Goal: Task Accomplishment & Management: Use online tool/utility

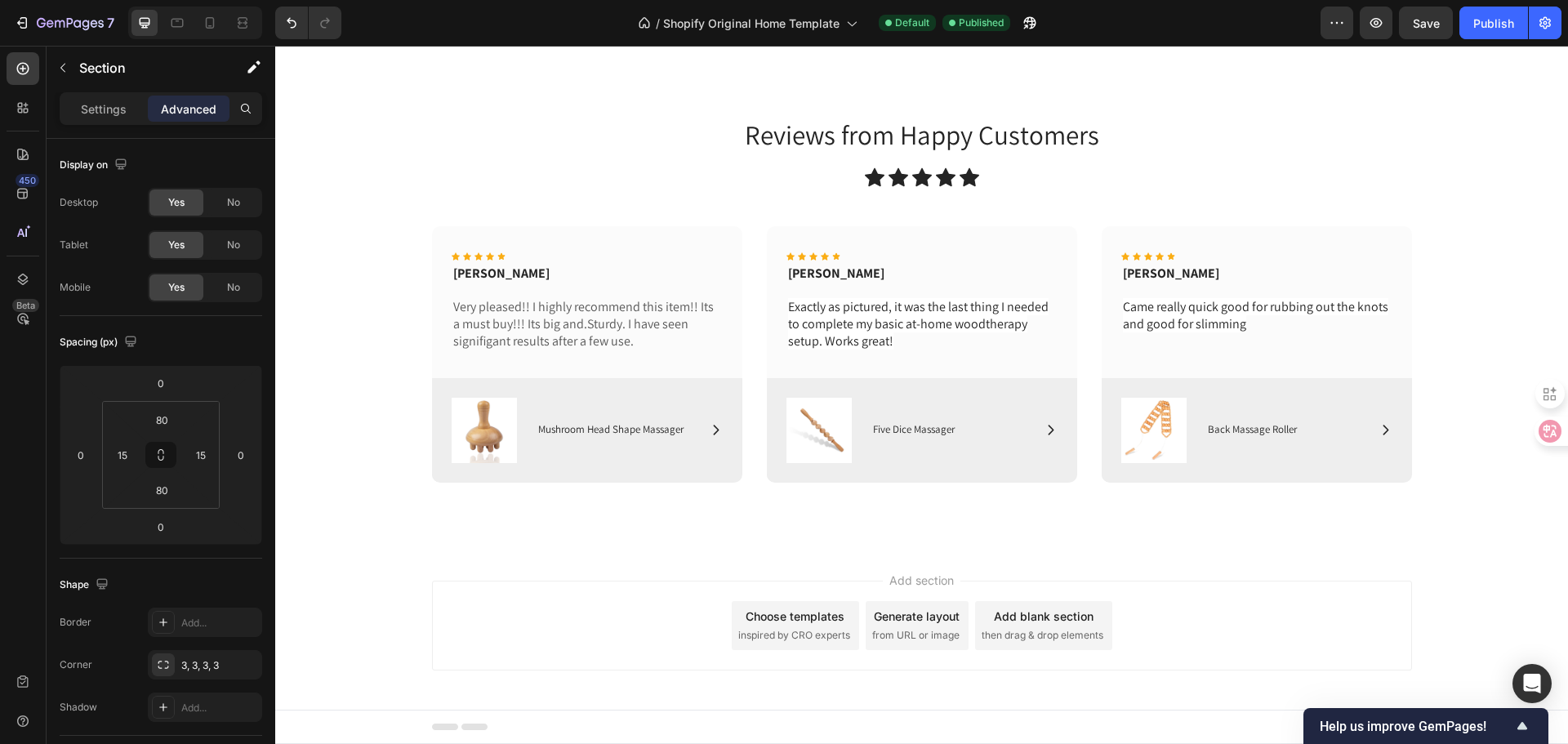
scroll to position [4776, 0]
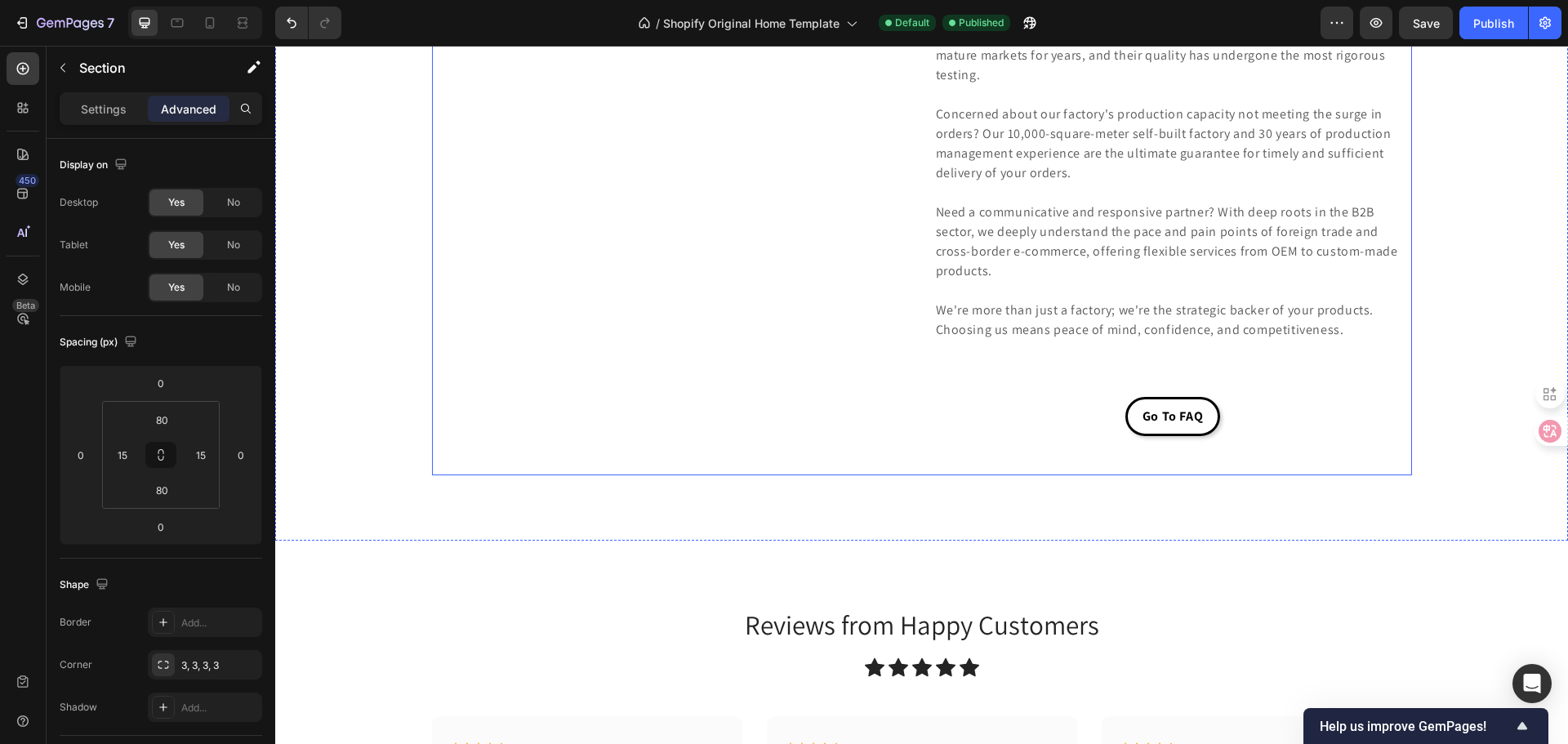
click at [761, 347] on div "Image Row" at bounding box center [670, 119] width 478 height 714
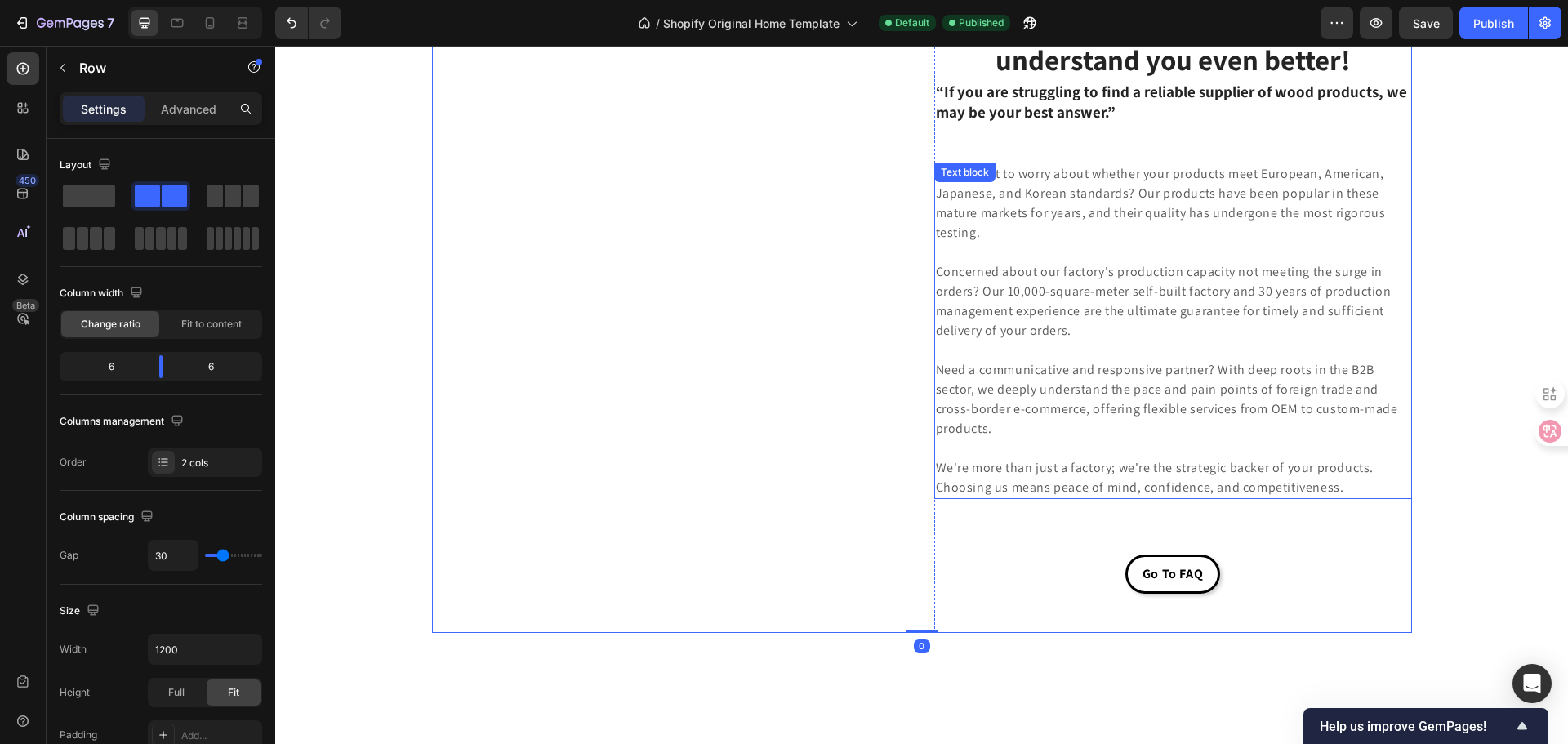
scroll to position [4449, 0]
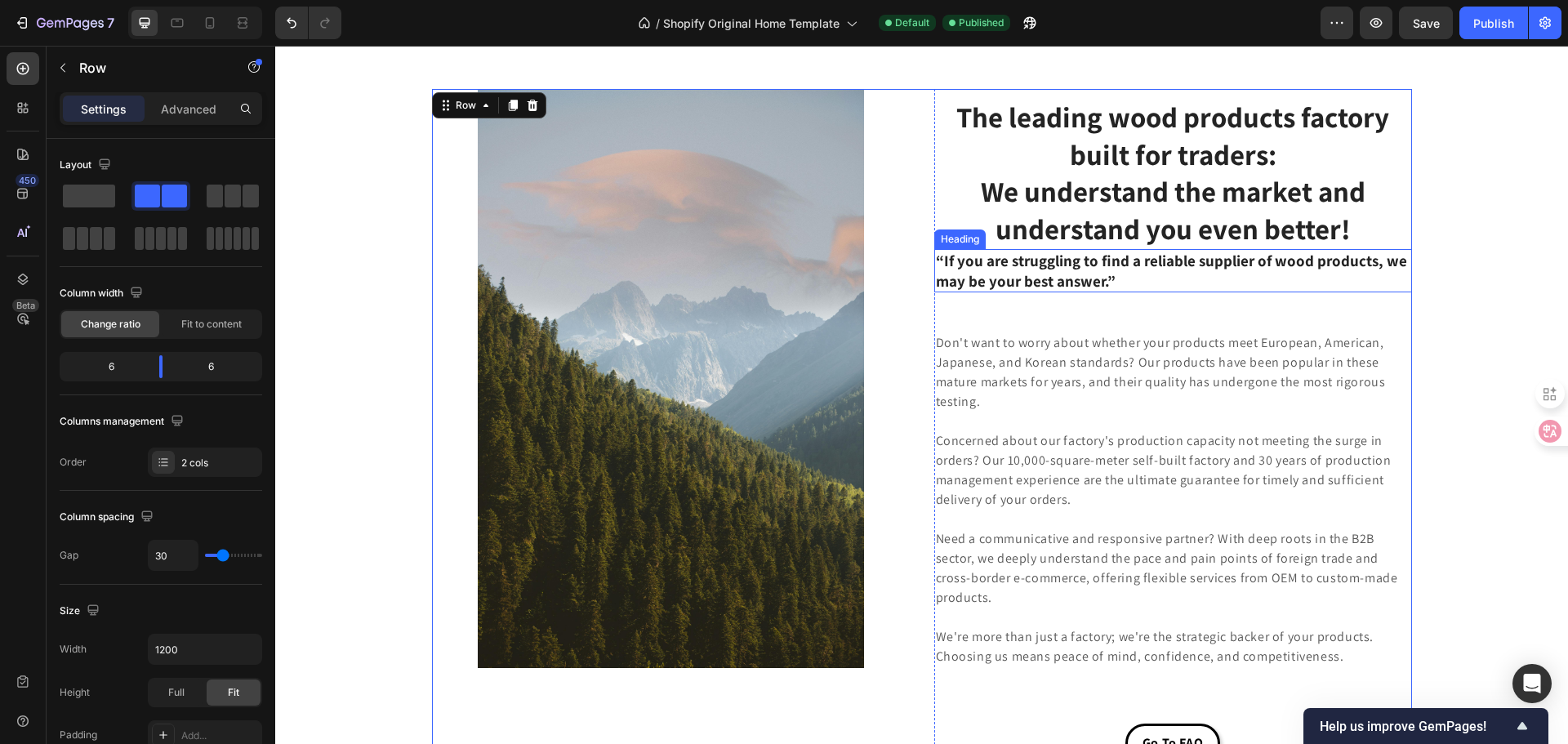
click at [1029, 261] on h3 "“If you are struggling to find a reliable supplier of wood products, we may be …" at bounding box center [1173, 271] width 478 height 43
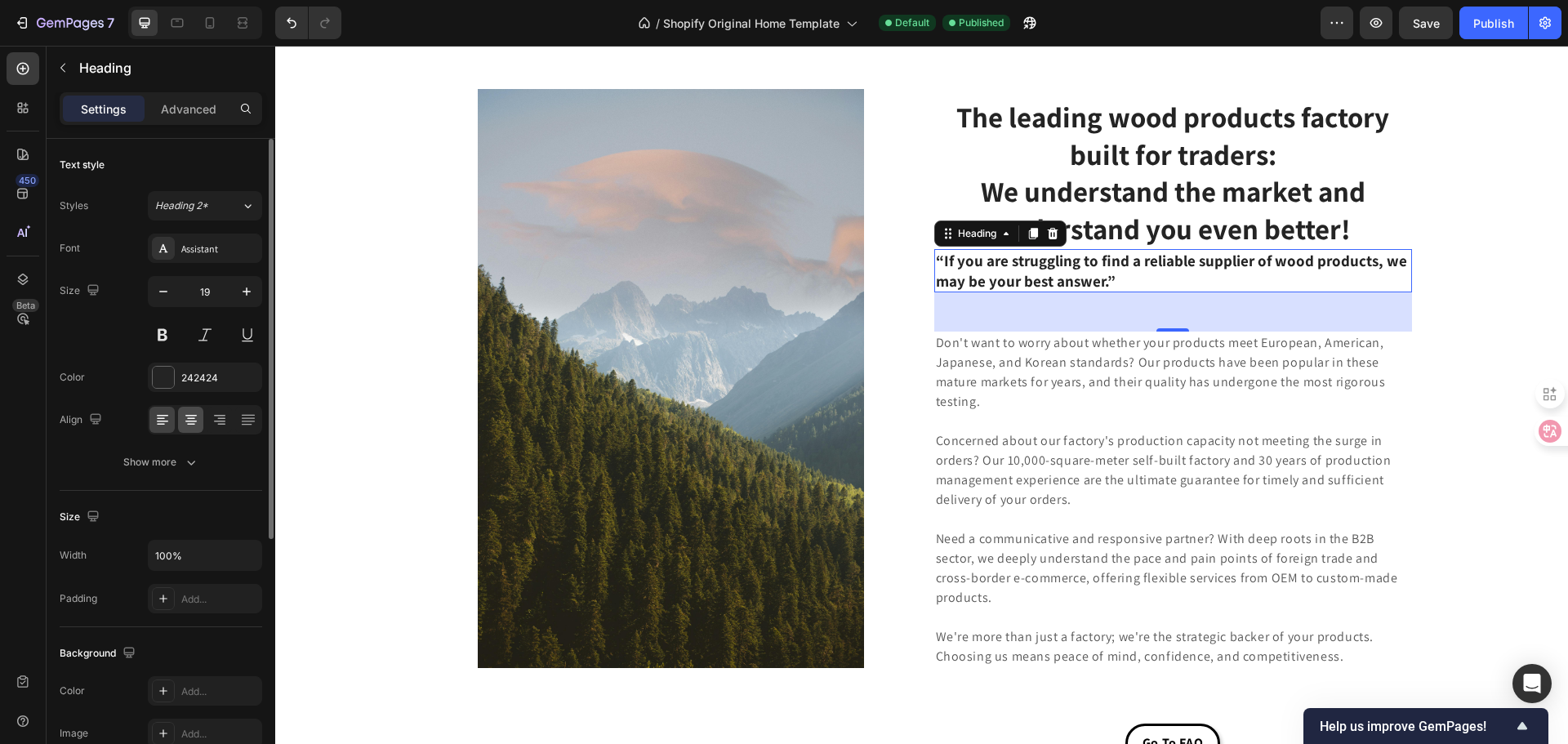
click at [202, 420] on div at bounding box center [190, 419] width 26 height 27
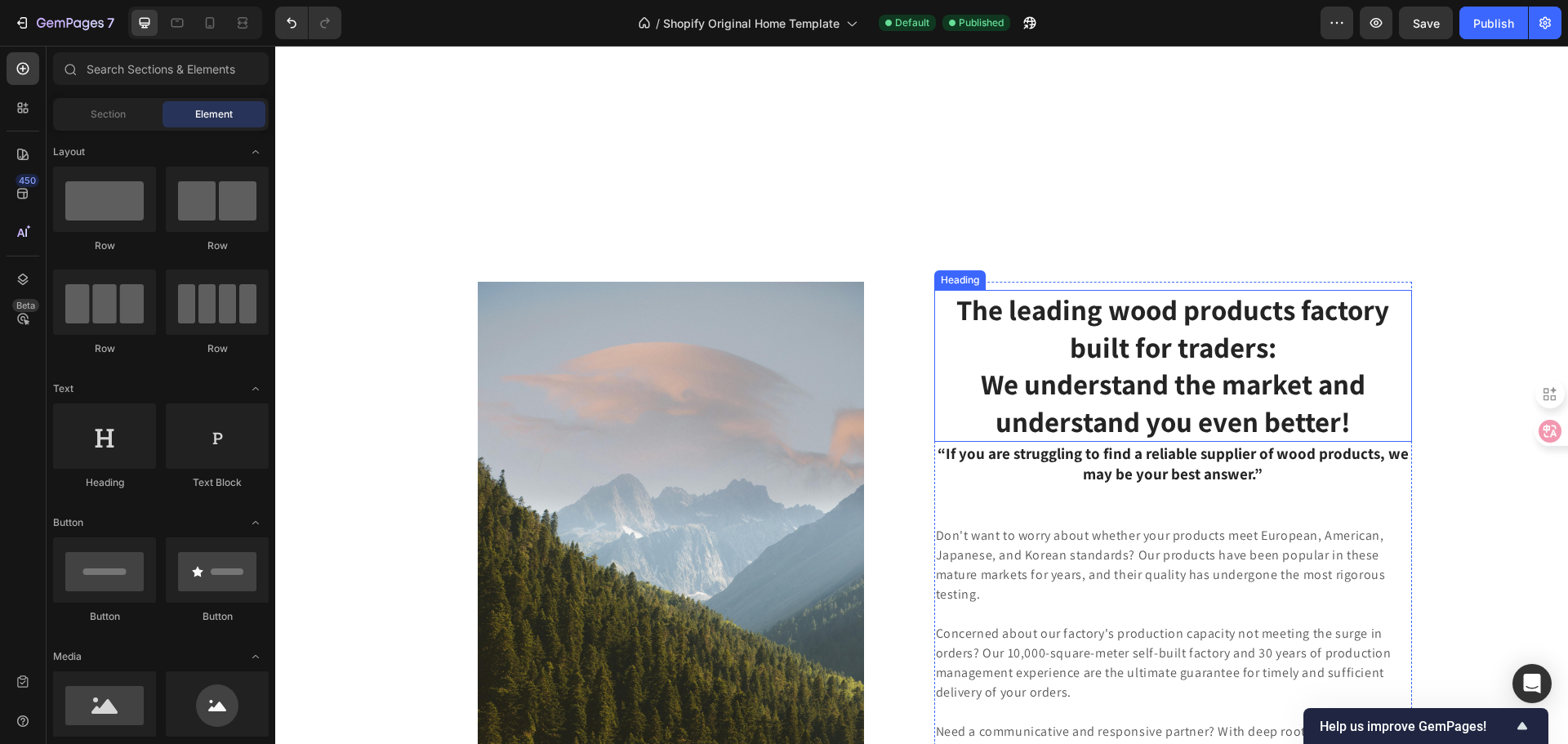
scroll to position [4457, 0]
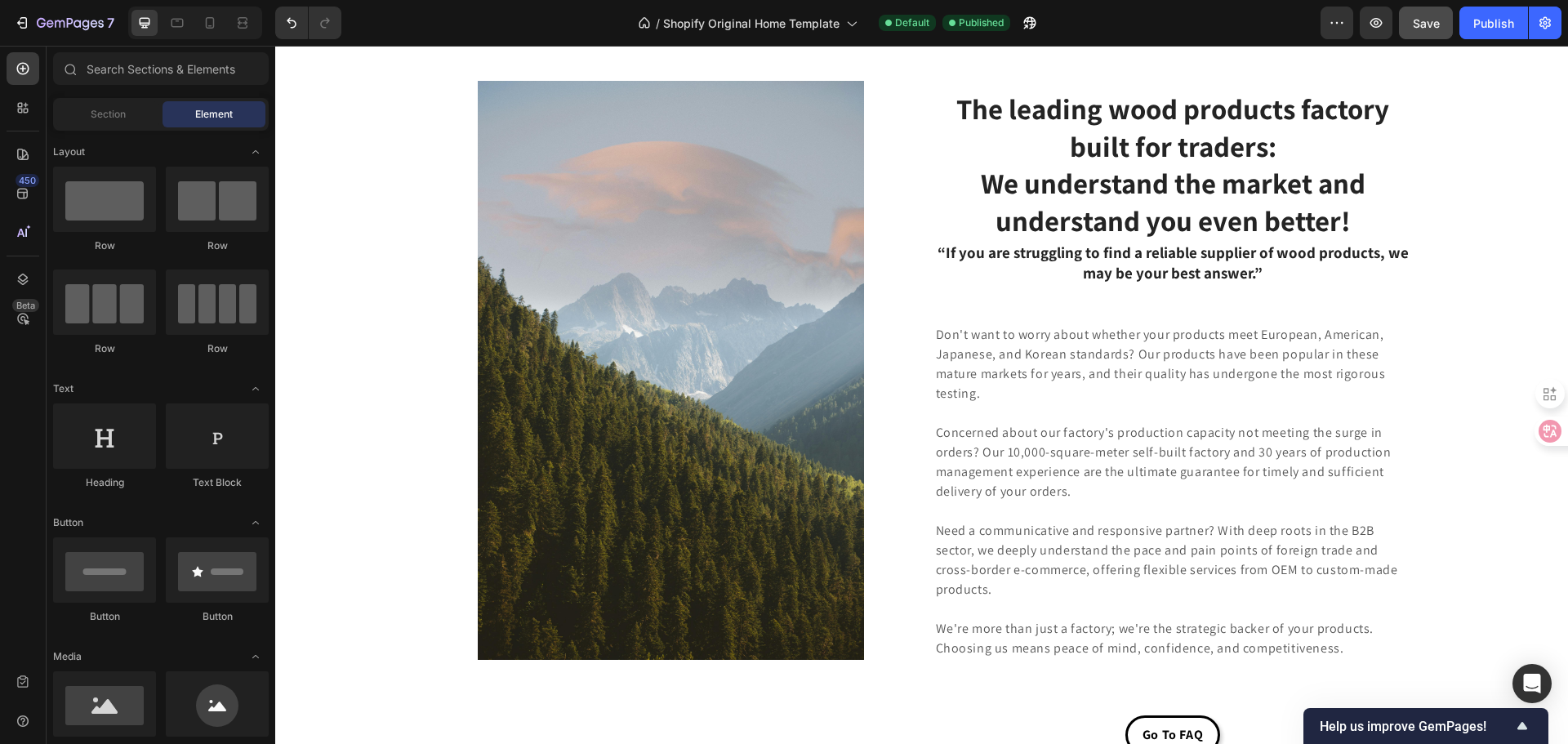
click at [1449, 23] on button "Save" at bounding box center [1426, 23] width 54 height 32
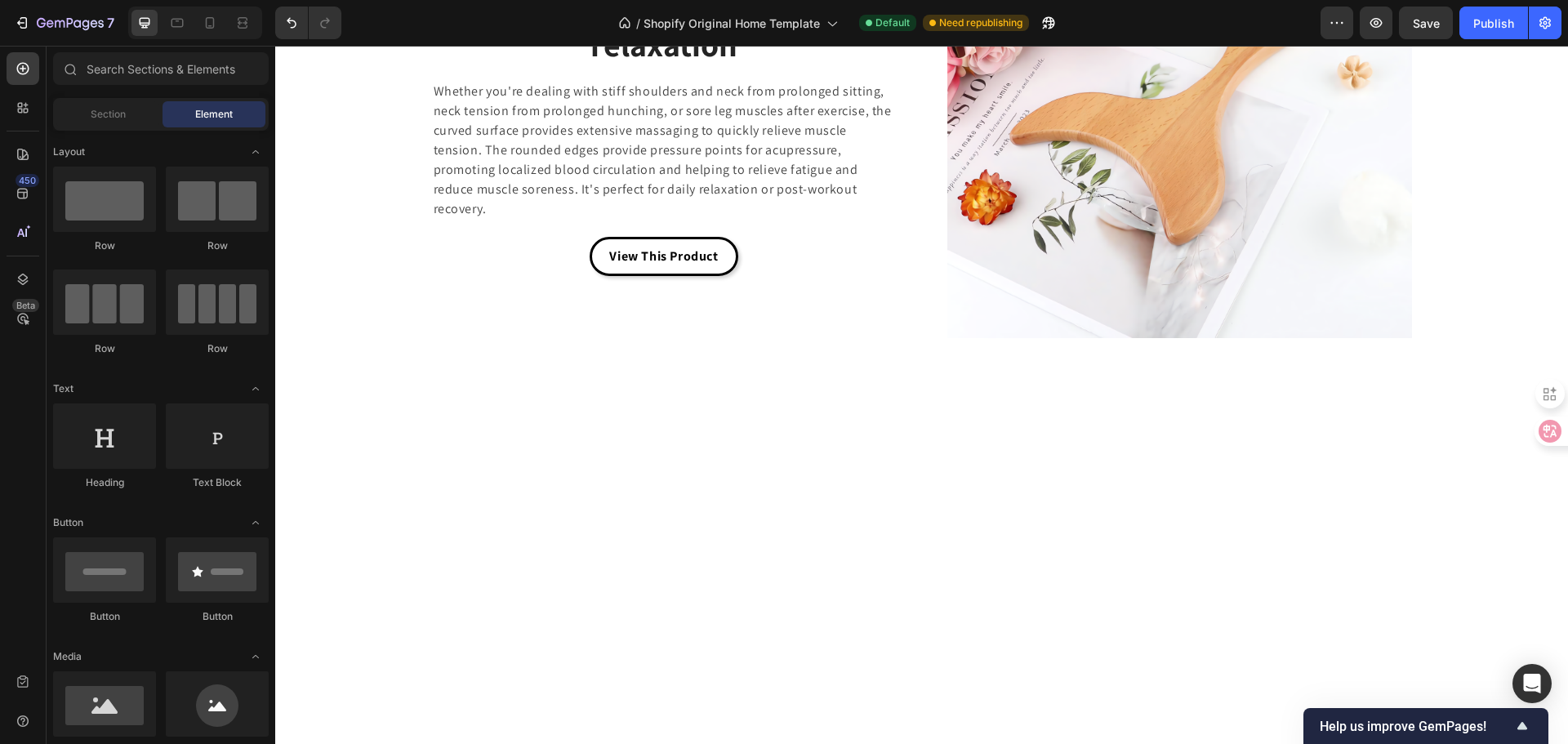
scroll to position [3688, 0]
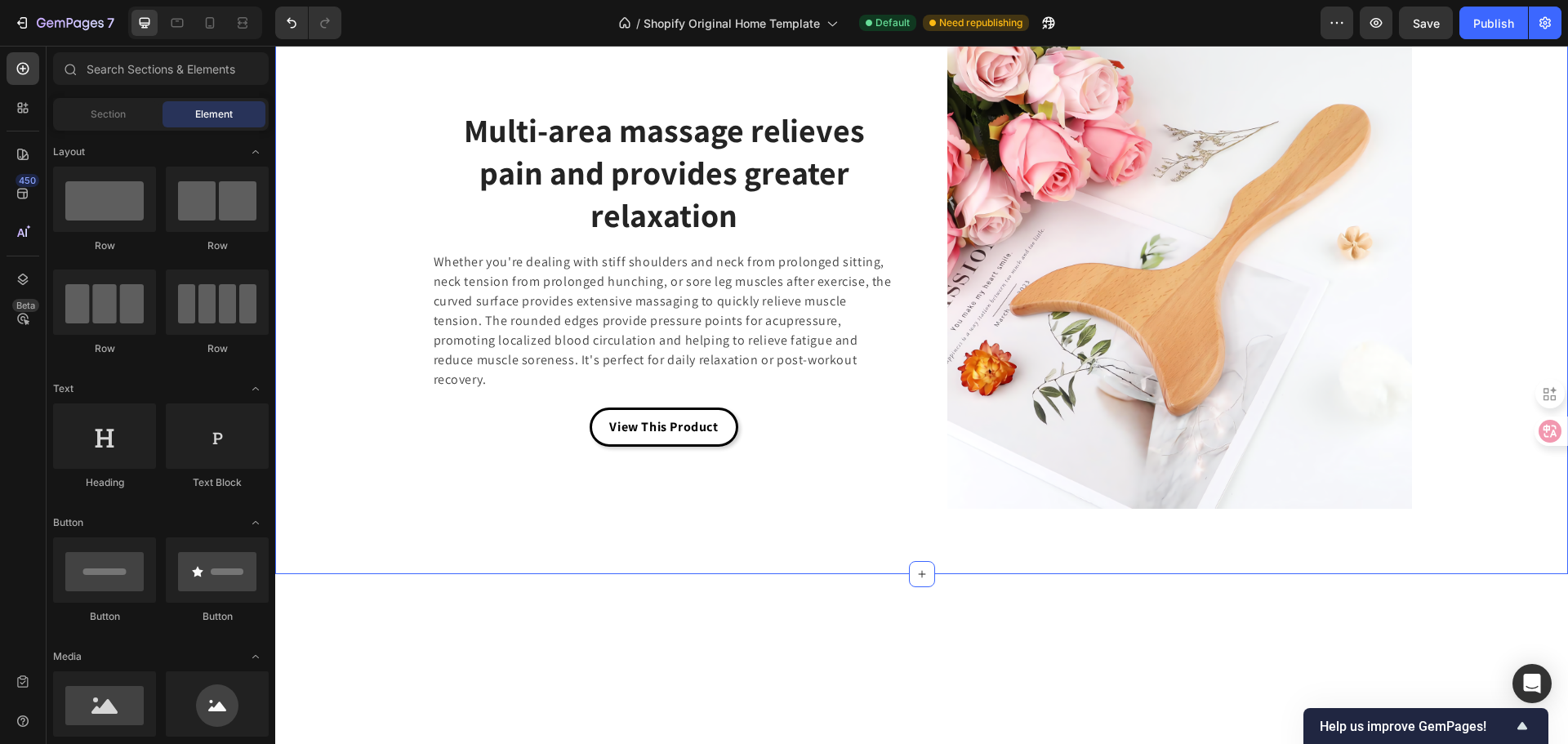
drag, startPoint x: 340, startPoint y: 570, endPoint x: 767, endPoint y: 731, distance: 456.3
click at [340, 508] on div "Image Scalp + Body, Double Relaxation Heading Scalp Care: Nourishes the Scalp a…" at bounding box center [921, 132] width 1268 height 754
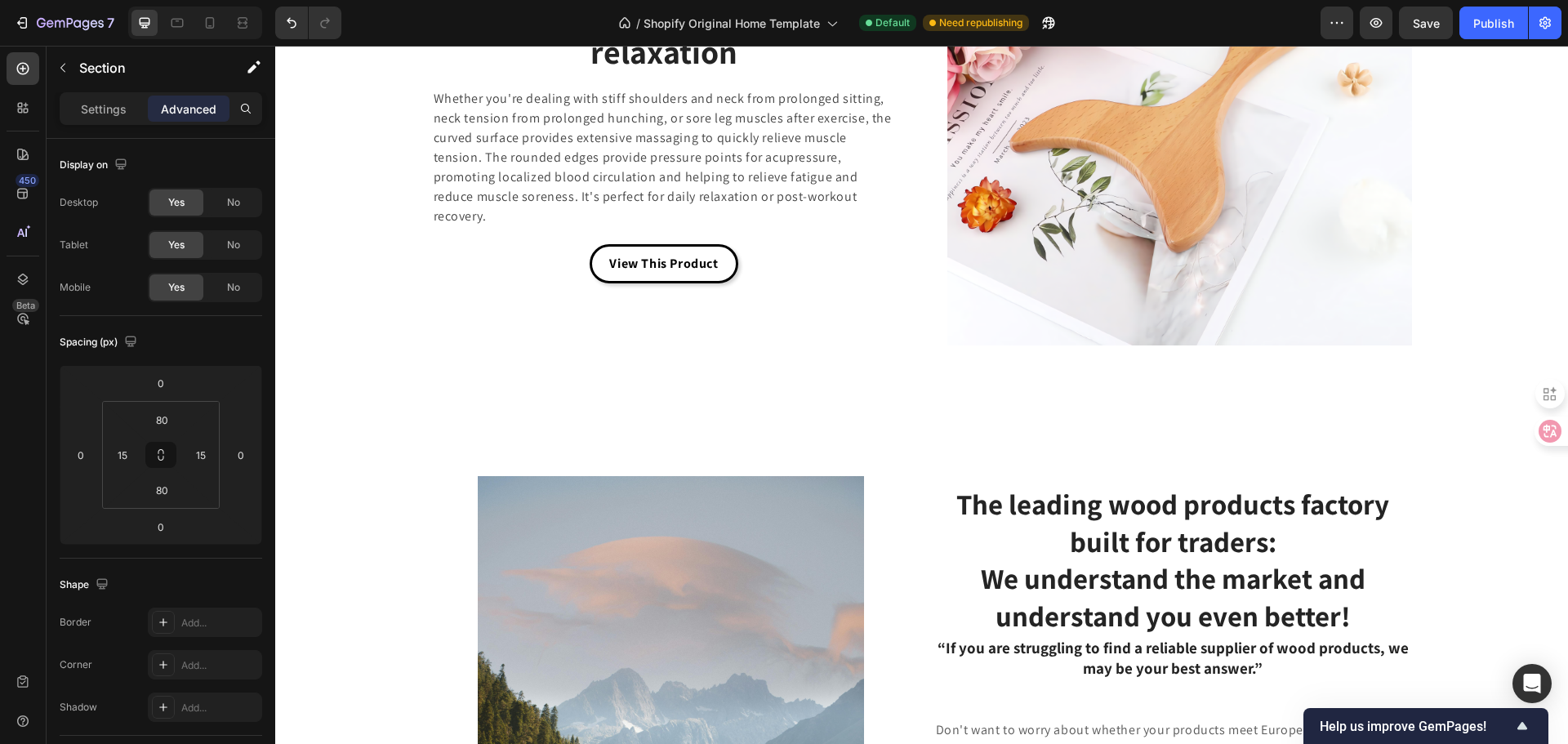
scroll to position [4178, 0]
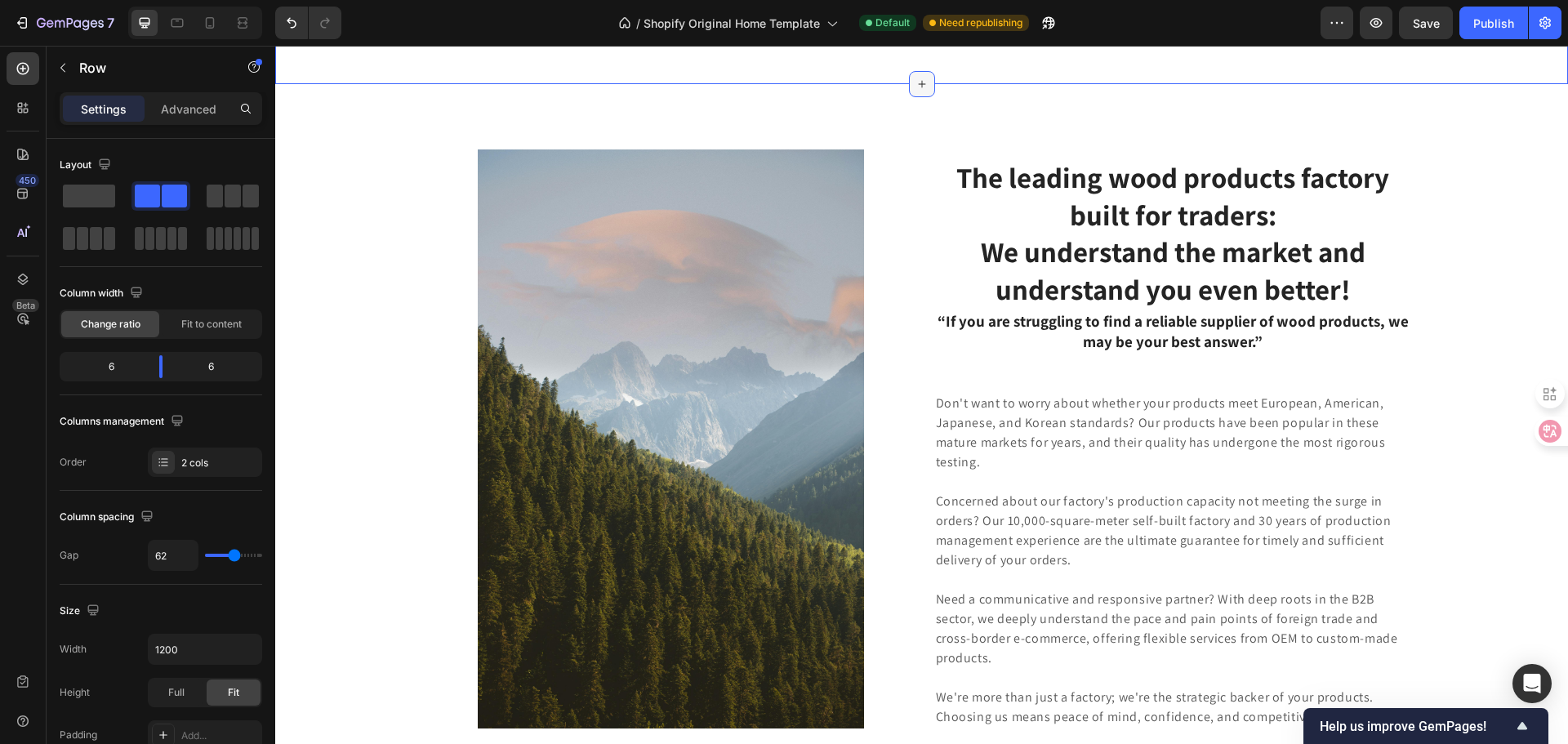
click at [915, 90] on icon at bounding box center [921, 83] width 13 height 13
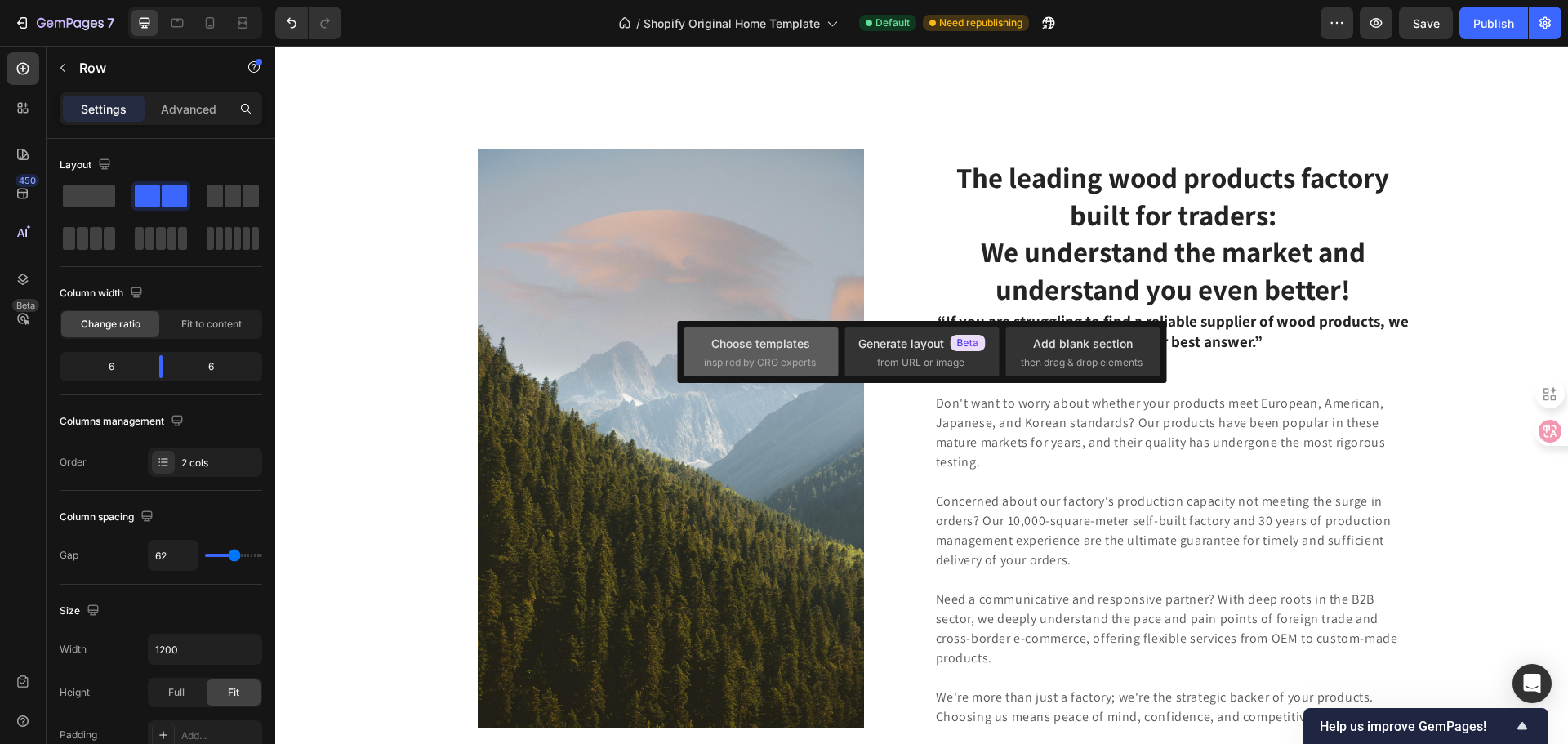
click at [704, 372] on div "Choose templates inspired by CRO experts" at bounding box center [760, 352] width 154 height 49
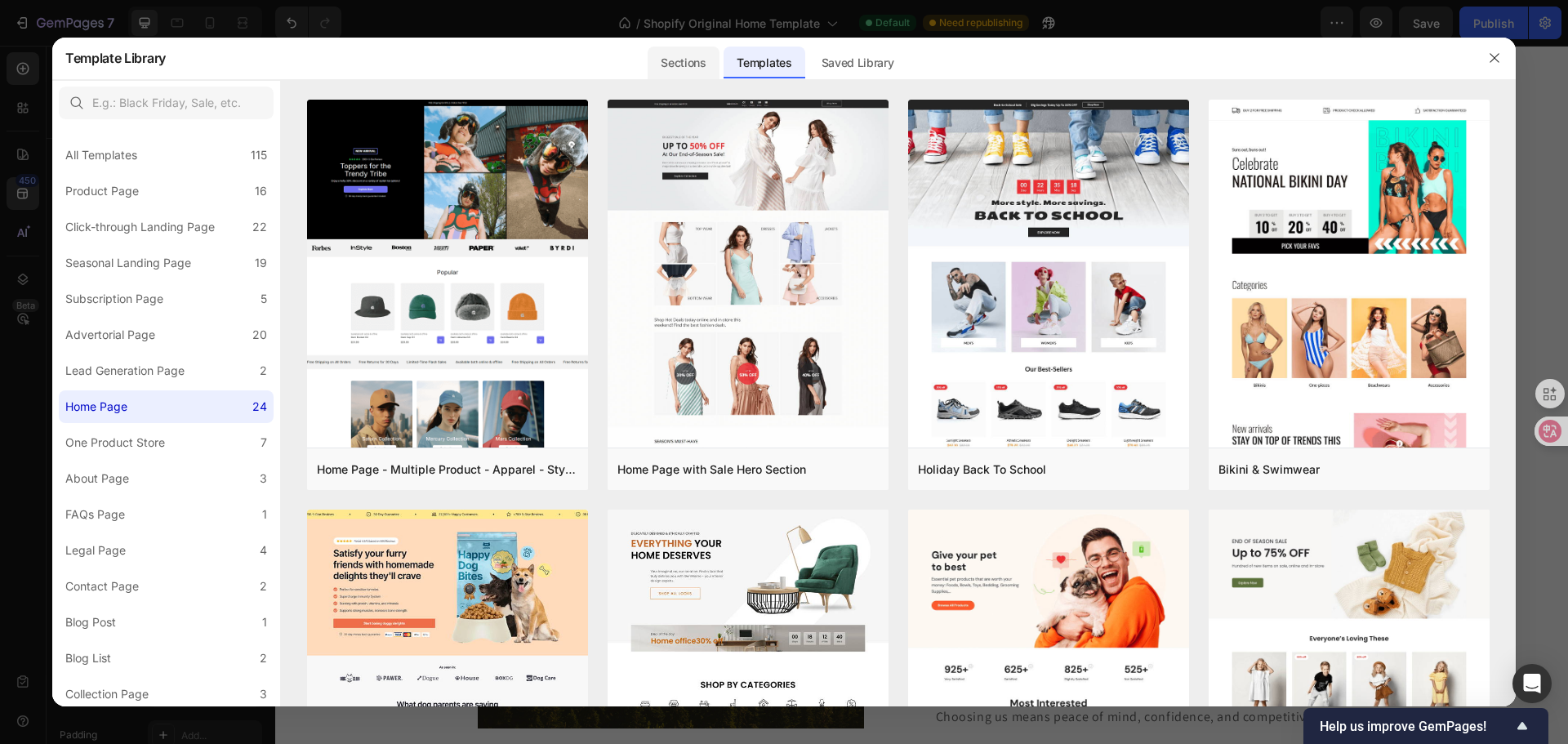
click at [713, 61] on div "Sections" at bounding box center [683, 62] width 71 height 32
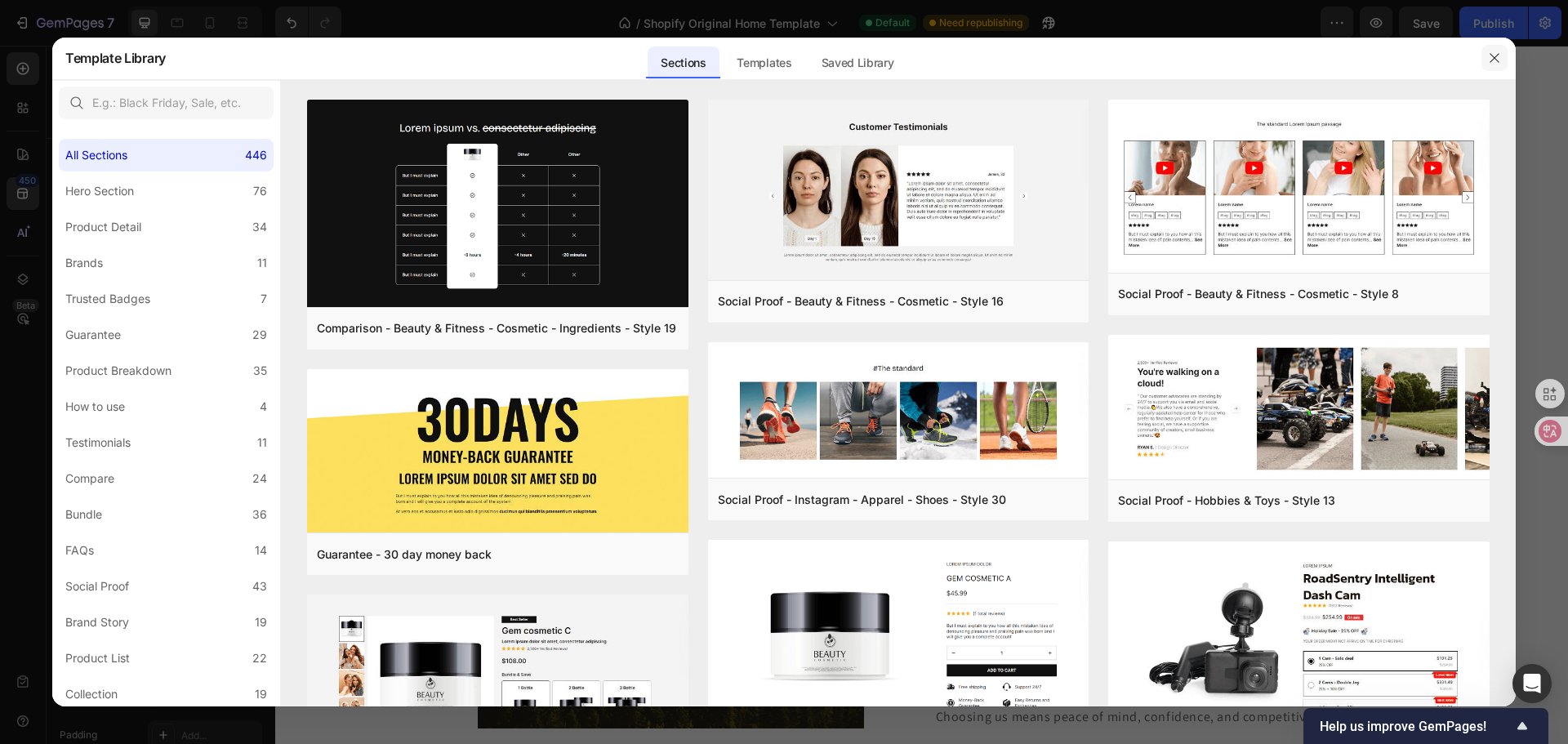
click at [1496, 61] on icon "button" at bounding box center [1493, 57] width 9 height 9
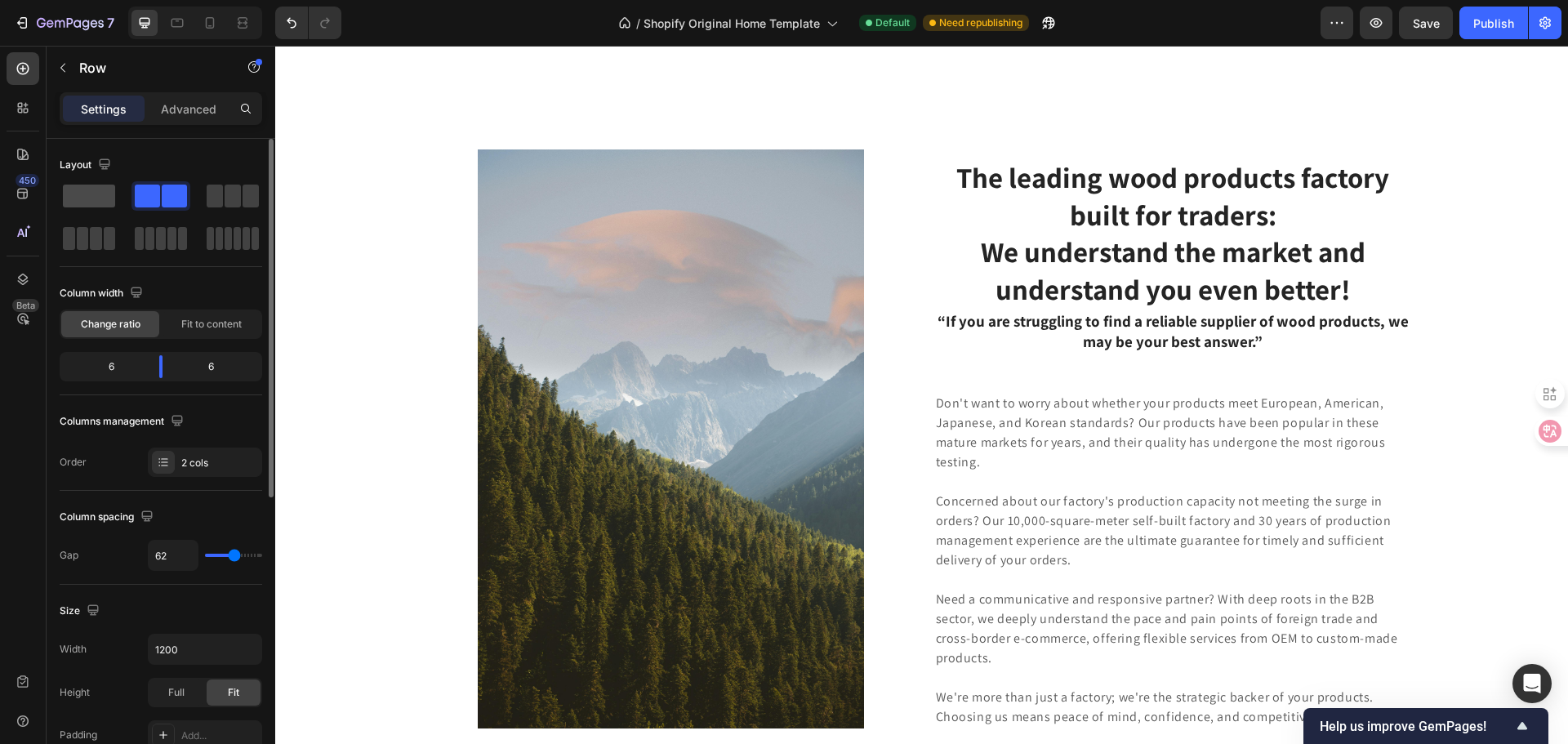
click at [89, 192] on span at bounding box center [88, 195] width 52 height 23
click at [785, 299] on div "Image Row The leading wood products factory built for traders: We understand th…" at bounding box center [920, 506] width 1292 height 844
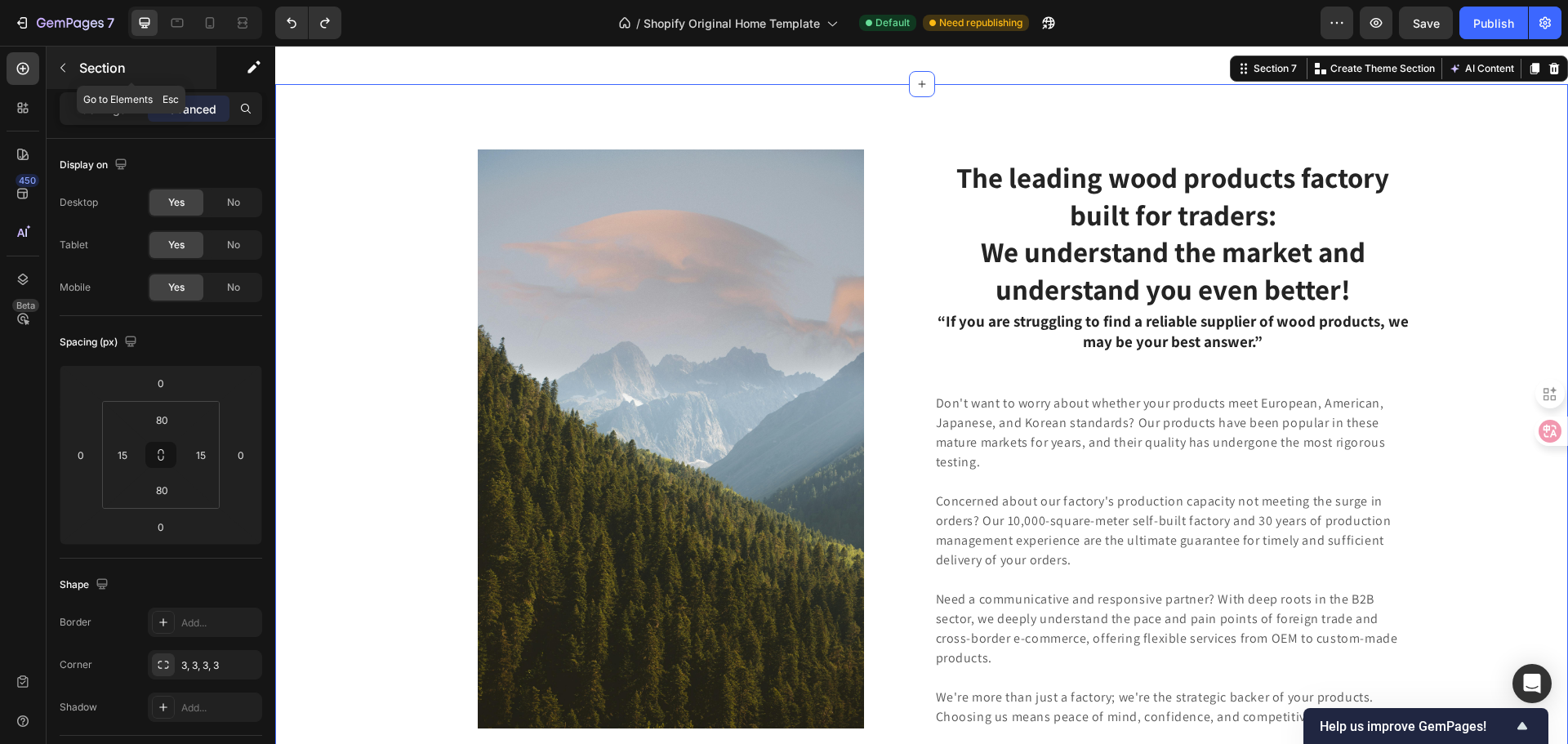
click at [82, 68] on p "Section" at bounding box center [146, 68] width 133 height 20
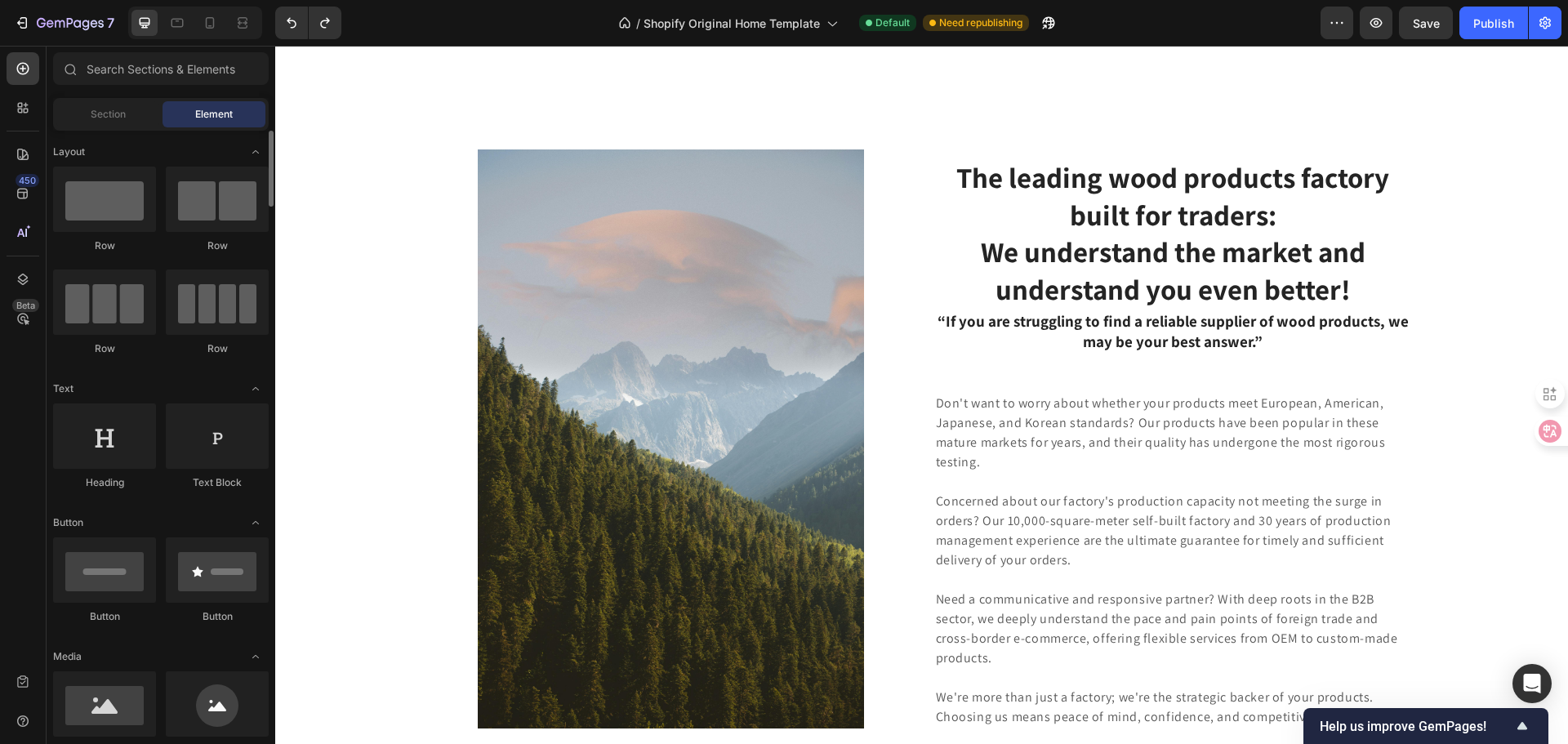
scroll to position [0, 0]
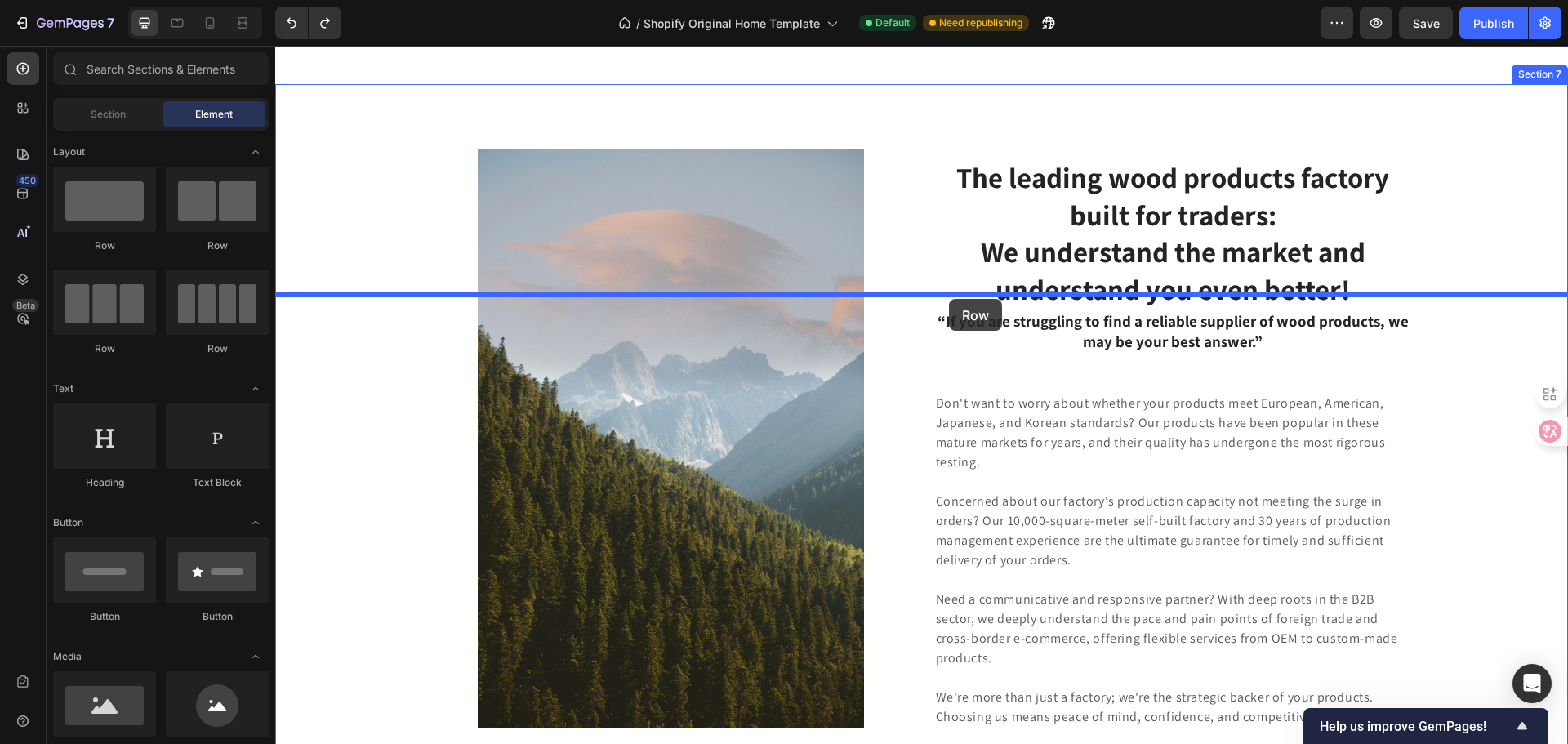
drag, startPoint x: 398, startPoint y: 238, endPoint x: 949, endPoint y: 299, distance: 554.4
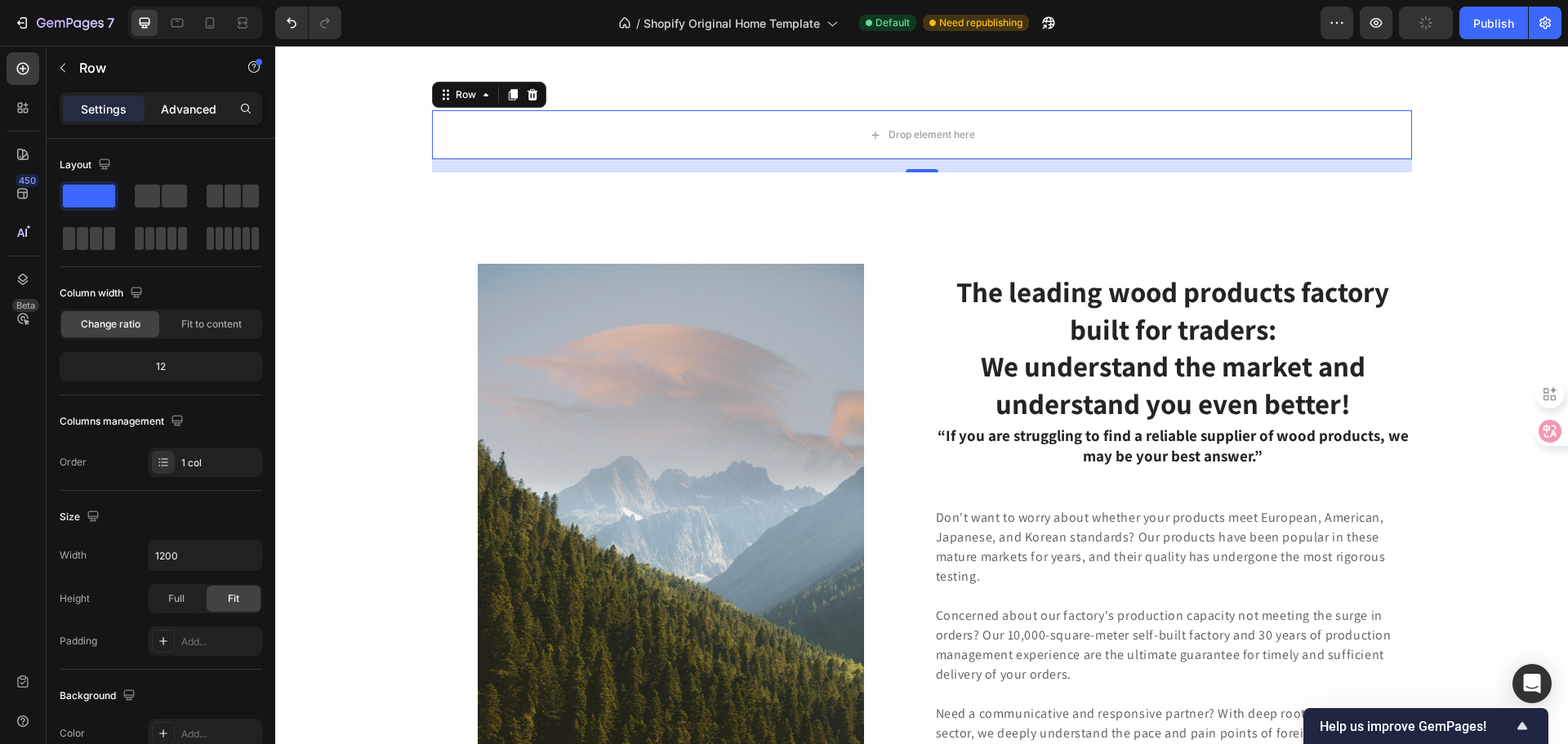
click at [177, 101] on p "Advanced" at bounding box center [188, 108] width 56 height 17
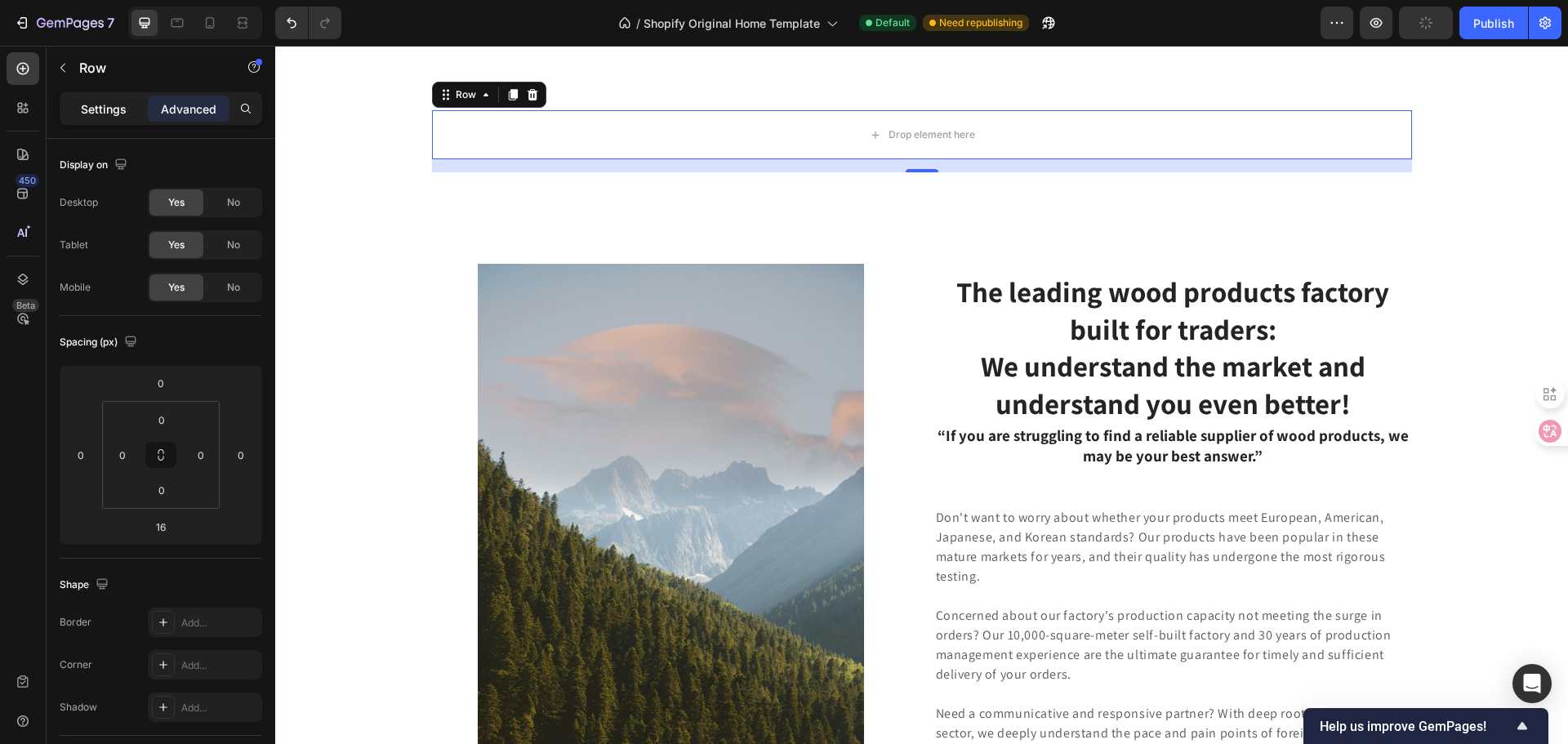
click at [118, 104] on p "Settings" at bounding box center [103, 108] width 46 height 17
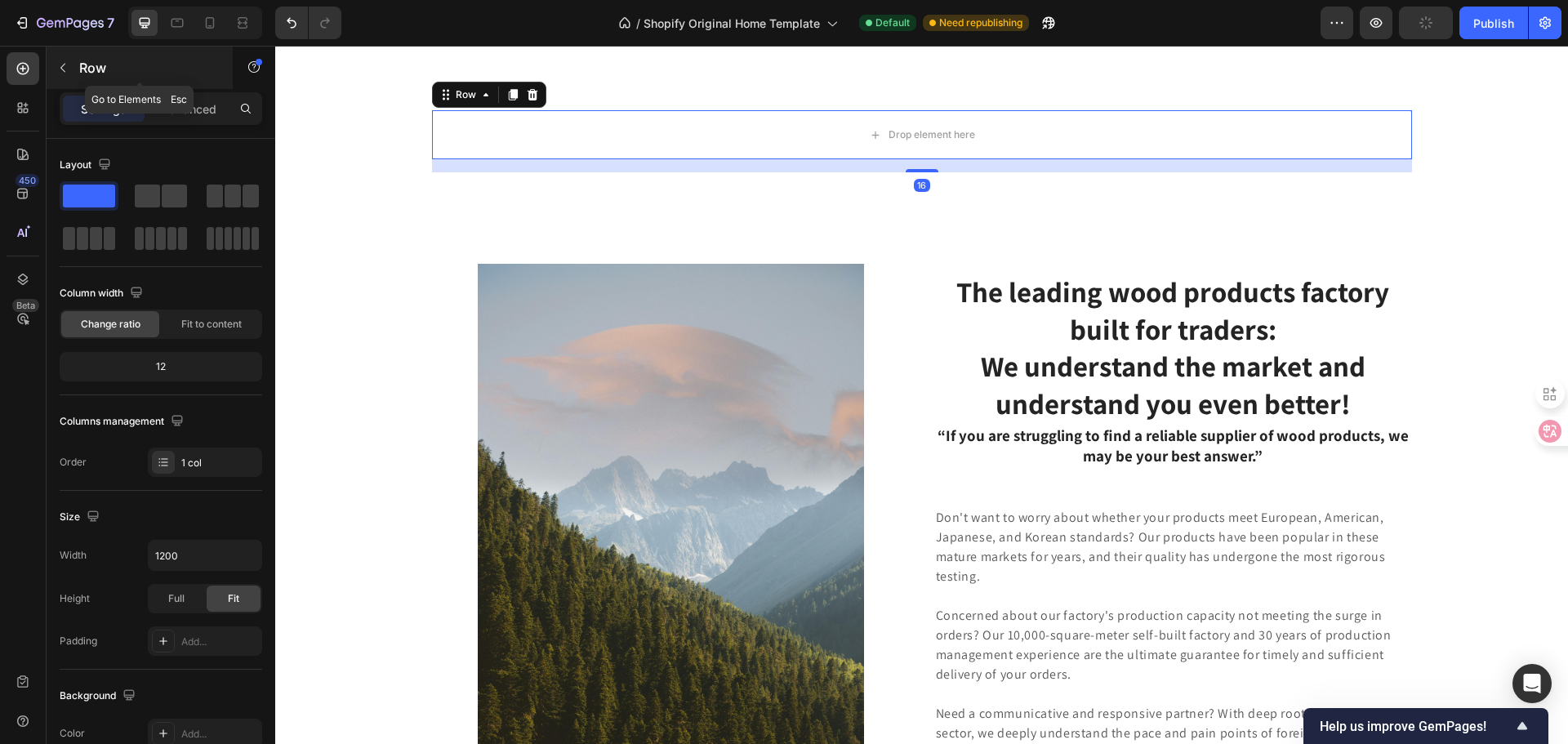
click at [76, 66] on button "button" at bounding box center [63, 68] width 26 height 27
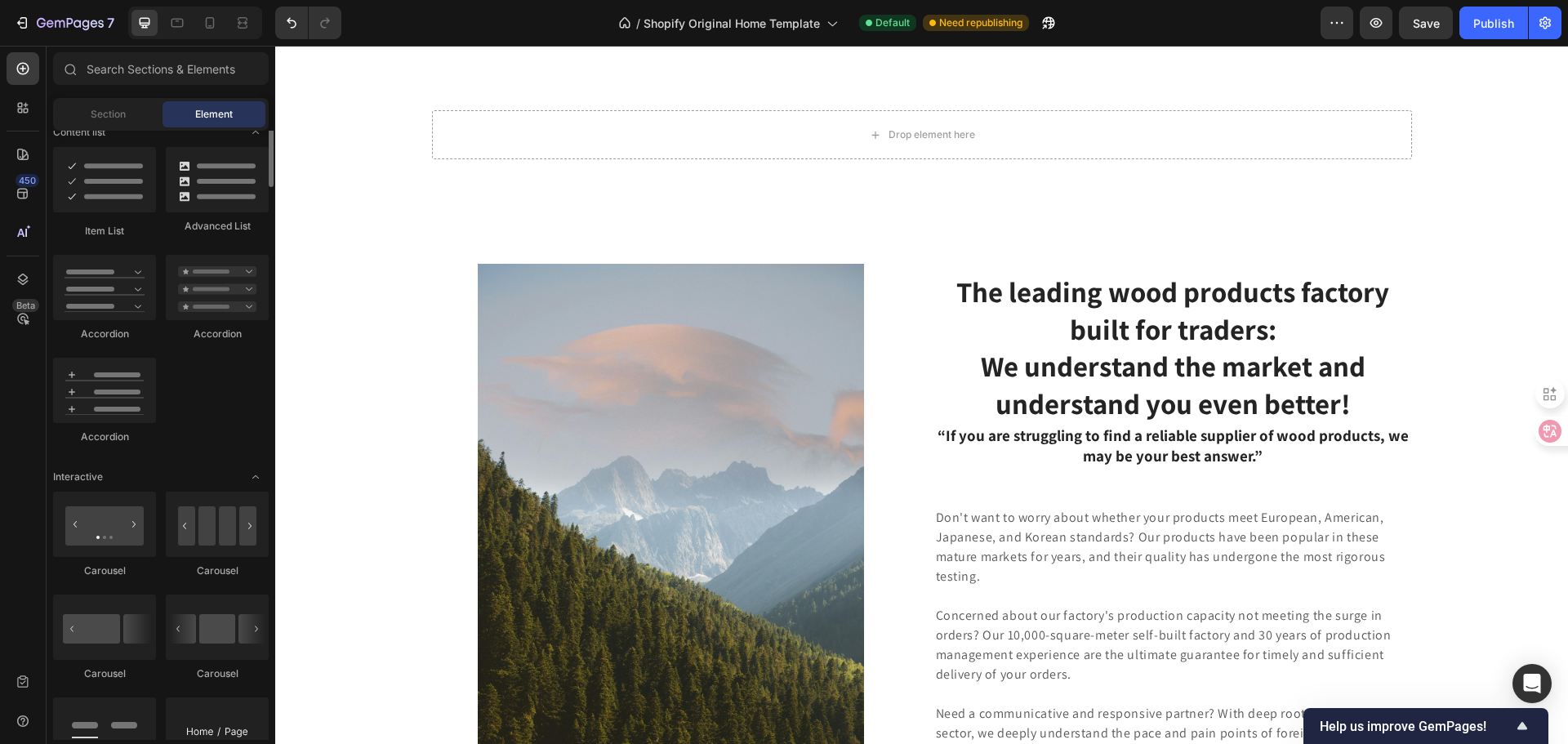
scroll to position [1389, 0]
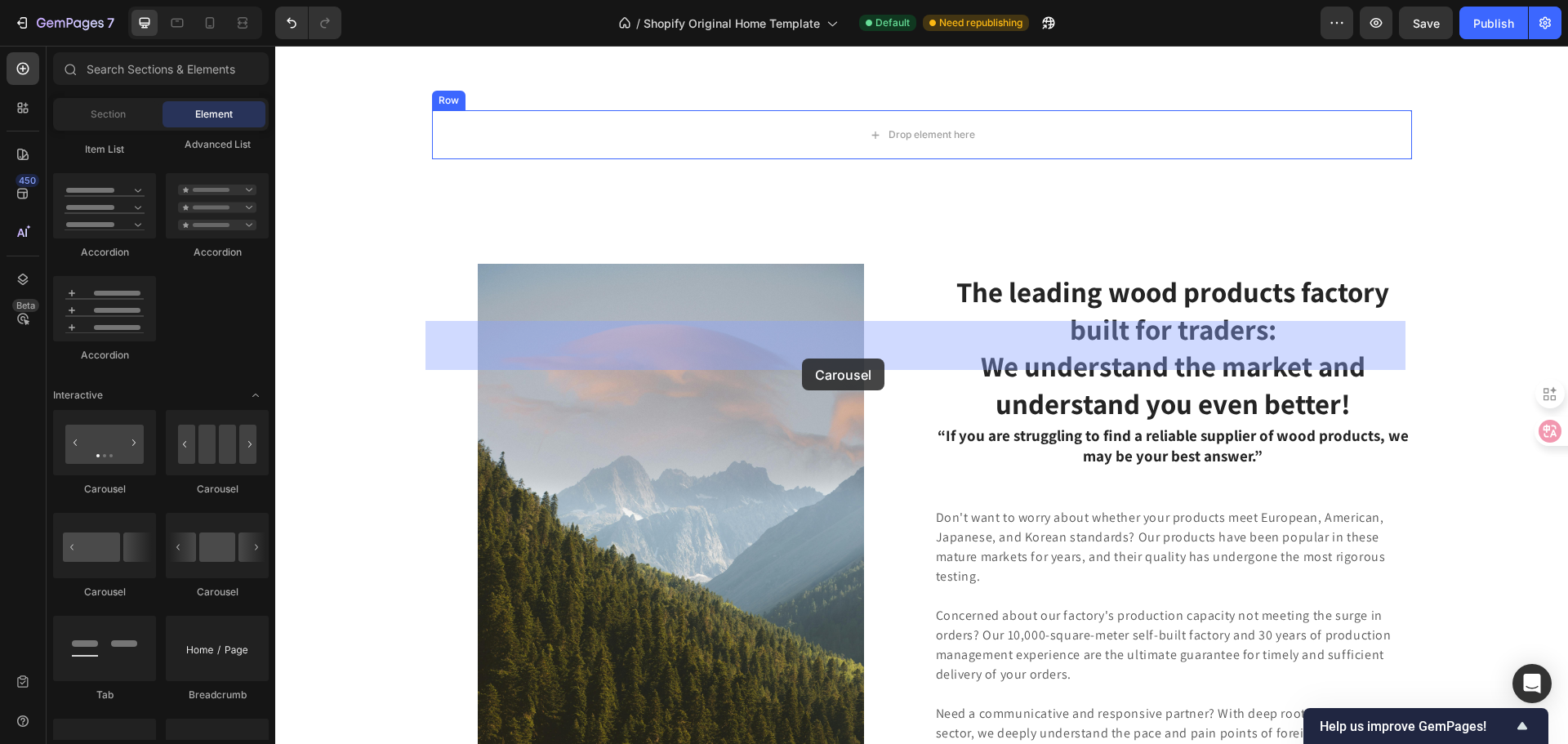
drag, startPoint x: 384, startPoint y: 501, endPoint x: 802, endPoint y: 358, distance: 441.8
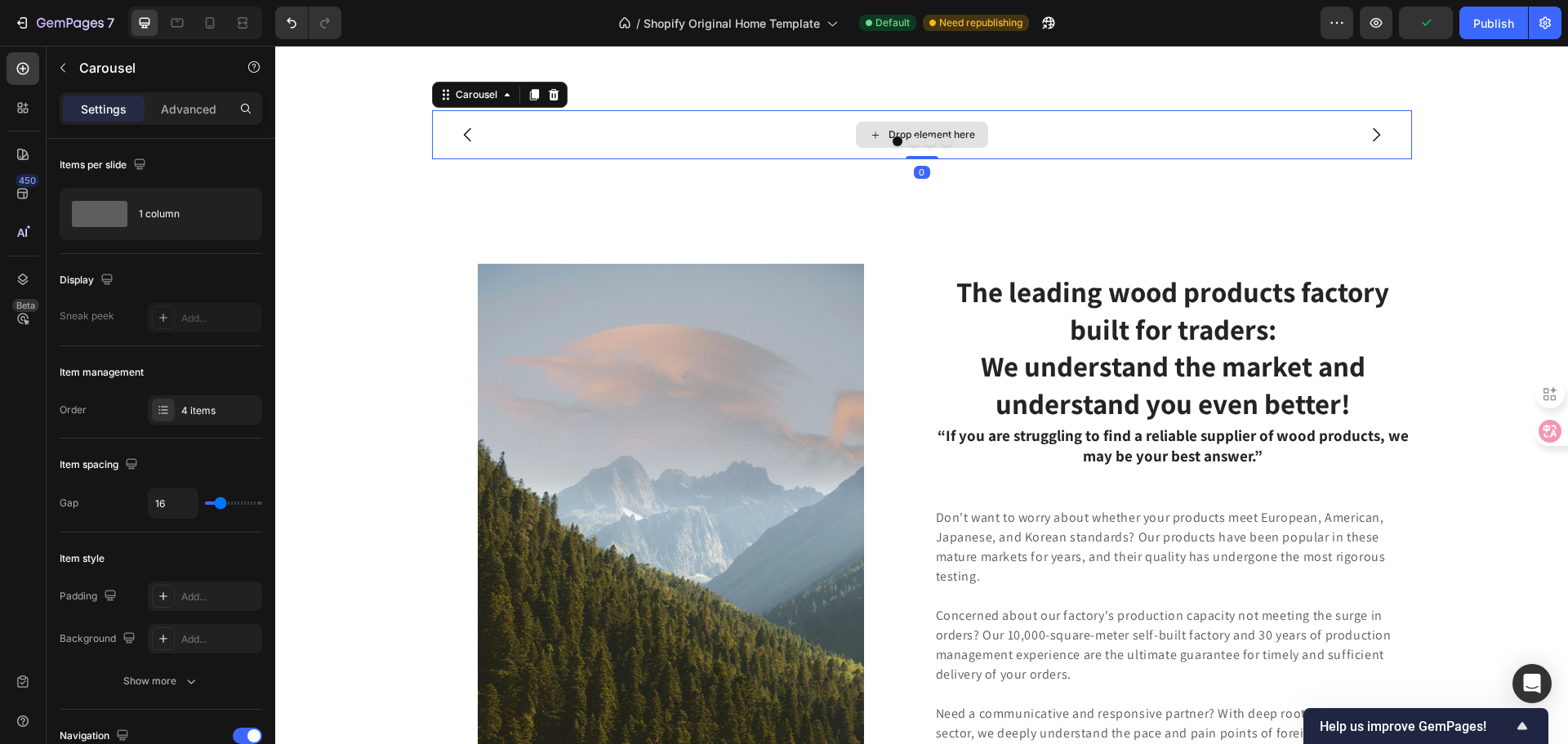
click at [661, 159] on div "Drop element here" at bounding box center [921, 134] width 980 height 49
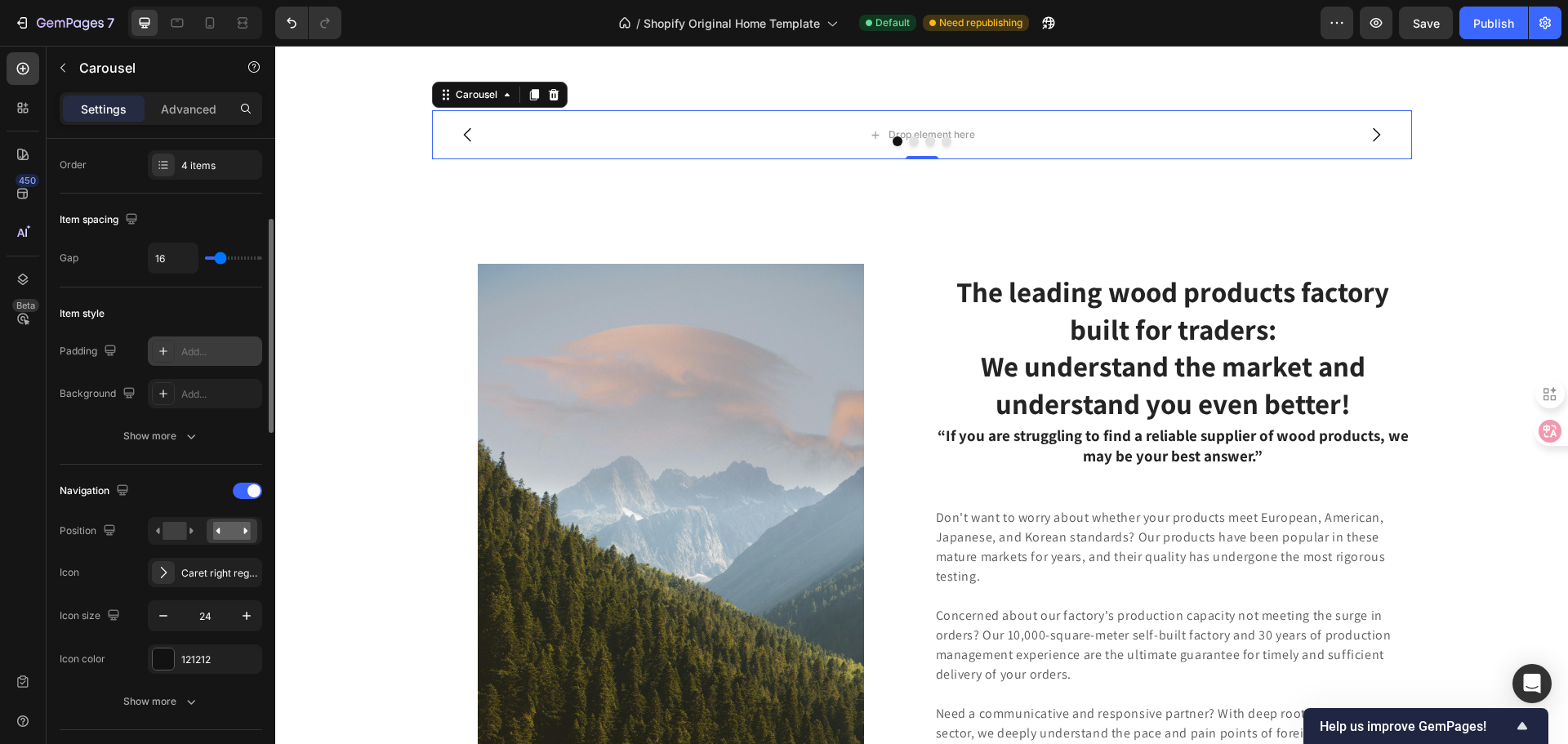
scroll to position [327, 0]
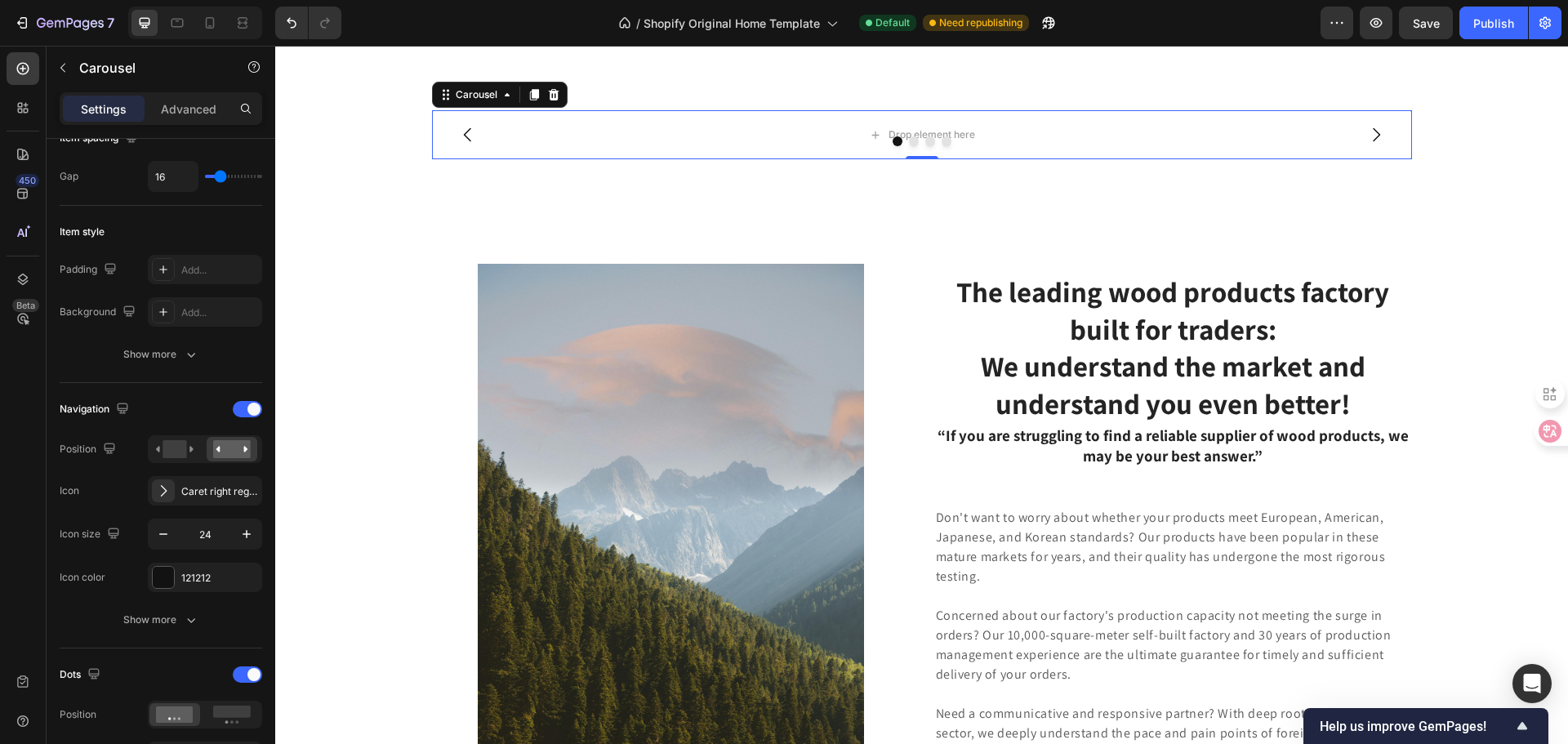
click at [643, 146] on div at bounding box center [921, 141] width 980 height 10
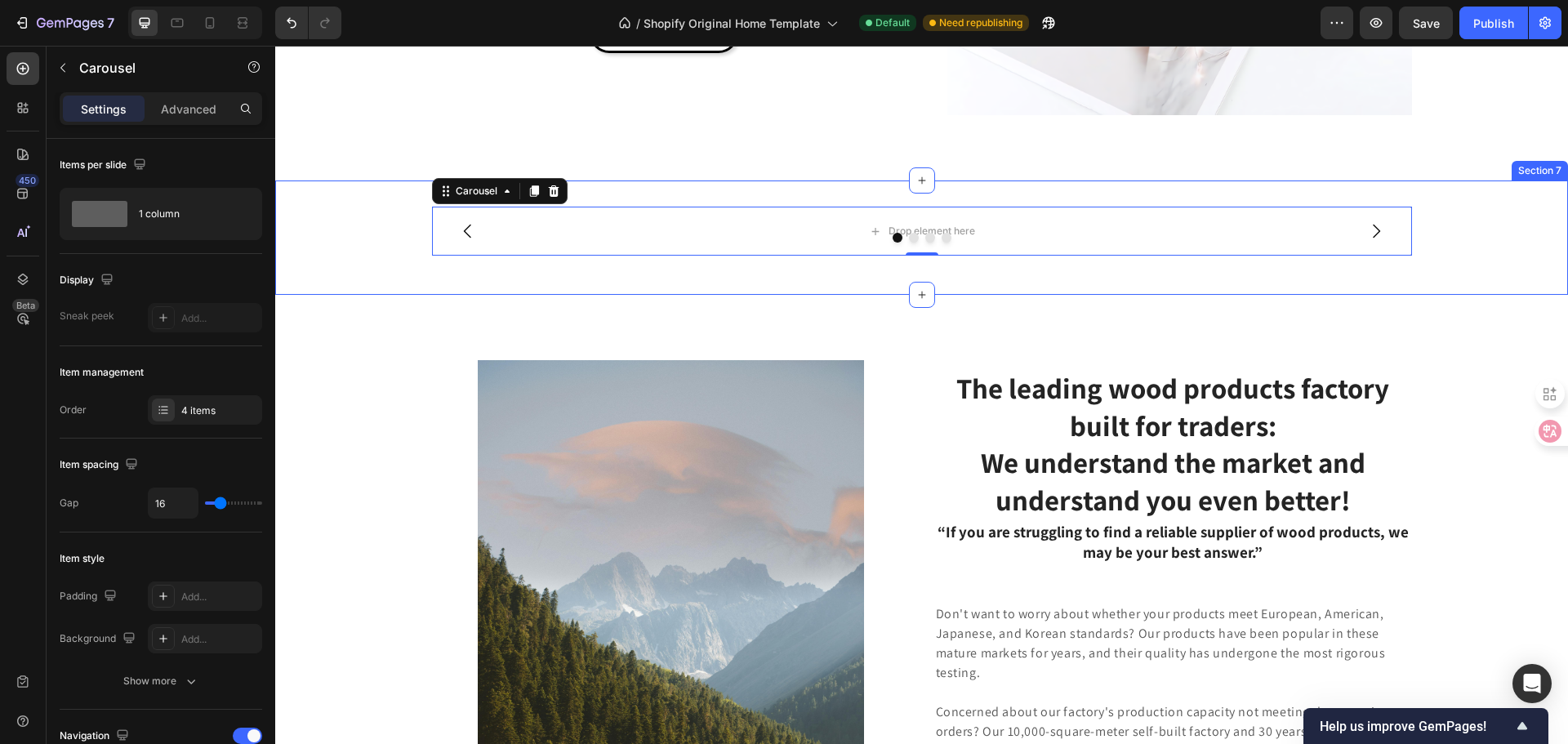
scroll to position [3933, 0]
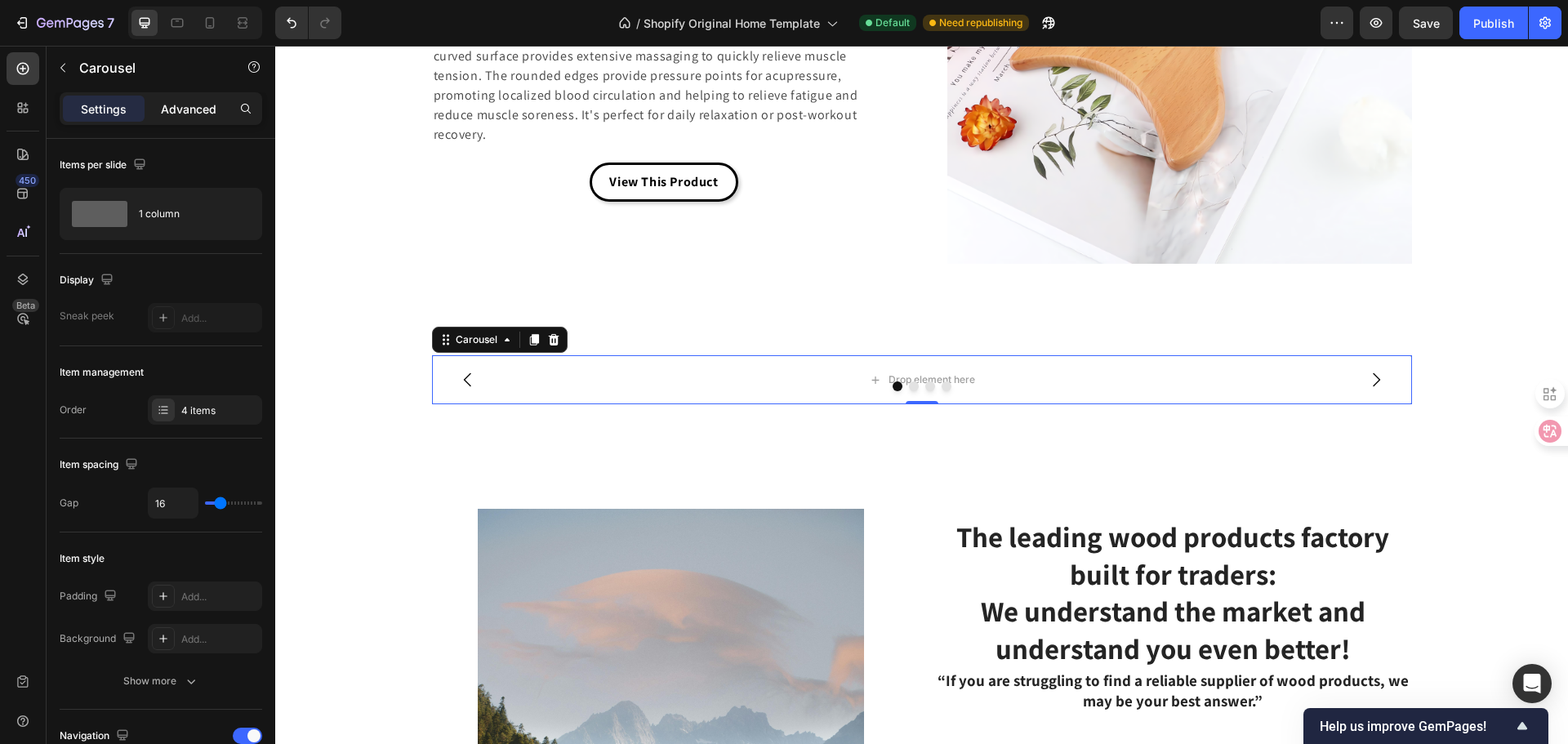
click at [167, 111] on p "Advanced" at bounding box center [188, 108] width 56 height 17
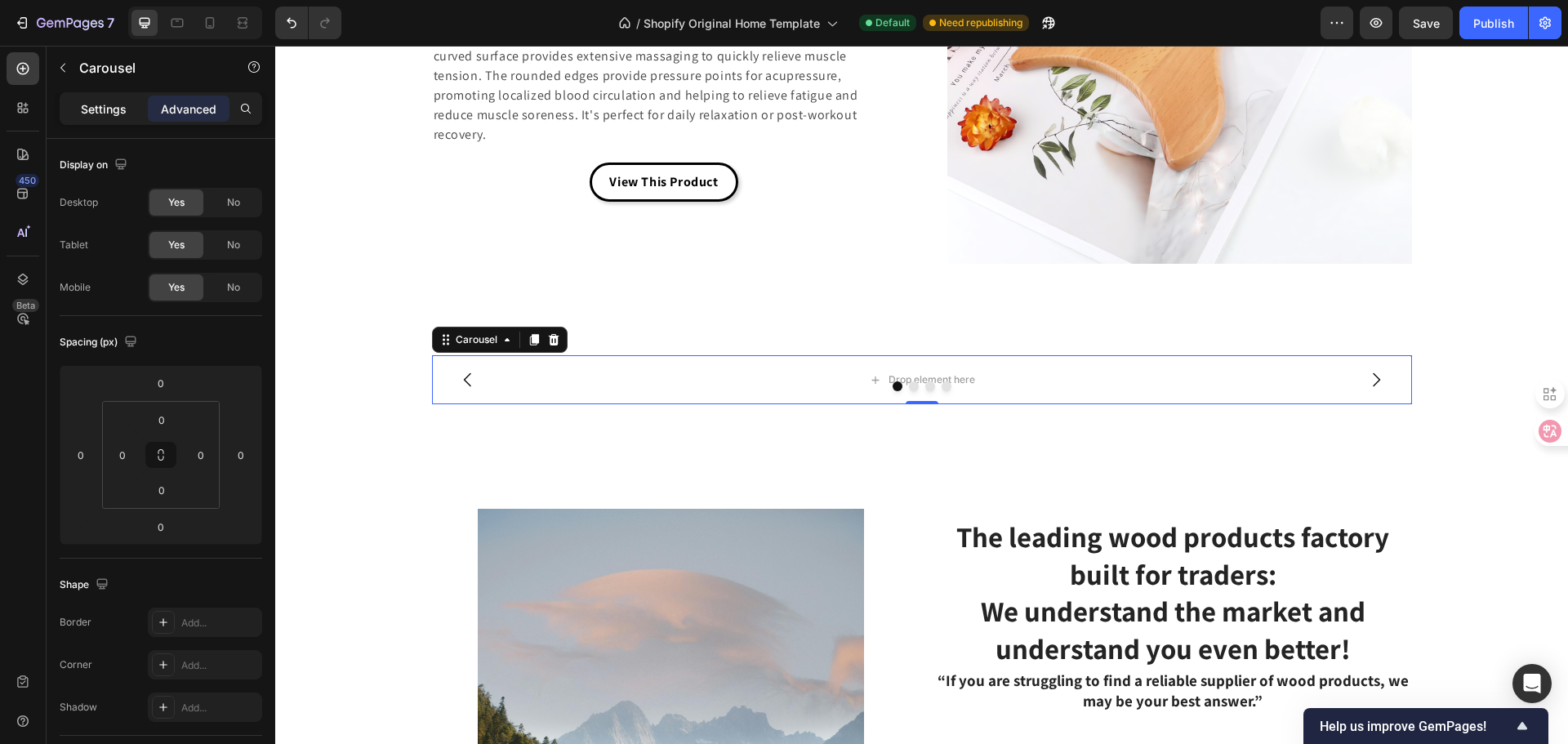
click at [113, 106] on p "Settings" at bounding box center [103, 108] width 46 height 17
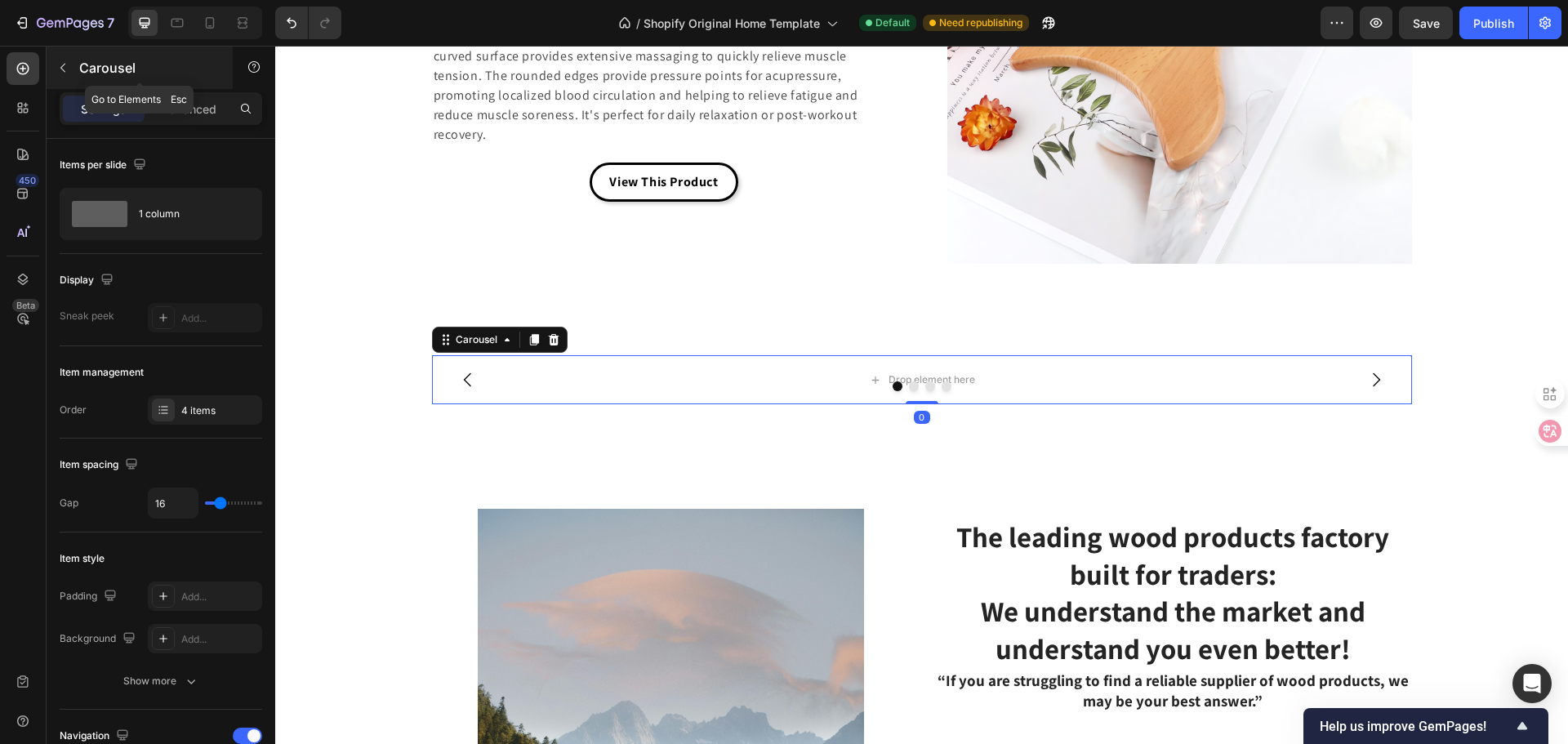
click at [64, 66] on icon "button" at bounding box center [62, 67] width 13 height 13
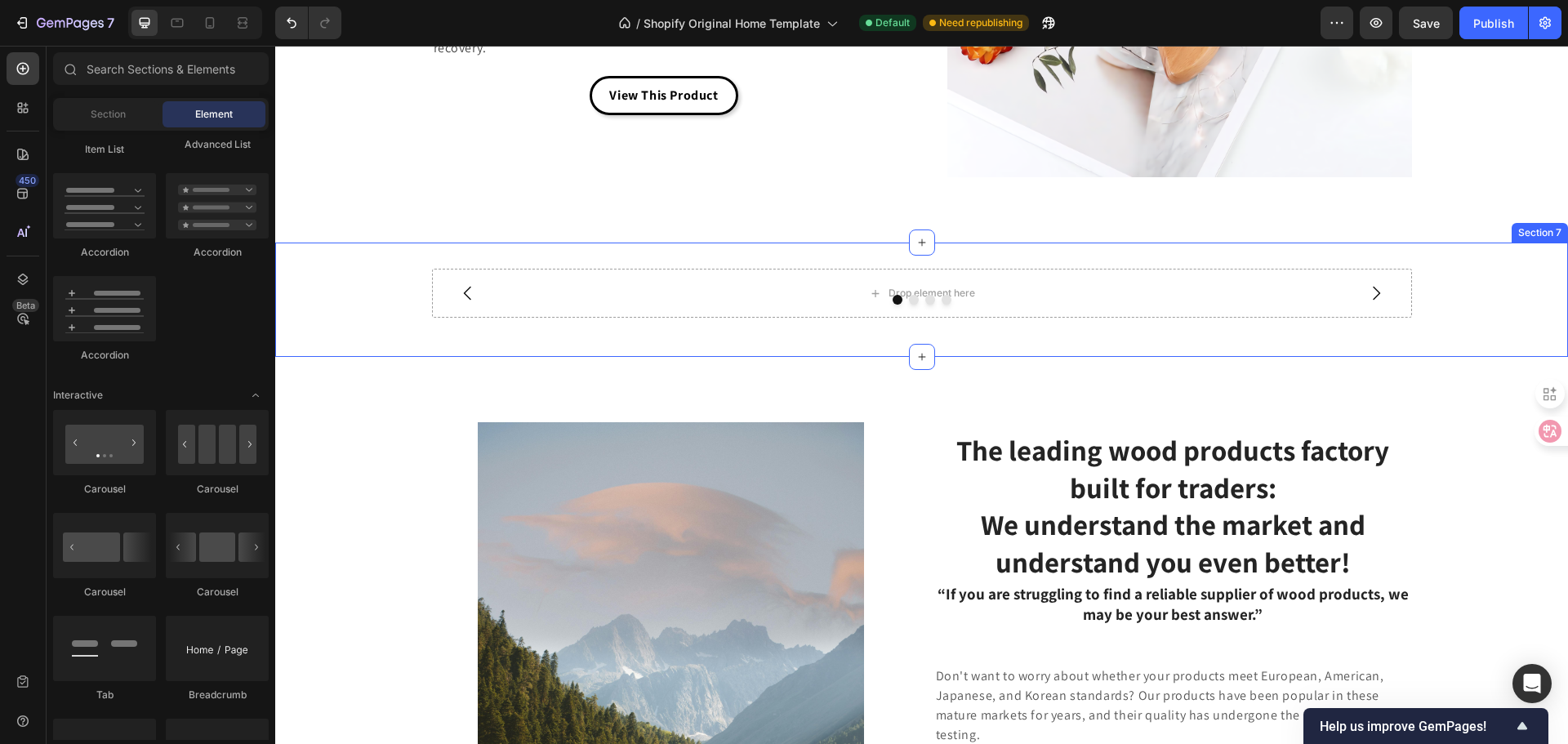
scroll to position [4178, 0]
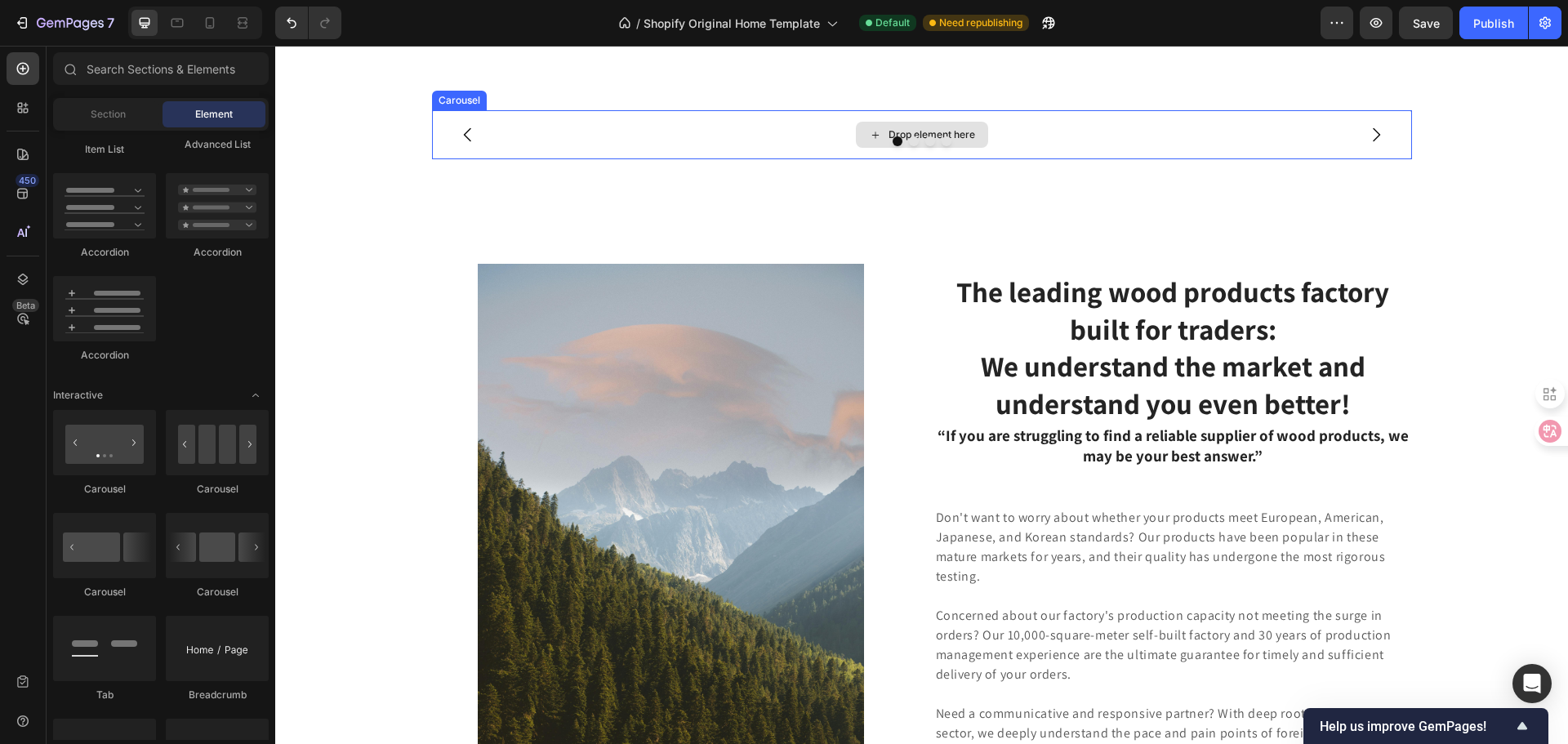
click at [790, 159] on div "Drop element here" at bounding box center [921, 134] width 980 height 49
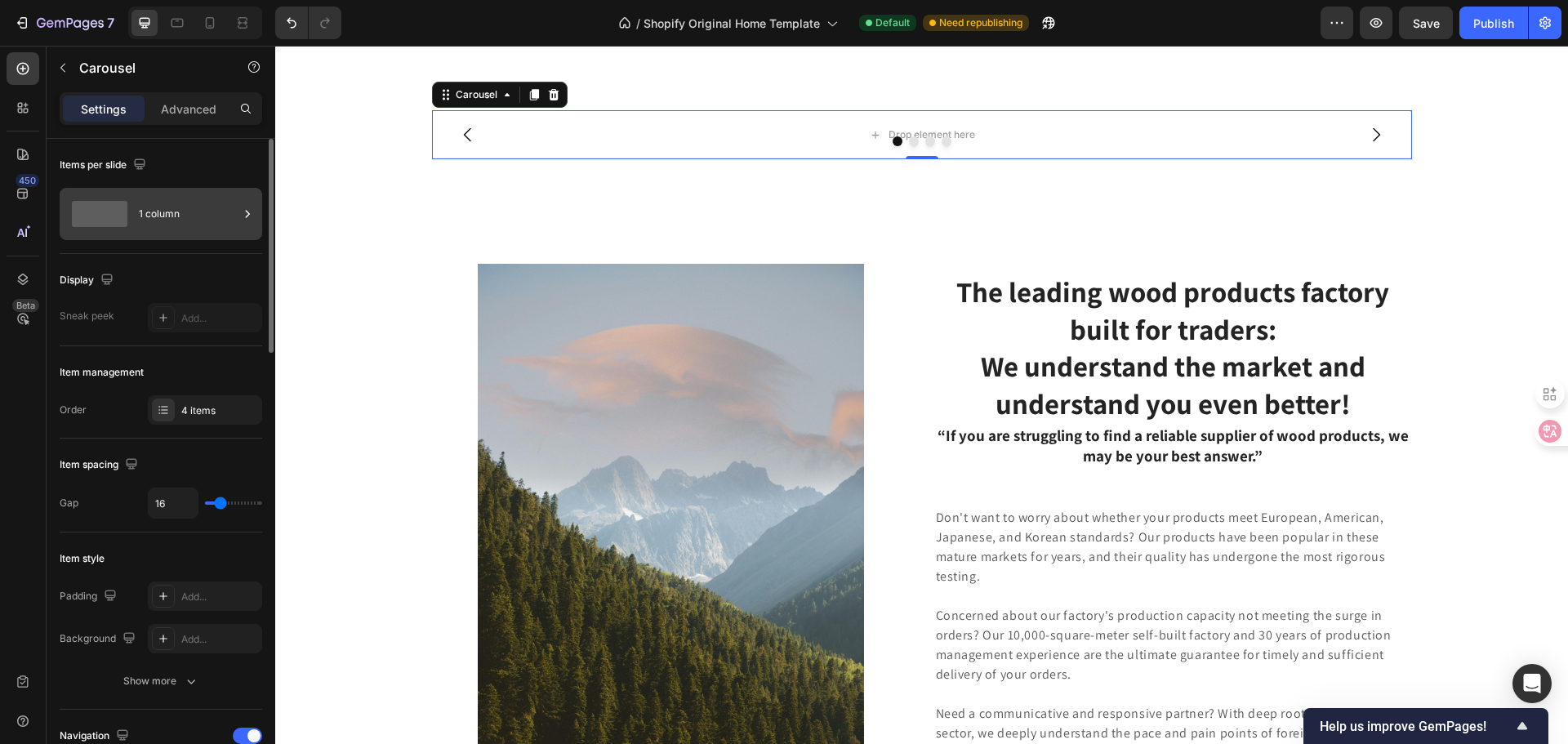
click at [103, 219] on span at bounding box center [99, 214] width 56 height 27
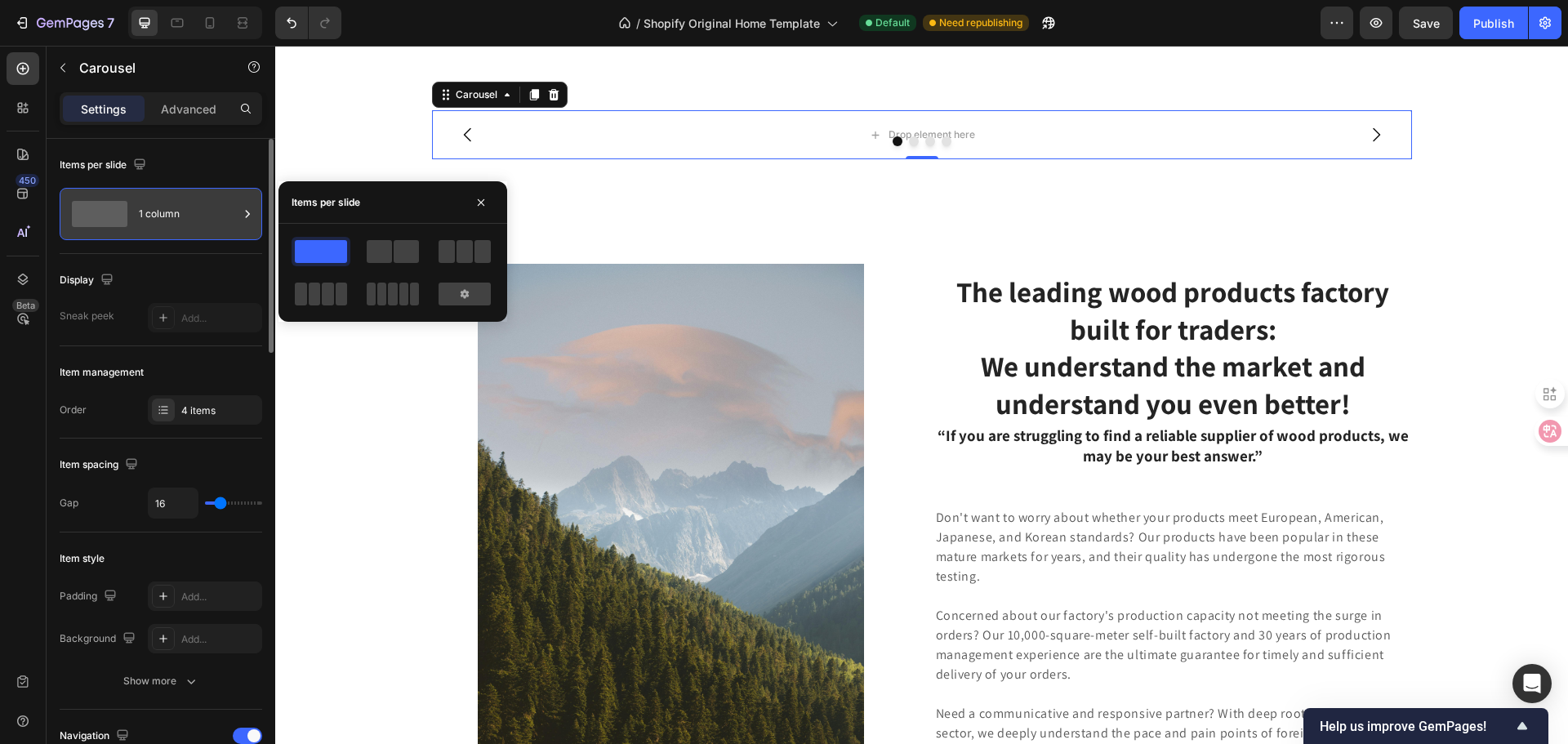
click at [103, 219] on span at bounding box center [99, 214] width 56 height 27
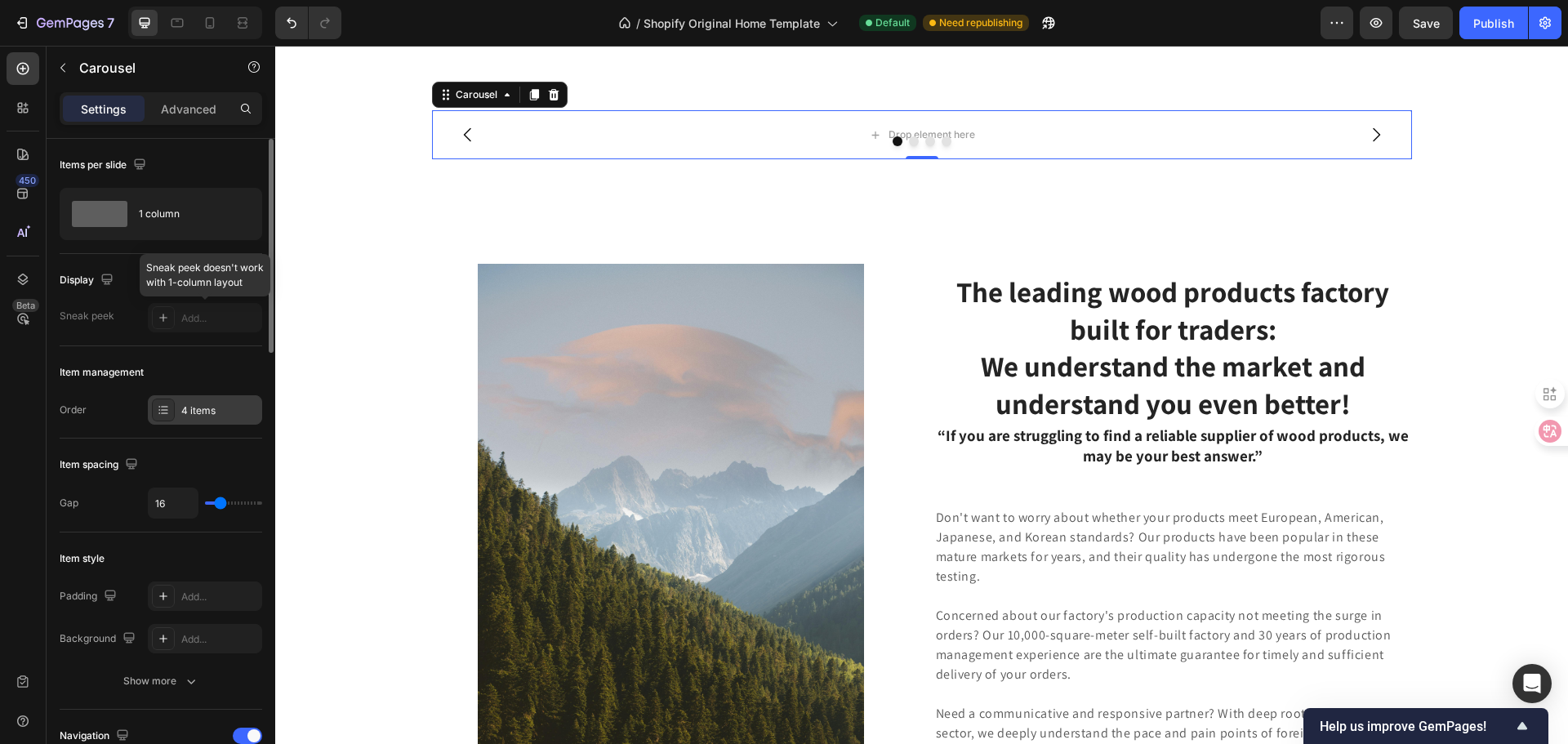
scroll to position [163, 0]
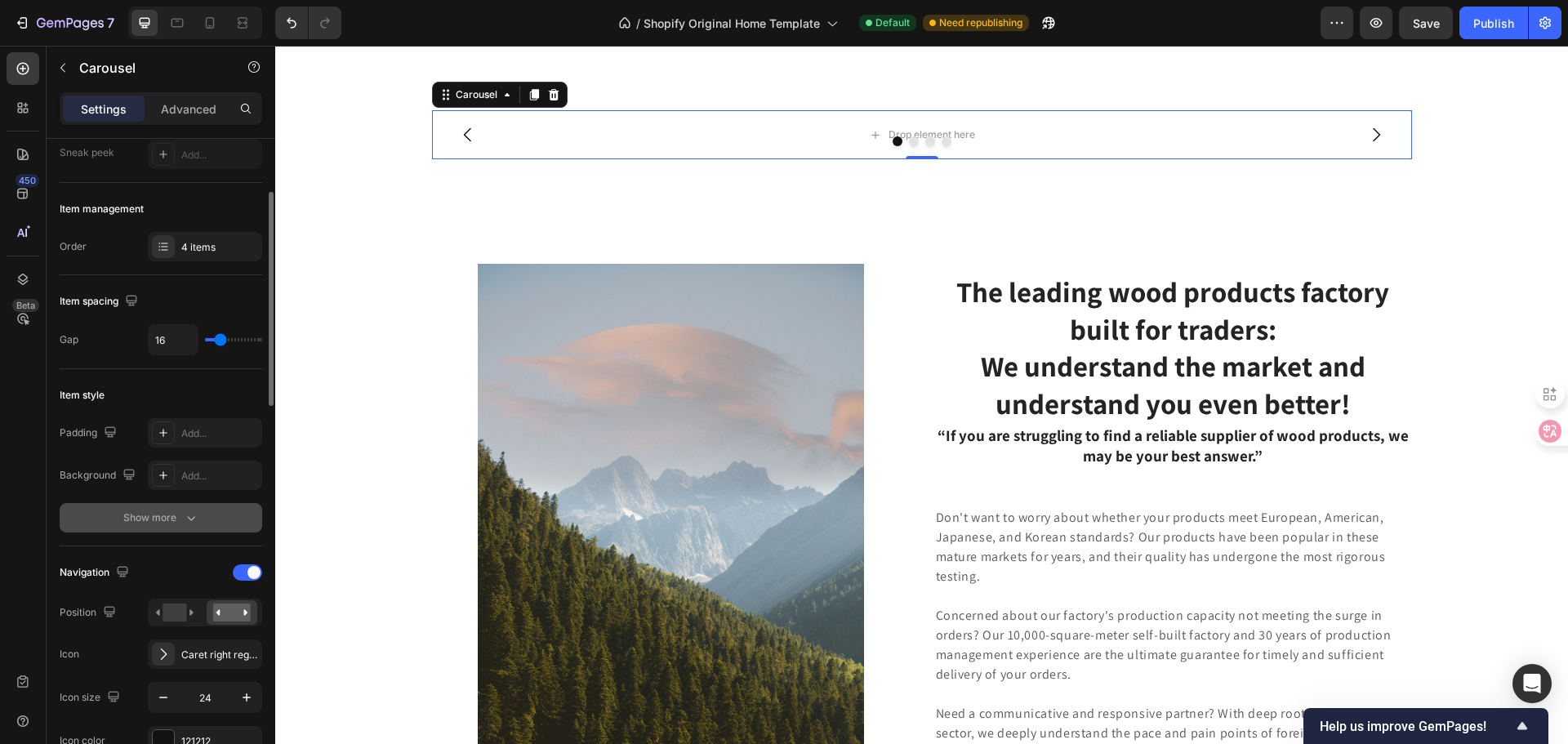
click at [159, 513] on div "Show more" at bounding box center [161, 517] width 76 height 17
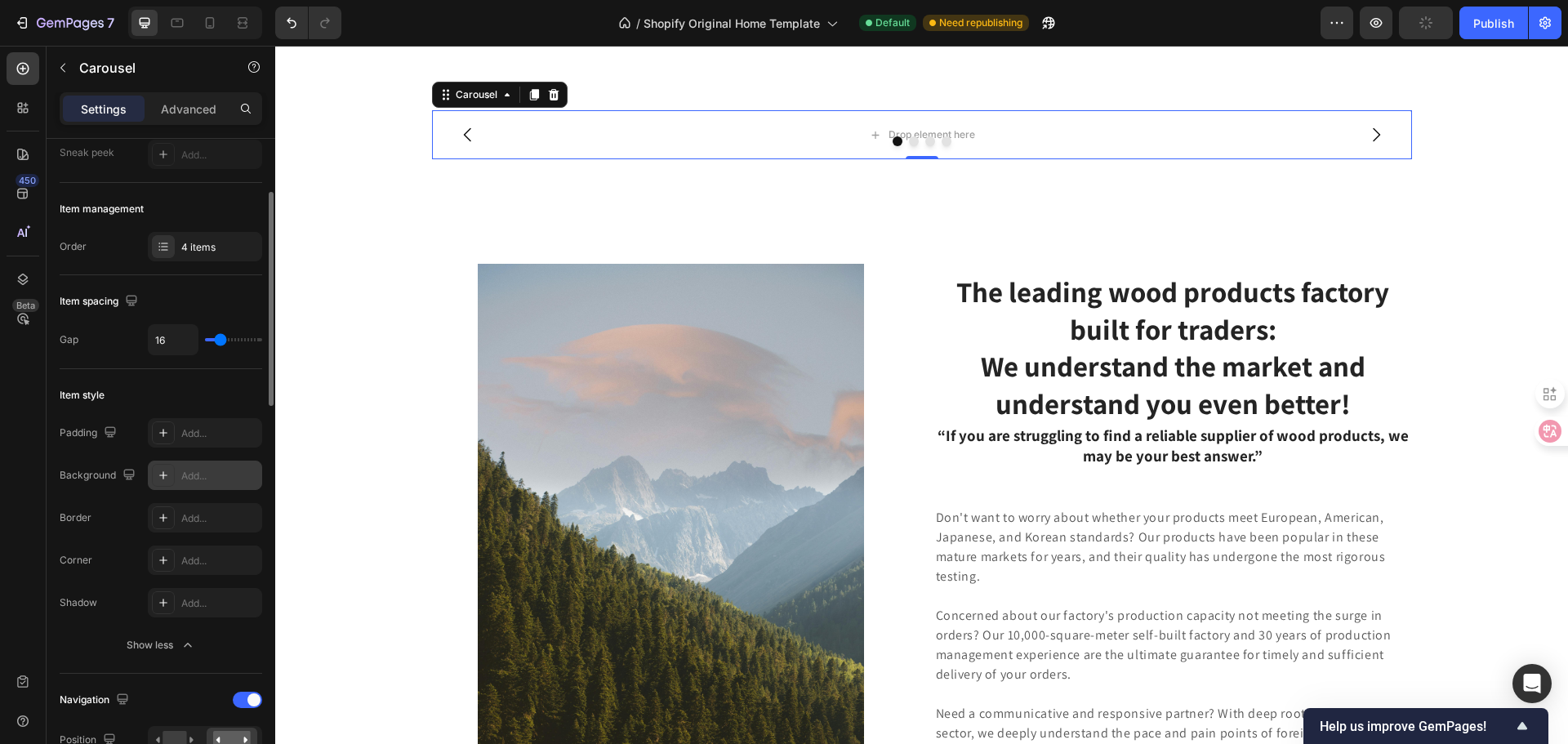
click at [208, 484] on div "Add..." at bounding box center [205, 475] width 115 height 29
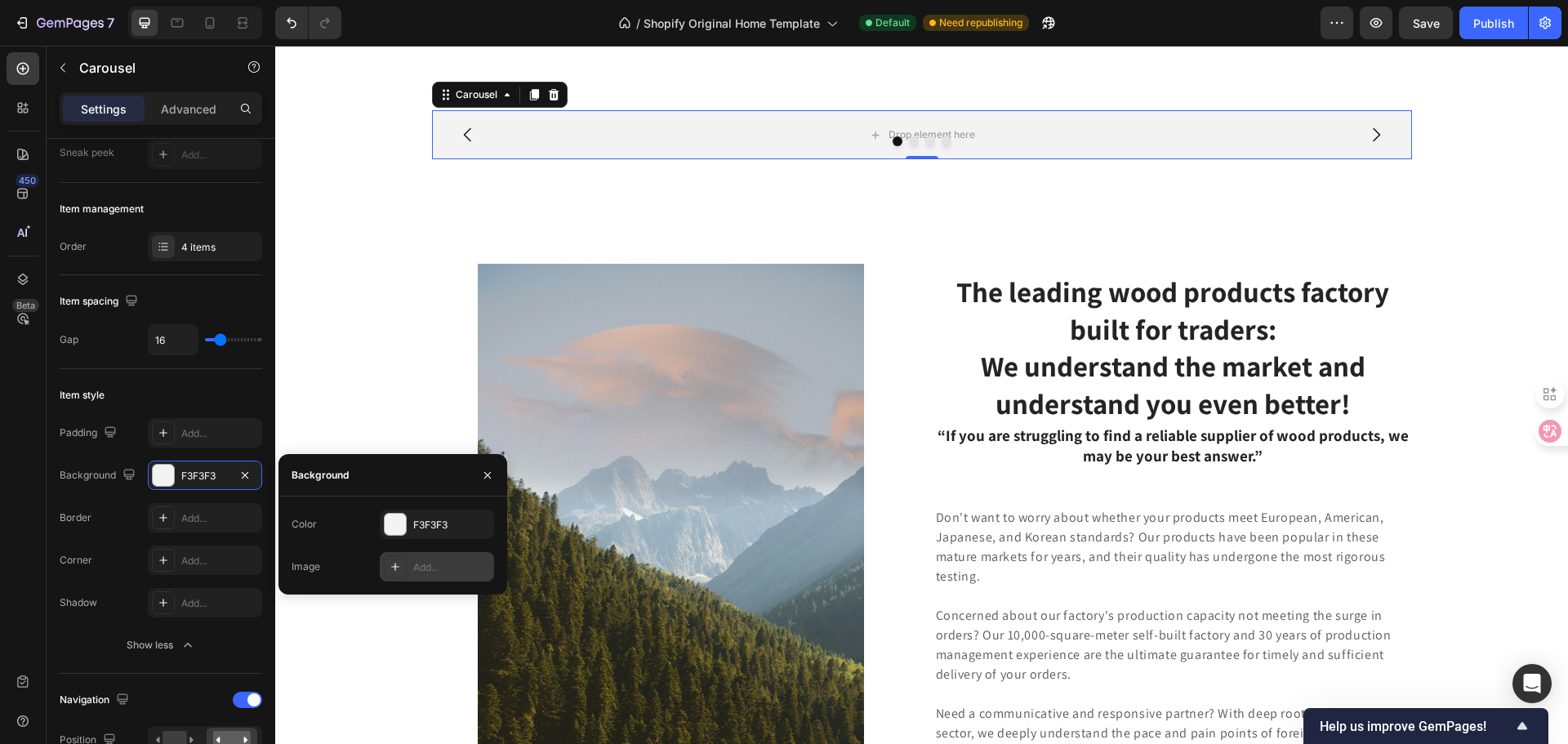
click at [392, 567] on icon at bounding box center [394, 566] width 13 height 13
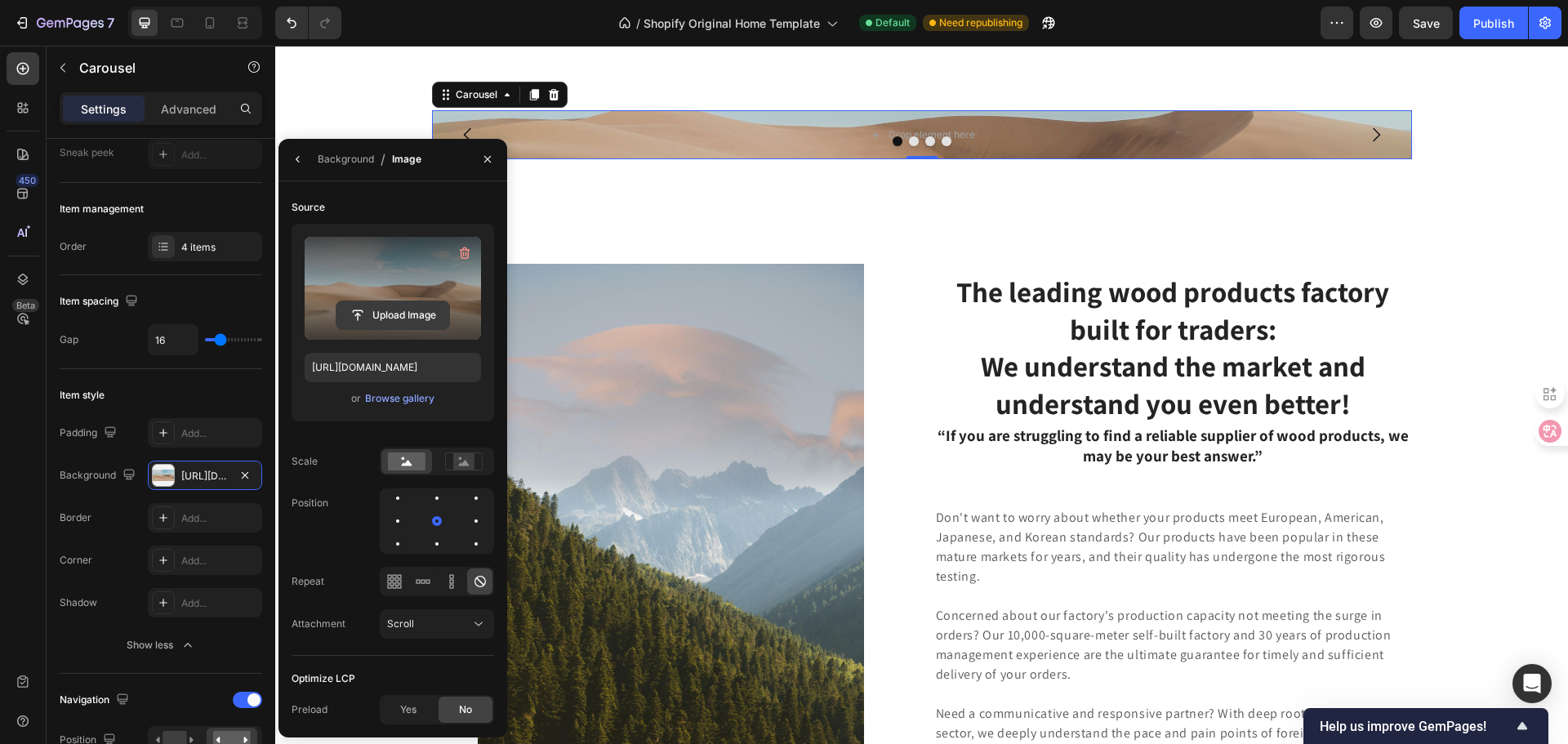
click at [381, 311] on input "file" at bounding box center [392, 315] width 113 height 27
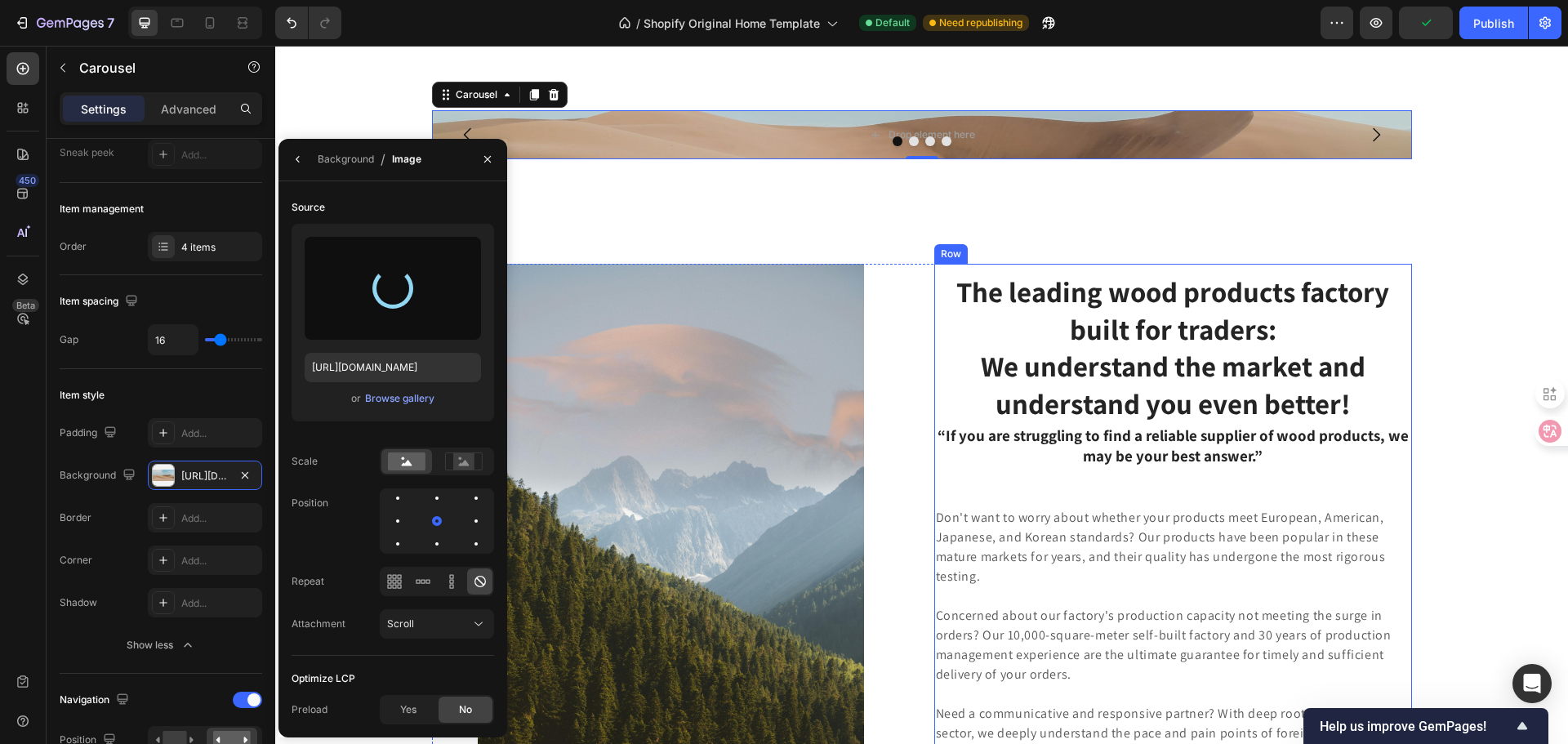
type input "[URL][DOMAIN_NAME]"
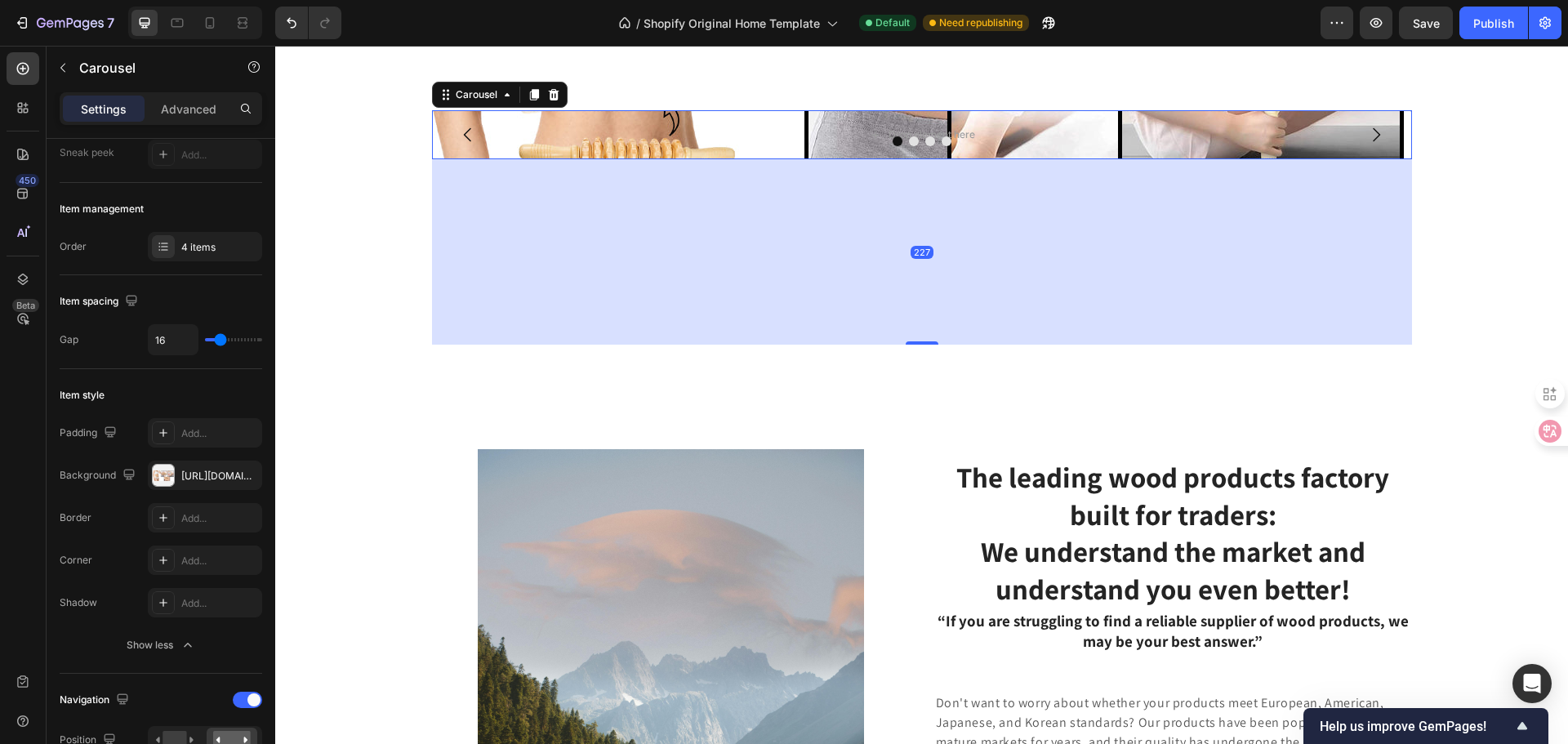
drag, startPoint x: 924, startPoint y: 369, endPoint x: 919, endPoint y: 555, distance: 186.1
click at [919, 345] on div at bounding box center [921, 343] width 32 height 3
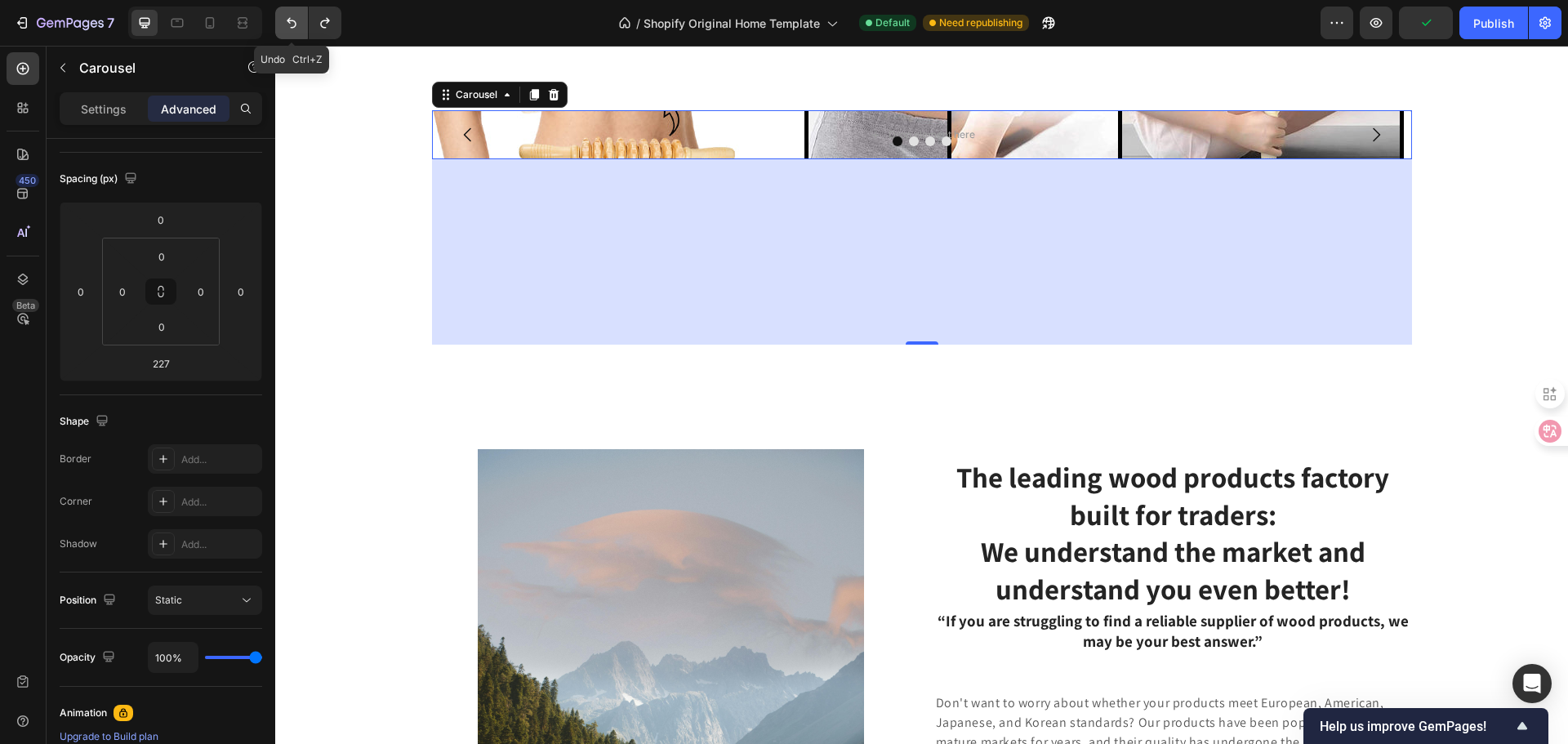
click at [289, 18] on icon "Undo/Redo" at bounding box center [291, 23] width 17 height 17
type input "0"
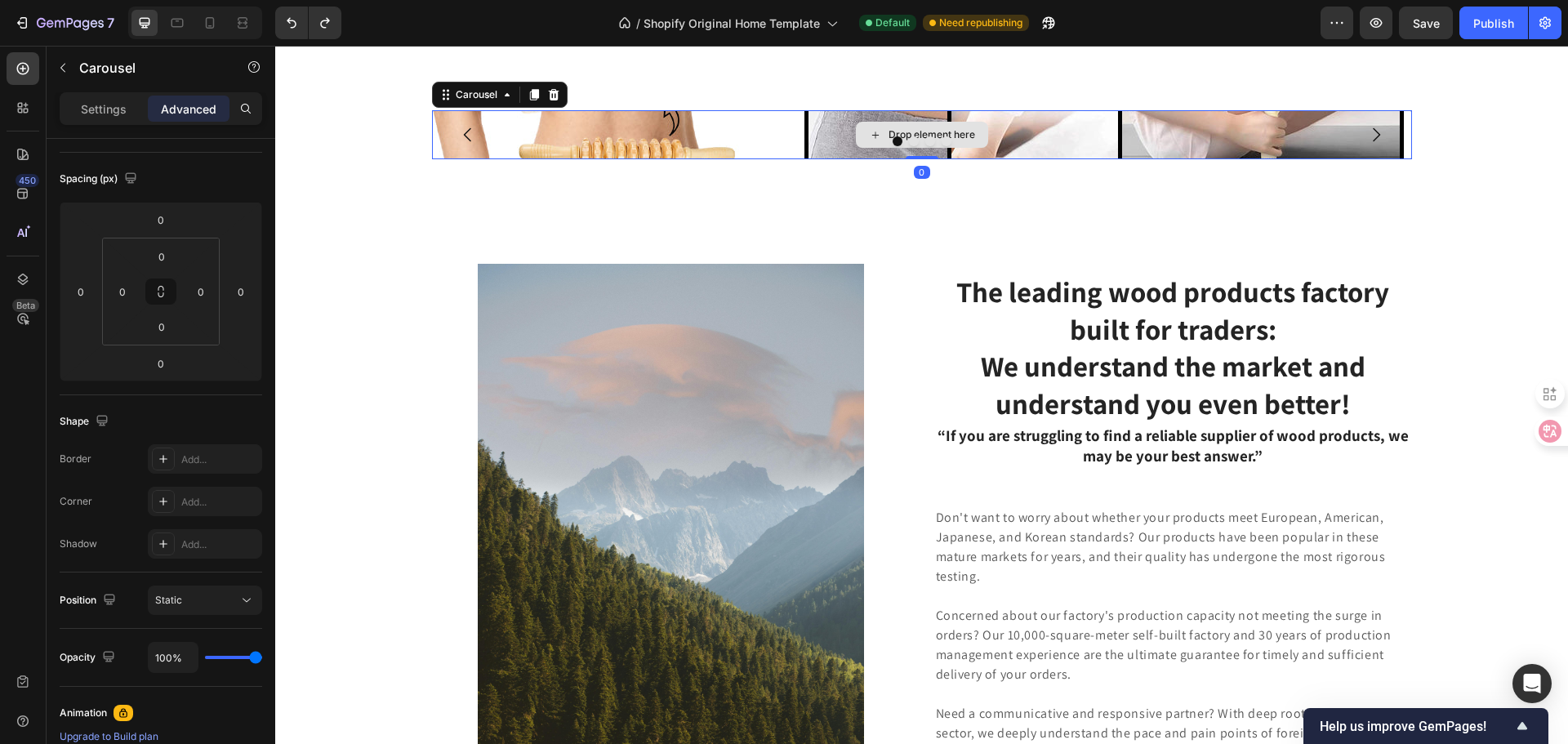
click at [568, 159] on div "Drop element here" at bounding box center [921, 134] width 980 height 49
click at [159, 258] on input "0" at bounding box center [161, 256] width 32 height 25
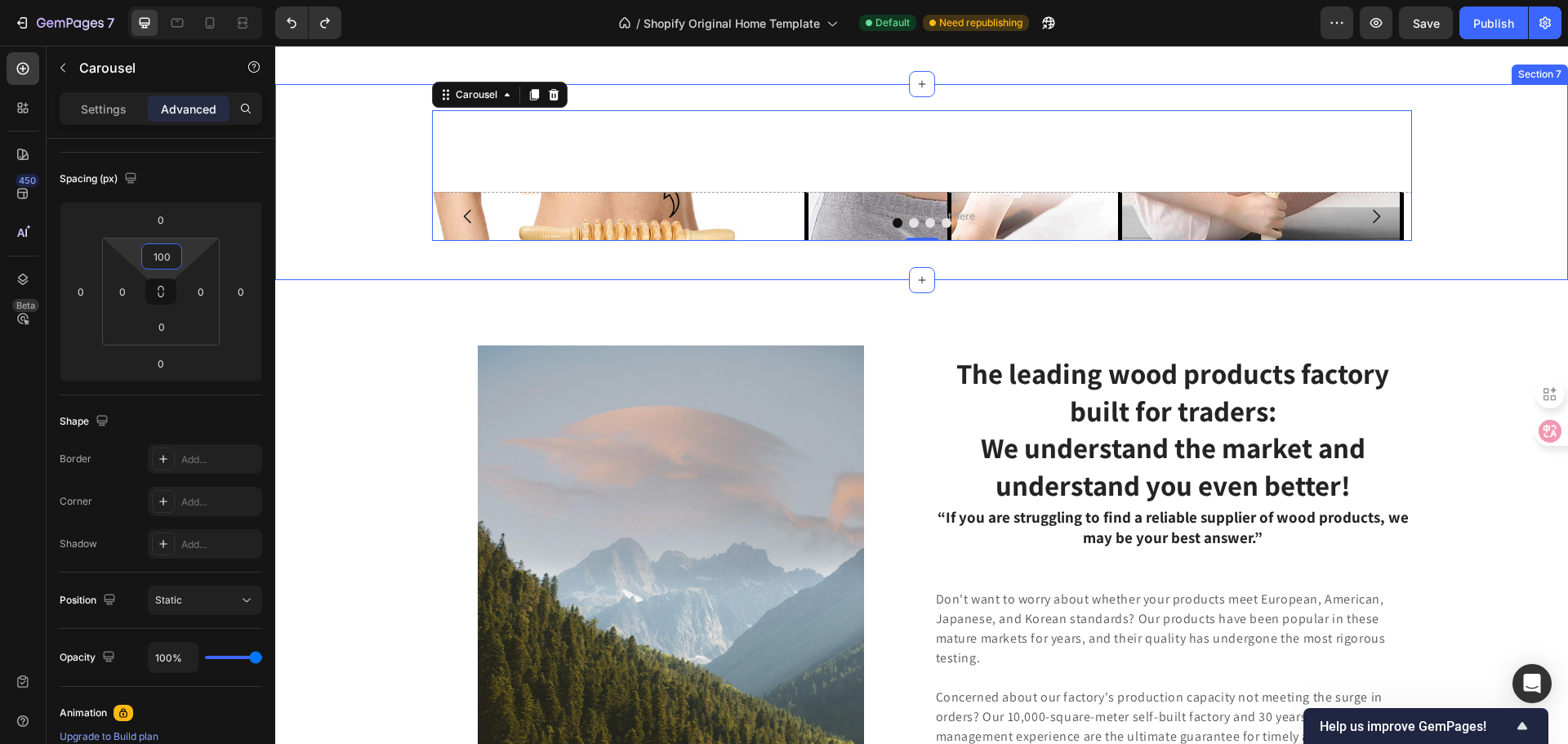
type input "0"
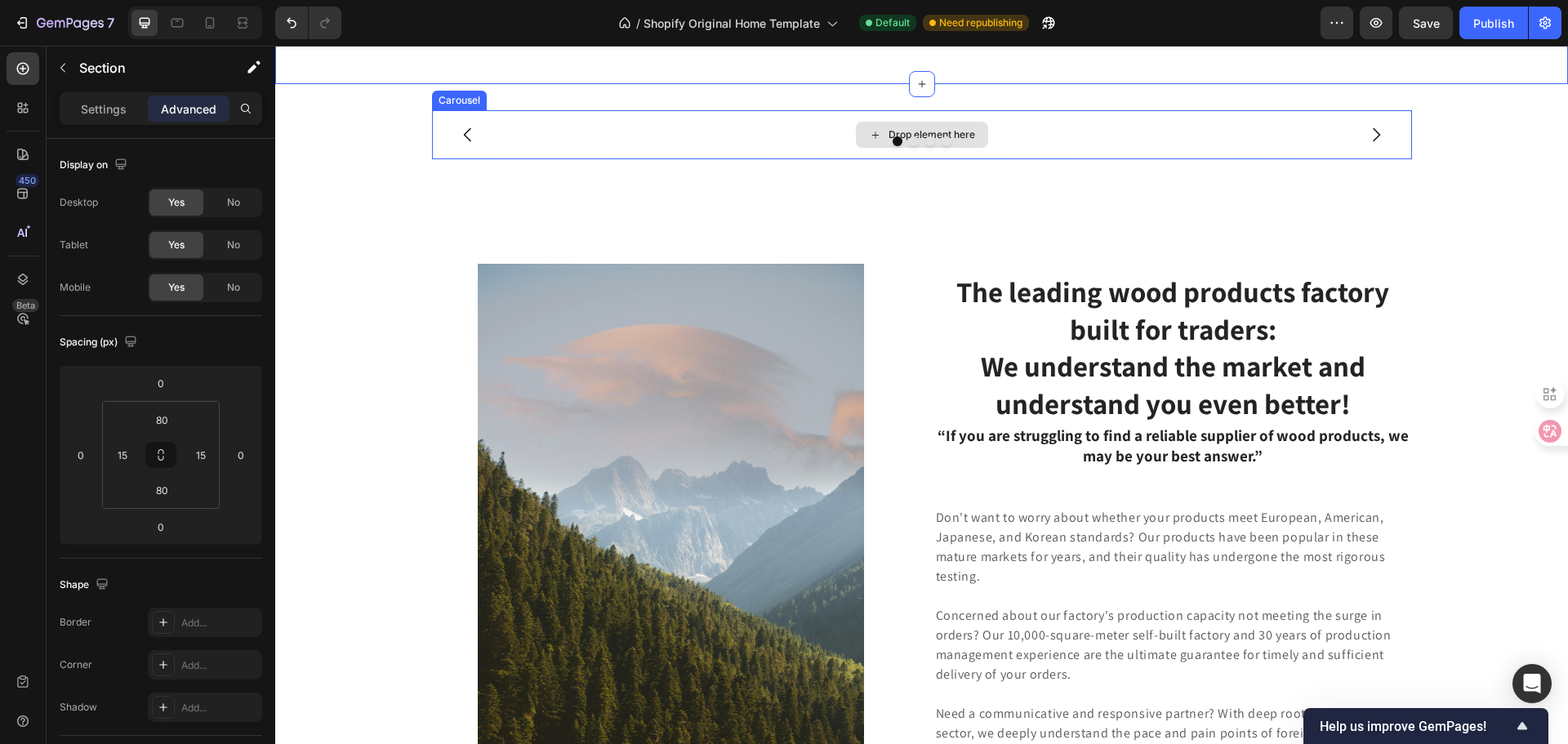
click at [659, 159] on div "Drop element here" at bounding box center [921, 134] width 980 height 49
click at [85, 104] on p "Settings" at bounding box center [103, 108] width 46 height 17
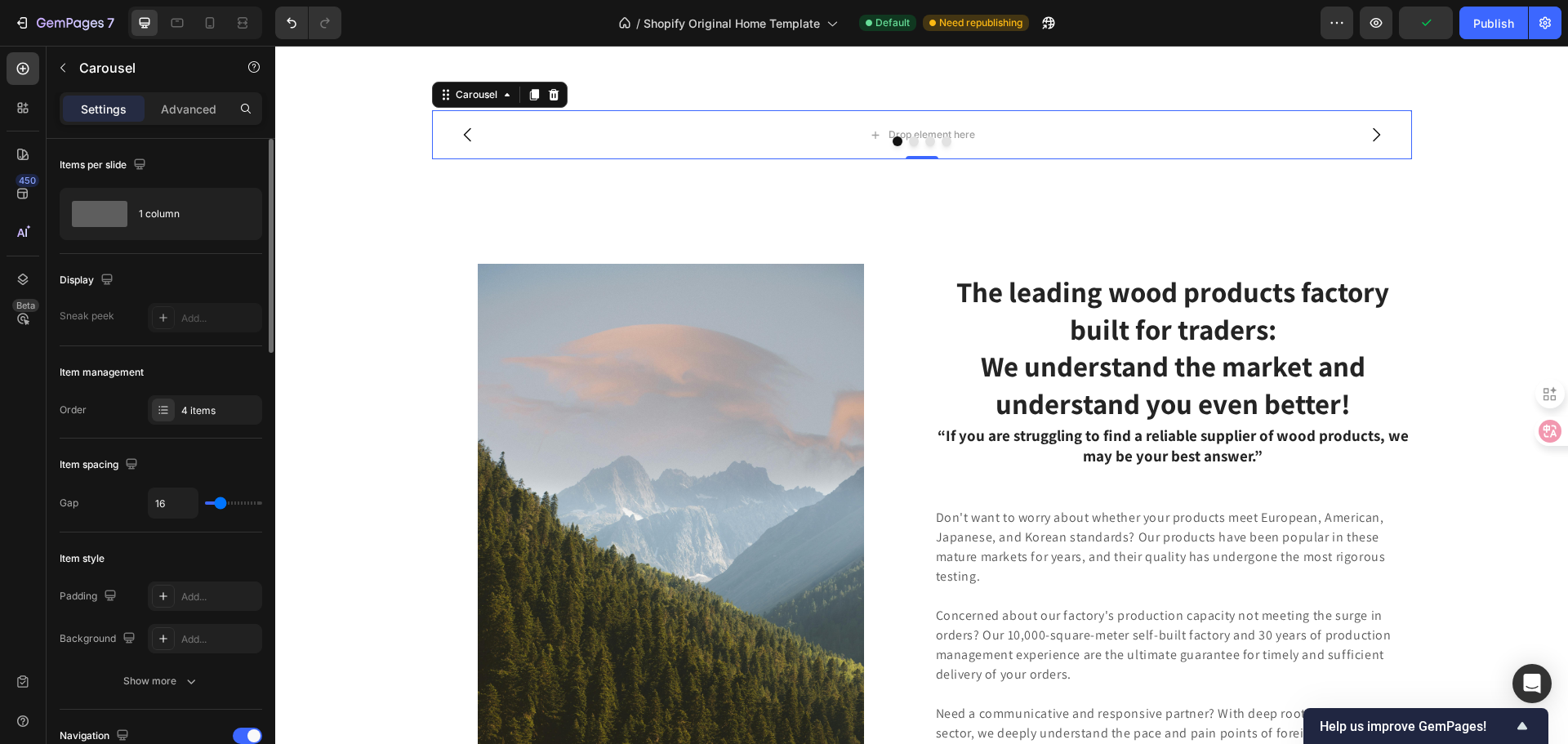
scroll to position [327, 0]
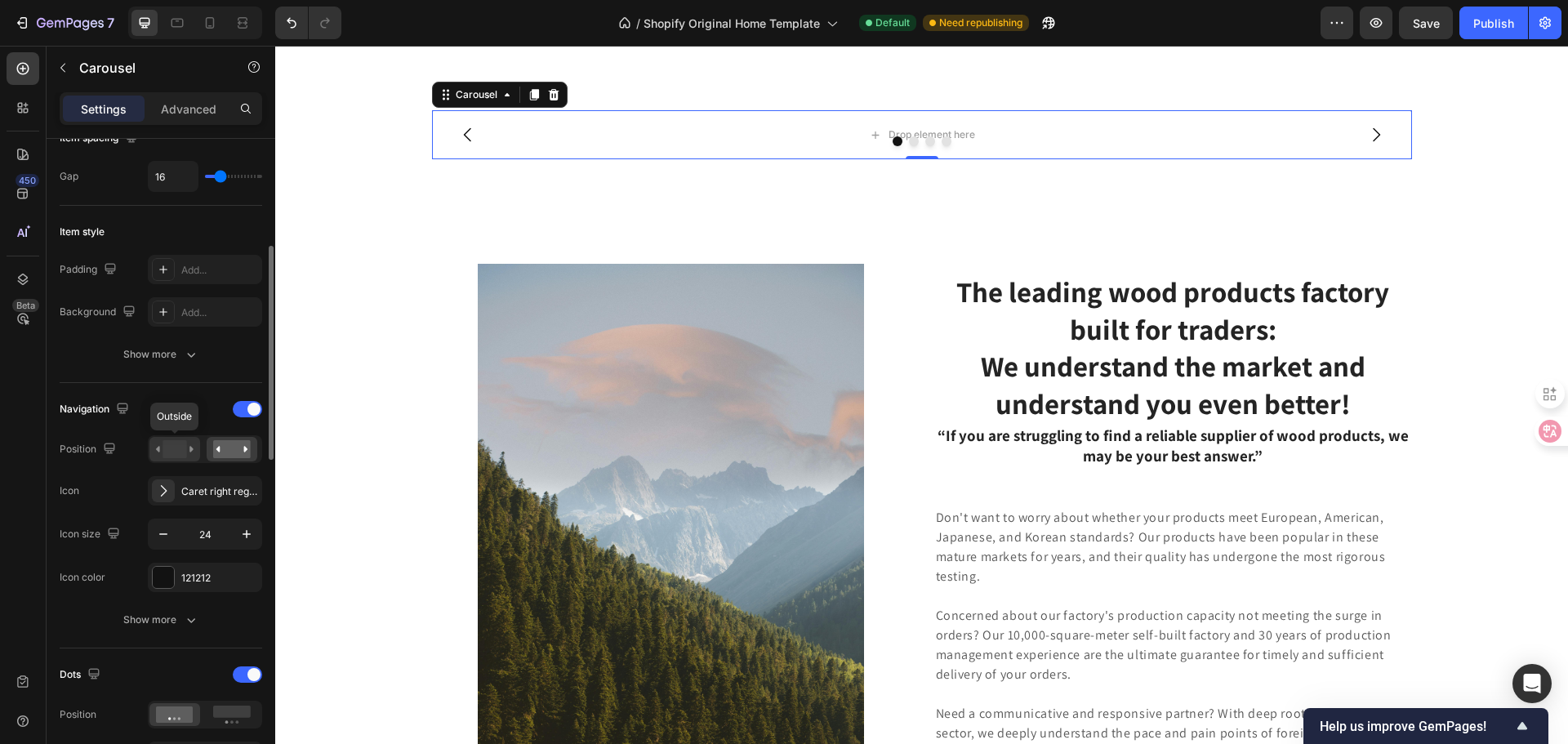
click at [159, 447] on icon at bounding box center [158, 449] width 4 height 6
click at [161, 447] on icon at bounding box center [175, 450] width 37 height 18
click at [227, 448] on rect at bounding box center [232, 450] width 37 height 18
click at [719, 146] on div at bounding box center [921, 141] width 980 height 10
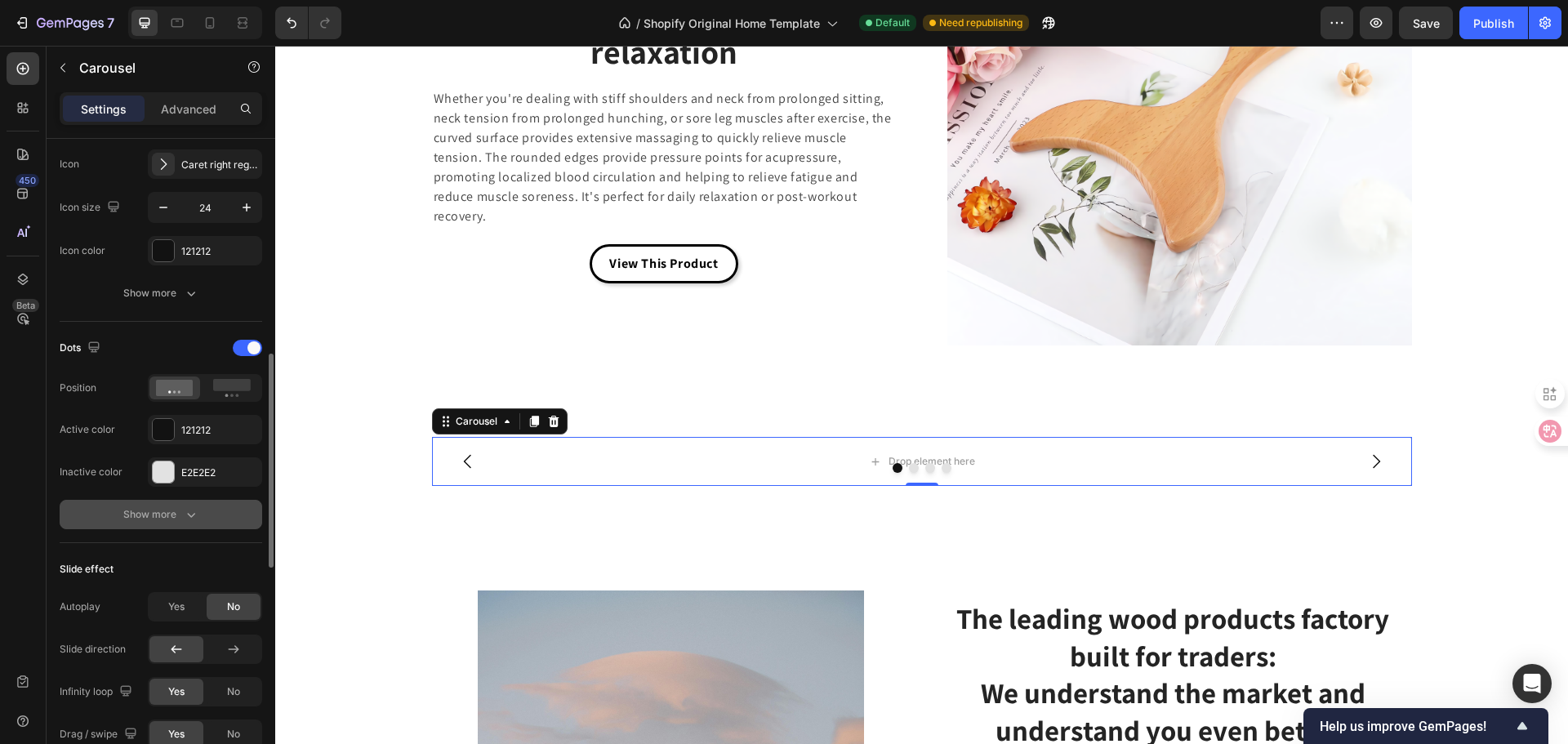
scroll to position [817, 0]
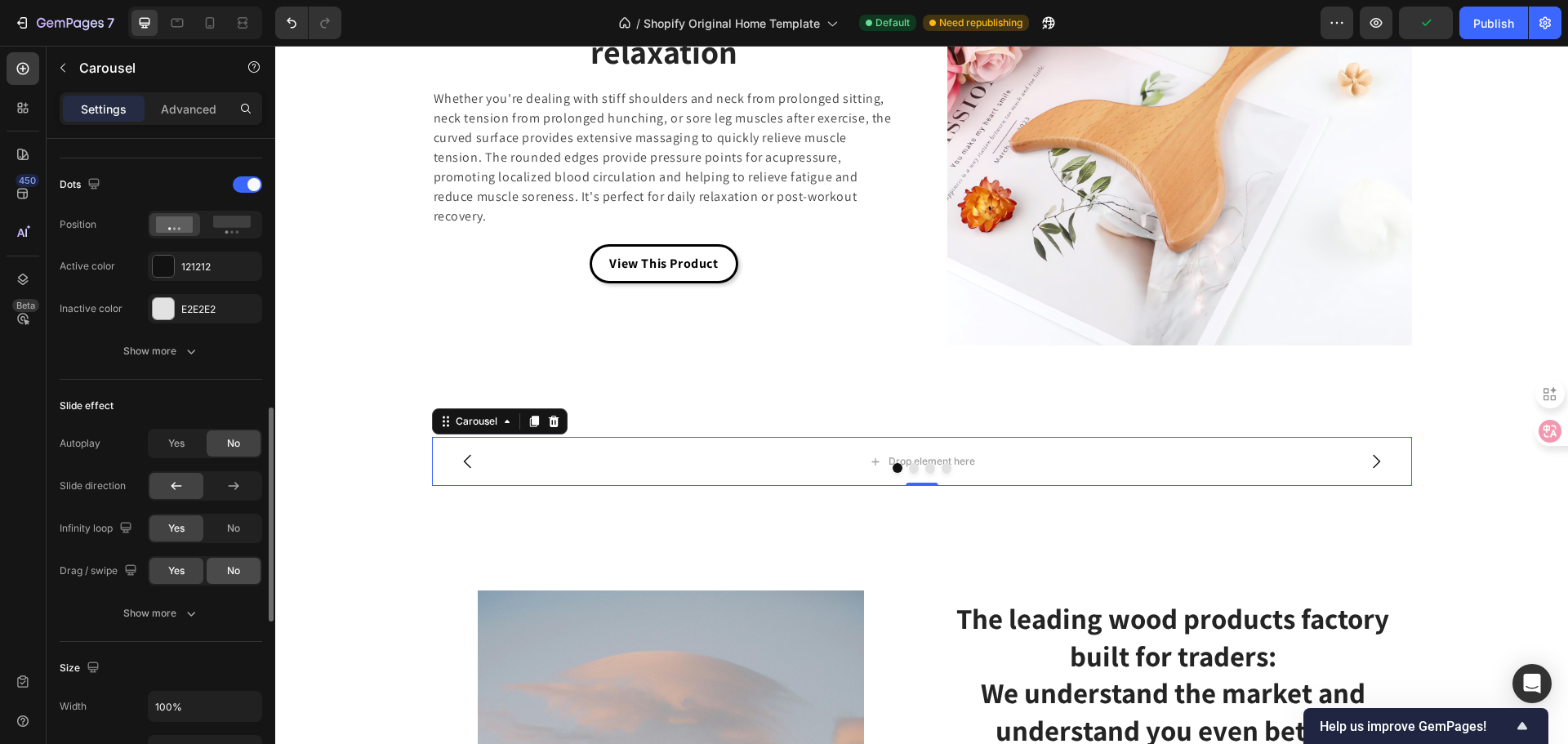
click at [240, 582] on div "No" at bounding box center [234, 570] width 54 height 27
click at [188, 576] on div "Yes" at bounding box center [176, 570] width 54 height 27
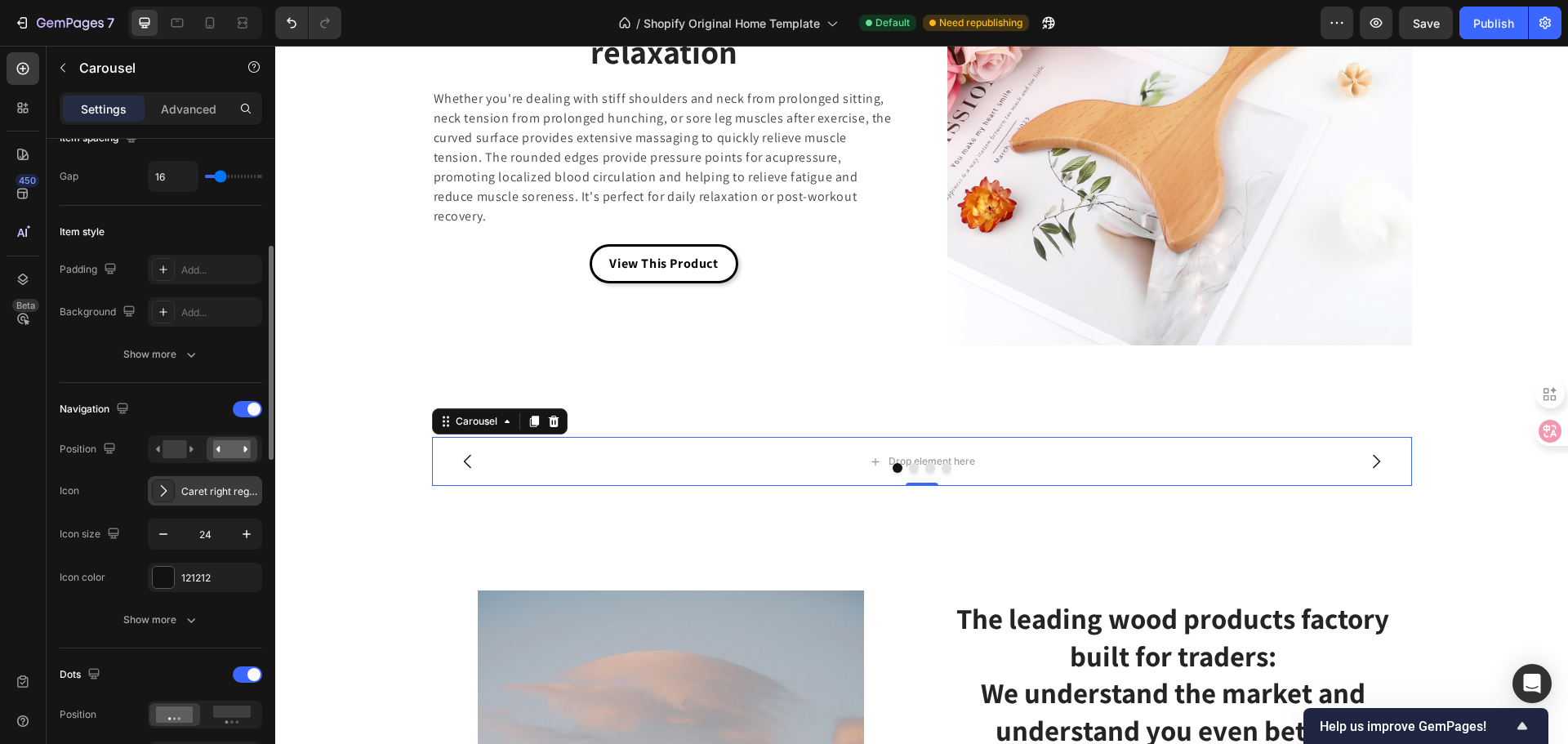
click at [182, 493] on div "Caret right regular" at bounding box center [220, 491] width 77 height 15
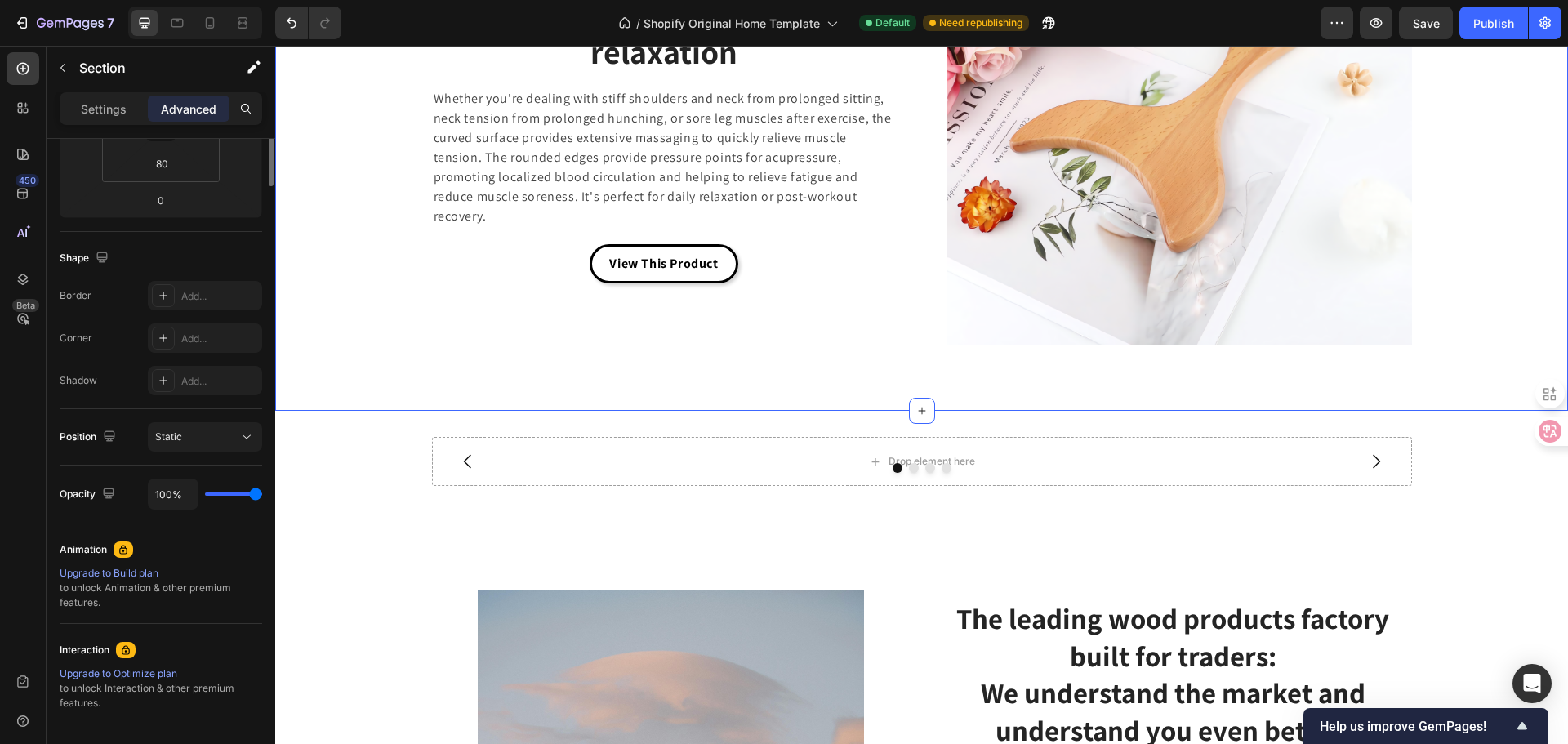
scroll to position [0, 0]
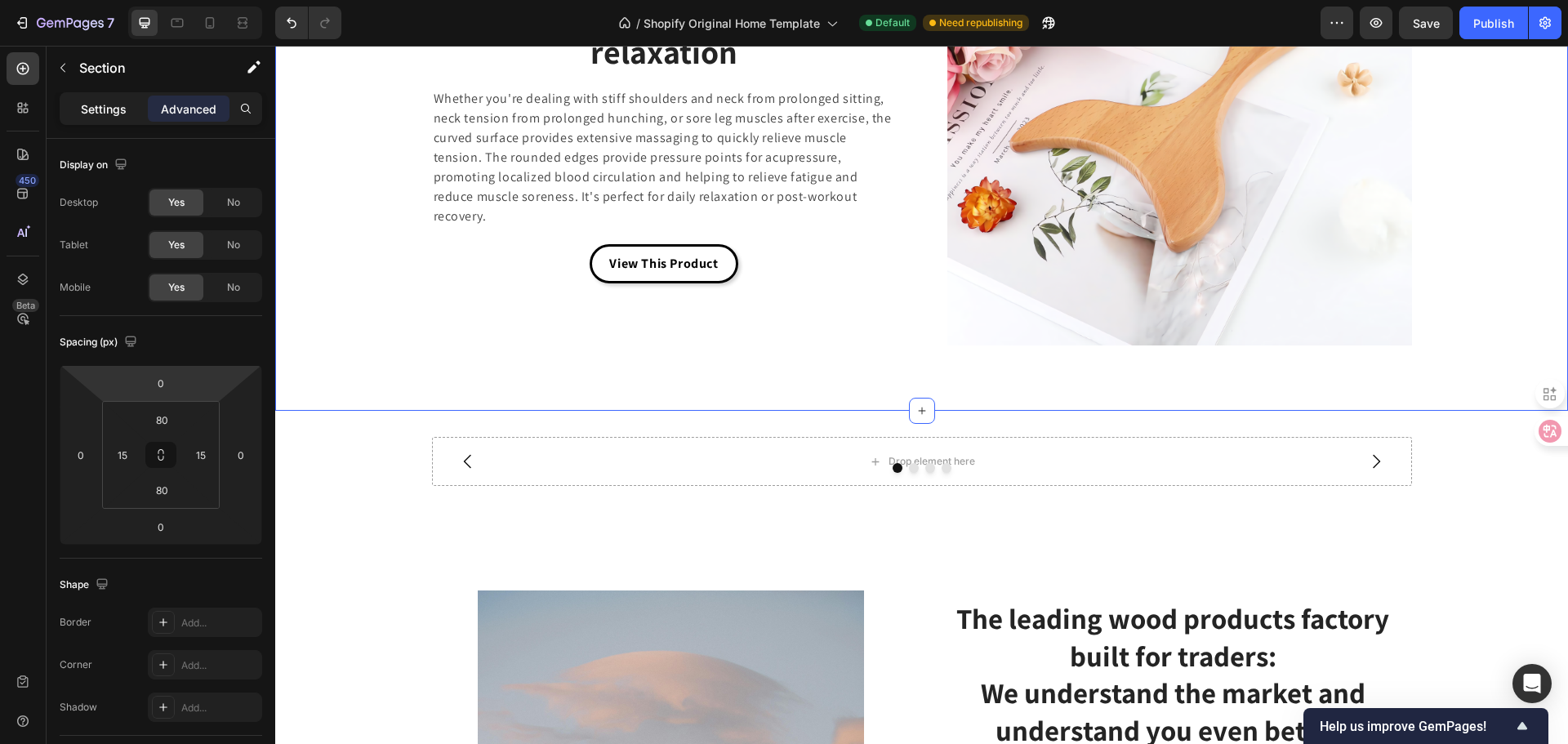
drag, startPoint x: 114, startPoint y: 99, endPoint x: 117, endPoint y: 115, distance: 16.3
click at [114, 100] on div "Settings" at bounding box center [103, 108] width 81 height 27
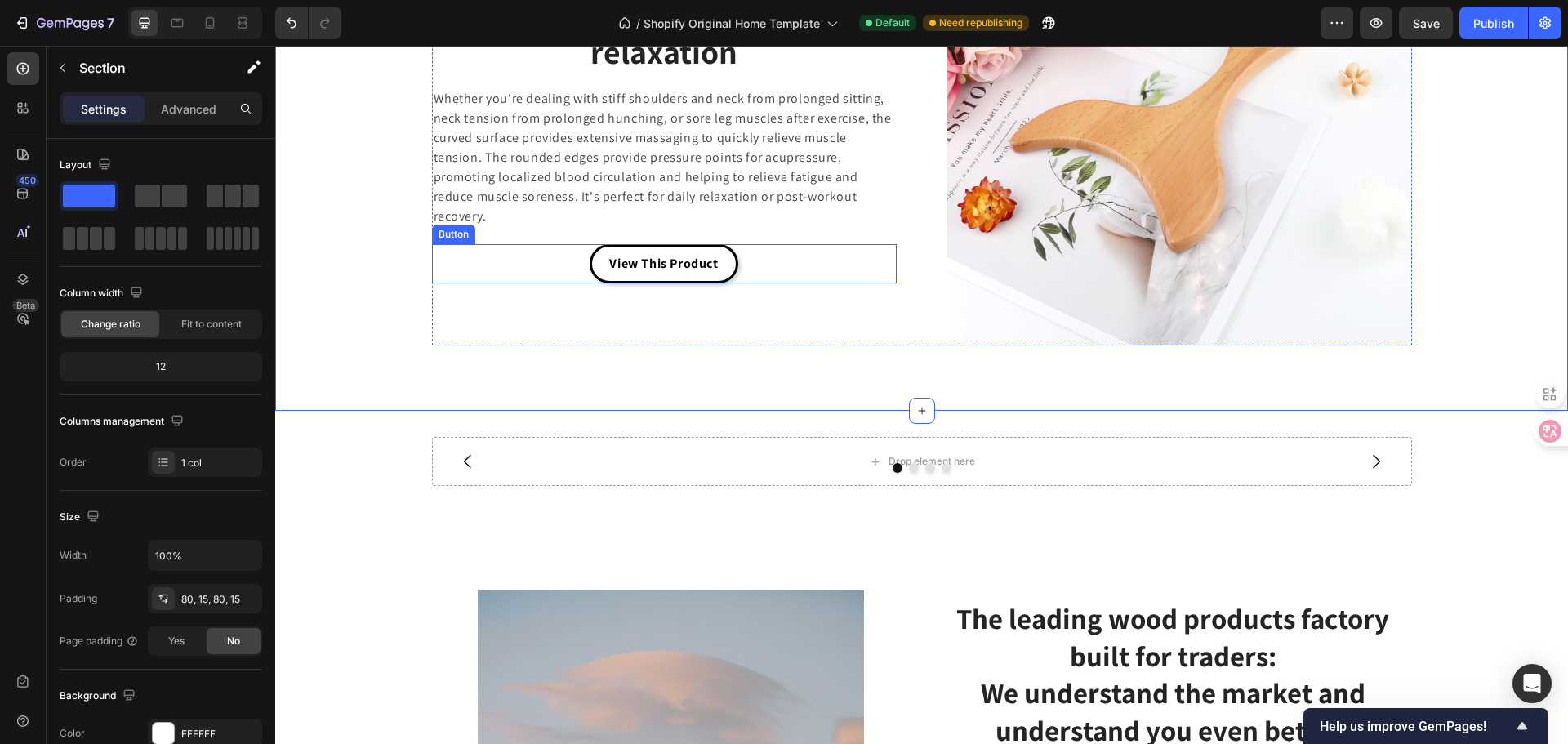
scroll to position [4178, 0]
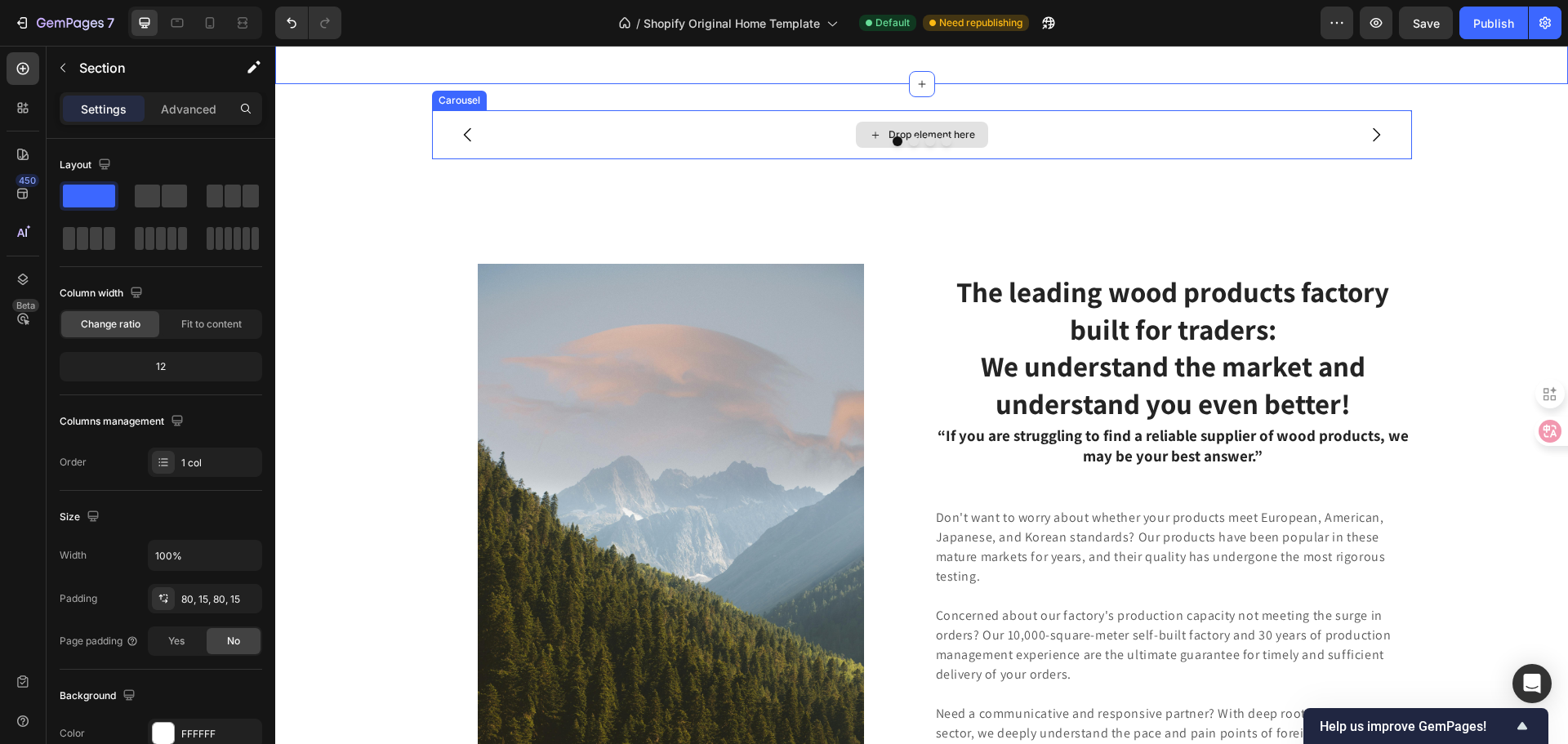
click at [551, 159] on div "Drop element here" at bounding box center [921, 134] width 980 height 49
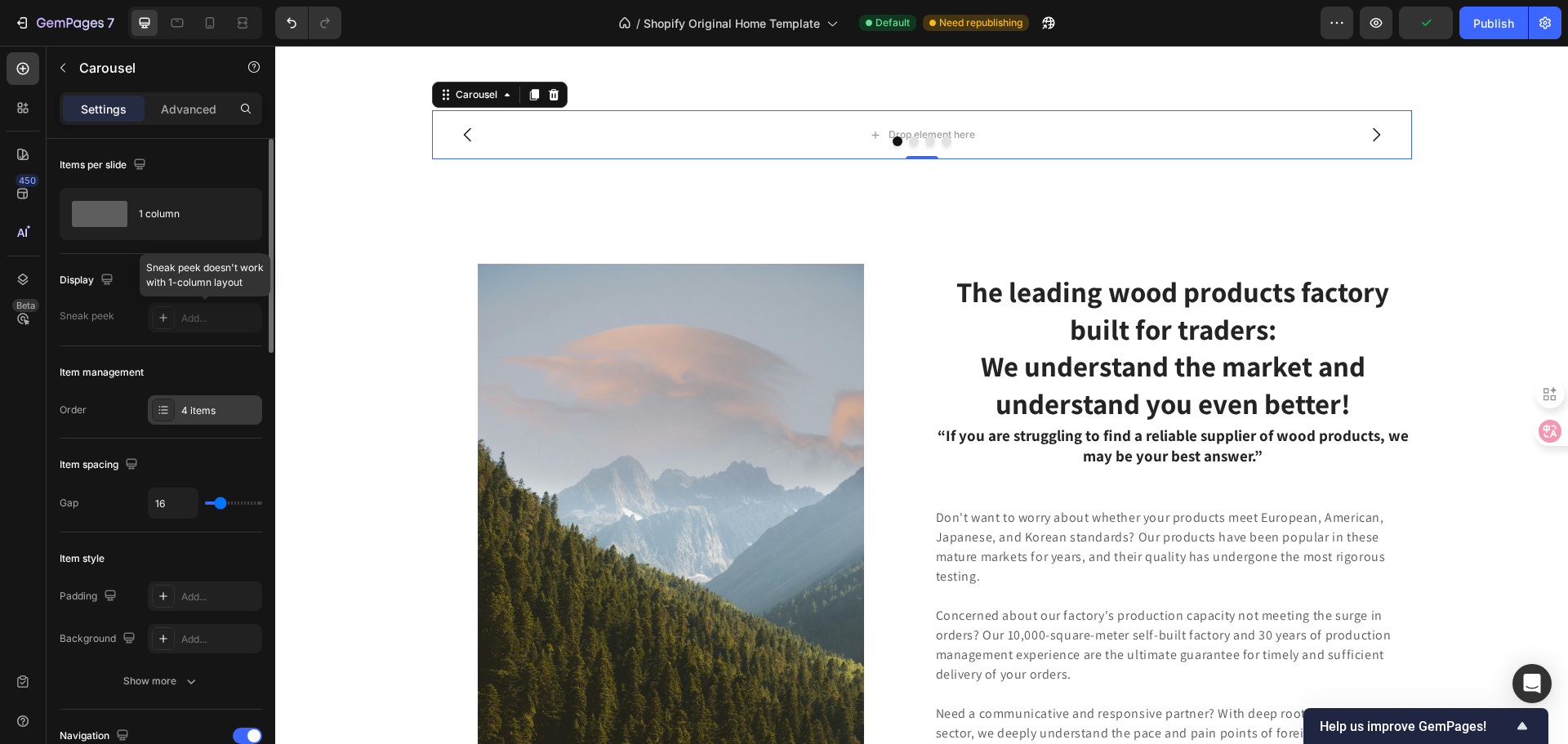
scroll to position [163, 0]
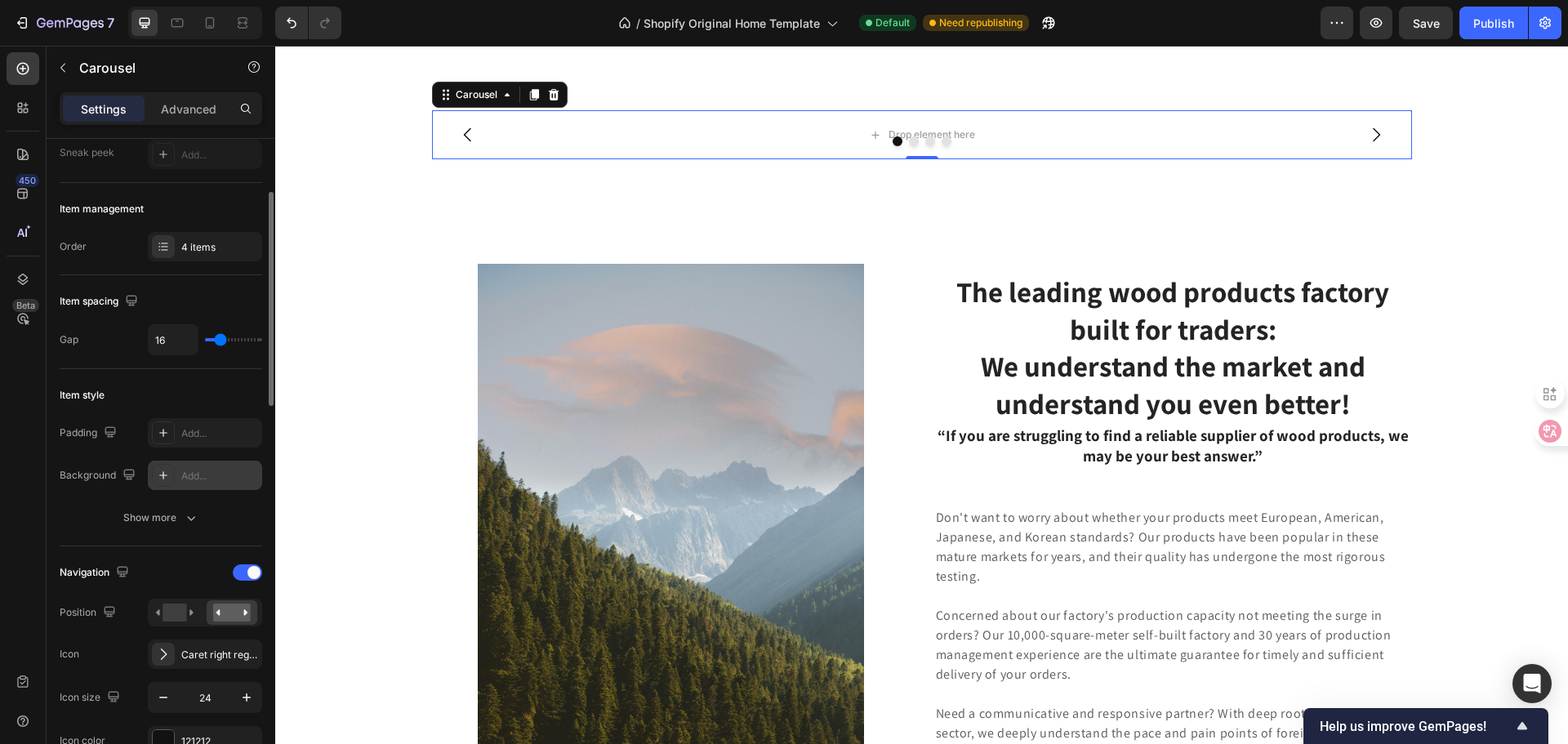
click at [178, 484] on div "Add..." at bounding box center [205, 475] width 115 height 29
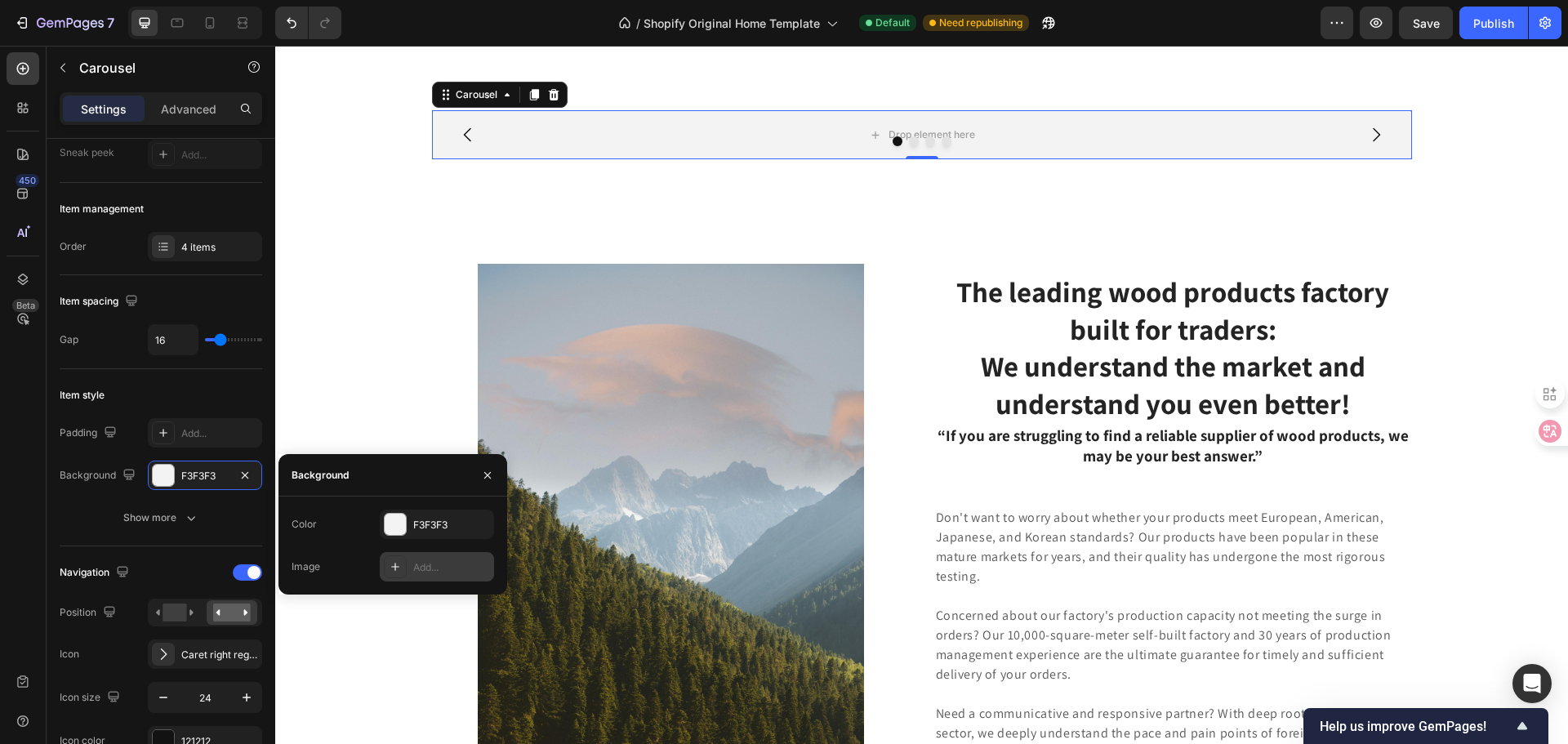
click at [431, 565] on div "Add..." at bounding box center [451, 567] width 77 height 15
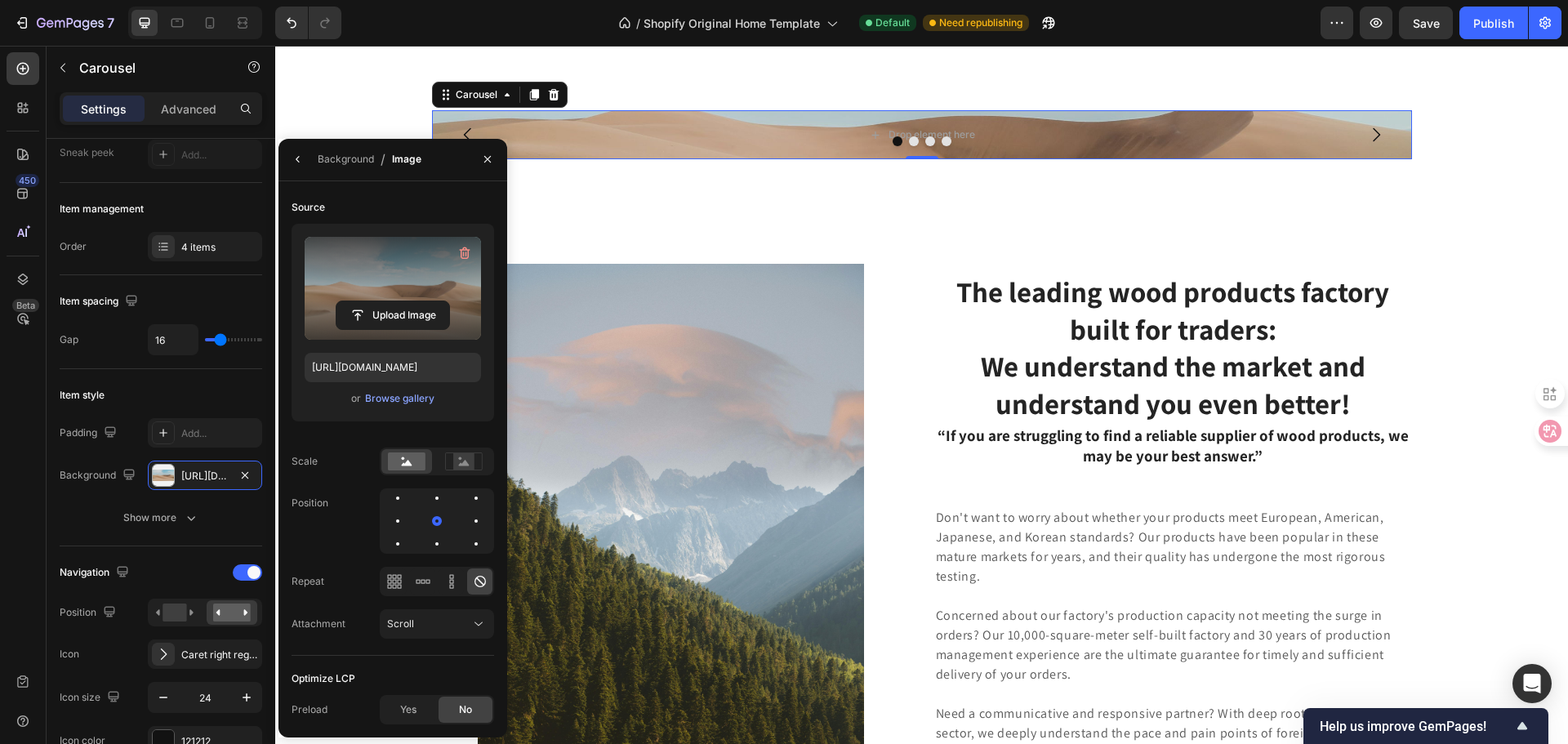
click at [403, 295] on label at bounding box center [392, 288] width 177 height 103
click at [403, 301] on input "file" at bounding box center [392, 315] width 113 height 27
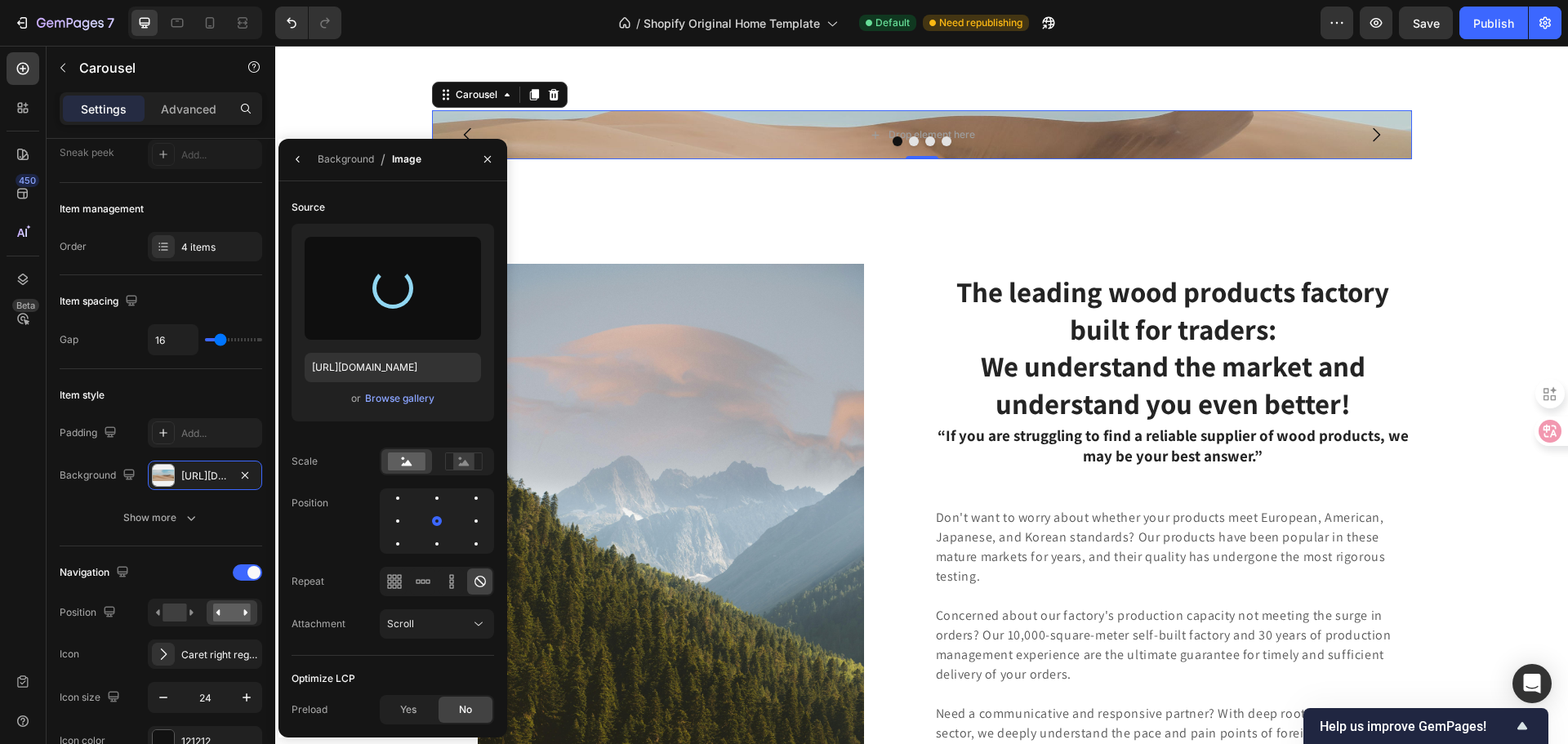
type input "[URL][DOMAIN_NAME]"
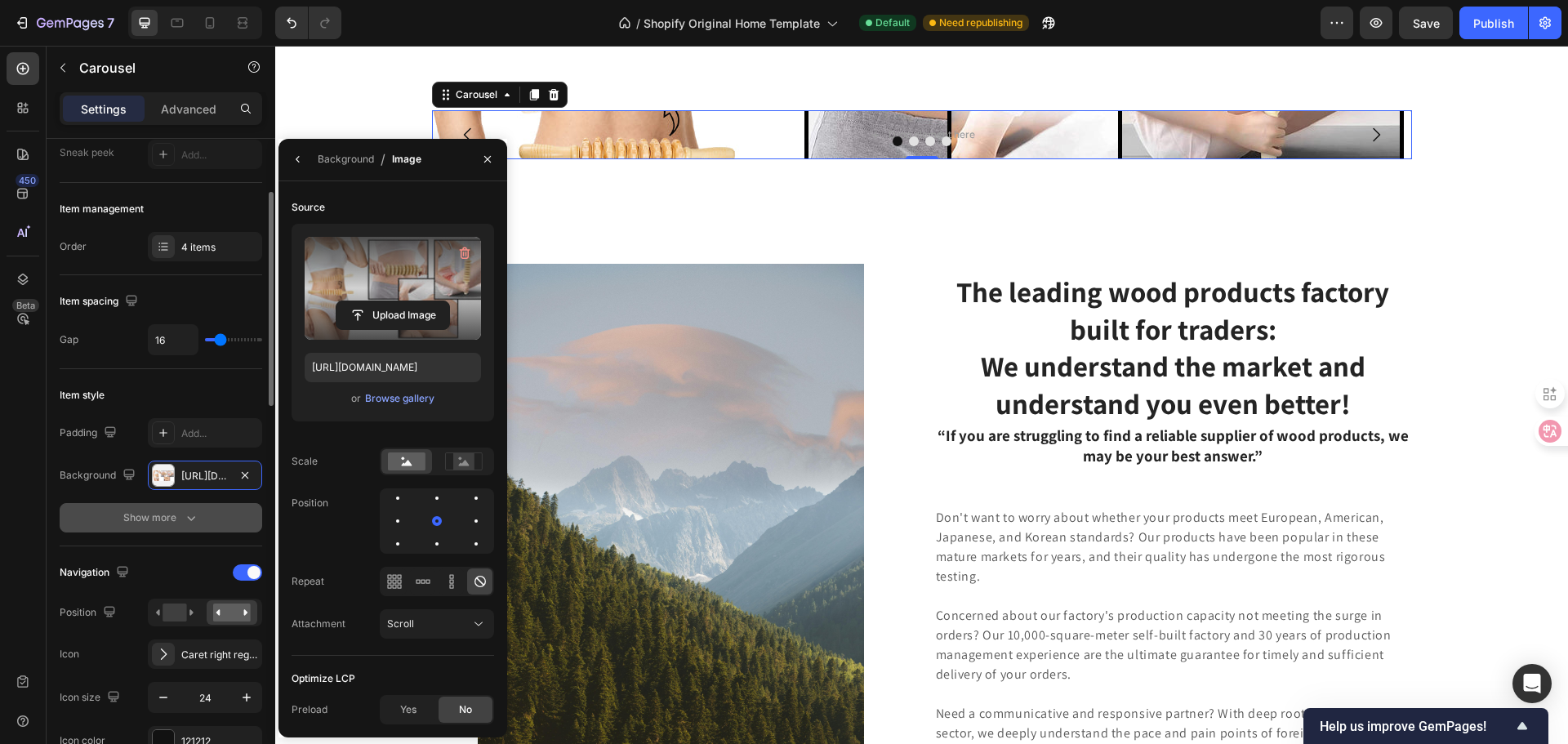
click at [83, 525] on button "Show more" at bounding box center [161, 518] width 202 height 29
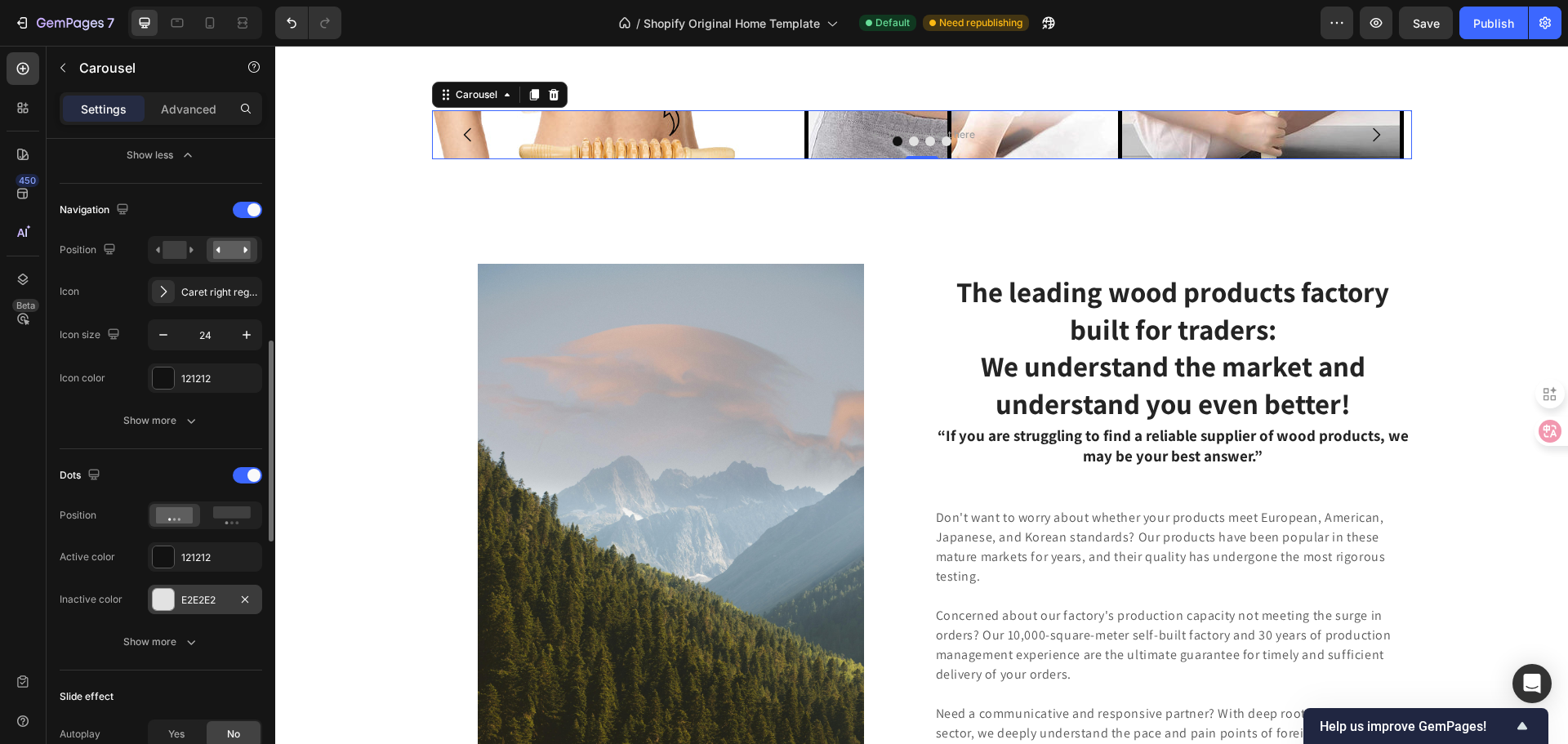
scroll to position [898, 0]
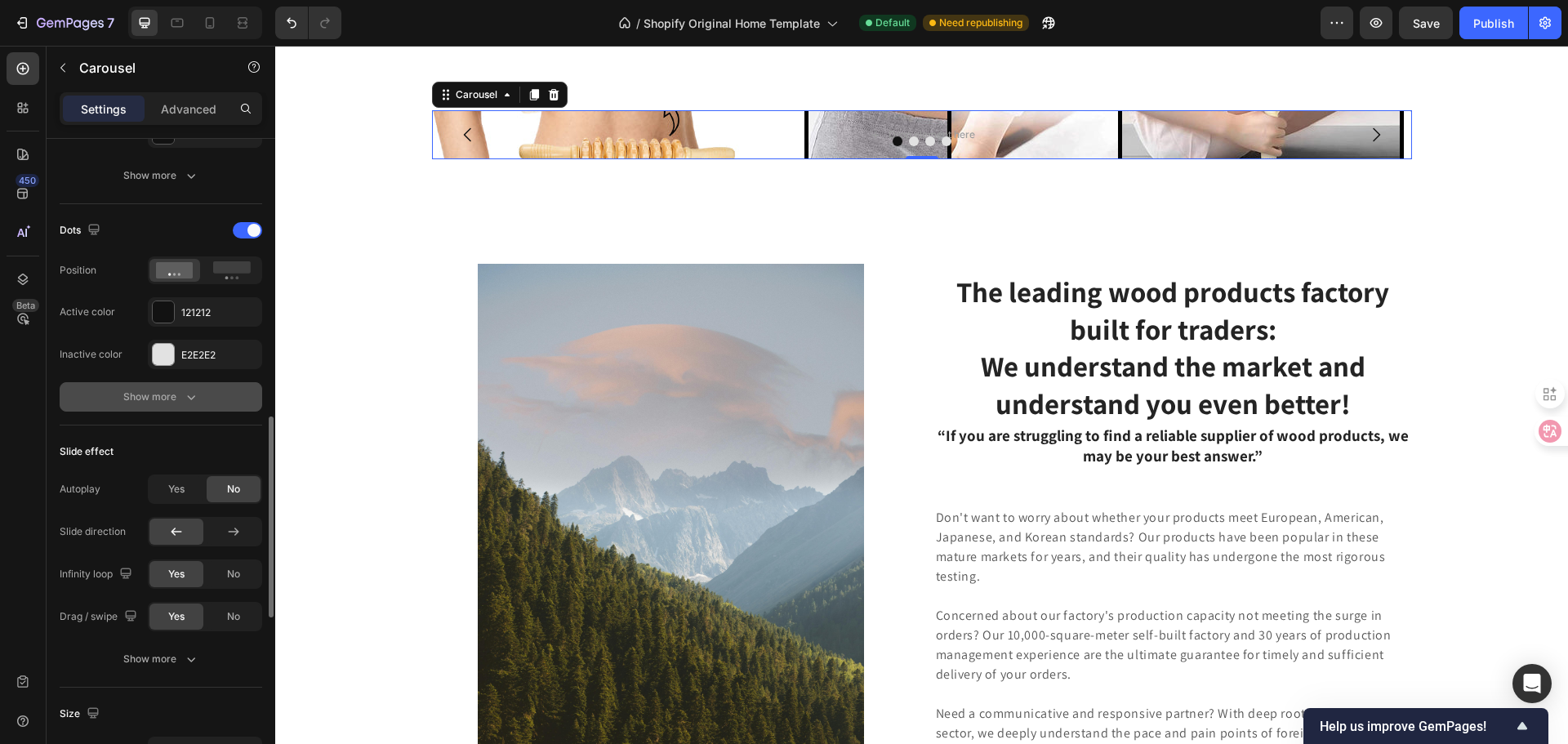
click at [187, 398] on icon "button" at bounding box center [190, 397] width 17 height 17
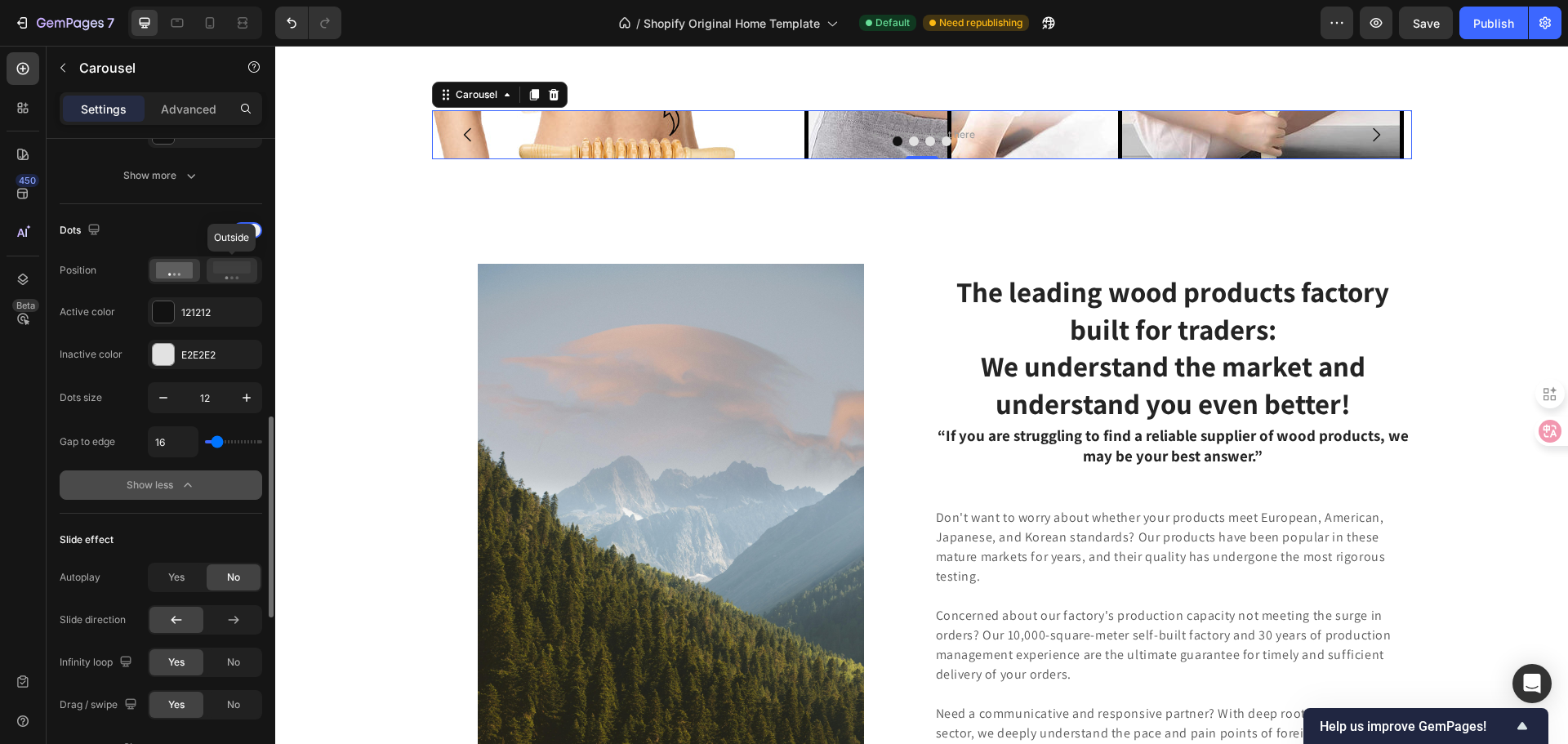
click at [228, 278] on circle at bounding box center [227, 277] width 3 height 3
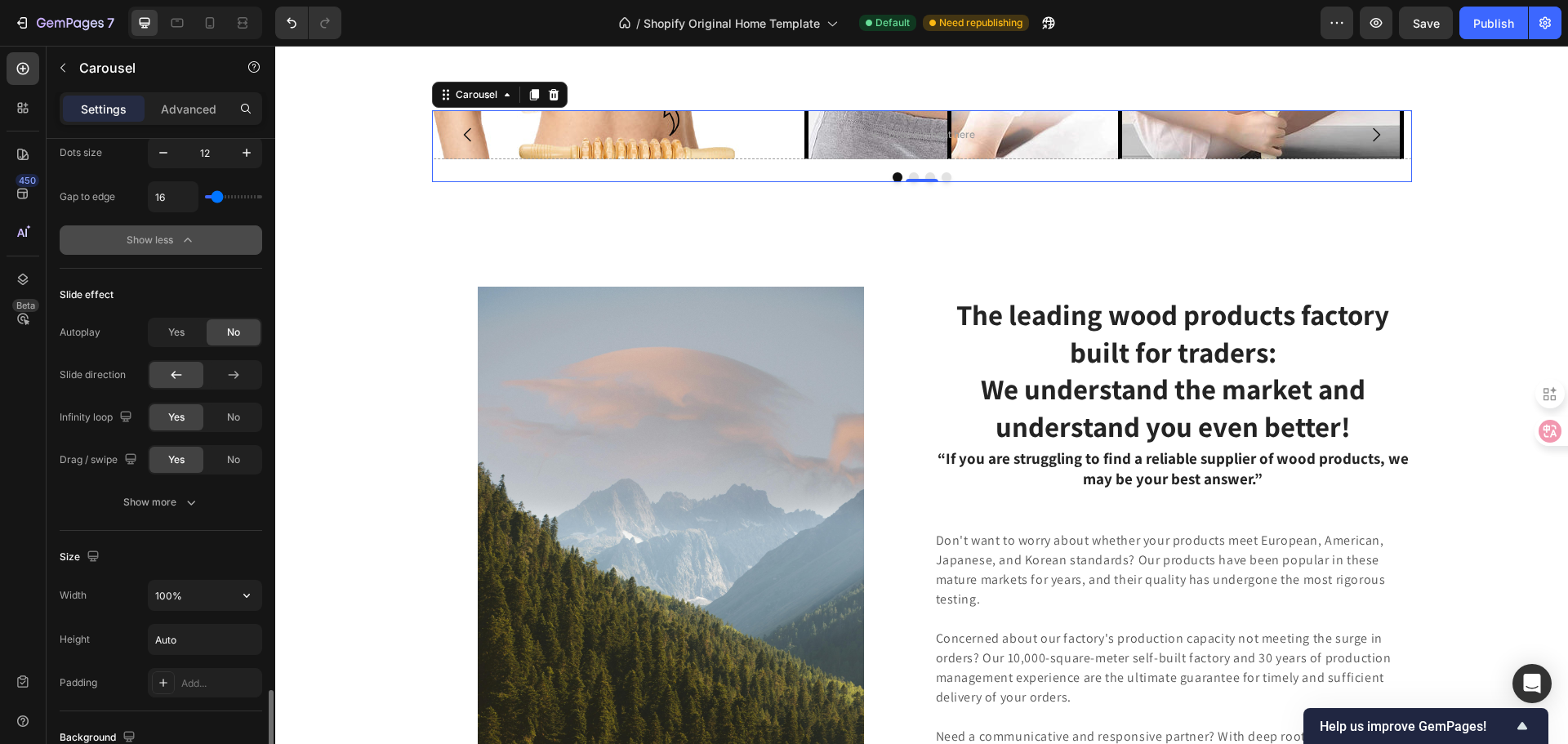
scroll to position [1307, 0]
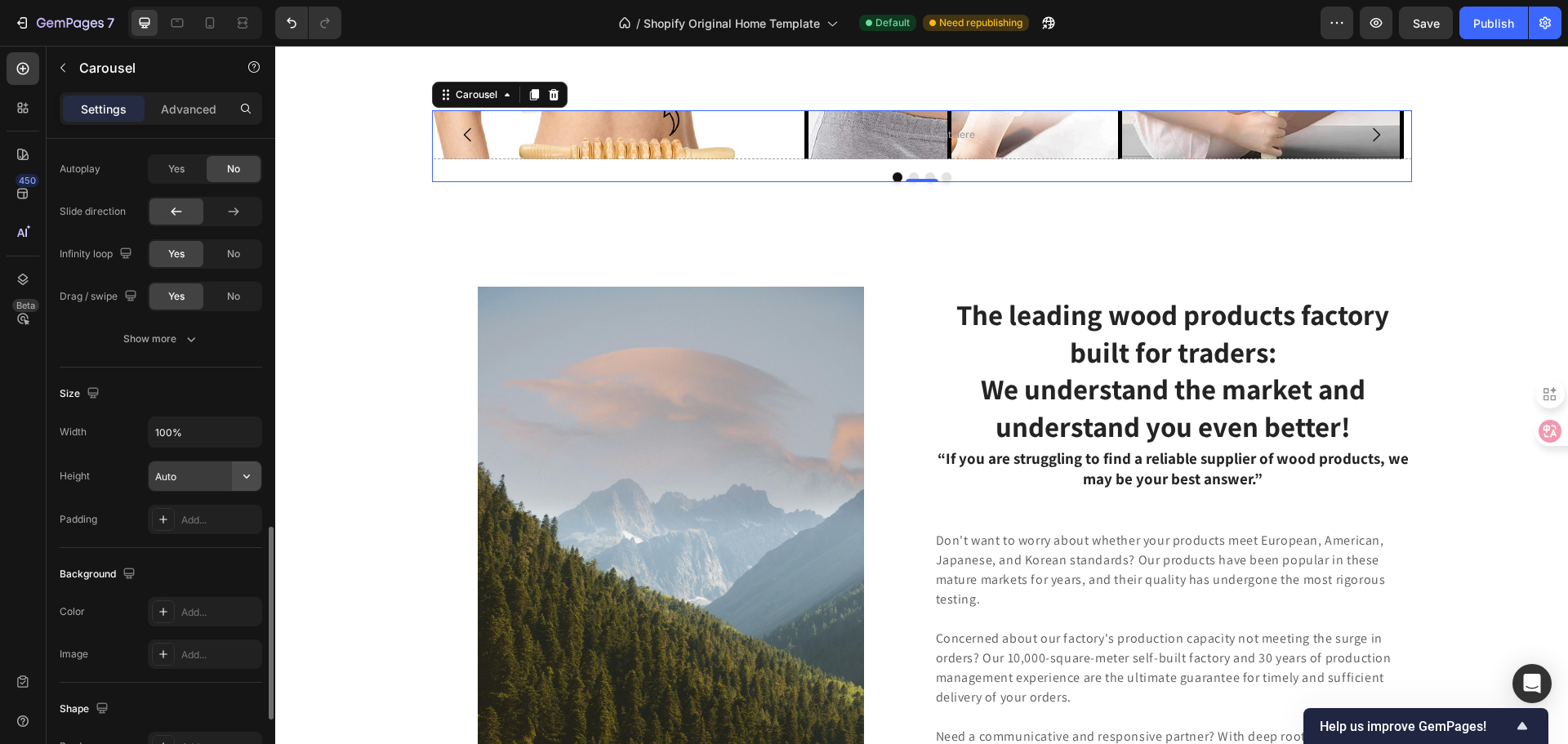
click at [239, 481] on icon "button" at bounding box center [246, 476] width 17 height 17
click at [213, 432] on input "100%" at bounding box center [204, 432] width 113 height 29
click at [238, 475] on icon "button" at bounding box center [246, 476] width 17 height 17
click at [236, 517] on span "Auto" at bounding box center [237, 517] width 22 height 15
click at [212, 469] on input "Auto" at bounding box center [204, 476] width 113 height 29
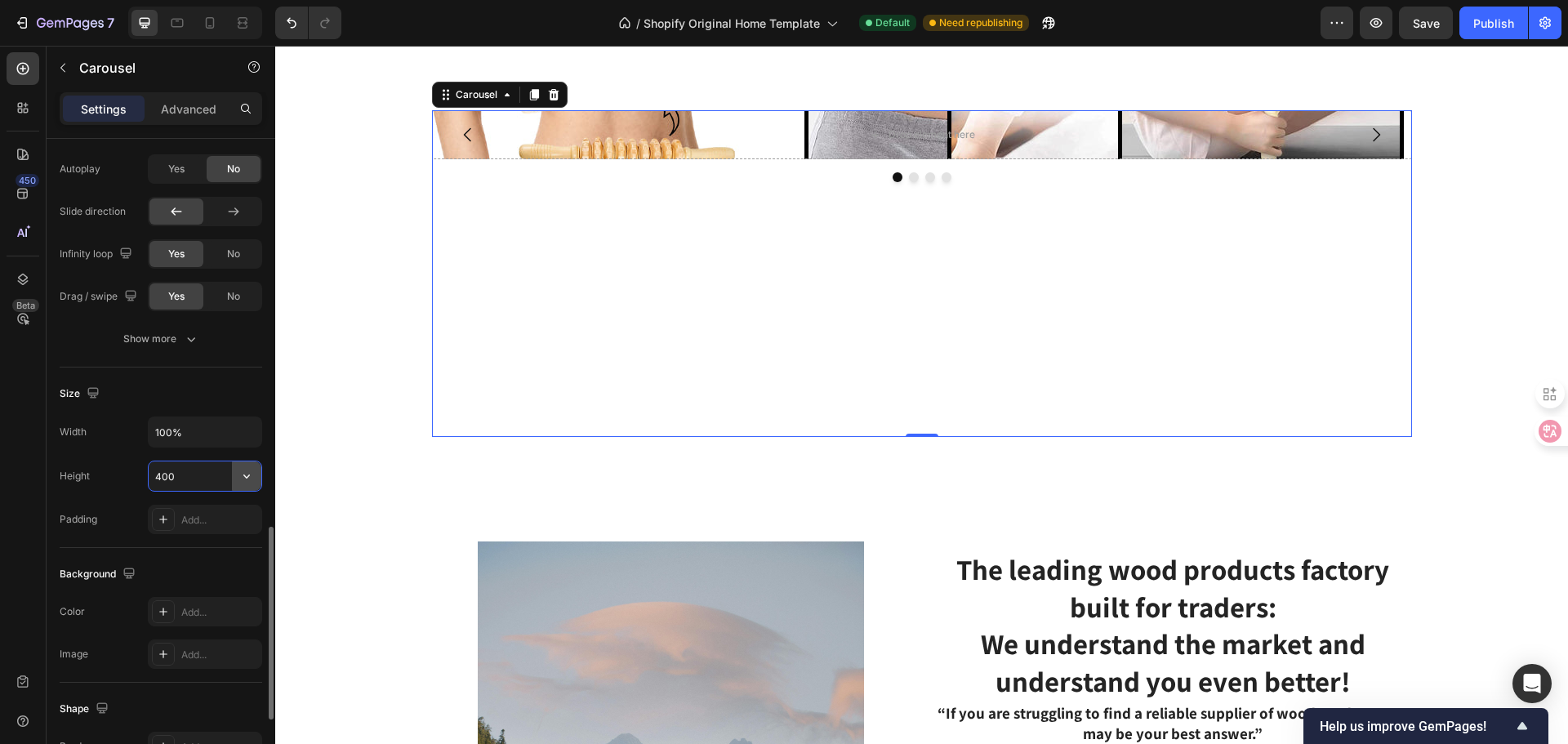
click at [244, 480] on icon "button" at bounding box center [246, 476] width 17 height 17
click at [178, 525] on span "Fit content" at bounding box center [179, 517] width 49 height 15
type input "Auto"
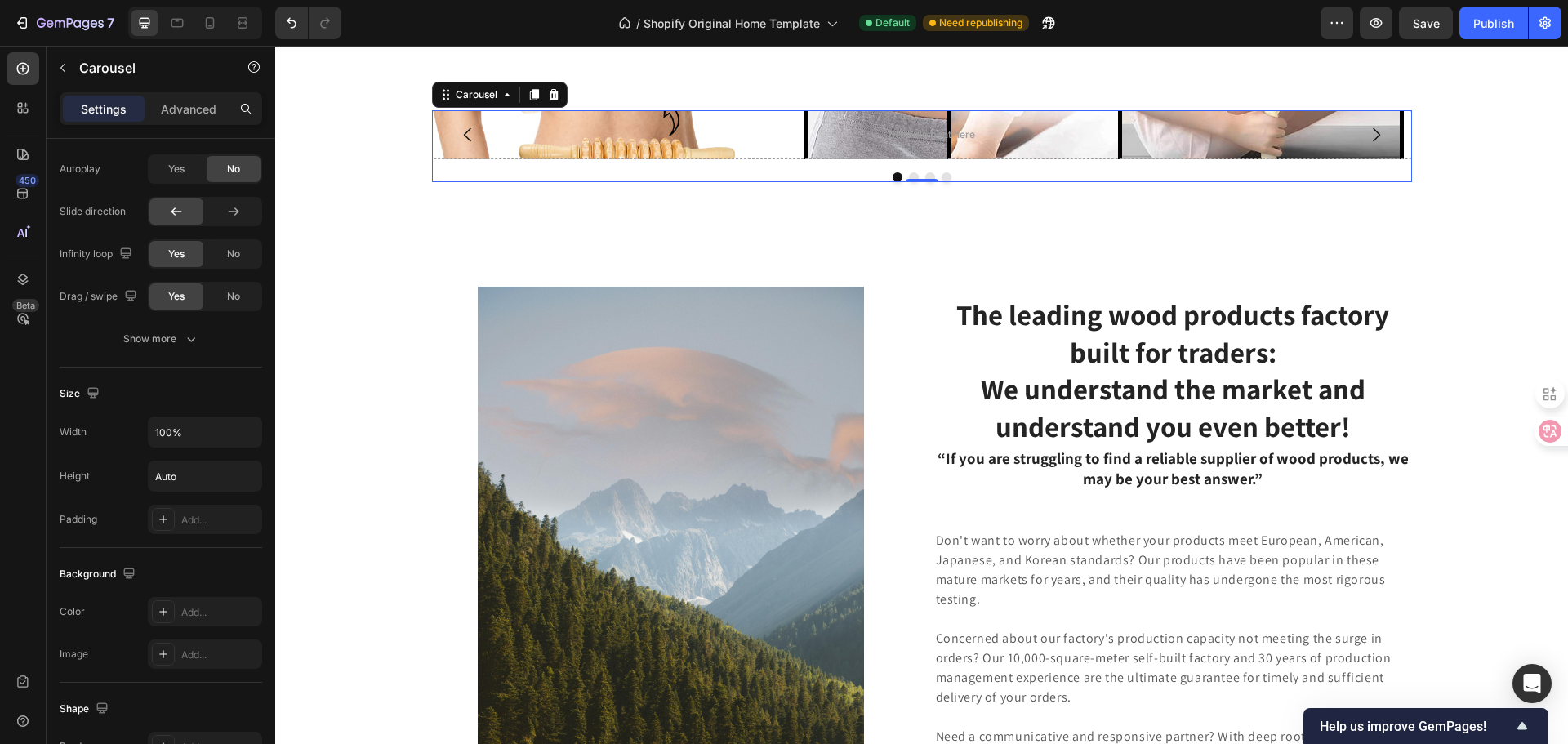
click at [495, 183] on div "Drop element here Drop element here Drop element here Drop element here Carouse…" at bounding box center [921, 145] width 980 height 72
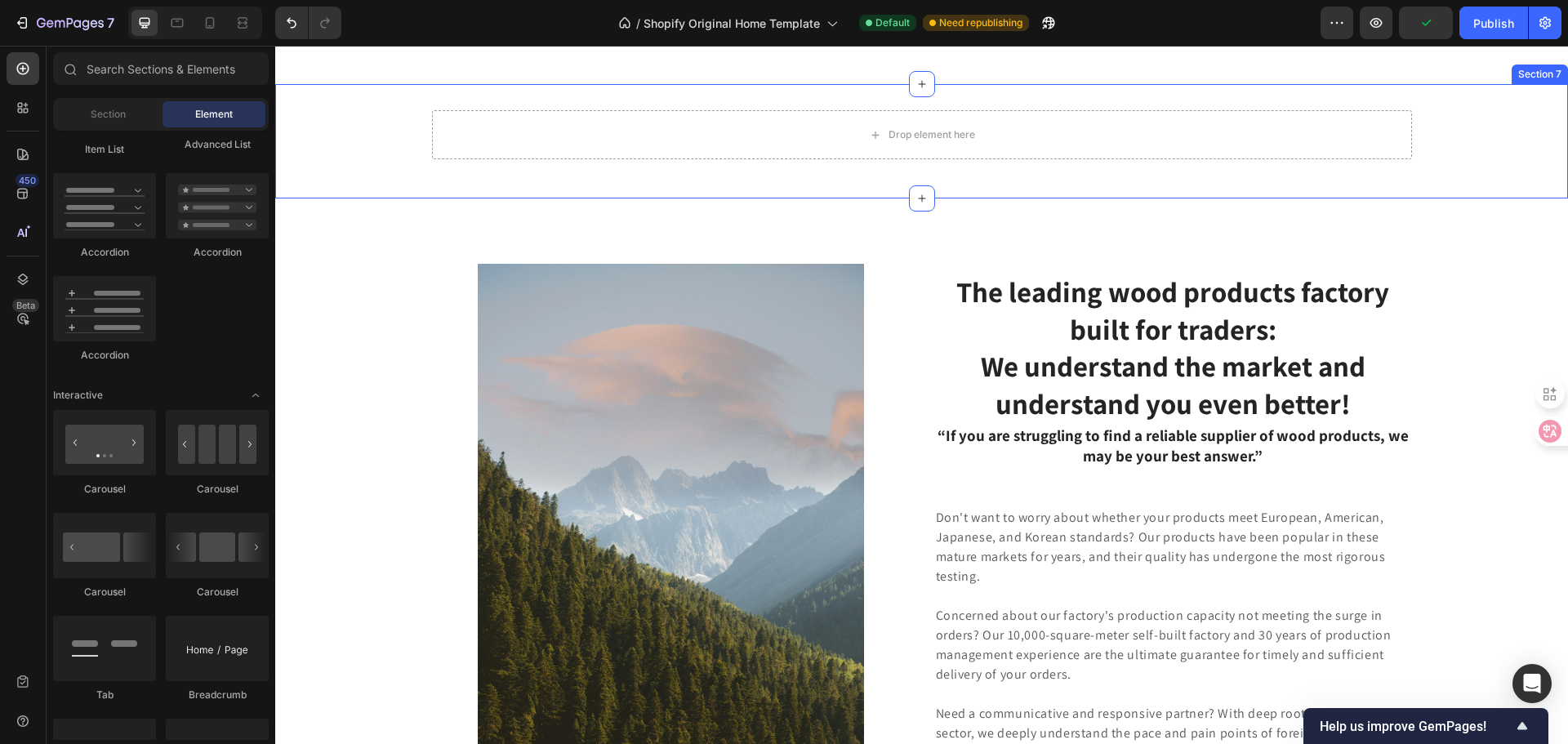
click at [390, 173] on div "Drop element here Row" at bounding box center [920, 140] width 1292 height 62
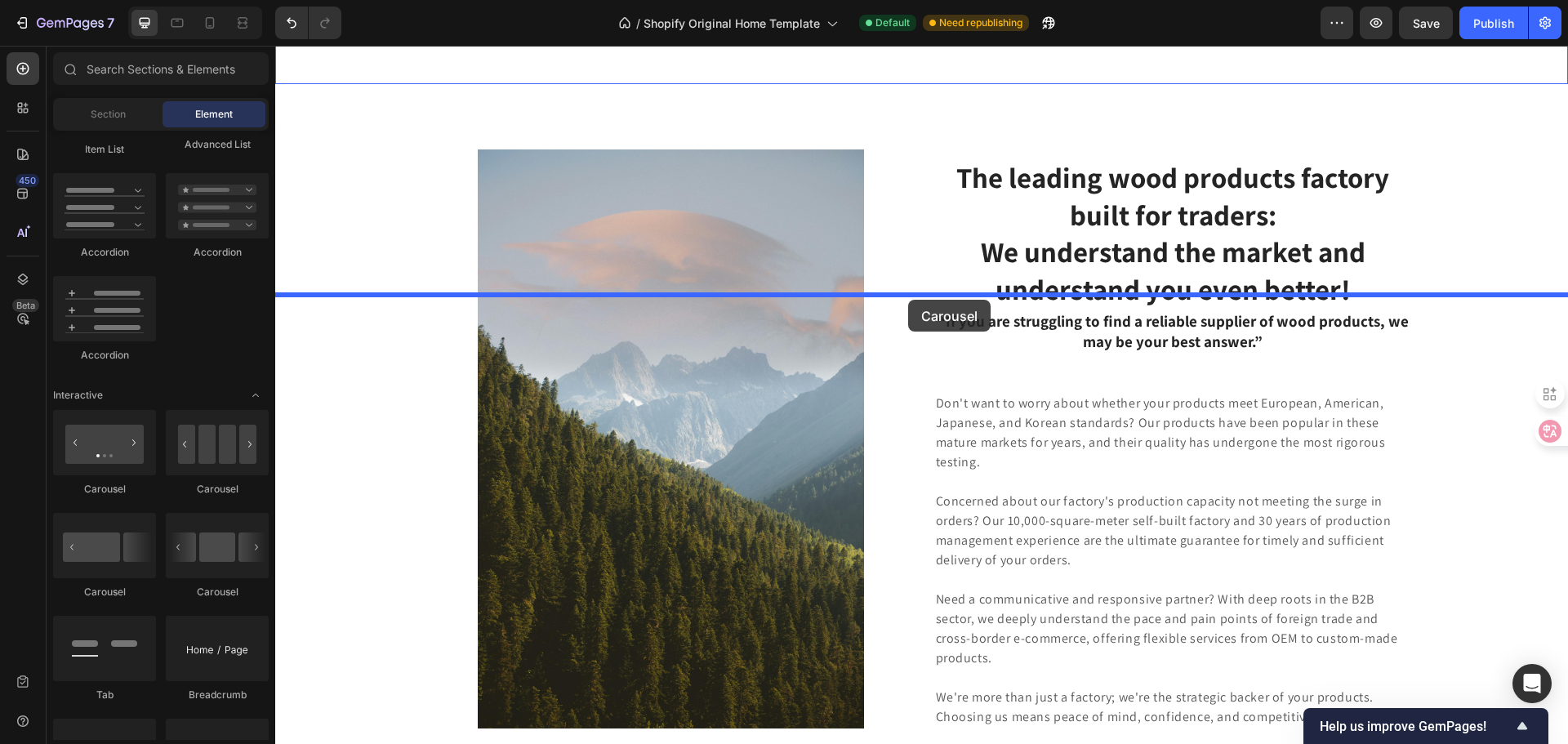
drag, startPoint x: 508, startPoint y: 488, endPoint x: 908, endPoint y: 299, distance: 442.4
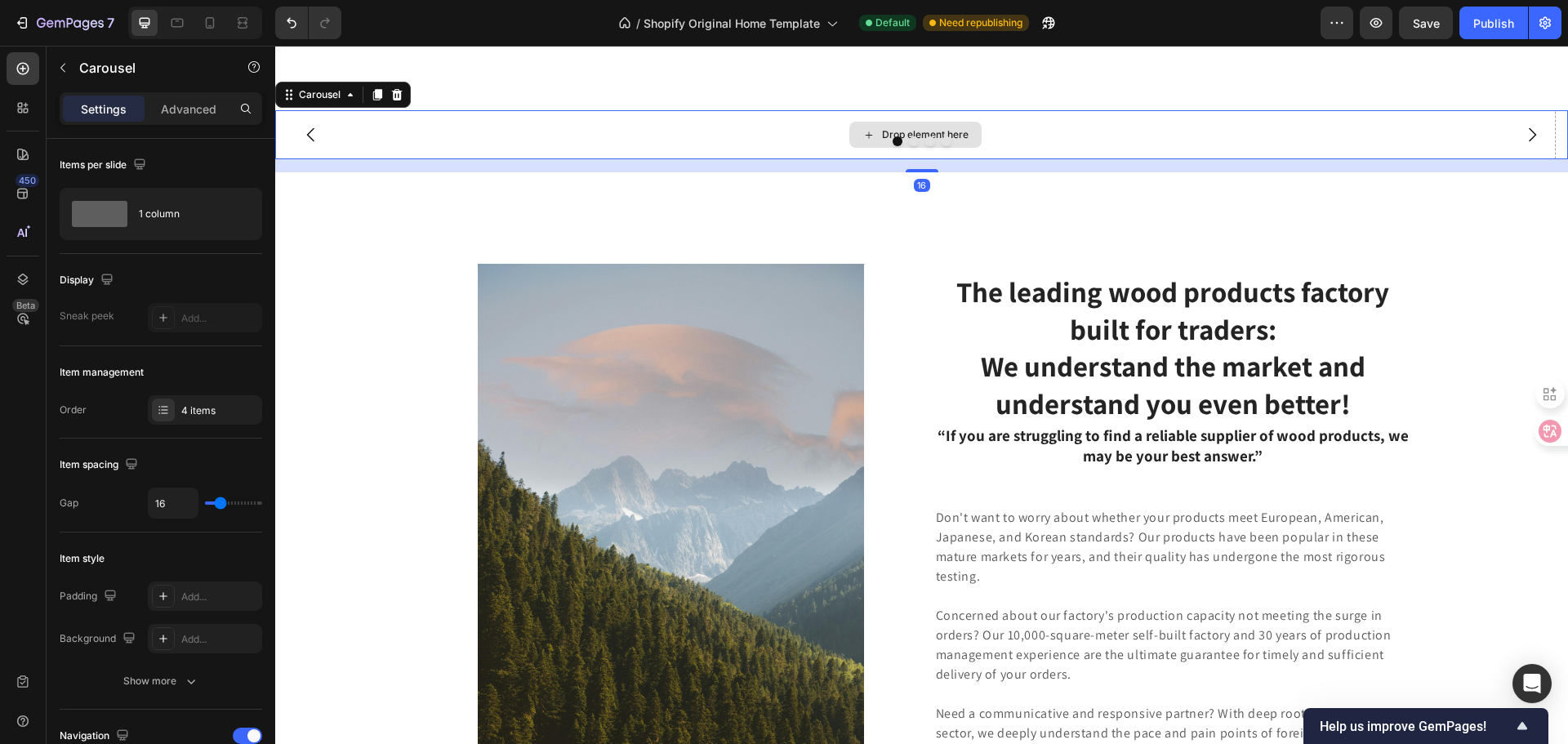
click at [453, 159] on div "Drop element here" at bounding box center [915, 134] width 1281 height 49
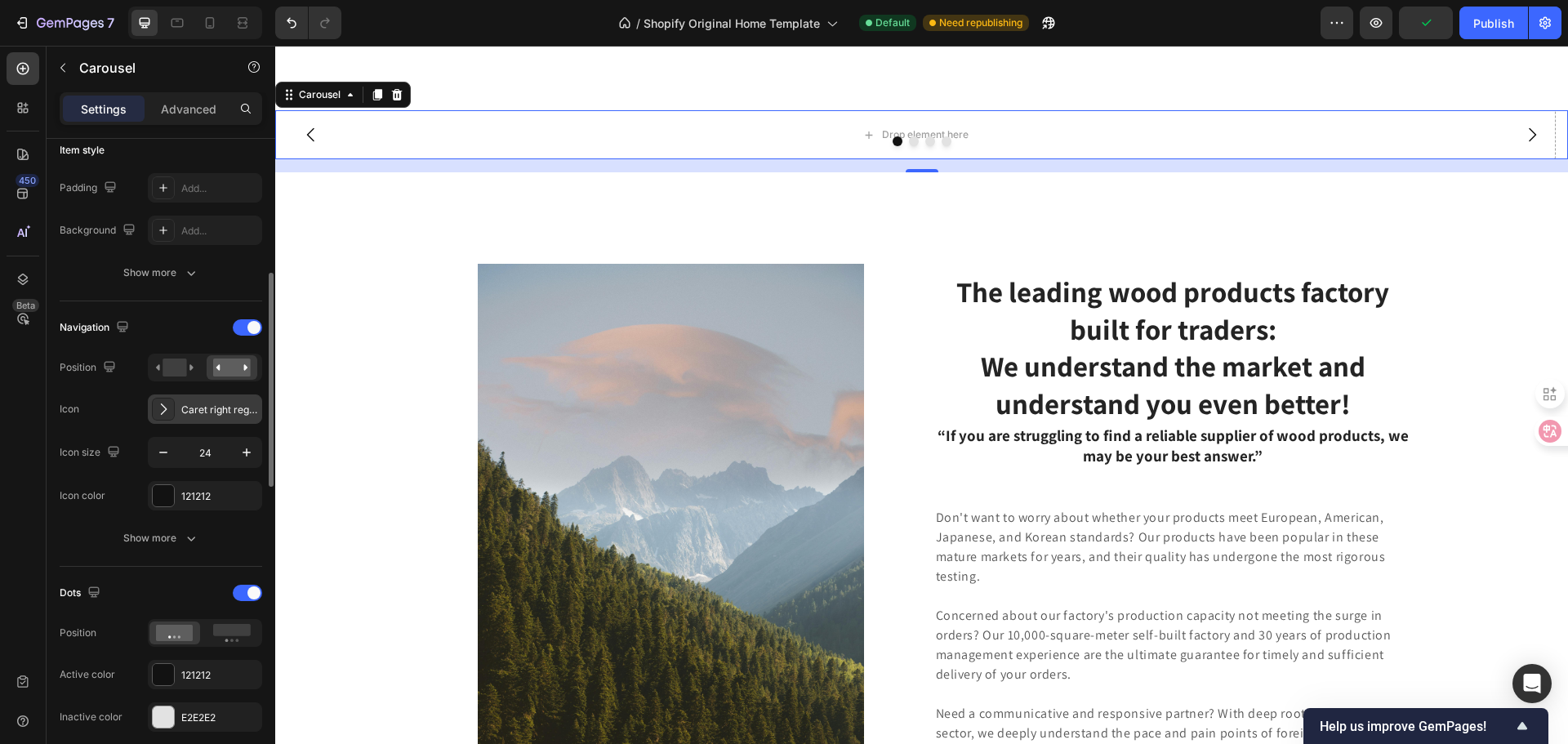
scroll to position [0, 0]
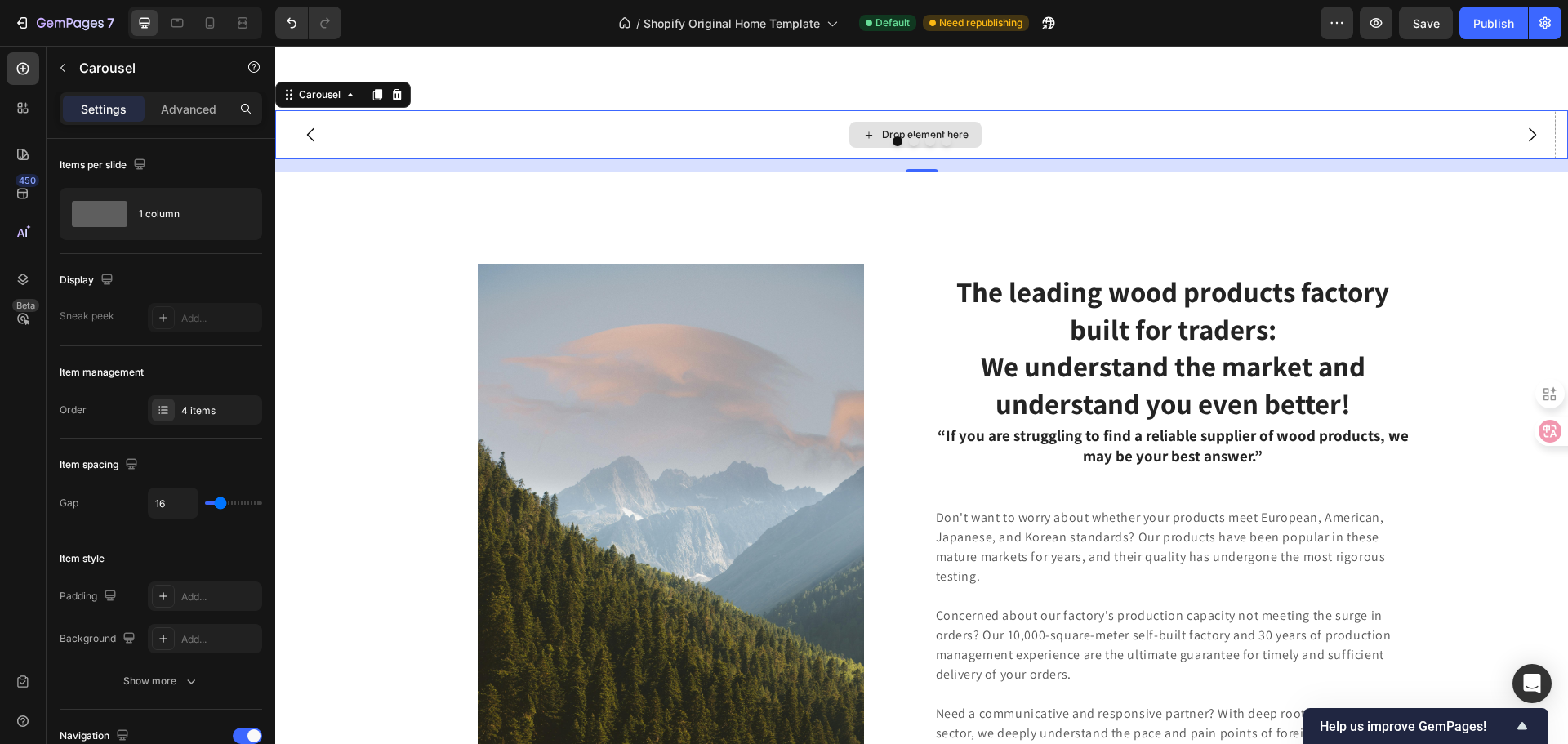
click at [717, 159] on div "Drop element here" at bounding box center [915, 134] width 1281 height 49
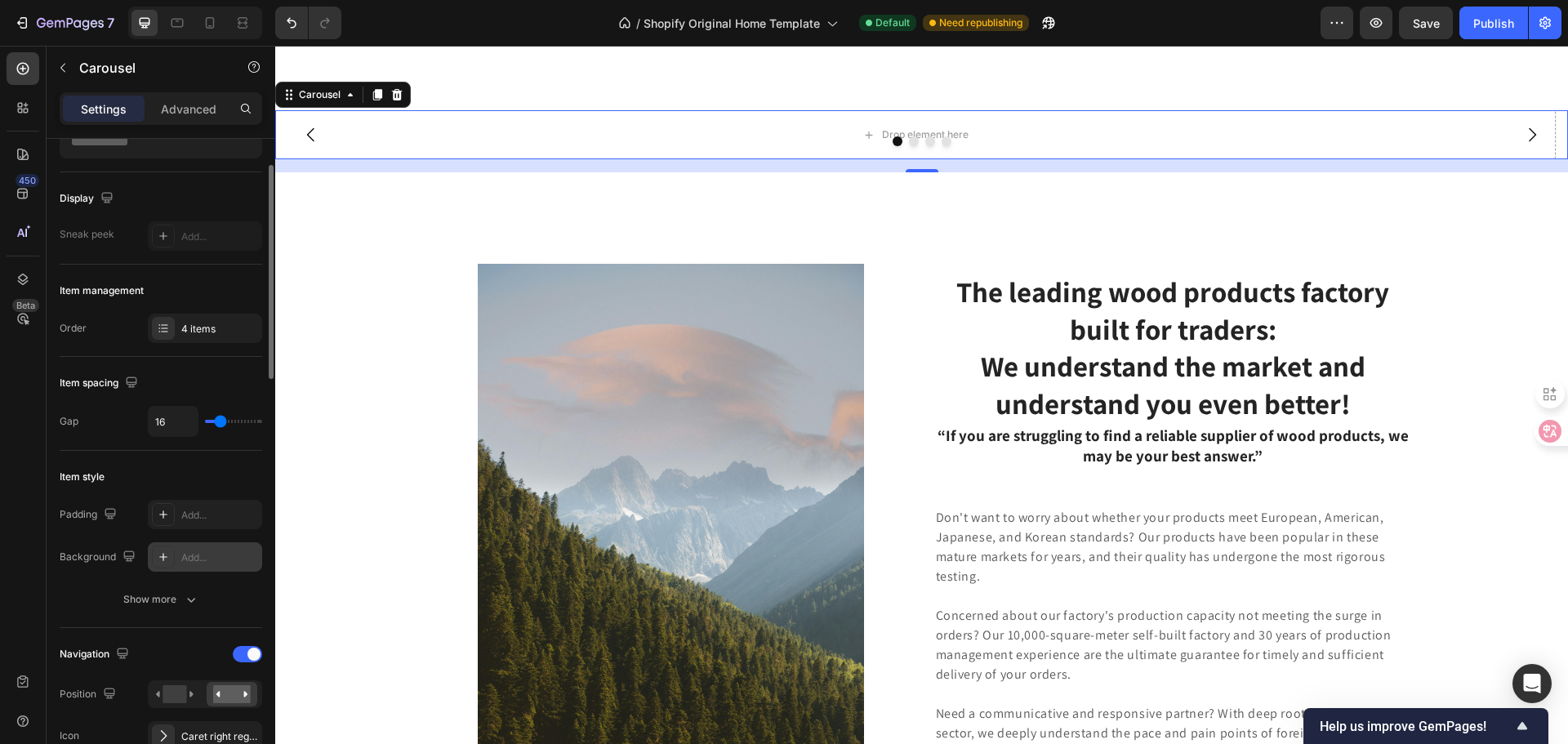
click at [202, 567] on div "Add..." at bounding box center [205, 558] width 115 height 29
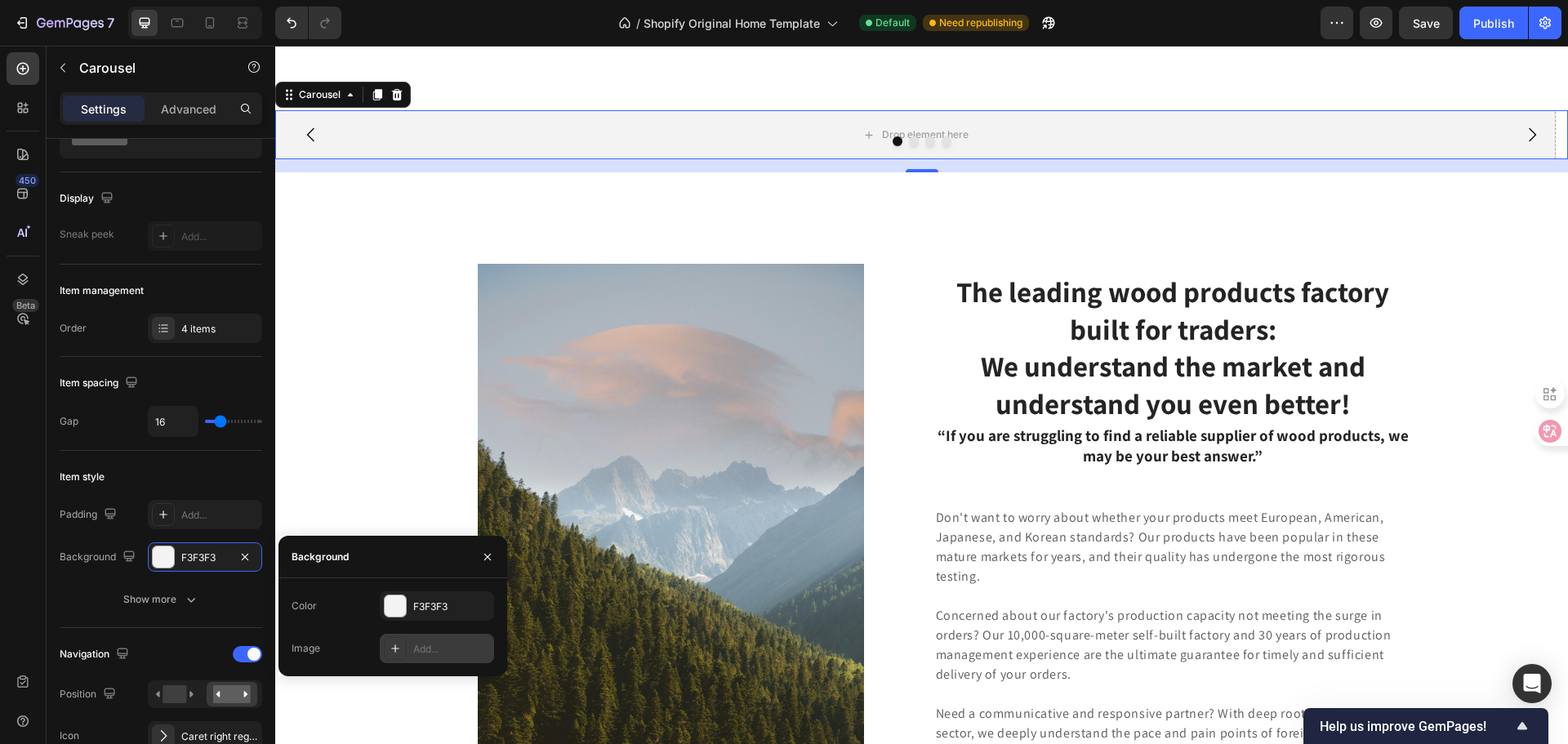
click at [412, 647] on div "Add..." at bounding box center [437, 649] width 115 height 29
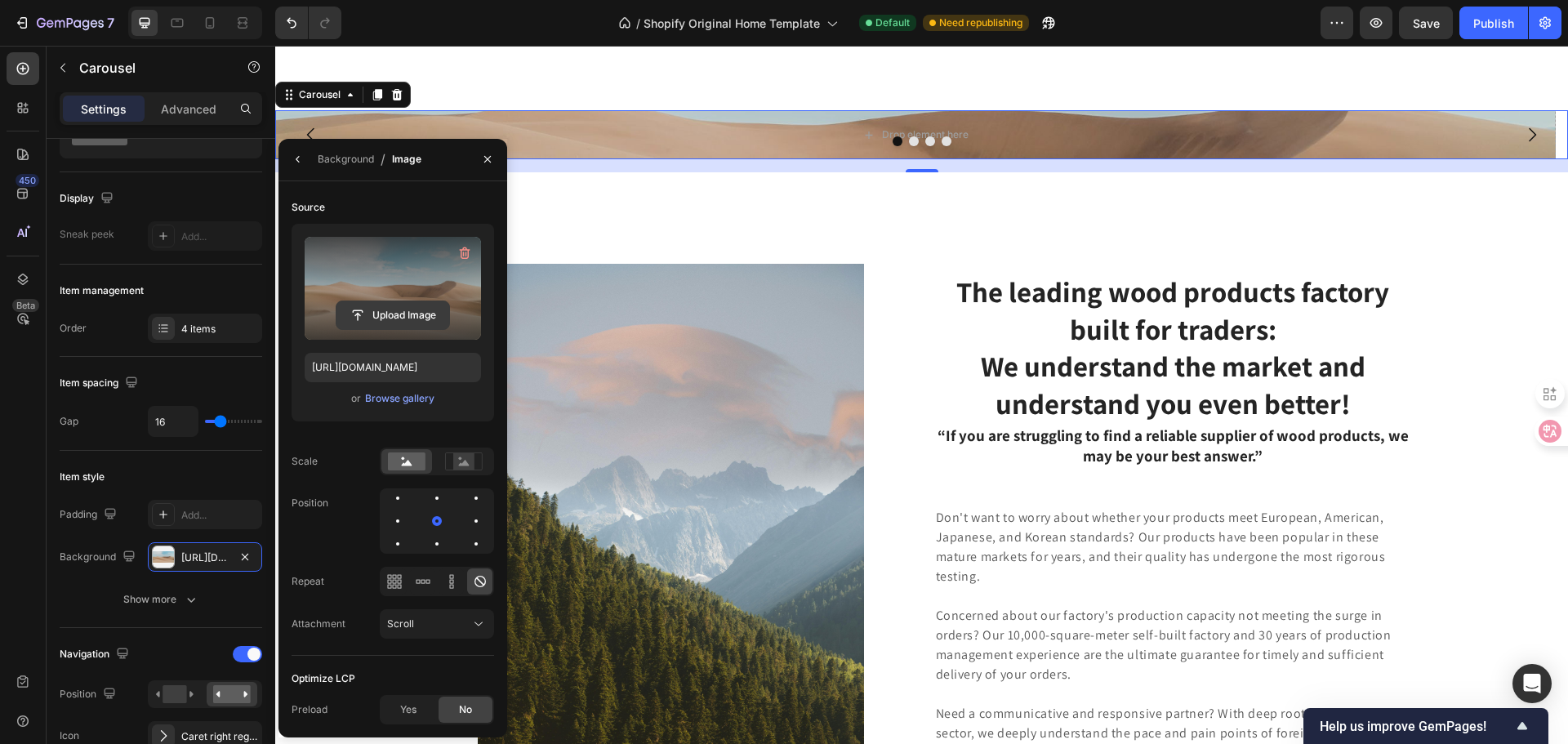
click at [427, 304] on input "file" at bounding box center [392, 315] width 113 height 27
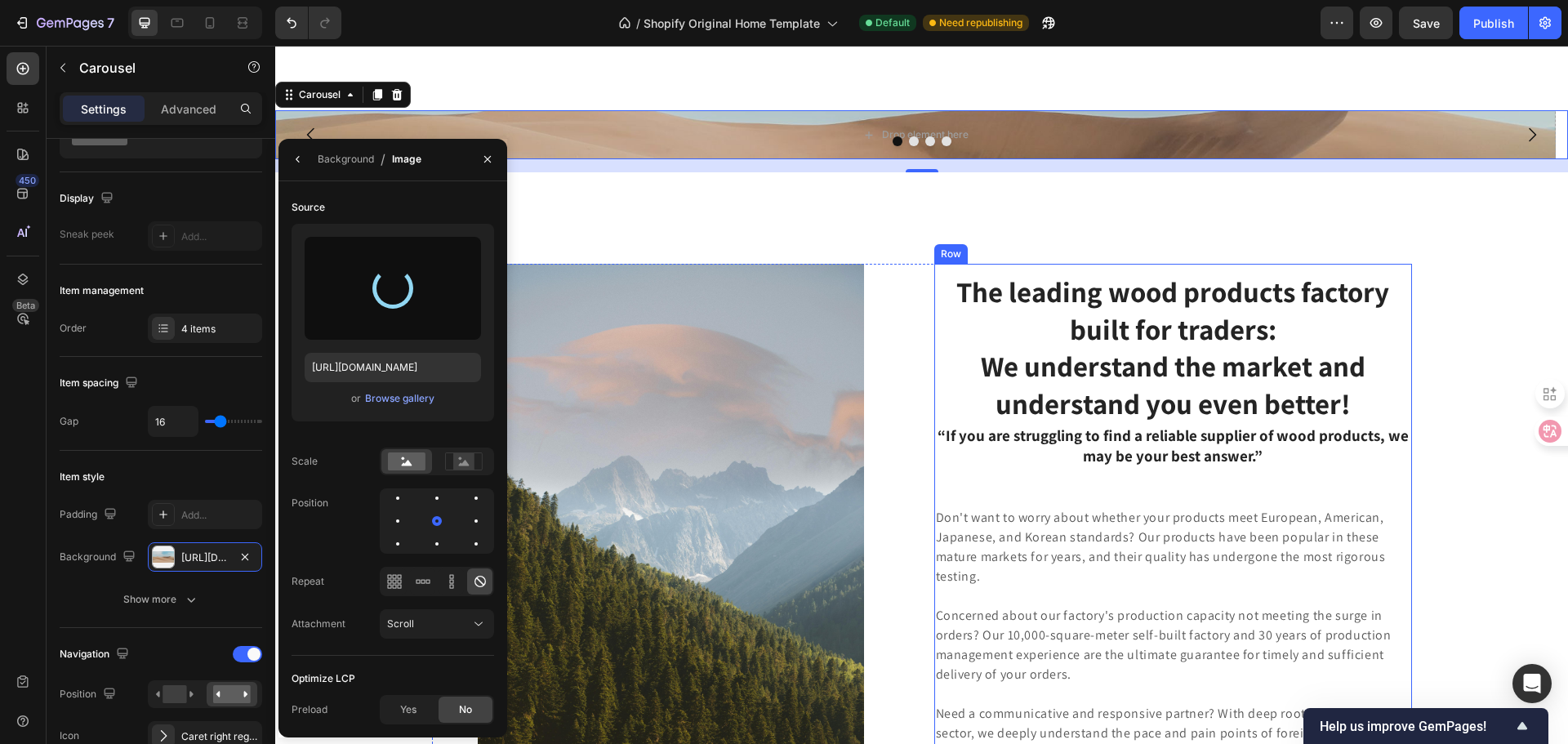
type input "[URL][DOMAIN_NAME]"
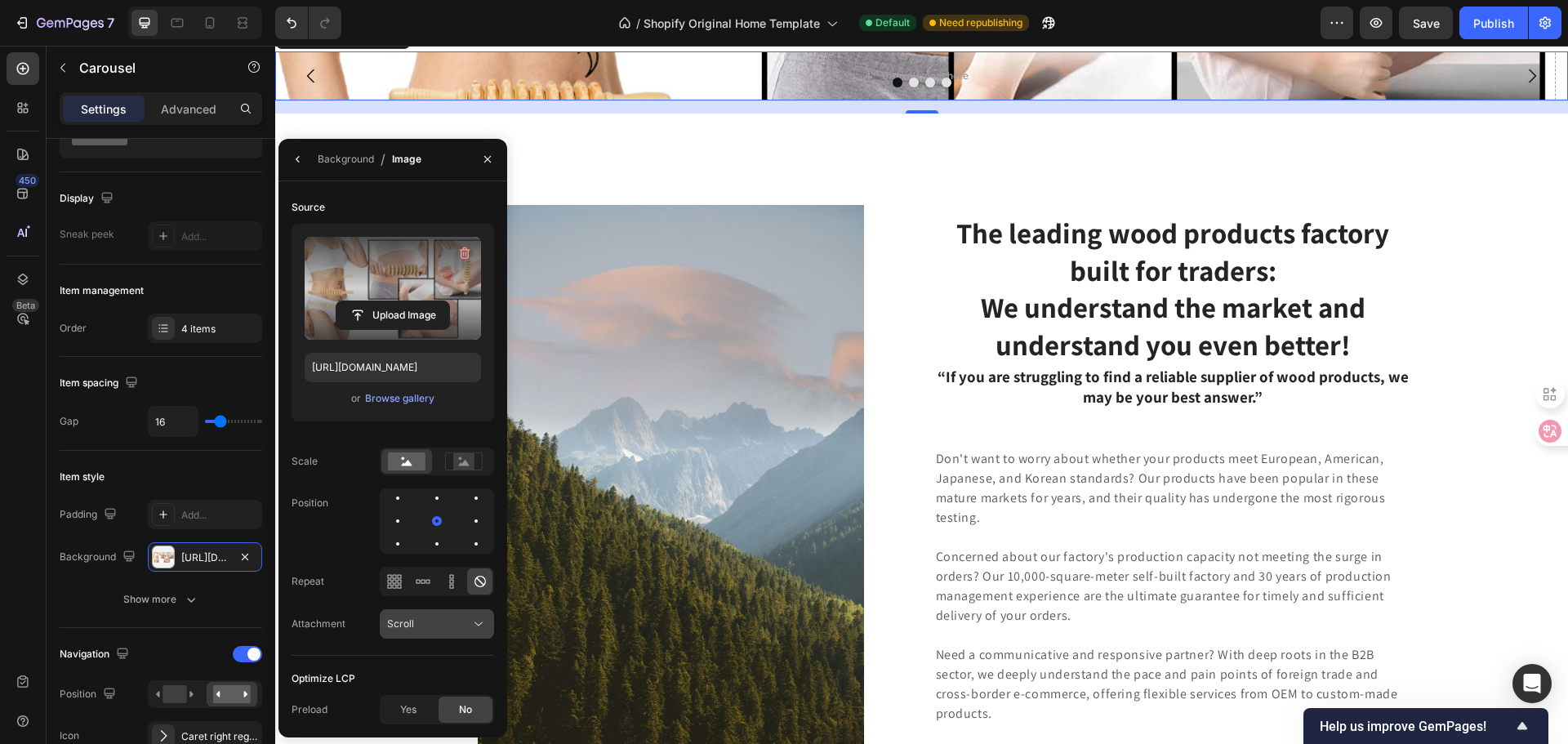
scroll to position [4260, 0]
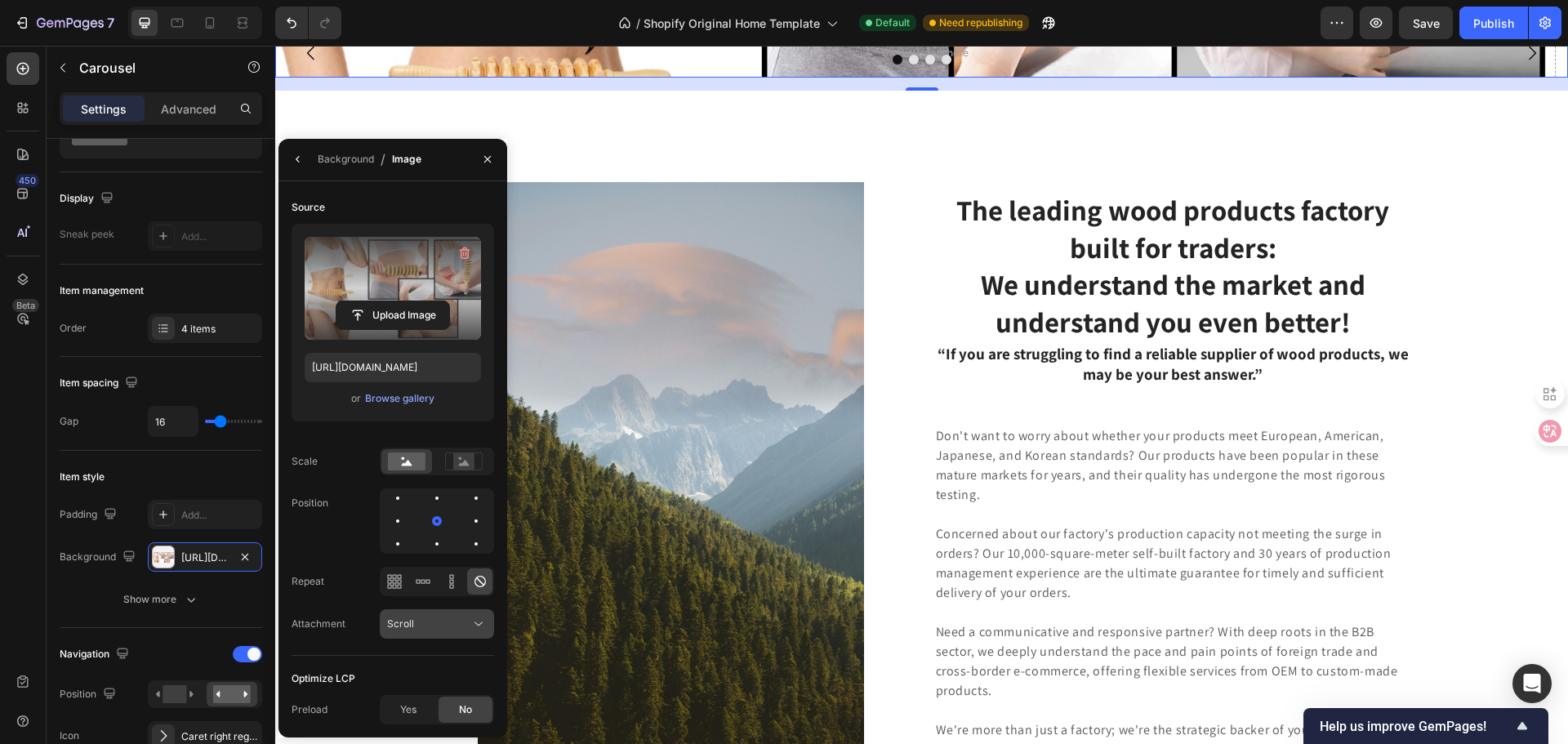
click at [440, 623] on div "Scroll" at bounding box center [428, 623] width 83 height 15
click at [367, 654] on div "Source Upload Image [URL][DOMAIN_NAME] or Browse gallery Scale Position Repeat …" at bounding box center [392, 425] width 202 height 461
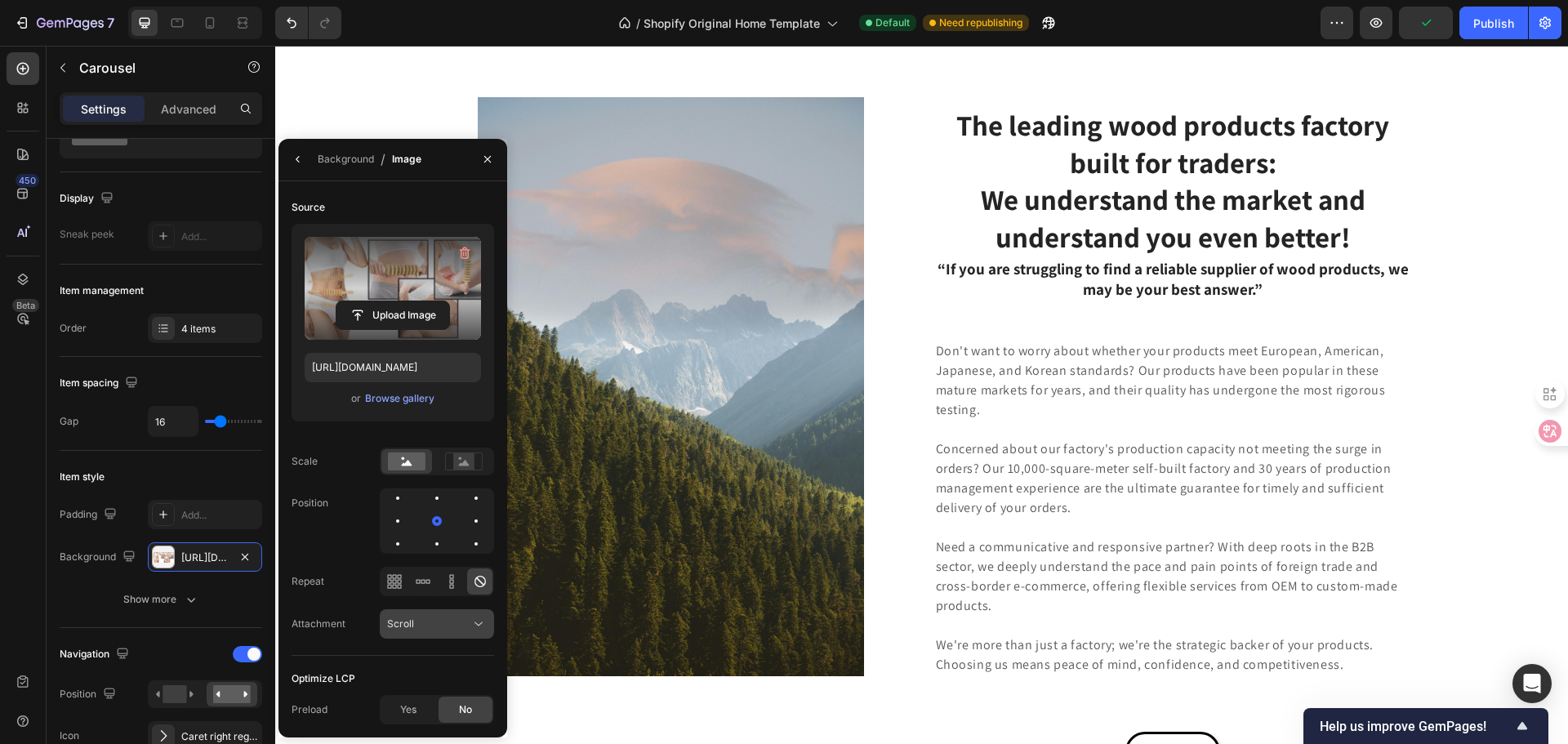
scroll to position [4423, 0]
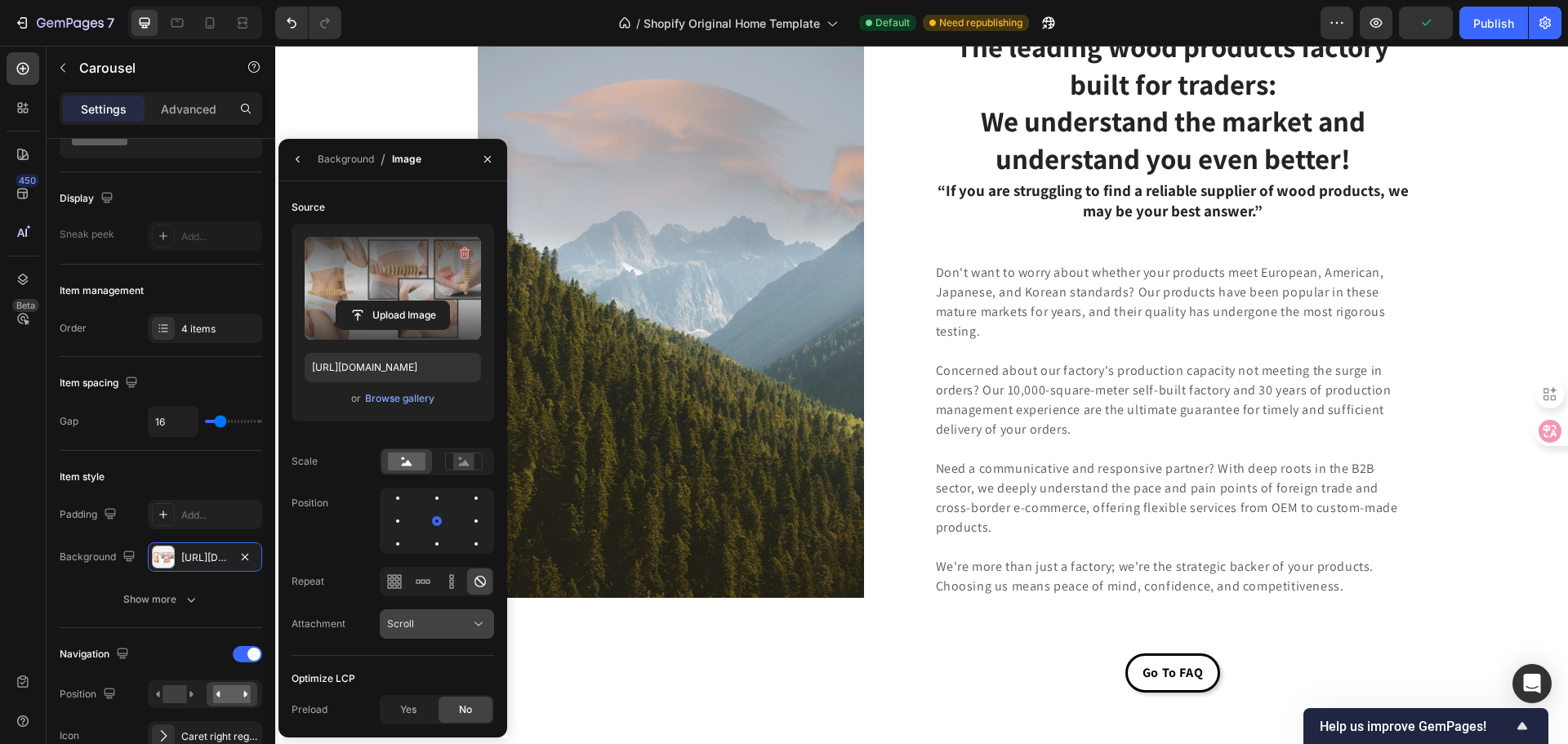
click at [417, 625] on div "Scroll" at bounding box center [428, 623] width 83 height 15
click at [435, 563] on div "Fixed" at bounding box center [420, 554] width 133 height 31
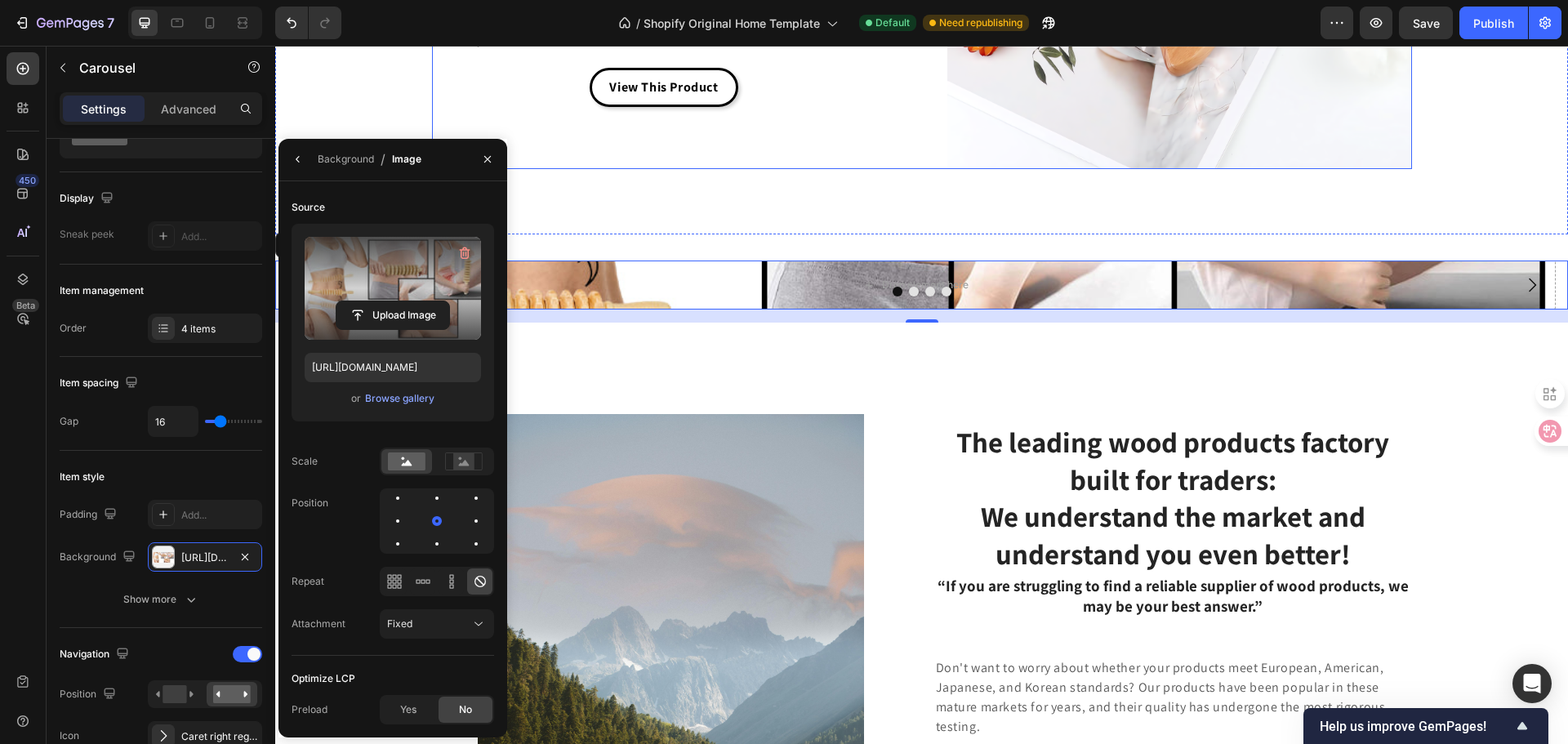
scroll to position [4014, 0]
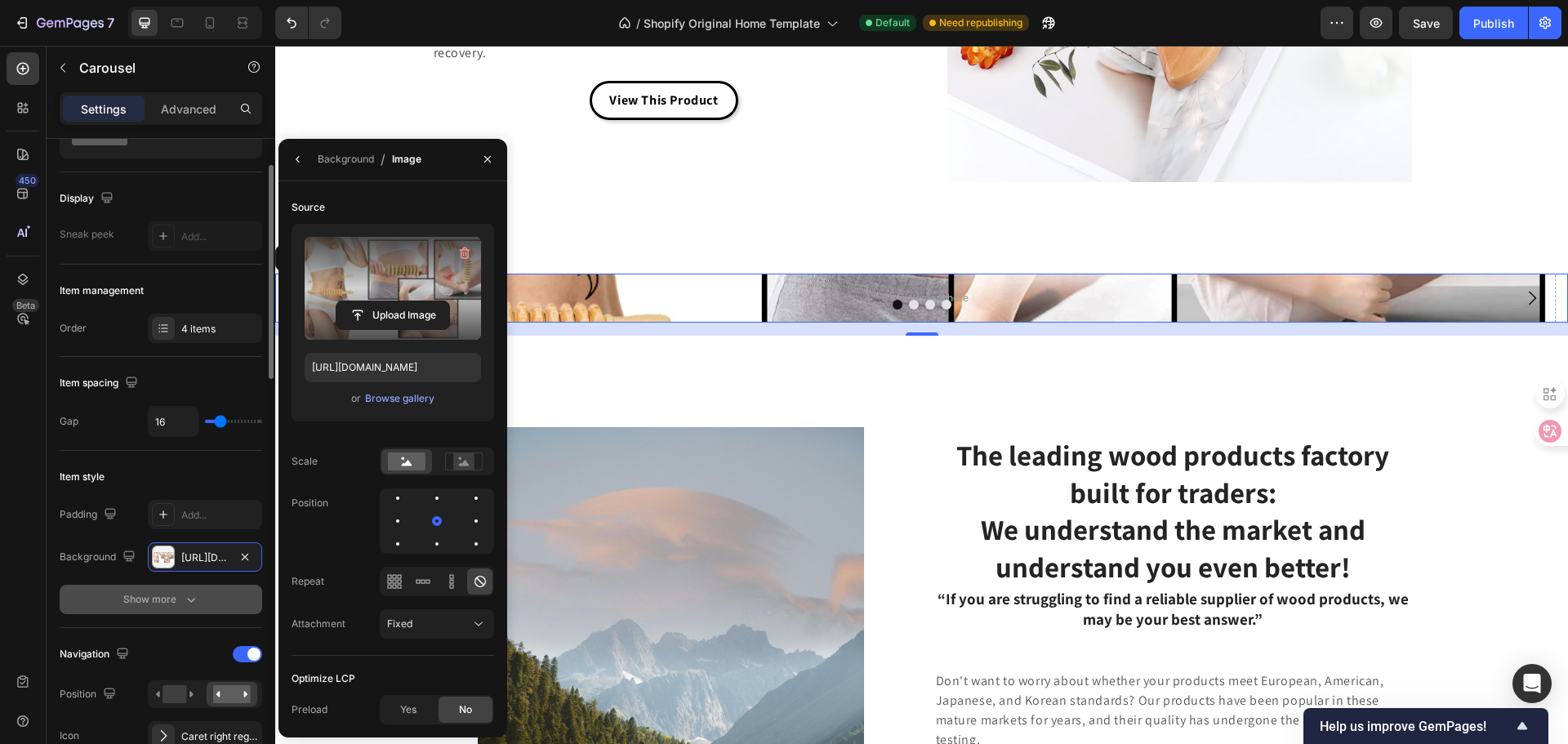
click at [78, 605] on button "Show more" at bounding box center [161, 600] width 202 height 29
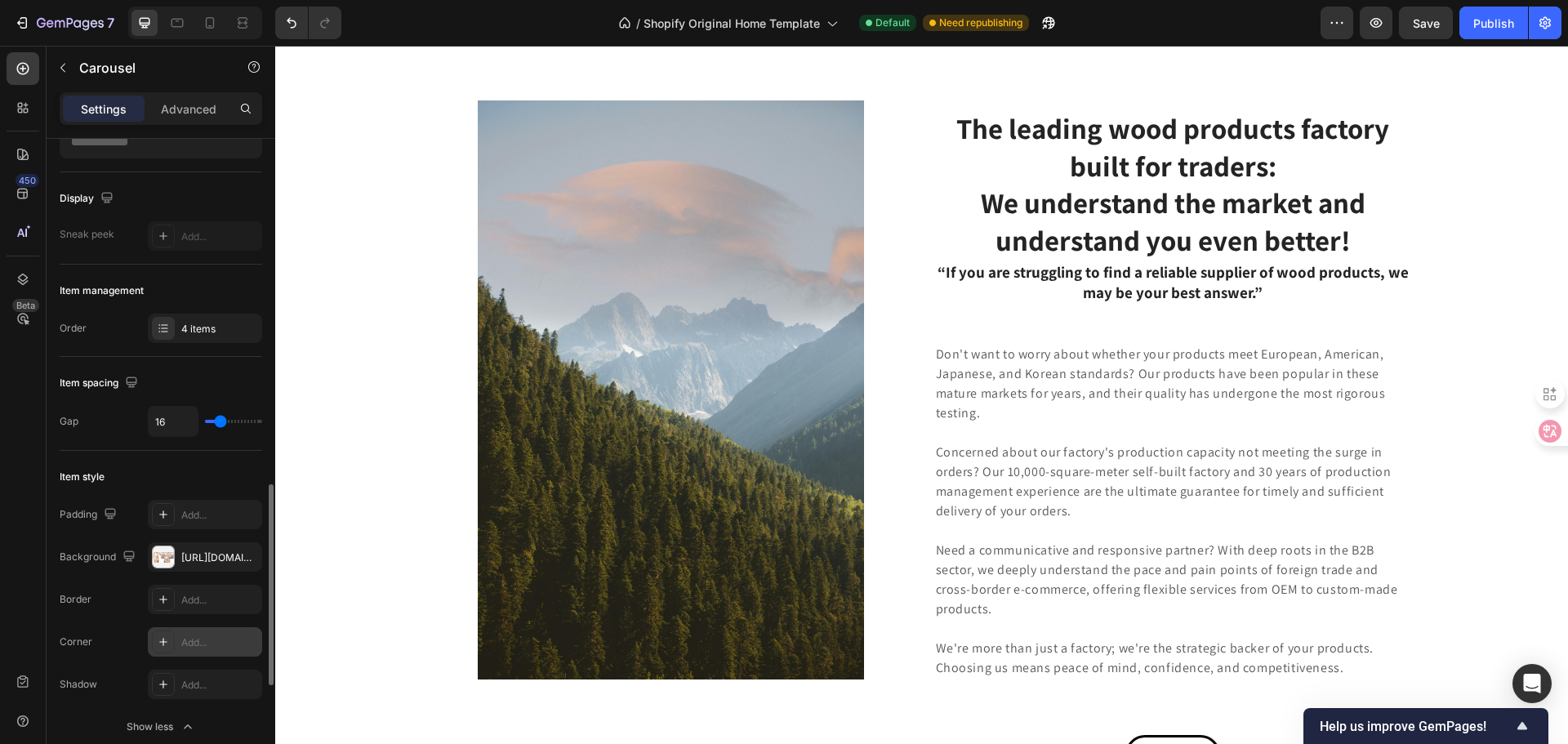
scroll to position [327, 0]
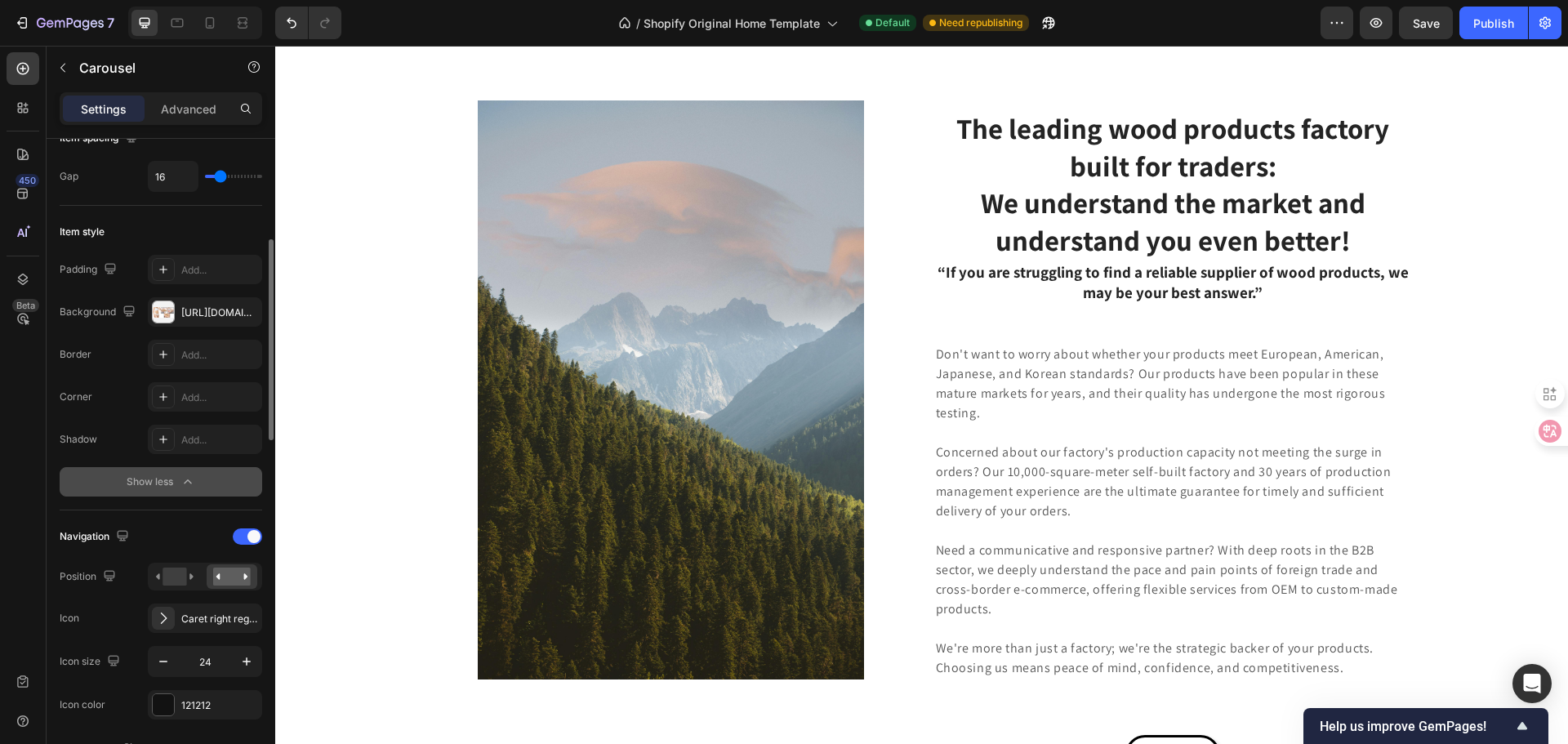
click at [160, 478] on div "Show less" at bounding box center [161, 482] width 70 height 17
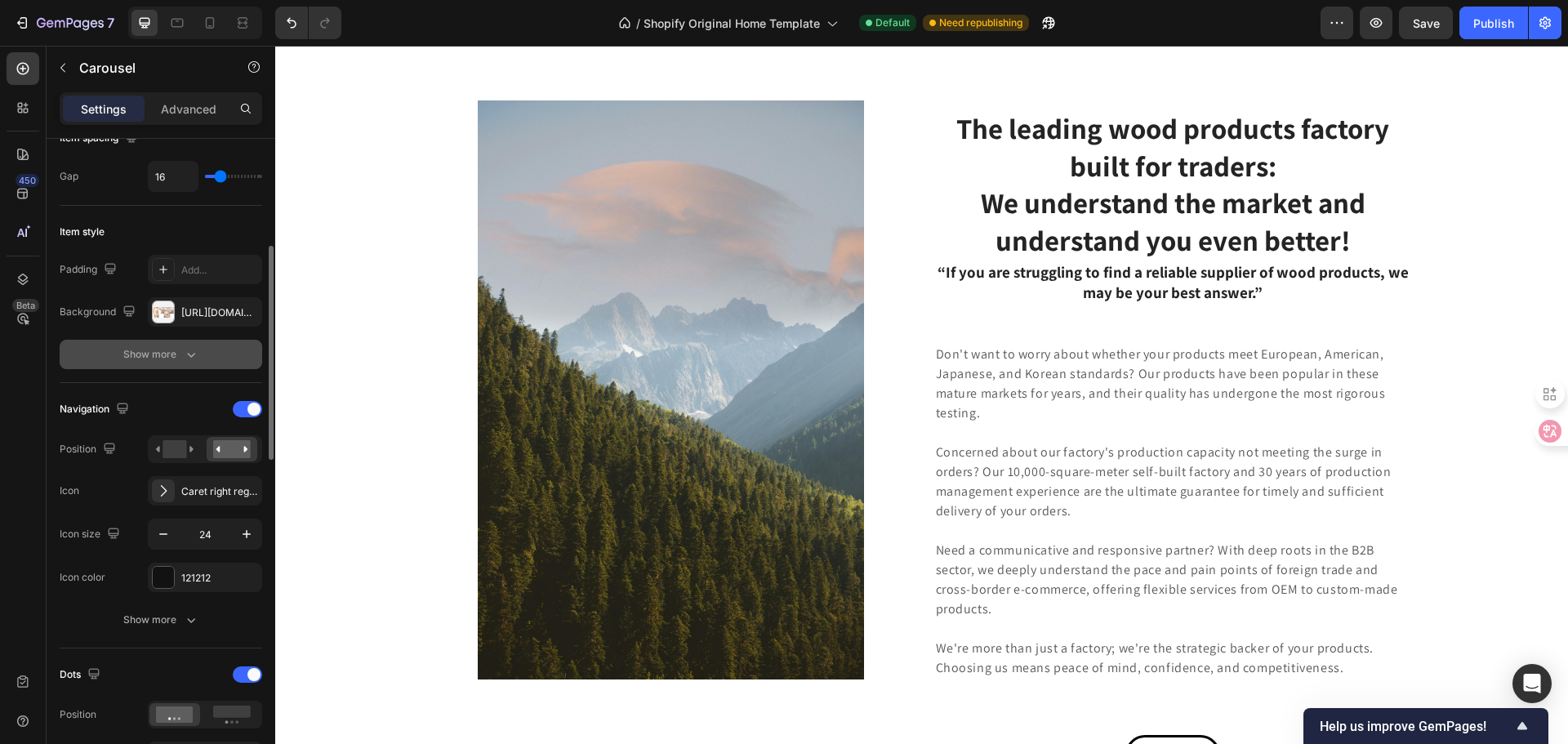
click at [174, 348] on div "Show more" at bounding box center [161, 354] width 76 height 17
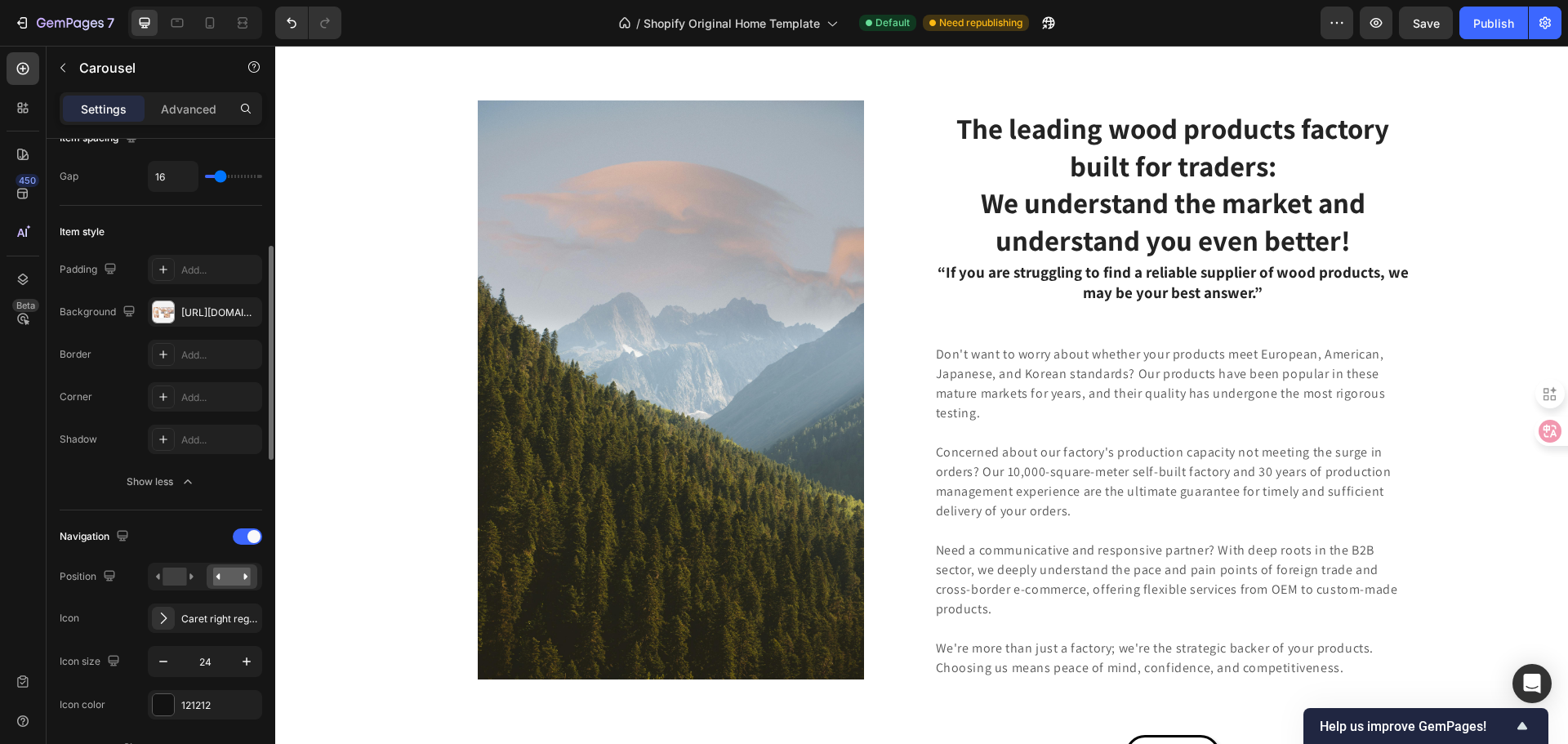
click at [218, 327] on div "Padding Add... Background [URL][DOMAIN_NAME] Border Add... Corner Add... Shadow…" at bounding box center [161, 376] width 202 height 241
click at [216, 309] on div "[URL][DOMAIN_NAME]" at bounding box center [205, 312] width 47 height 15
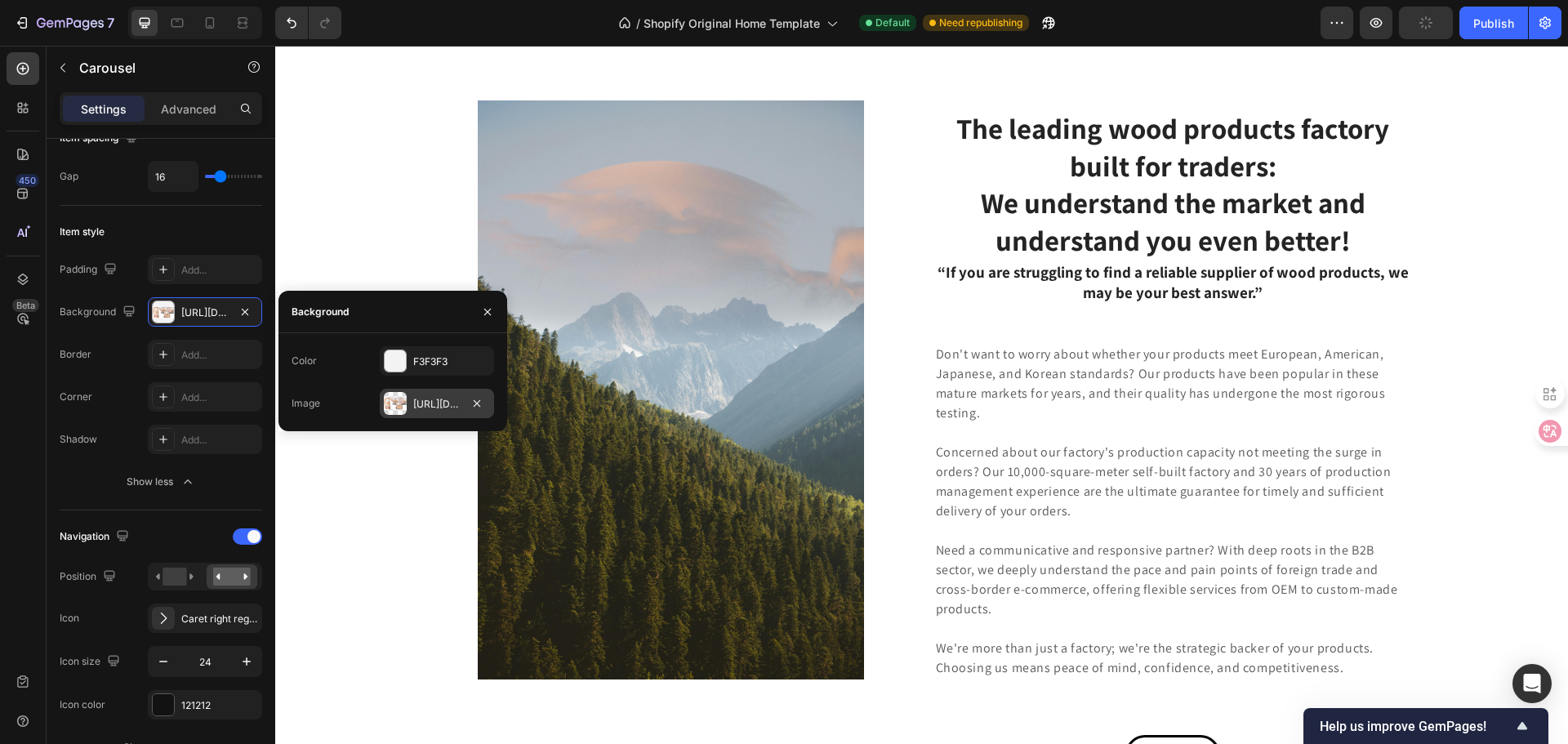
click at [442, 399] on div "[URL][DOMAIN_NAME]" at bounding box center [437, 403] width 47 height 15
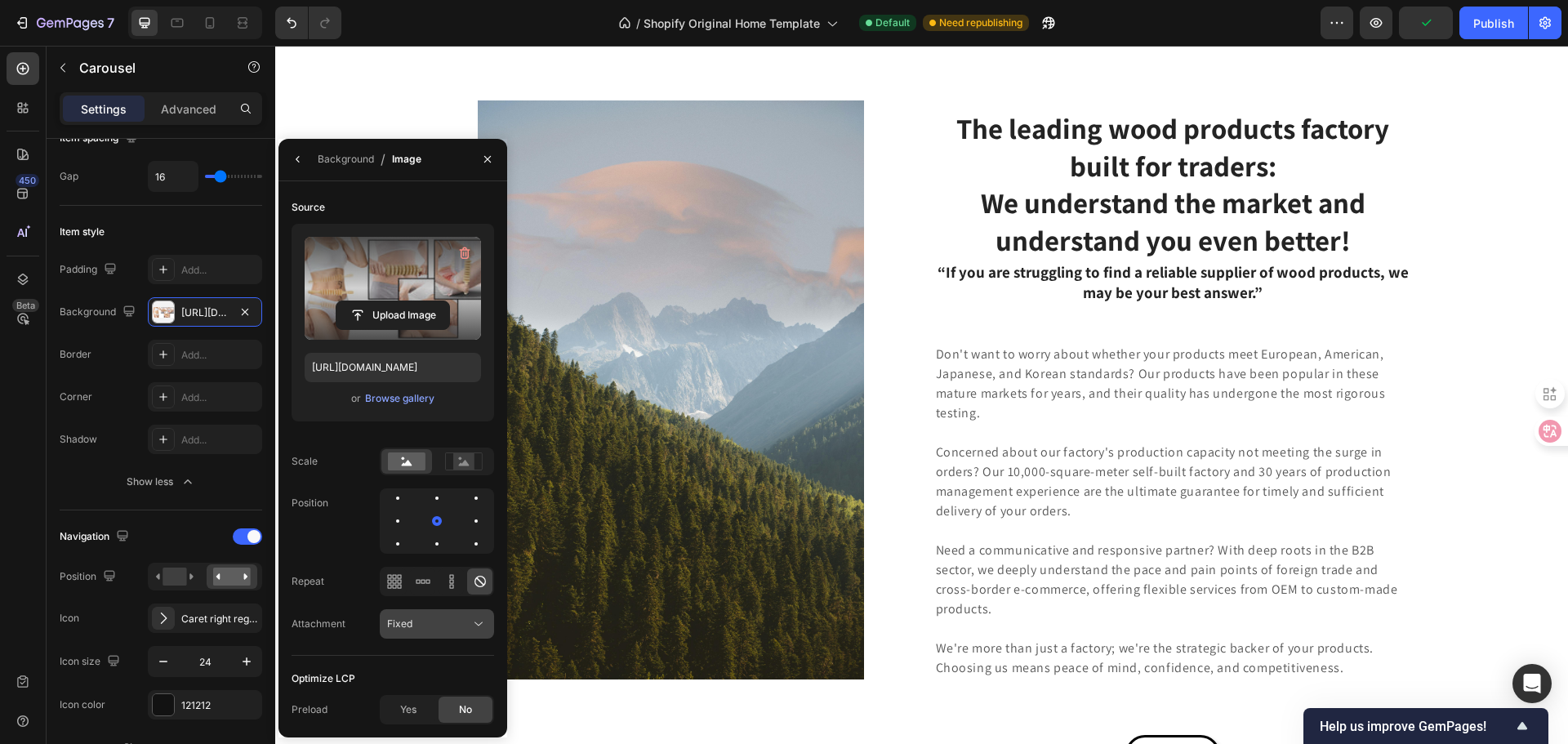
click at [426, 627] on div "Fixed" at bounding box center [428, 623] width 83 height 15
click at [403, 523] on span "Scroll" at bounding box center [399, 521] width 26 height 15
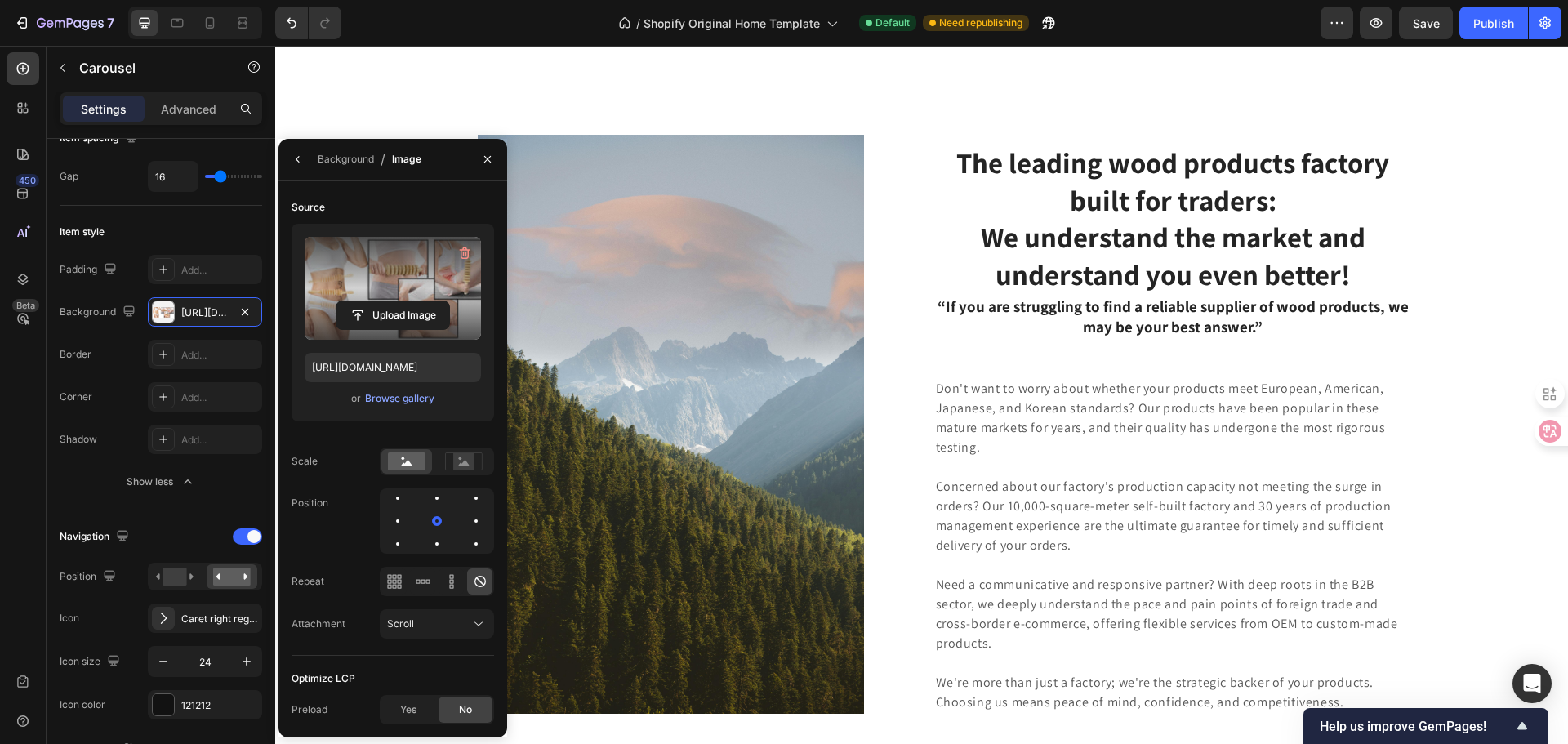
scroll to position [4587, 0]
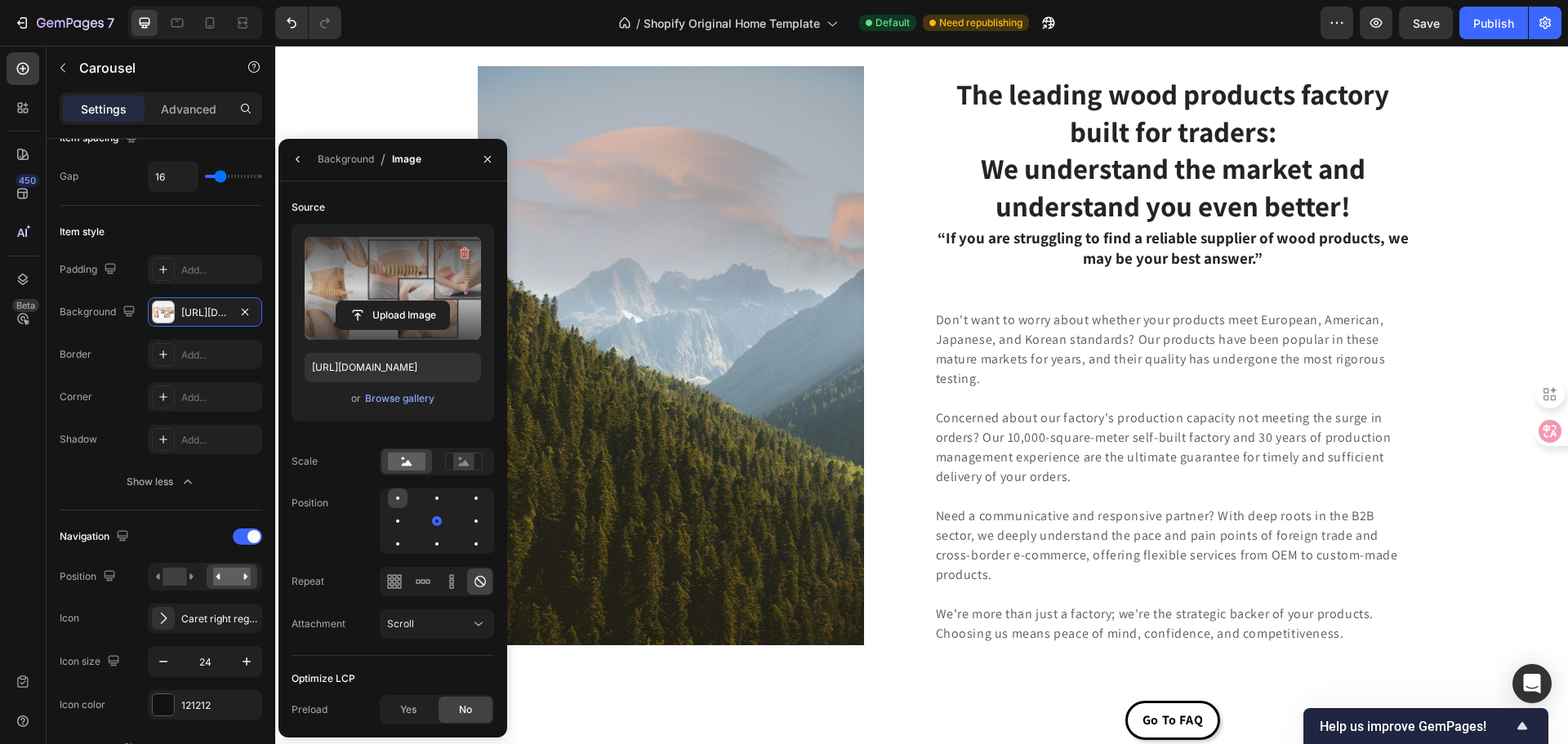
click at [397, 502] on div at bounding box center [397, 499] width 20 height 20
click at [432, 518] on div at bounding box center [437, 521] width 20 height 20
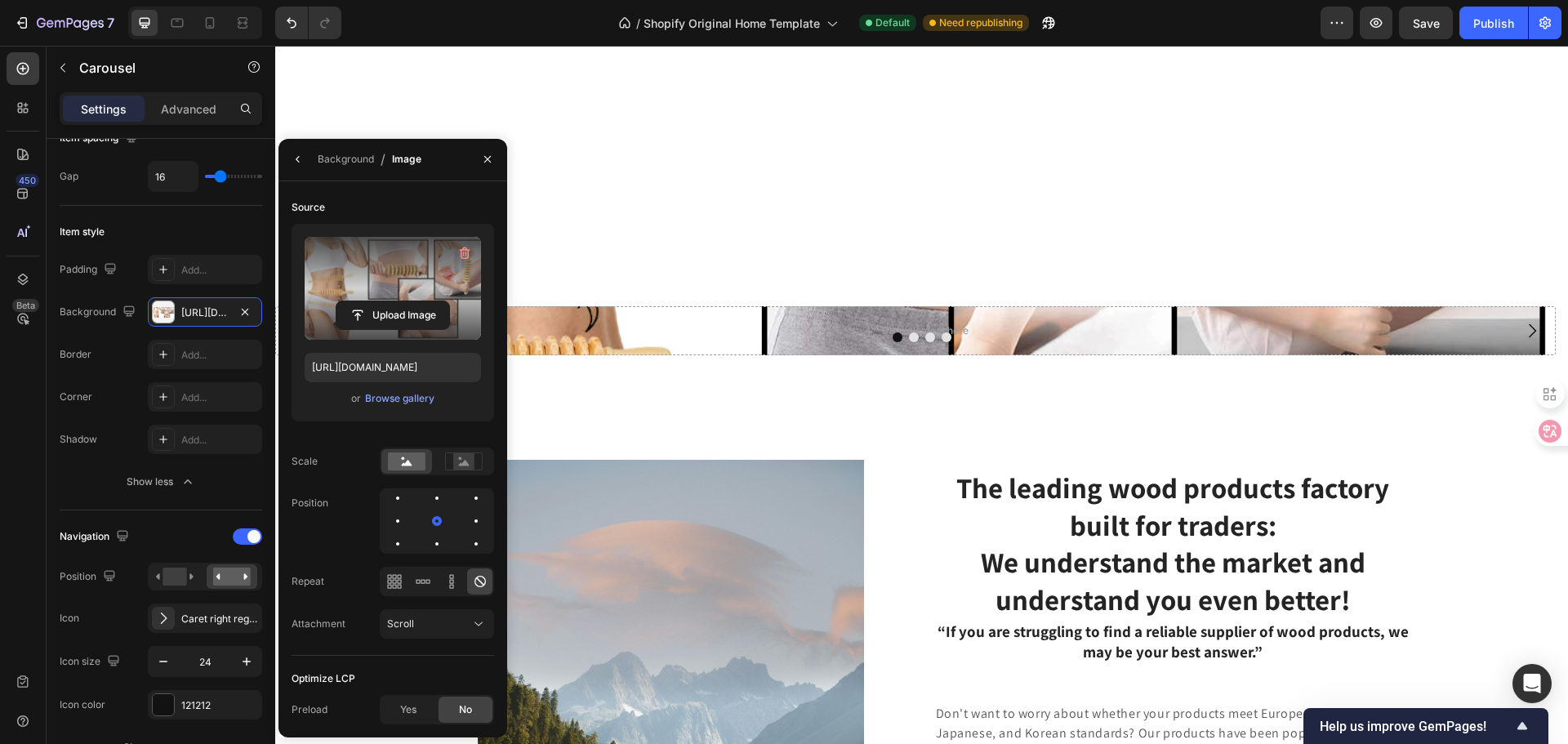
scroll to position [4096, 0]
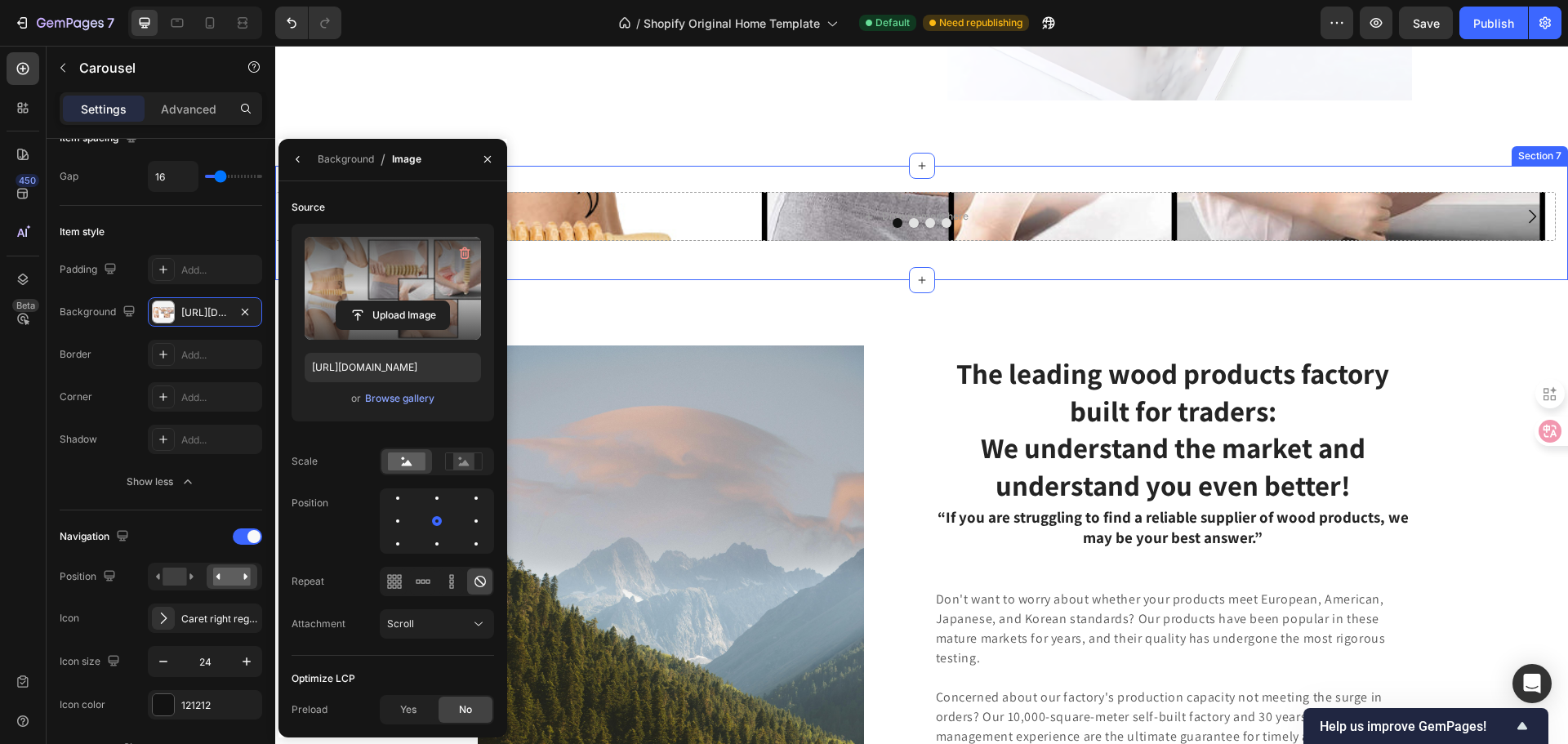
click at [1108, 280] on div "Drop element here Drop element here Drop element here Drop element here Carouse…" at bounding box center [920, 223] width 1292 height 115
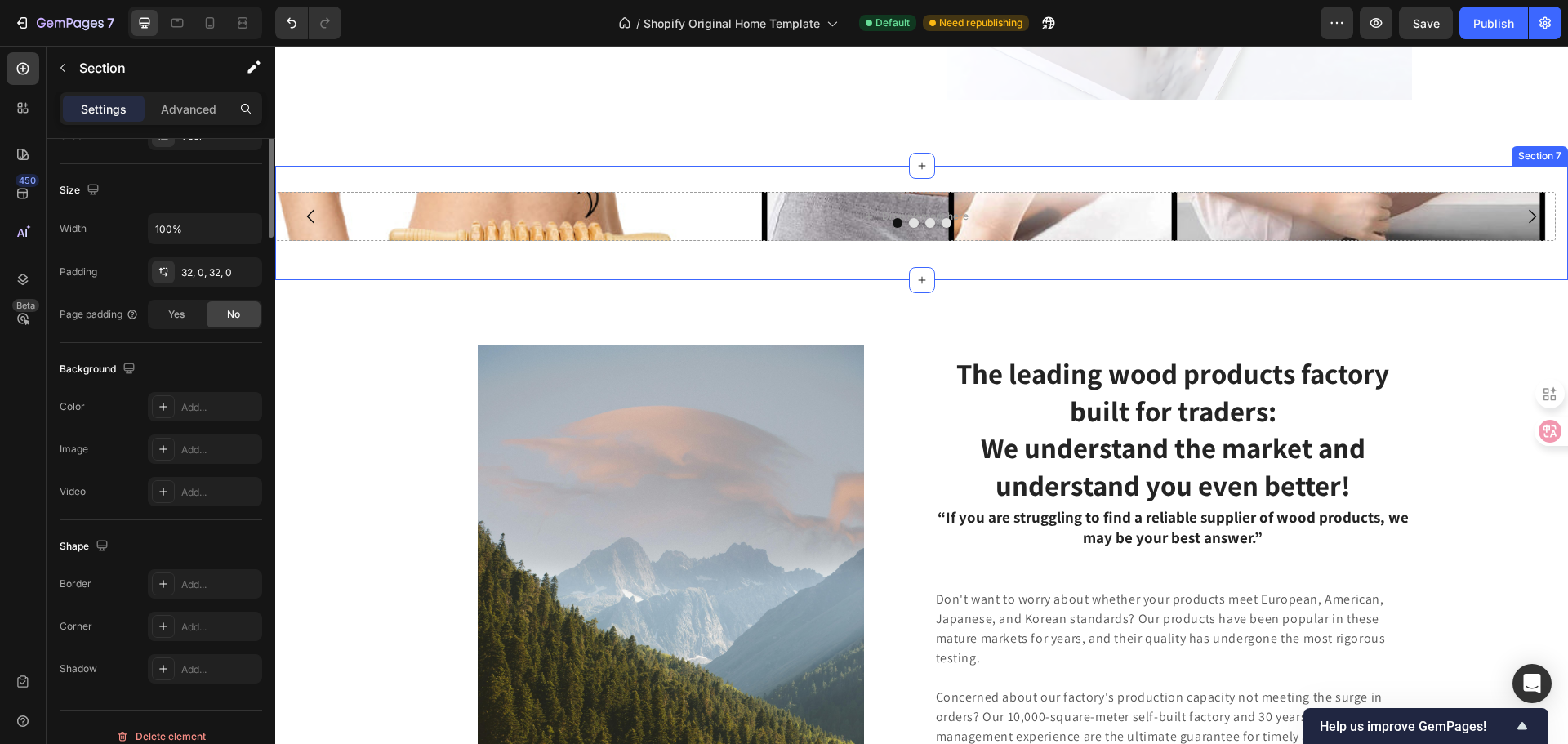
scroll to position [0, 0]
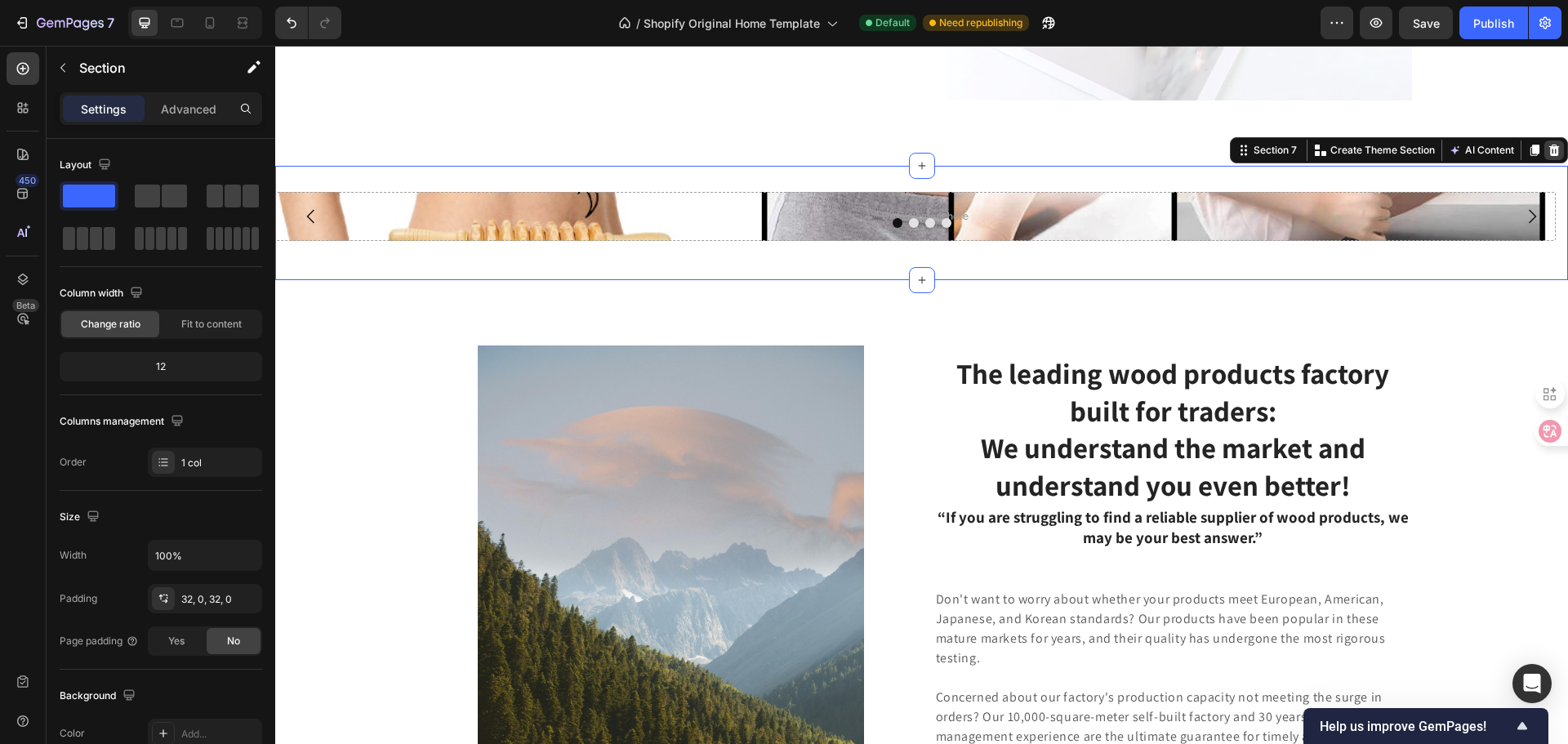
click at [1549, 156] on icon at bounding box center [1554, 150] width 11 height 12
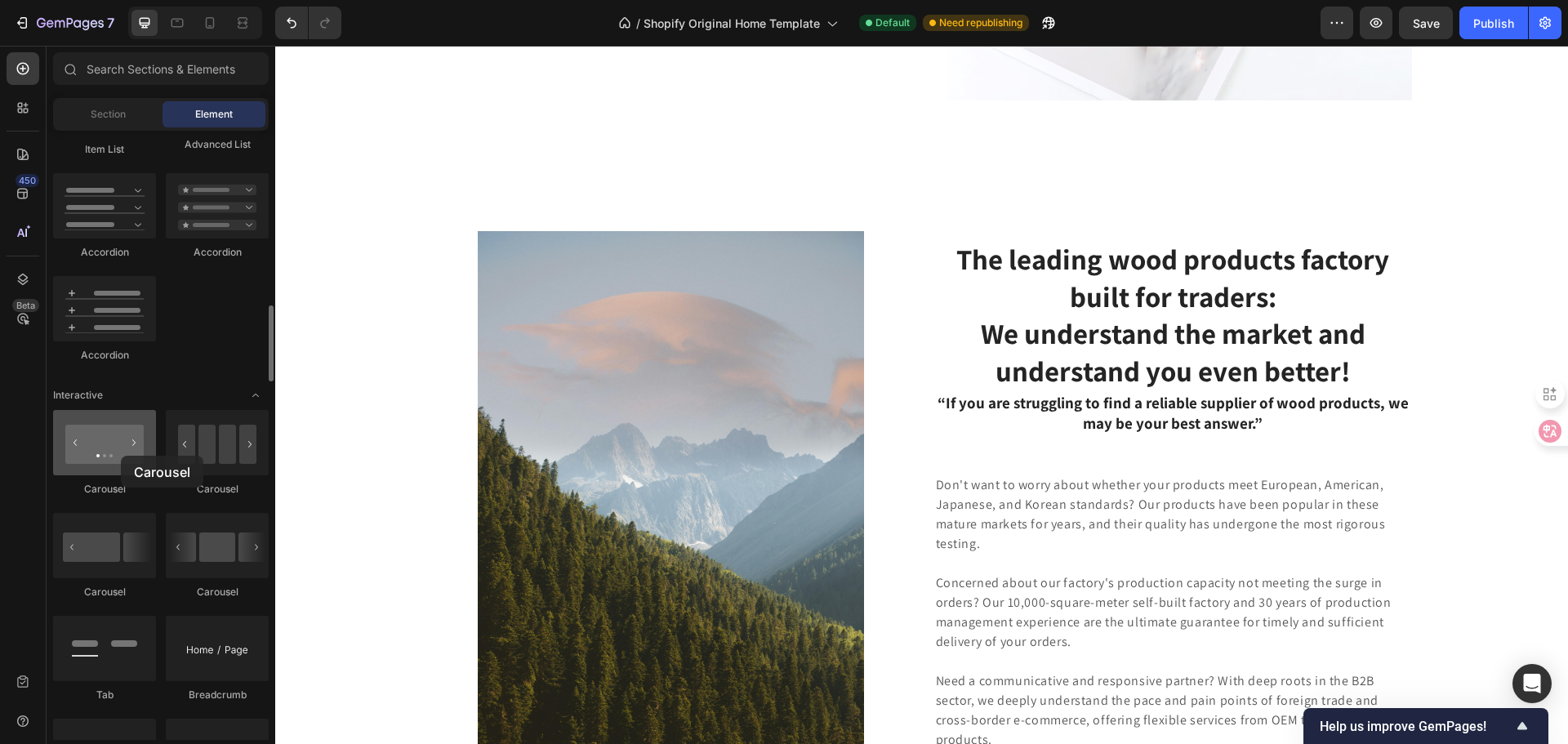
click at [121, 455] on div at bounding box center [104, 443] width 103 height 66
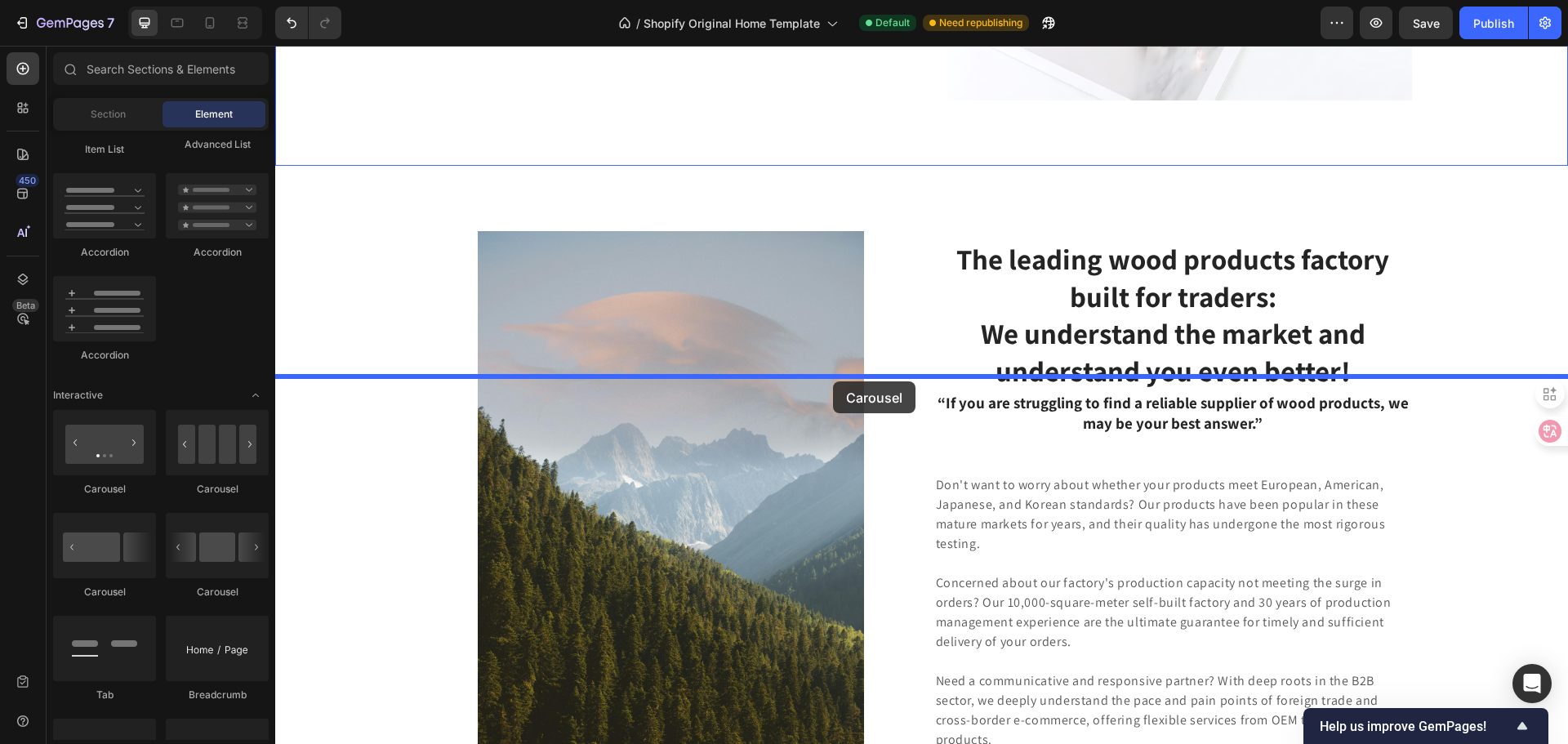
drag, startPoint x: 392, startPoint y: 497, endPoint x: 833, endPoint y: 382, distance: 455.7
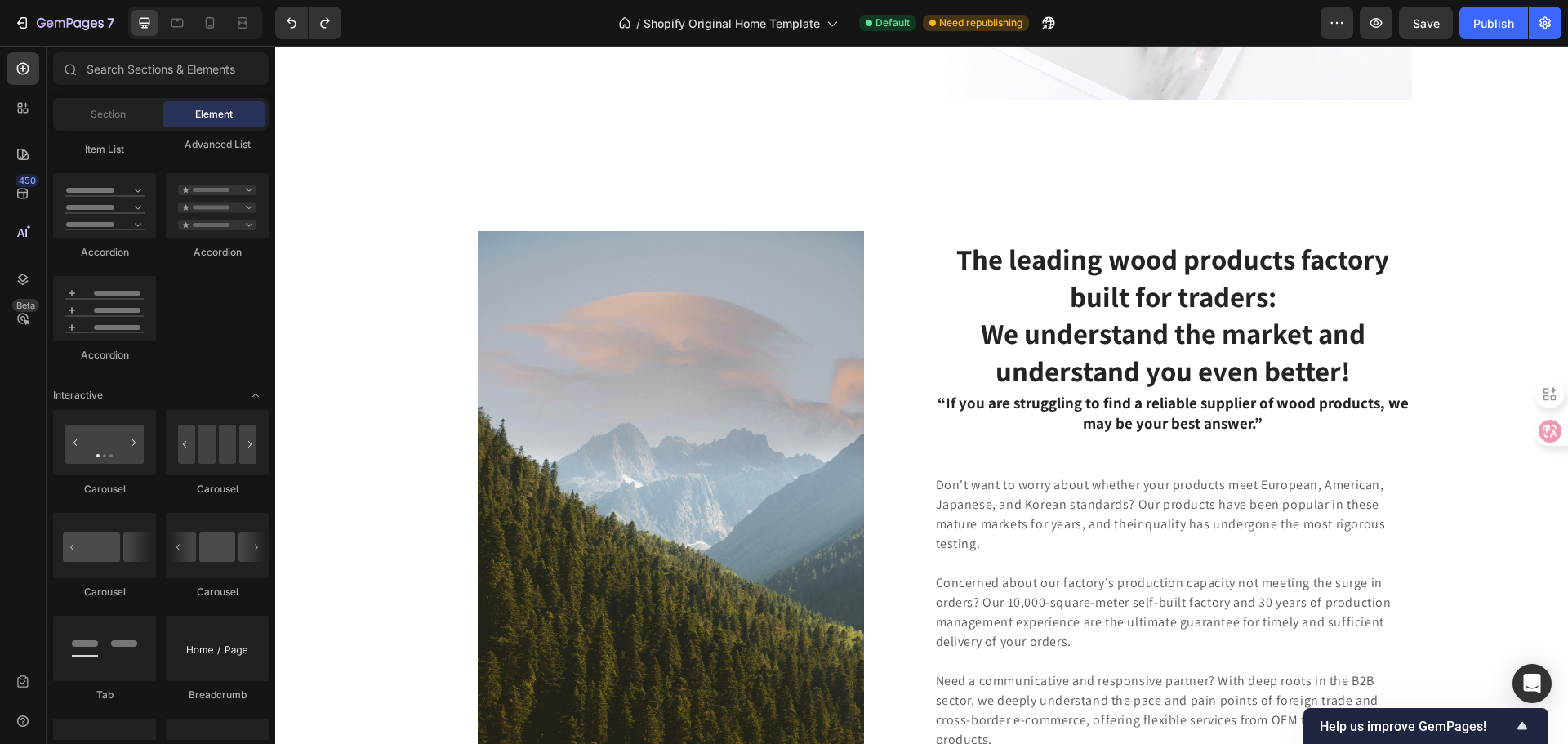
click at [99, 129] on div "Section Element" at bounding box center [161, 114] width 216 height 32
click at [96, 117] on span "Section" at bounding box center [108, 114] width 35 height 15
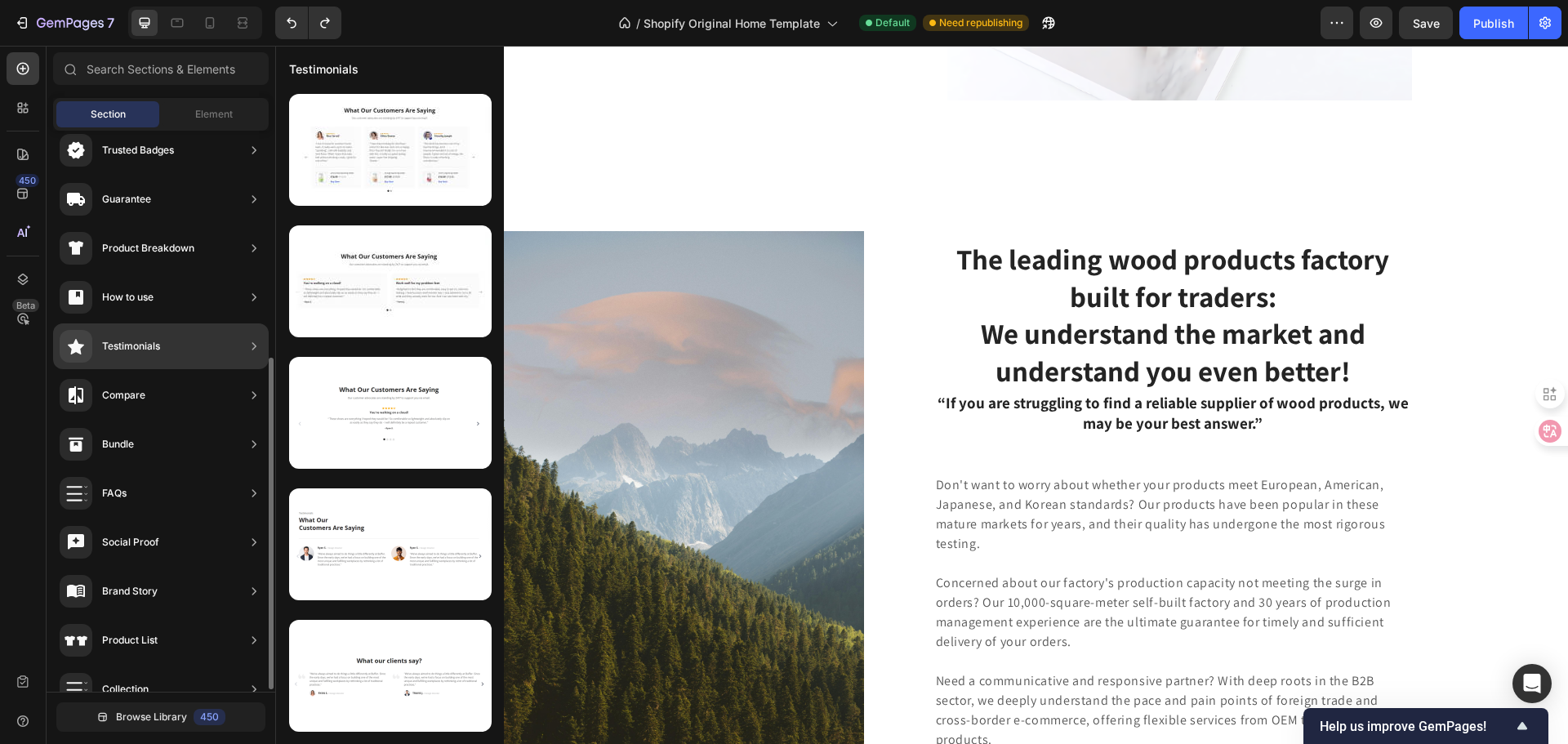
scroll to position [387, 0]
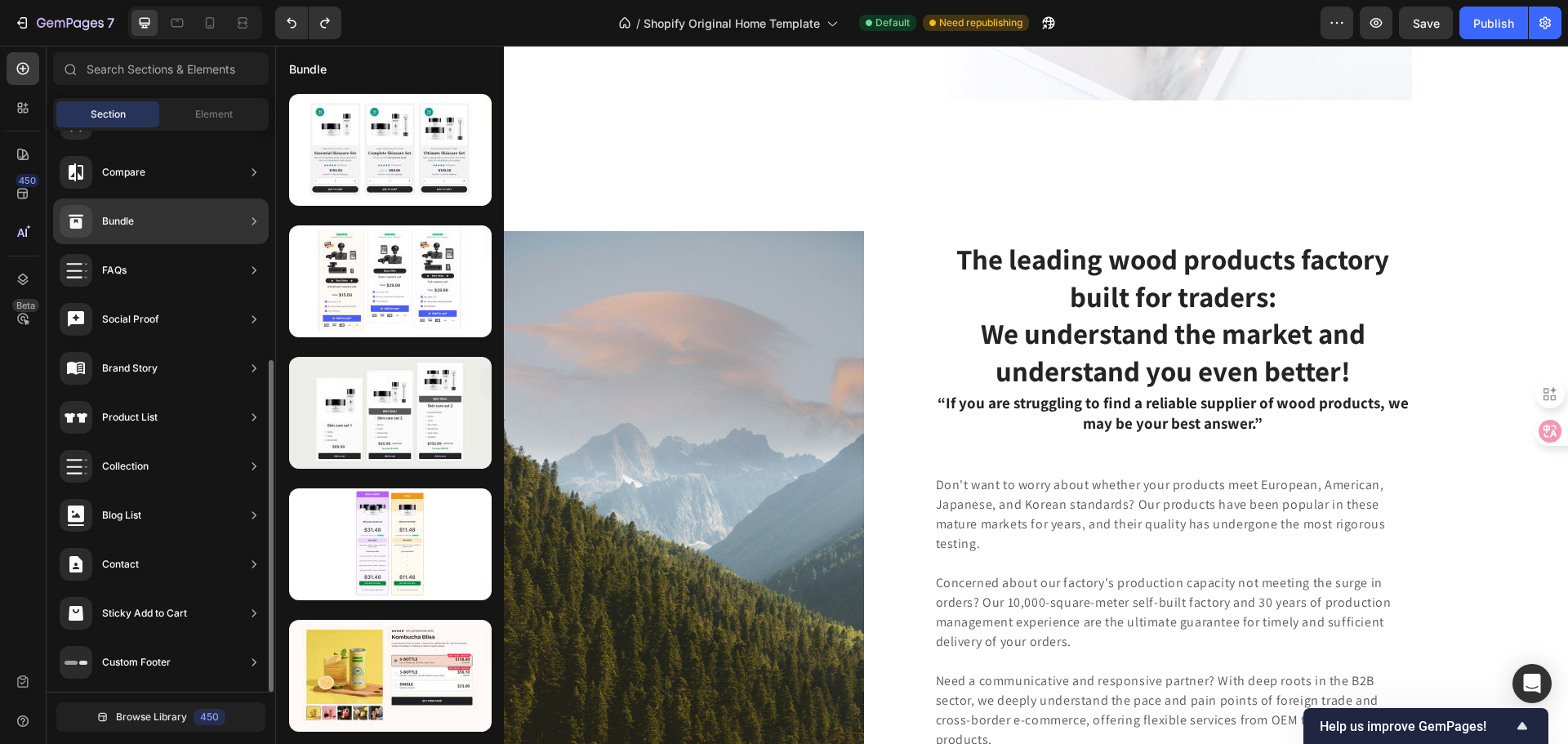
drag, startPoint x: 162, startPoint y: 252, endPoint x: 163, endPoint y: 231, distance: 21.0
drag, startPoint x: 163, startPoint y: 231, endPoint x: 105, endPoint y: 228, distance: 58.1
click at [105, 228] on div "Bundle" at bounding box center [118, 221] width 31 height 17
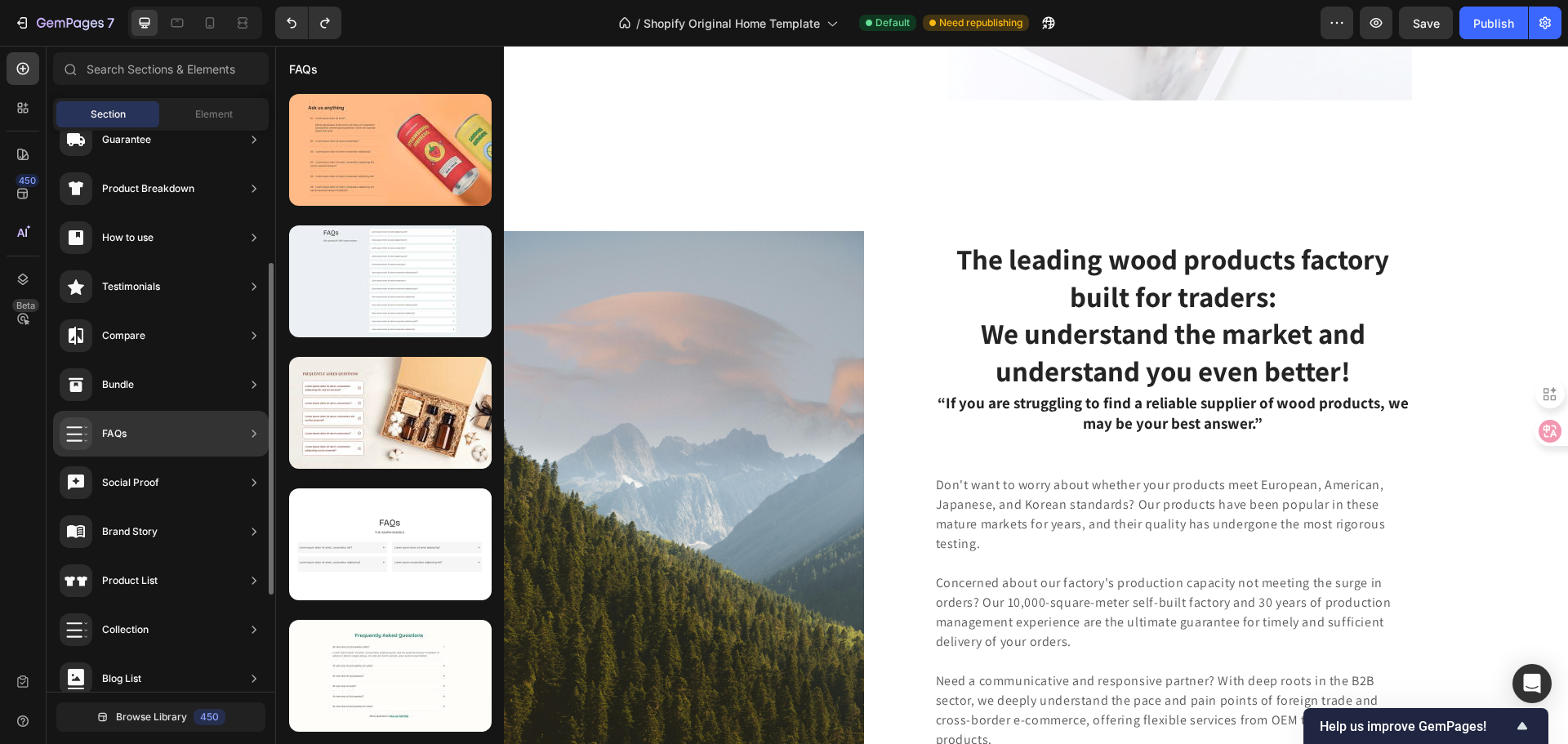
scroll to position [60, 0]
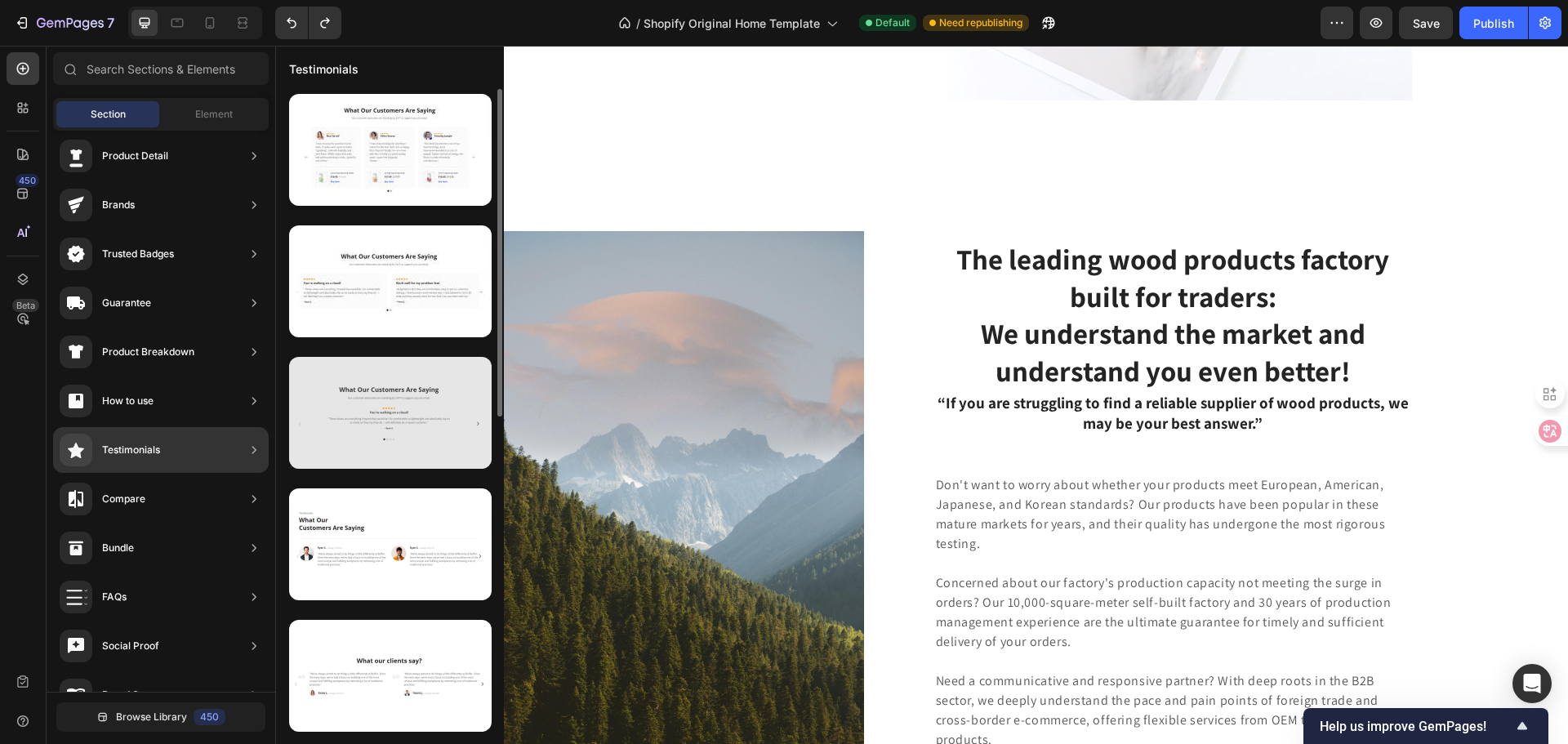
click at [382, 425] on div at bounding box center [391, 413] width 202 height 112
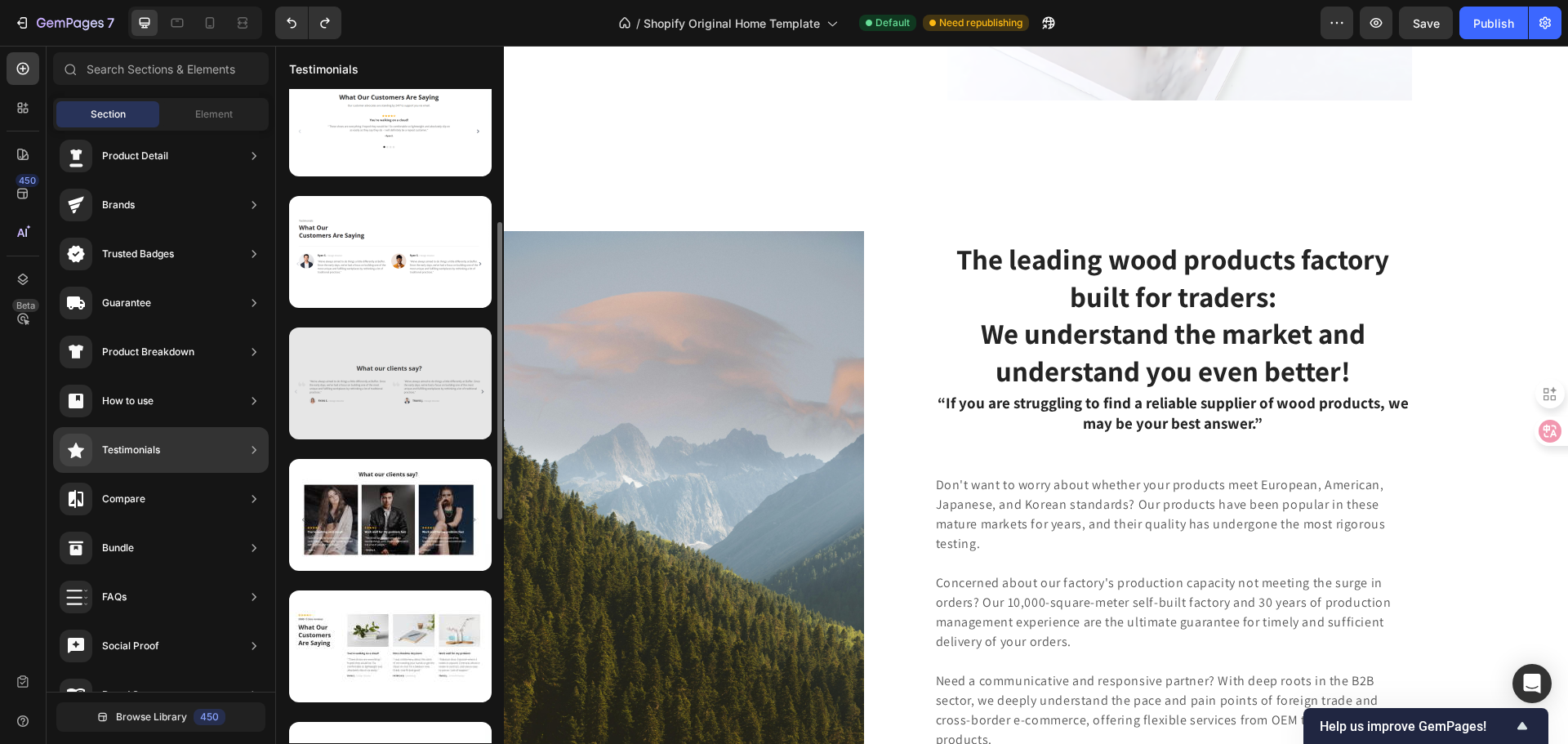
scroll to position [47, 0]
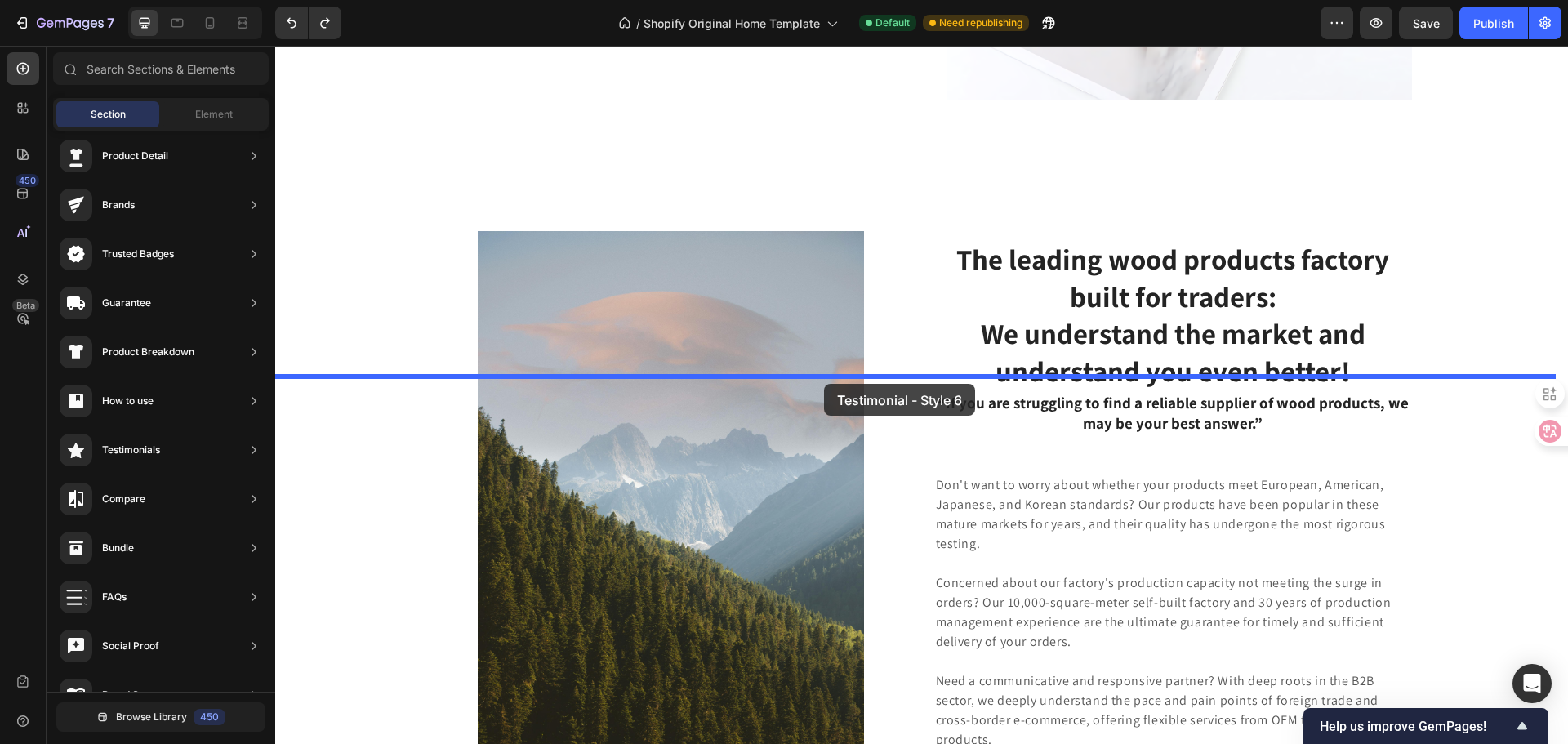
drag, startPoint x: 652, startPoint y: 425, endPoint x: 824, endPoint y: 384, distance: 176.8
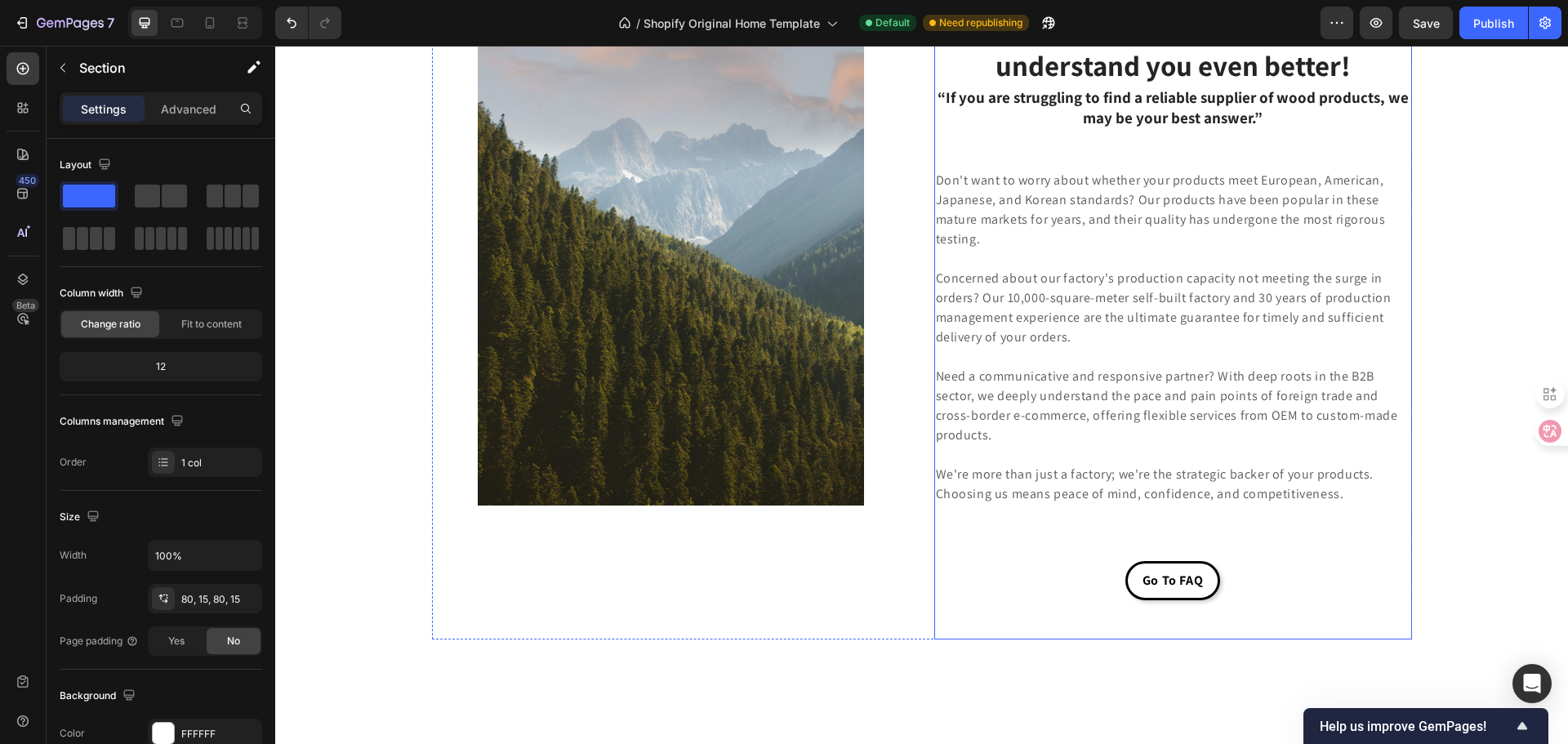
scroll to position [4222, 0]
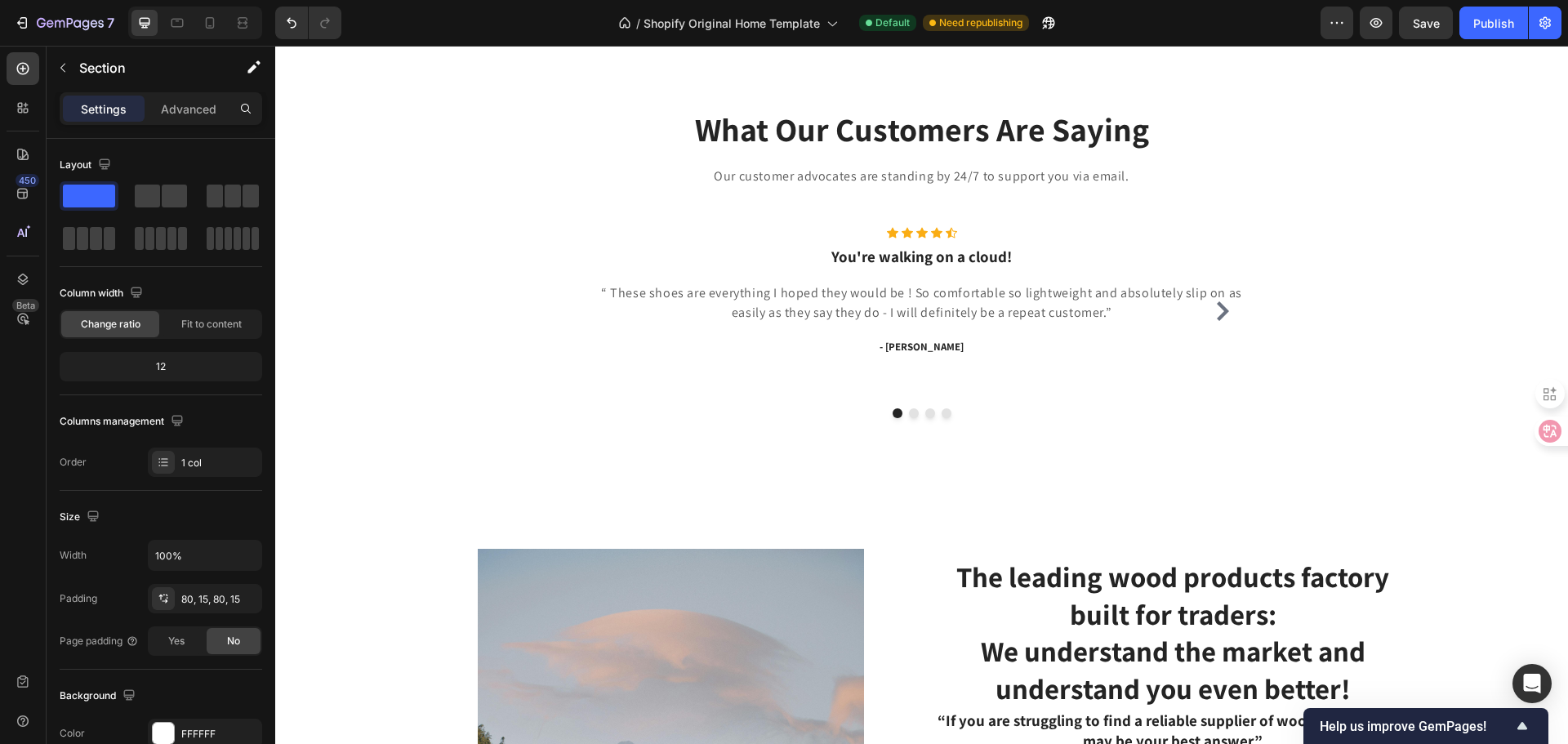
click at [549, 418] on div "Icon Icon Icon Icon Icon Icon List Hoz You're walking on a cloud! Heading “ The…" at bounding box center [921, 322] width 980 height 191
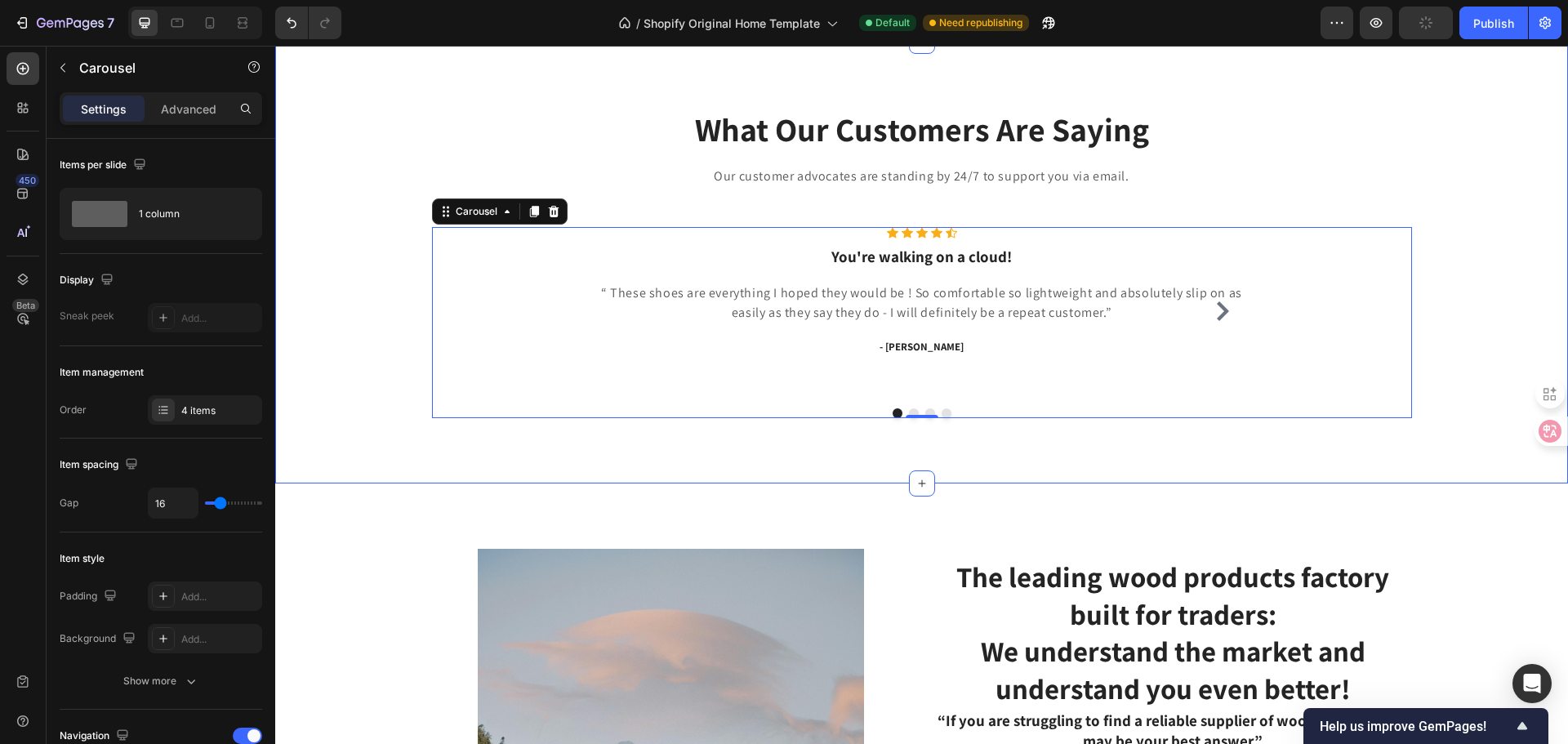
click at [416, 275] on div "What Our Customers Are Saying Heading Our customer advocates are standing by 24…" at bounding box center [920, 262] width 1292 height 443
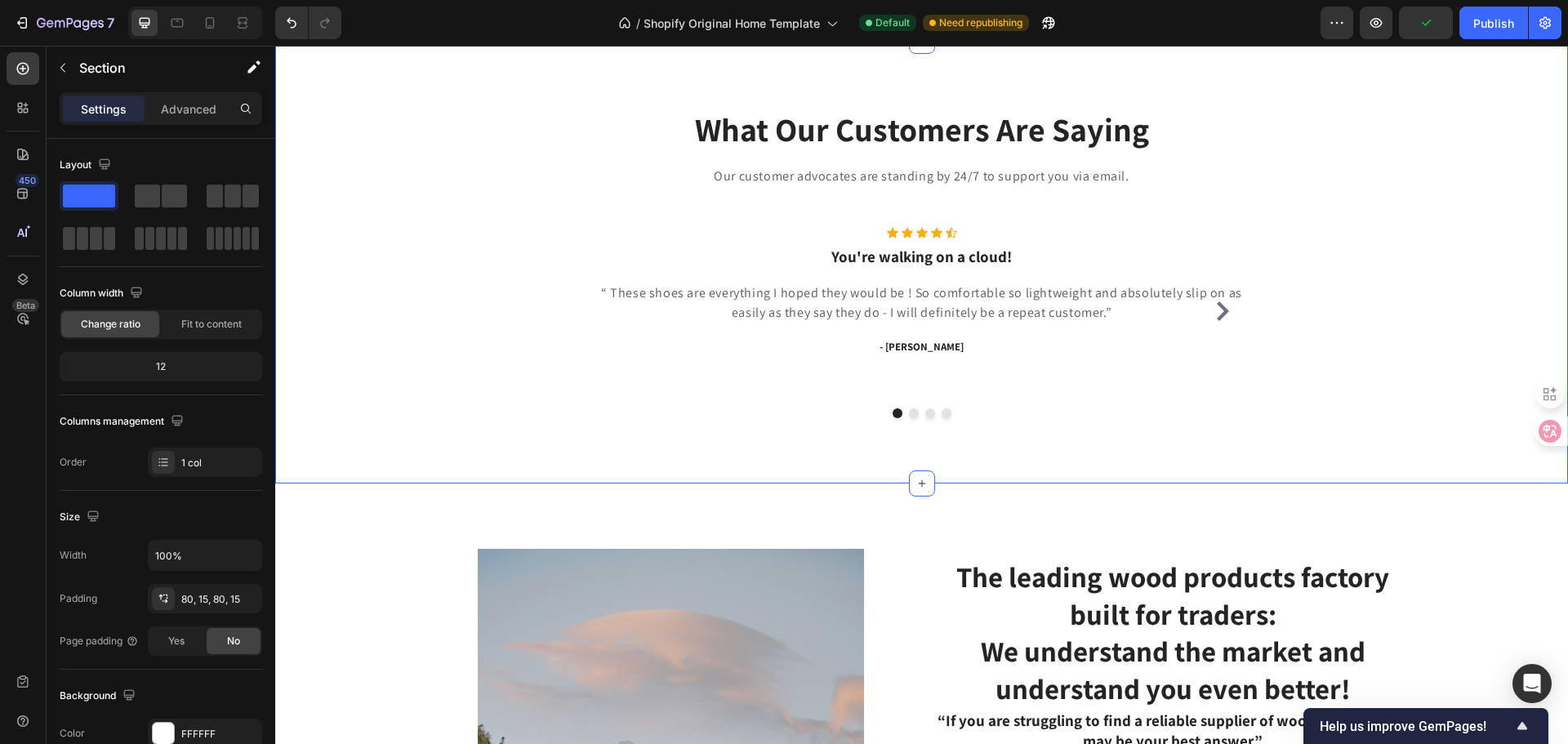
click at [1547, 31] on icon at bounding box center [1553, 25] width 13 height 13
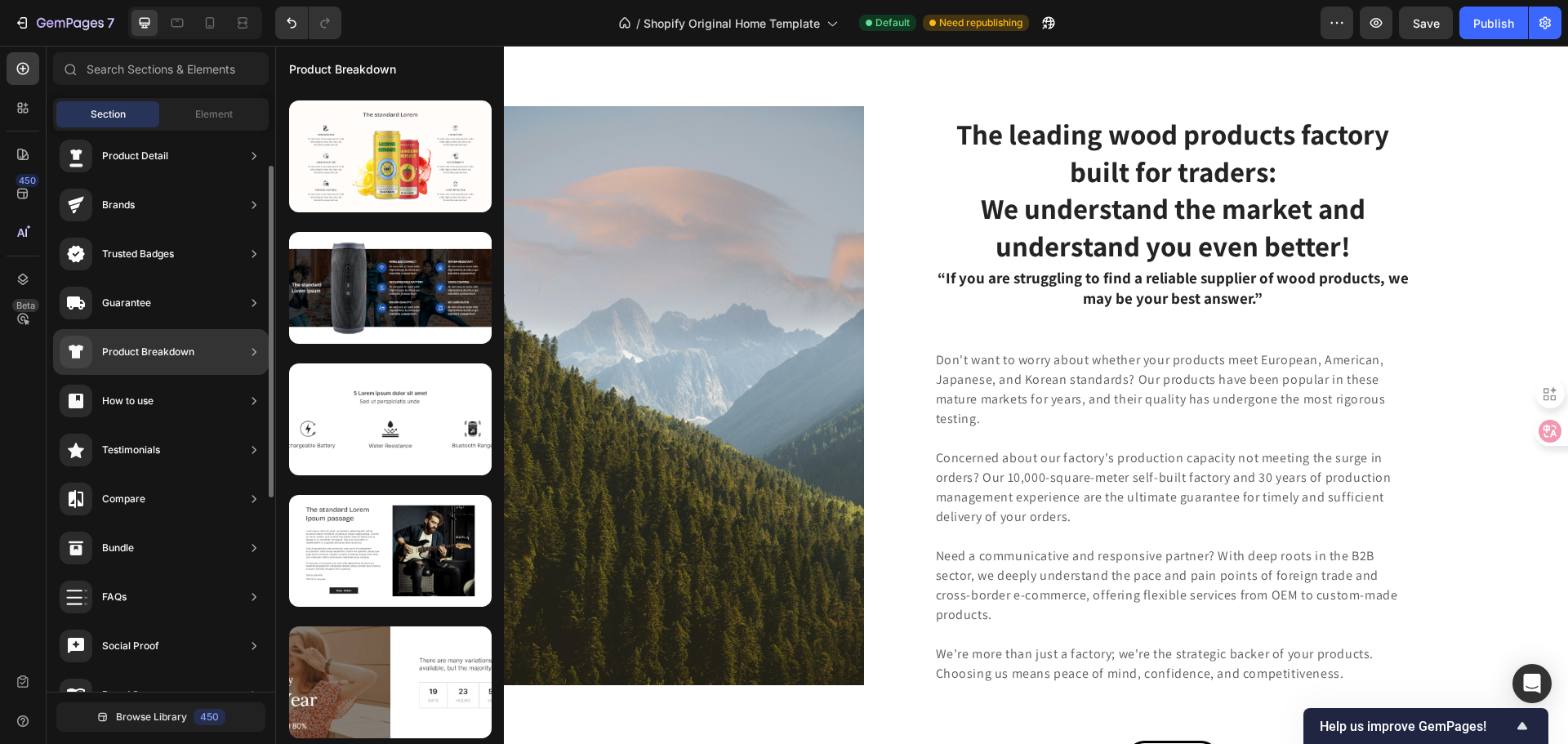
scroll to position [0, 0]
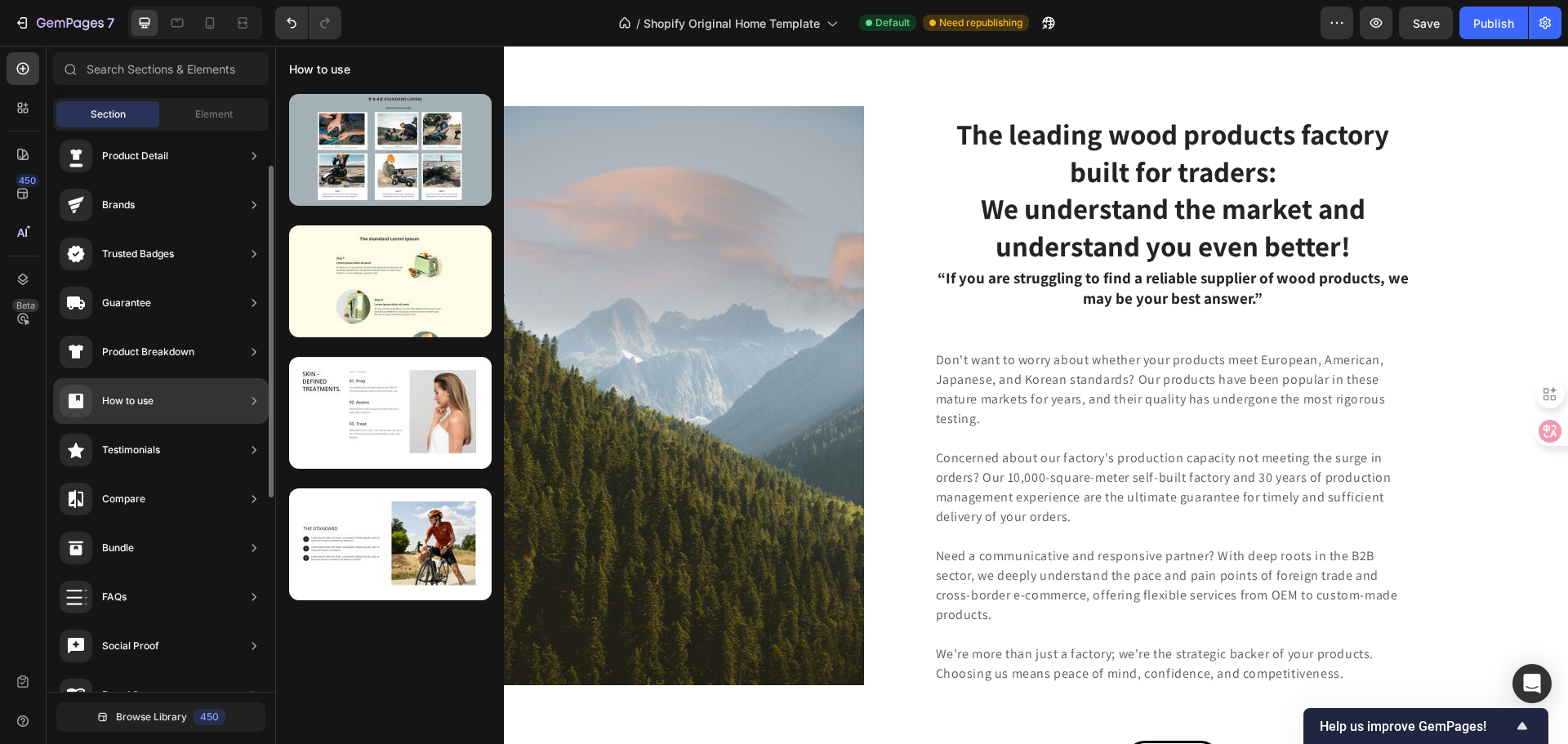
click at [160, 405] on div "How to use" at bounding box center [161, 400] width 216 height 46
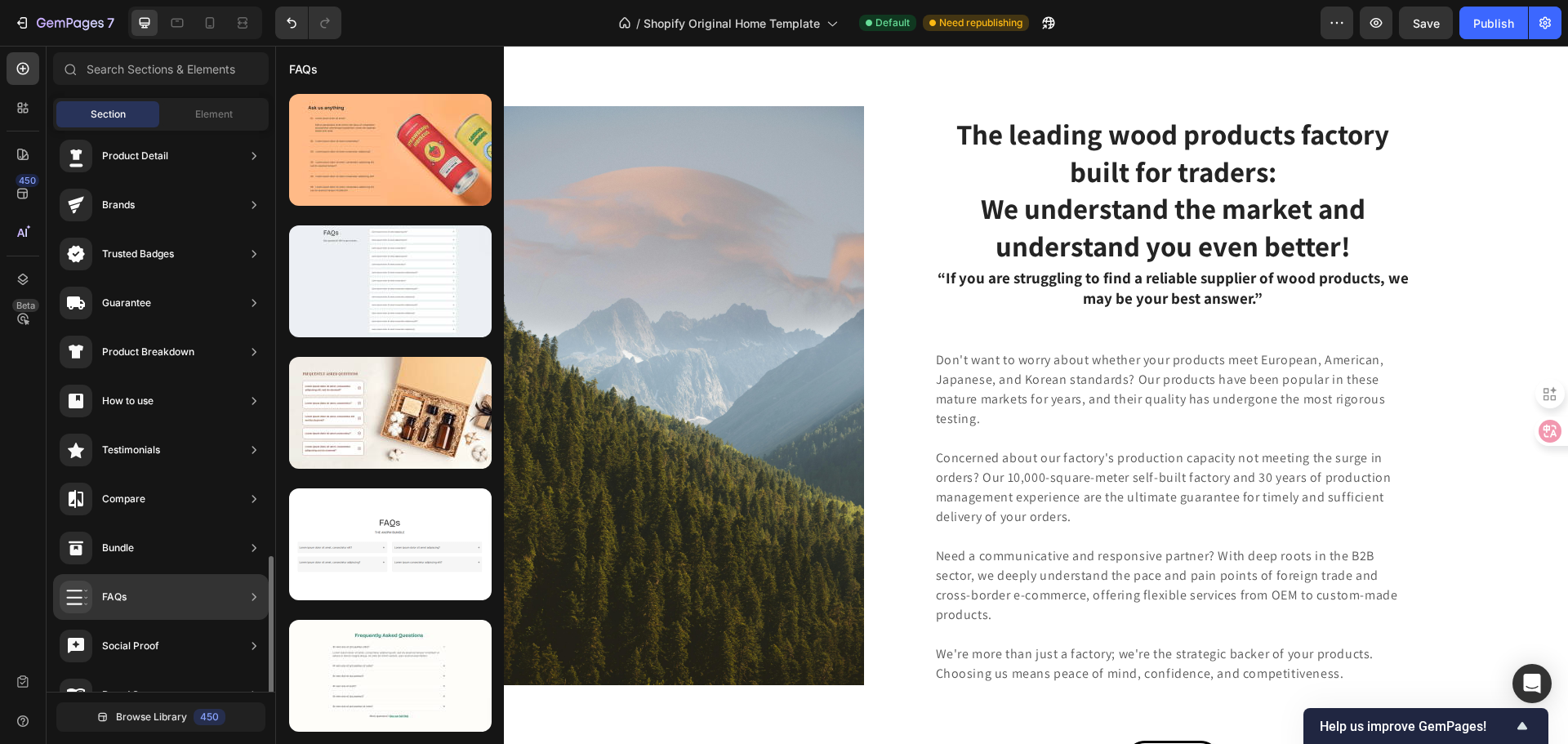
scroll to position [304, 0]
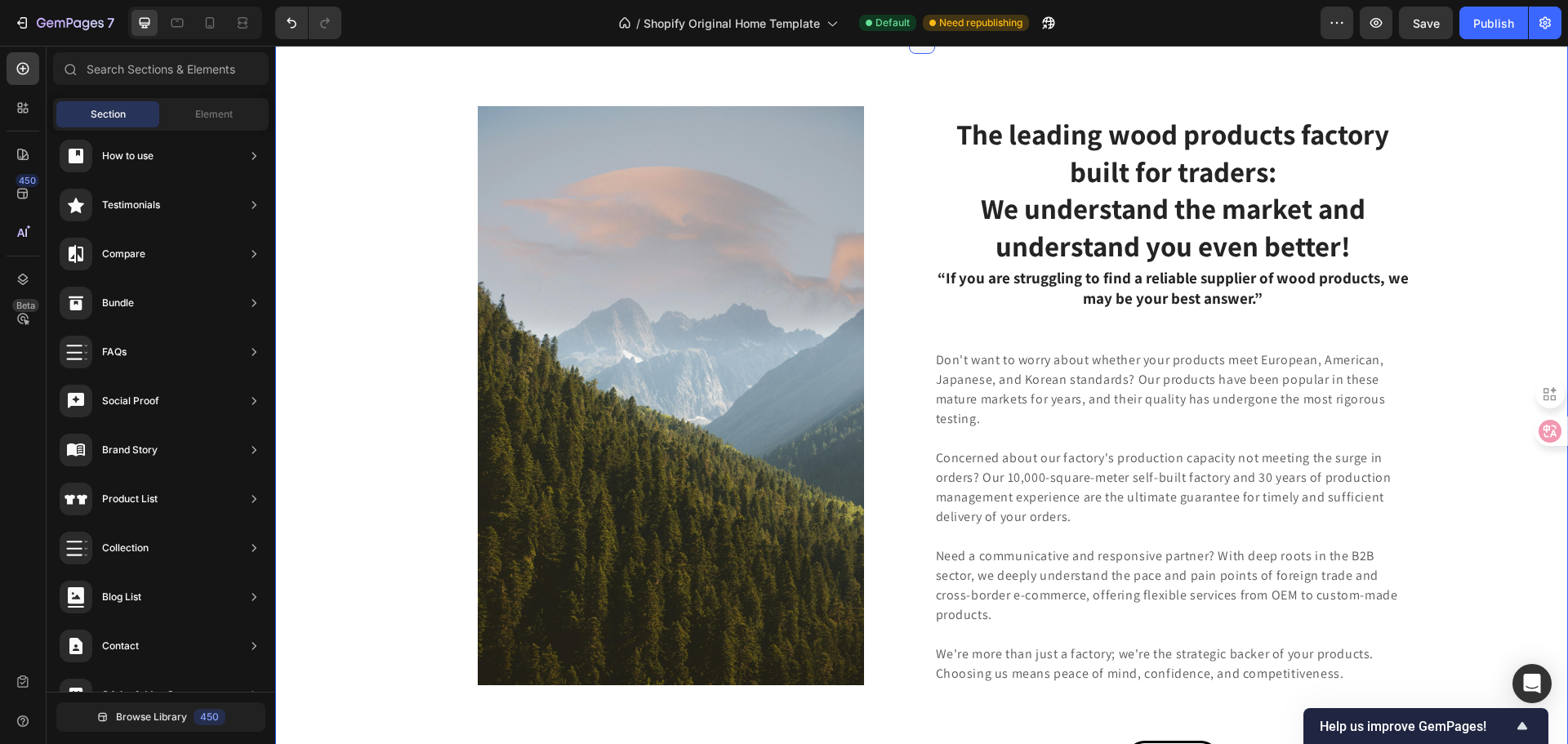
click at [916, 47] on icon at bounding box center [921, 40] width 13 height 13
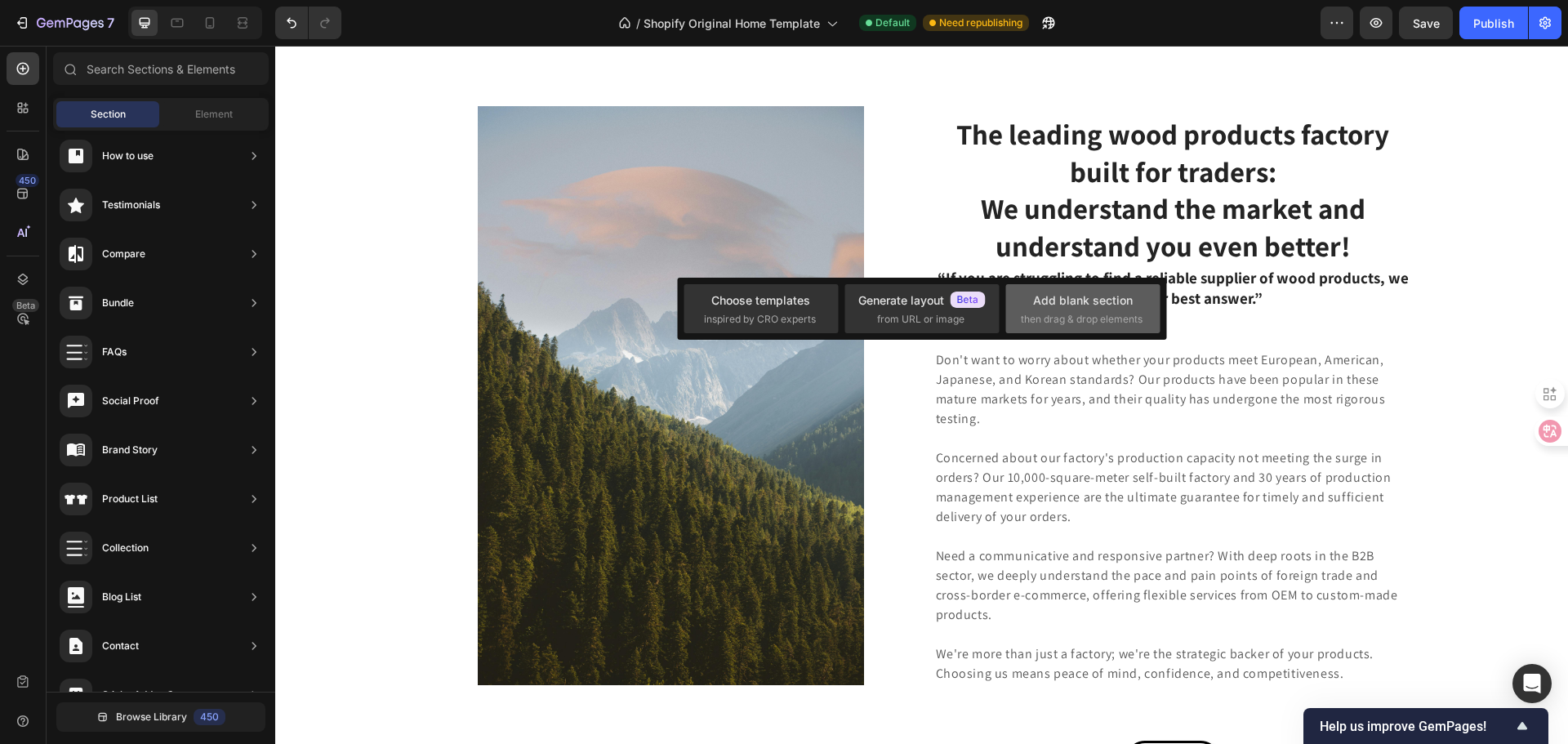
click at [1108, 318] on span "then drag & drop elements" at bounding box center [1081, 319] width 122 height 15
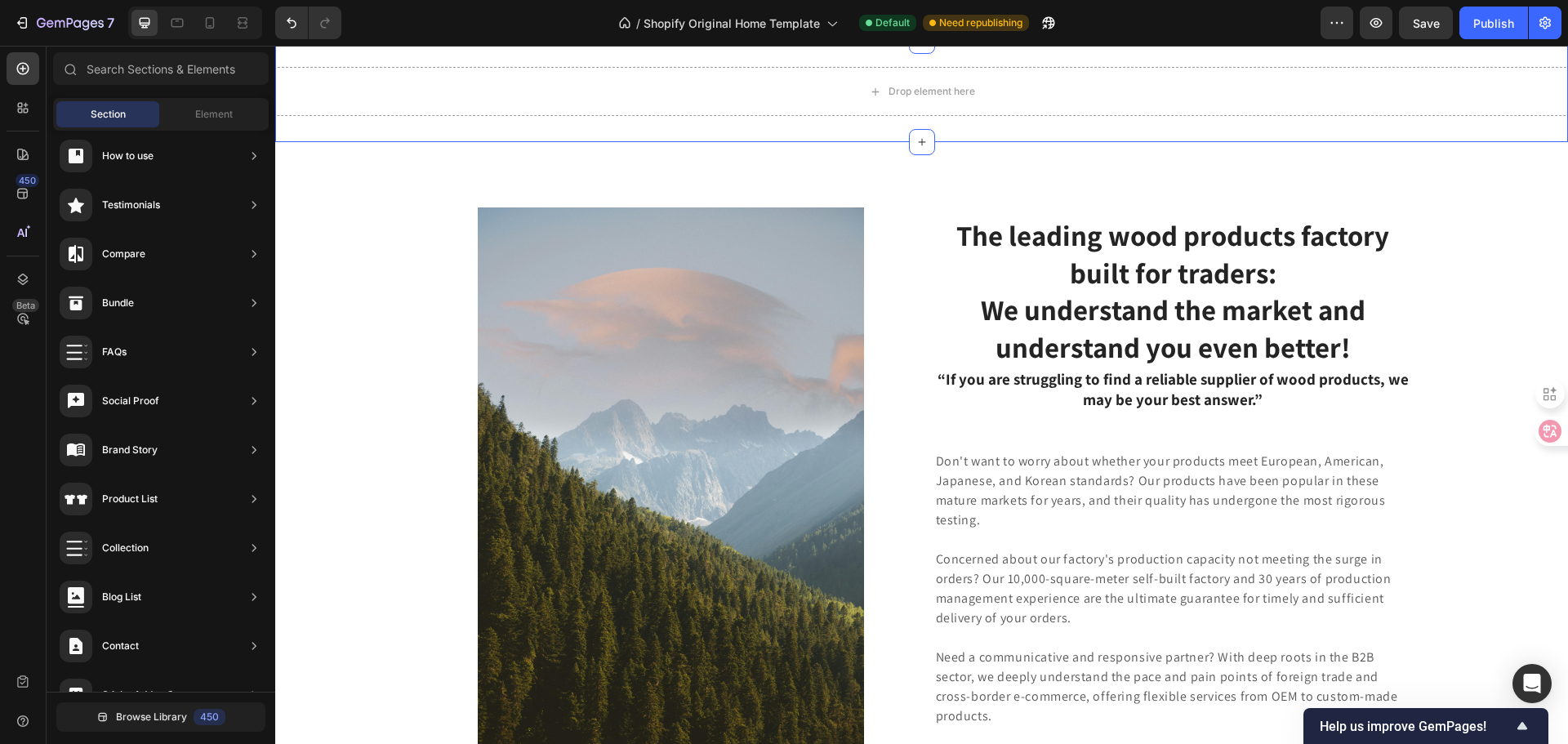
click at [586, 142] on div "Drop element here Section 7" at bounding box center [920, 91] width 1292 height 101
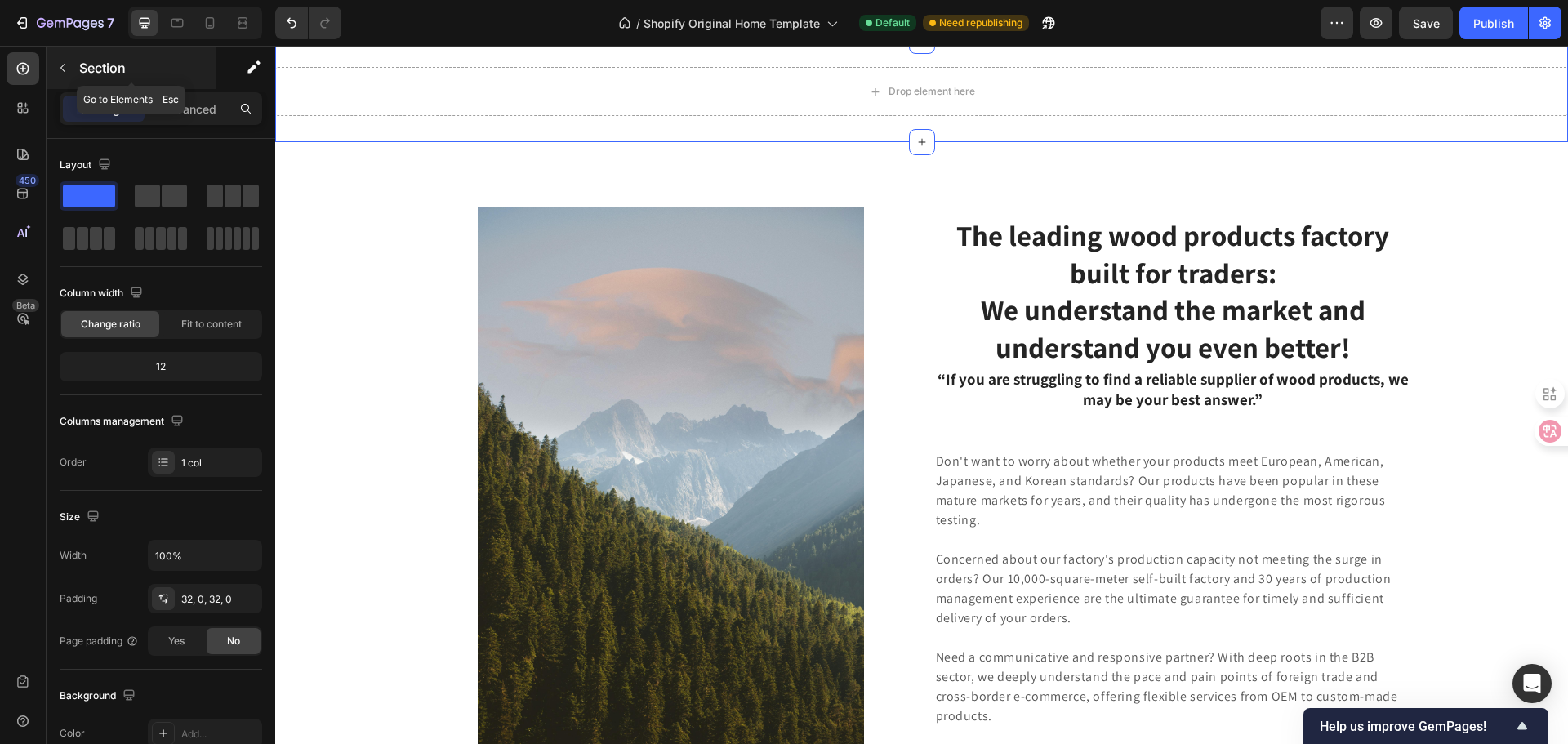
click at [70, 68] on button "button" at bounding box center [63, 68] width 26 height 27
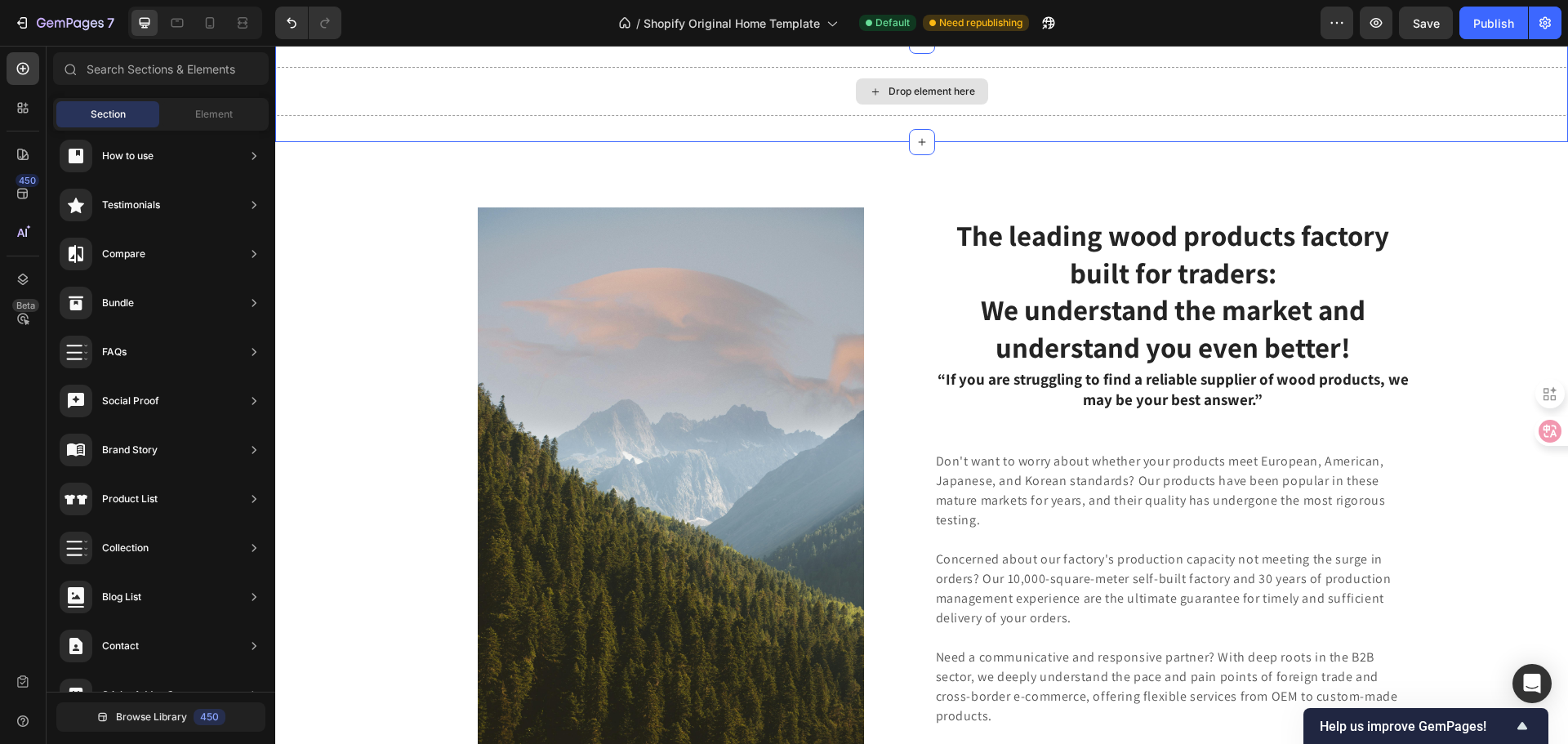
click at [679, 116] on div "Drop element here" at bounding box center [920, 91] width 1292 height 49
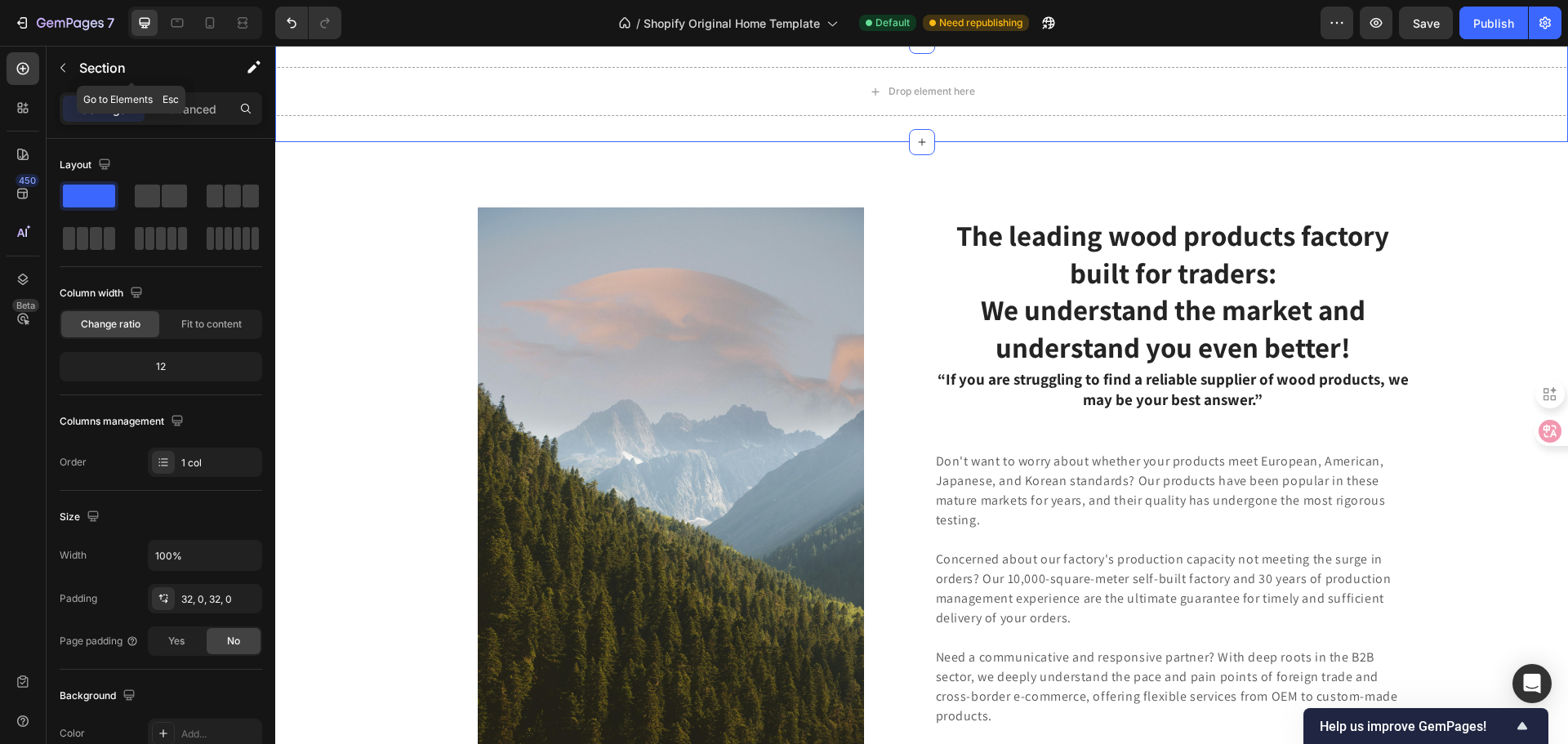
click at [198, 89] on div "Section" at bounding box center [131, 69] width 170 height 46
click at [74, 66] on button "button" at bounding box center [63, 68] width 26 height 27
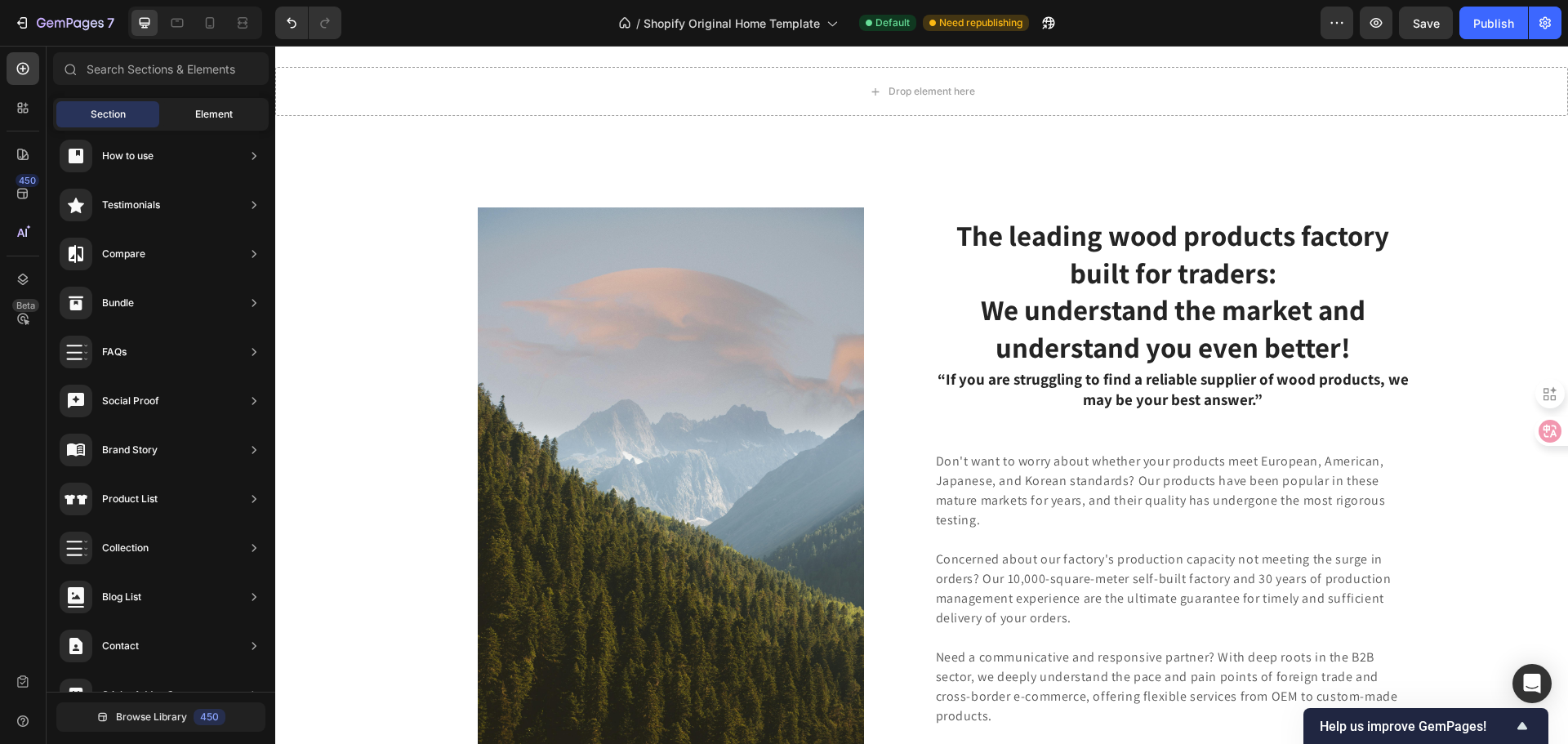
click at [186, 107] on div "Element" at bounding box center [214, 114] width 103 height 27
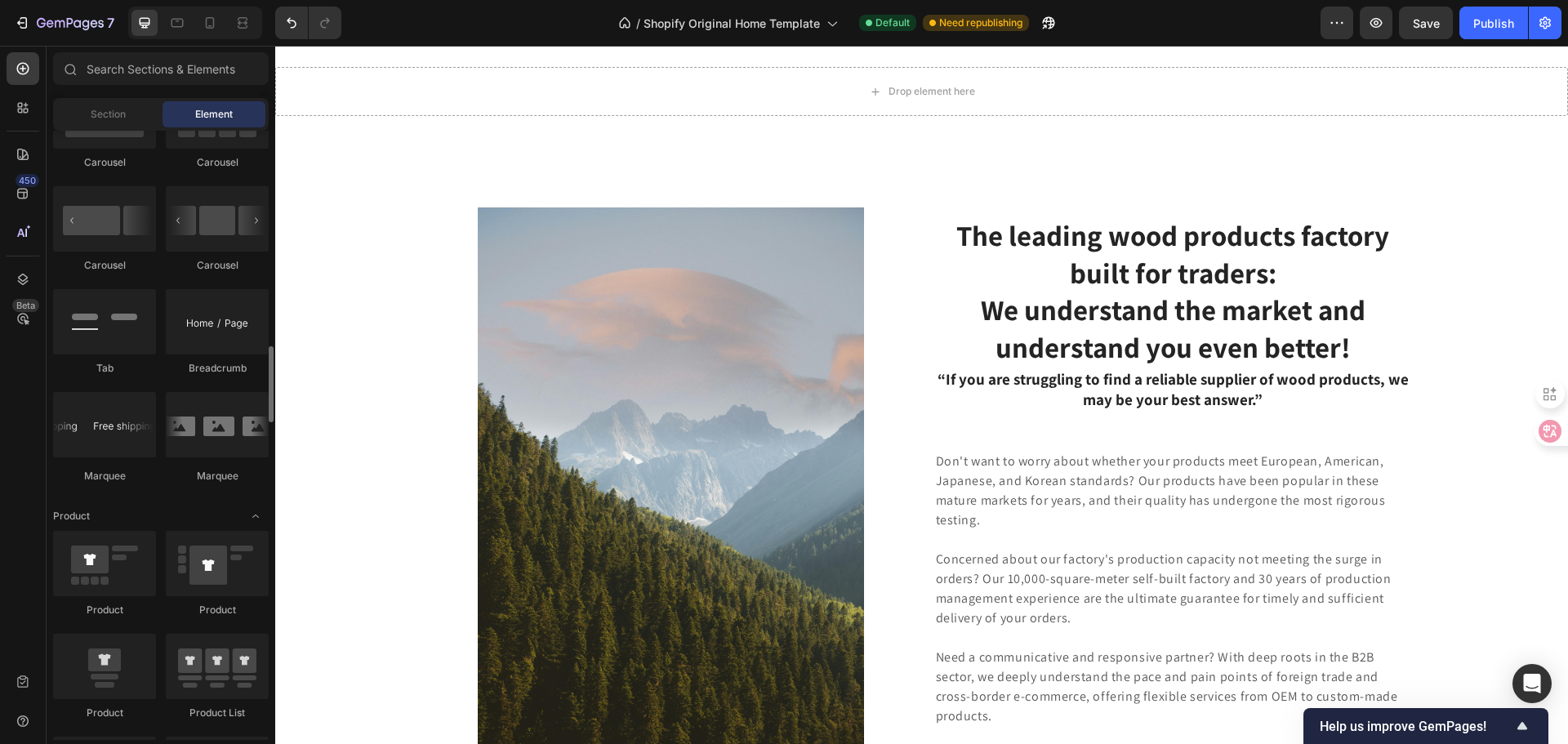
scroll to position [1879, 0]
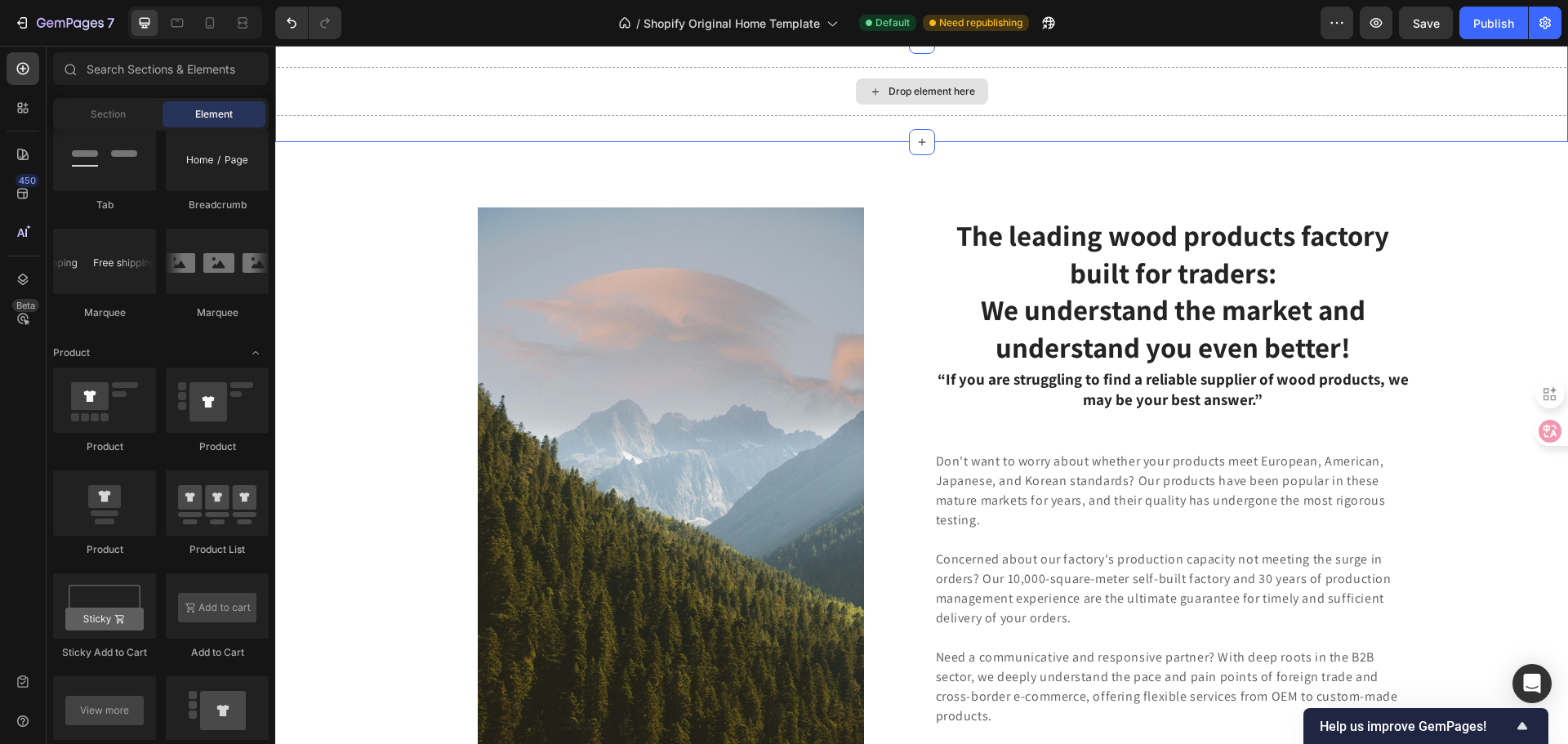
click at [798, 116] on div "Drop element here" at bounding box center [920, 91] width 1292 height 49
click at [868, 99] on icon at bounding box center [874, 92] width 13 height 14
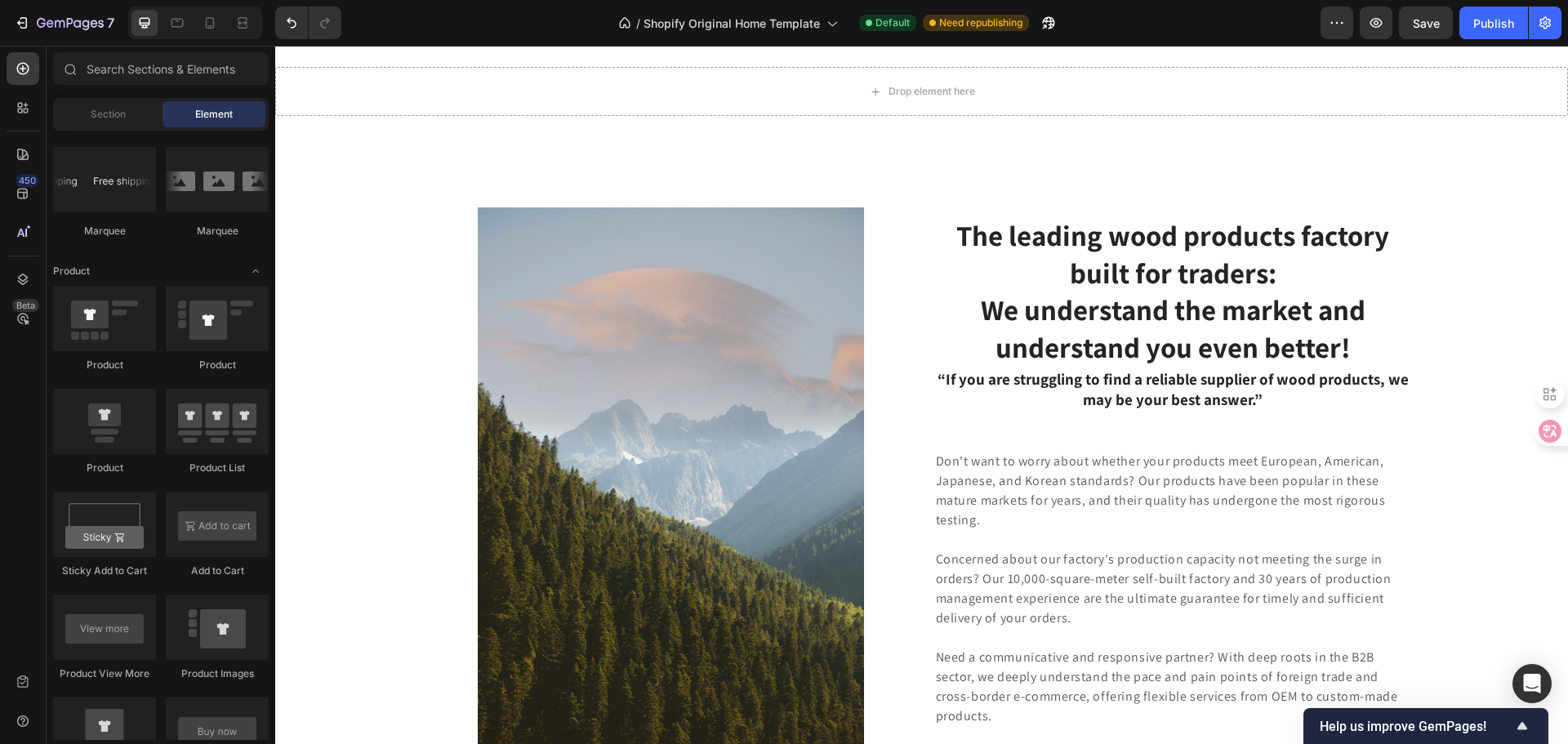
scroll to position [1633, 0]
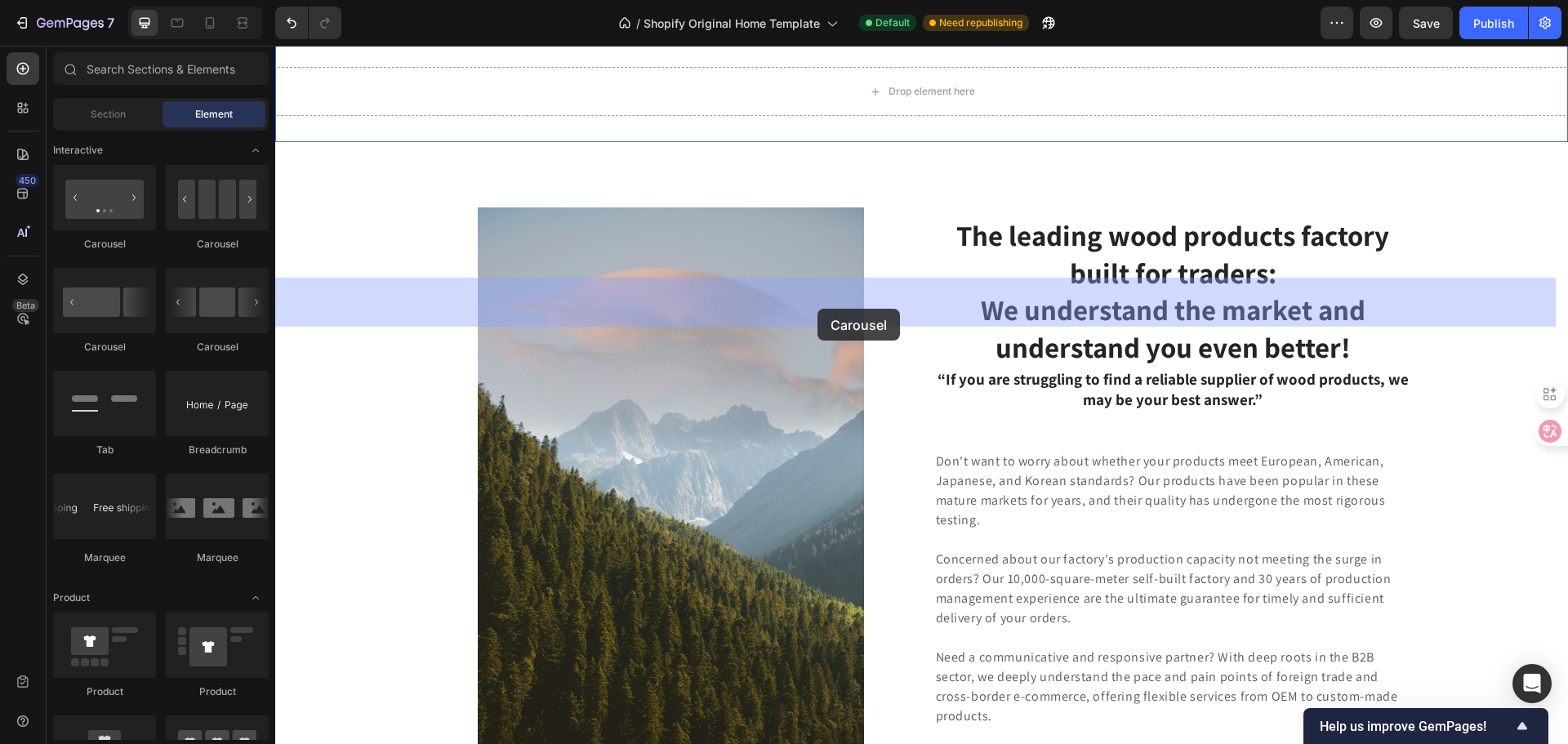
drag, startPoint x: 382, startPoint y: 264, endPoint x: 817, endPoint y: 309, distance: 437.3
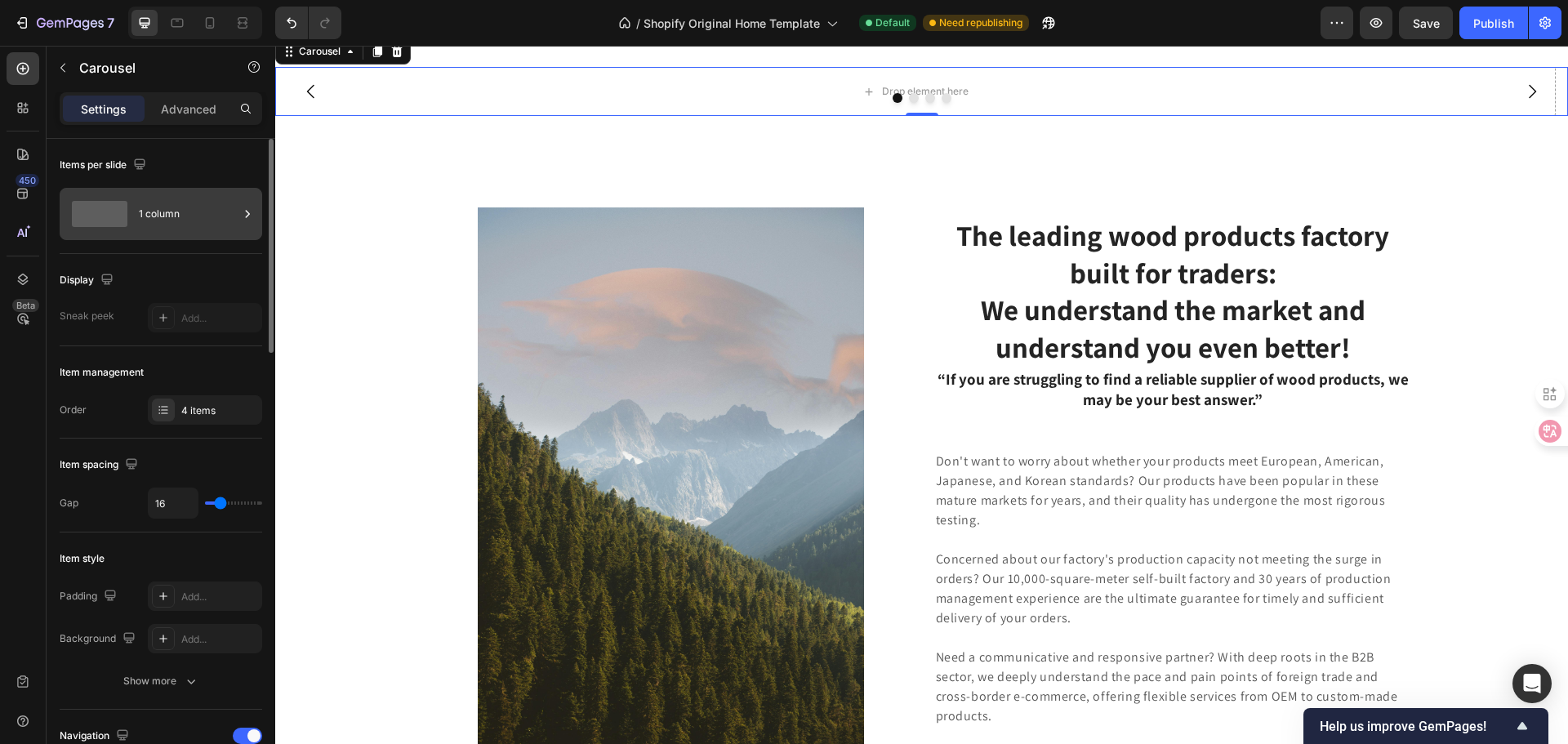
click at [172, 219] on div "1 column" at bounding box center [188, 214] width 100 height 37
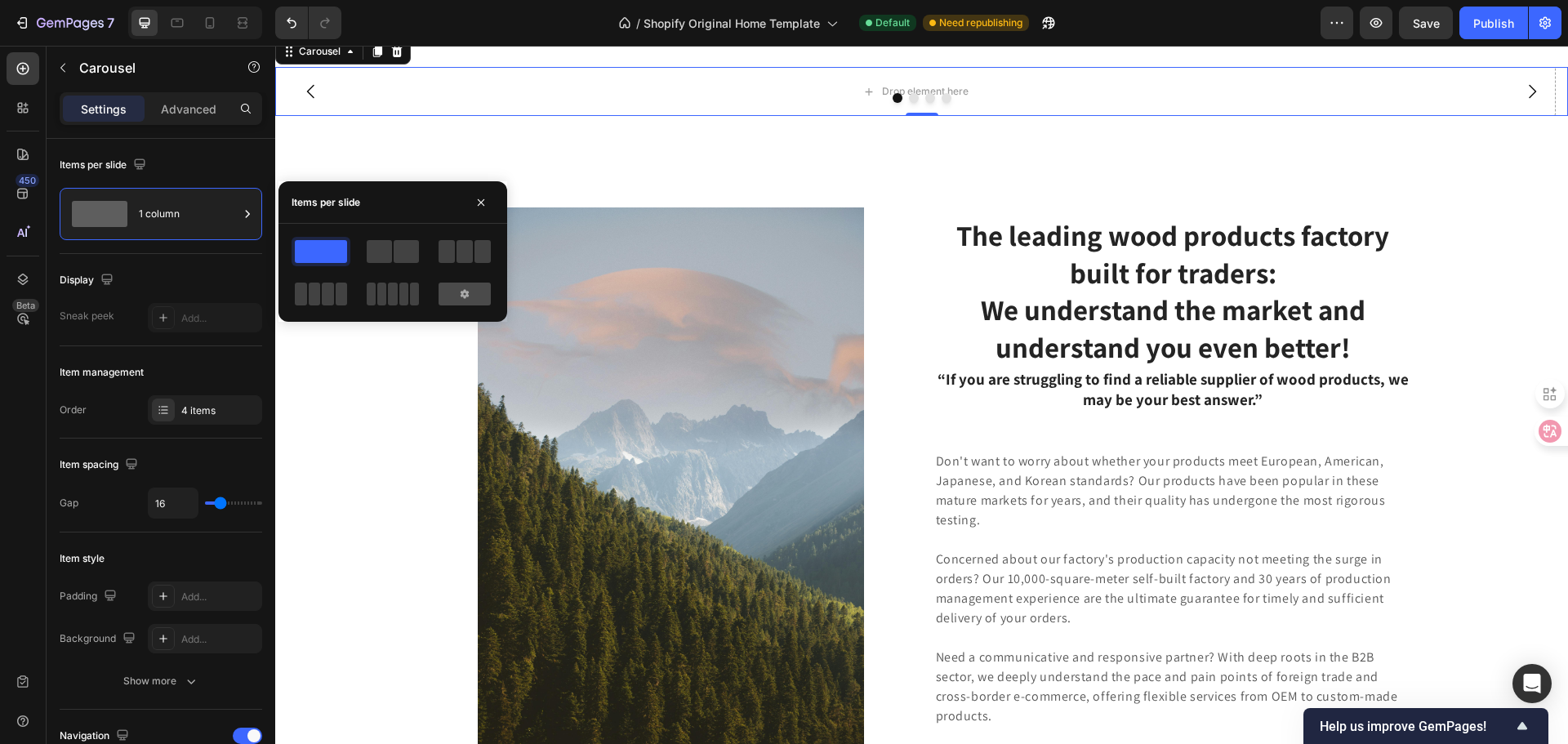
click at [467, 303] on div at bounding box center [464, 293] width 52 height 23
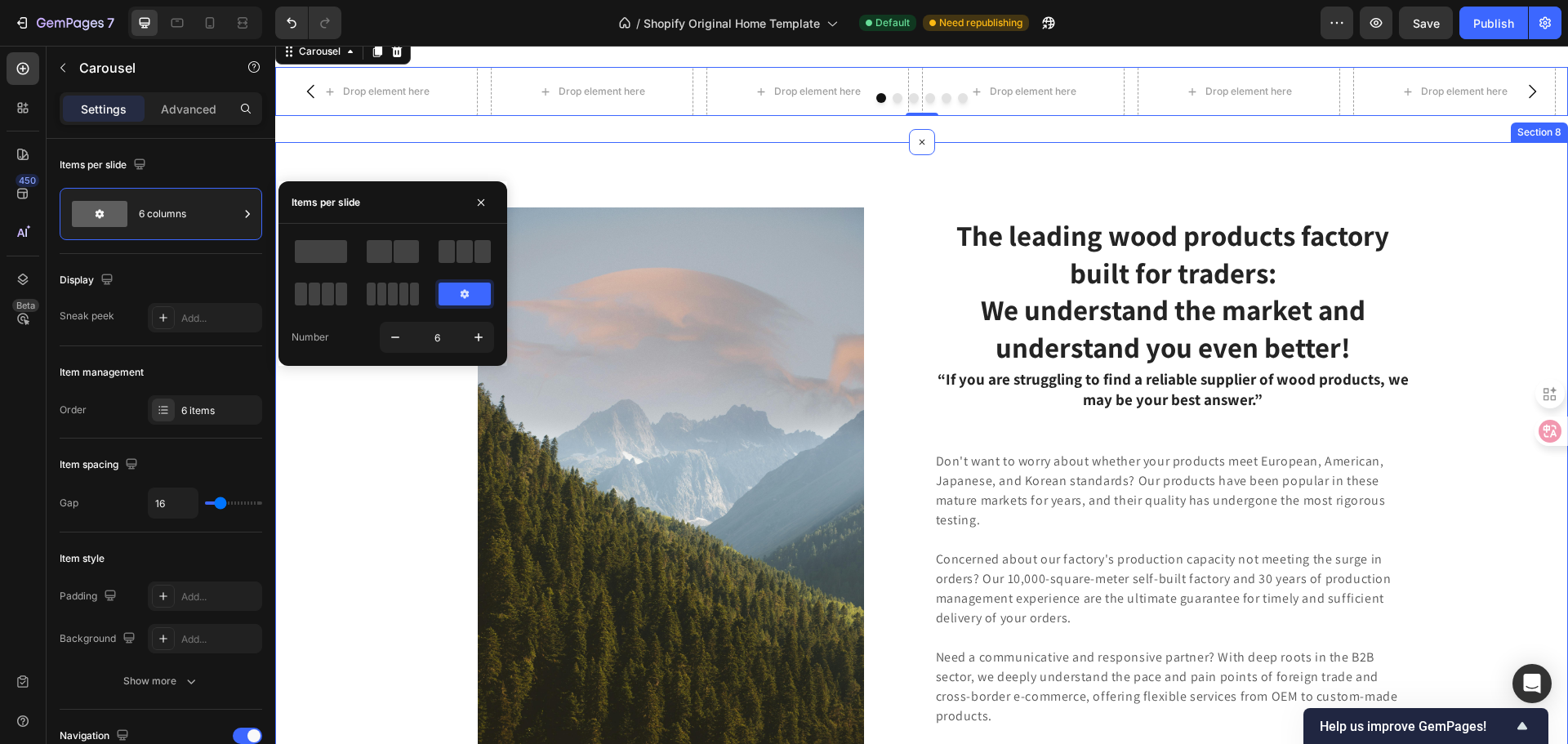
click at [717, 360] on div "Image Row The leading wood products factory built for traders: We understand th…" at bounding box center [920, 564] width 1292 height 844
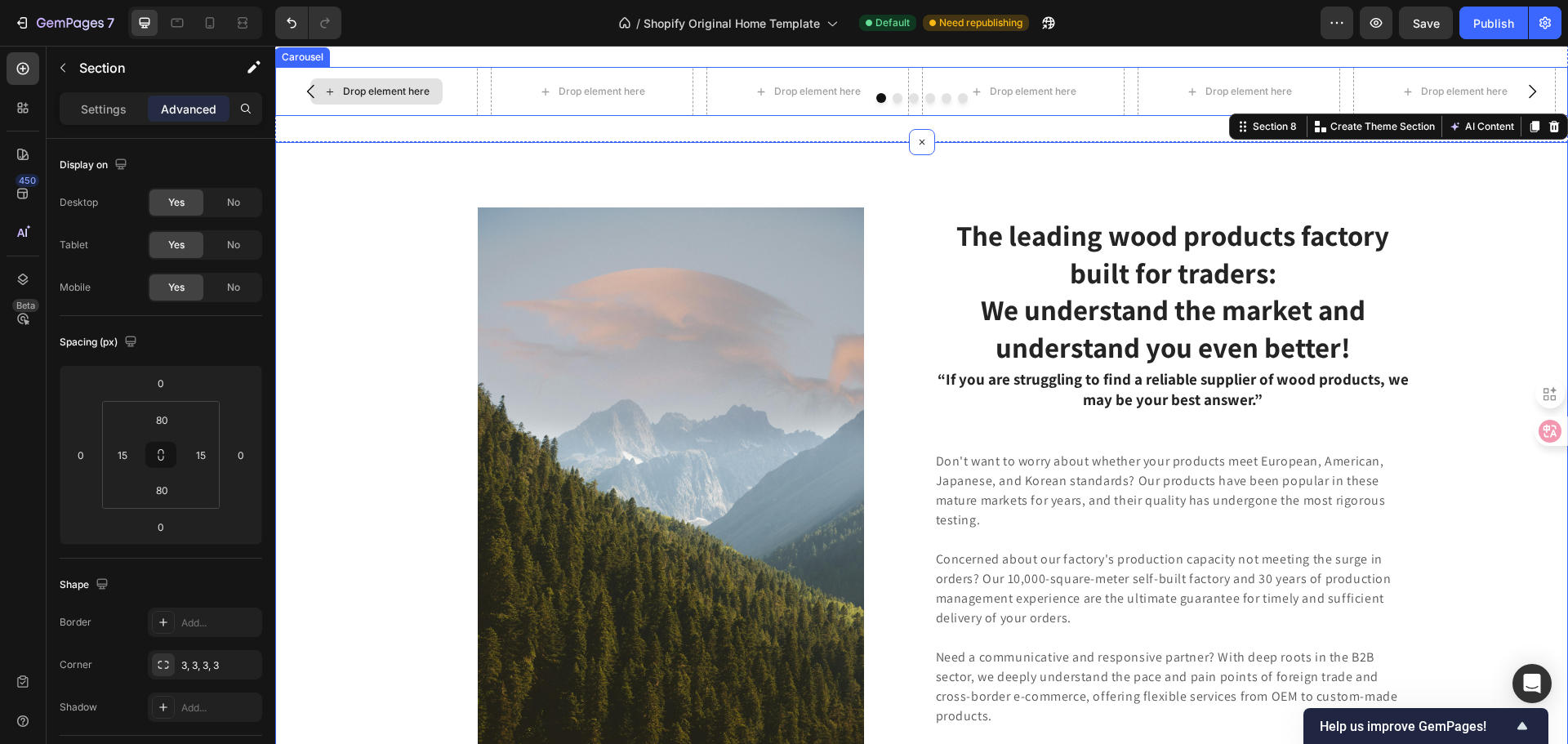
click at [433, 116] on div "Drop element here" at bounding box center [376, 91] width 202 height 49
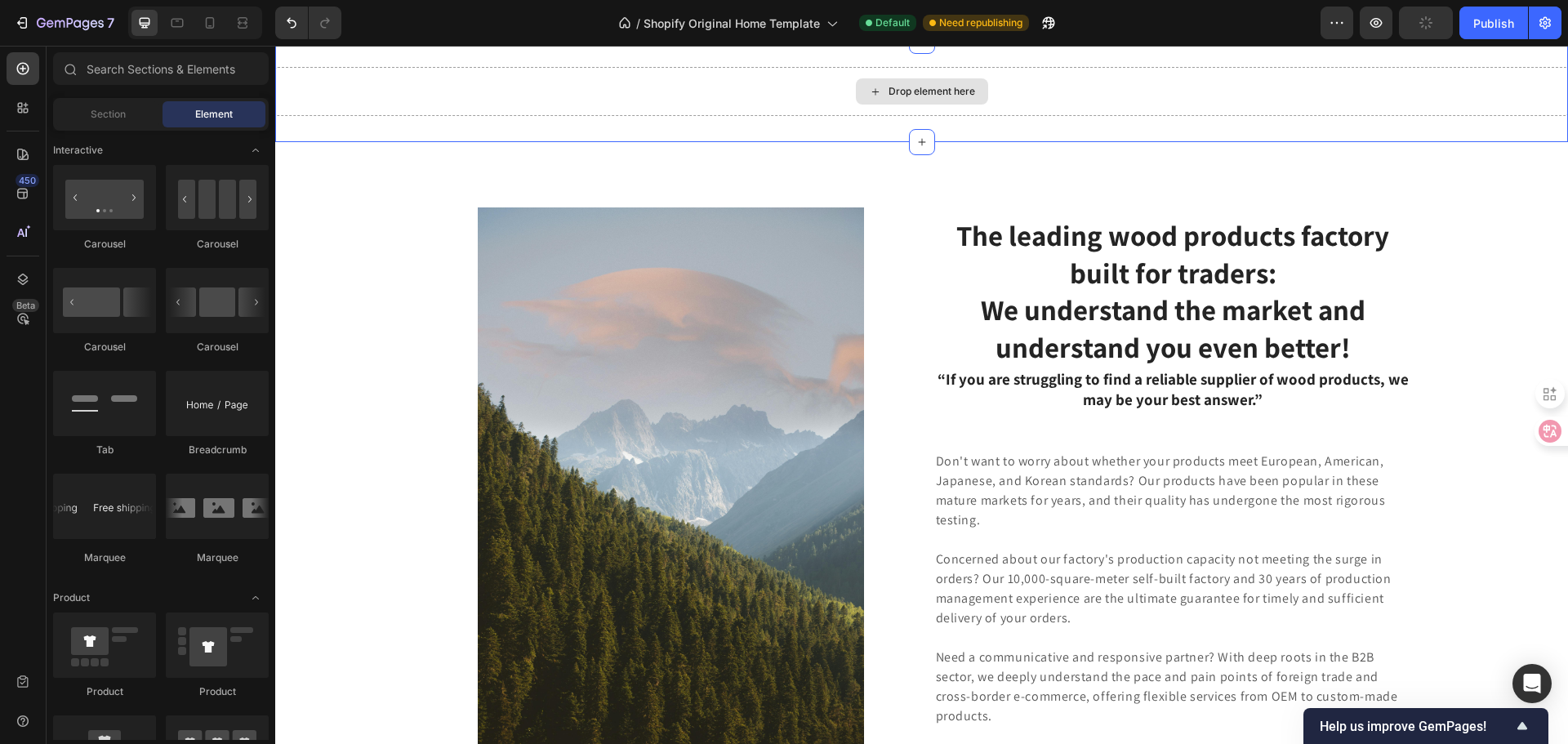
click at [540, 116] on div "Drop element here" at bounding box center [920, 91] width 1292 height 49
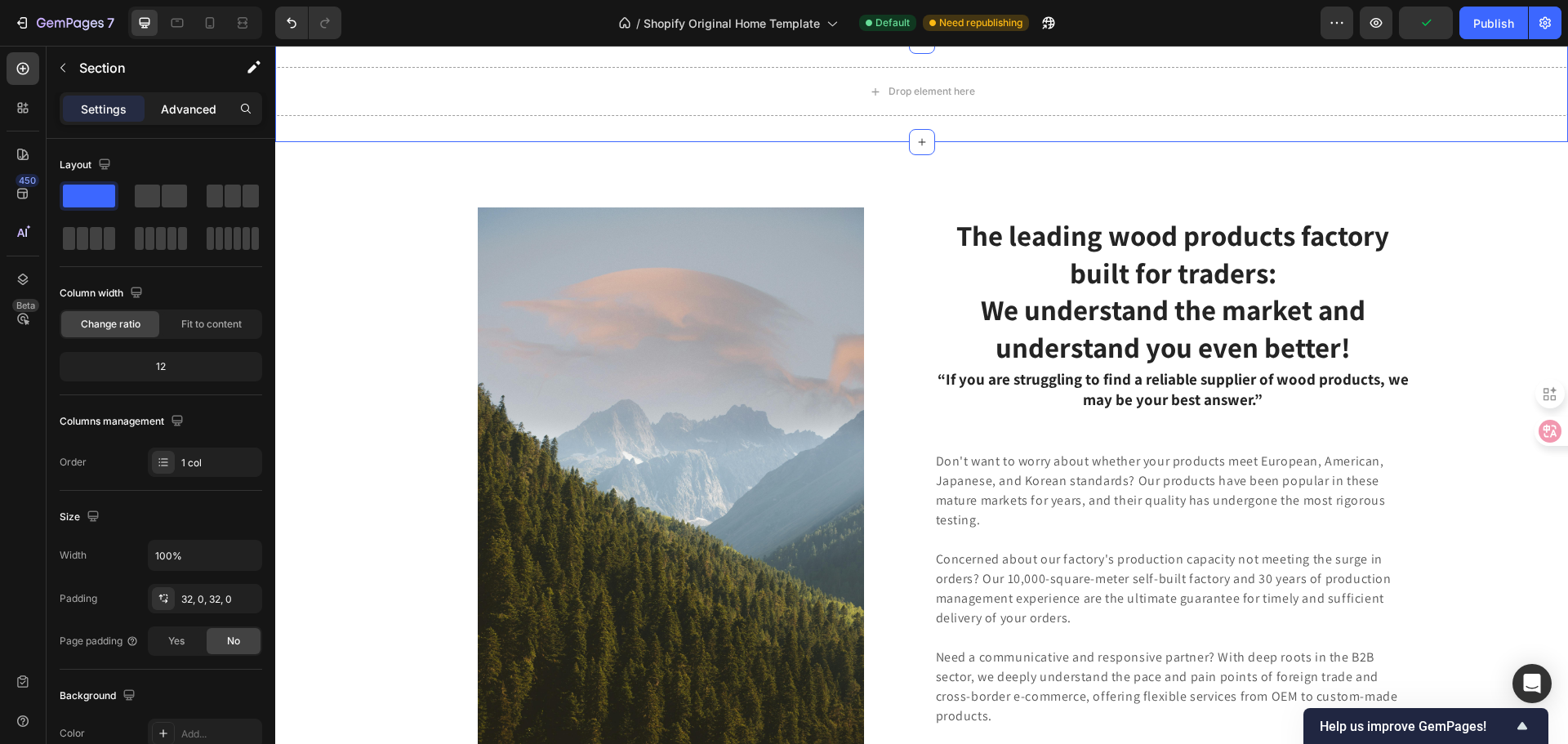
click at [183, 121] on div "Advanced" at bounding box center [188, 108] width 81 height 27
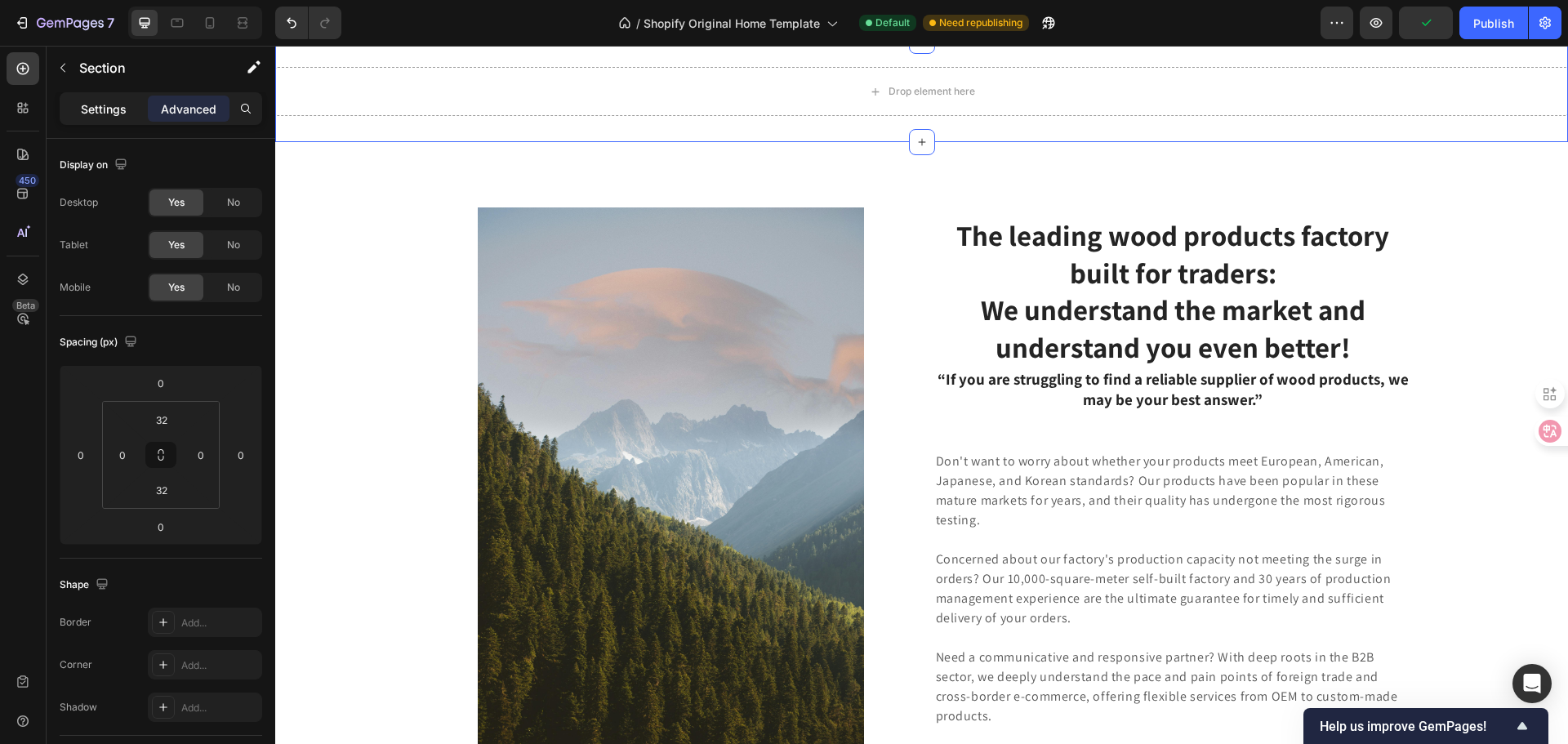
click at [100, 110] on p "Settings" at bounding box center [103, 108] width 46 height 17
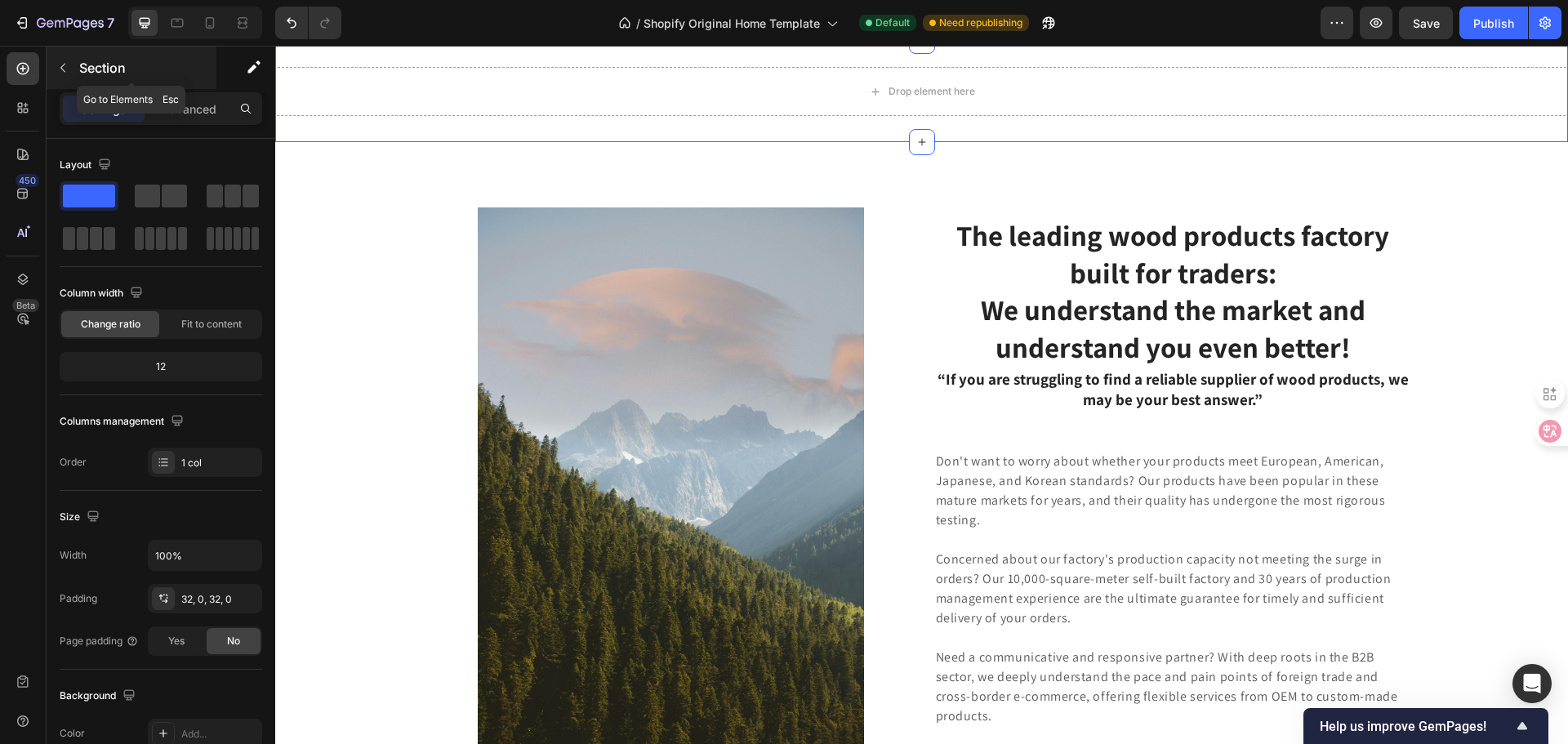
click at [71, 68] on button "button" at bounding box center [63, 68] width 26 height 27
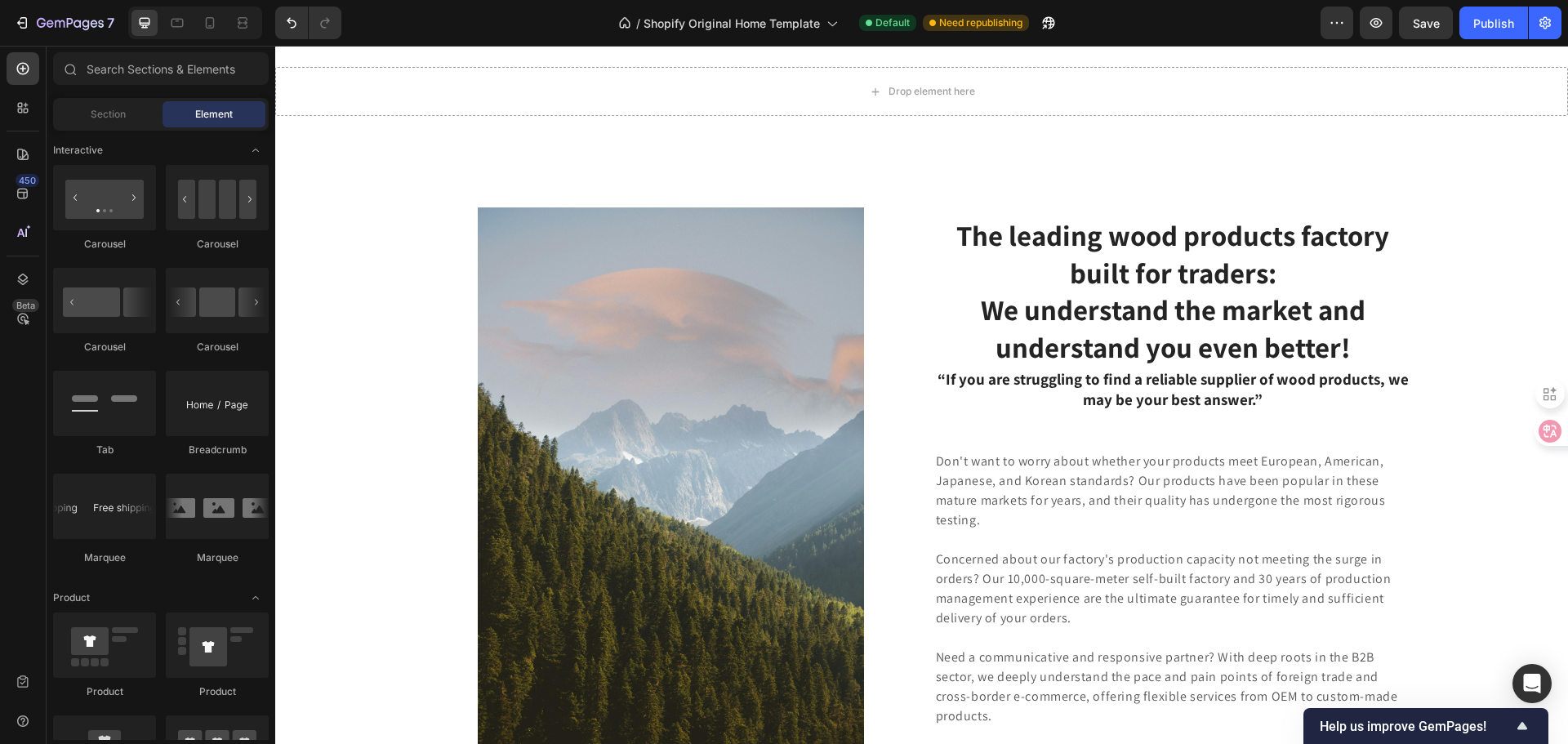
click at [71, 68] on icon at bounding box center [69, 68] width 13 height 13
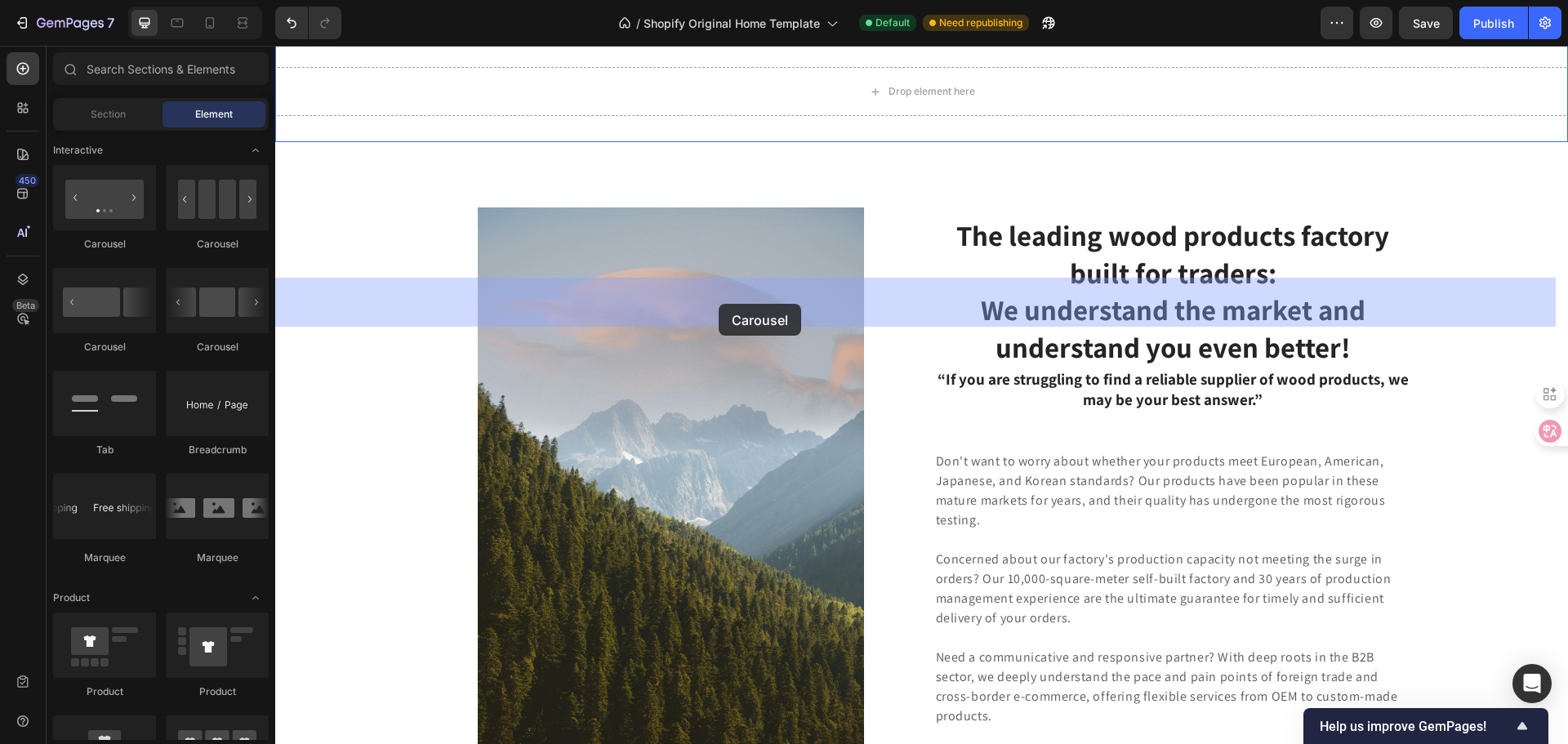
drag, startPoint x: 393, startPoint y: 360, endPoint x: 718, endPoint y: 304, distance: 329.8
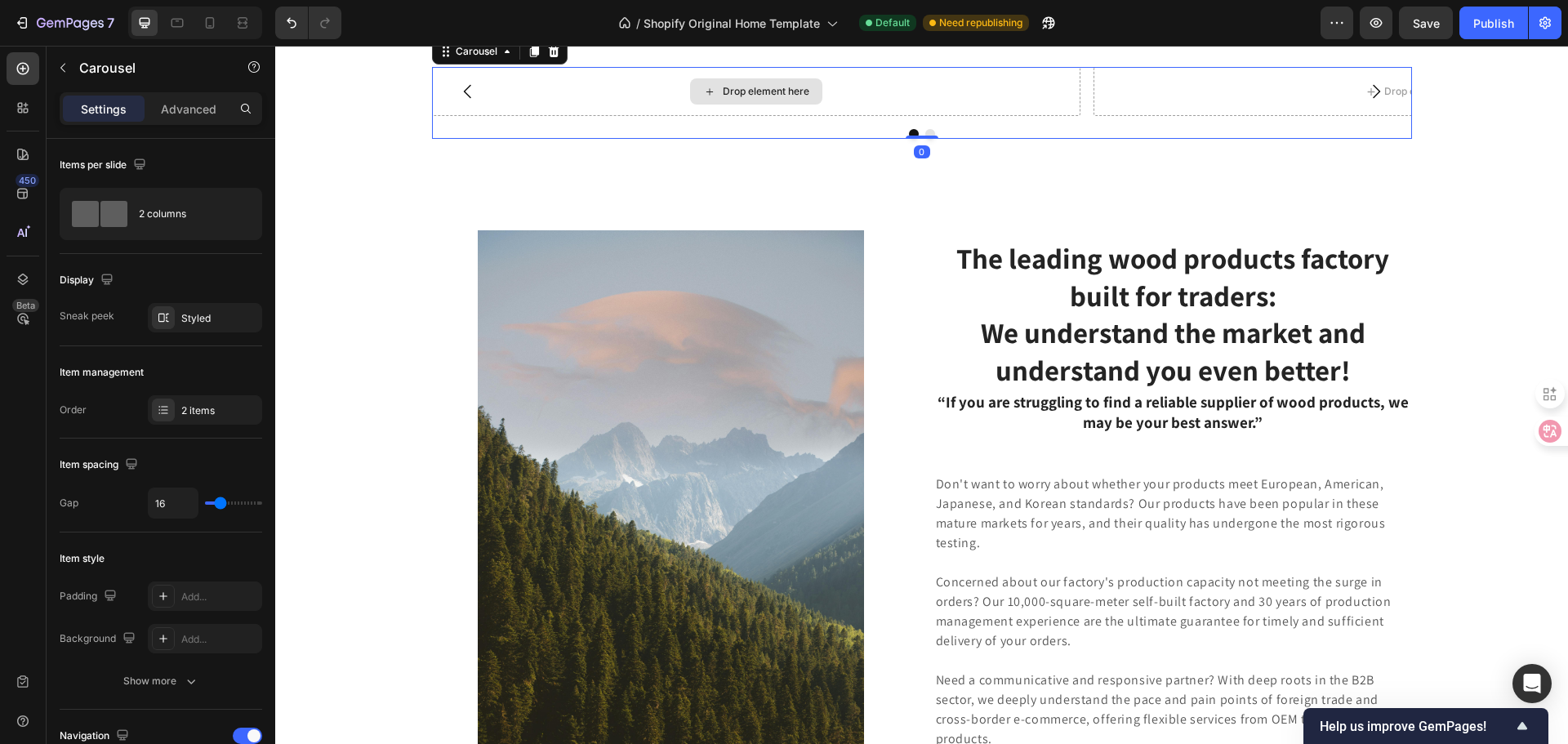
click at [820, 116] on div "Drop element here" at bounding box center [757, 91] width 650 height 49
click at [747, 98] on div "Drop element here" at bounding box center [765, 91] width 86 height 13
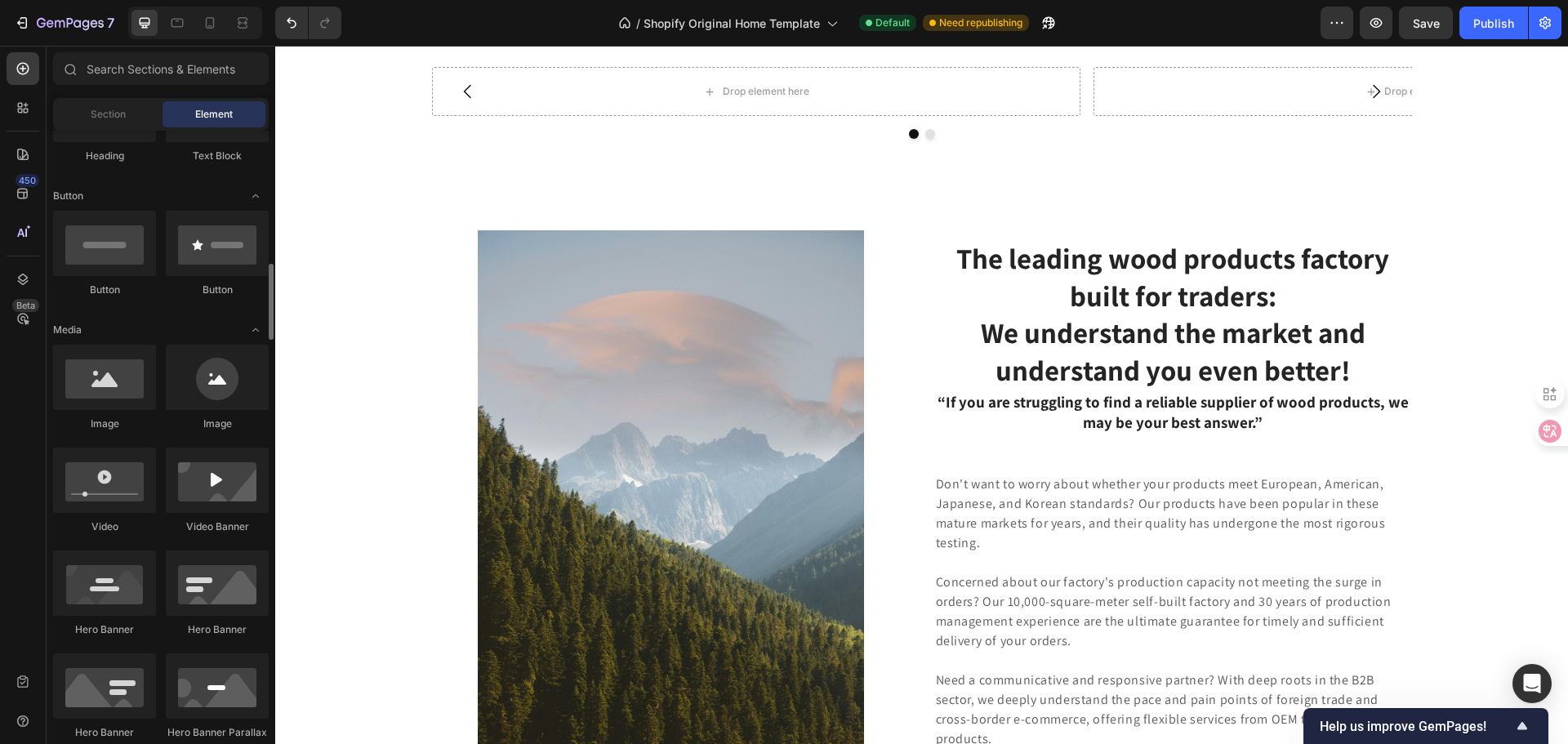
scroll to position [245, 0]
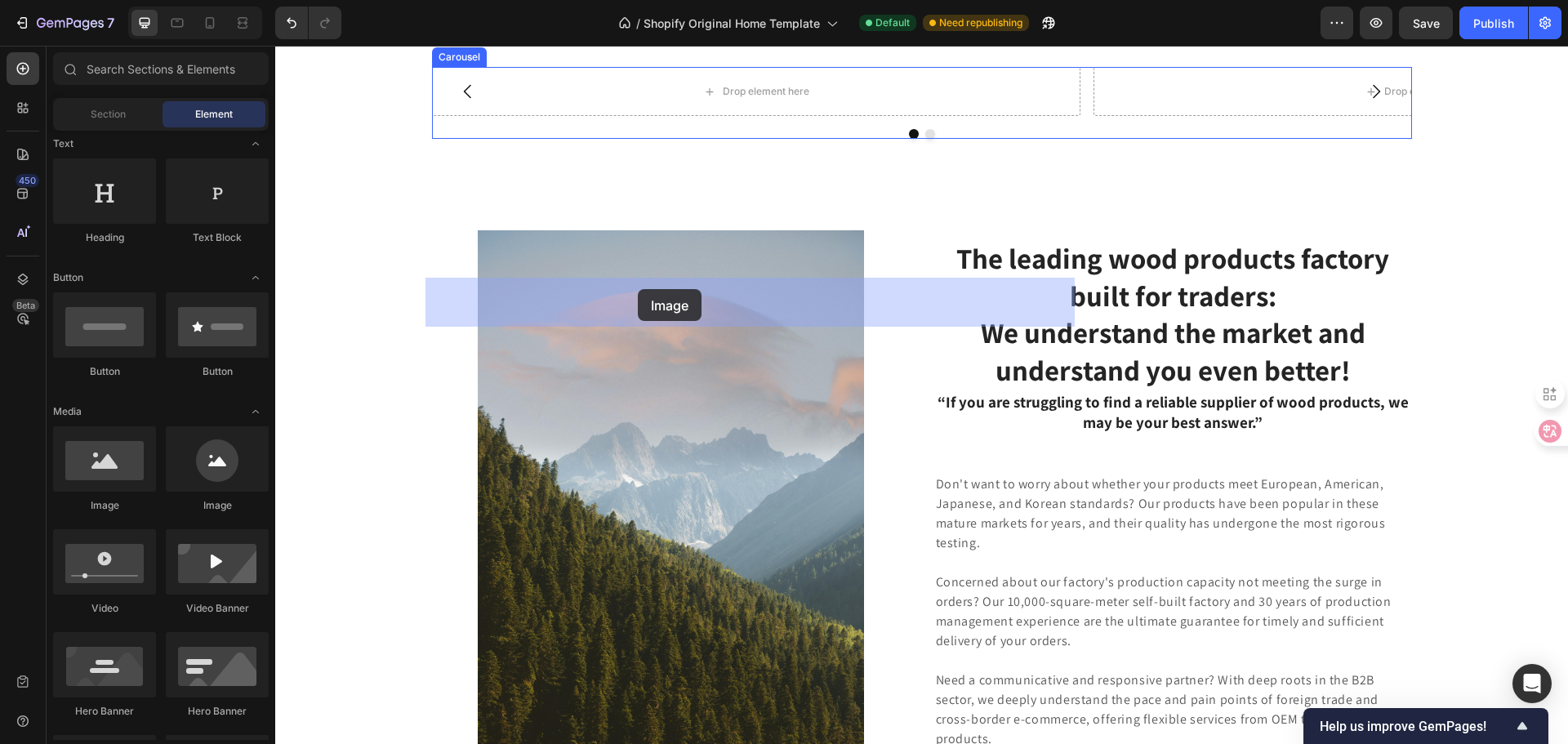
drag, startPoint x: 394, startPoint y: 523, endPoint x: 638, endPoint y: 290, distance: 337.4
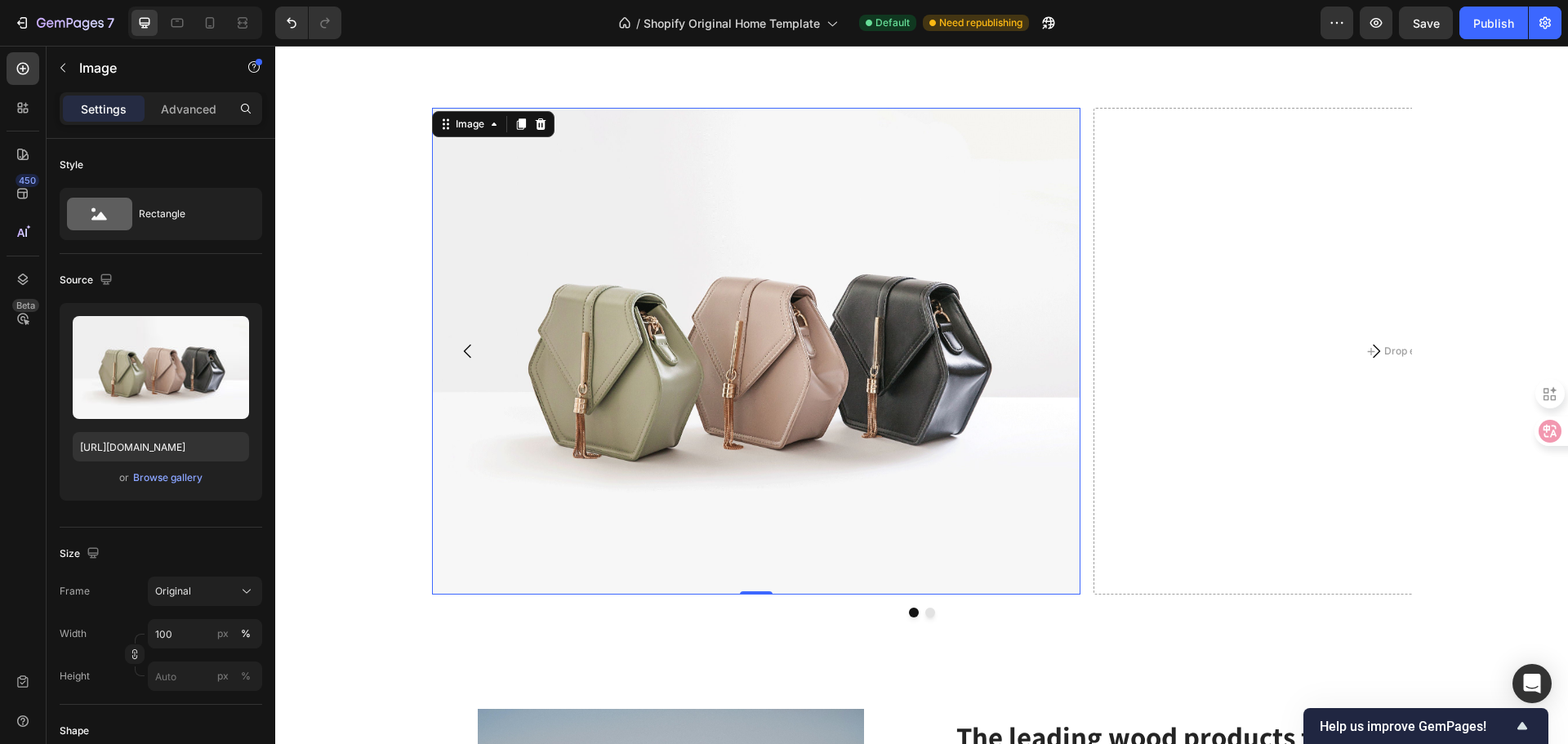
scroll to position [4384, 0]
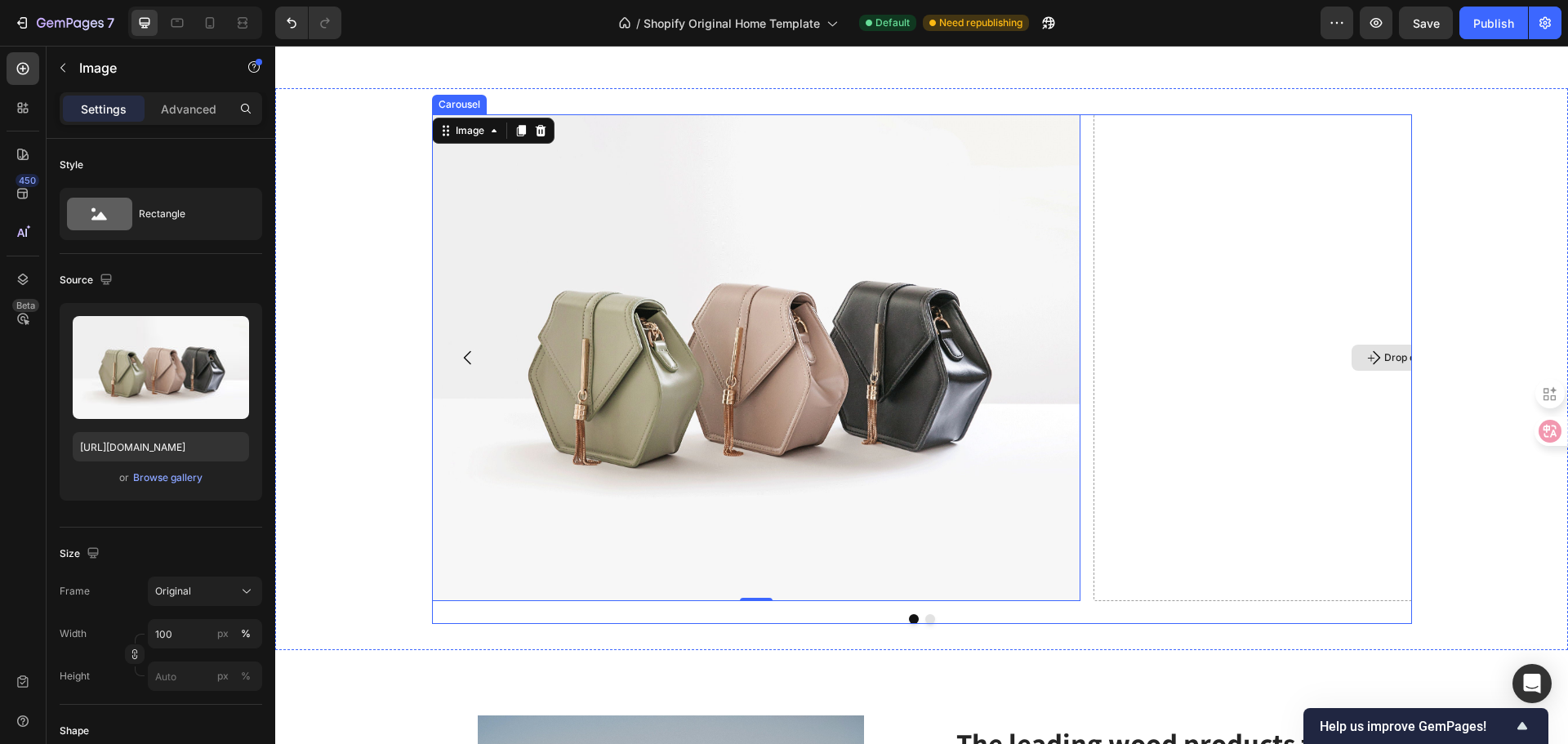
click at [1380, 348] on button "Carousel Next Arrow" at bounding box center [1376, 357] width 46 height 46
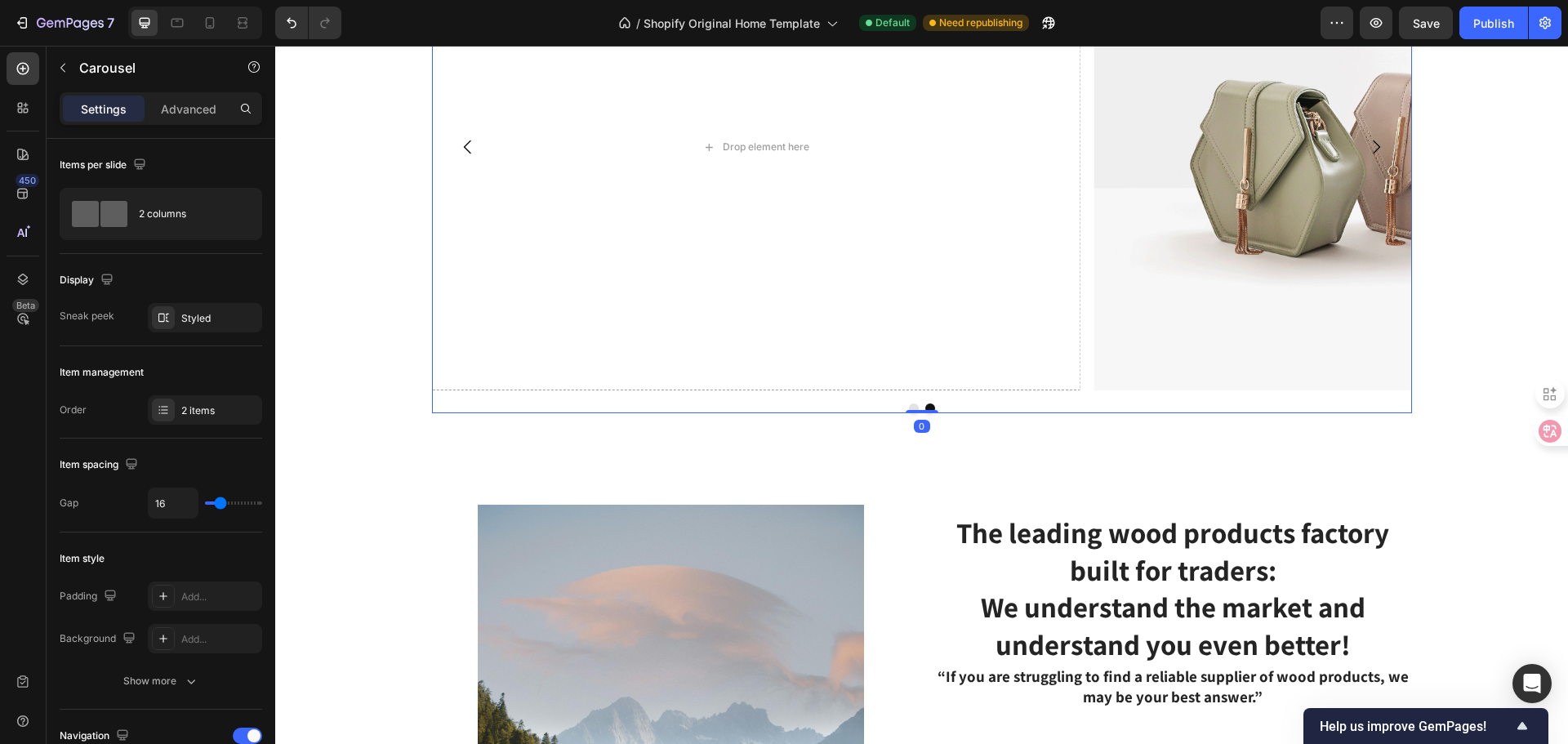
click at [1366, 157] on icon "Carousel Next Arrow" at bounding box center [1376, 147] width 20 height 20
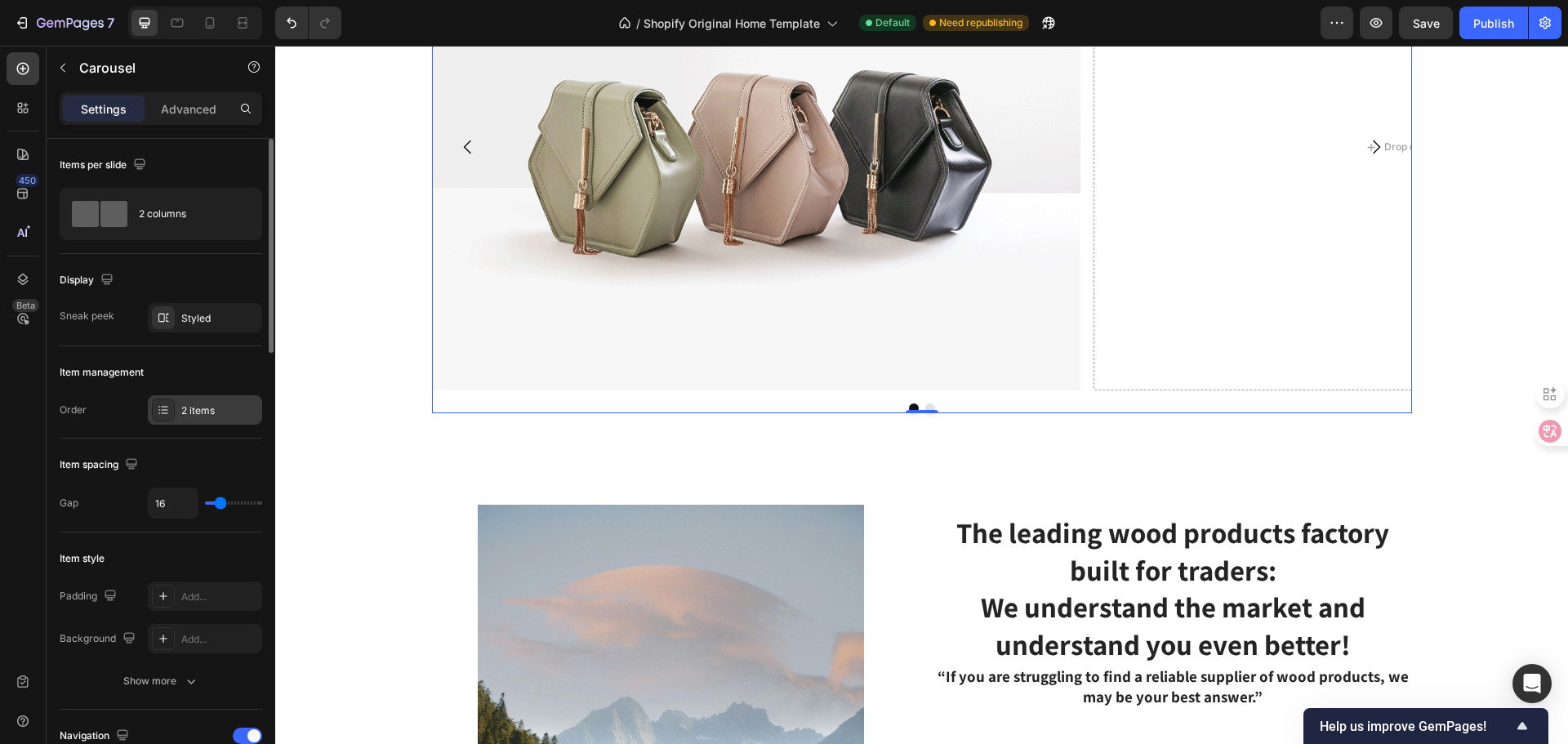
click at [218, 414] on div "2 items" at bounding box center [220, 410] width 77 height 15
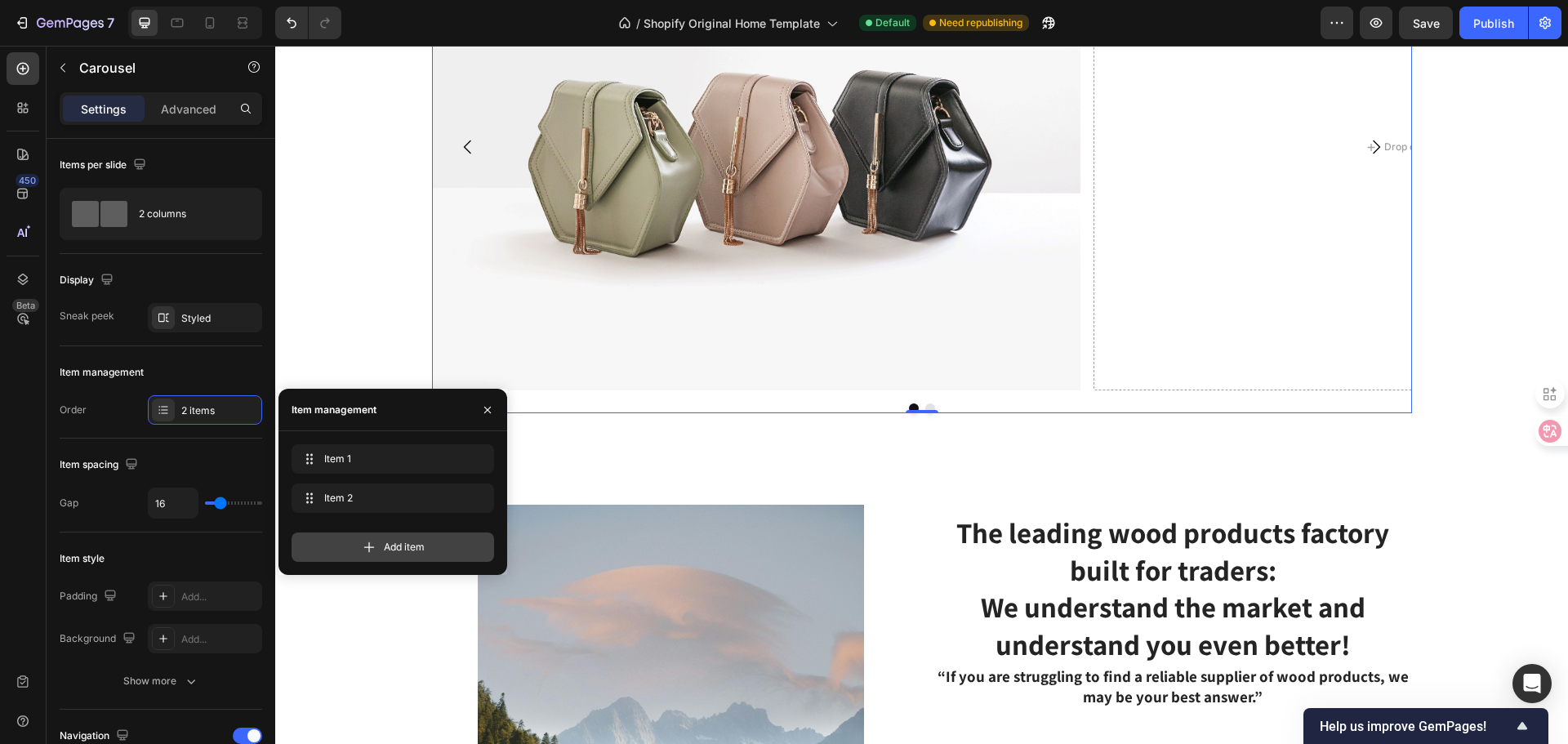
click at [407, 548] on span "Add item" at bounding box center [404, 547] width 41 height 15
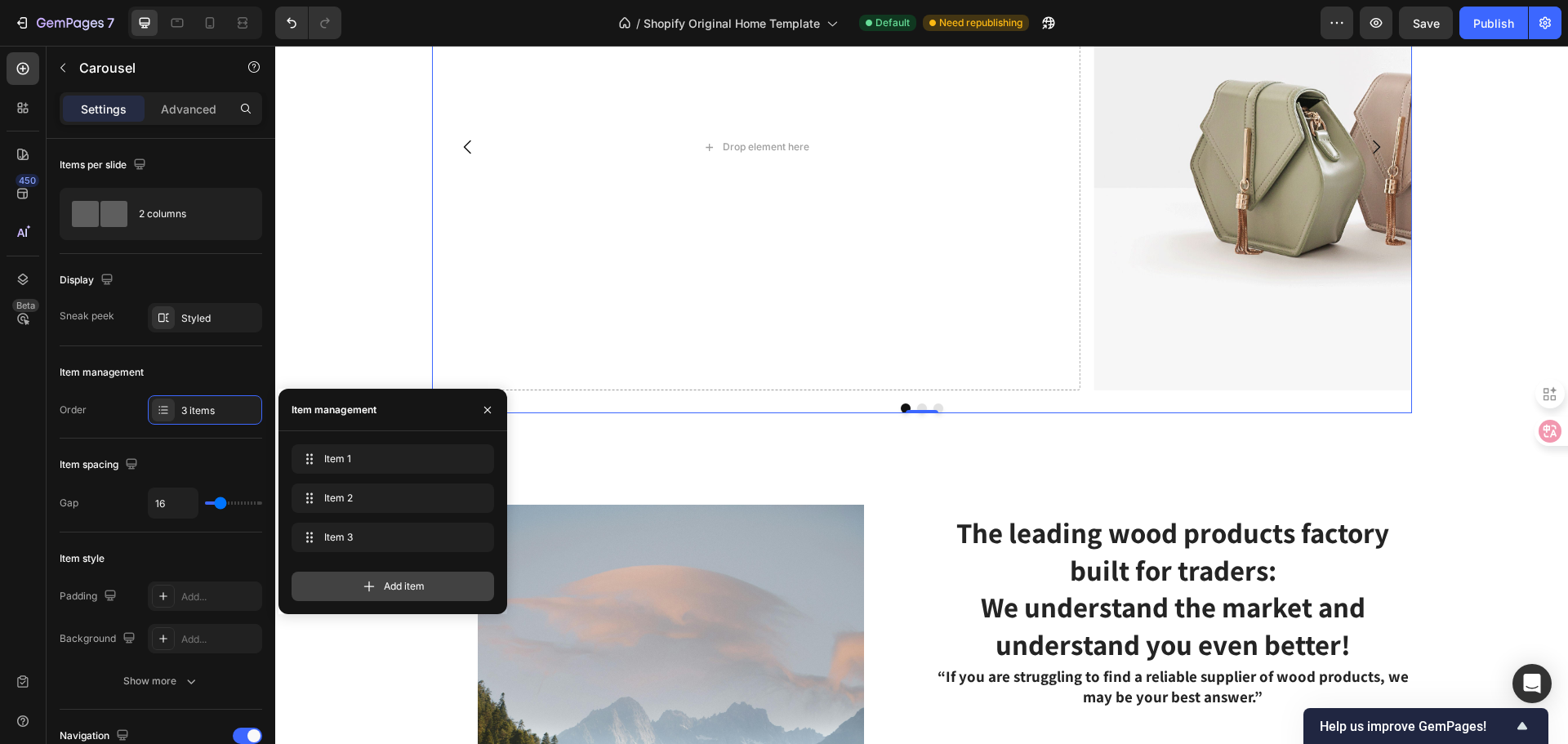
click at [407, 582] on span "Add item" at bounding box center [404, 586] width 41 height 15
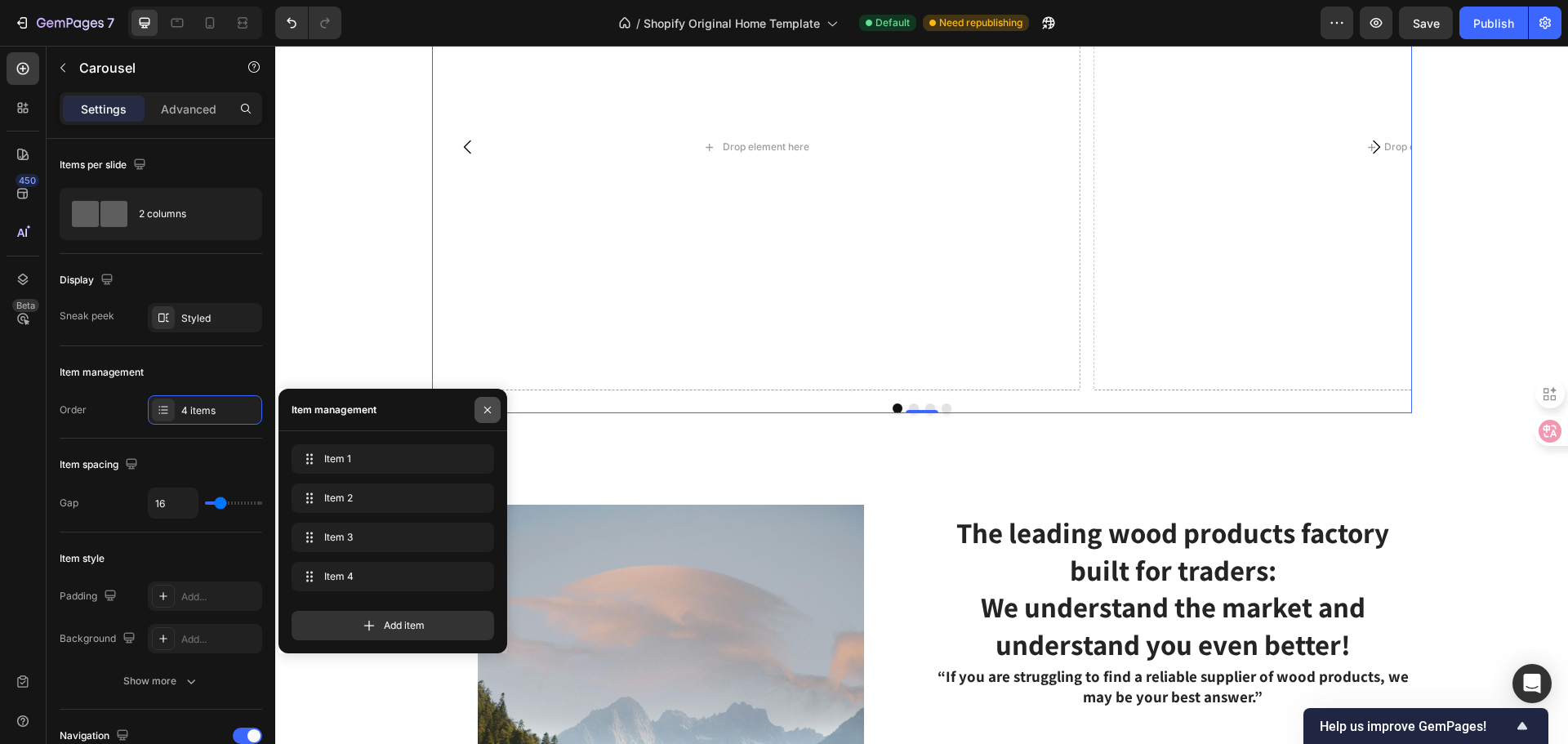
click at [498, 404] on button "button" at bounding box center [488, 409] width 26 height 27
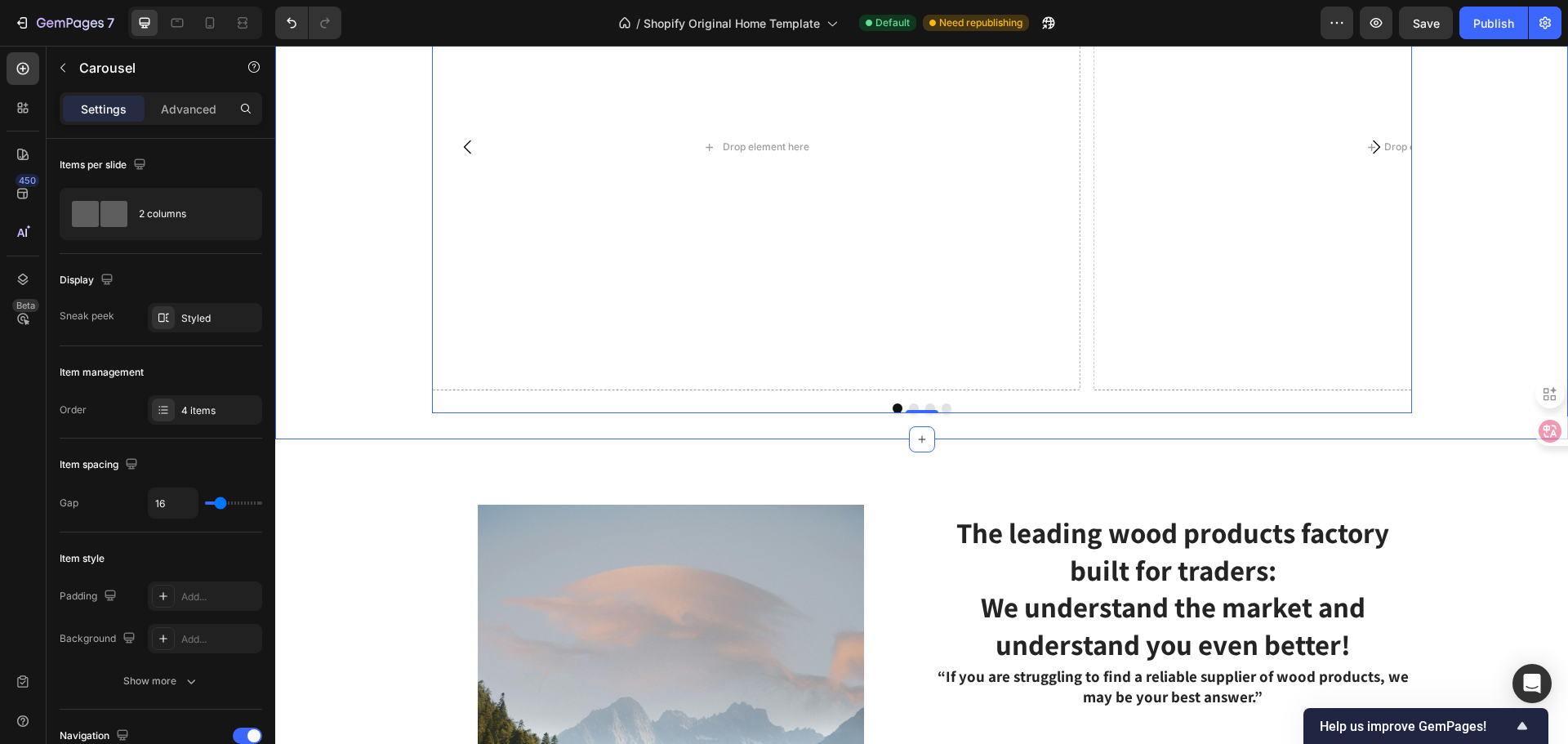
click at [316, 367] on div "Image Drop element here Drop element here Drop element here Carousel 0" at bounding box center [920, 158] width 1292 height 509
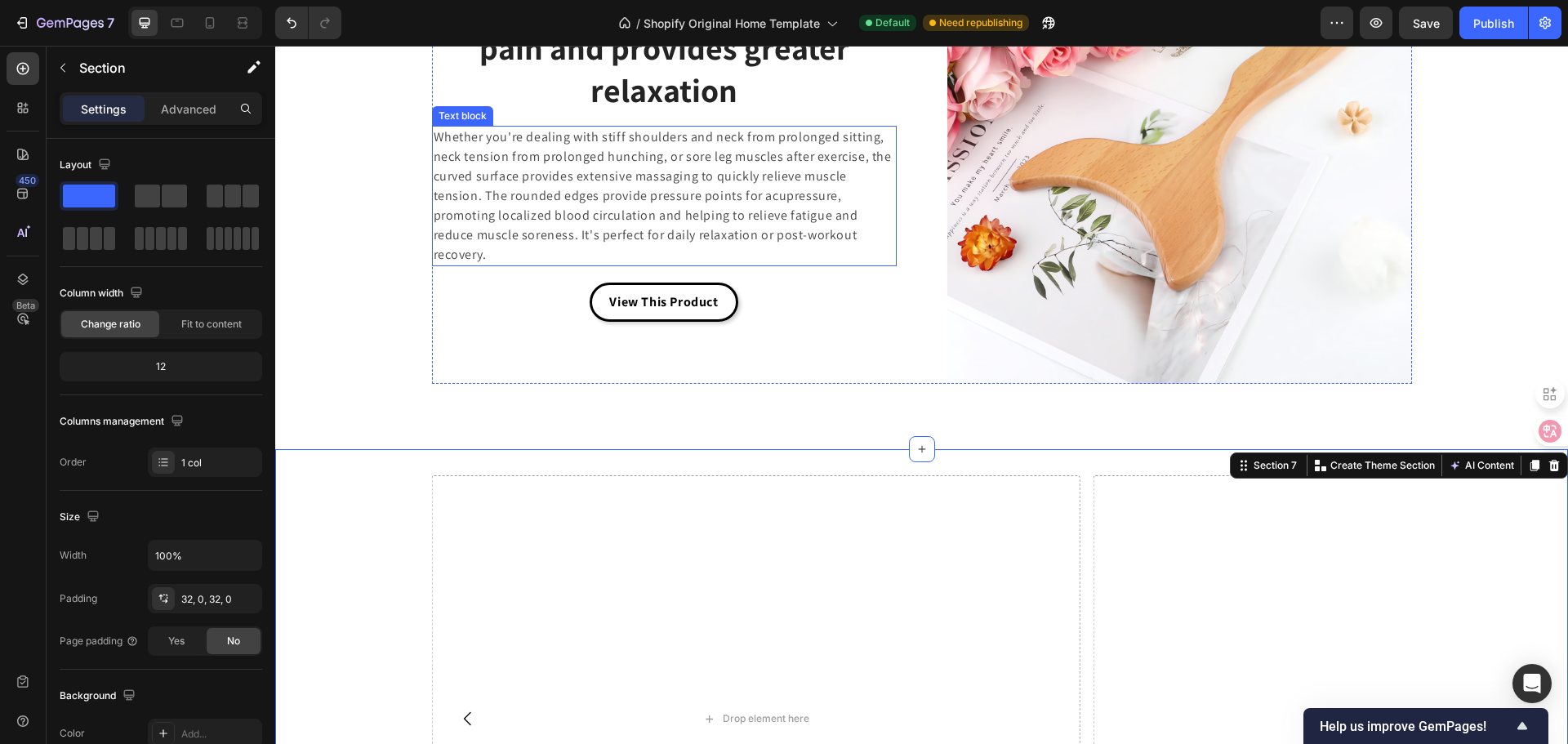
scroll to position [4140, 0]
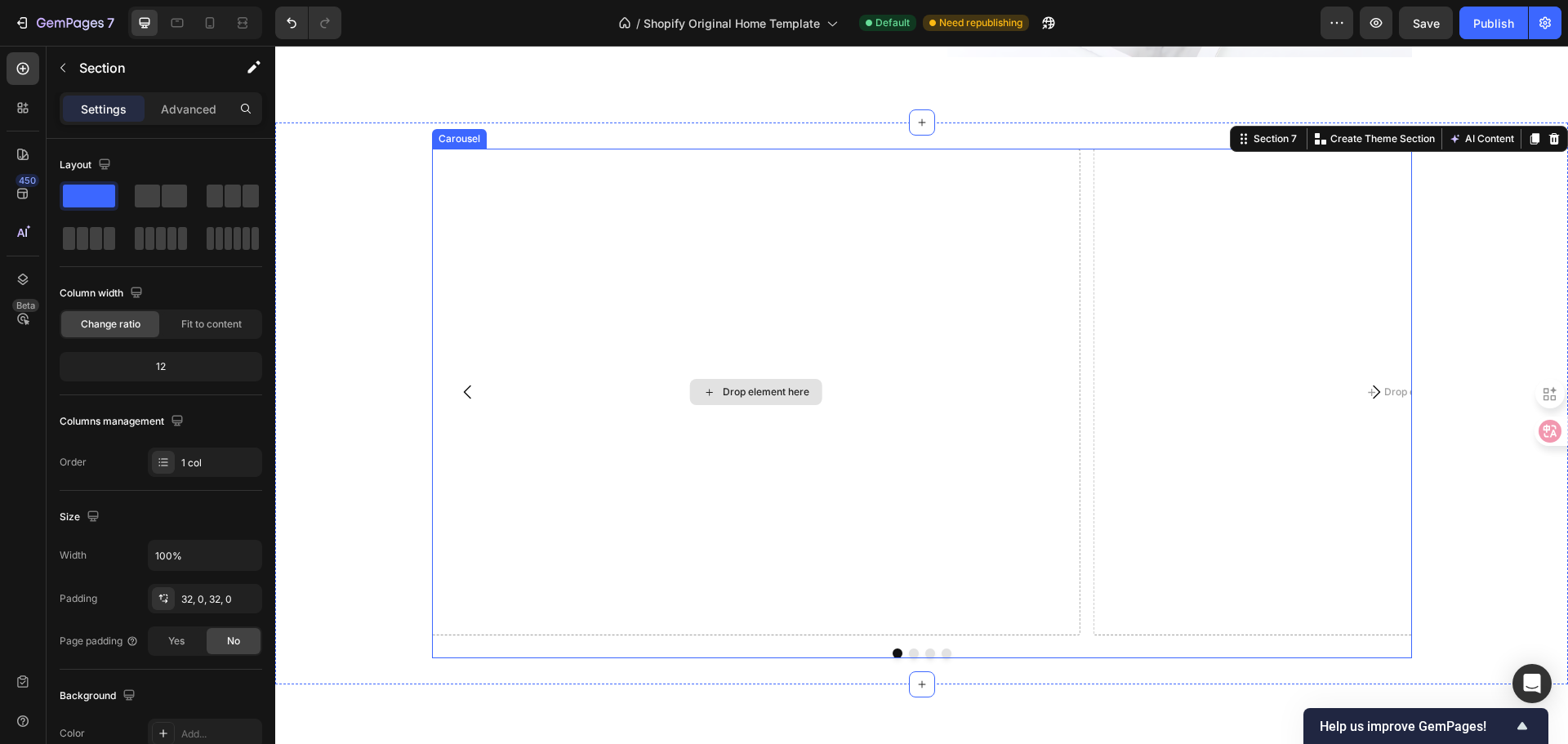
click at [695, 530] on div "Drop element here" at bounding box center [756, 392] width 650 height 487
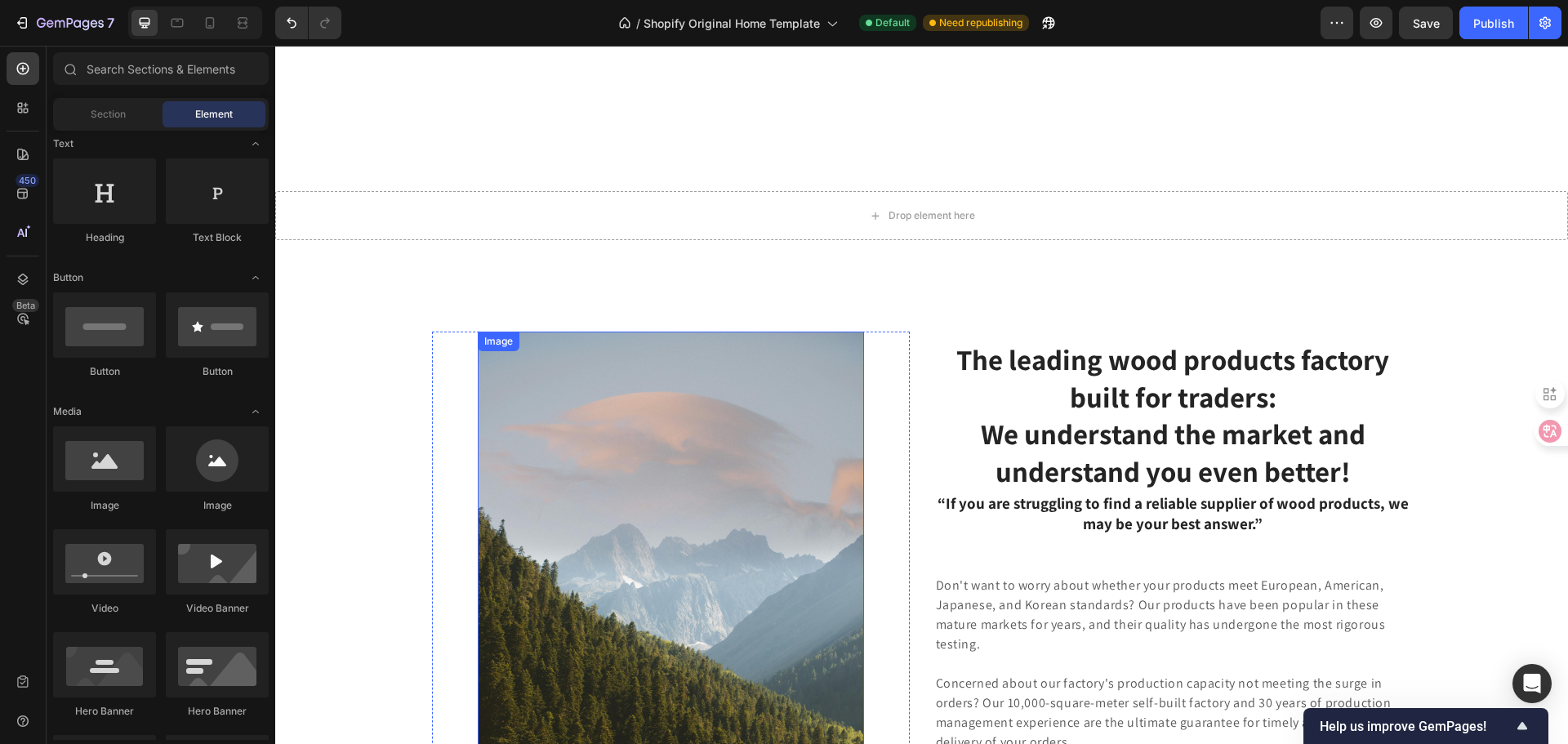
scroll to position [4058, 0]
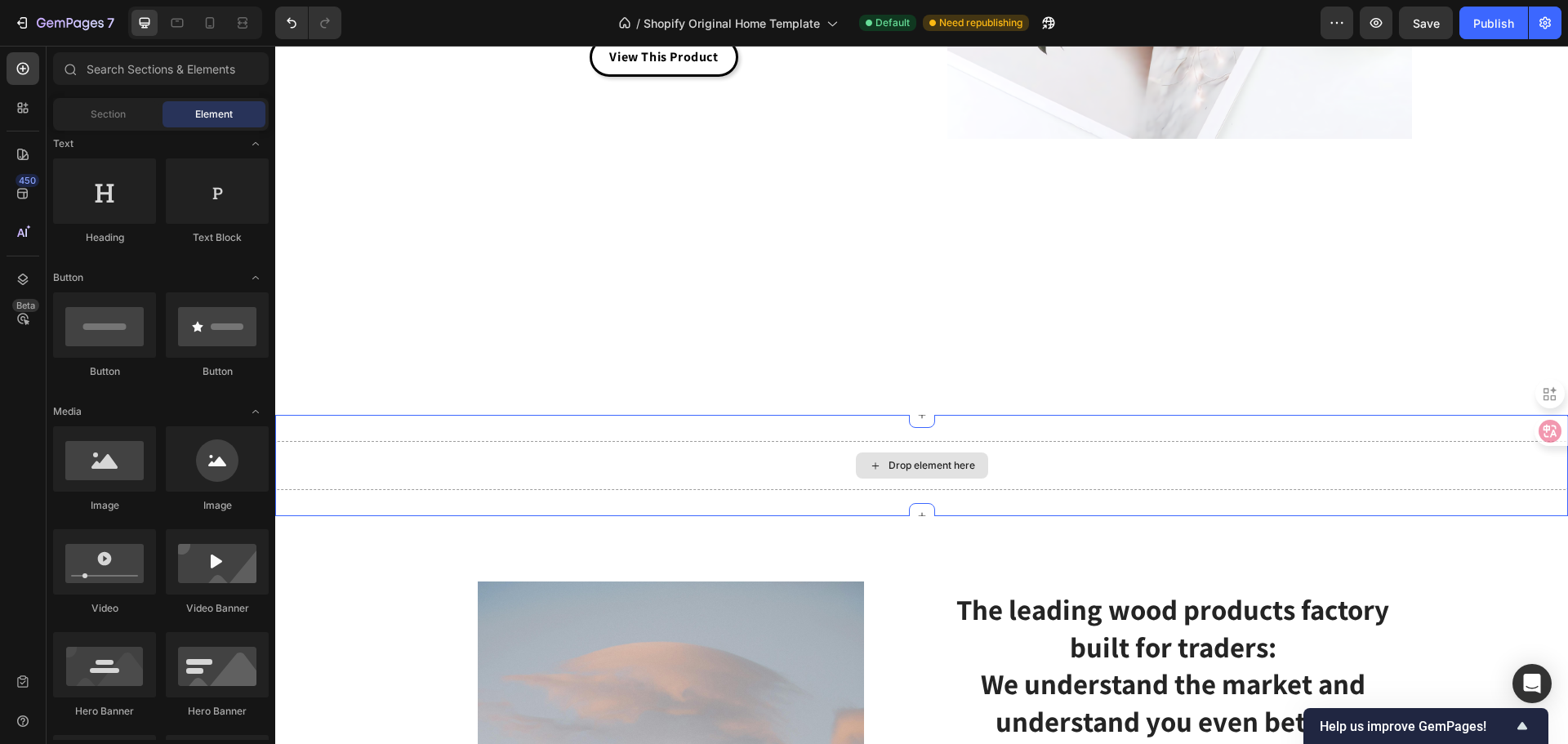
click at [766, 466] on div "Drop element here" at bounding box center [920, 465] width 1292 height 49
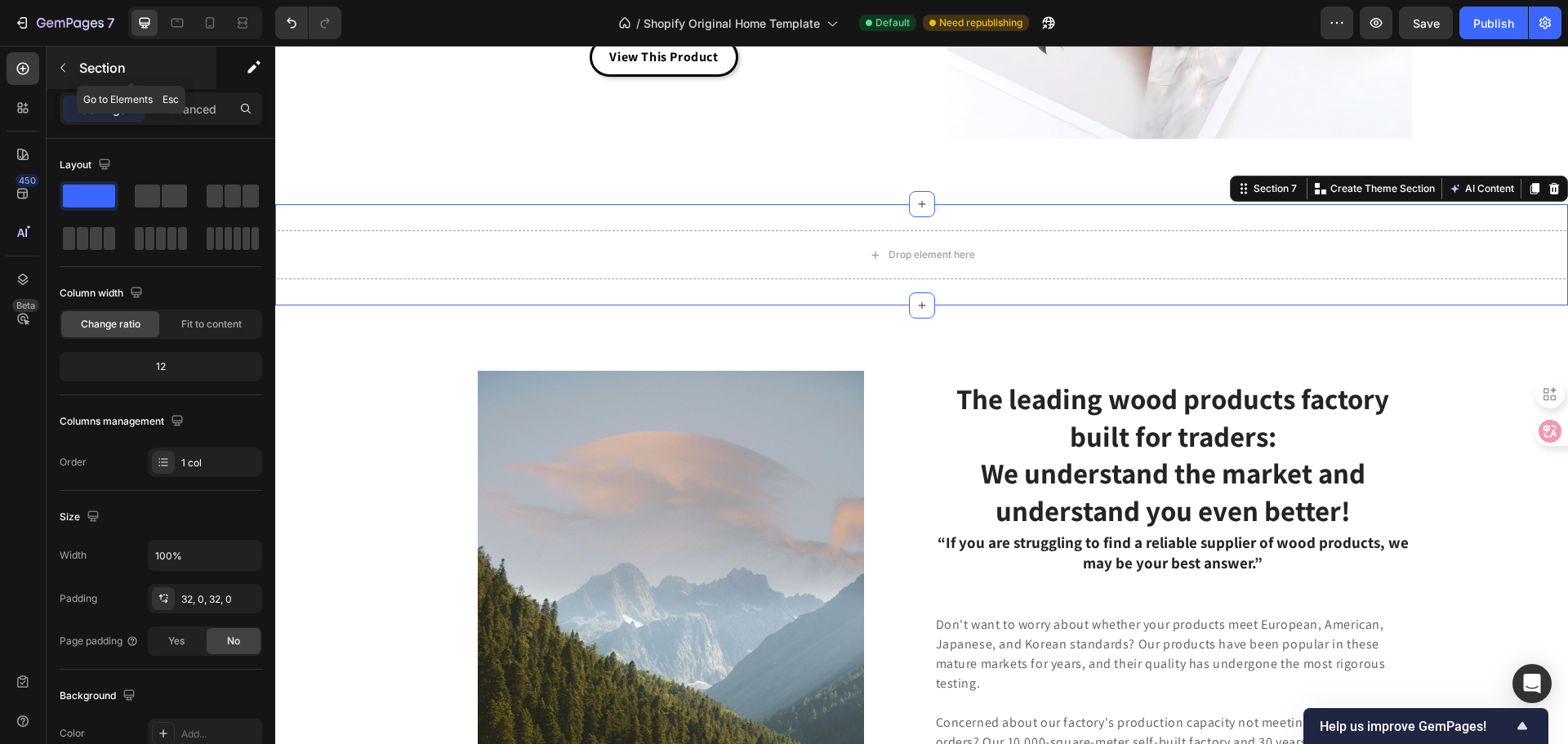
click at [54, 73] on button "button" at bounding box center [63, 68] width 26 height 27
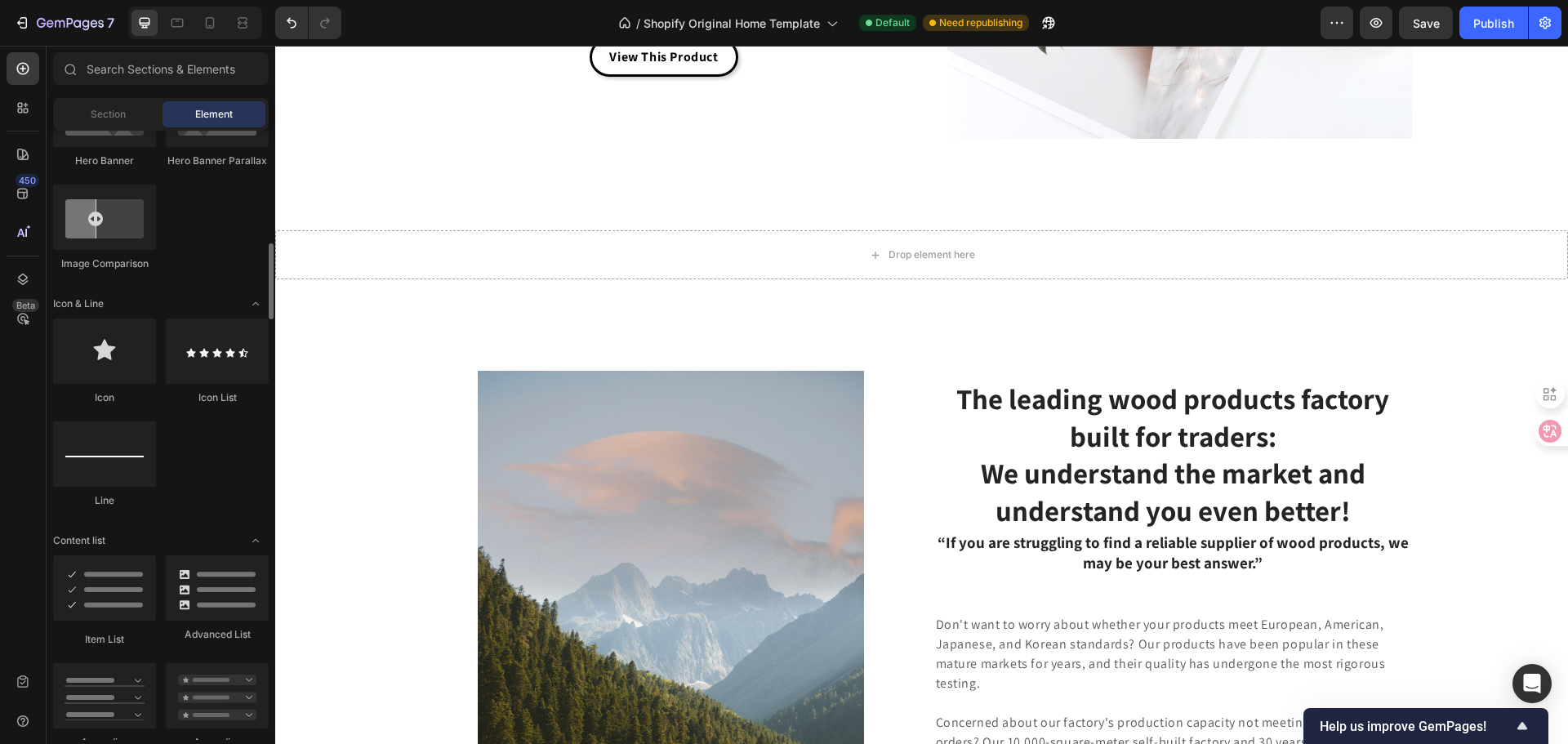
scroll to position [1307, 0]
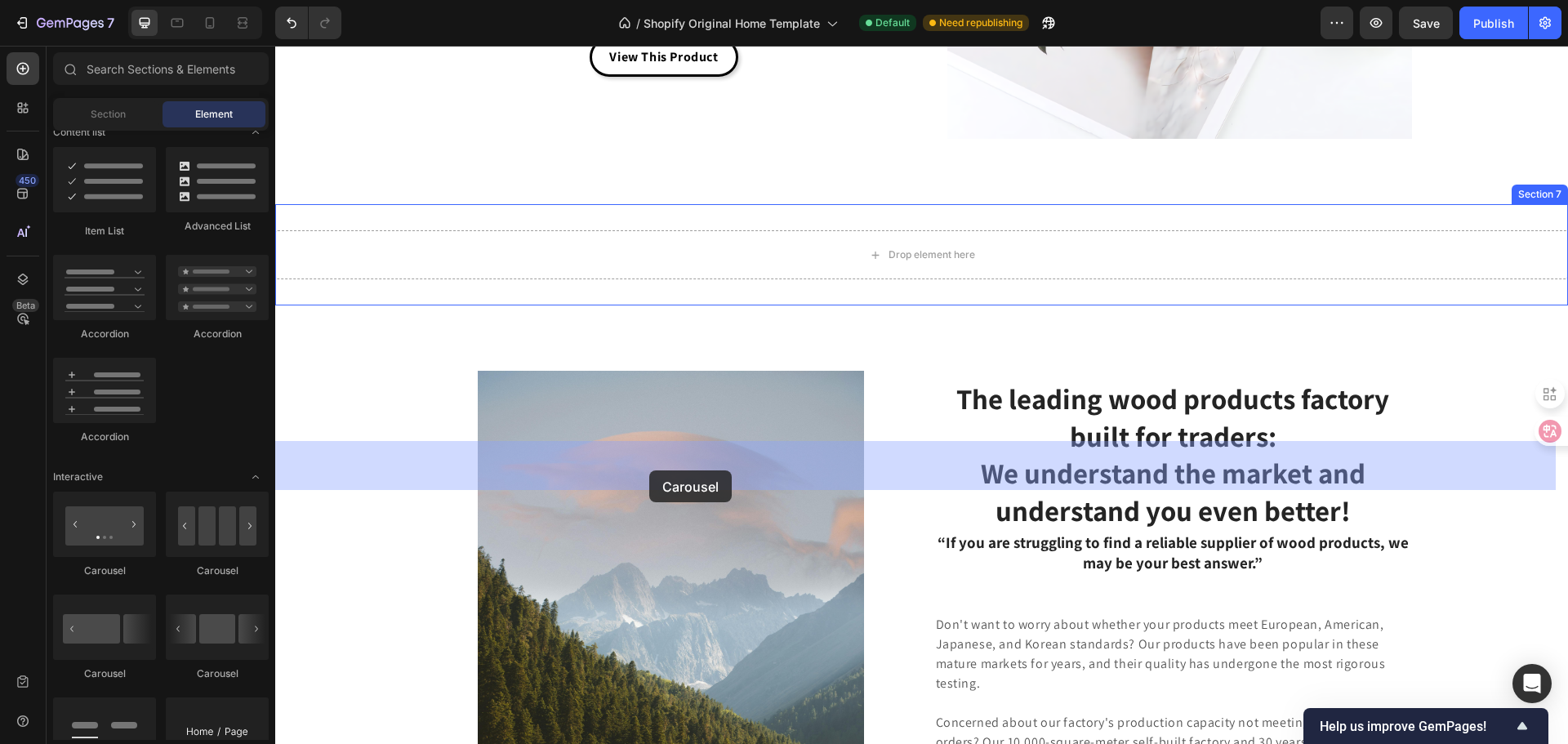
drag, startPoint x: 406, startPoint y: 558, endPoint x: 650, endPoint y: 470, distance: 259.4
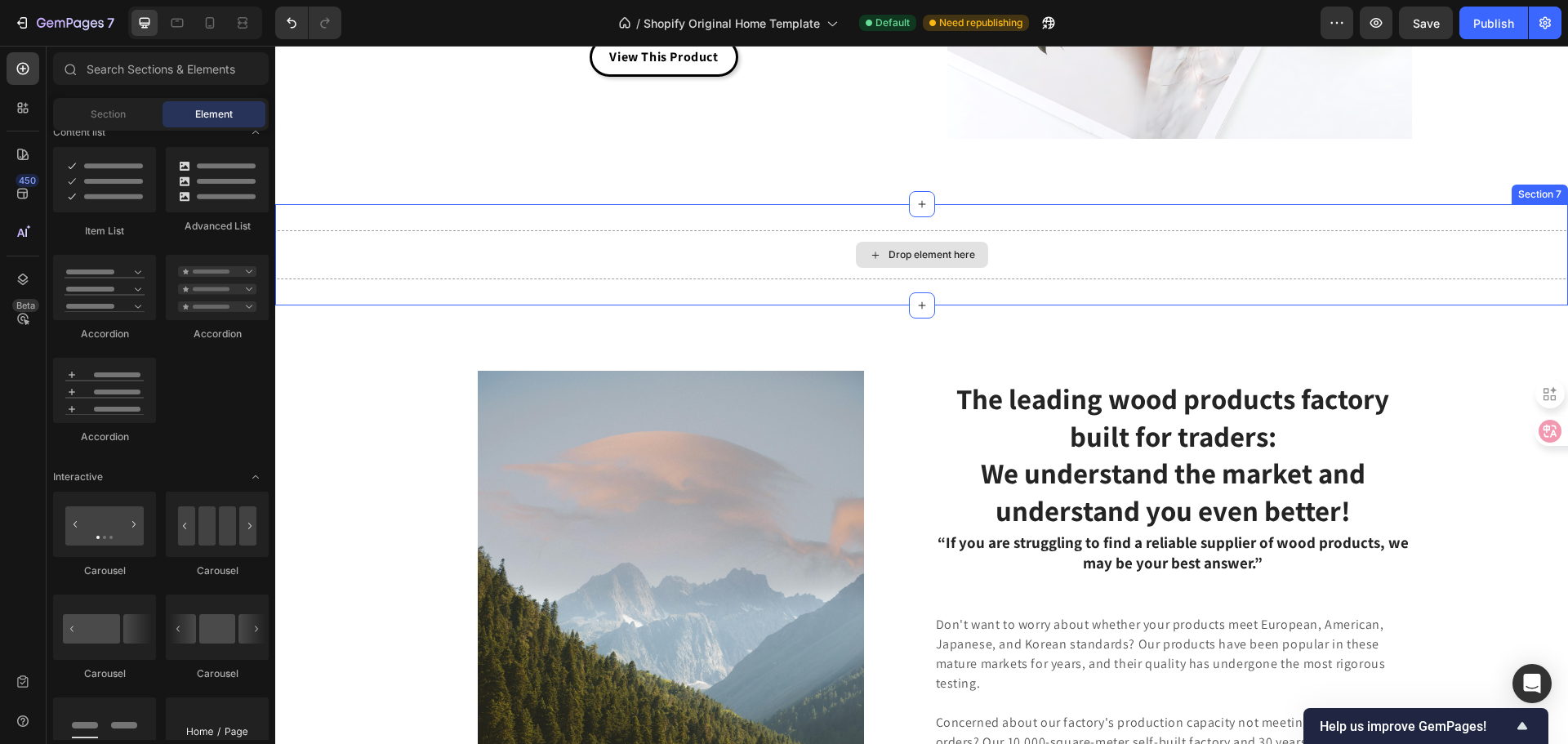
click at [632, 280] on div "Drop element here" at bounding box center [920, 255] width 1292 height 49
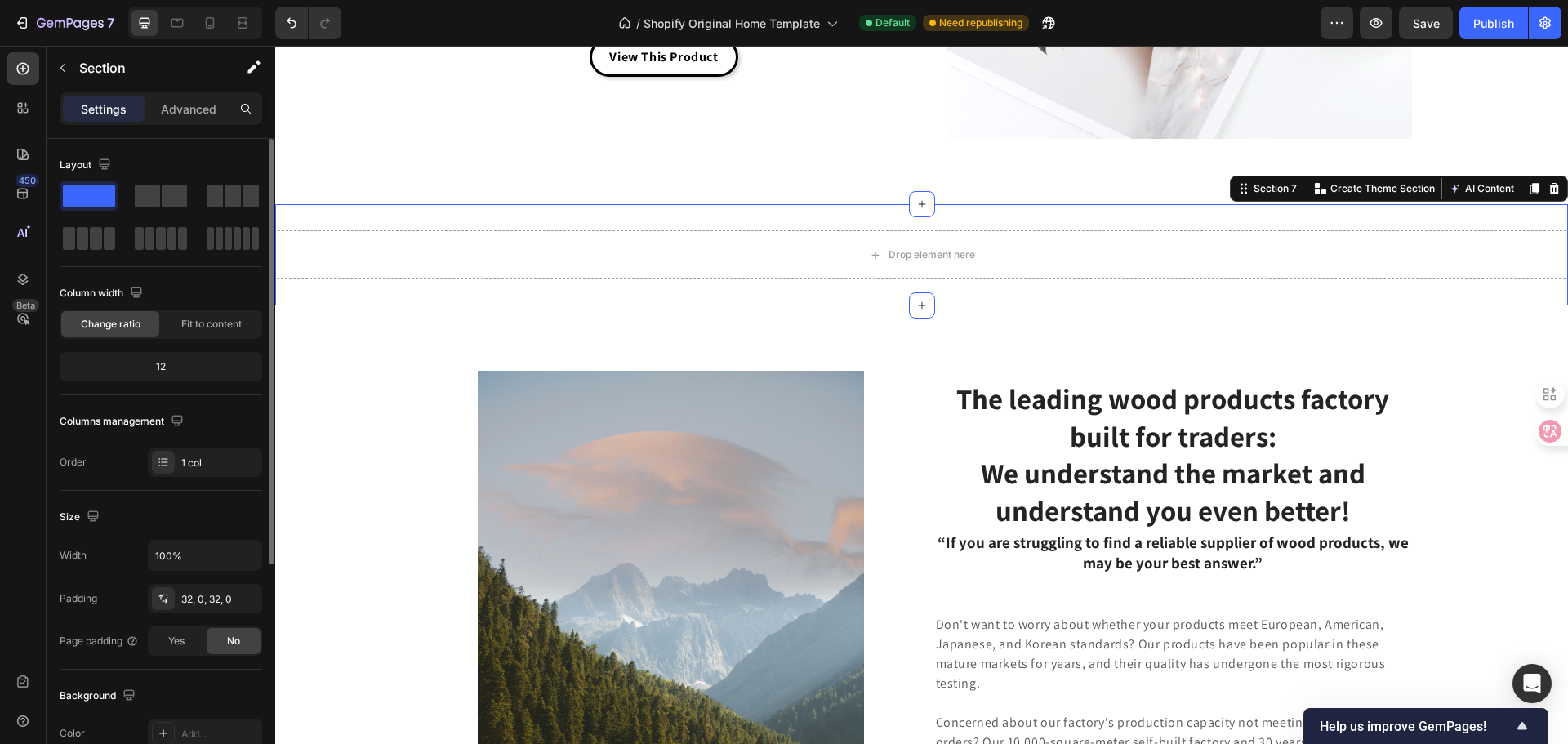
scroll to position [163, 0]
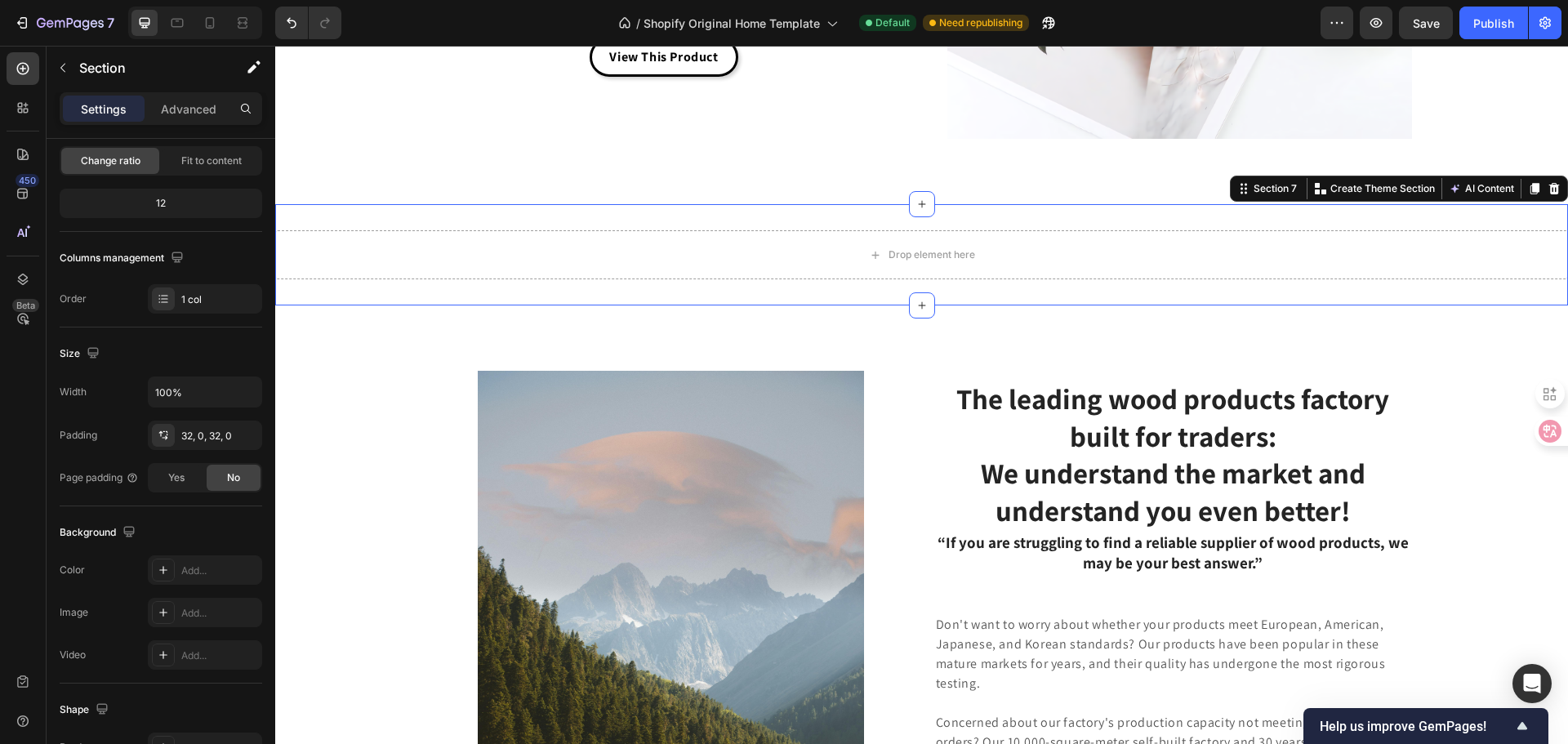
drag, startPoint x: 1826, startPoint y: 439, endPoint x: 1567, endPoint y: 331, distance: 280.6
drag, startPoint x: 1826, startPoint y: 436, endPoint x: 1544, endPoint y: 303, distance: 311.8
drag, startPoint x: 1828, startPoint y: 484, endPoint x: 1558, endPoint y: 295, distance: 329.6
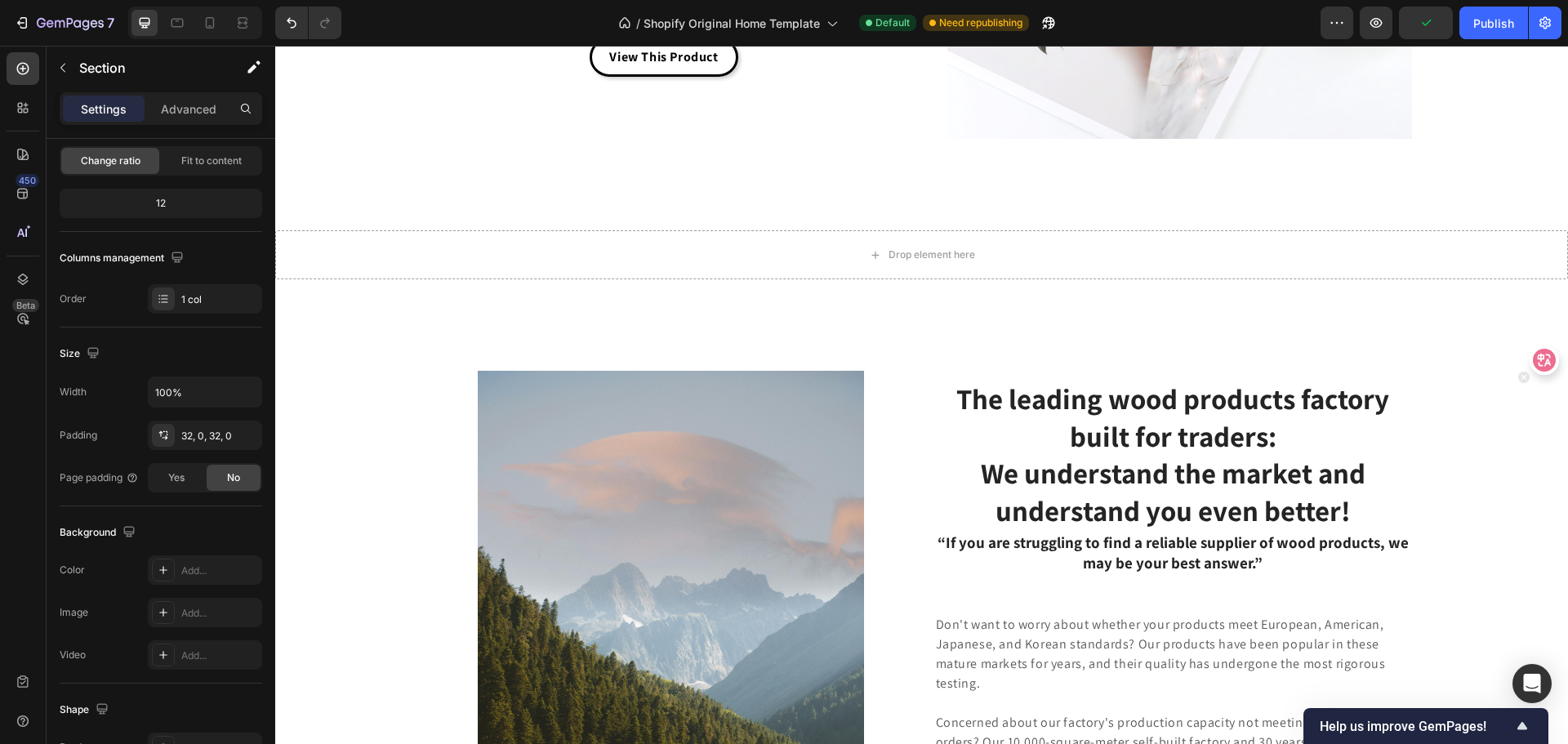
scroll to position [3447, 0]
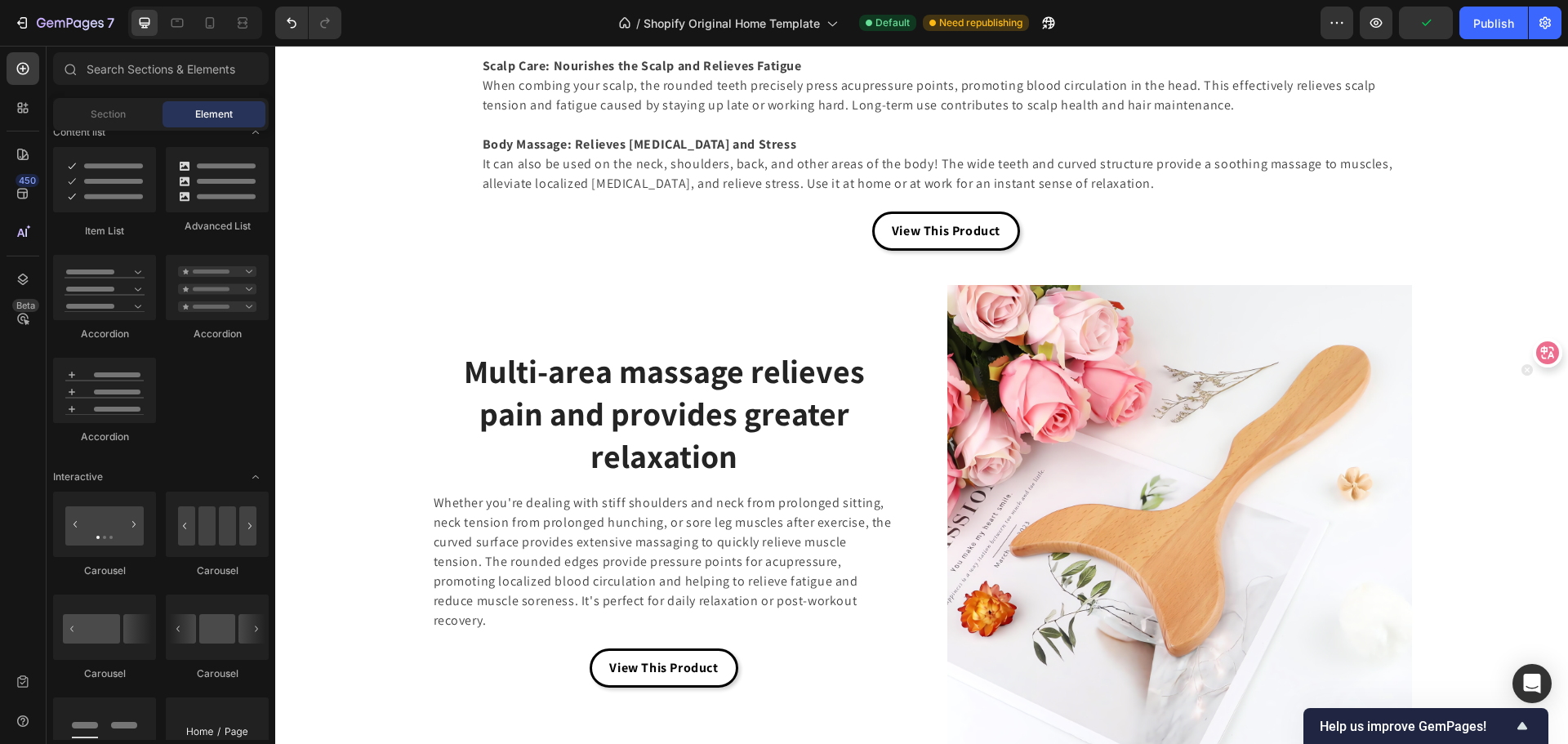
click at [1547, 353] on div at bounding box center [1542, 353] width 41 height 29
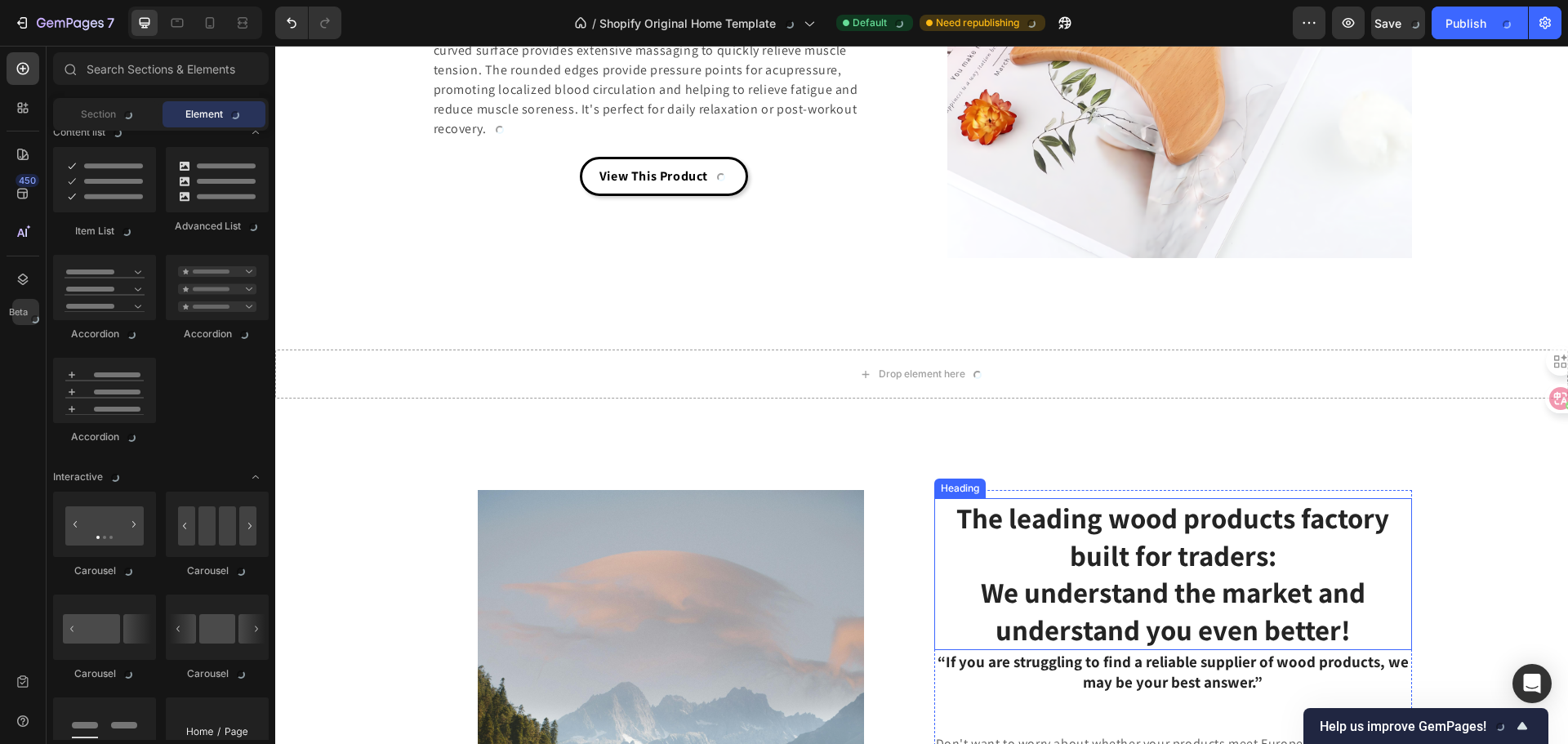
scroll to position [4264, 0]
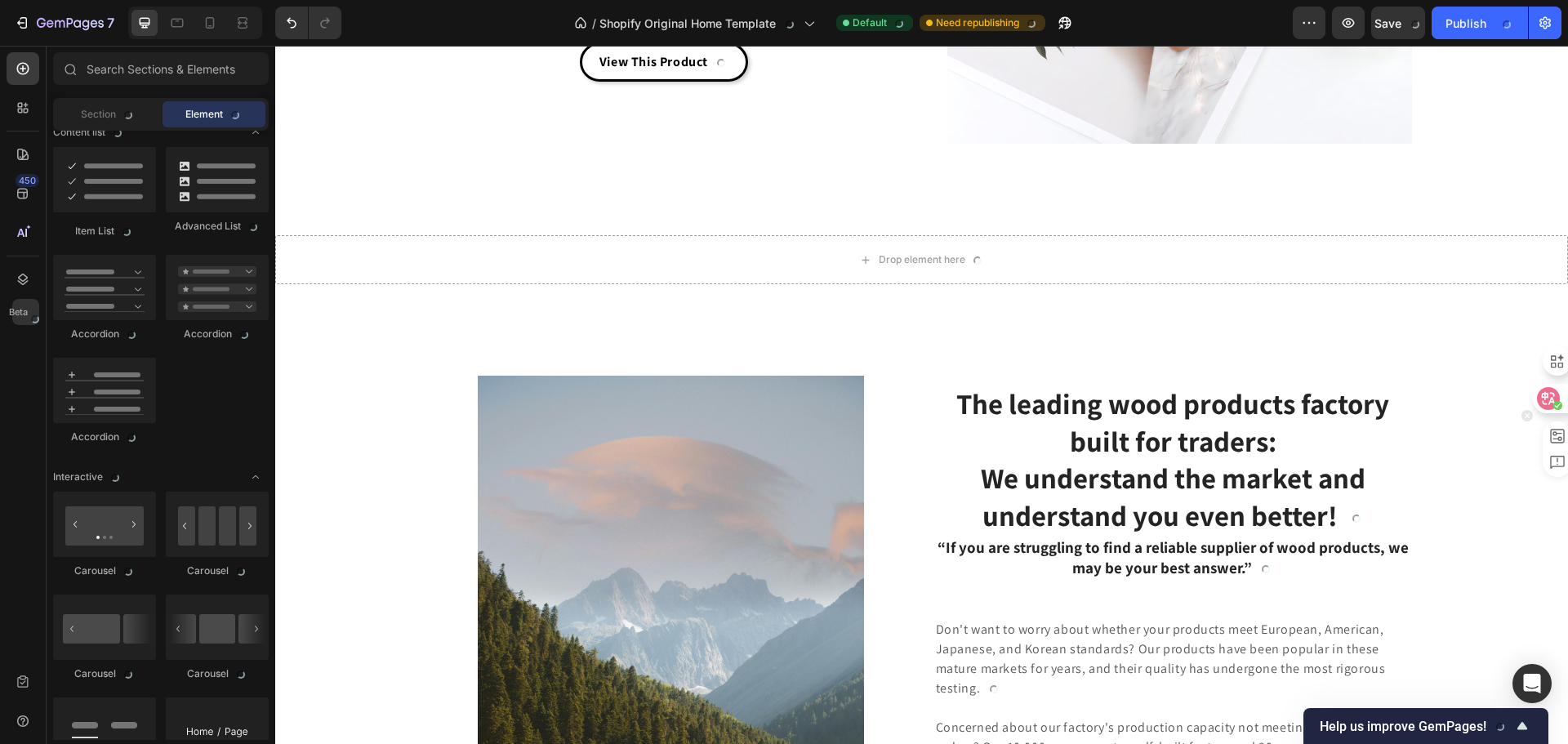
click at [1560, 397] on div at bounding box center [1554, 399] width 44 height 29
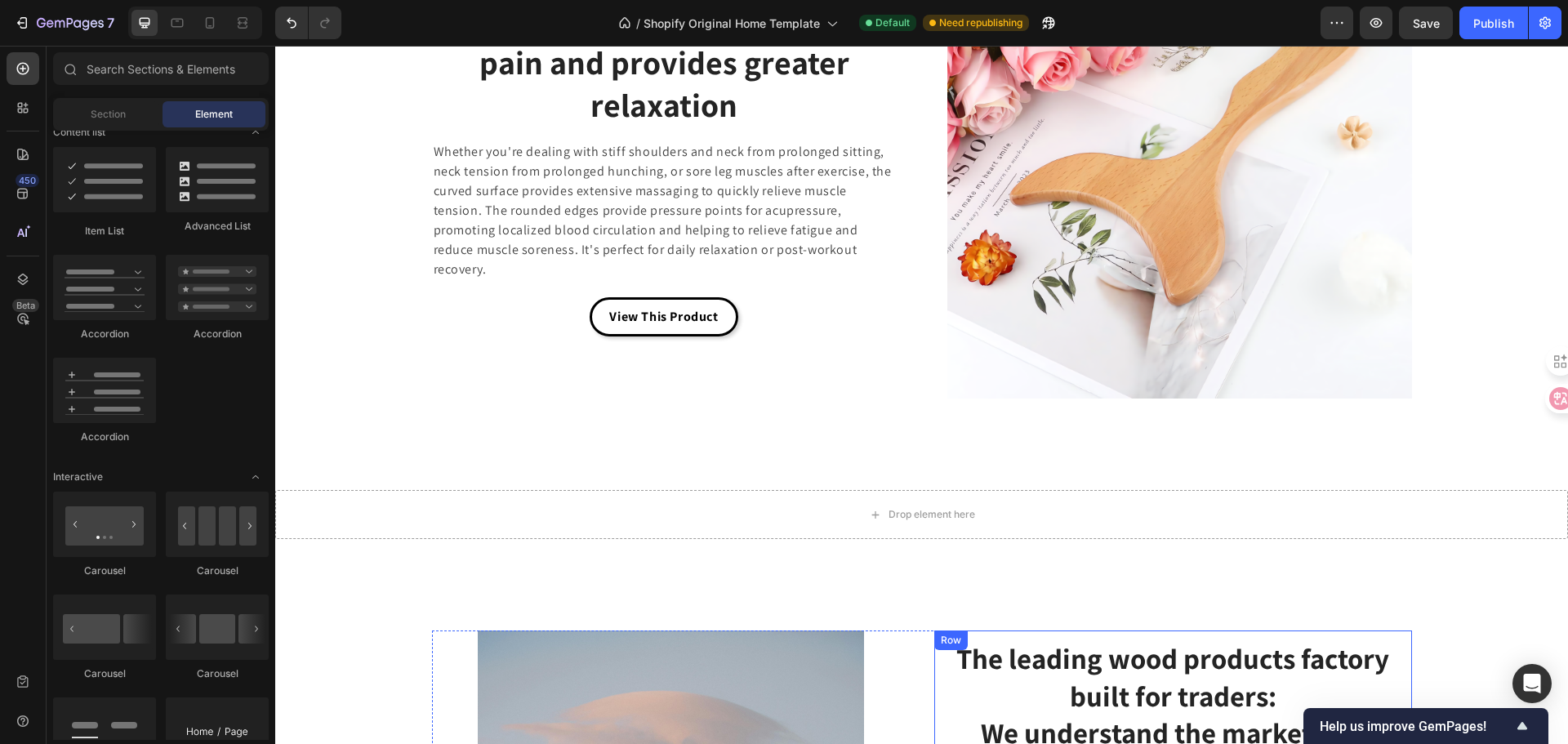
scroll to position [3937, 0]
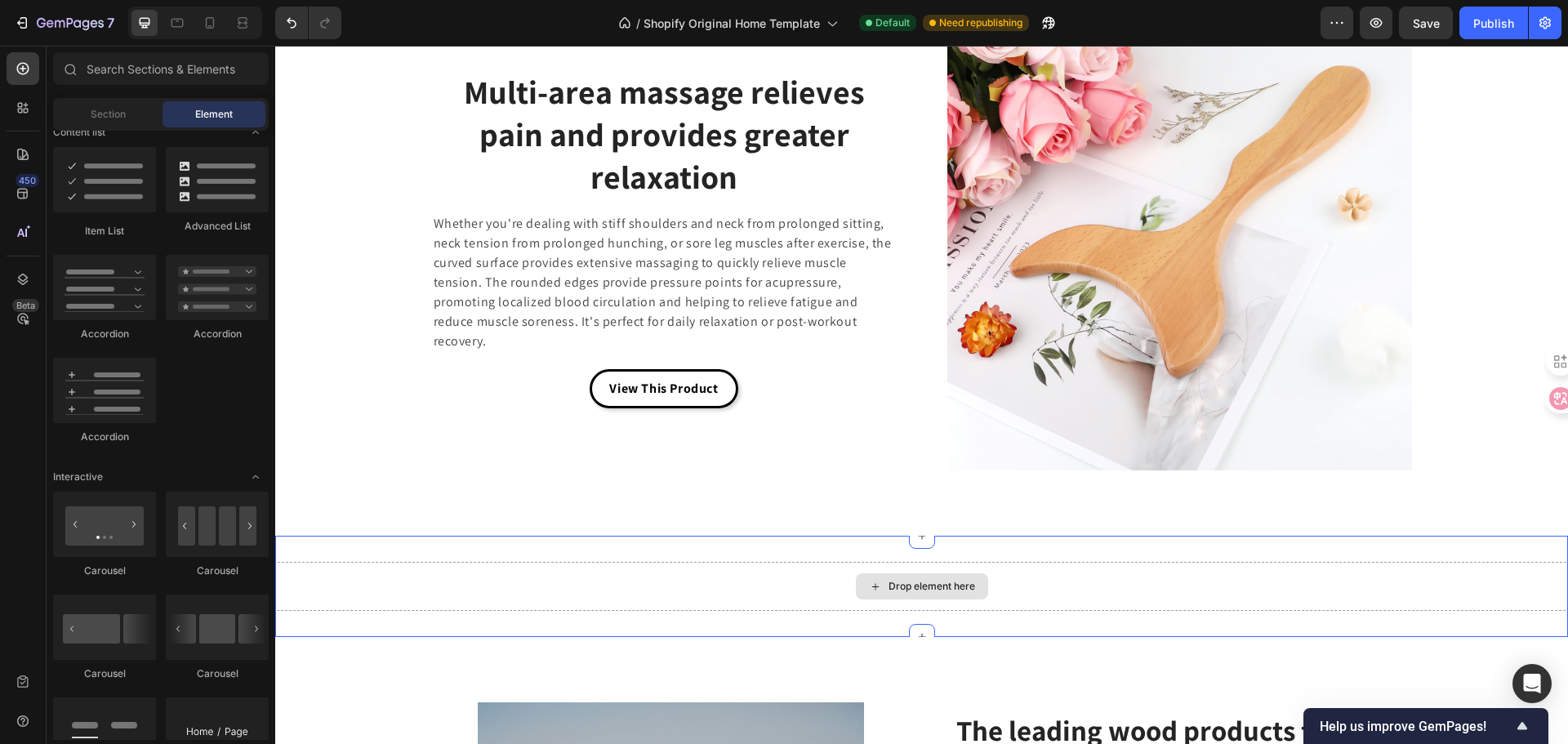
click at [1122, 587] on div "Drop element here" at bounding box center [920, 587] width 1292 height 49
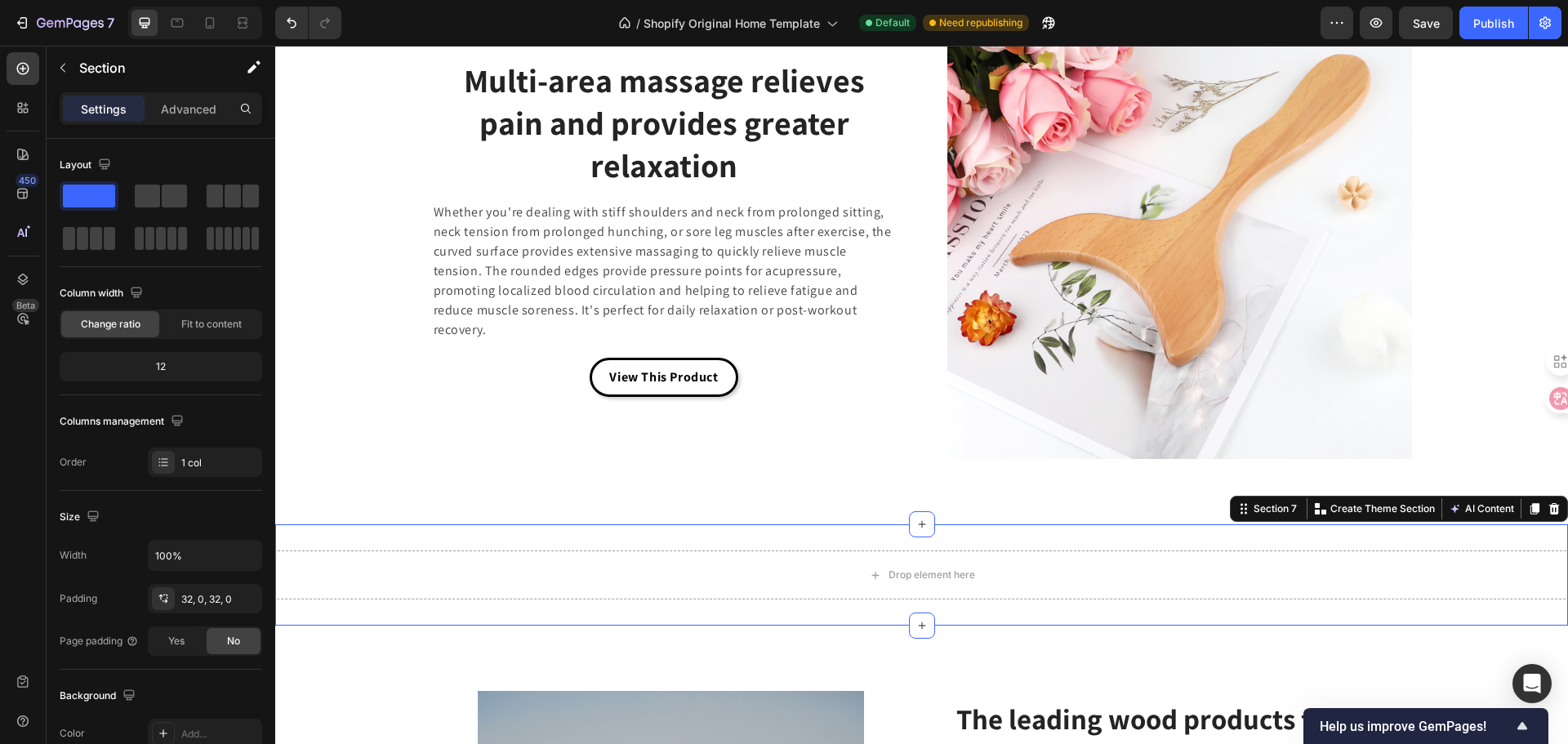
scroll to position [4182, 0]
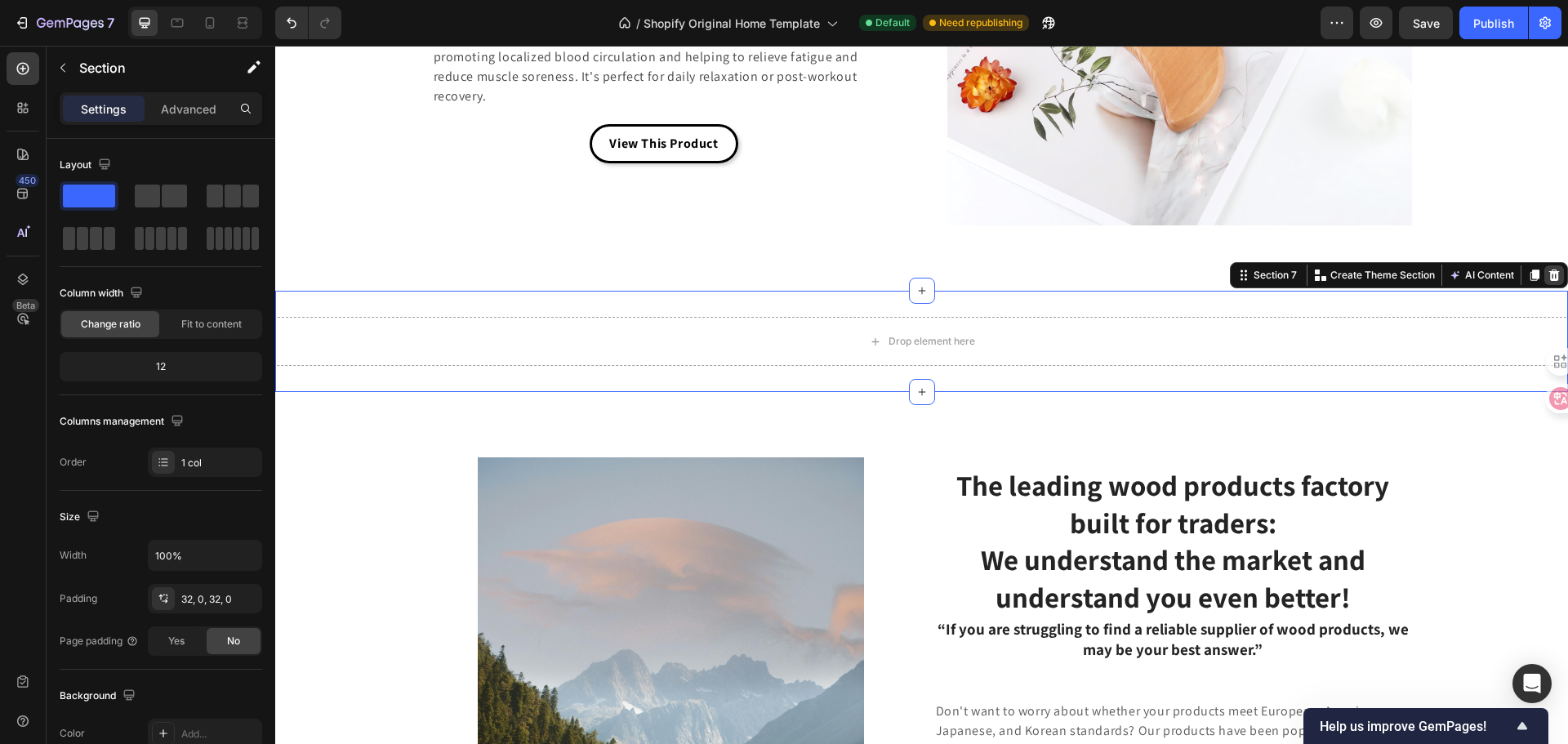
click at [1549, 272] on icon at bounding box center [1554, 276] width 11 height 12
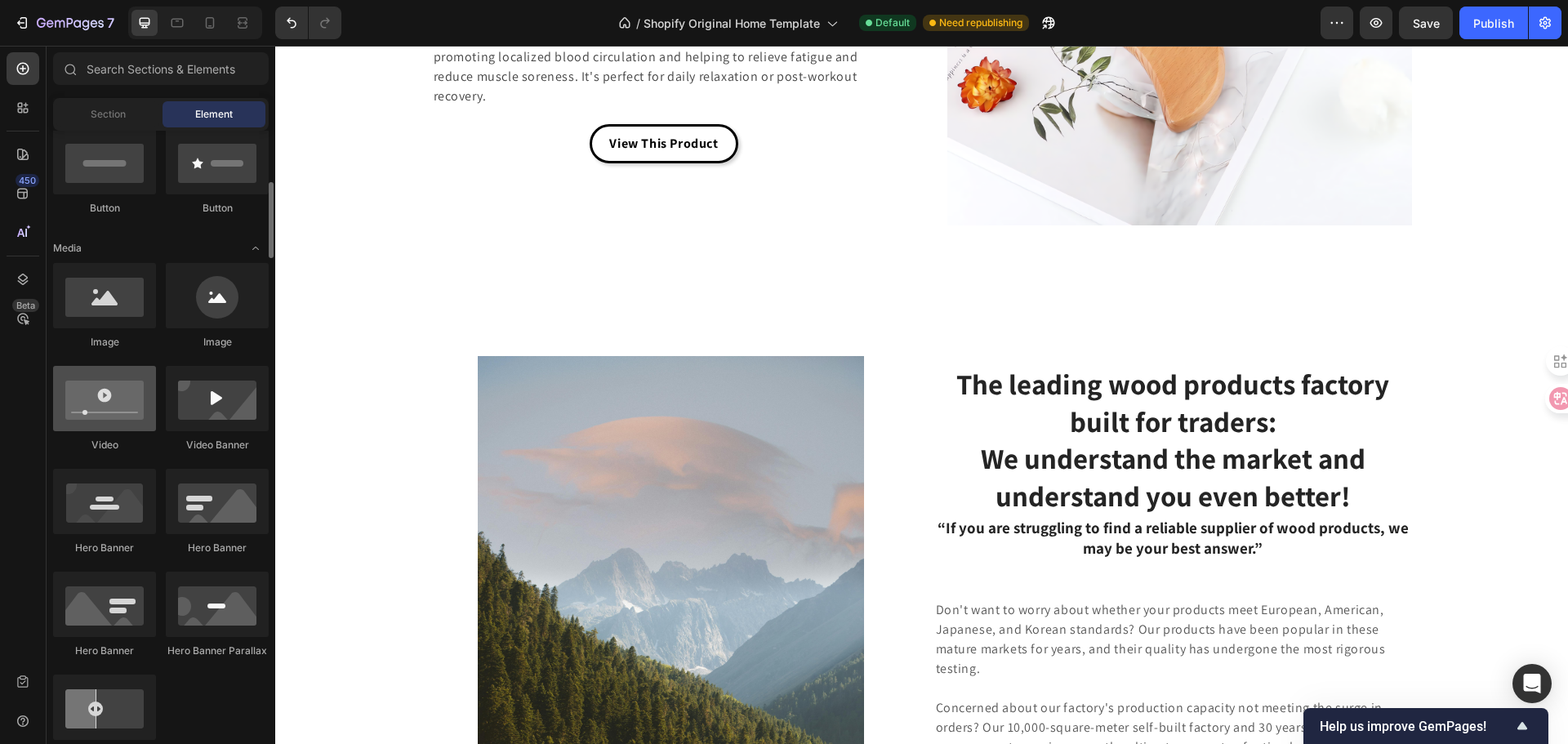
scroll to position [0, 0]
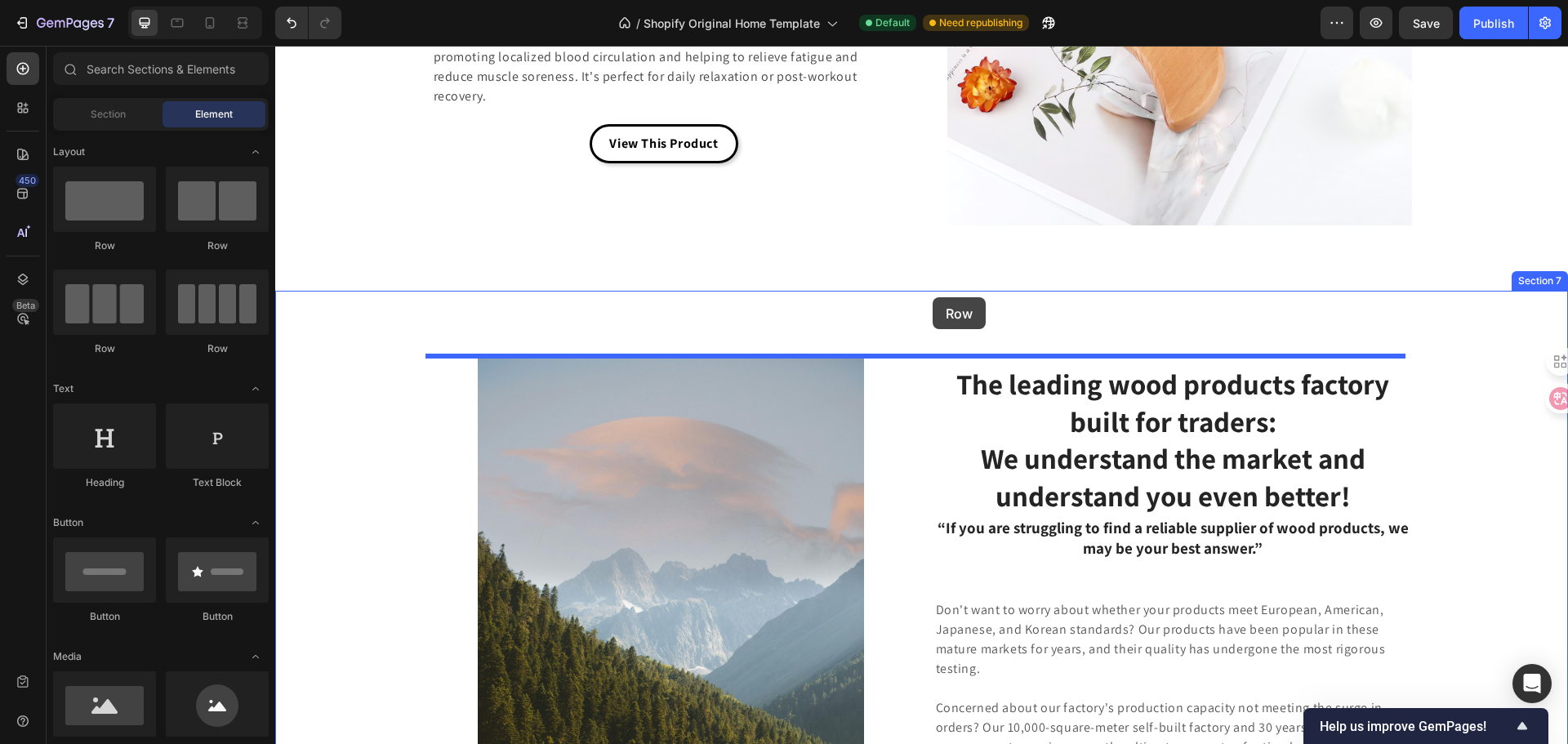
drag, startPoint x: 354, startPoint y: 255, endPoint x: 932, endPoint y: 297, distance: 579.5
click at [932, 297] on div "Image Row The leading wood products factory built for traders: We understand th…" at bounding box center [920, 713] width 1292 height 844
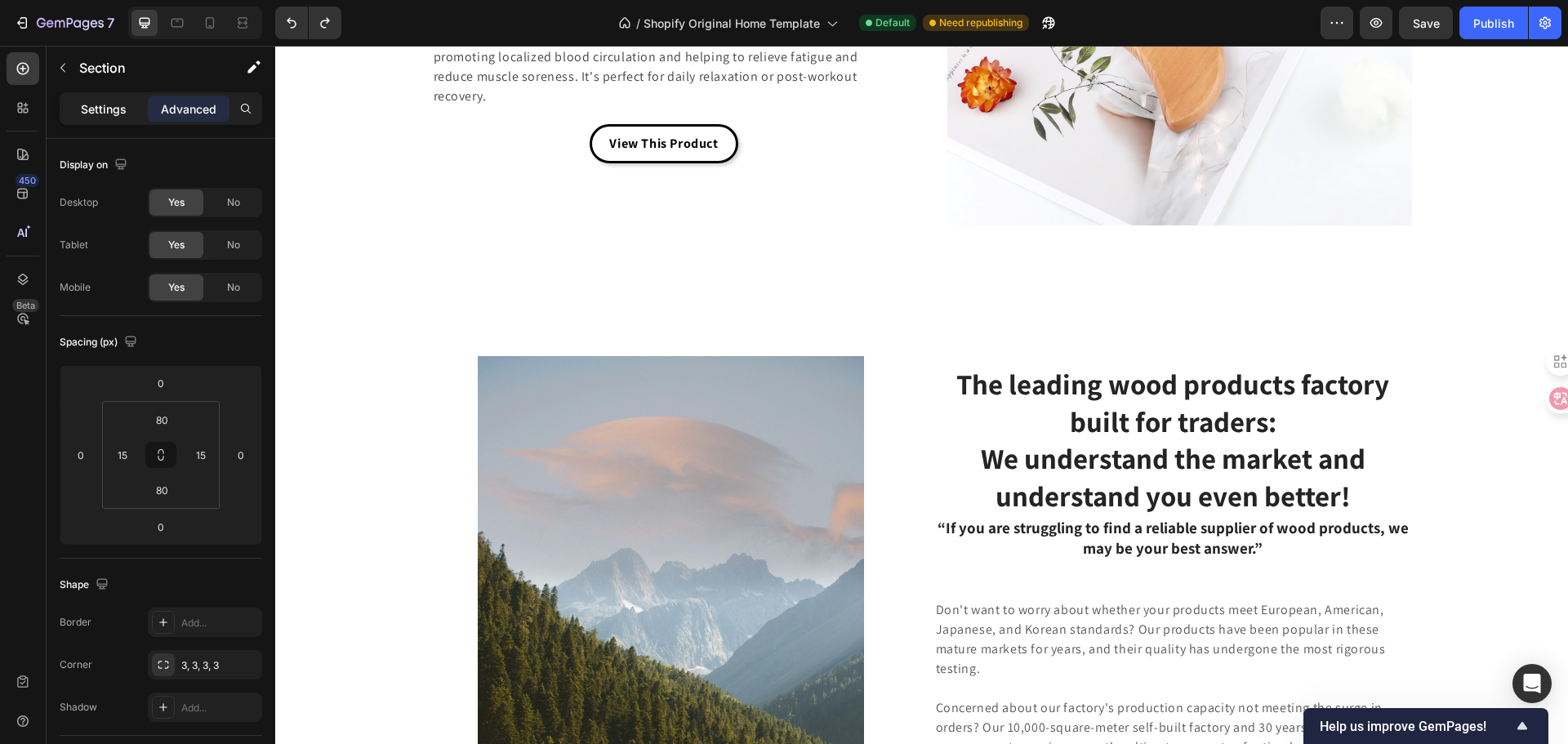
click at [82, 109] on p "Settings" at bounding box center [103, 108] width 46 height 17
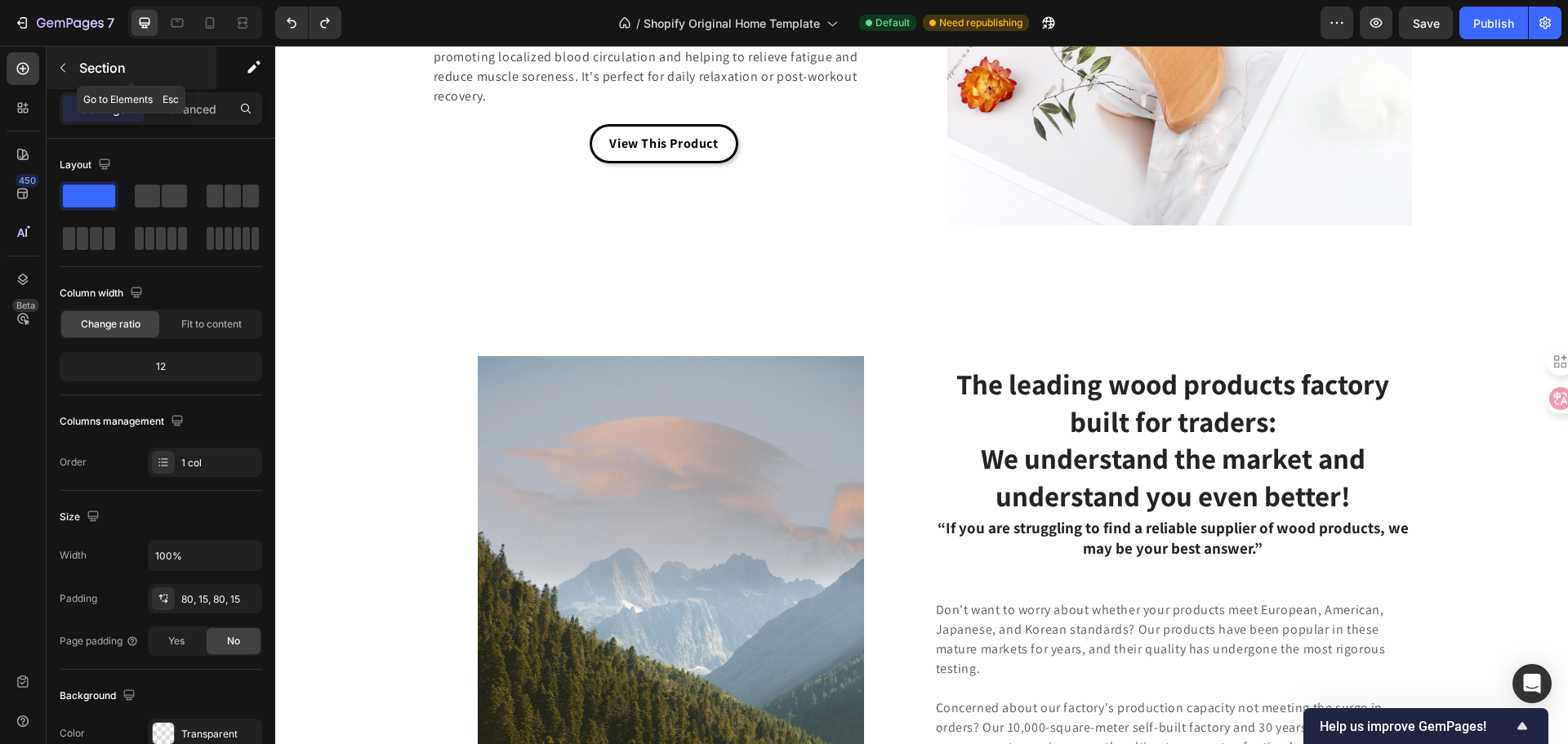
click at [63, 60] on button "button" at bounding box center [63, 68] width 26 height 27
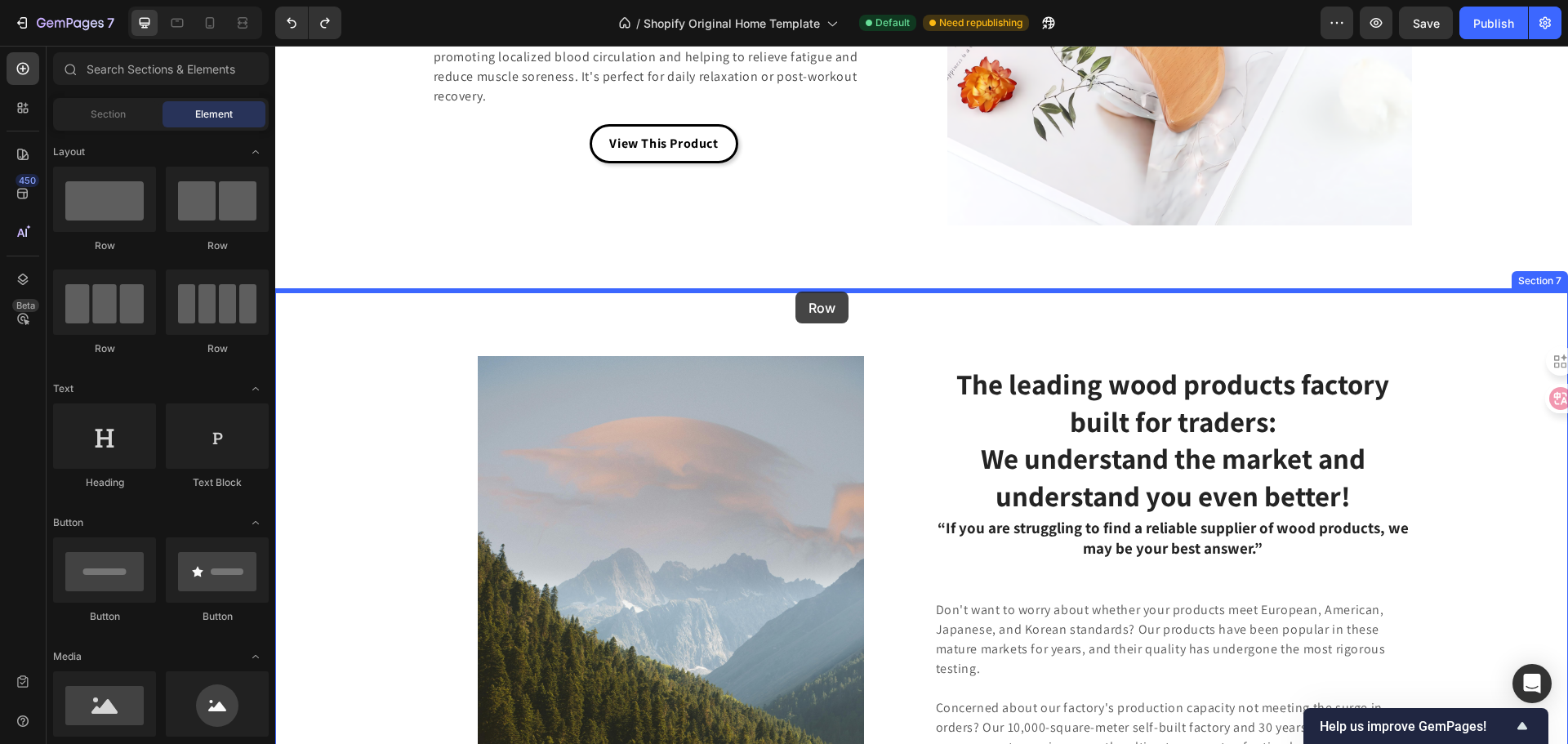
drag, startPoint x: 393, startPoint y: 255, endPoint x: 791, endPoint y: 293, distance: 399.8
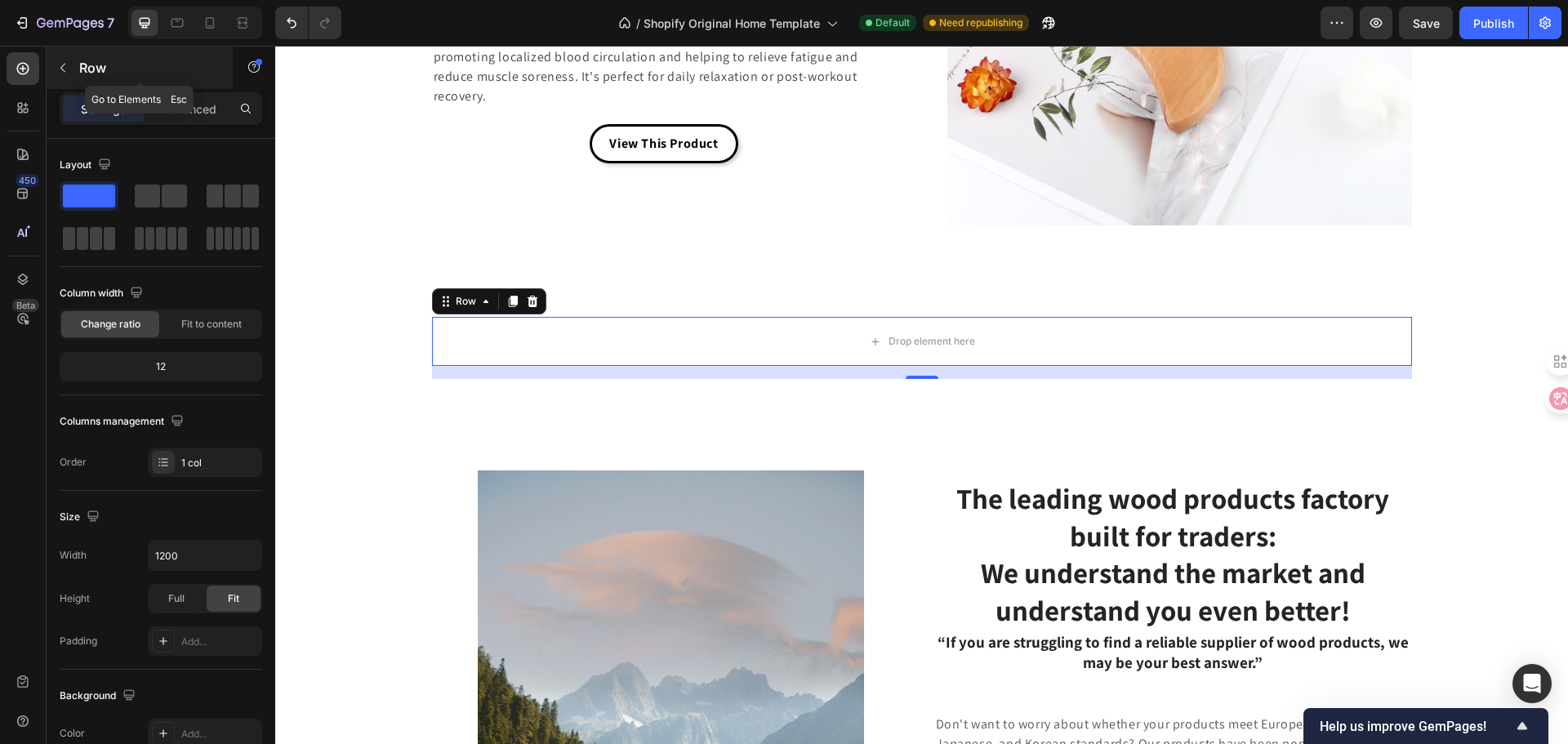
click at [80, 80] on div "Row" at bounding box center [139, 67] width 186 height 42
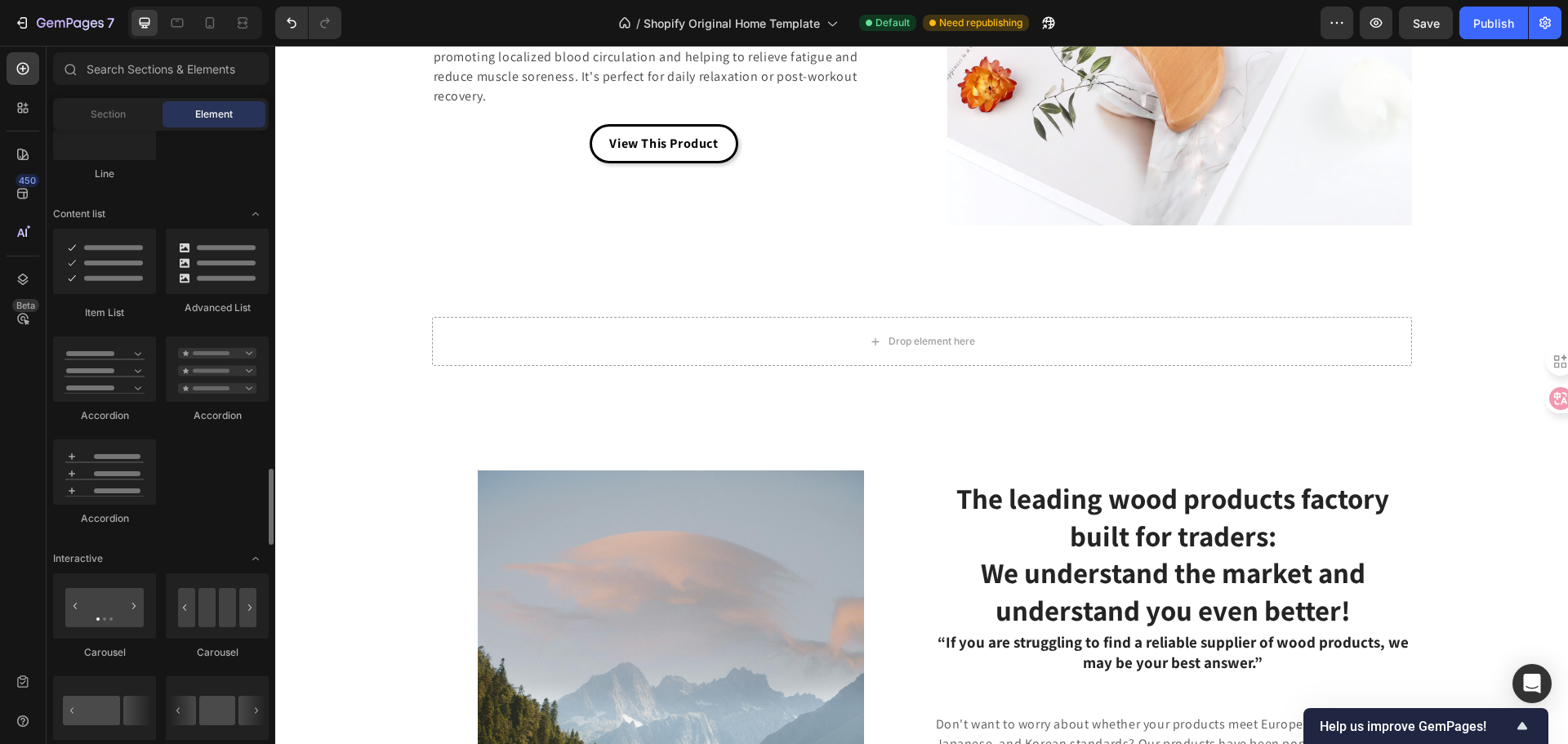
scroll to position [1389, 0]
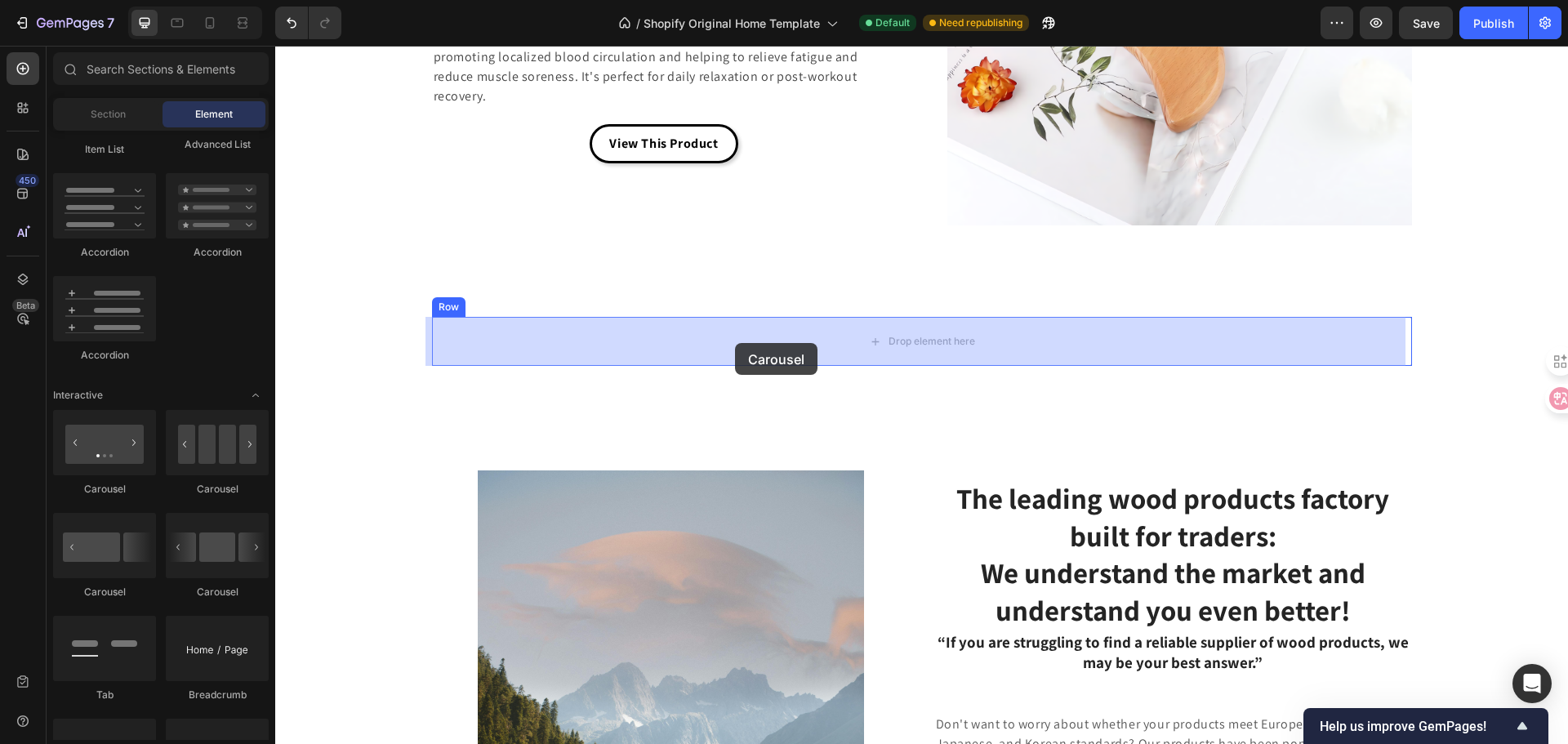
drag, startPoint x: 392, startPoint y: 508, endPoint x: 735, endPoint y: 344, distance: 380.2
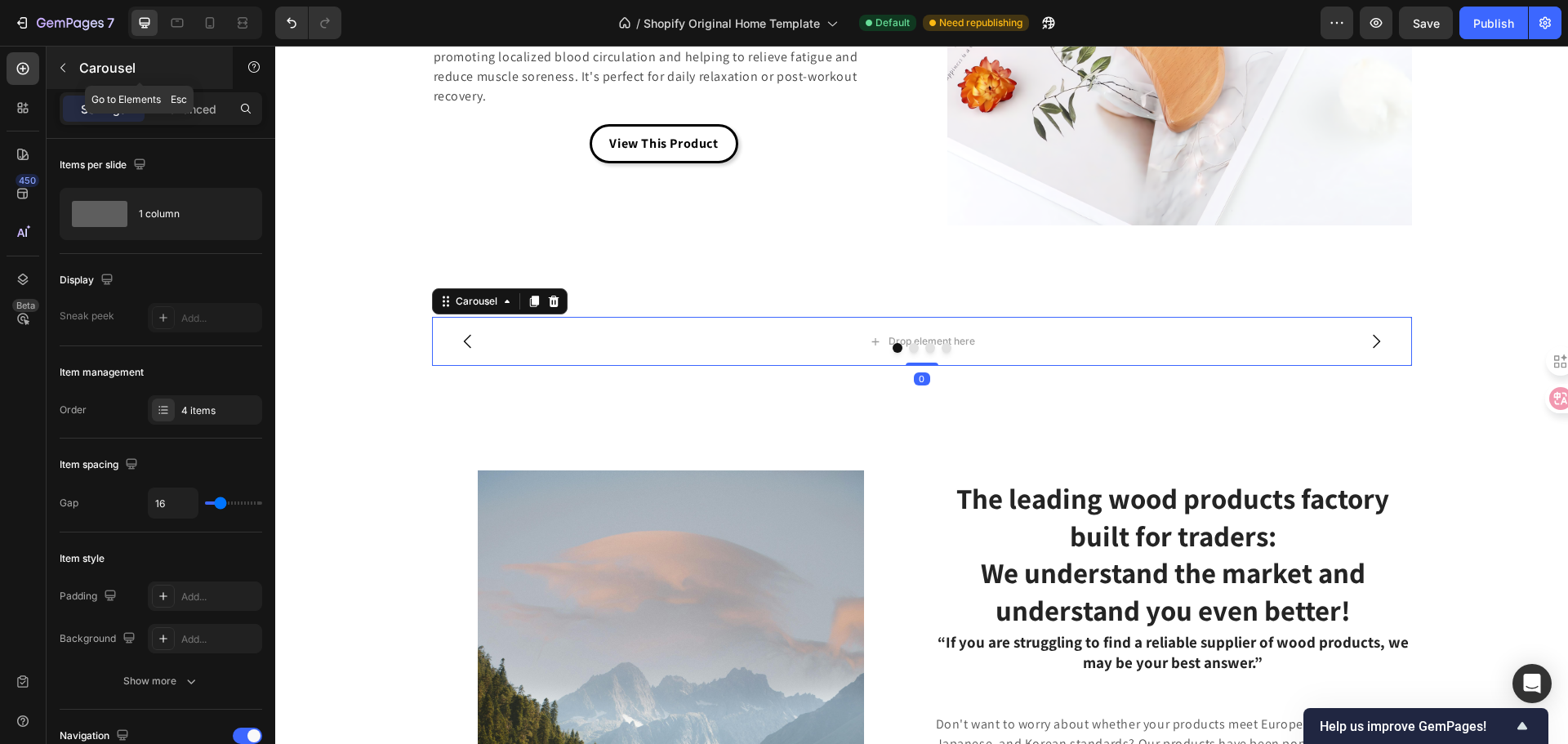
click at [76, 63] on button "button" at bounding box center [63, 68] width 26 height 27
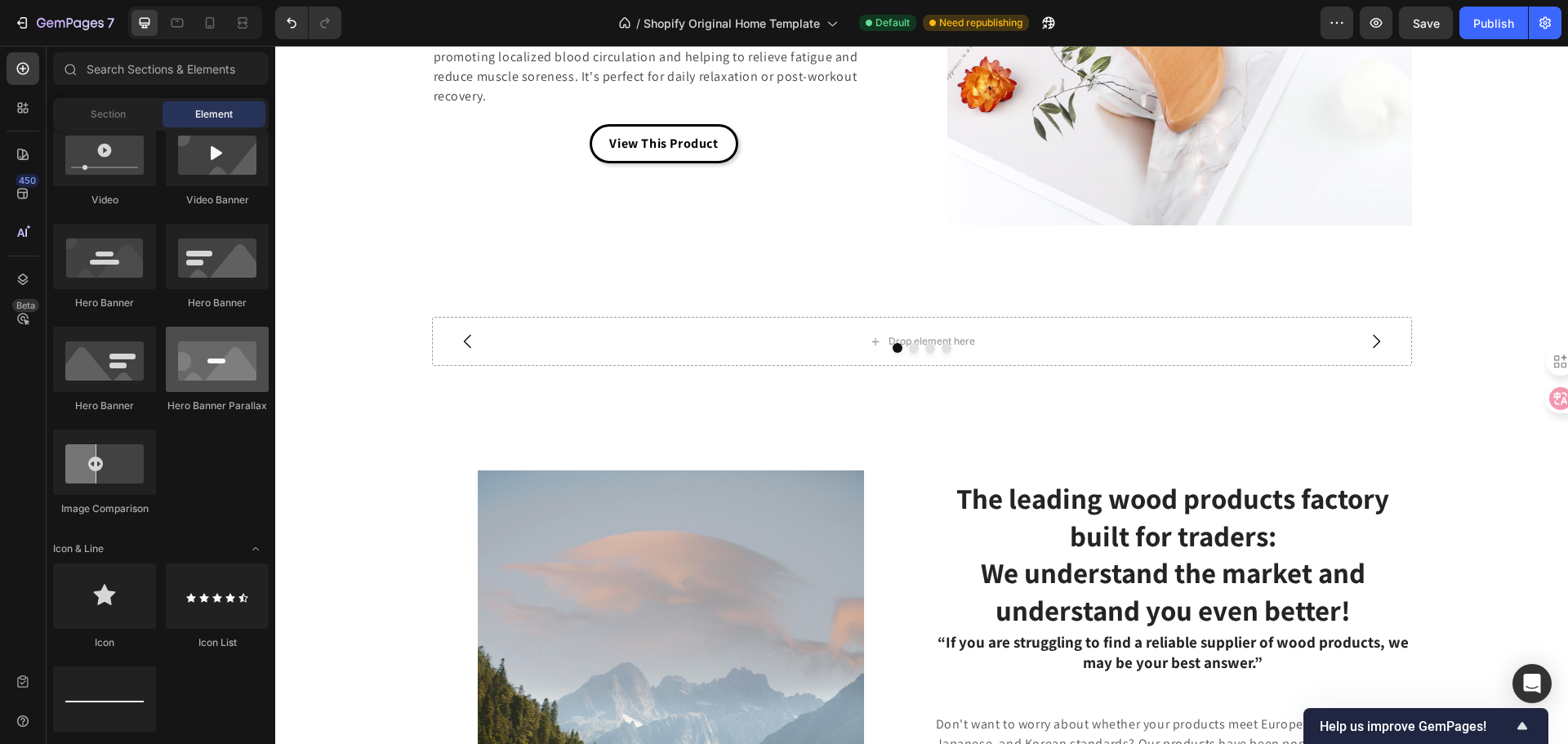
scroll to position [408, 0]
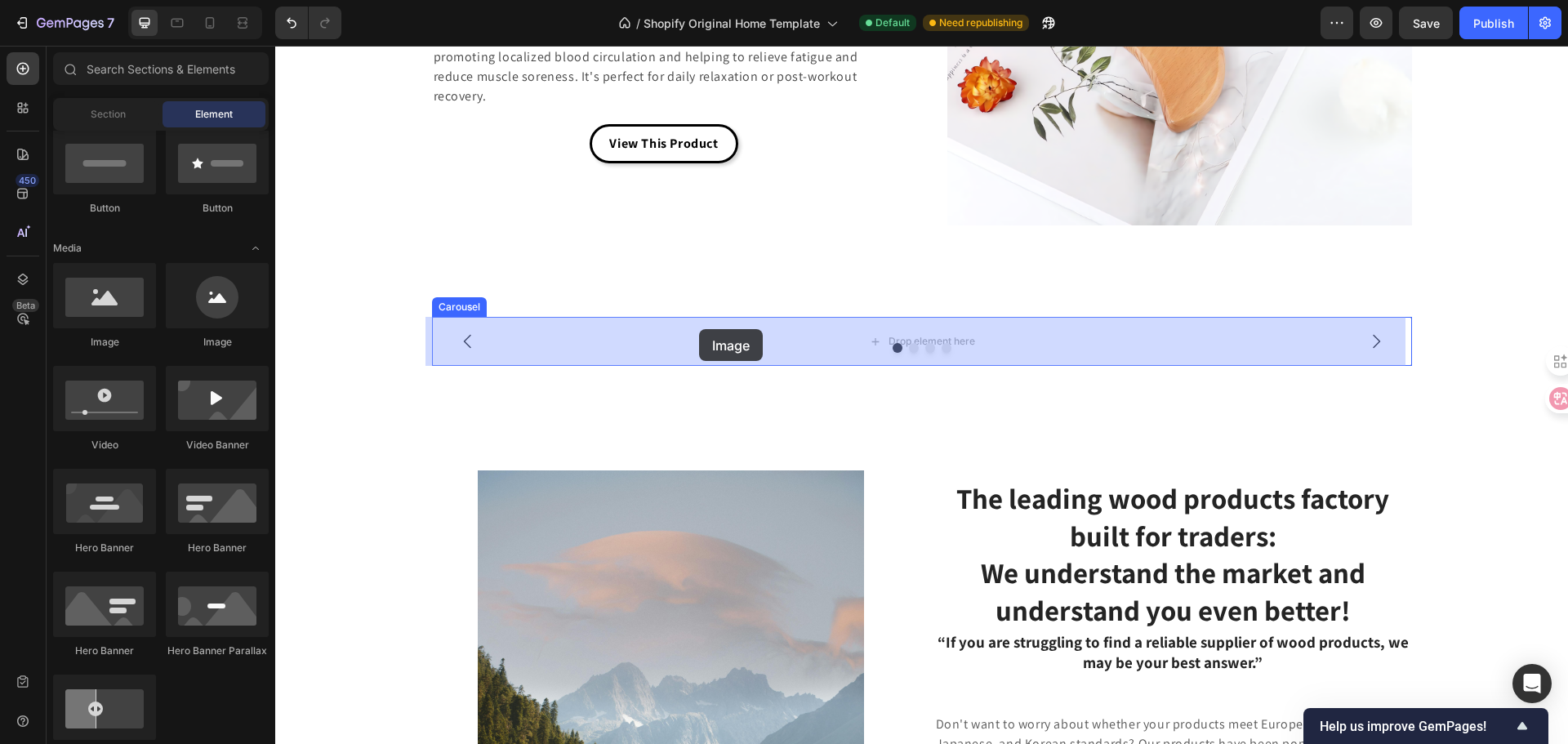
drag, startPoint x: 483, startPoint y: 353, endPoint x: 538, endPoint y: 353, distance: 55.0
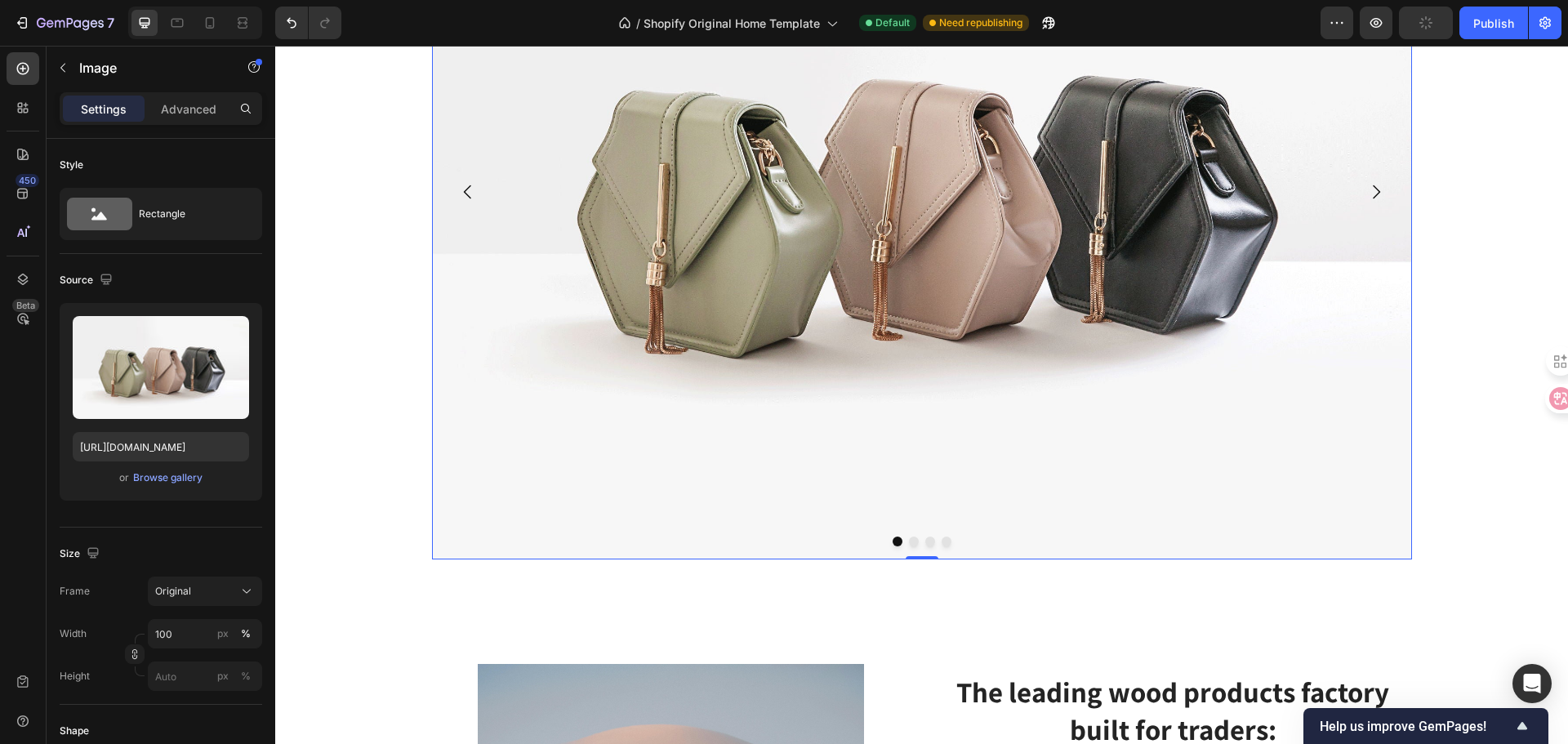
scroll to position [4754, 0]
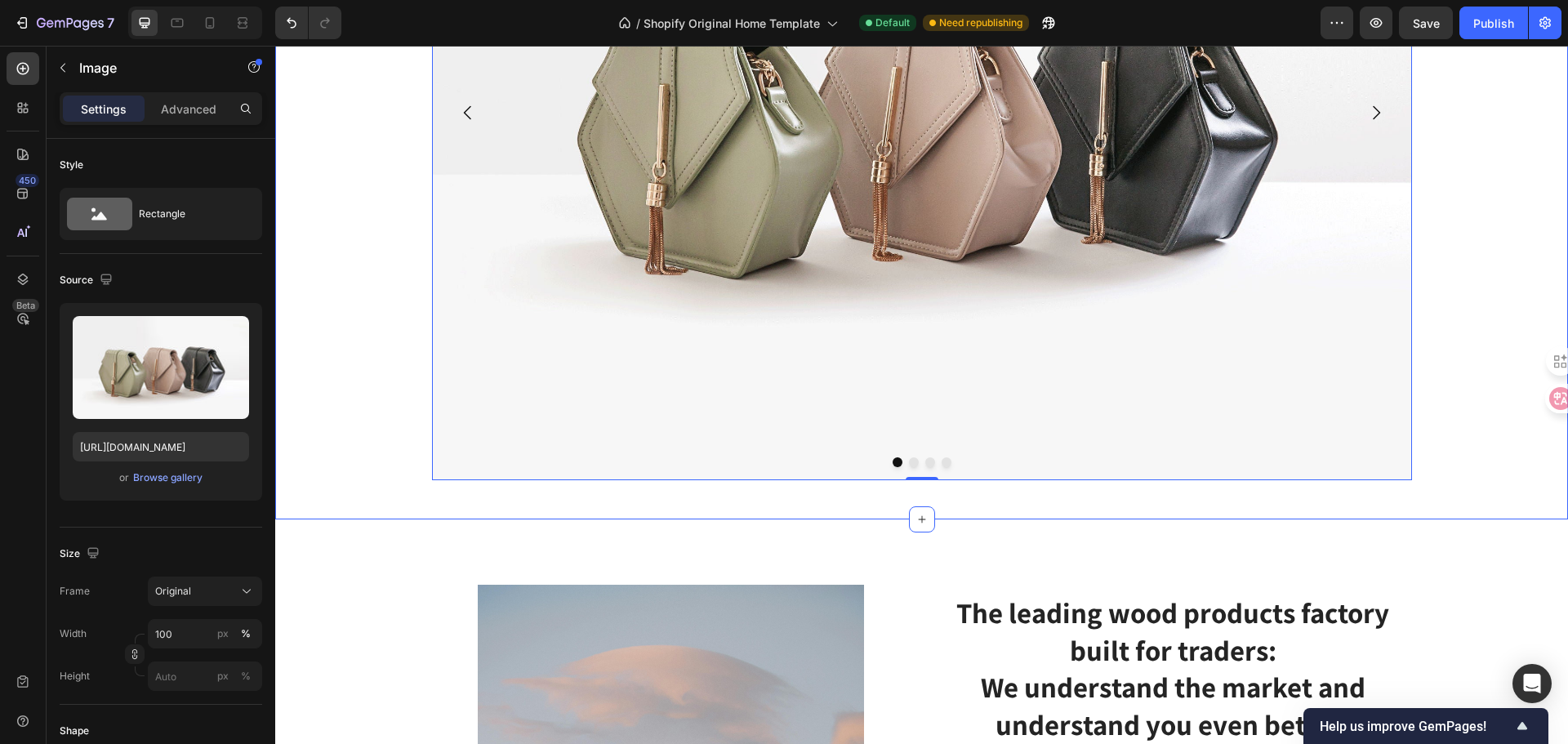
click at [285, 422] on div "Image 0 Drop element here Drop element here Drop element here [GEOGRAPHIC_DATA]" at bounding box center [920, 119] width 1292 height 748
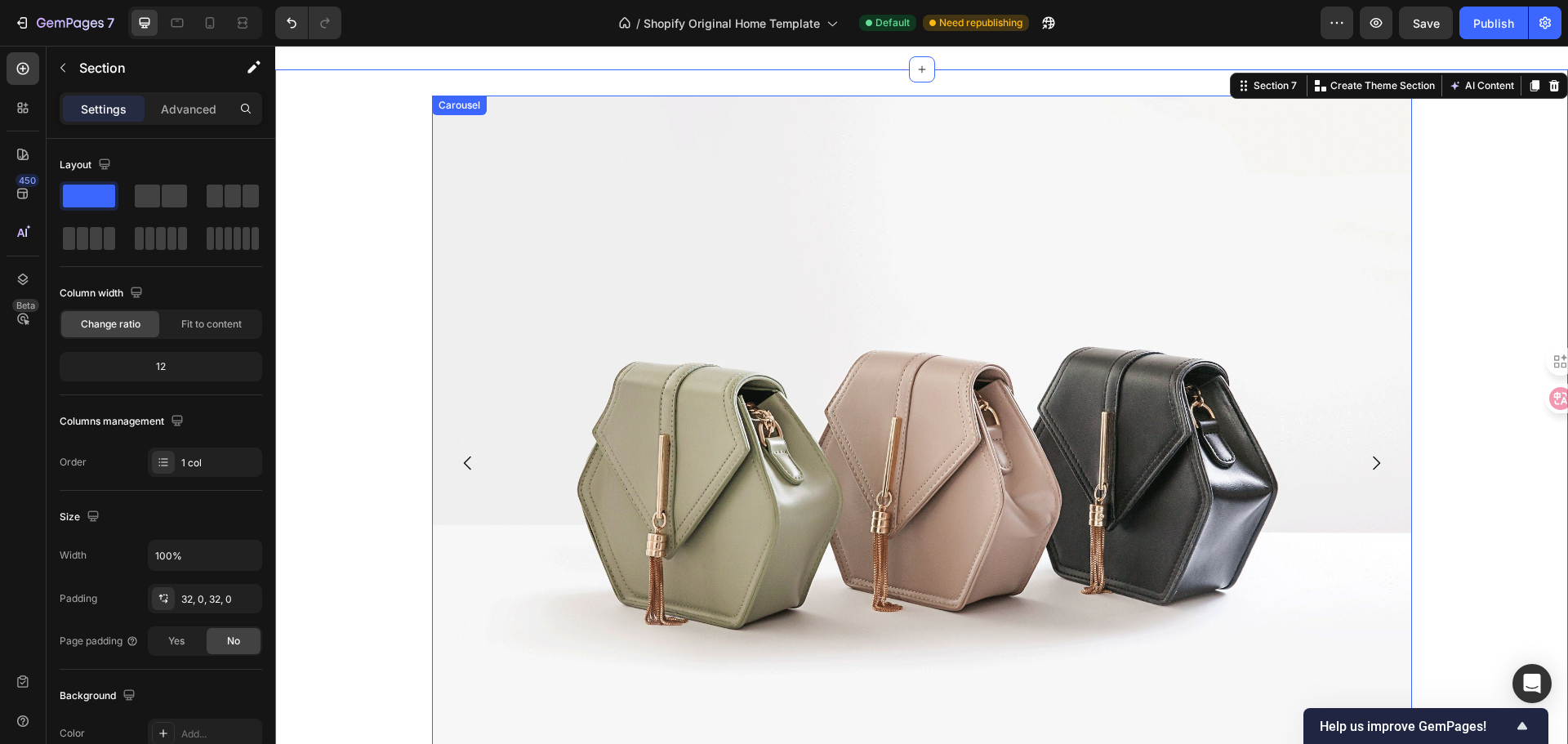
scroll to position [4591, 0]
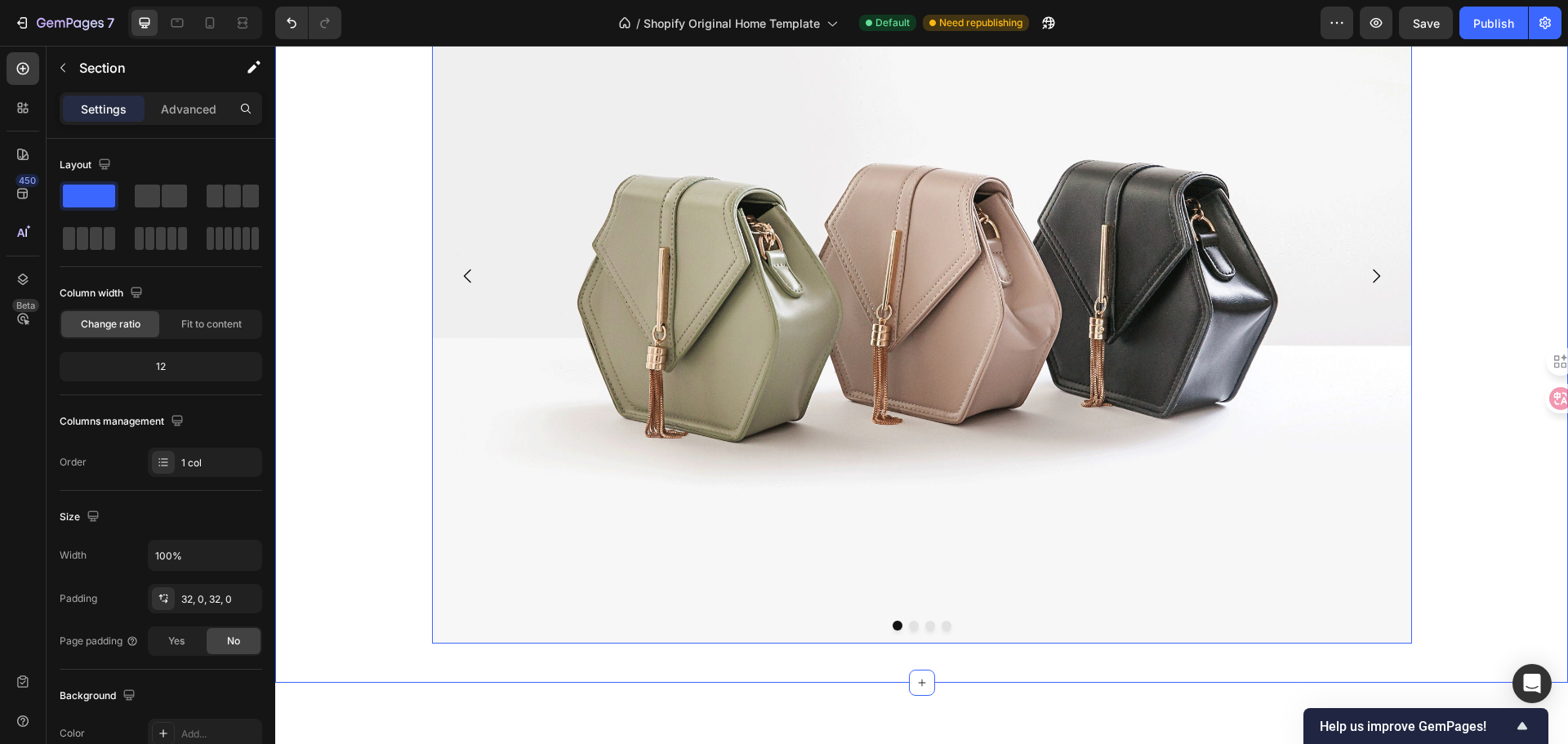
click at [769, 460] on img at bounding box center [921, 276] width 980 height 735
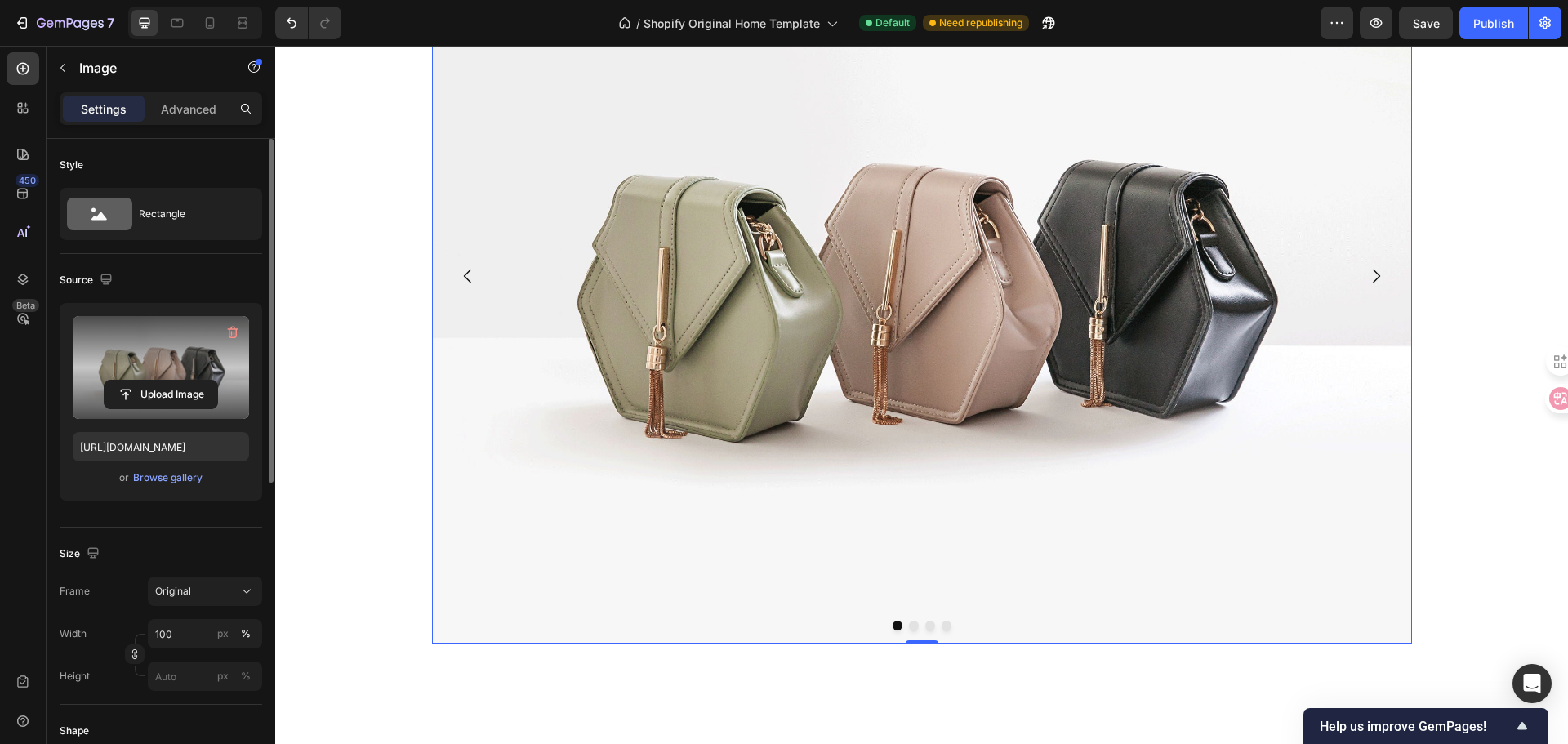
click at [131, 353] on label at bounding box center [161, 367] width 177 height 103
click at [131, 381] on input "file" at bounding box center [161, 395] width 113 height 27
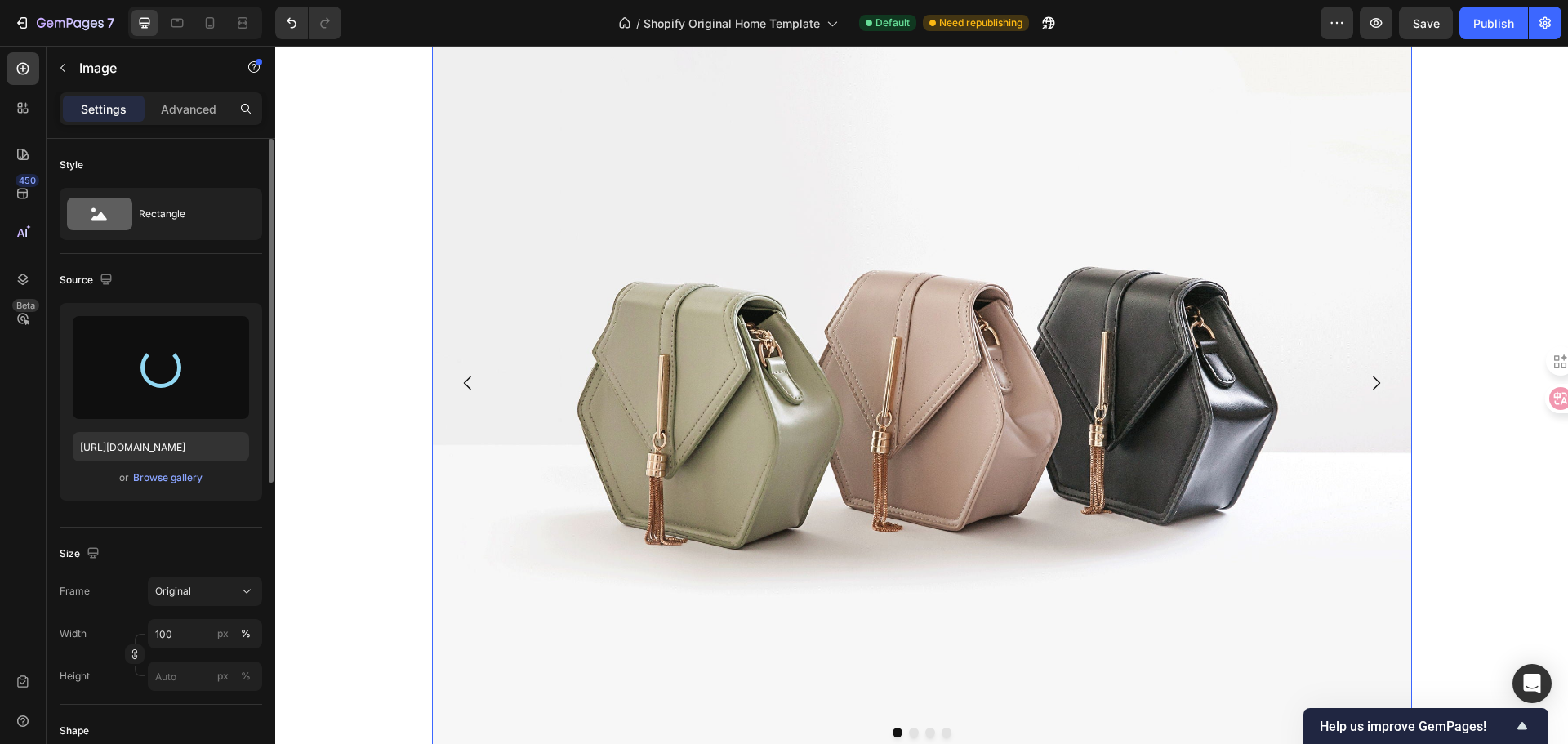
scroll to position [4264, 0]
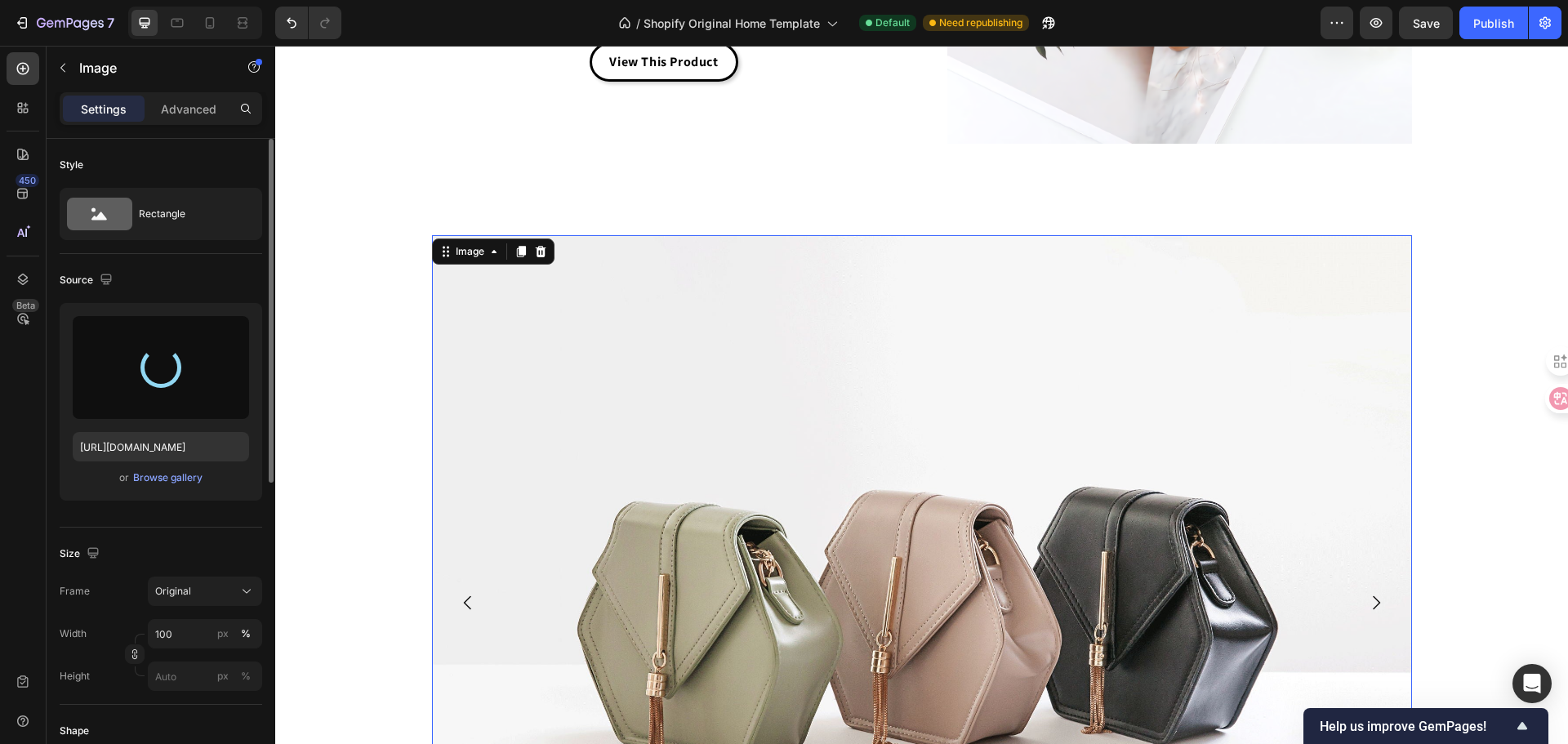
type input "[URL][DOMAIN_NAME]"
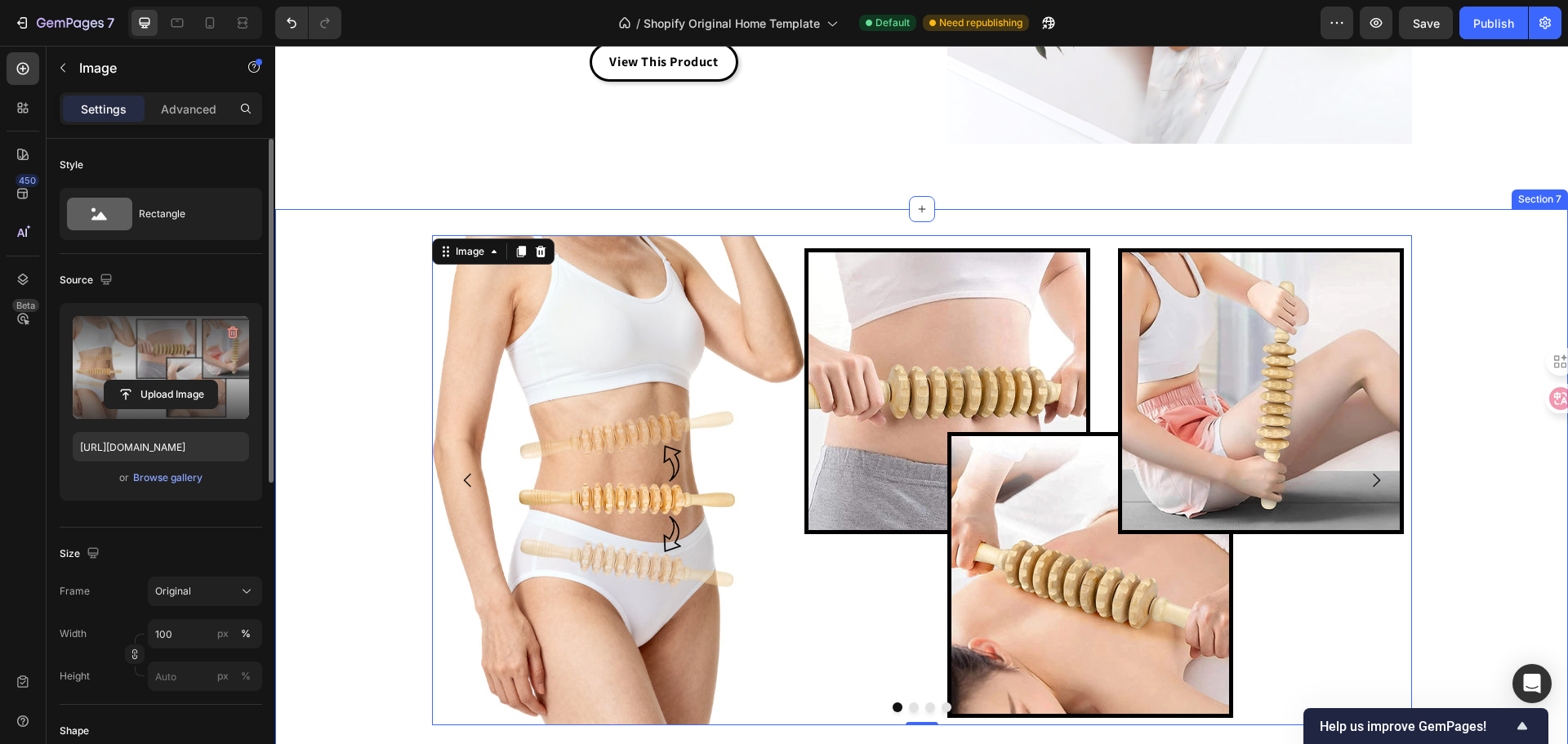
click at [1502, 239] on div "Image 0 Drop element here Drop element here Drop element here [GEOGRAPHIC_DATA]" at bounding box center [920, 487] width 1292 height 504
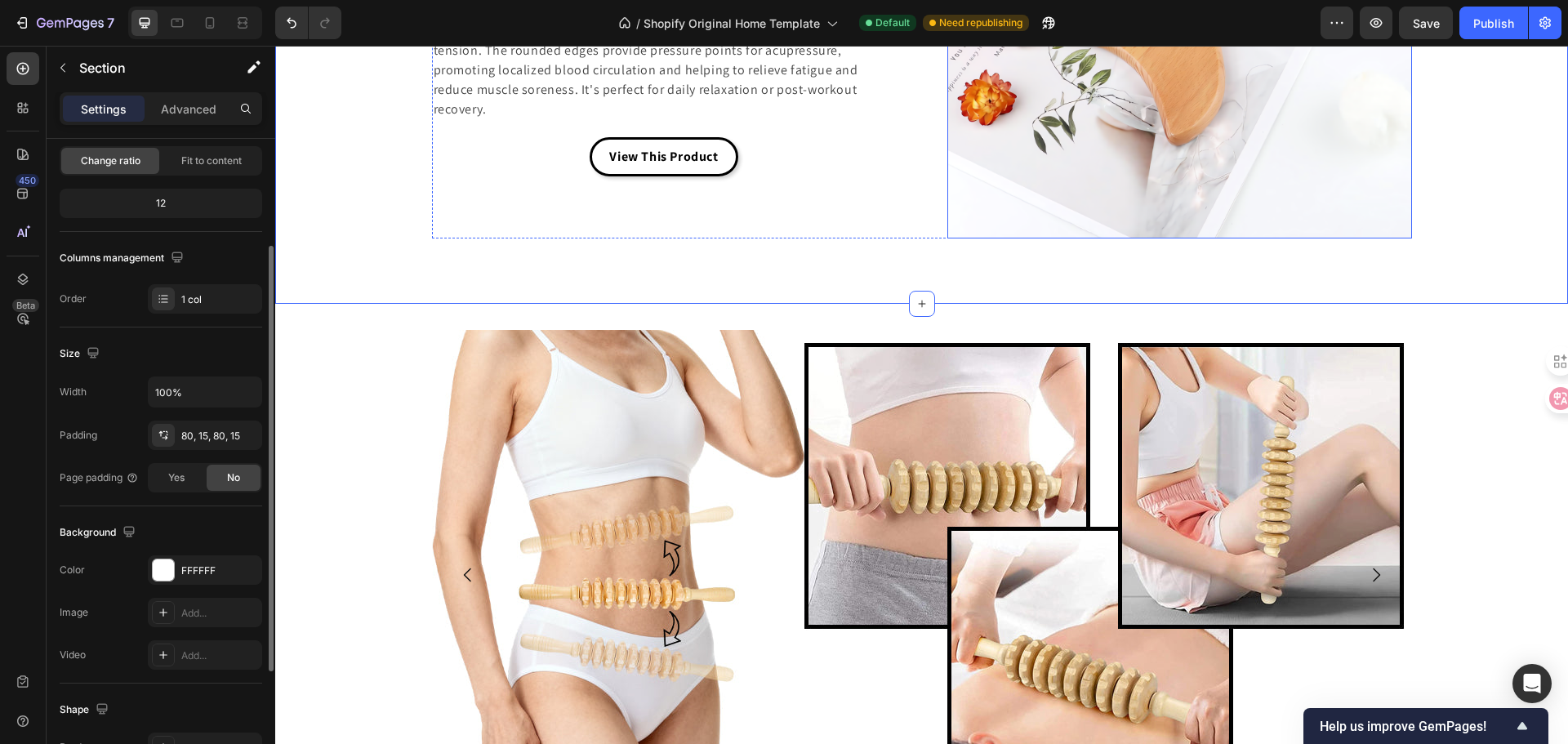
scroll to position [4428, 0]
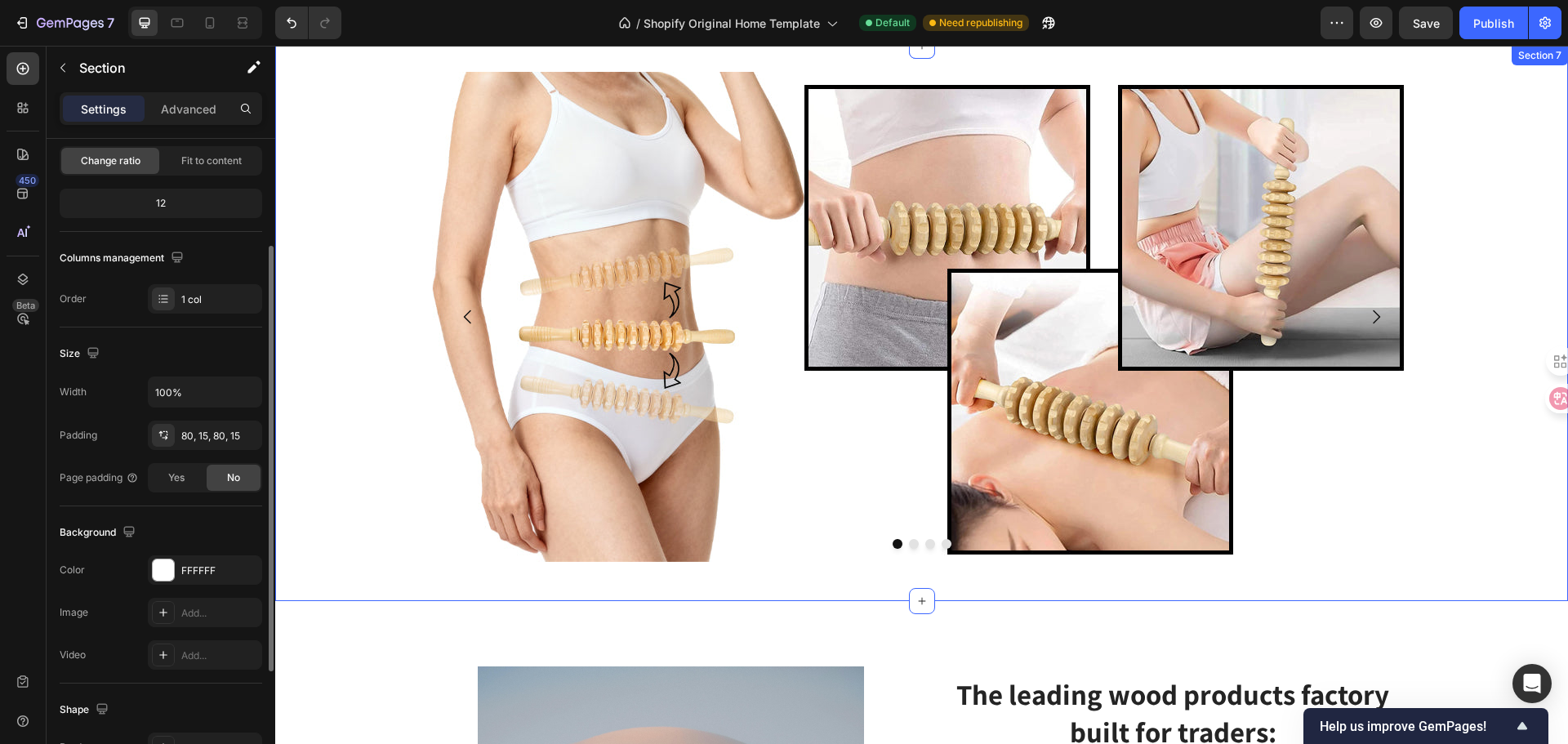
click at [1531, 224] on div "Image Drop element here Drop element here Drop element here [GEOGRAPHIC_DATA]" at bounding box center [920, 323] width 1292 height 504
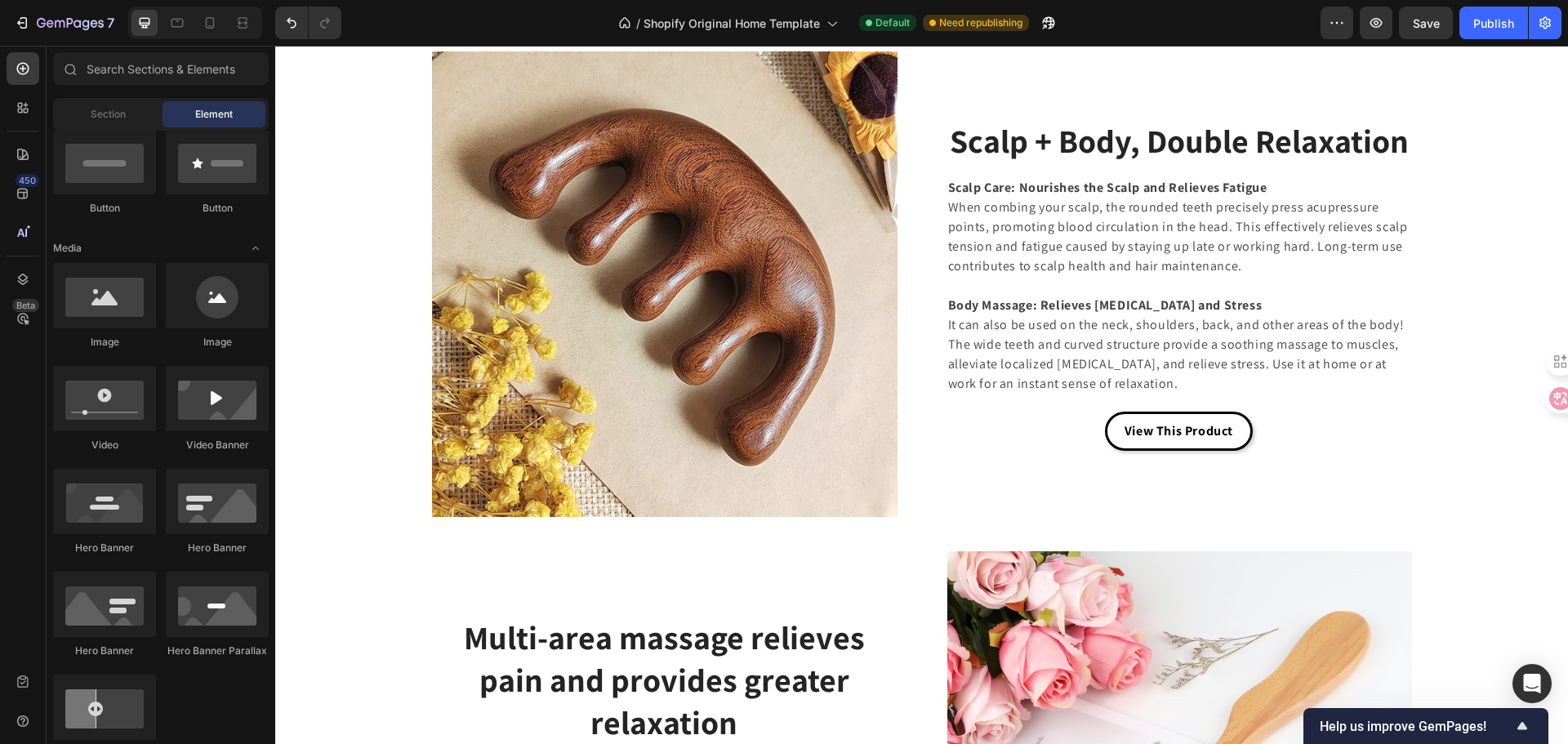
scroll to position [3447, 0]
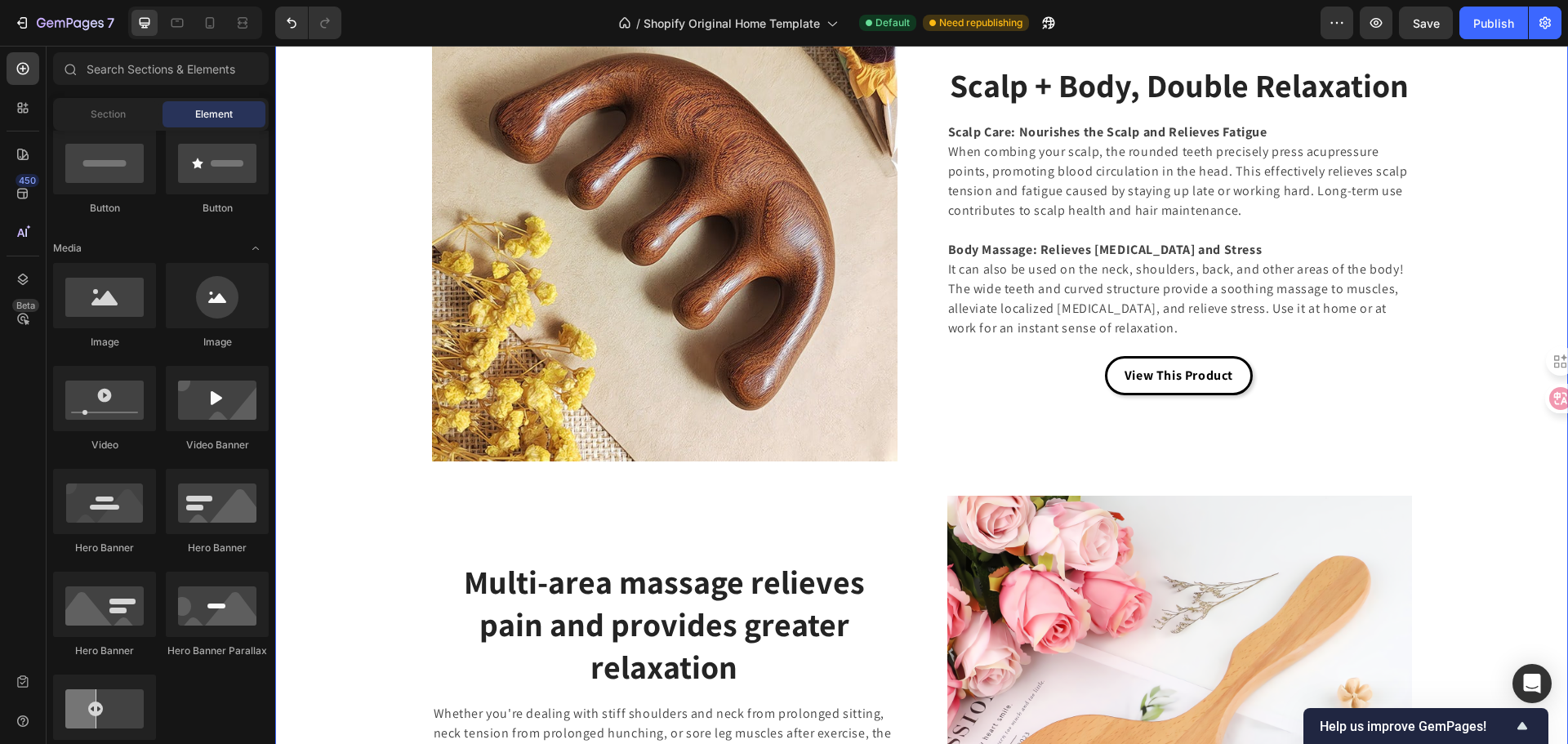
click at [338, 277] on div "Image Scalp + Body, Double Relaxation Heading Scalp Care: Nourishes the Scalp a…" at bounding box center [921, 478] width 1268 height 965
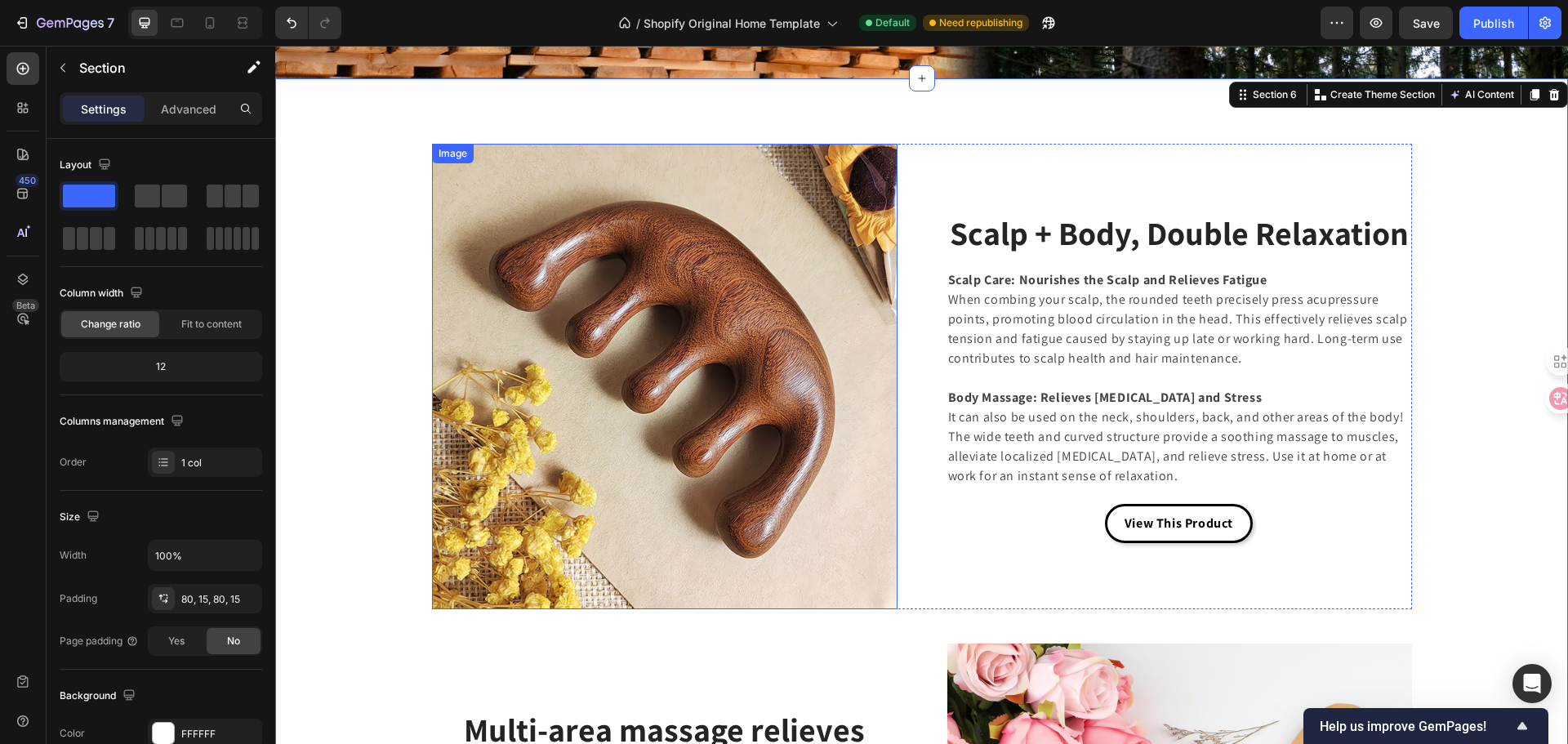
scroll to position [3120, 0]
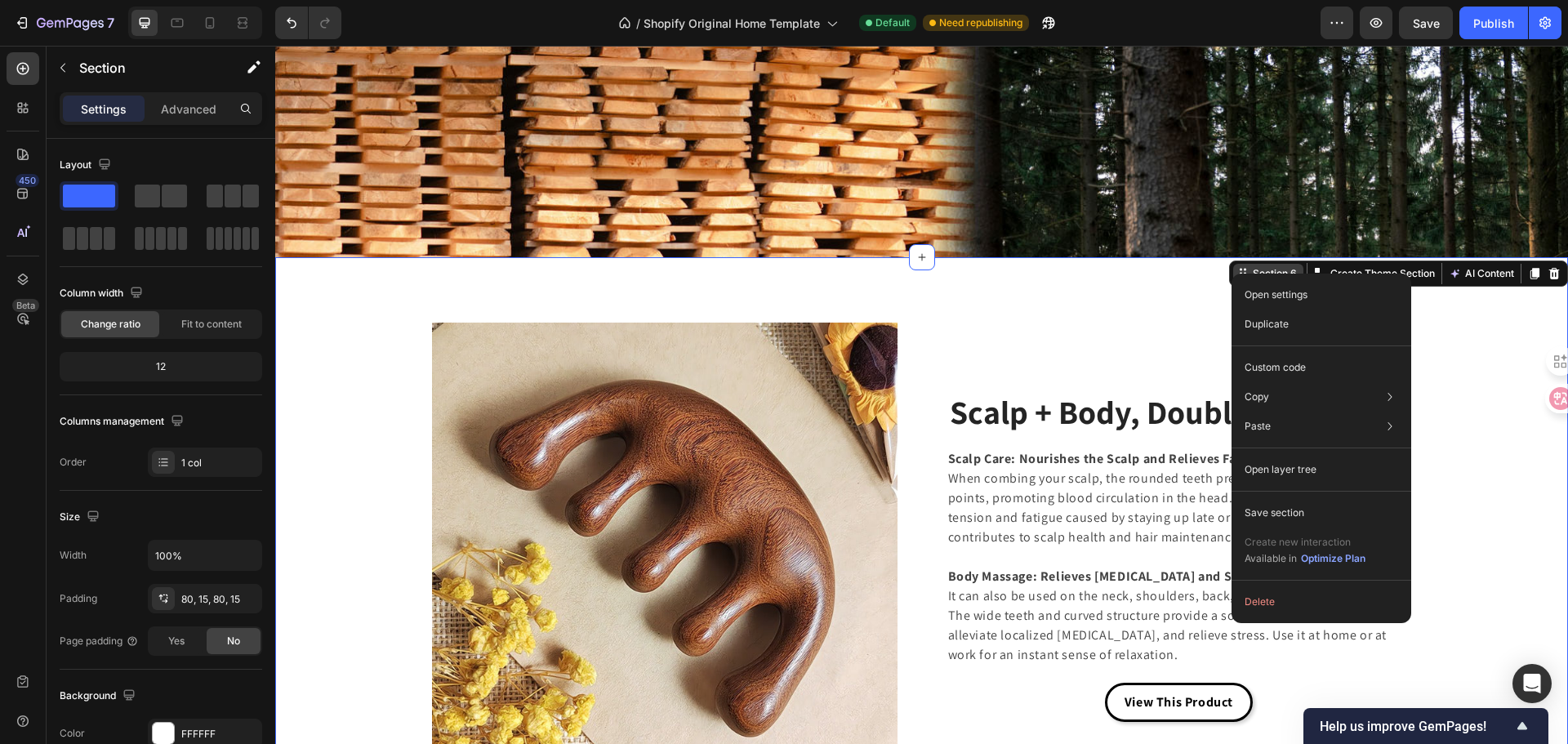
click at [1231, 274] on div "Open settings Duplicate Custom code Copy Copy section Ctrl + C Copy style Copy …" at bounding box center [1321, 449] width 180 height 349
click at [1236, 277] on icon at bounding box center [1242, 273] width 13 height 13
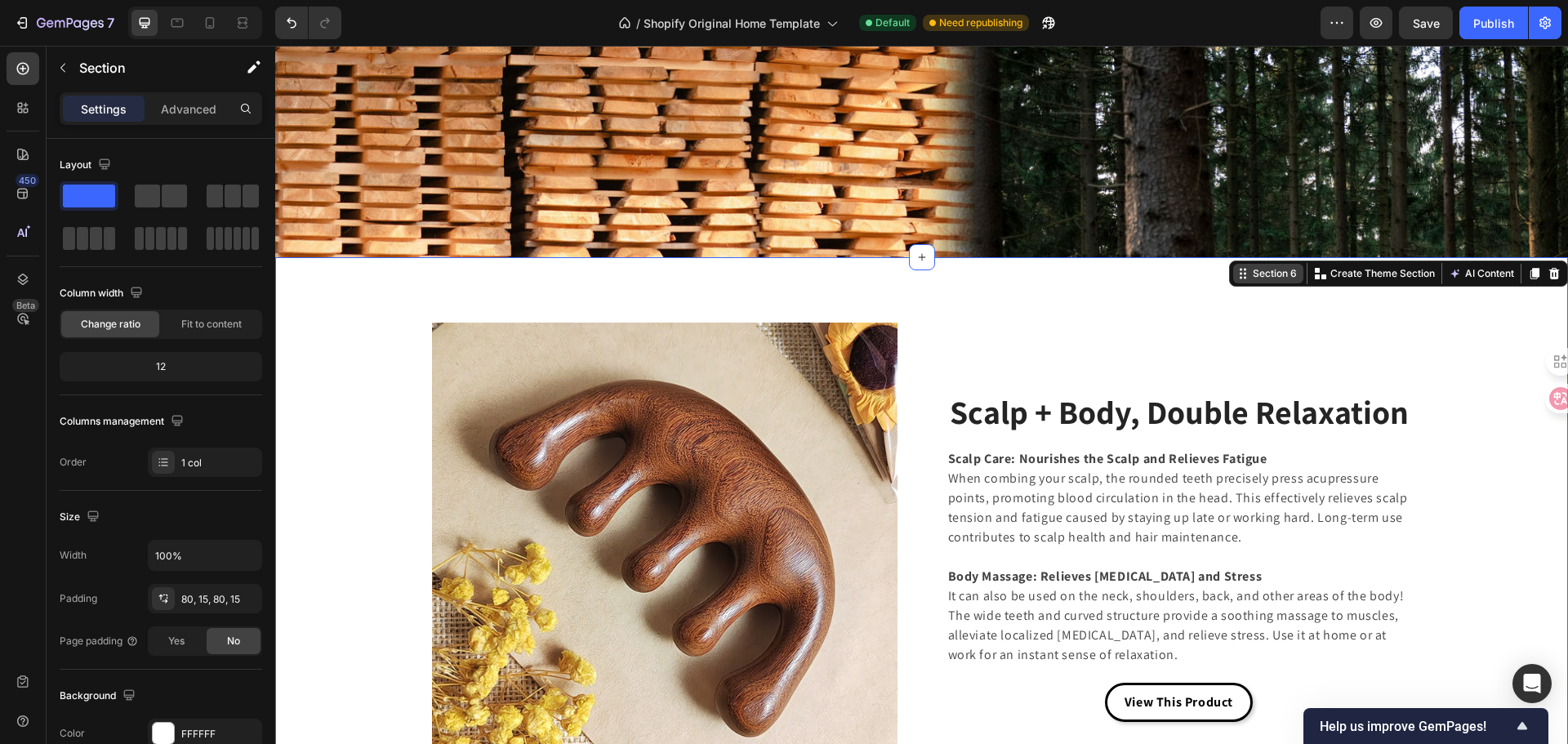
click at [1249, 277] on div "Section 6" at bounding box center [1275, 273] width 51 height 15
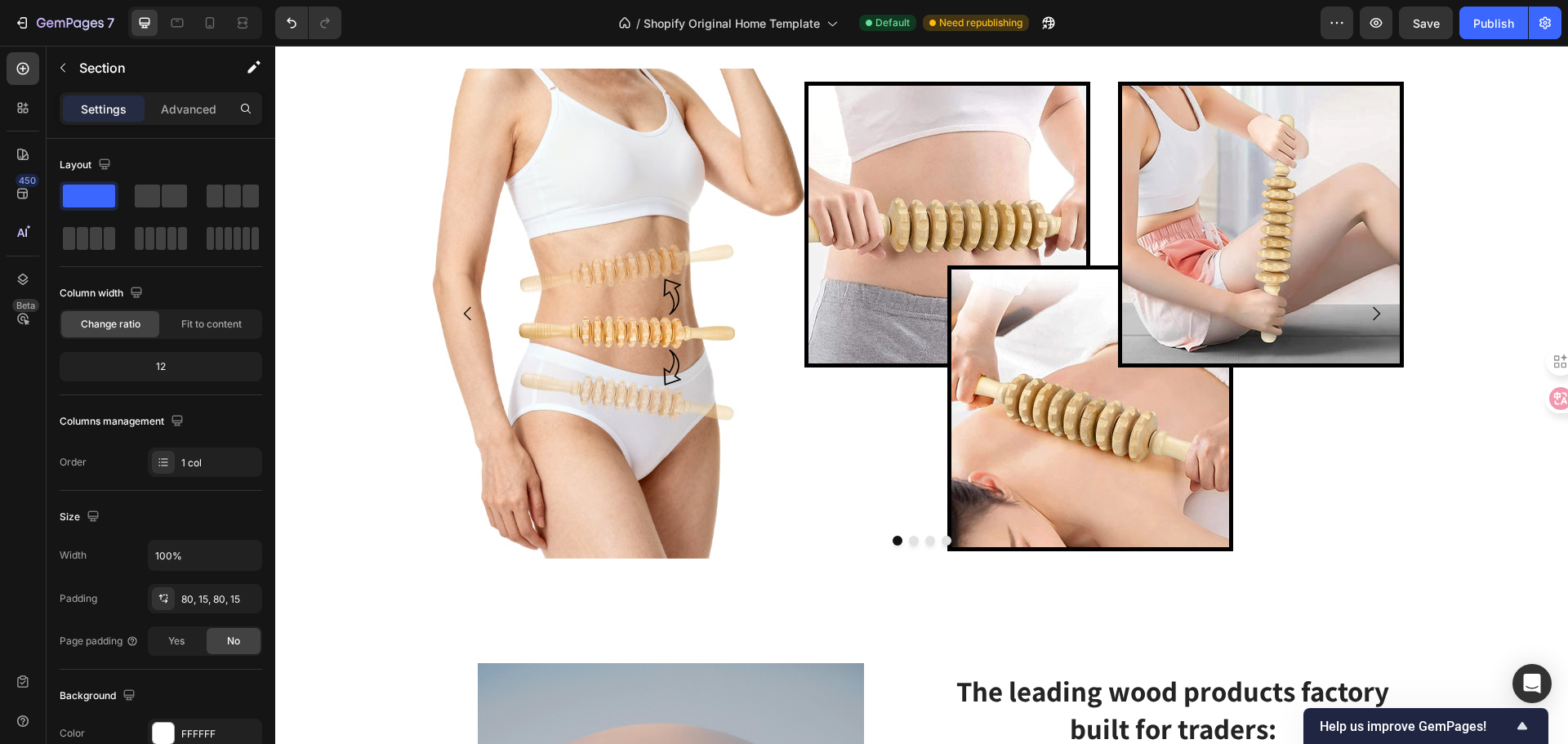
scroll to position [4428, 0]
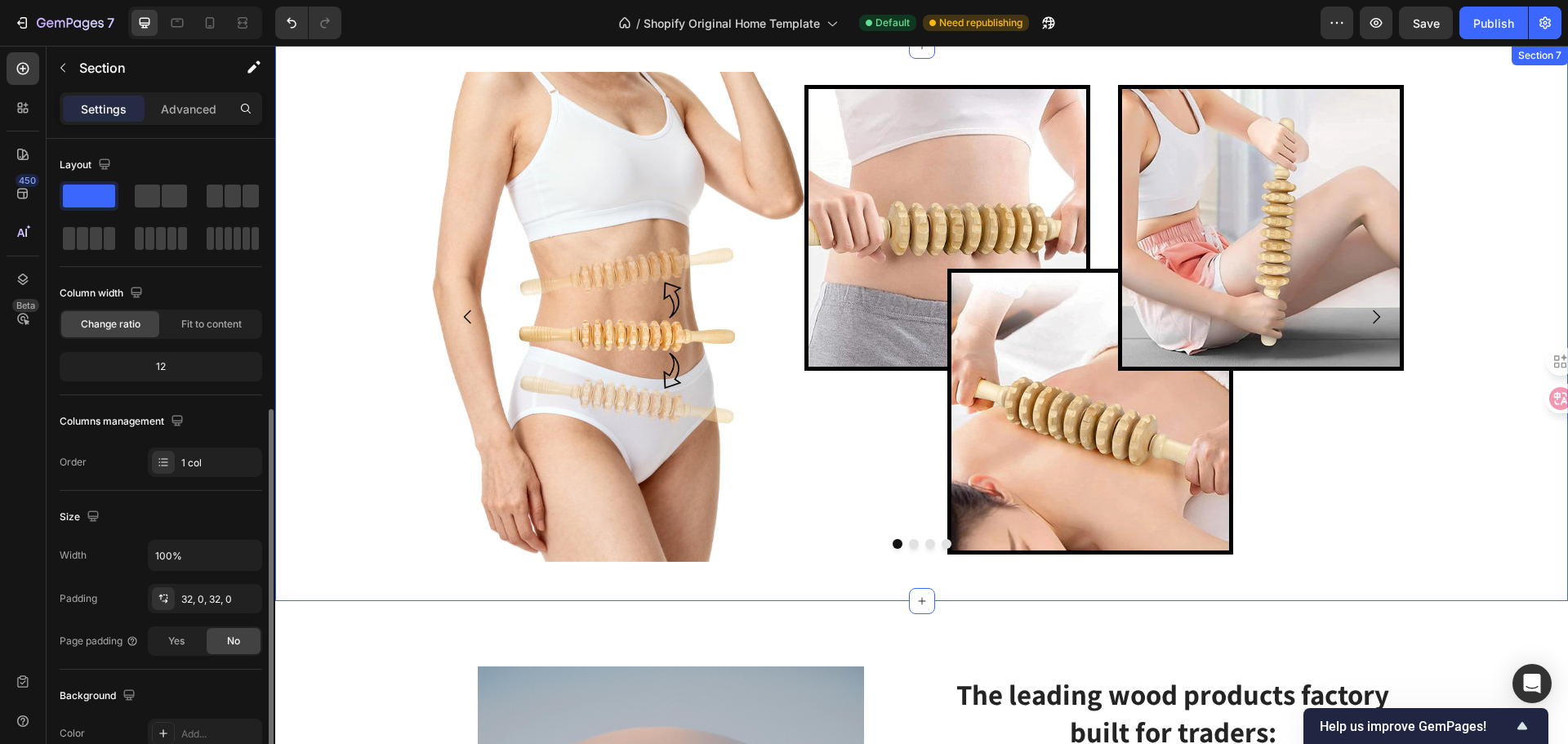
click at [394, 446] on div "Image Drop element here Drop element here Drop element here [GEOGRAPHIC_DATA]" at bounding box center [920, 323] width 1292 height 504
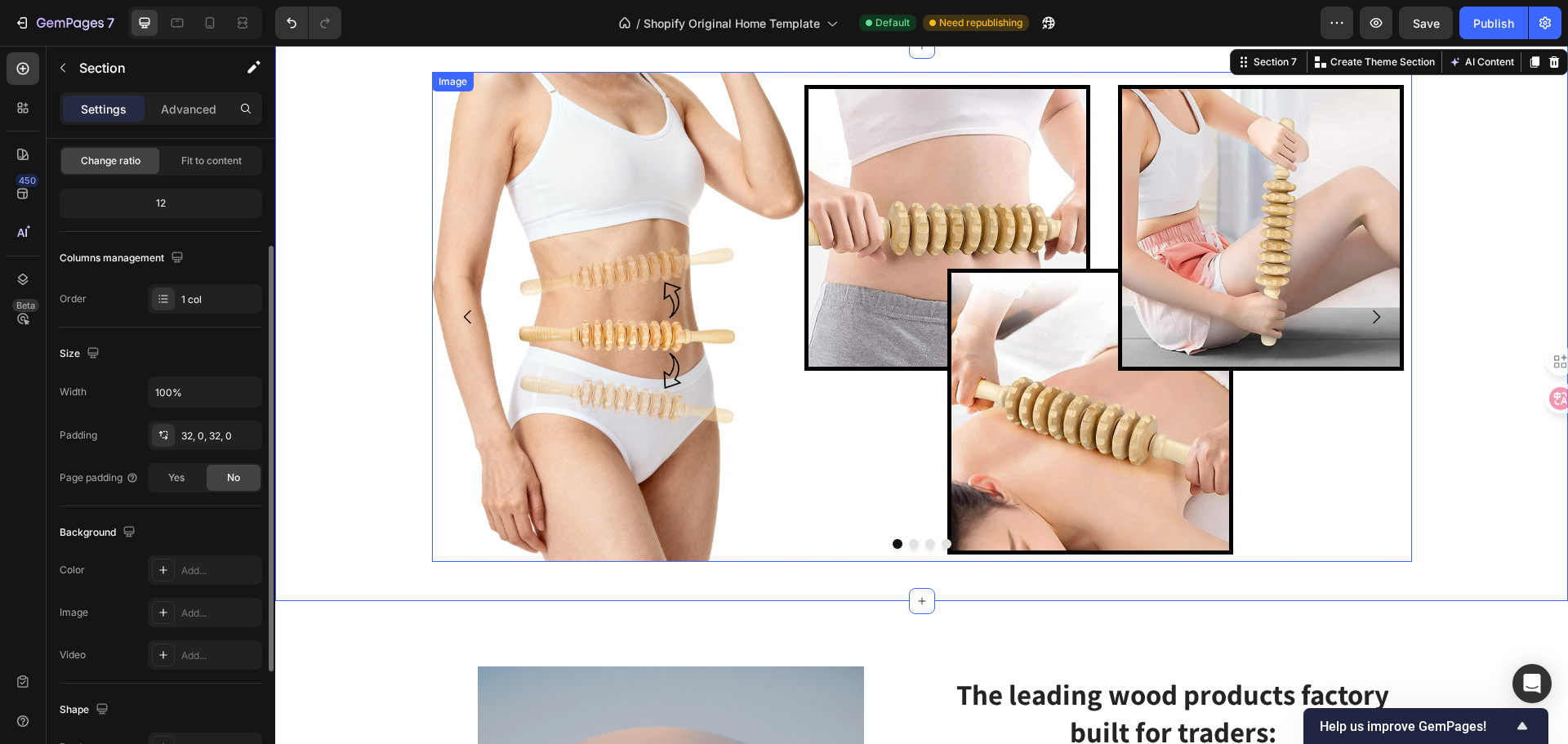
click at [510, 389] on img at bounding box center [921, 316] width 980 height 490
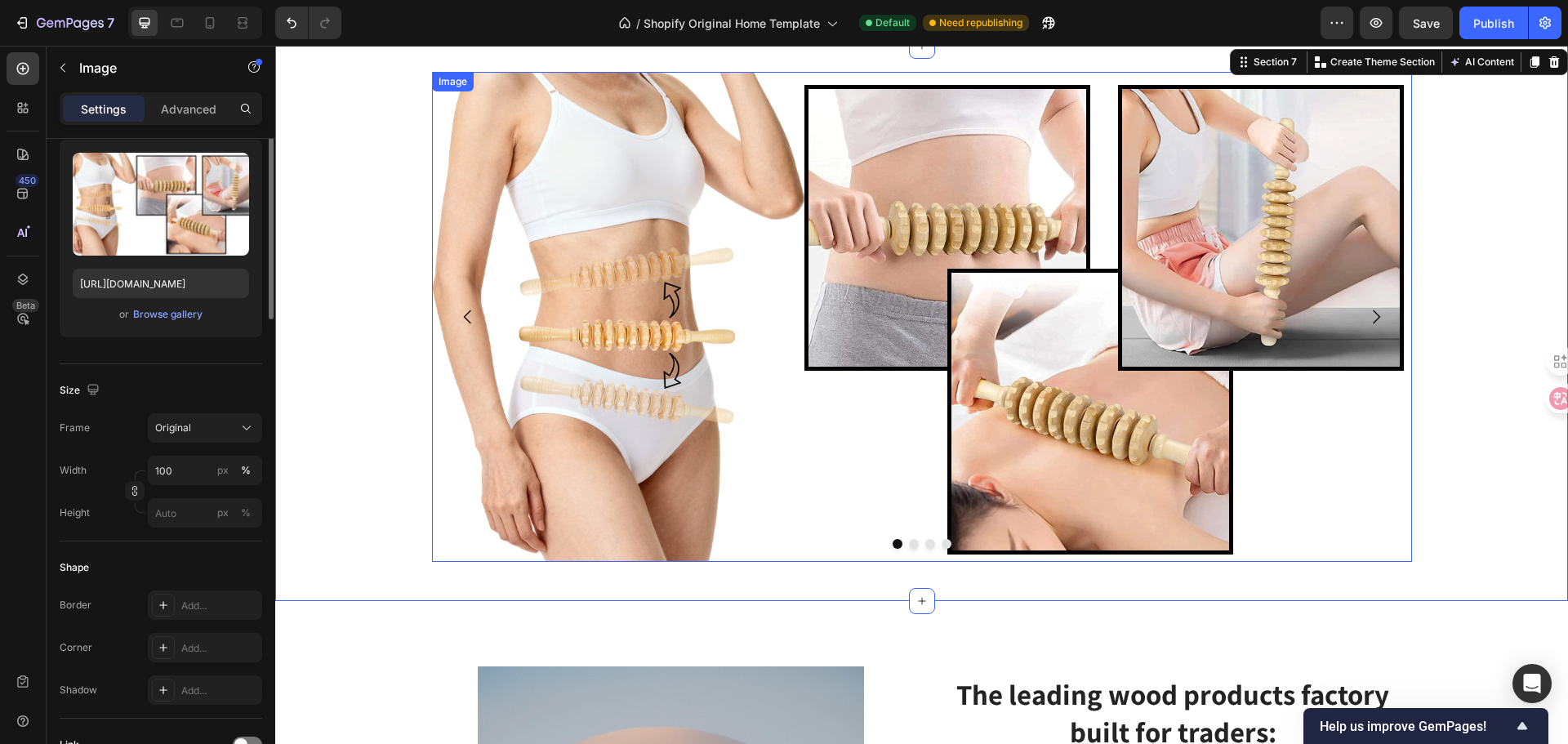
scroll to position [0, 0]
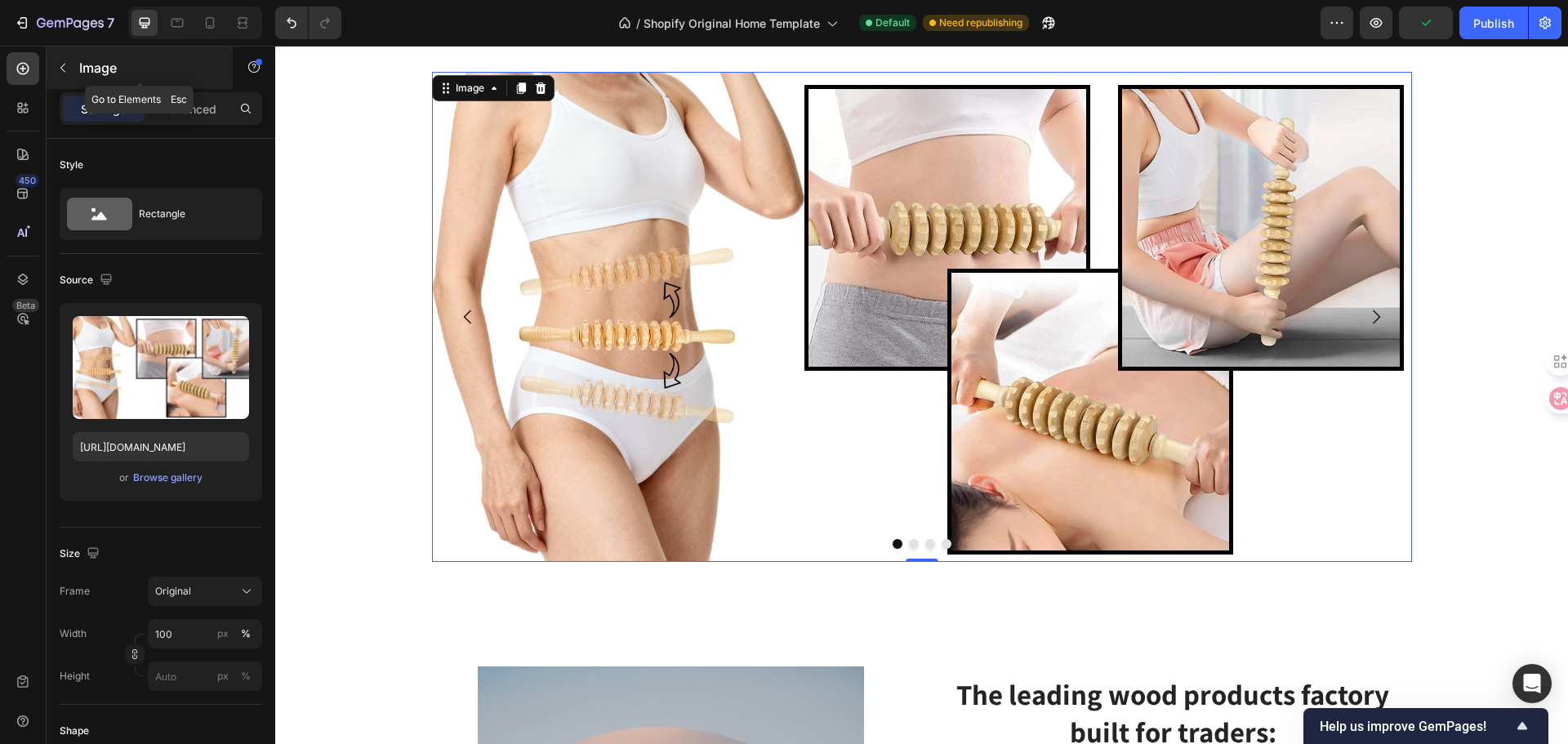
click at [65, 65] on icon "button" at bounding box center [63, 68] width 5 height 9
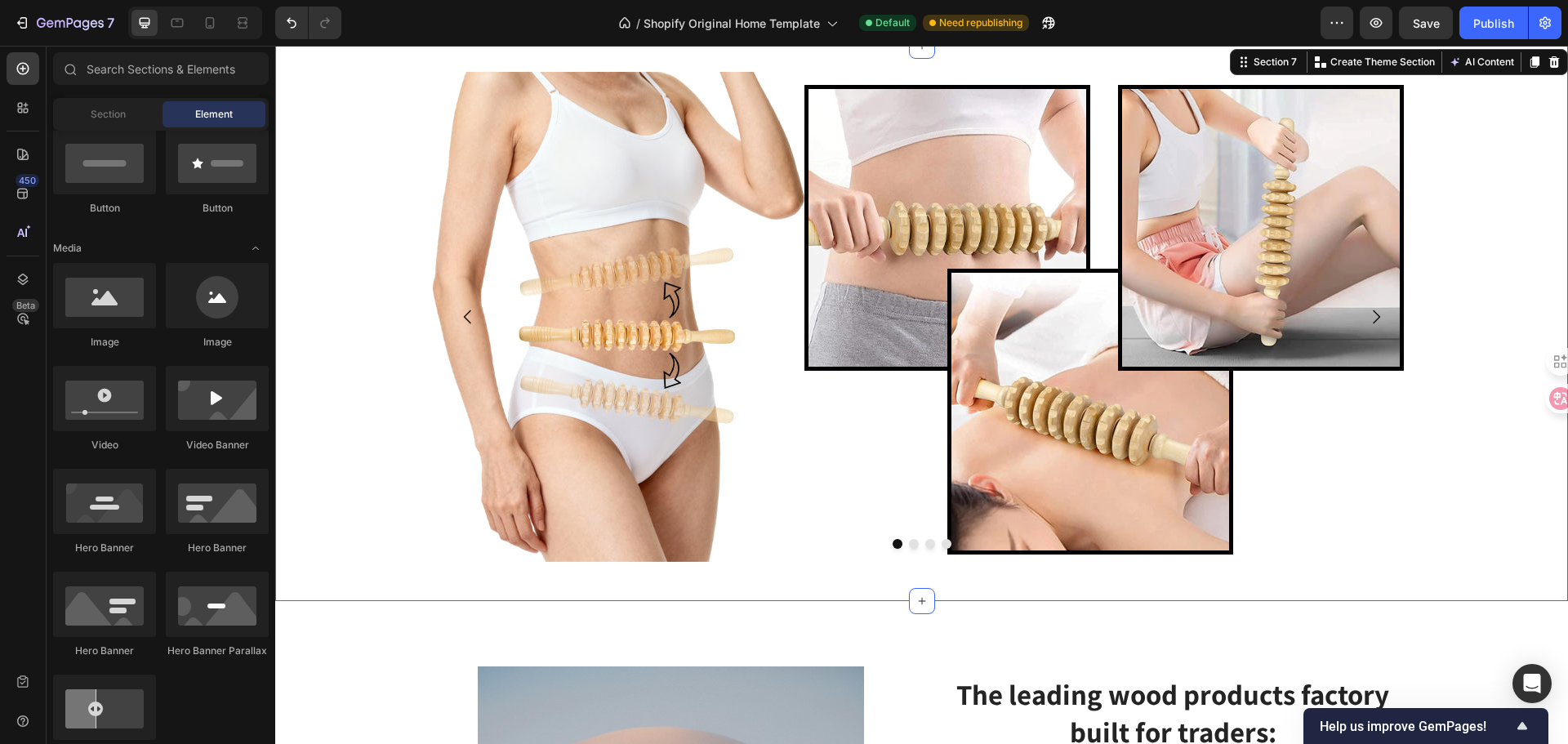
click at [379, 250] on div "Image Drop element here Drop element here Drop element here [GEOGRAPHIC_DATA]" at bounding box center [920, 323] width 1292 height 504
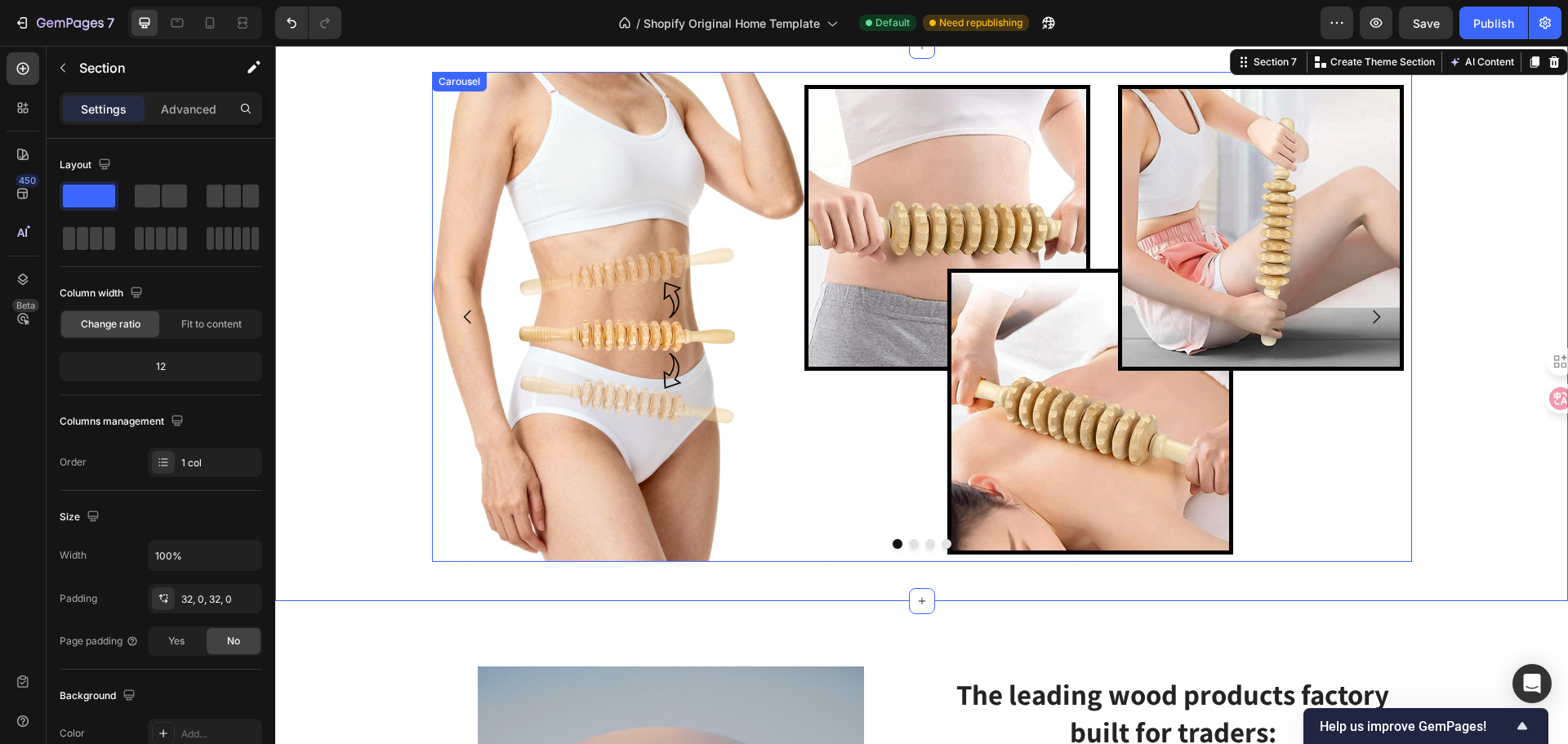
click at [1366, 314] on icon "Carousel Next Arrow" at bounding box center [1376, 317] width 20 height 20
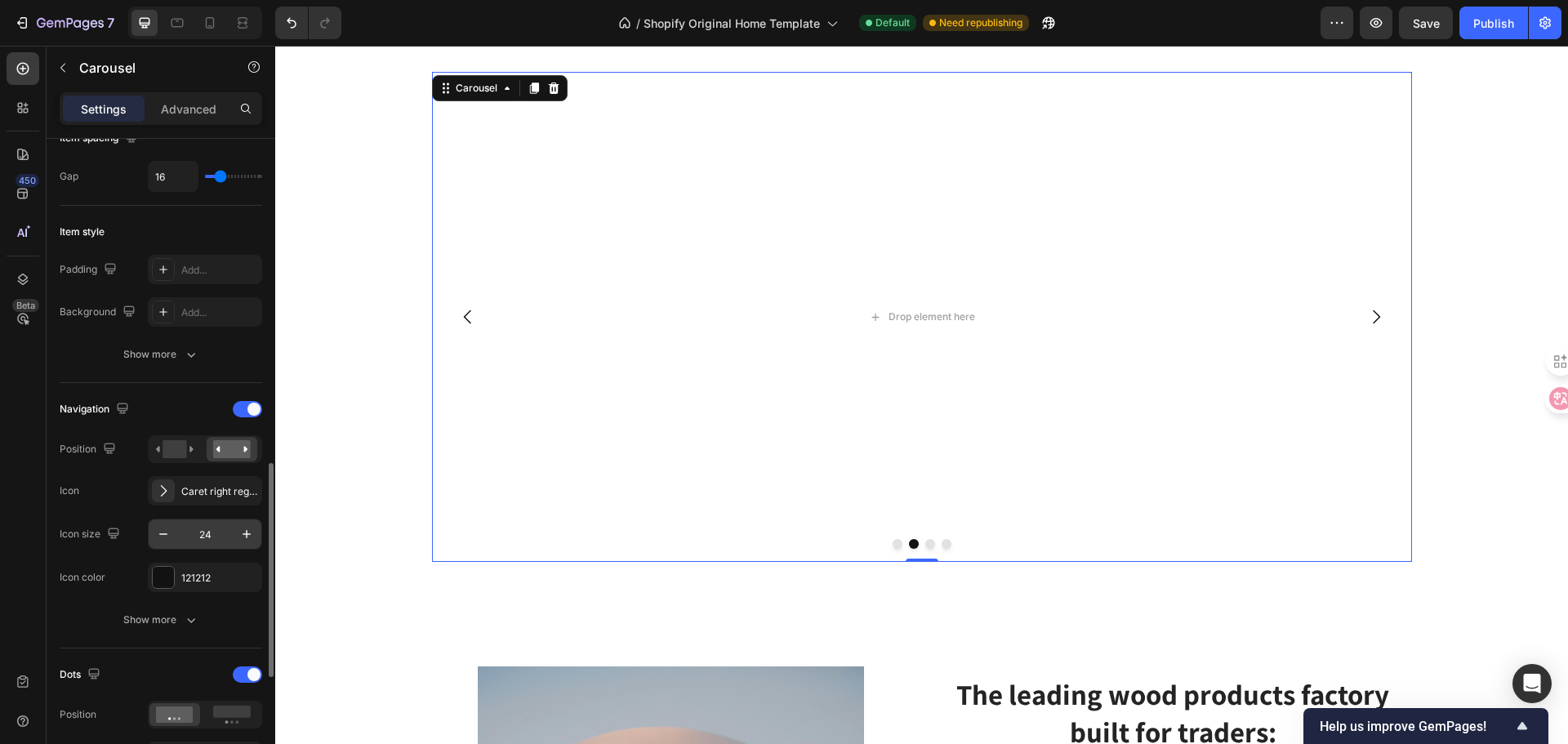
scroll to position [490, 0]
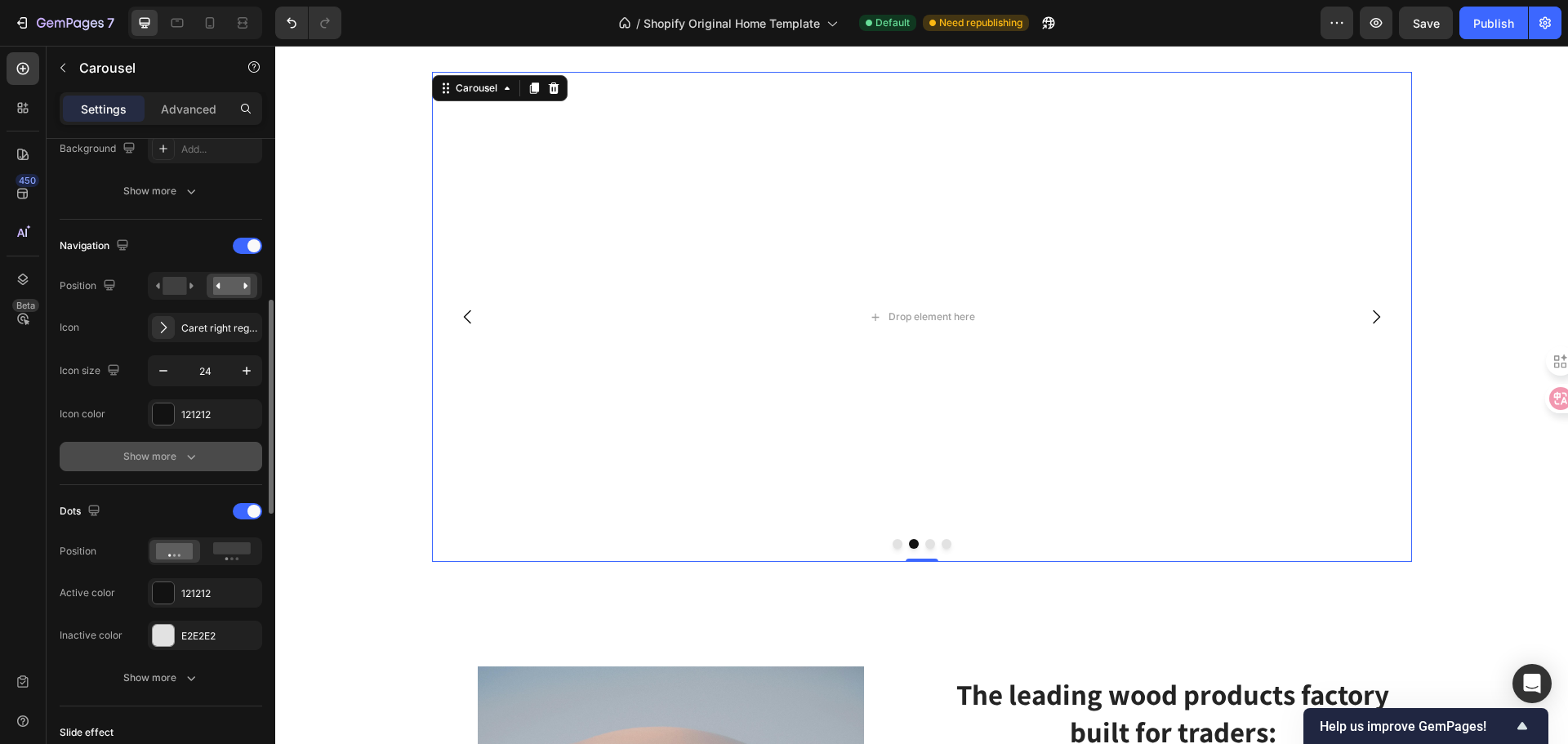
click at [168, 453] on div "Show more" at bounding box center [161, 456] width 76 height 17
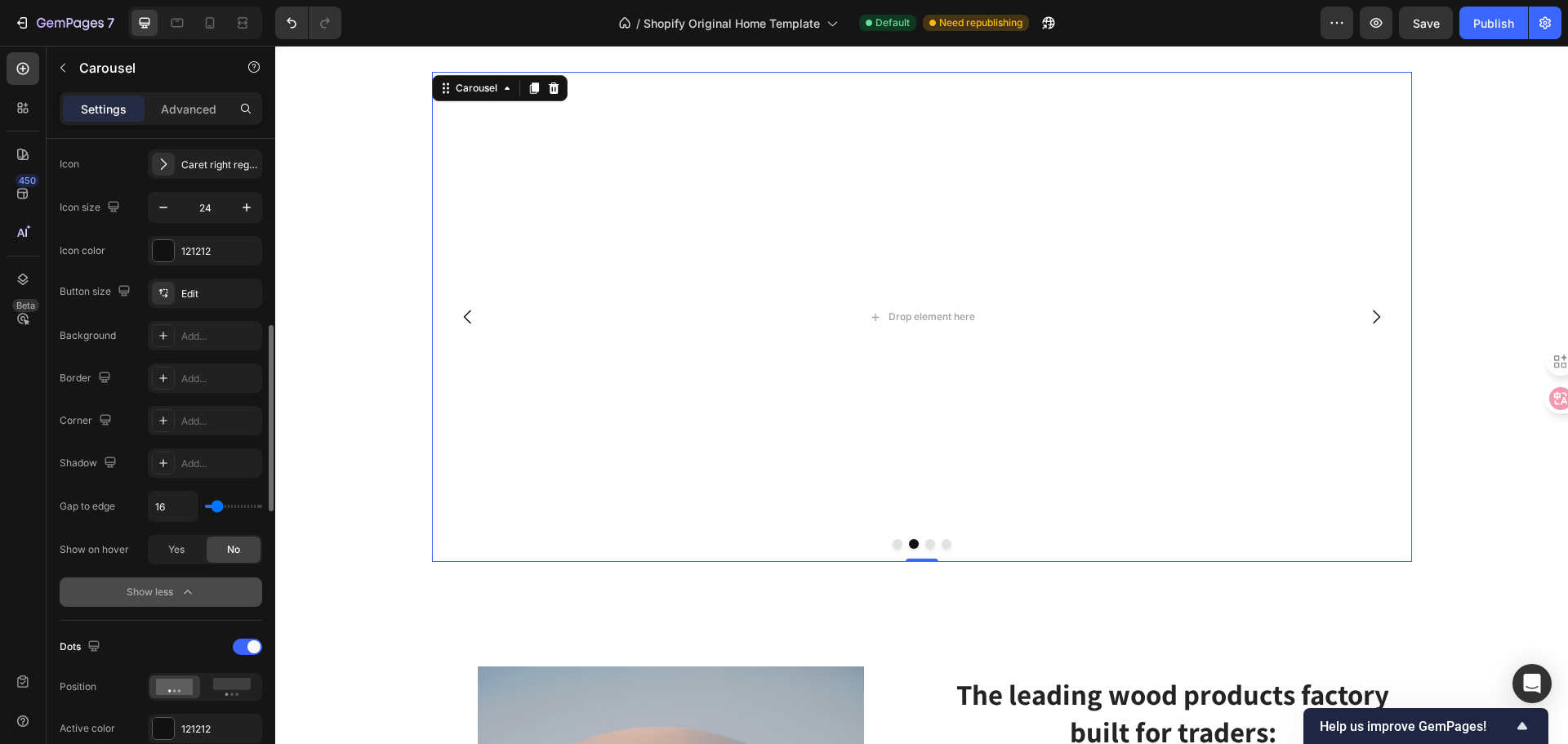
scroll to position [817, 0]
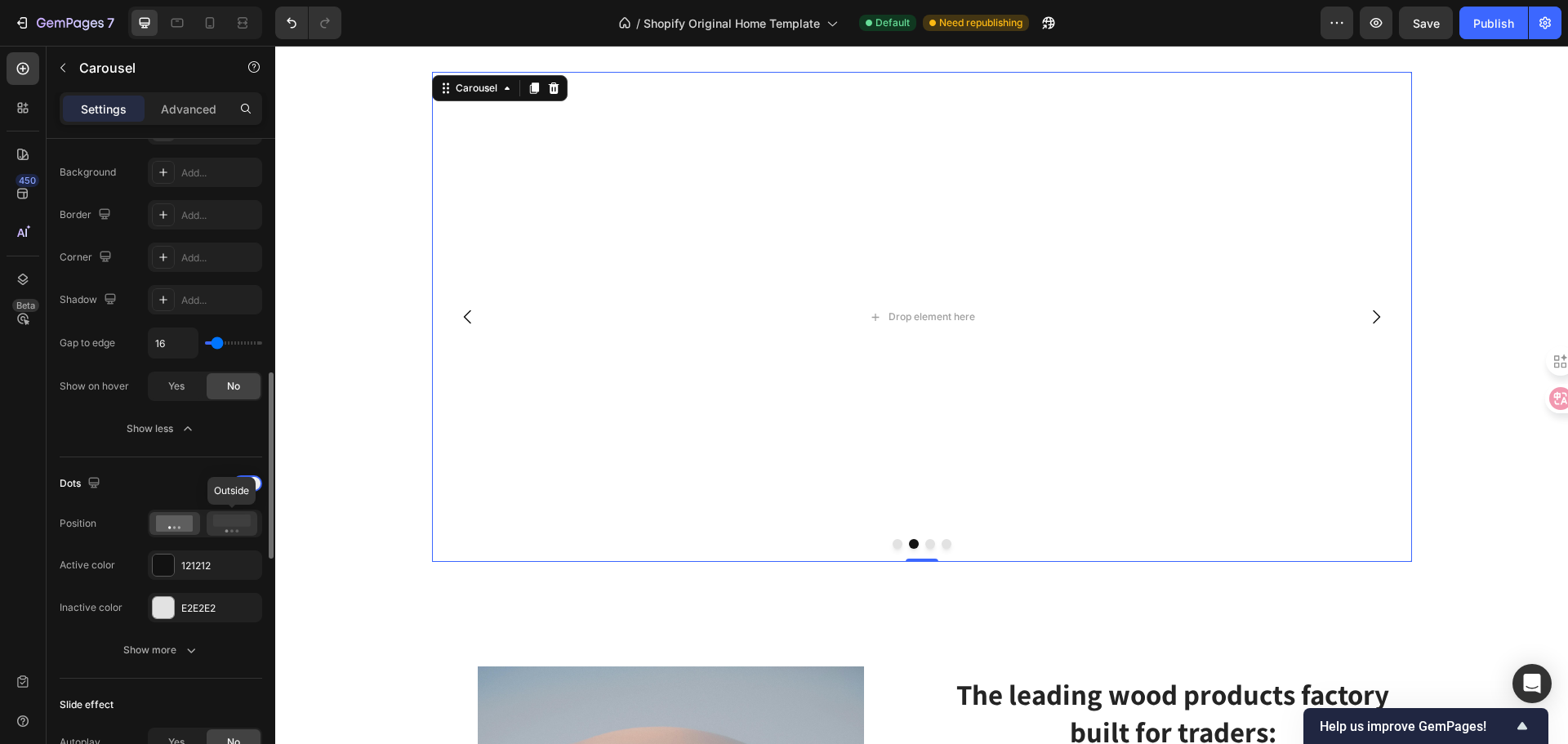
click at [219, 528] on icon at bounding box center [232, 523] width 37 height 18
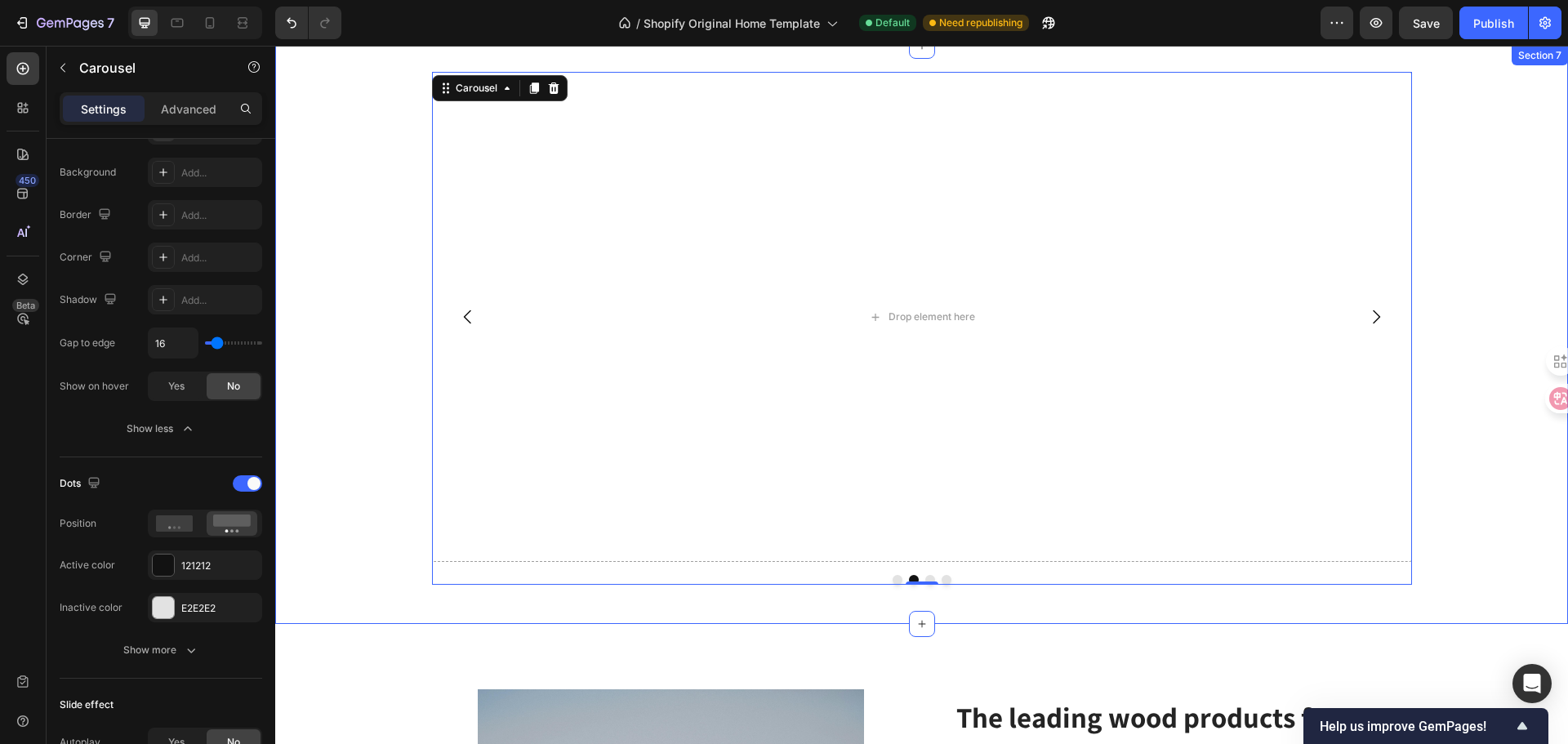
click at [329, 441] on div "Image Drop element here Drop element here Drop element here Carousel 0 Row" at bounding box center [920, 335] width 1292 height 526
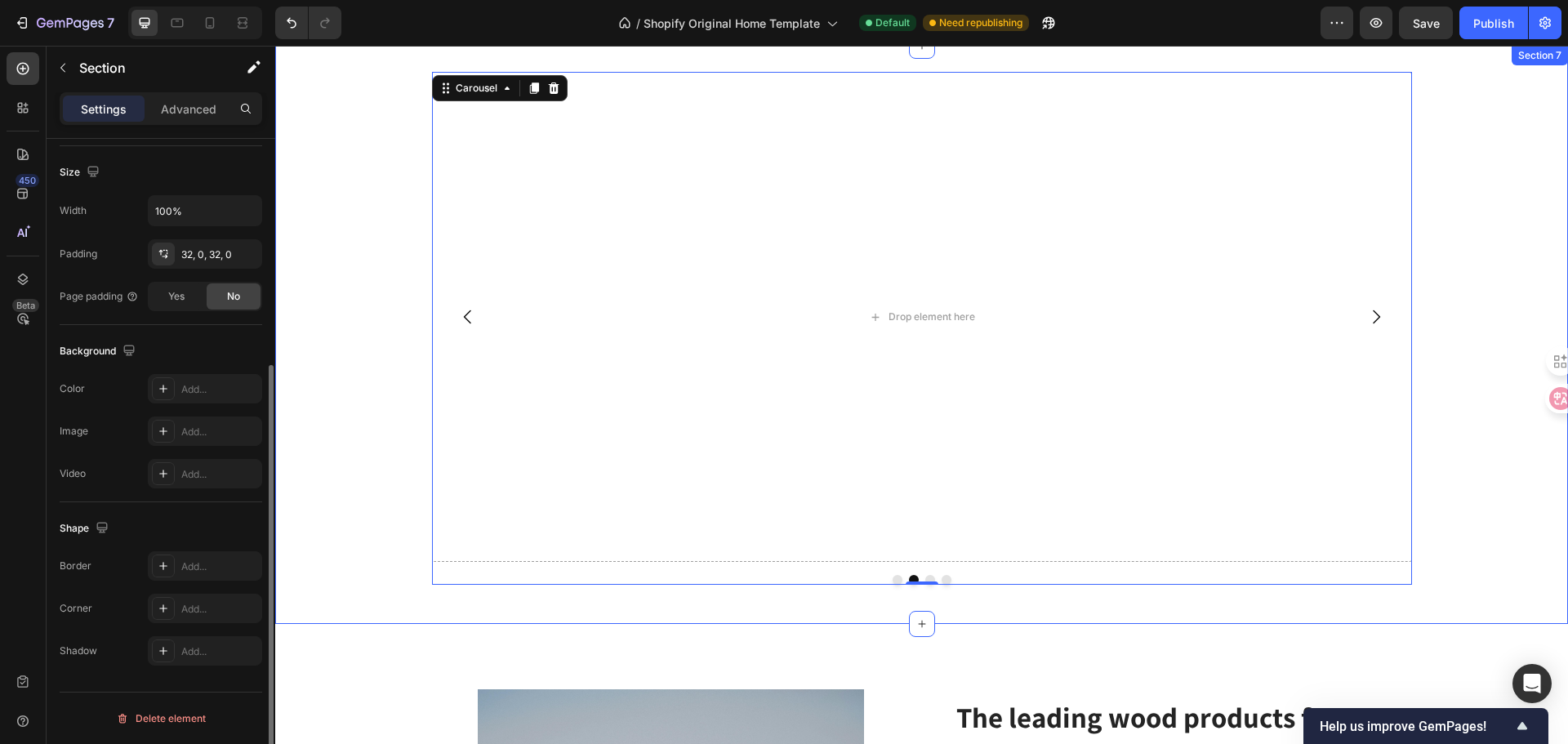
scroll to position [0, 0]
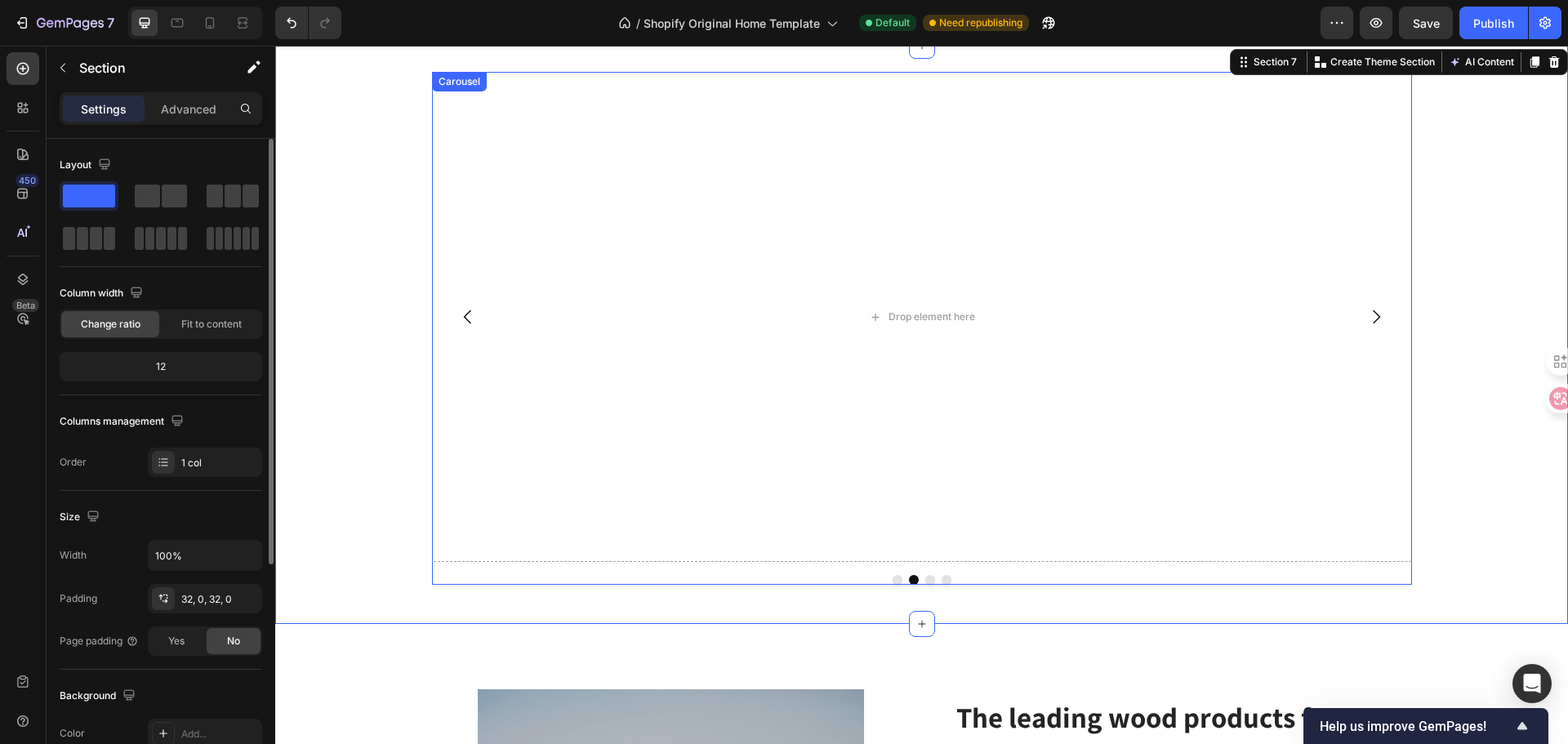
click at [462, 314] on icon "Carousel Back Arrow" at bounding box center [468, 317] width 20 height 20
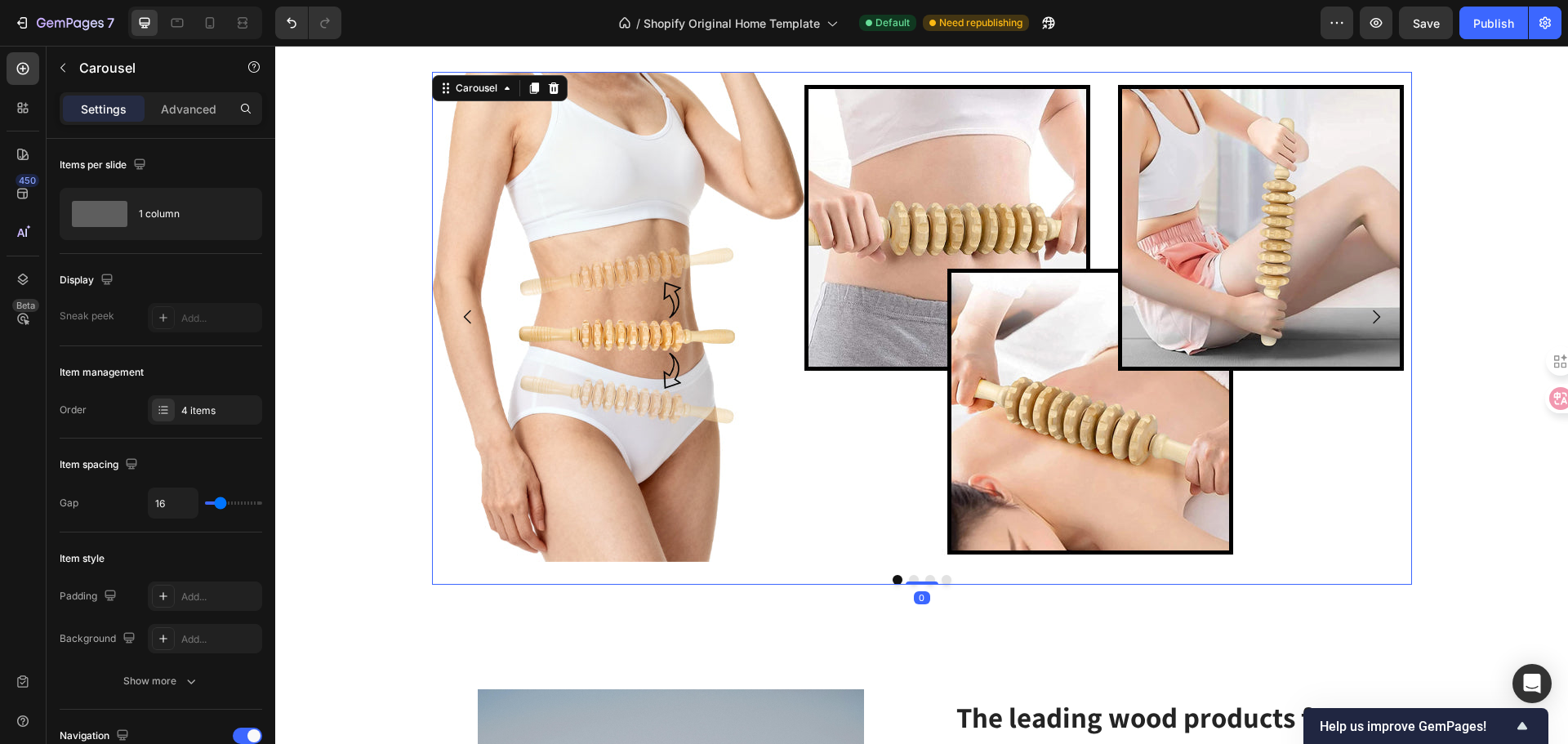
click at [1367, 314] on icon "Carousel Next Arrow" at bounding box center [1376, 317] width 20 height 20
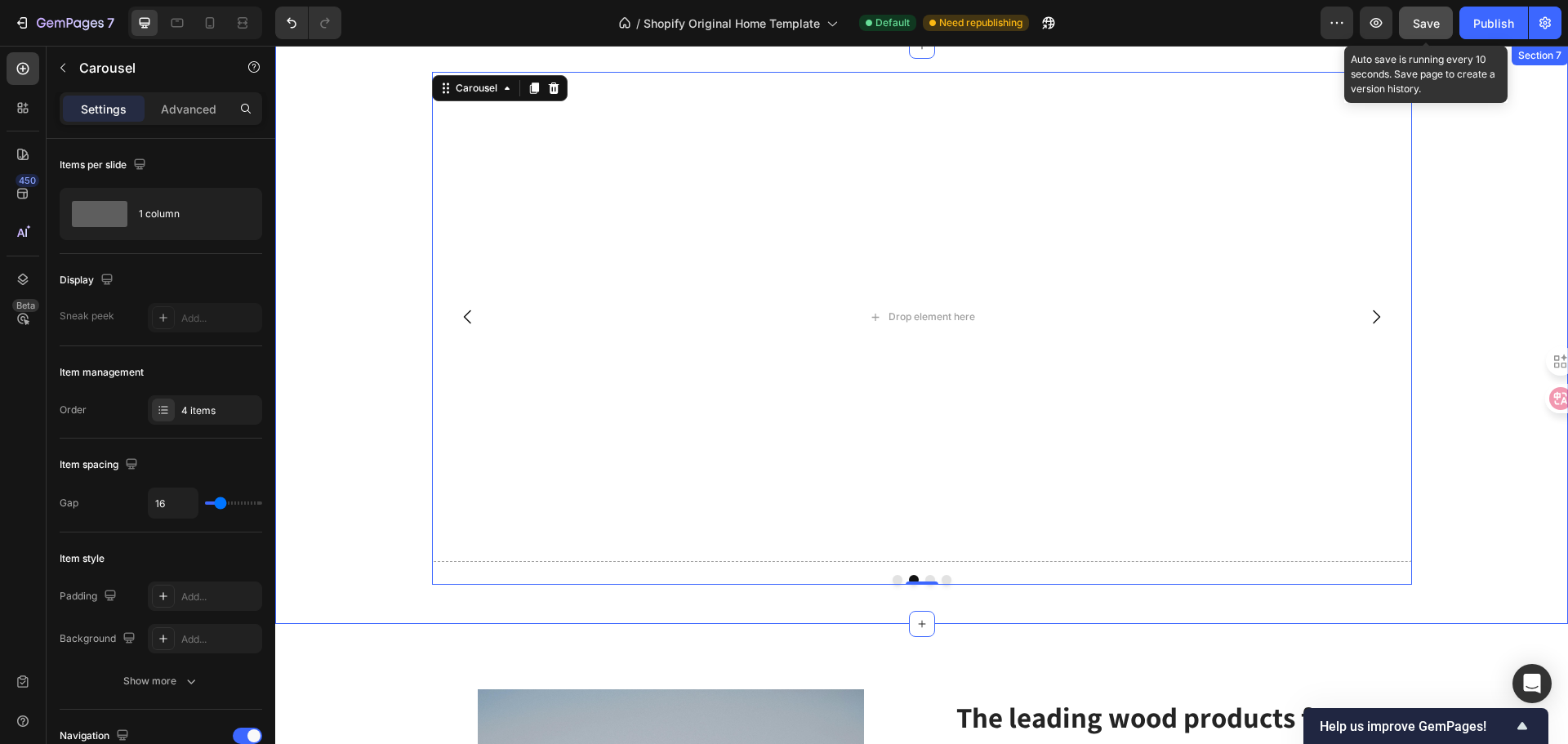
click at [1425, 31] on button "Save" at bounding box center [1426, 23] width 54 height 32
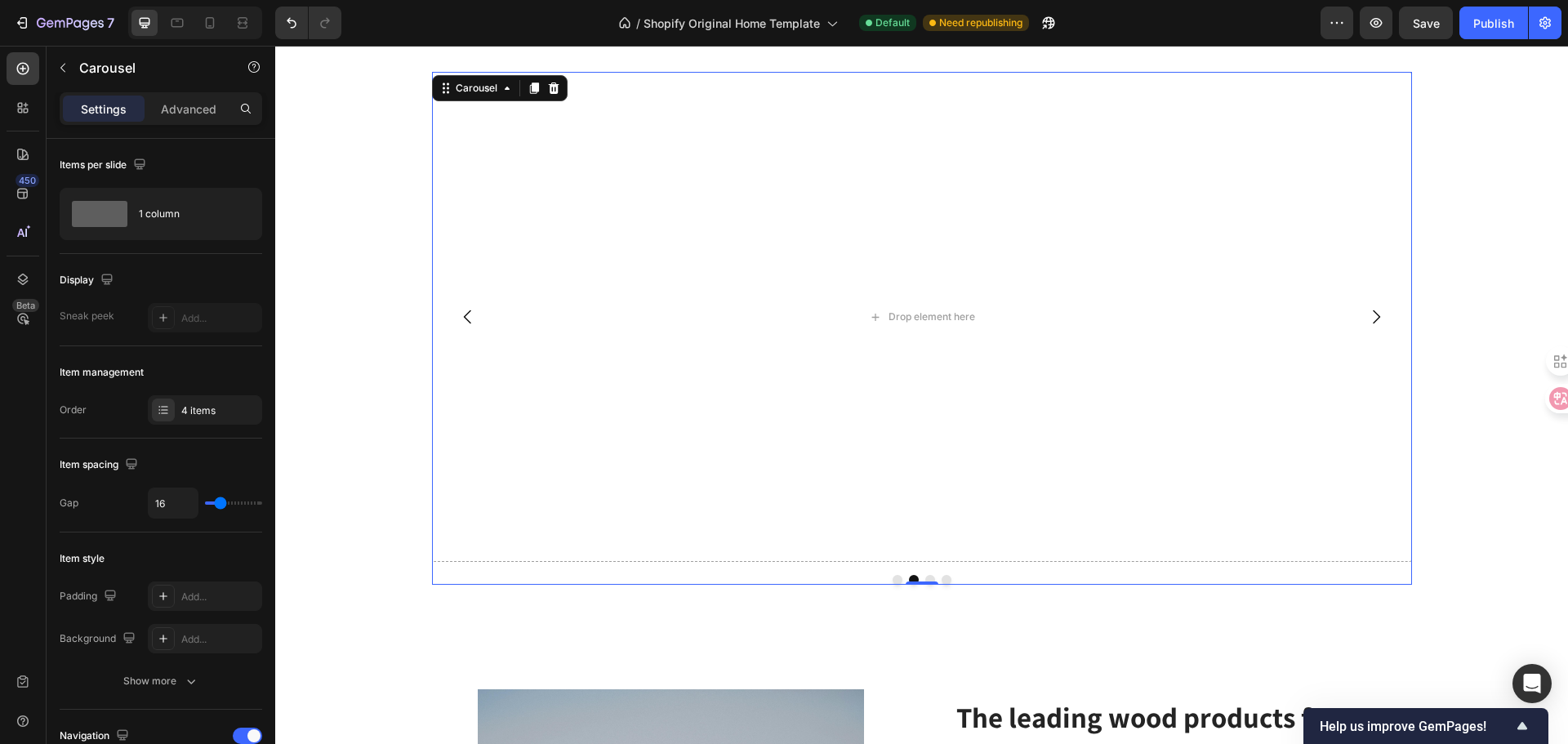
click at [455, 300] on button "Carousel Back Arrow" at bounding box center [468, 317] width 46 height 46
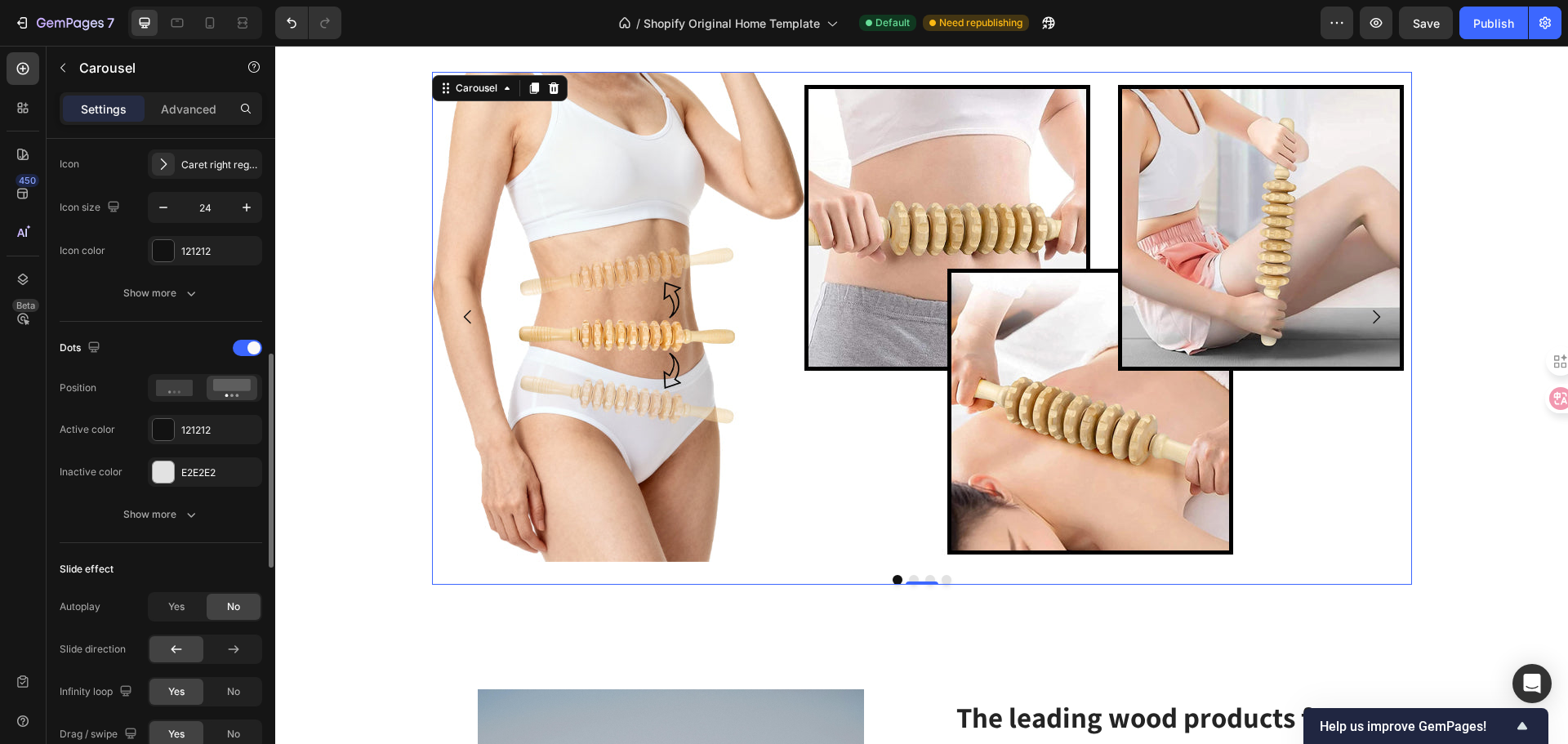
scroll to position [817, 0]
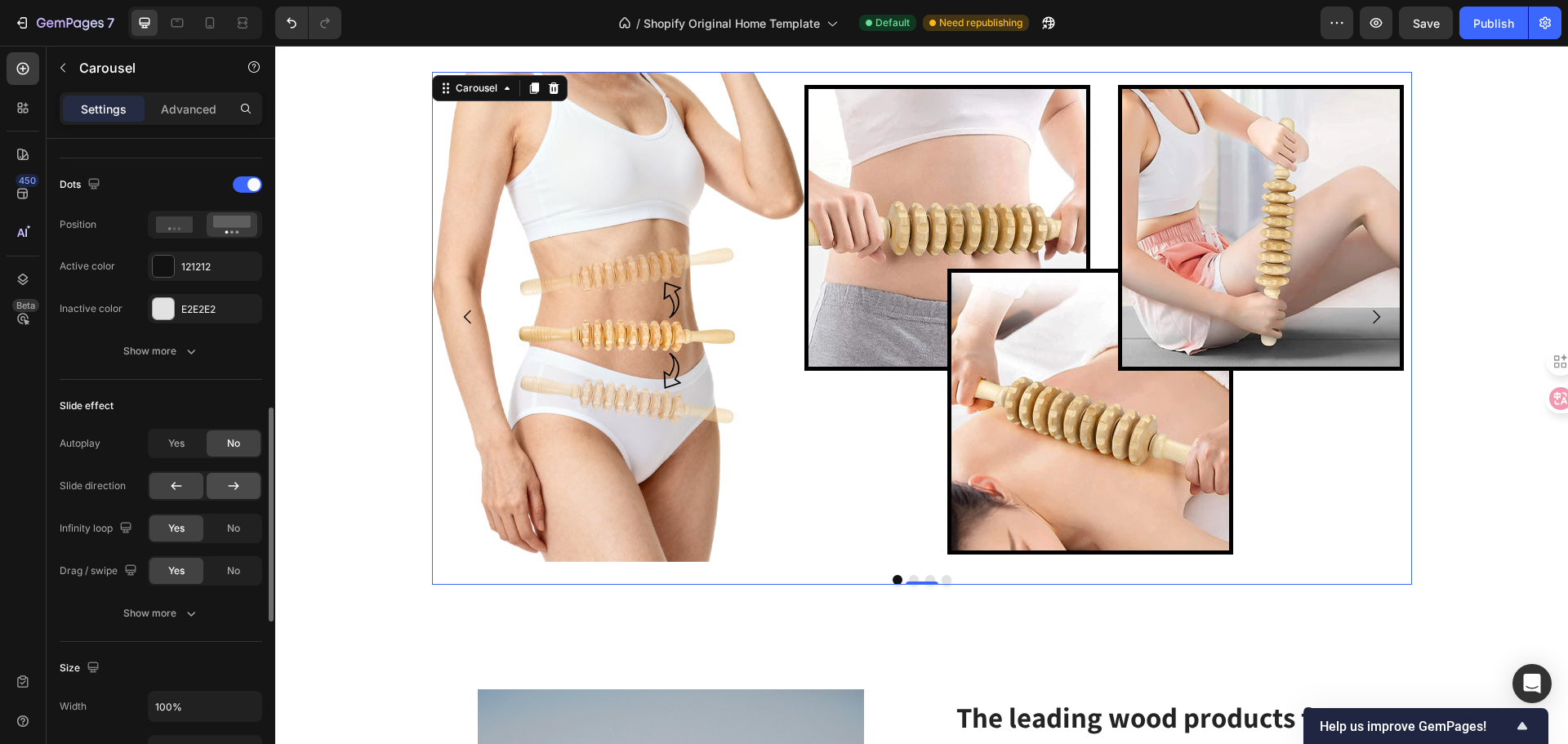
click at [245, 485] on div at bounding box center [234, 486] width 54 height 27
click at [170, 488] on icon at bounding box center [176, 486] width 17 height 17
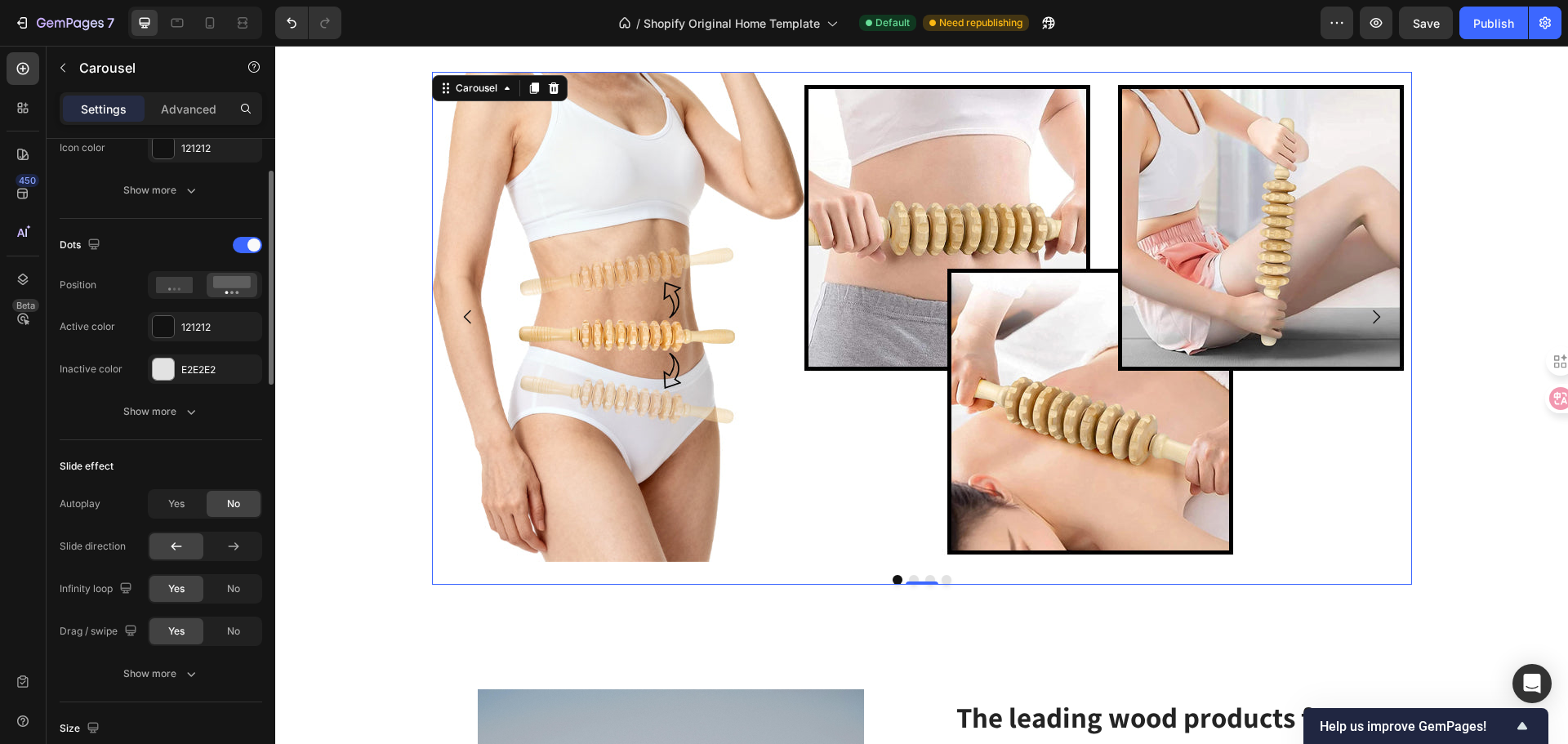
scroll to position [185, 0]
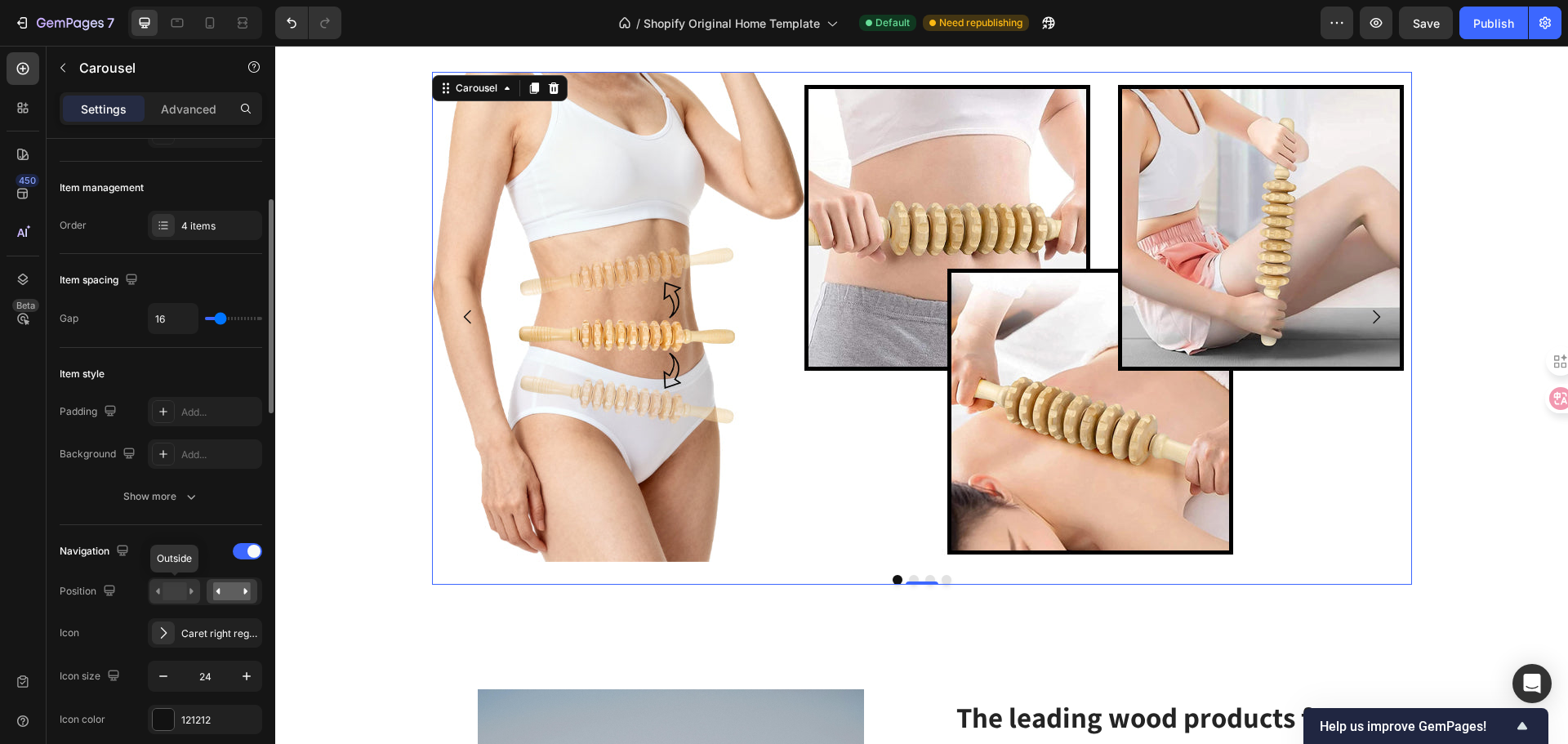
click at [157, 596] on icon at bounding box center [175, 591] width 37 height 18
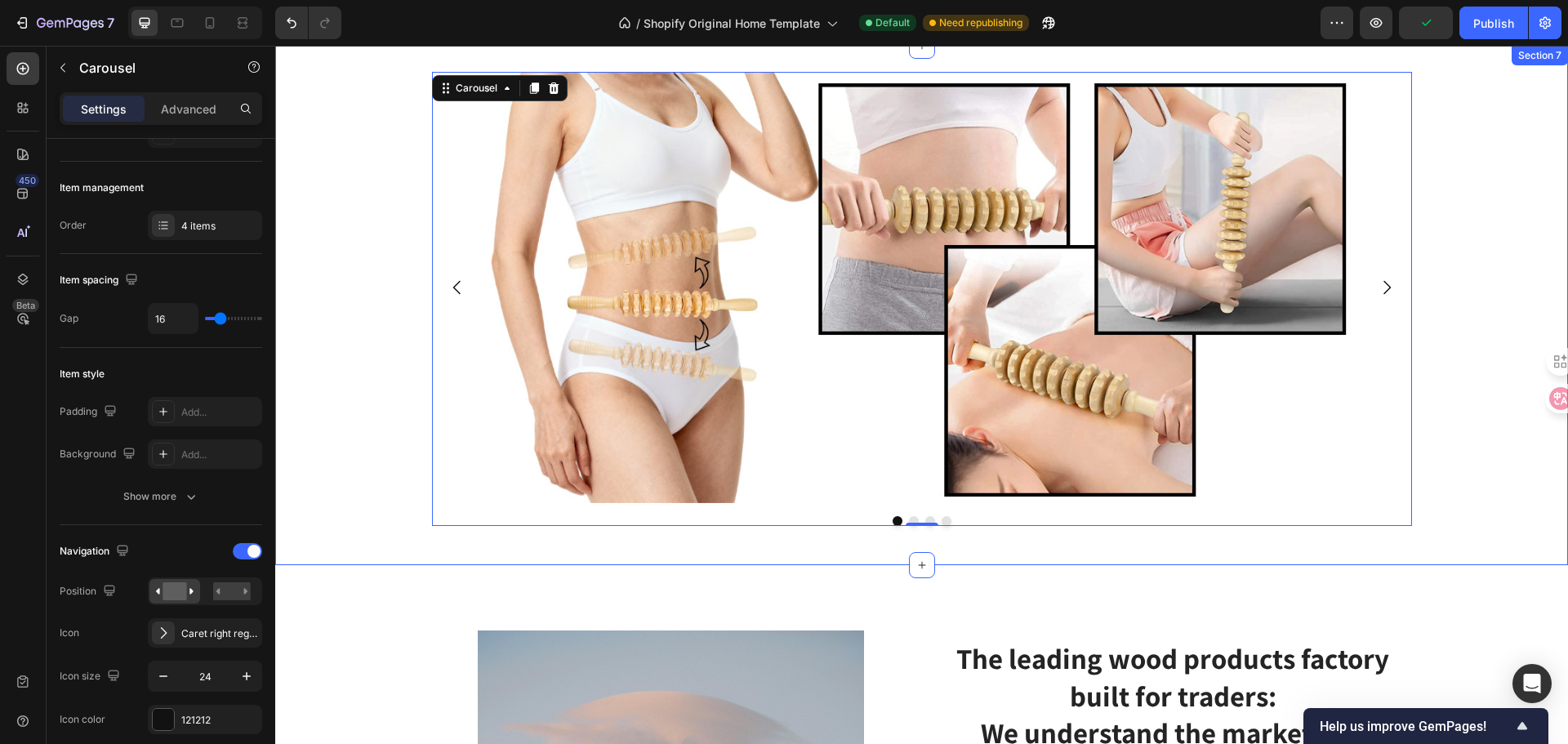
click at [1525, 300] on div "Image Drop element here Drop element here Drop element here Carousel 0 Row" at bounding box center [920, 305] width 1292 height 467
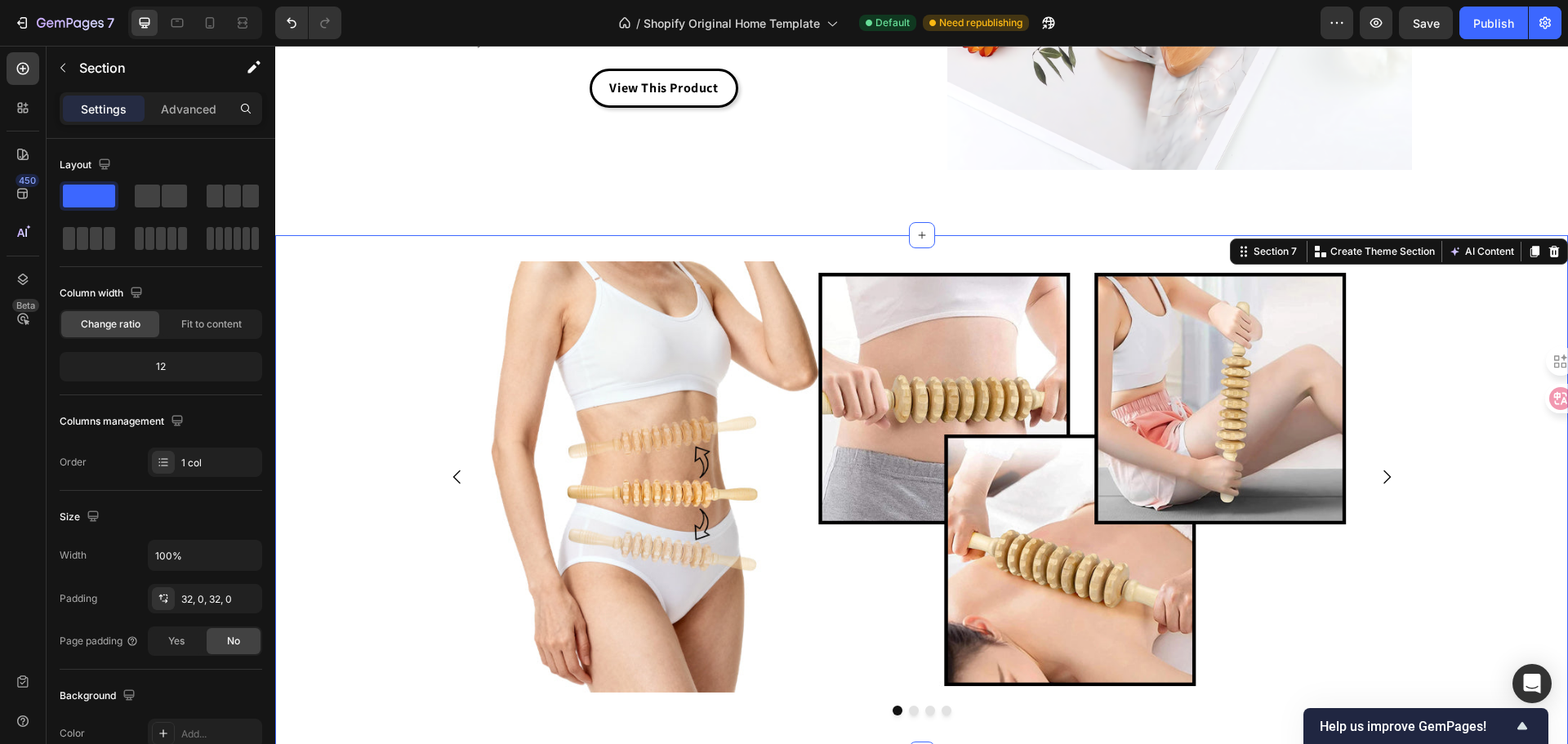
scroll to position [4428, 0]
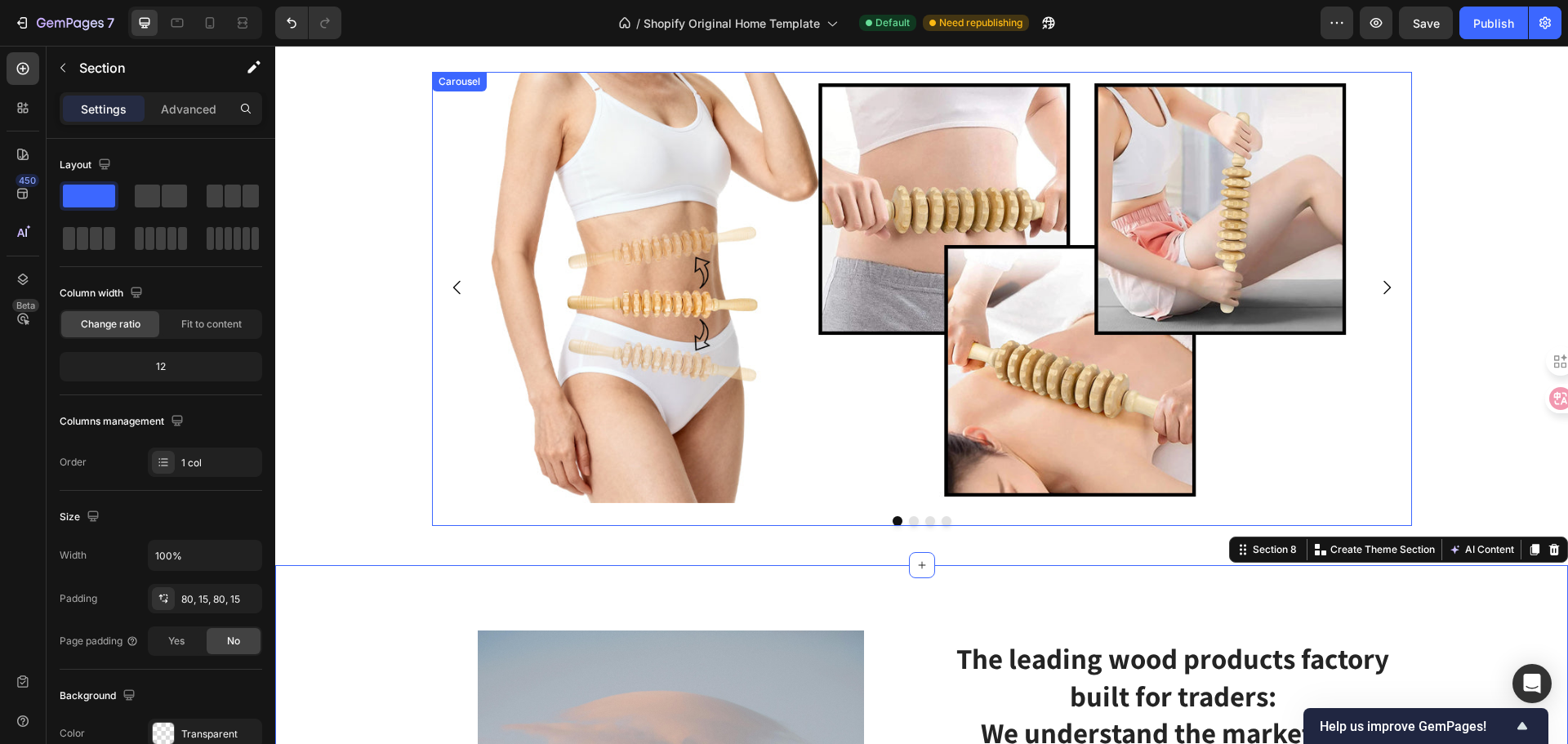
click at [1378, 279] on icon "Carousel Next Arrow" at bounding box center [1386, 288] width 20 height 20
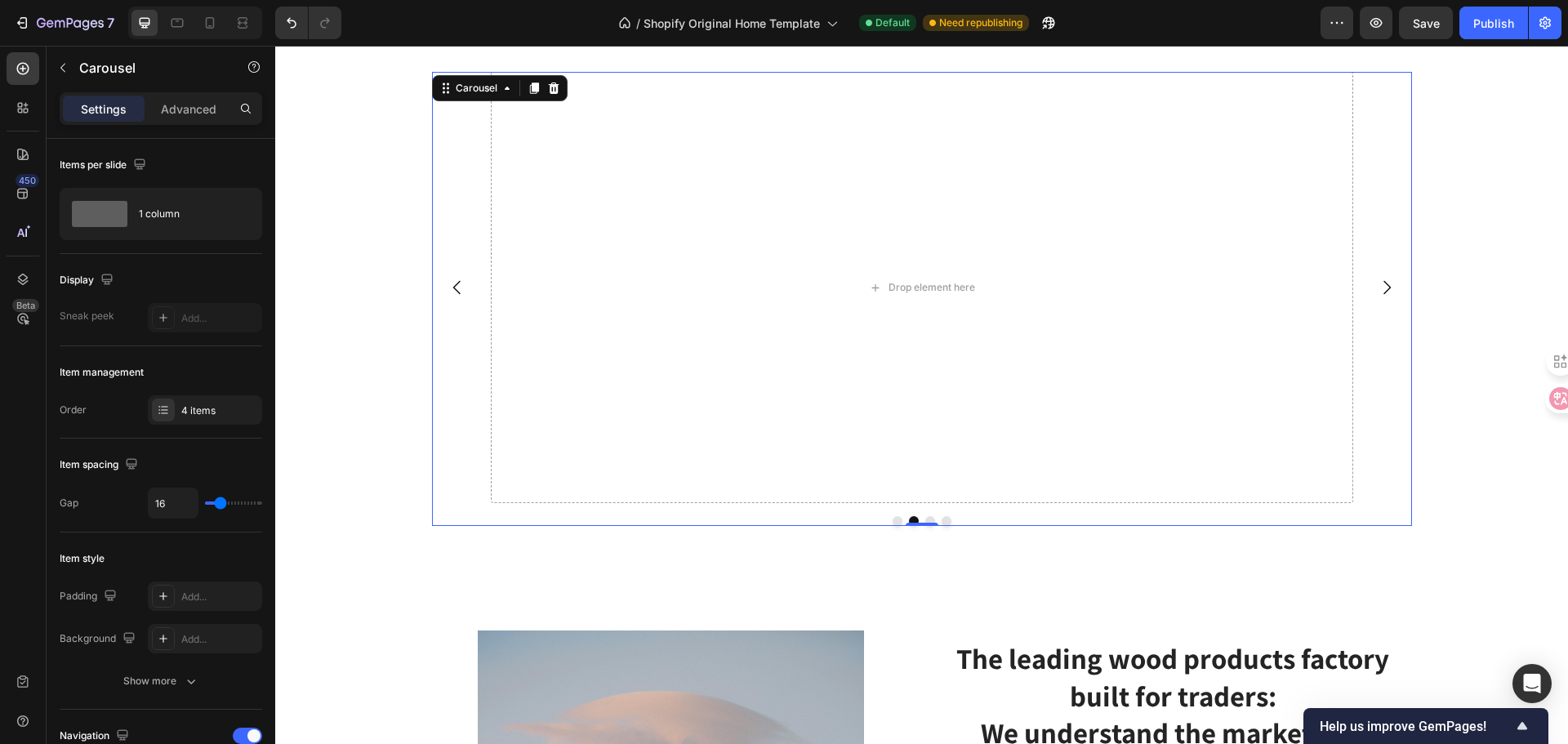
click at [450, 289] on icon "Carousel Back Arrow" at bounding box center [457, 288] width 20 height 20
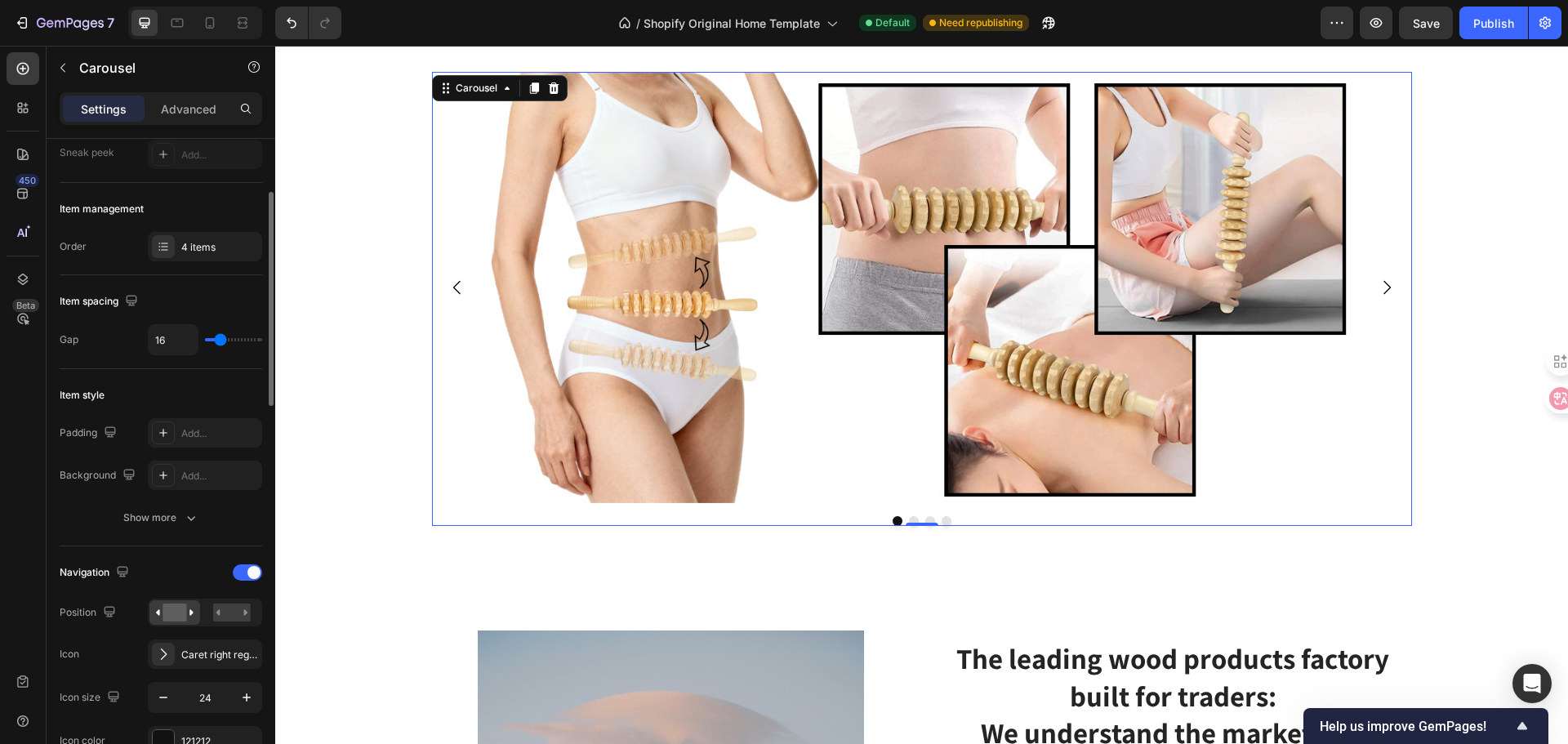
scroll to position [327, 0]
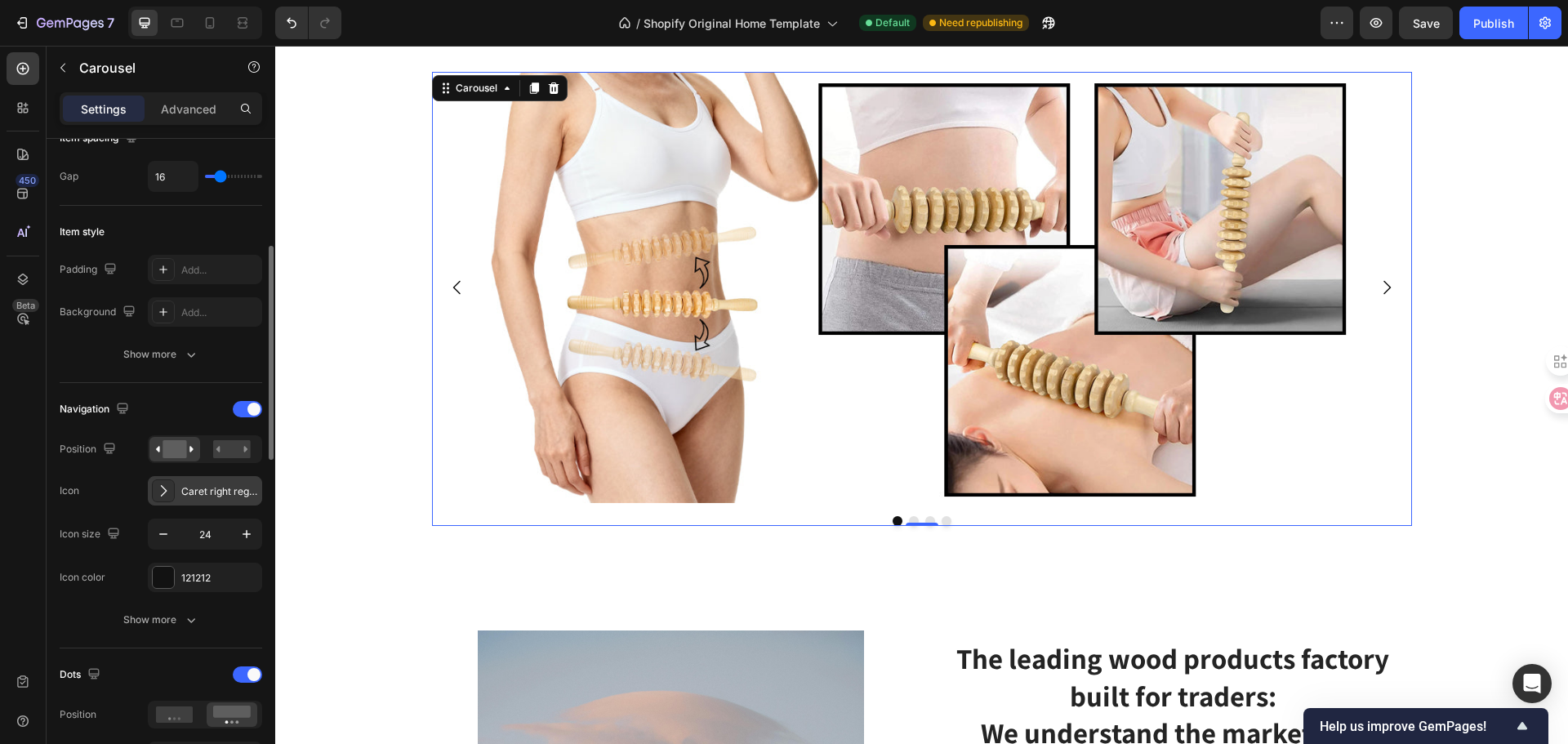
click at [186, 484] on div "Caret right regular" at bounding box center [220, 491] width 77 height 15
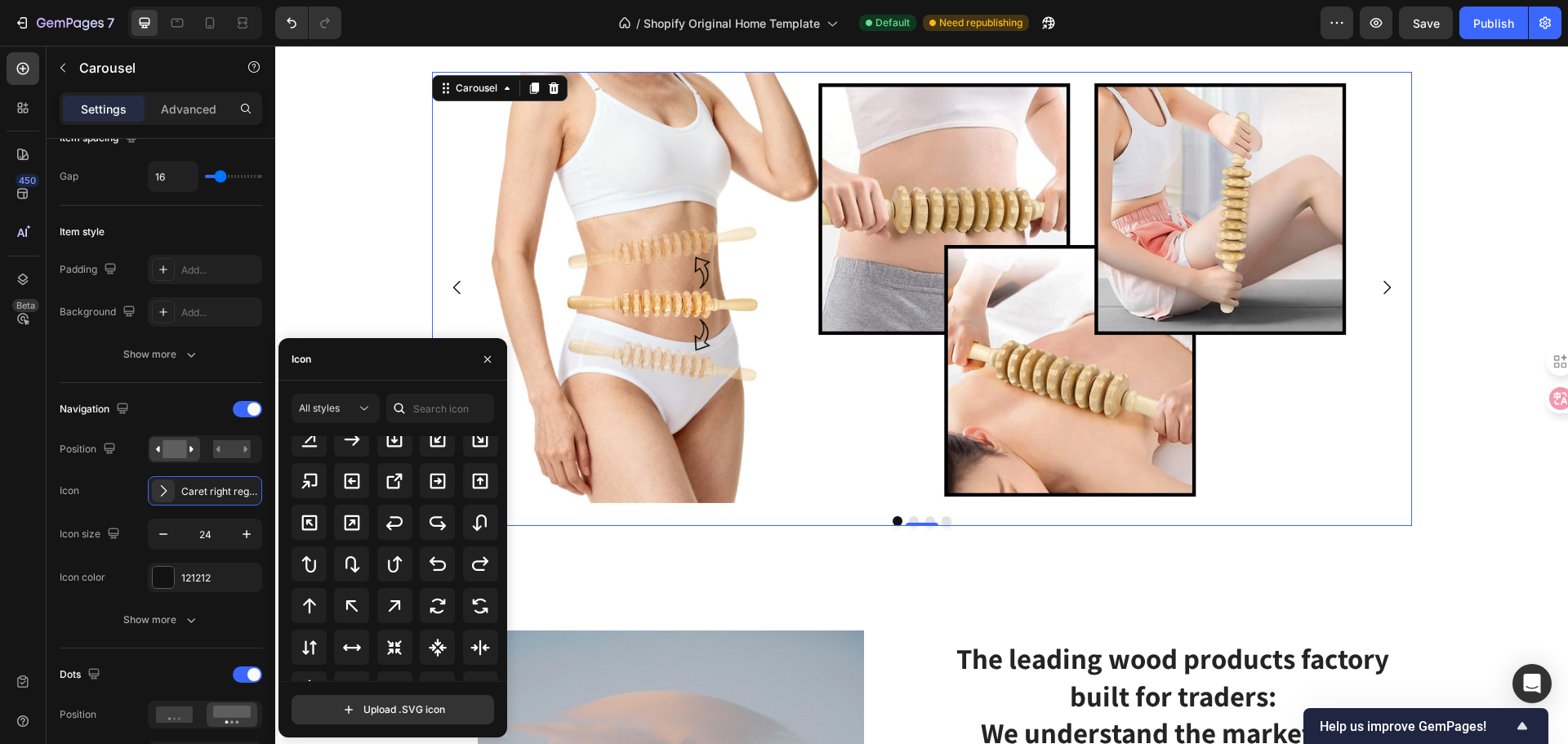
scroll to position [762, 0]
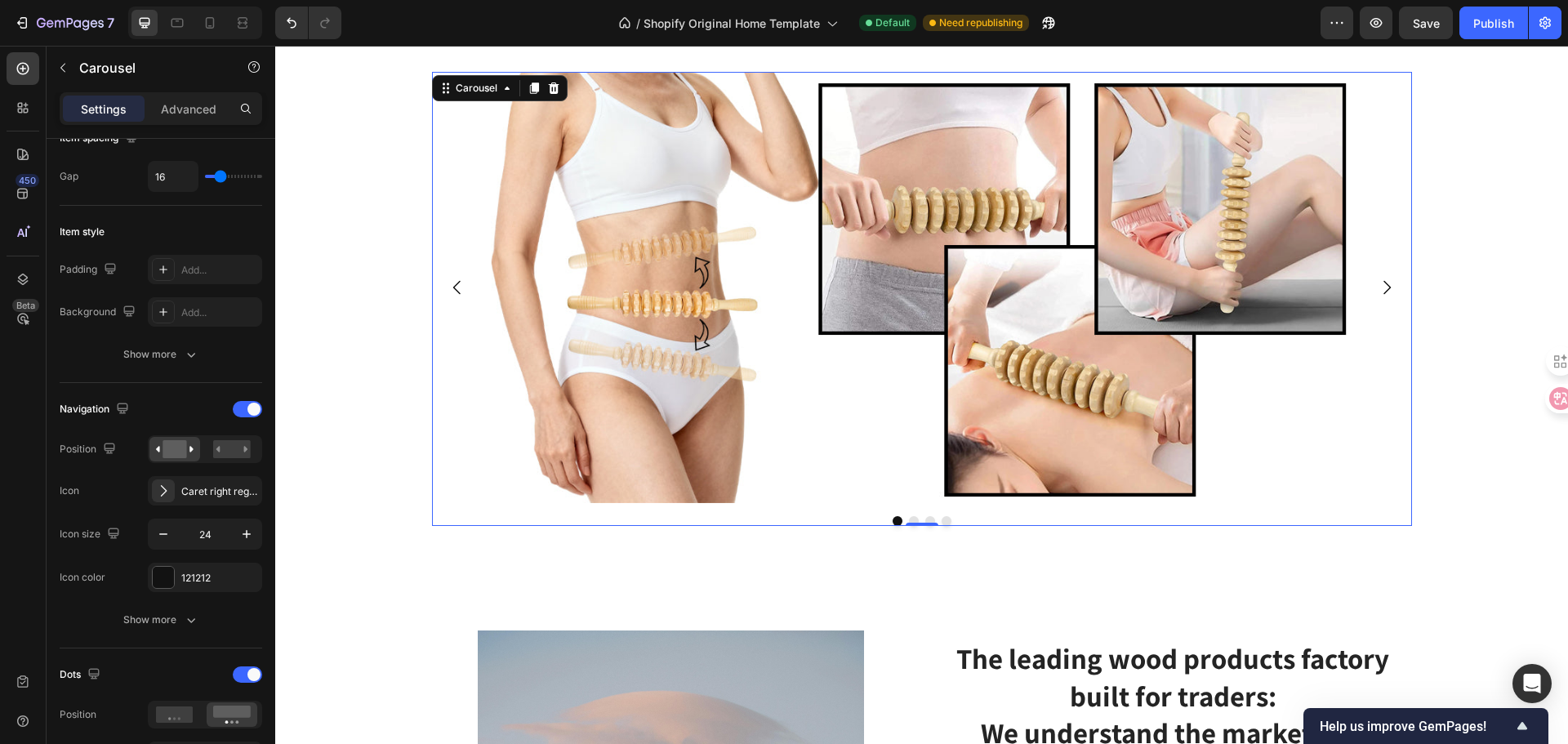
click at [453, 281] on icon "Carousel Back Arrow" at bounding box center [455, 288] width 7 height 14
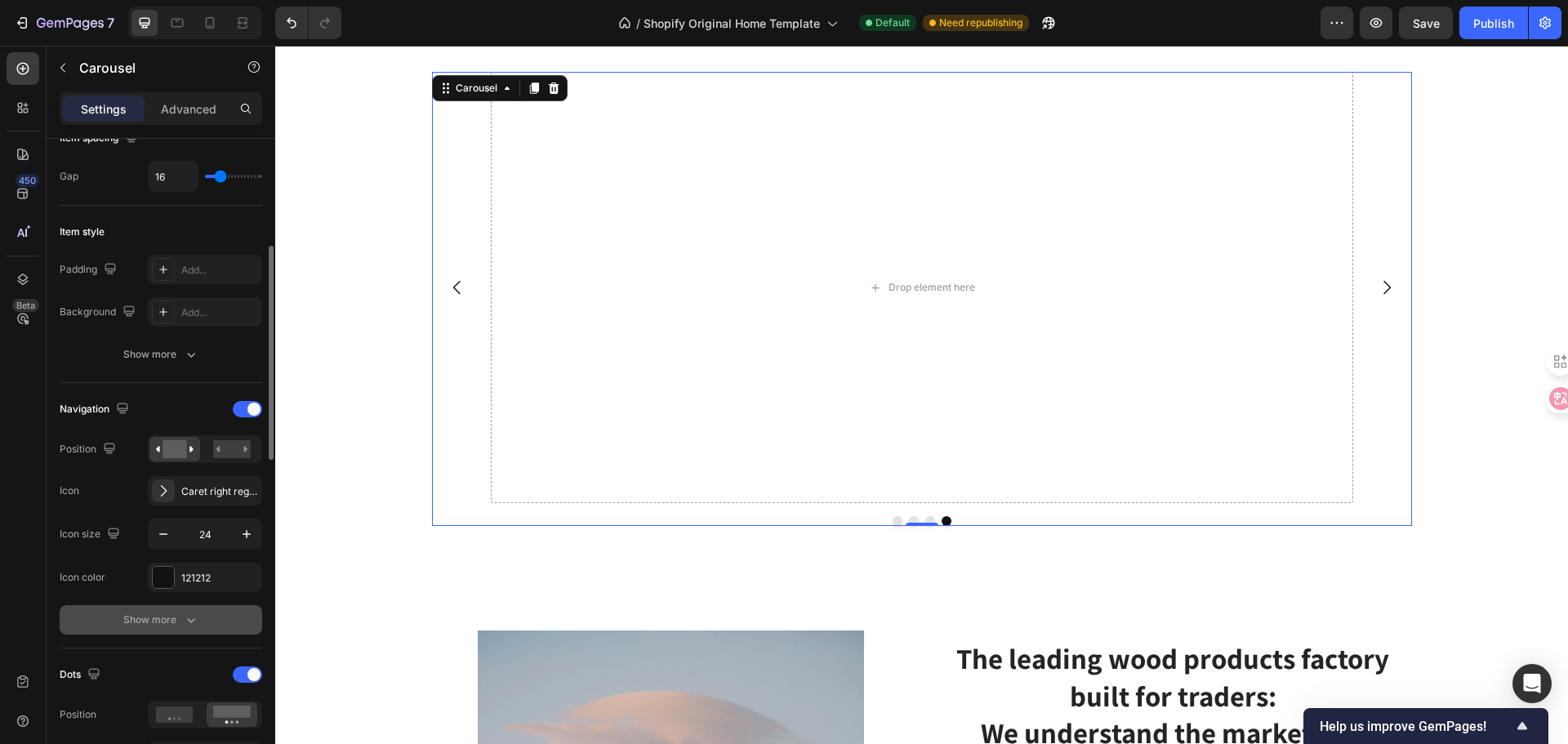
click at [156, 617] on div "Show more" at bounding box center [161, 619] width 76 height 17
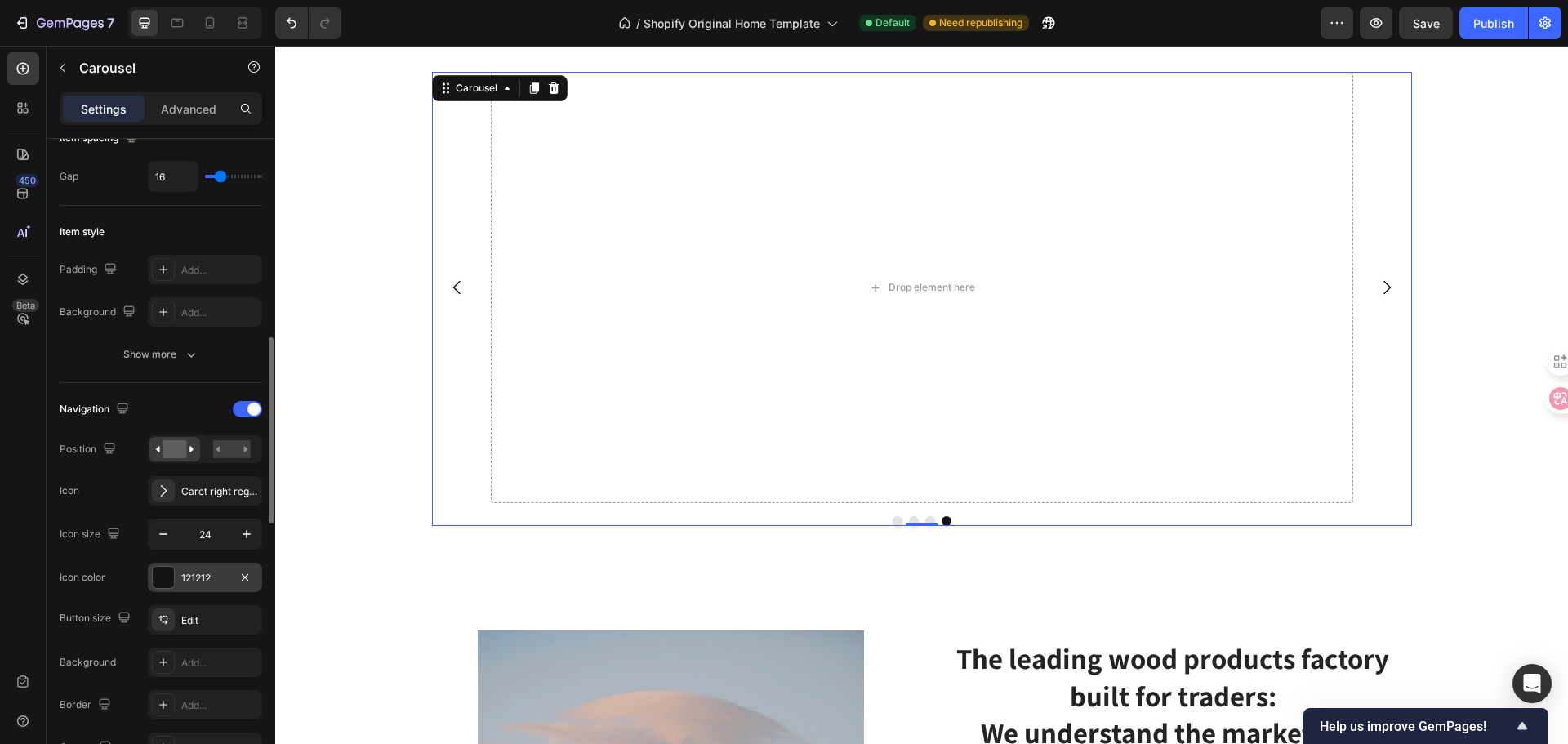
scroll to position [408, 0]
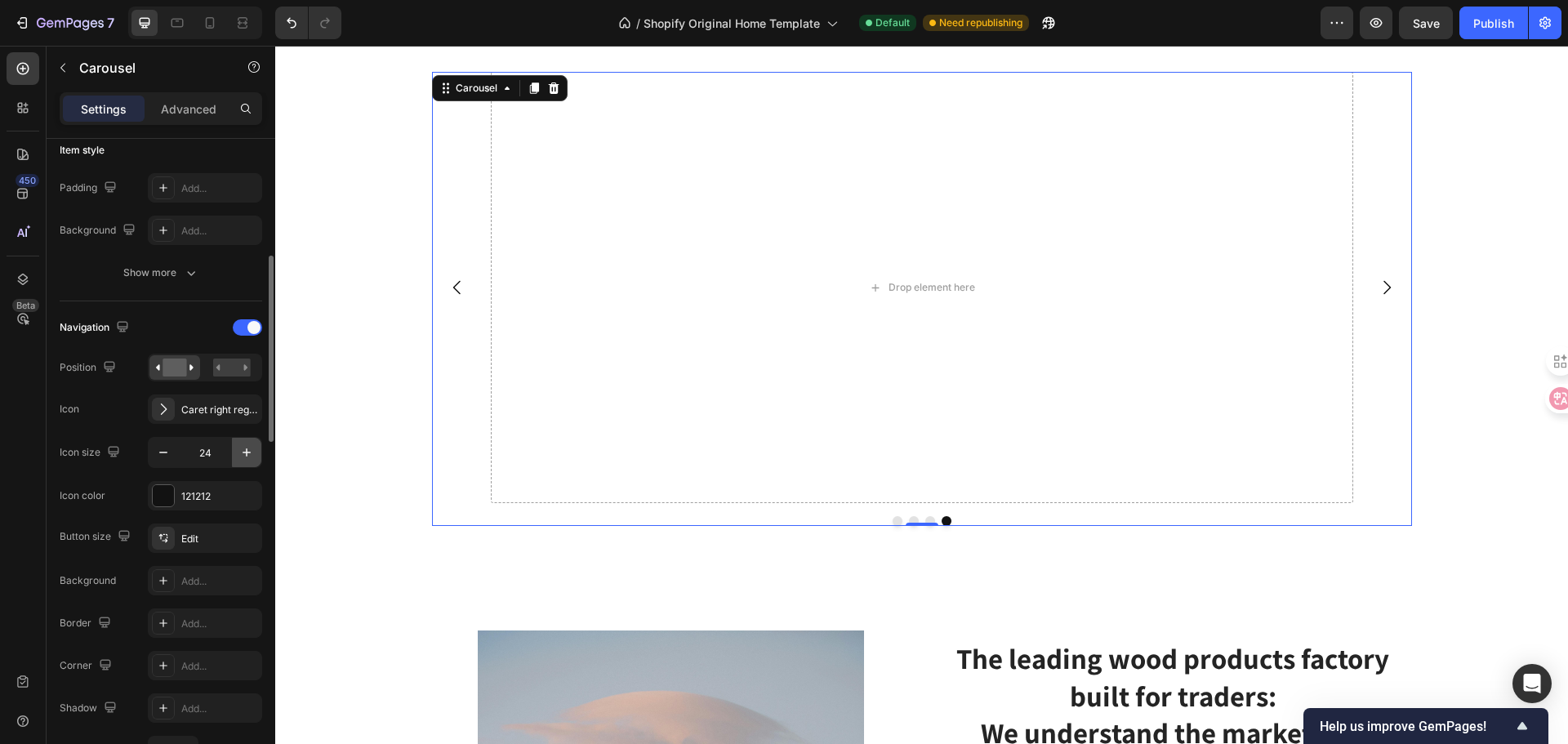
click at [242, 457] on icon "button" at bounding box center [246, 452] width 17 height 17
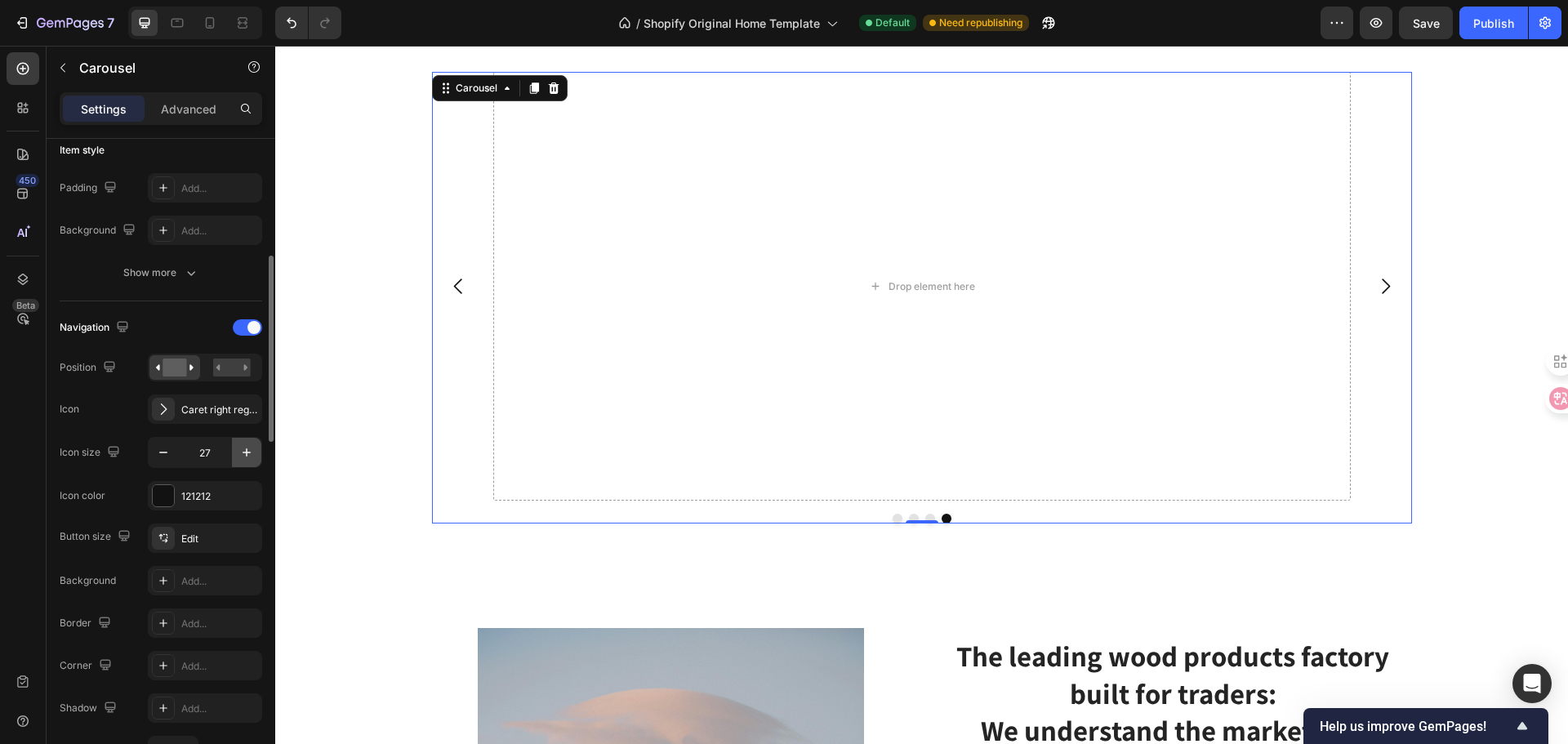
click at [242, 457] on icon "button" at bounding box center [246, 452] width 17 height 17
type input "30"
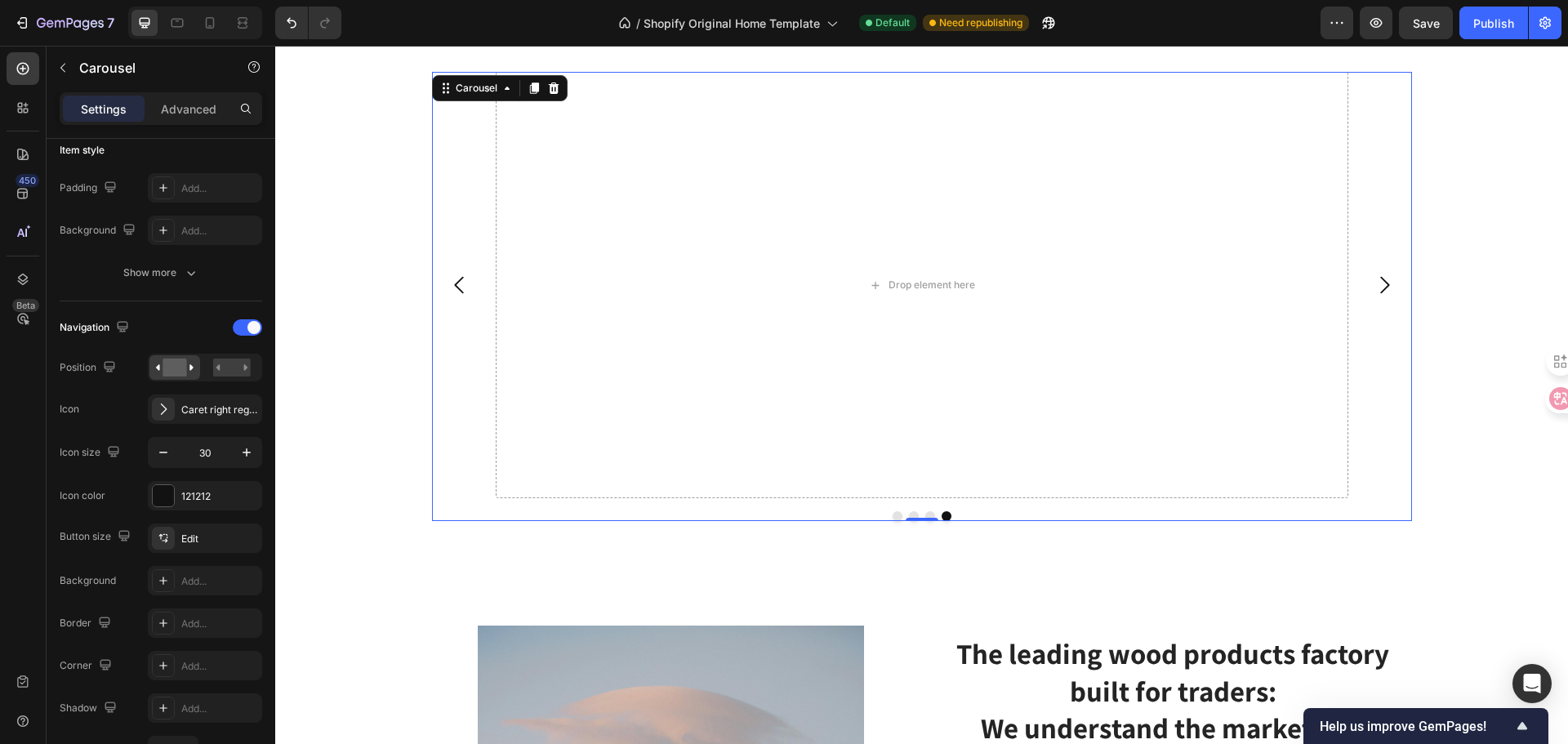
click at [447, 284] on icon "Carousel Back Arrow" at bounding box center [459, 285] width 25 height 25
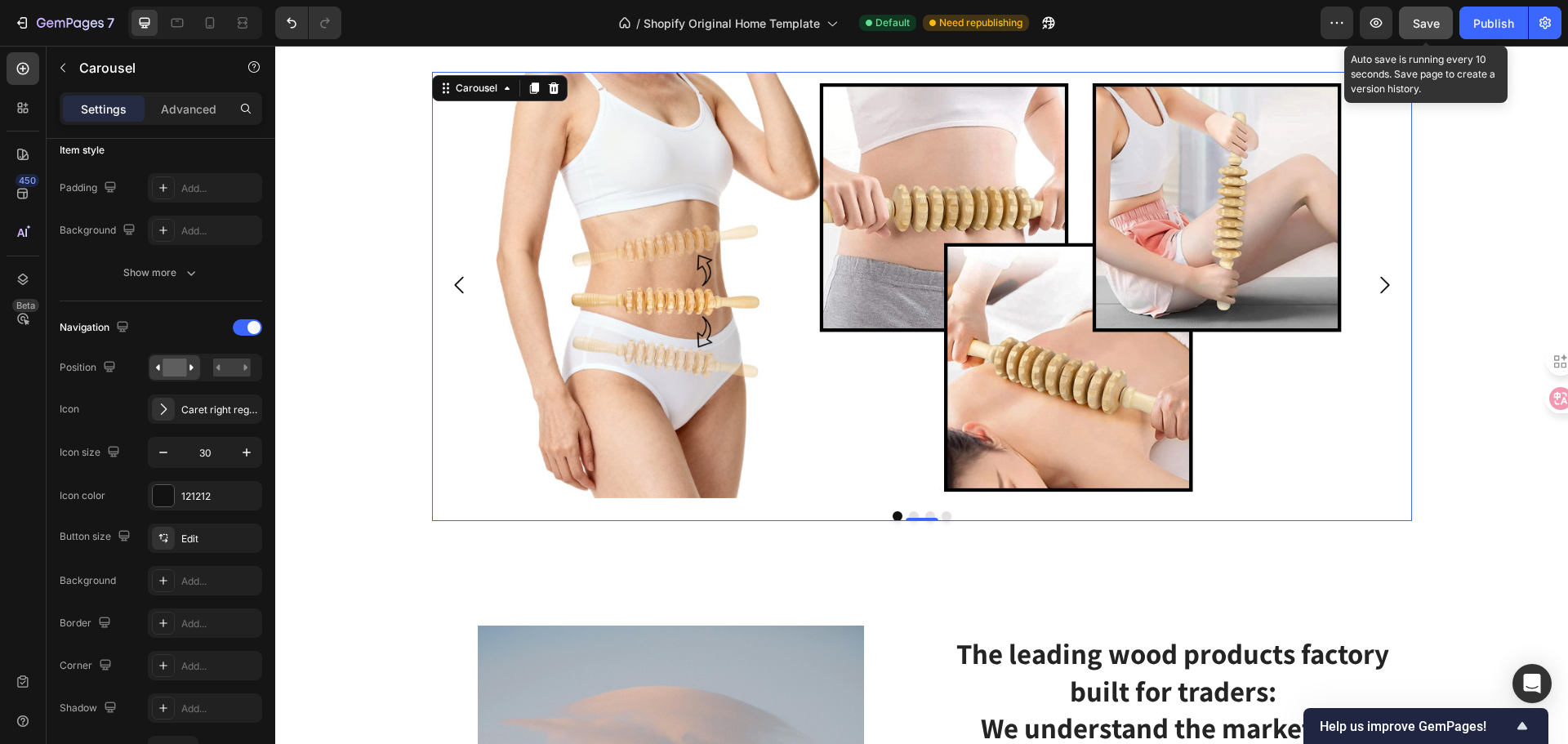
click at [1426, 20] on span "Save" at bounding box center [1426, 24] width 26 height 14
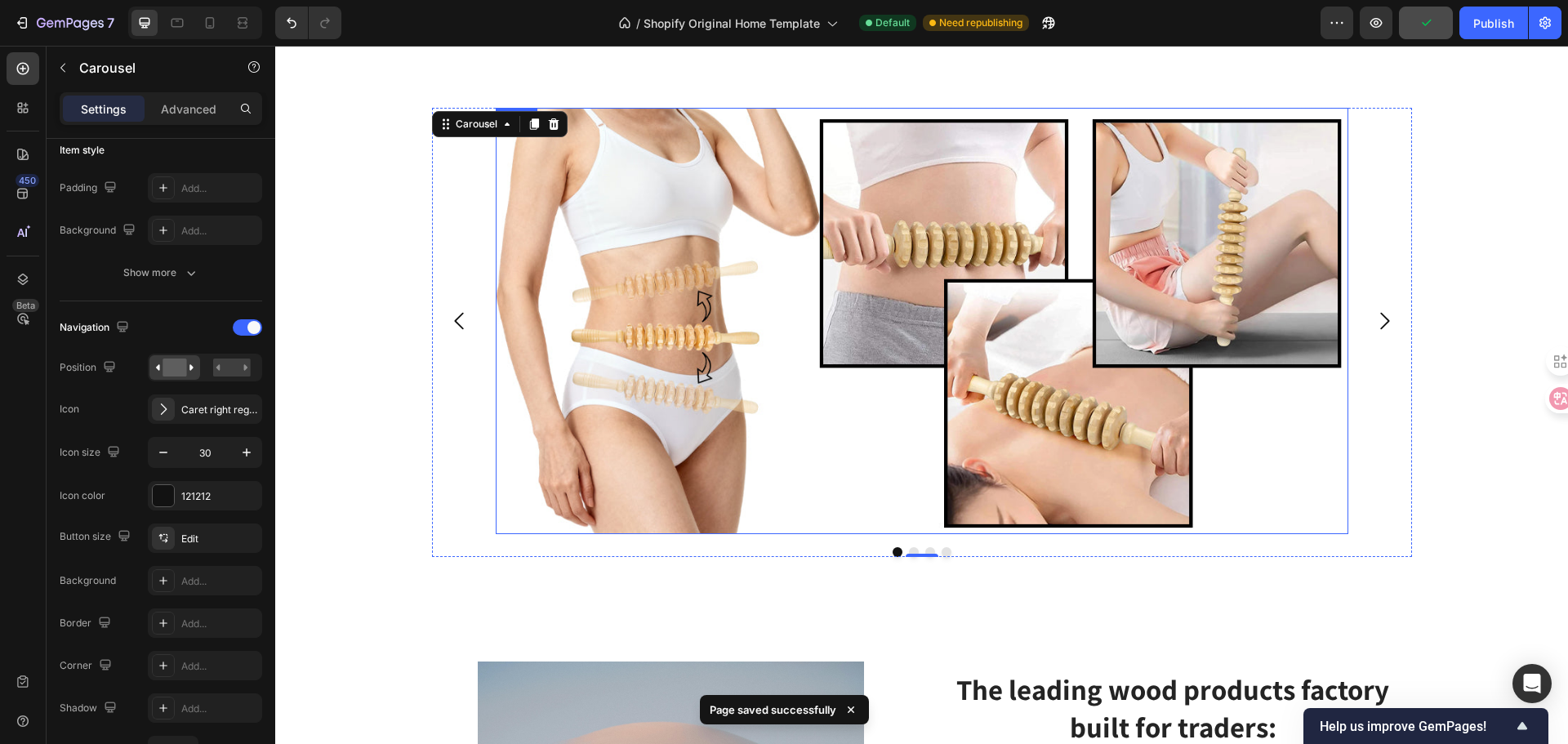
scroll to position [4264, 0]
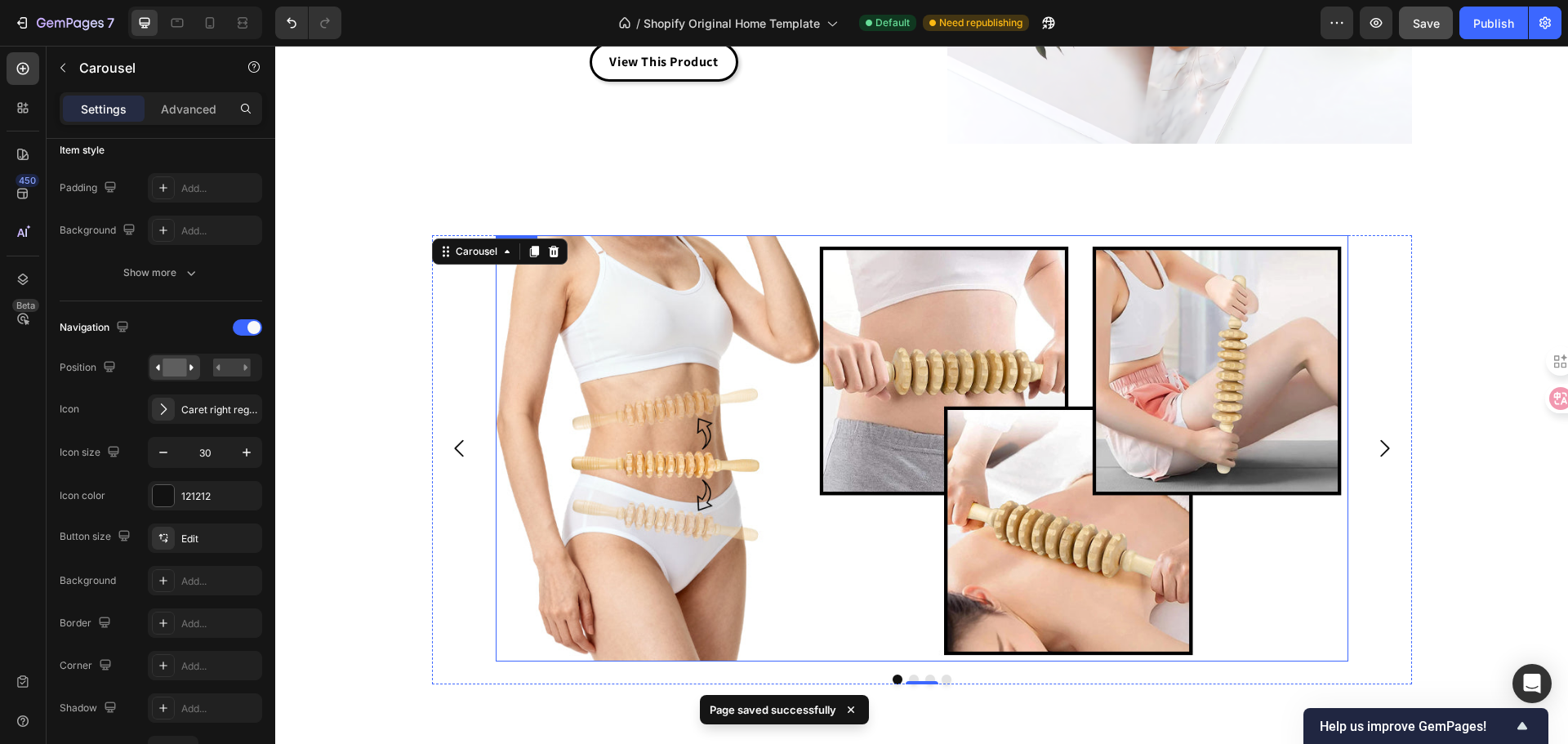
click at [824, 585] on img at bounding box center [921, 449] width 853 height 426
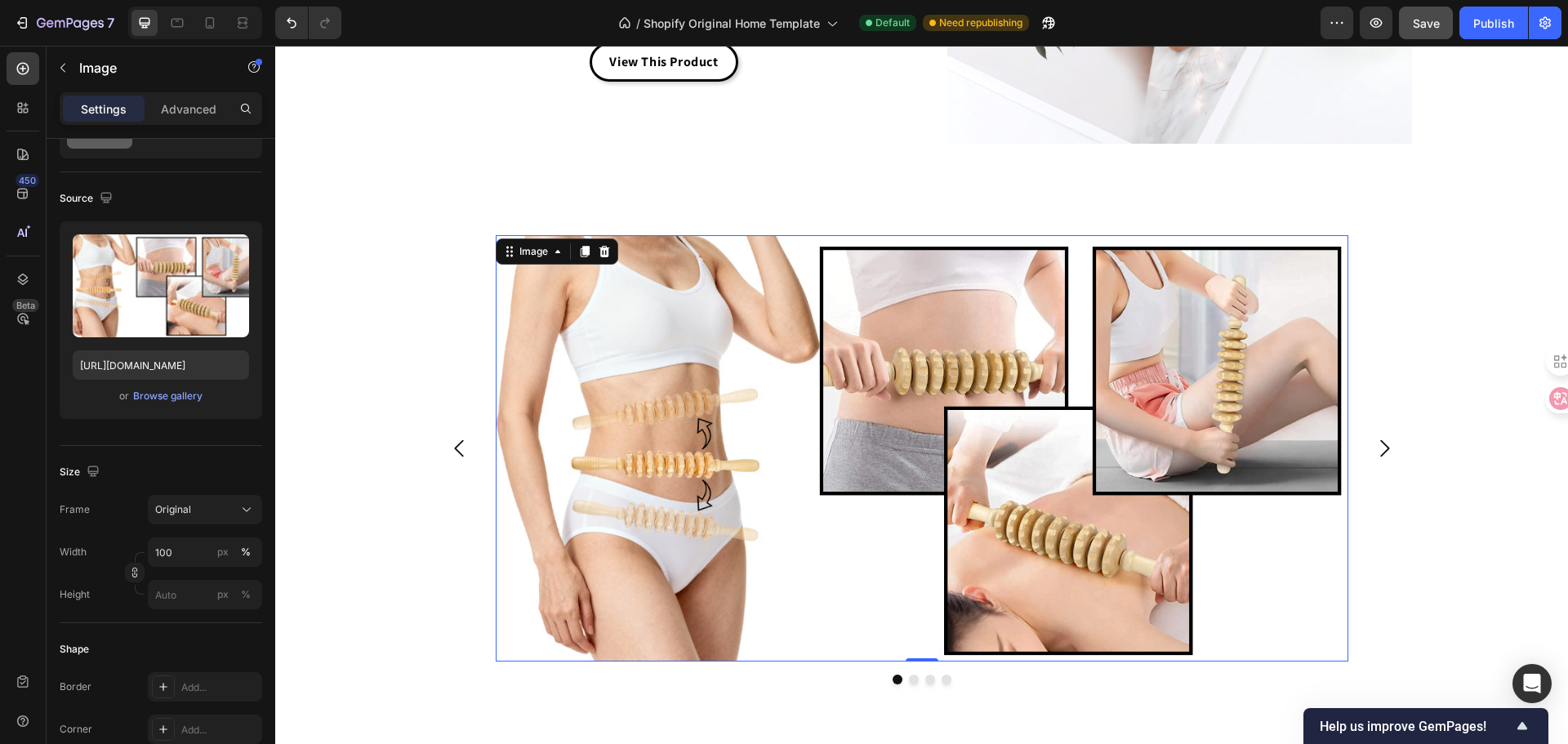
click at [1439, 227] on div "Image 0 Drop element here Drop element here Drop element here Carousel Row Sect…" at bounding box center [920, 466] width 1292 height 514
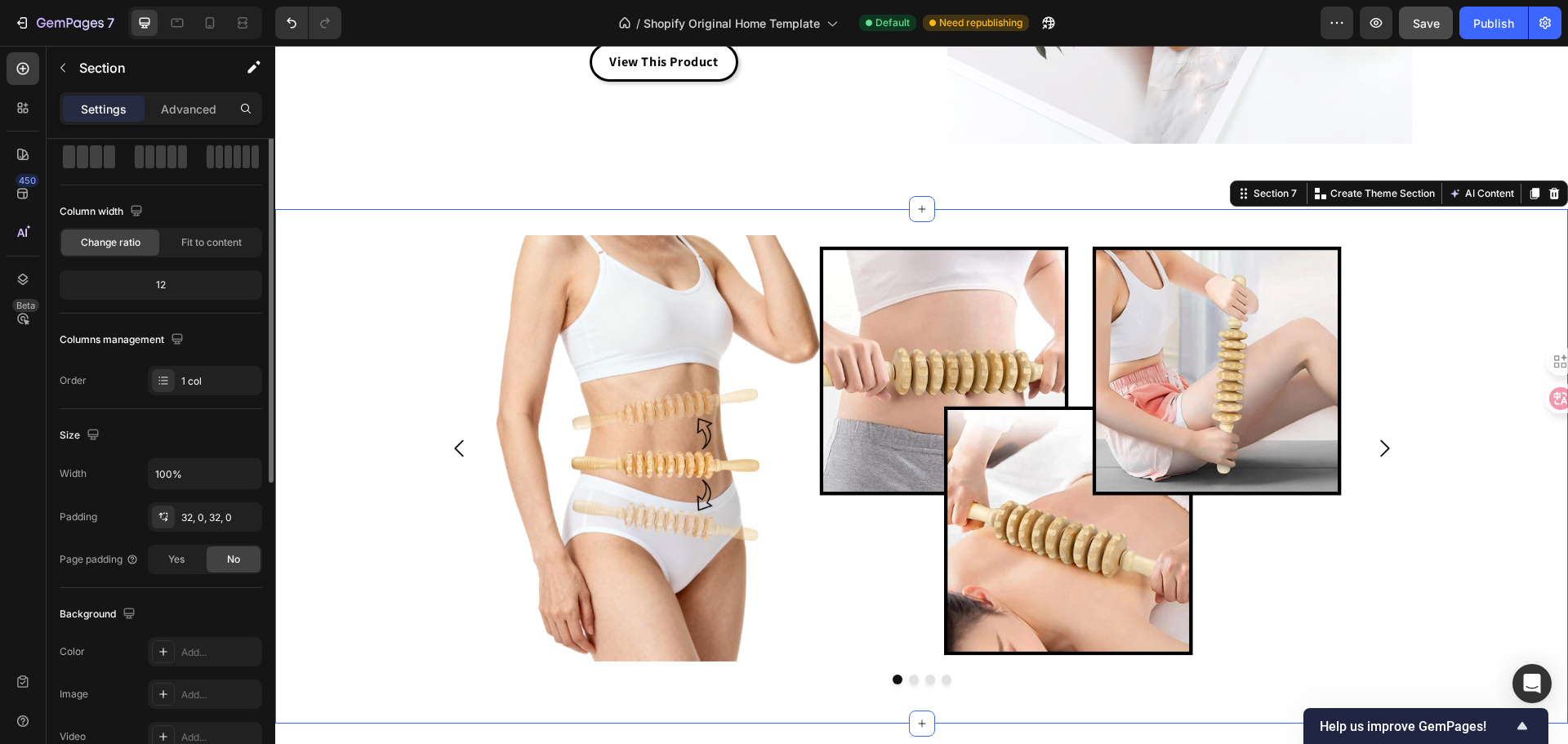
scroll to position [0, 0]
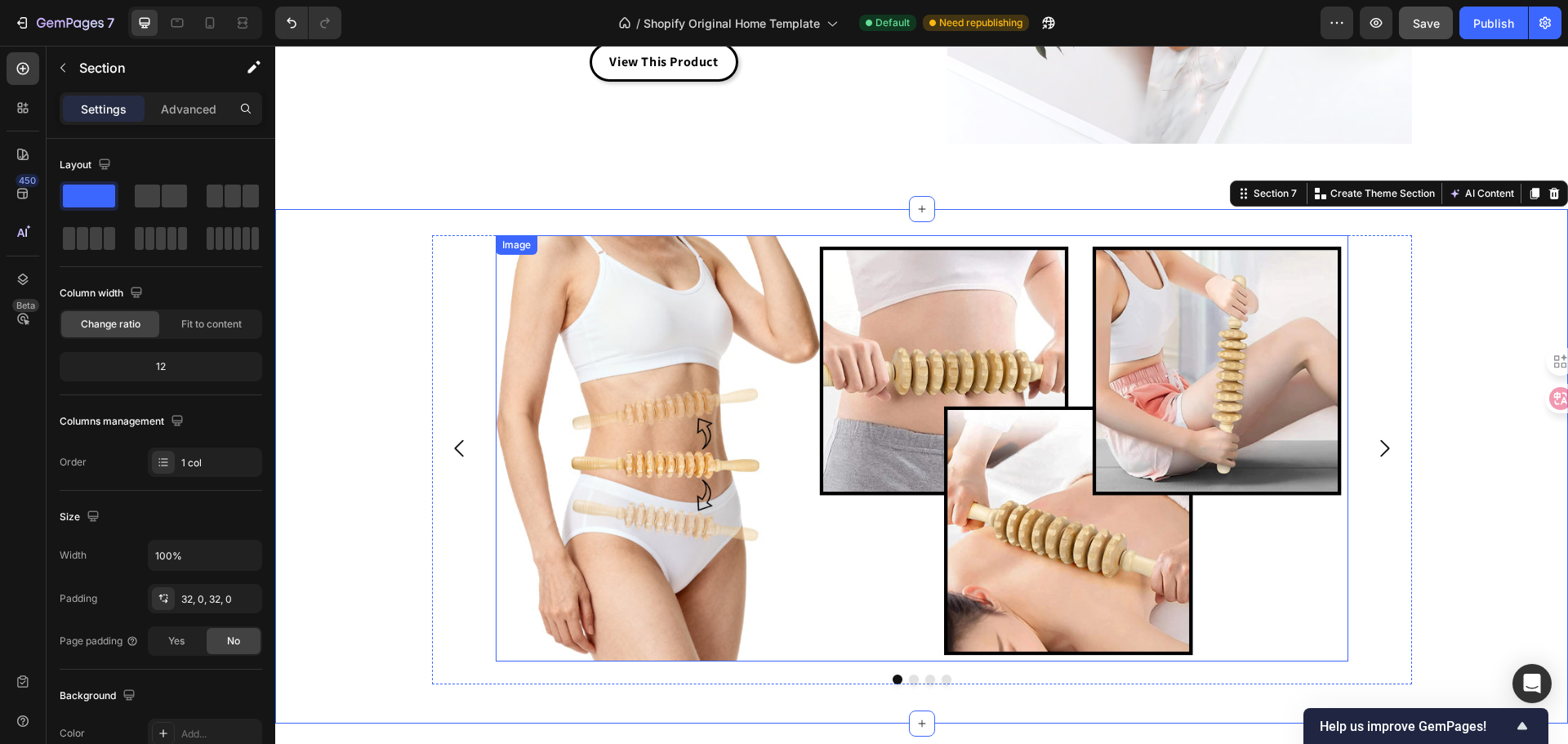
click at [1309, 499] on img at bounding box center [921, 449] width 853 height 426
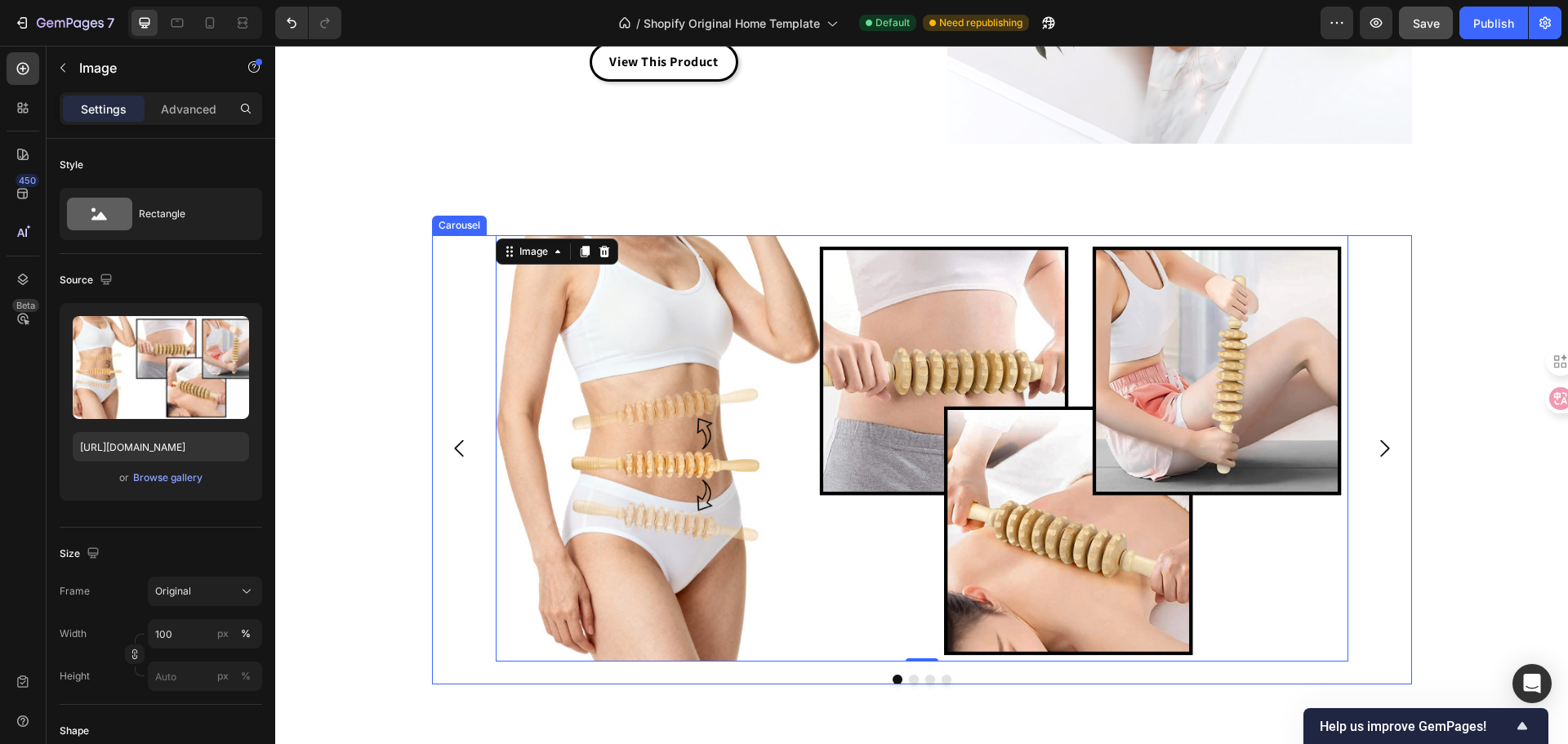
click at [432, 548] on div "Image 0 Drop element here Drop element here Drop element here" at bounding box center [921, 449] width 980 height 426
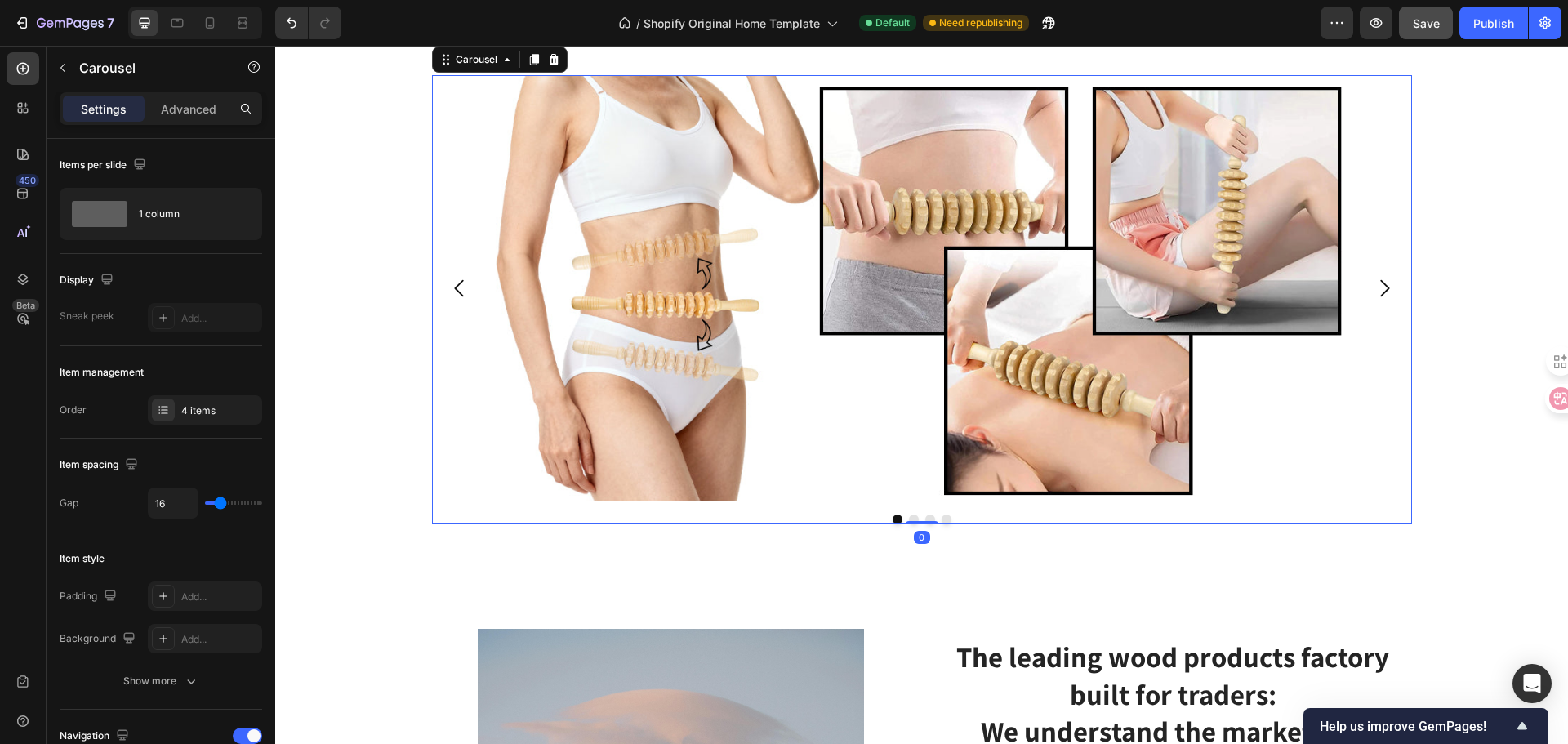
scroll to position [4428, 0]
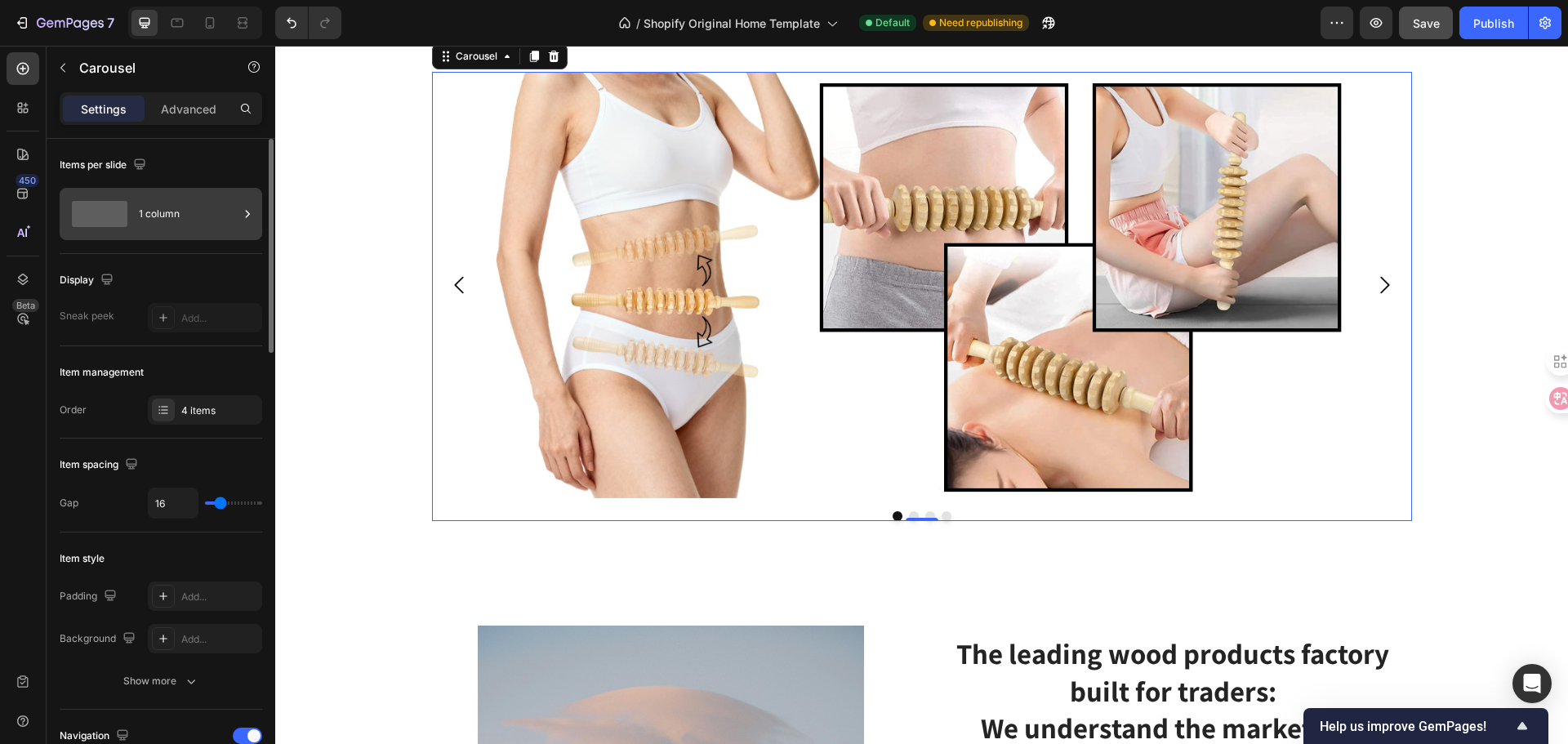
click at [179, 215] on div "1 column" at bounding box center [188, 214] width 100 height 37
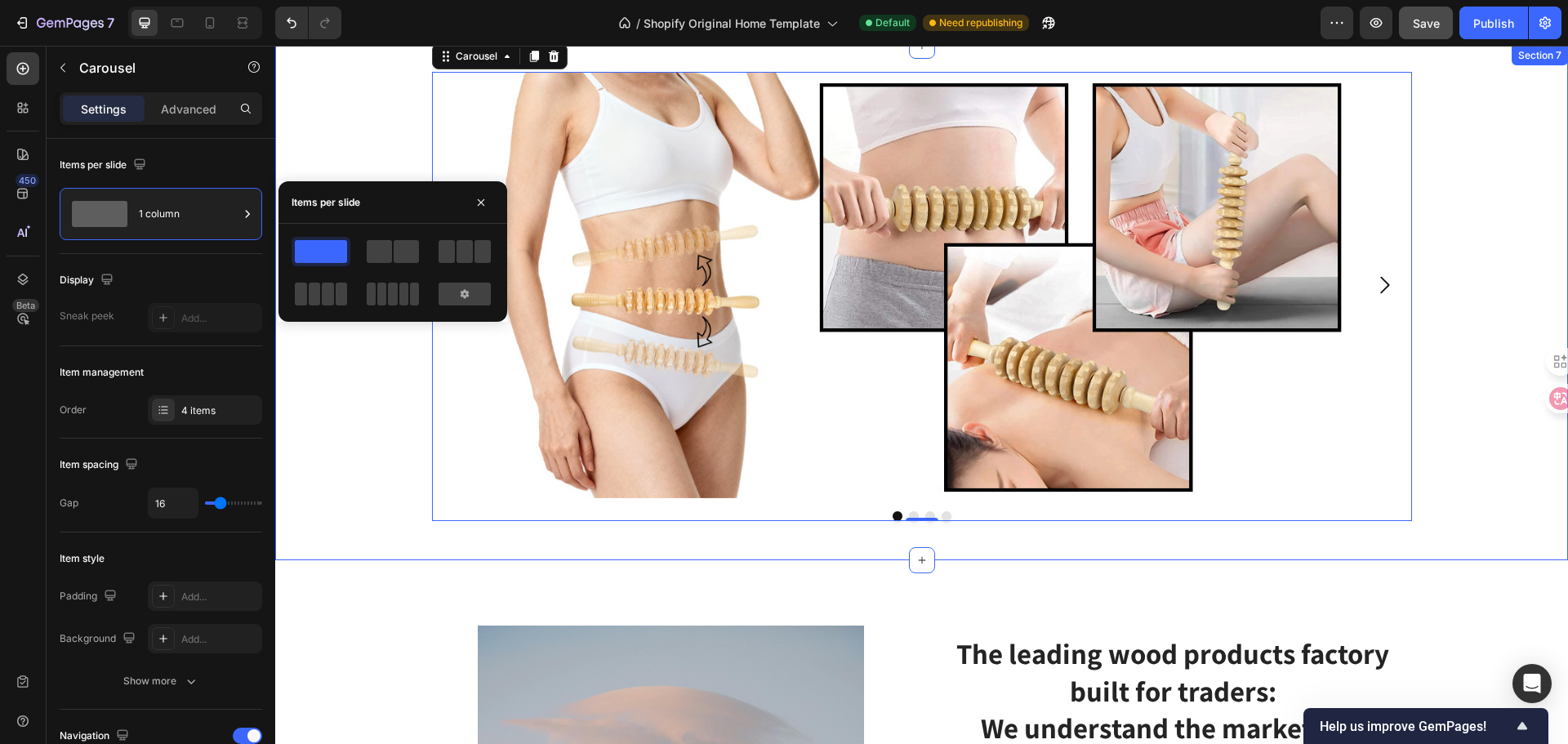
click at [359, 468] on div "Image Drop element here Drop element here Drop element here Carousel 0 Row" at bounding box center [920, 302] width 1292 height 462
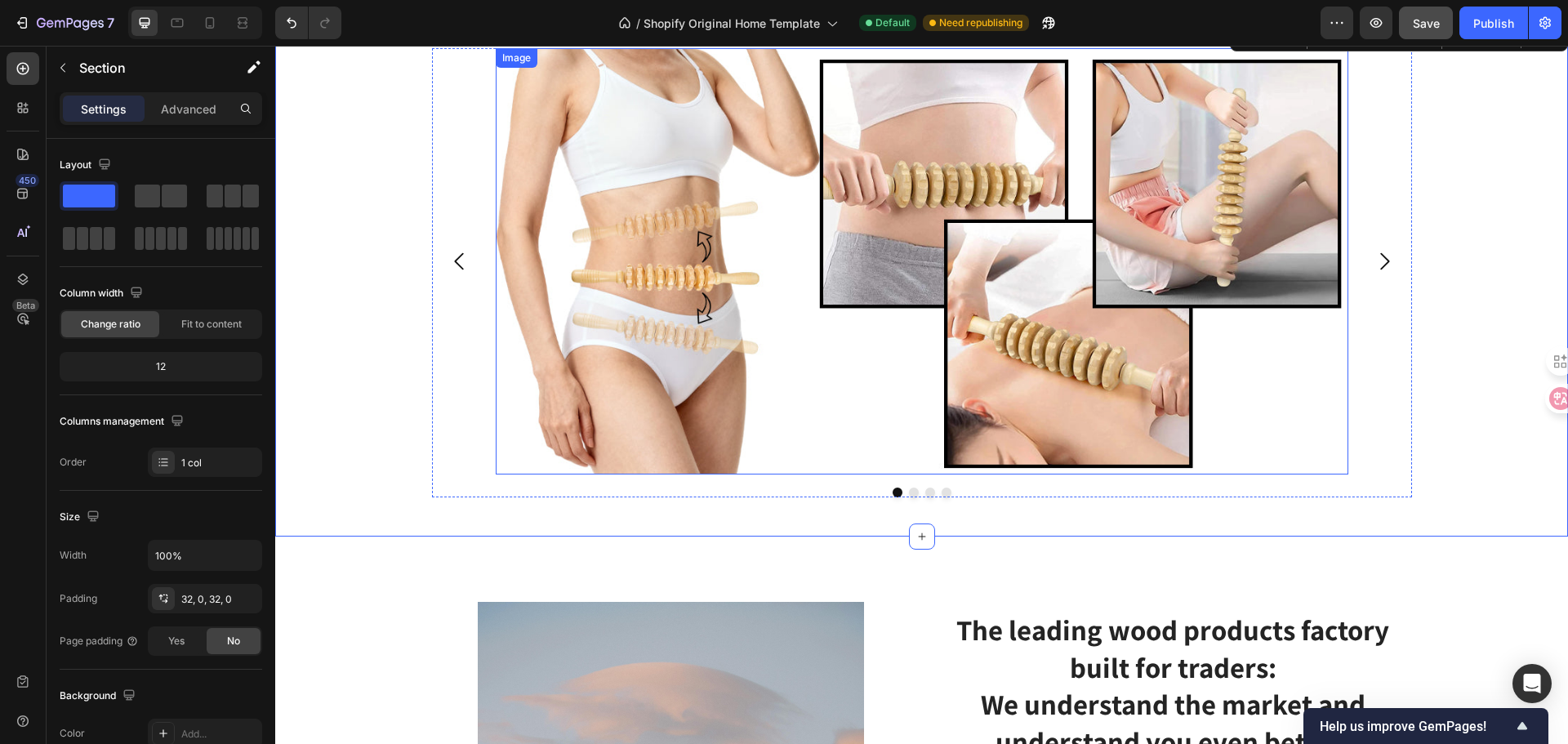
scroll to position [4264, 0]
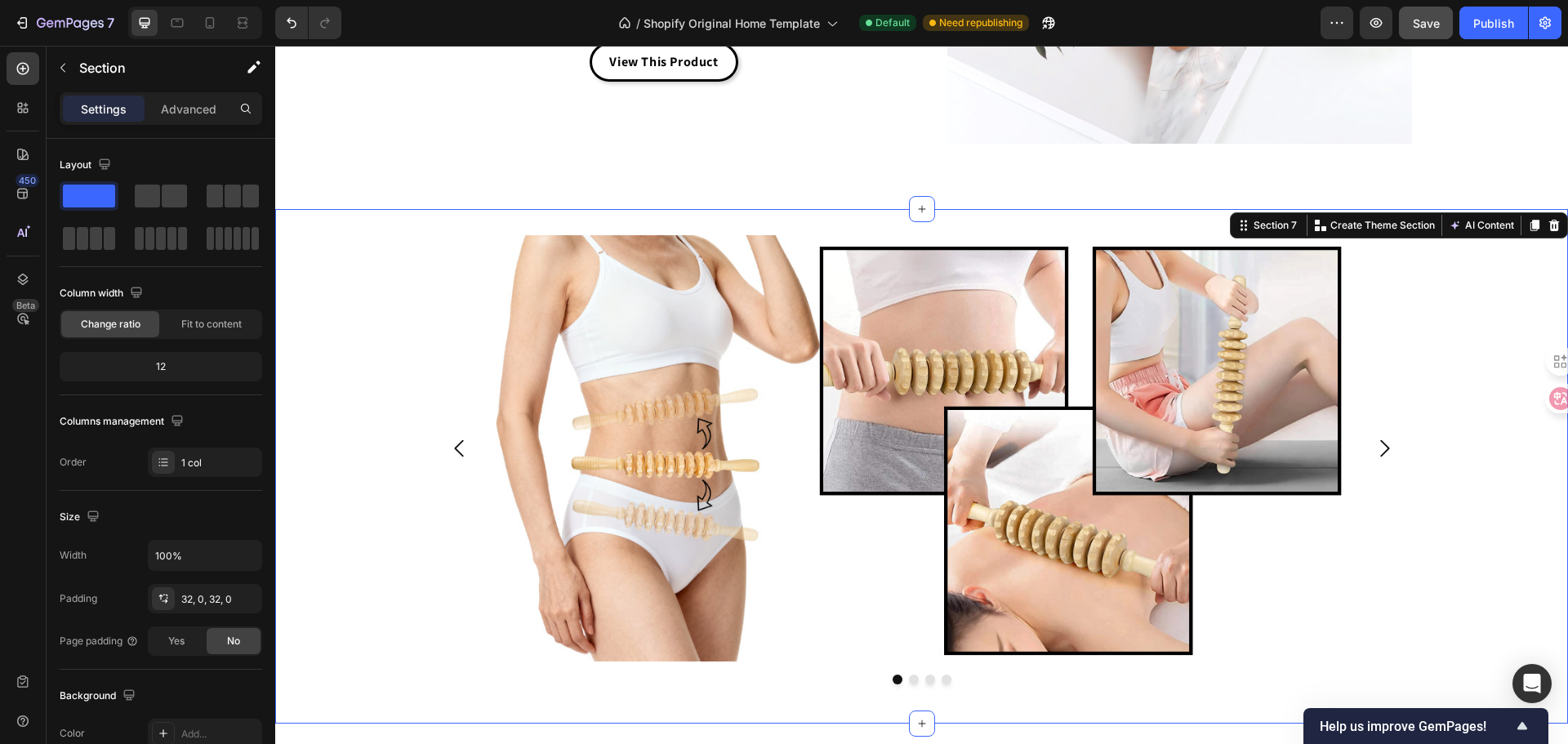
click at [618, 419] on img at bounding box center [921, 449] width 853 height 426
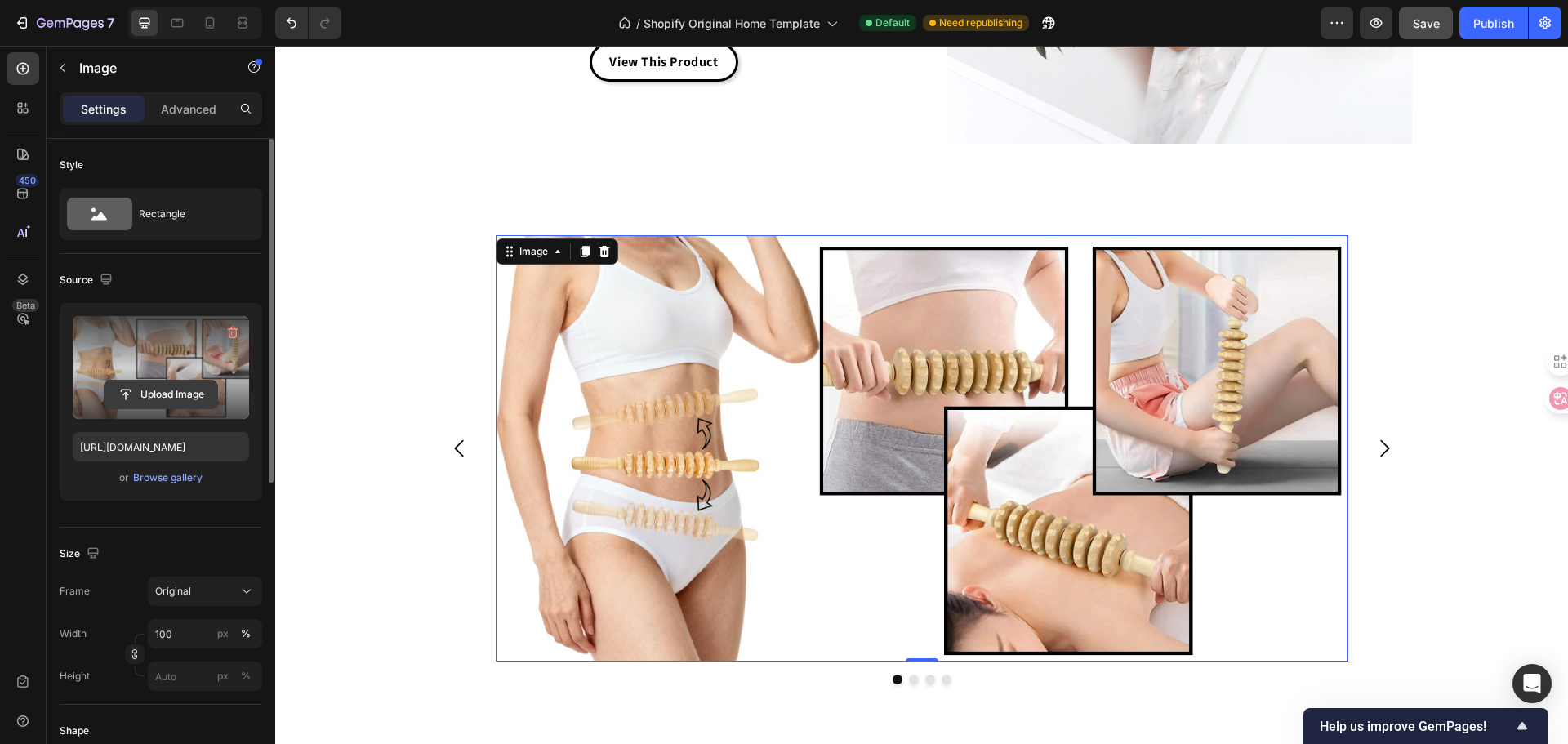
click at [165, 387] on input "file" at bounding box center [161, 395] width 113 height 27
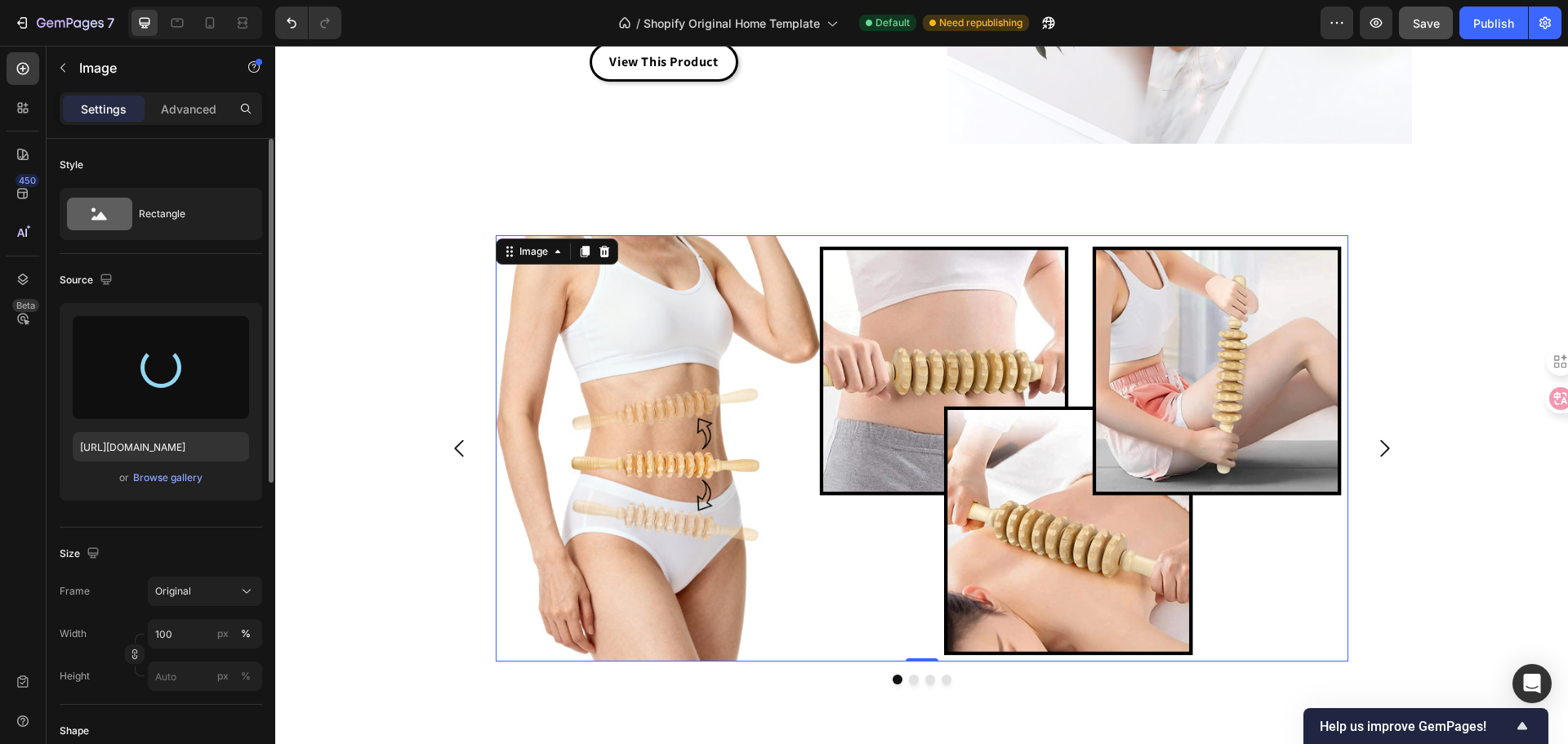
type input "[URL][DOMAIN_NAME]"
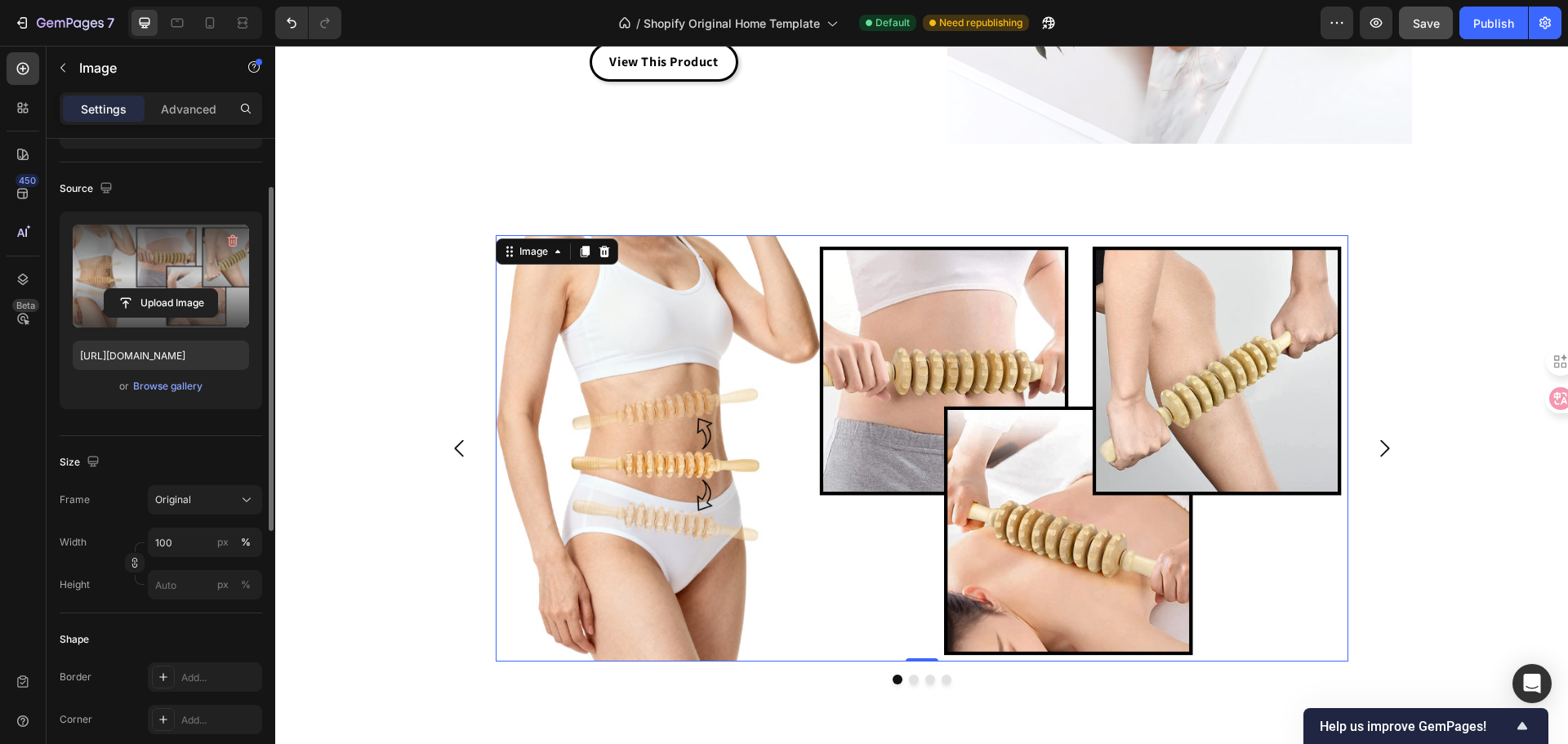
scroll to position [0, 0]
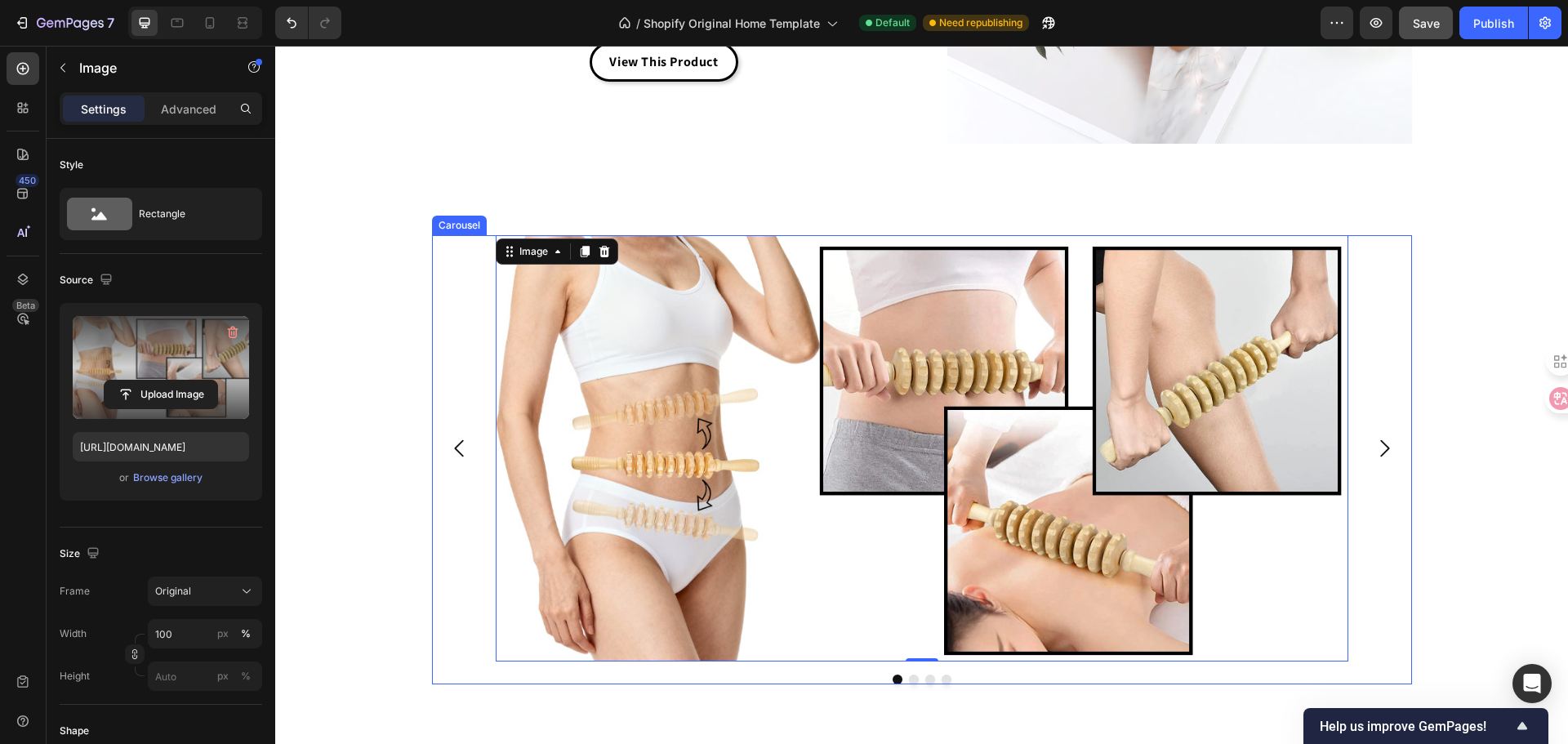
click at [451, 426] on button "Carousel Back Arrow" at bounding box center [460, 449] width 51 height 51
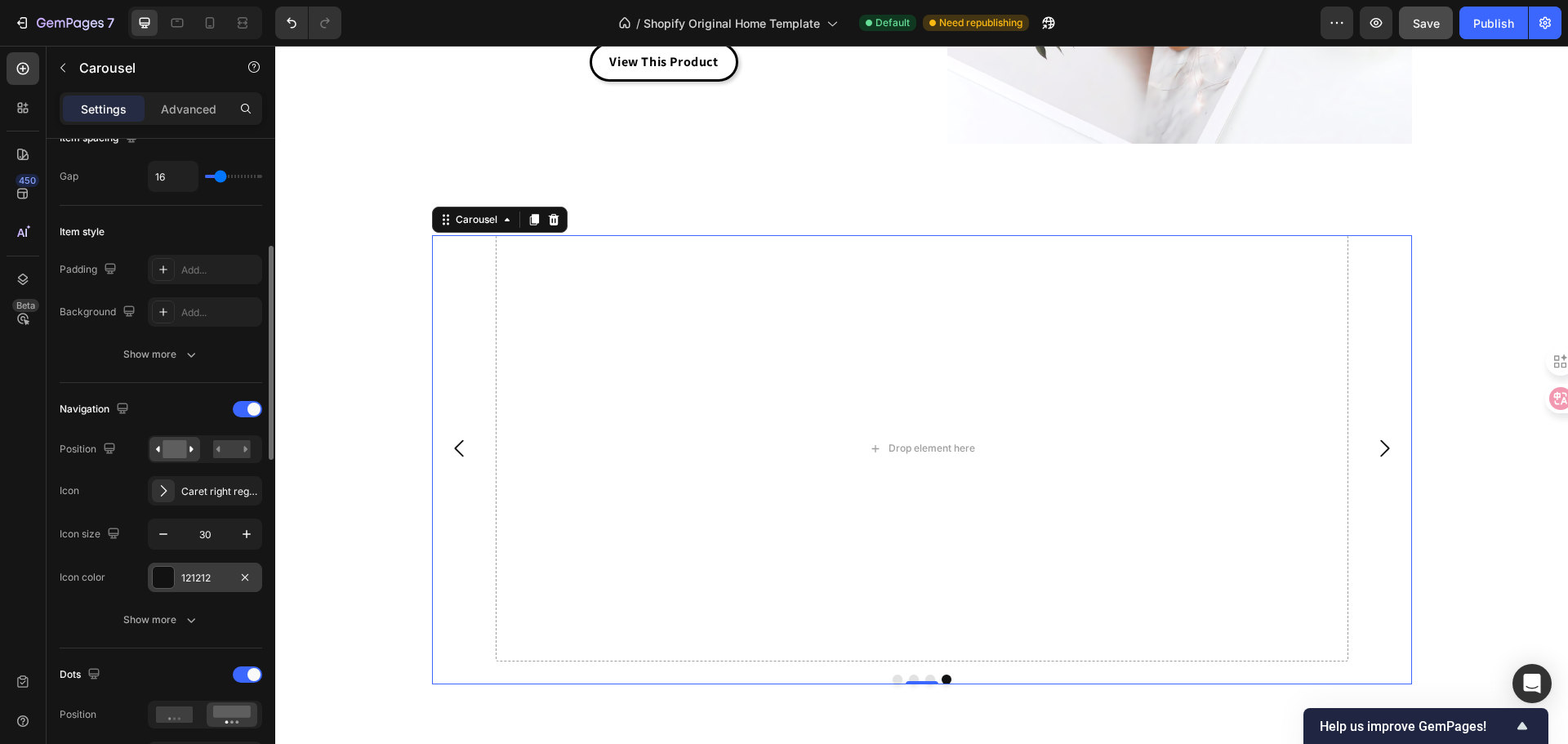
scroll to position [572, 0]
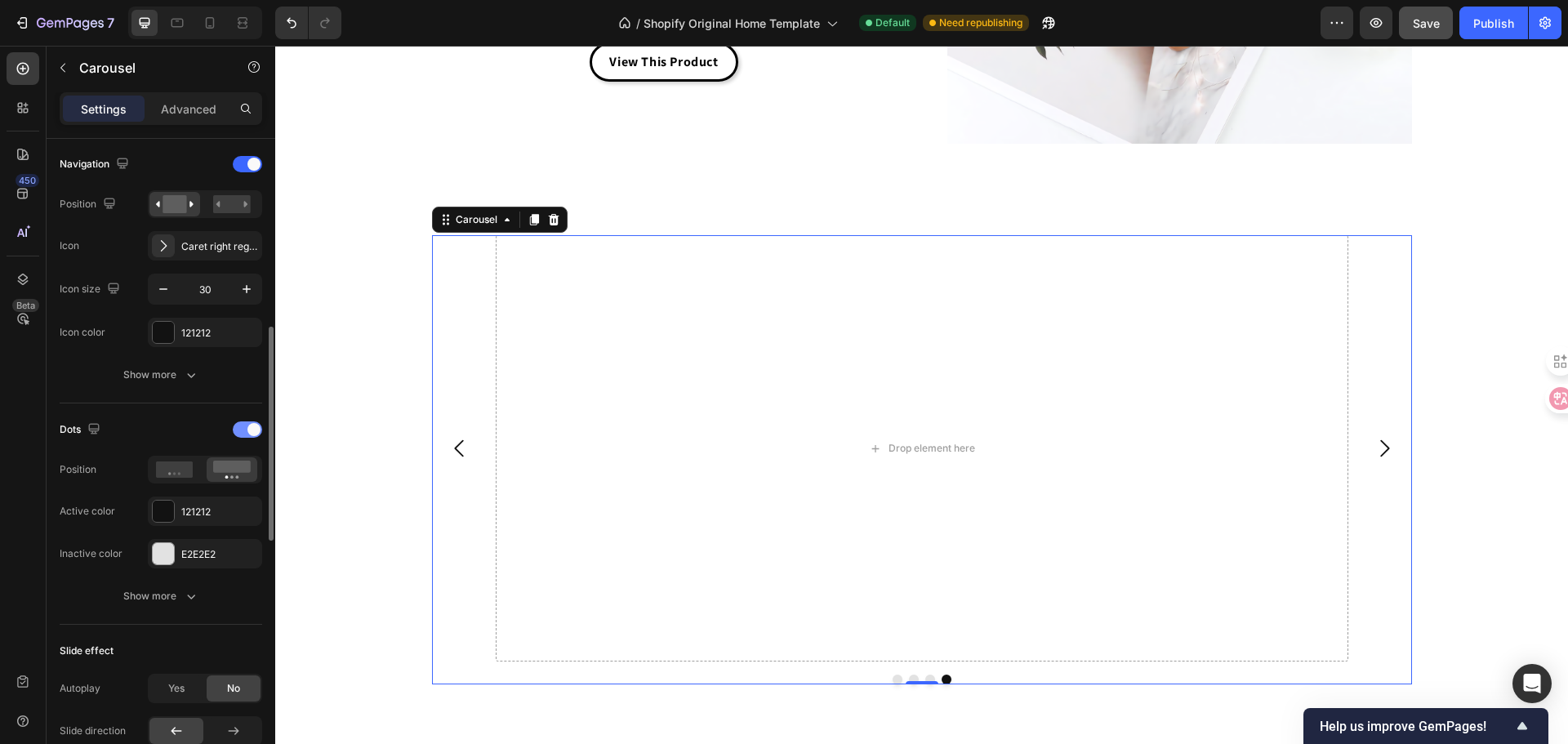
click at [245, 436] on div at bounding box center [247, 429] width 29 height 17
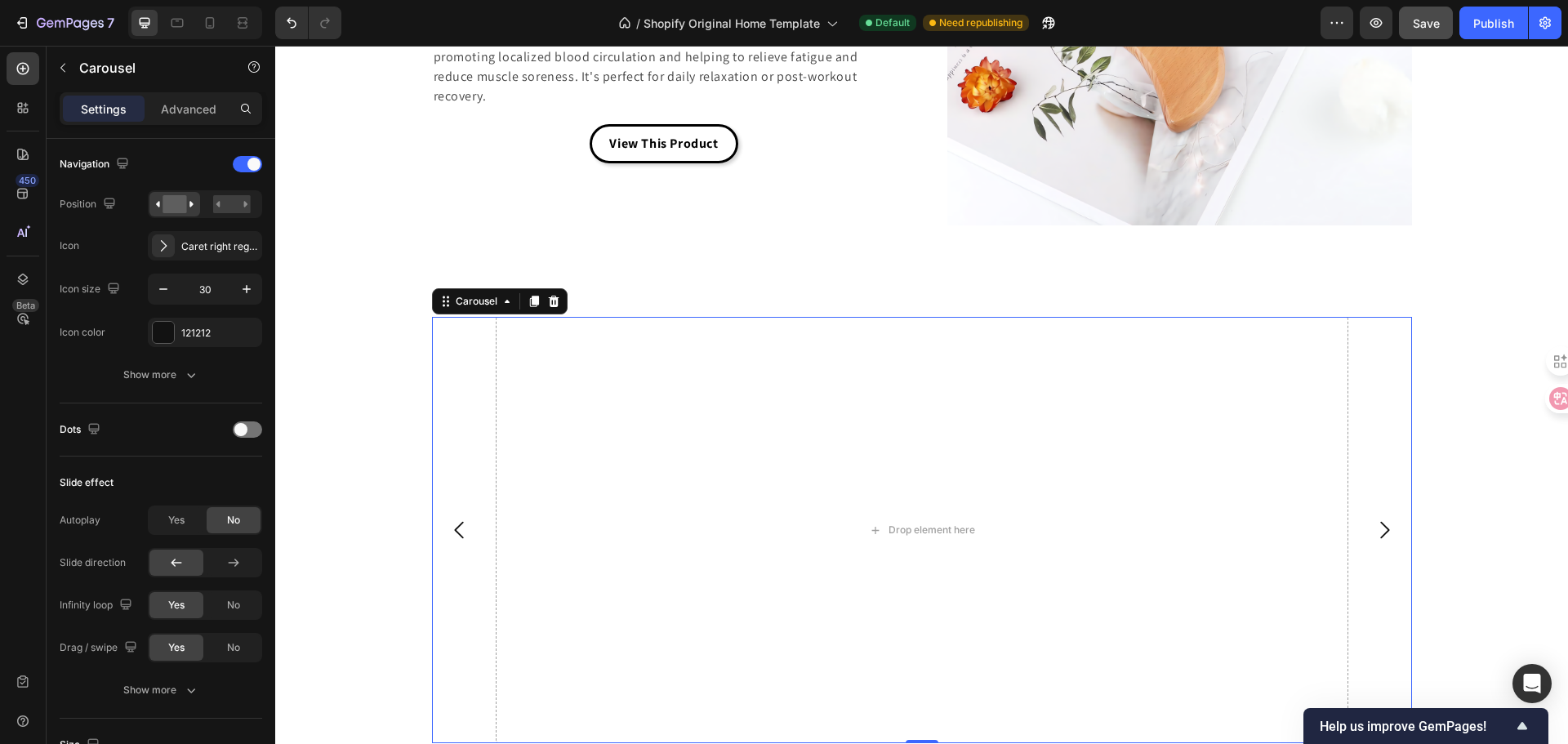
click at [444, 543] on button "Carousel Back Arrow" at bounding box center [460, 530] width 51 height 51
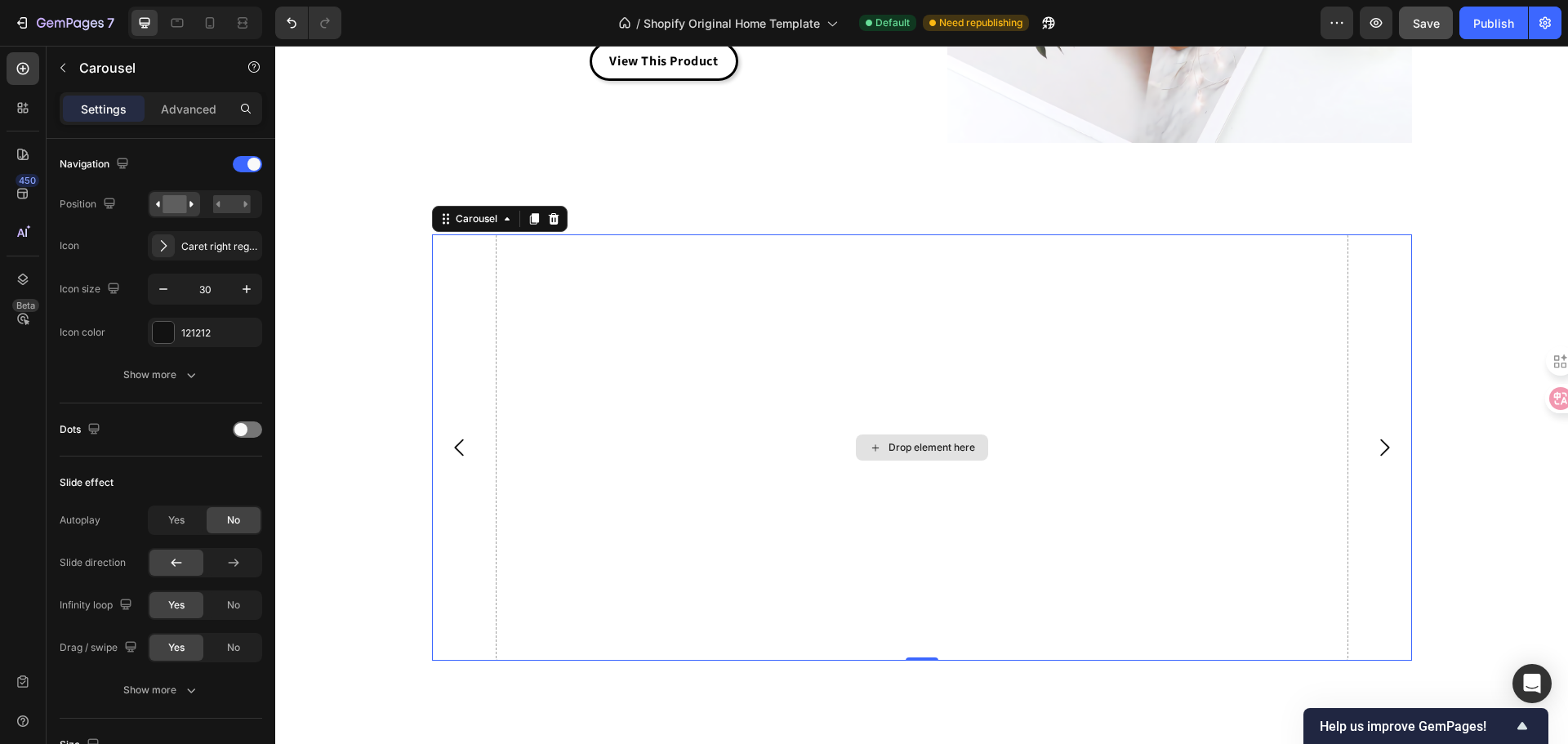
scroll to position [4264, 0]
click at [461, 450] on icon "Carousel Back Arrow" at bounding box center [459, 448] width 25 height 25
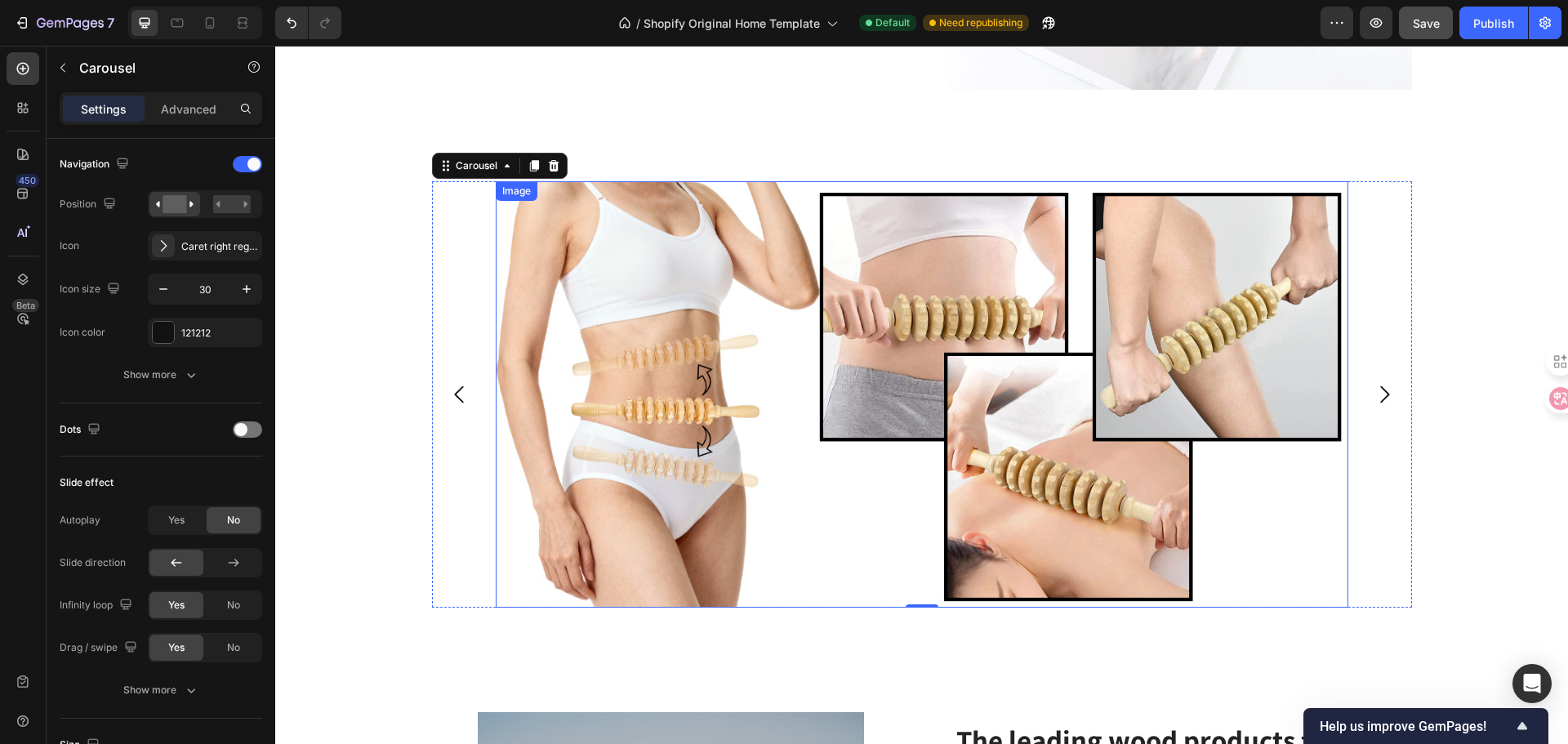
scroll to position [4345, 0]
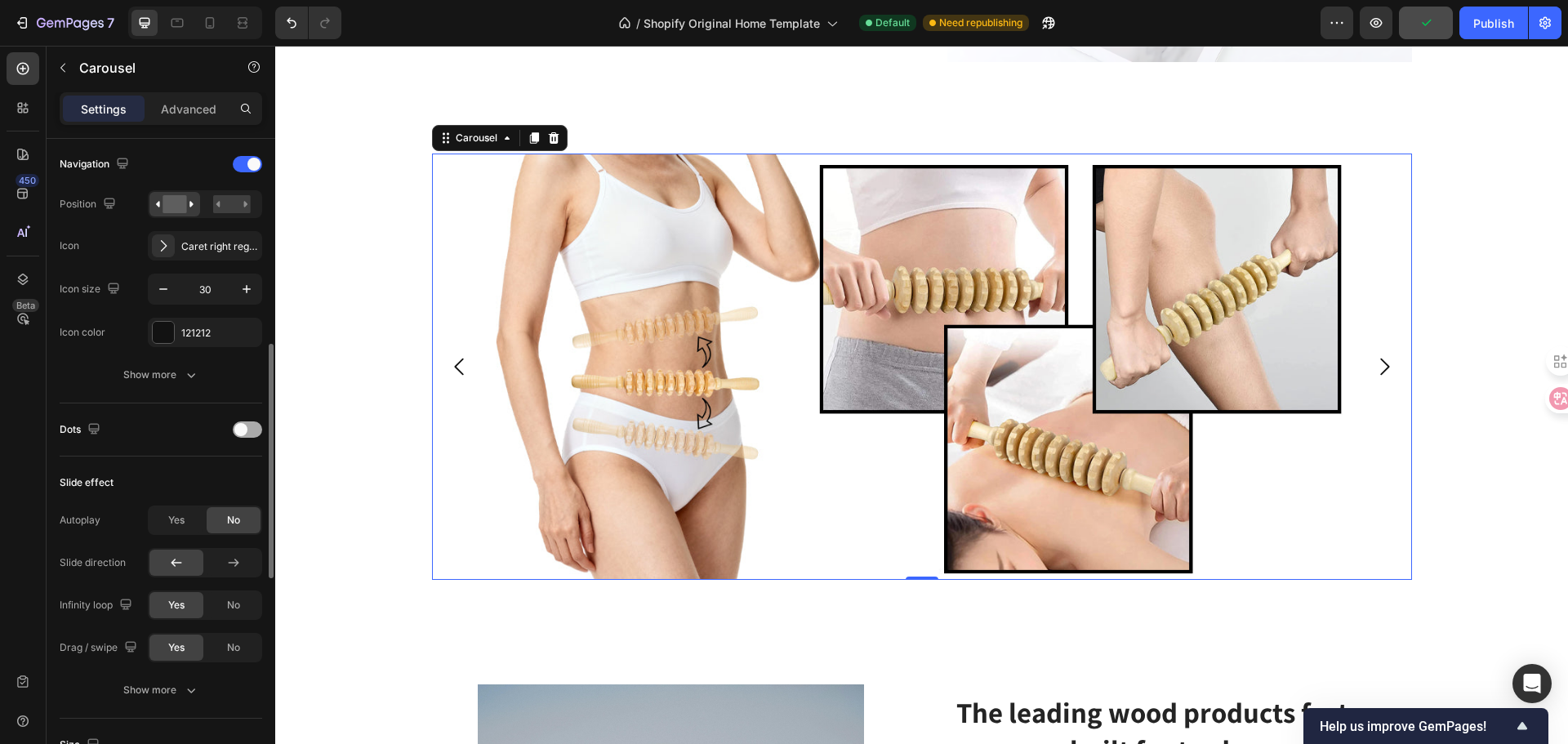
click at [250, 421] on div at bounding box center [247, 429] width 29 height 17
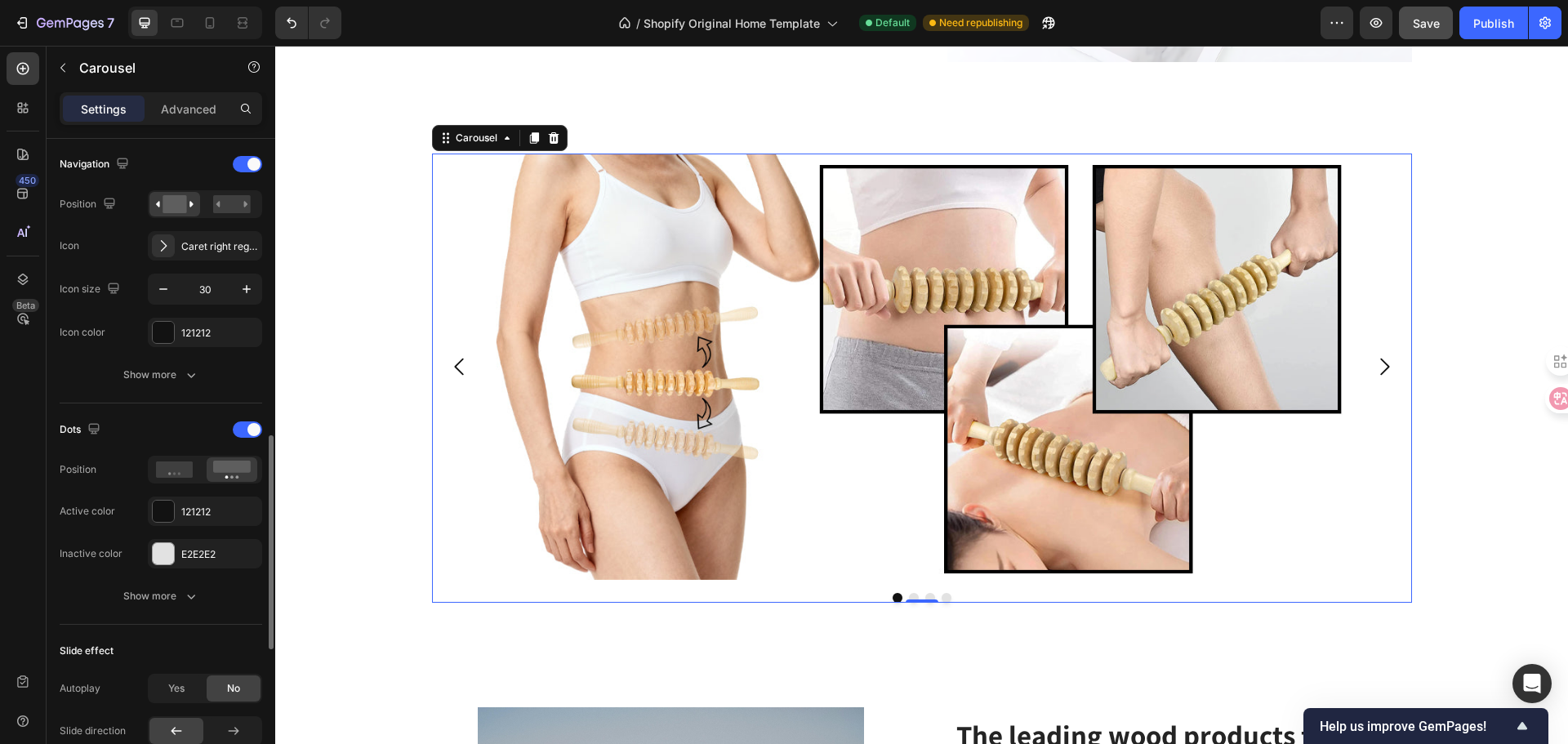
scroll to position [654, 0]
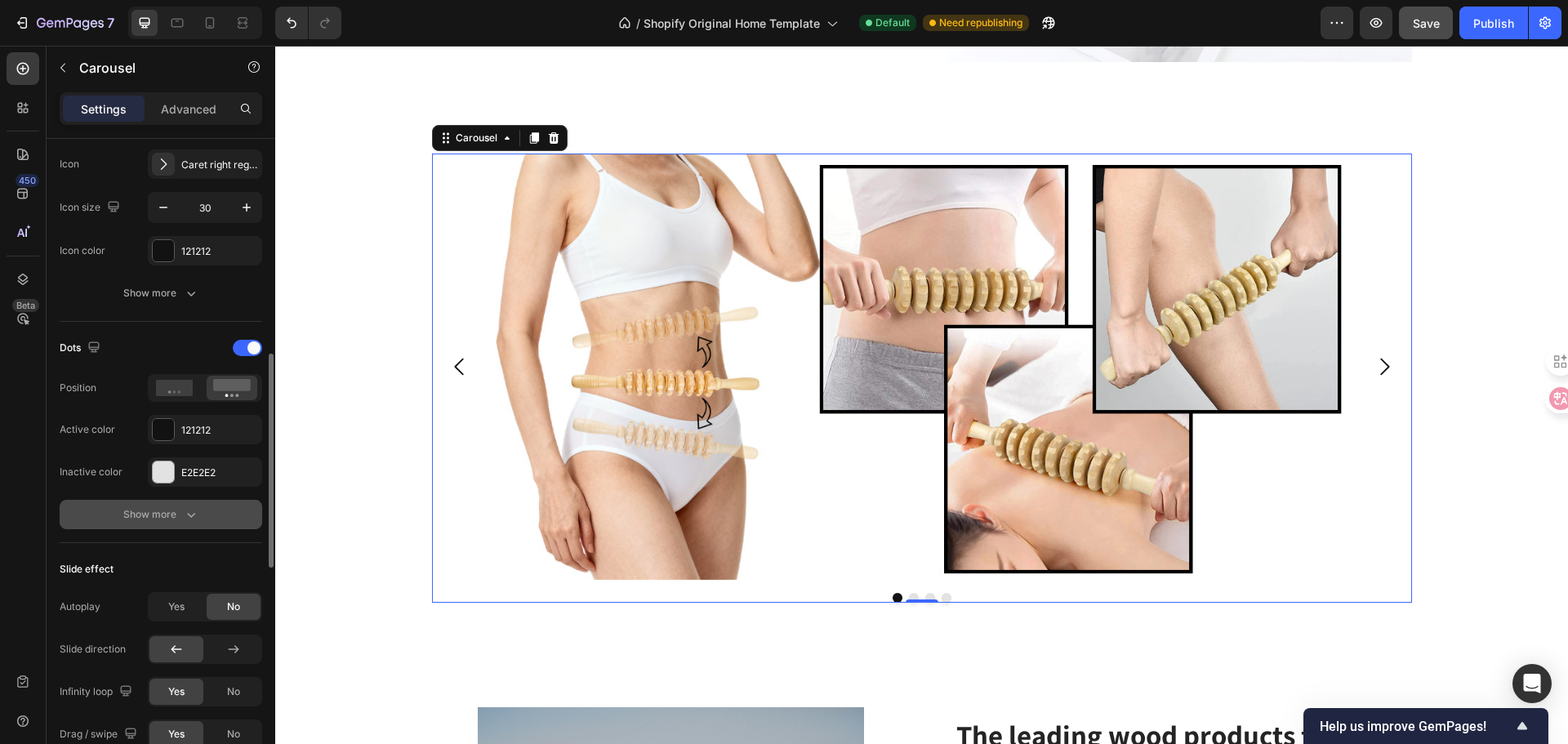
click at [154, 517] on div "Show more" at bounding box center [161, 514] width 76 height 17
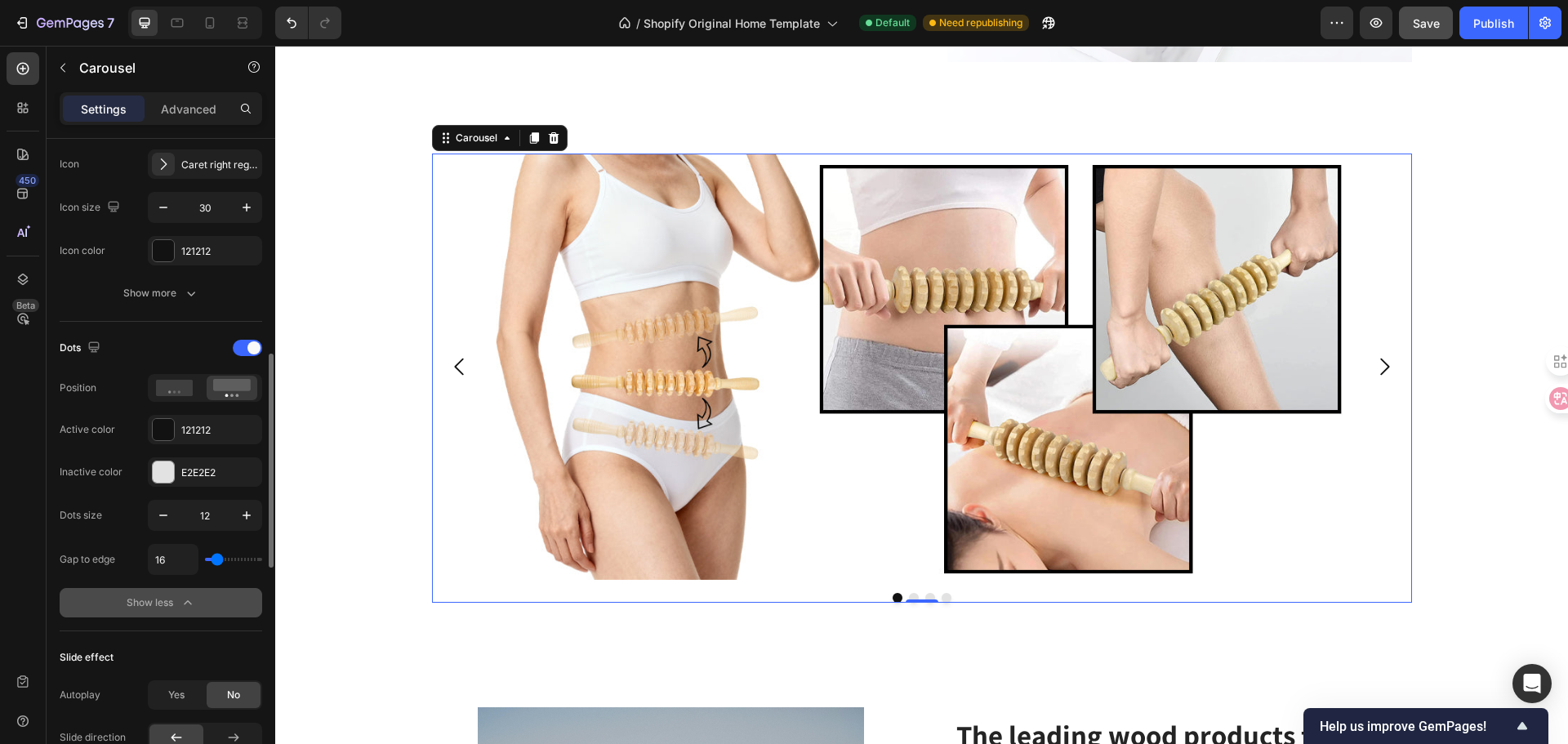
click at [189, 606] on icon "button" at bounding box center [187, 603] width 17 height 17
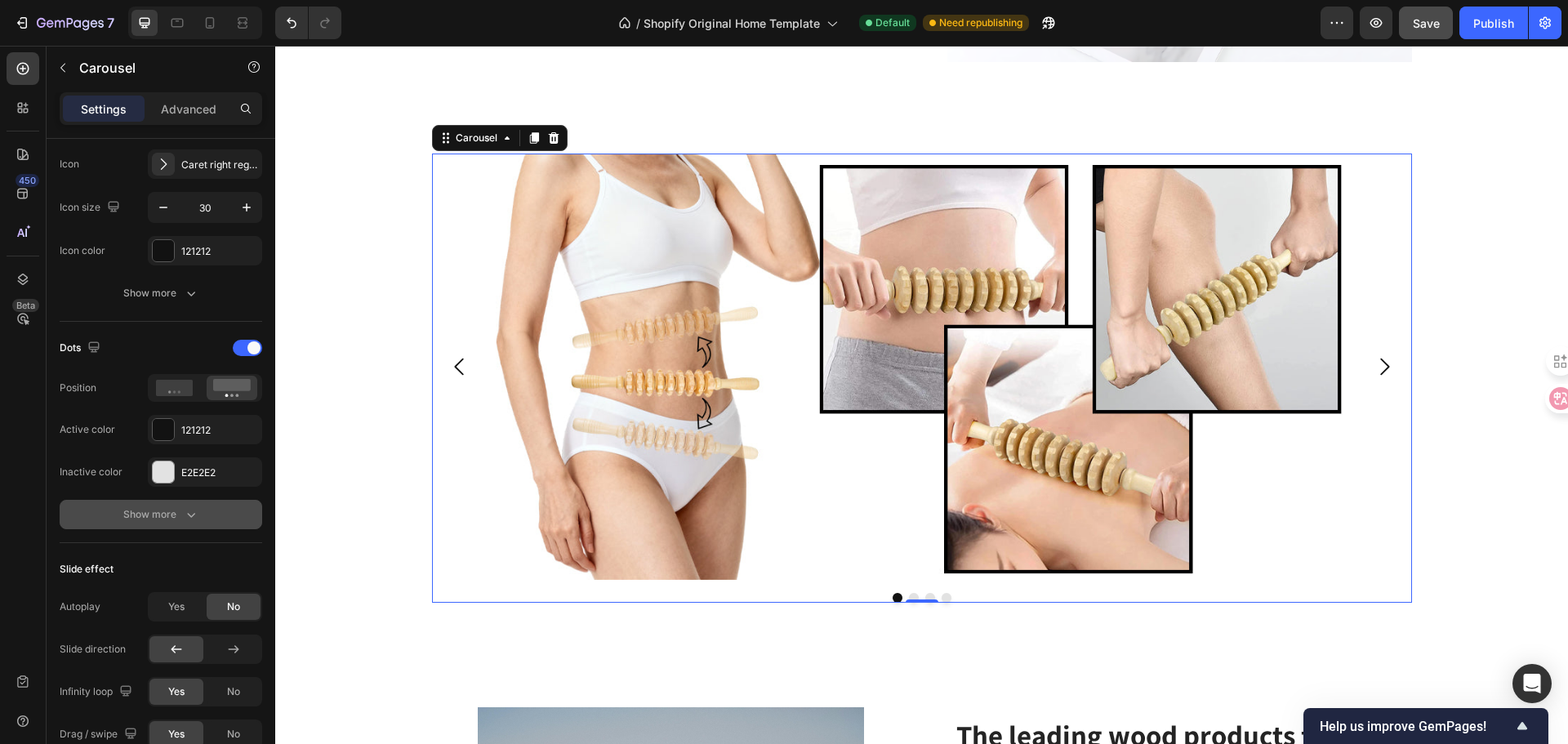
scroll to position [1062, 0]
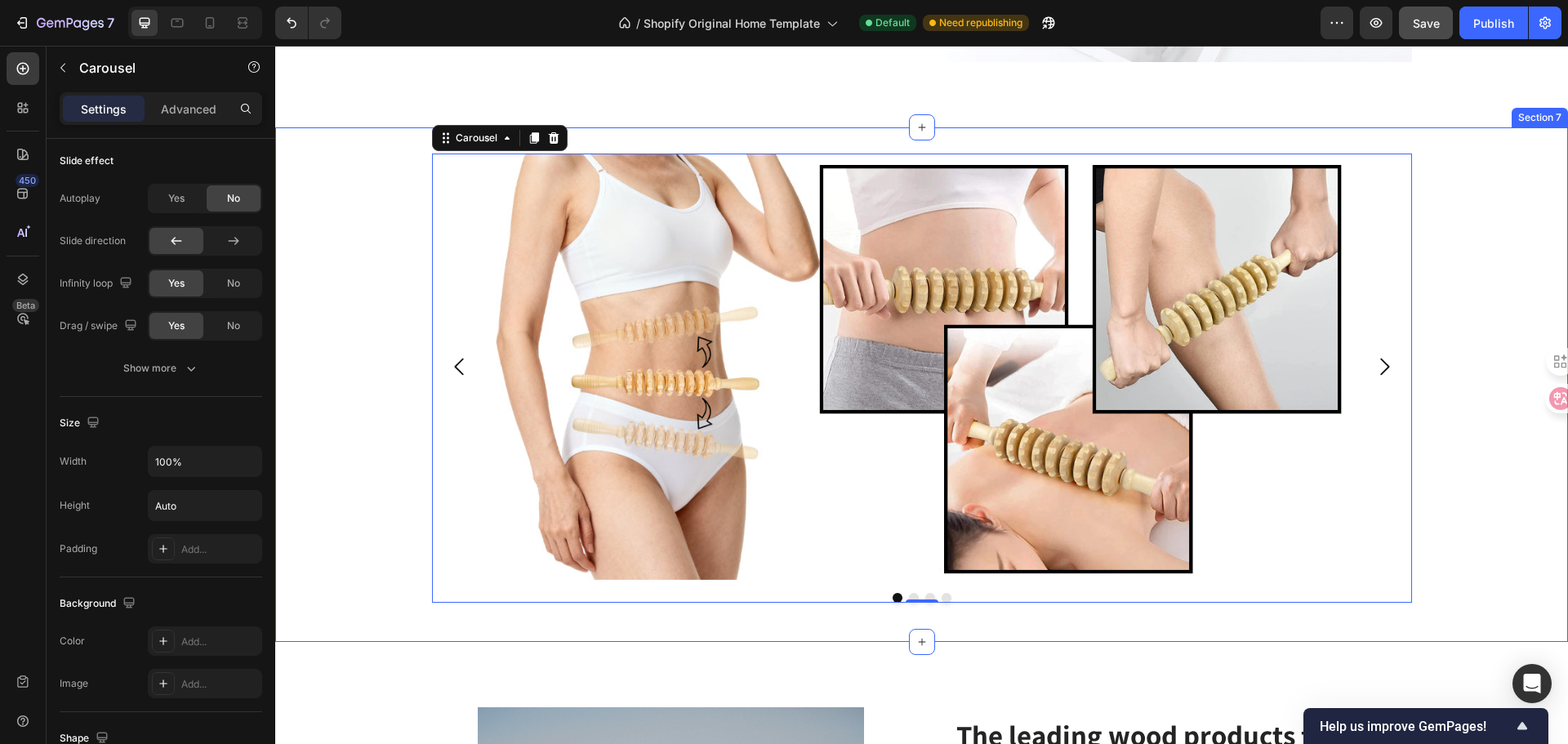
click at [358, 446] on div "Image Drop element here Drop element here Drop element here Carousel 0 Row" at bounding box center [920, 384] width 1292 height 462
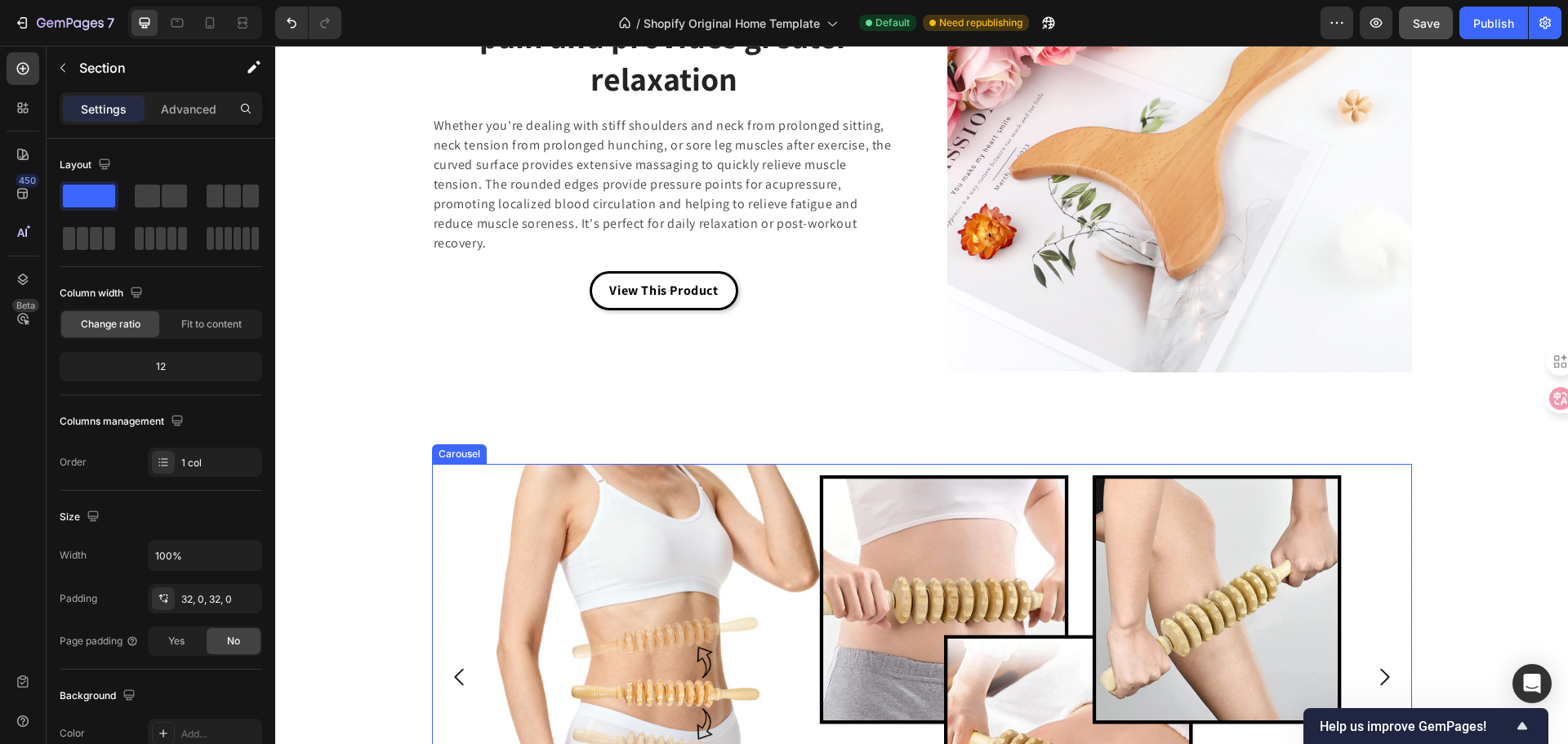
scroll to position [3855, 0]
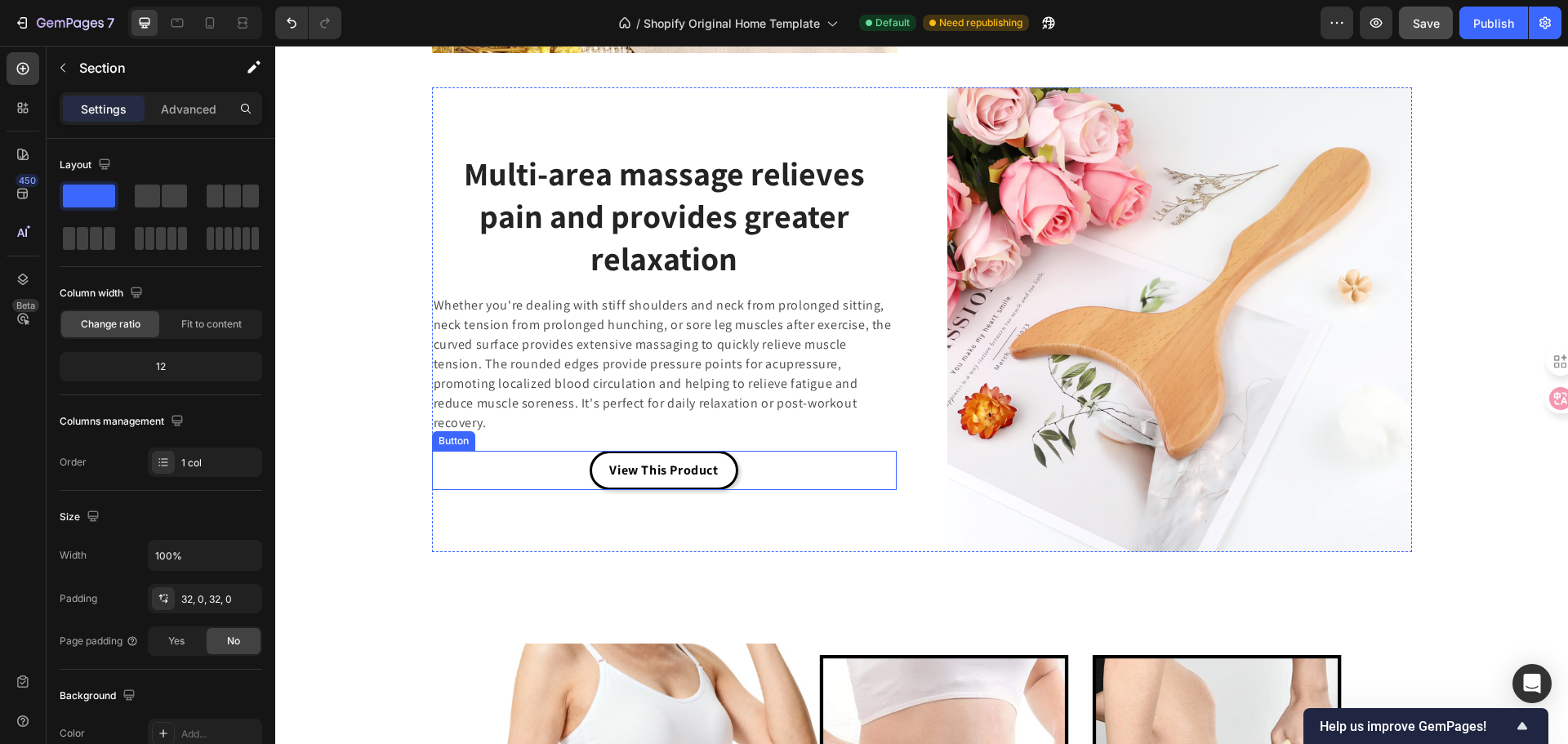
click at [577, 464] on div "View This Product Button" at bounding box center [664, 470] width 465 height 39
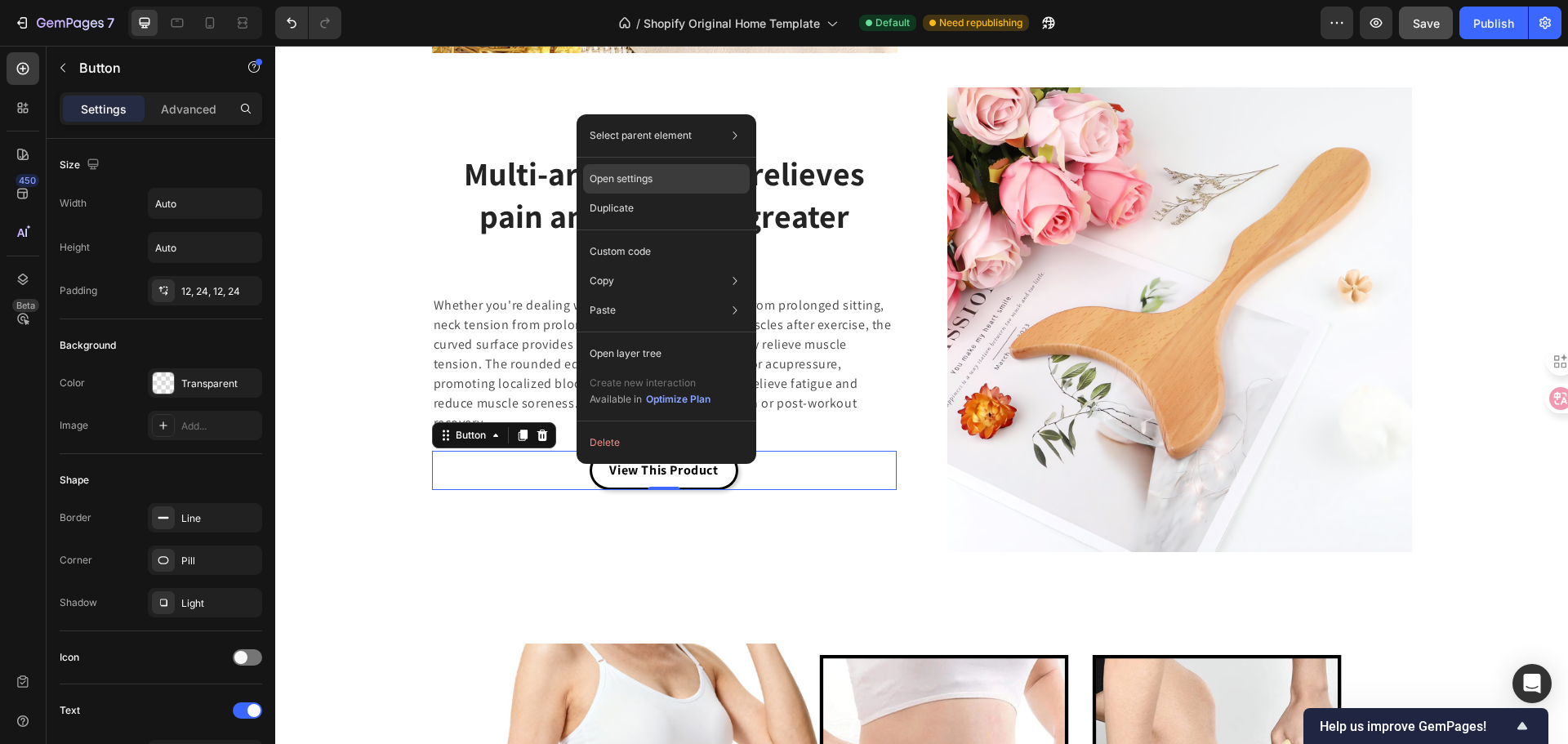
click at [649, 182] on p "Open settings" at bounding box center [621, 179] width 63 height 15
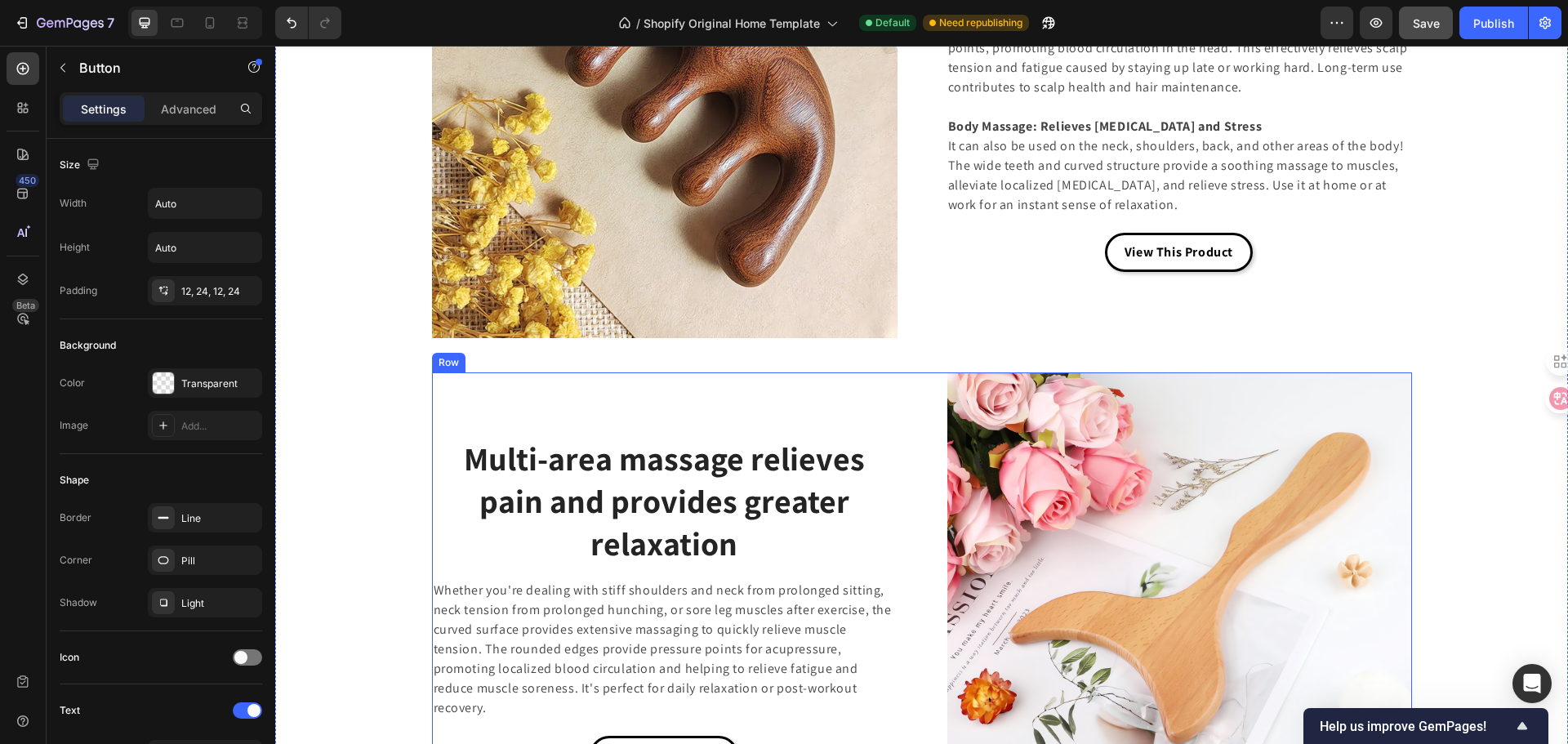
scroll to position [3821, 0]
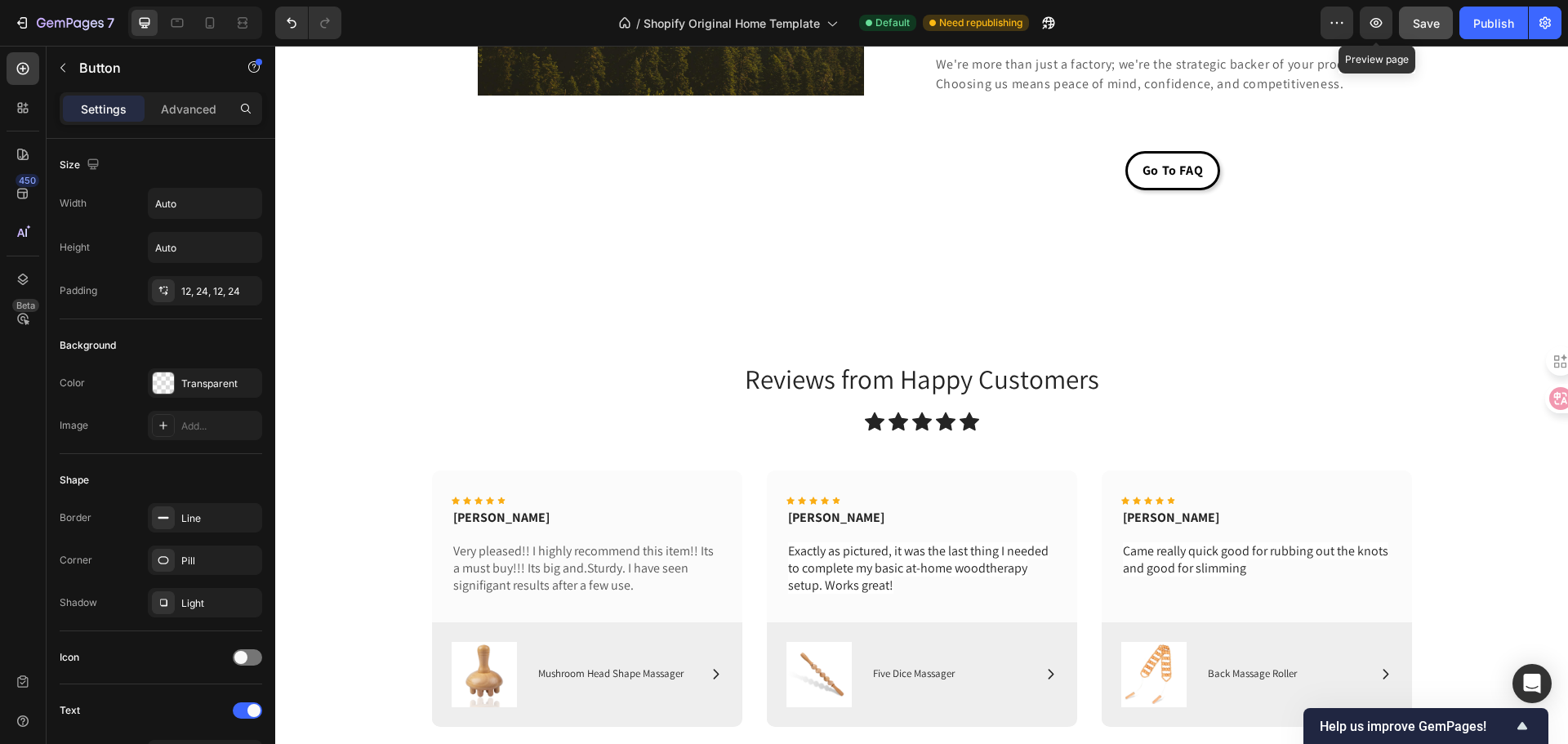
click at [1405, 20] on button "Save" at bounding box center [1426, 23] width 54 height 32
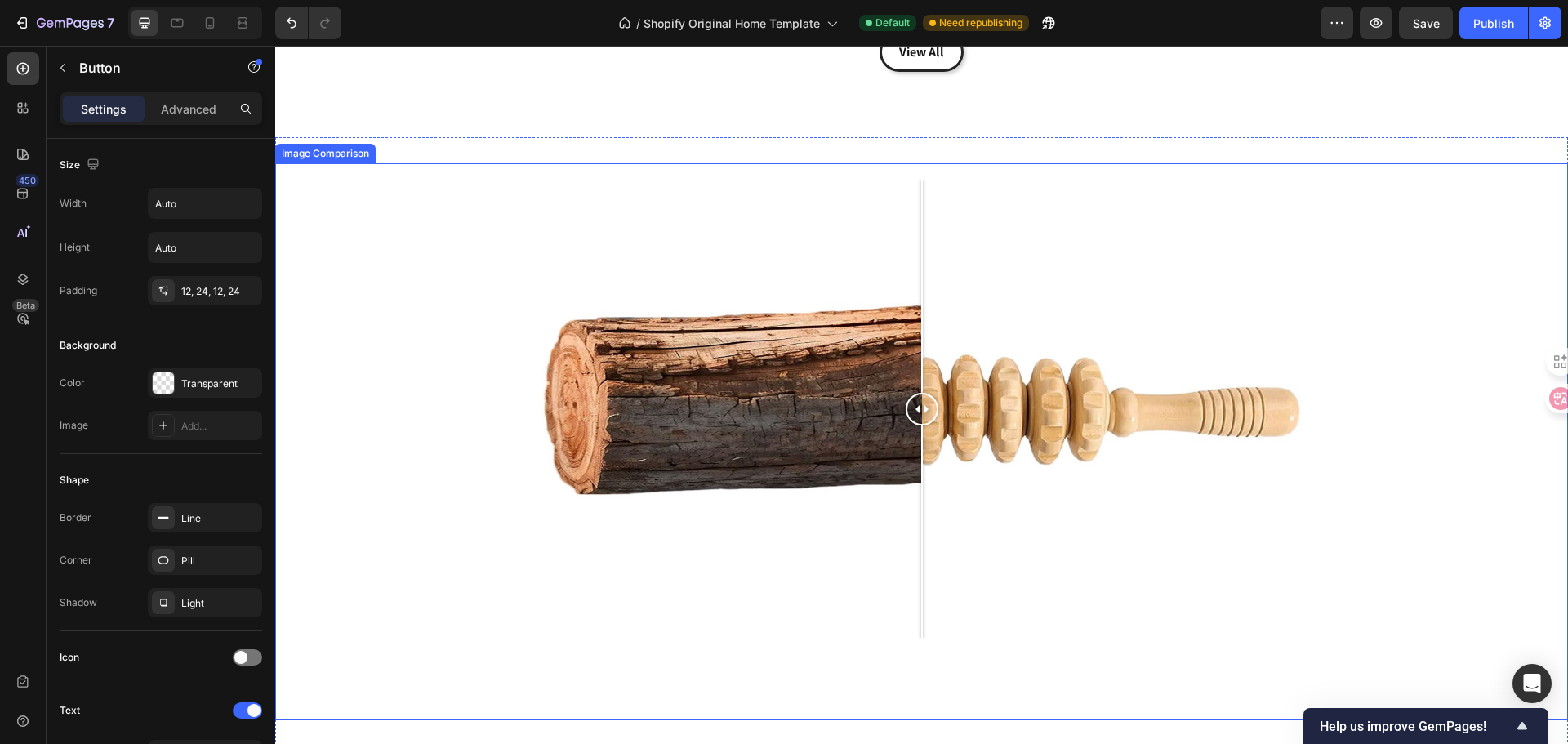
scroll to position [1791, 0]
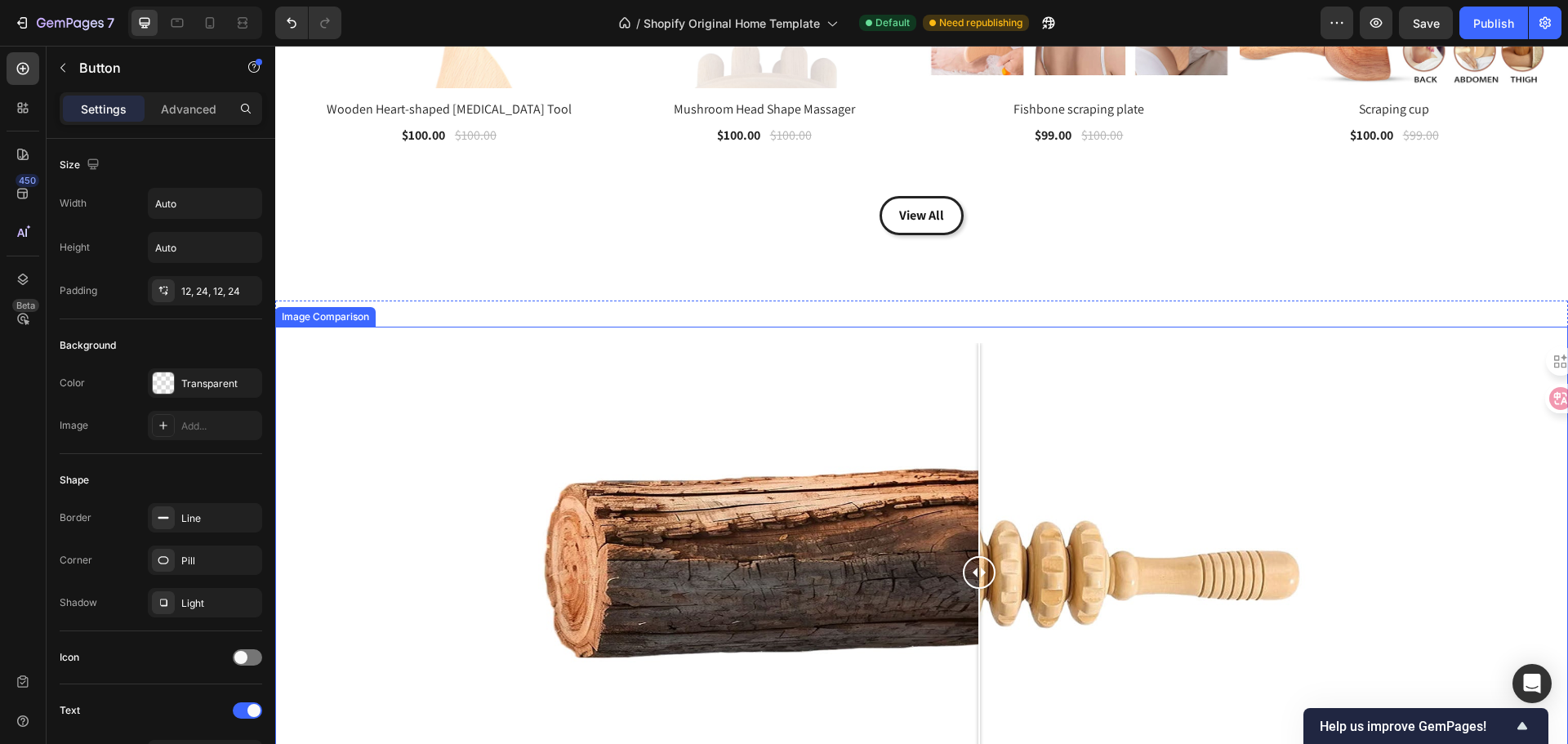
drag, startPoint x: 917, startPoint y: 572, endPoint x: 942, endPoint y: 564, distance: 26.2
click at [963, 564] on div at bounding box center [978, 572] width 32 height 32
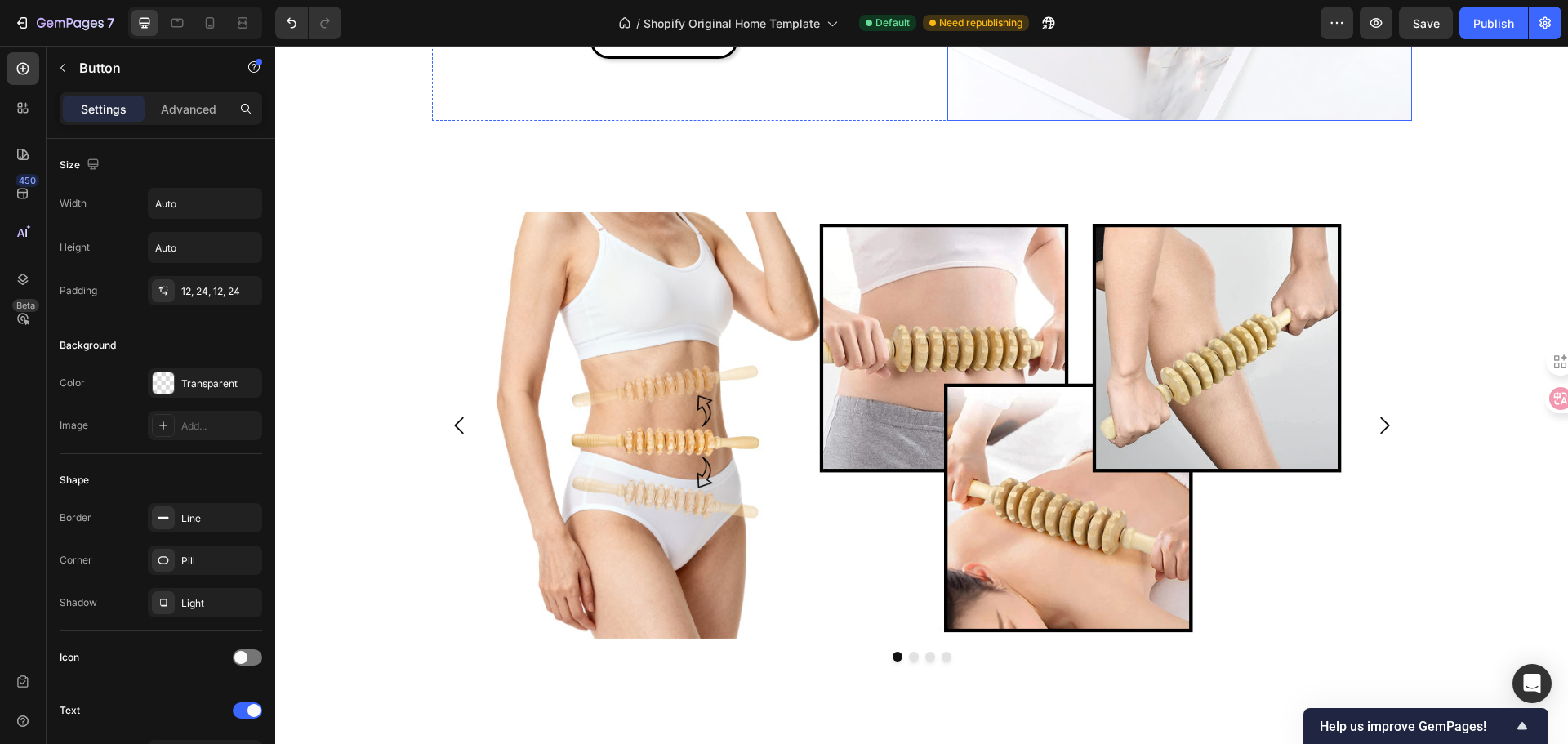
scroll to position [4324, 0]
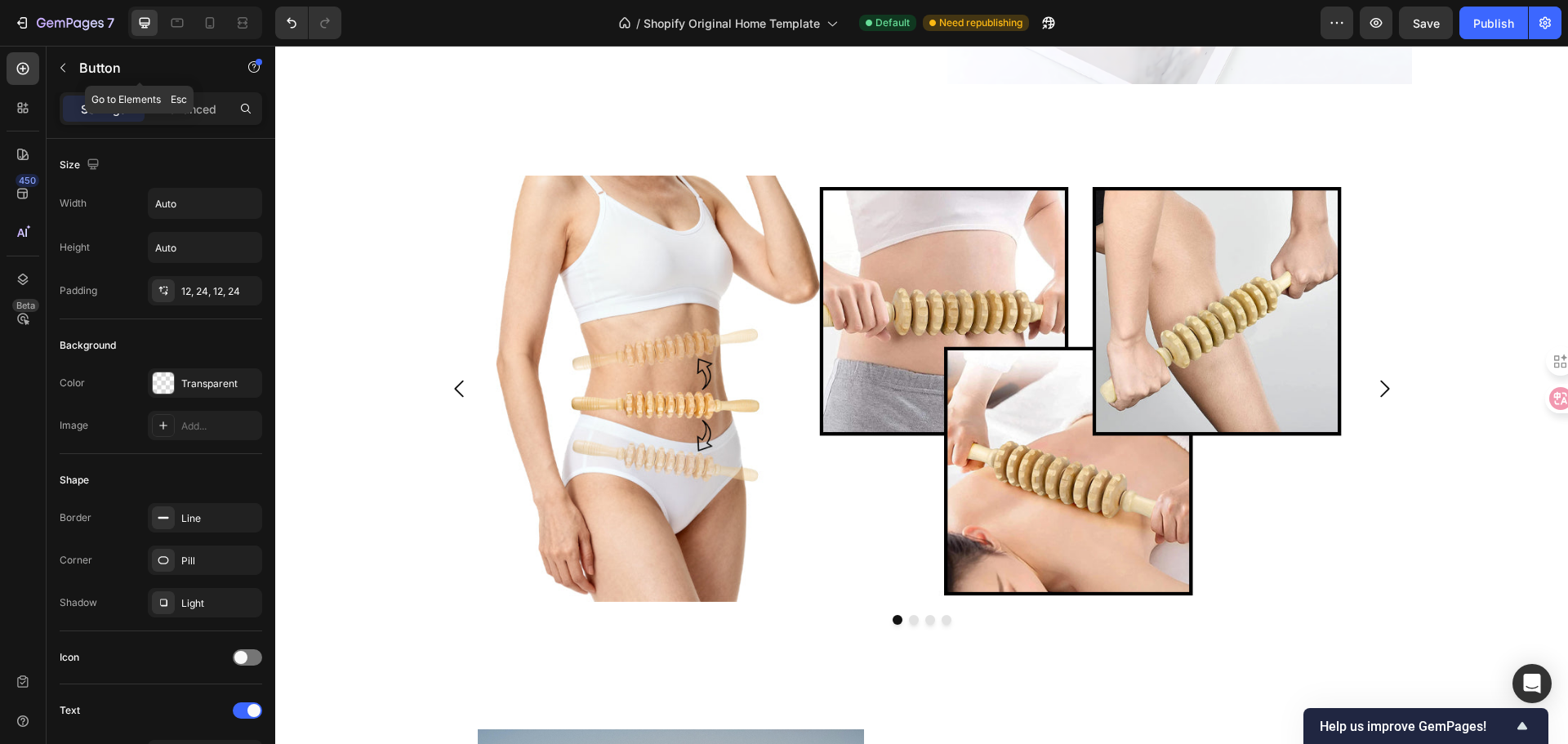
click at [75, 70] on button "button" at bounding box center [63, 68] width 26 height 27
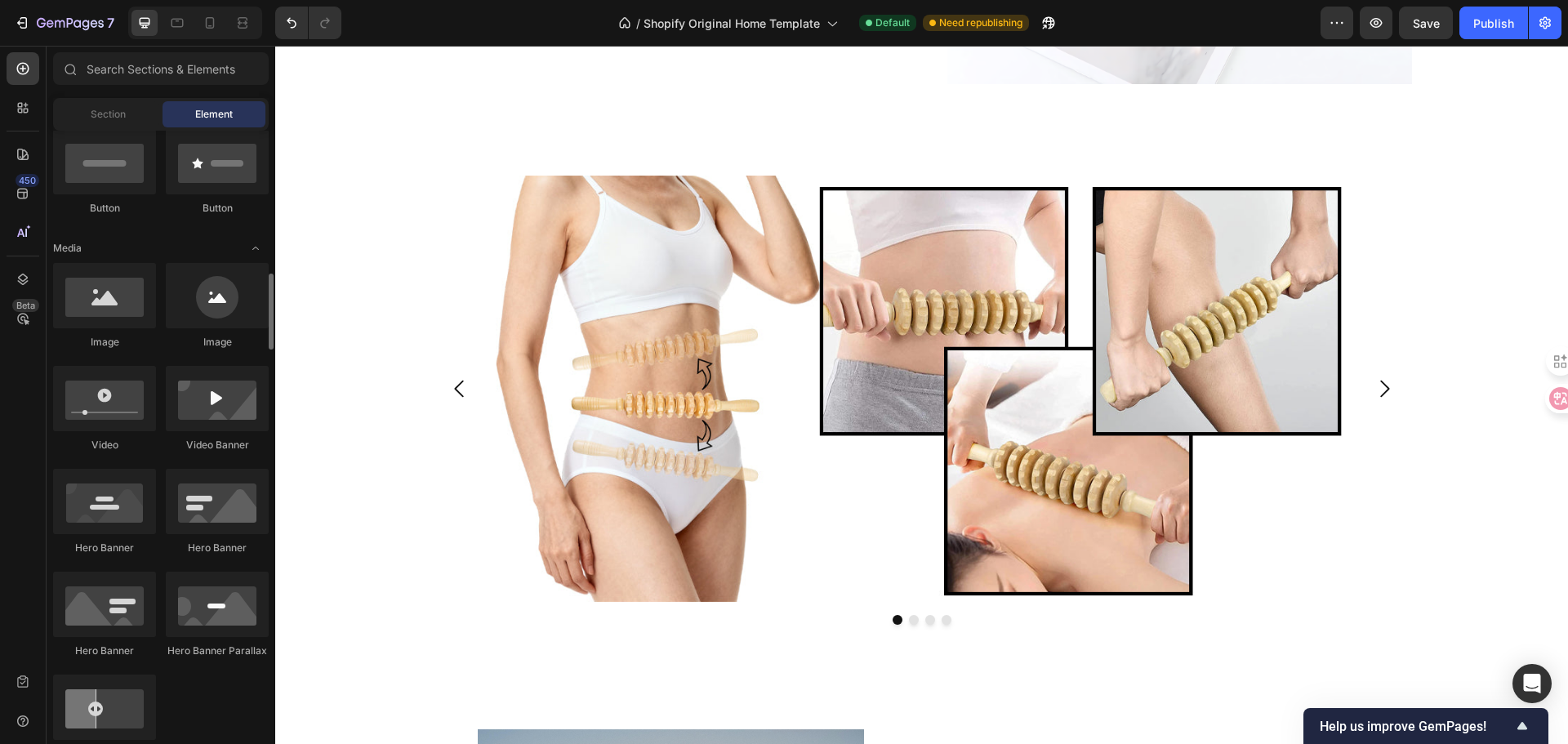
scroll to position [490, 0]
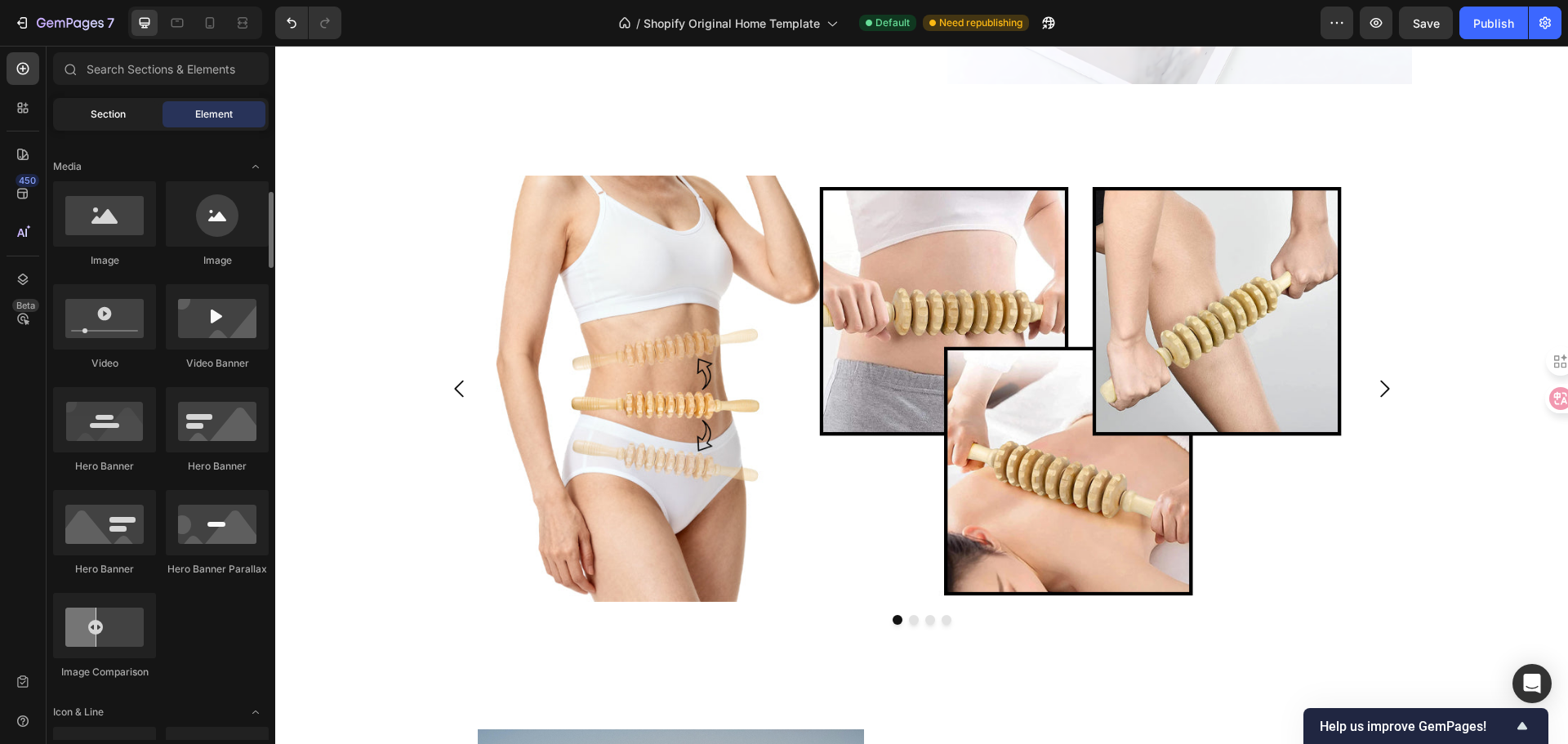
click at [92, 111] on span "Section" at bounding box center [108, 114] width 35 height 15
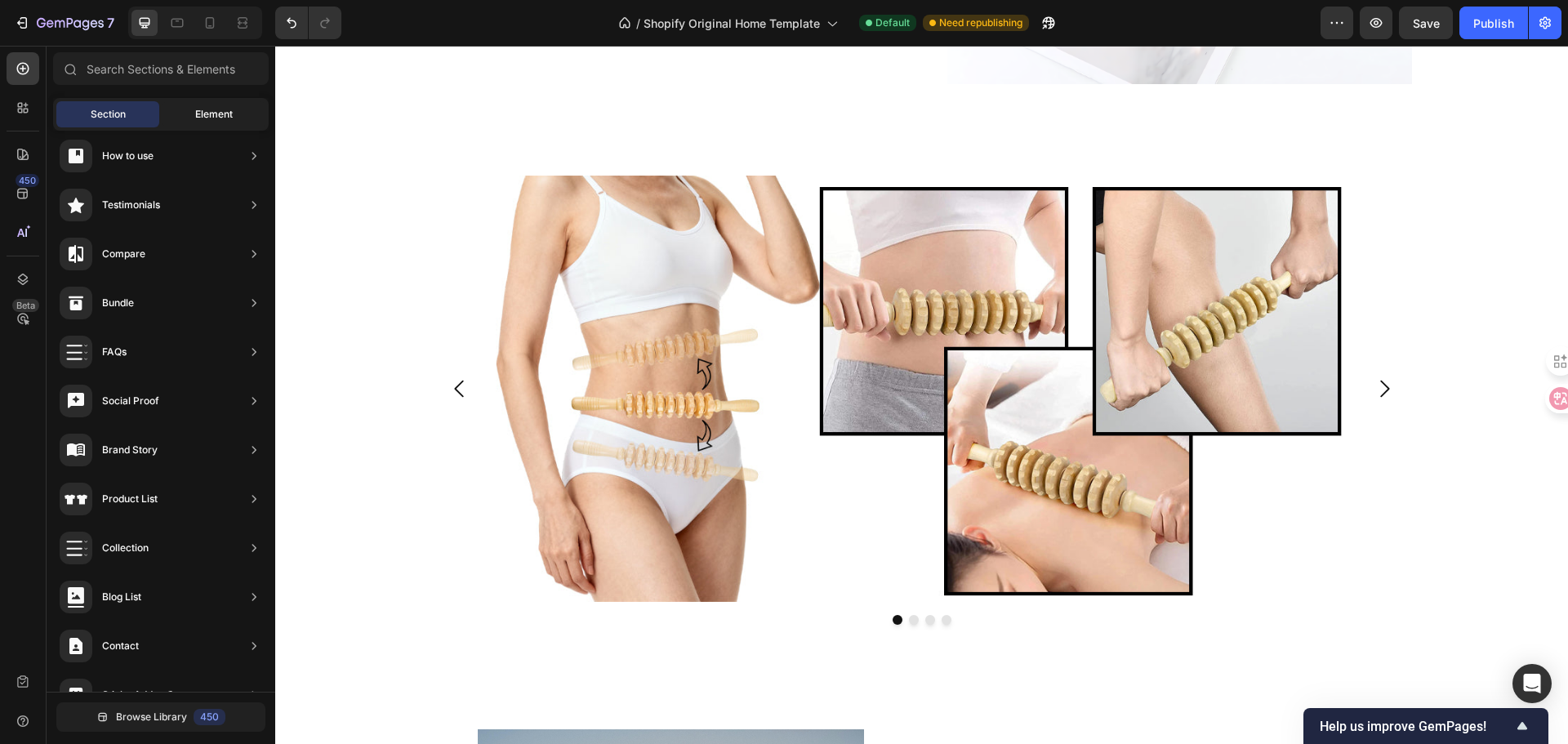
click at [217, 119] on span "Element" at bounding box center [214, 114] width 37 height 15
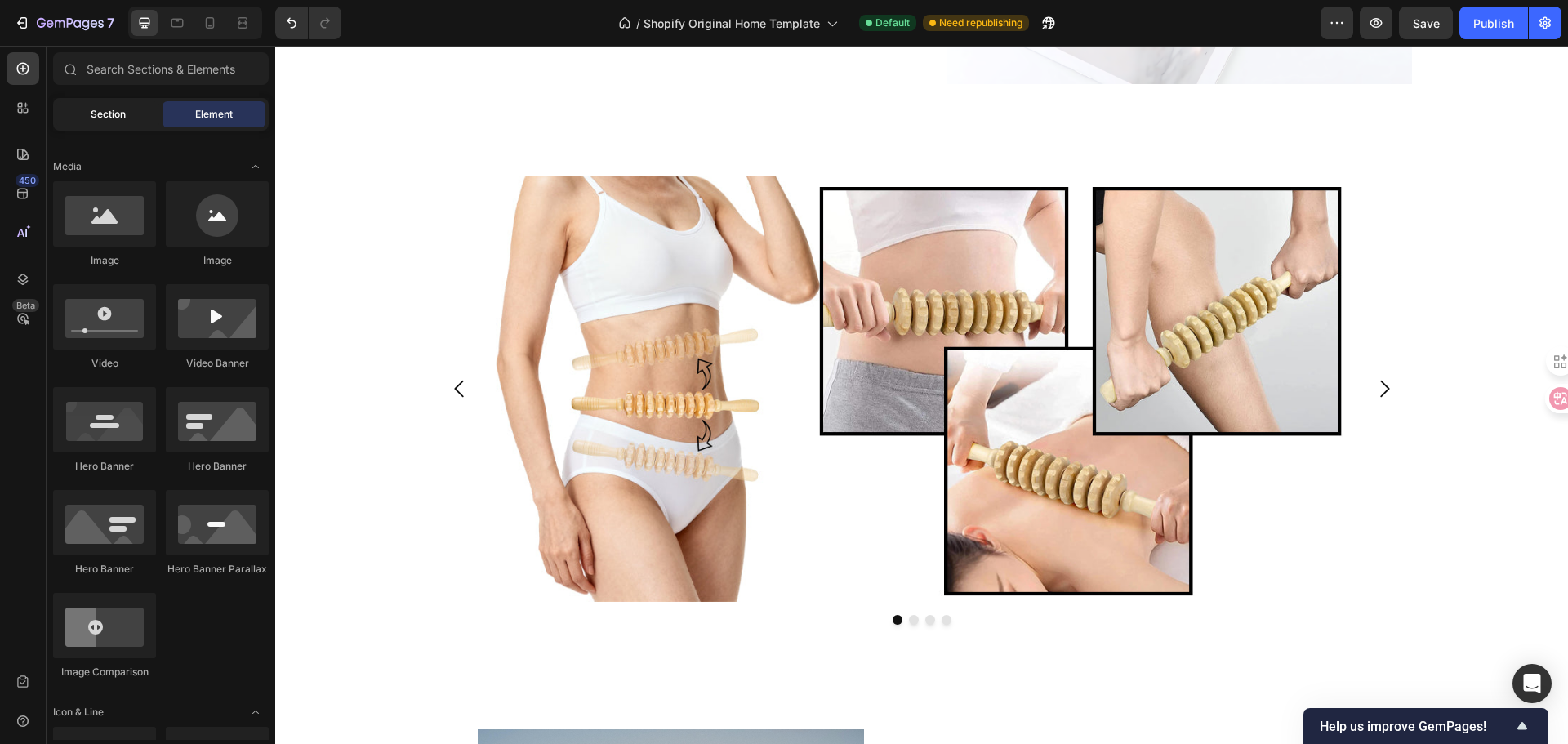
click at [85, 124] on div "Section" at bounding box center [107, 114] width 103 height 27
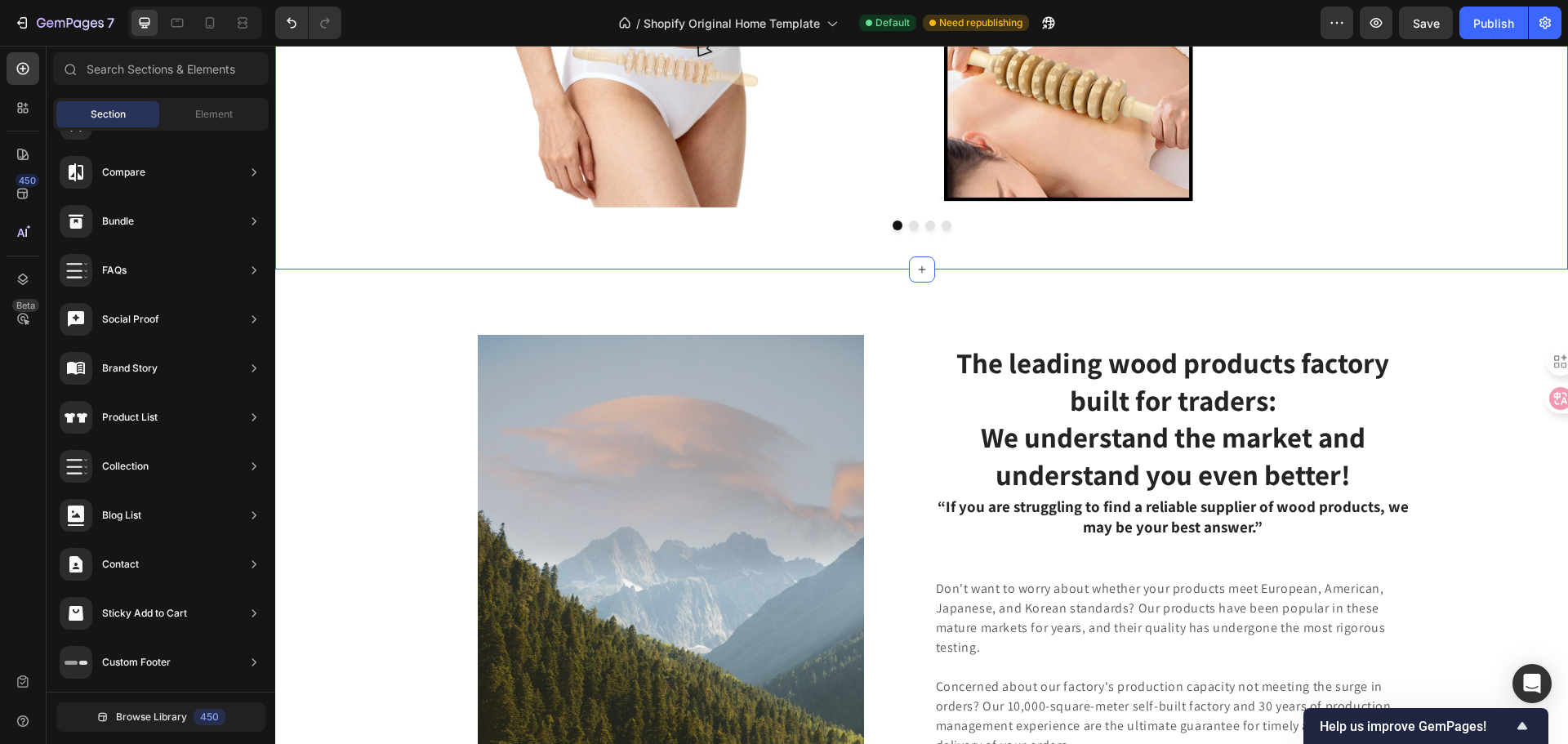
scroll to position [4732, 0]
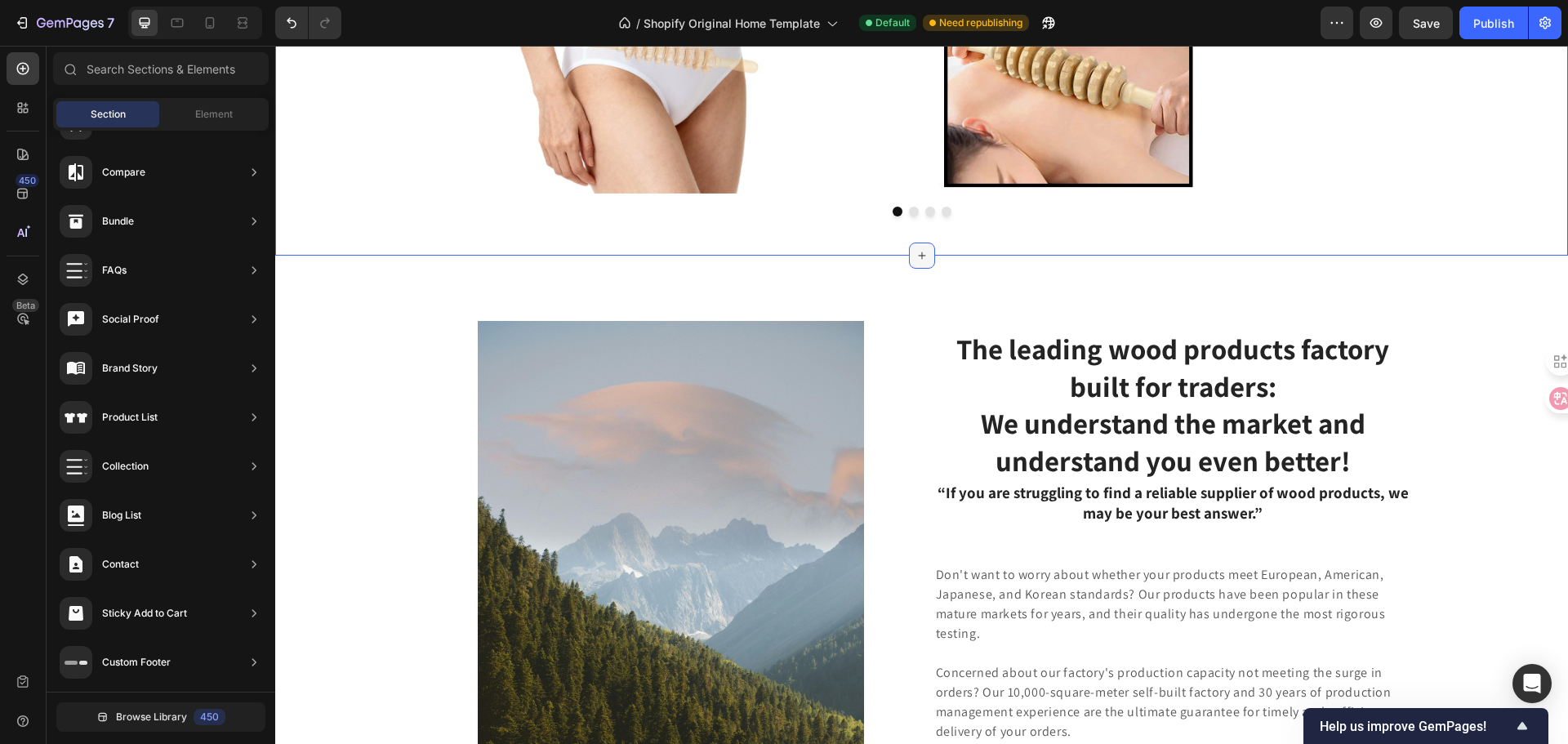
click at [917, 250] on icon at bounding box center [921, 255] width 13 height 13
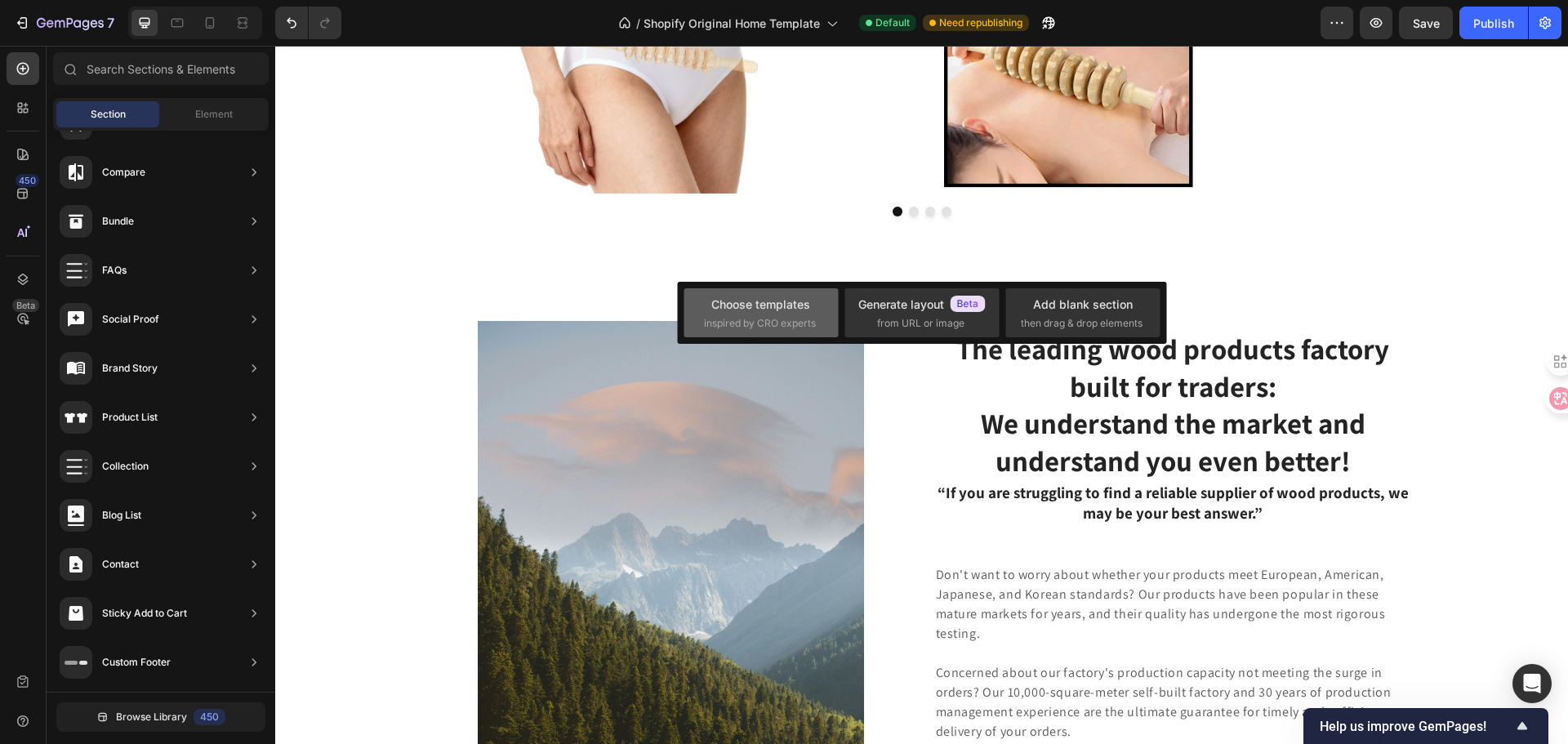
click at [776, 314] on div "Choose templates inspired by CRO experts" at bounding box center [760, 313] width 115 height 35
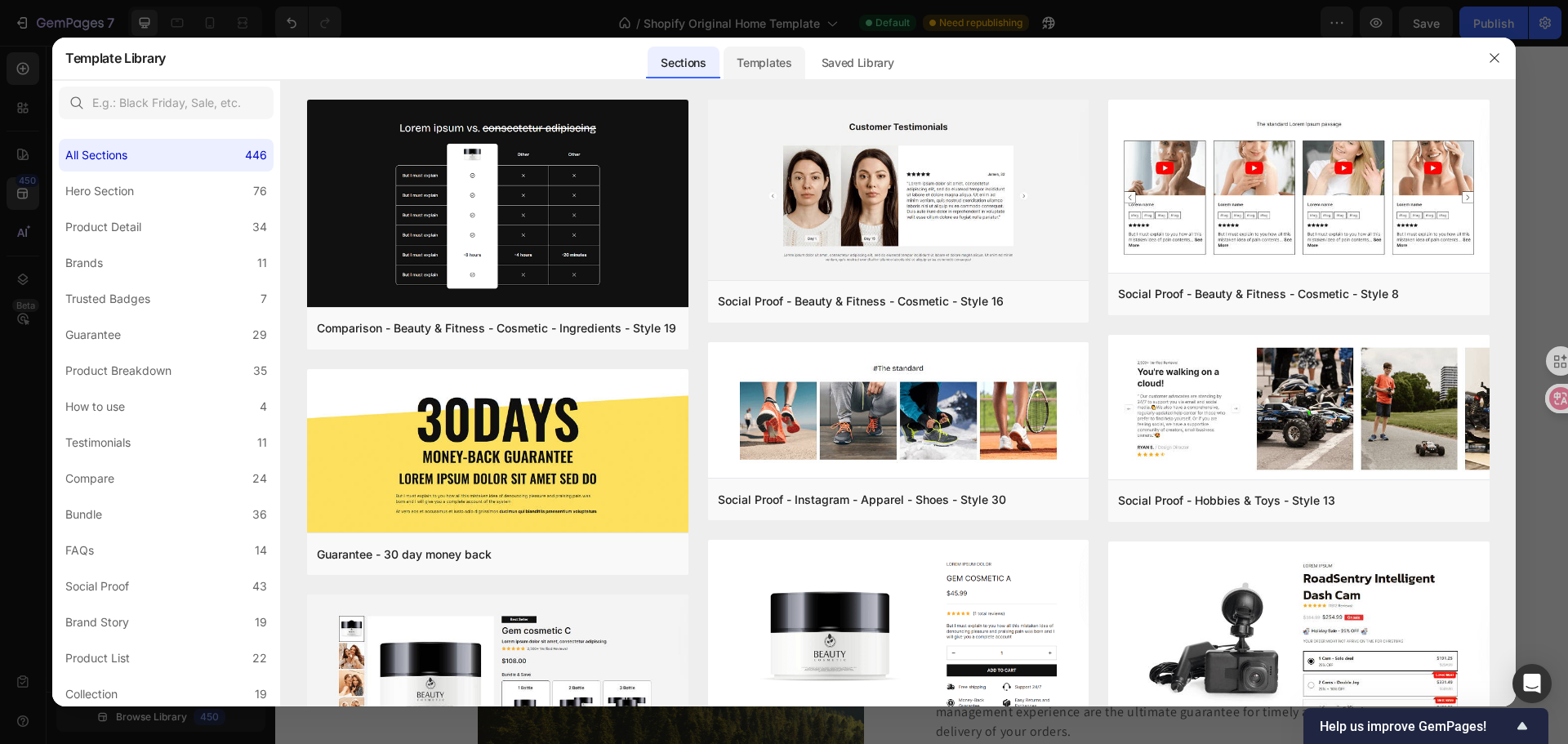
click at [766, 68] on div "Templates" at bounding box center [763, 62] width 80 height 32
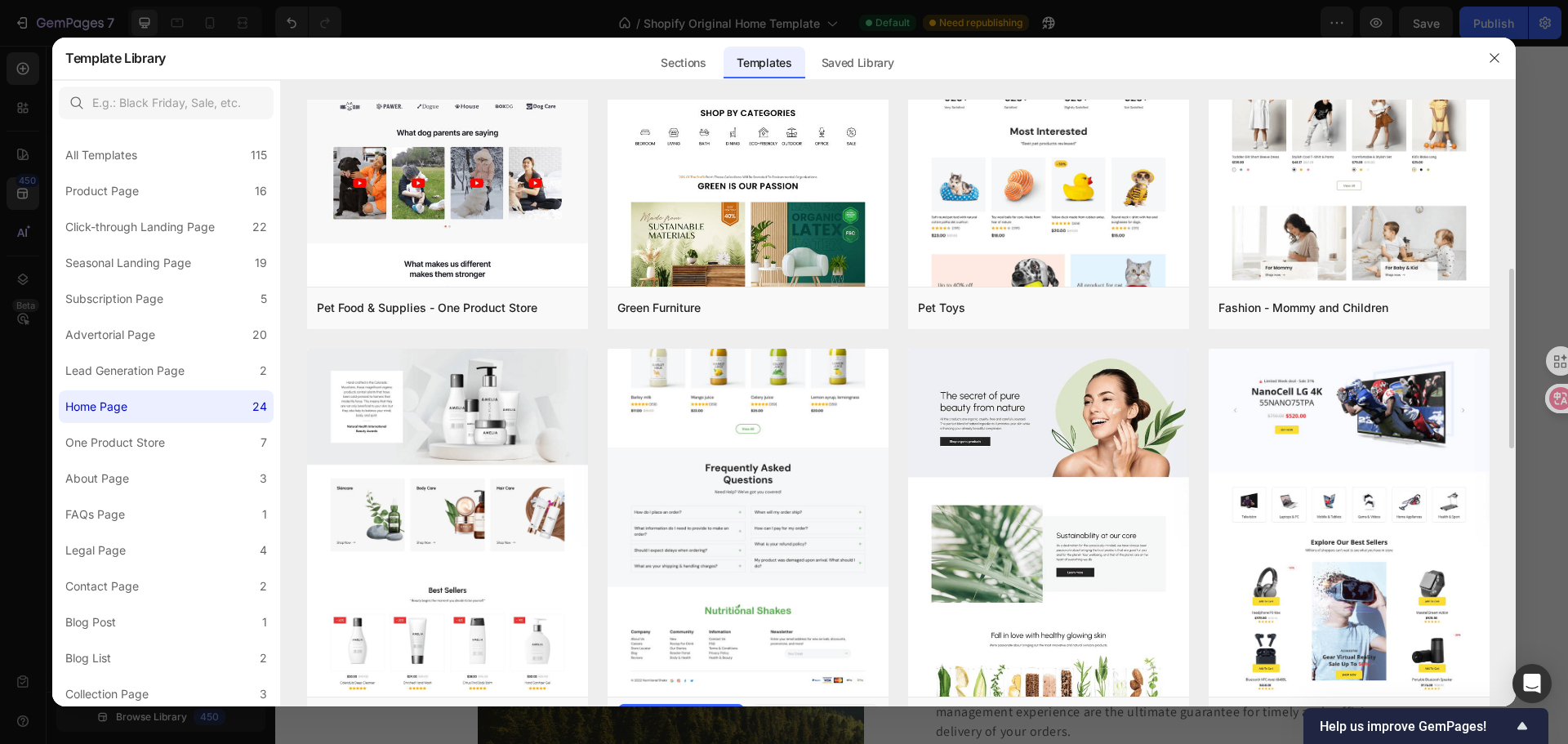
scroll to position [817, 0]
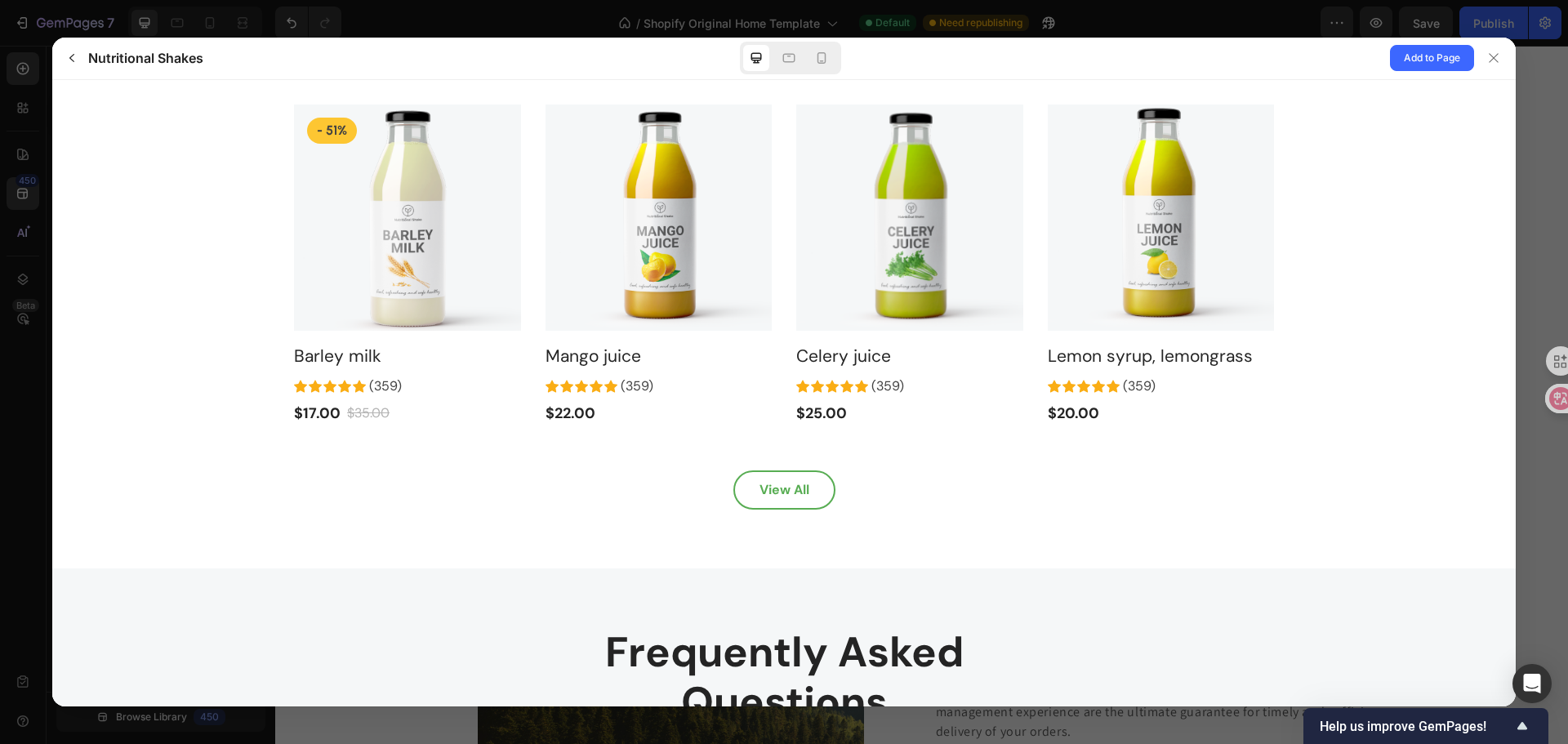
scroll to position [2982, 0]
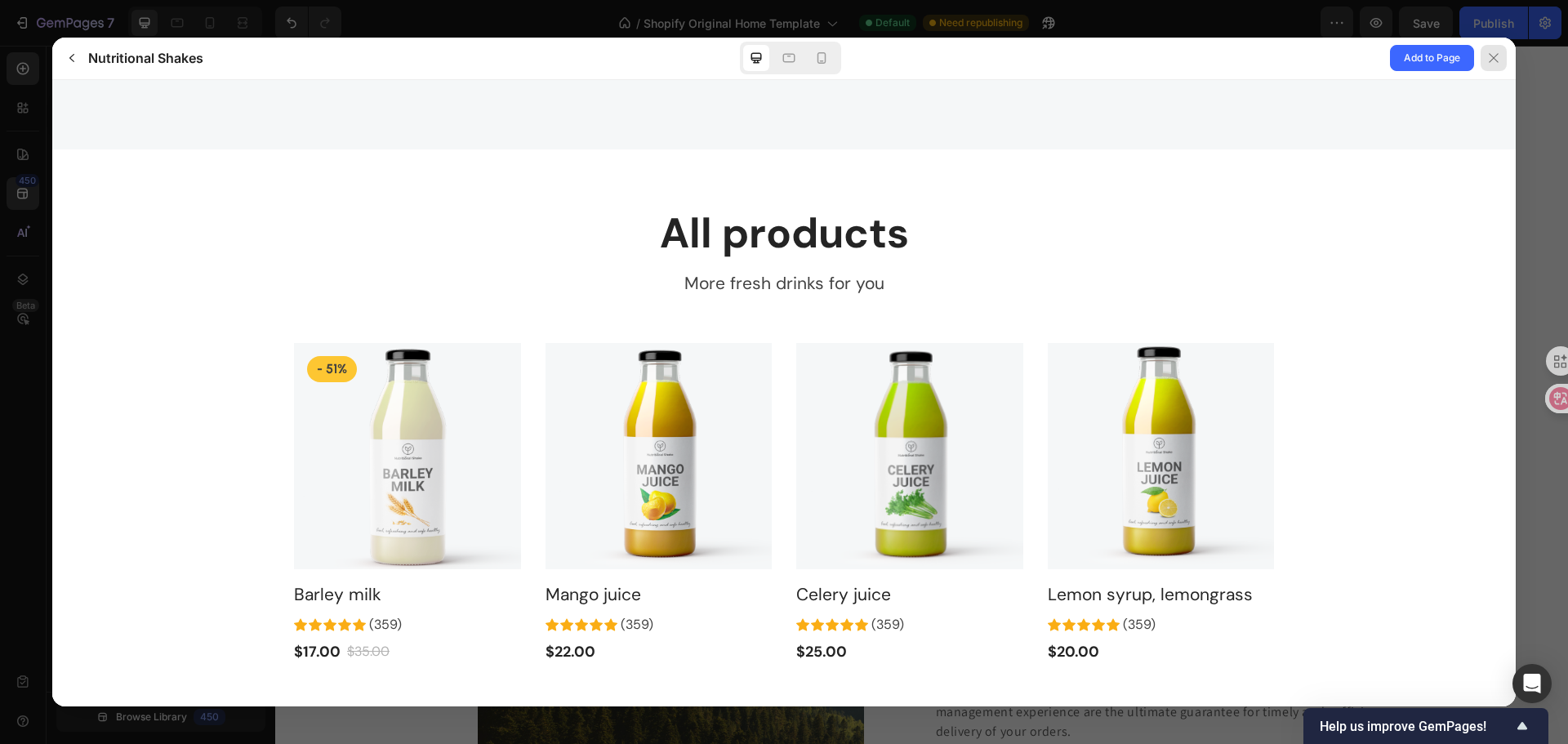
click at [1505, 54] on div at bounding box center [1493, 58] width 26 height 27
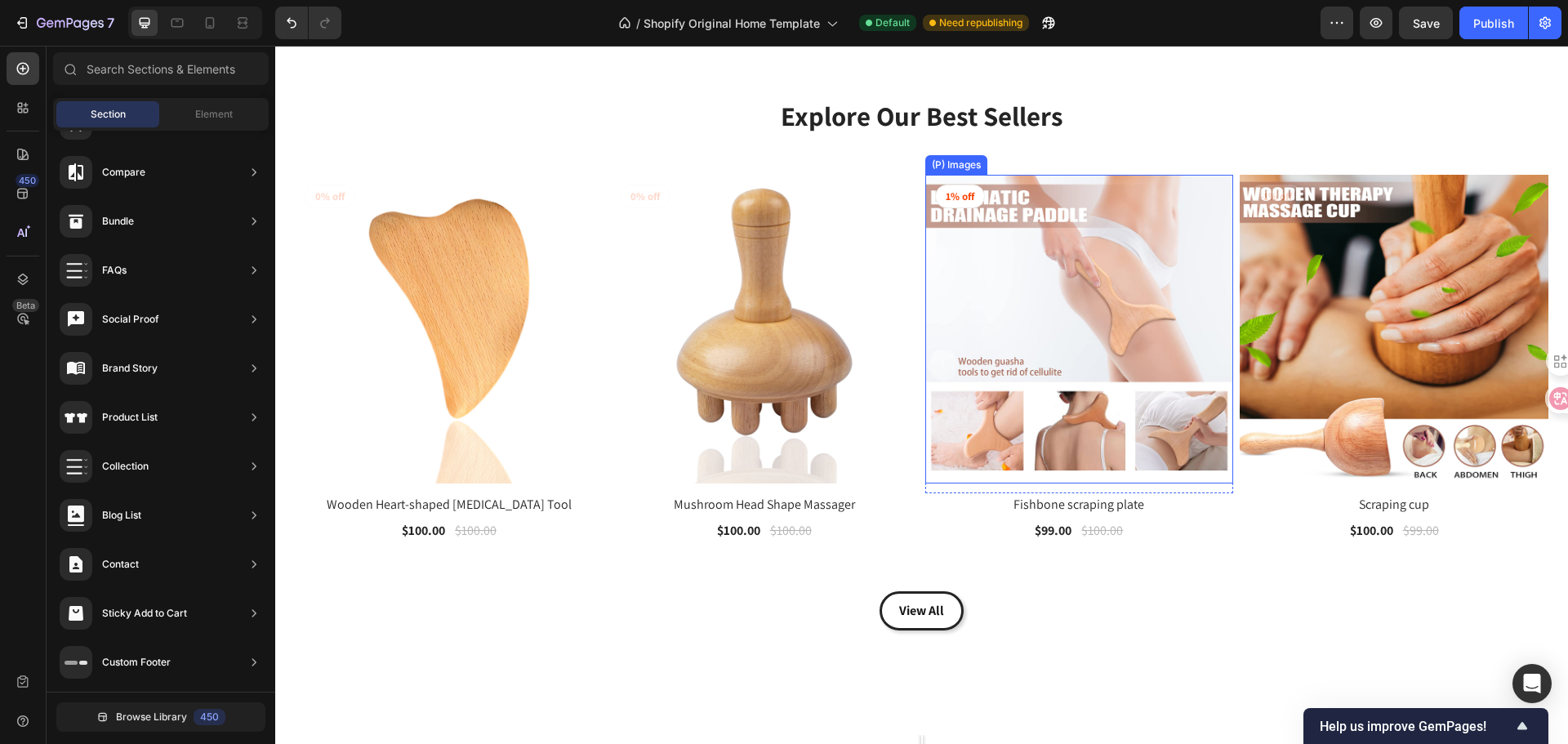
scroll to position [1389, 0]
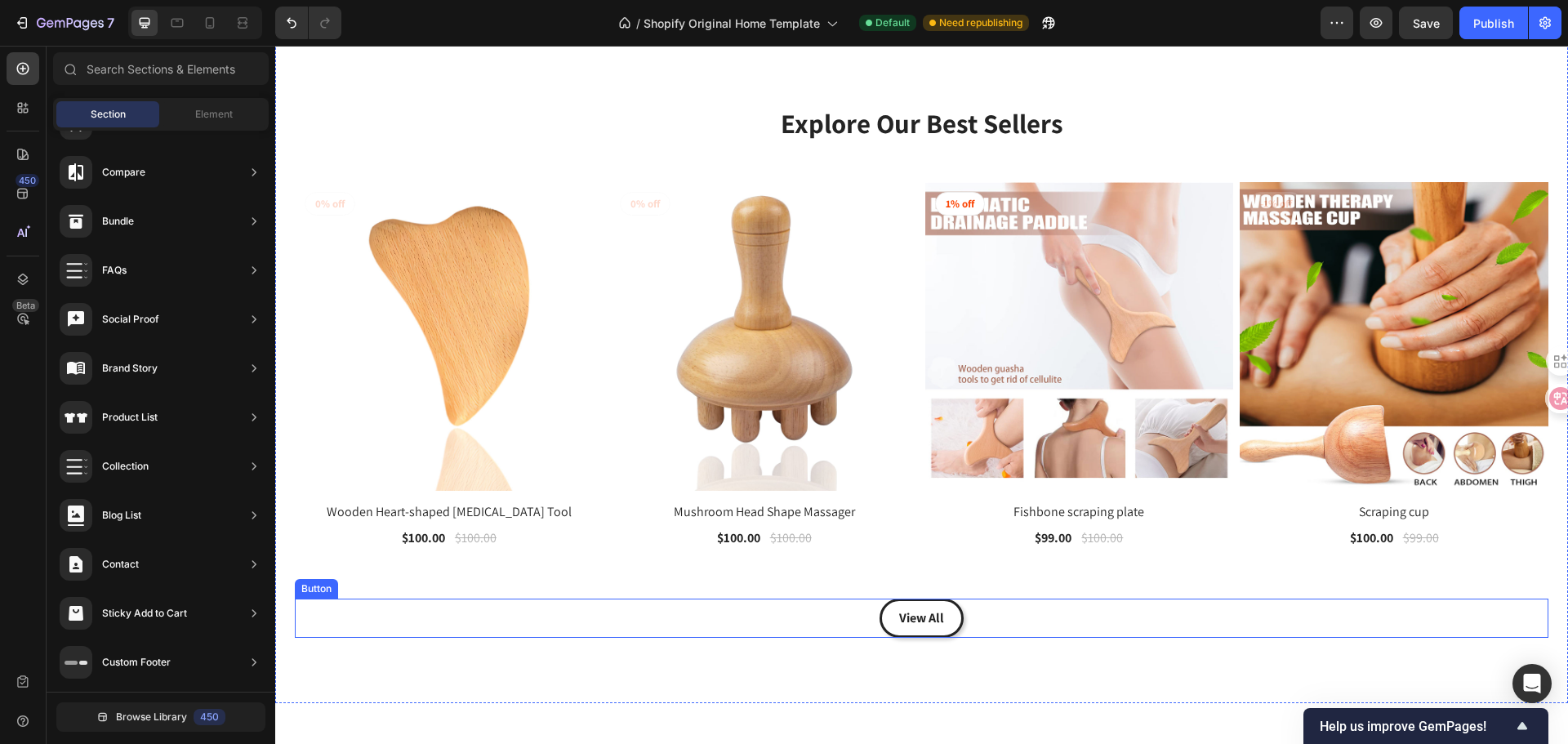
click at [917, 629] on div "View All Button" at bounding box center [920, 618] width 1253 height 39
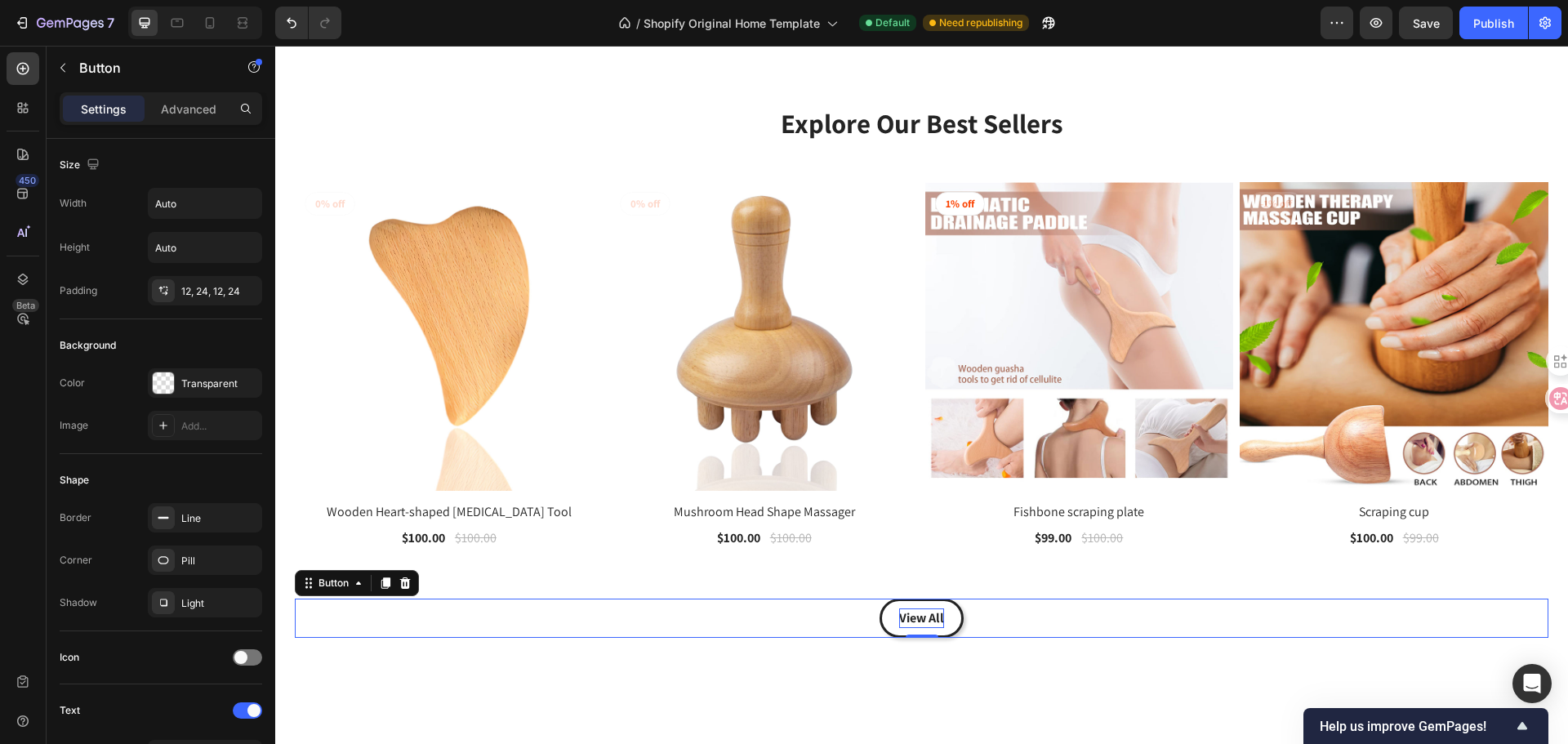
click at [935, 615] on p "View All" at bounding box center [921, 618] width 45 height 20
click at [1130, 620] on div "View All Products Button 0" at bounding box center [920, 618] width 1253 height 39
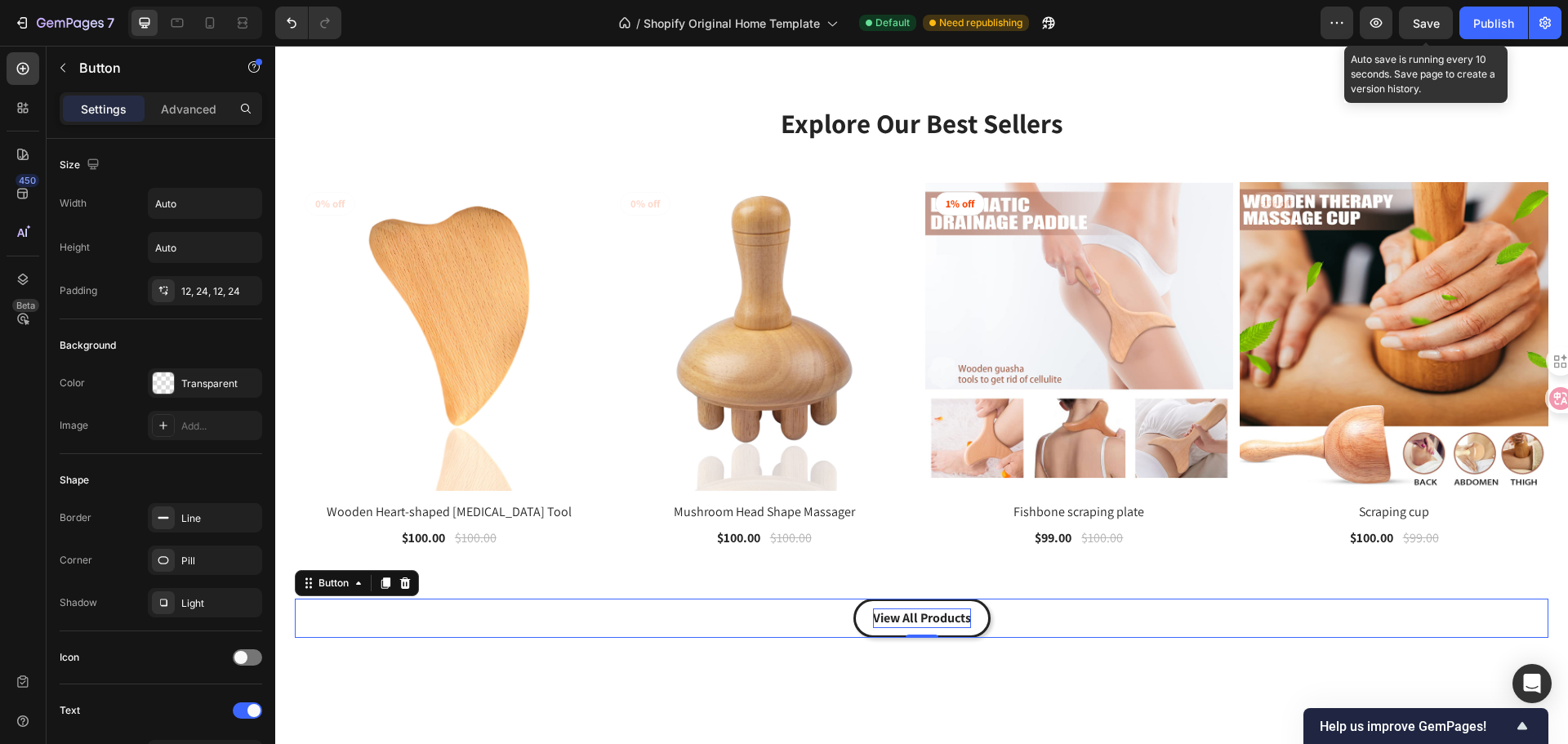
click at [1435, 26] on span "Save" at bounding box center [1426, 24] width 26 height 14
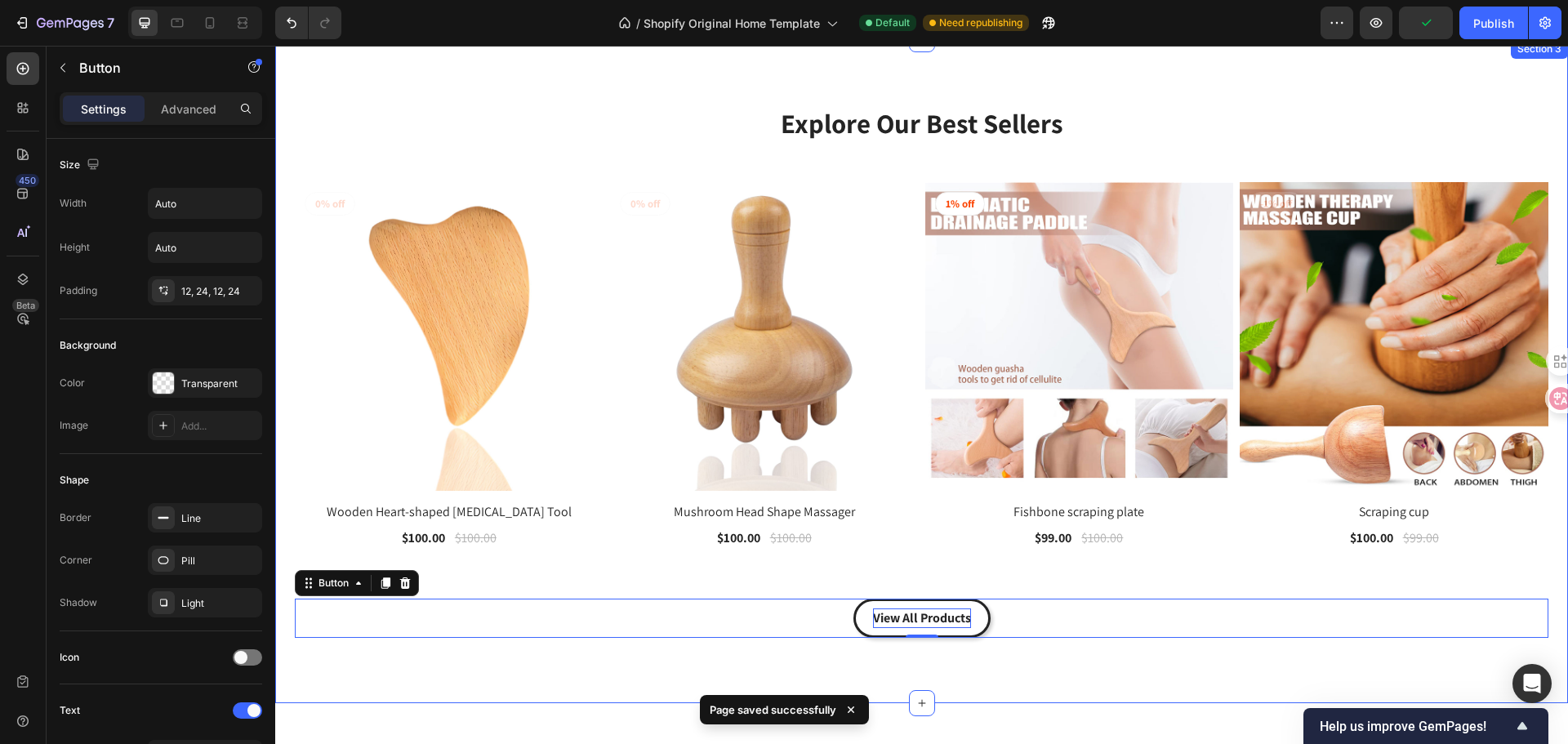
click at [426, 674] on div "Explore Our Best Sellers Heading Row (P) Images 0% off Product Badge Row Wooden…" at bounding box center [920, 371] width 1292 height 664
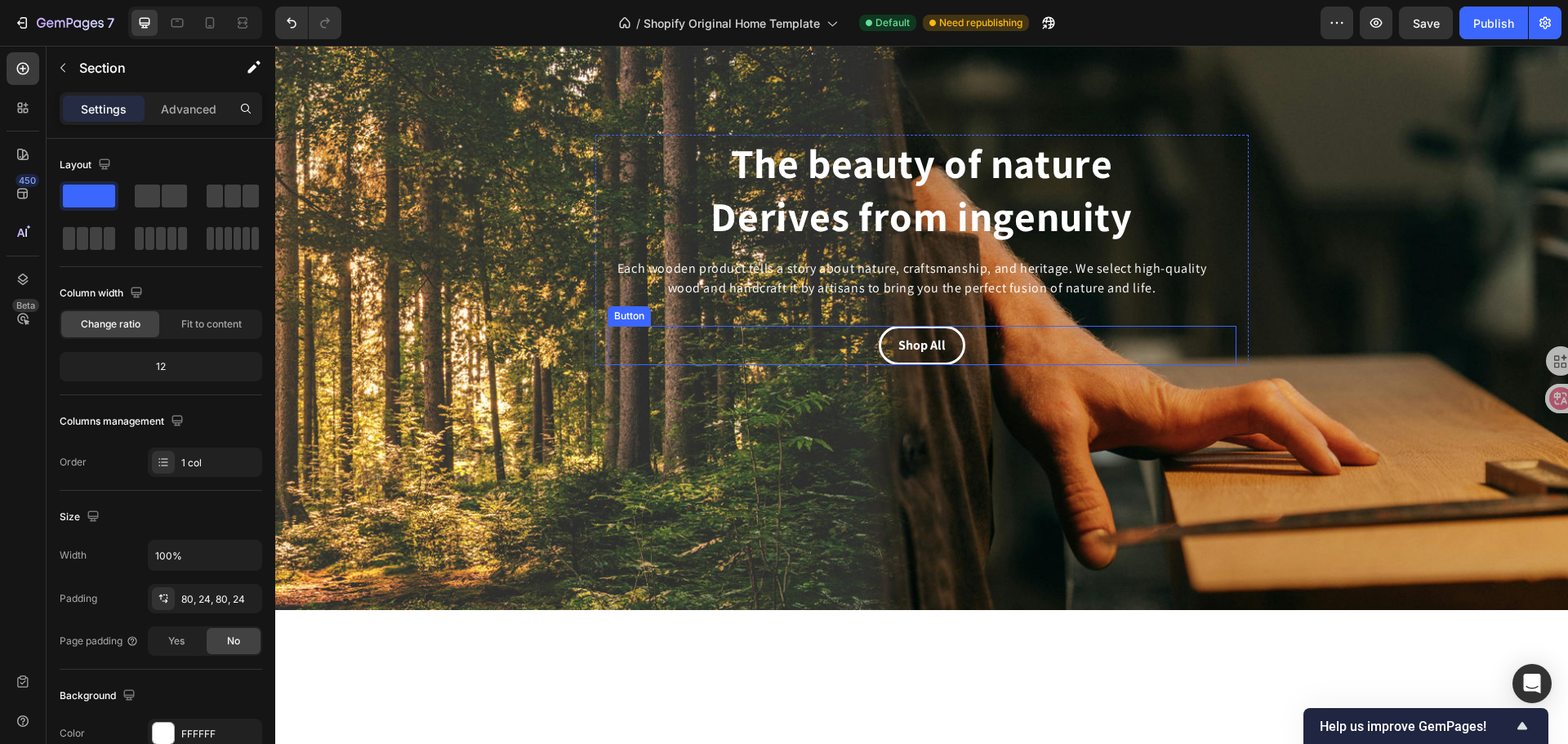
scroll to position [0, 0]
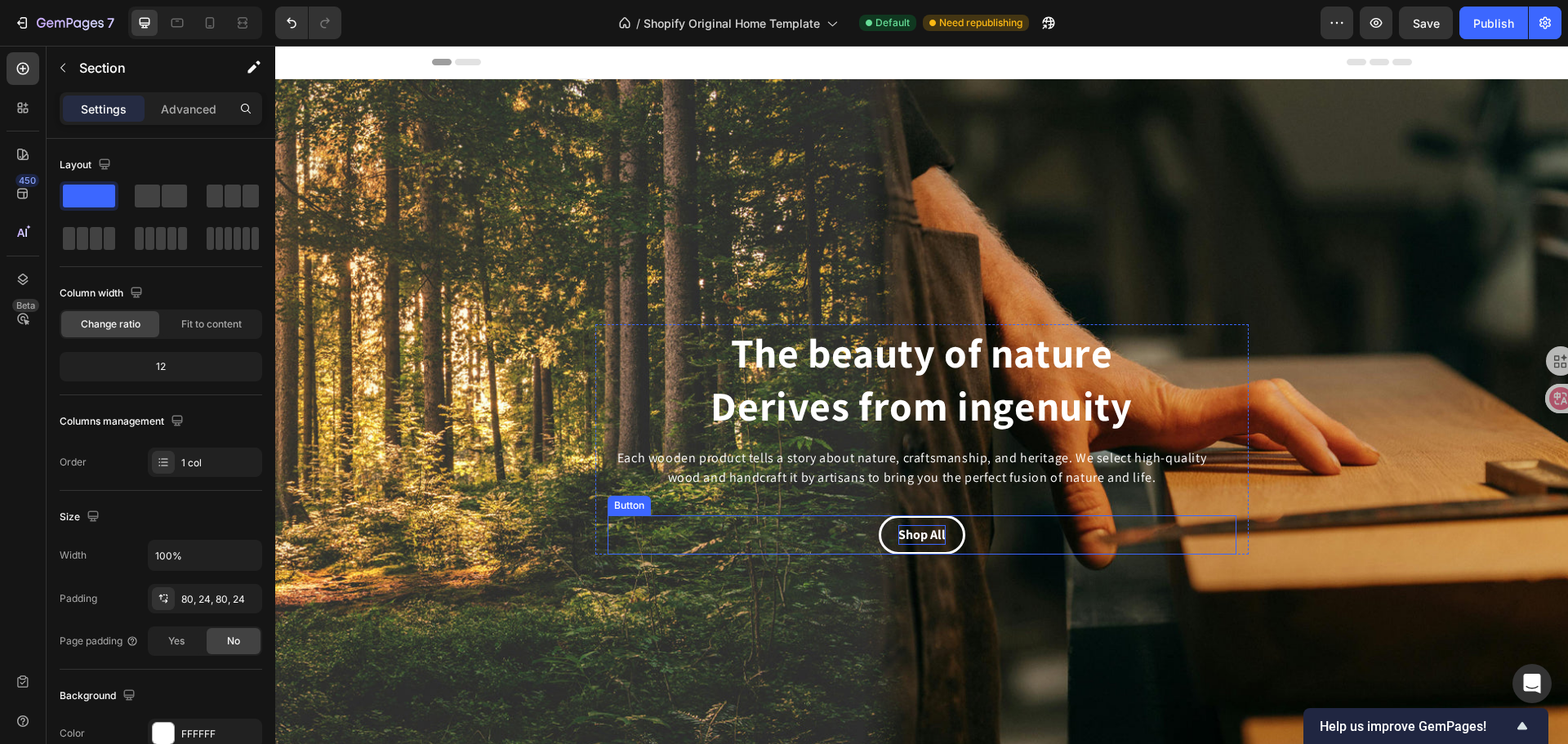
click at [937, 528] on p "Shop All" at bounding box center [921, 535] width 47 height 20
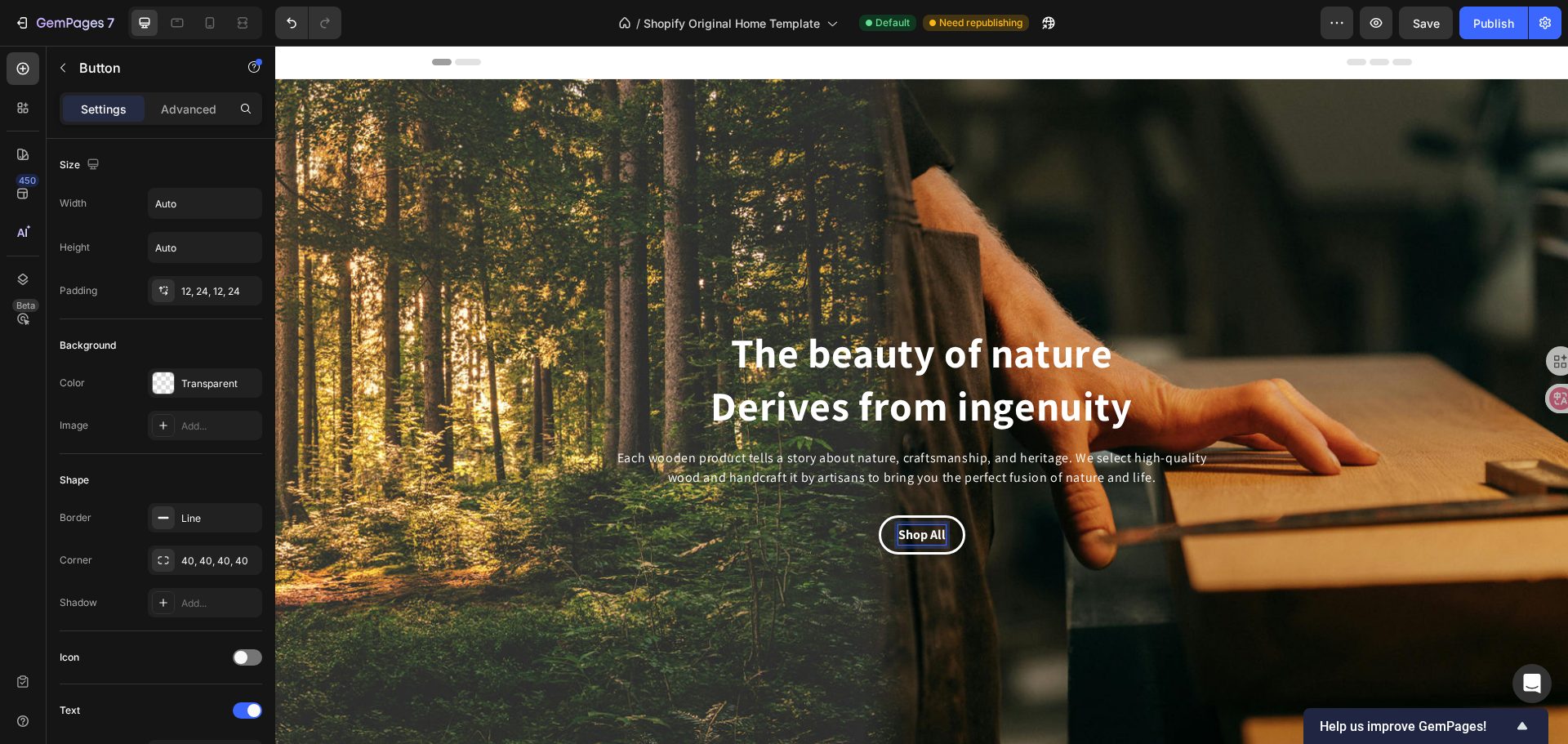
click at [937, 535] on p "Shop All" at bounding box center [921, 535] width 47 height 20
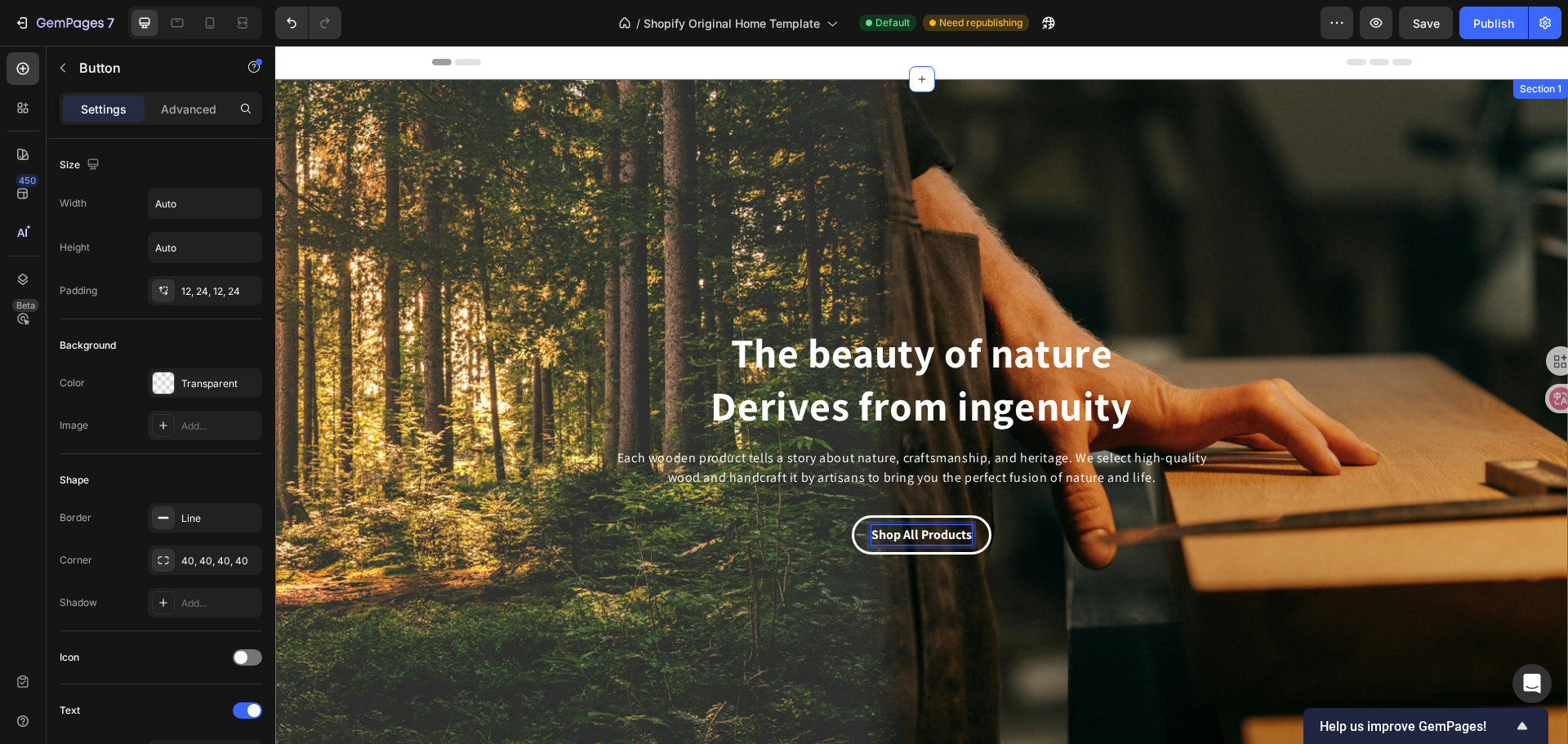
click at [1392, 362] on div "The beauty of nature Derives from ingenuity Heading Each wooden product tells a…" at bounding box center [920, 439] width 1292 height 231
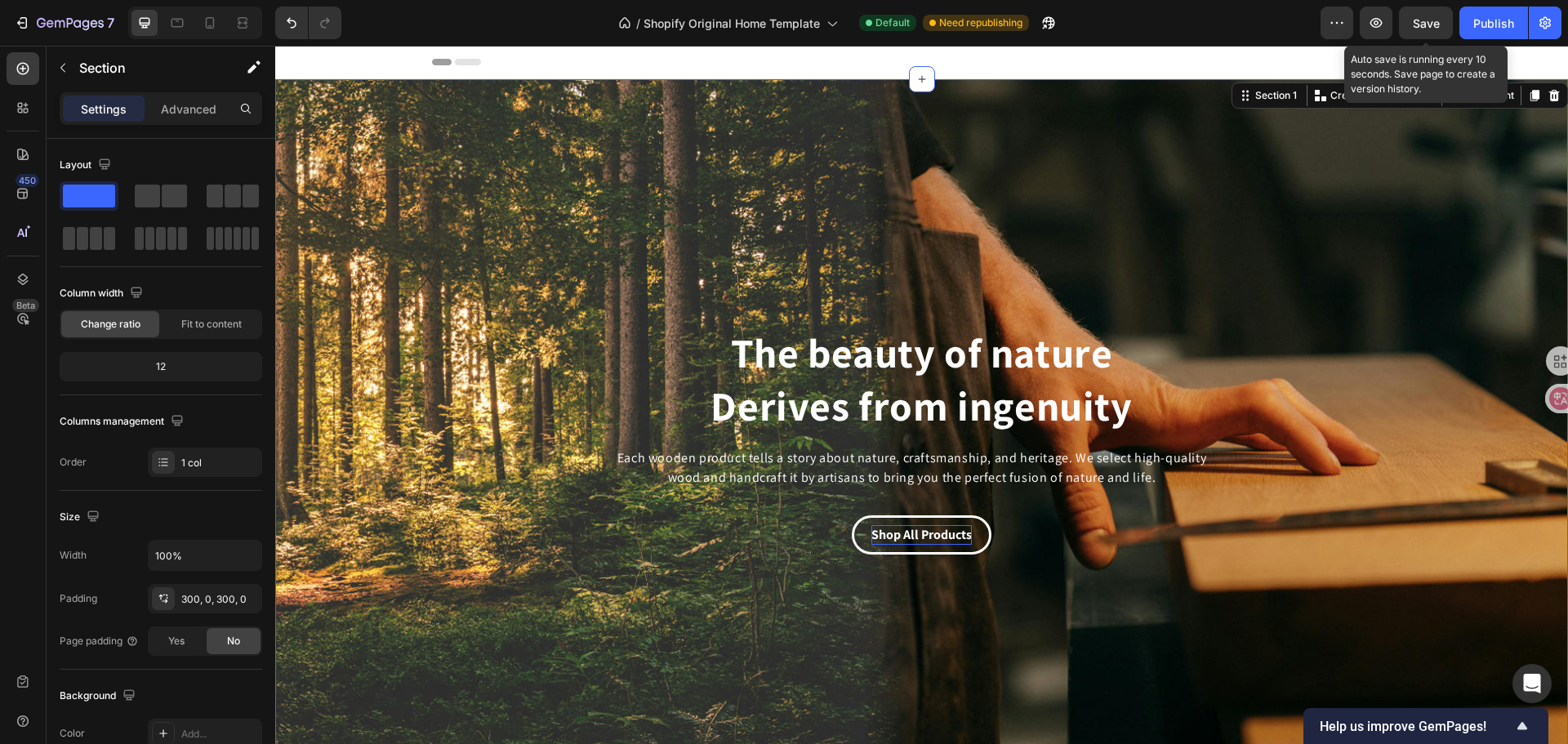
click at [1437, 15] on div "Save" at bounding box center [1426, 23] width 26 height 17
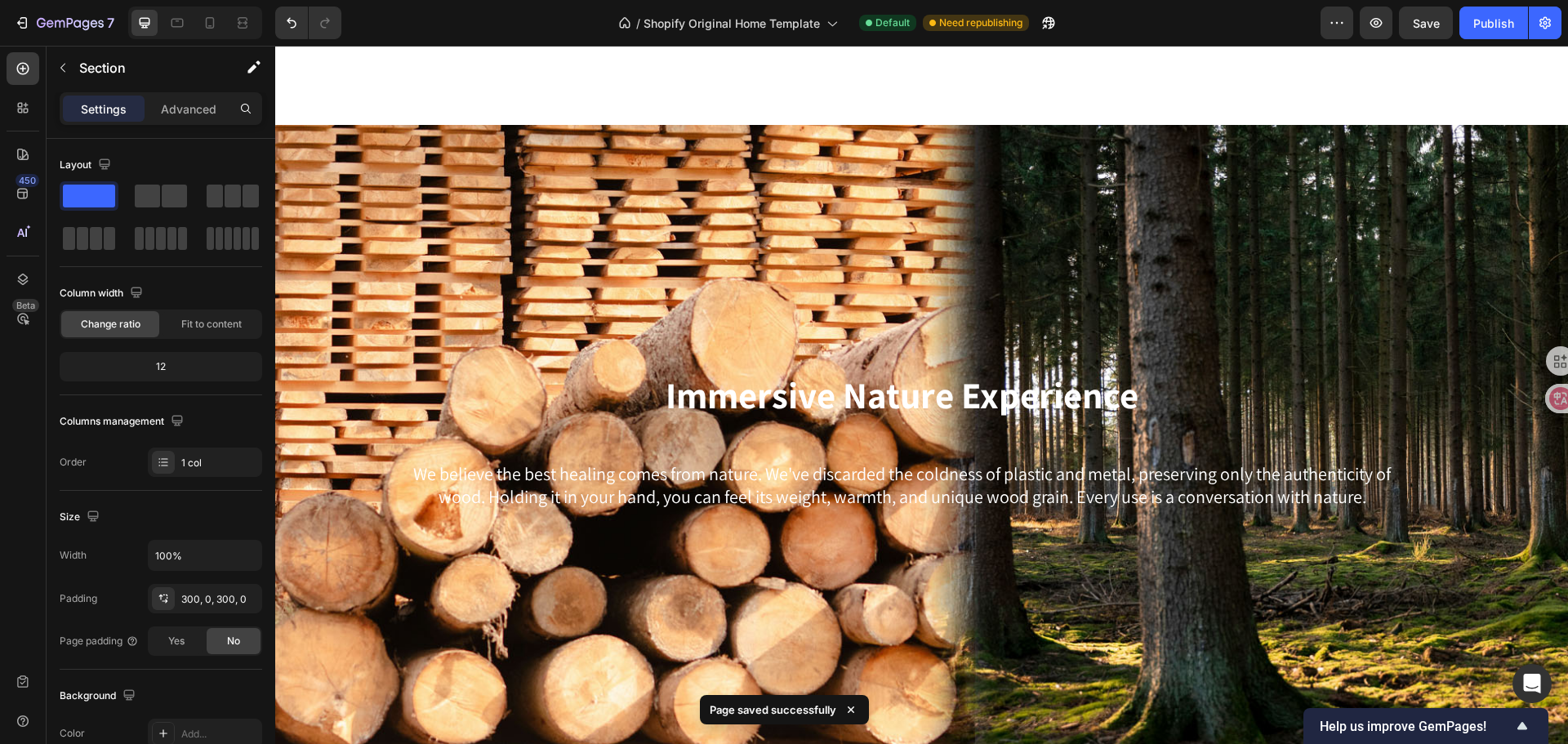
scroll to position [2777, 0]
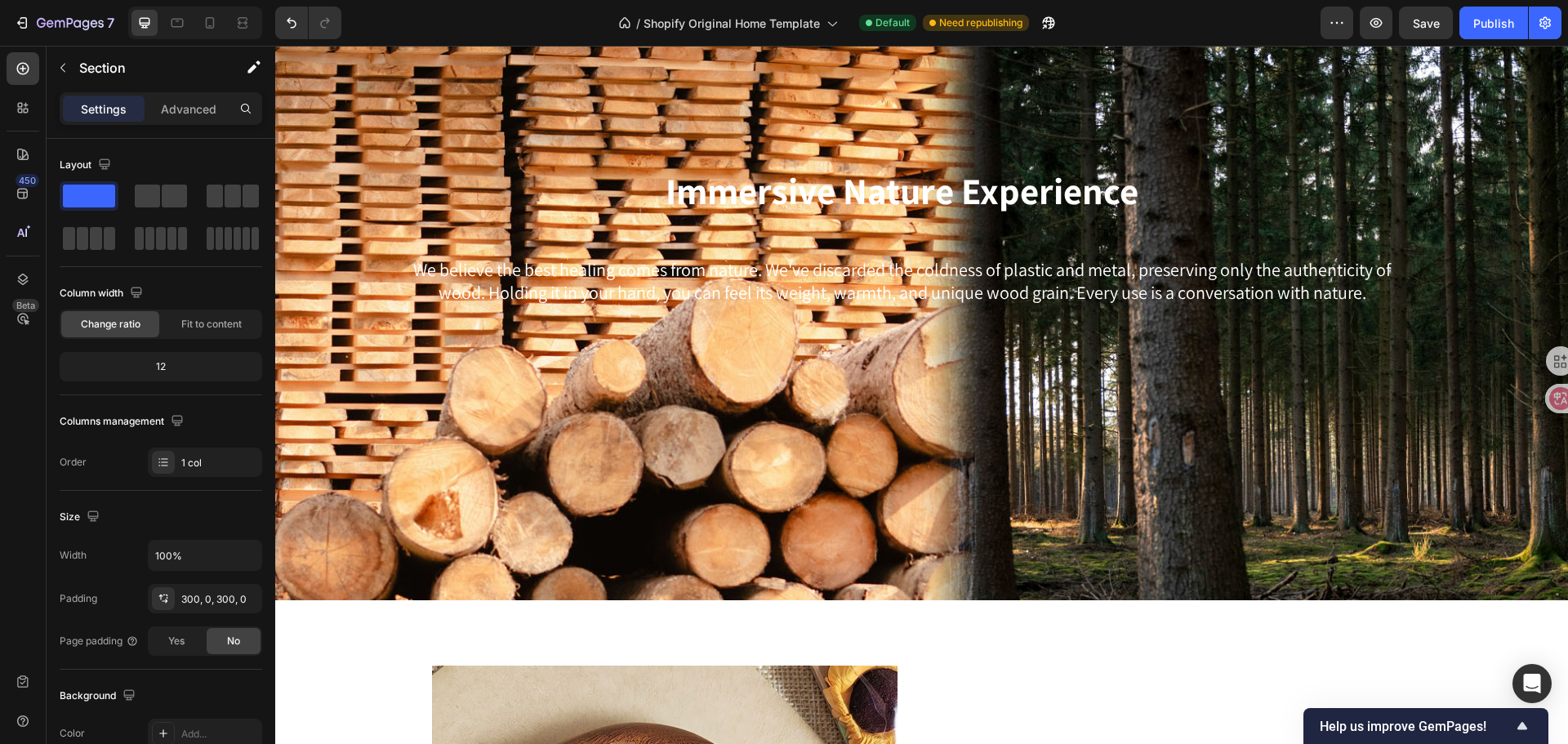
click at [1399, 7] on button "Save" at bounding box center [1426, 23] width 54 height 32
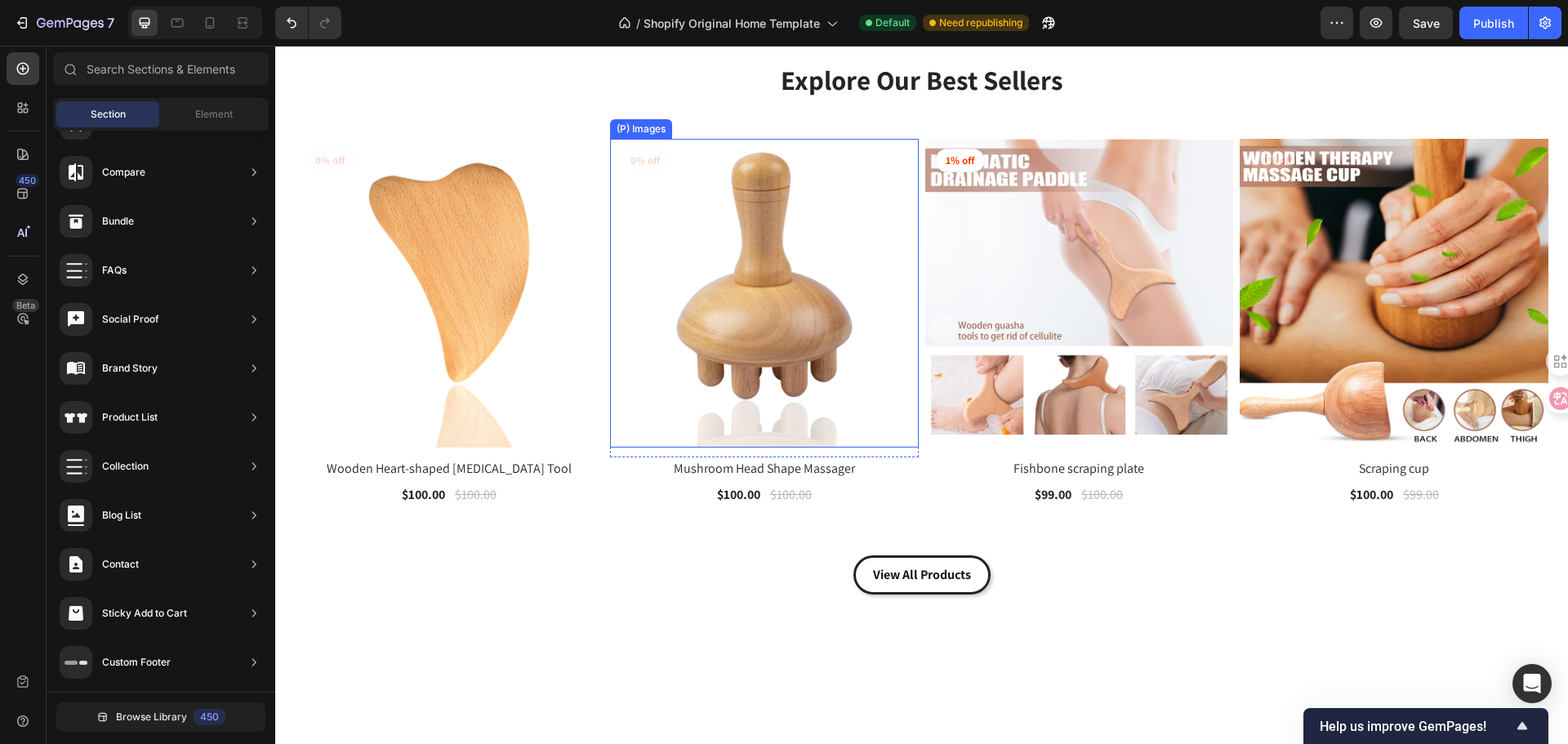
scroll to position [1225, 0]
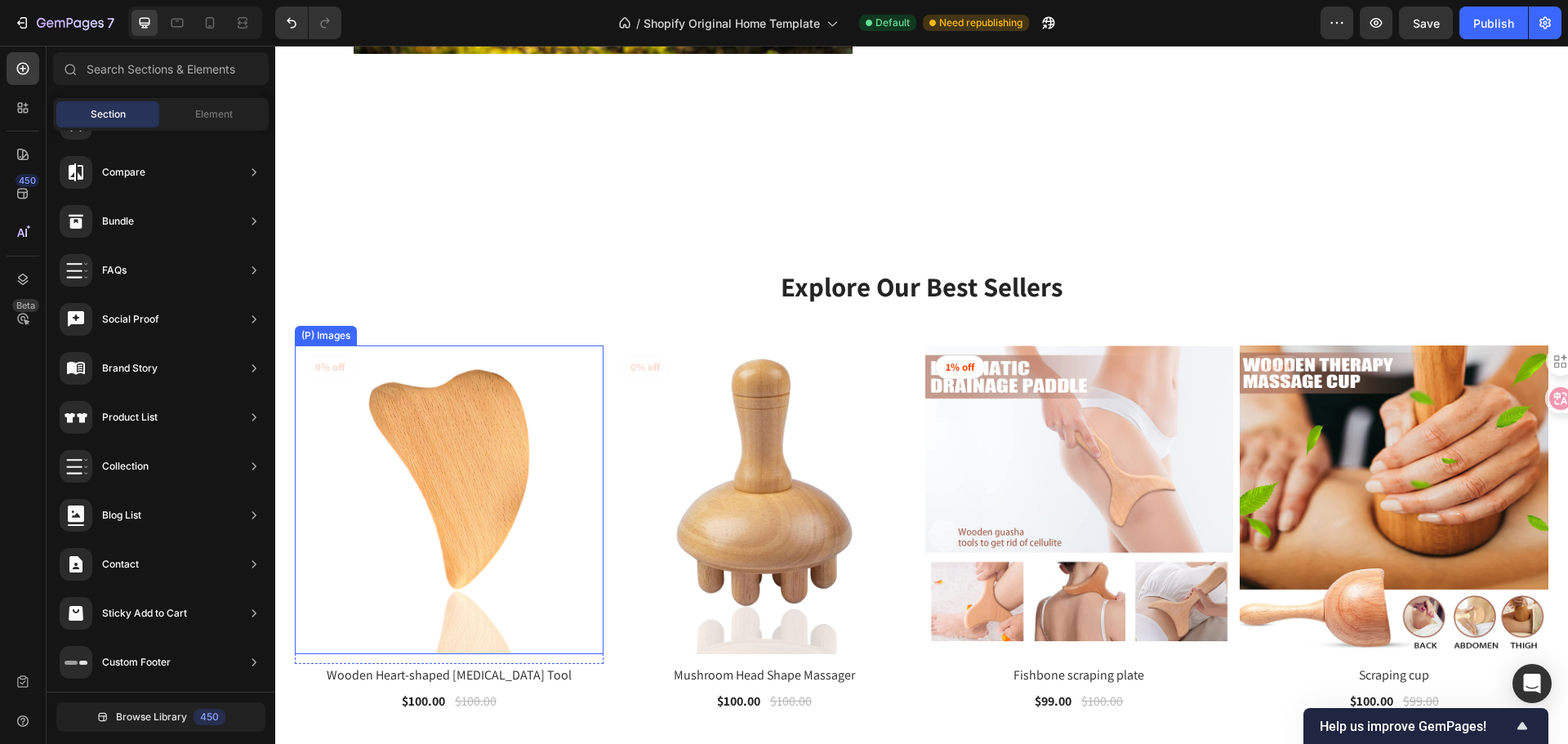
click at [442, 387] on img at bounding box center [448, 500] width 309 height 309
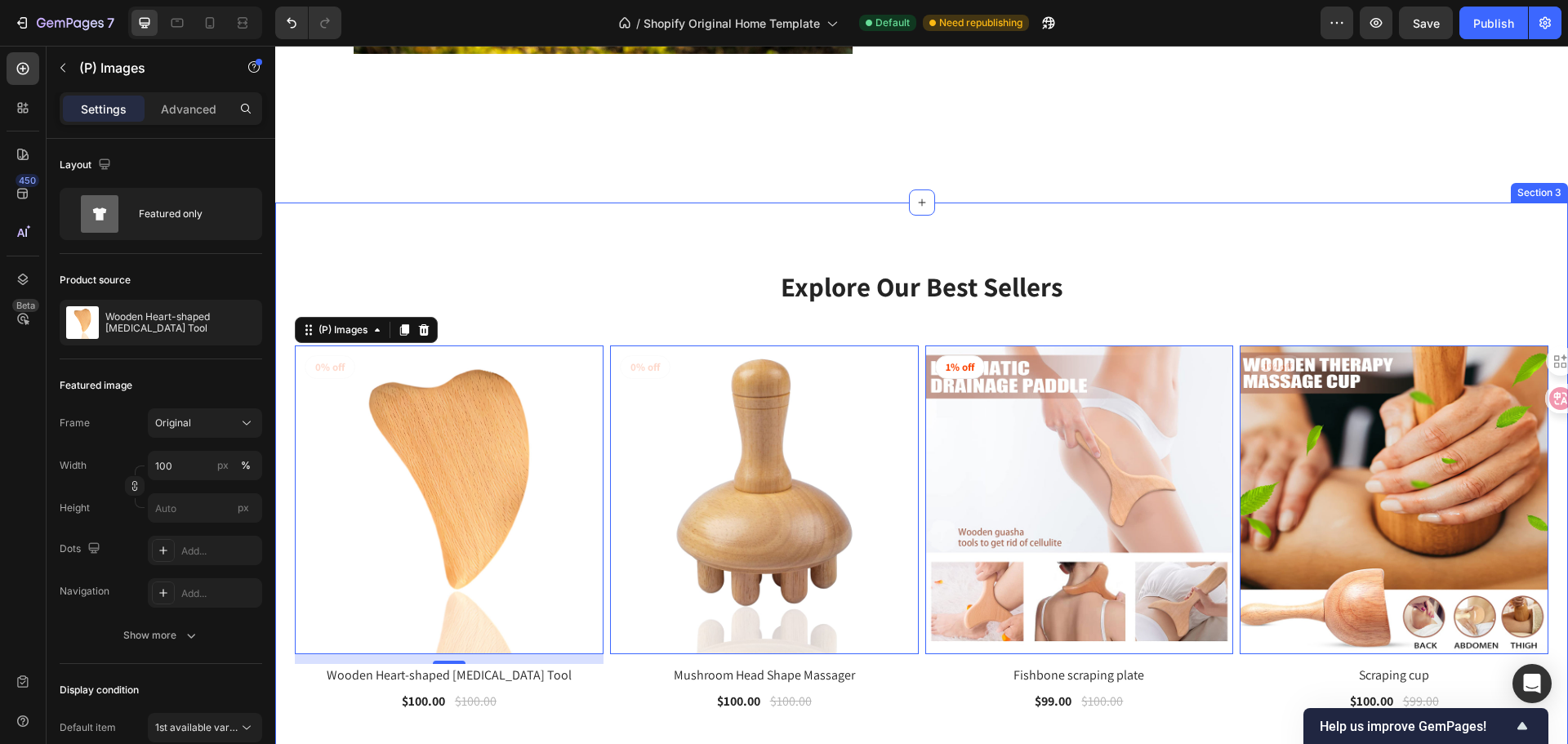
click at [1521, 317] on div "Explore Our Best Sellers Heading Row (P) Images 12 0% off Product Badge Row Woo…" at bounding box center [920, 534] width 1253 height 533
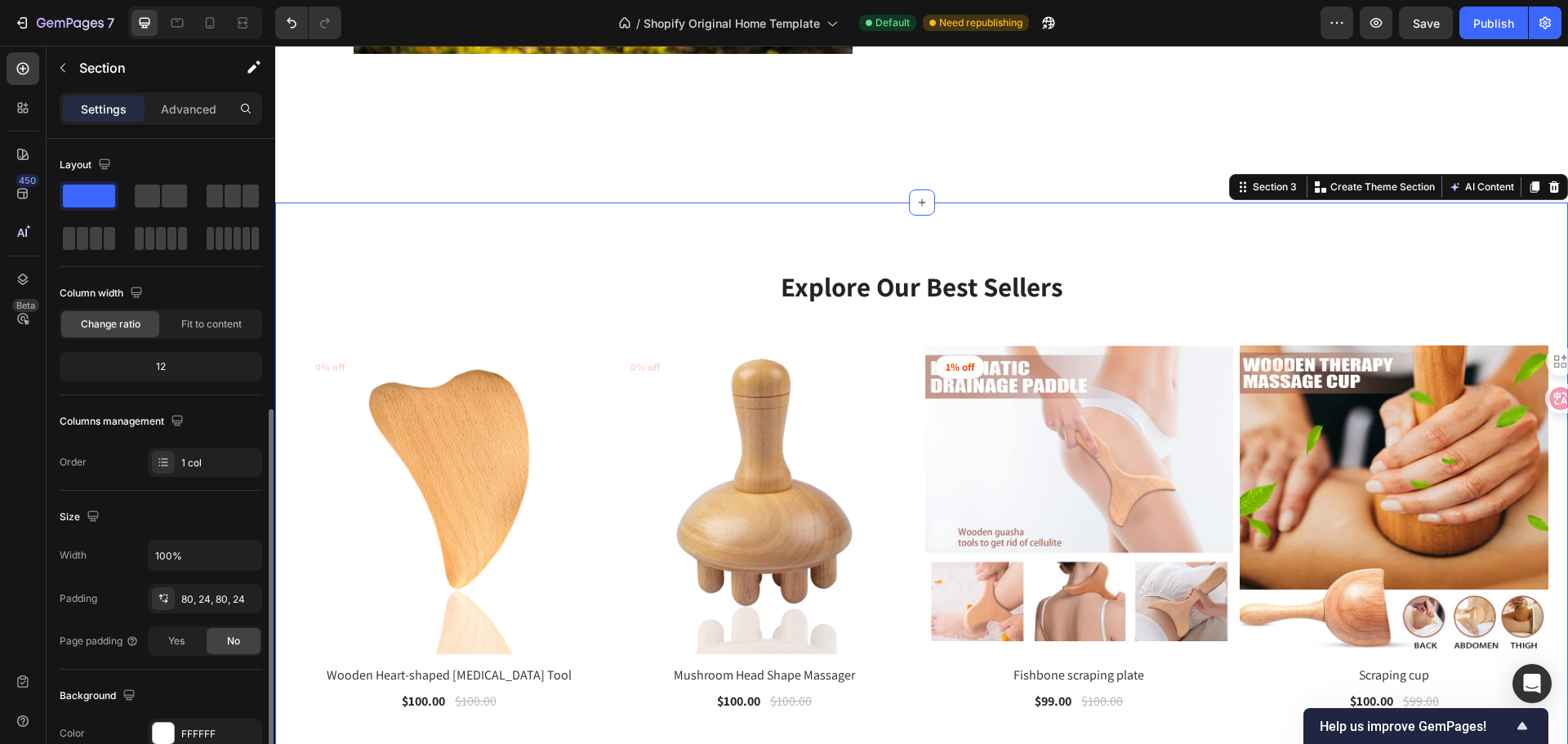
scroll to position [163, 0]
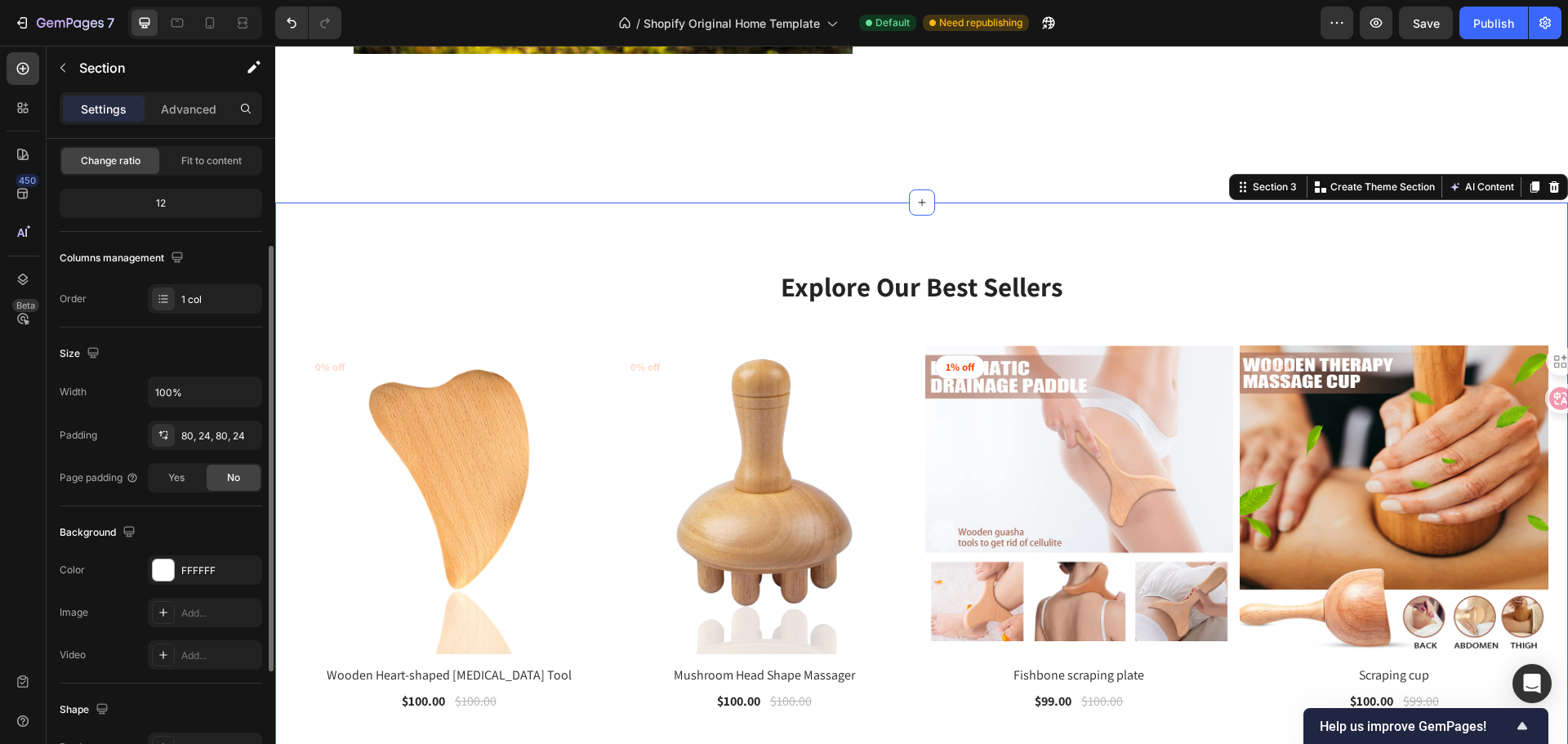
click at [127, 158] on span "Change ratio" at bounding box center [110, 160] width 60 height 15
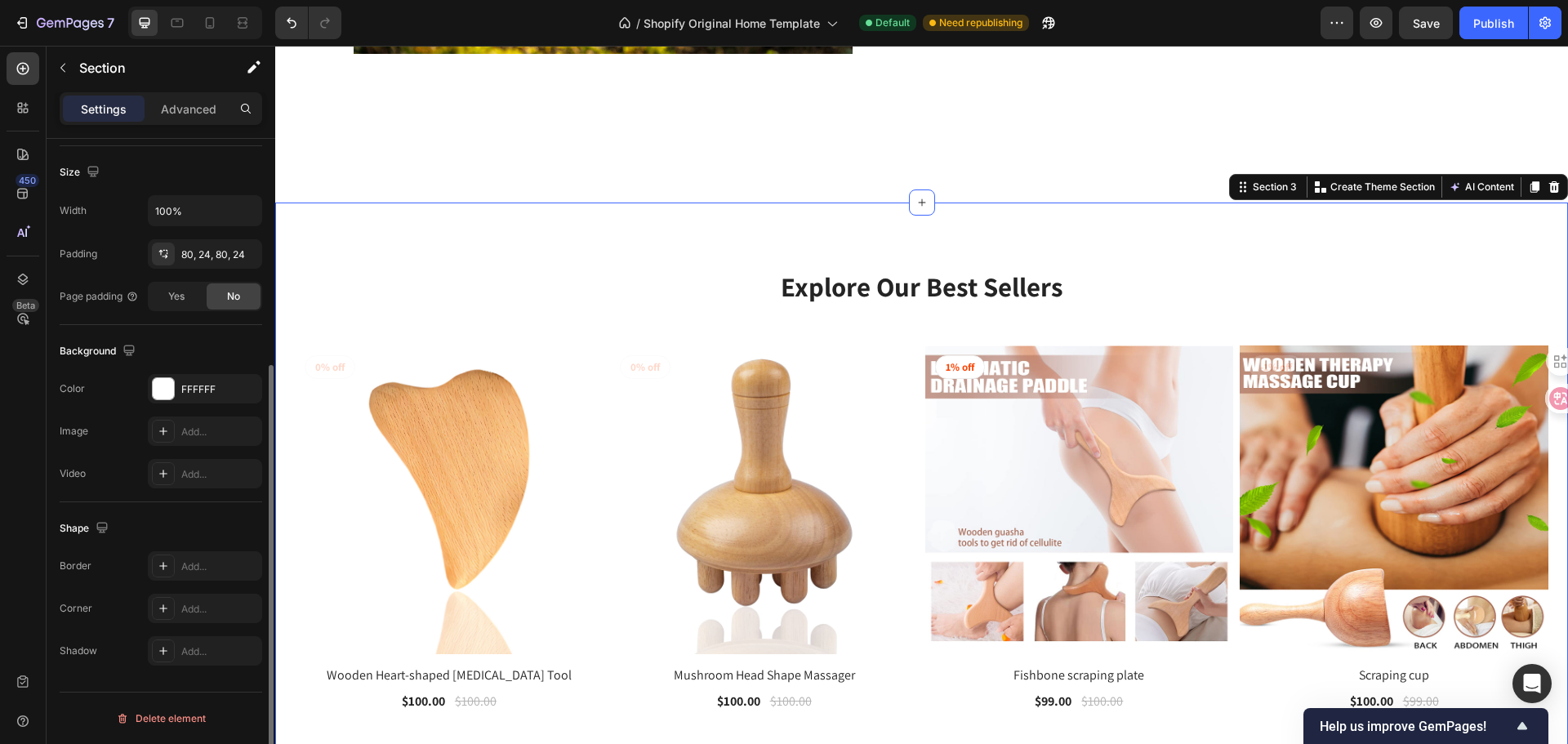
scroll to position [0, 0]
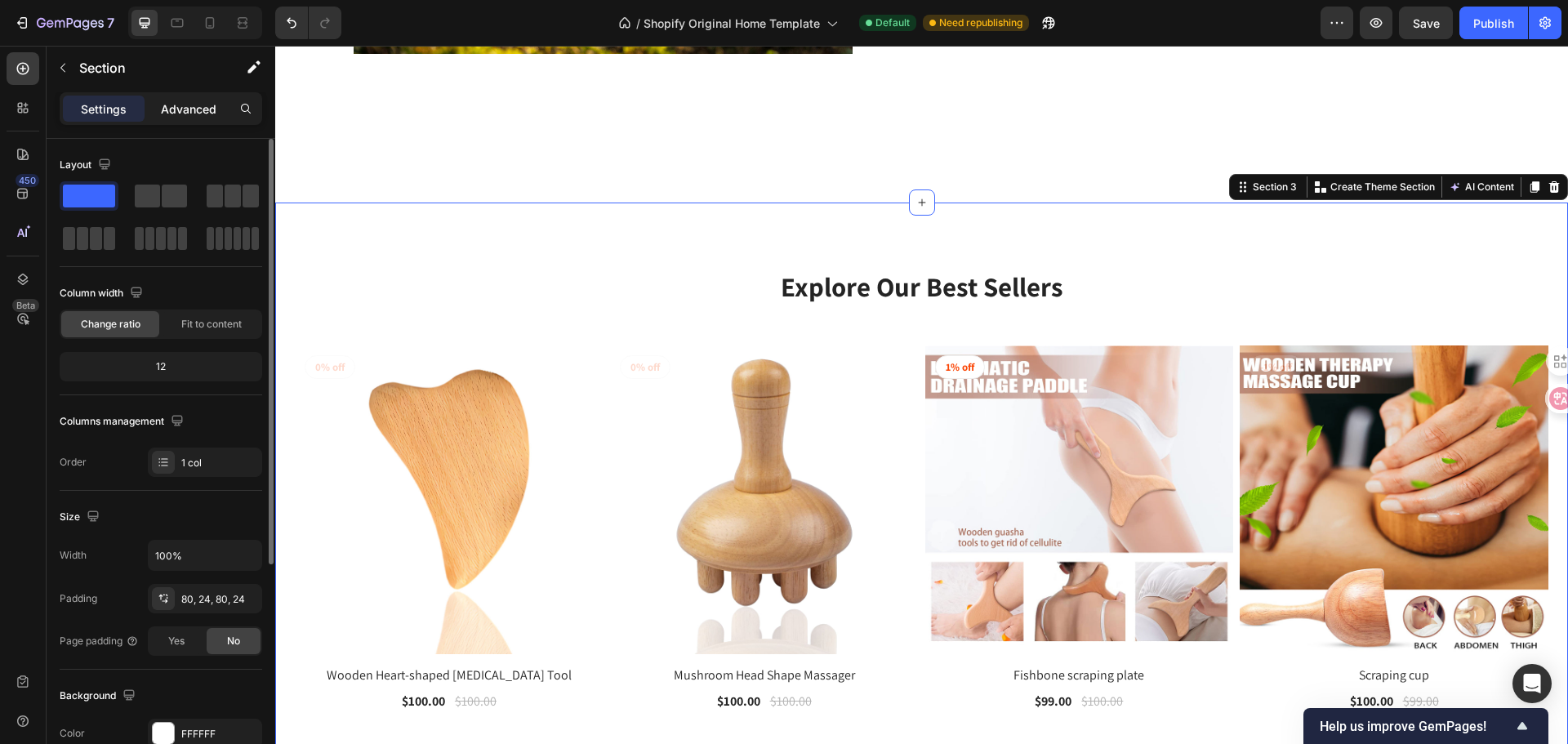
click at [195, 100] on p "Advanced" at bounding box center [188, 108] width 56 height 17
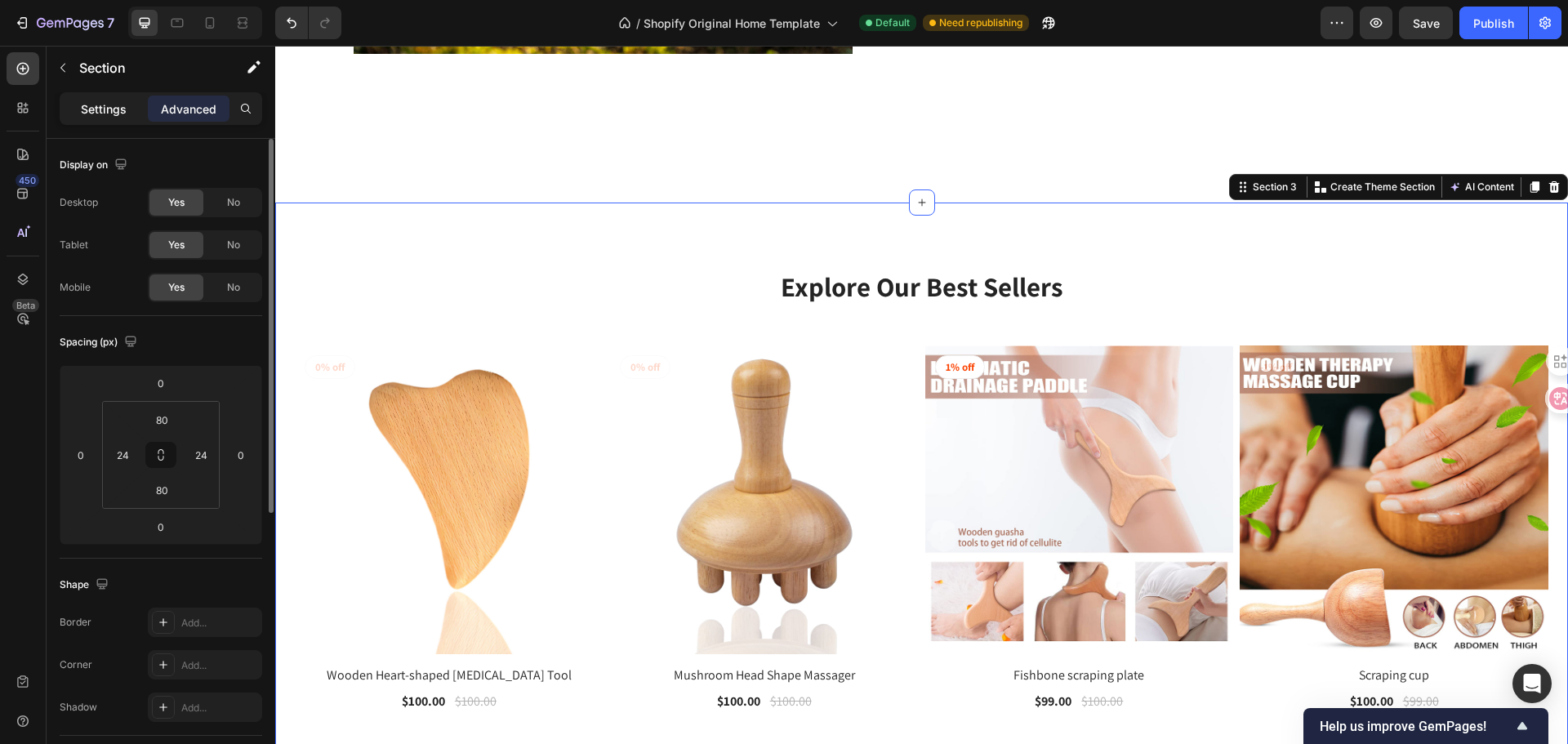
click at [118, 105] on p "Settings" at bounding box center [103, 108] width 46 height 17
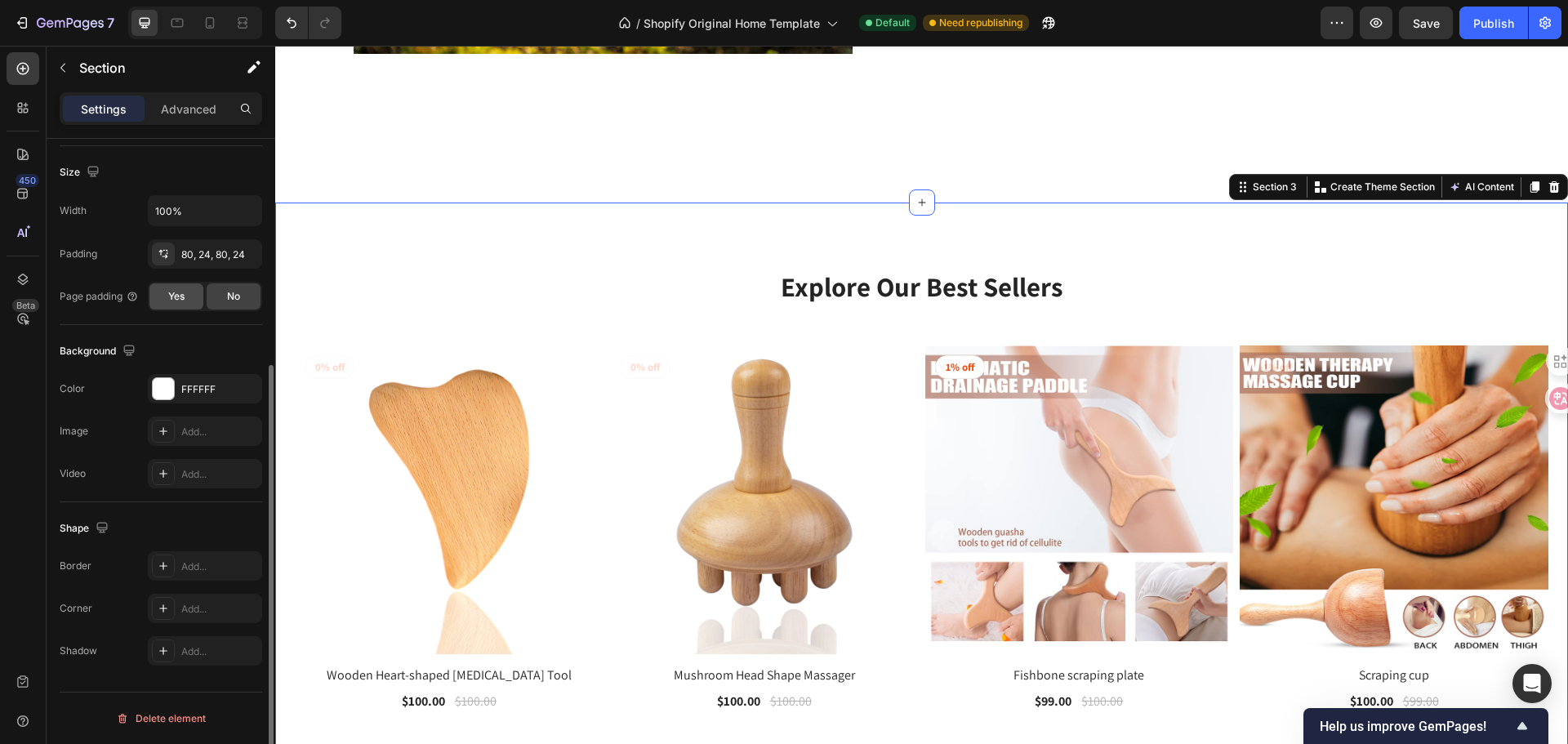
scroll to position [100, 0]
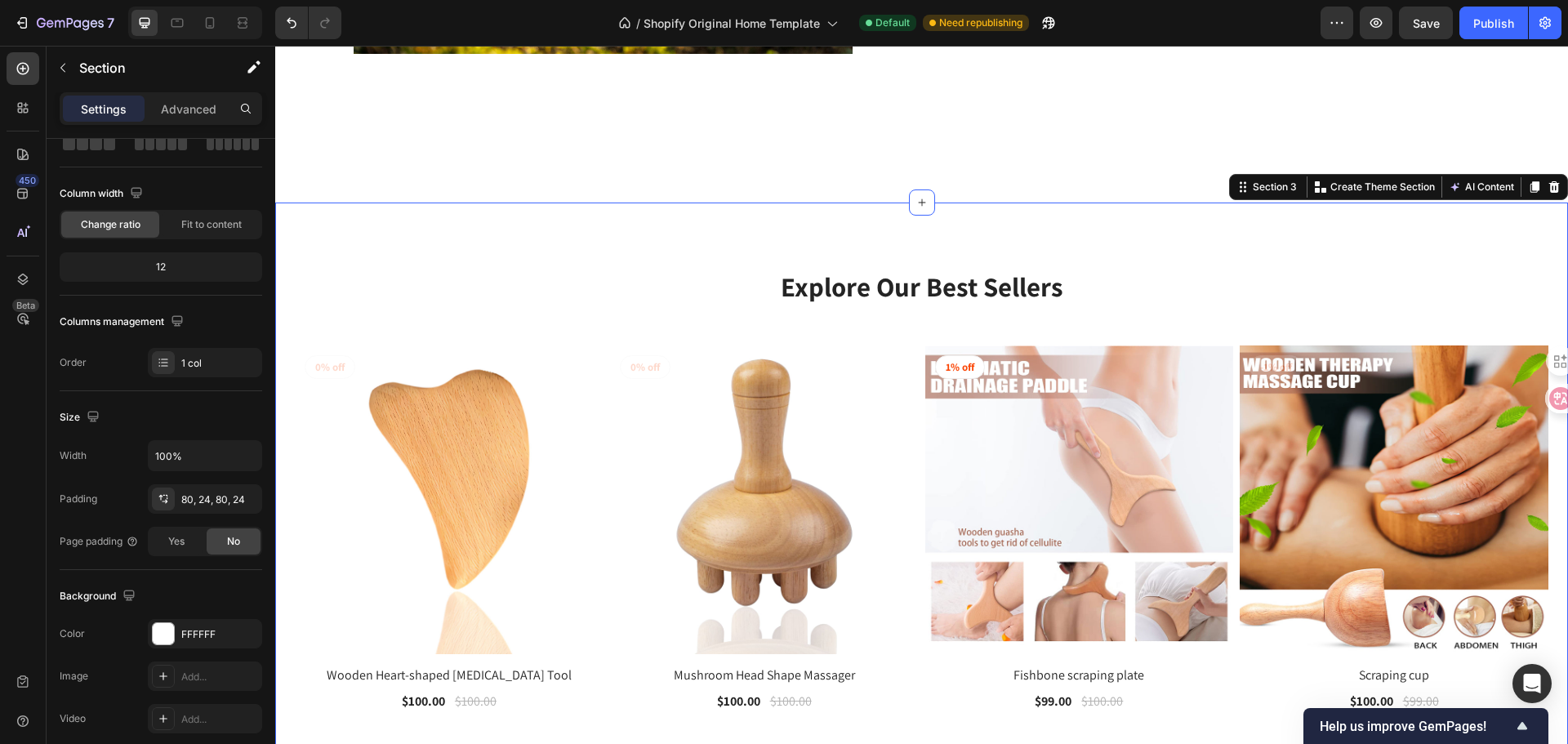
click at [516, 224] on div "Explore Our Best Sellers Heading Row (P) Images 0% off Product Badge Row Wooden…" at bounding box center [920, 534] width 1292 height 664
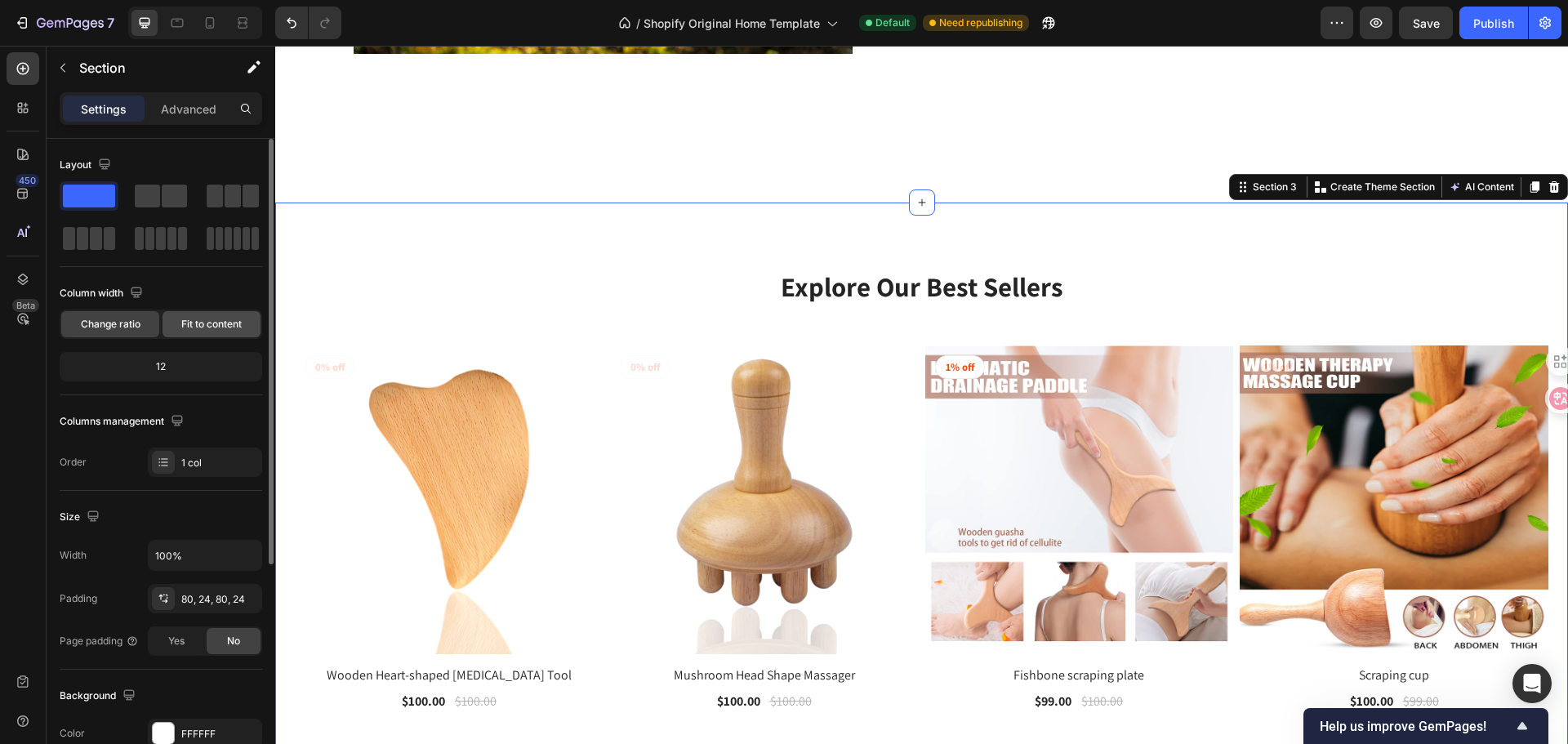
click at [220, 333] on div "Fit to content" at bounding box center [212, 324] width 98 height 27
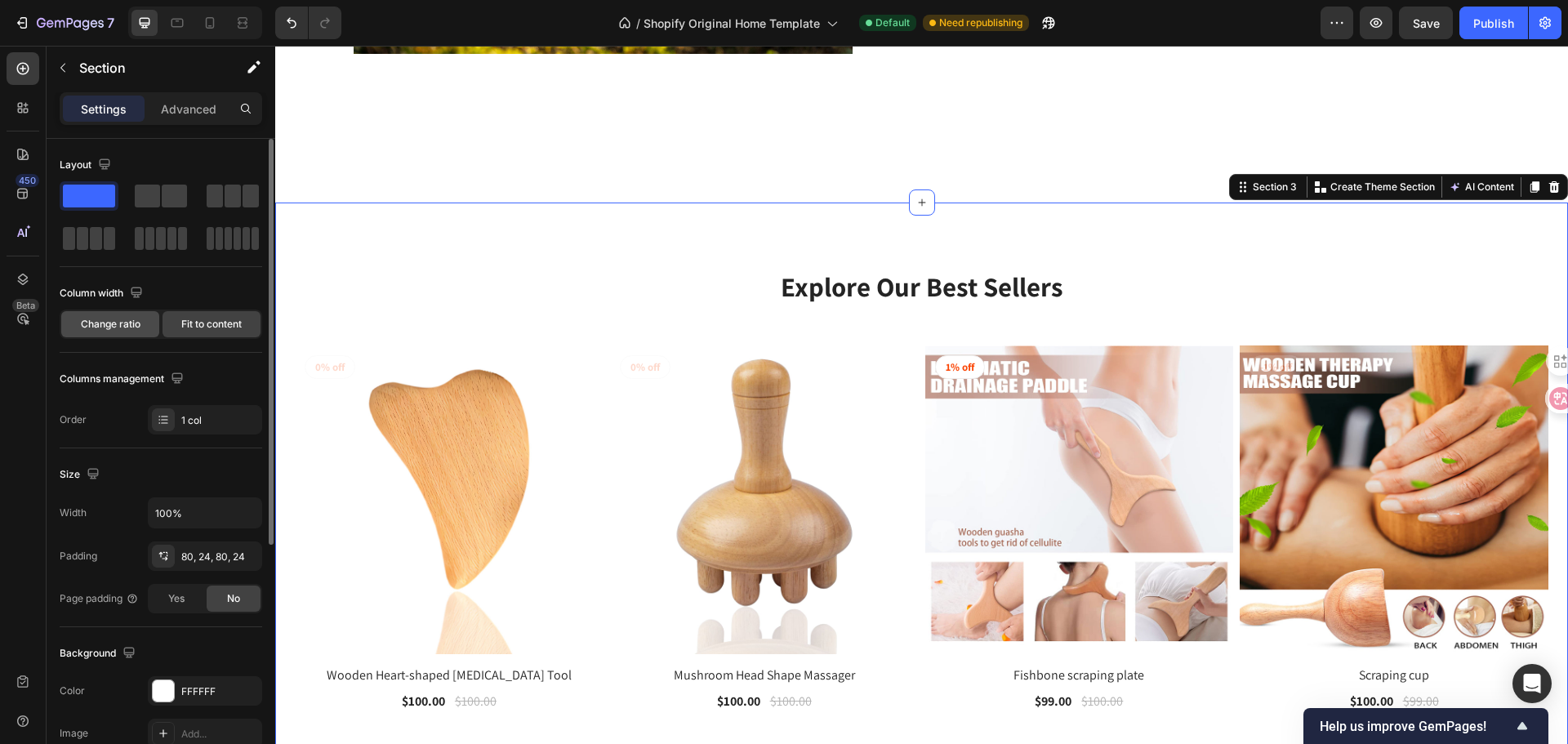
click at [120, 313] on div "Change ratio" at bounding box center [110, 324] width 98 height 27
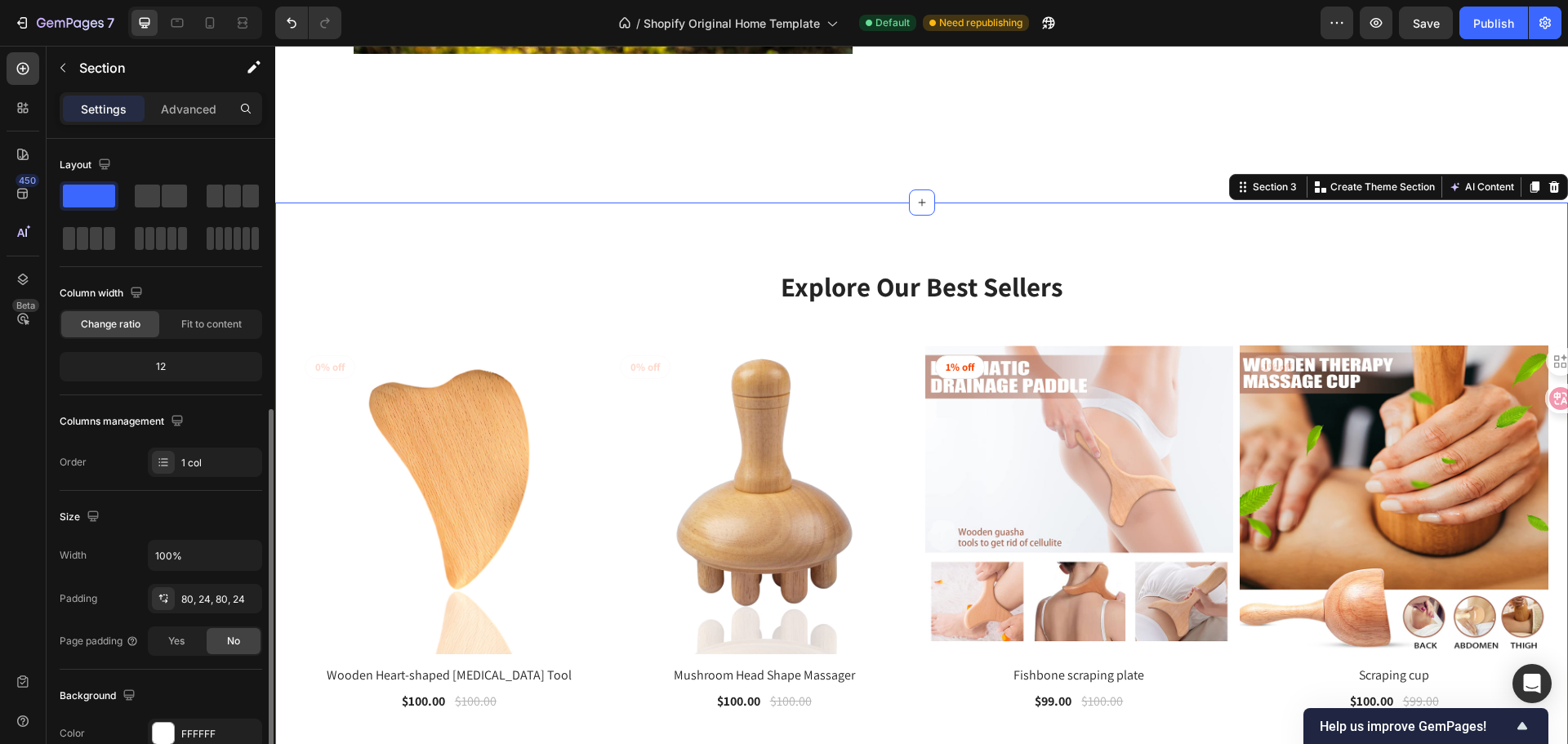
scroll to position [163, 0]
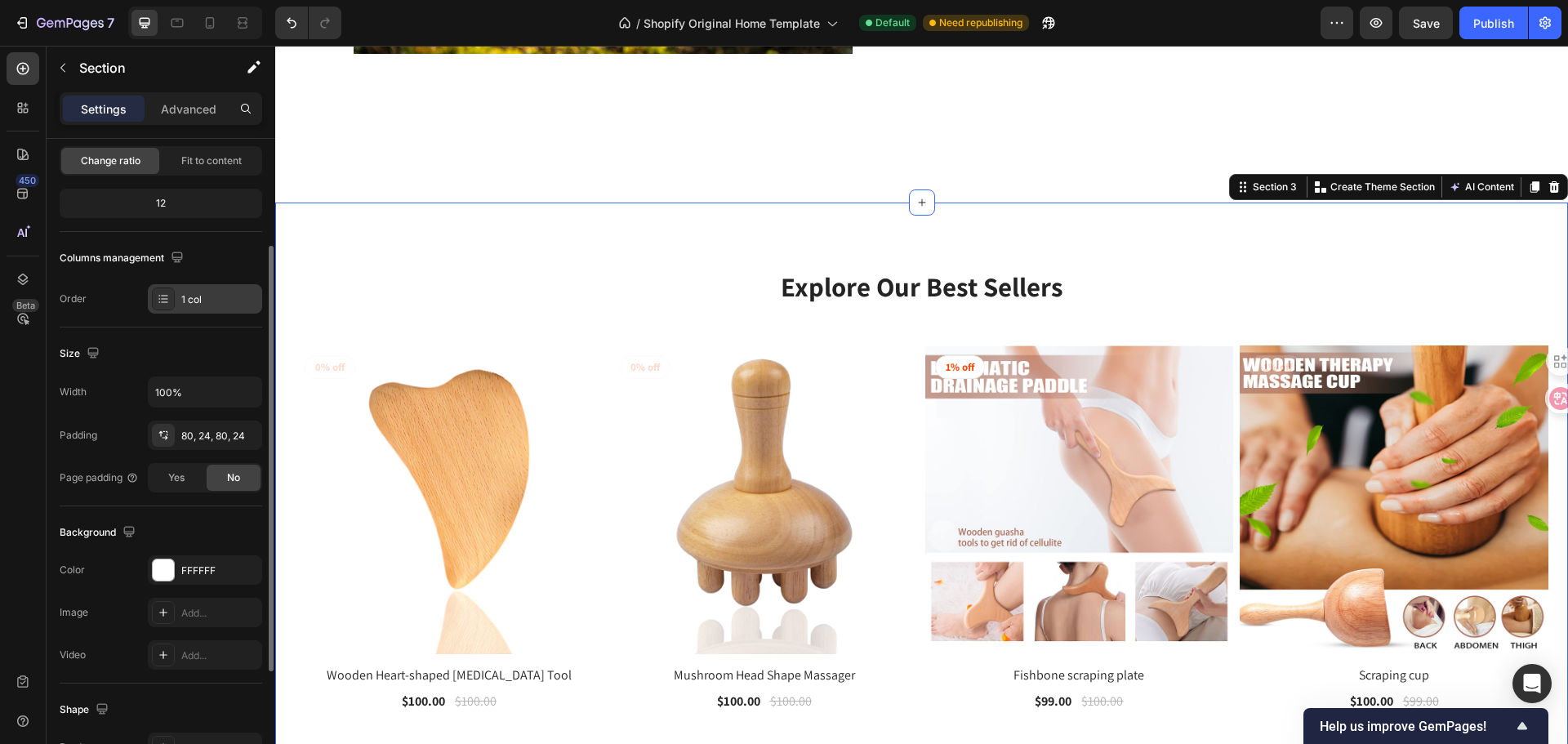
click at [189, 299] on div "1 col" at bounding box center [220, 299] width 77 height 15
click at [192, 340] on div "Size Width 100% Padding 80, 24, 80, 24 Page padding Yes No" at bounding box center [161, 417] width 202 height 179
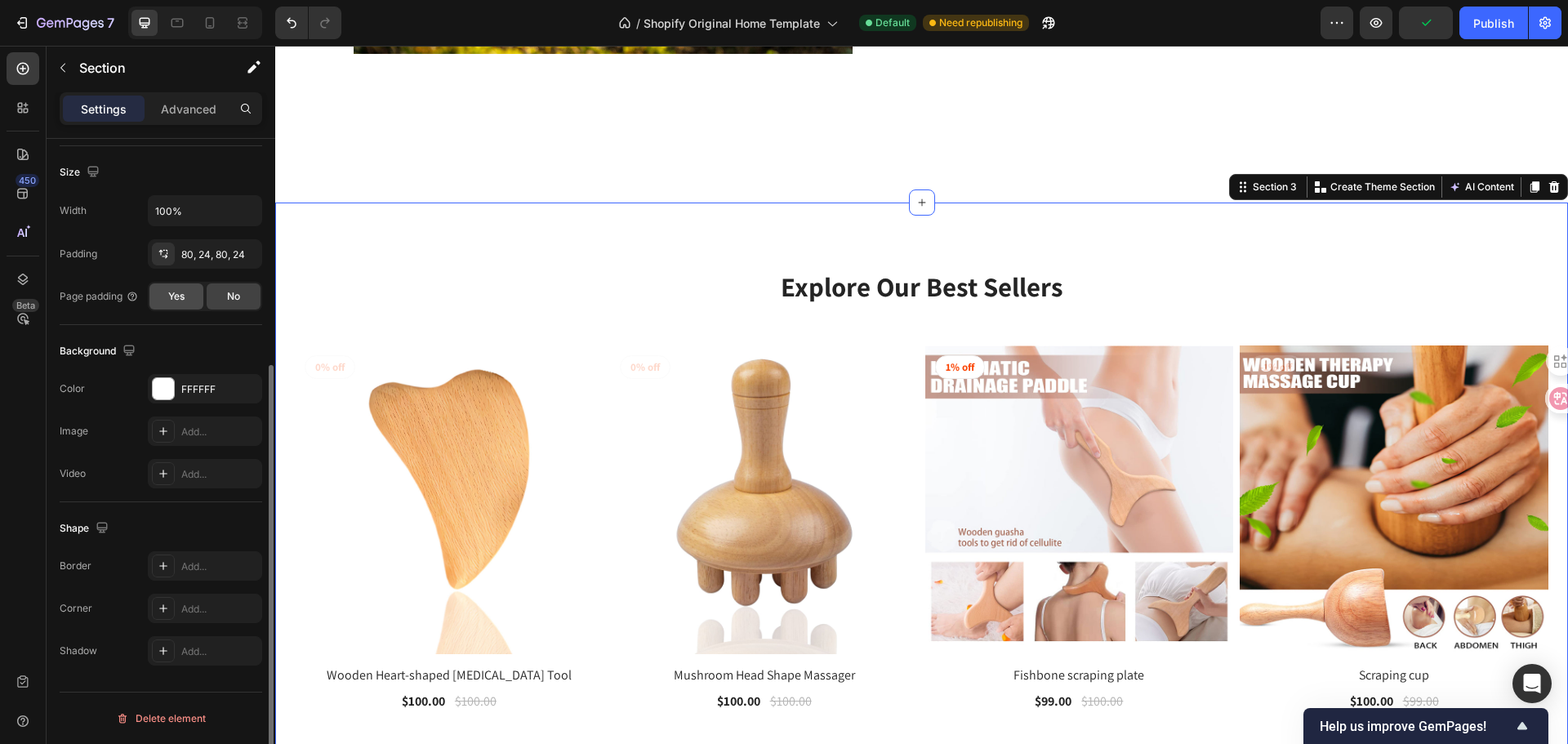
click at [189, 288] on div "Yes" at bounding box center [176, 296] width 54 height 27
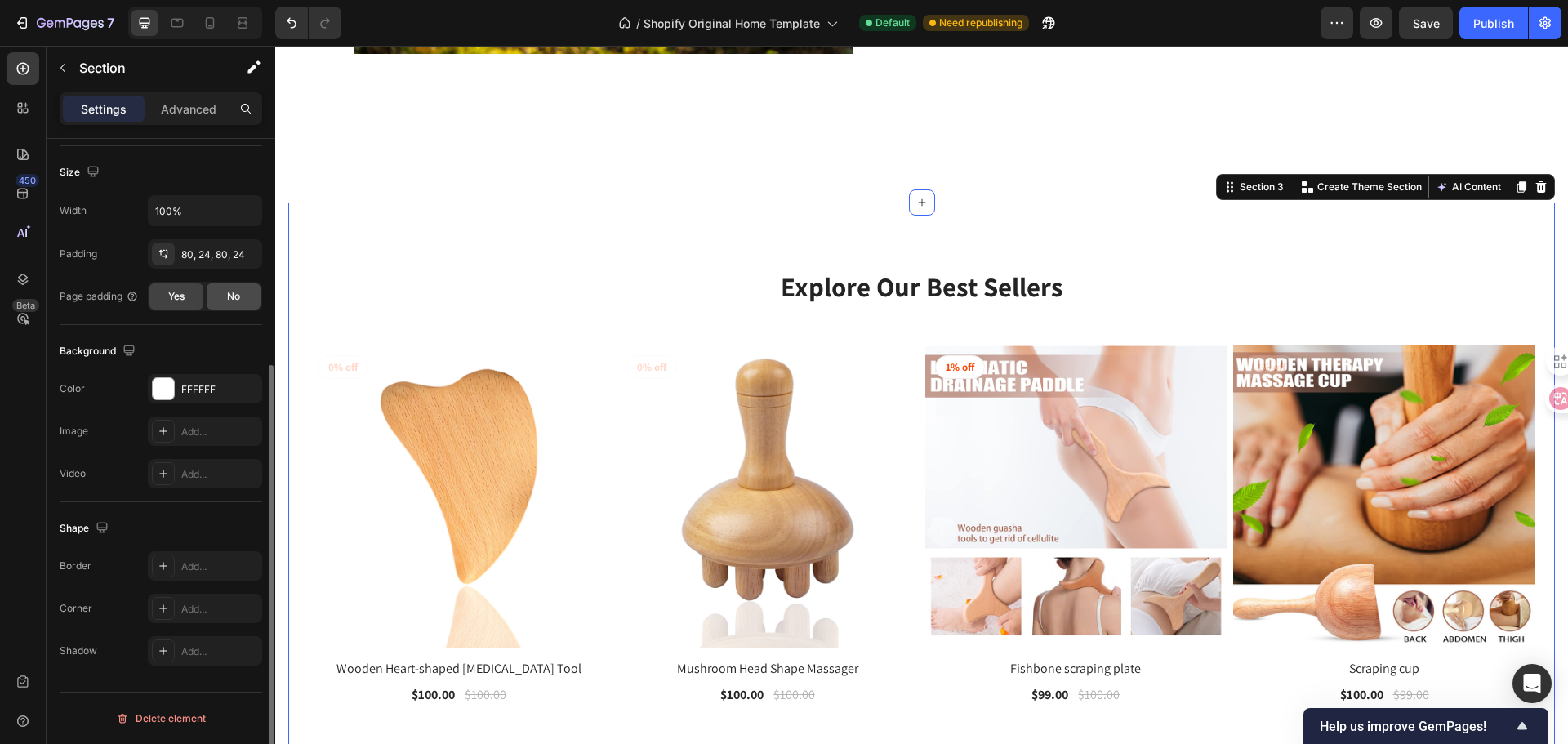
click at [233, 292] on span "No" at bounding box center [233, 296] width 13 height 15
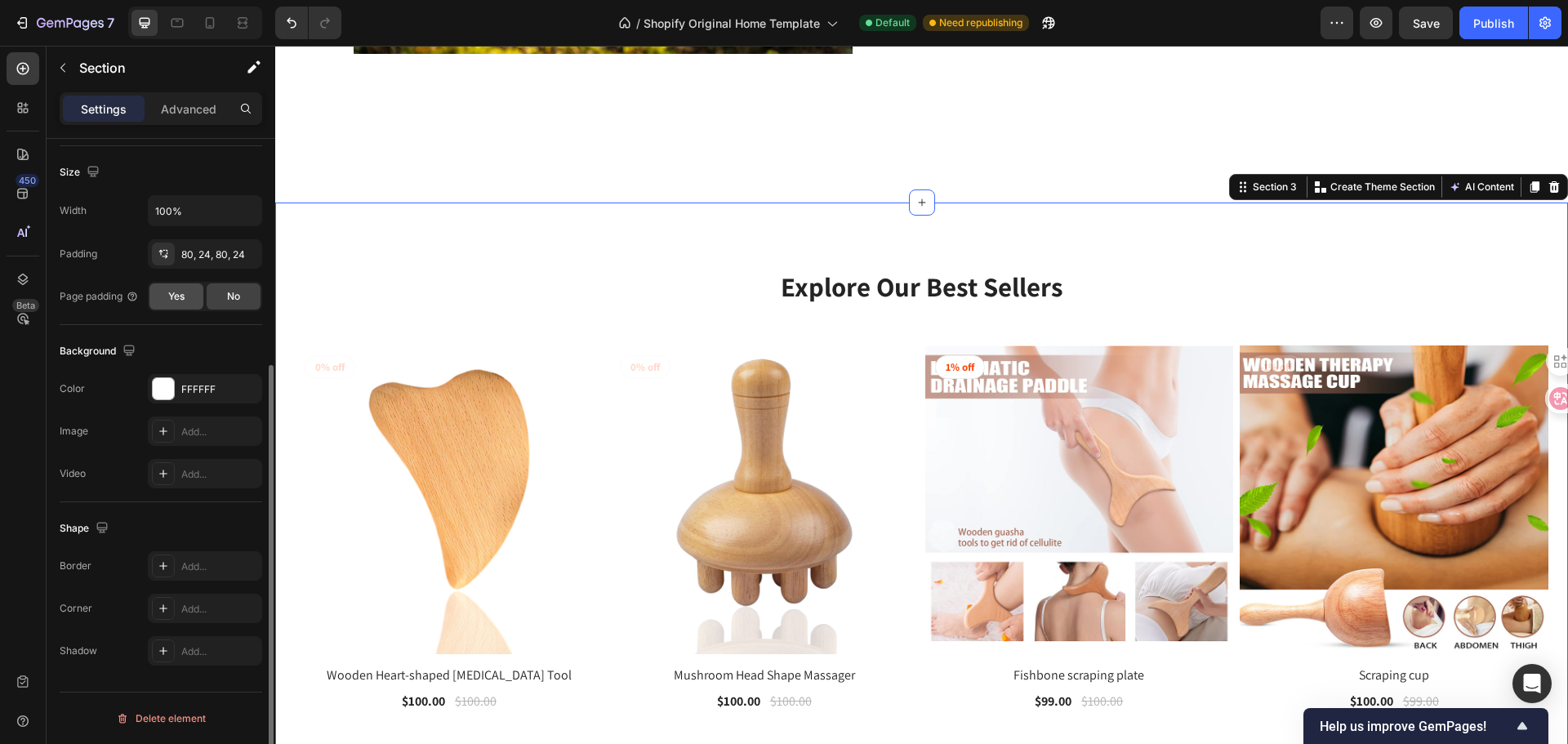
click at [181, 294] on span "Yes" at bounding box center [176, 296] width 17 height 15
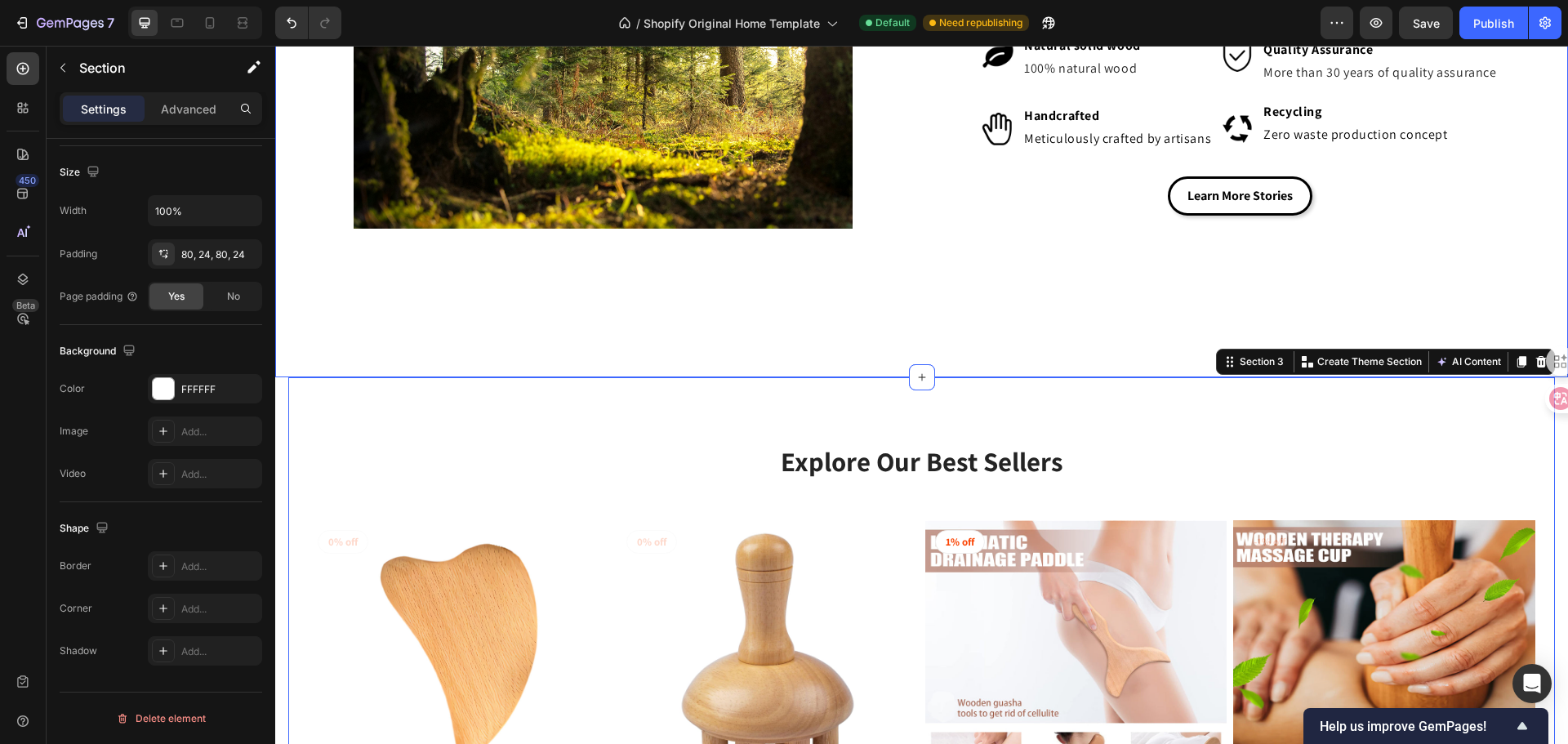
scroll to position [898, 0]
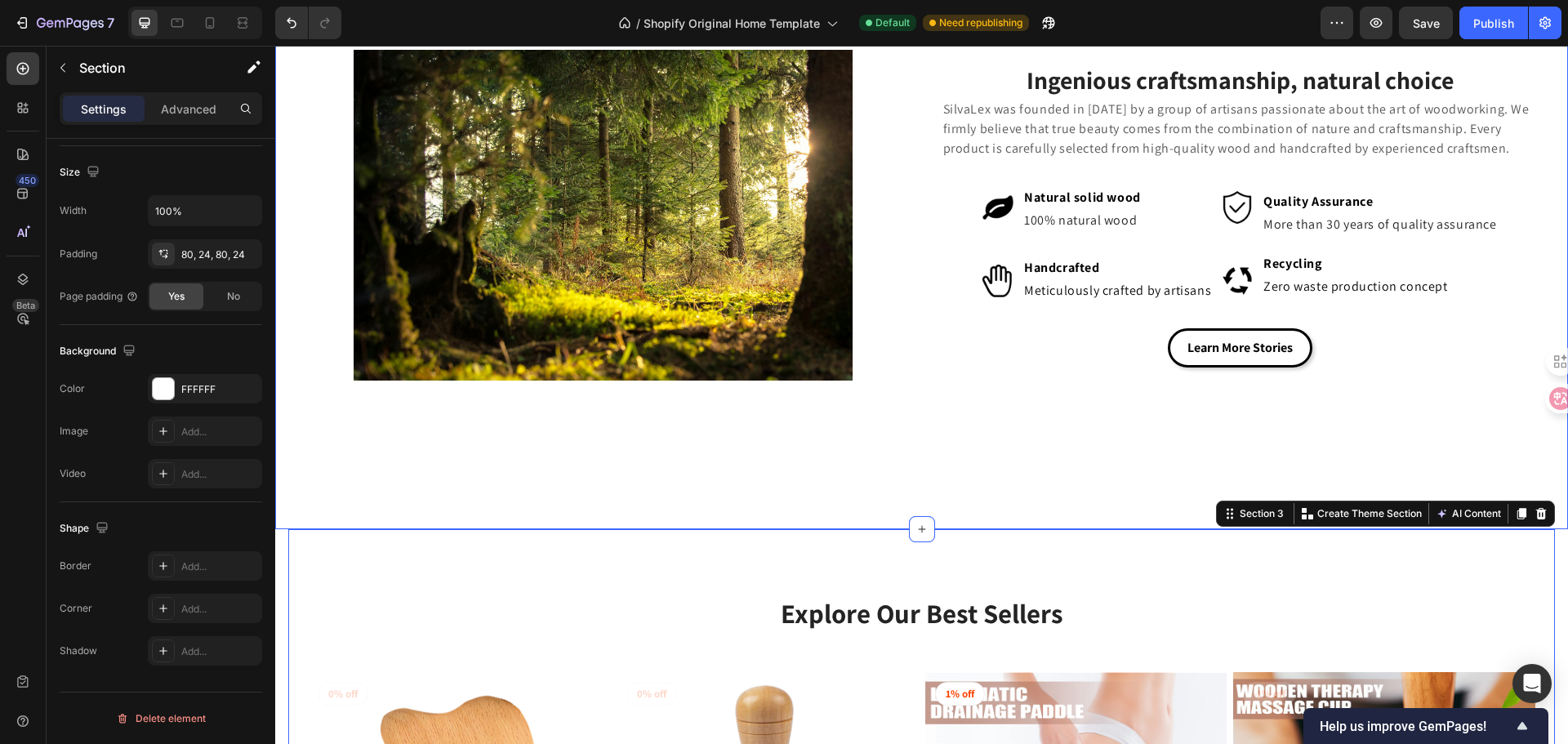
click at [565, 446] on div "Image Ingenious craftsmanship, natural choice Heading SilvaLex was founded in […" at bounding box center [920, 215] width 1292 height 628
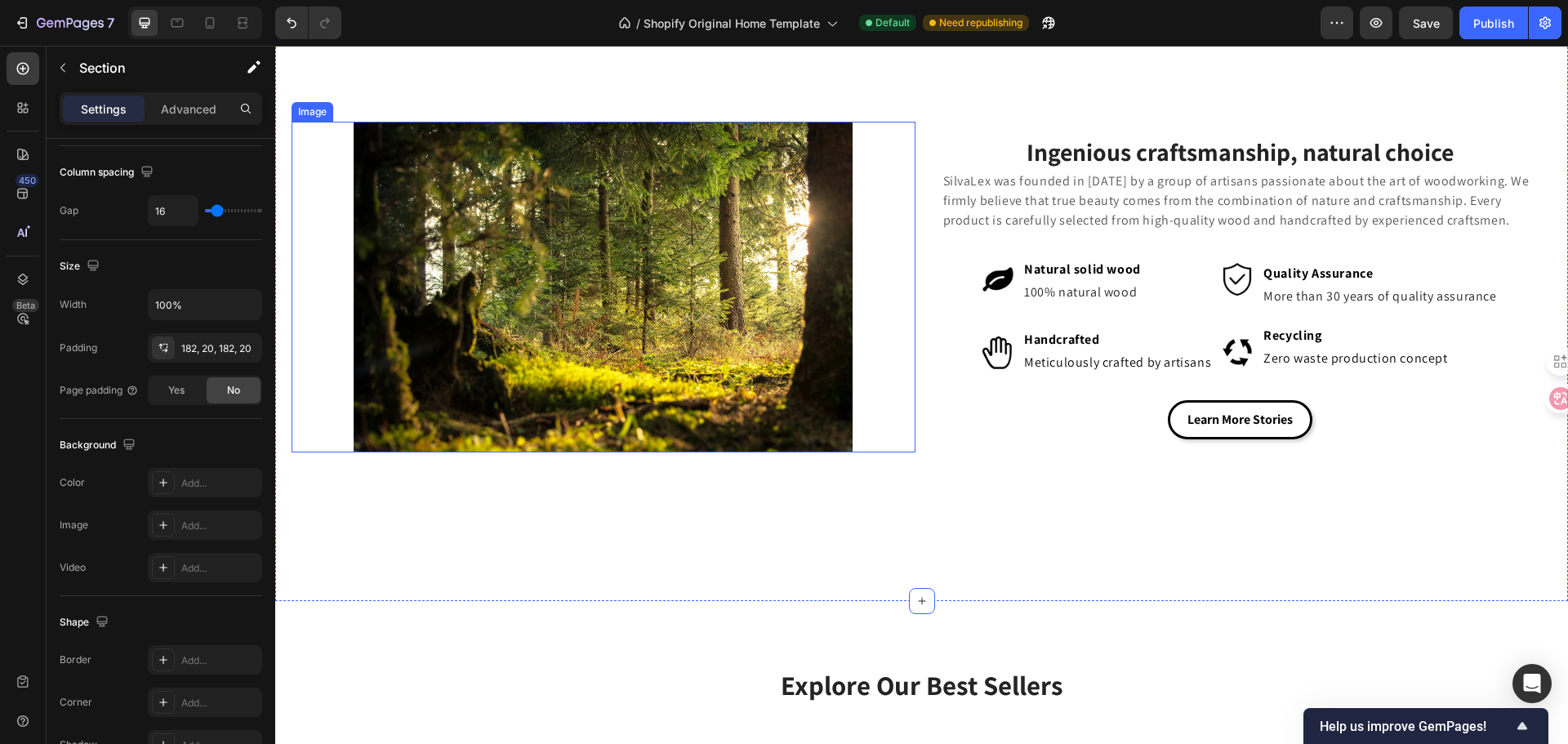
scroll to position [1143, 0]
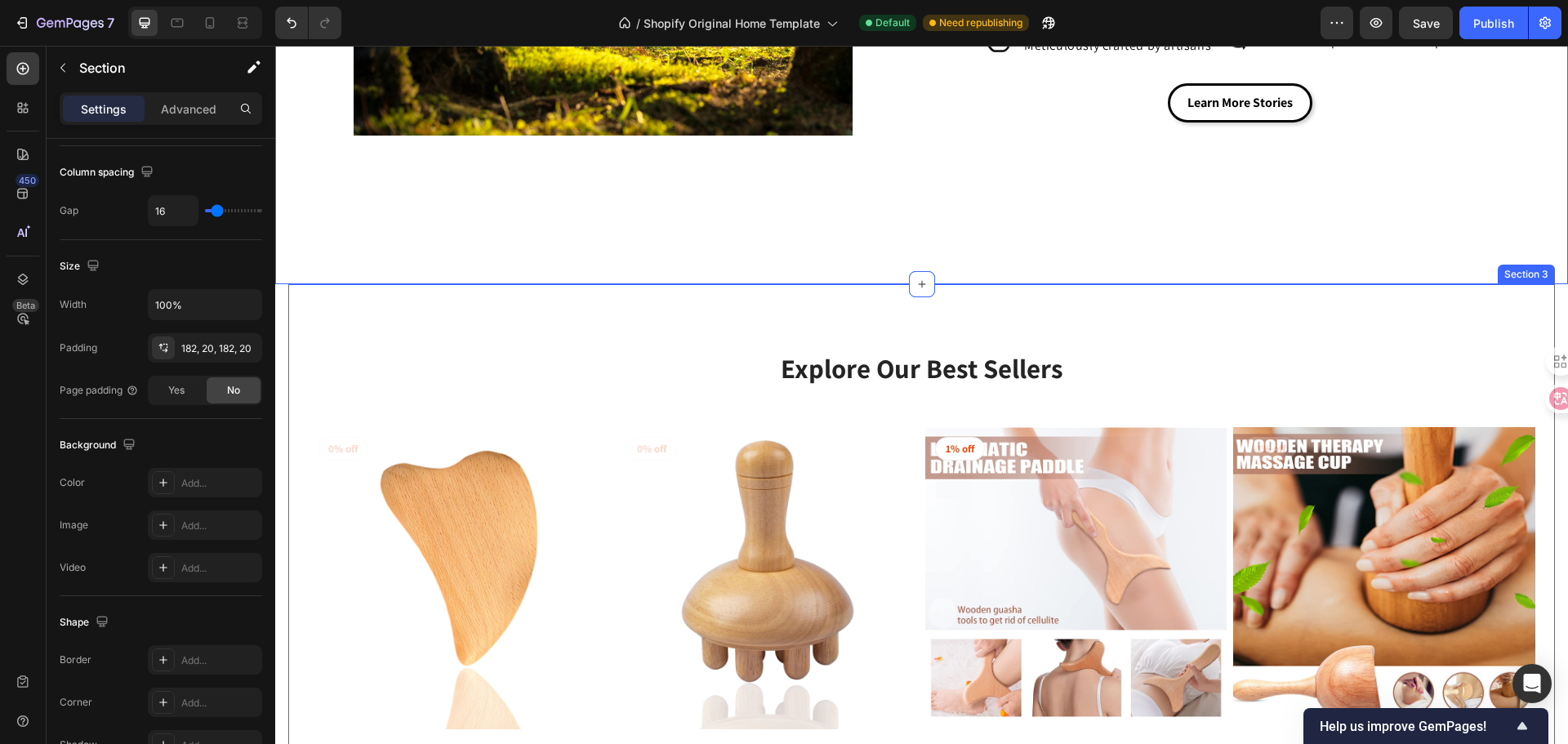
click at [633, 287] on div "Explore Our Best Sellers Heading Row (P) Images 0% off Product Badge Row Wooden…" at bounding box center [921, 613] width 1267 height 658
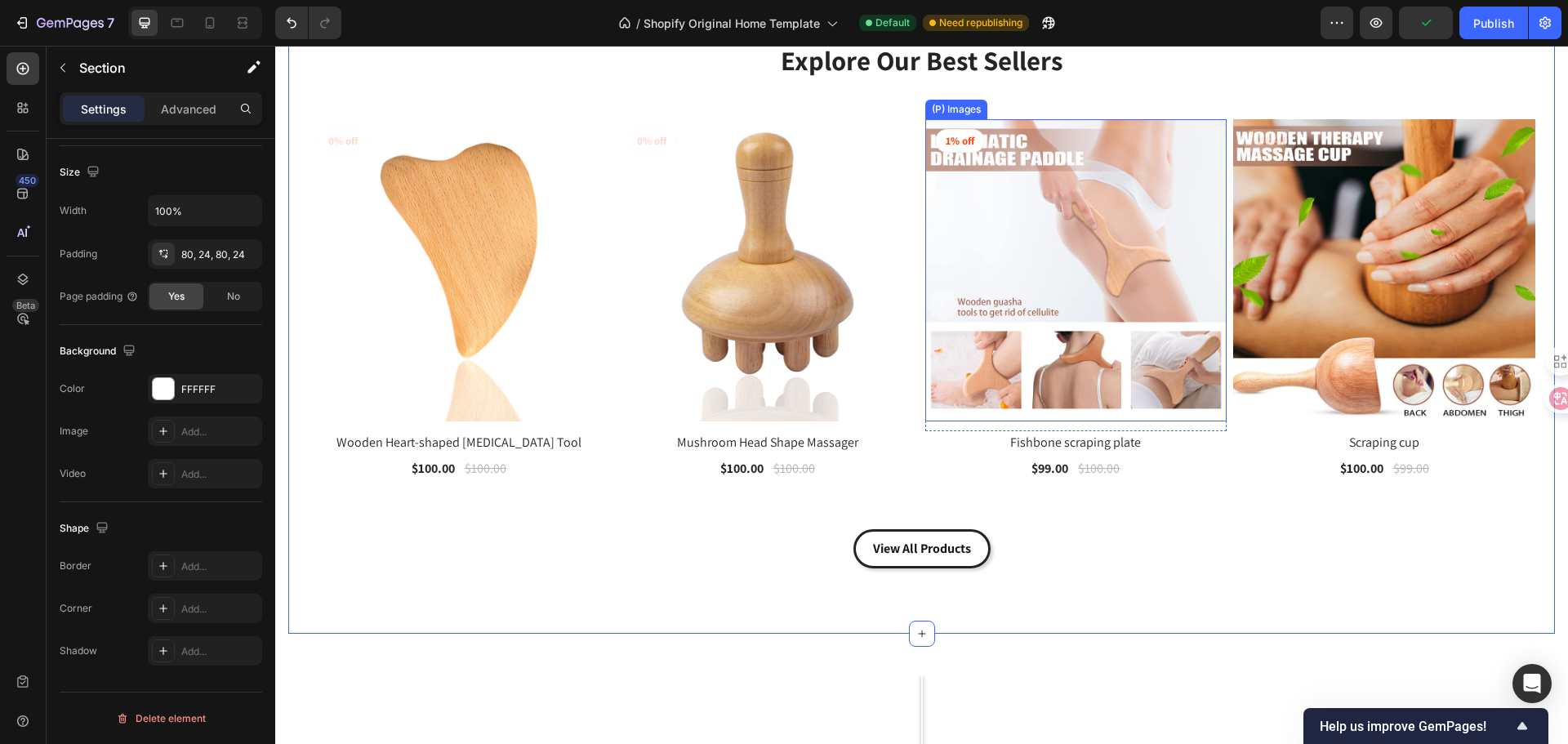
scroll to position [1389, 0]
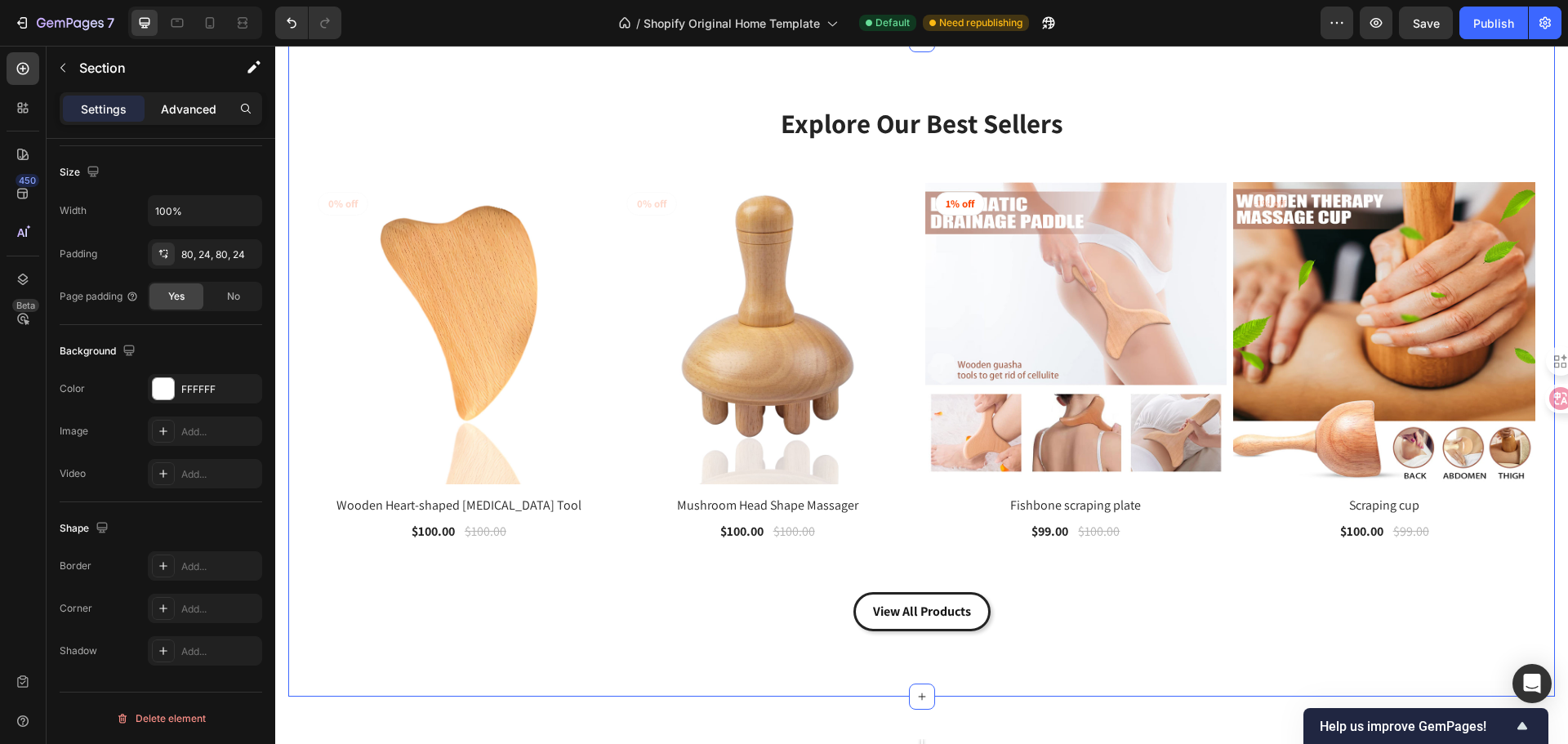
click at [160, 109] on div "Advanced" at bounding box center [188, 108] width 81 height 27
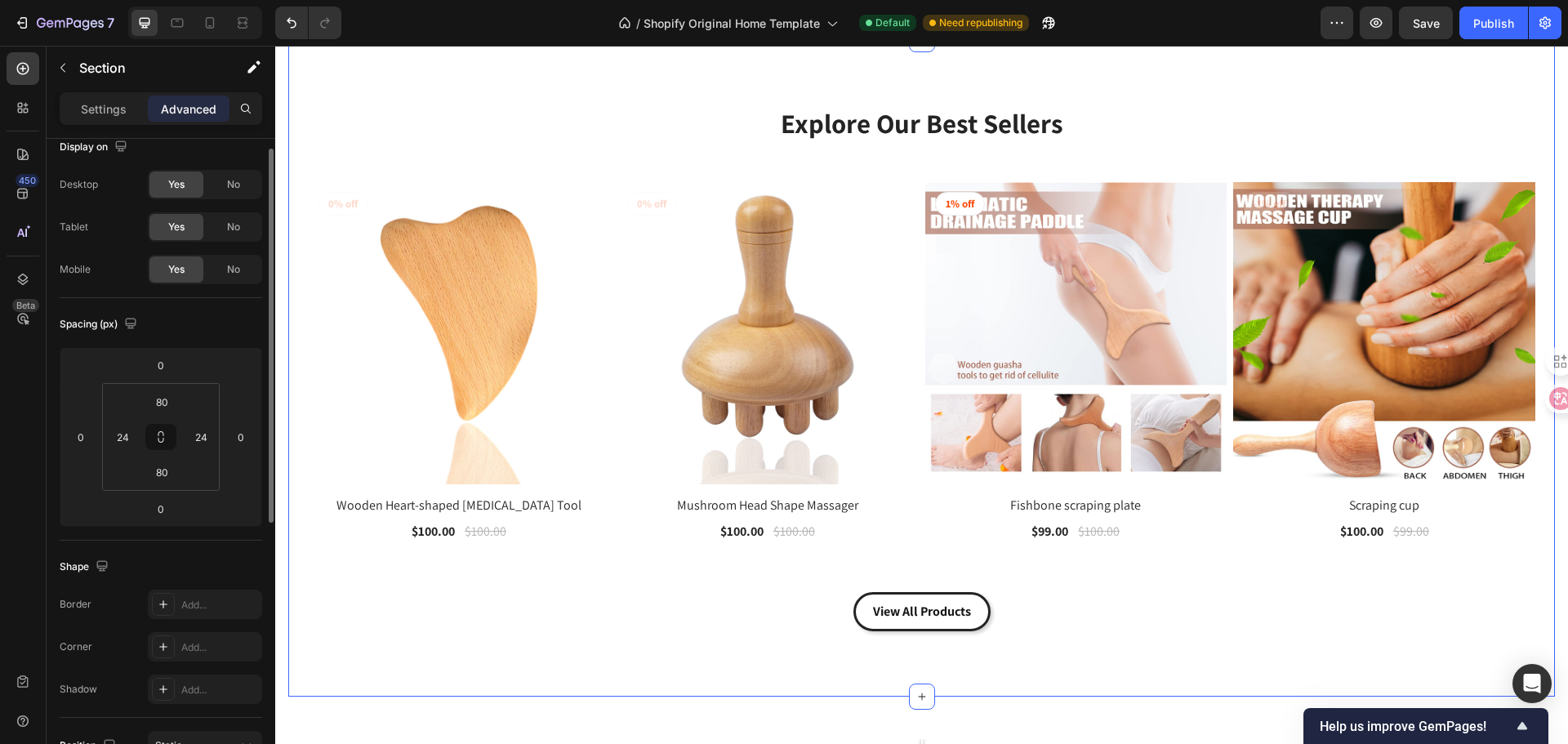
scroll to position [0, 0]
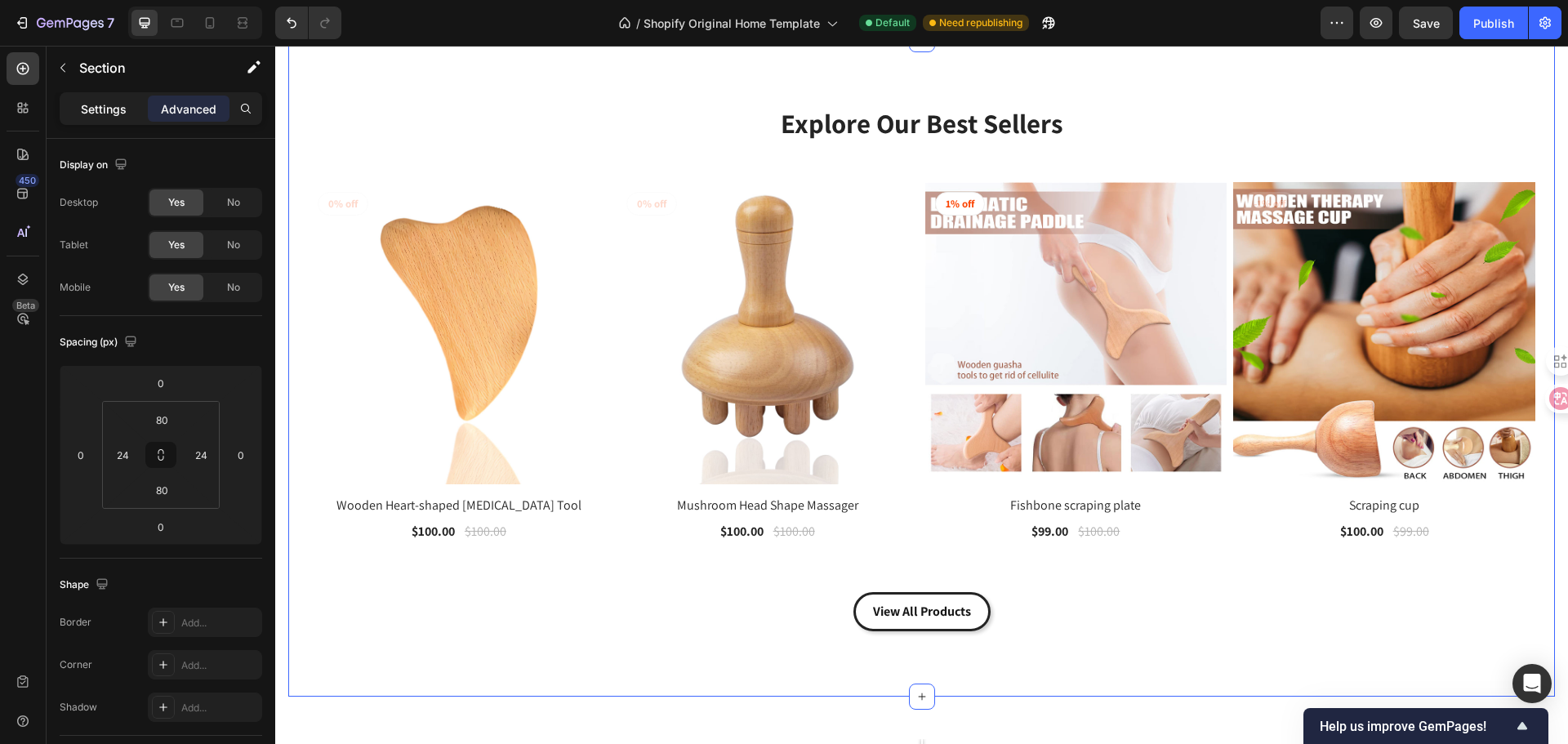
click at [111, 110] on p "Settings" at bounding box center [103, 108] width 46 height 17
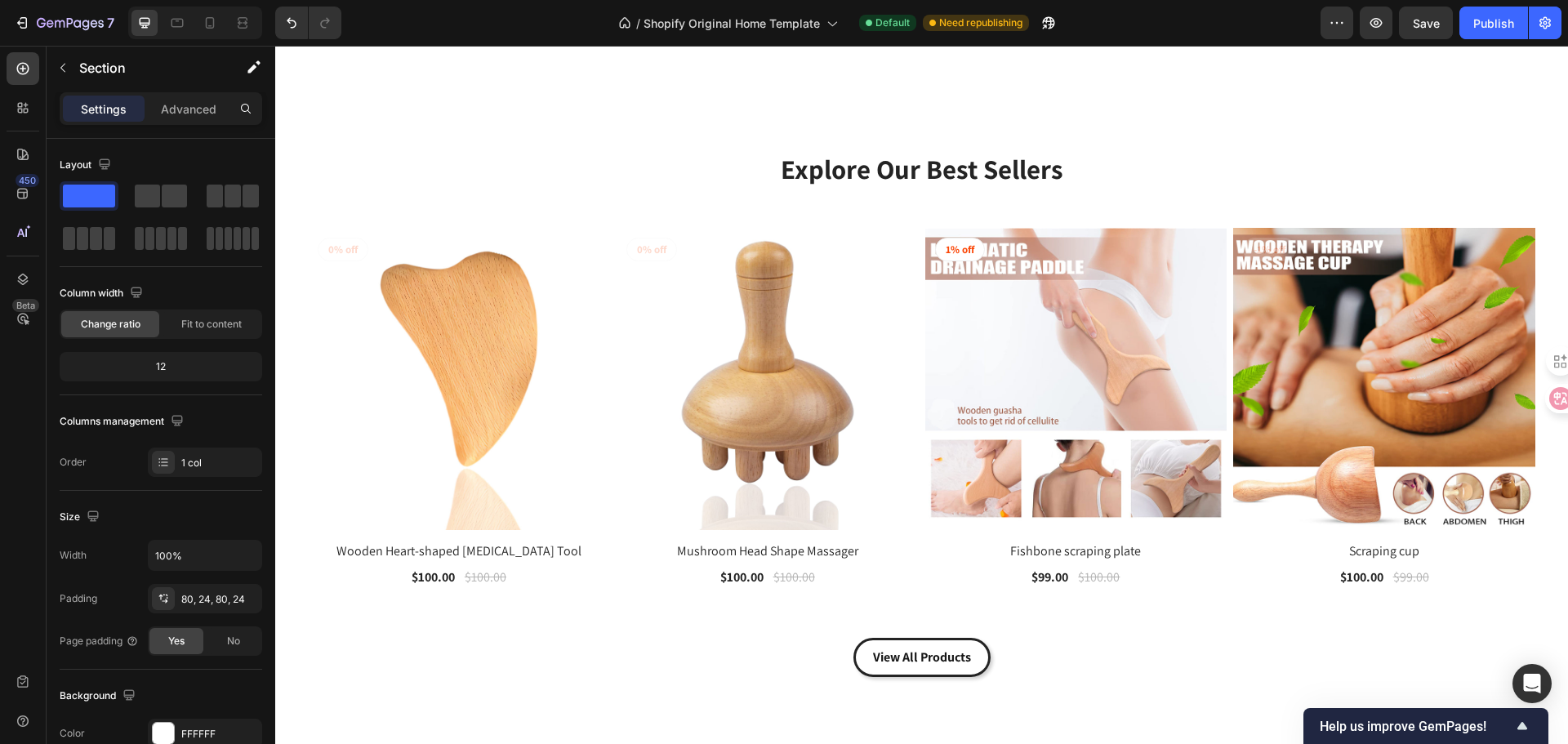
scroll to position [1363, 0]
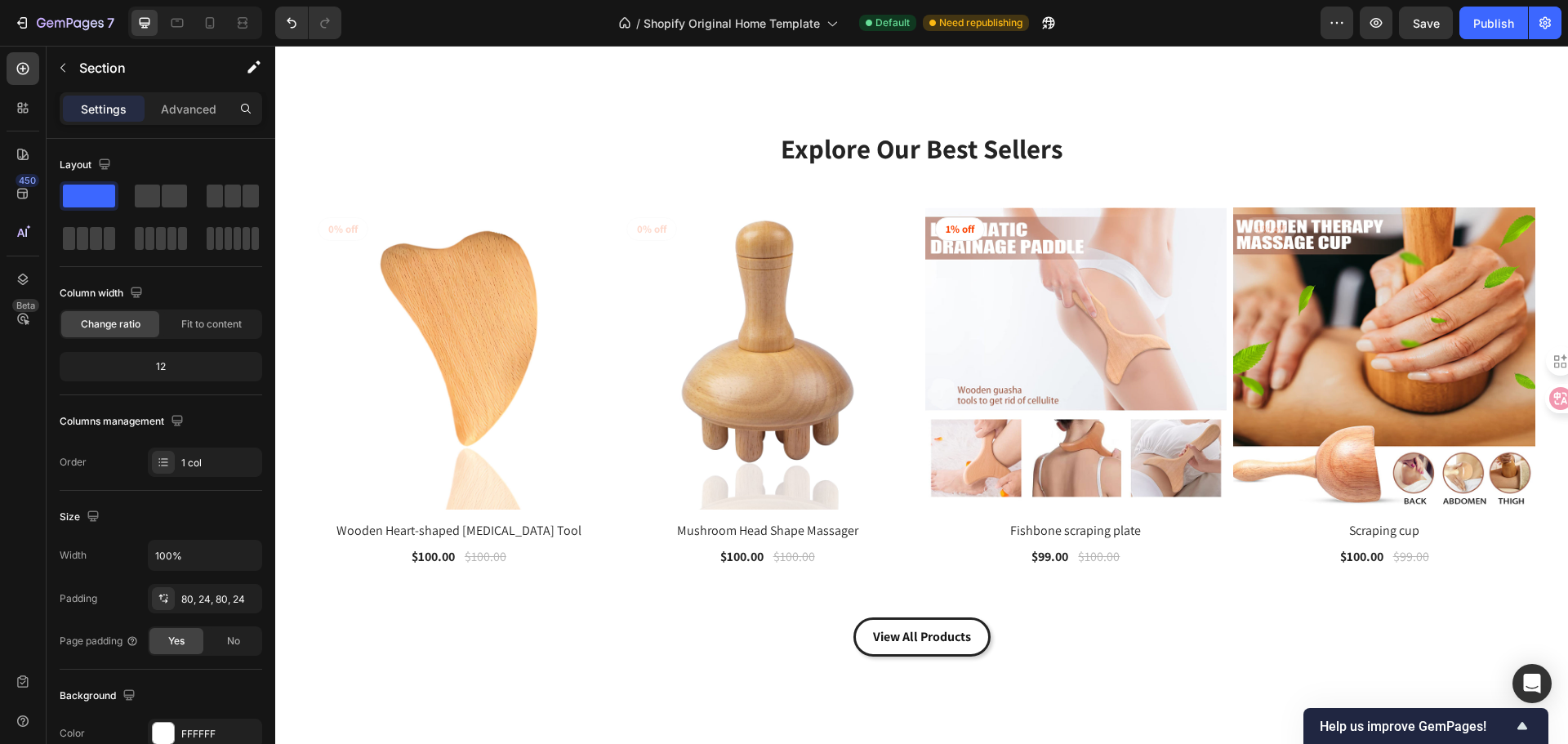
click at [1471, 150] on div "Explore Our Best Sellers Heading Row (P) Images 0% off Product Badge Row Wooden…" at bounding box center [921, 393] width 1228 height 527
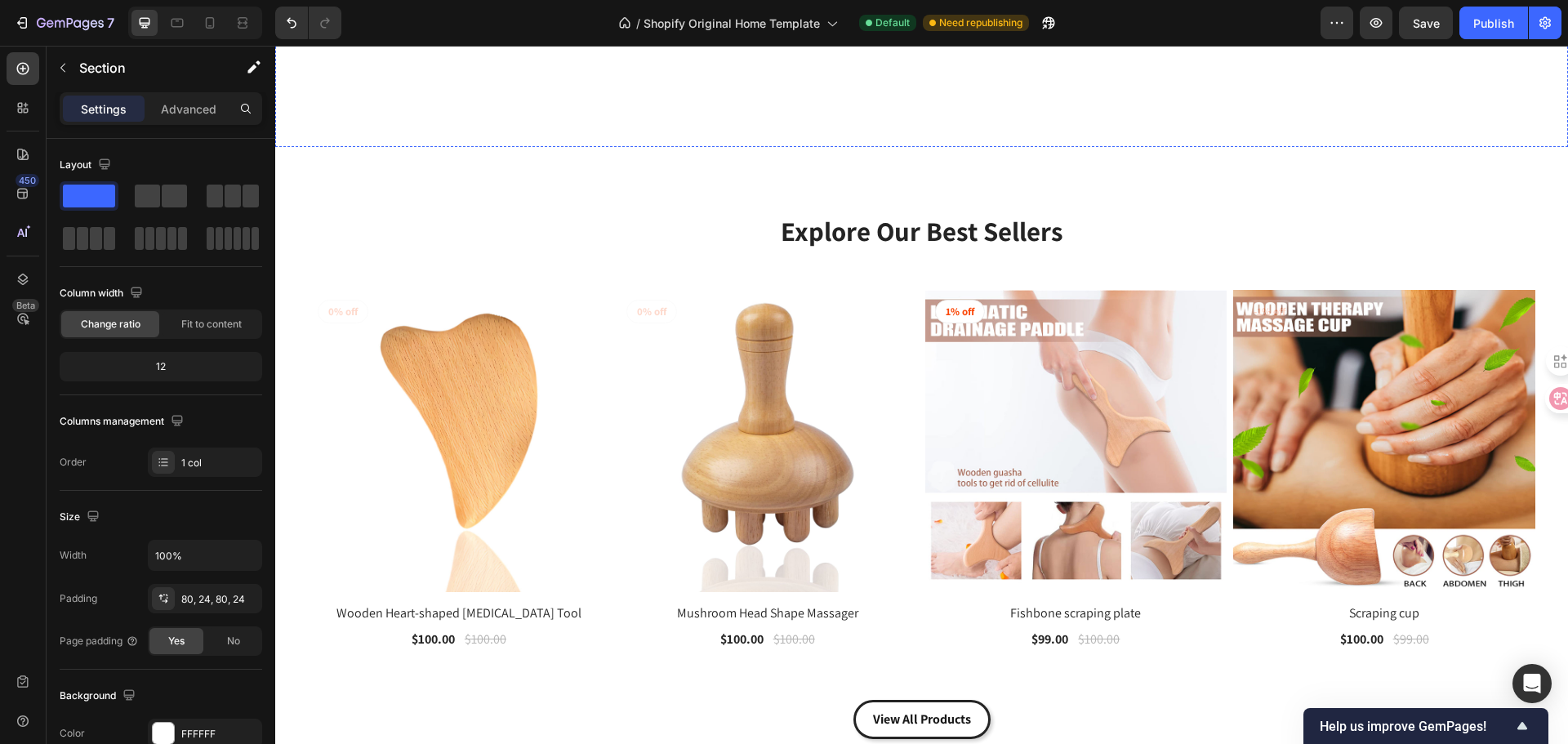
scroll to position [1118, 0]
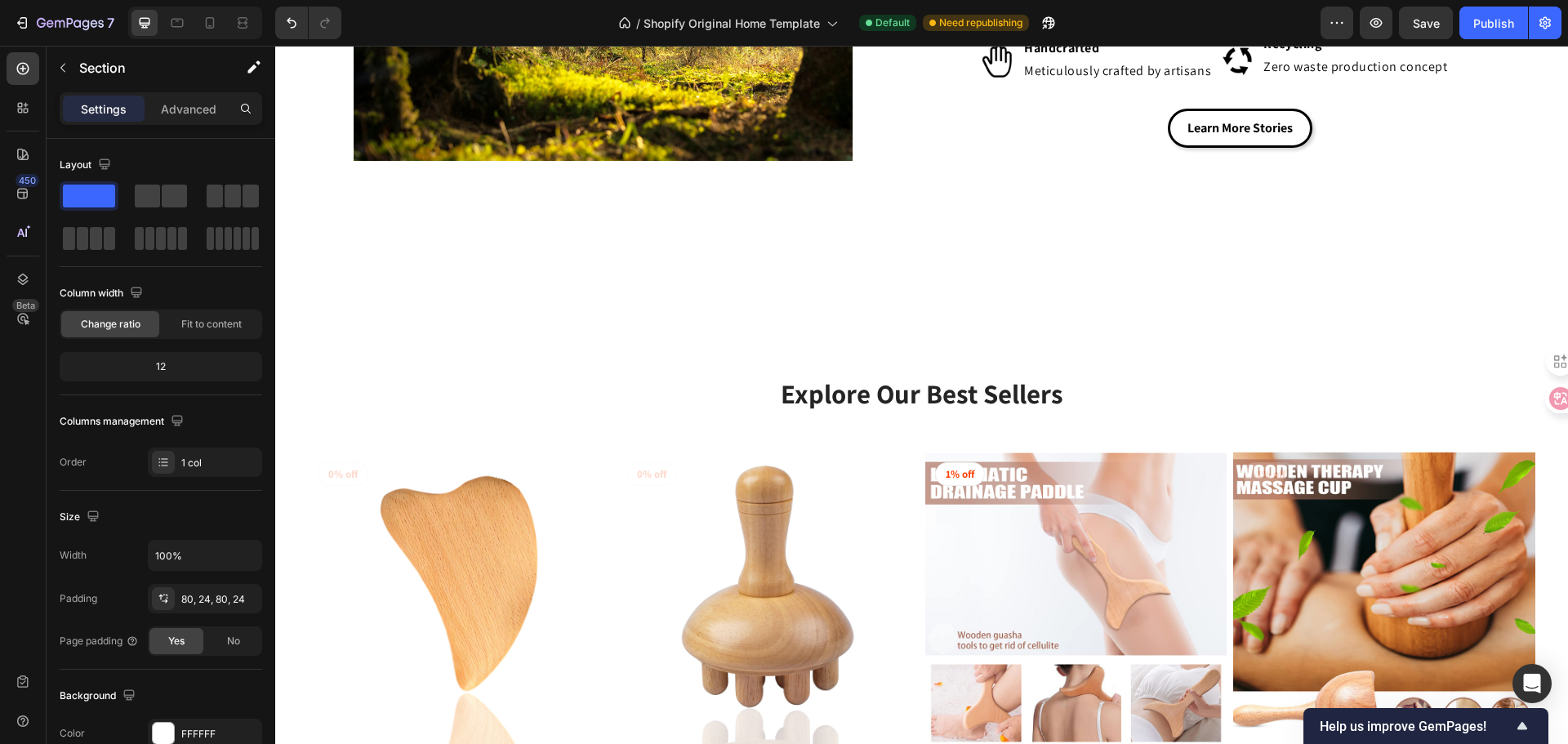
click at [947, 330] on div "Explore Our Best Sellers Heading Row (P) Images 0% off Product Badge Row Wooden…" at bounding box center [921, 638] width 1267 height 658
click at [948, 341] on div "Explore Our Best Sellers Heading Row (P) Images 0% off Product Badge Row Wooden…" at bounding box center [921, 638] width 1267 height 658
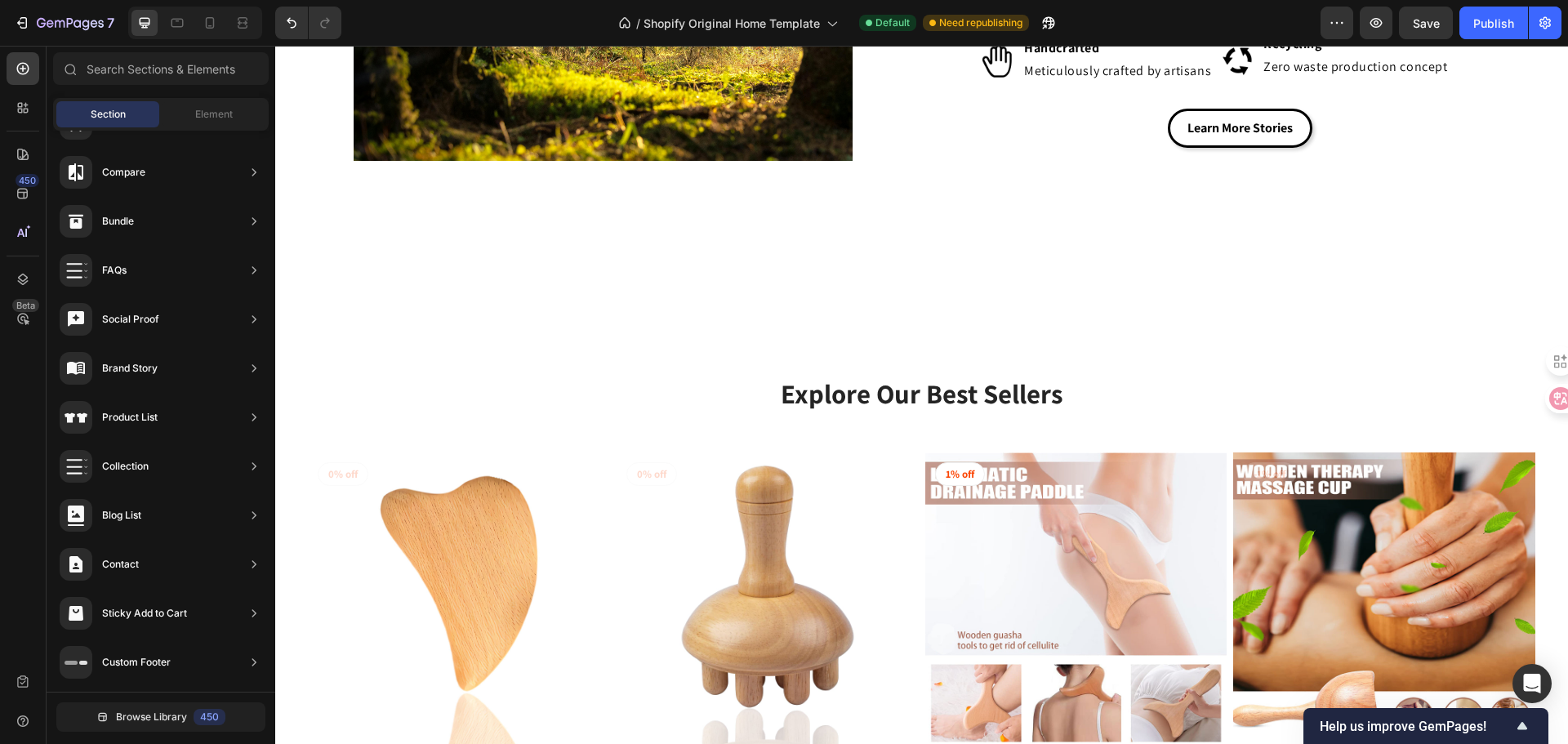
drag, startPoint x: 284, startPoint y: 511, endPoint x: 332, endPoint y: 500, distance: 49.2
click at [285, 510] on section "Explore Our Best Sellers Heading Row (P) Images 0% off Product Badge Row Wooden…" at bounding box center [920, 638] width 1292 height 658
click at [353, 491] on img at bounding box center [459, 604] width 302 height 302
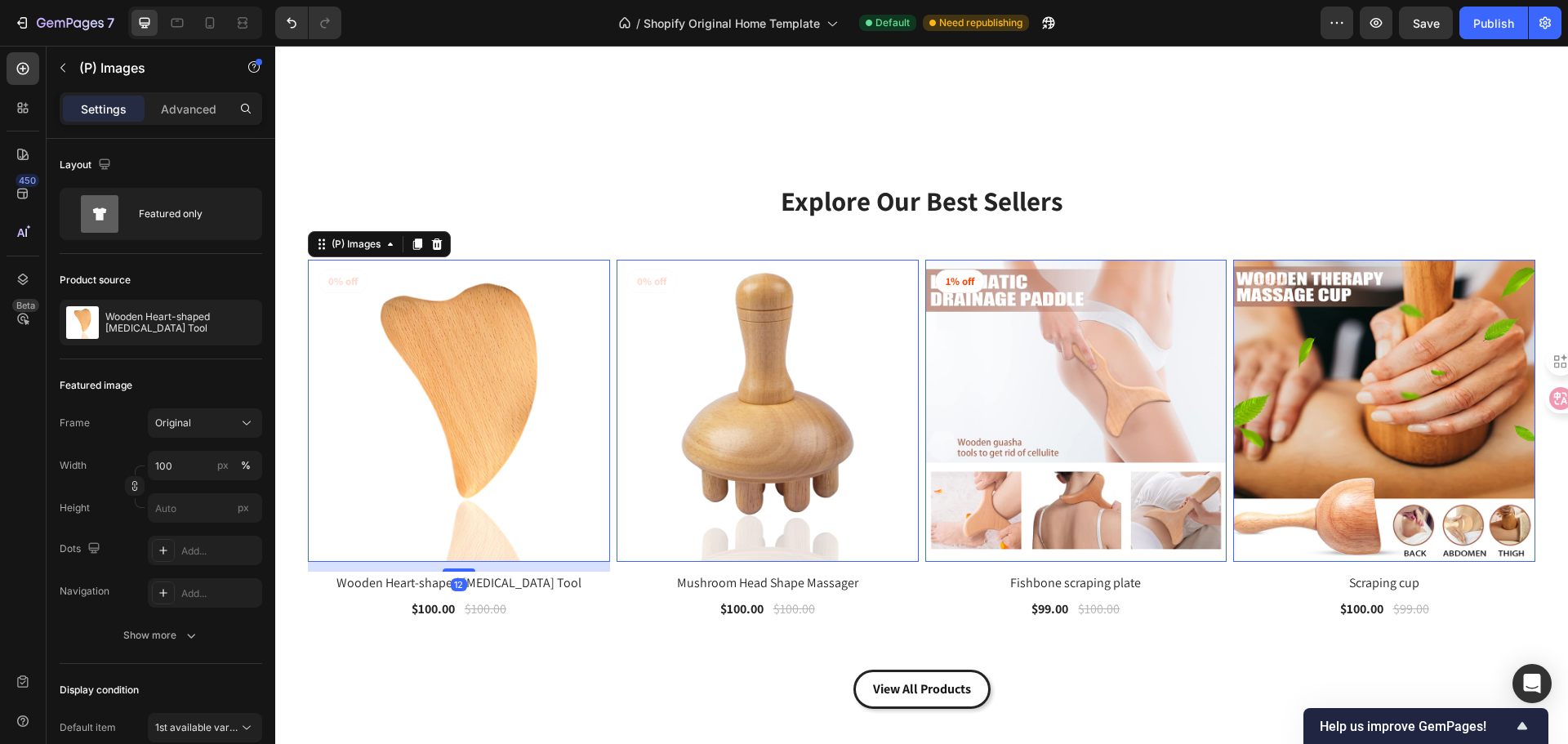
scroll to position [1363, 0]
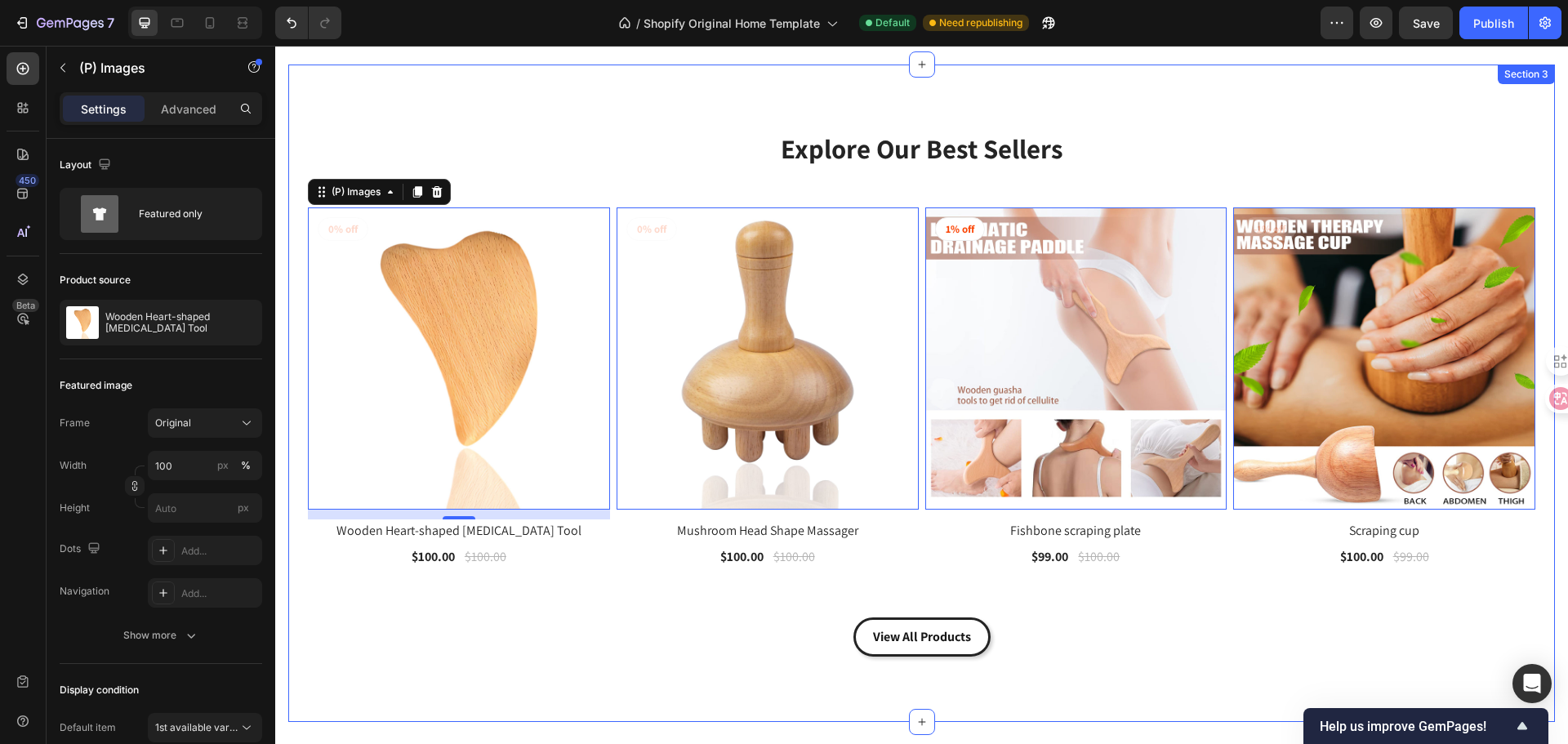
click at [318, 165] on div "Explore Our Best Sellers Heading Row (P) Images 12 0% off Product Badge Row Woo…" at bounding box center [921, 393] width 1228 height 527
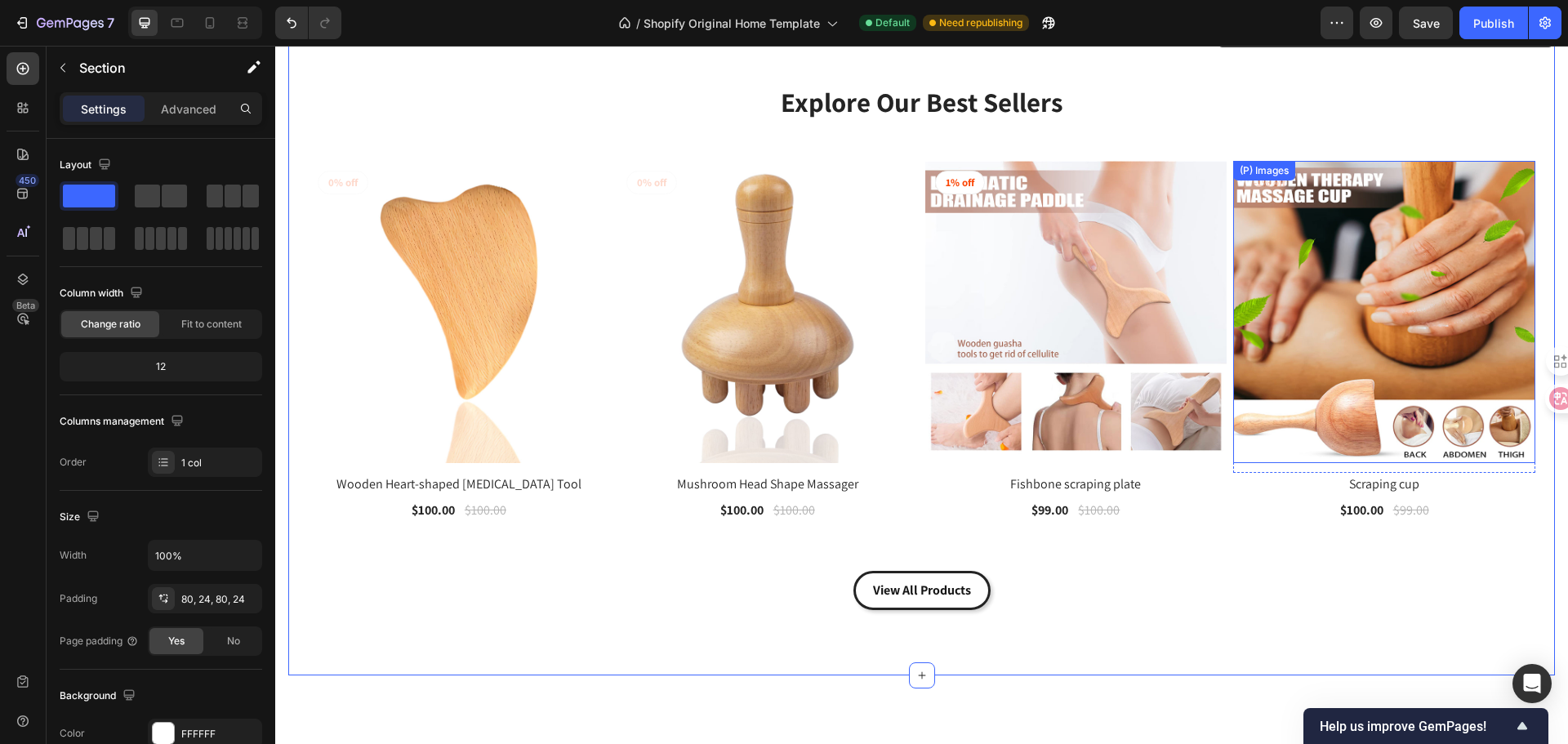
scroll to position [1282, 0]
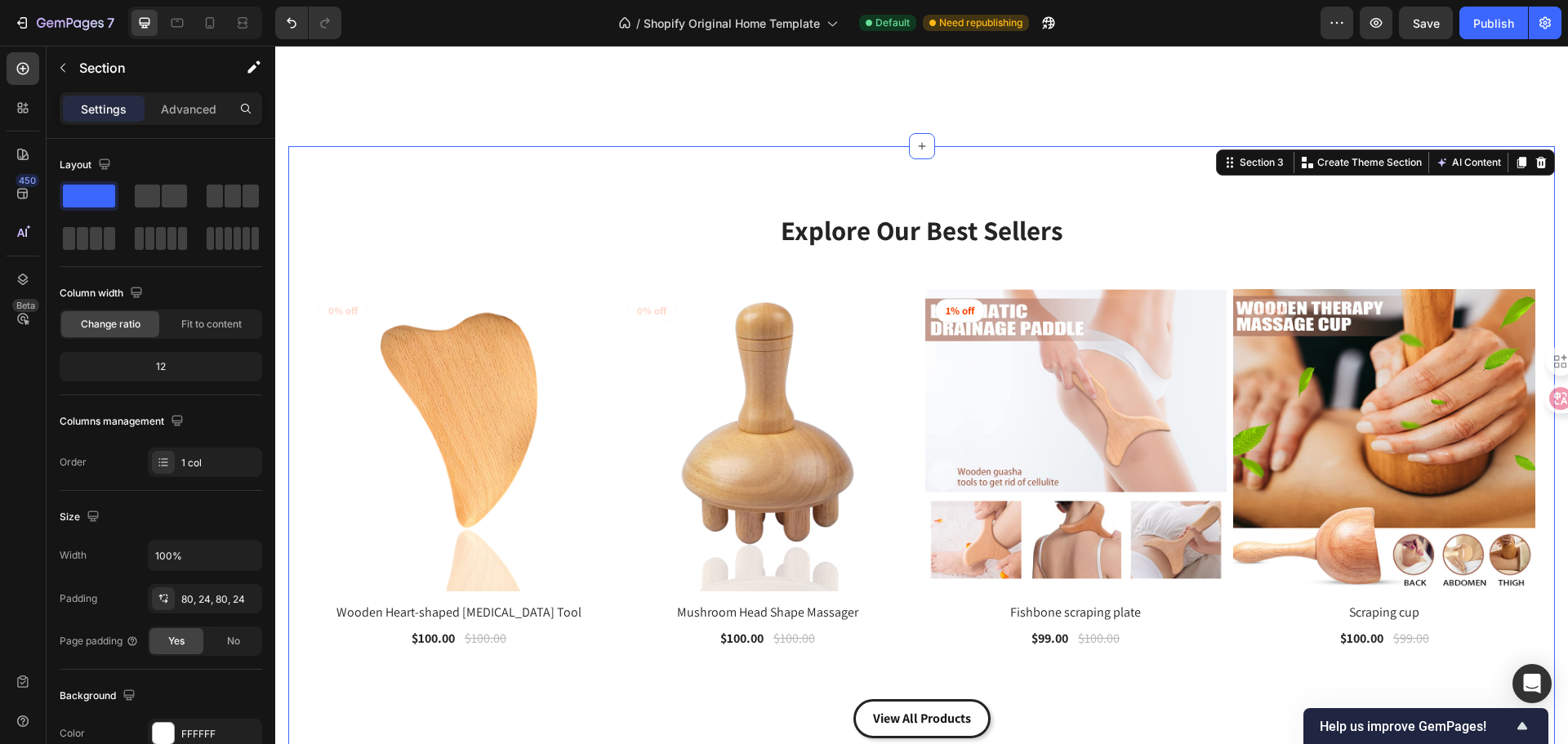
click at [1218, 180] on div "Explore Our Best Sellers Heading Row (P) Images 0% off Product Badge Row Wooden…" at bounding box center [921, 475] width 1267 height 658
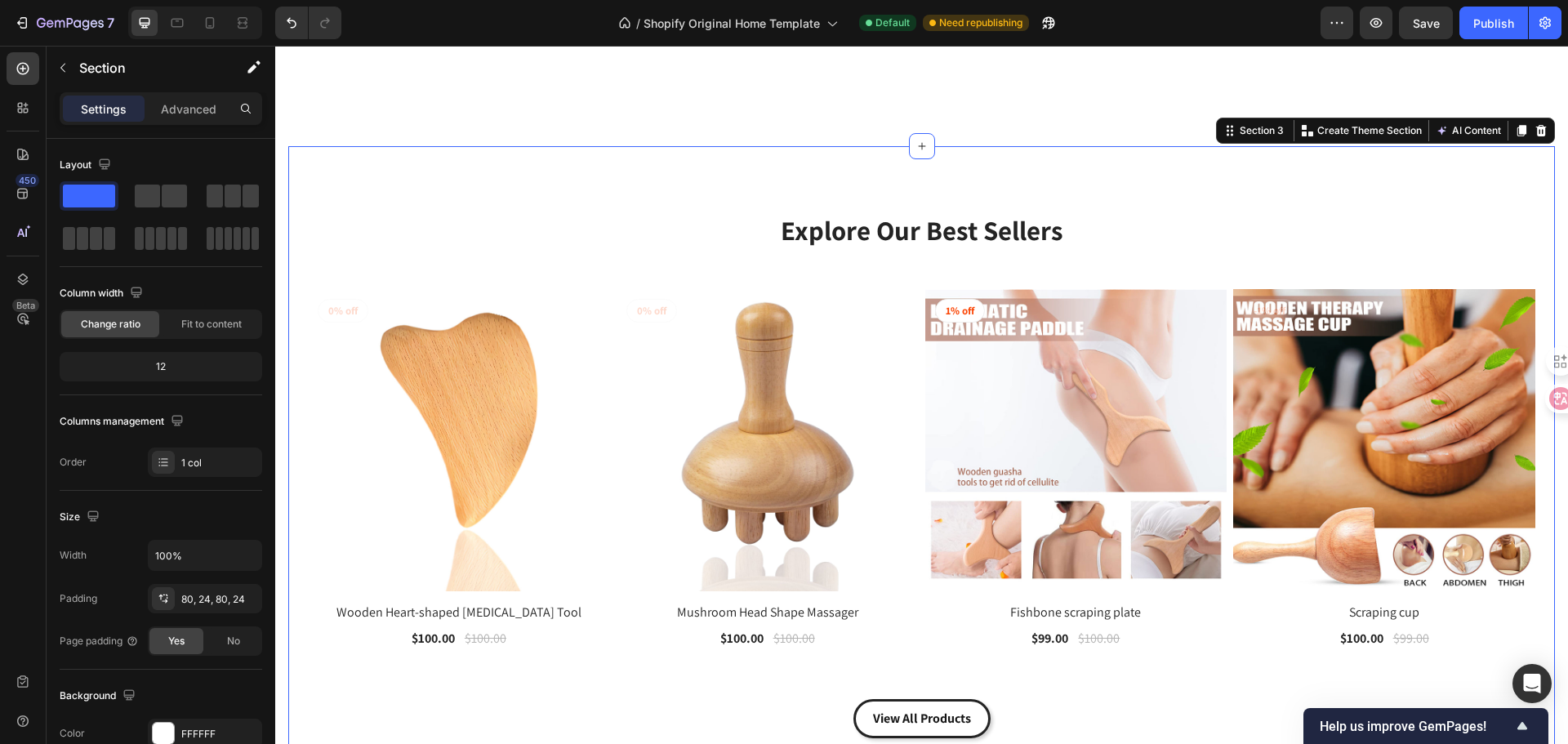
click at [1224, 132] on icon at bounding box center [1229, 130] width 13 height 13
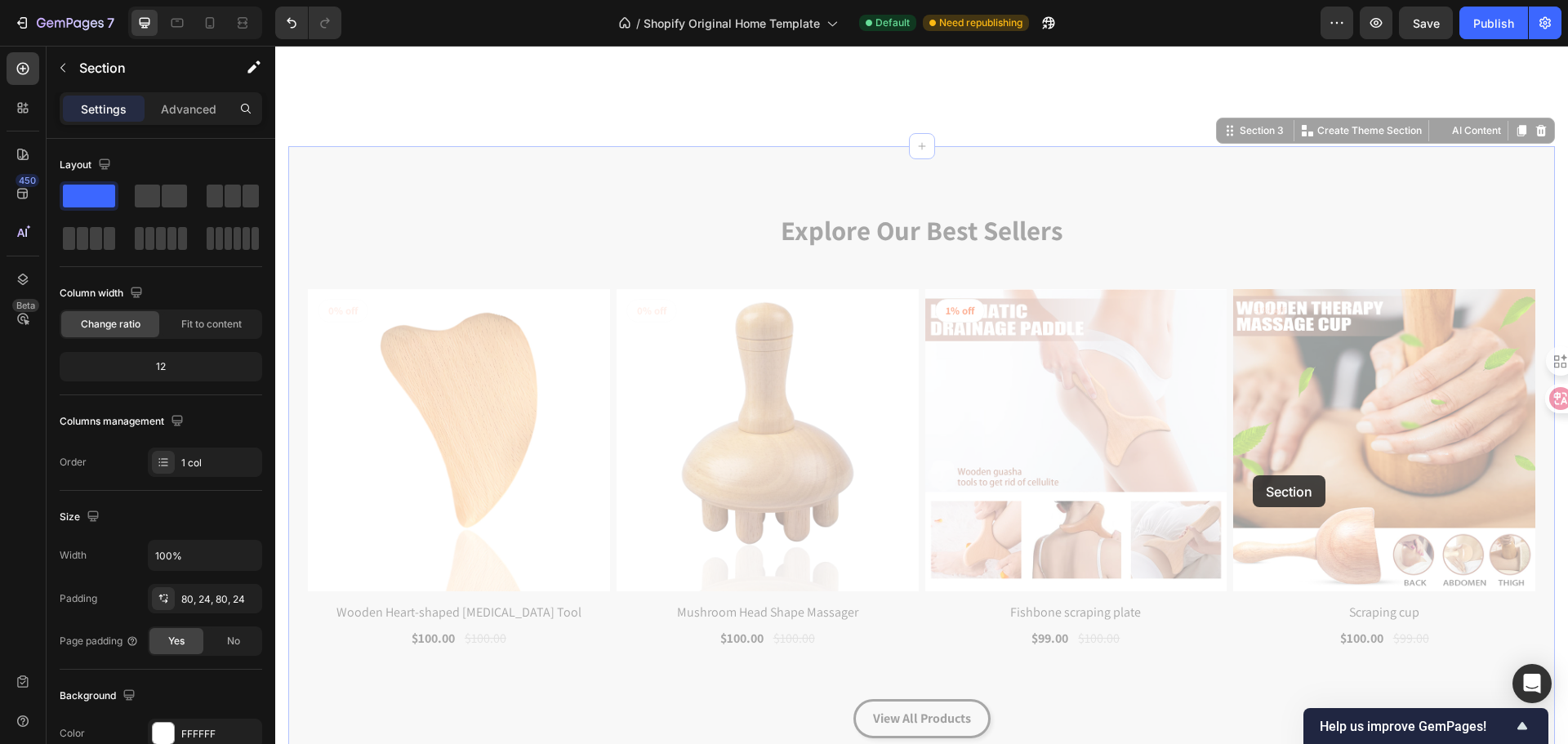
scroll to position [2425, 0]
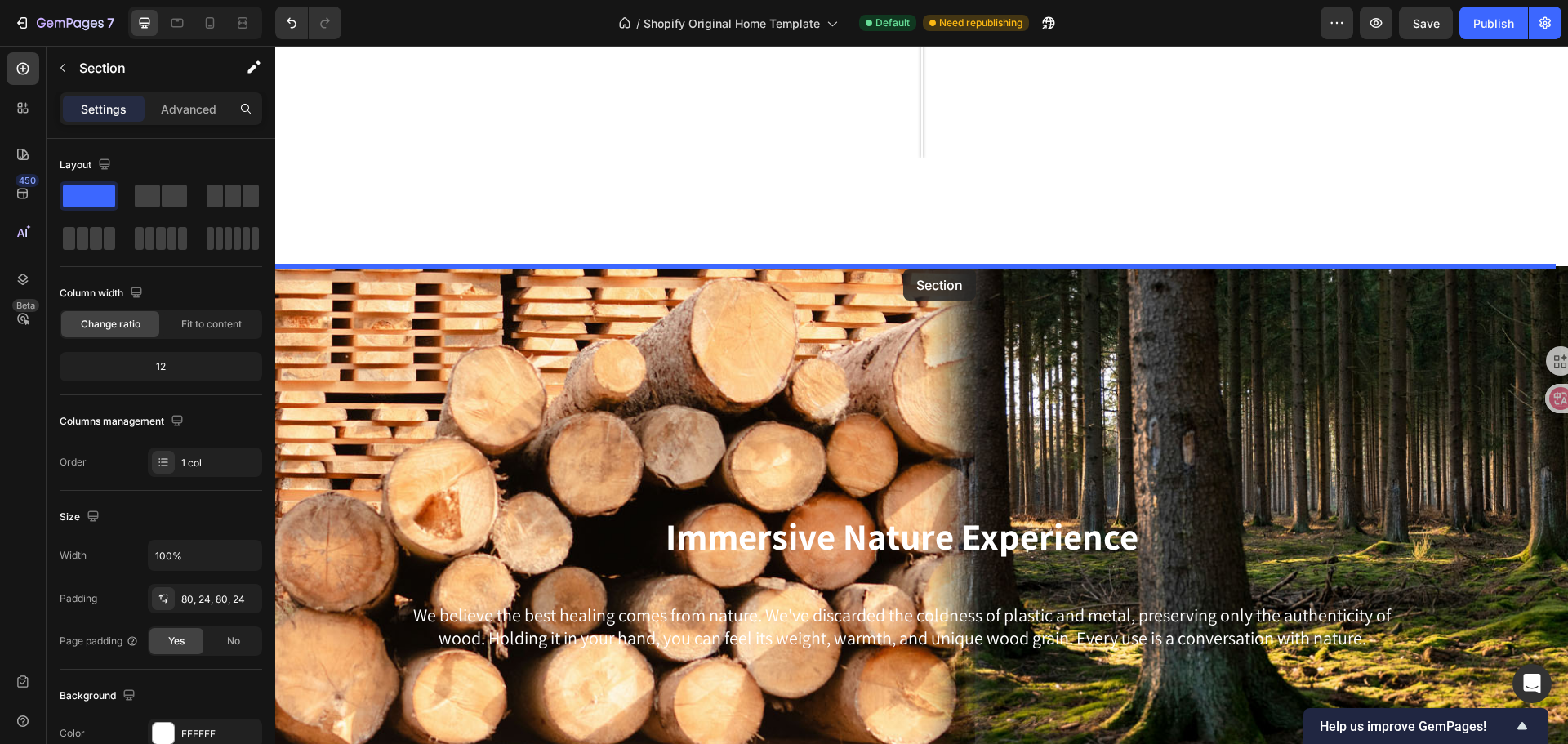
drag, startPoint x: 1220, startPoint y: 129, endPoint x: 903, endPoint y: 269, distance: 346.5
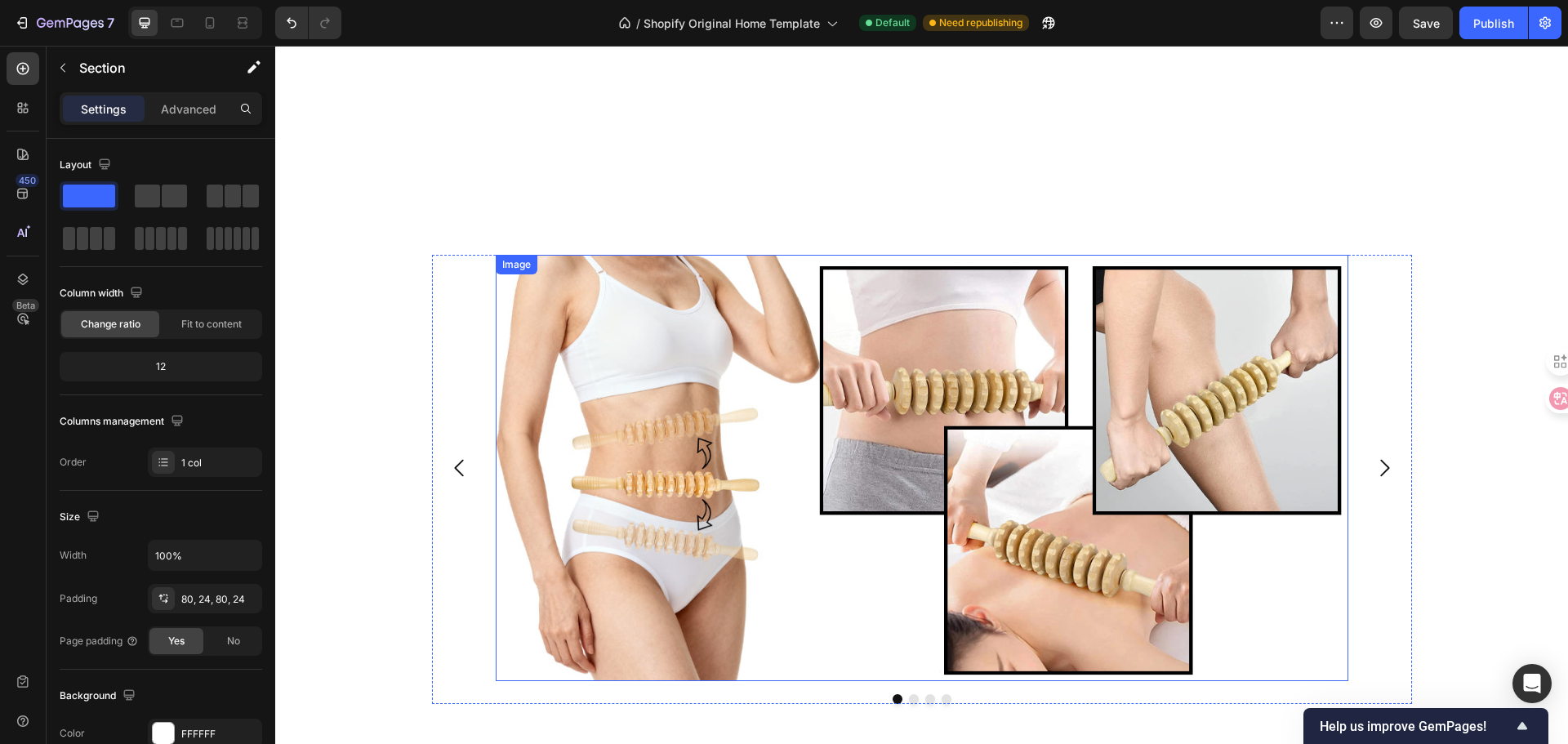
scroll to position [4140, 0]
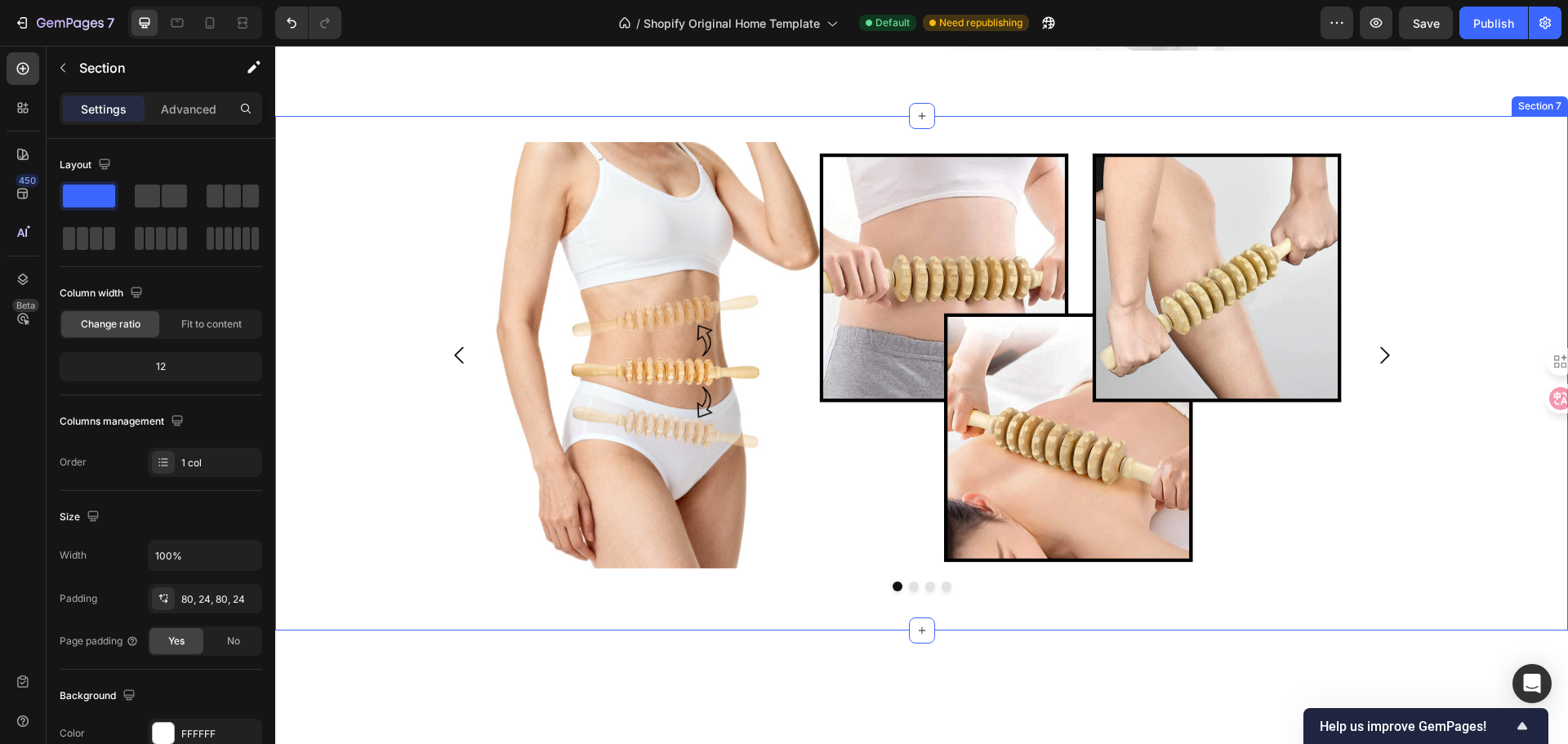
click at [336, 426] on div "Image Drop element here Drop element here Drop element here [GEOGRAPHIC_DATA]" at bounding box center [920, 373] width 1292 height 462
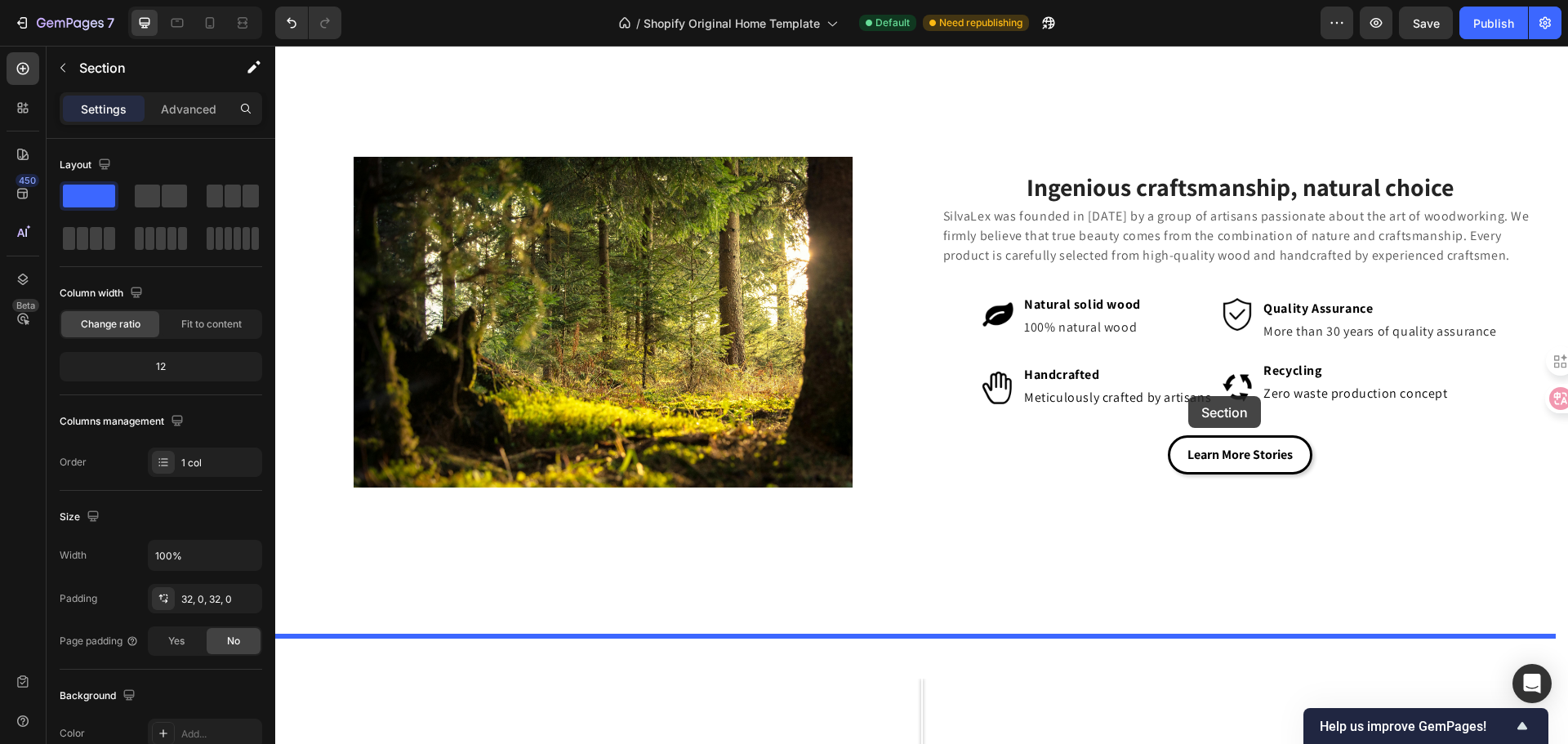
scroll to position [791, 0]
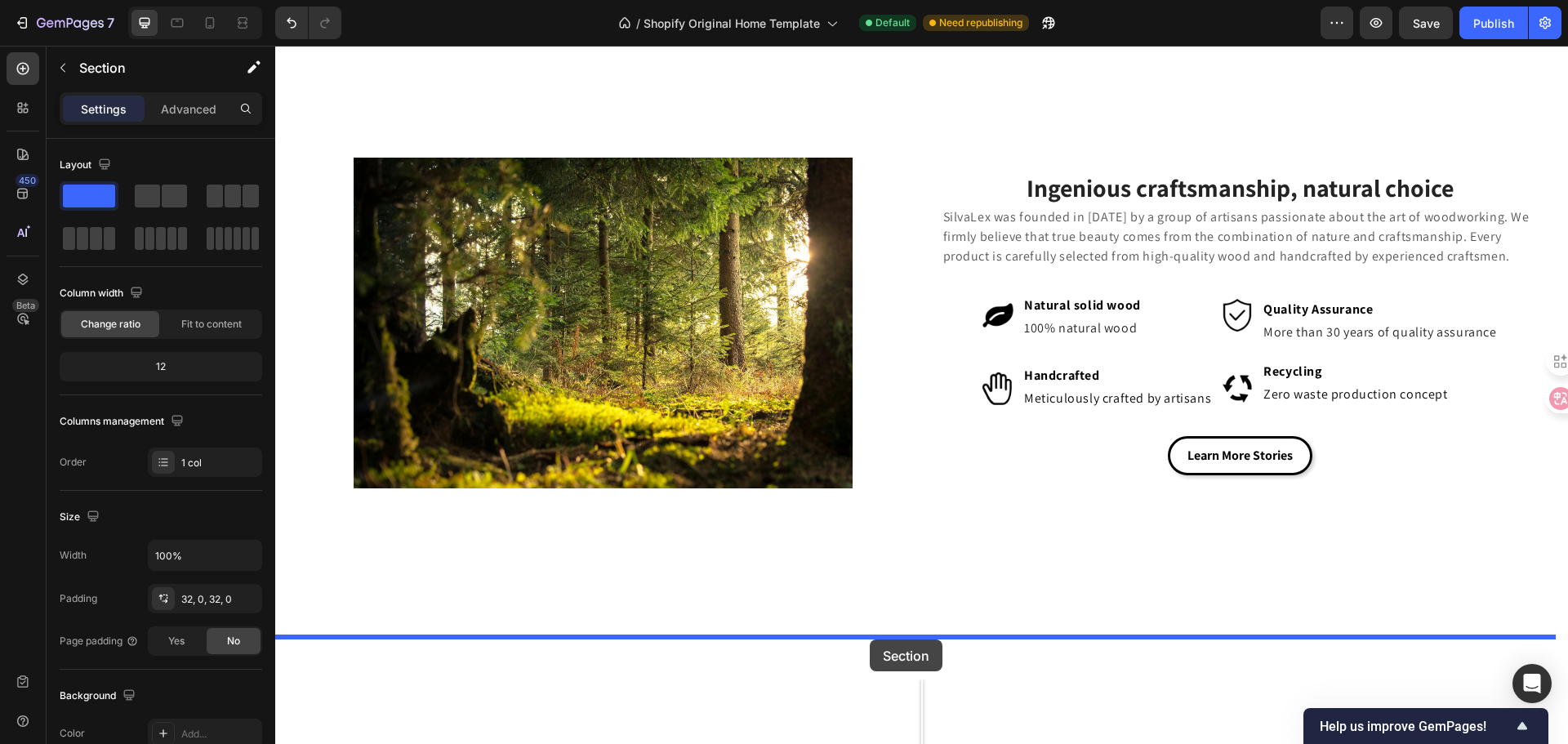
drag, startPoint x: 1247, startPoint y: 316, endPoint x: 869, endPoint y: 640, distance: 497.9
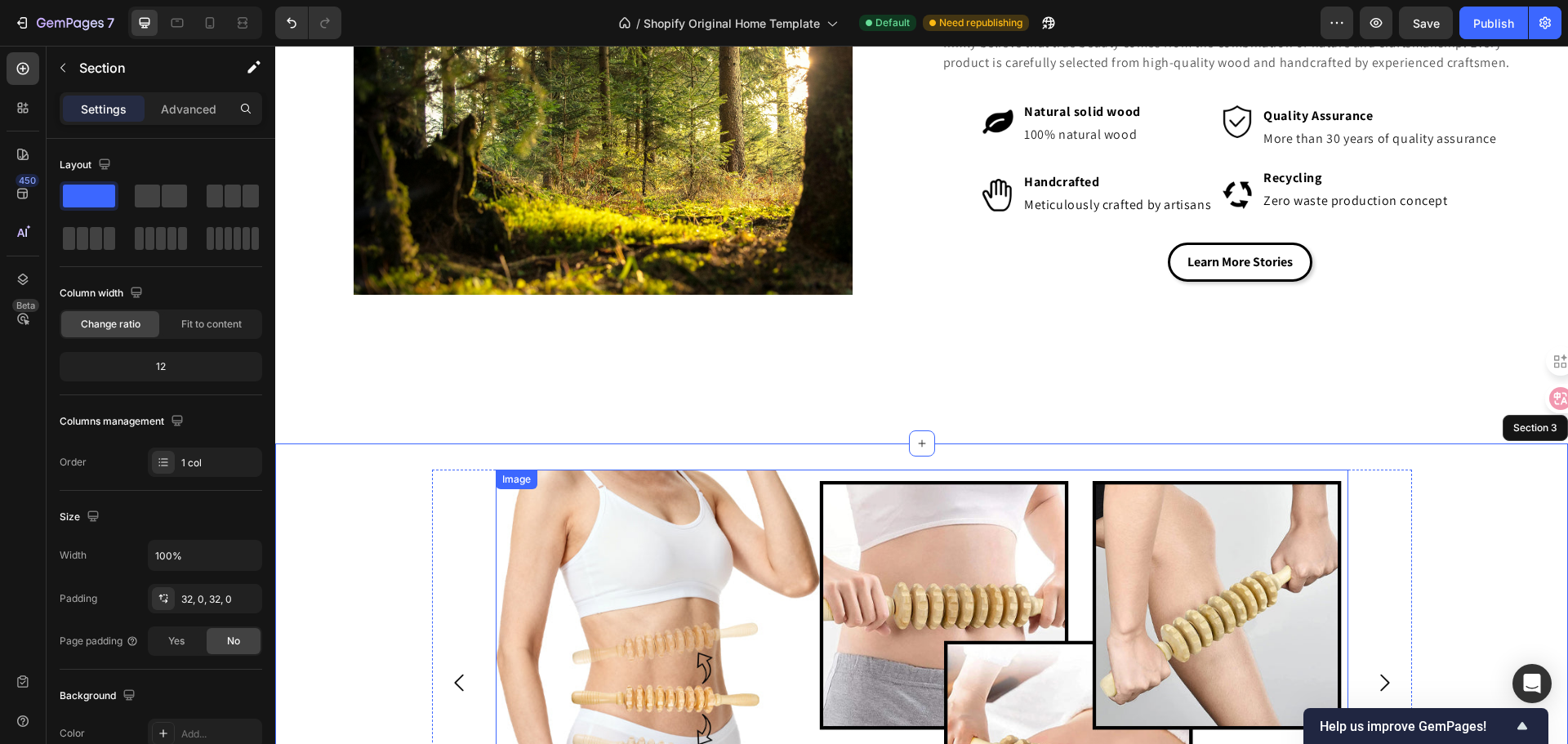
scroll to position [1281, 0]
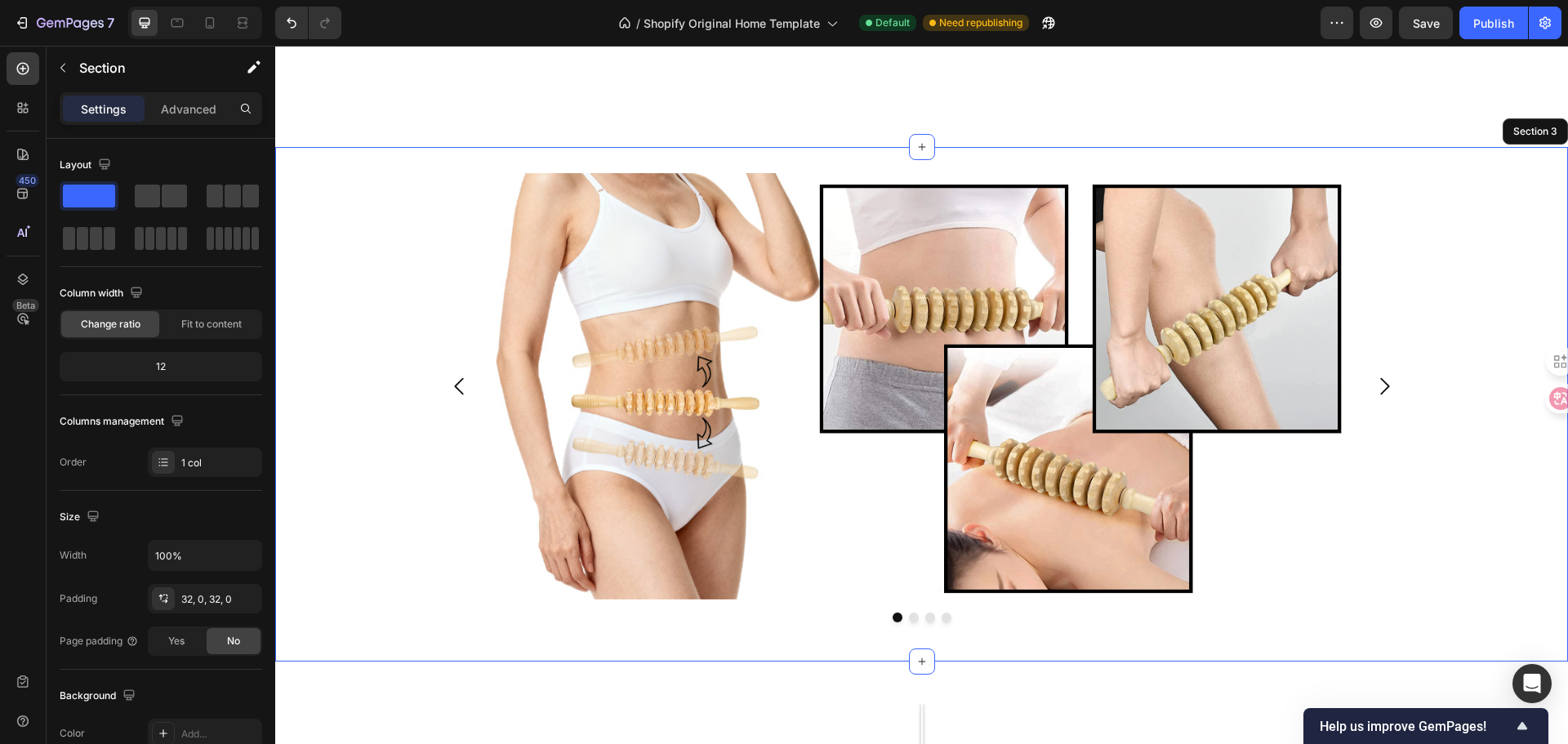
click at [1464, 423] on div "Image Drop element here Drop element here Drop element here [GEOGRAPHIC_DATA]" at bounding box center [920, 403] width 1292 height 462
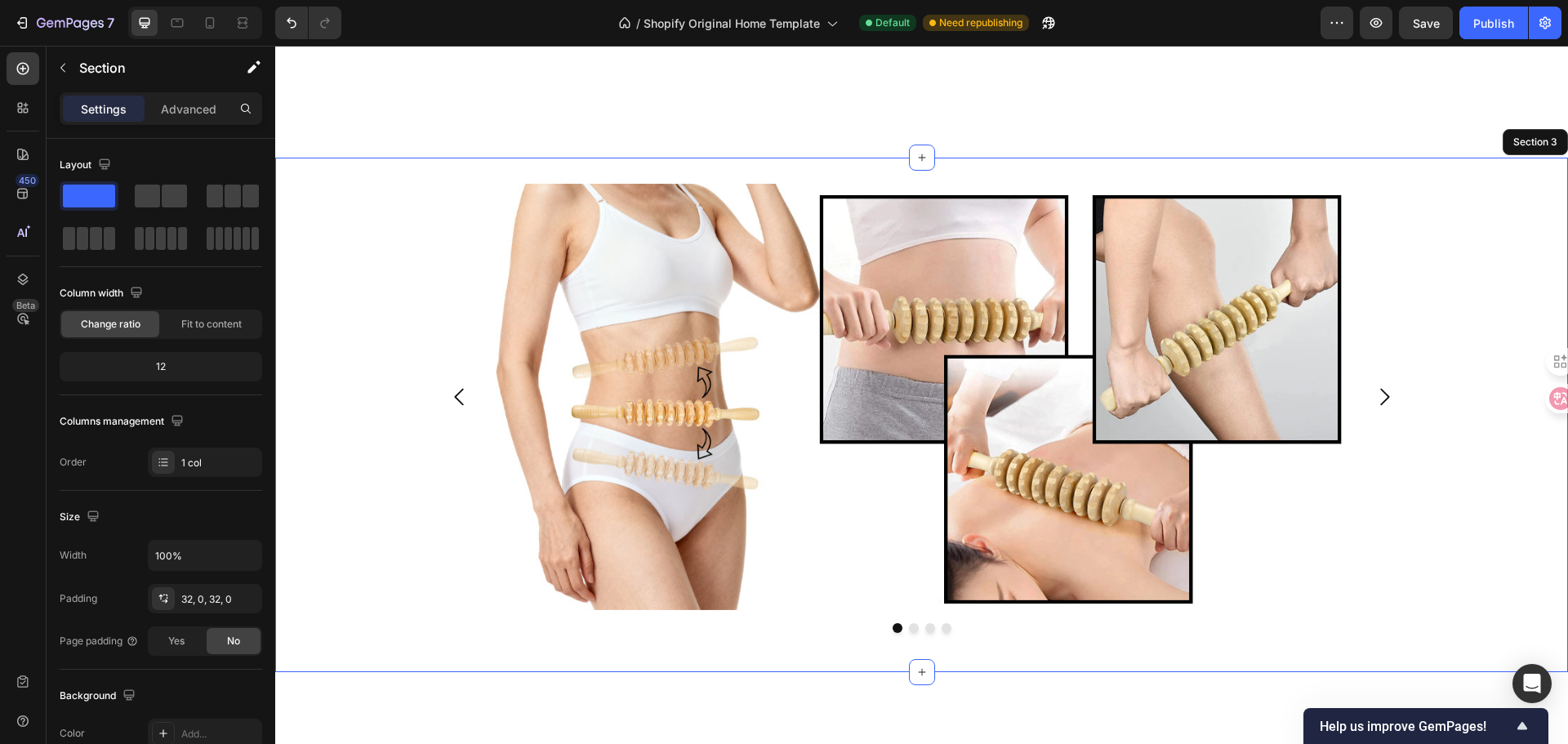
scroll to position [1526, 0]
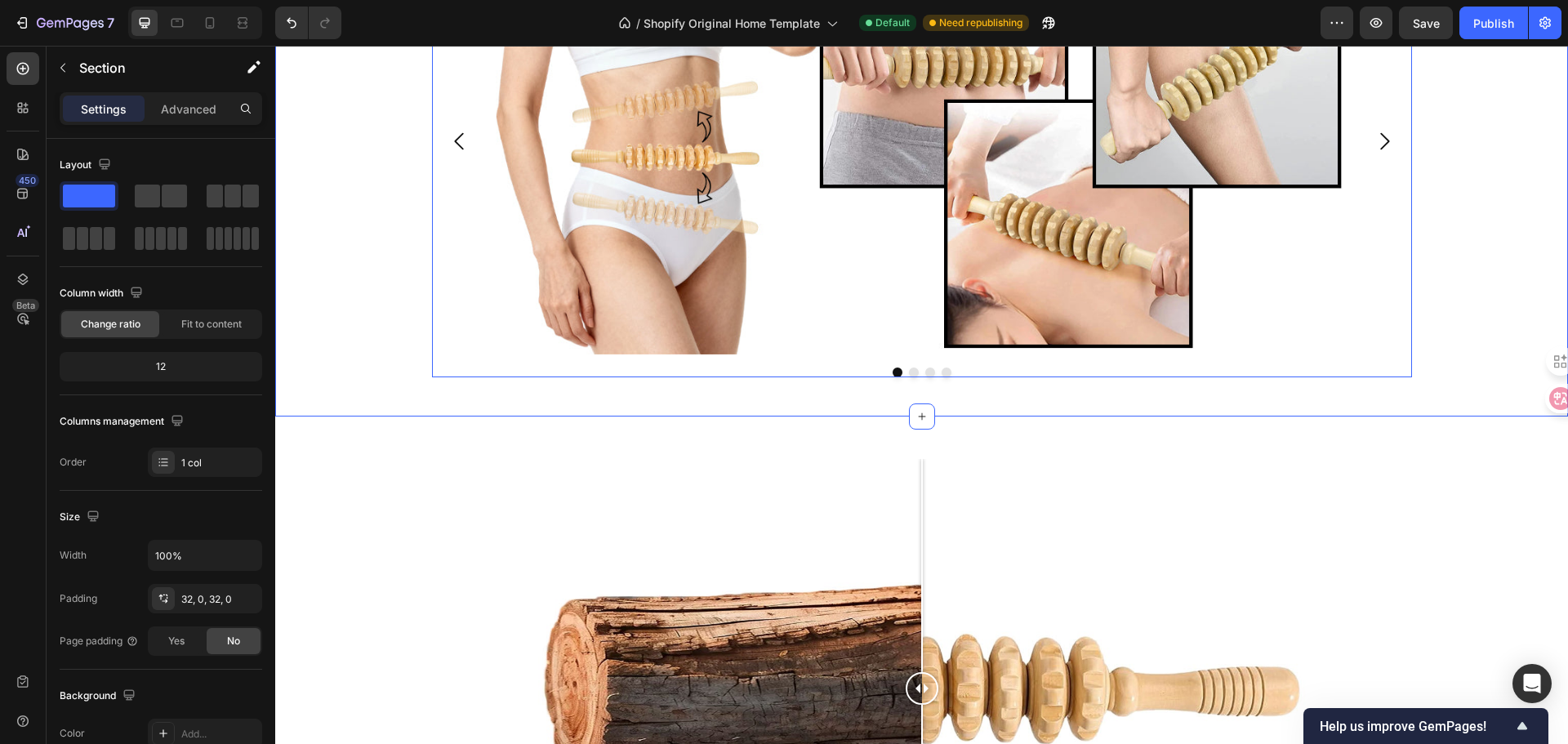
click at [1497, 338] on div "Image Drop element here Drop element here Drop element here [GEOGRAPHIC_DATA]" at bounding box center [920, 159] width 1292 height 462
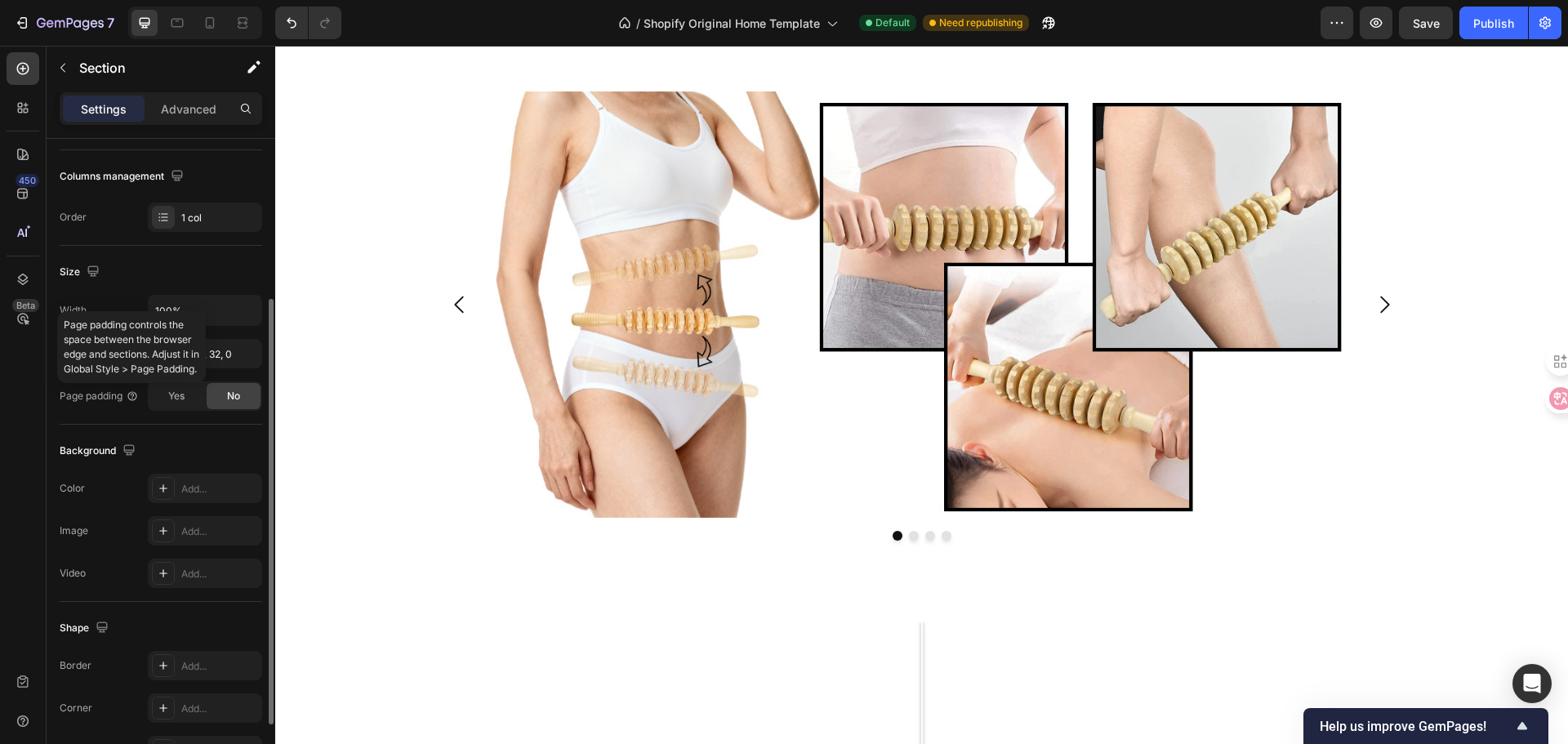
scroll to position [345, 0]
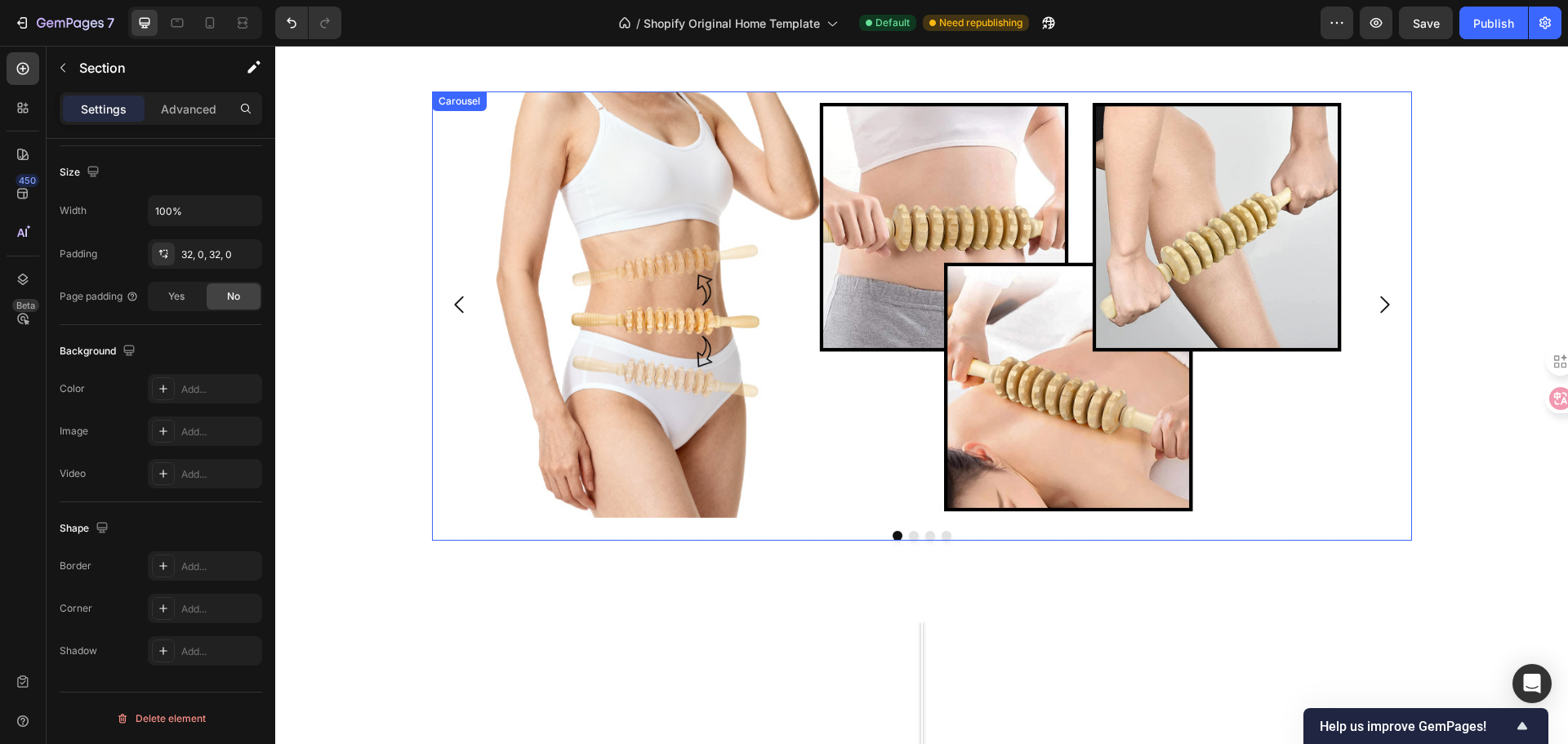
click at [1364, 412] on div "Image Drop element here Drop element here Drop element here" at bounding box center [921, 304] width 980 height 426
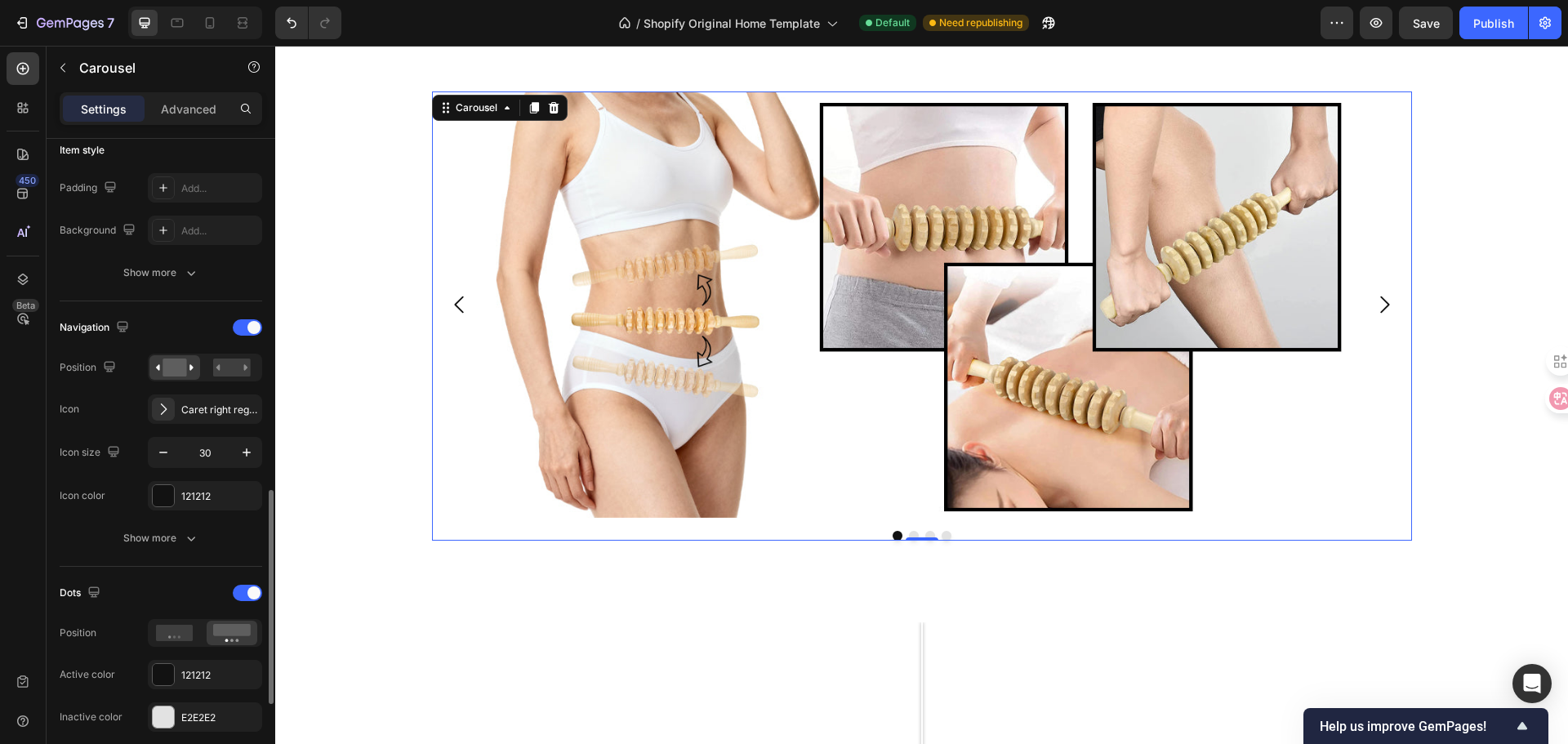
scroll to position [572, 0]
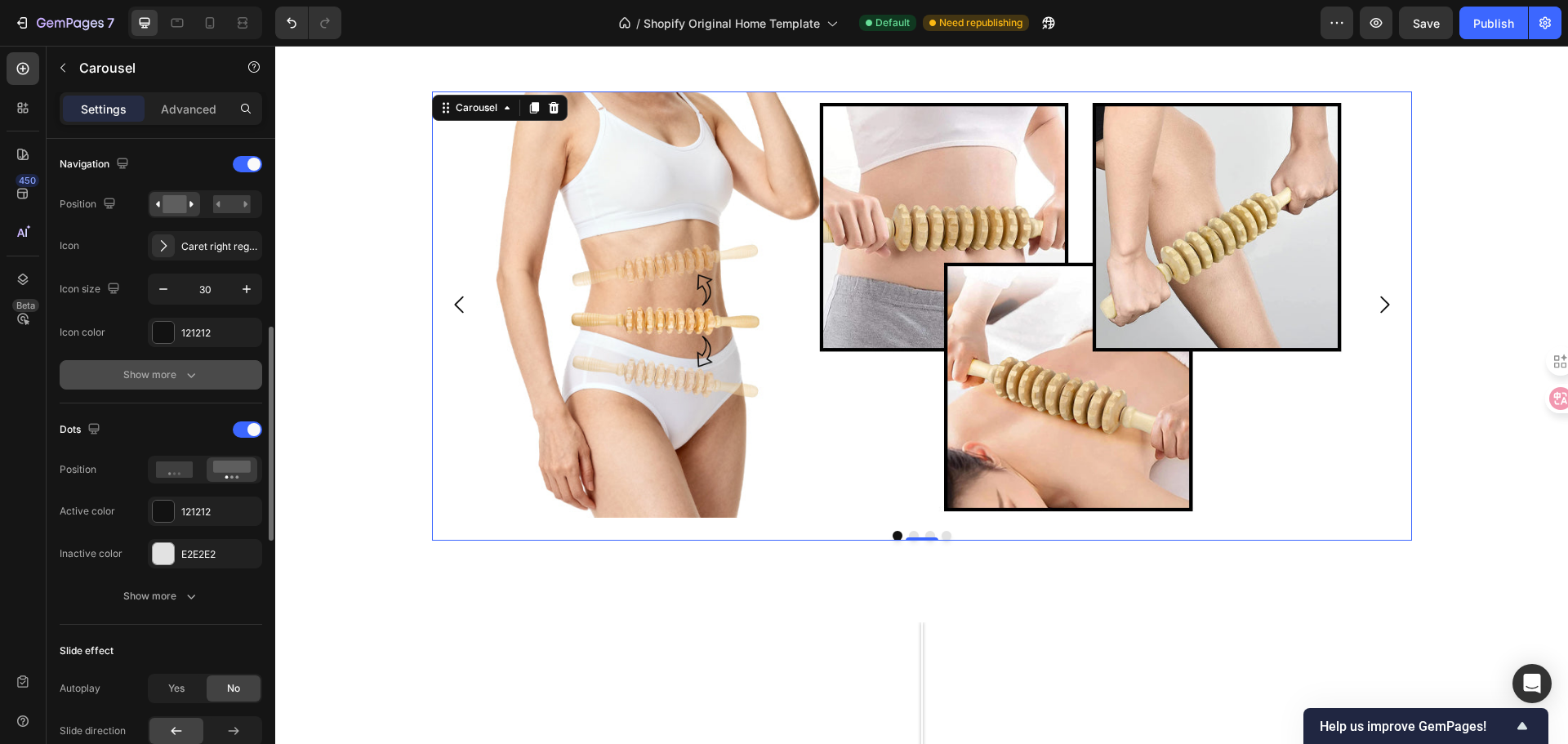
click at [145, 387] on button "Show more" at bounding box center [161, 375] width 202 height 29
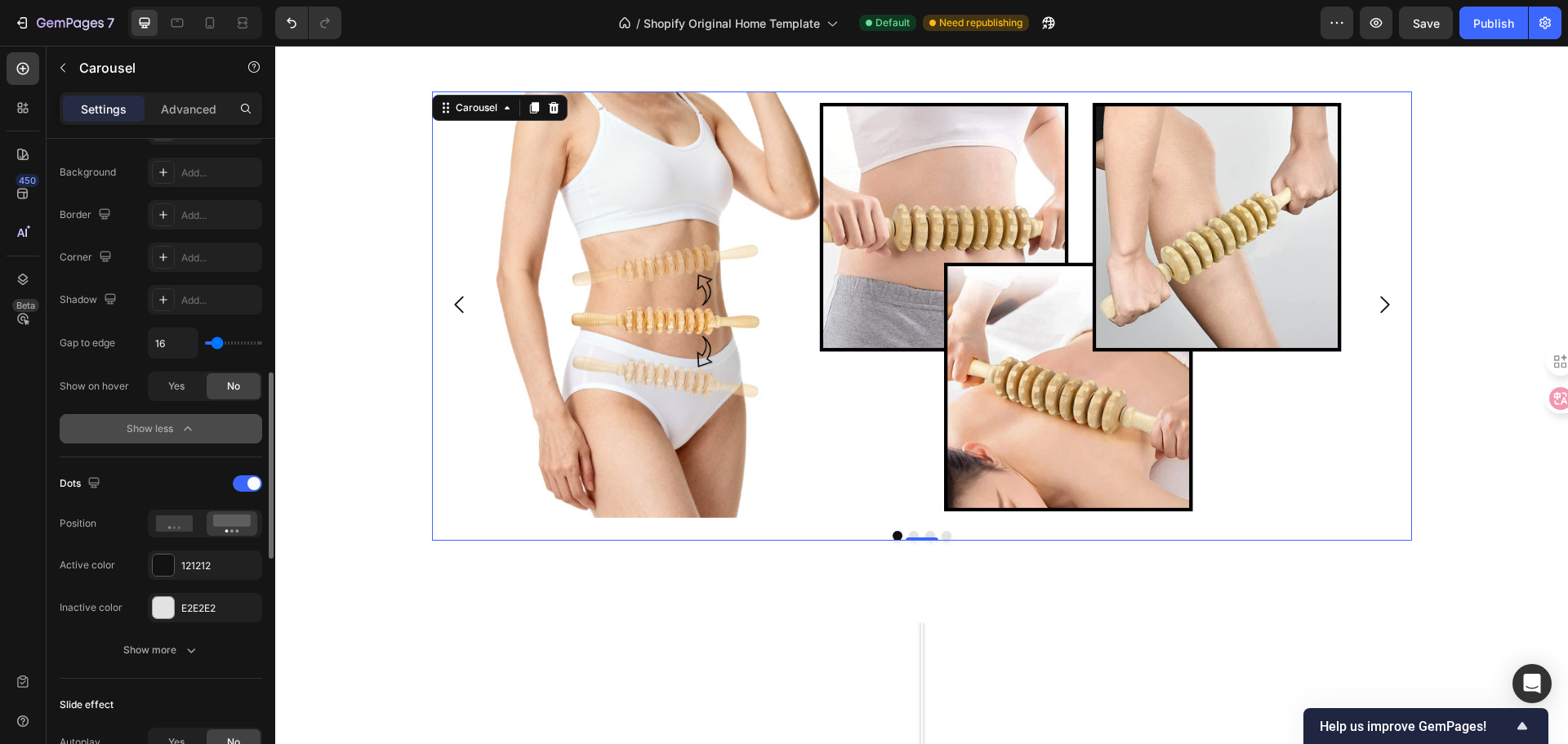
scroll to position [1062, 0]
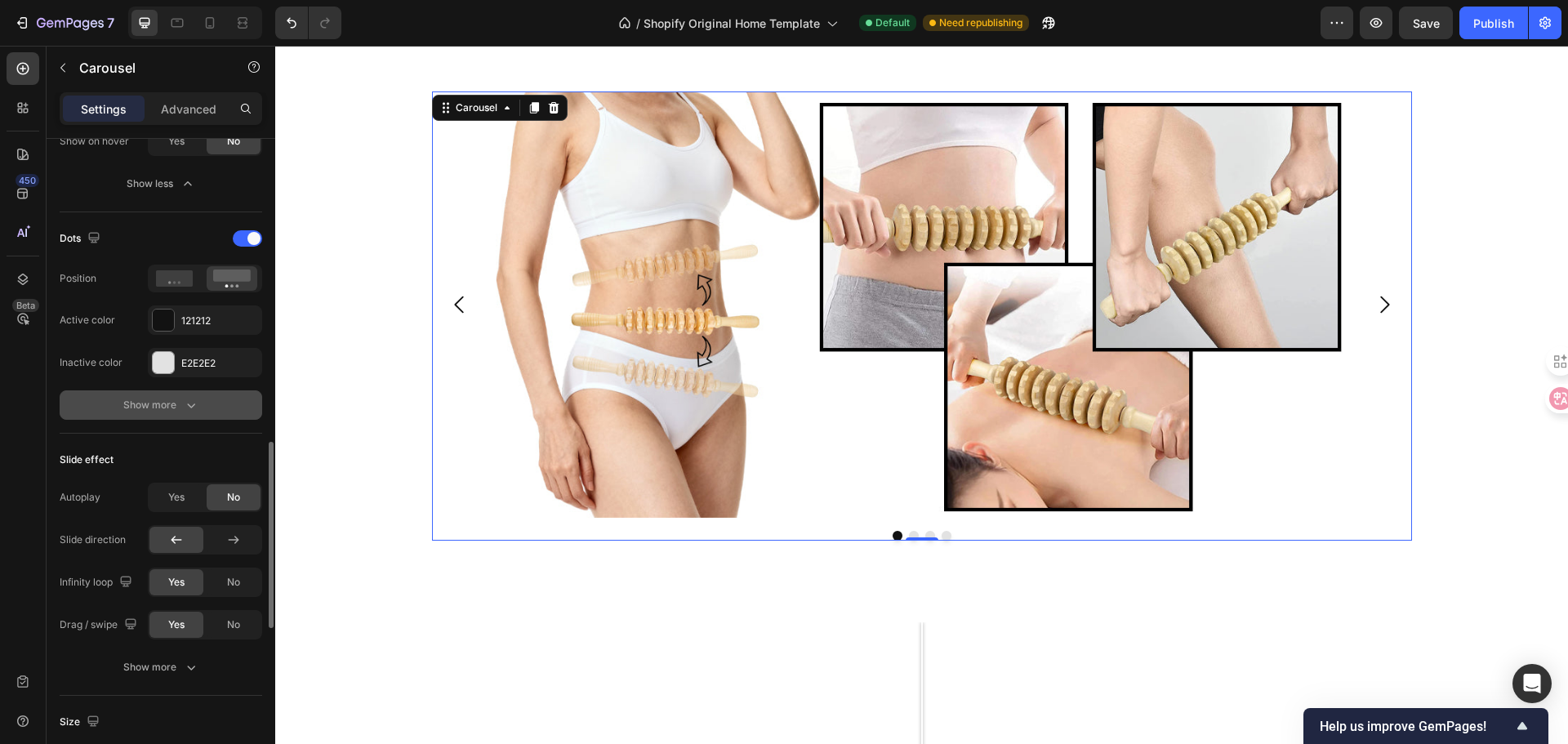
click at [168, 414] on button "Show more" at bounding box center [161, 405] width 202 height 29
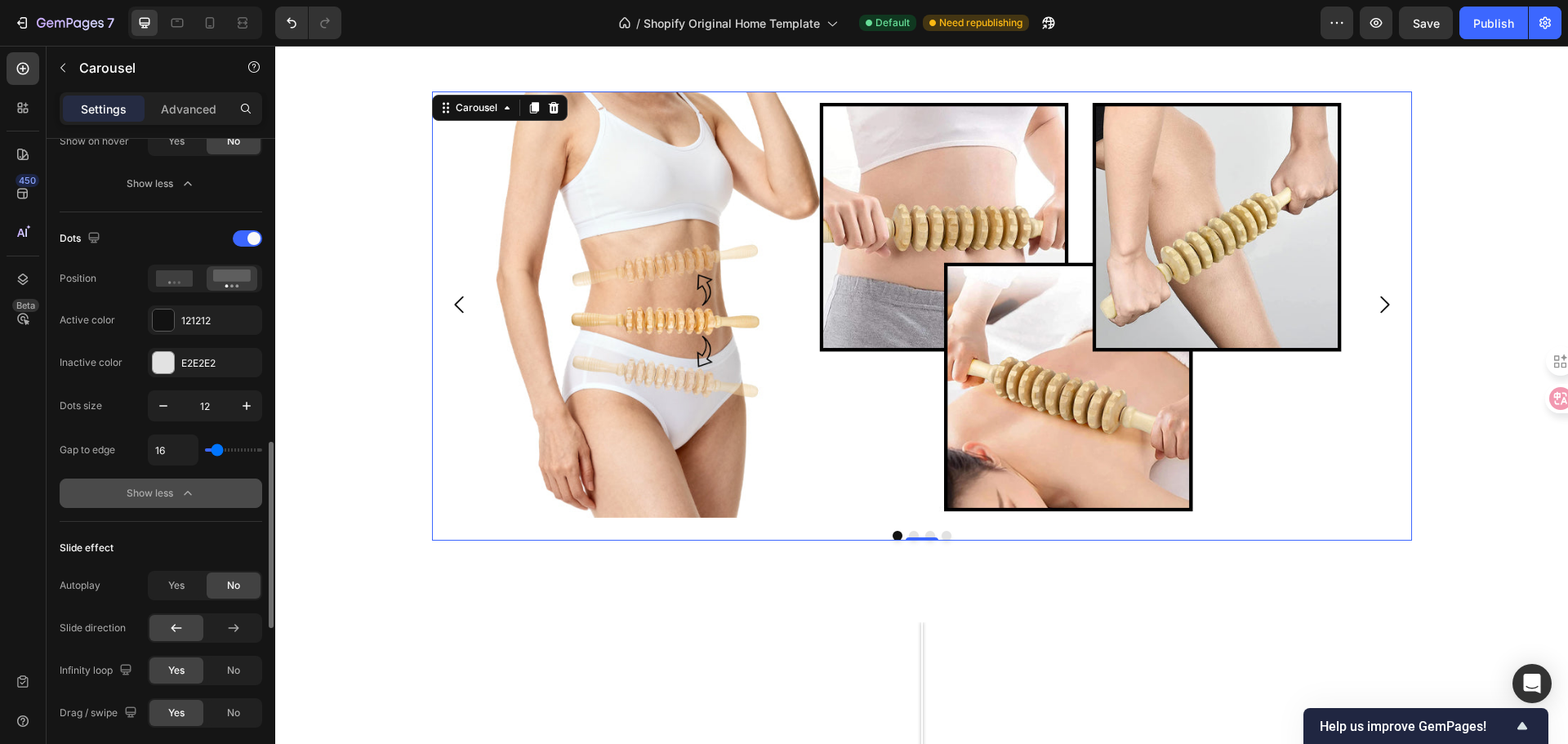
scroll to position [1389, 0]
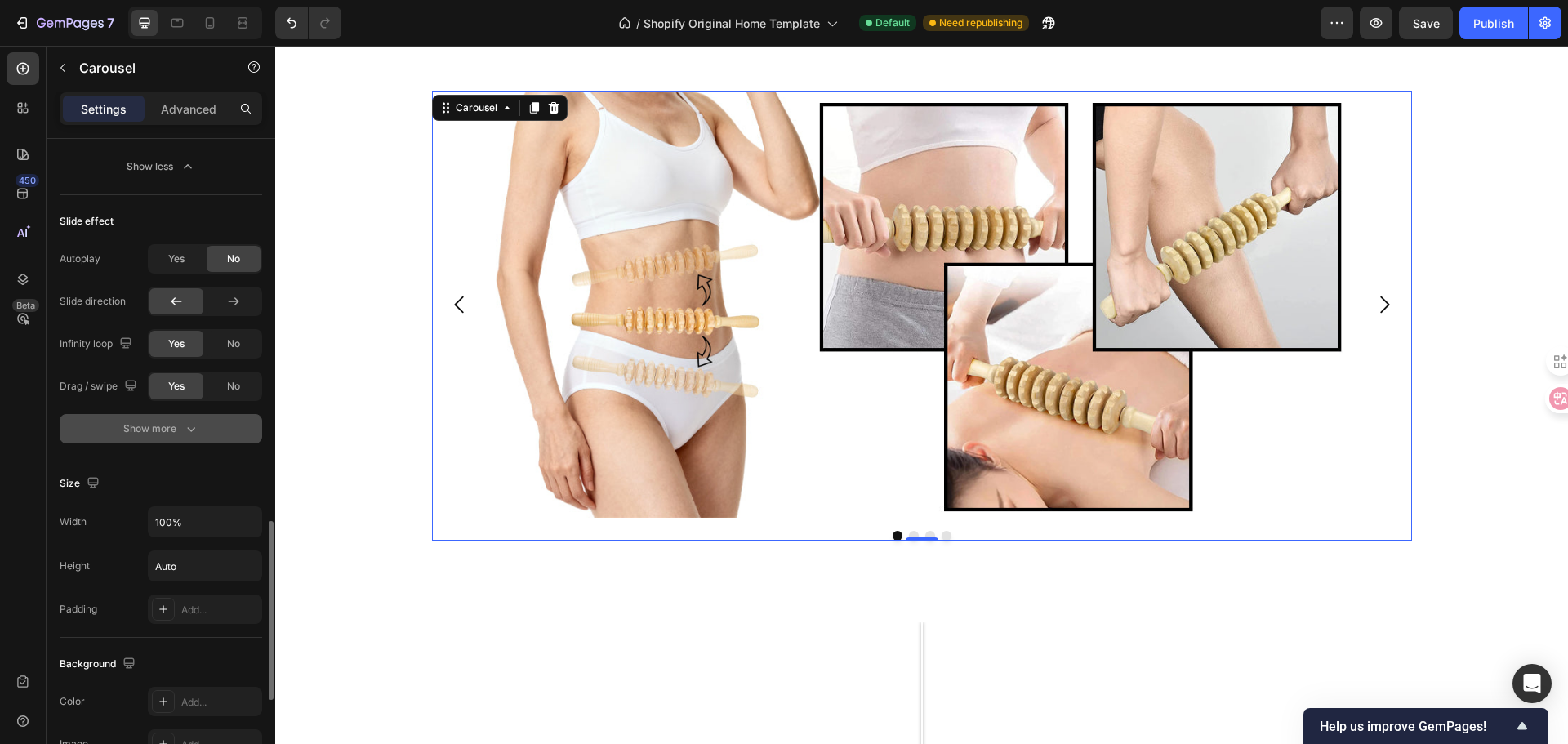
click at [163, 418] on button "Show more" at bounding box center [161, 429] width 202 height 29
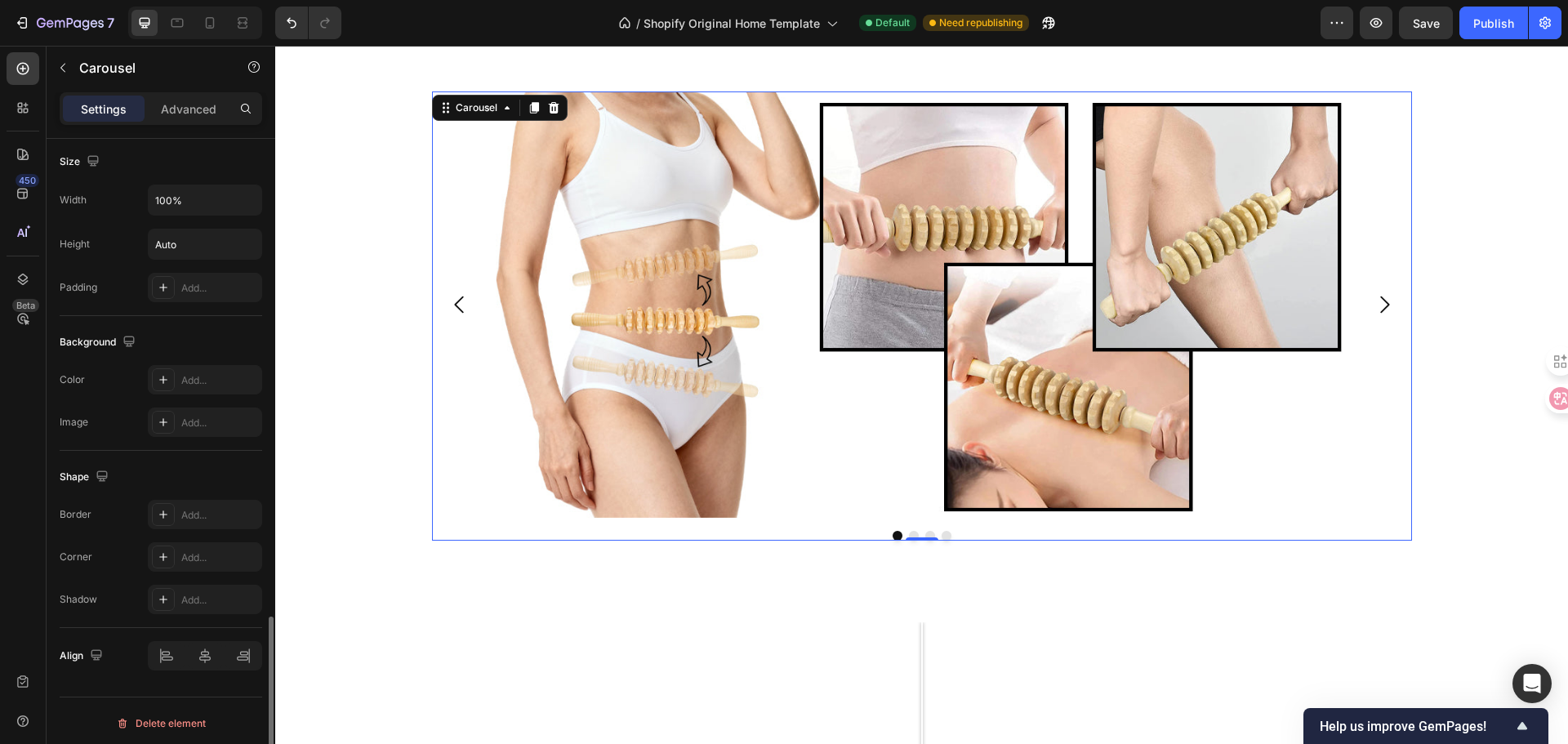
scroll to position [1802, 0]
click at [600, 411] on img at bounding box center [921, 304] width 853 height 426
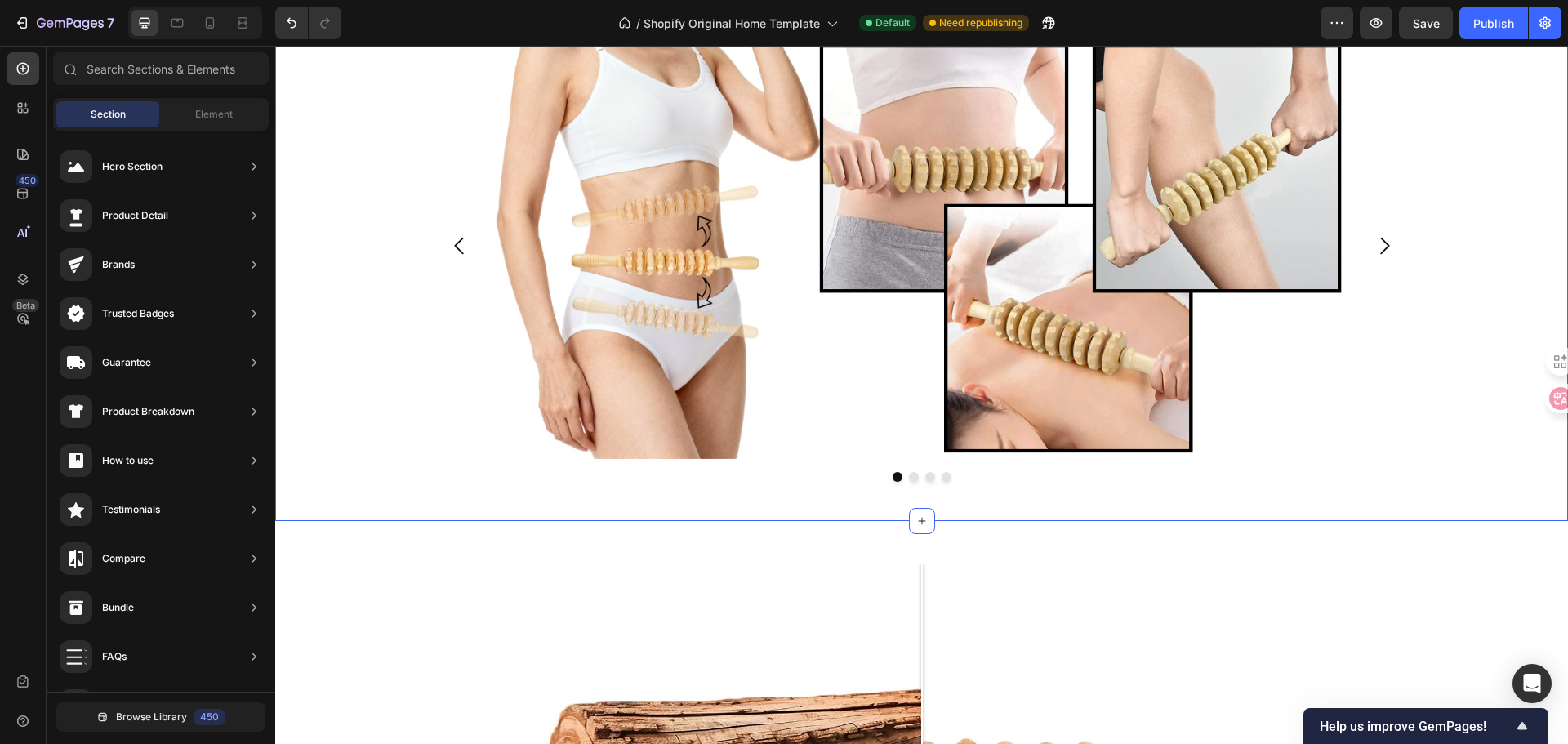
scroll to position [1156, 0]
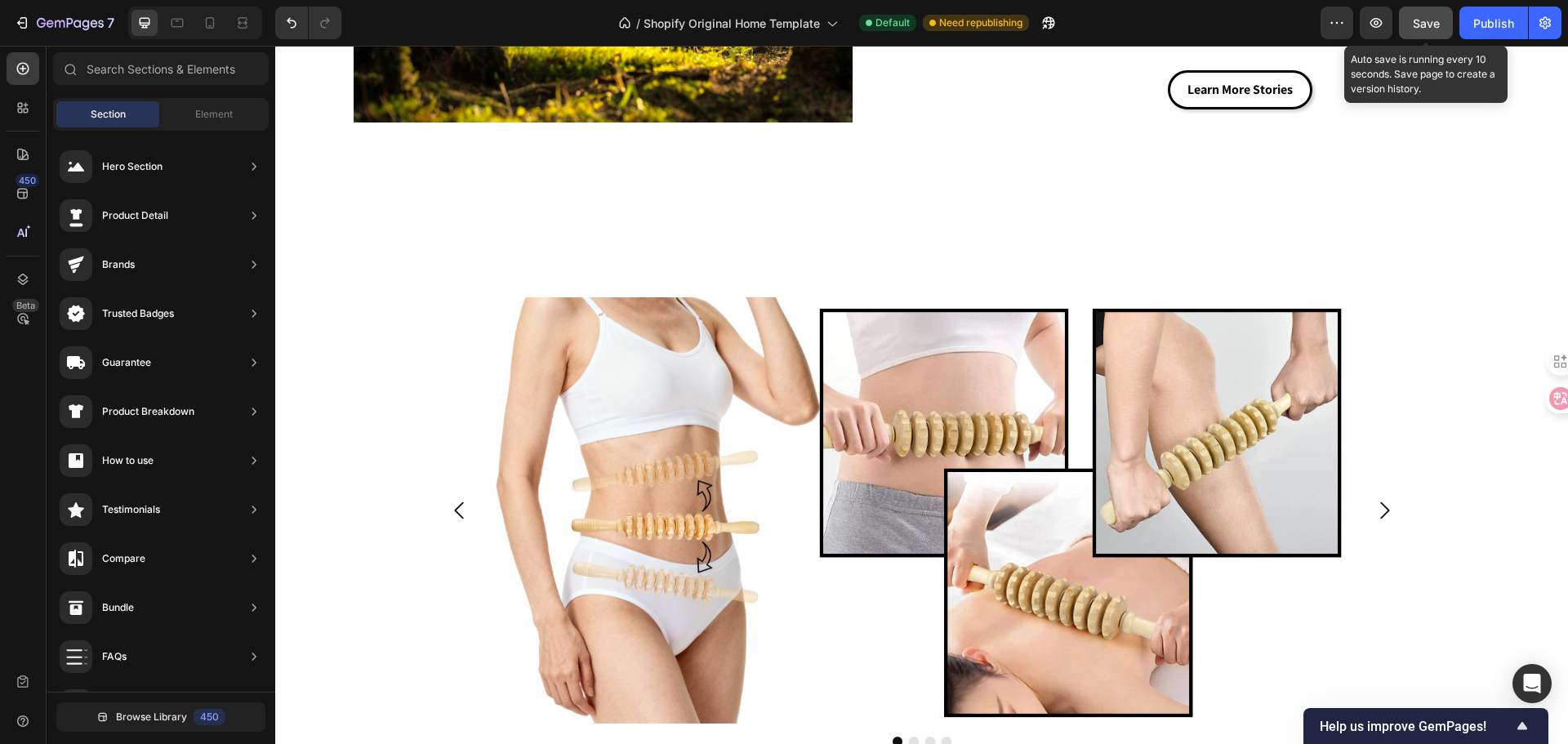
click at [1429, 22] on span "Save" at bounding box center [1426, 24] width 26 height 14
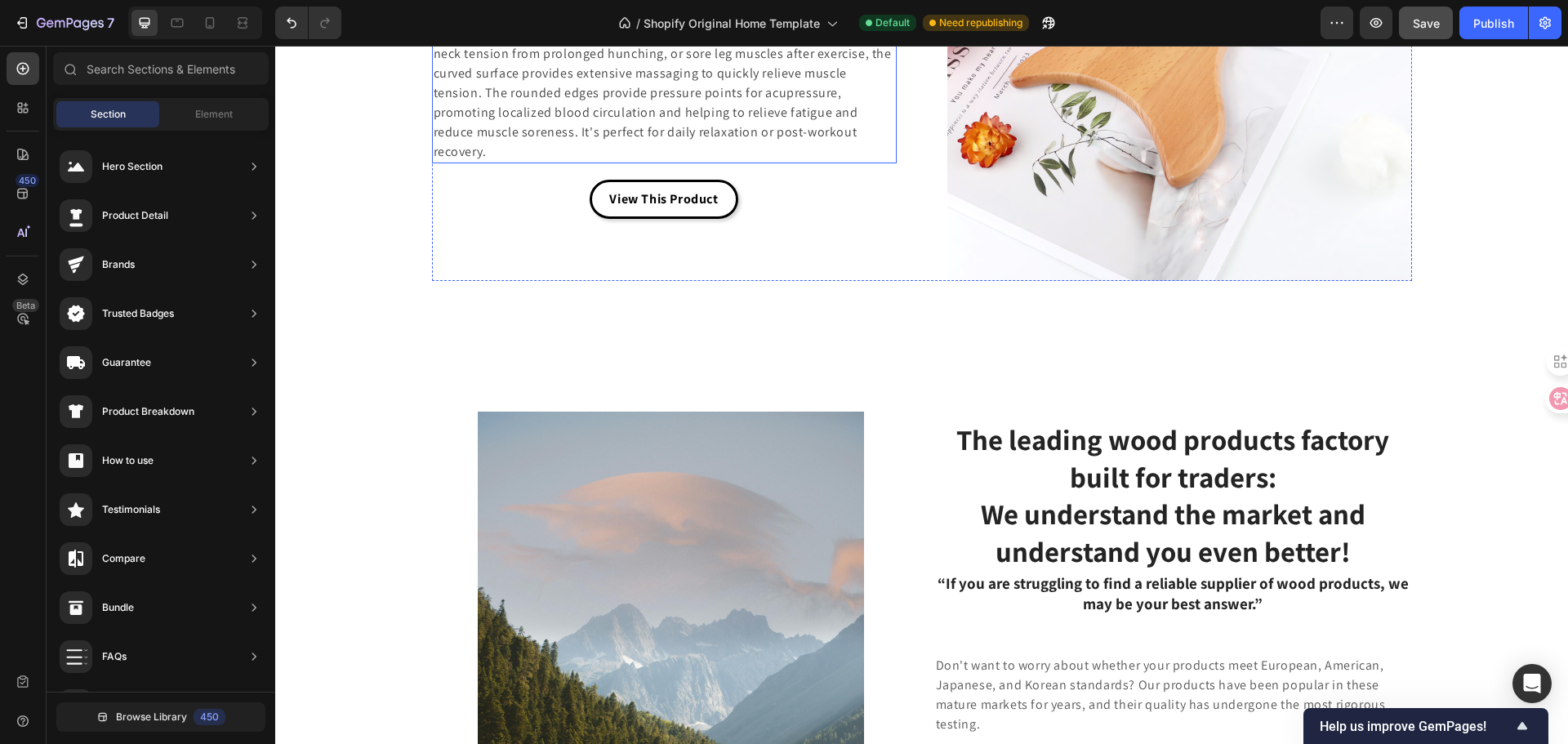
scroll to position [4179, 0]
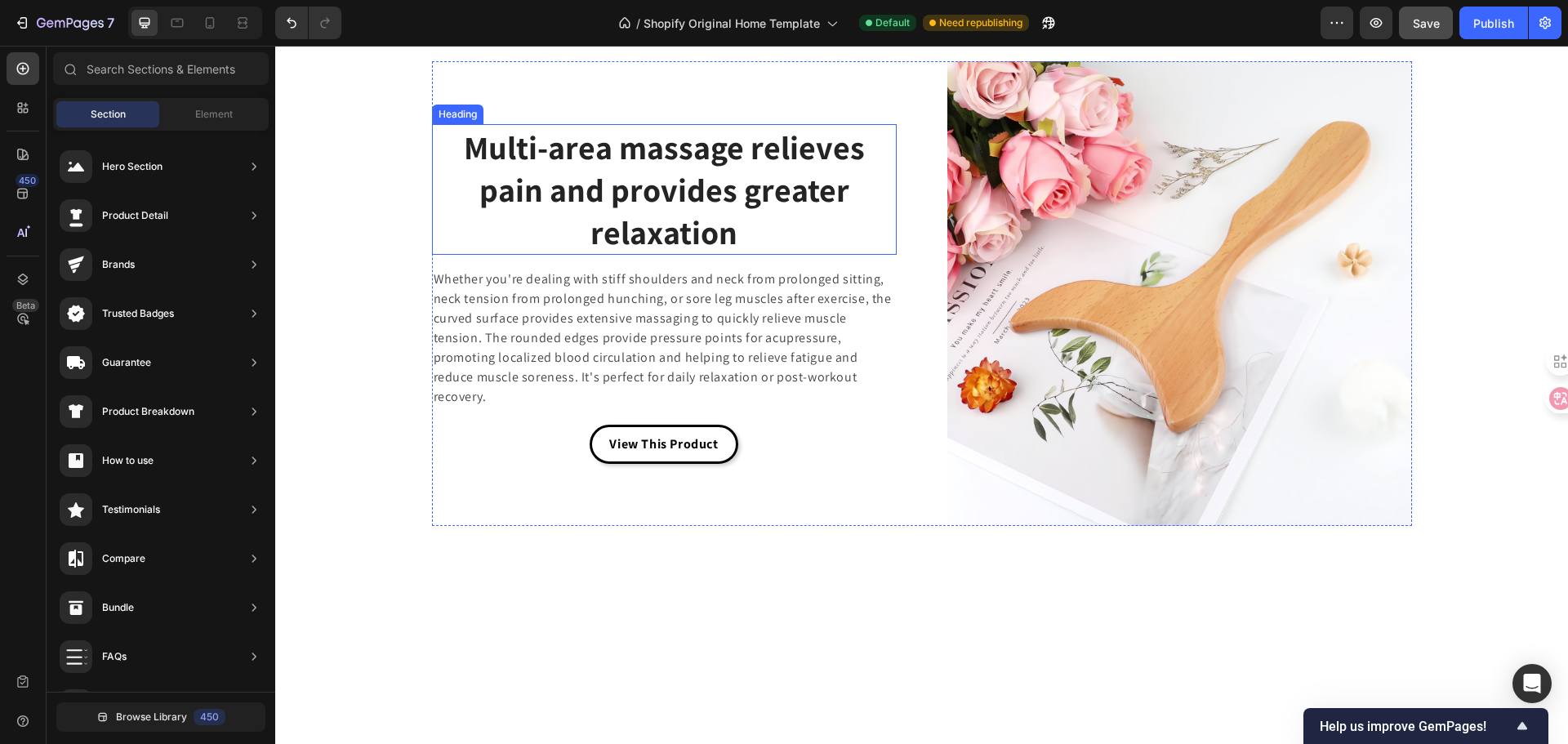
drag, startPoint x: 850, startPoint y: 410, endPoint x: 903, endPoint y: 381, distance: 60.4
click at [851, 255] on h2 "Multi-area massage relieves pain and provides greater relaxation" at bounding box center [664, 188] width 465 height 131
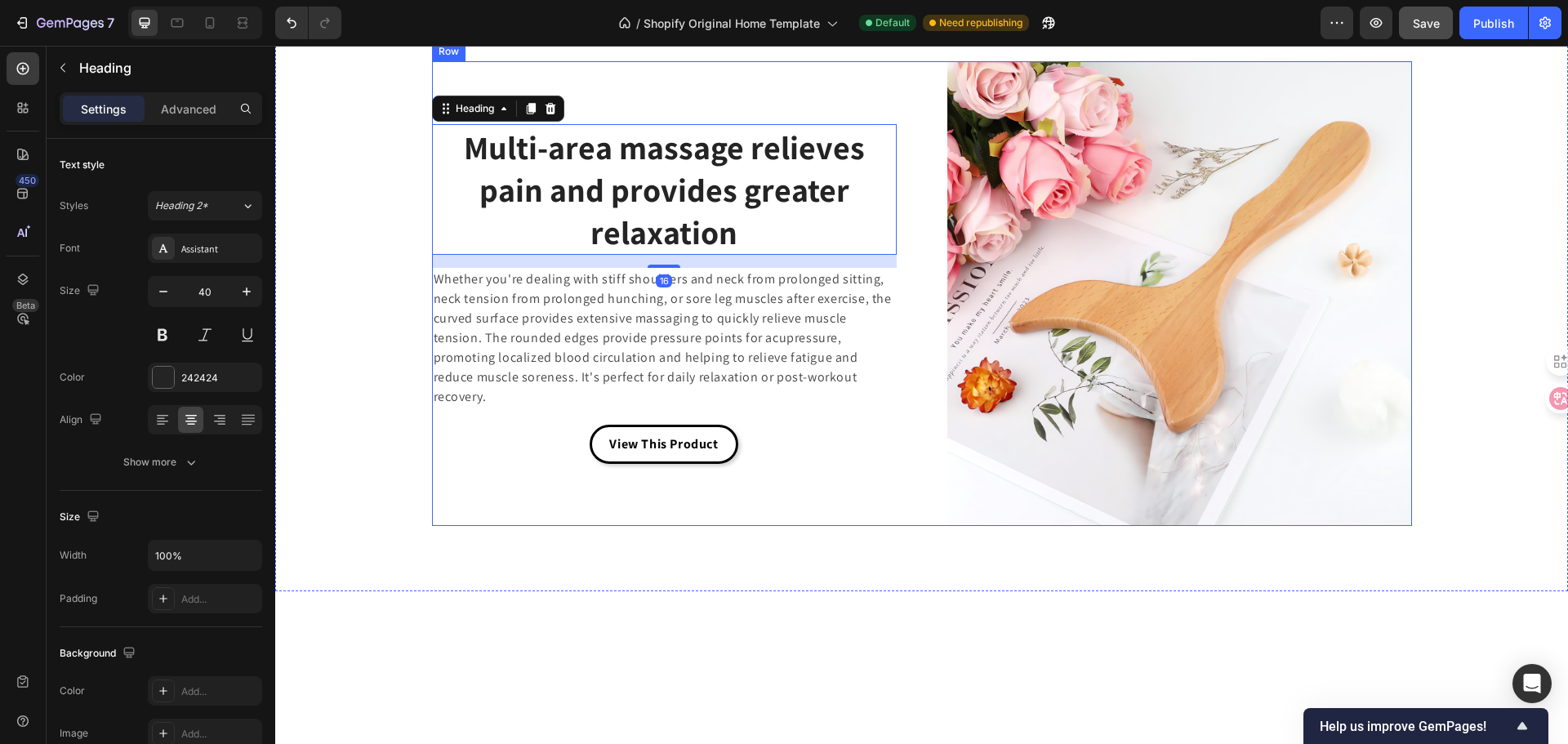
click at [922, 362] on div "Multi-area massage relieves pain and provides greater relaxation Heading 16 Whe…" at bounding box center [921, 293] width 980 height 465
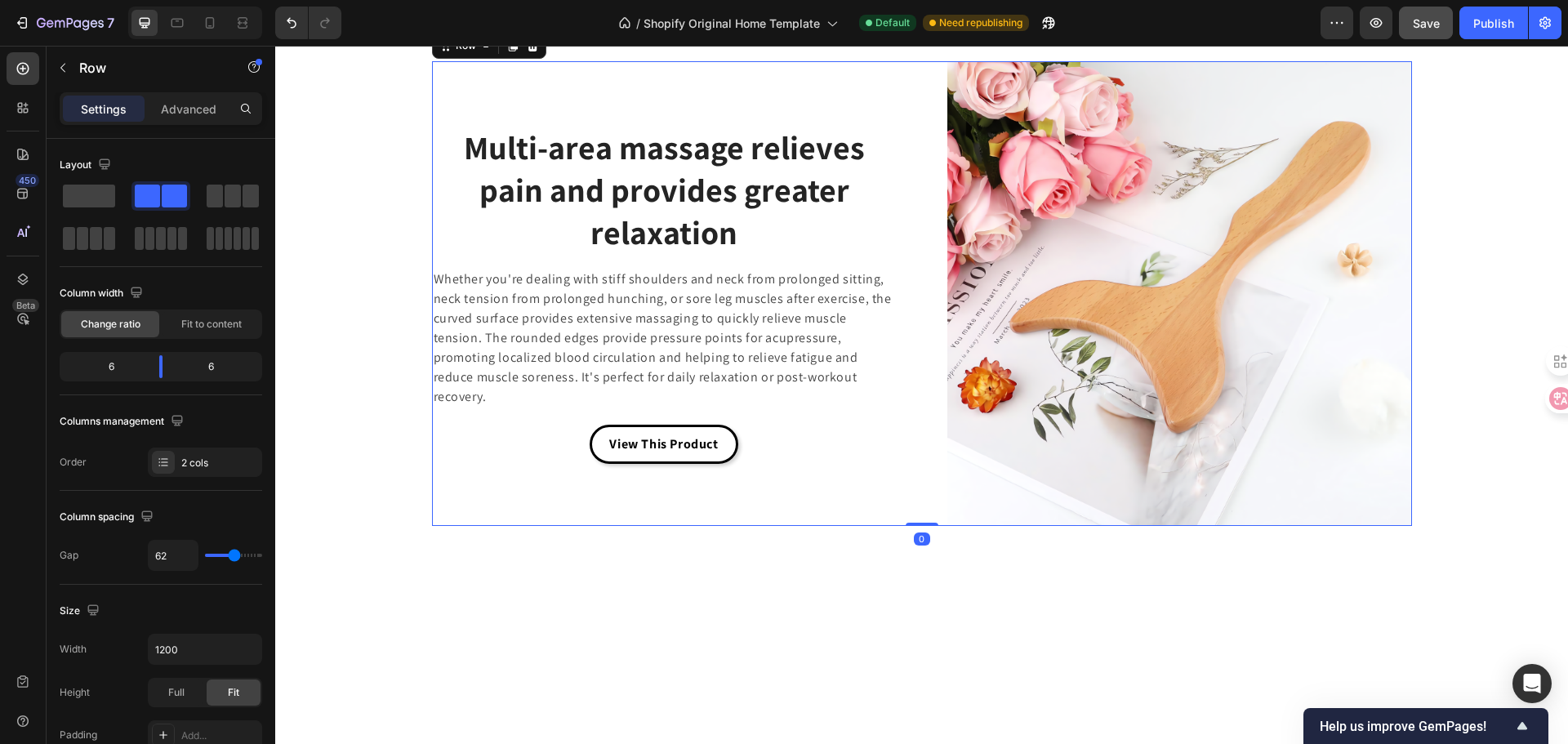
scroll to position [4097, 0]
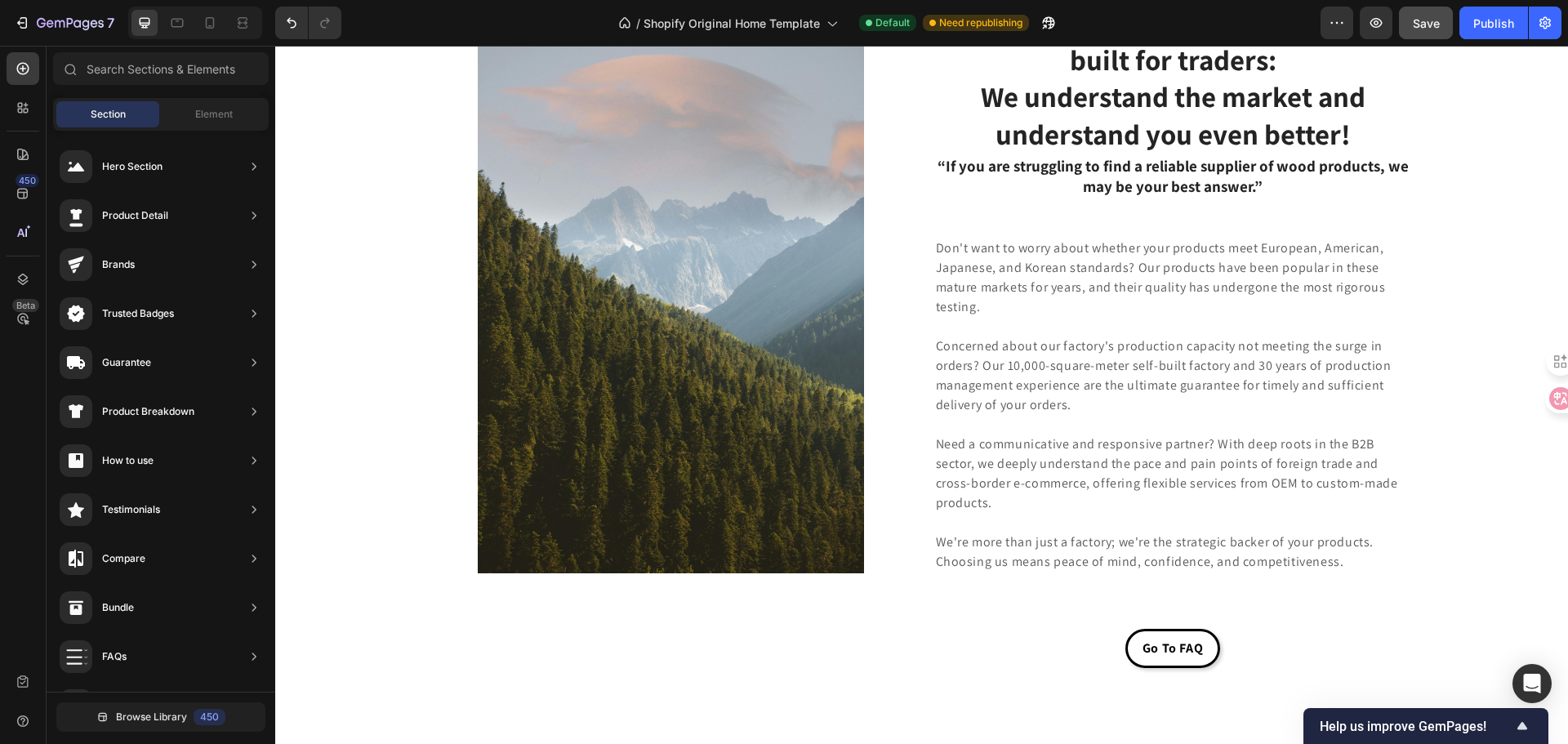
scroll to position [4679, 0]
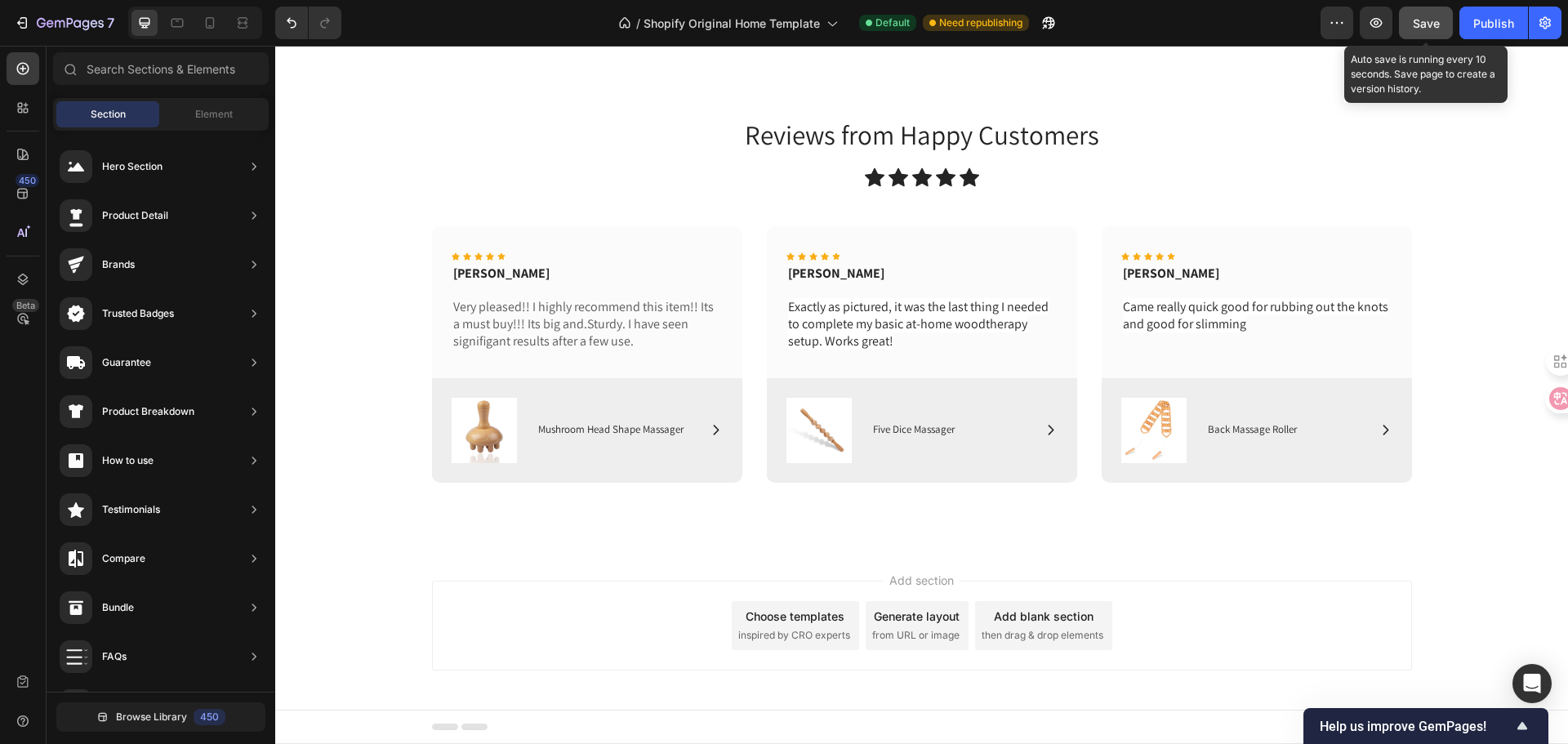
click at [1421, 36] on button "Save" at bounding box center [1426, 23] width 54 height 32
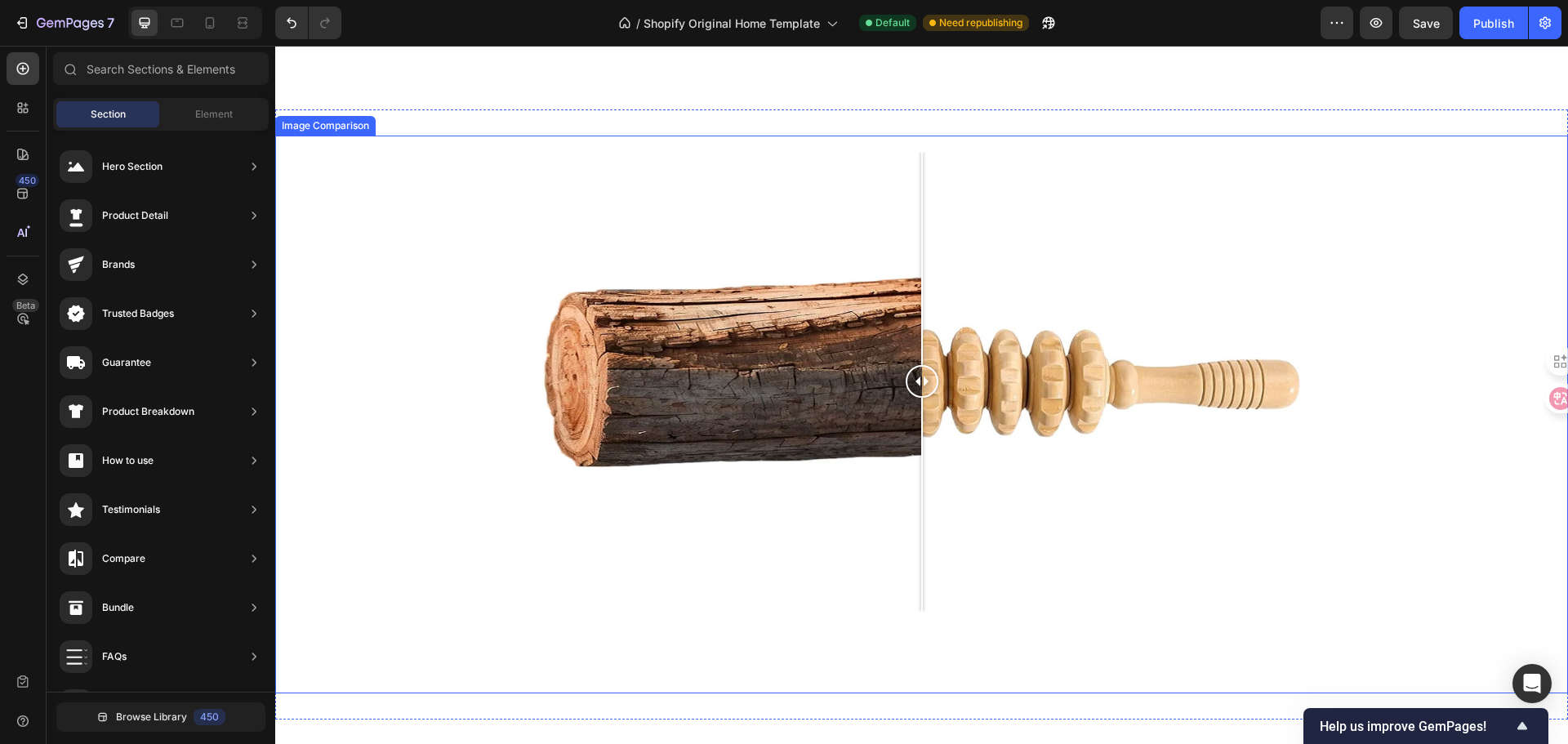
scroll to position [2043, 0]
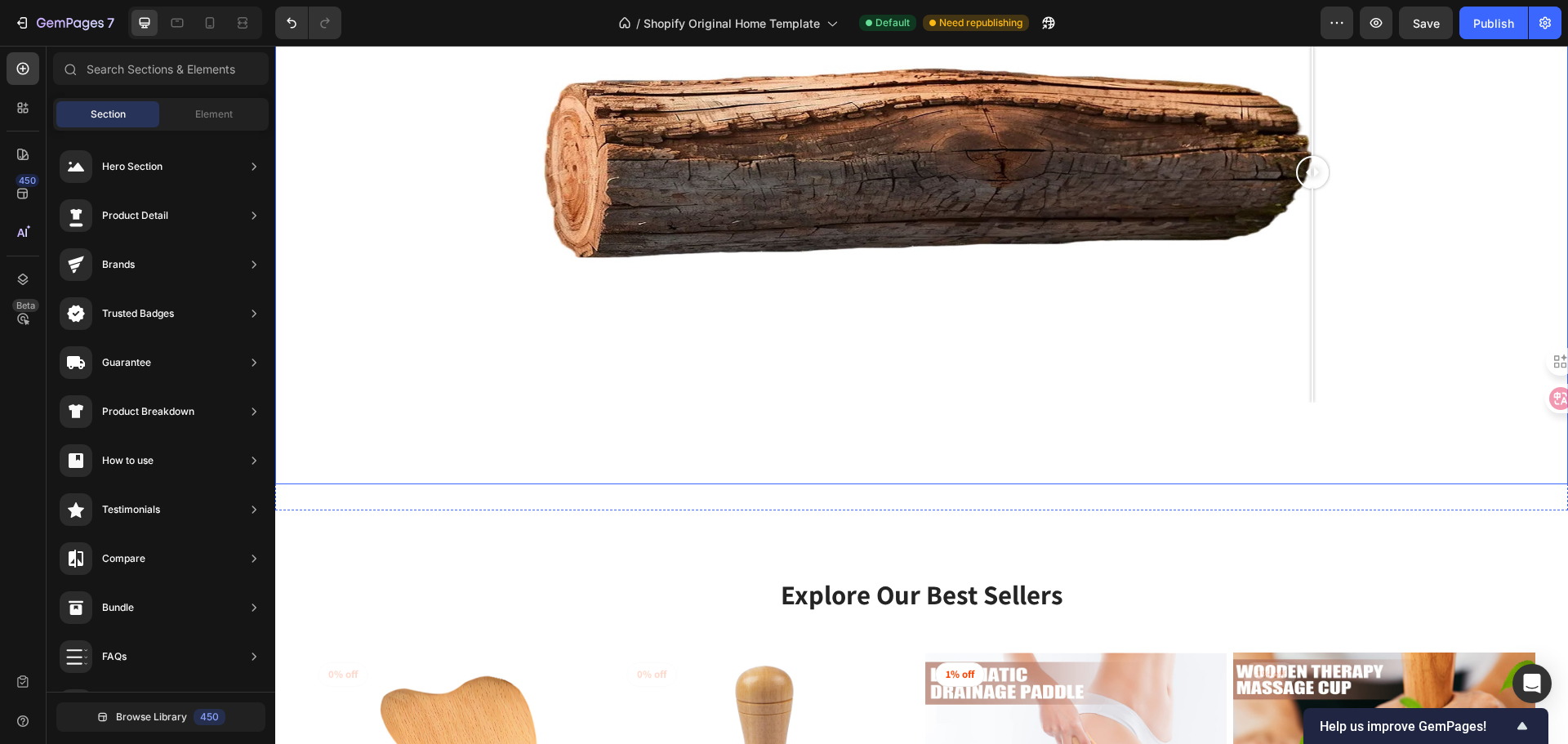
drag, startPoint x: 907, startPoint y: 173, endPoint x: 634, endPoint y: 147, distance: 274.2
click at [1296, 147] on div at bounding box center [1312, 173] width 32 height 460
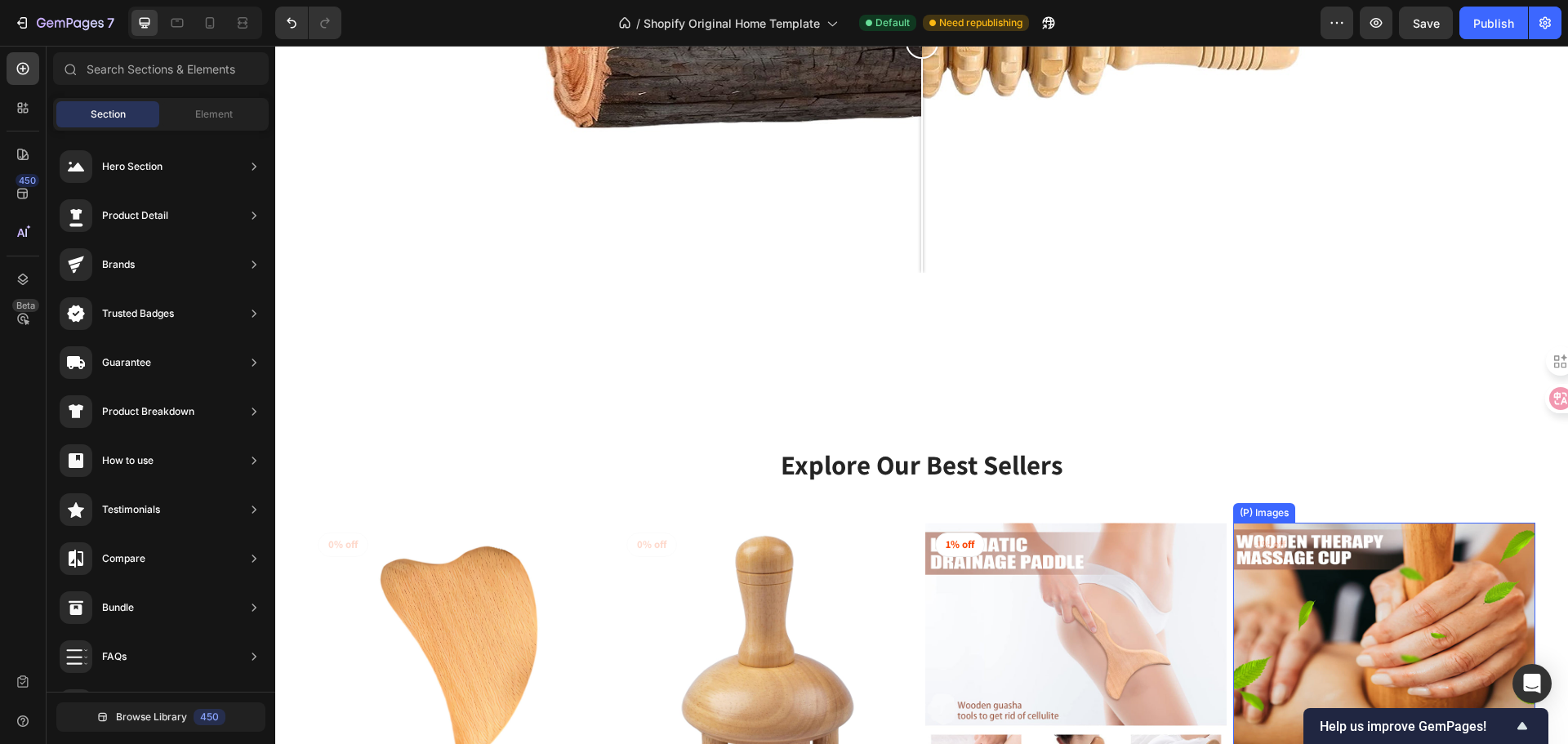
scroll to position [1960, 0]
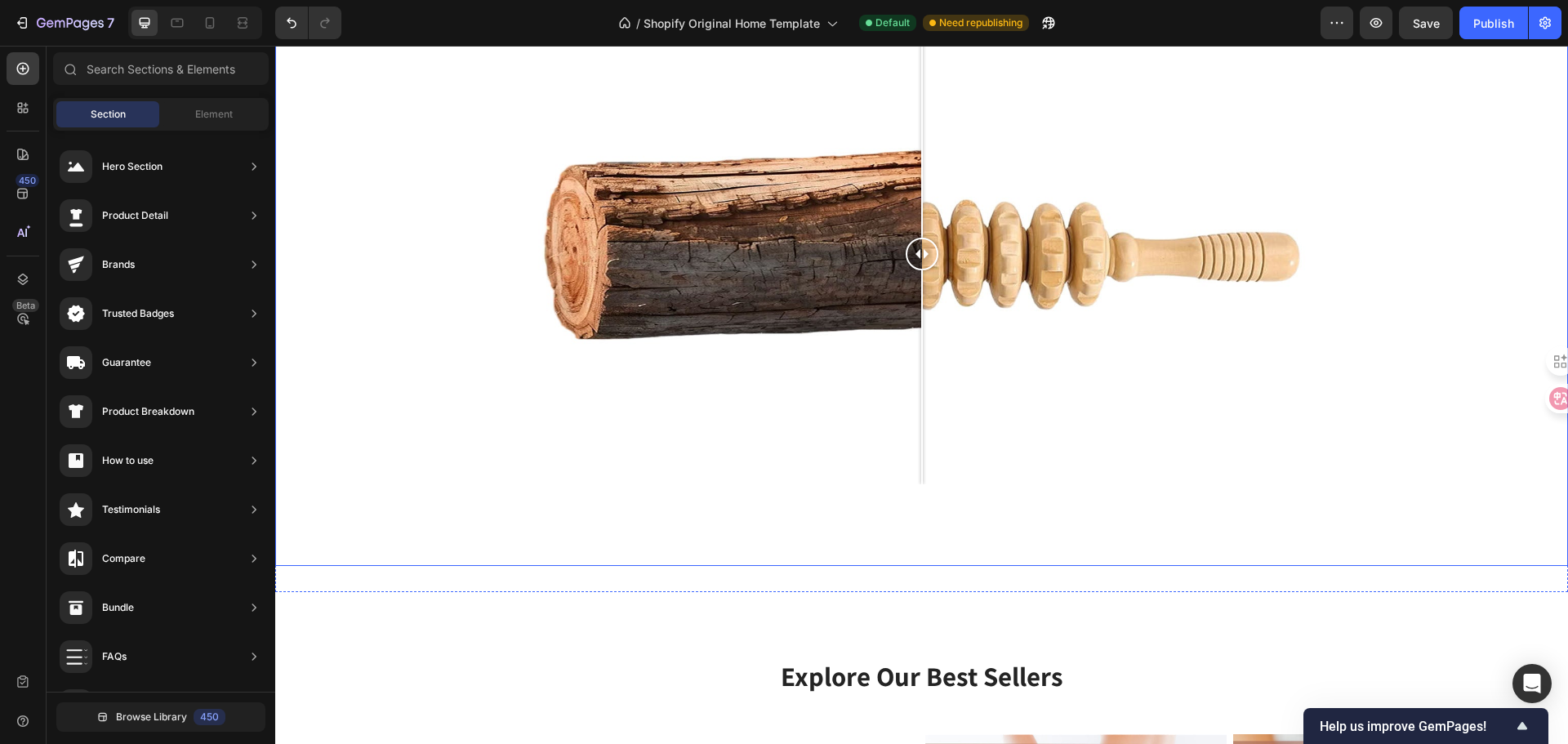
click at [807, 396] on div at bounding box center [921, 254] width 816 height 460
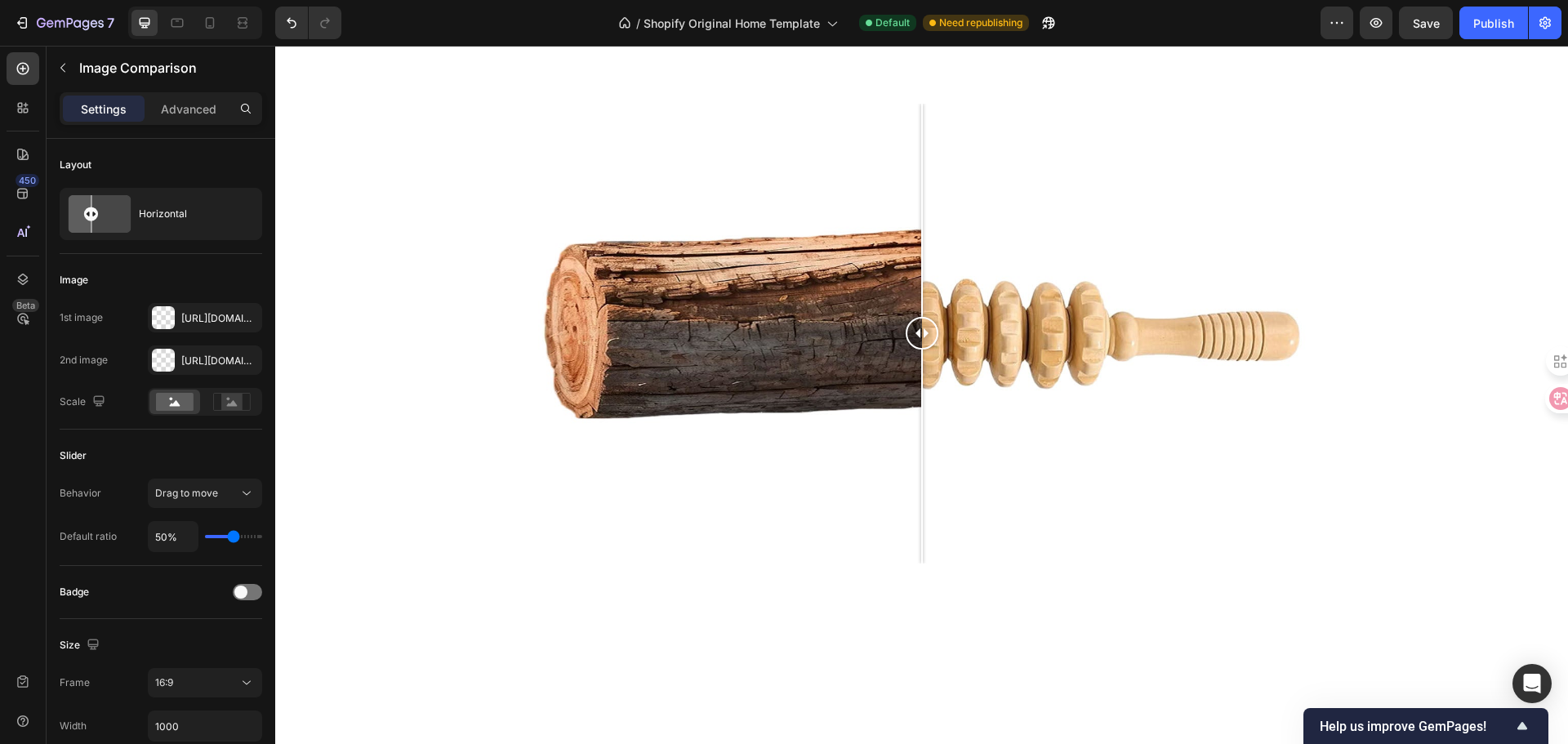
scroll to position [1683, 0]
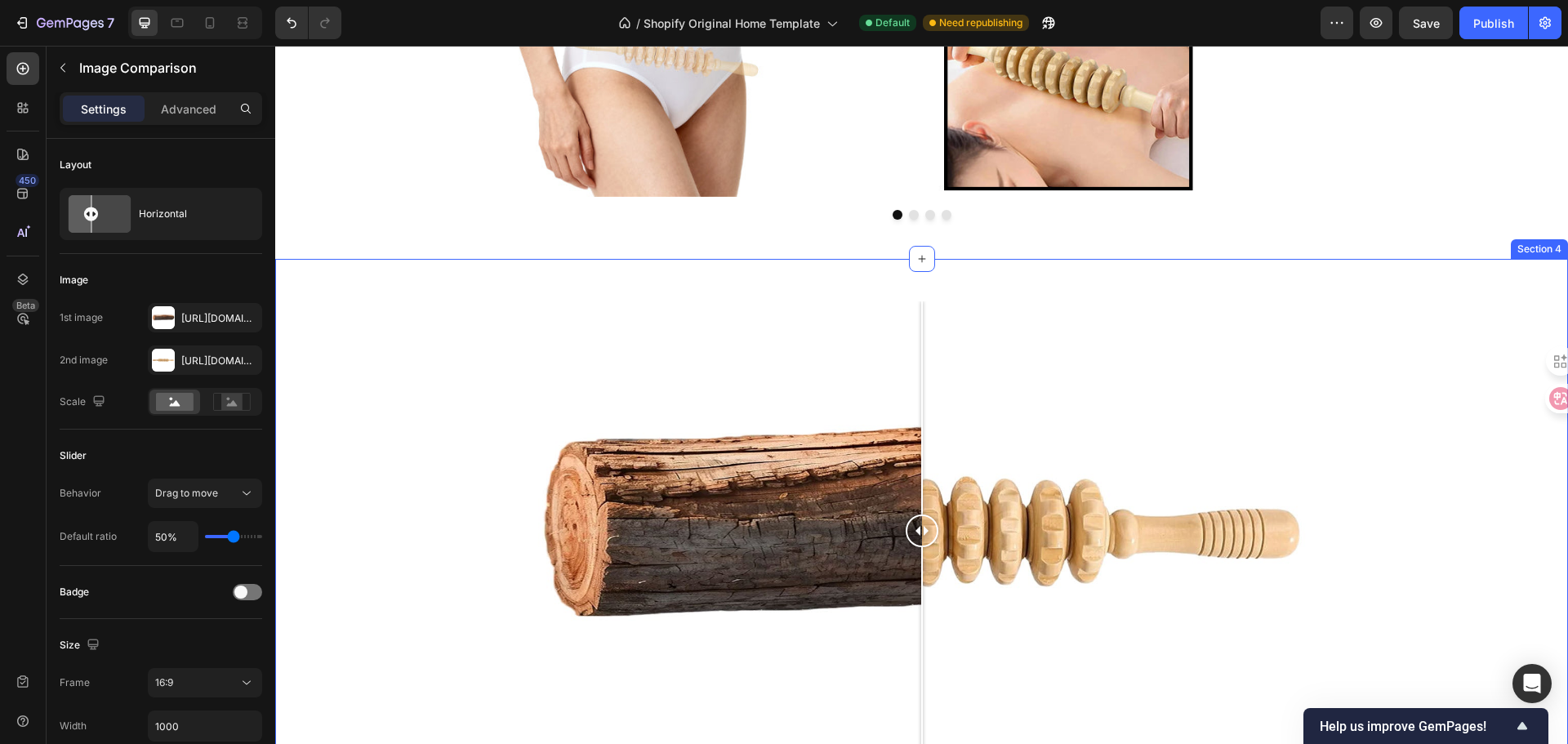
click at [840, 271] on div "Image Comparison Section 4" at bounding box center [920, 564] width 1292 height 611
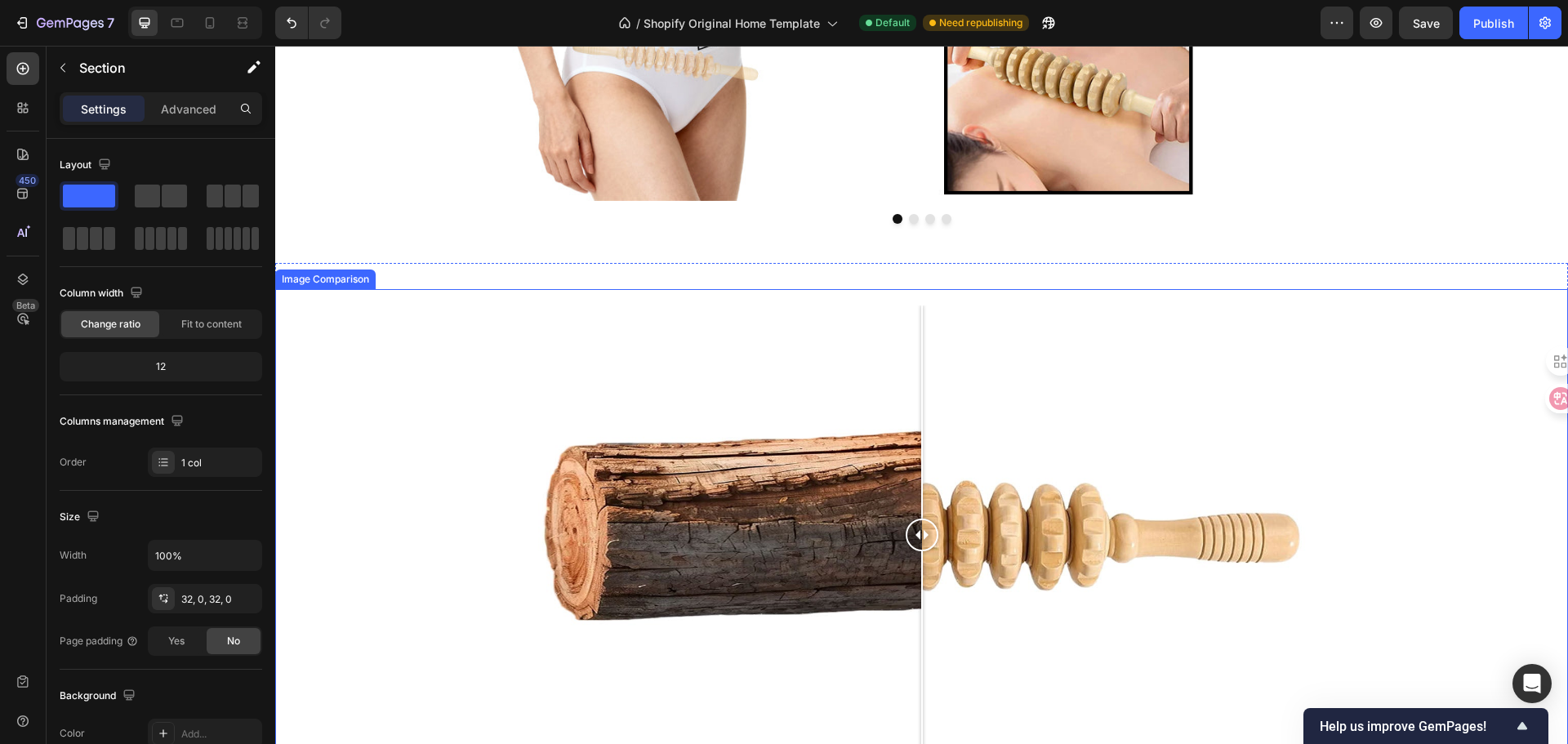
scroll to position [1979, 0]
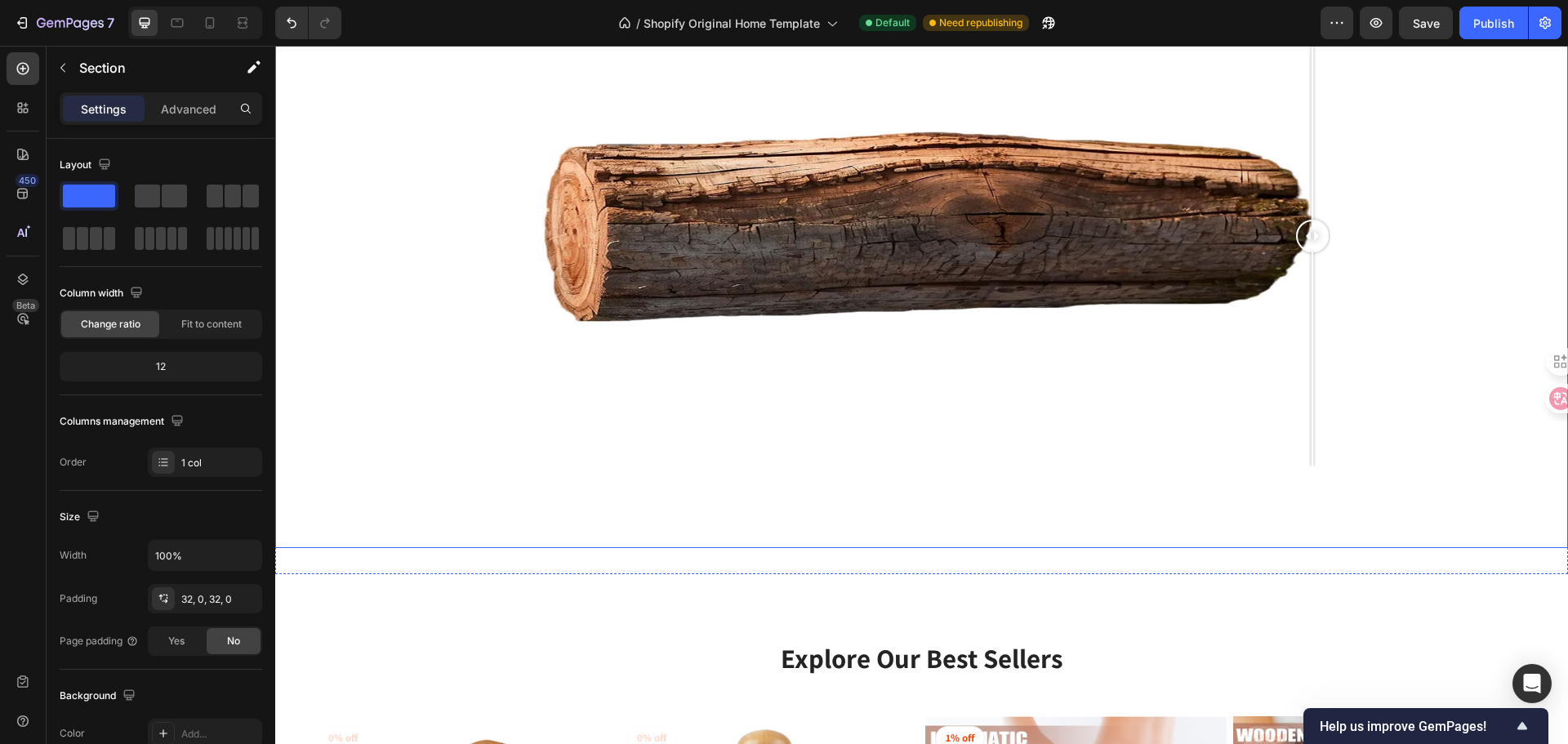
drag, startPoint x: 948, startPoint y: 228, endPoint x: 1098, endPoint y: 225, distance: 150.0
click at [1176, 198] on div at bounding box center [921, 237] width 816 height 460
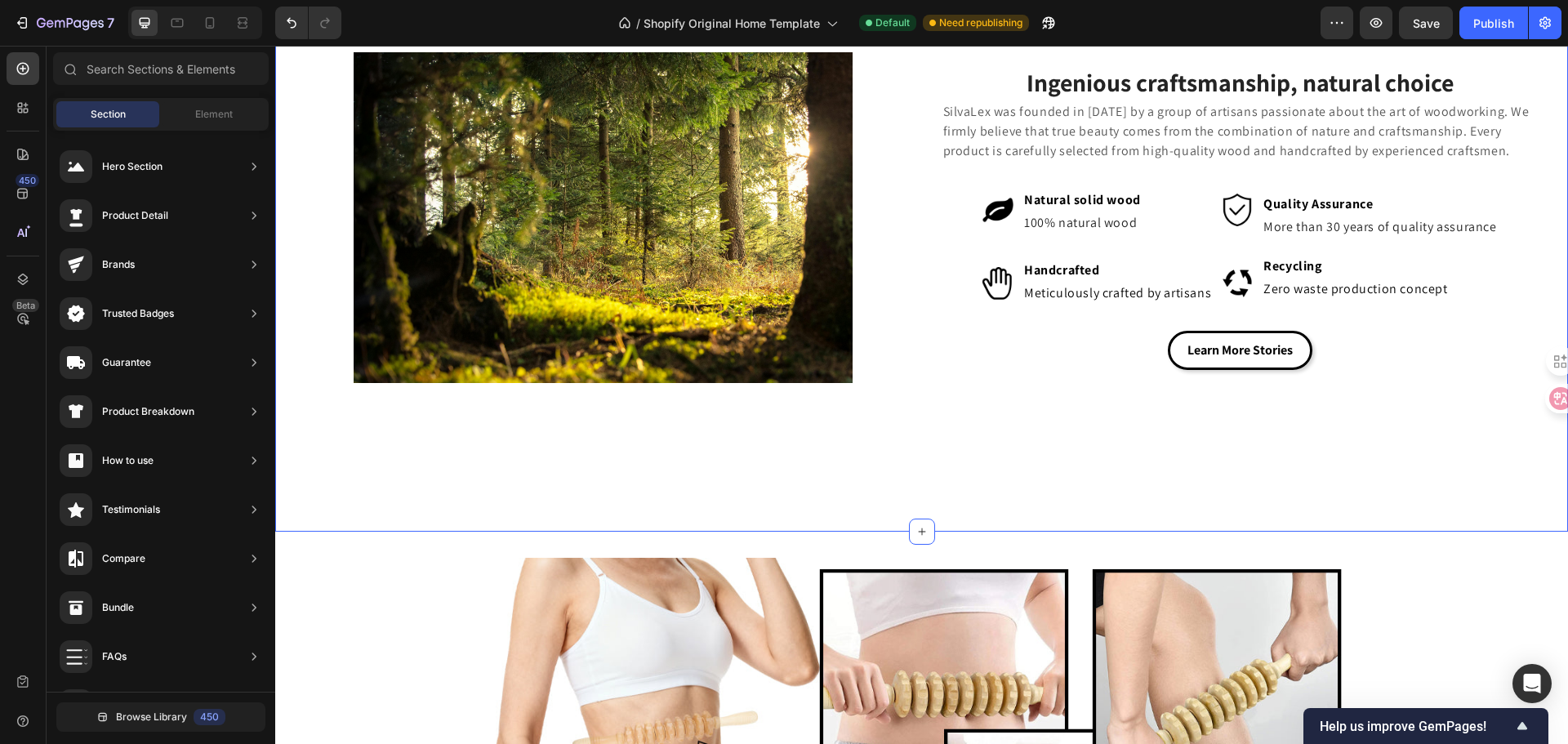
scroll to position [735, 0]
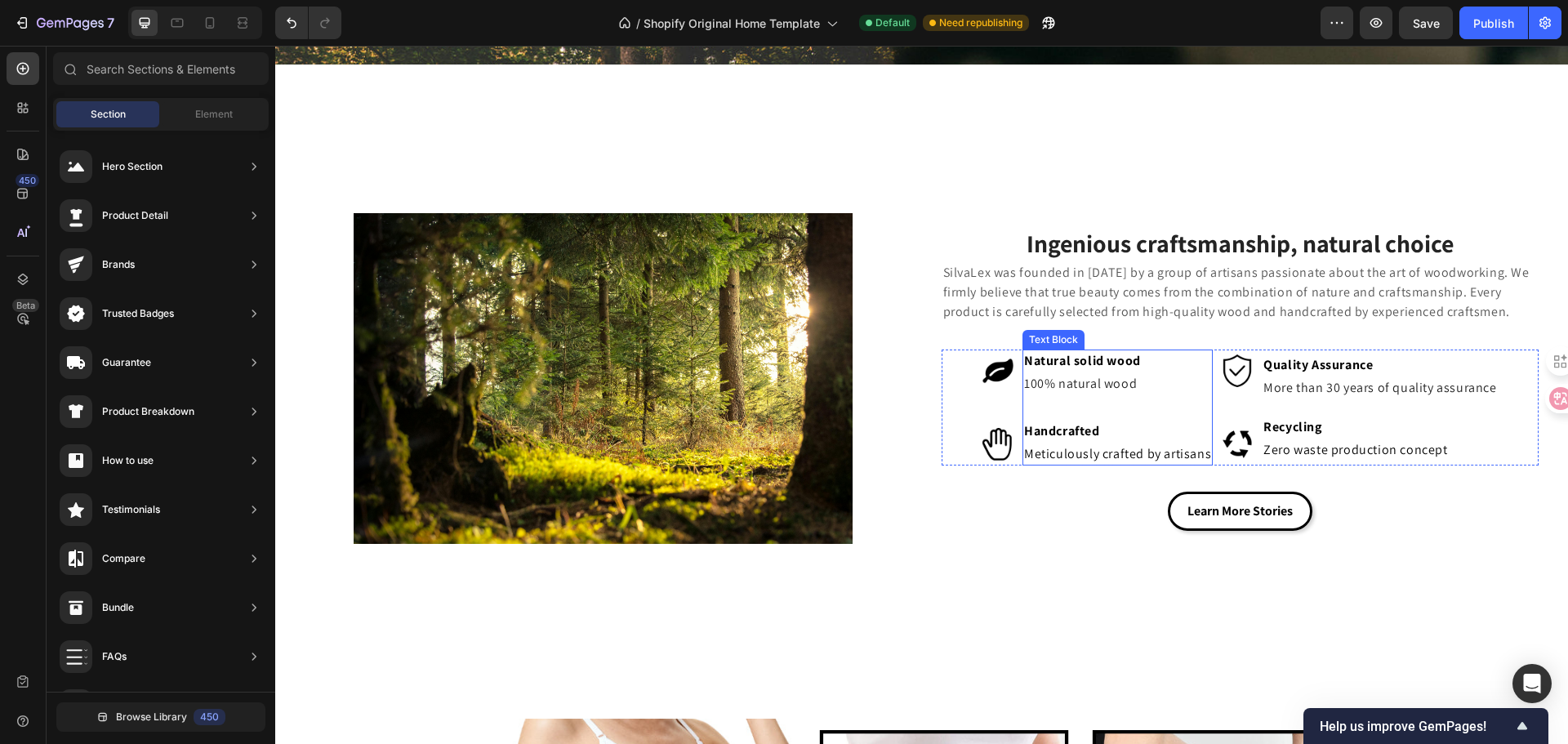
click at [1176, 429] on p "Handcrafted" at bounding box center [1118, 431] width 187 height 20
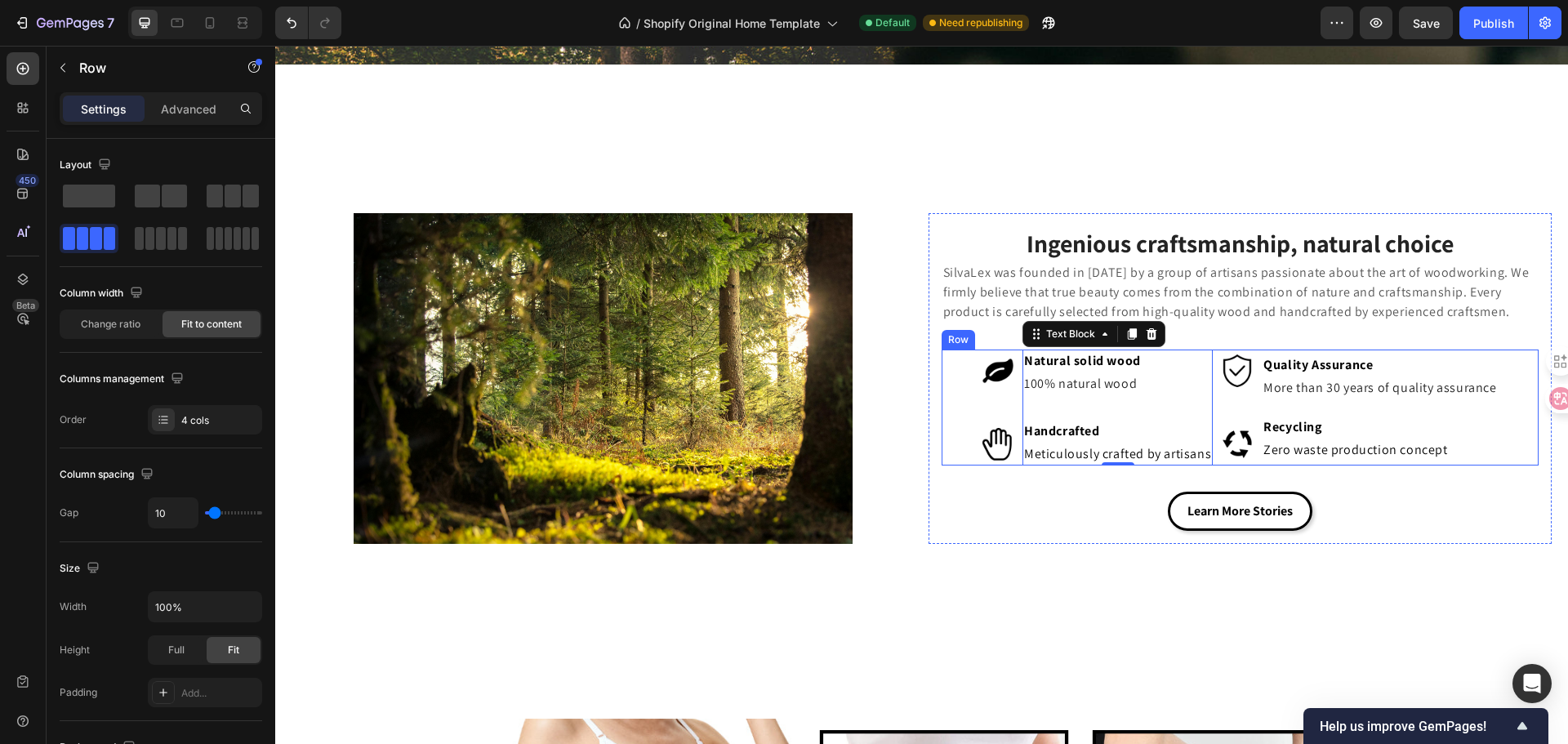
click at [1307, 407] on div "Quality Assurance Text Block More than 30 years of quality assurance Text Block…" at bounding box center [1380, 407] width 236 height 116
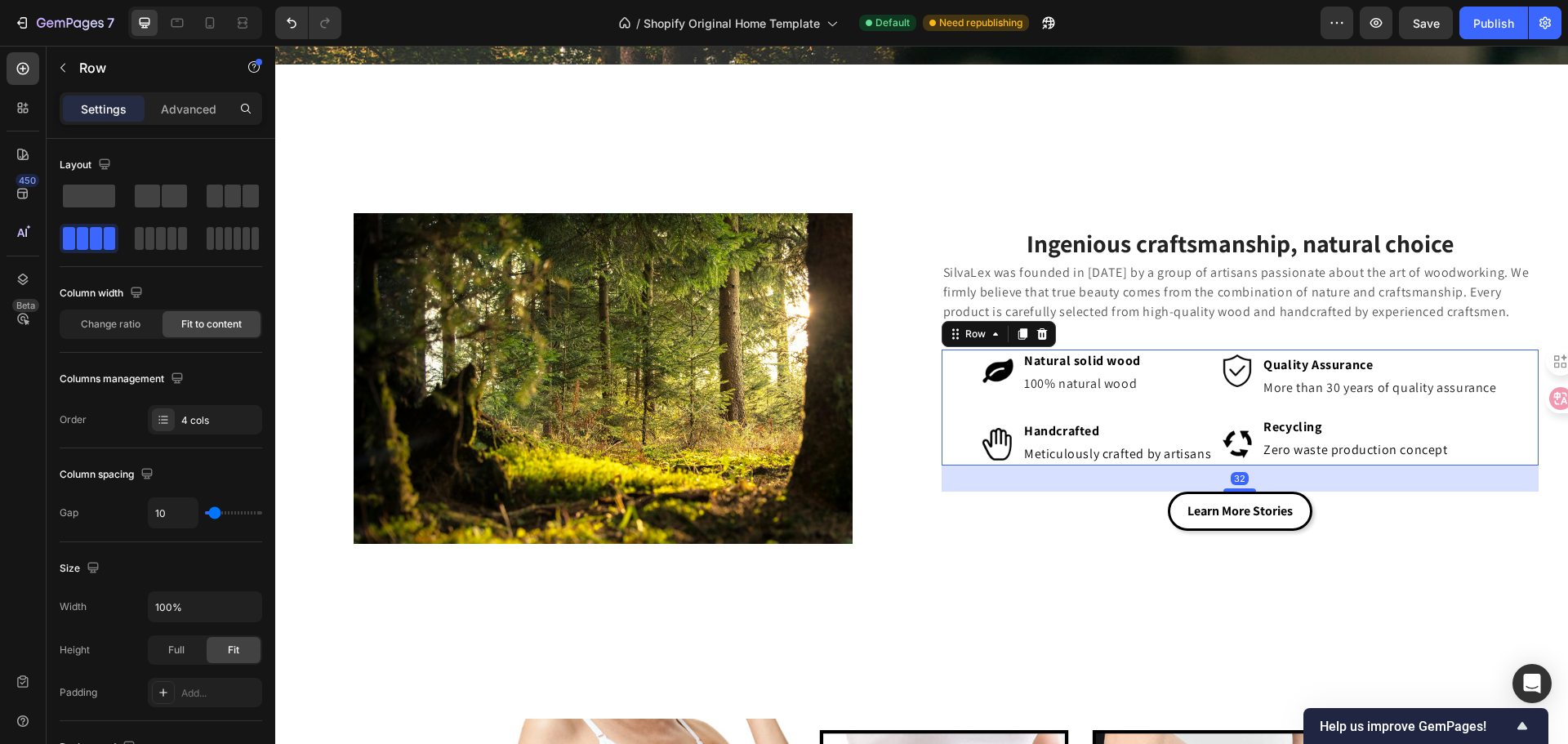
click at [1128, 399] on div "Natural solid wood Text Block 100% natural wood Text Block Handcrafted Text Blo…" at bounding box center [1118, 407] width 190 height 116
click at [1162, 408] on div "Natural solid wood Text Block 100% natural wood Text Block Handcrafted Text Blo…" at bounding box center [1118, 407] width 190 height 116
click at [1204, 441] on div "Handcrafted" at bounding box center [1118, 431] width 190 height 23
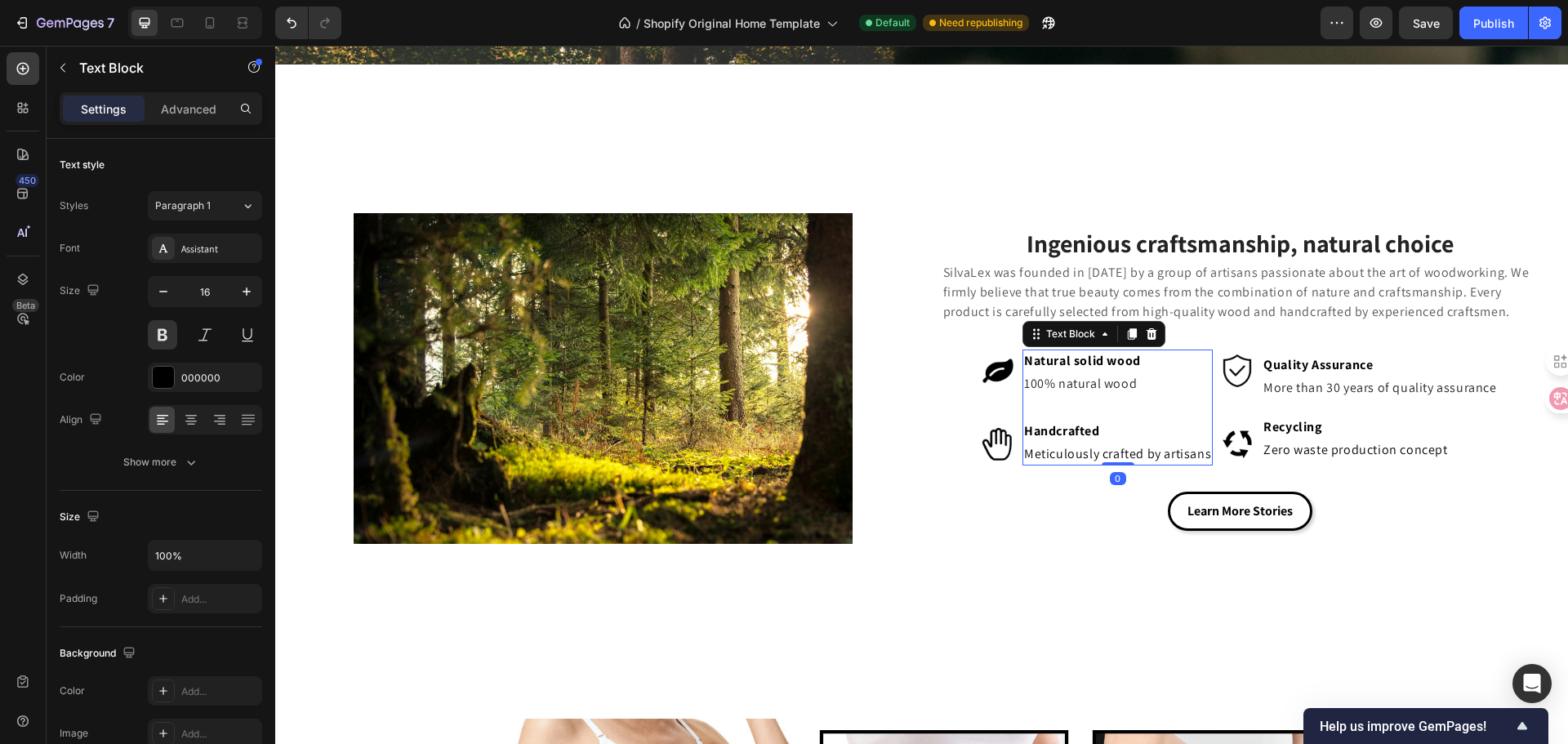
click at [198, 94] on div "Settings Advanced" at bounding box center [161, 108] width 202 height 32
click at [200, 101] on p "Advanced" at bounding box center [188, 108] width 56 height 17
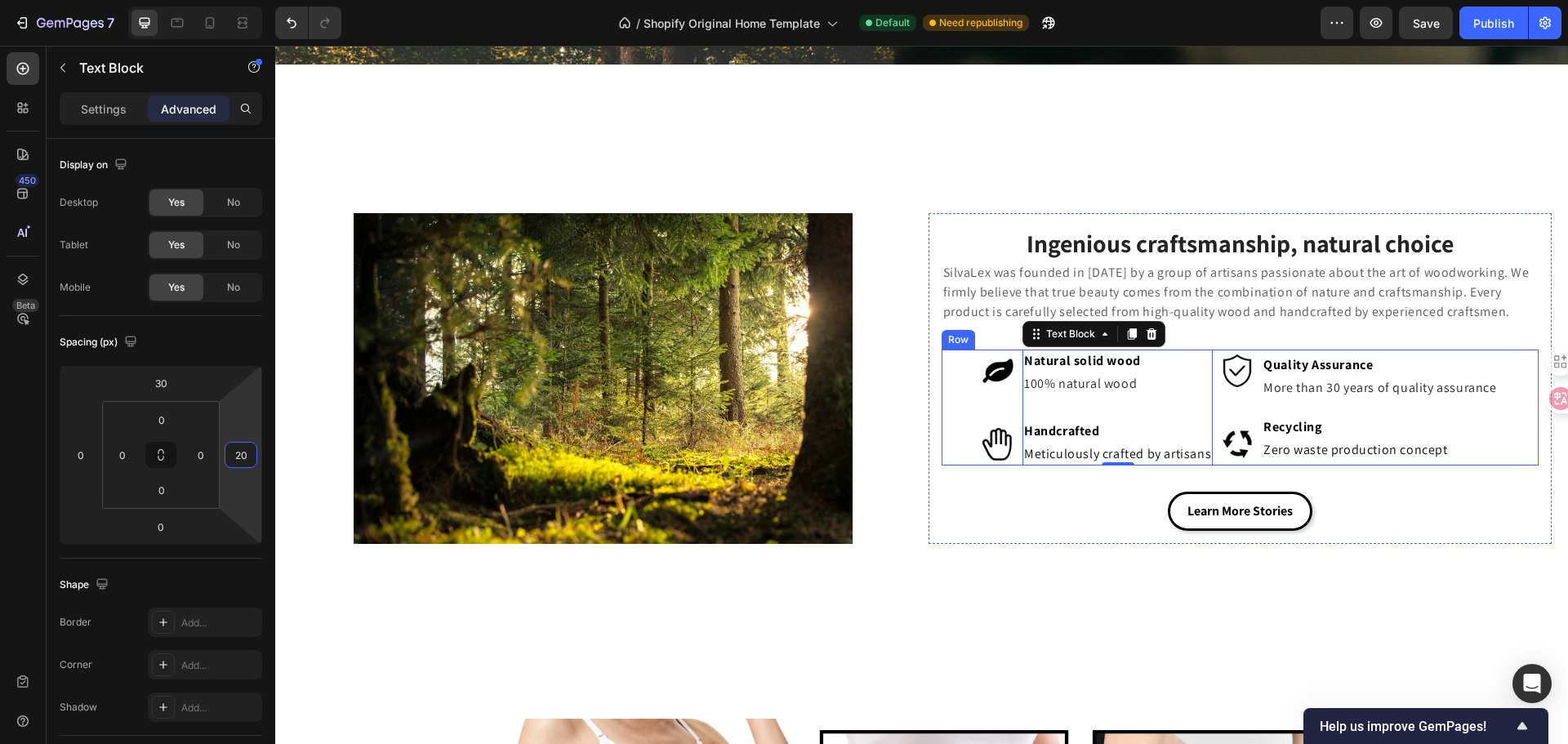
type input "2"
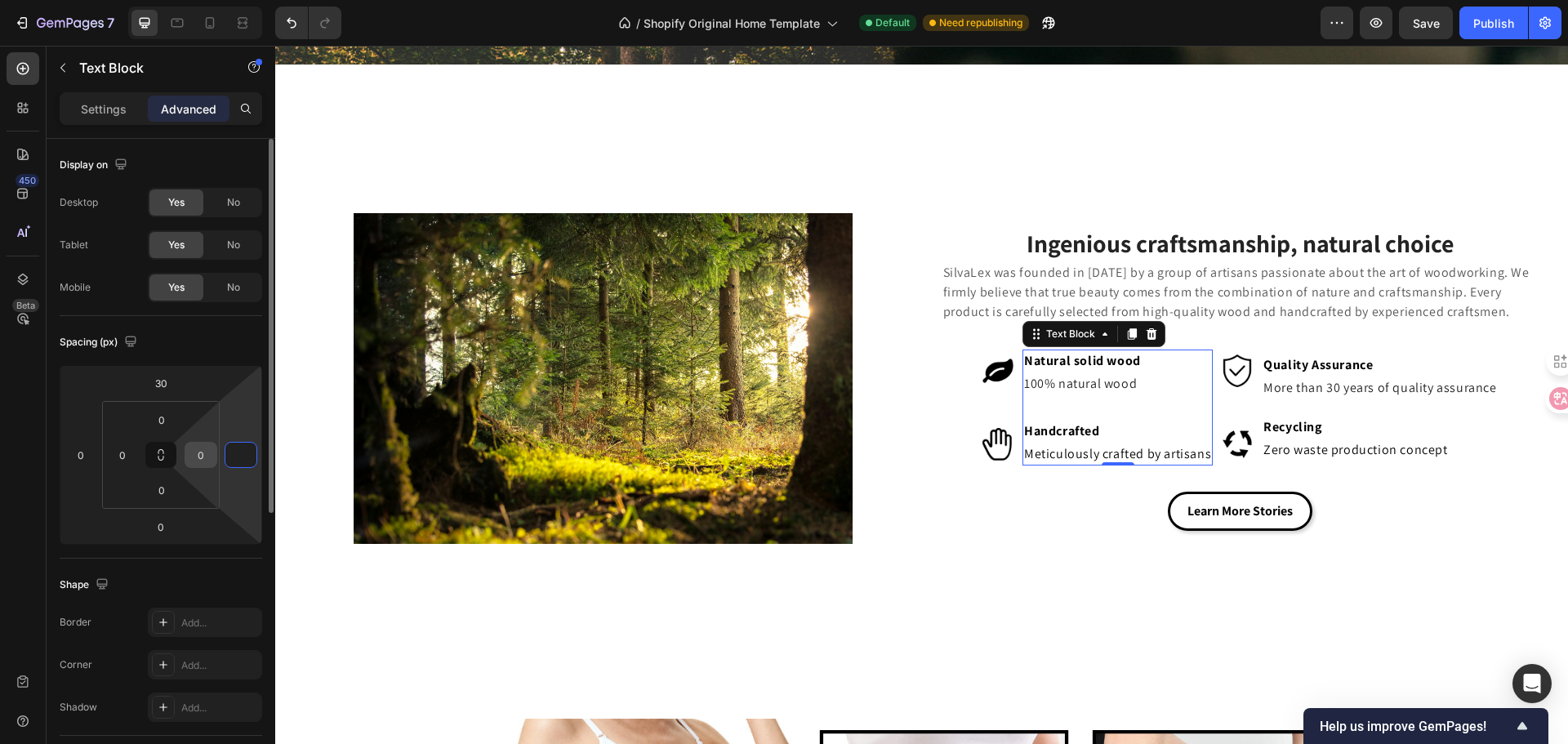
type input "0"
drag, startPoint x: 209, startPoint y: 453, endPoint x: 199, endPoint y: 454, distance: 10.0
click at [199, 454] on input "0" at bounding box center [200, 454] width 25 height 25
type input "20"
click at [235, 548] on div "Spacing (px) 30 0 0 0 0 0 0 20" at bounding box center [161, 437] width 202 height 242
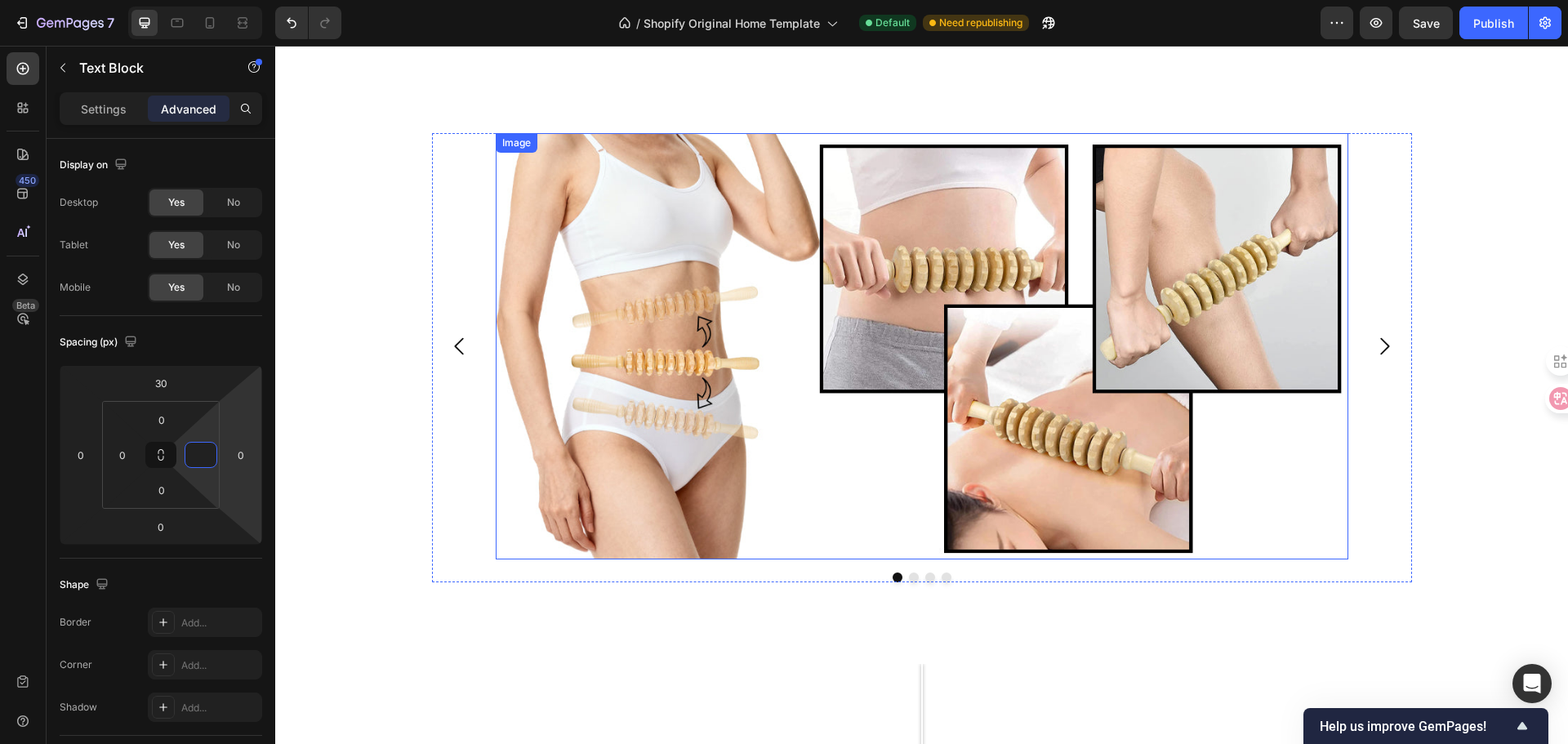
scroll to position [981, 0]
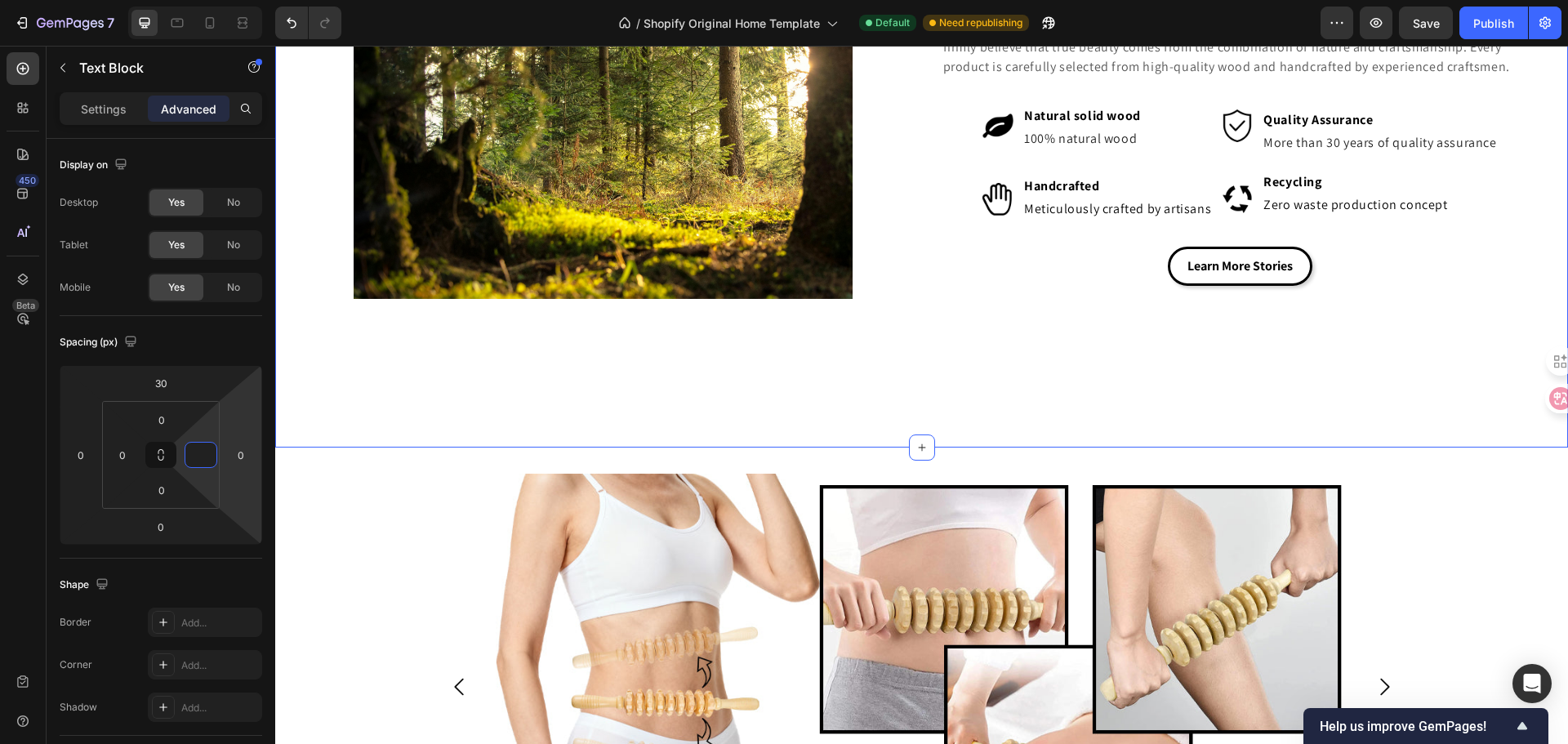
click at [687, 449] on div "Image Drop element here Drop element here Drop element here Carousel Row Sectio…" at bounding box center [920, 705] width 1292 height 514
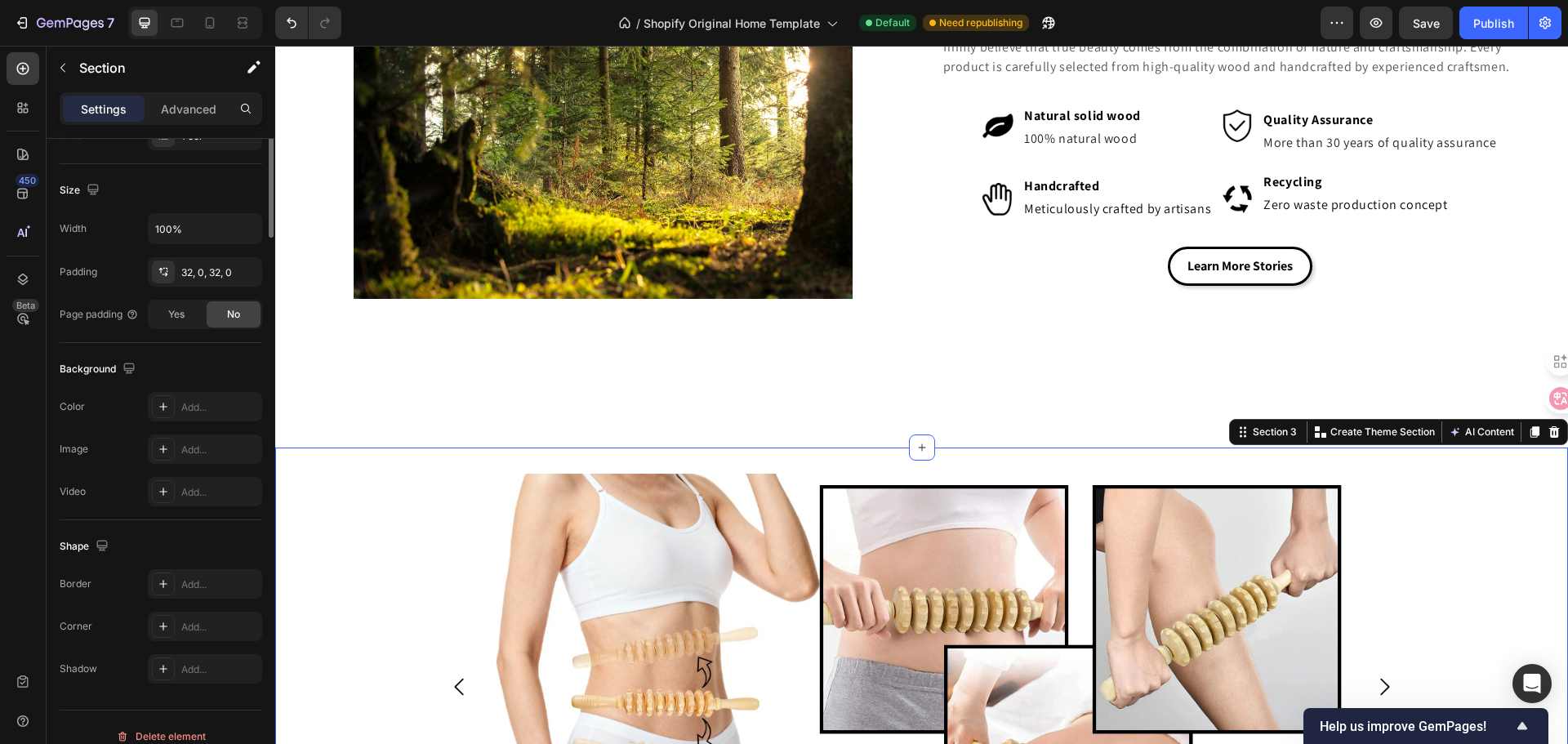
scroll to position [0, 0]
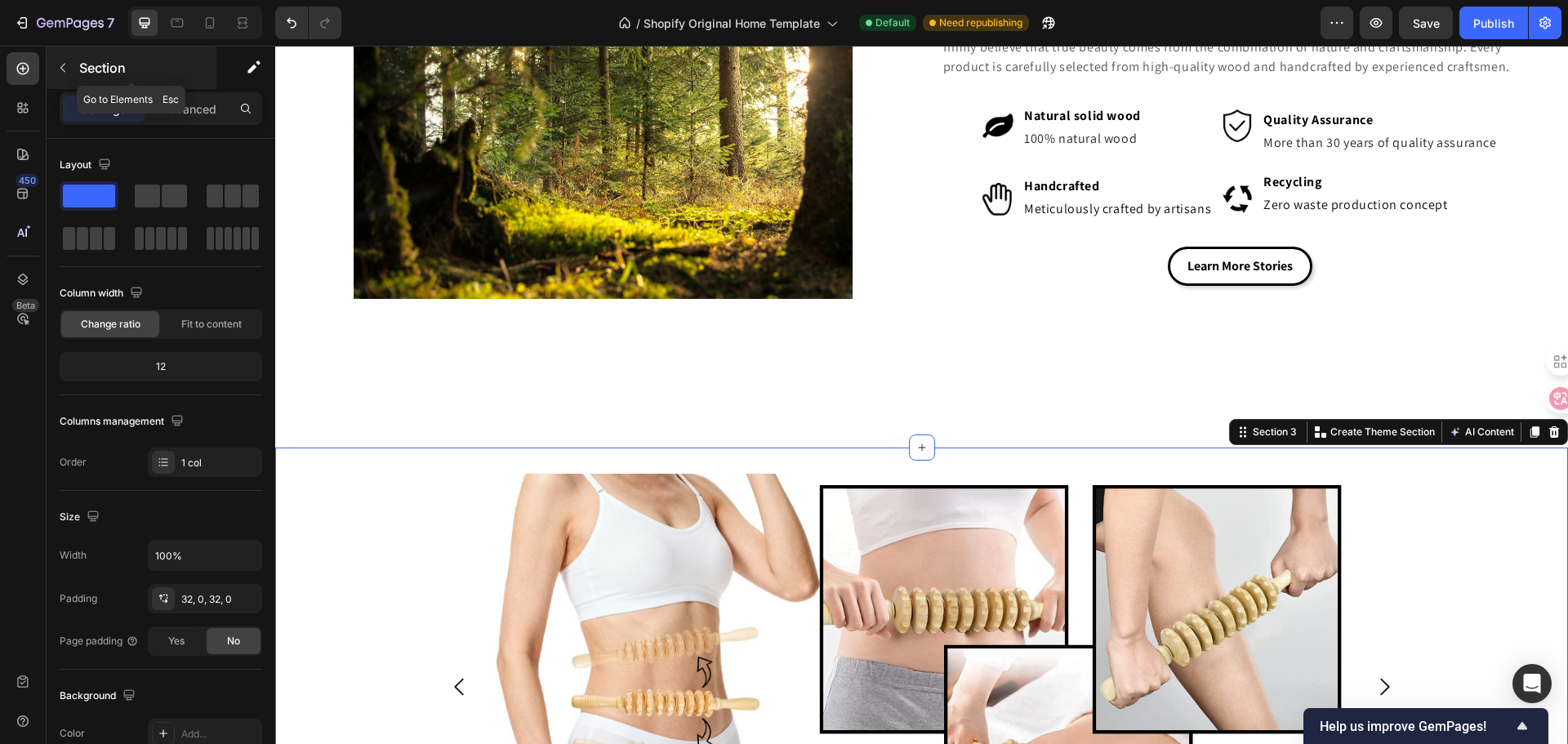
click at [72, 70] on button "button" at bounding box center [63, 68] width 26 height 27
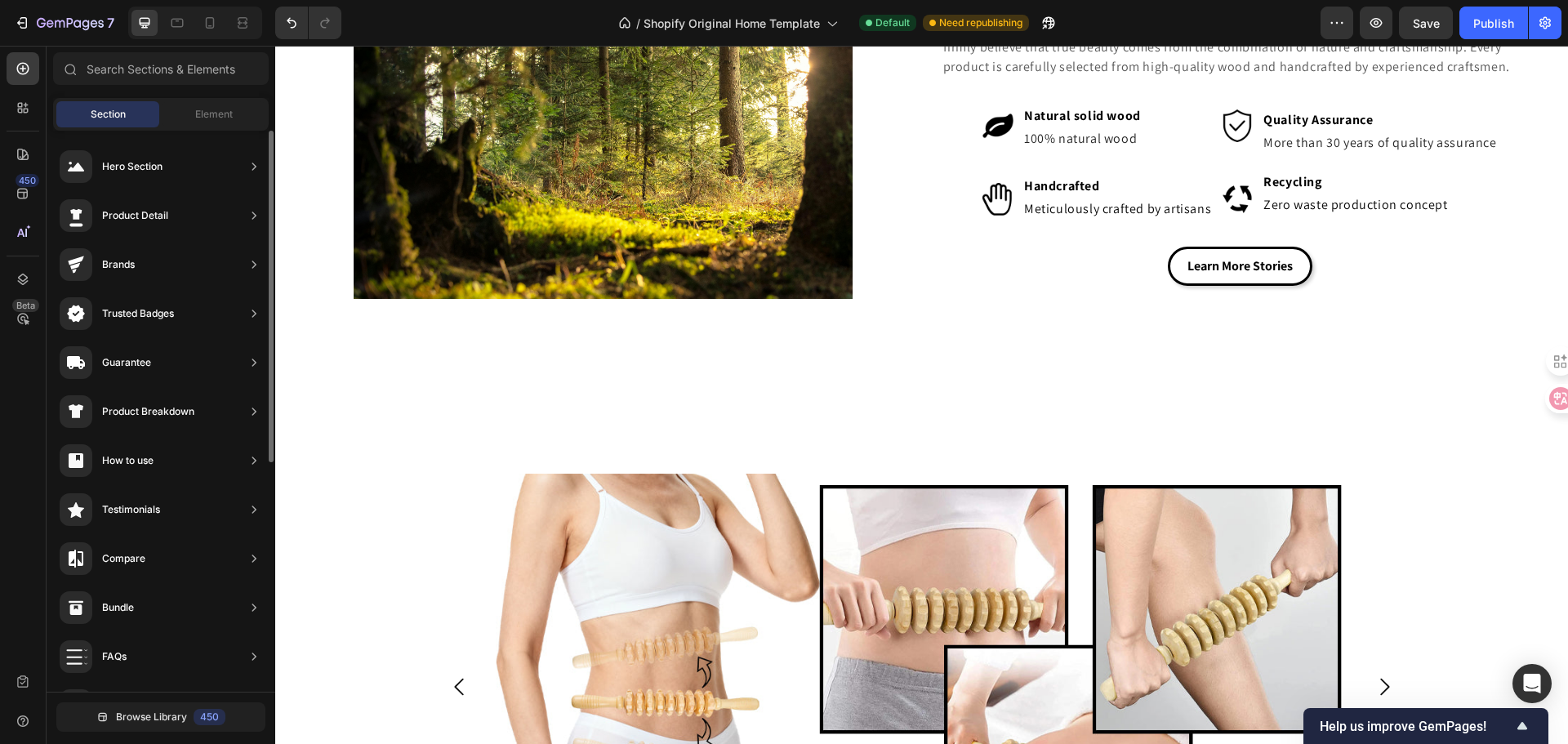
click at [204, 98] on div "Section Element" at bounding box center [161, 114] width 216 height 32
click at [207, 105] on div "Element" at bounding box center [214, 114] width 103 height 27
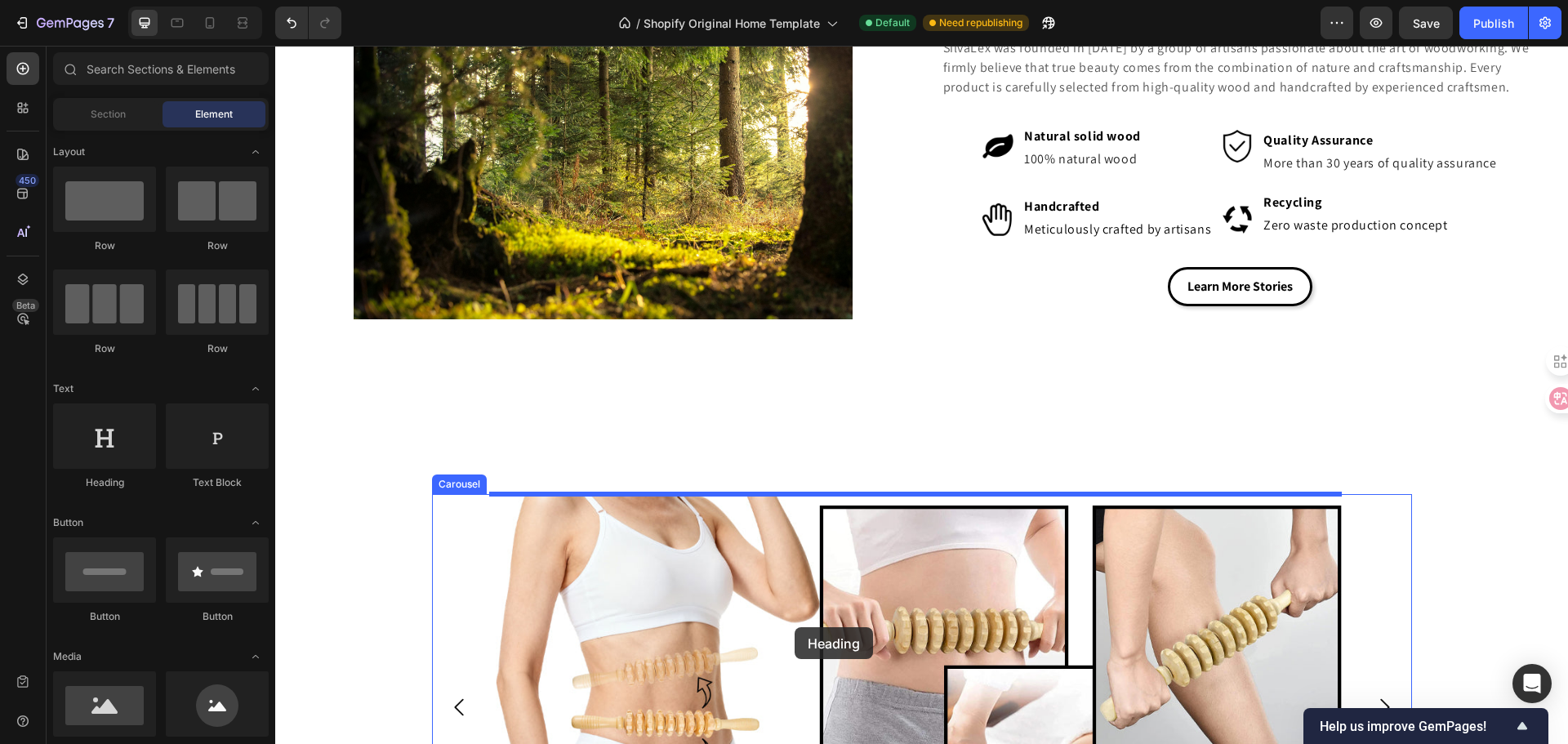
scroll to position [1225, 0]
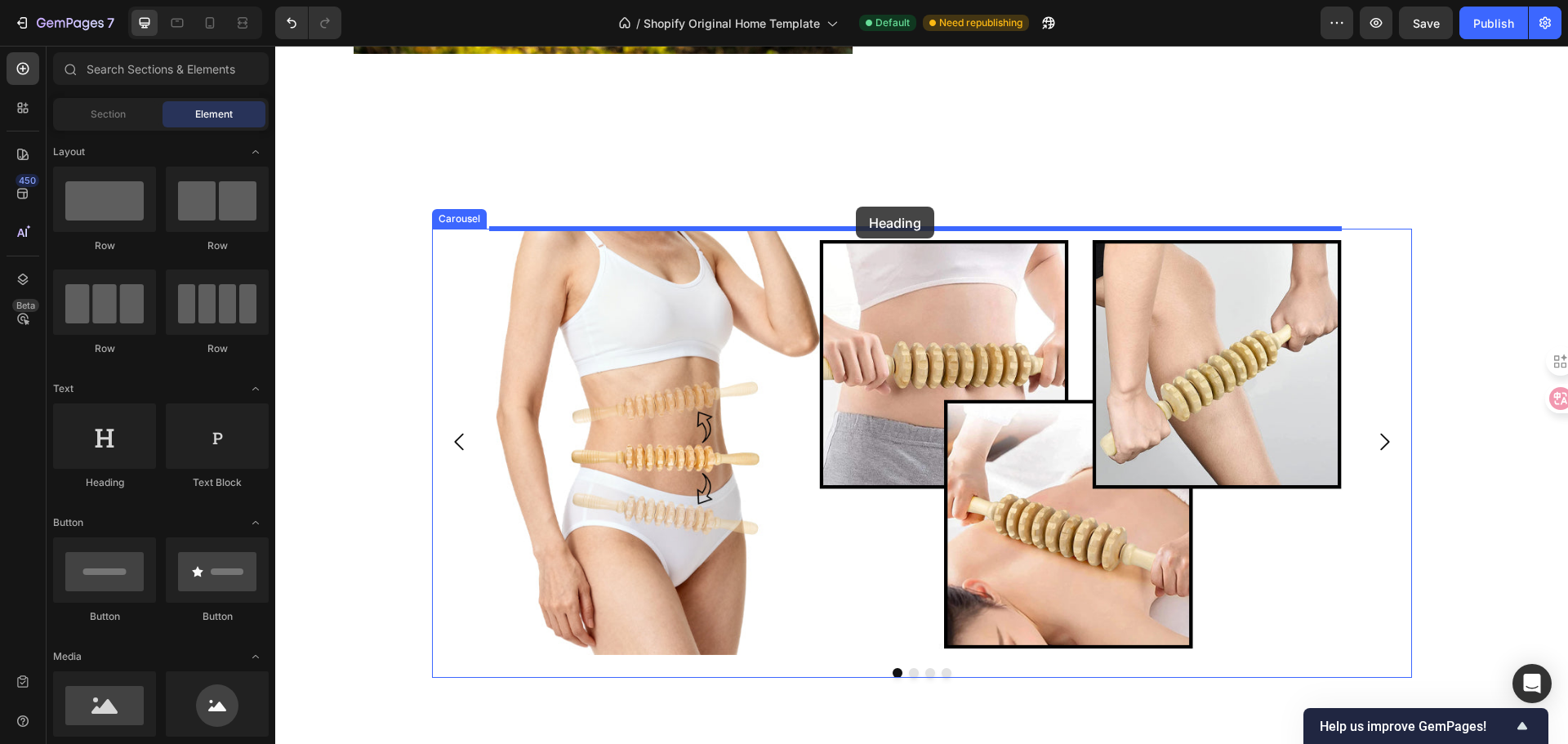
drag, startPoint x: 435, startPoint y: 494, endPoint x: 856, endPoint y: 207, distance: 509.5
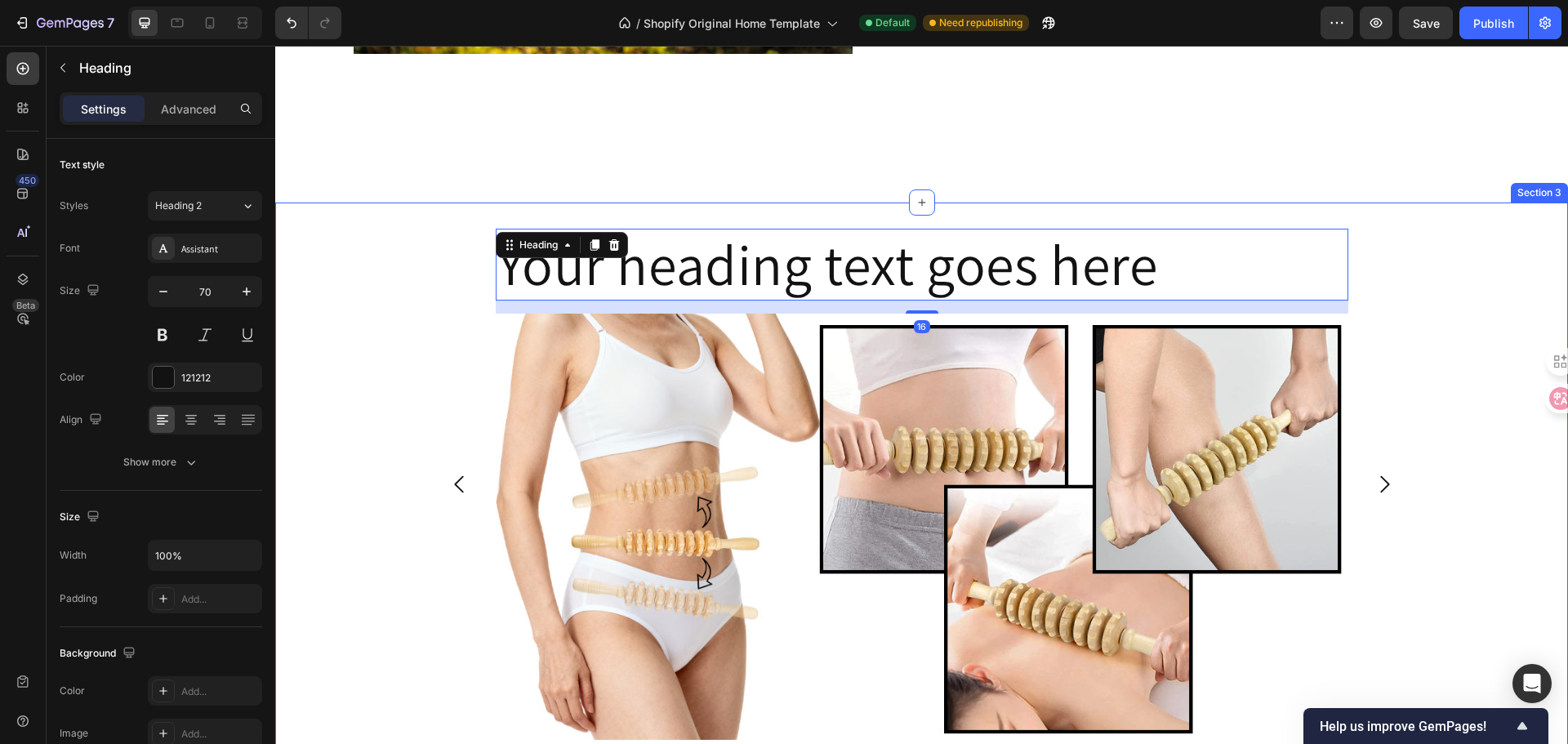
click at [1491, 337] on div "Your heading text goes here Heading 16 Image Drop element here Drop element her…" at bounding box center [920, 503] width 1292 height 548
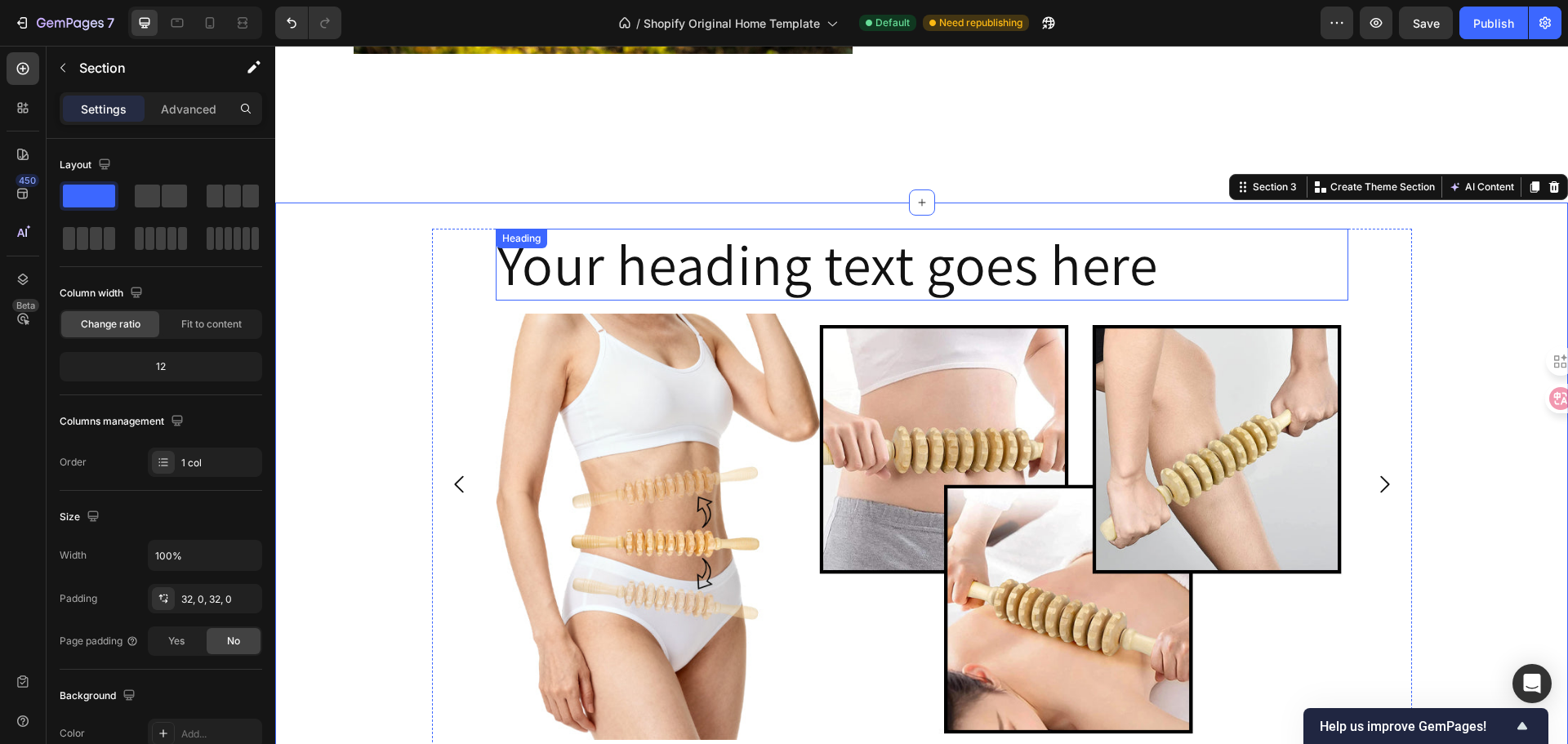
click at [1100, 250] on h2 "Your heading text goes here" at bounding box center [921, 264] width 853 height 72
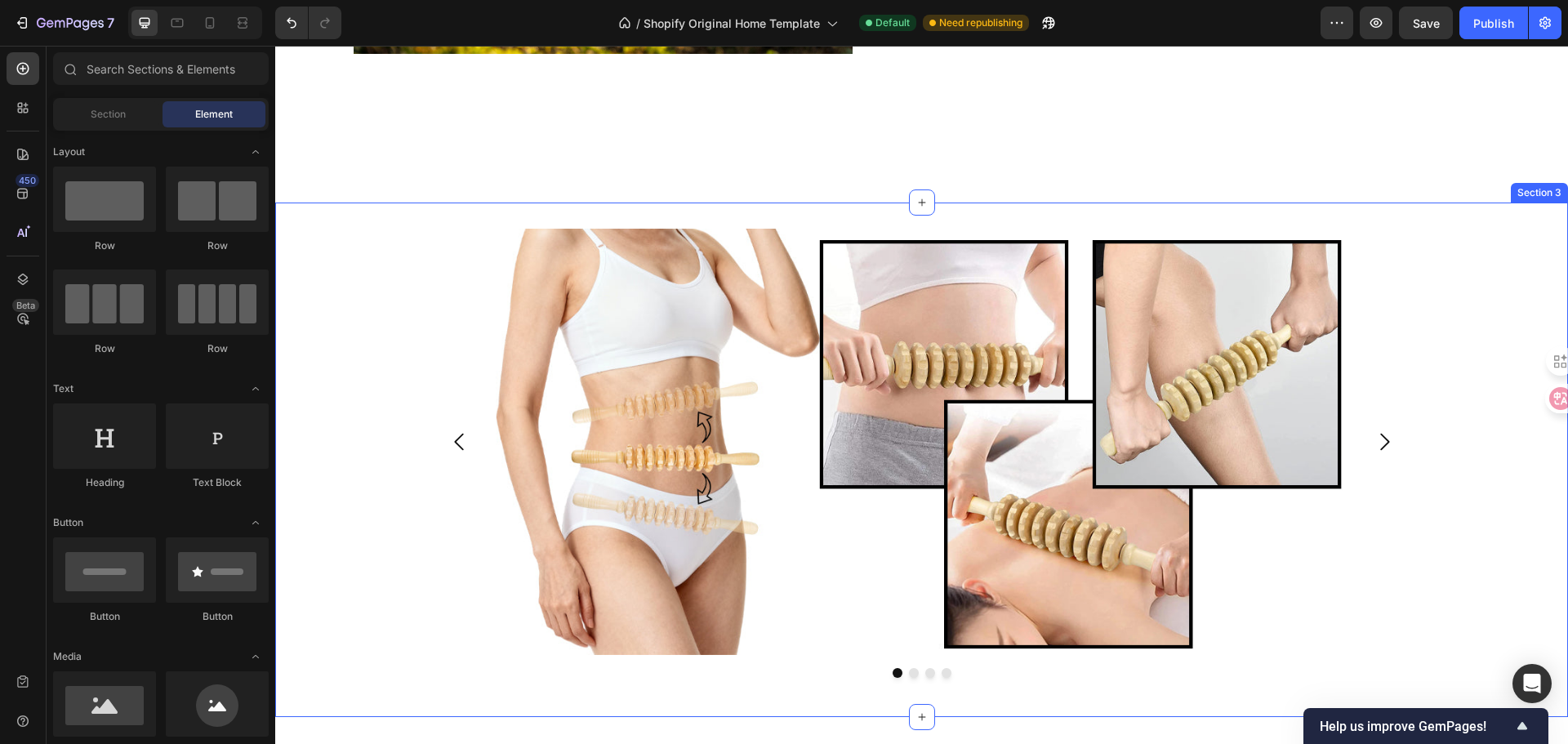
click at [505, 208] on div "Image Drop element here Drop element here Drop element here Carousel Row Sectio…" at bounding box center [920, 459] width 1292 height 514
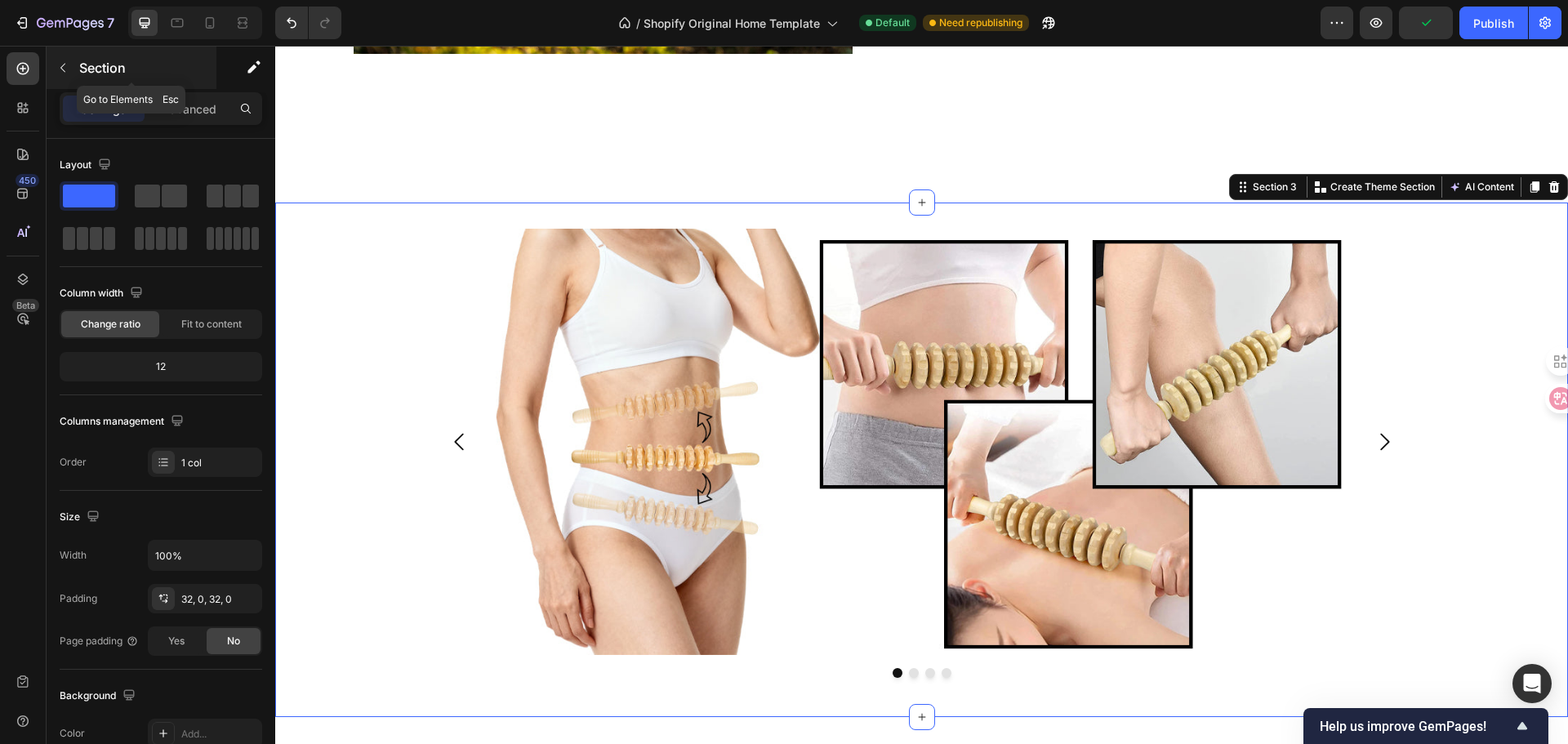
click at [80, 71] on p "Section" at bounding box center [146, 68] width 133 height 20
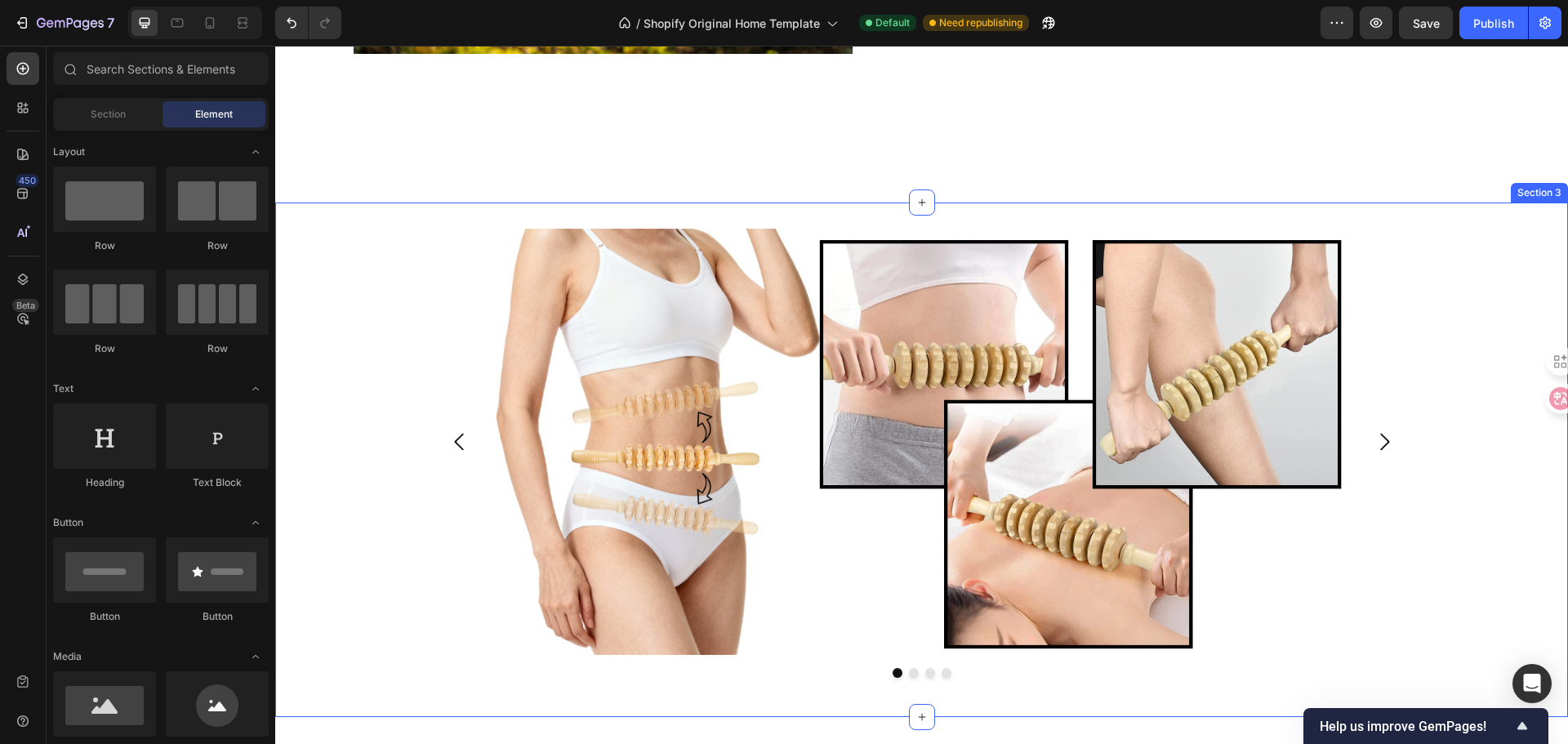
click at [300, 427] on div "Image Drop element here Drop element here Drop element here [GEOGRAPHIC_DATA]" at bounding box center [920, 459] width 1292 height 462
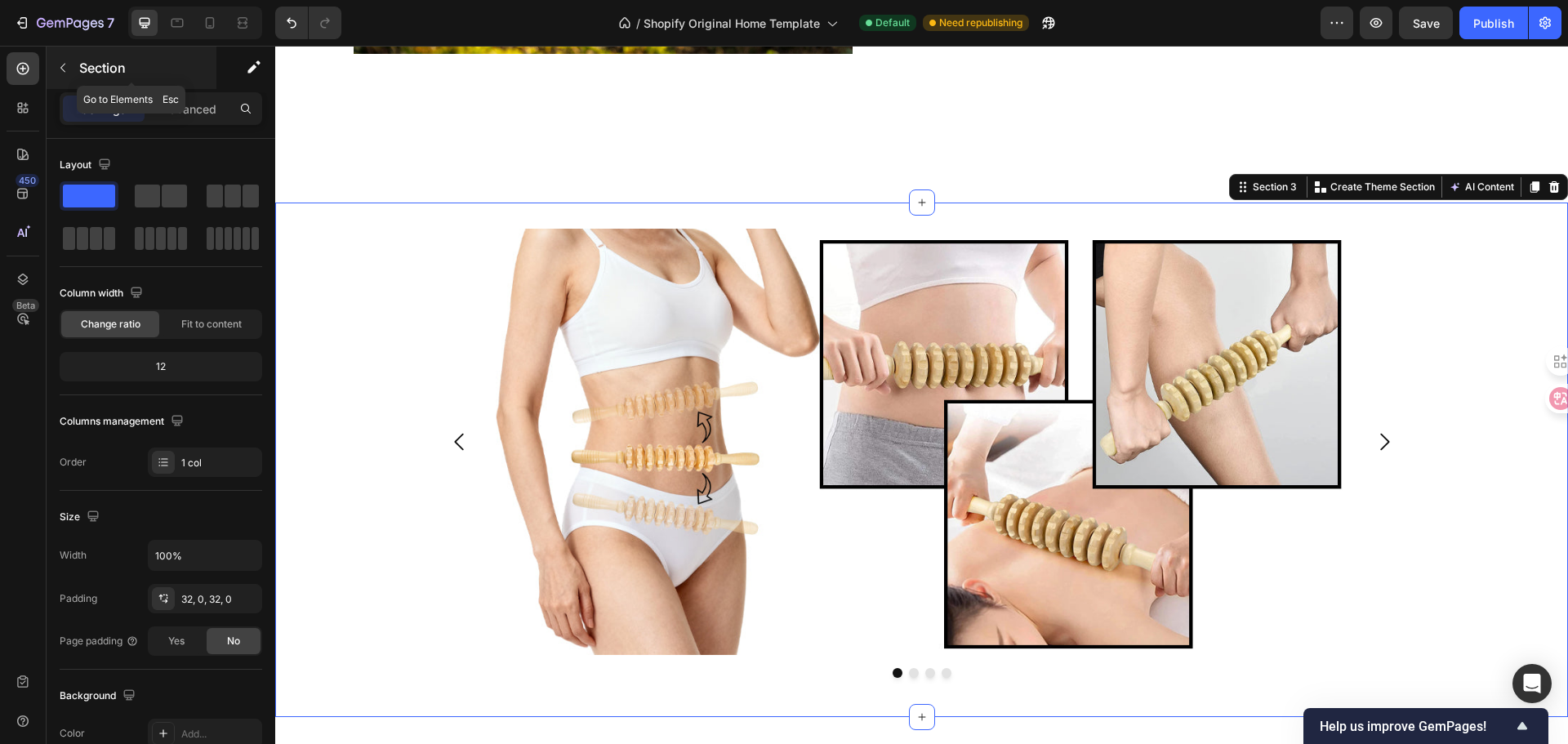
click at [51, 68] on button "button" at bounding box center [63, 68] width 26 height 27
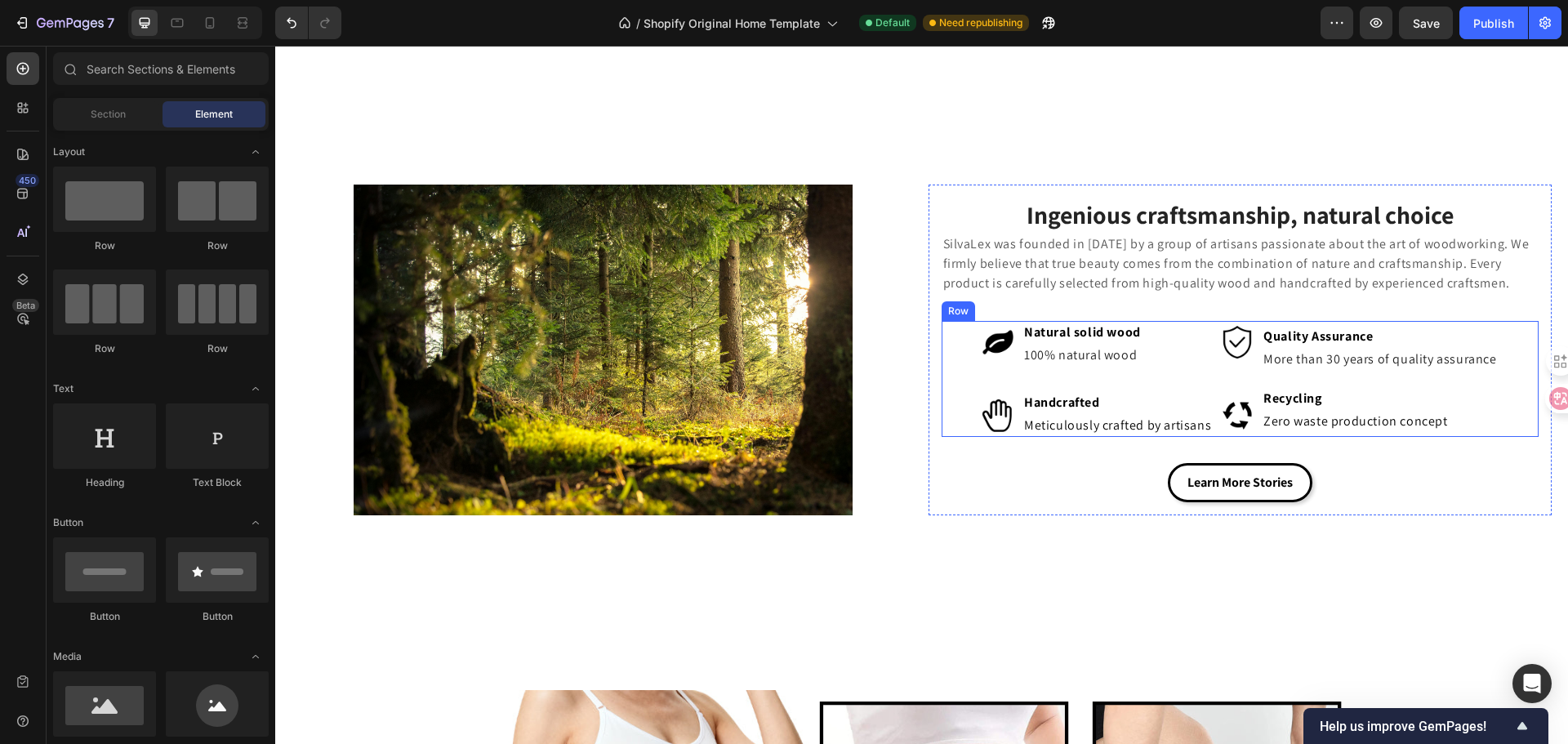
scroll to position [735, 0]
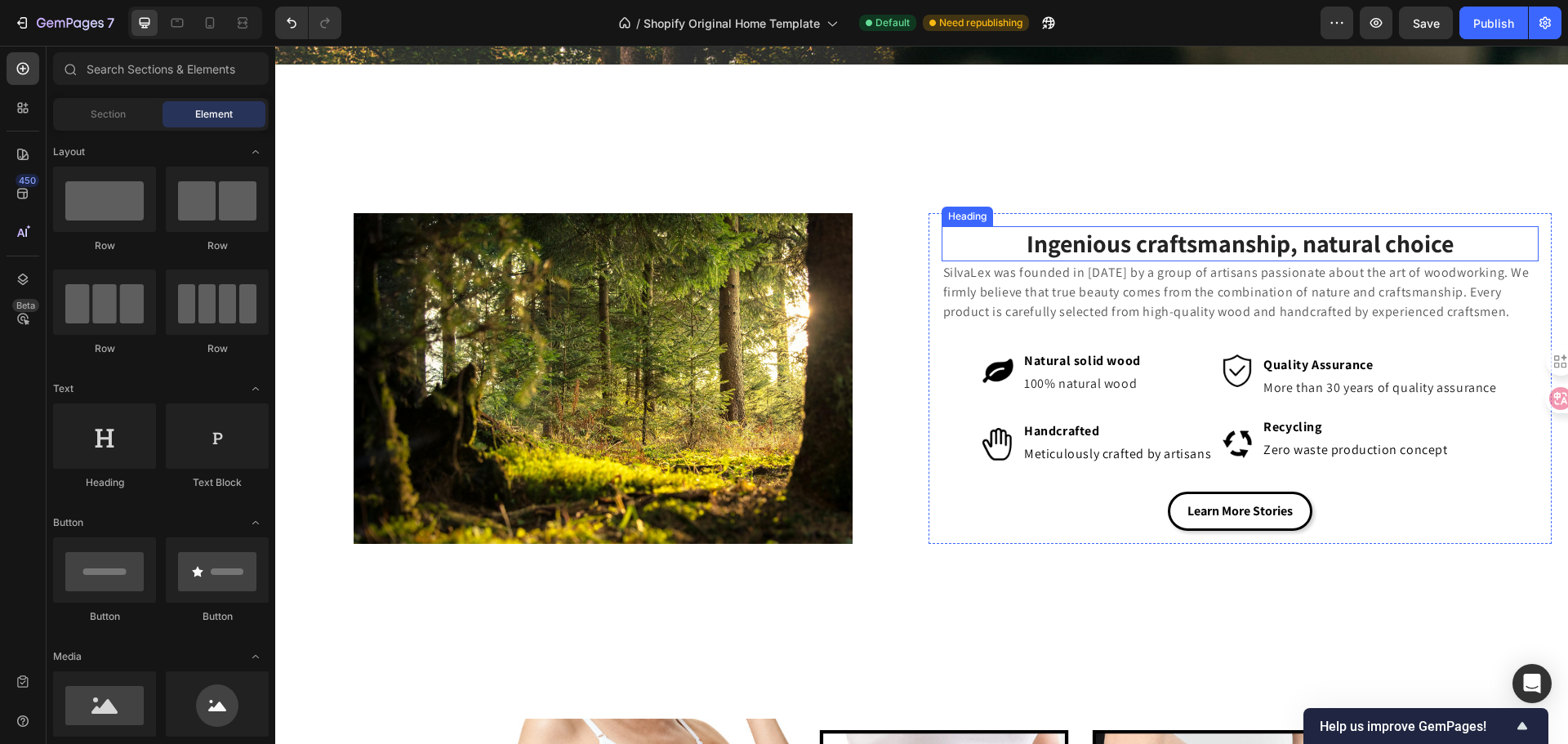
click at [1130, 236] on h2 "Ingenious craftsmanship, natural choice" at bounding box center [1240, 244] width 598 height 35
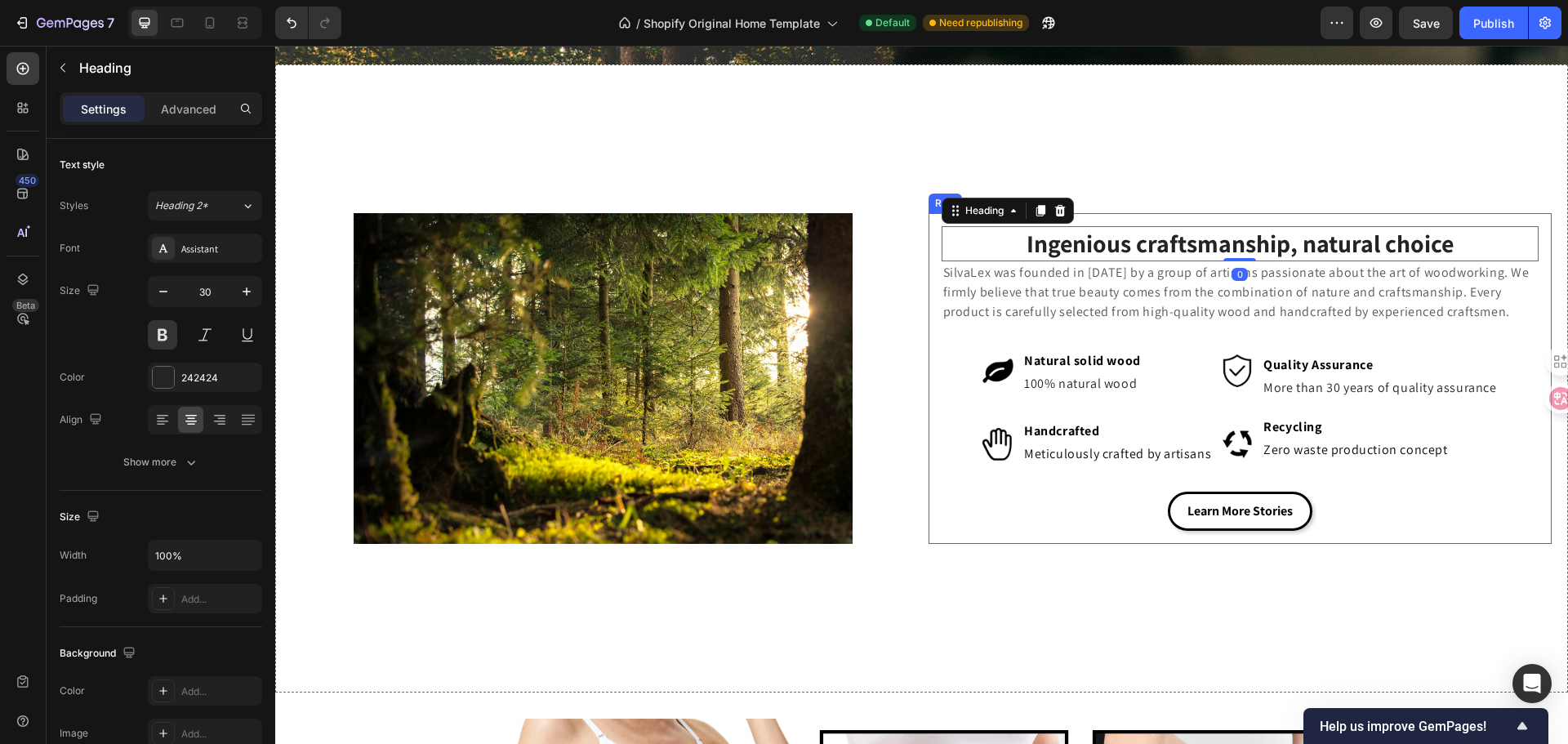
scroll to position [1062, 0]
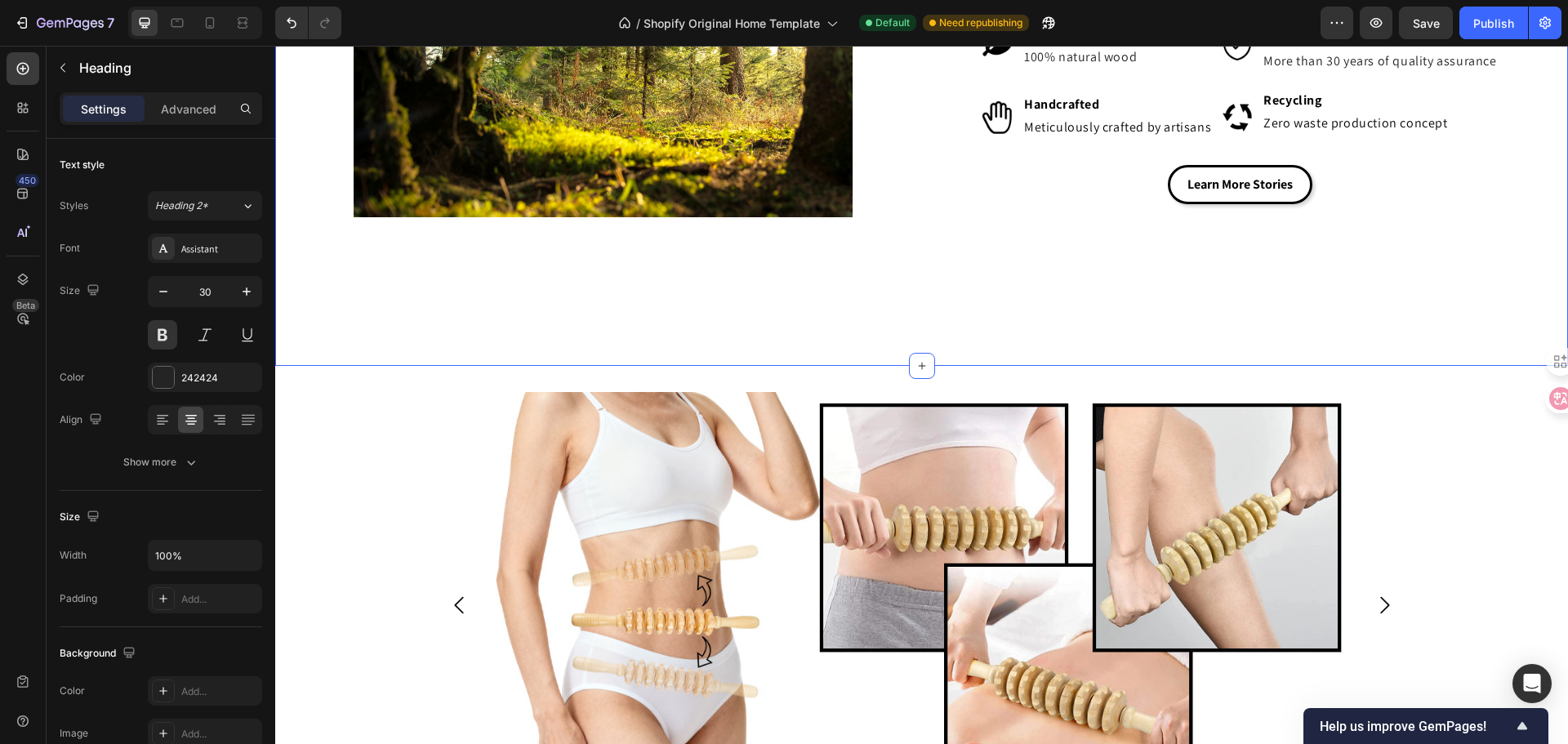
click at [864, 343] on div "Image Ingenious craftsmanship, natural choice Heading 0 SilvaLex was founded in…" at bounding box center [920, 52] width 1292 height 628
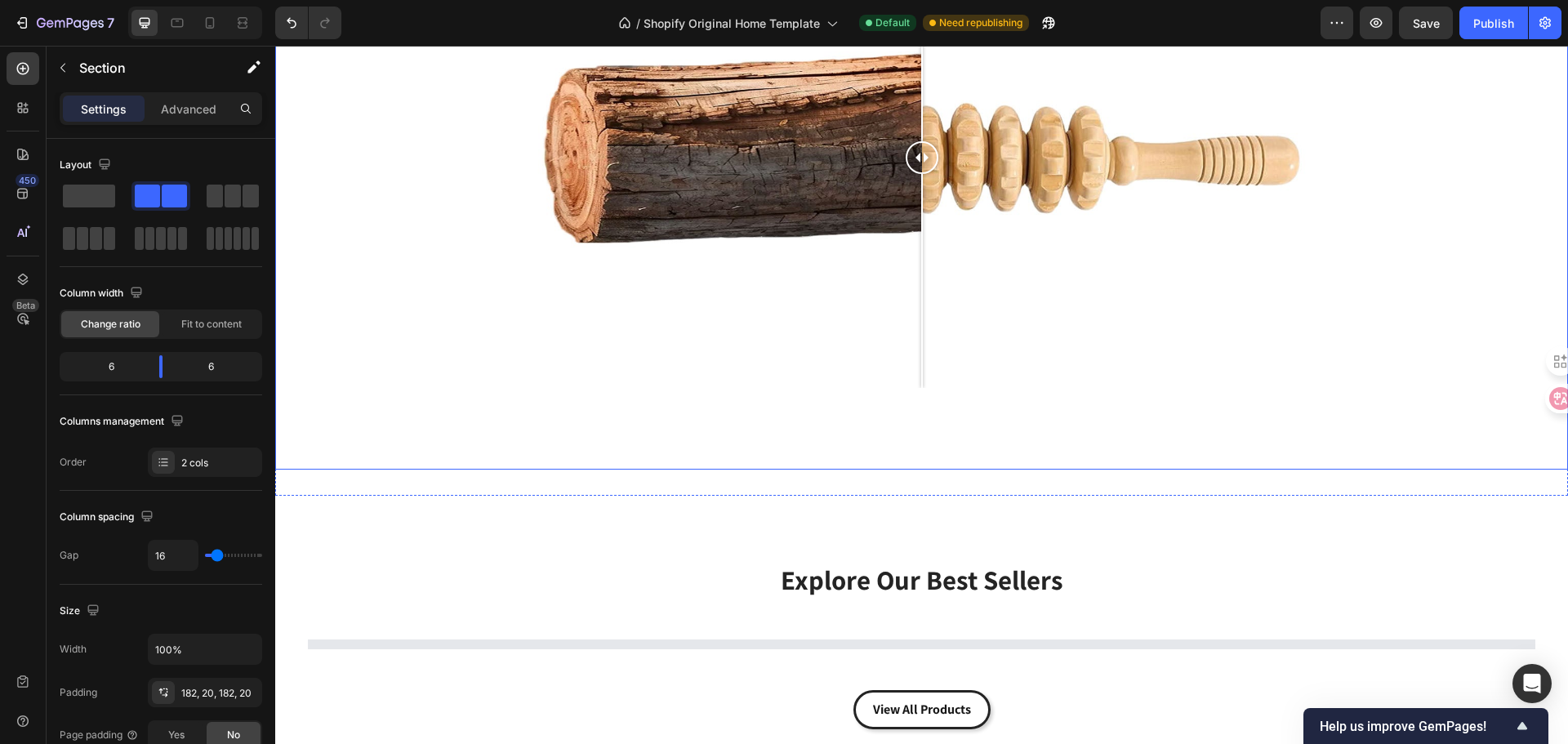
scroll to position [1797, 0]
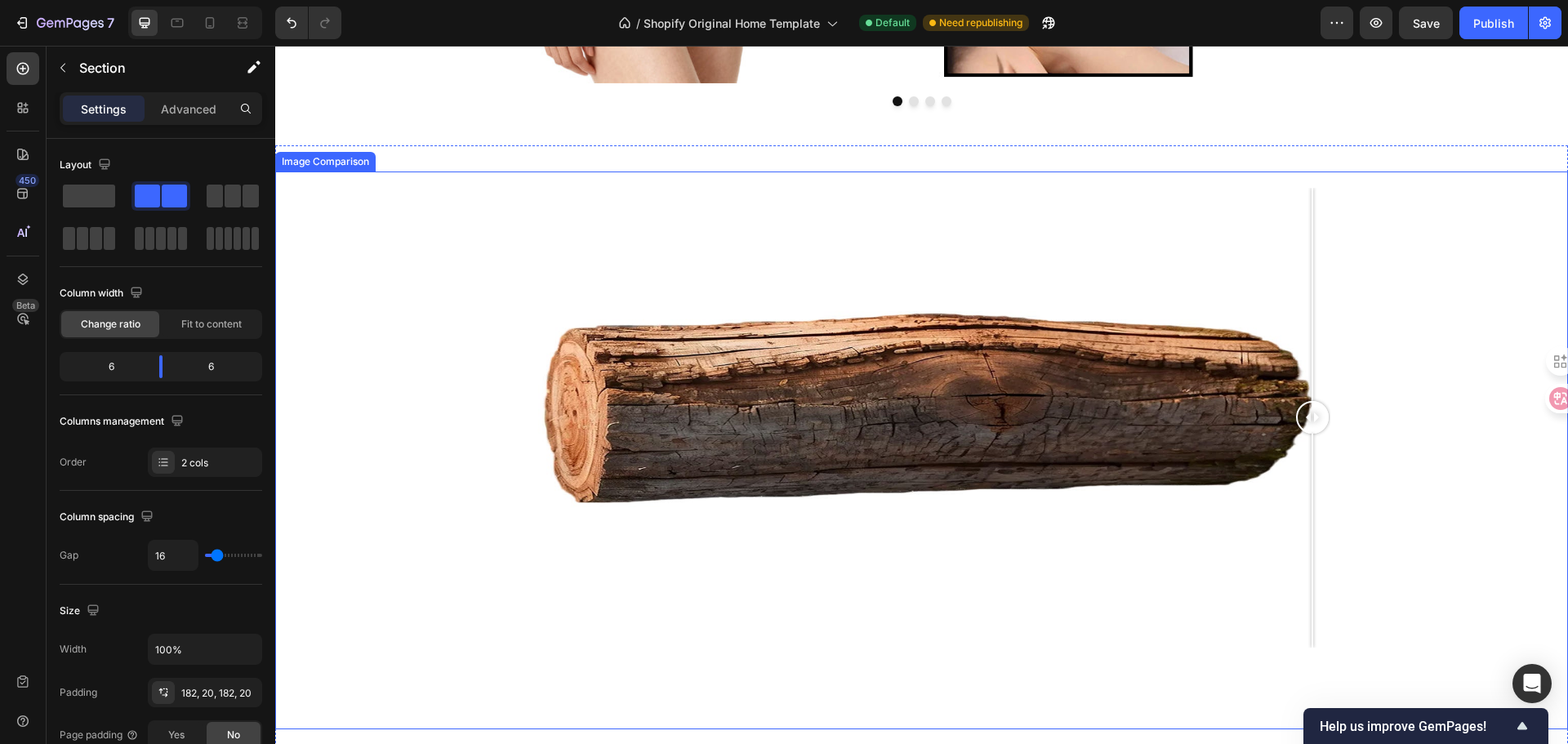
drag, startPoint x: 937, startPoint y: 424, endPoint x: 1301, endPoint y: 458, distance: 365.6
click at [1312, 441] on div at bounding box center [1312, 417] width 32 height 460
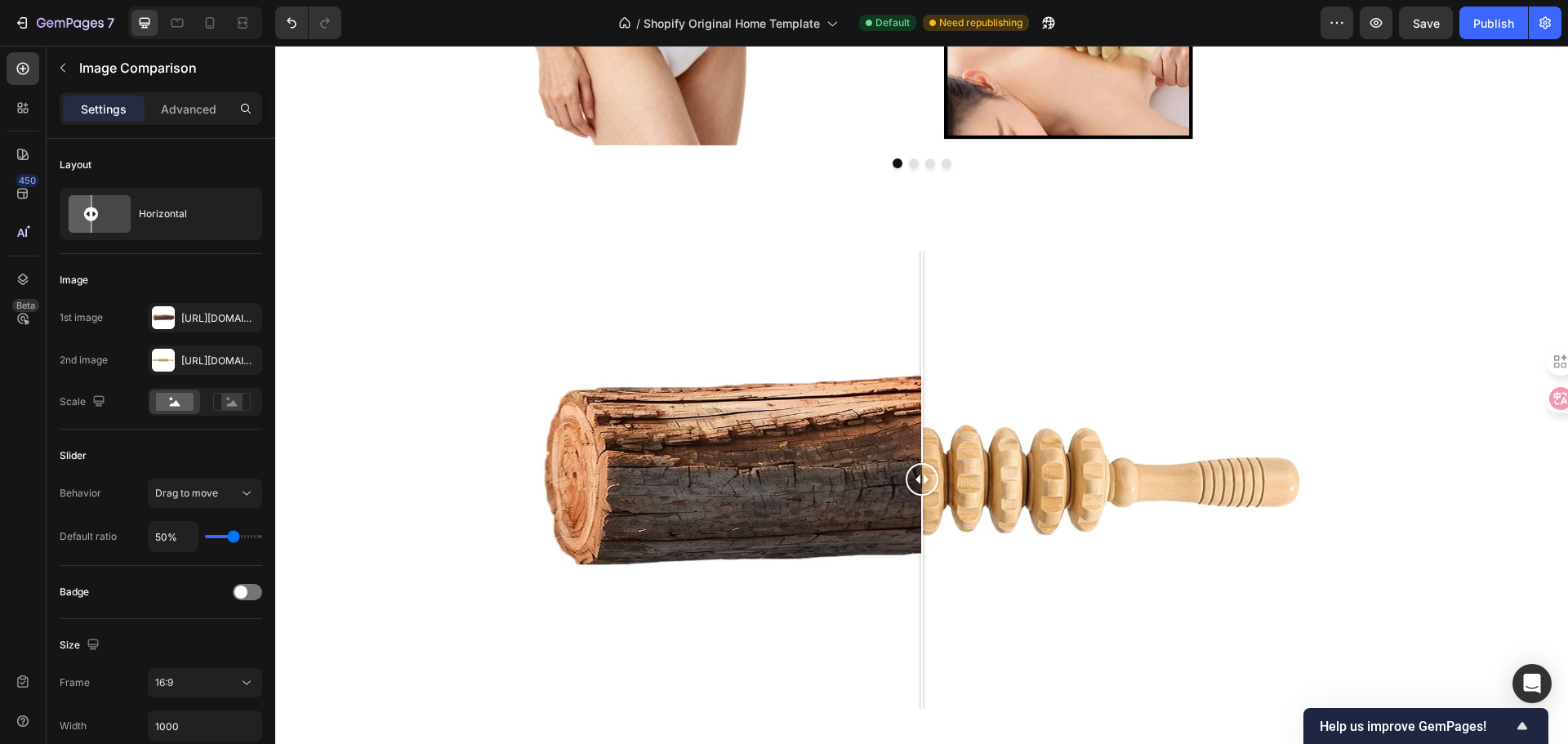
scroll to position [1879, 0]
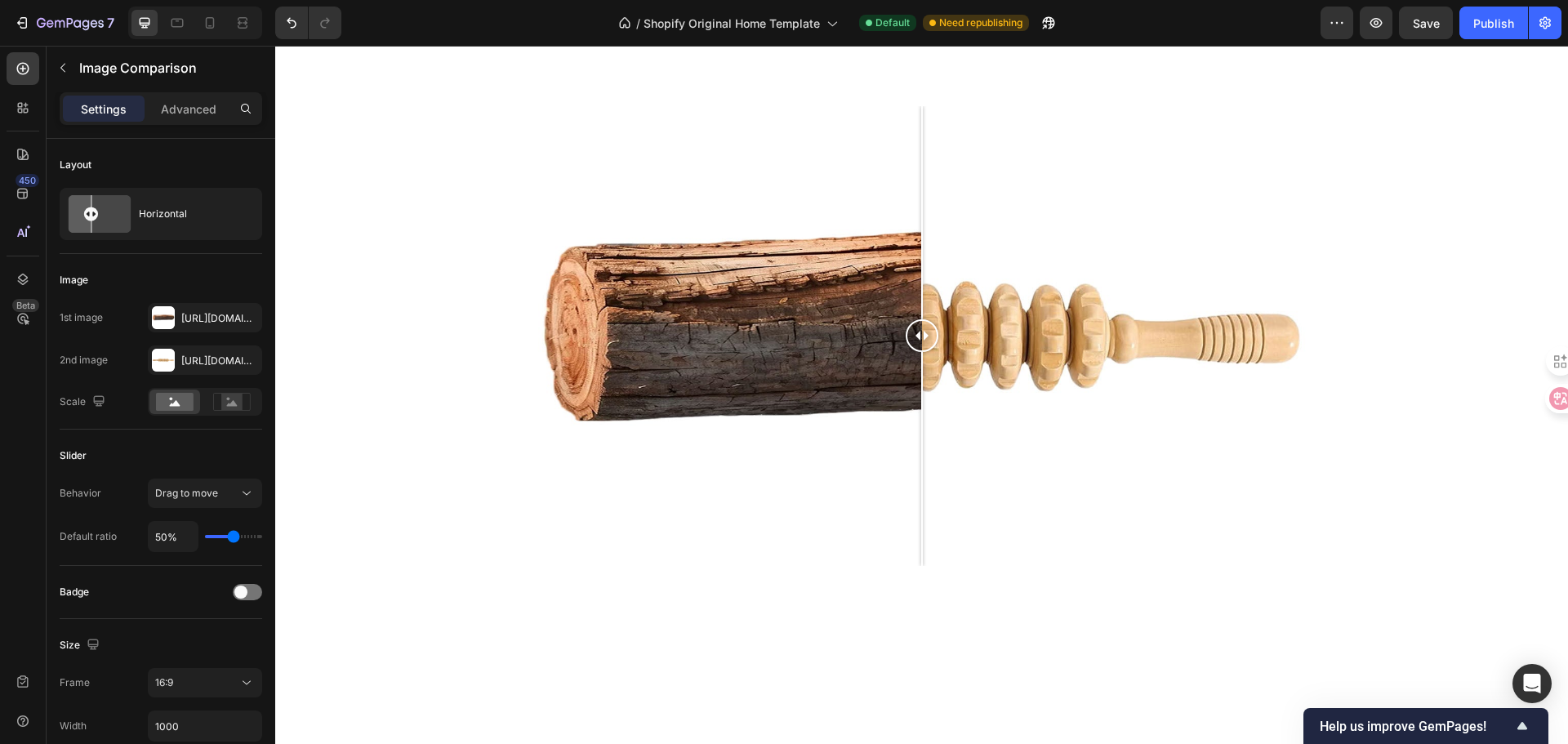
click at [361, 289] on div at bounding box center [920, 336] width 1292 height 460
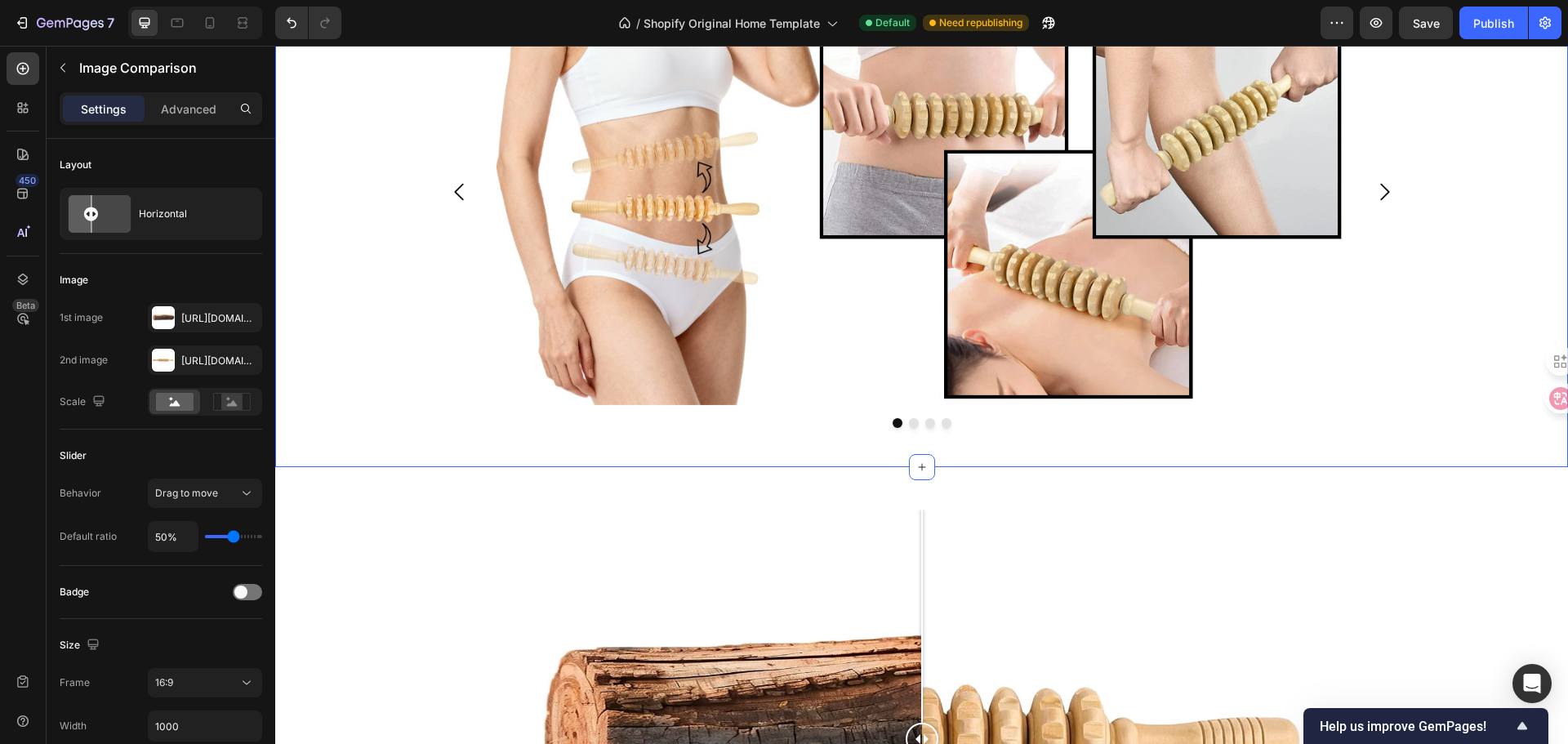
scroll to position [1470, 0]
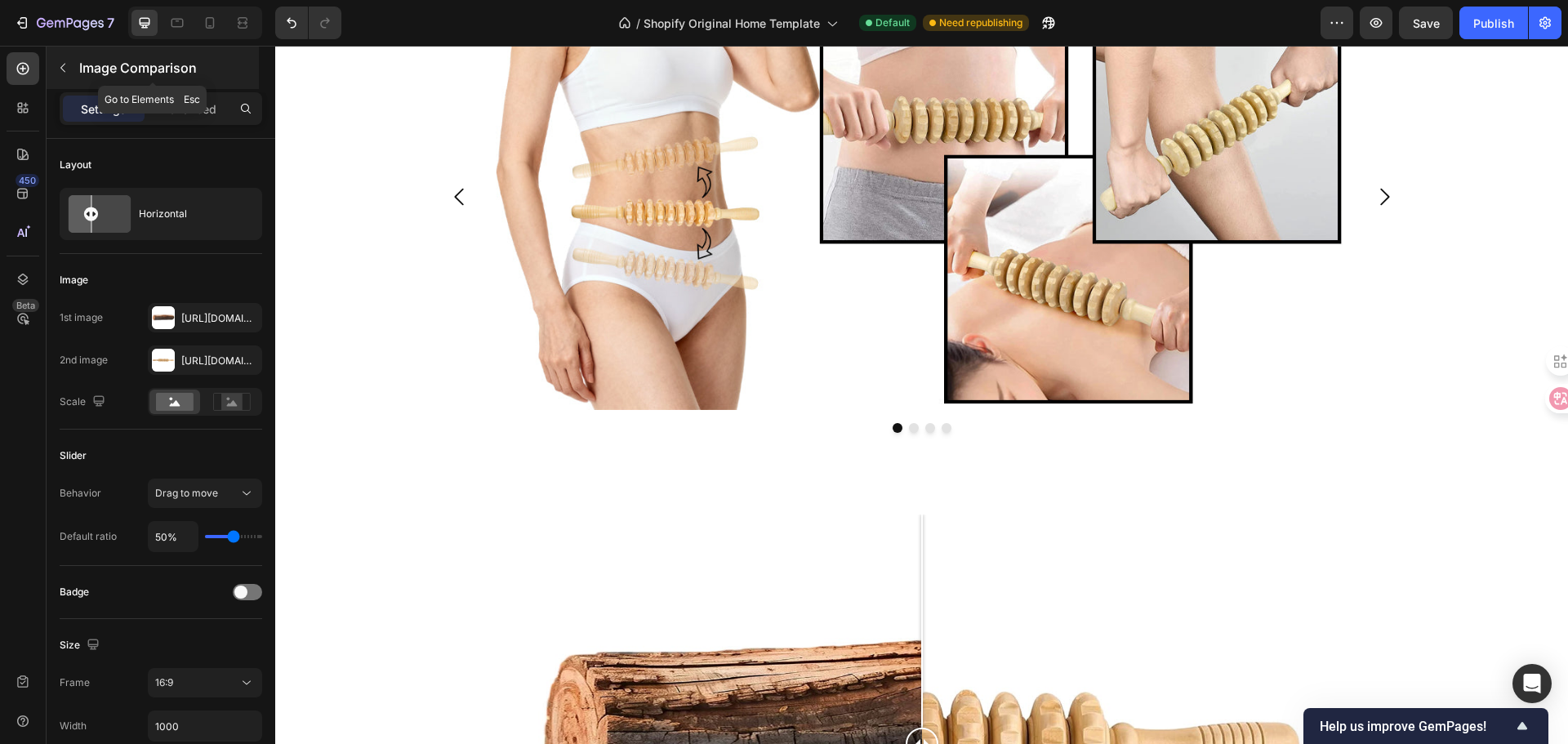
click at [66, 76] on button "button" at bounding box center [63, 68] width 26 height 27
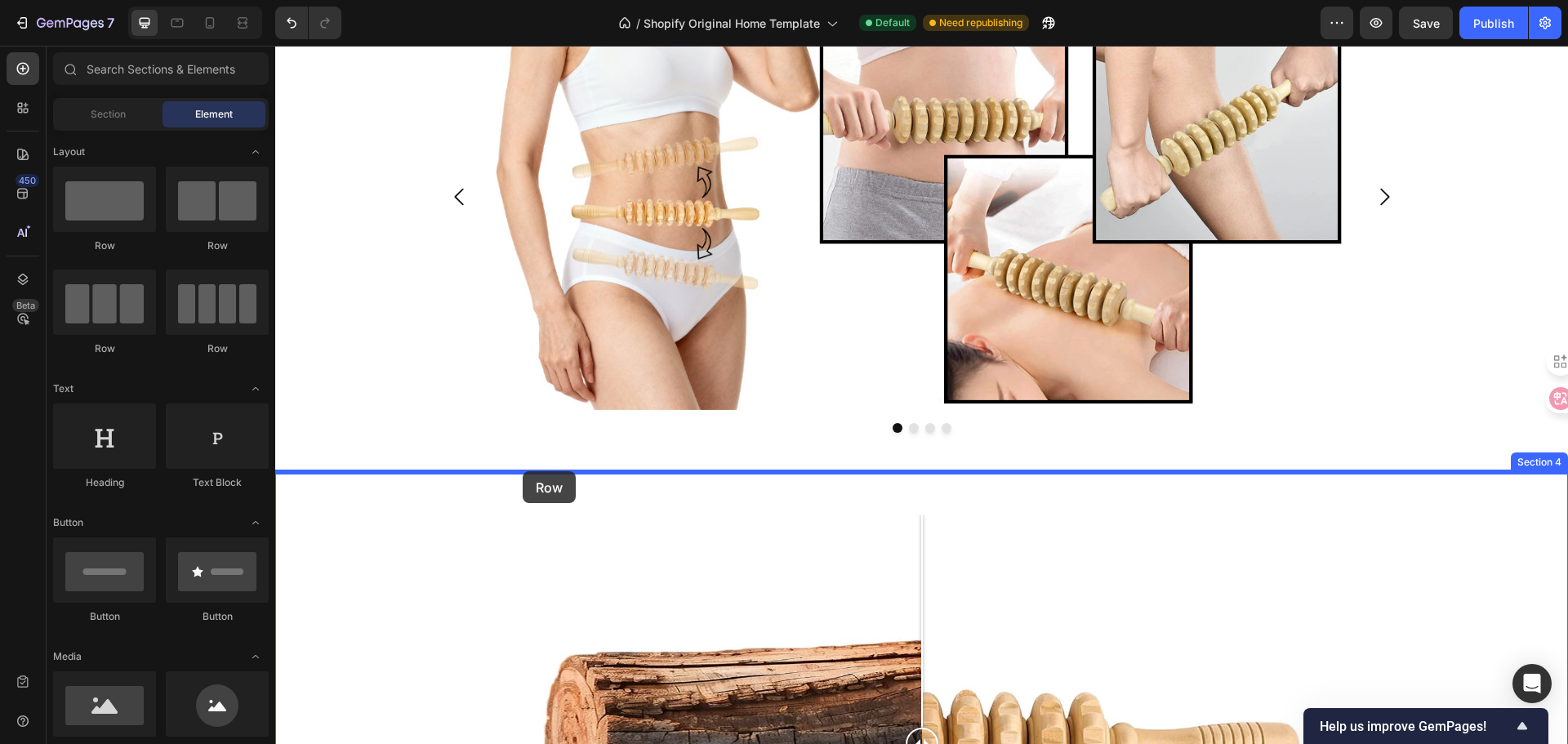
drag, startPoint x: 391, startPoint y: 255, endPoint x: 520, endPoint y: 474, distance: 254.2
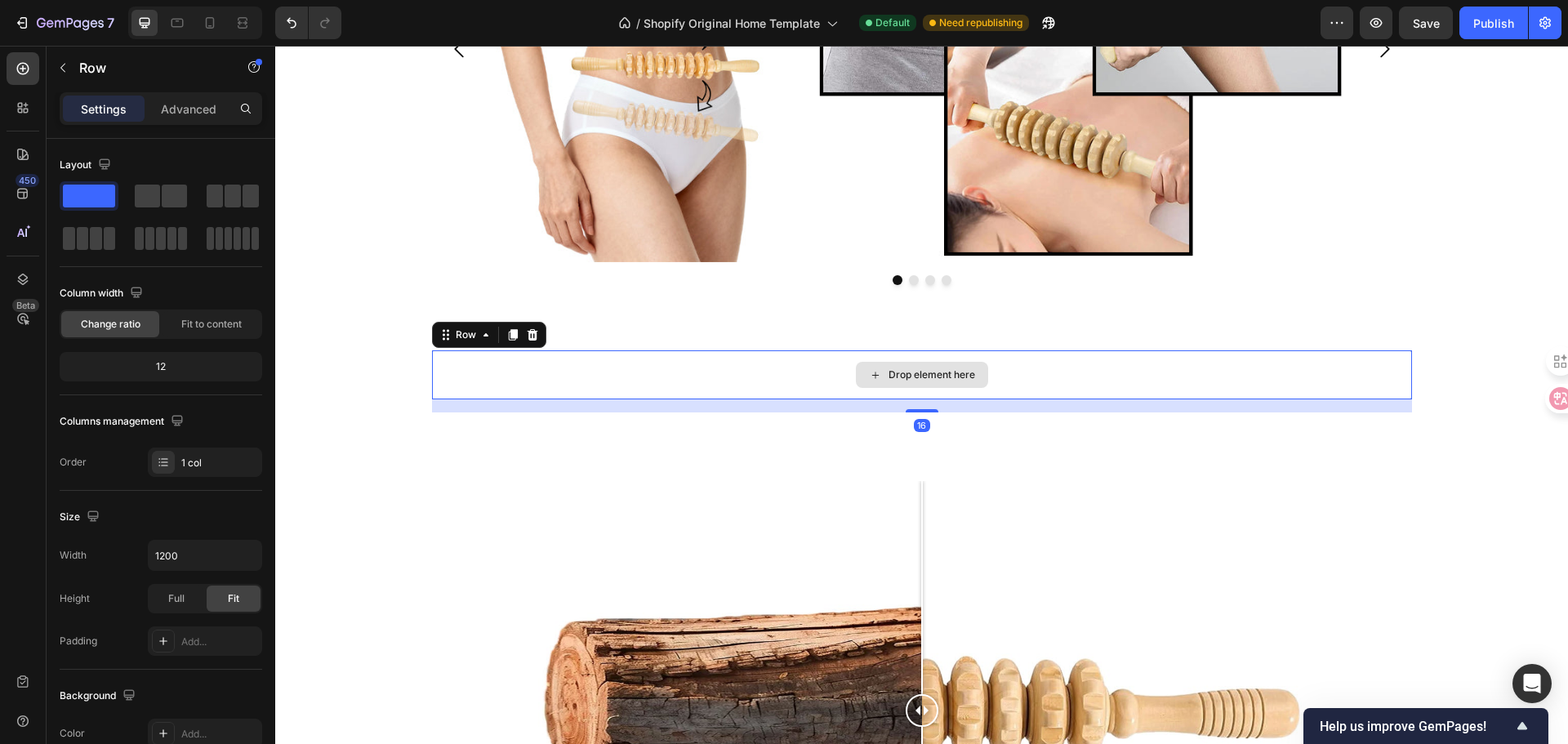
scroll to position [1797, 0]
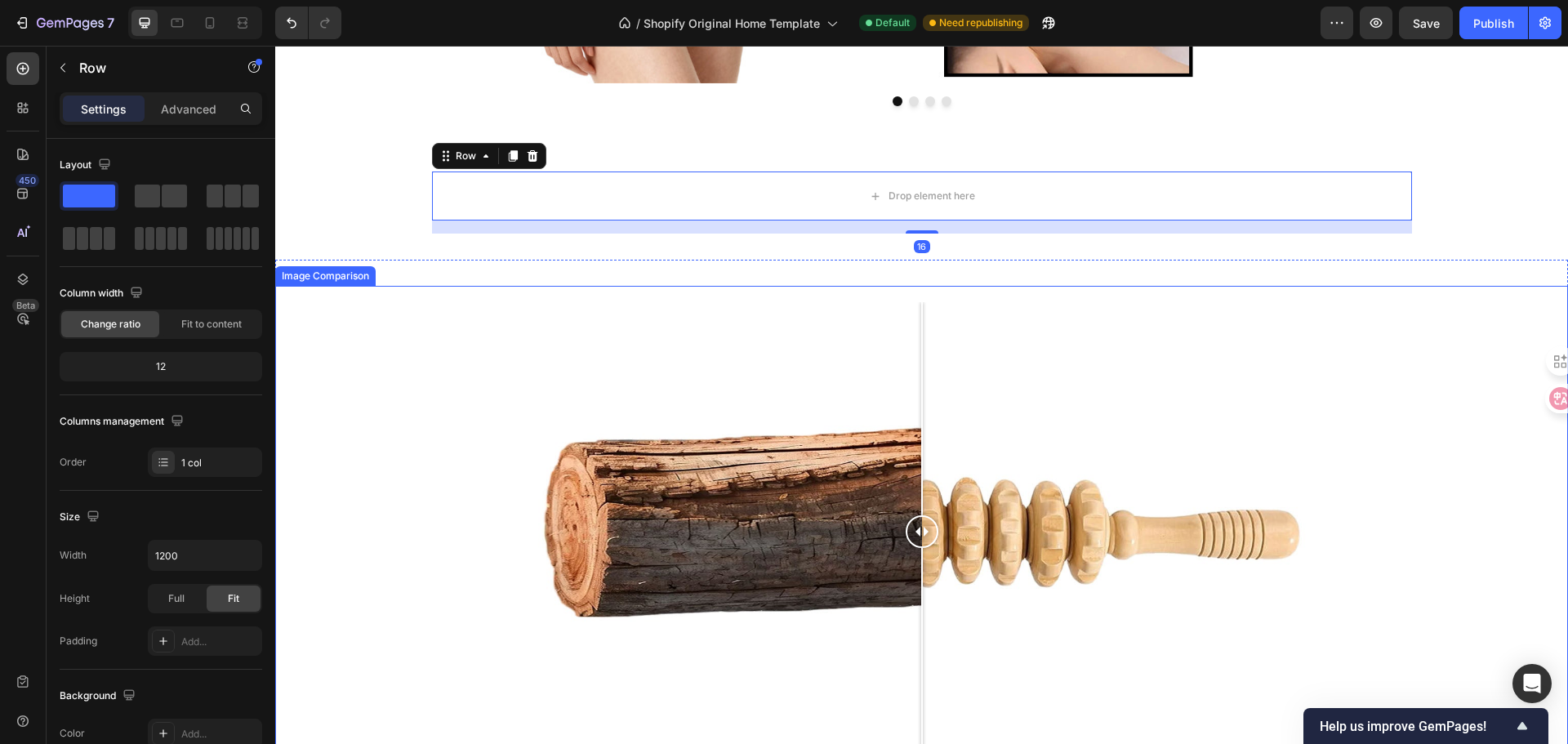
click at [417, 371] on div at bounding box center [920, 532] width 1292 height 460
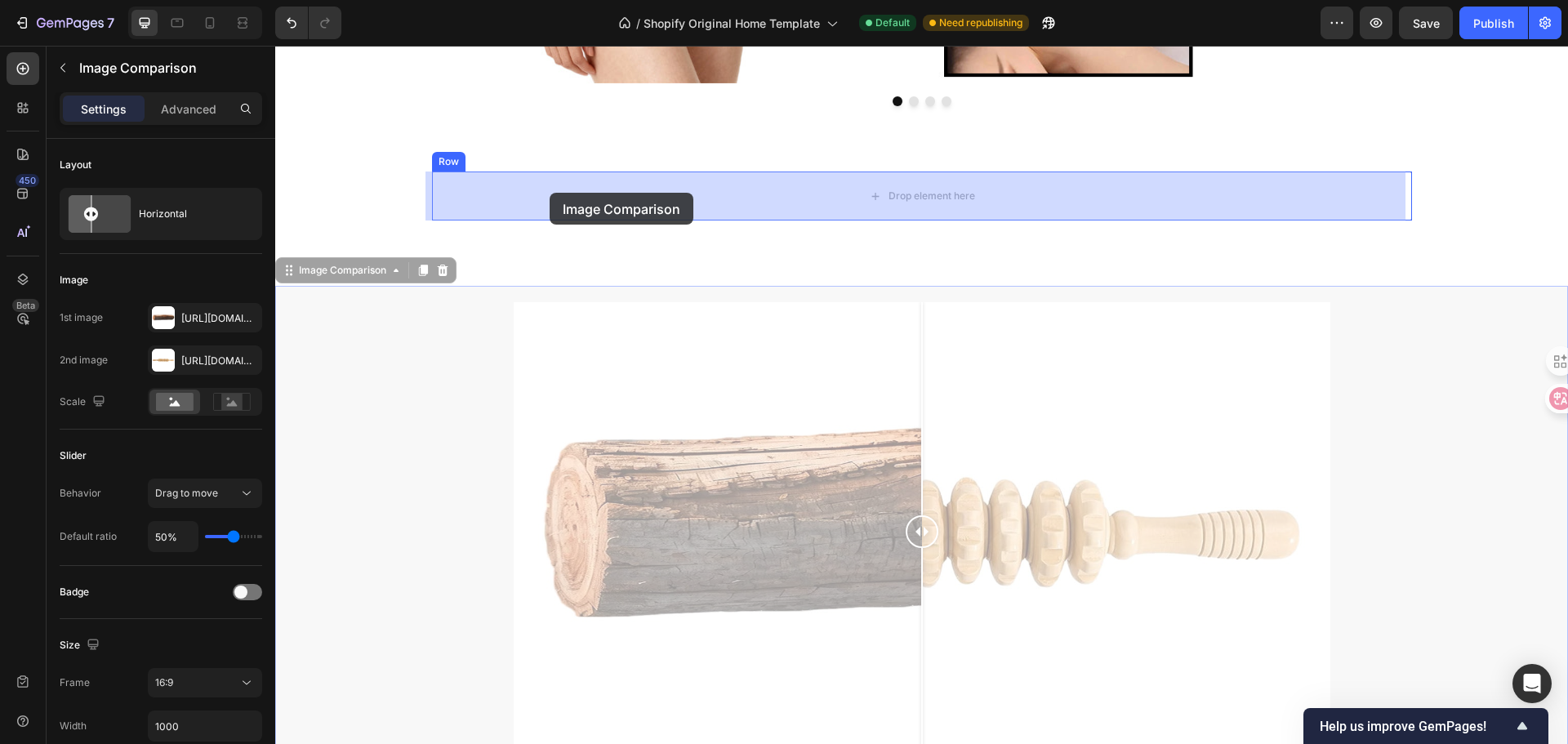
drag, startPoint x: 490, startPoint y: 265, endPoint x: 549, endPoint y: 192, distance: 93.9
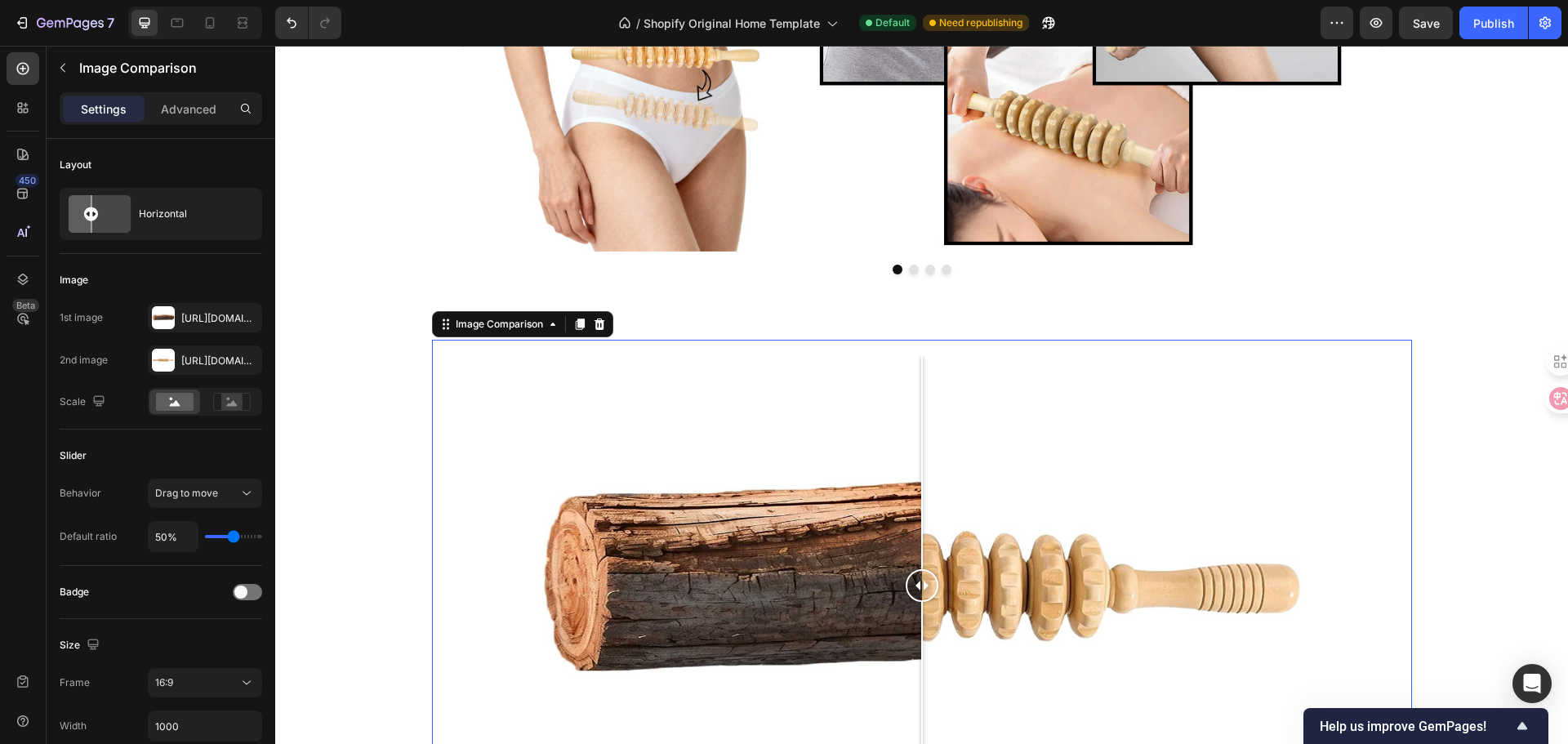
scroll to position [1847, 0]
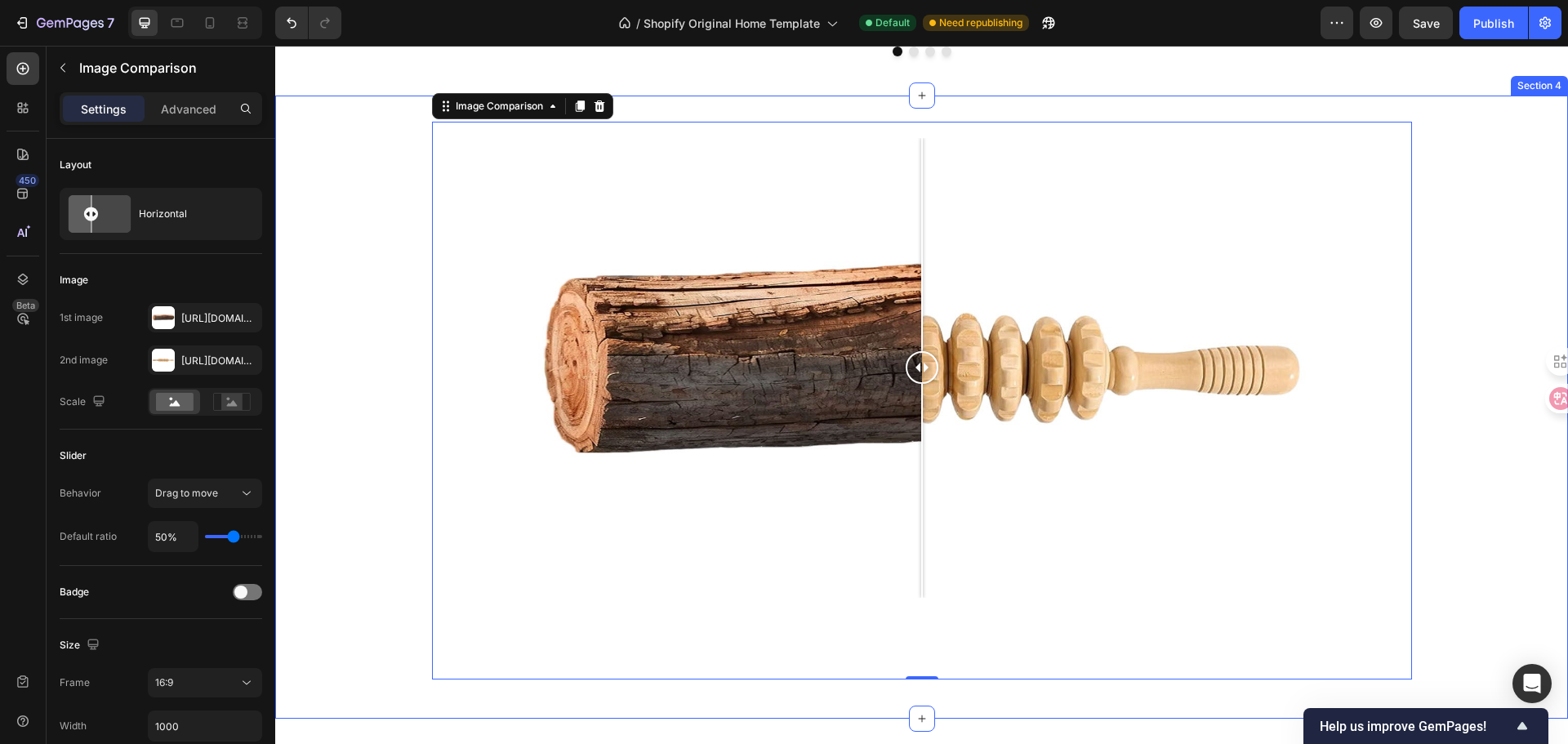
click at [1506, 489] on div "Image Comparison 0 Row" at bounding box center [920, 407] width 1292 height 571
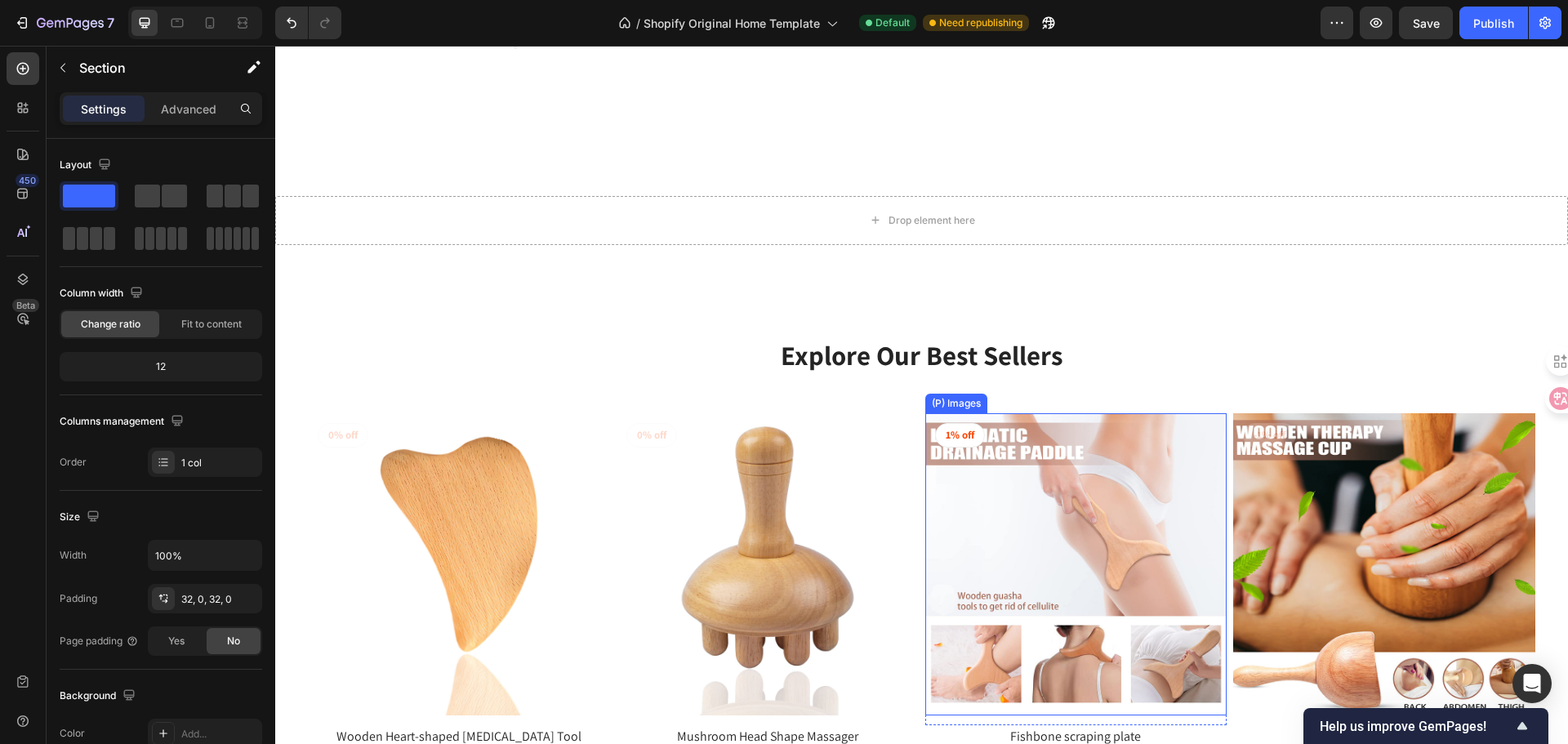
scroll to position [2337, 0]
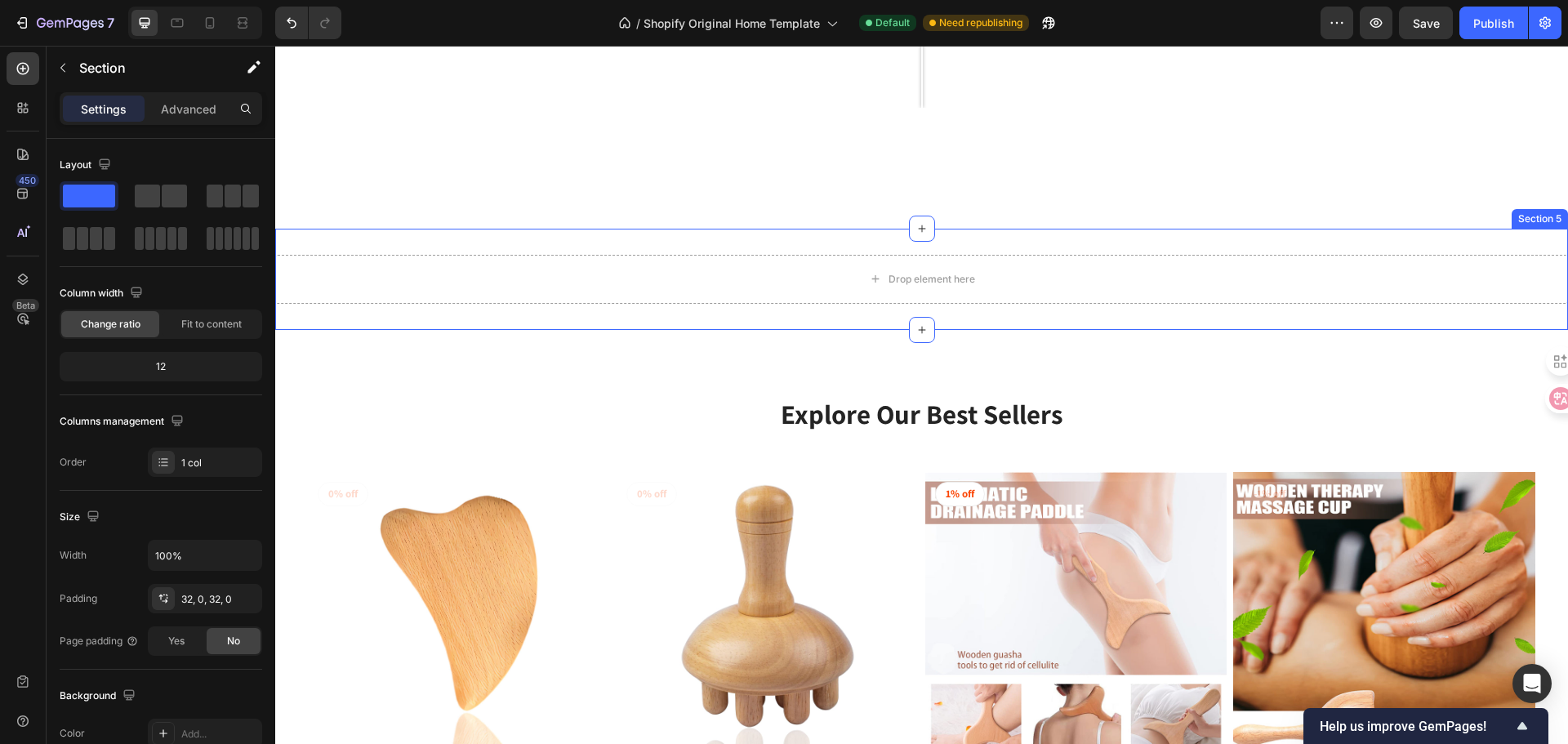
click at [951, 326] on div "Drop element here Section 5" at bounding box center [920, 279] width 1292 height 101
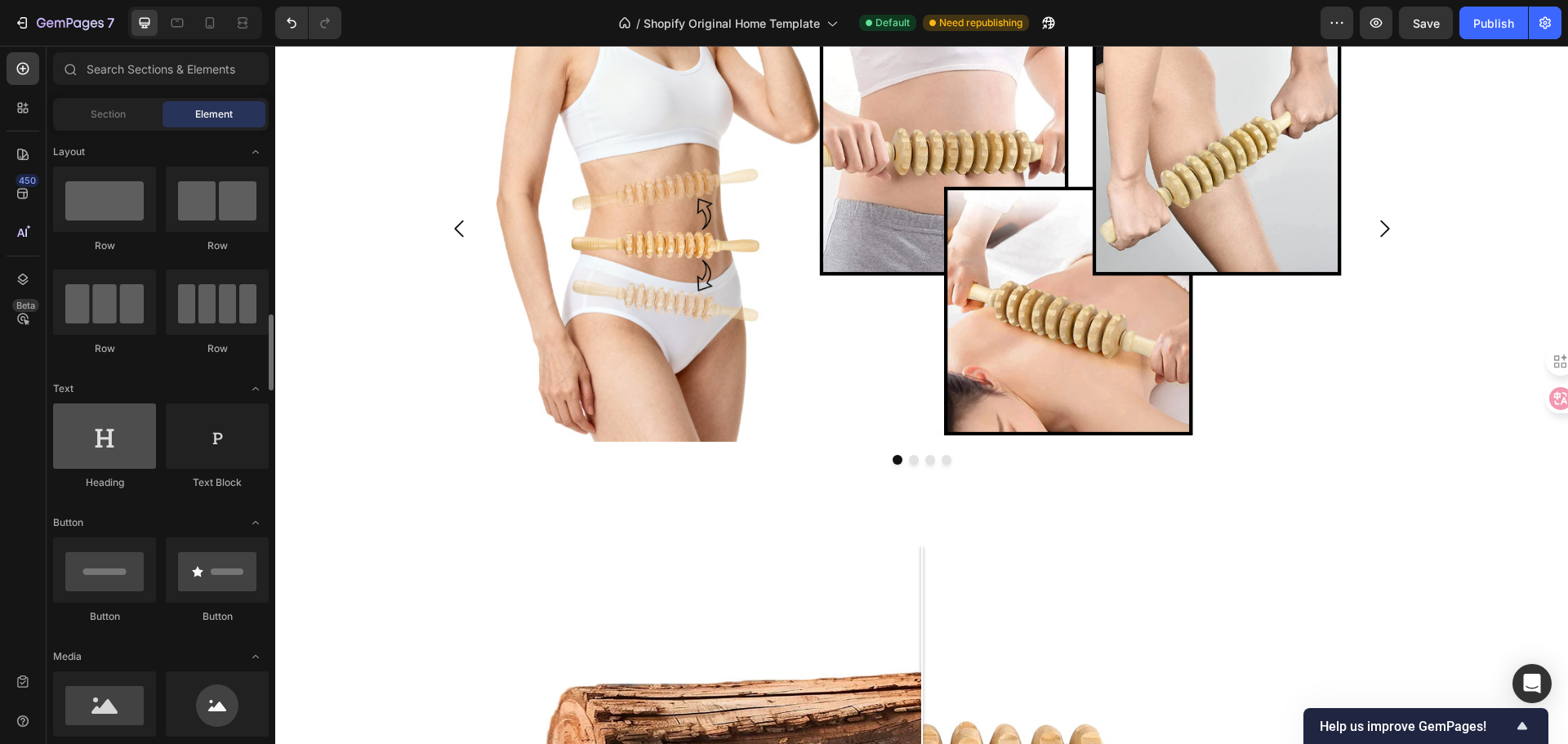
scroll to position [163, 0]
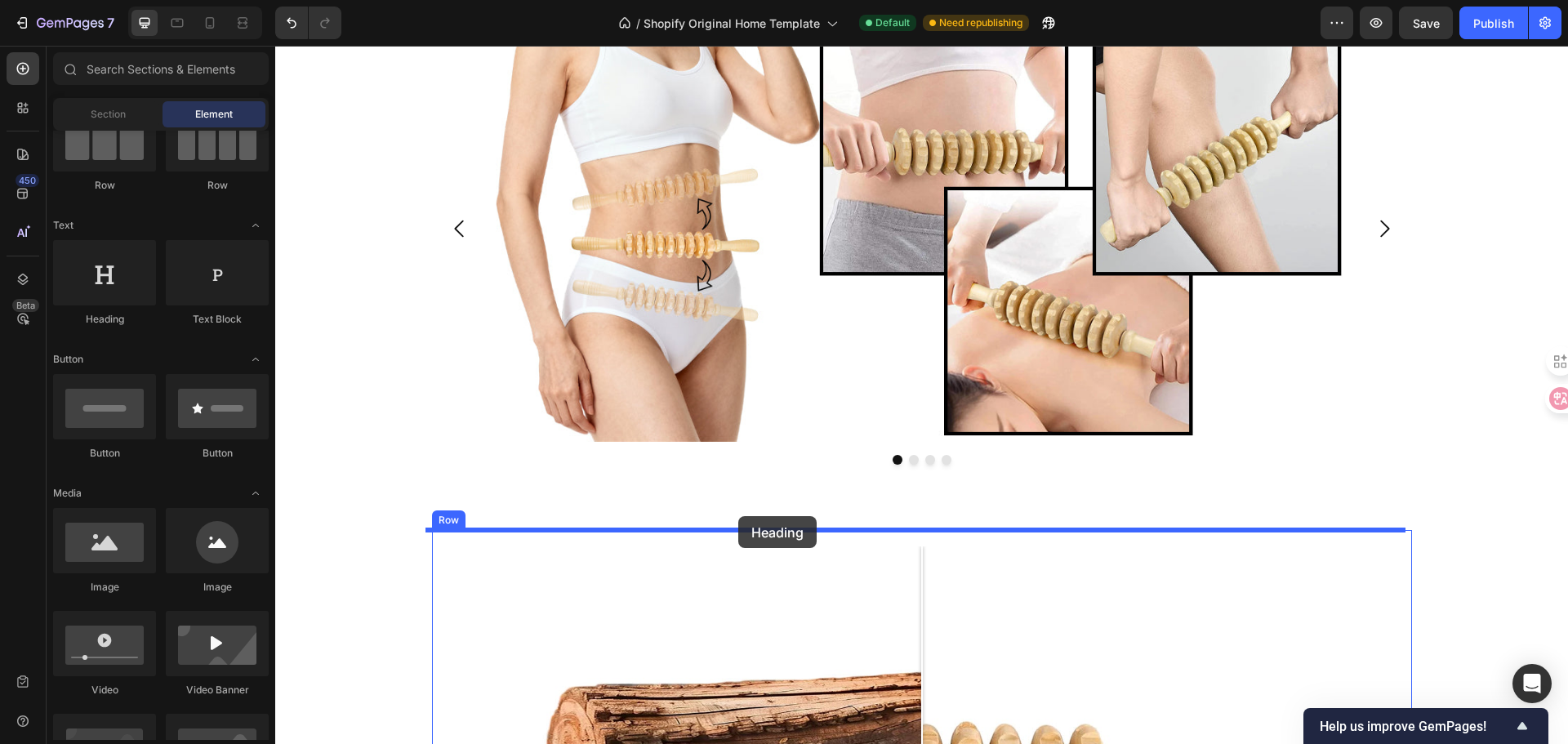
drag, startPoint x: 405, startPoint y: 319, endPoint x: 738, endPoint y: 516, distance: 386.9
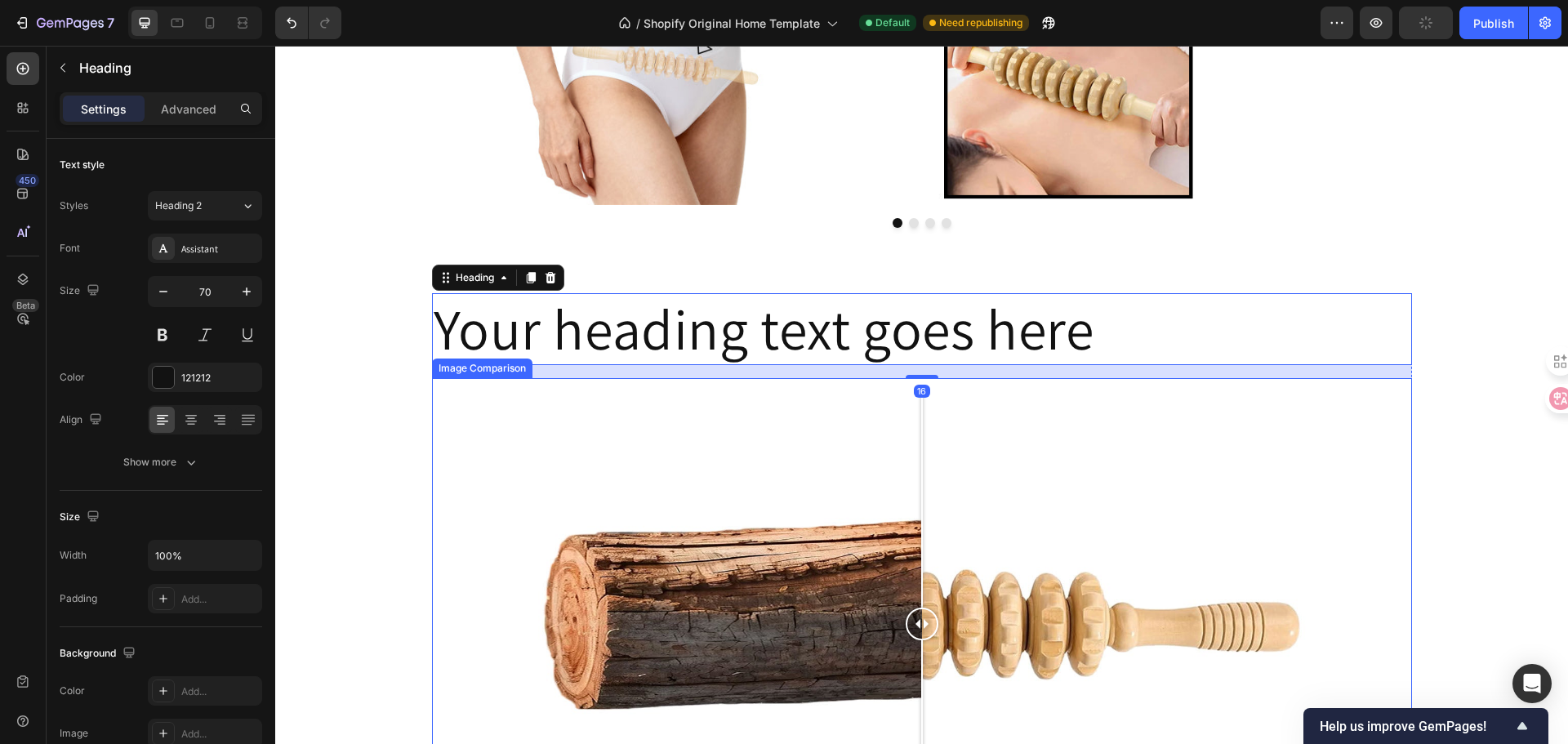
scroll to position [1683, 0]
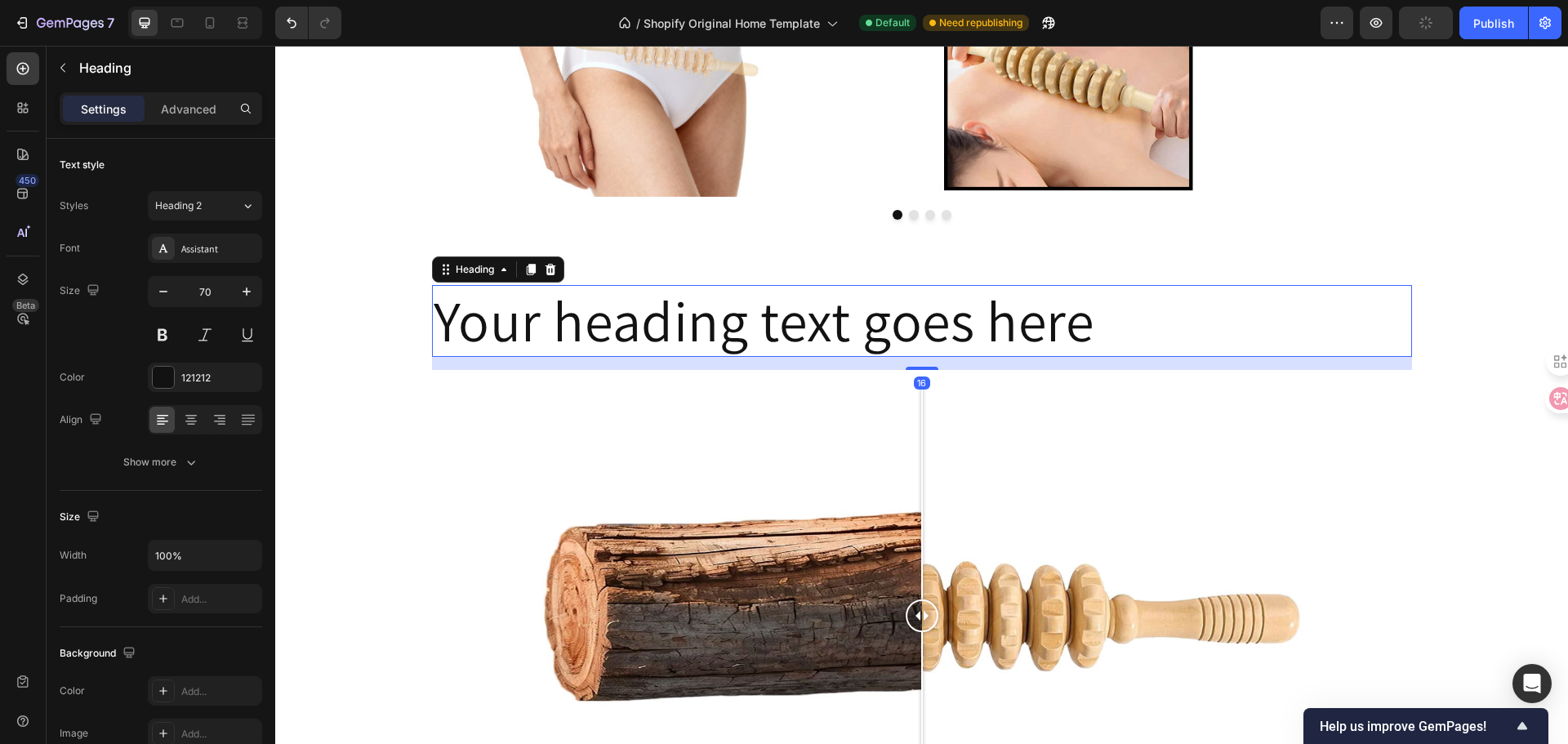
click at [1092, 315] on h2 "Your heading text goes here" at bounding box center [921, 320] width 980 height 72
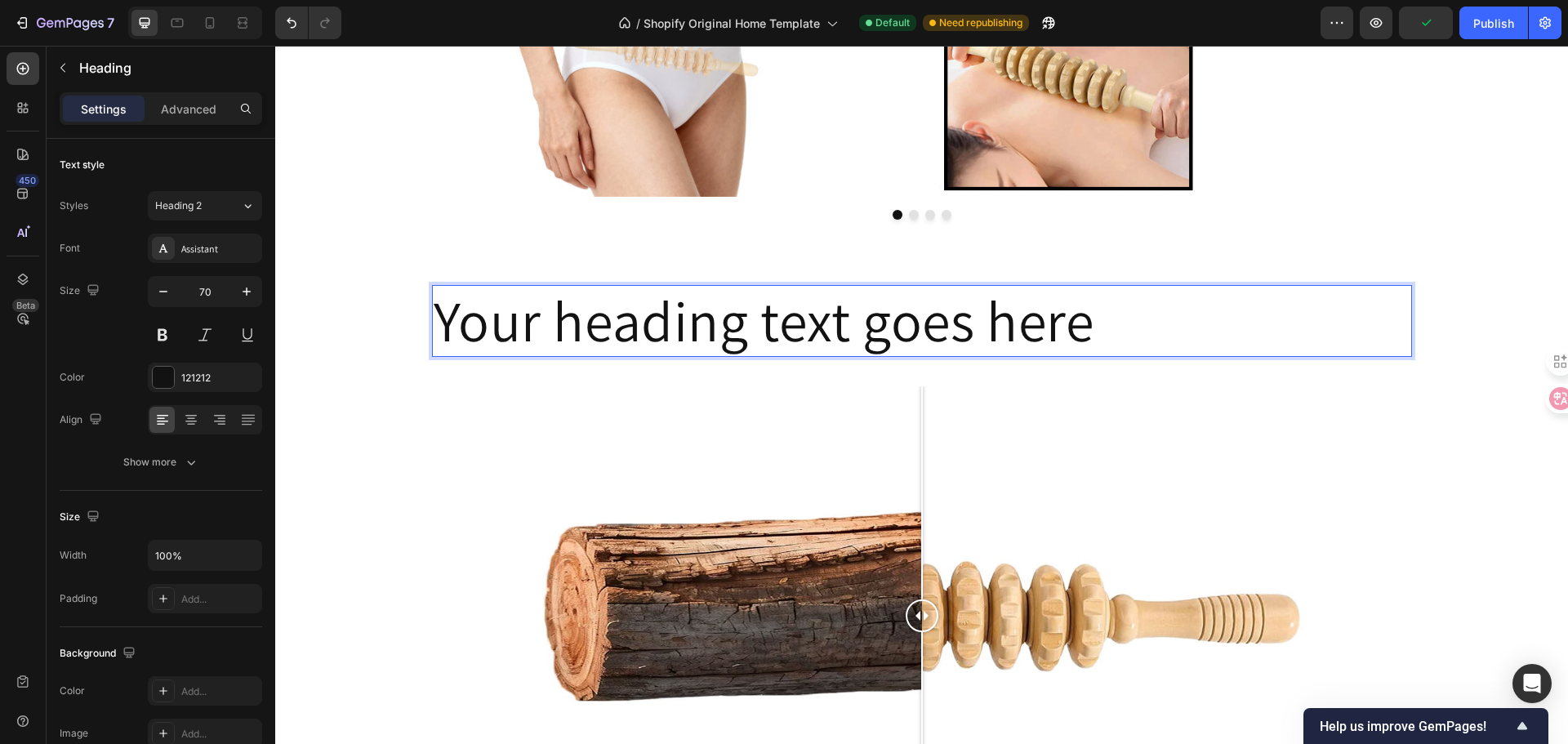
click at [1089, 317] on p "Your heading text goes here" at bounding box center [921, 321] width 976 height 69
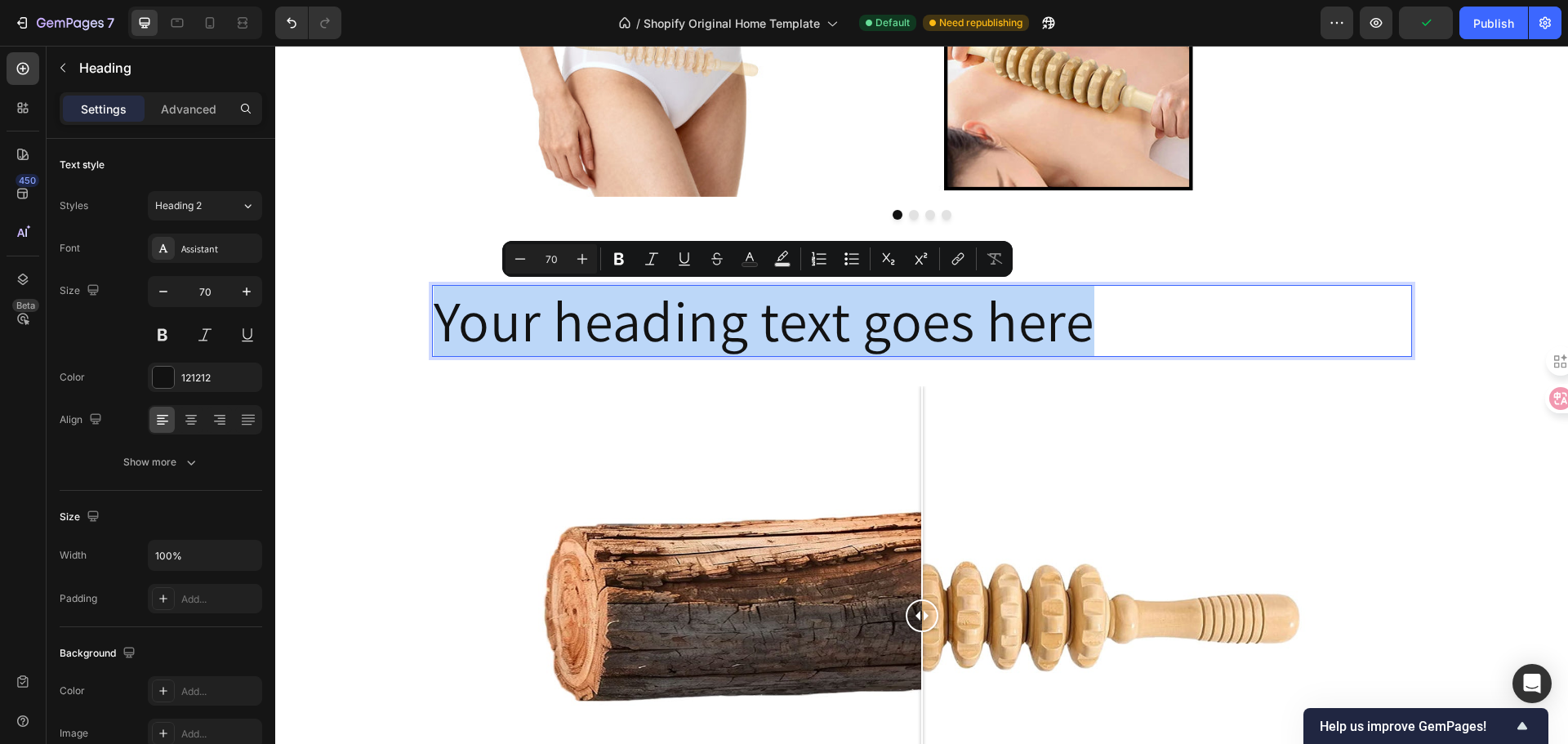
drag, startPoint x: 1097, startPoint y: 312, endPoint x: 540, endPoint y: 385, distance: 561.8
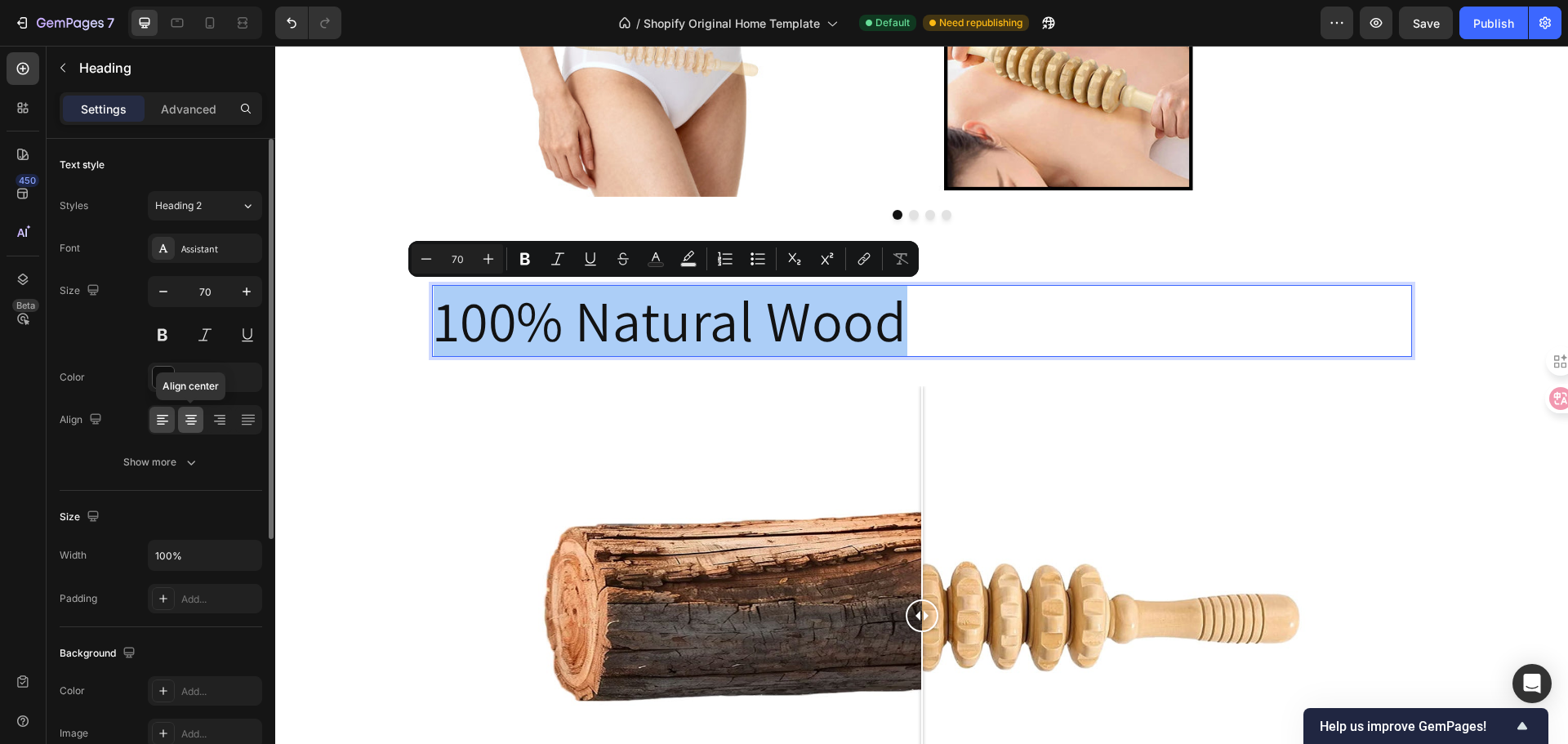
click at [198, 424] on icon at bounding box center [190, 419] width 17 height 17
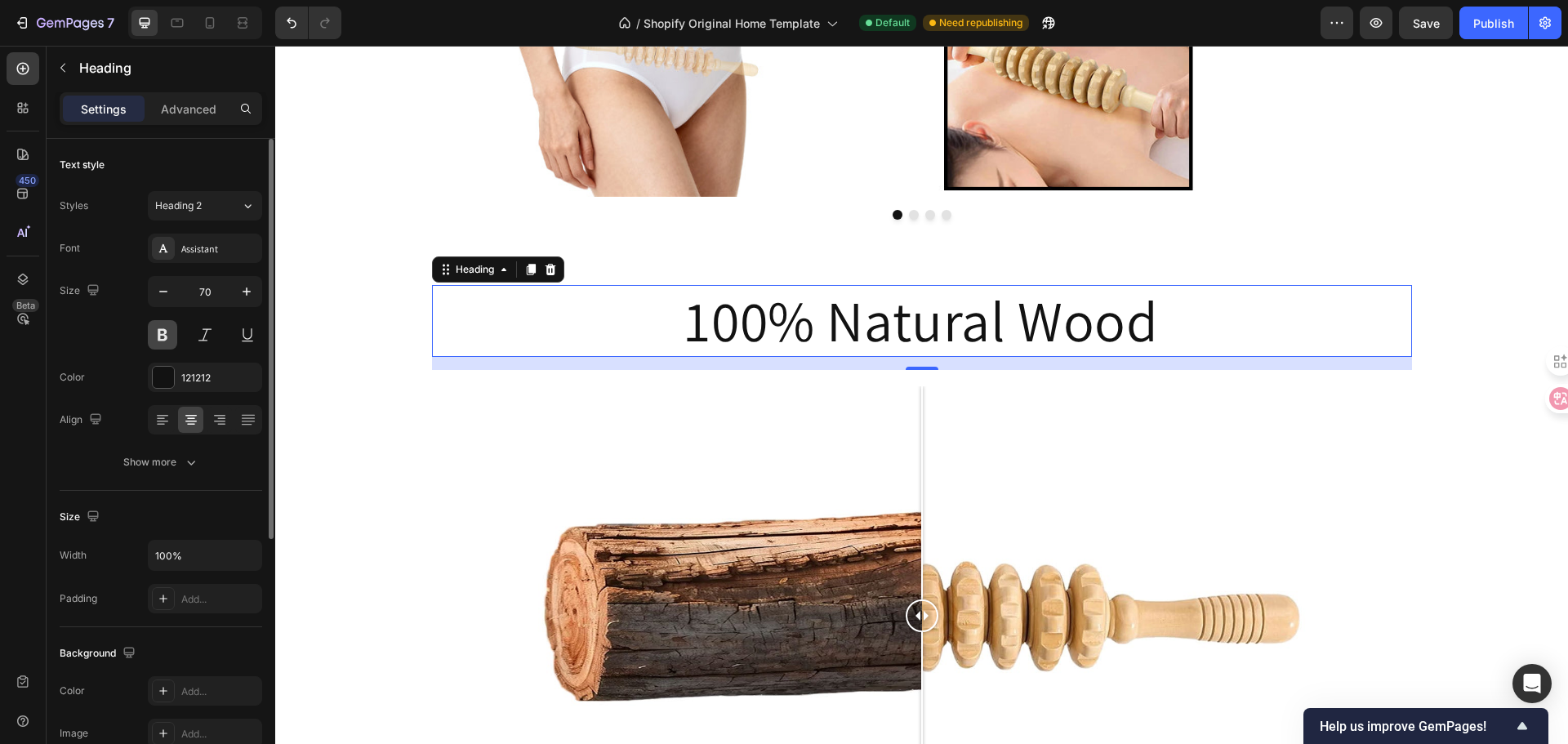
click at [158, 335] on button at bounding box center [163, 335] width 29 height 29
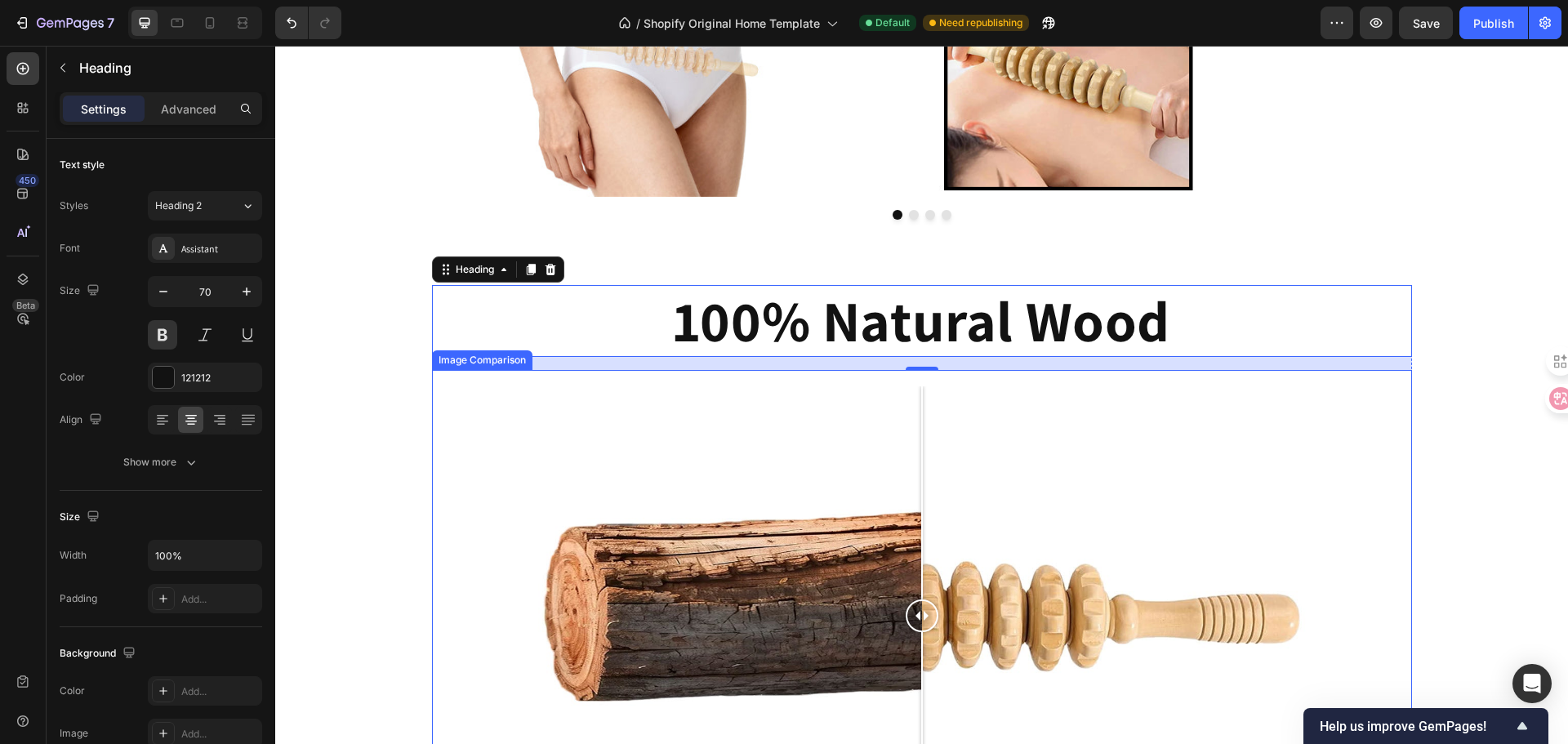
click at [439, 462] on div at bounding box center [921, 616] width 980 height 460
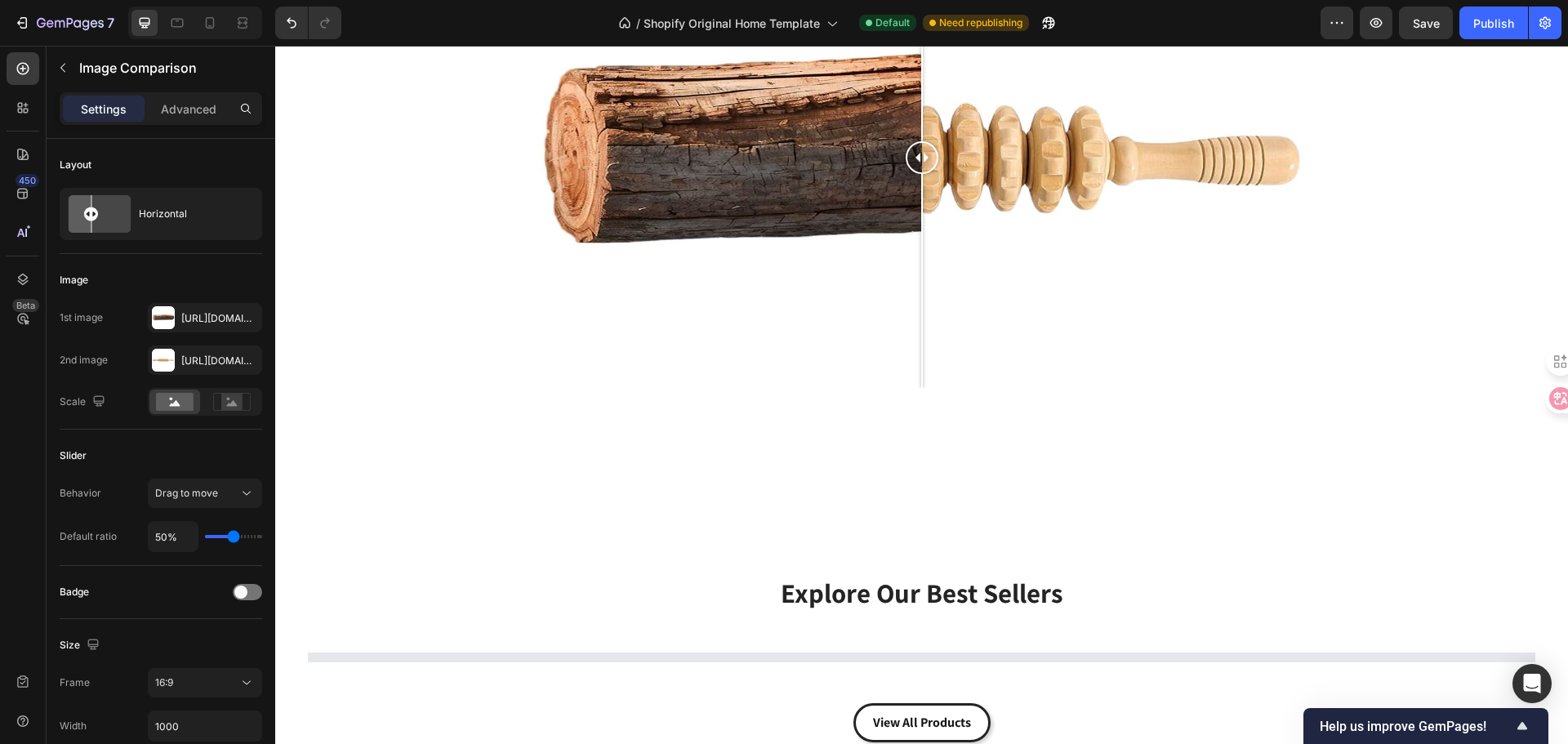
scroll to position [1979, 0]
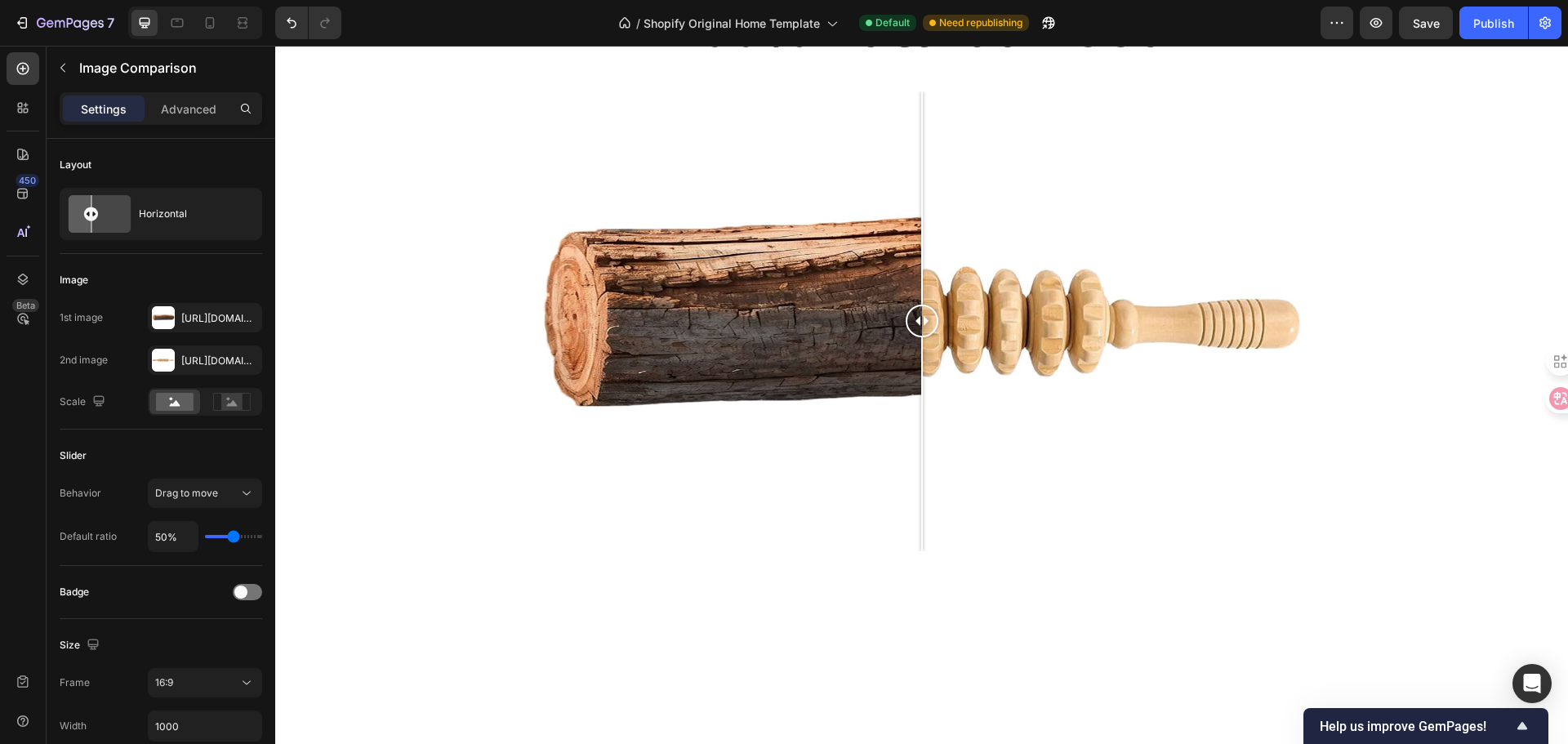
click at [1421, 27] on span "Save" at bounding box center [1426, 24] width 26 height 14
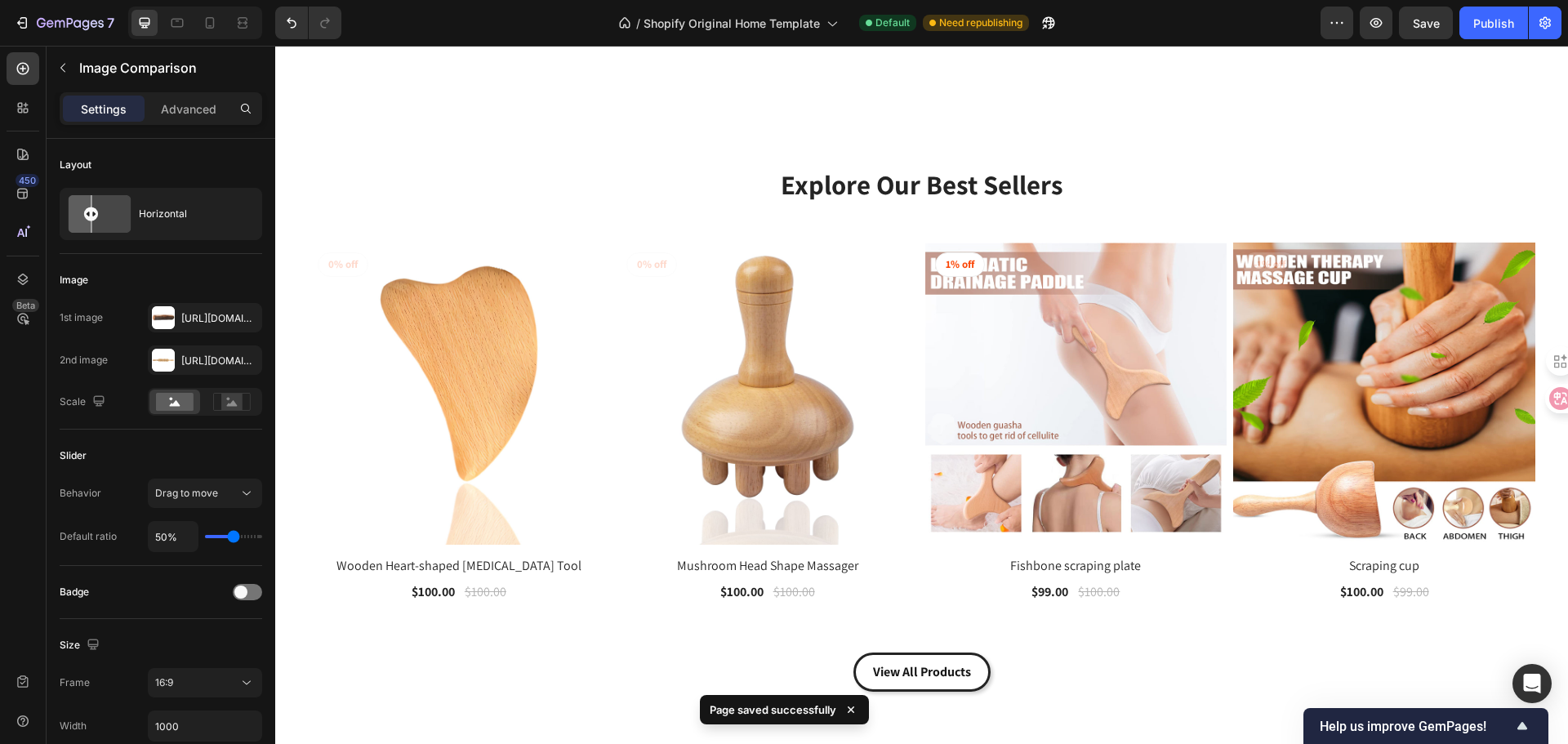
scroll to position [2714, 0]
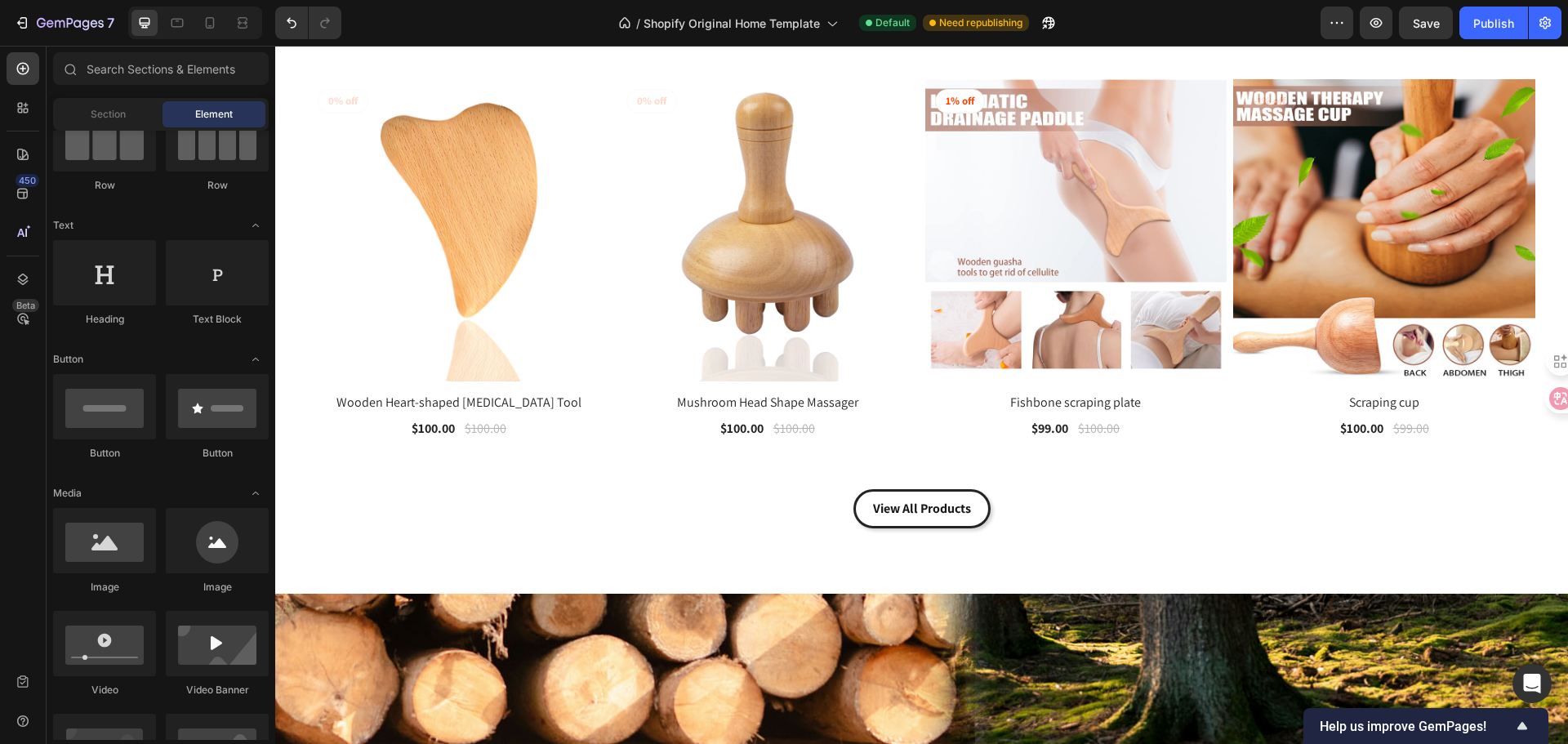
click at [287, 451] on section "Explore Our Best Sellers Heading Row (P) Images 0% off Product Badge Row Wooden…" at bounding box center [920, 266] width 1292 height 658
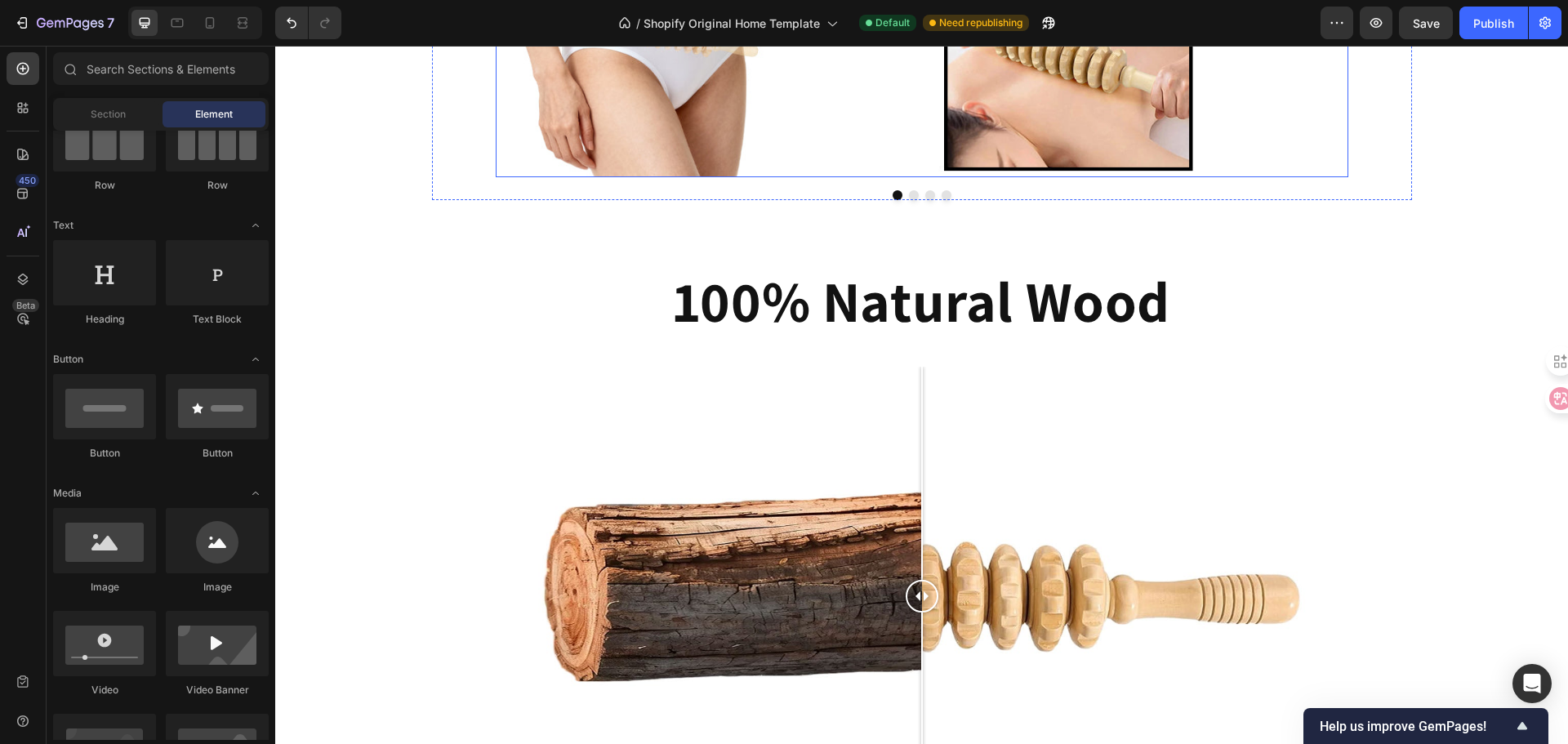
scroll to position [1851, 0]
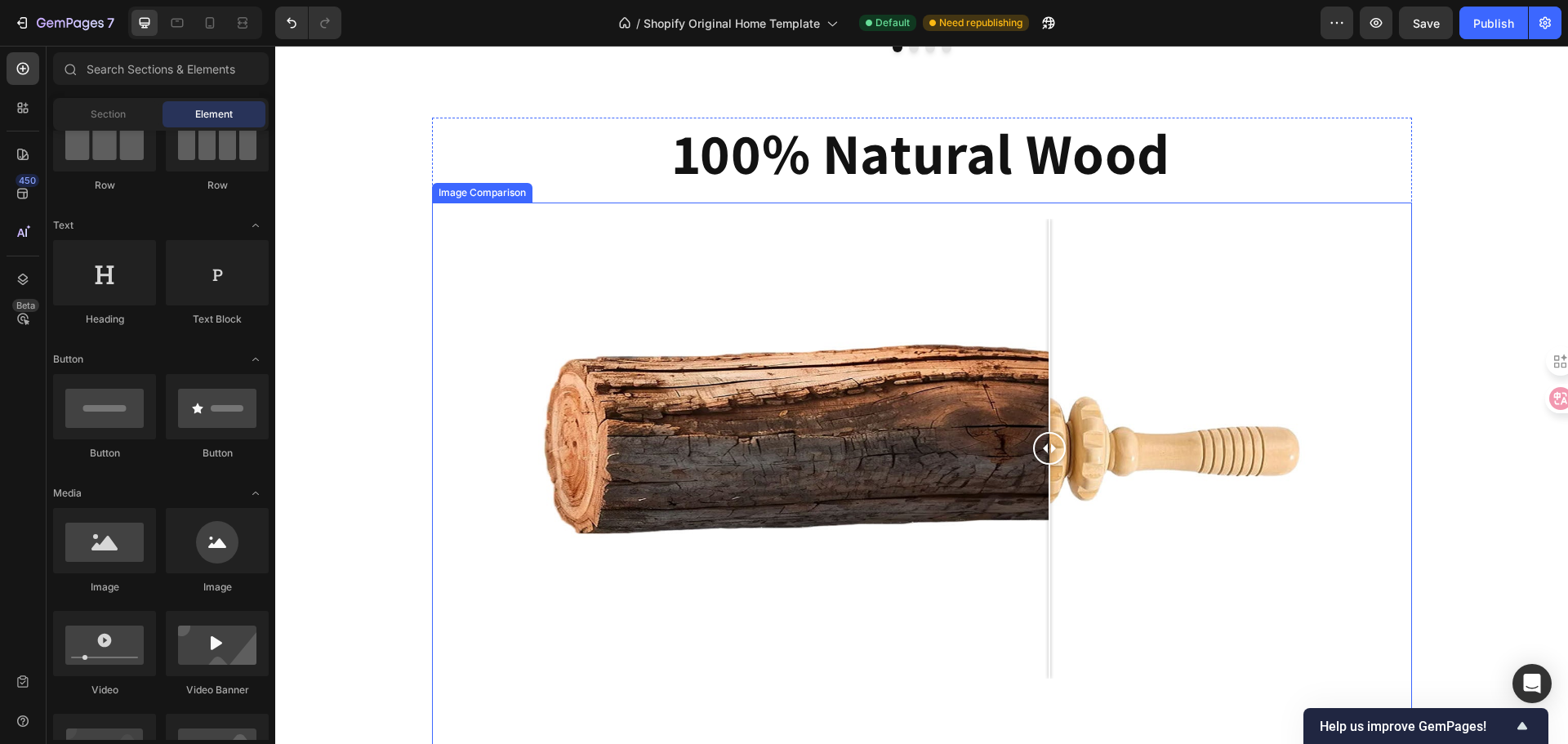
drag, startPoint x: 909, startPoint y: 453, endPoint x: 1355, endPoint y: 388, distance: 450.7
click at [1038, 475] on div at bounding box center [1049, 449] width 32 height 460
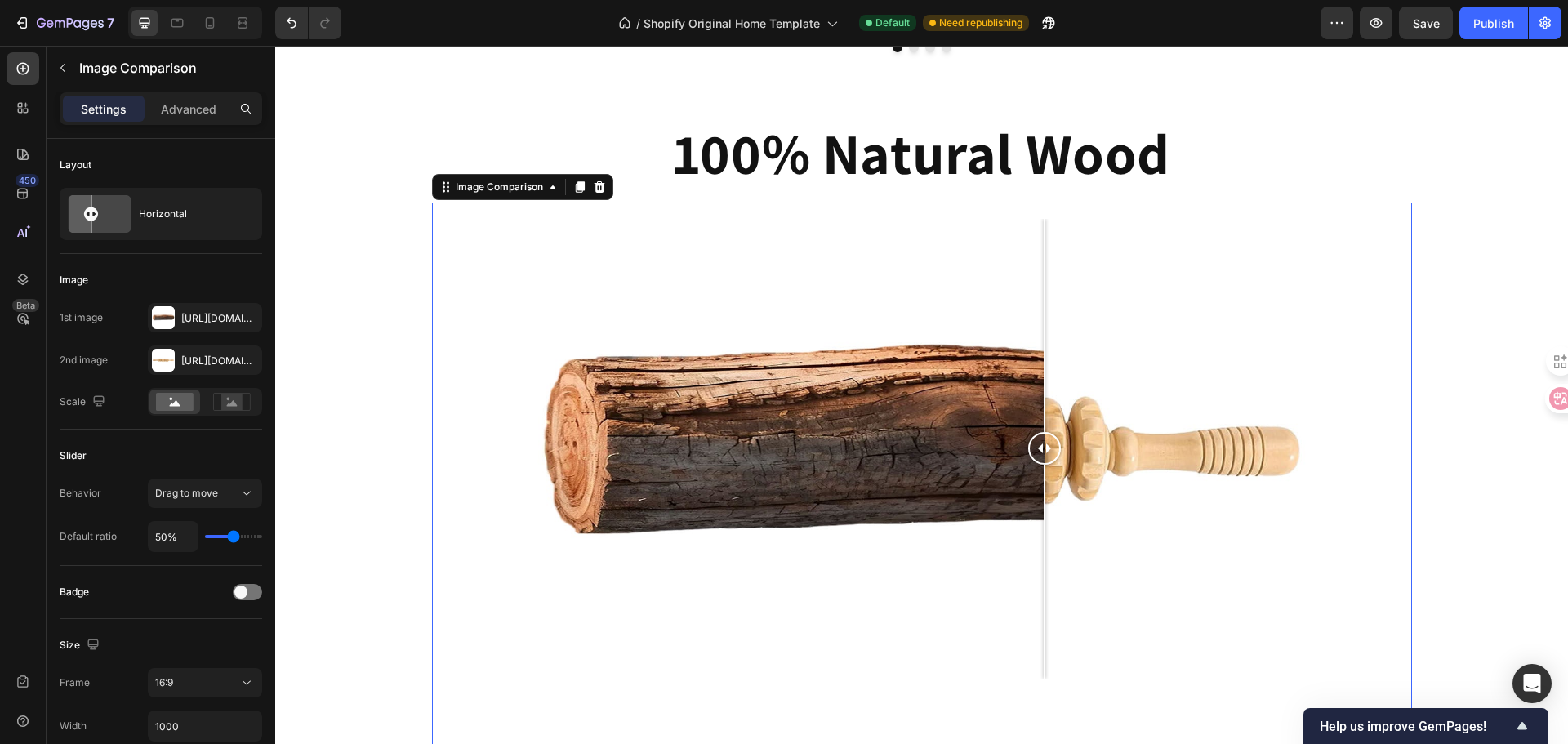
click at [1454, 217] on div "100% Natural Wood Heading Image Comparison 0 Row" at bounding box center [920, 446] width 1292 height 656
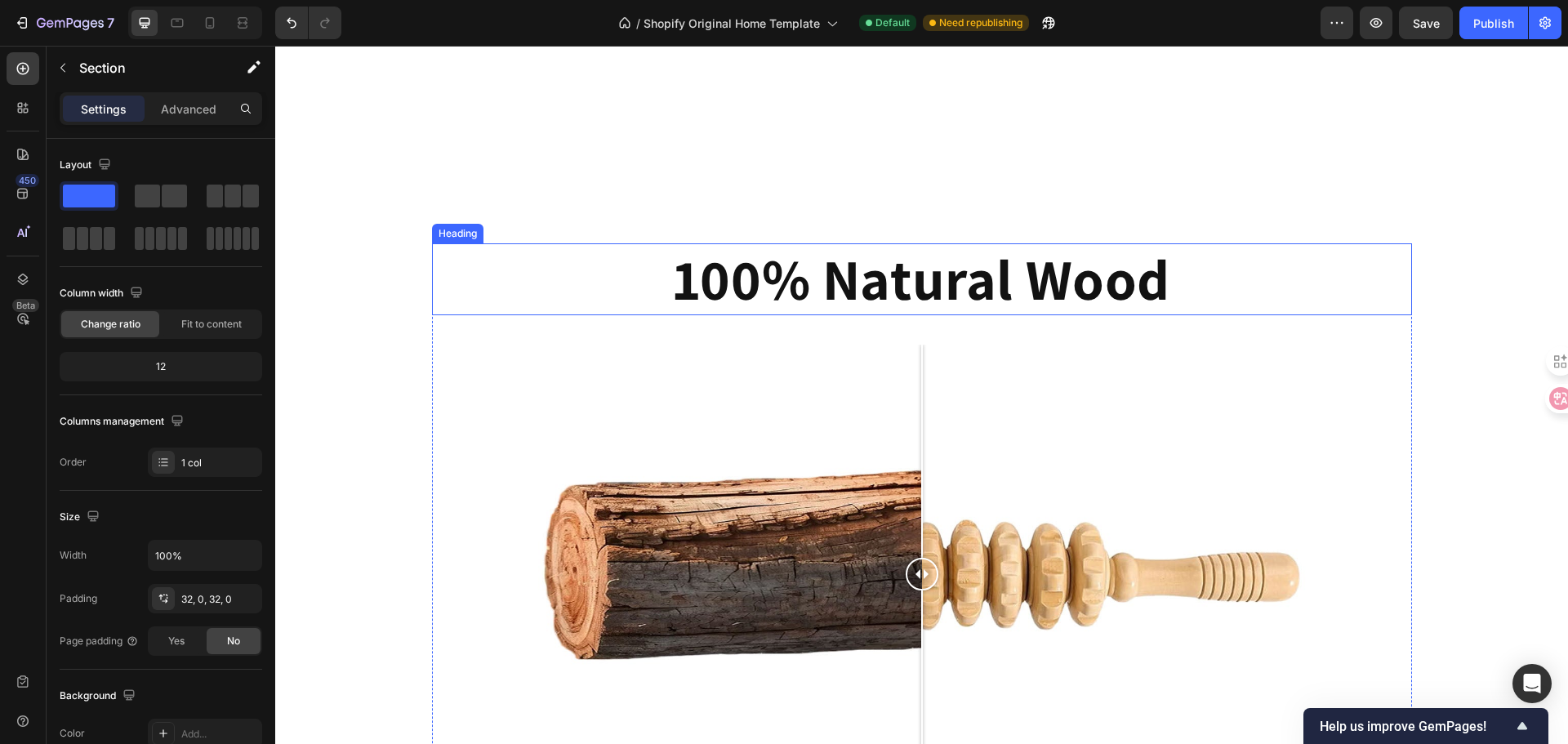
scroll to position [1933, 0]
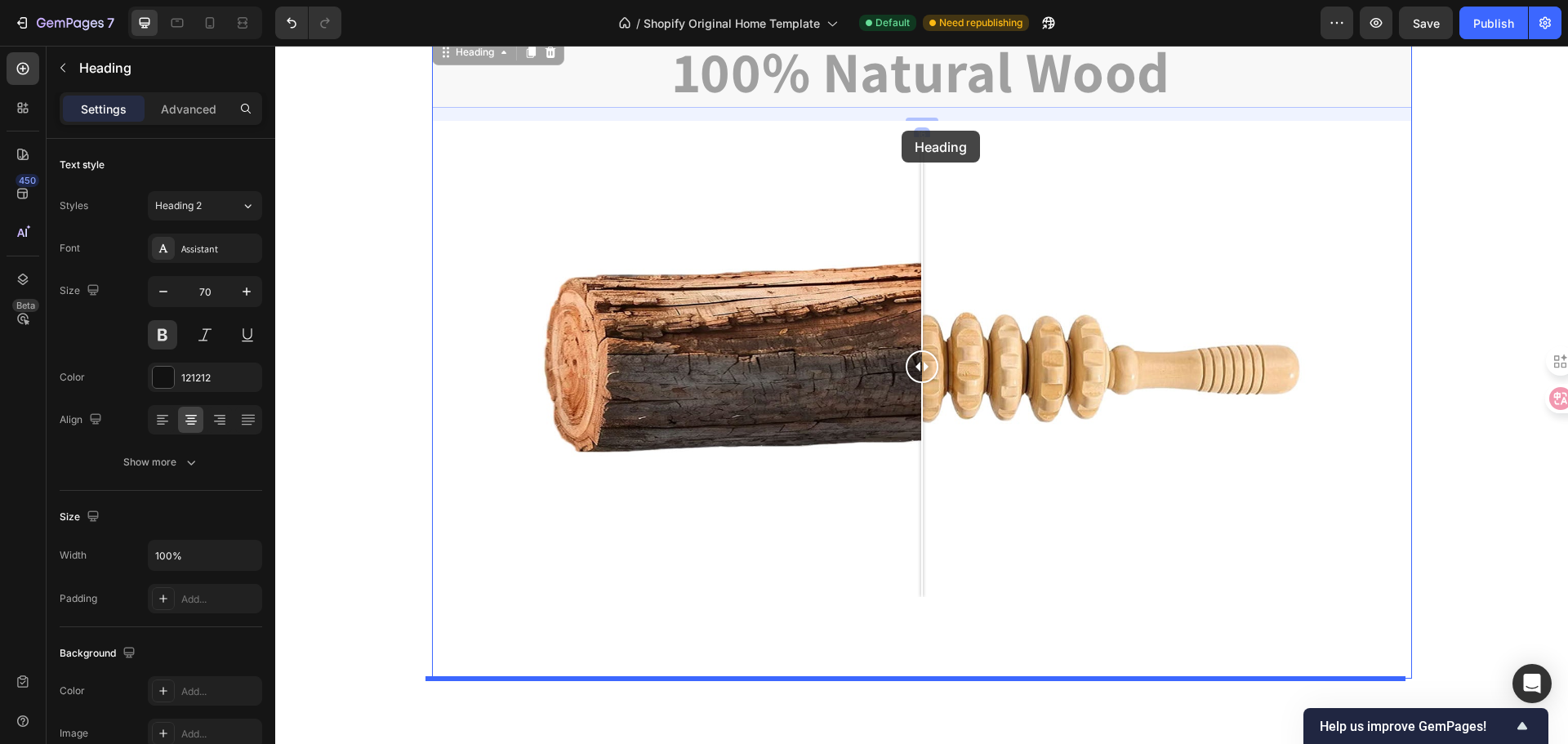
drag, startPoint x: 907, startPoint y: 80, endPoint x: 902, endPoint y: 131, distance: 51.2
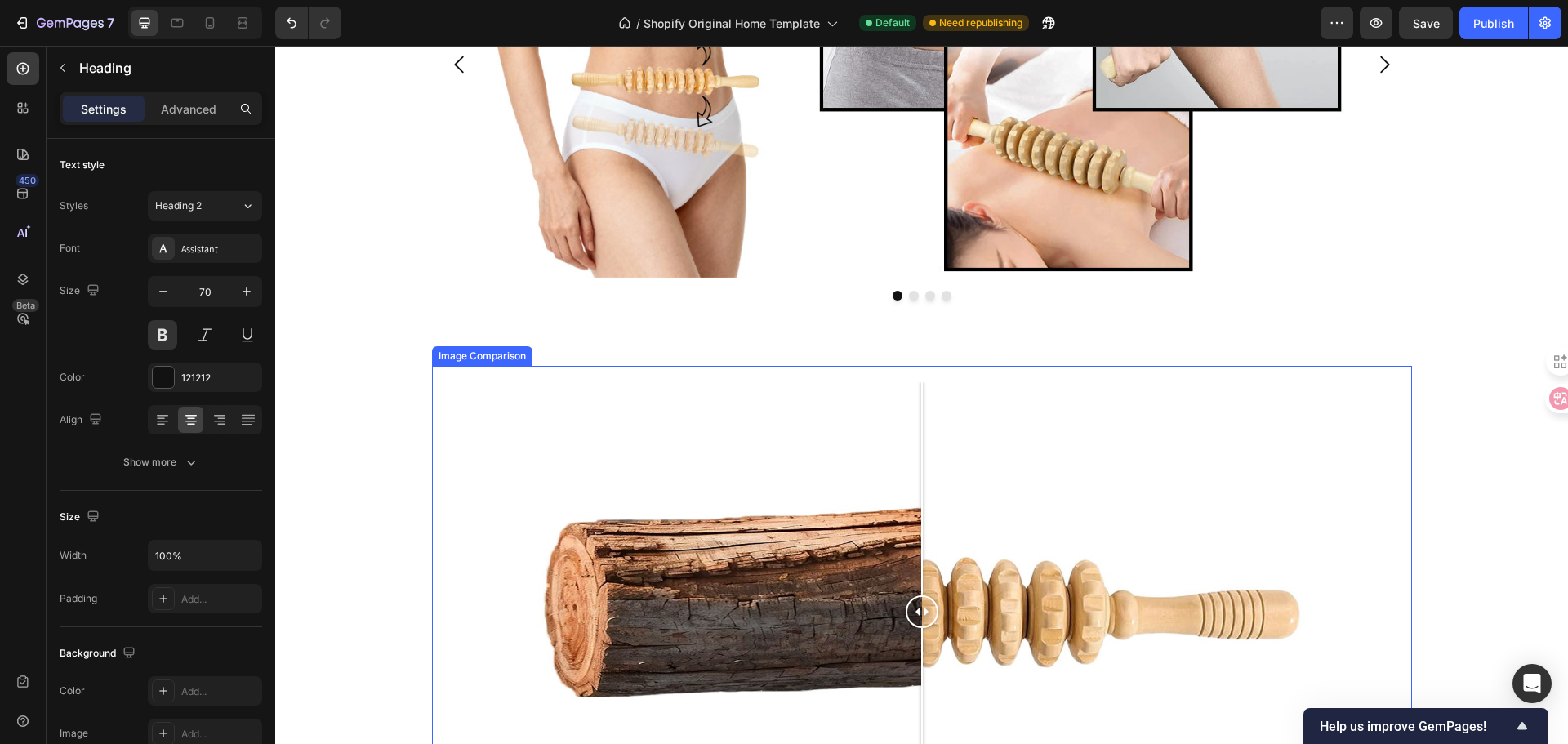
scroll to position [1767, 0]
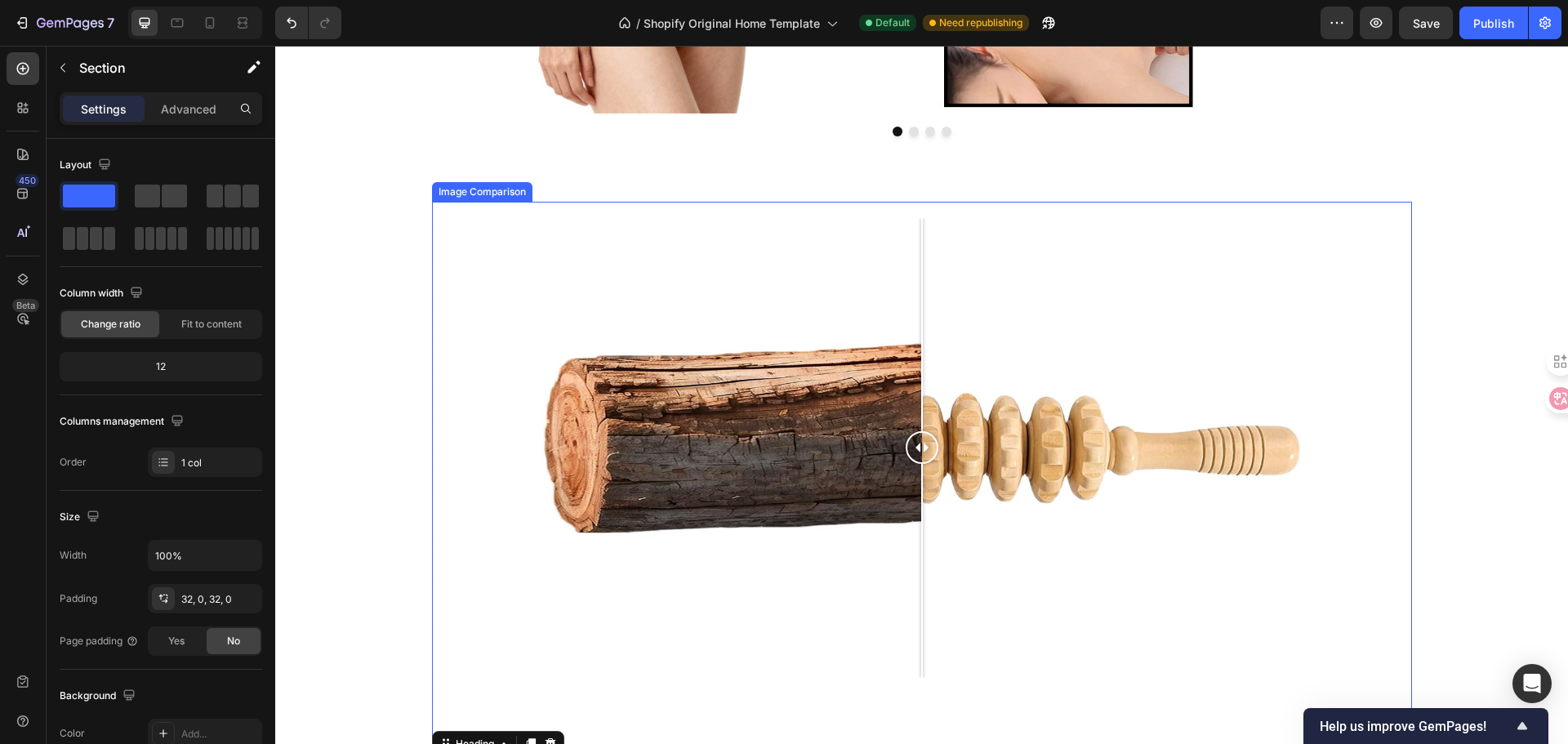
click at [1530, 527] on div "Image Comparison 100% Natural Wood Heading 16 Row" at bounding box center [920, 523] width 1292 height 643
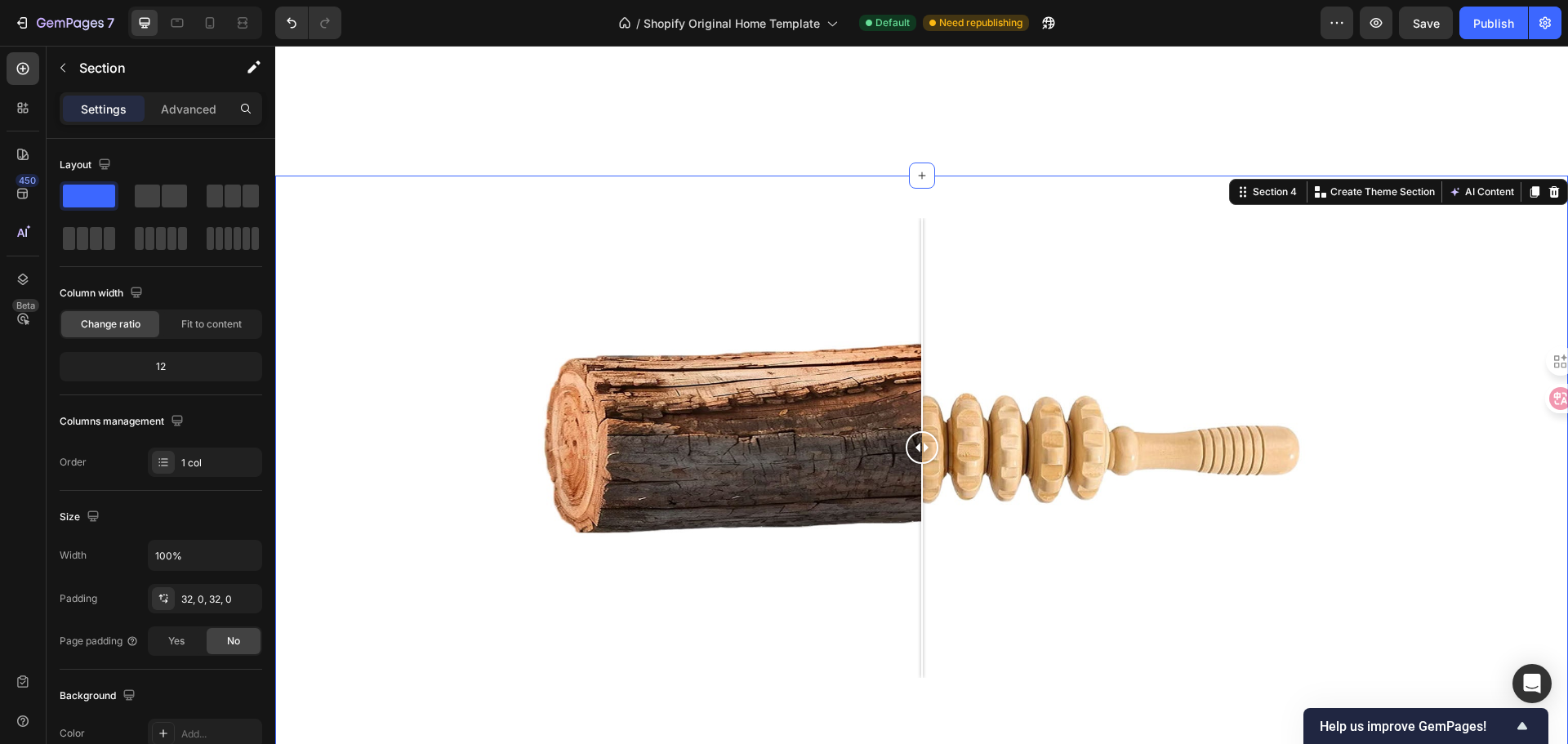
scroll to position [2011, 0]
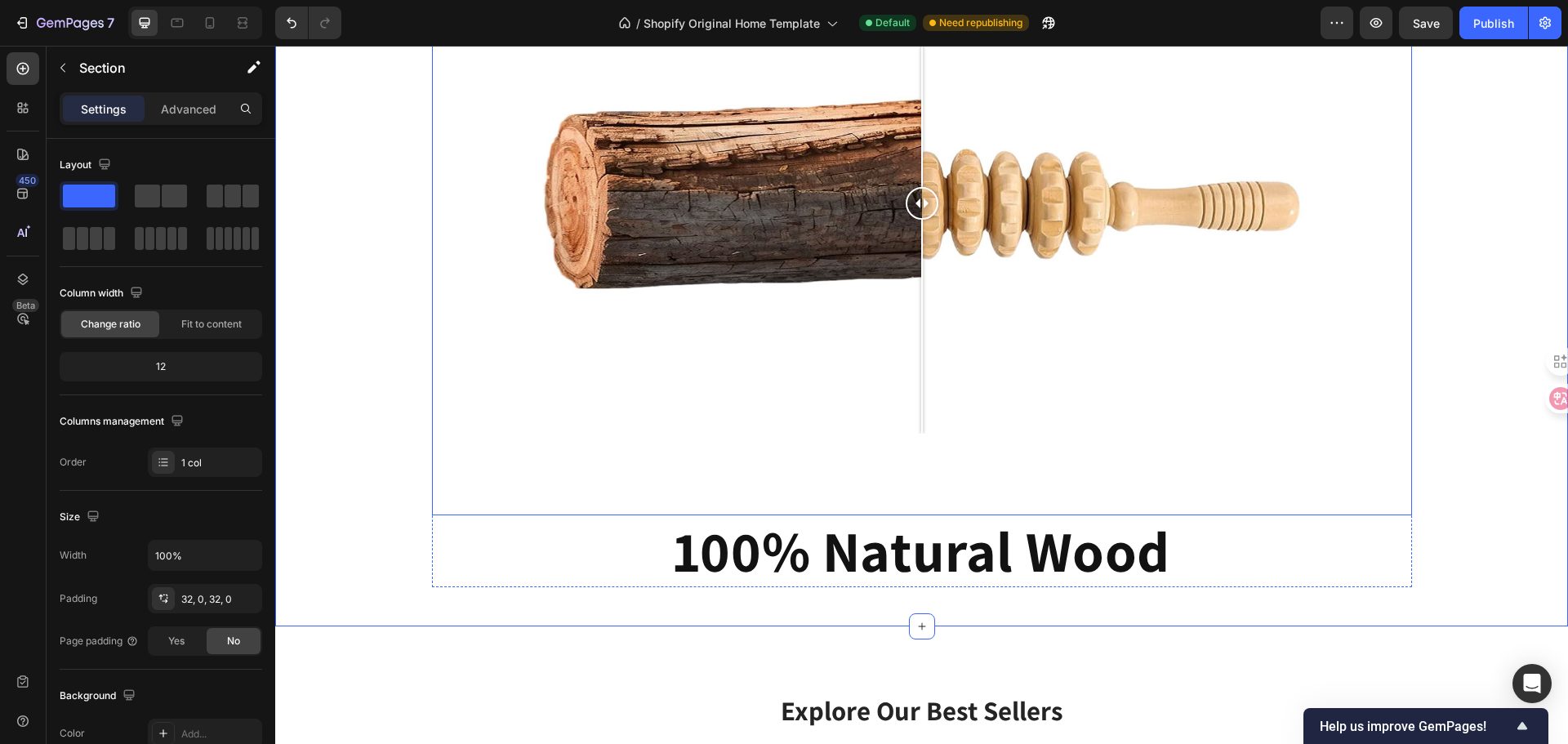
click at [967, 362] on div at bounding box center [921, 203] width 816 height 460
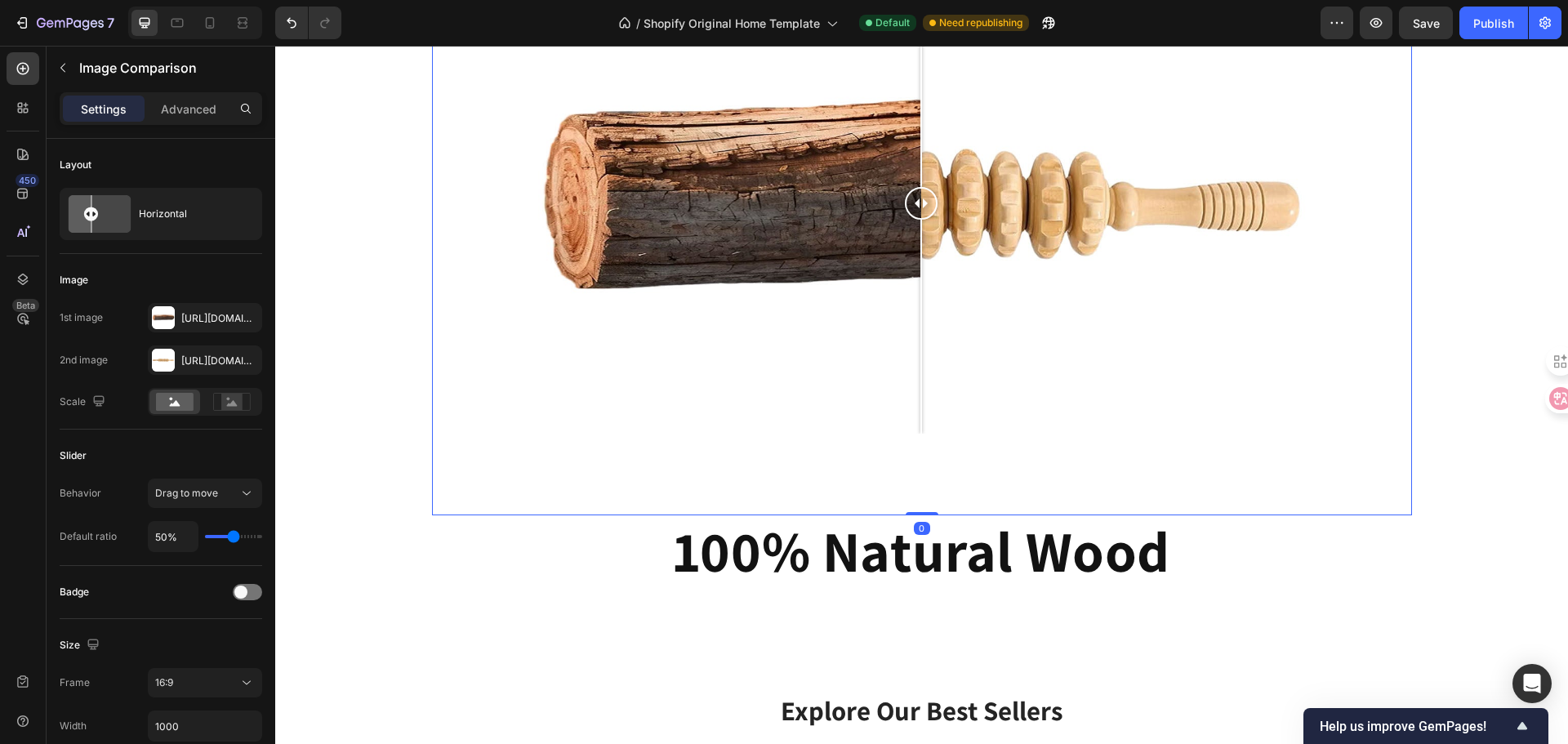
drag, startPoint x: 967, startPoint y: 362, endPoint x: 915, endPoint y: 366, distance: 52.2
click at [920, 366] on div at bounding box center [921, 326] width 2 height 213
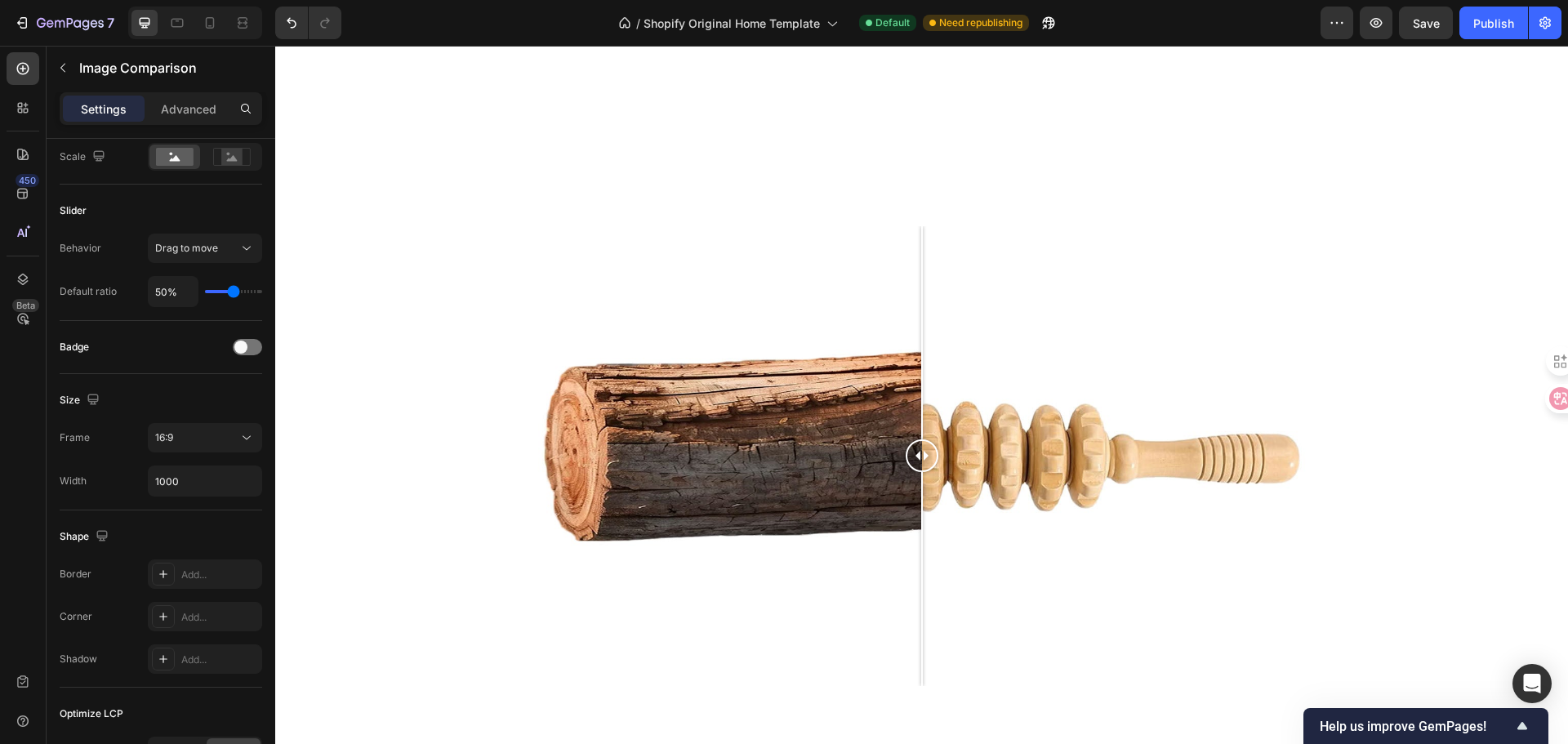
scroll to position [2143, 0]
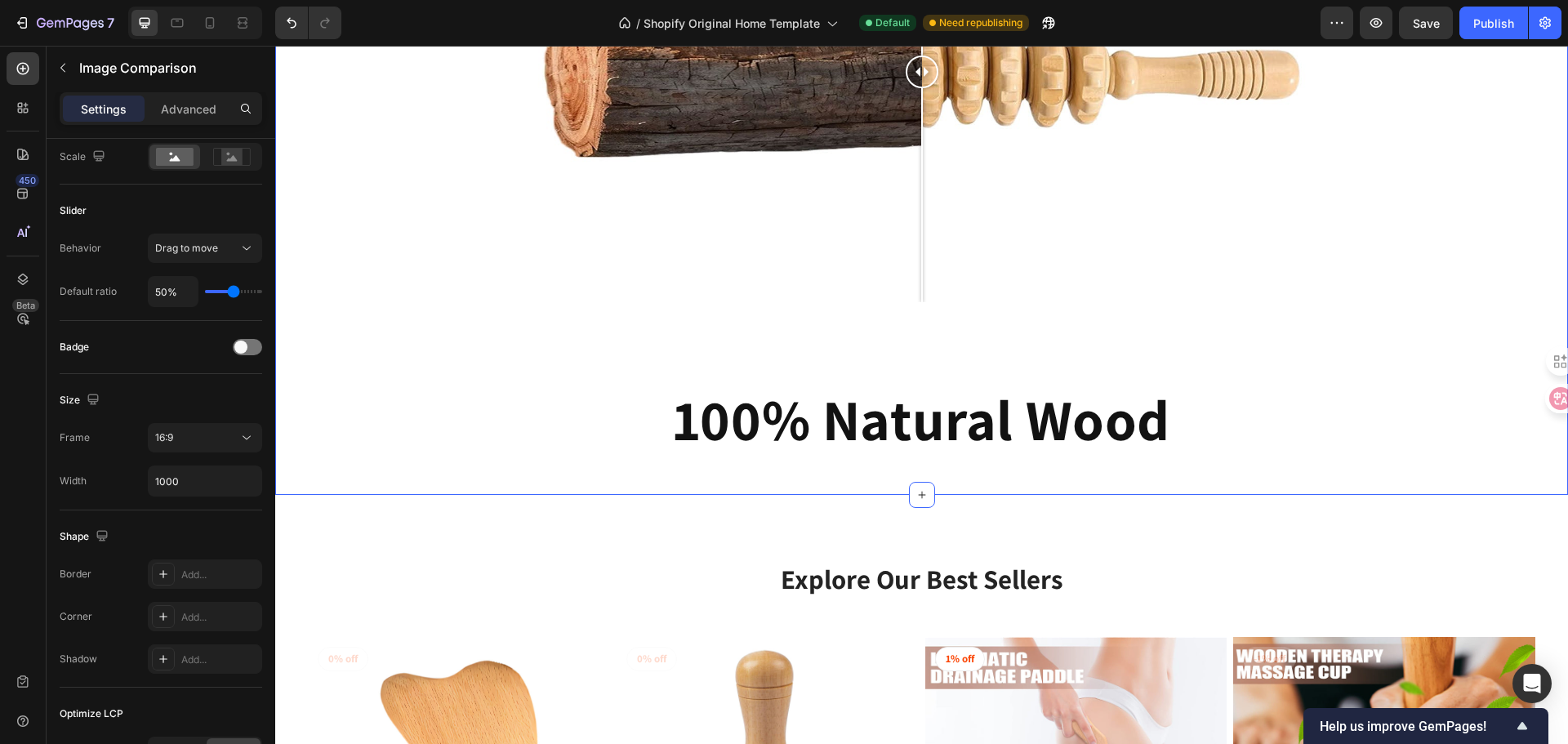
click at [414, 297] on div "Image Comparison 100% Natural Wood Heading Row" at bounding box center [920, 147] width 1292 height 643
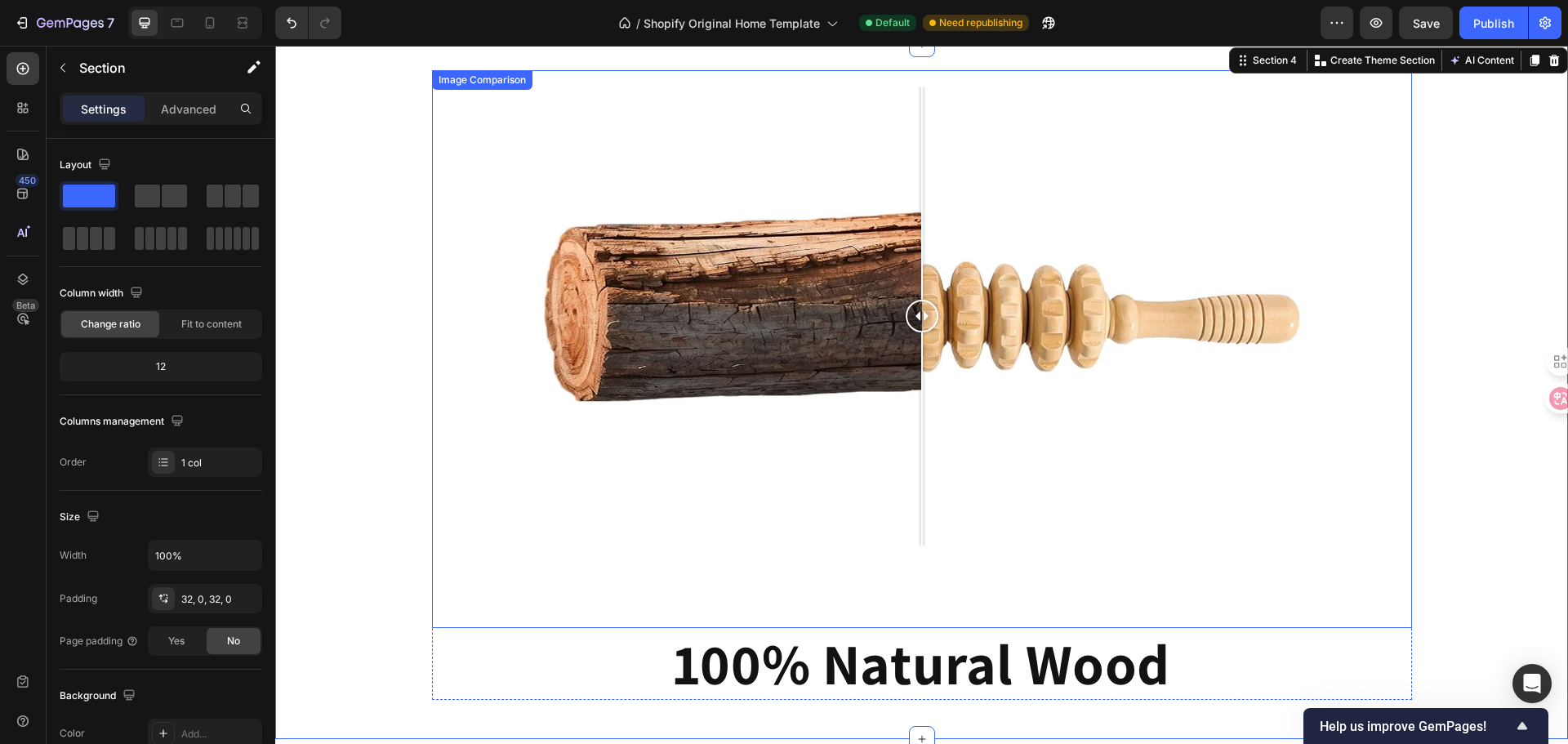
scroll to position [1897, 0]
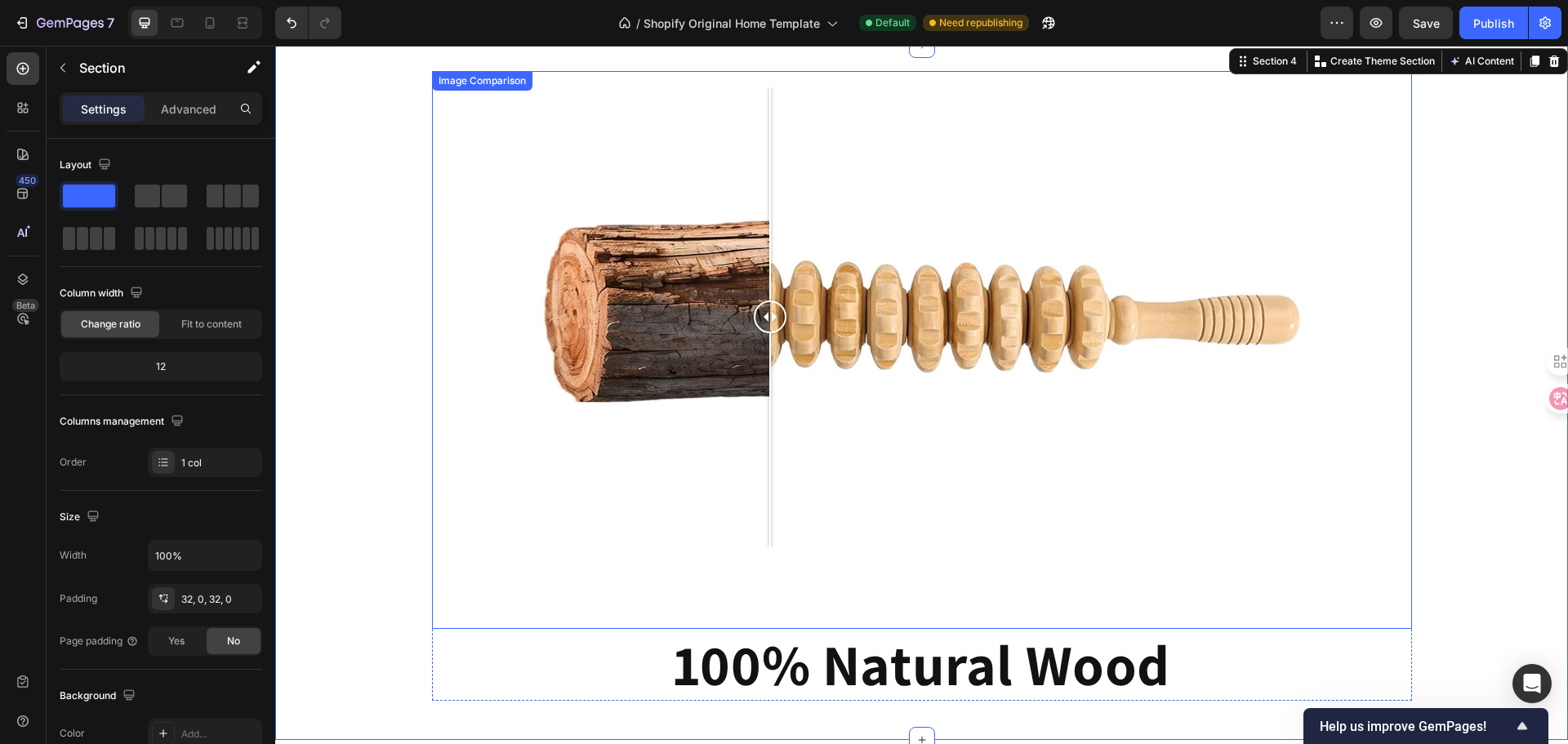
click at [763, 369] on div at bounding box center [921, 317] width 816 height 460
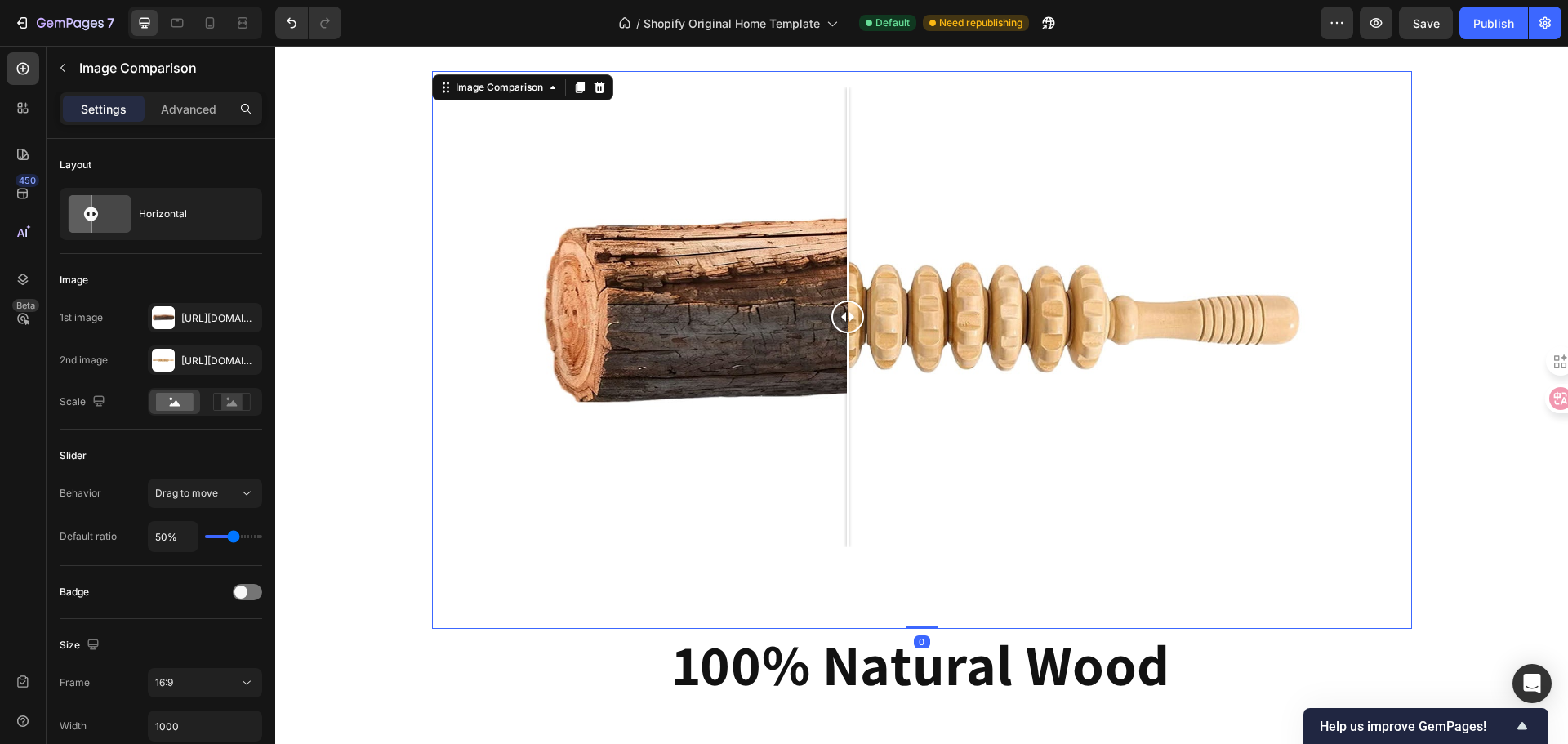
drag, startPoint x: 758, startPoint y: 344, endPoint x: 1039, endPoint y: 381, distance: 283.4
click at [863, 381] on div at bounding box center [847, 317] width 32 height 460
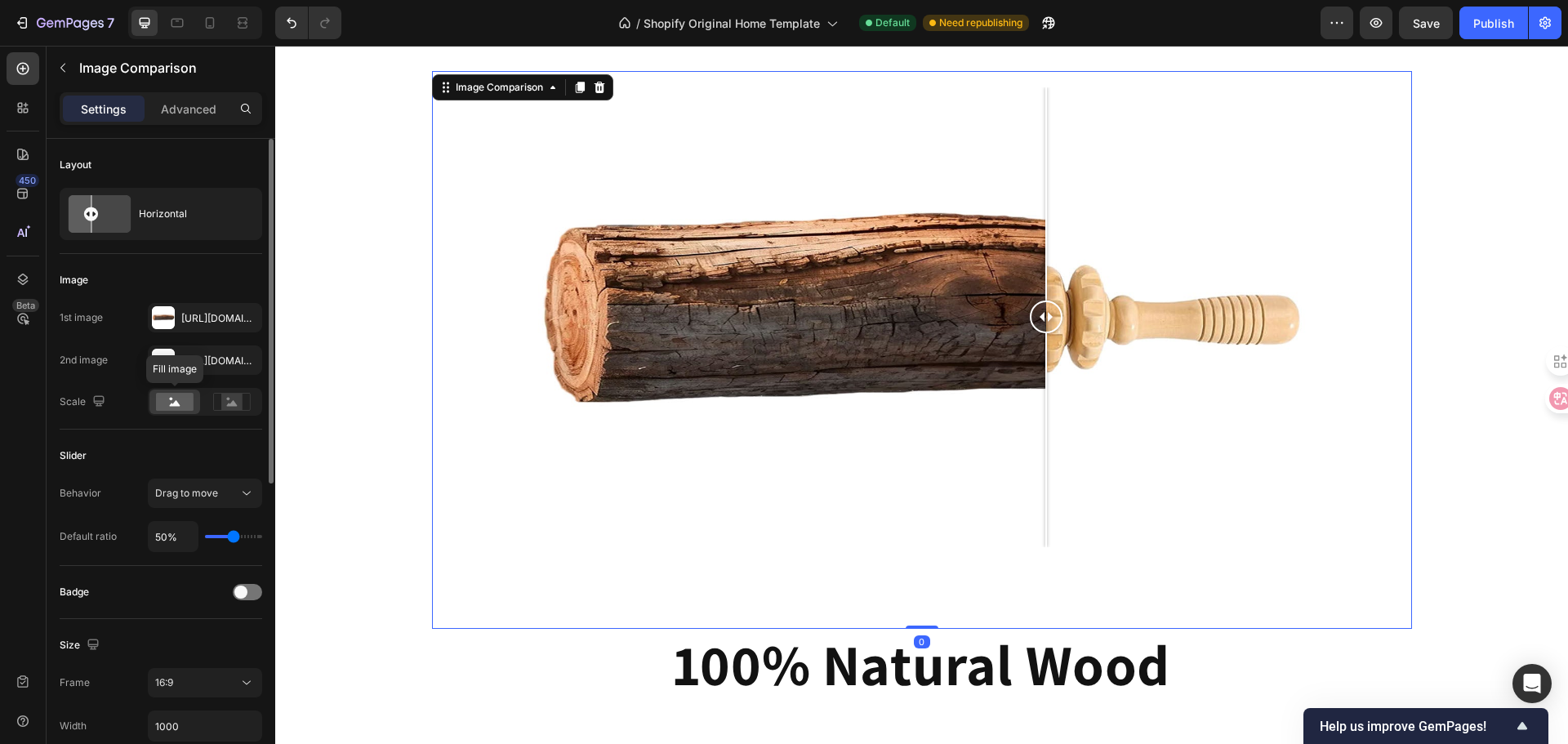
scroll to position [163, 0]
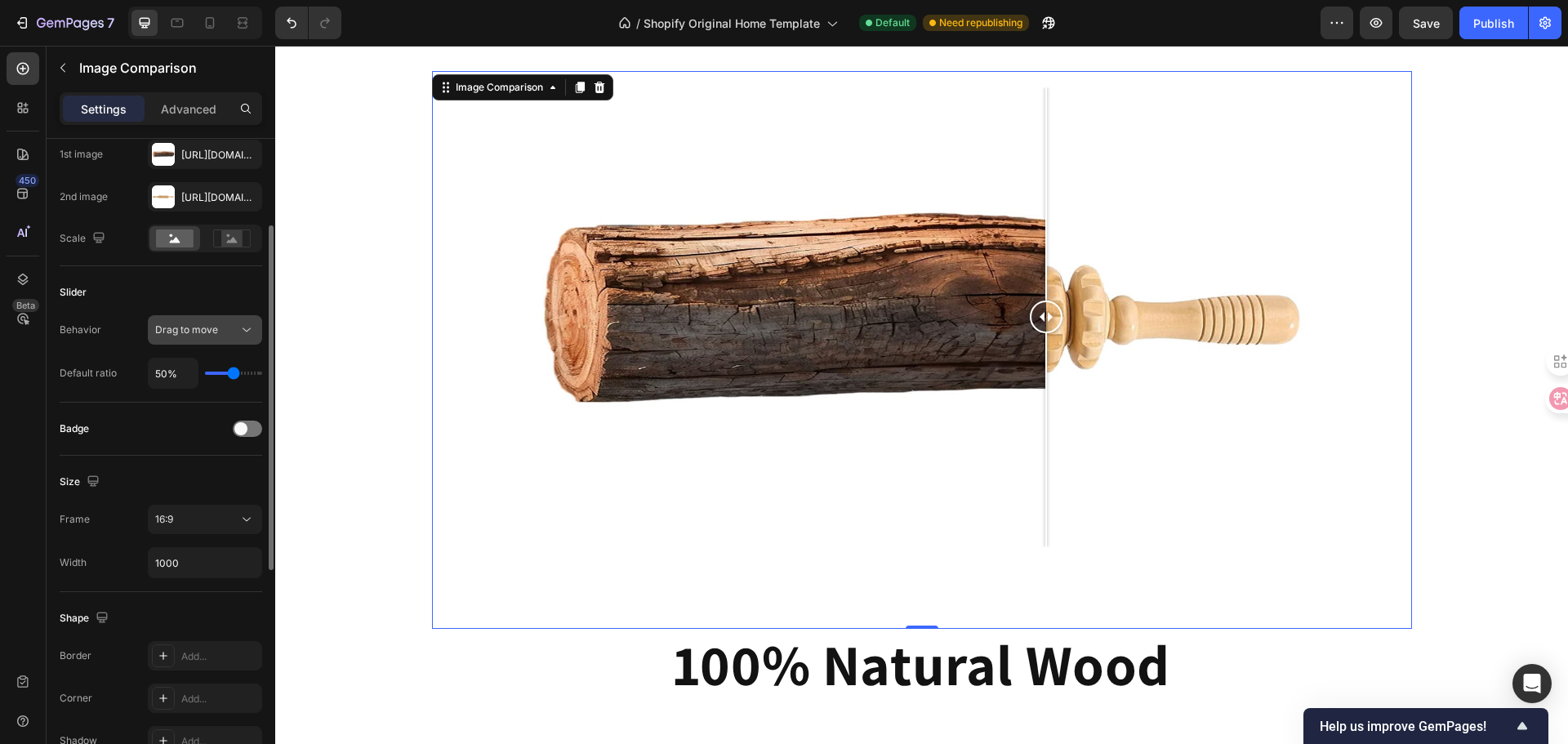
click at [246, 318] on button "Drag to move" at bounding box center [205, 330] width 115 height 29
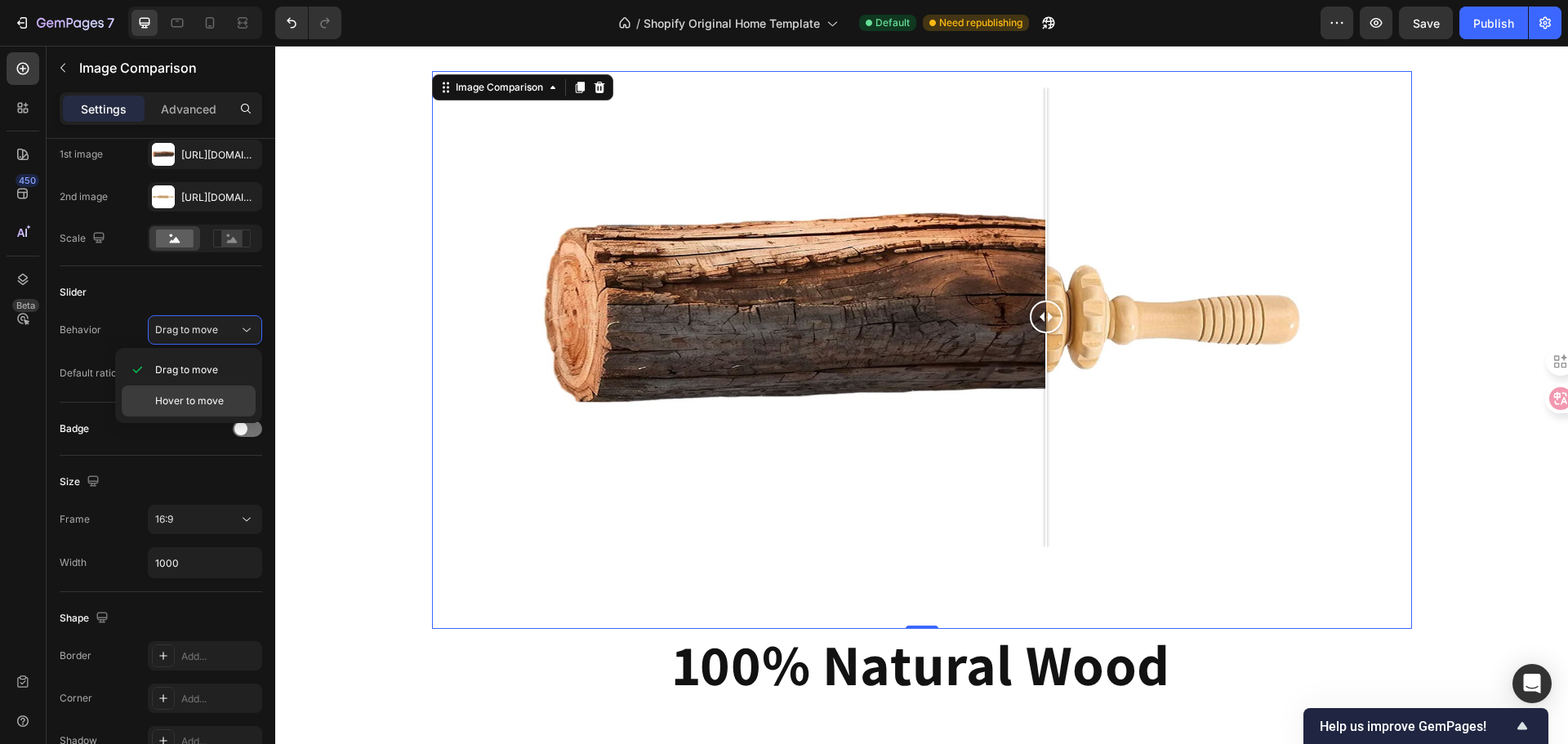
click at [222, 392] on div "Hover to move" at bounding box center [188, 401] width 133 height 31
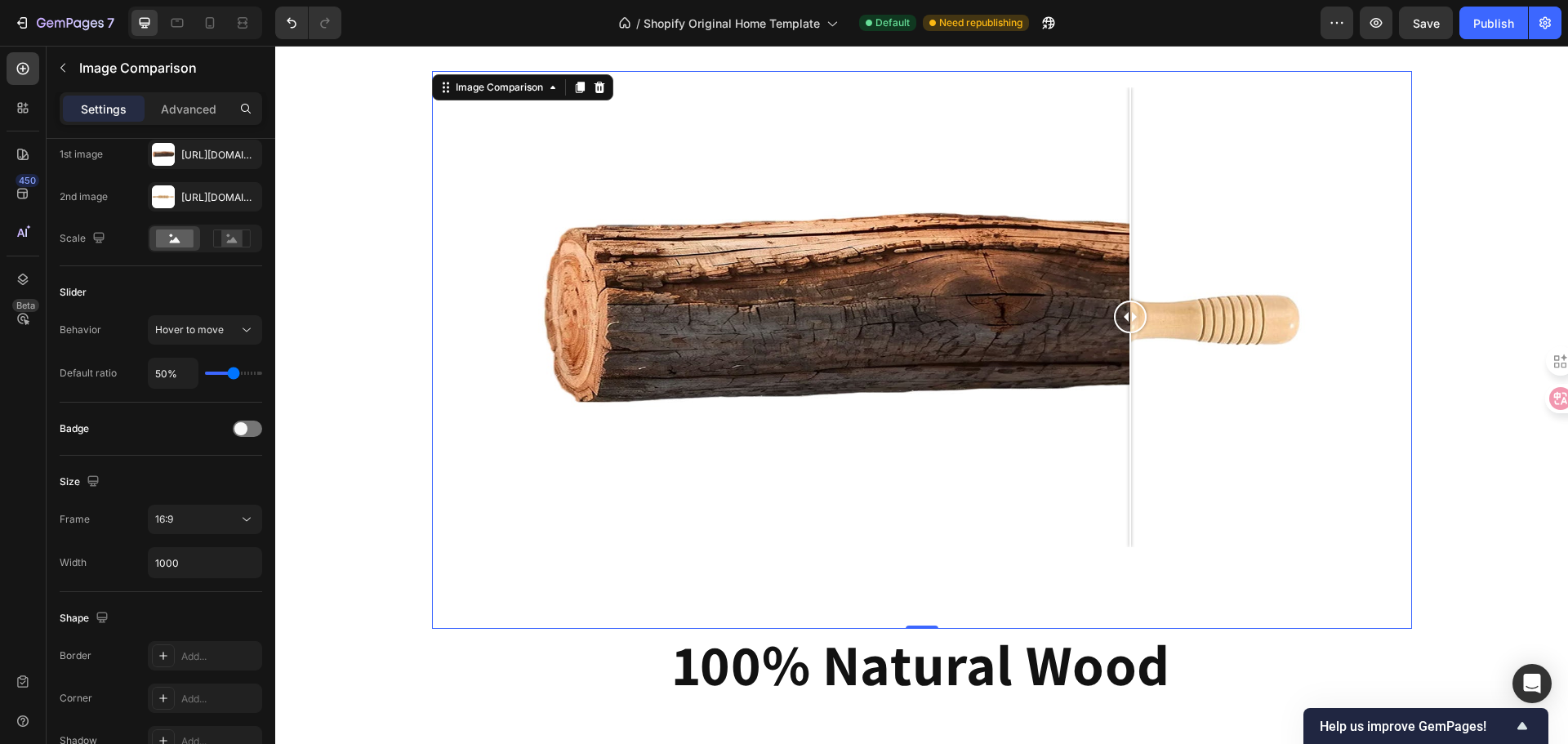
click at [1129, 386] on div at bounding box center [1130, 440] width 2 height 213
click at [1160, 399] on div at bounding box center [1161, 440] width 2 height 213
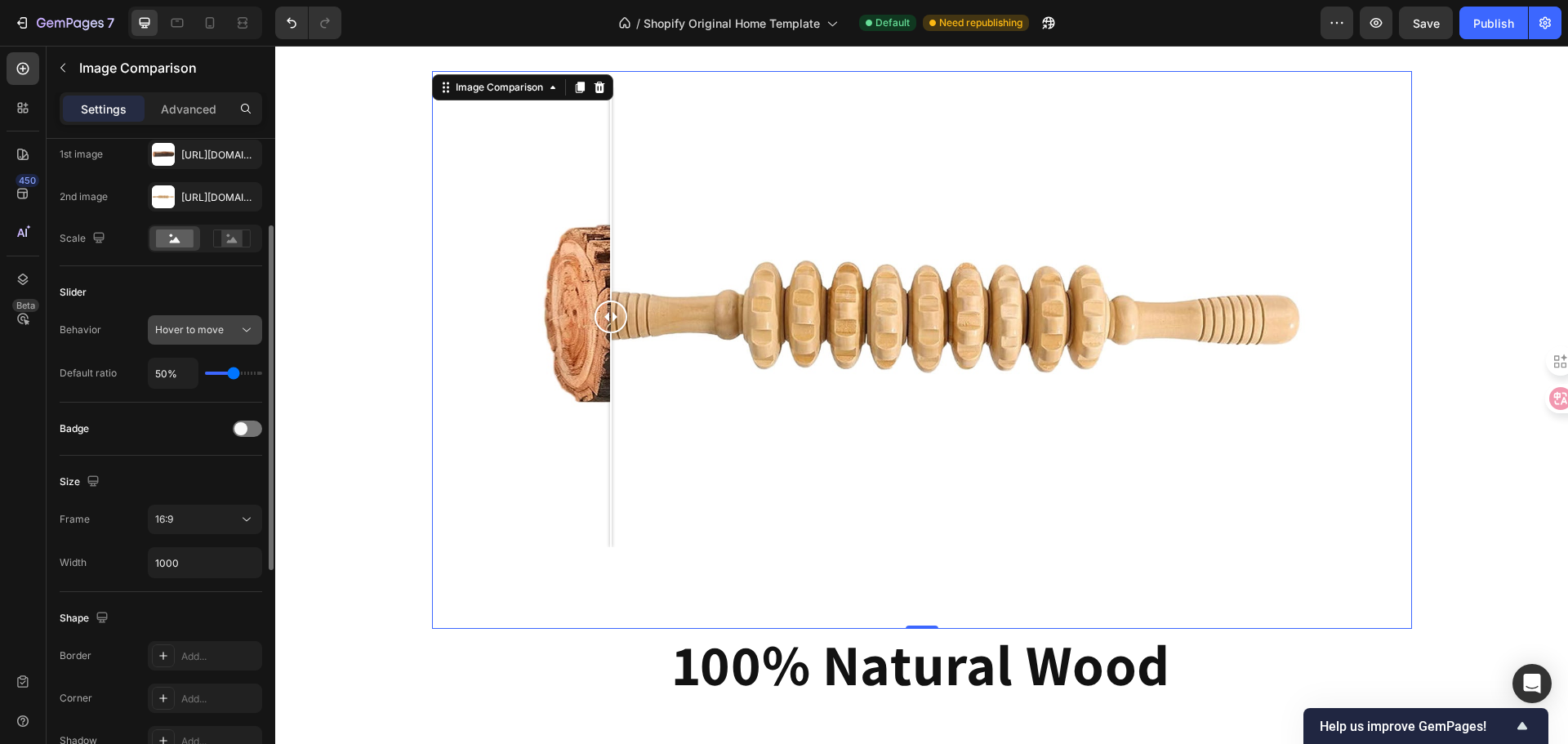
click at [210, 334] on span "Hover to move" at bounding box center [189, 330] width 69 height 12
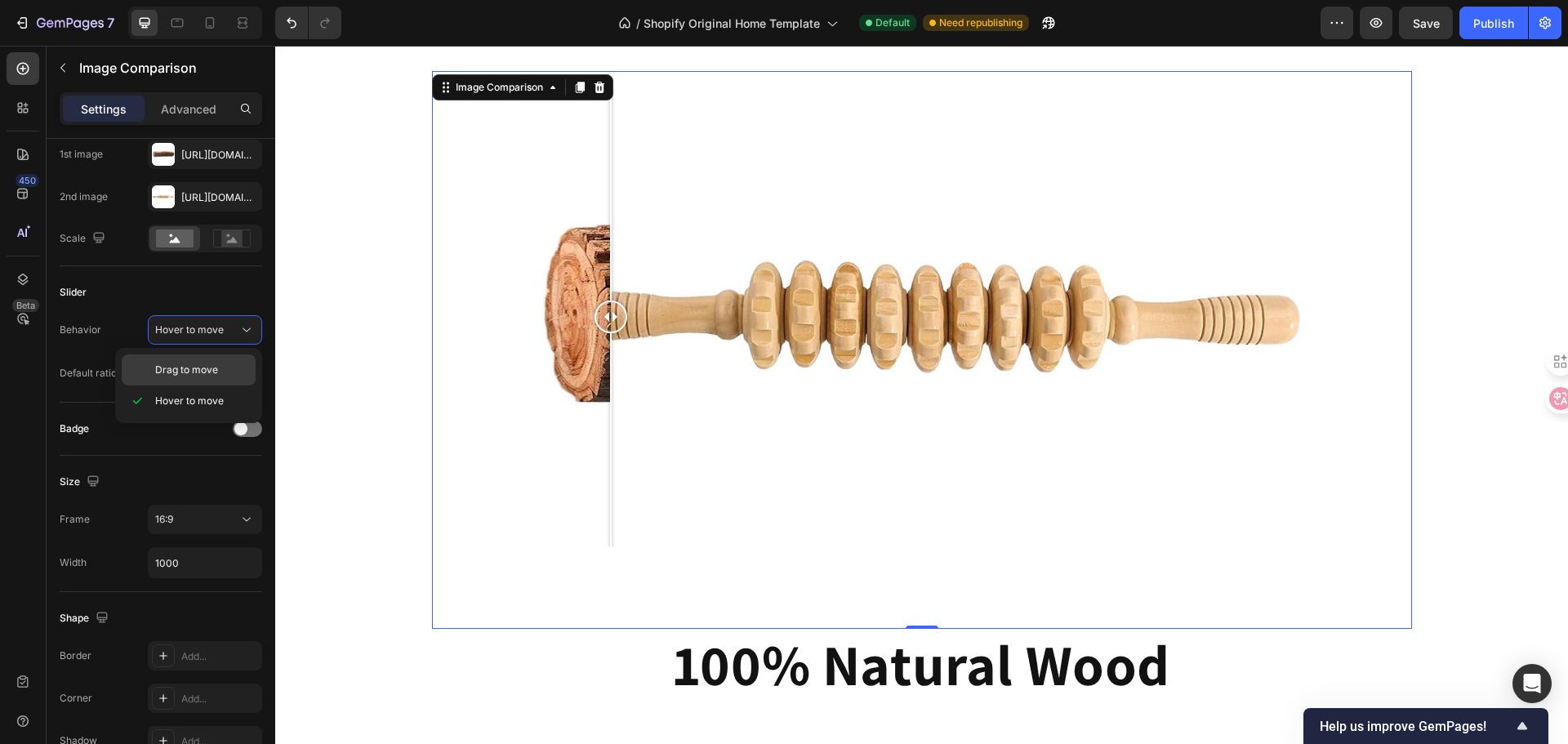
click at [196, 366] on span "Drag to move" at bounding box center [186, 369] width 63 height 15
click at [806, 331] on div at bounding box center [921, 317] width 816 height 460
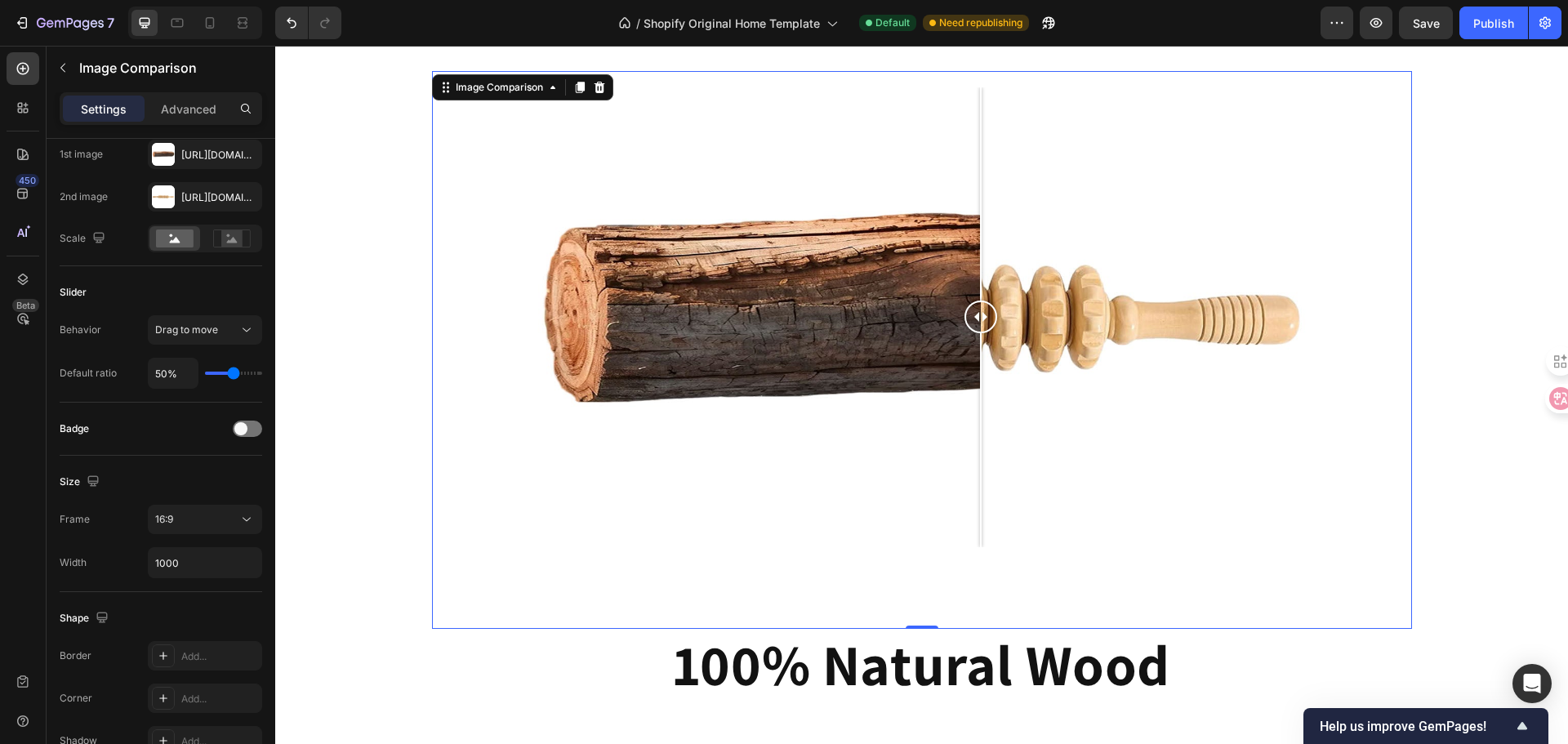
drag, startPoint x: 974, startPoint y: 333, endPoint x: 1000, endPoint y: 333, distance: 26.0
click at [980, 333] on div at bounding box center [921, 317] width 816 height 460
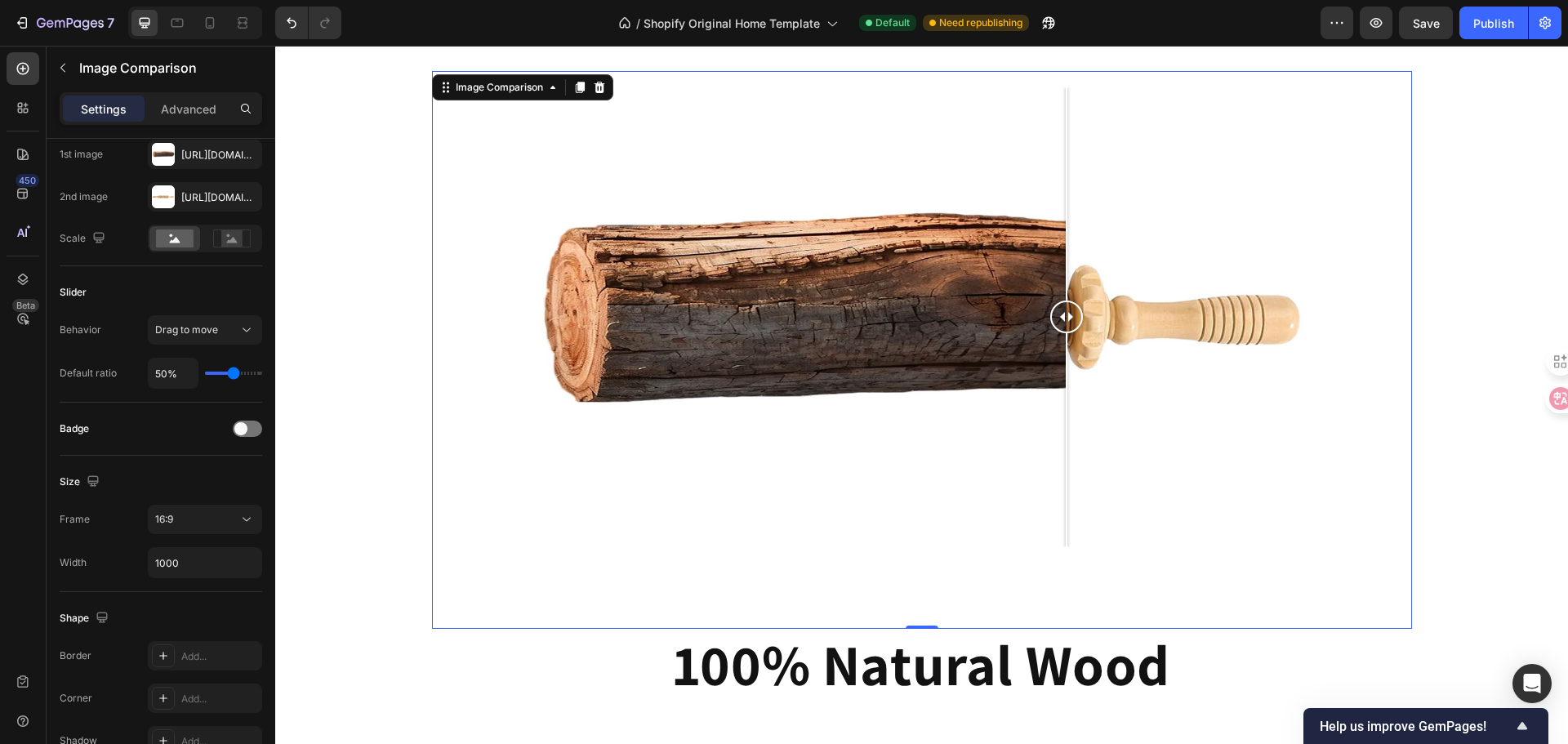
click at [1060, 336] on div at bounding box center [921, 317] width 816 height 460
click at [237, 425] on span at bounding box center [240, 428] width 13 height 13
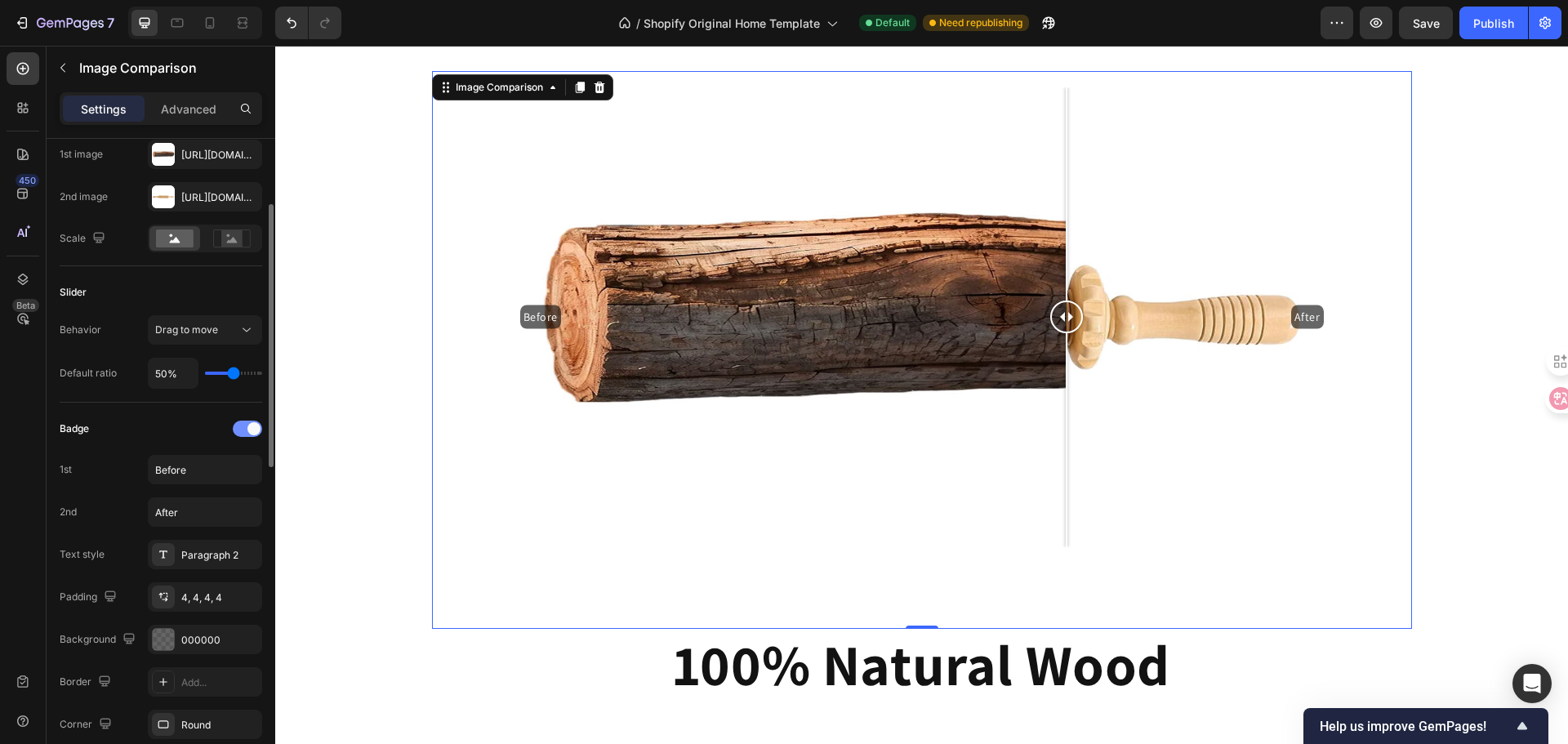
click at [238, 425] on div at bounding box center [247, 429] width 29 height 17
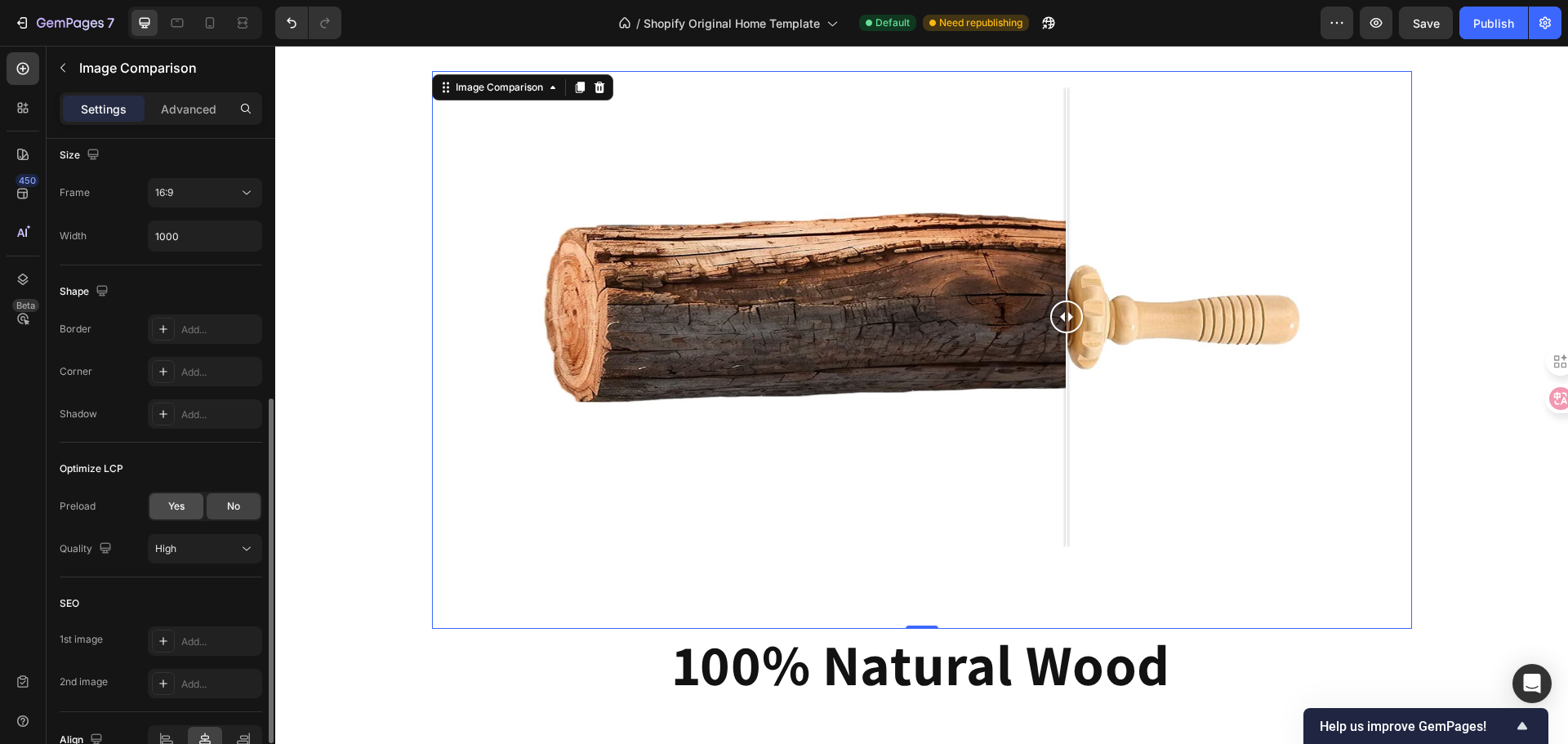
scroll to position [579, 0]
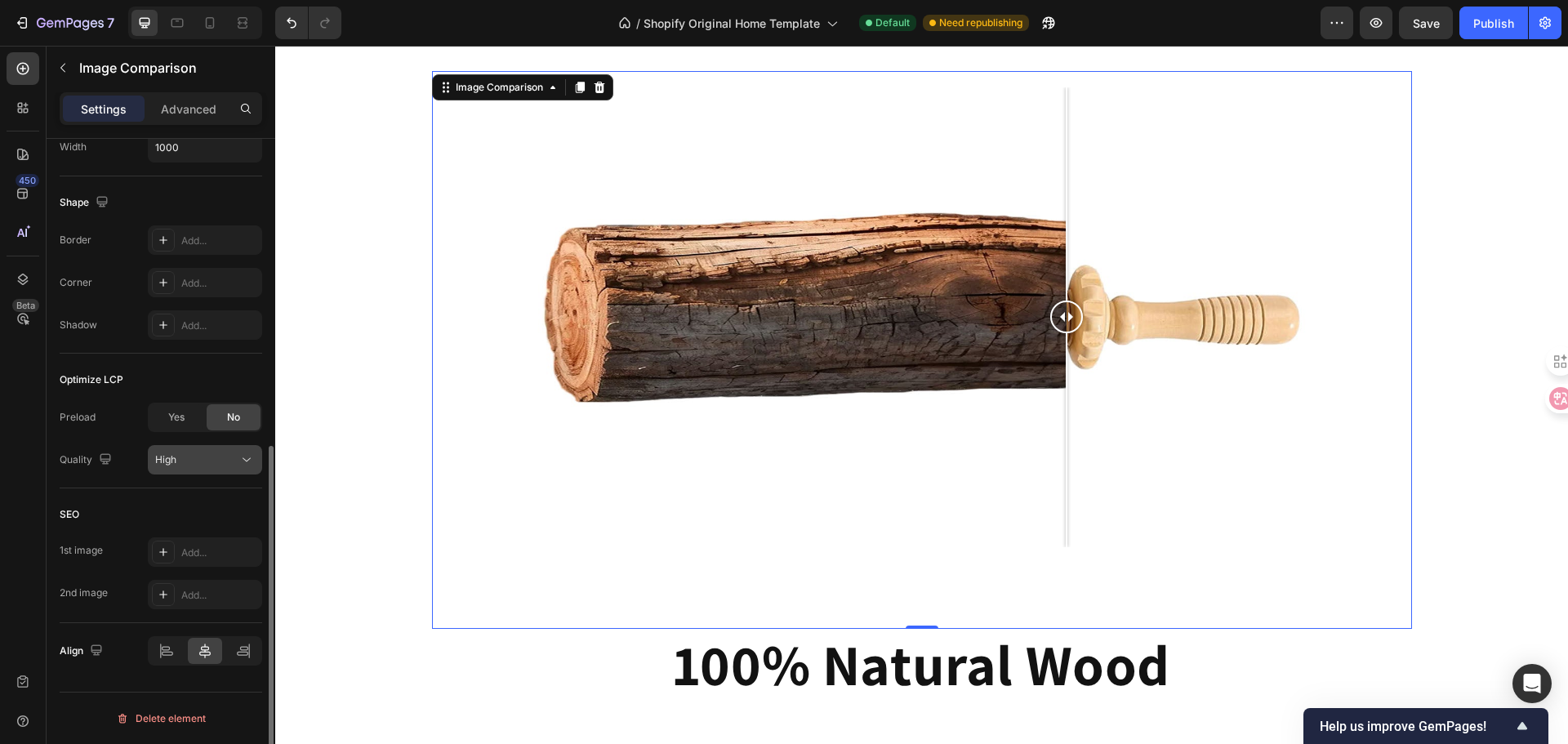
click at [198, 448] on button "High" at bounding box center [205, 460] width 115 height 29
click at [1496, 364] on div "Image Comparison 0 100% Natural Wood Heading Row" at bounding box center [920, 392] width 1292 height 643
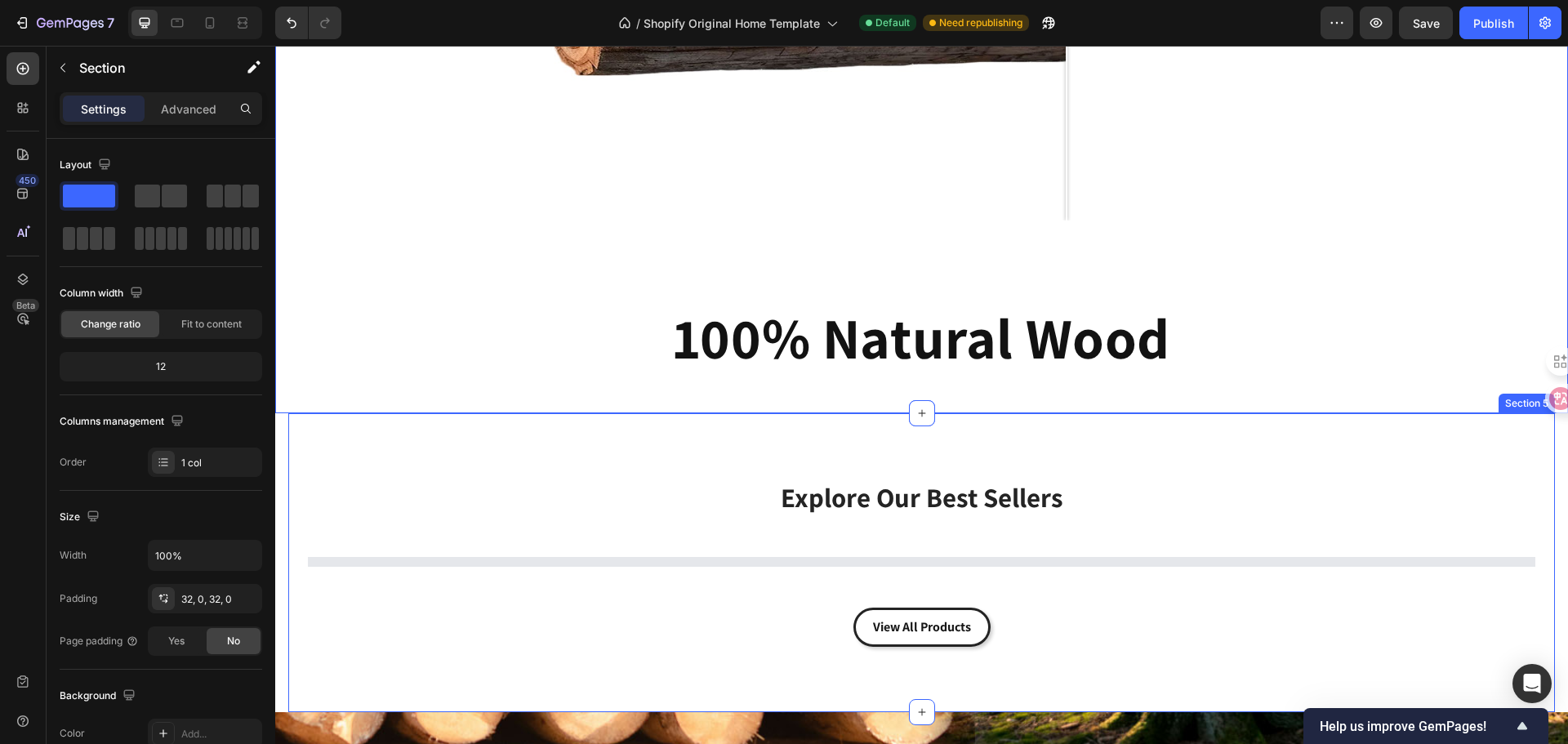
scroll to position [2061, 0]
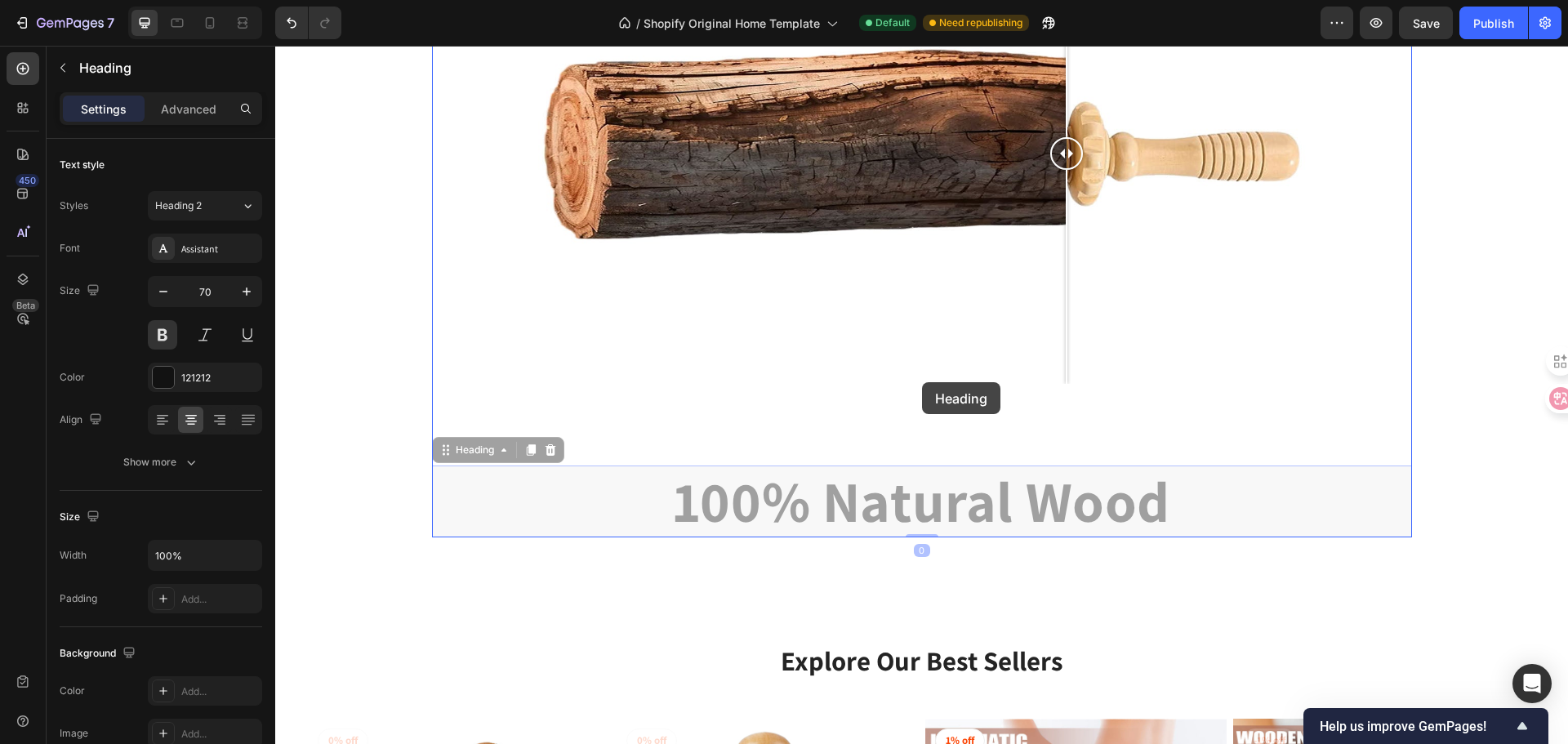
drag, startPoint x: 908, startPoint y: 497, endPoint x: 922, endPoint y: 382, distance: 115.8
click at [922, 382] on div "Image Comparison 100% Natural Wood Heading 0 100% Natural Wood Heading 0 Row Se…" at bounding box center [920, 717] width 1292 height 5464
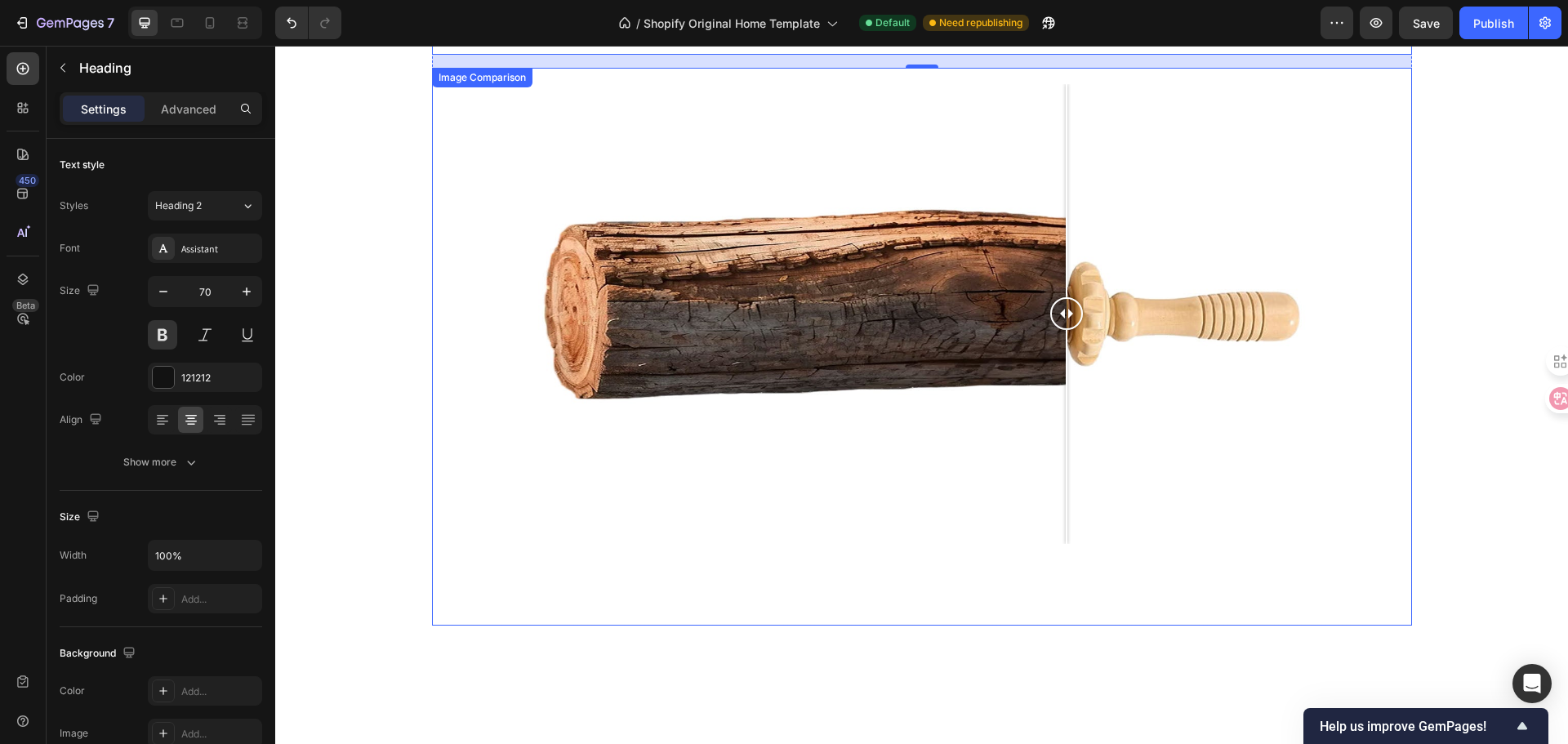
scroll to position [1816, 0]
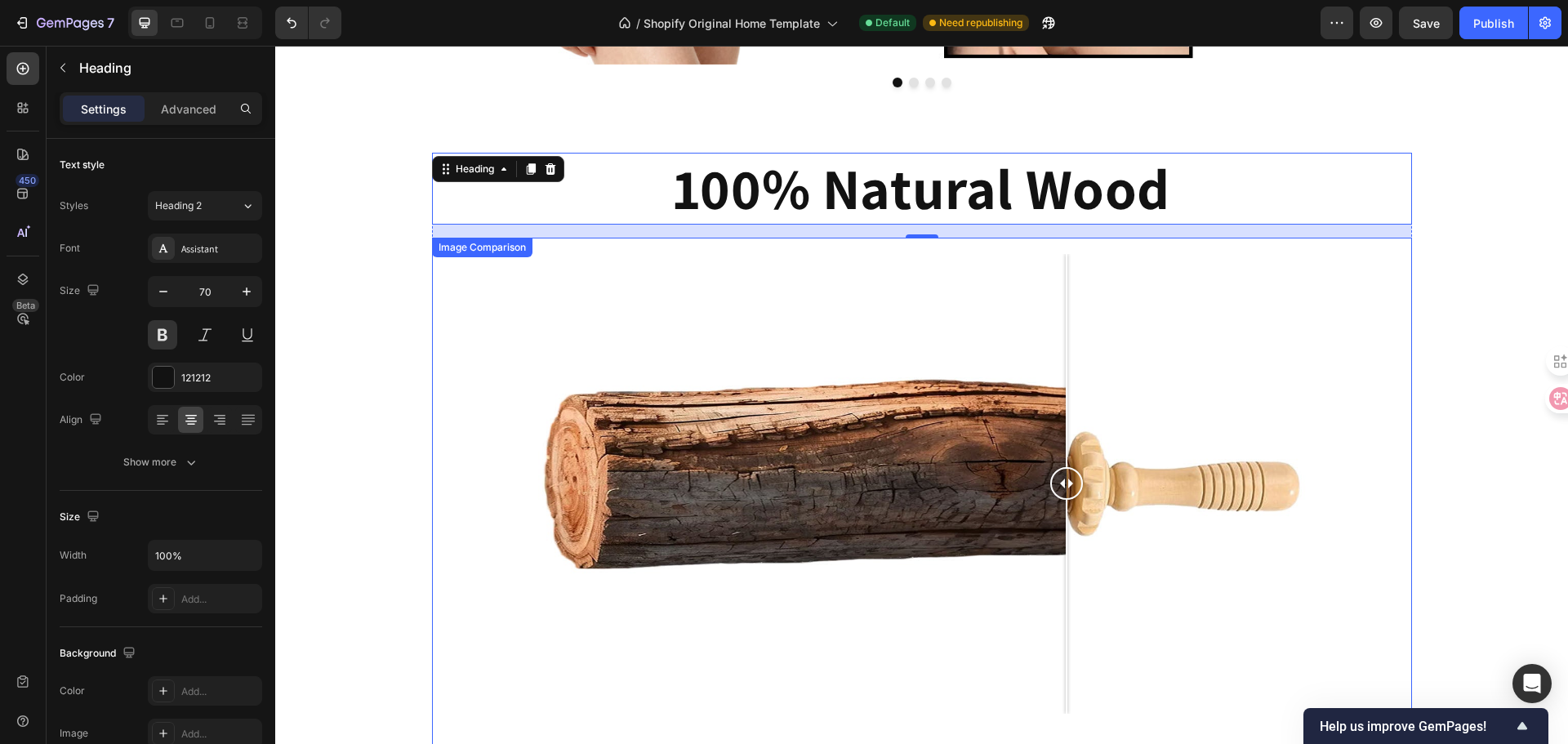
click at [1222, 236] on div "0" at bounding box center [921, 231] width 980 height 13
click at [1516, 195] on div "100% Natural Wood Heading 0 Image Comparison Row" at bounding box center [920, 481] width 1292 height 656
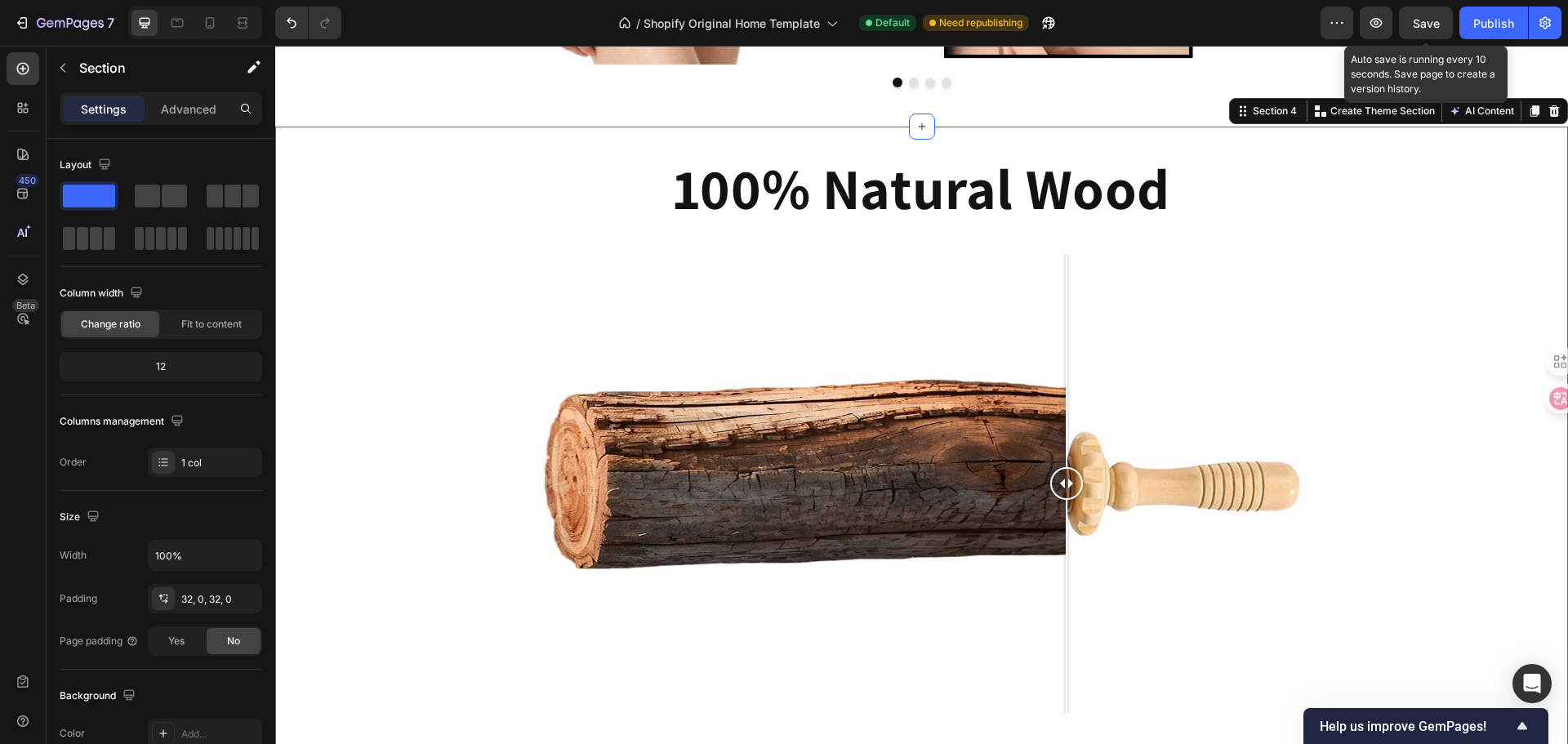
click at [1433, 29] on span "Save" at bounding box center [1426, 24] width 26 height 14
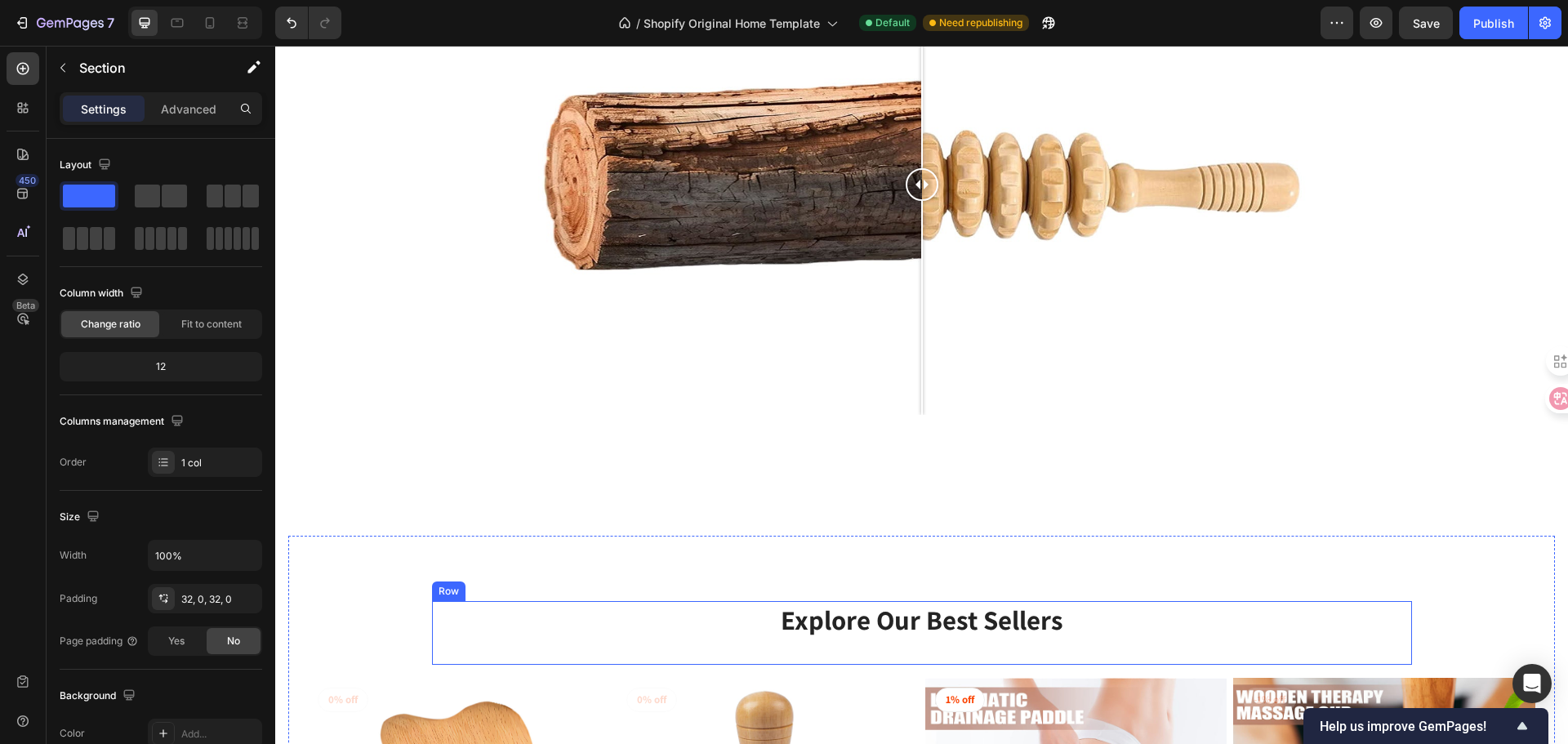
scroll to position [1979, 0]
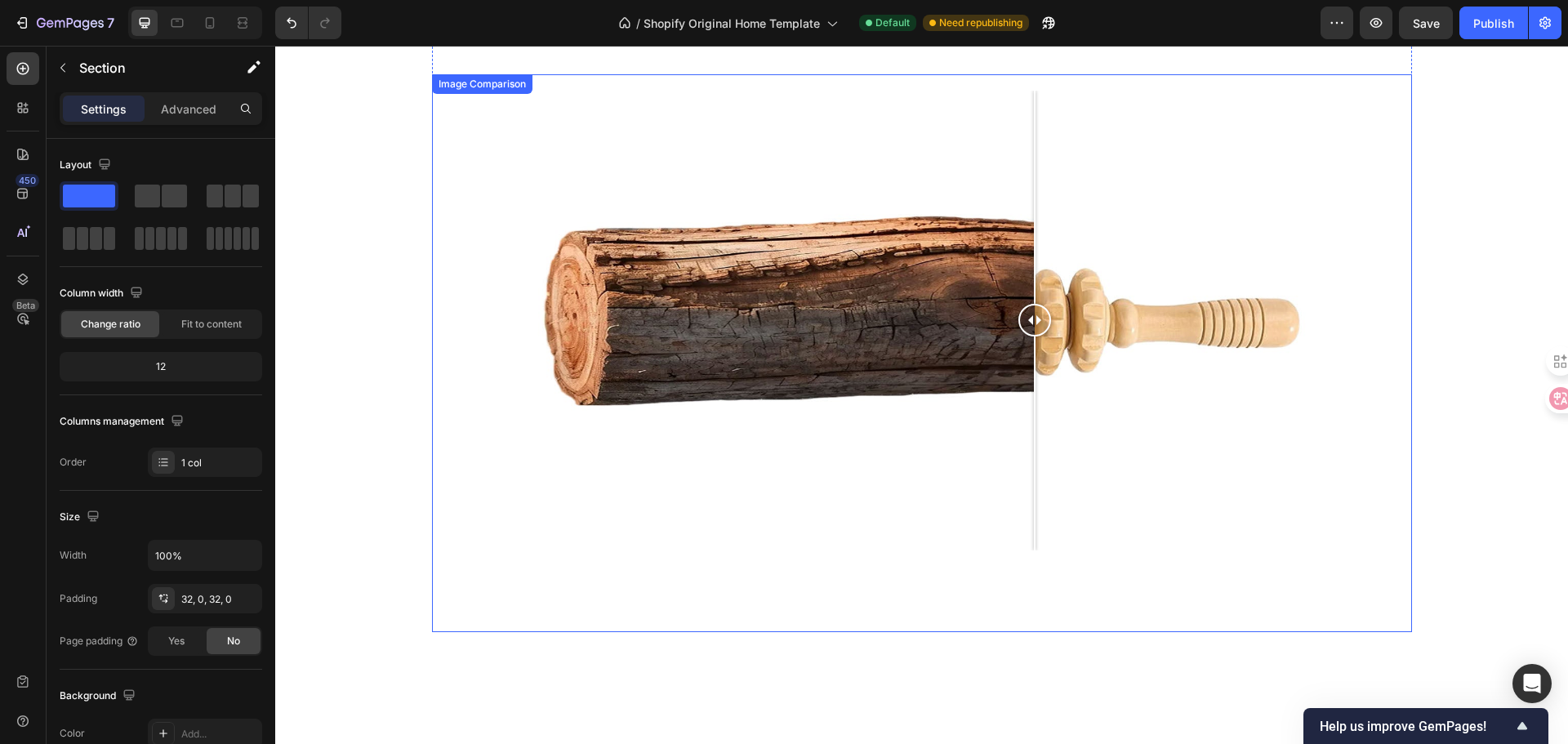
drag, startPoint x: 913, startPoint y: 320, endPoint x: 1028, endPoint y: 362, distance: 122.4
click at [1028, 362] on div at bounding box center [1034, 320] width 32 height 460
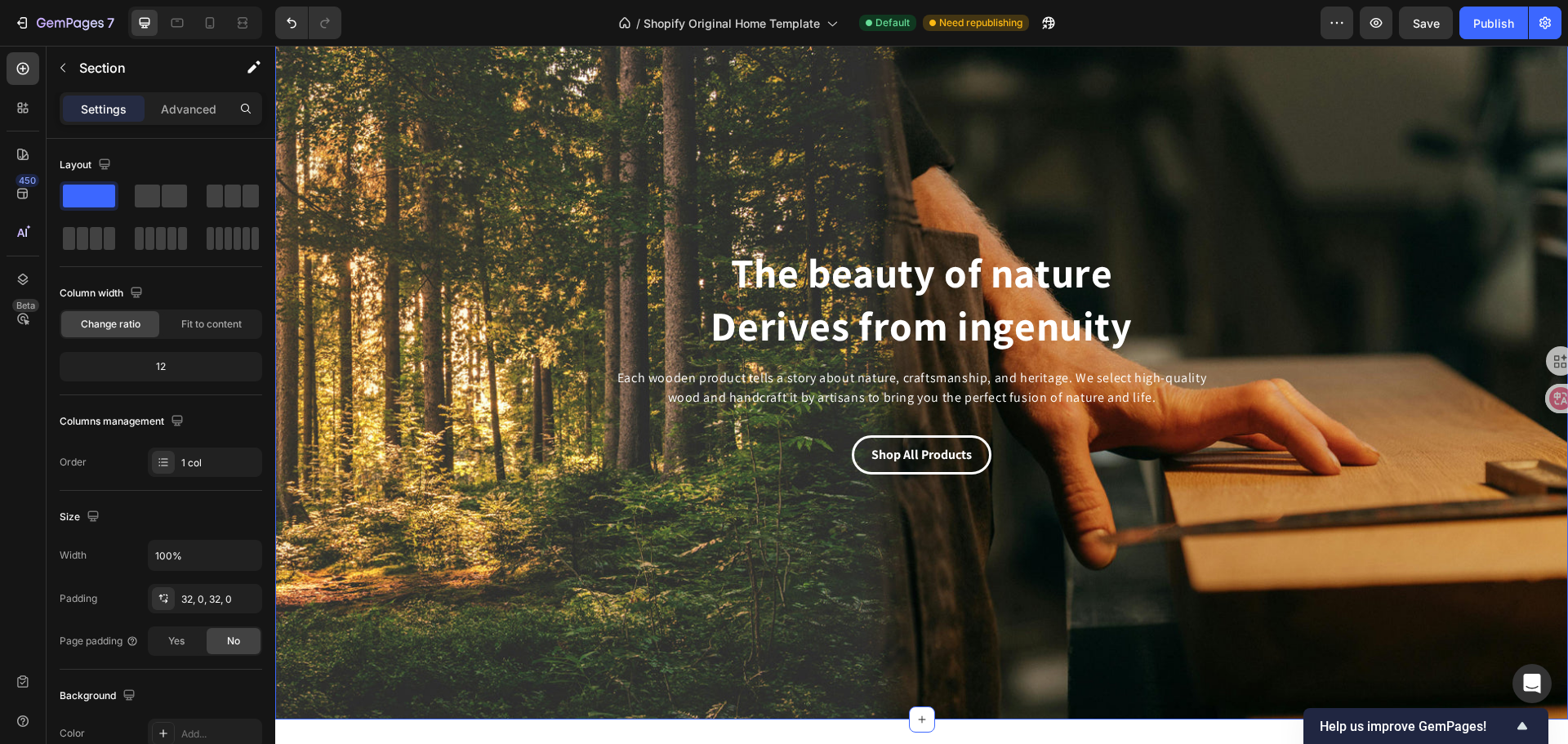
scroll to position [0, 0]
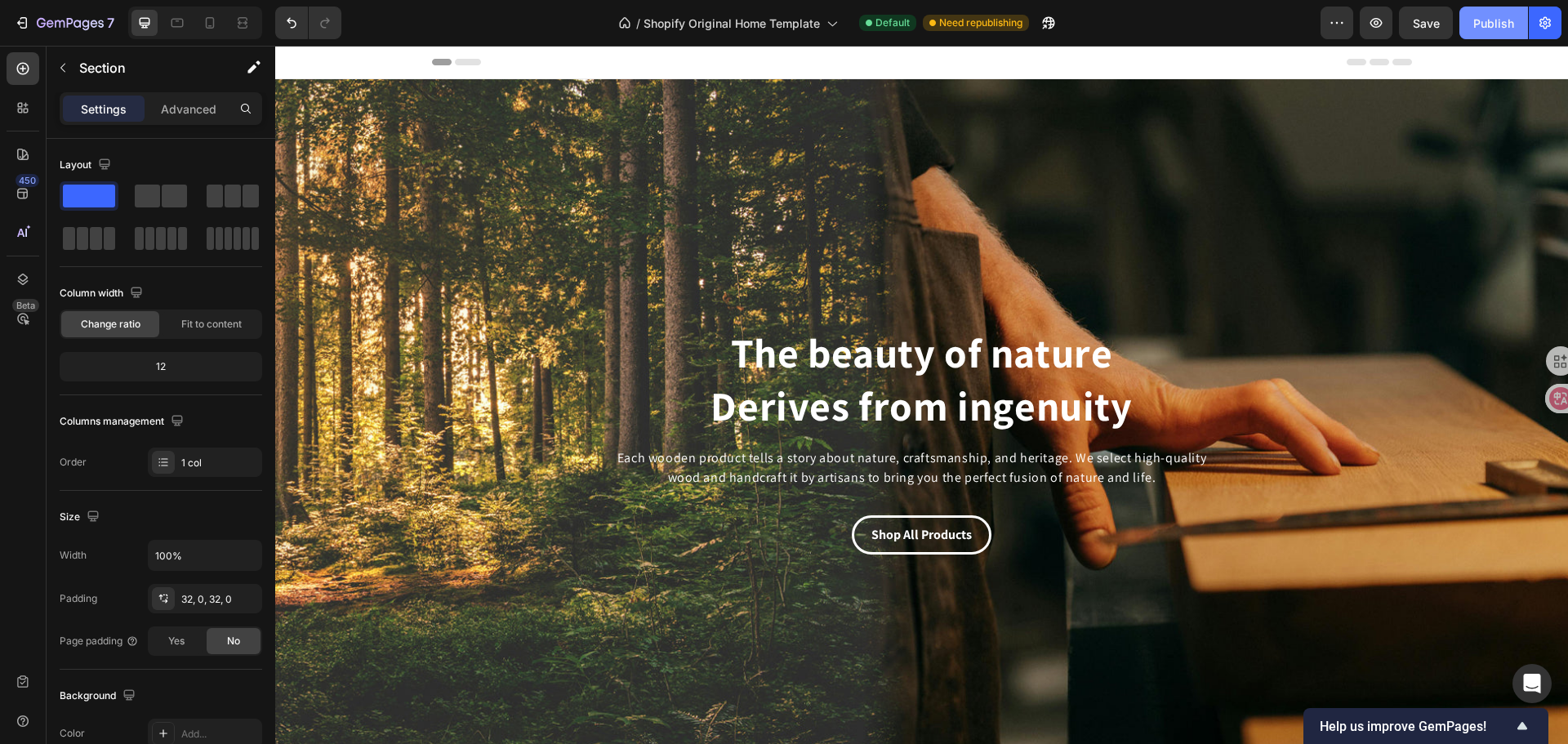
click at [1480, 22] on div "Publish" at bounding box center [1493, 23] width 41 height 17
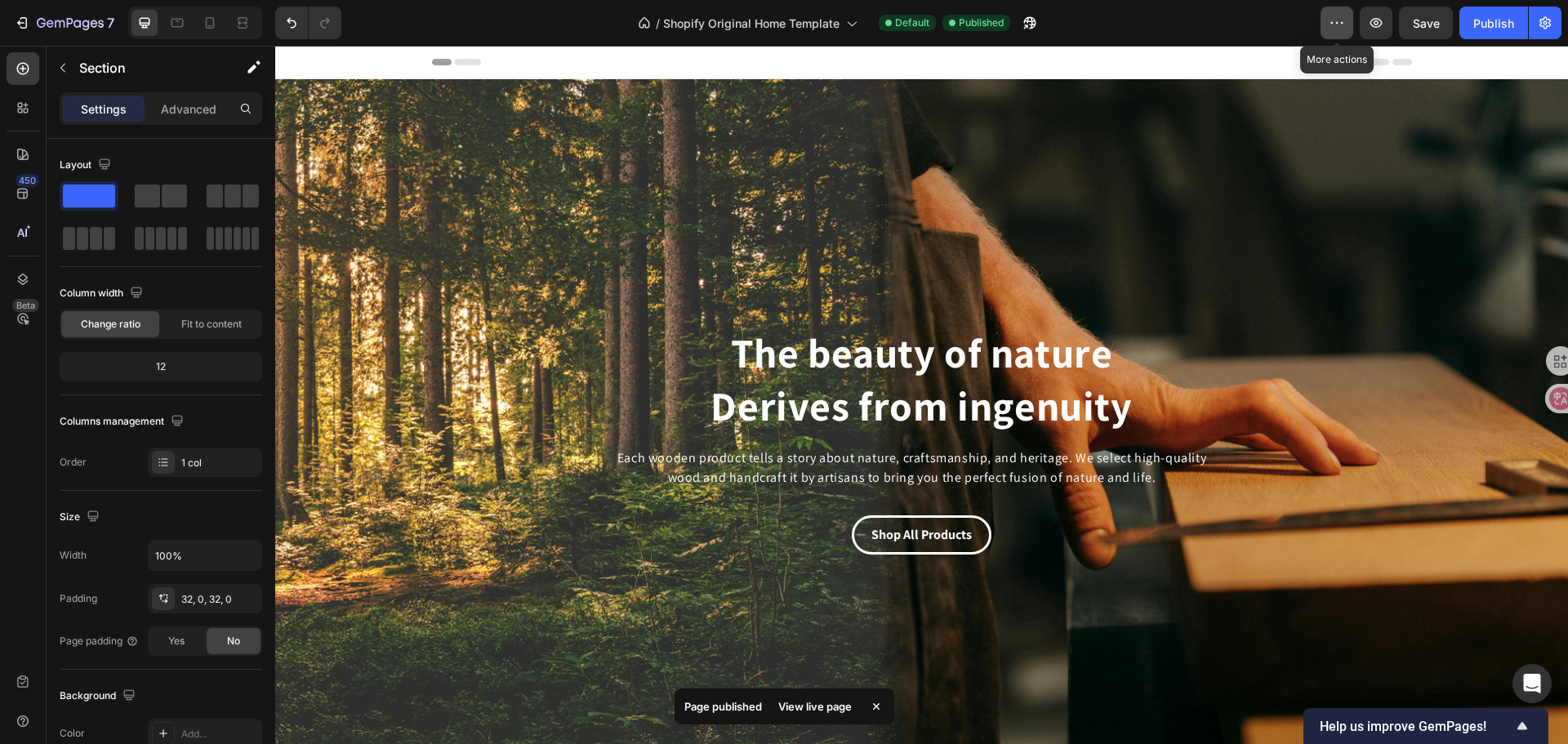
click at [1345, 36] on button "button" at bounding box center [1336, 23] width 32 height 32
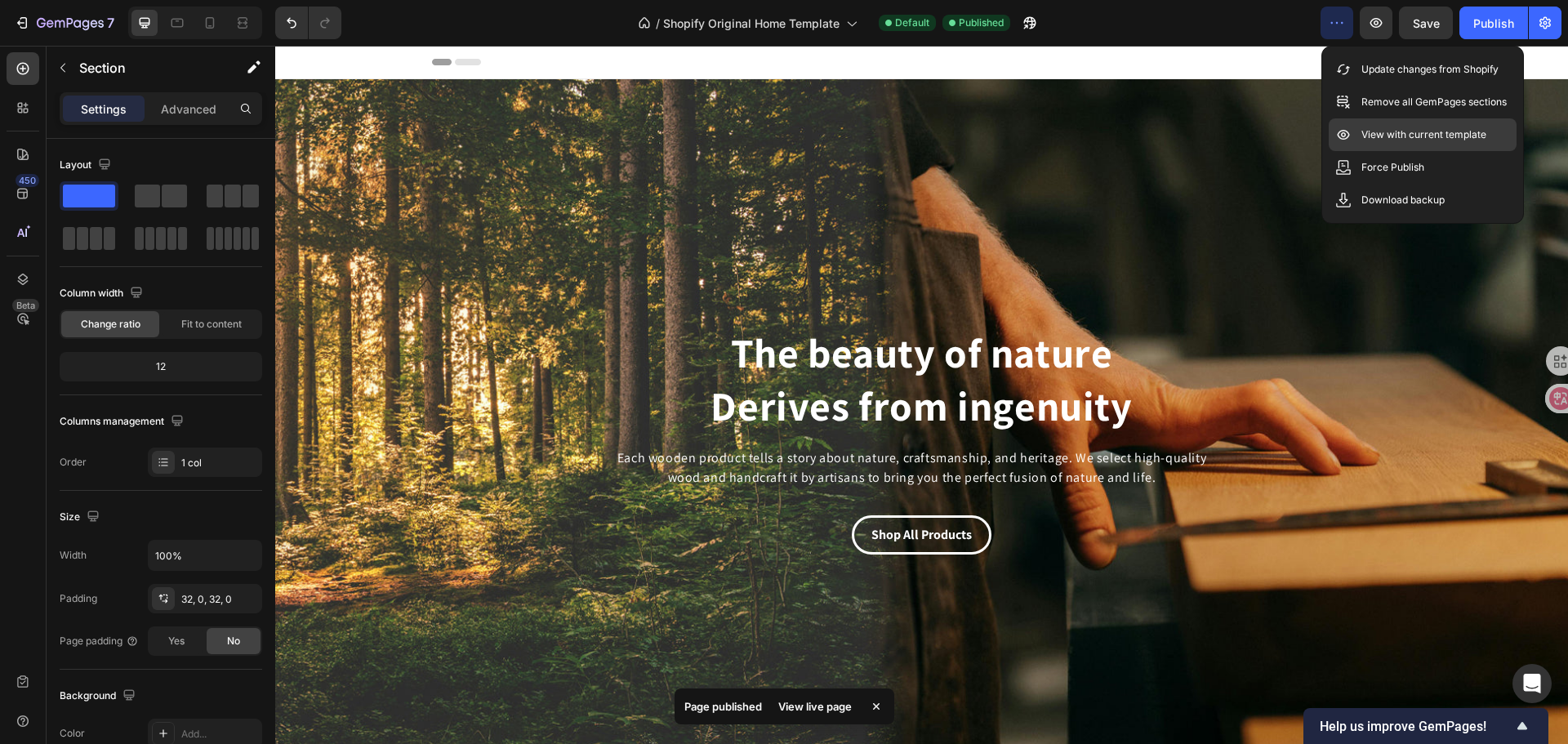
click at [1404, 137] on p "View with current template" at bounding box center [1423, 134] width 125 height 17
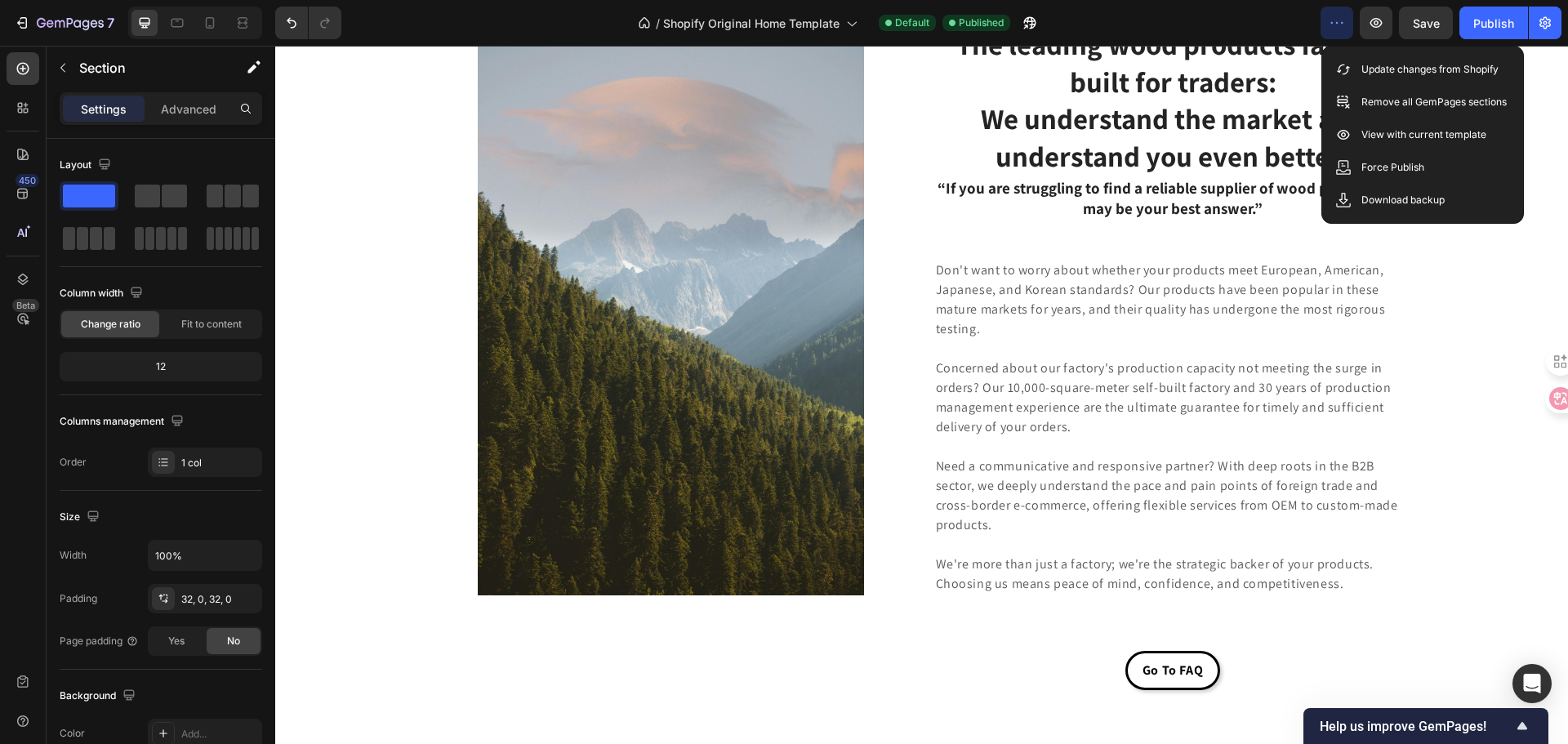
scroll to position [4777, 0]
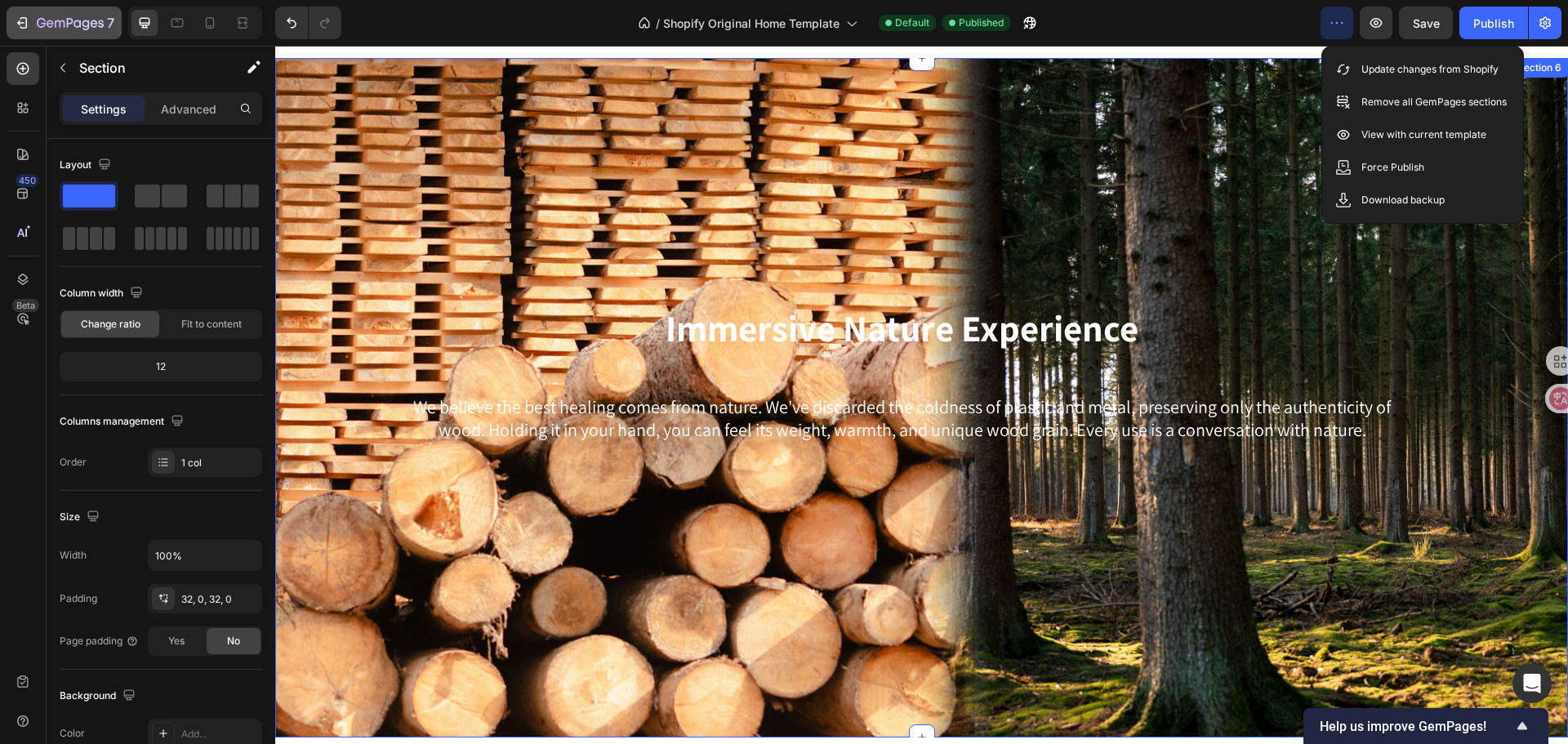
click at [56, 14] on div "7" at bounding box center [75, 23] width 78 height 20
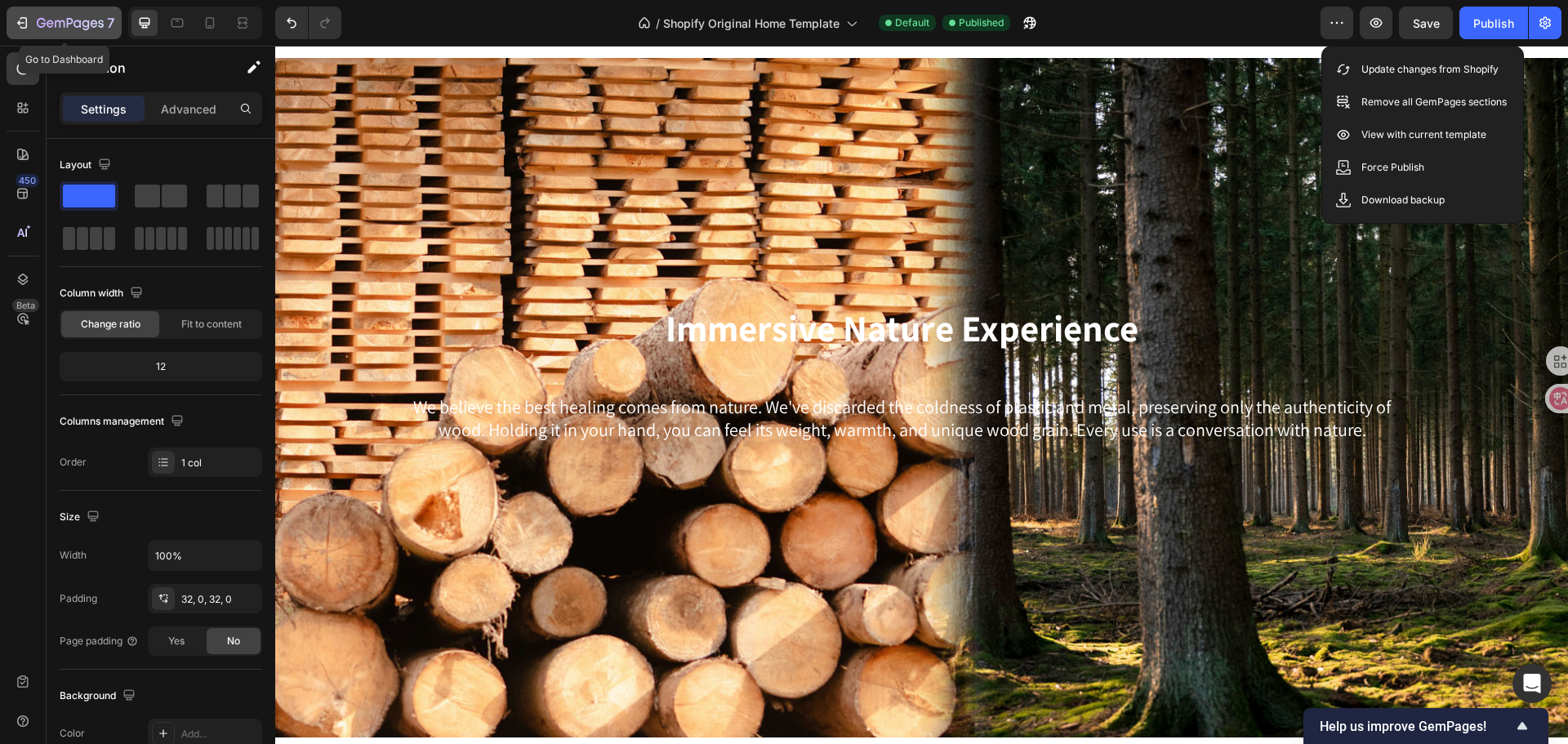
scroll to position [3225, 0]
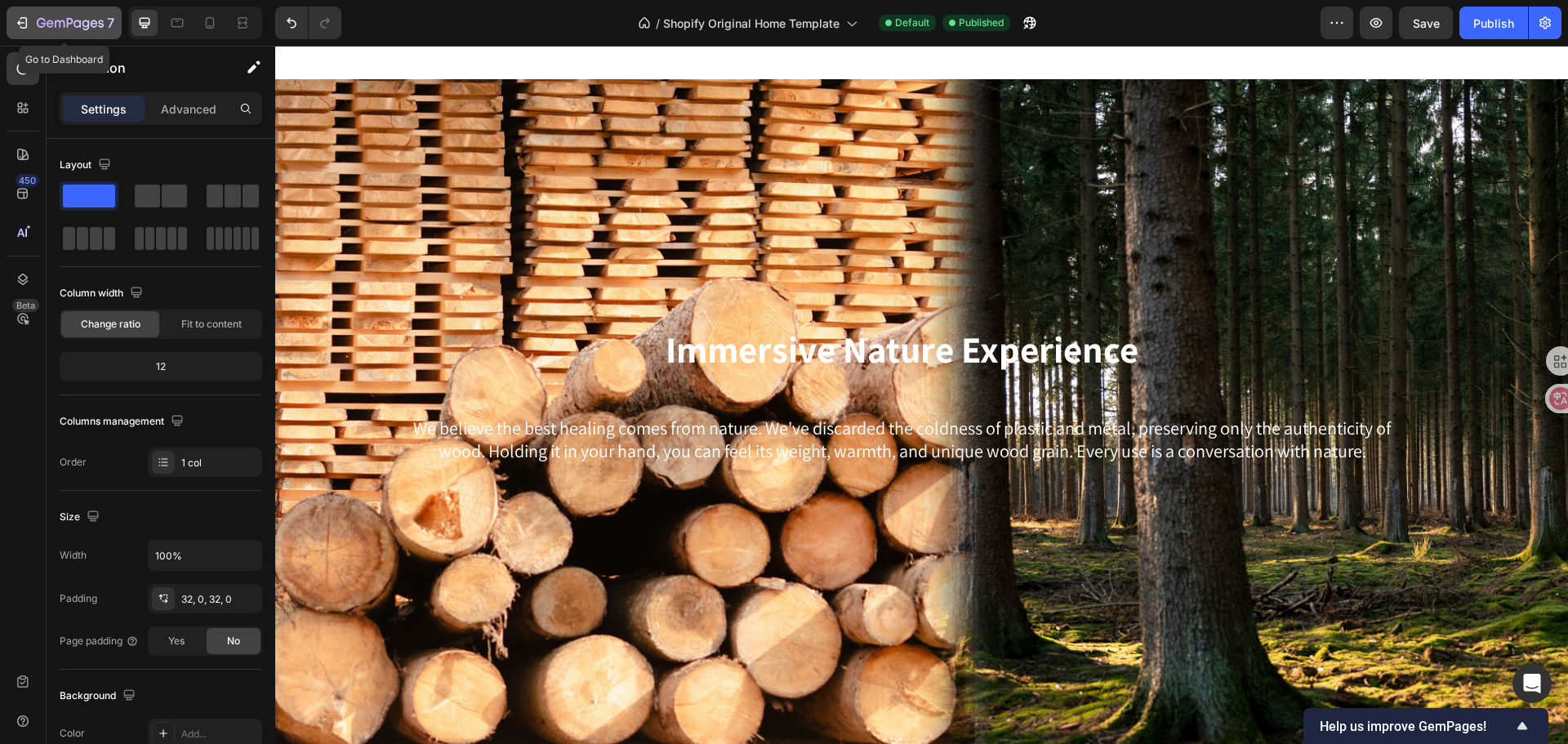
click at [22, 24] on icon "button" at bounding box center [22, 23] width 17 height 17
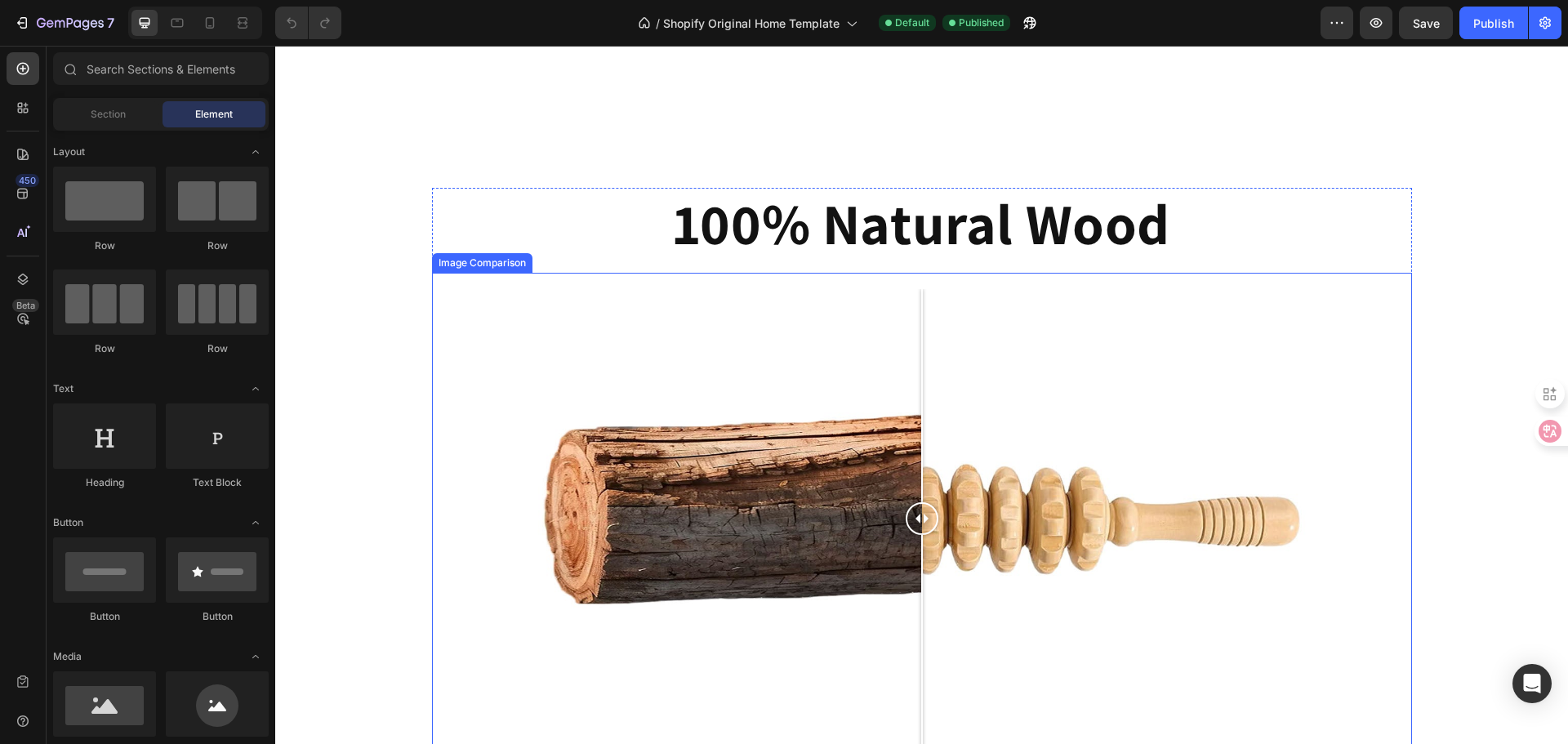
scroll to position [1960, 0]
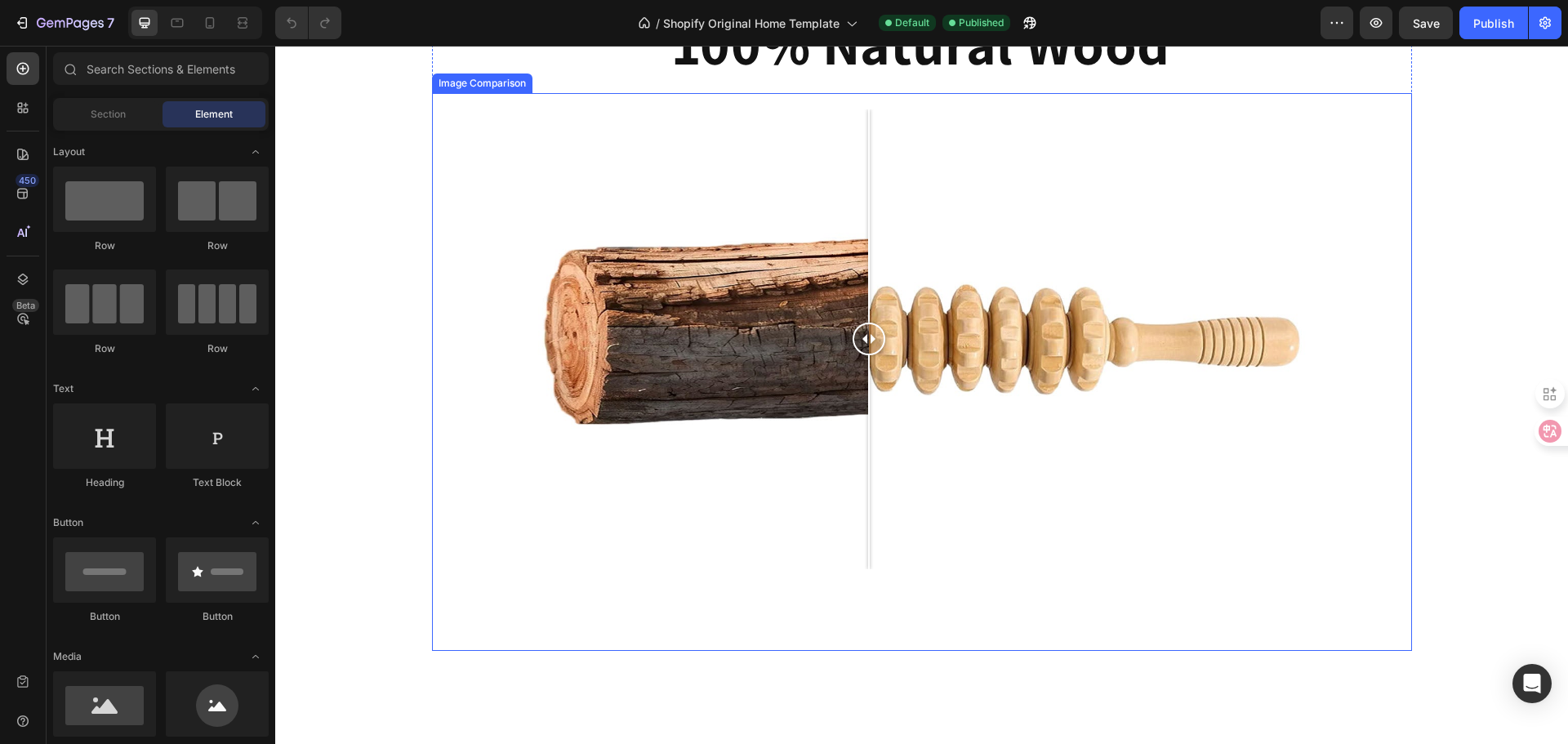
drag, startPoint x: 1029, startPoint y: 348, endPoint x: 961, endPoint y: 362, distance: 69.4
click at [885, 362] on div at bounding box center [868, 340] width 32 height 460
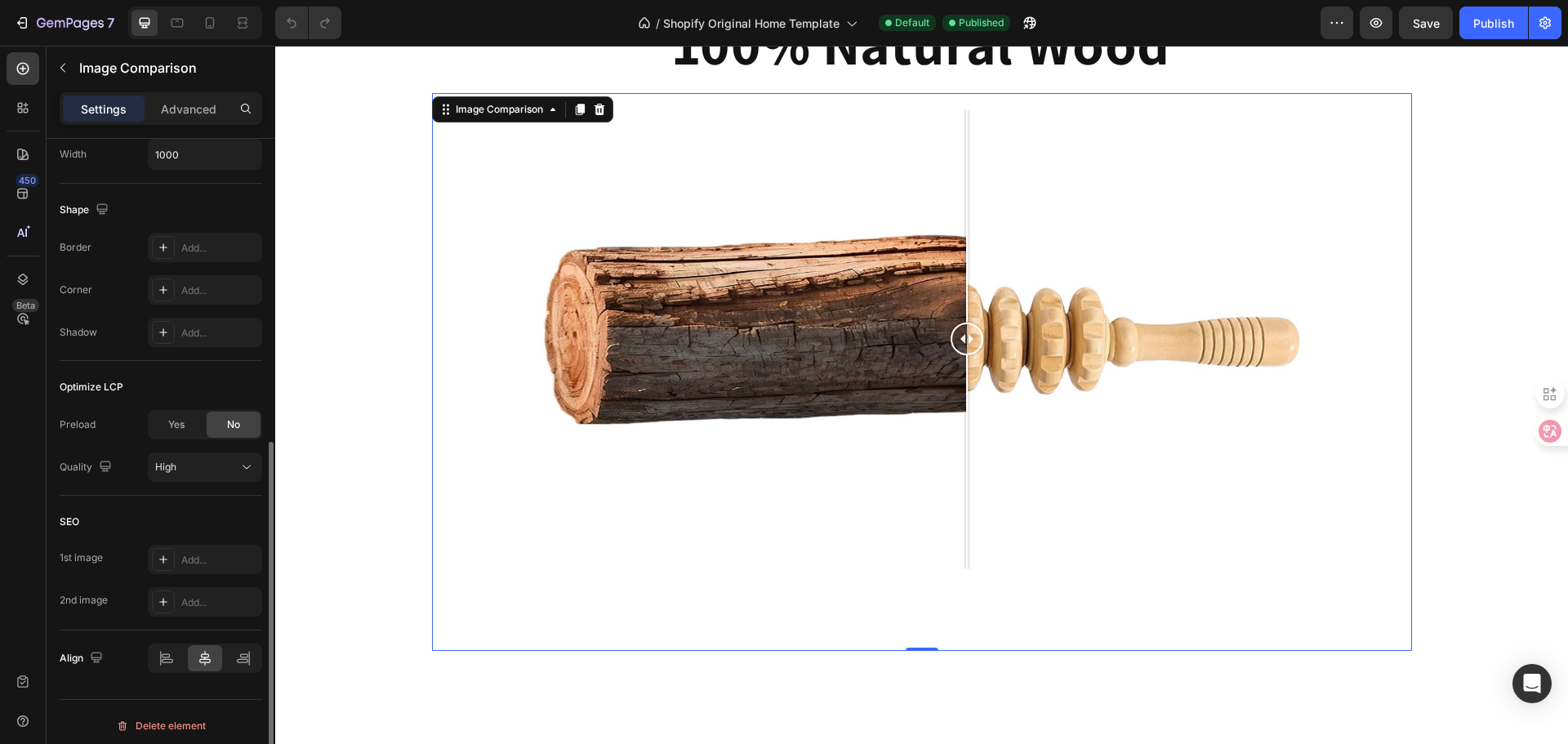
scroll to position [579, 0]
drag, startPoint x: 167, startPoint y: 643, endPoint x: 178, endPoint y: 646, distance: 11.4
click at [169, 643] on icon at bounding box center [166, 651] width 17 height 17
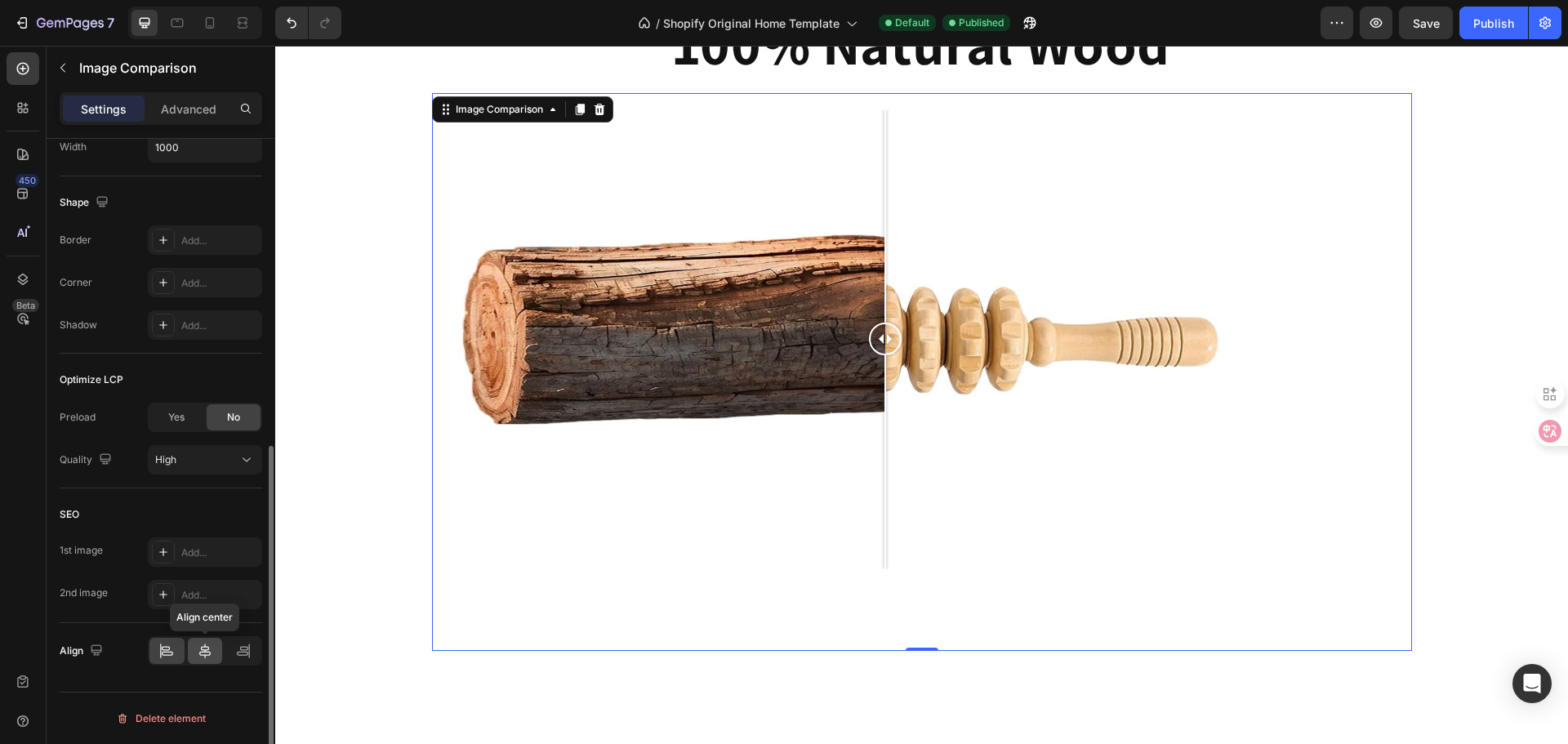
click at [208, 653] on icon at bounding box center [205, 651] width 17 height 17
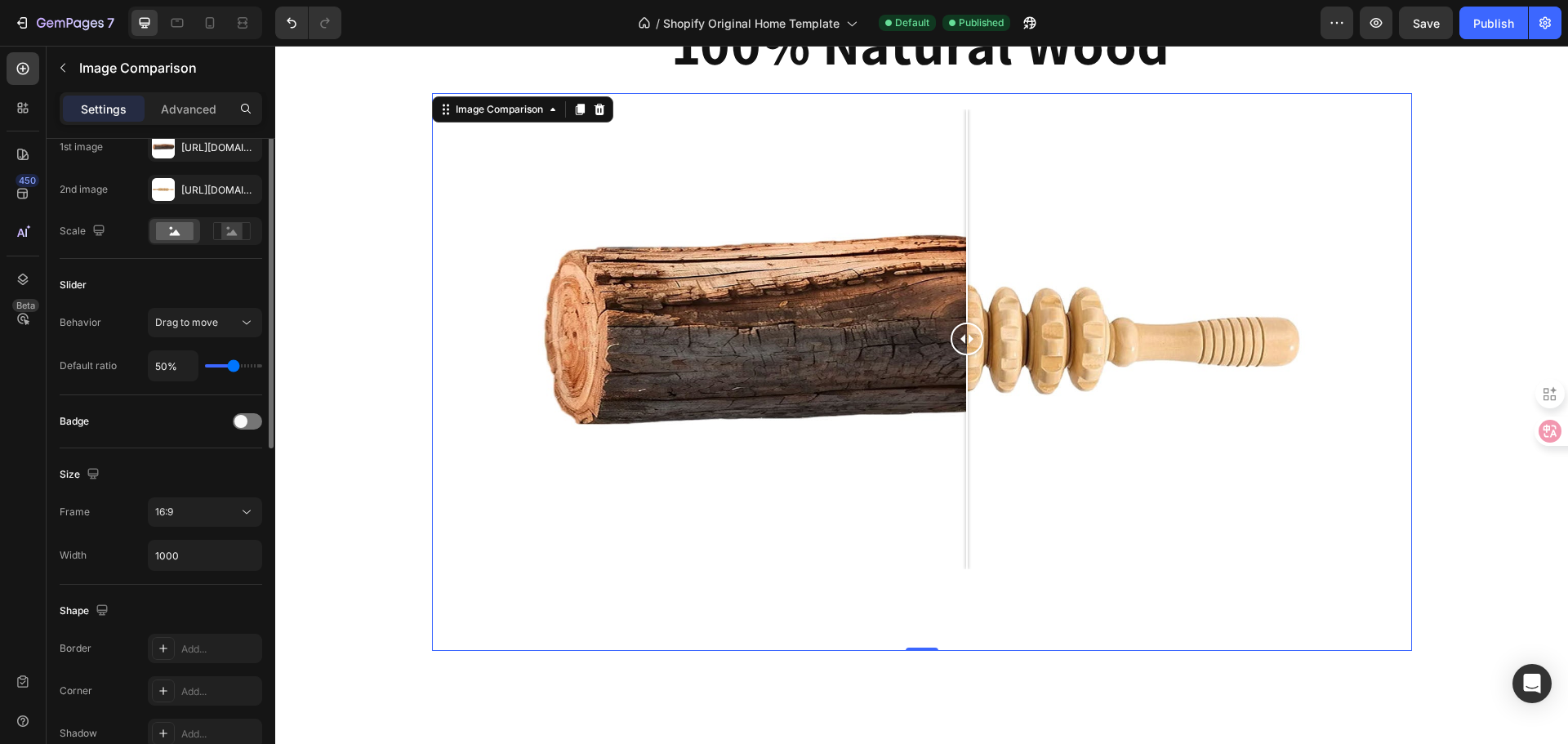
scroll to position [0, 0]
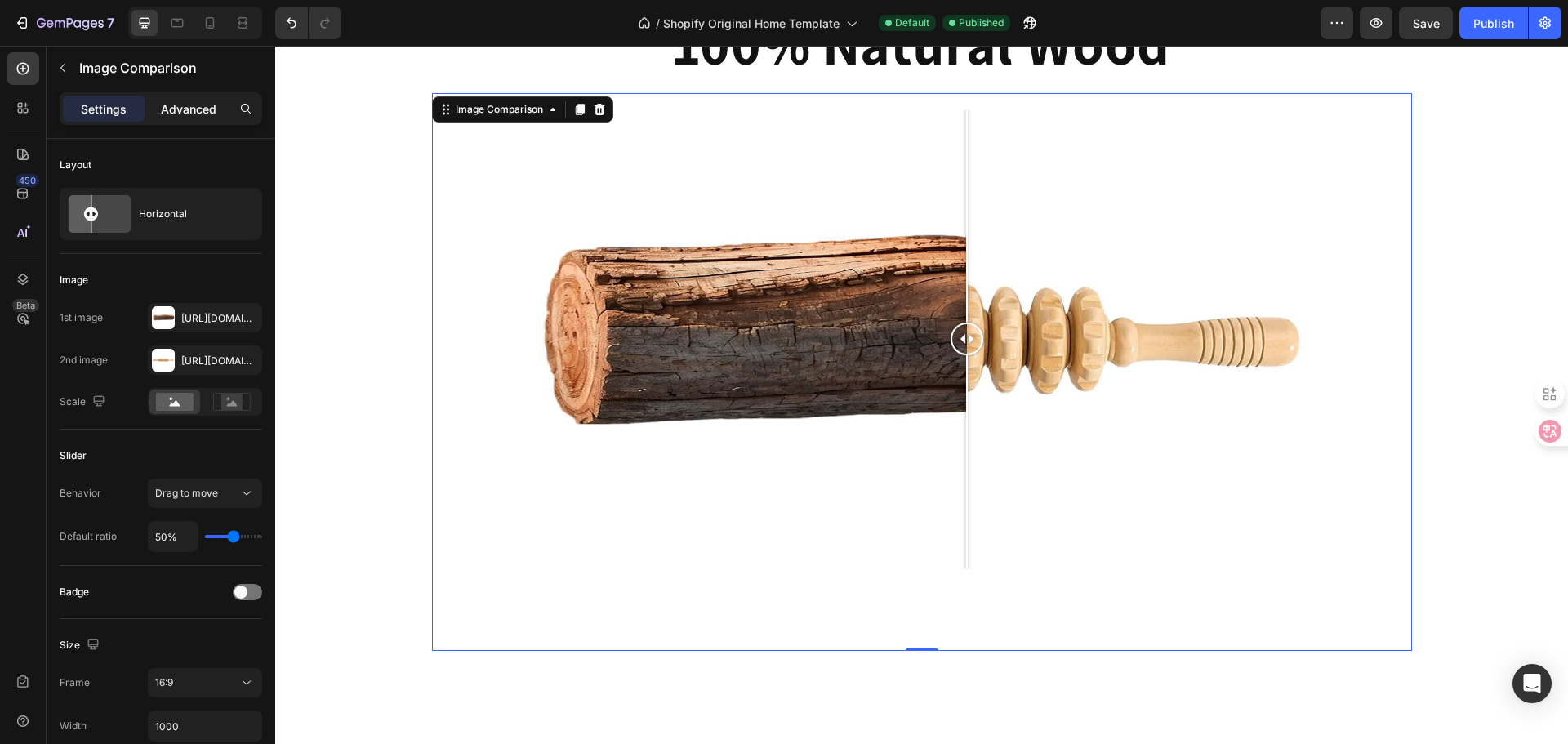
click at [183, 110] on p "Advanced" at bounding box center [188, 108] width 56 height 17
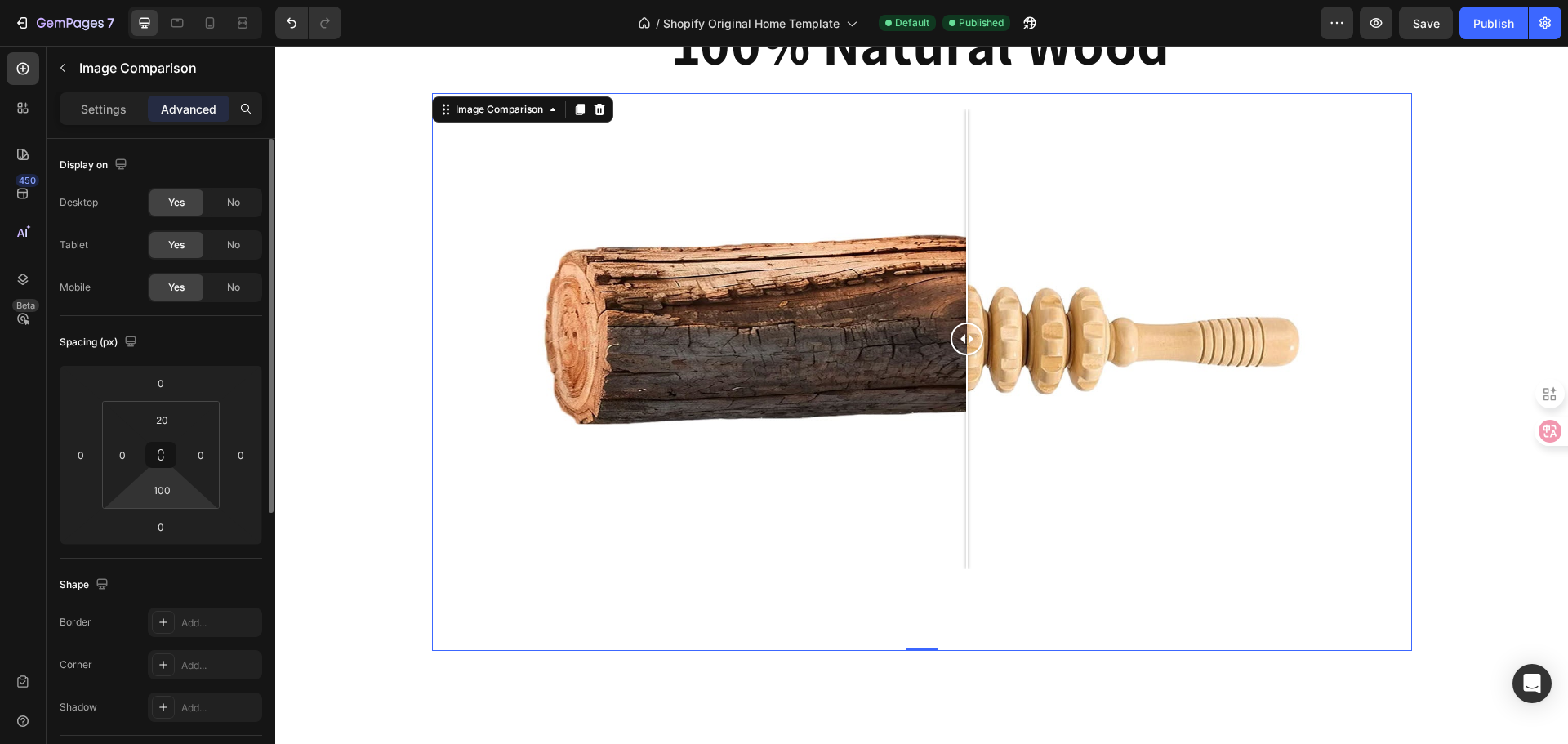
scroll to position [245, 0]
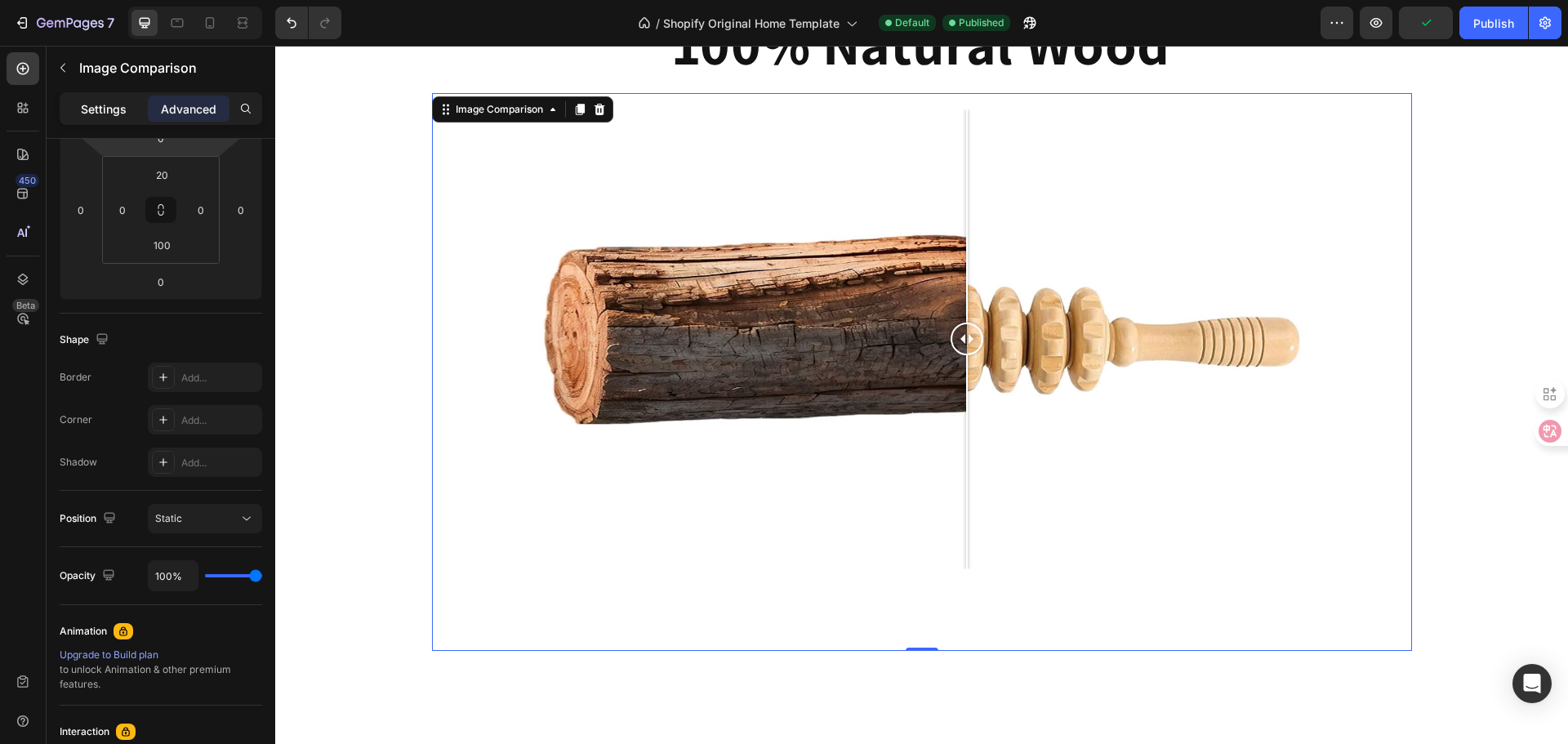
click at [129, 105] on div "Settings" at bounding box center [103, 108] width 81 height 27
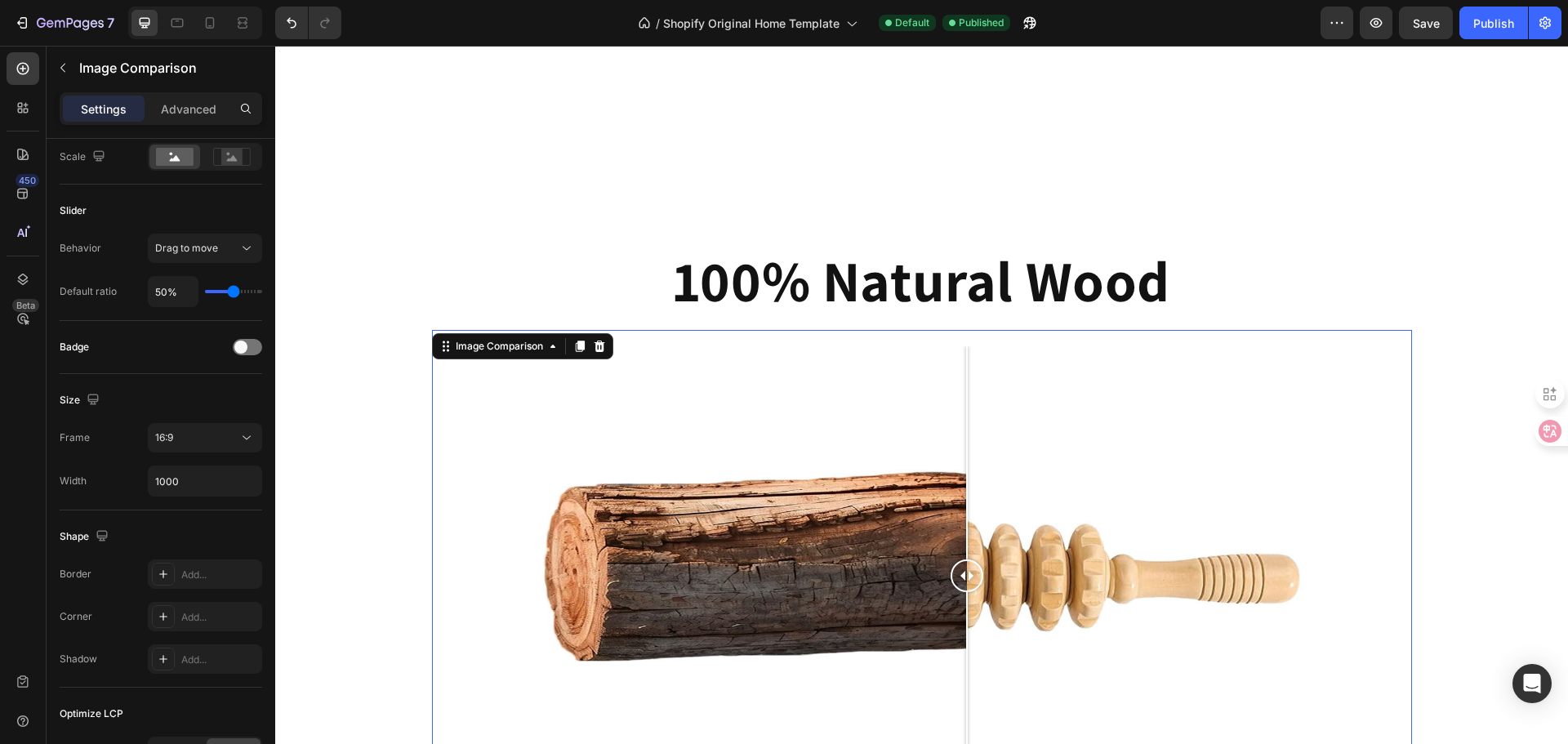
scroll to position [1716, 0]
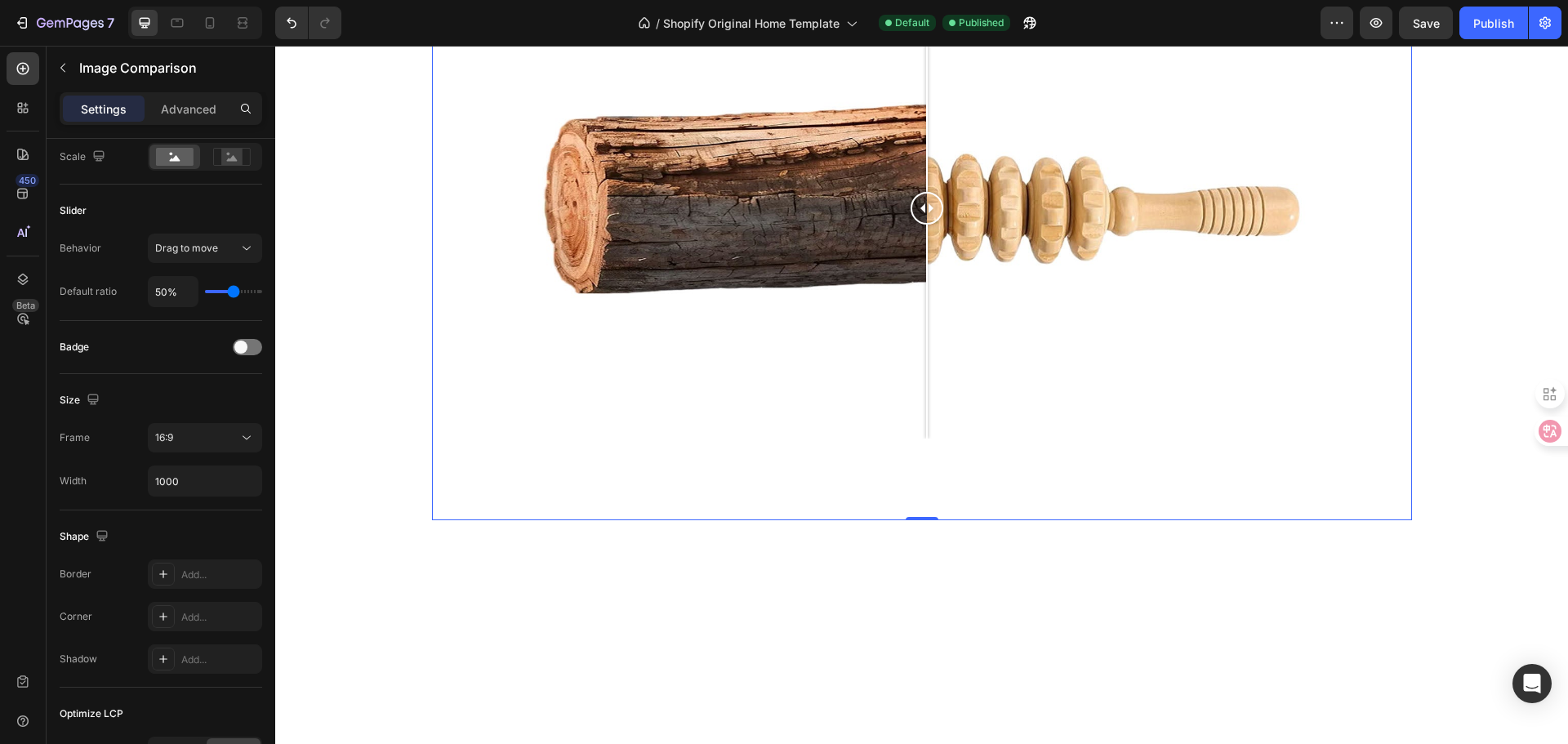
drag, startPoint x: 990, startPoint y: 588, endPoint x: 920, endPoint y: 606, distance: 72.3
click at [920, 439] on div at bounding box center [926, 208] width 32 height 460
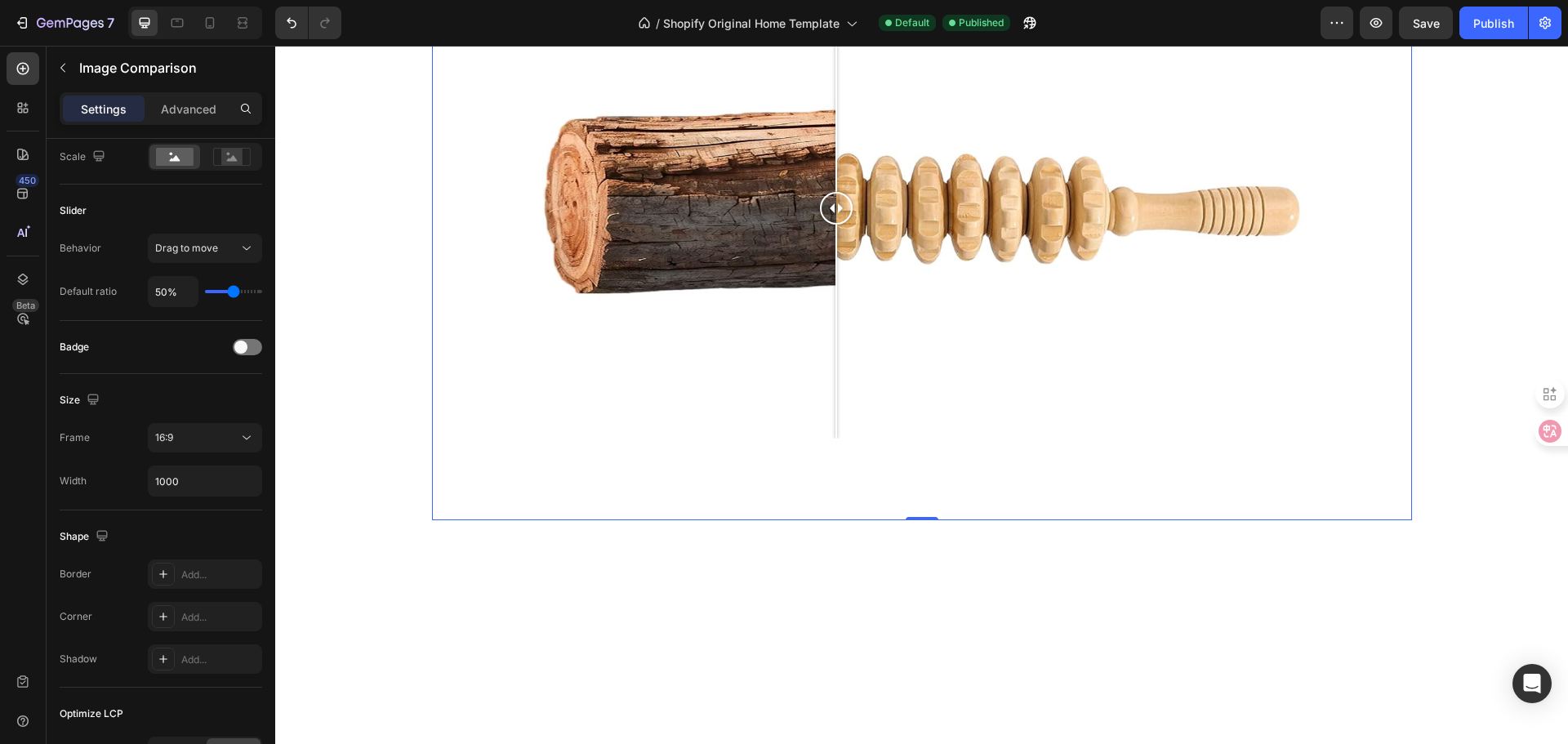
click at [830, 439] on div at bounding box center [921, 208] width 816 height 460
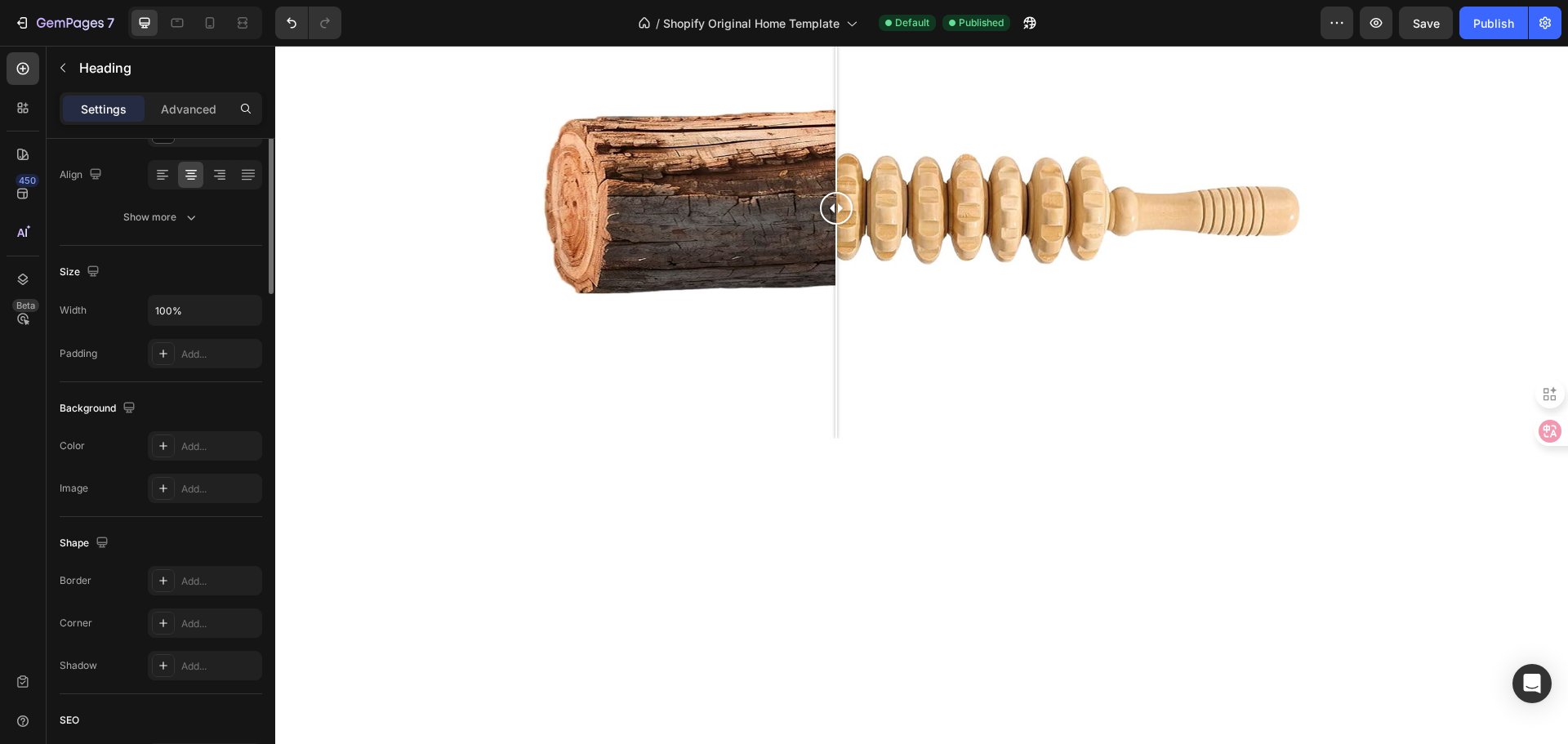
scroll to position [0, 0]
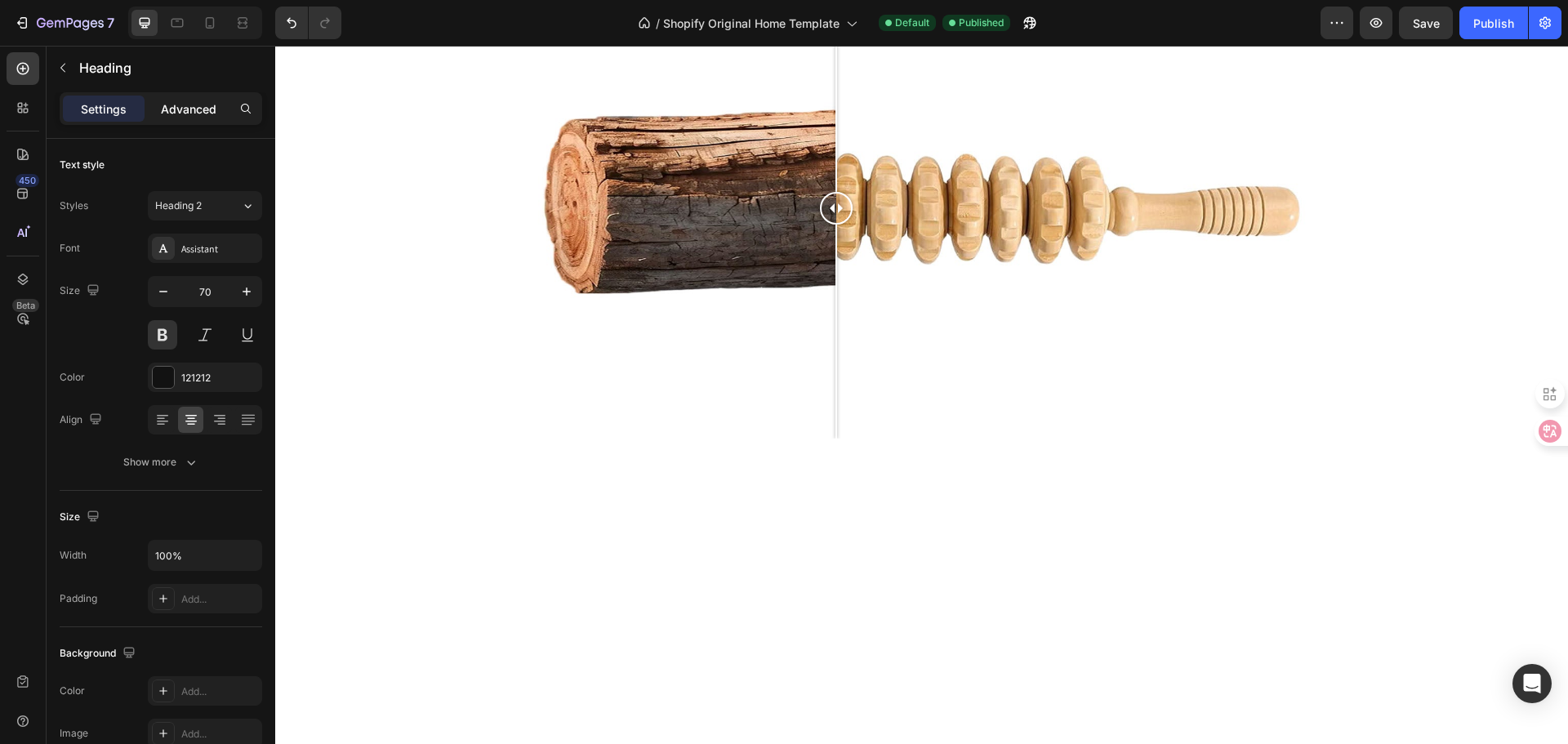
click at [196, 112] on p "Advanced" at bounding box center [188, 108] width 56 height 17
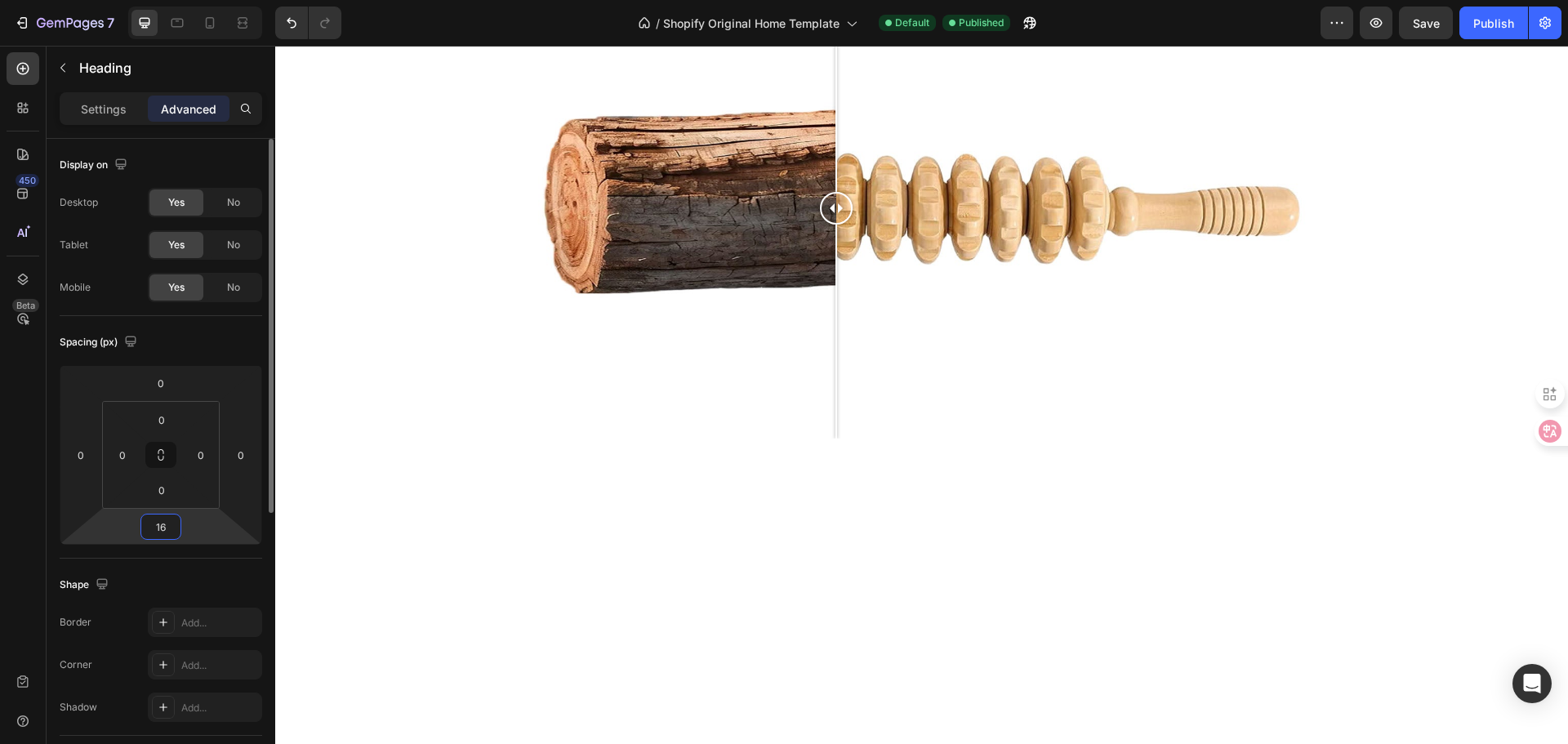
click at [171, 534] on input "16" at bounding box center [160, 526] width 32 height 25
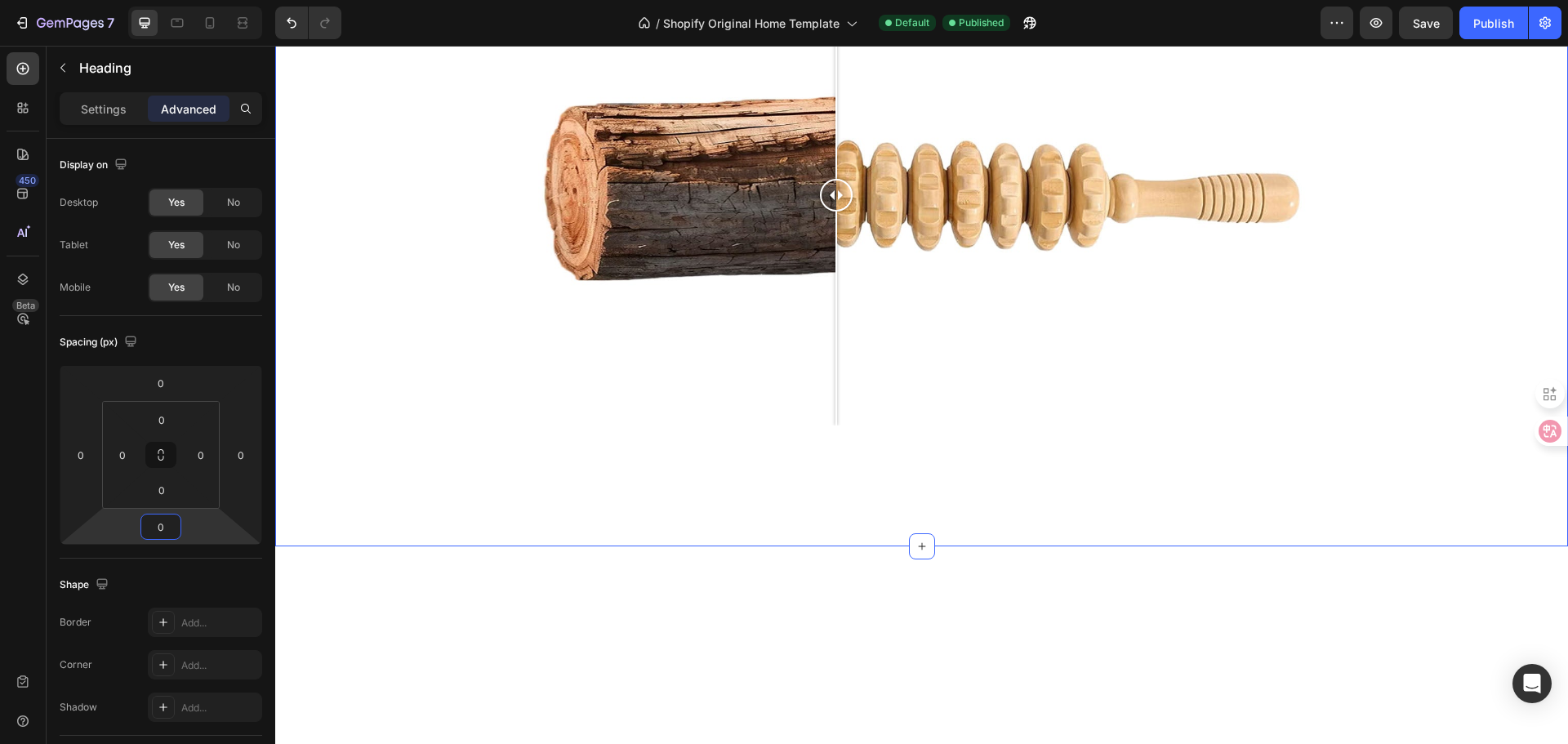
click at [413, 436] on div "100% Natural Wood Heading 0 Image Comparison Row" at bounding box center [920, 198] width 1292 height 643
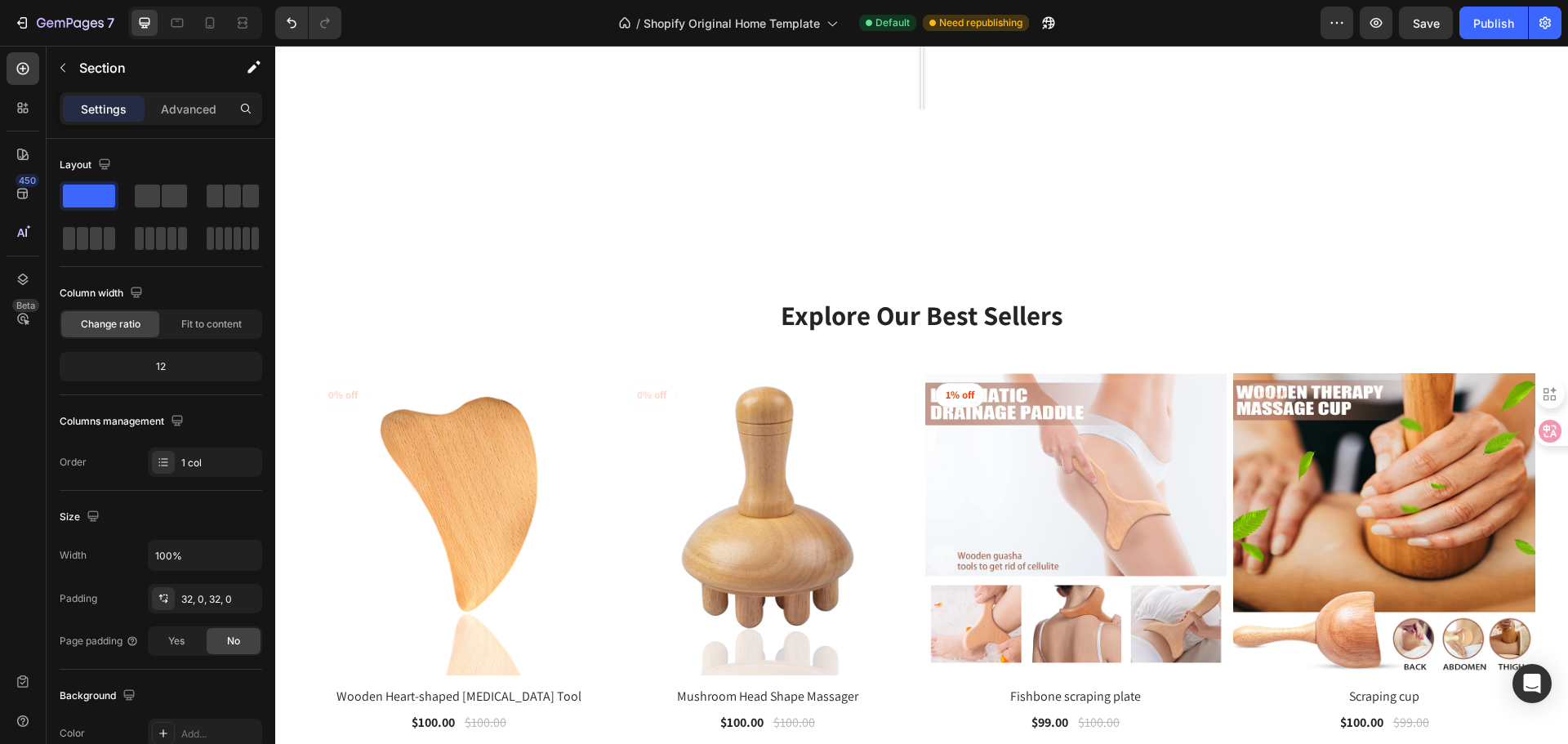
scroll to position [2347, 0]
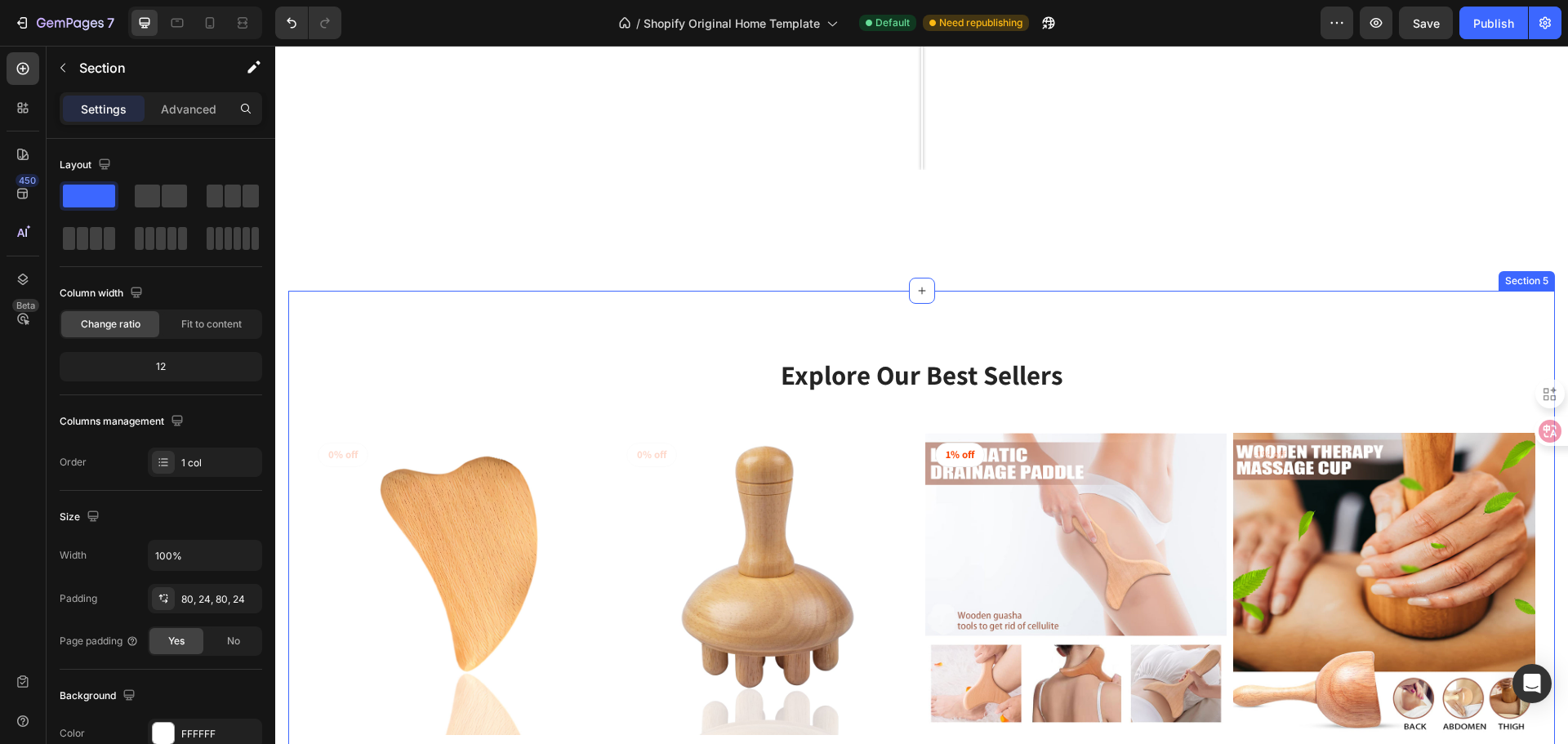
click at [338, 370] on div "Explore Our Best Sellers Heading Row (P) Images 0% off Product Badge Row Wooden…" at bounding box center [921, 619] width 1228 height 527
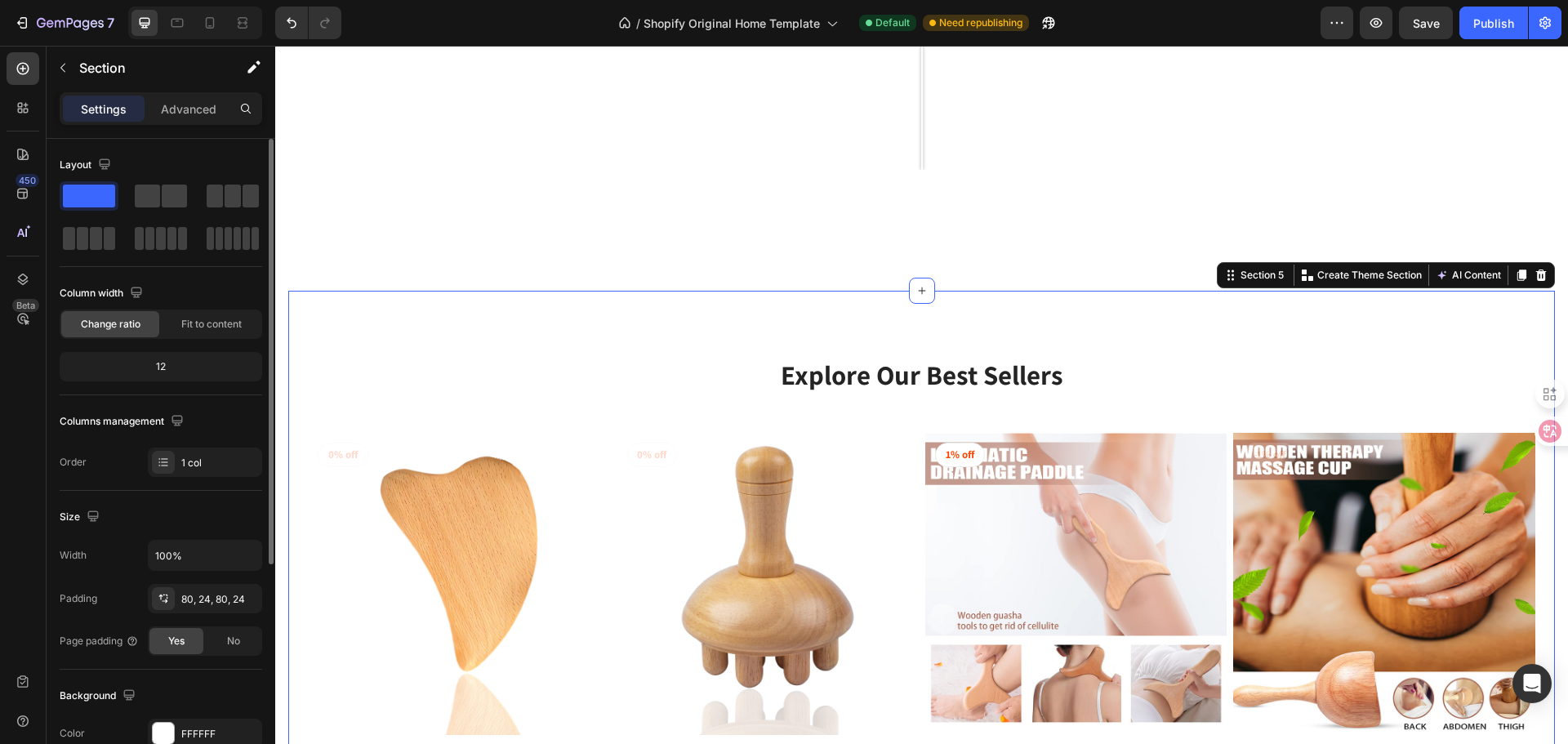
drag, startPoint x: 237, startPoint y: 477, endPoint x: 184, endPoint y: 483, distance: 53.3
drag, startPoint x: 460, startPoint y: 528, endPoint x: 710, endPoint y: 409, distance: 276.9
click at [709, 401] on div "Explore Our Best Sellers Heading" at bounding box center [921, 389] width 980 height 65
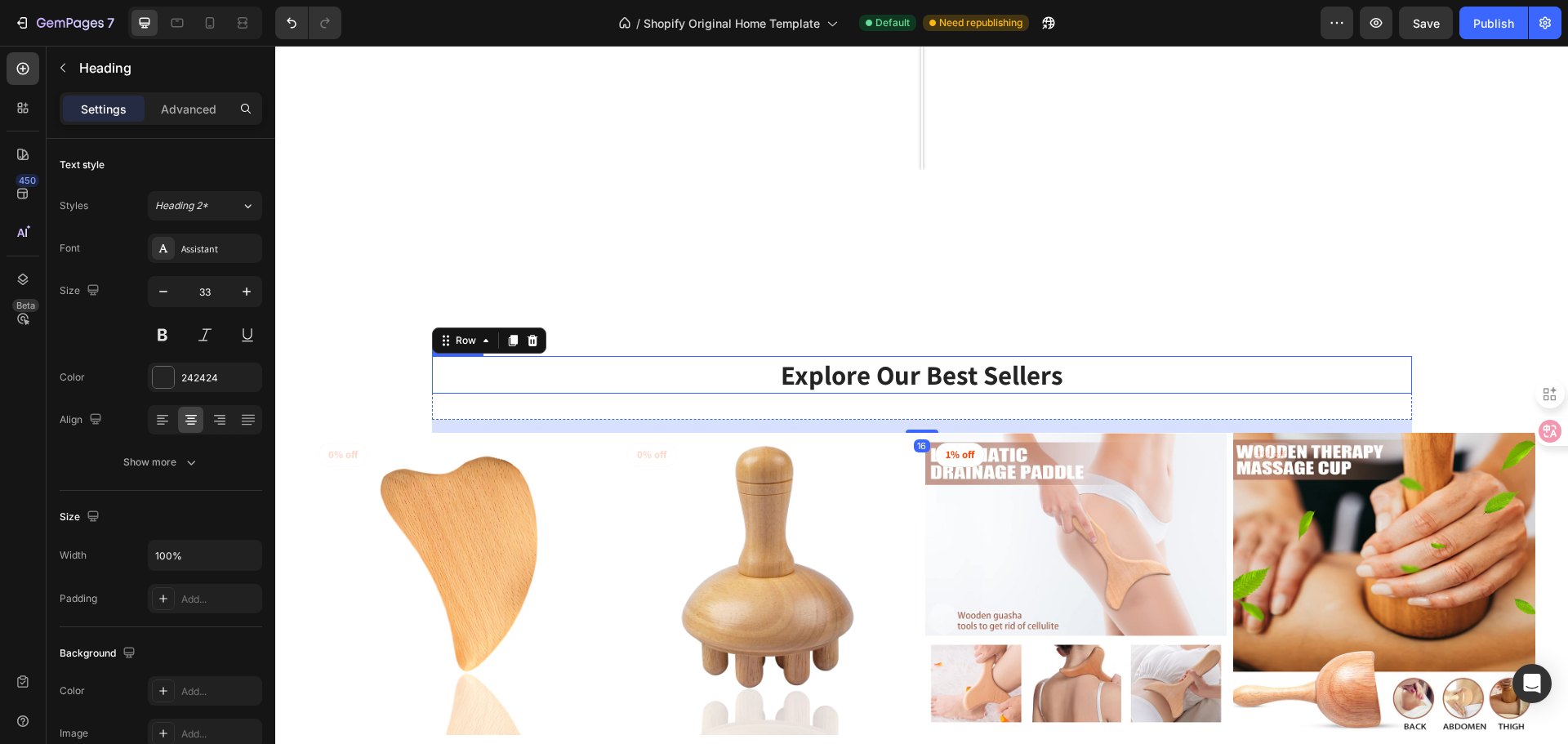
click at [967, 387] on p "Explore Our Best Sellers" at bounding box center [921, 376] width 976 height 35
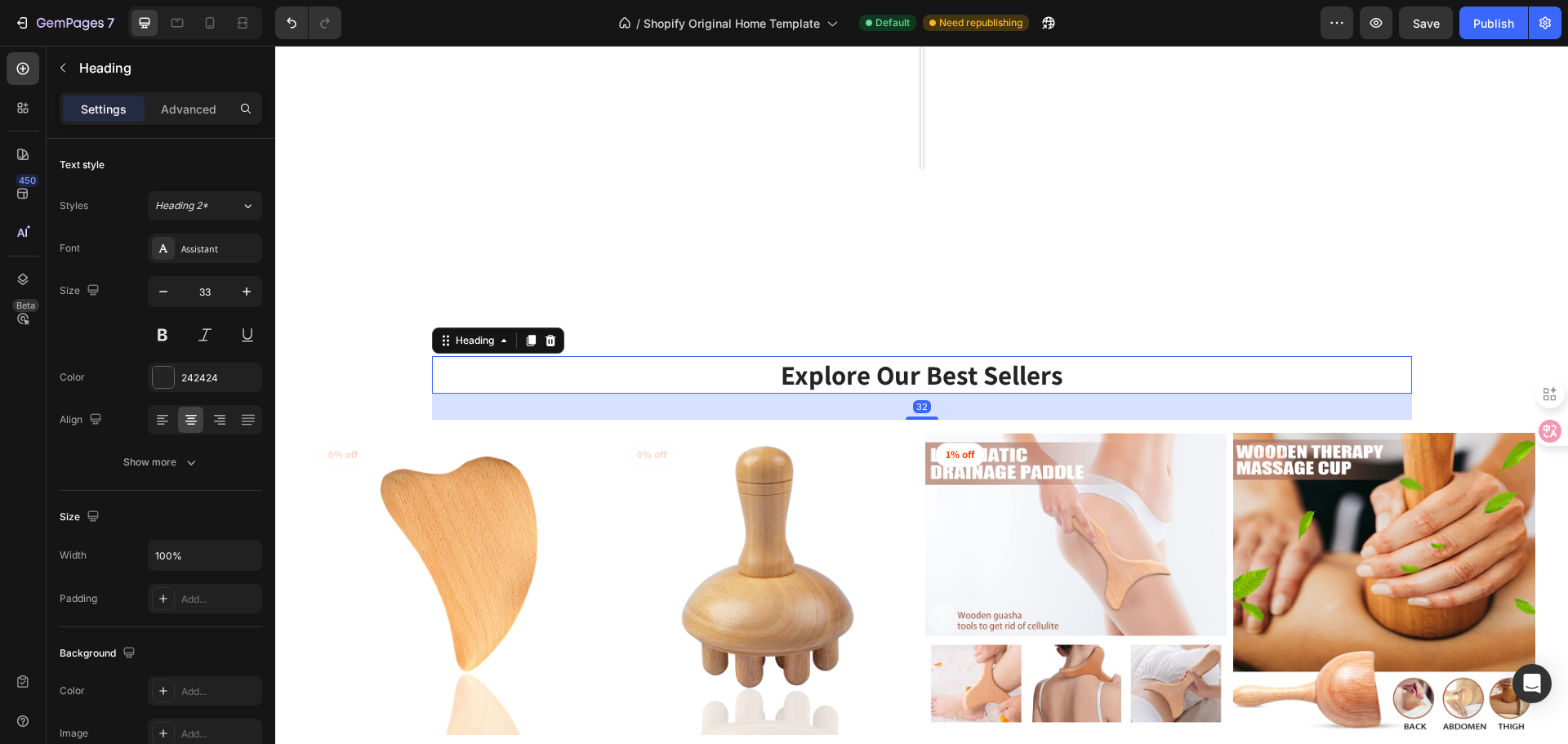
click at [1010, 377] on p "Explore Our Best Sellers" at bounding box center [921, 376] width 976 height 35
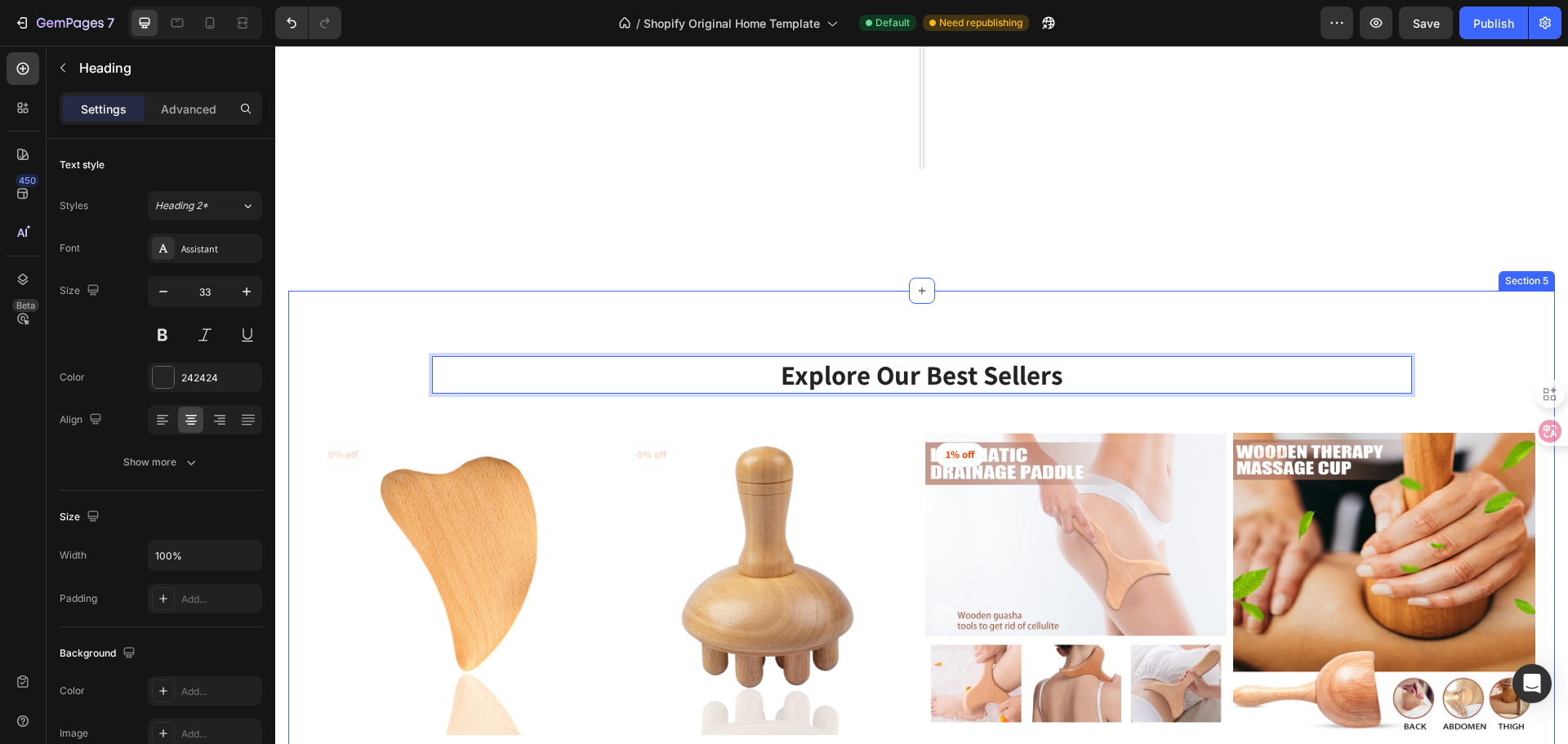
click at [1231, 335] on div "Explore Our Best Sellers Heading 32 Row (P) Images 0% off Product Badge Row Woo…" at bounding box center [921, 619] width 1267 height 658
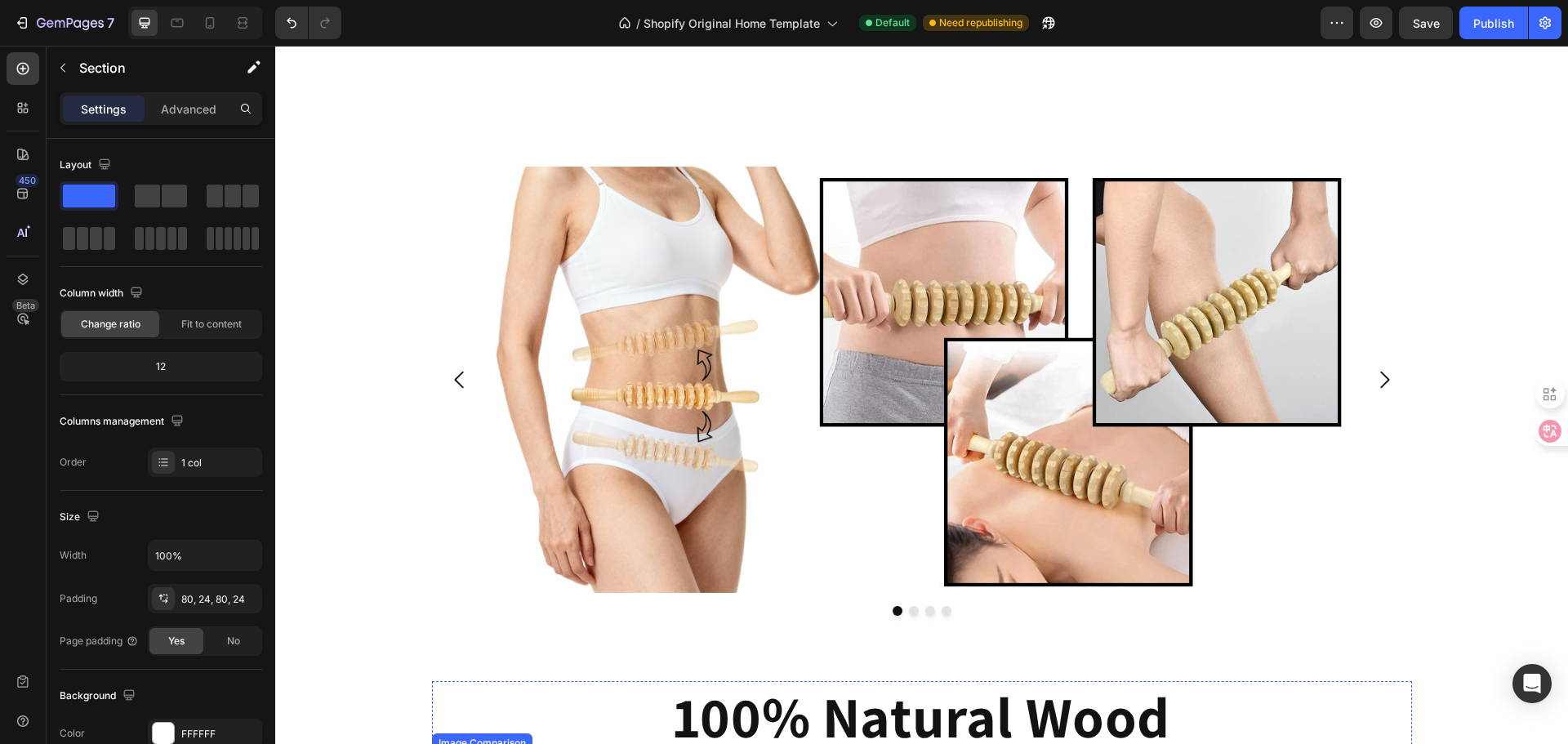
scroll to position [1612, 0]
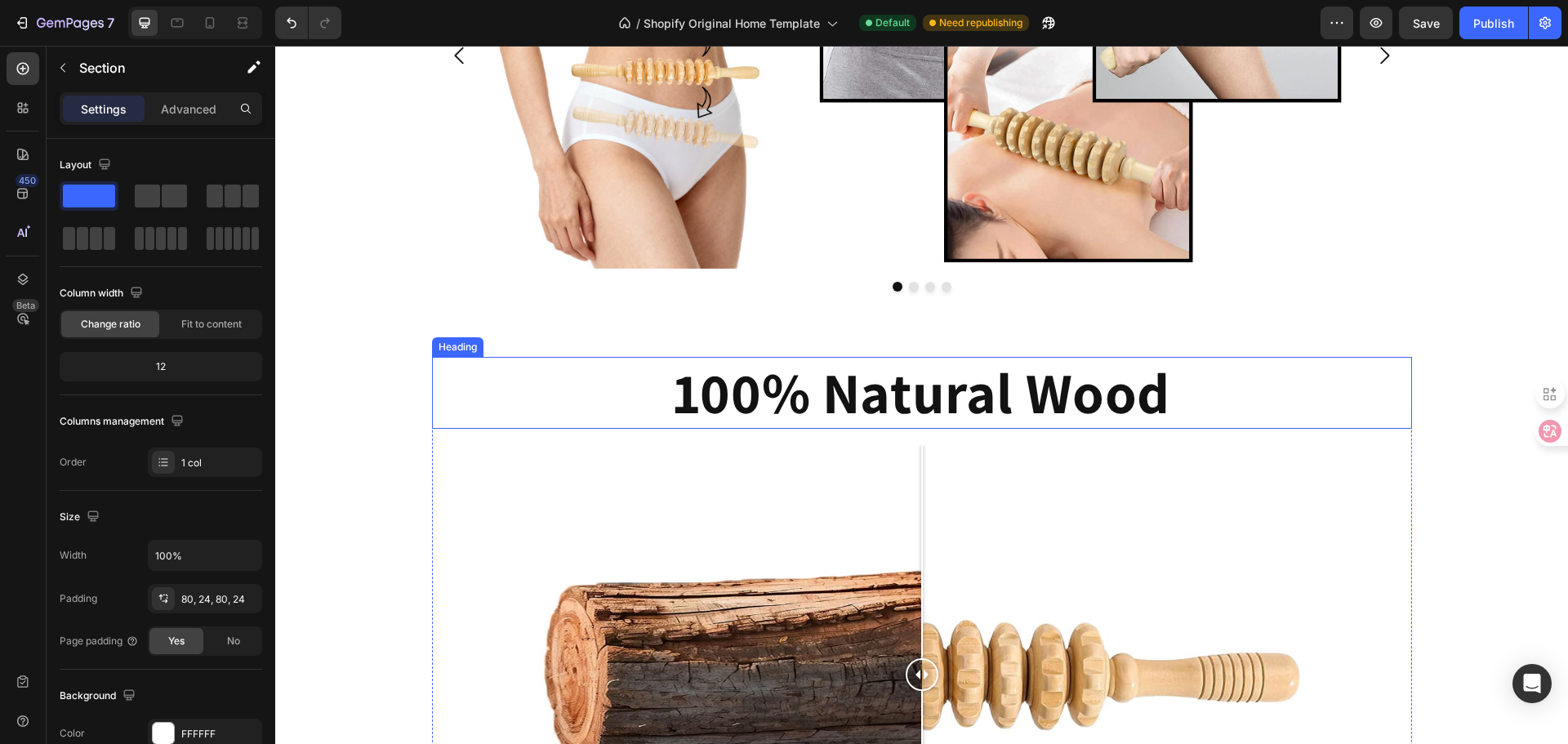
click at [1033, 374] on h2 "100% Natural Wood" at bounding box center [921, 393] width 980 height 72
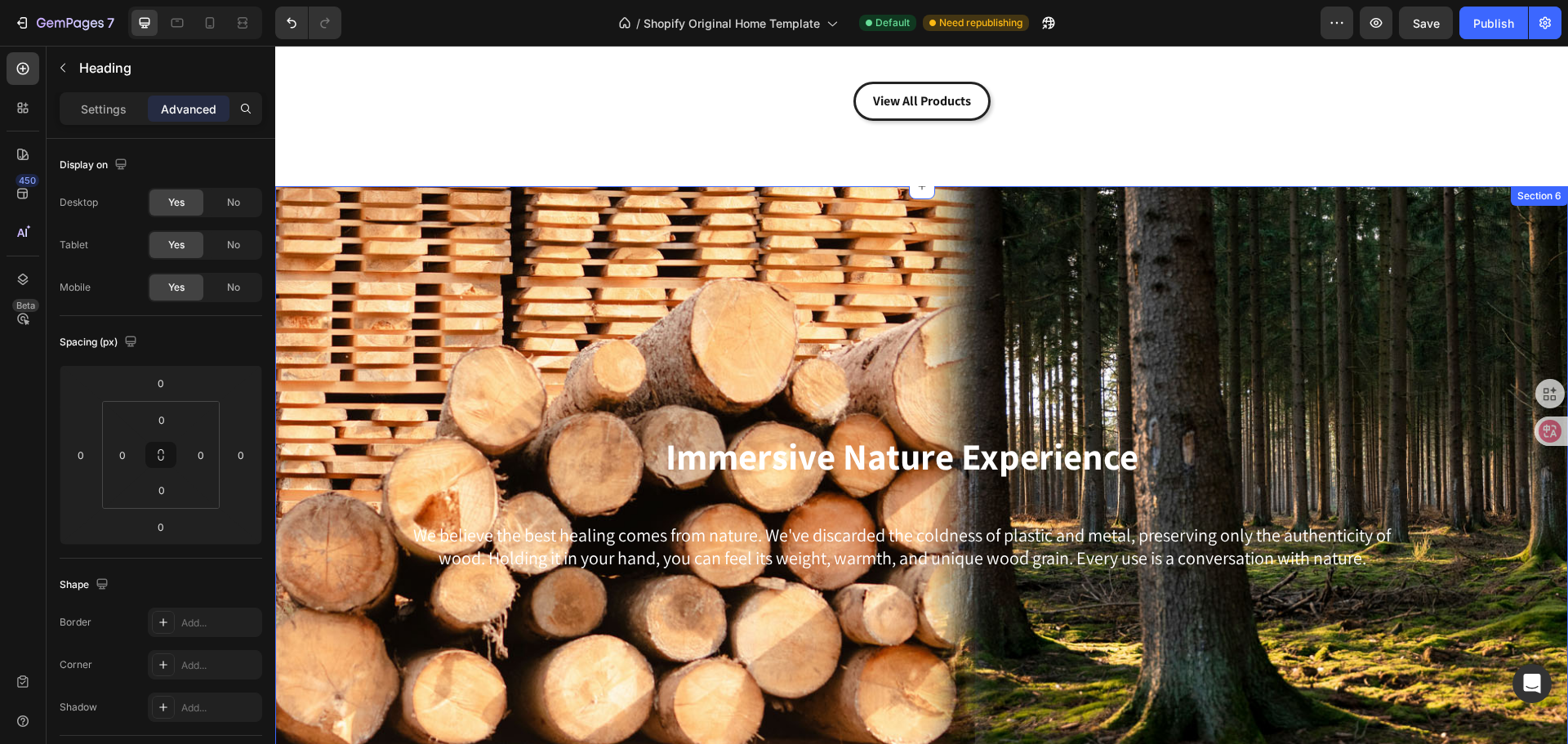
scroll to position [2592, 0]
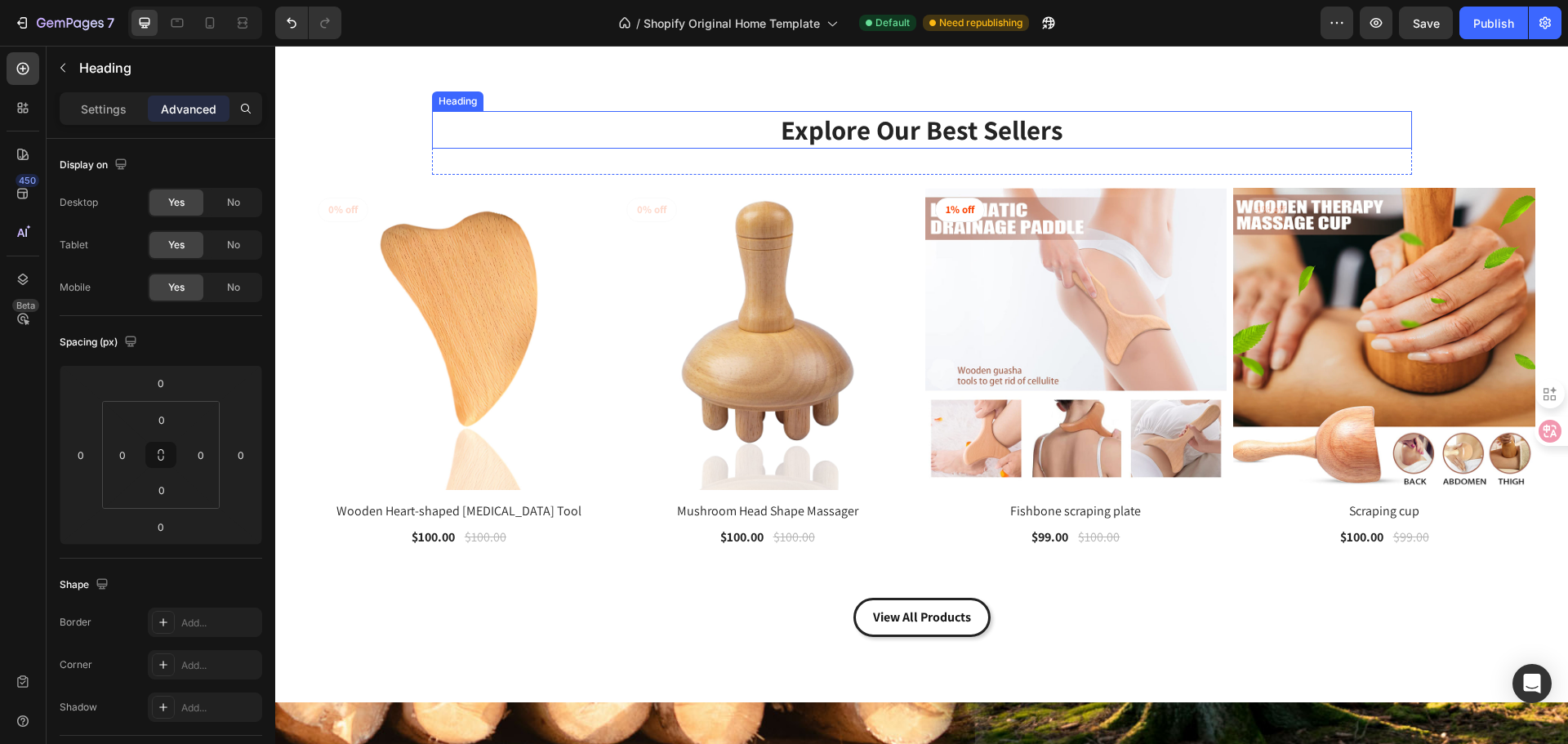
click at [908, 133] on p "Explore Our Best Sellers" at bounding box center [921, 131] width 976 height 35
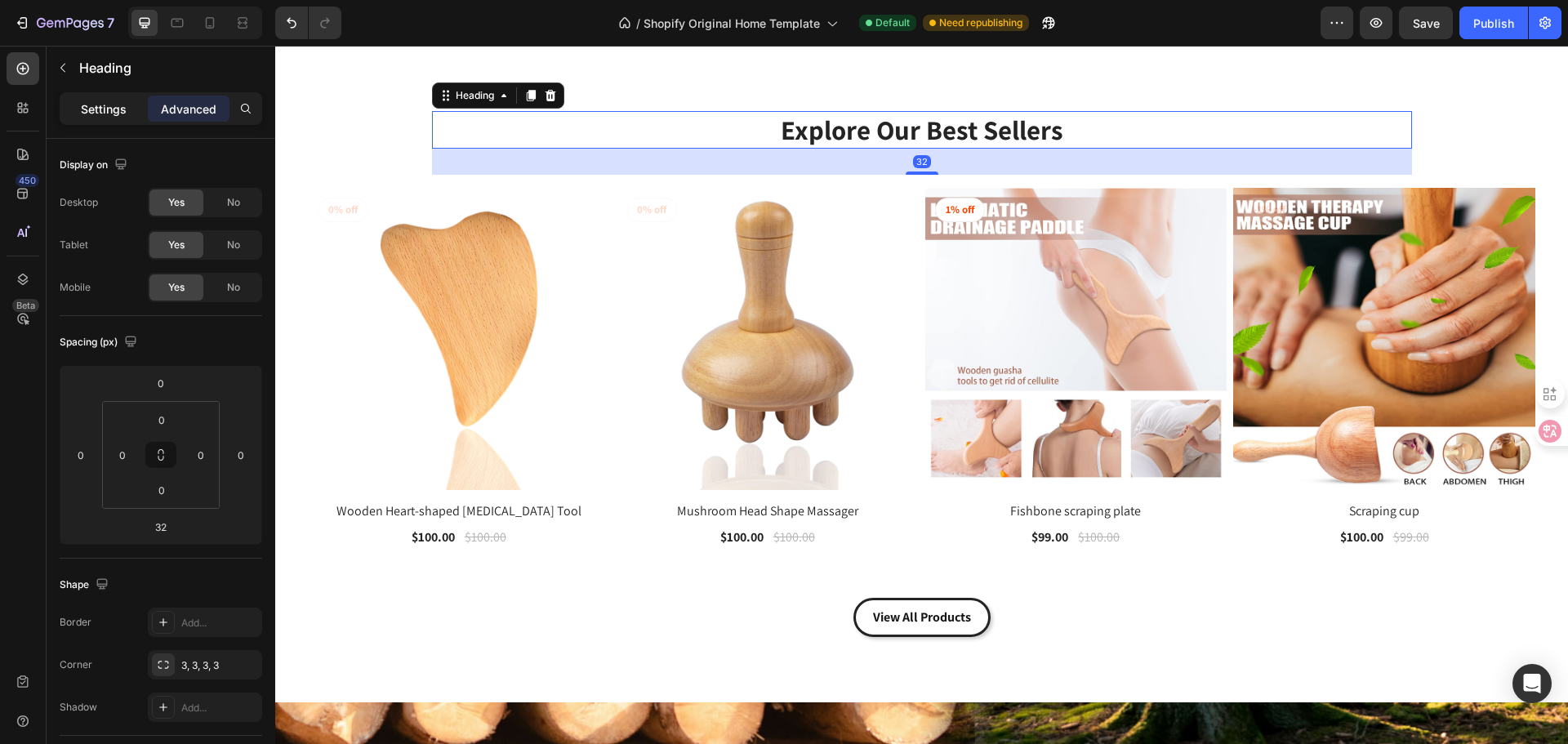
click at [115, 112] on p "Settings" at bounding box center [103, 108] width 46 height 17
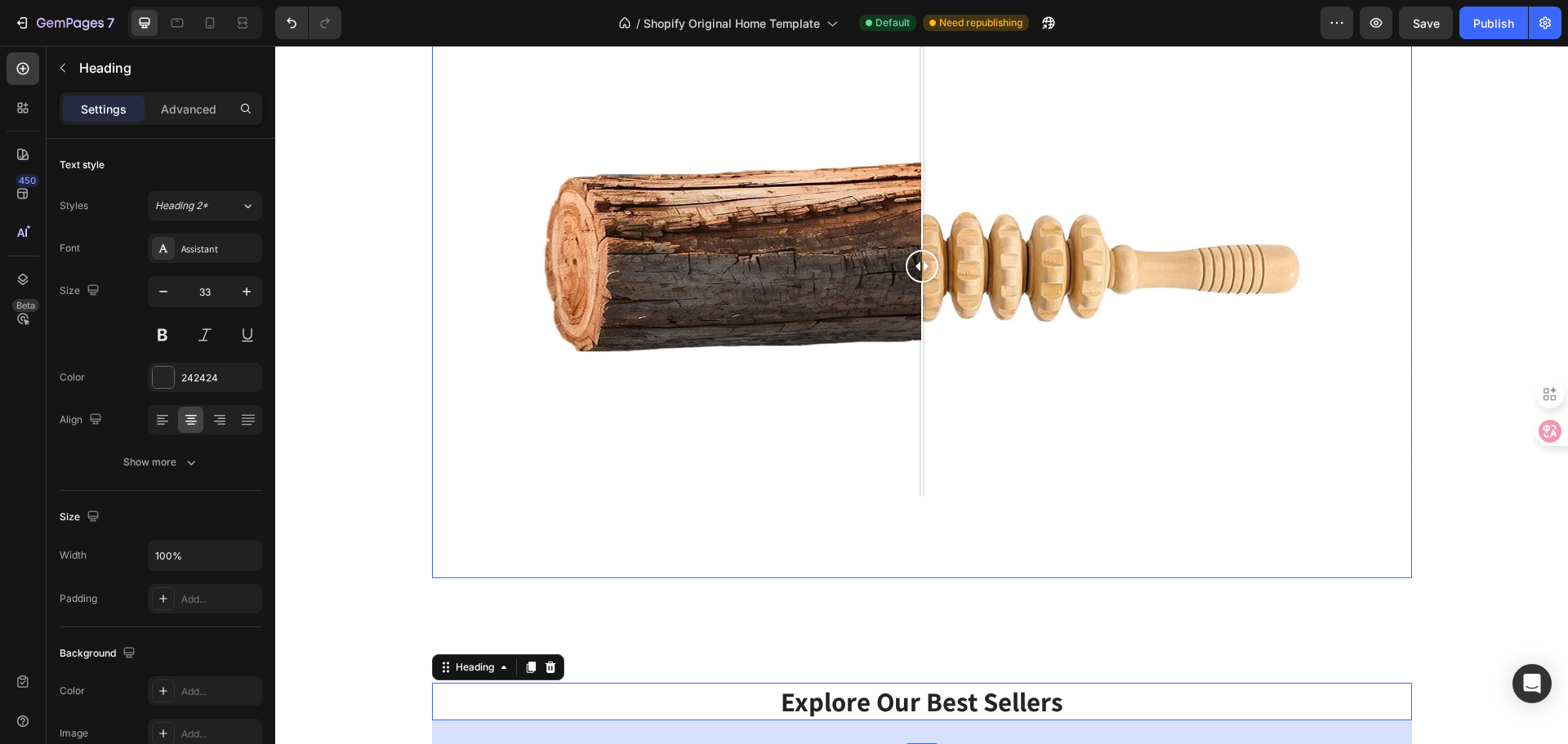
scroll to position [1579, 0]
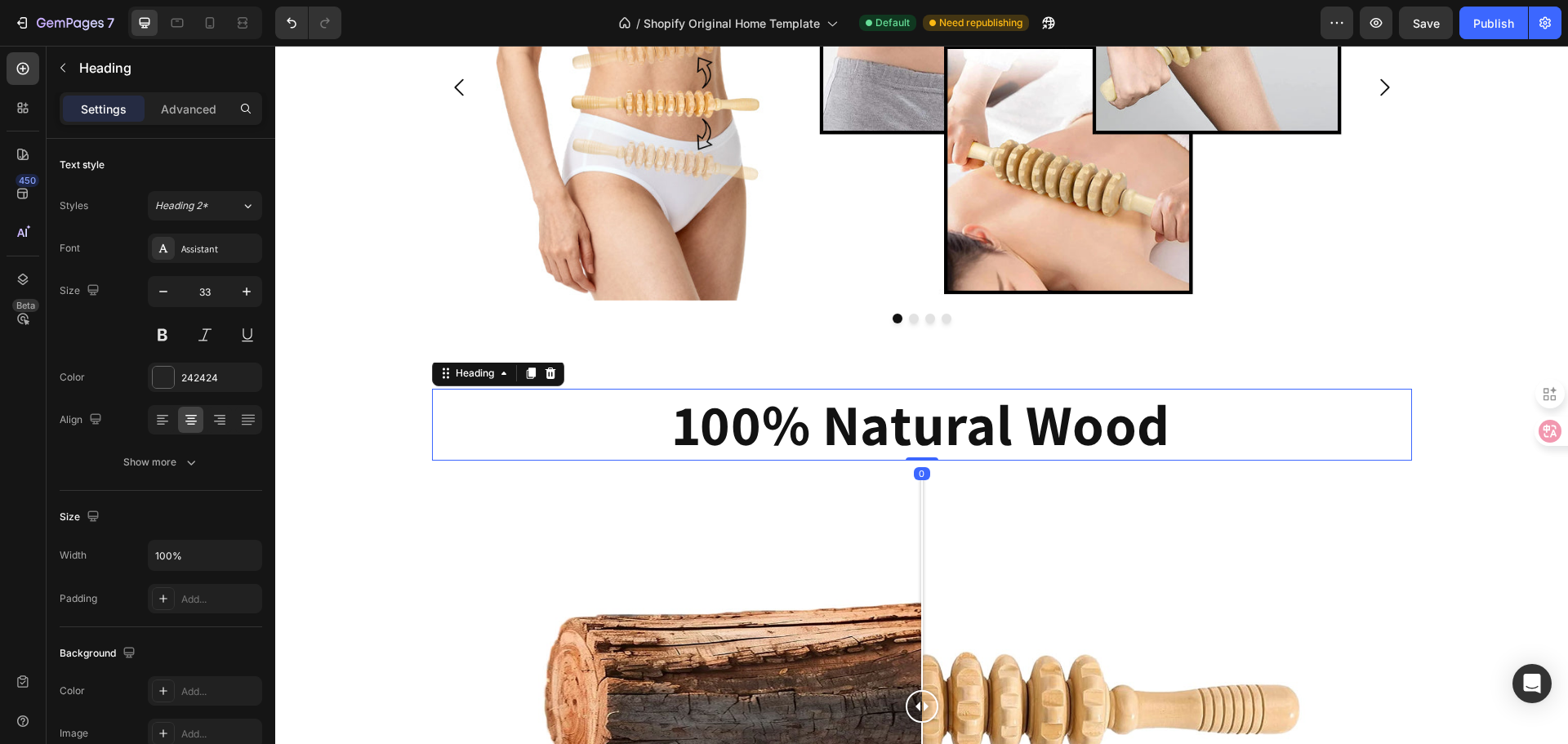
click at [817, 421] on h2 "100% Natural Wood" at bounding box center [921, 424] width 980 height 72
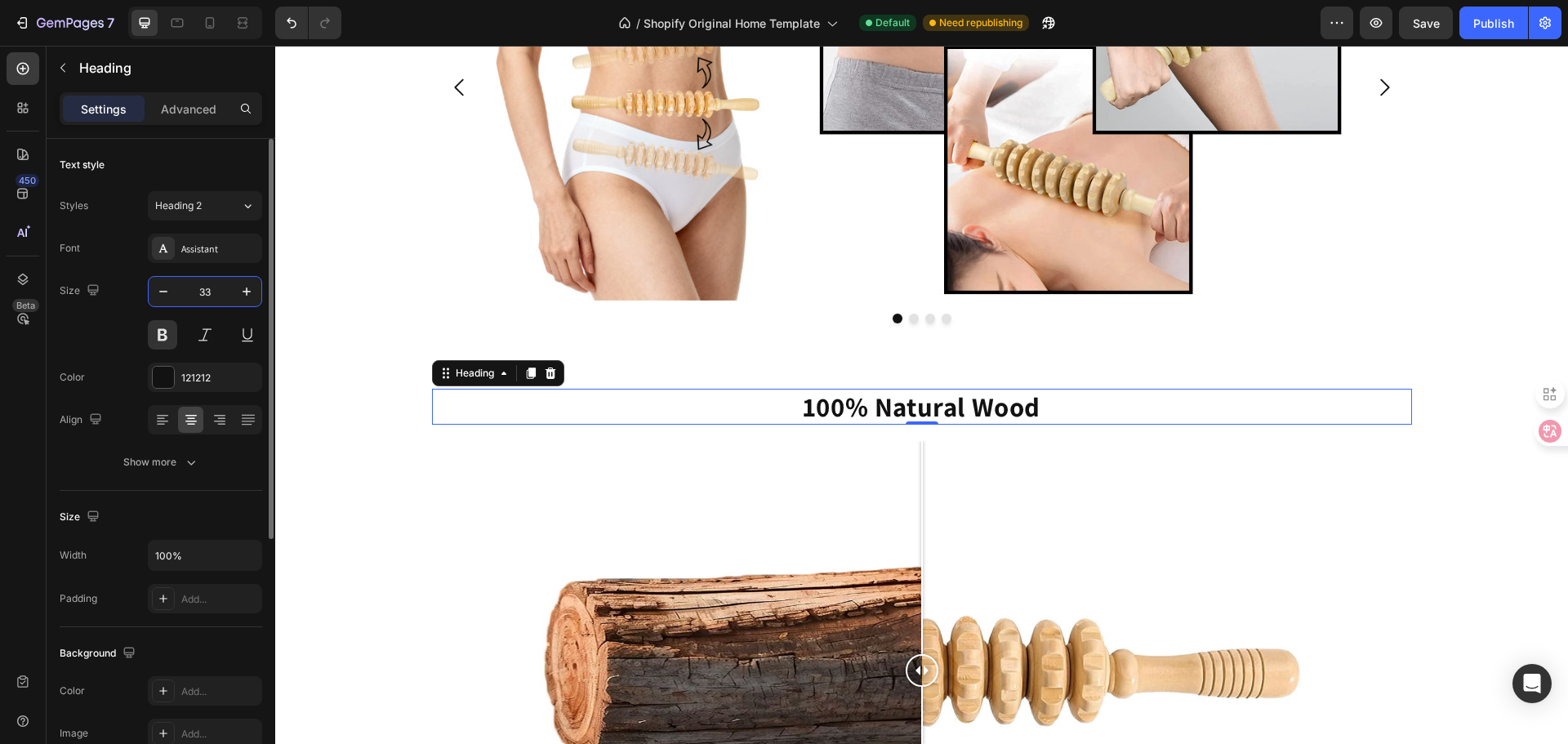
type input "33"
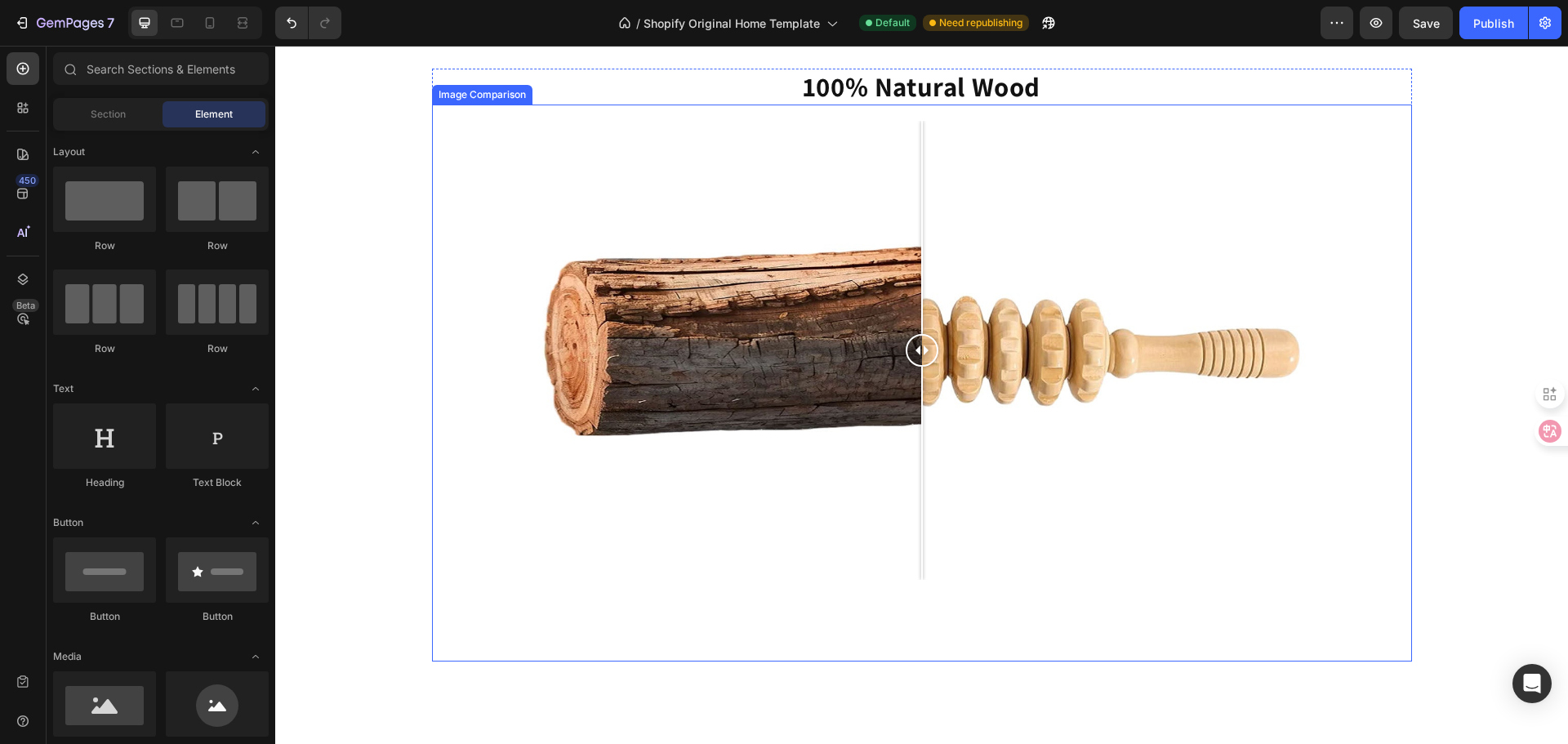
scroll to position [1655, 0]
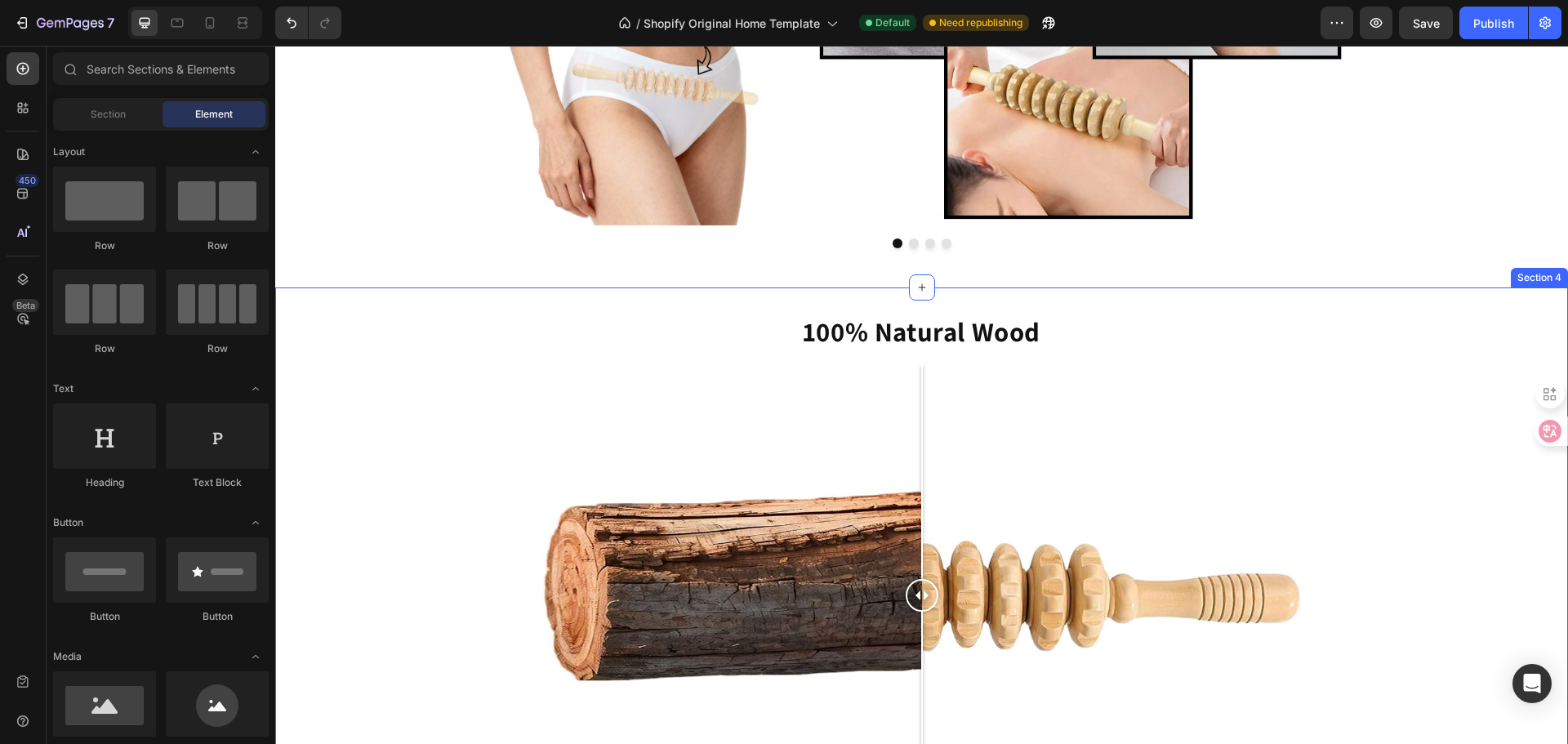
click at [849, 339] on h2 "100% Natural Wood" at bounding box center [921, 332] width 980 height 36
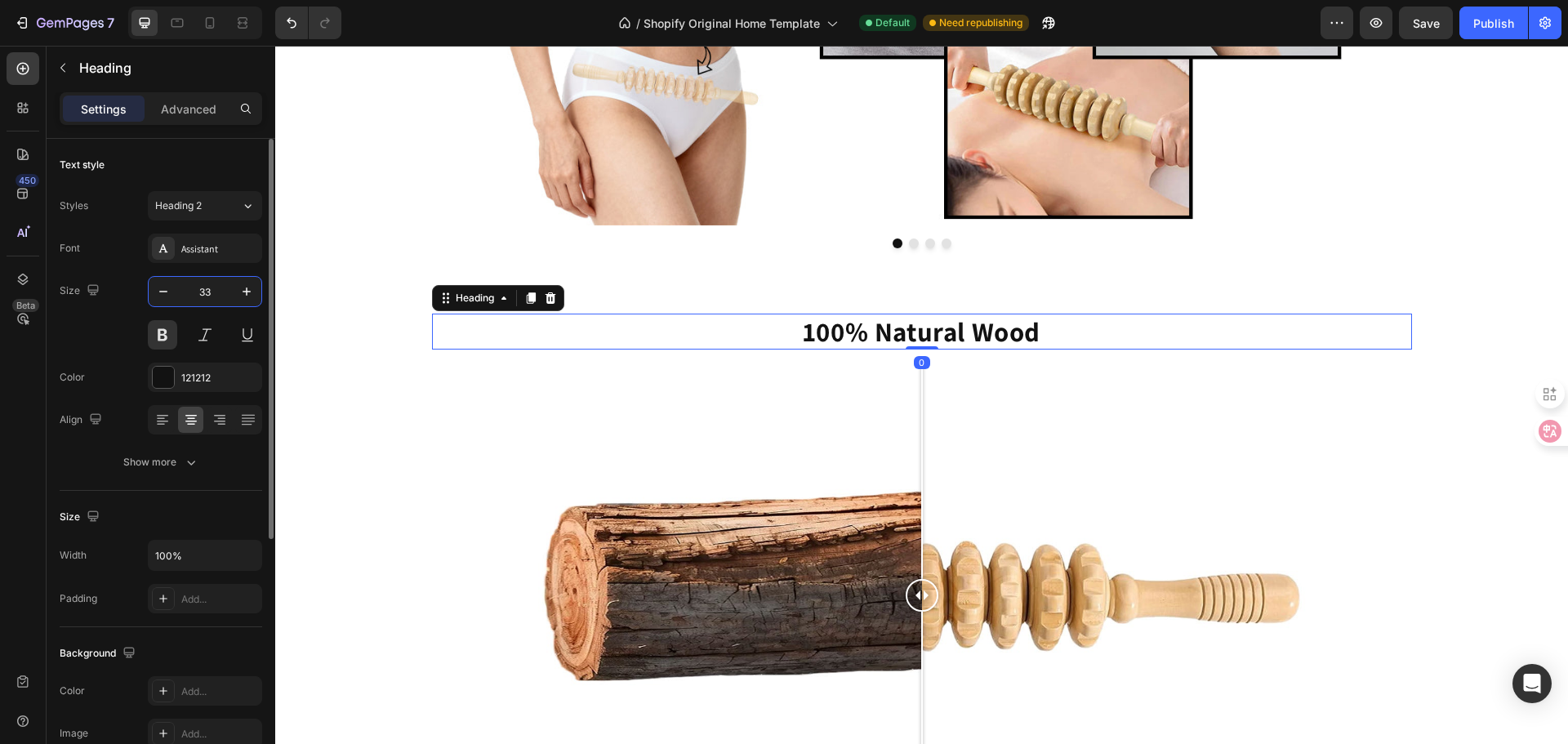
click at [210, 291] on input "33" at bounding box center [204, 292] width 54 height 29
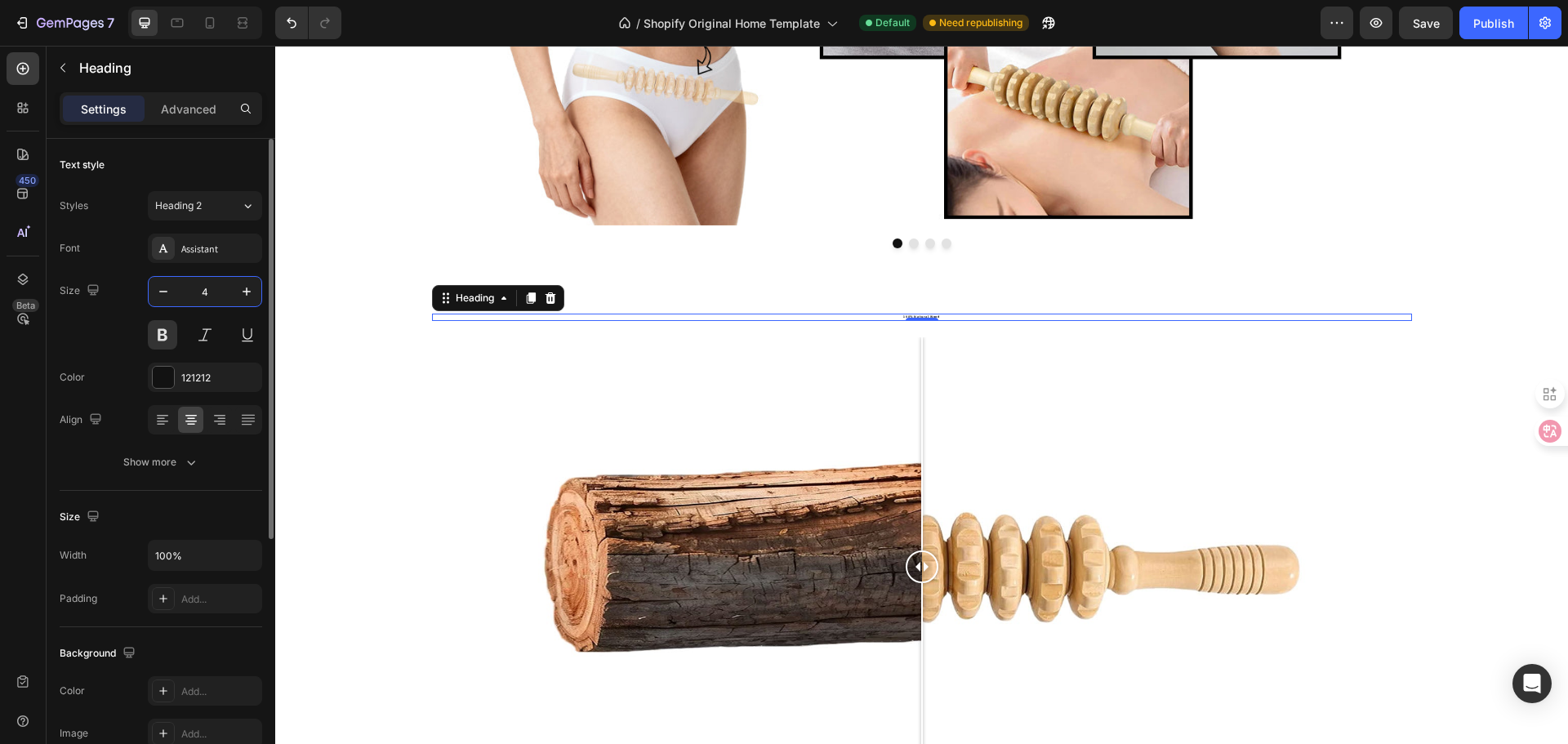
type input "40"
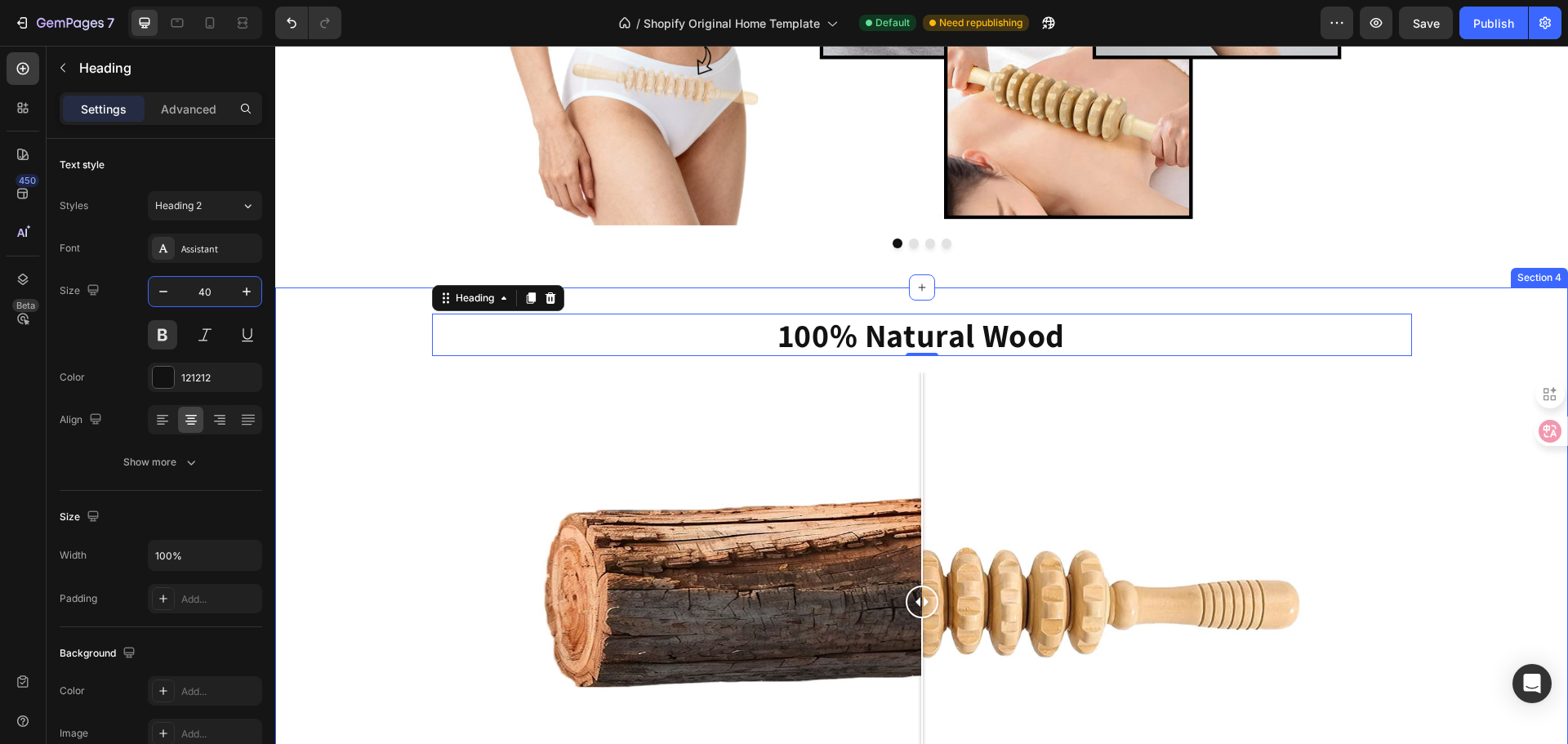
click at [1482, 260] on div "Image Drop element here Drop element here Drop element here Carousel Row Sectio…" at bounding box center [920, 30] width 1292 height 514
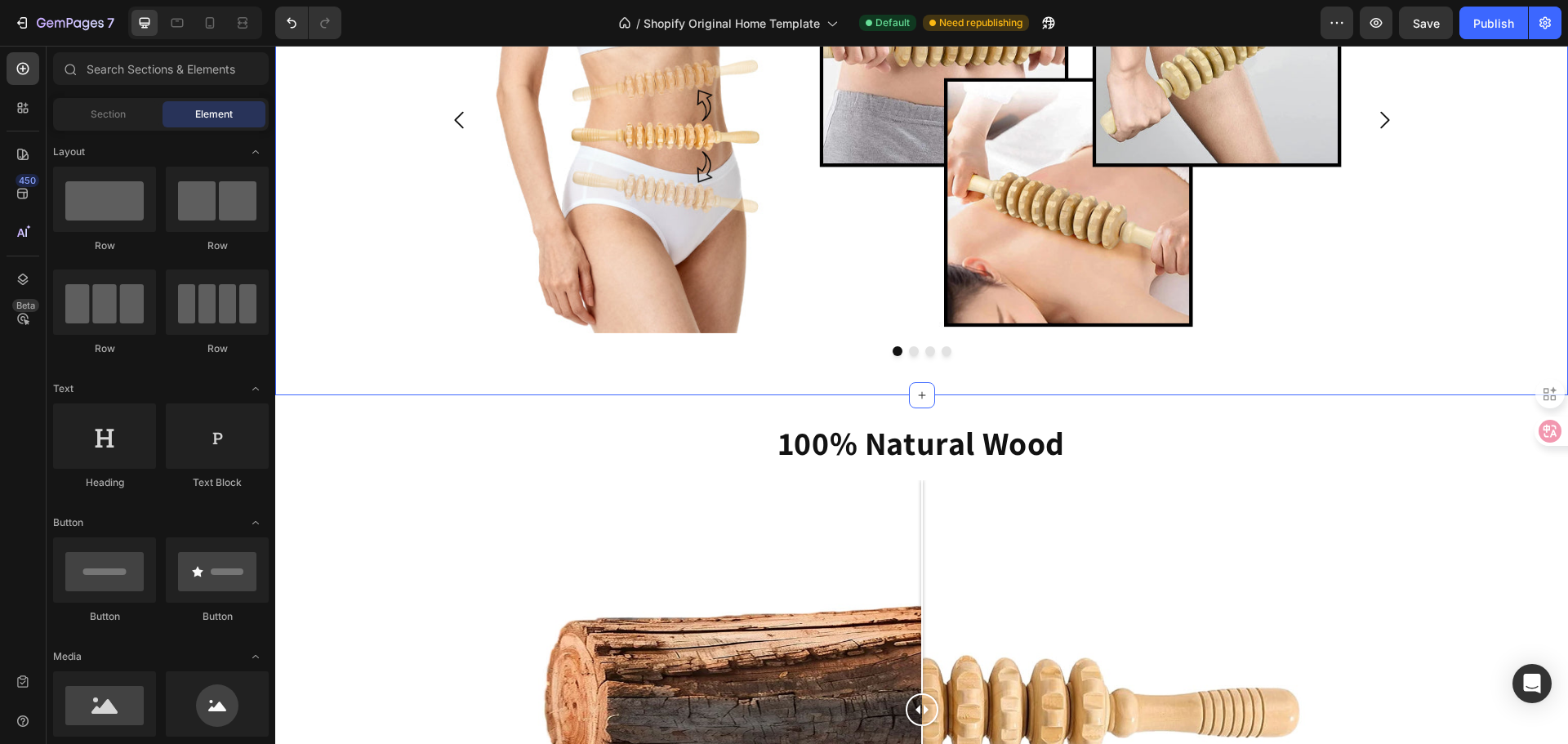
scroll to position [1736, 0]
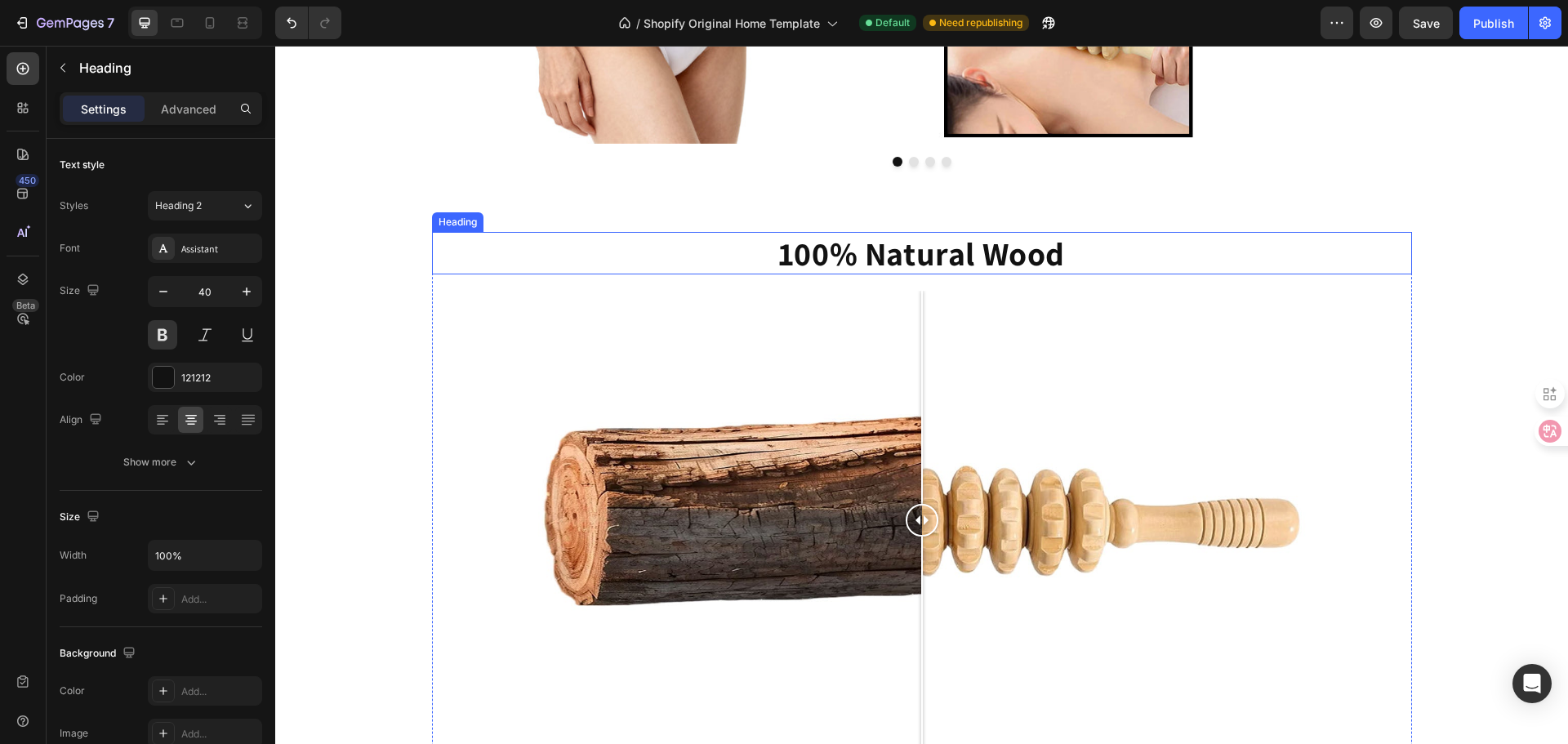
click at [926, 257] on h2 "100% Natural Wood" at bounding box center [921, 252] width 980 height 42
click at [209, 101] on p "Advanced" at bounding box center [188, 108] width 56 height 17
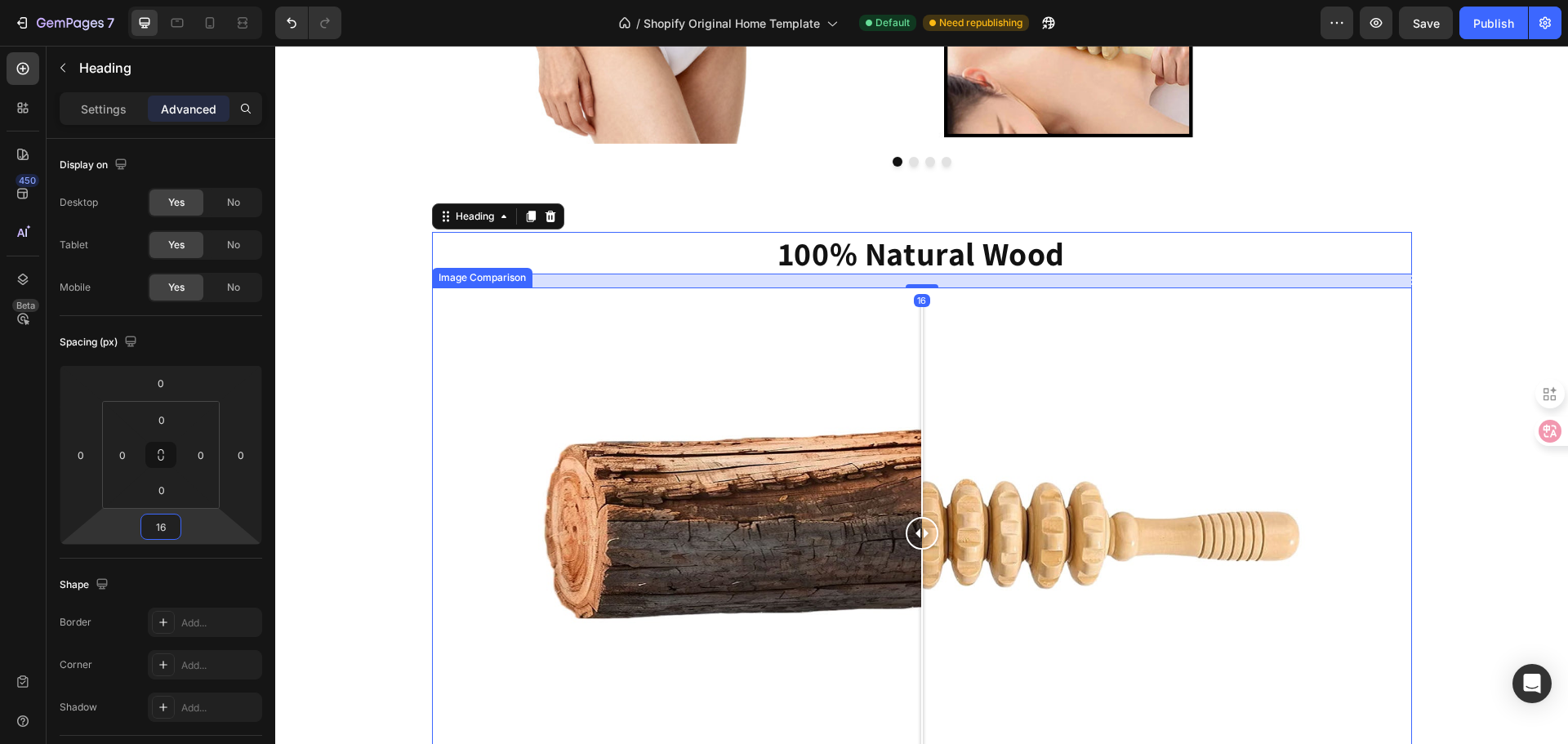
type input "16"
click at [1534, 255] on div "100% Natural Wood Heading 16 Image Comparison Row" at bounding box center [920, 545] width 1292 height 626
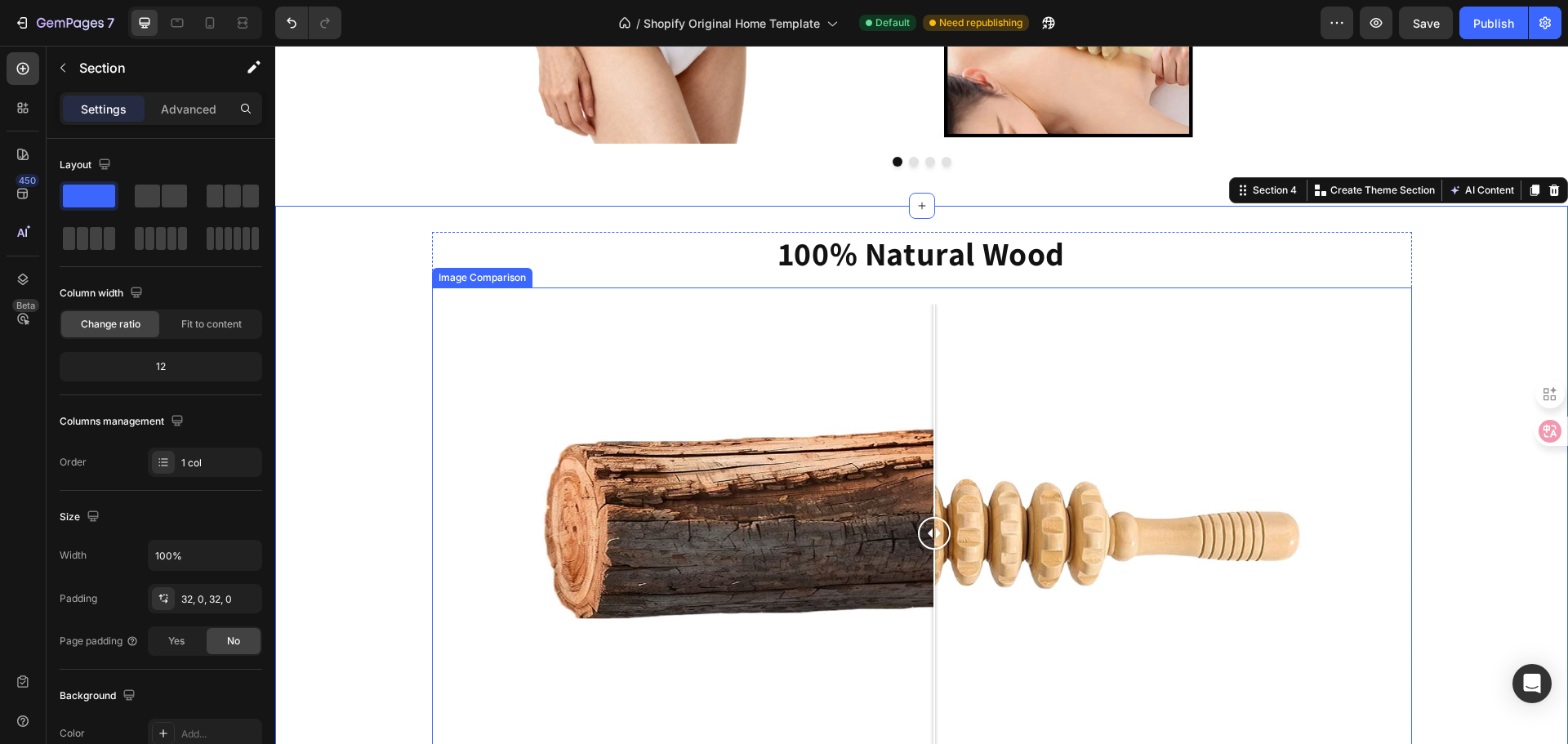
drag, startPoint x: 922, startPoint y: 535, endPoint x: 930, endPoint y: 552, distance: 18.8
click at [930, 552] on div at bounding box center [933, 534] width 32 height 460
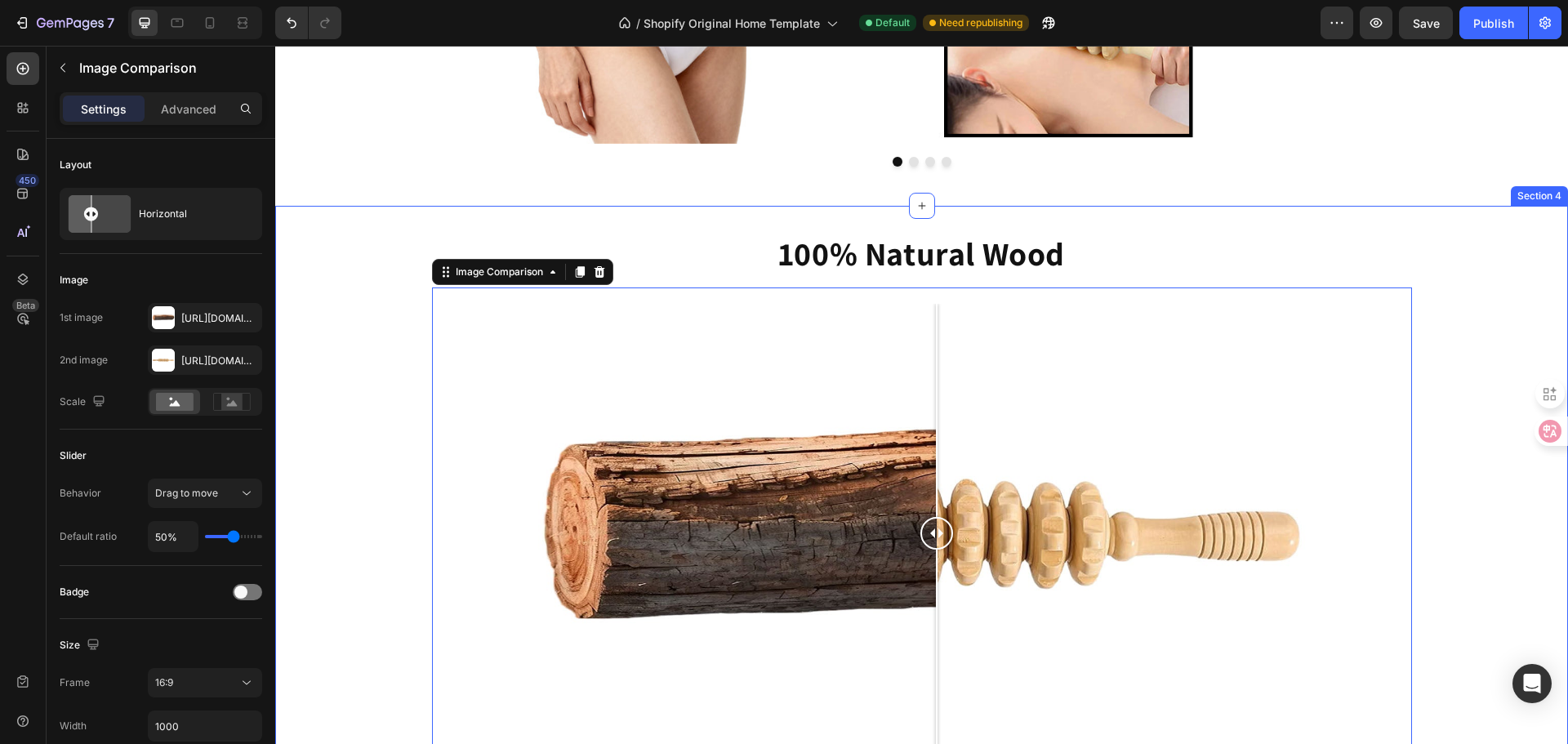
click at [324, 396] on div "100% Natural Wood Heading Image Comparison 0 Row" at bounding box center [920, 545] width 1292 height 626
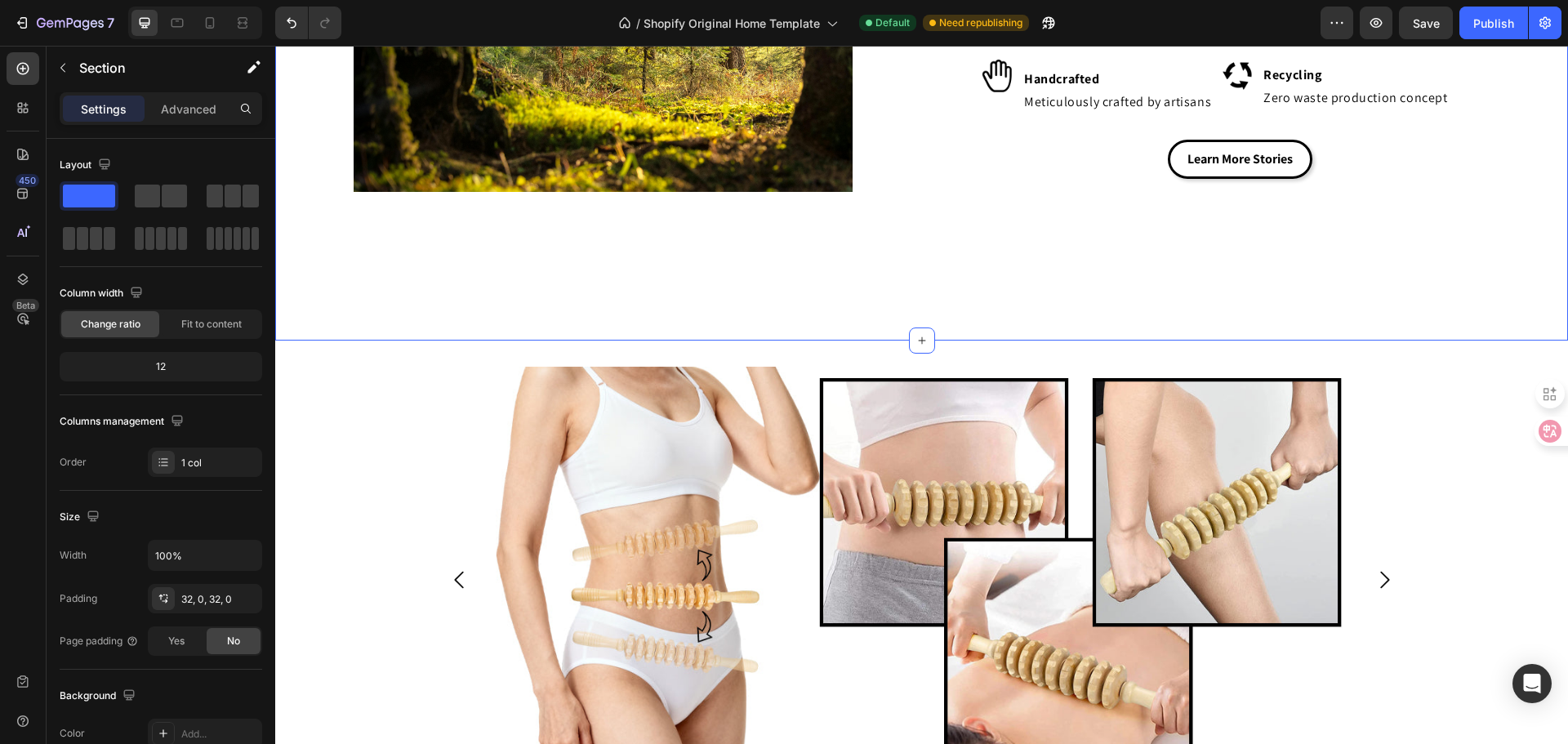
scroll to position [1297, 0]
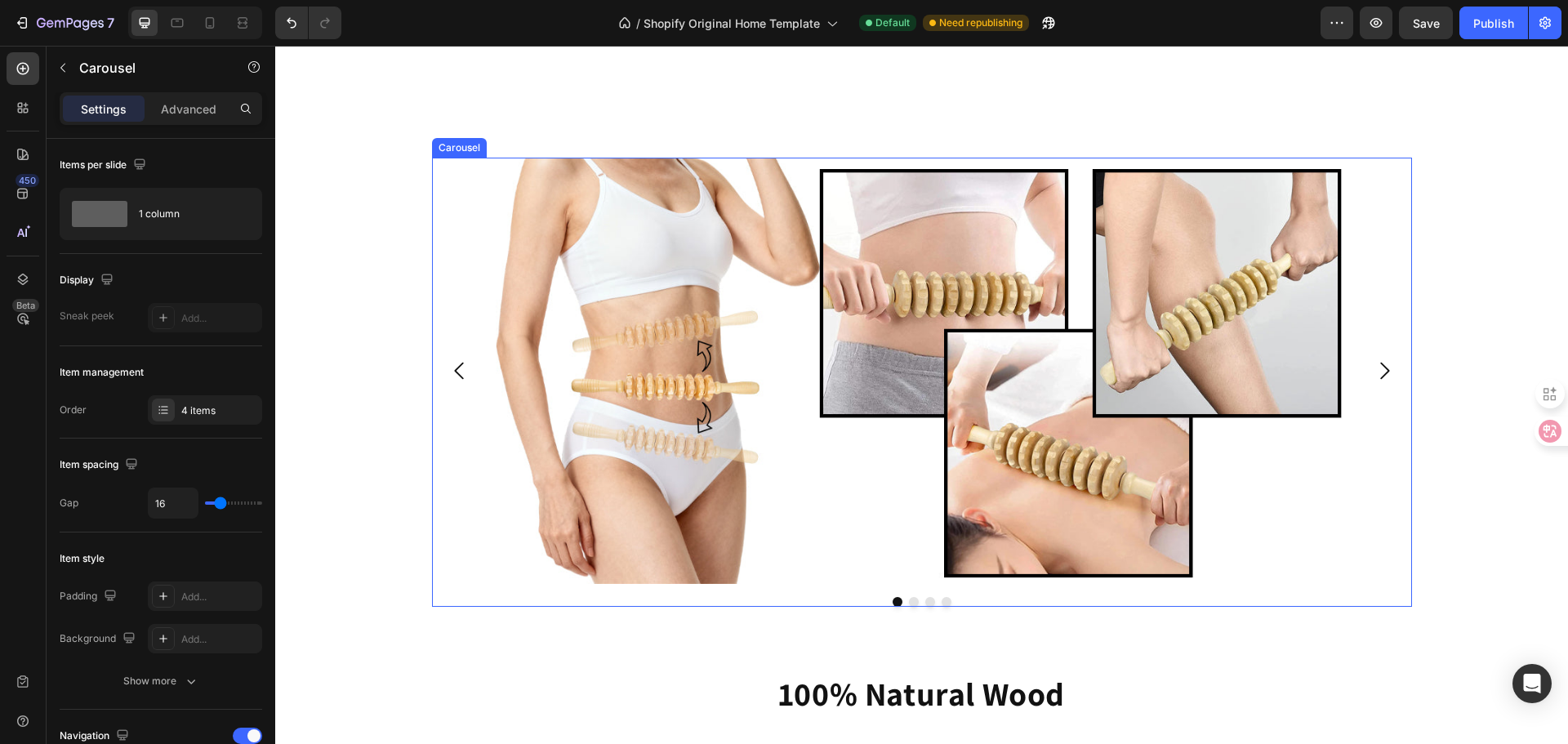
click at [1380, 379] on icon "Carousel Next Arrow" at bounding box center [1384, 370] width 9 height 17
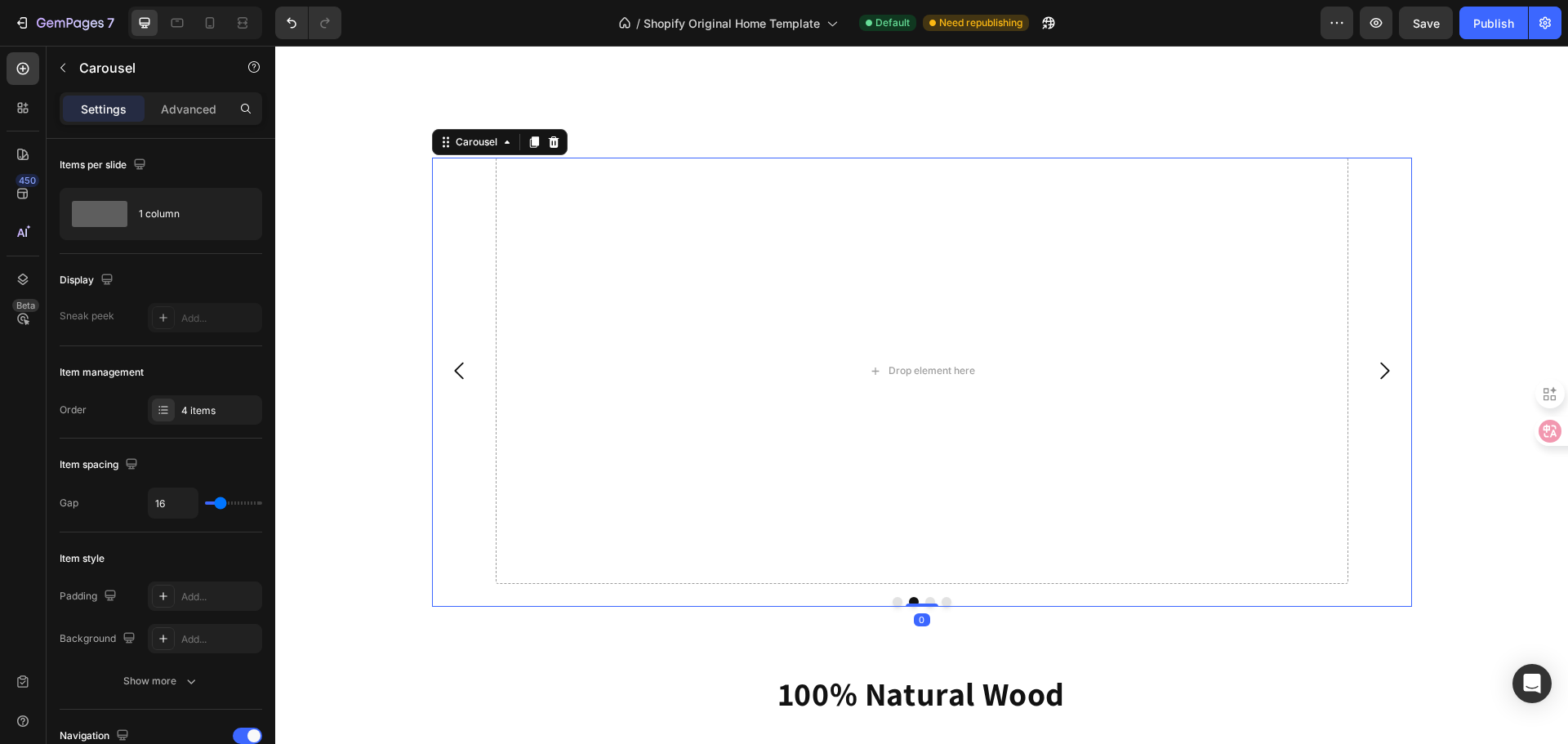
click at [460, 372] on icon "Carousel Back Arrow" at bounding box center [459, 370] width 25 height 25
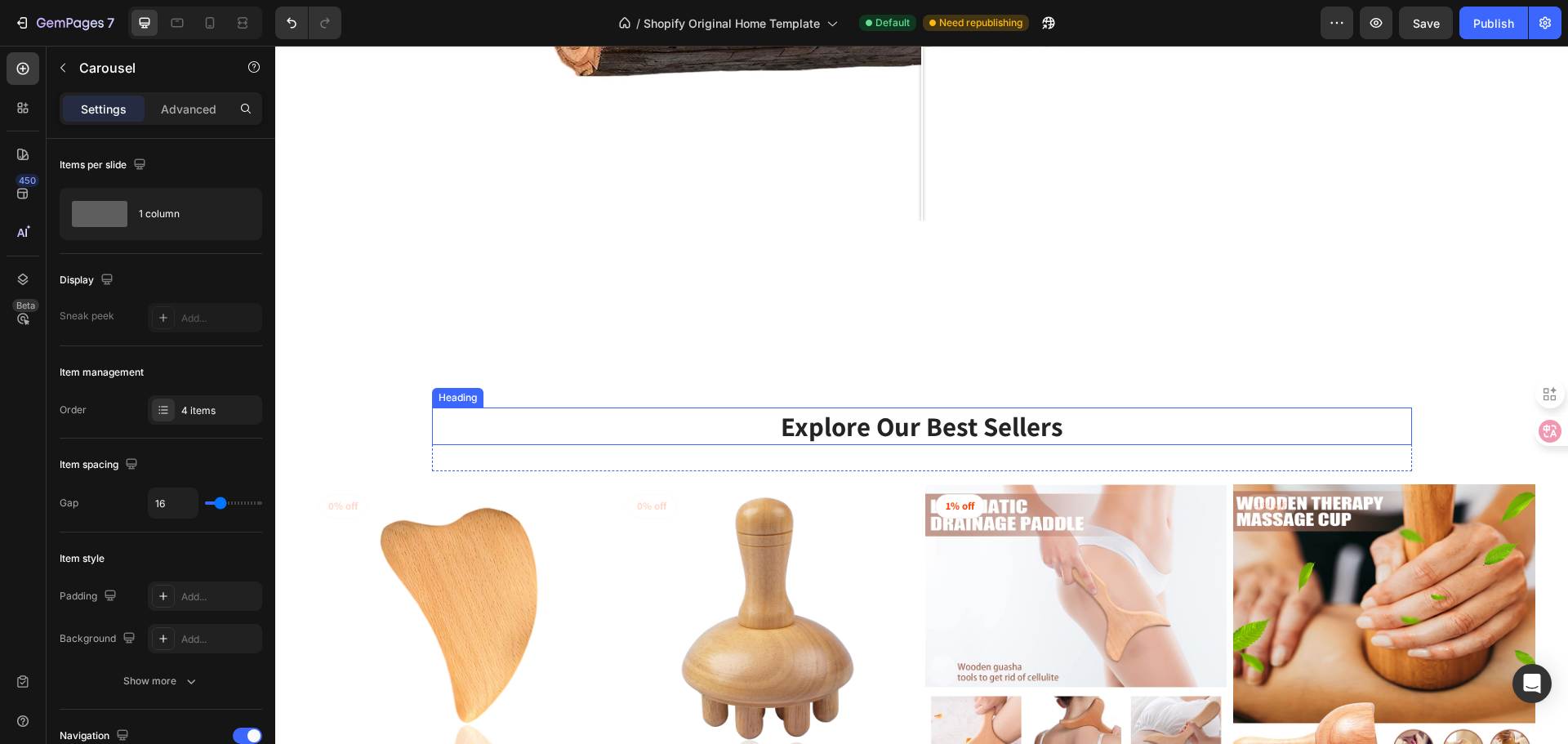
scroll to position [2276, 0]
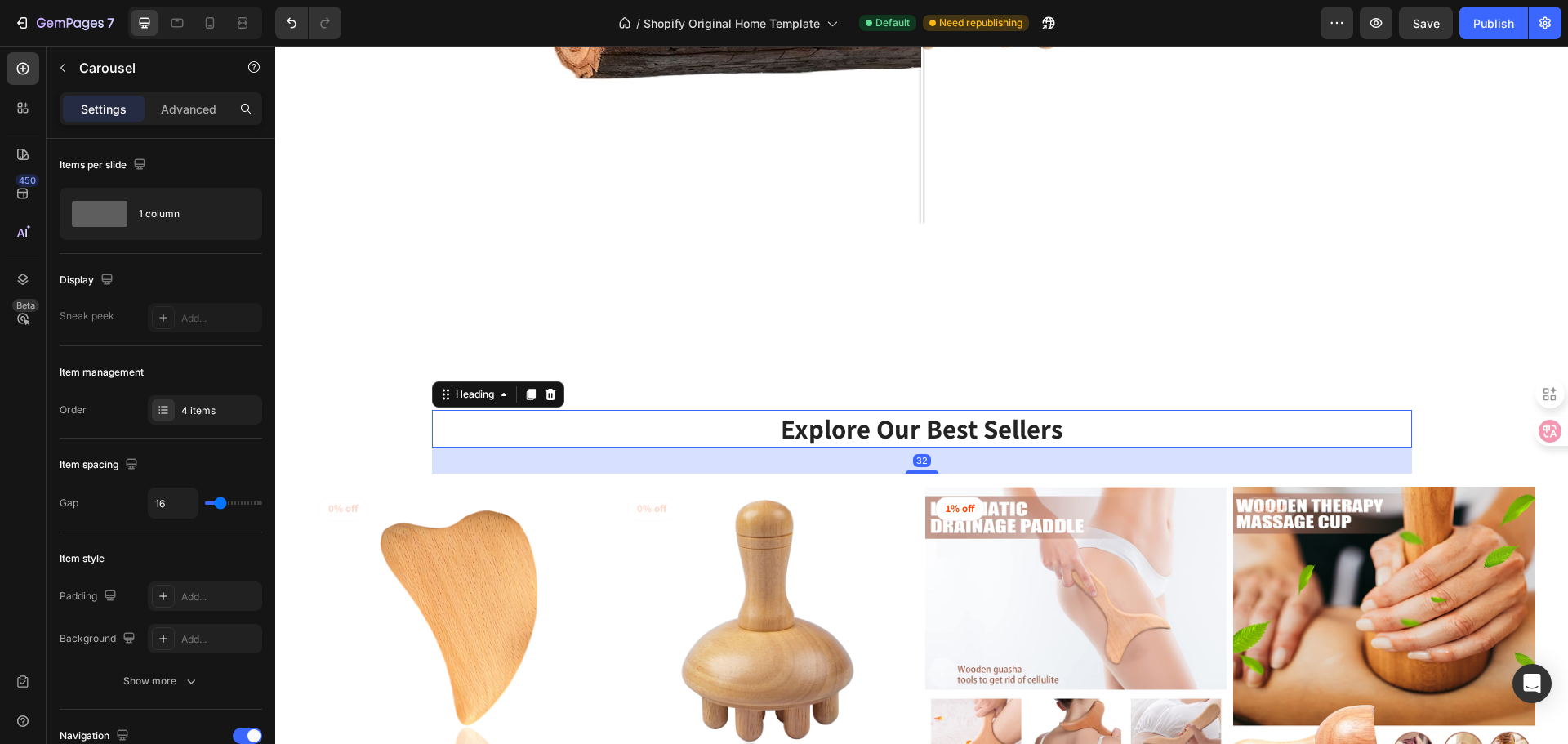
click at [949, 440] on p "Explore Our Best Sellers" at bounding box center [921, 429] width 976 height 35
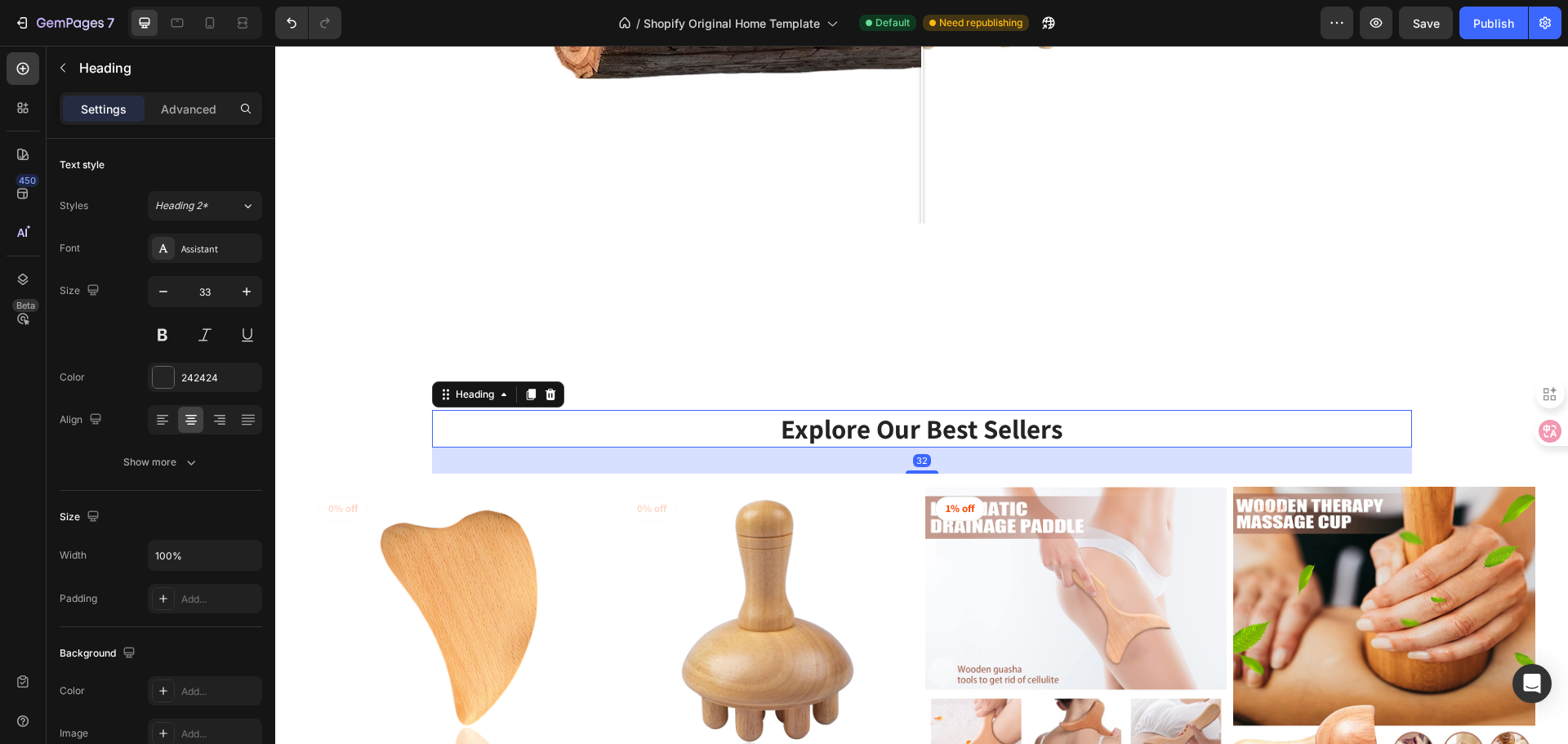
click at [1059, 435] on p "Explore Our Best Sellers" at bounding box center [921, 429] width 976 height 35
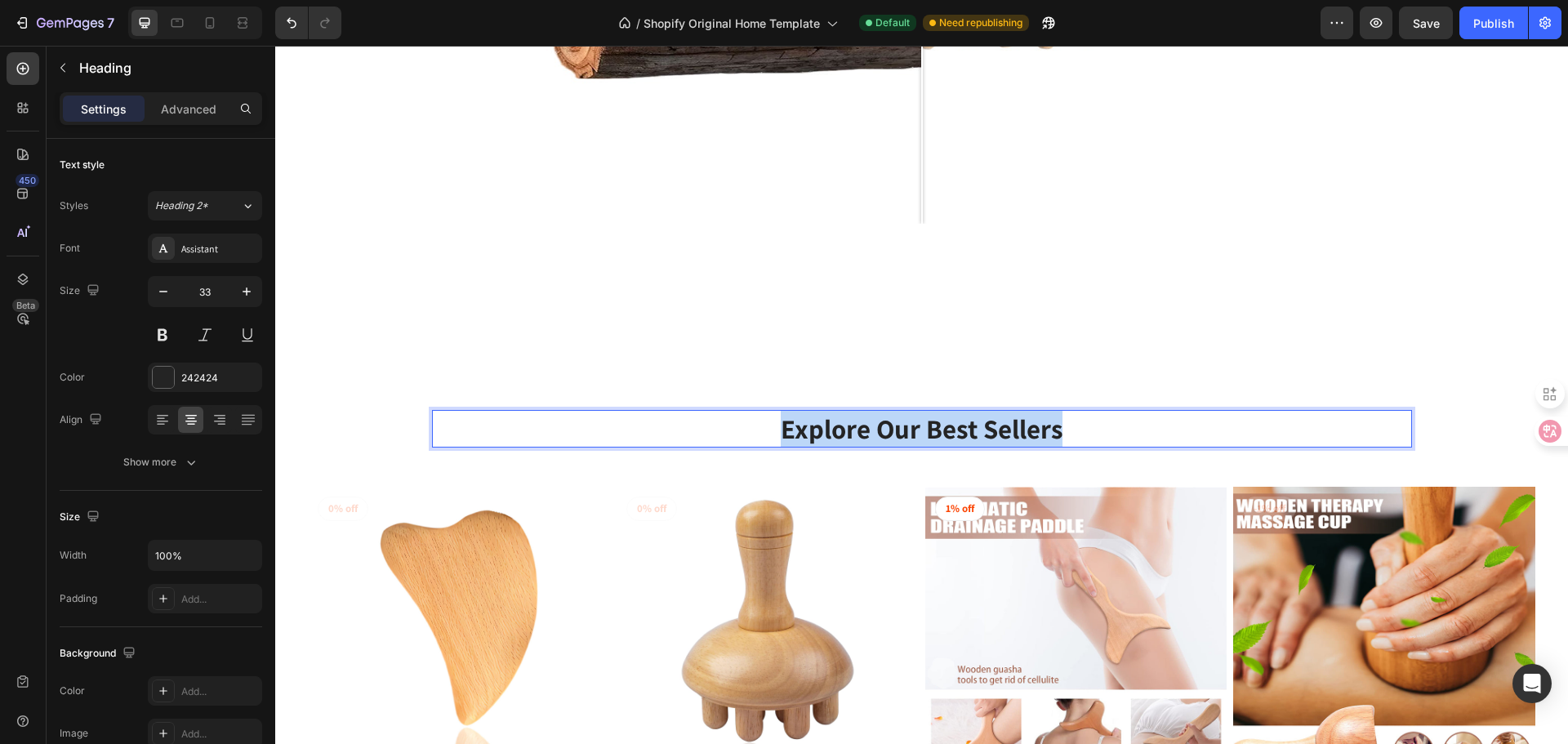
drag, startPoint x: 1061, startPoint y: 433, endPoint x: 747, endPoint y: 436, distance: 314.0
click at [747, 436] on p "Explore Our Best Sellers" at bounding box center [921, 429] width 976 height 35
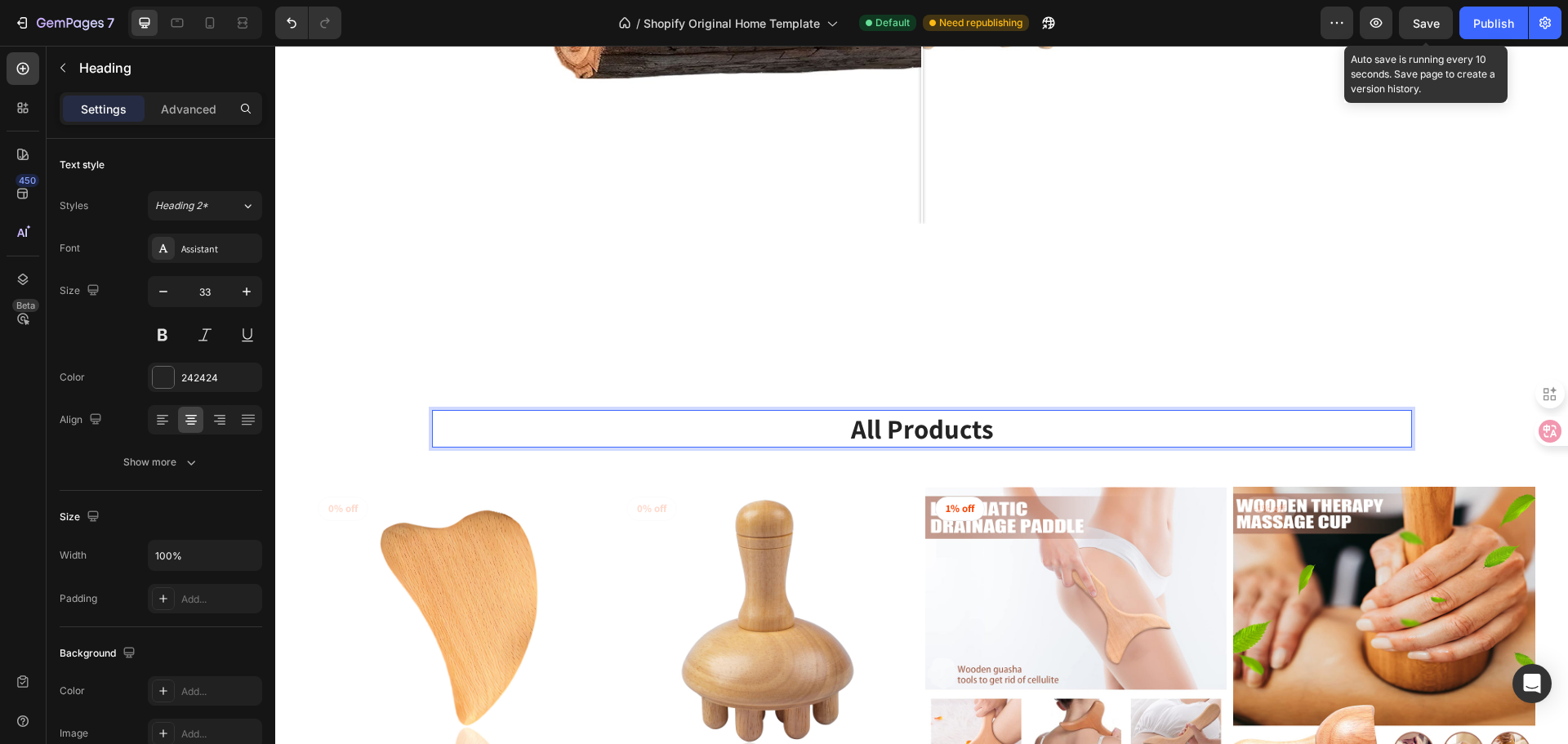
drag, startPoint x: 1422, startPoint y: 12, endPoint x: 1426, endPoint y: 45, distance: 33.2
click at [1422, 13] on button "Save" at bounding box center [1426, 23] width 54 height 32
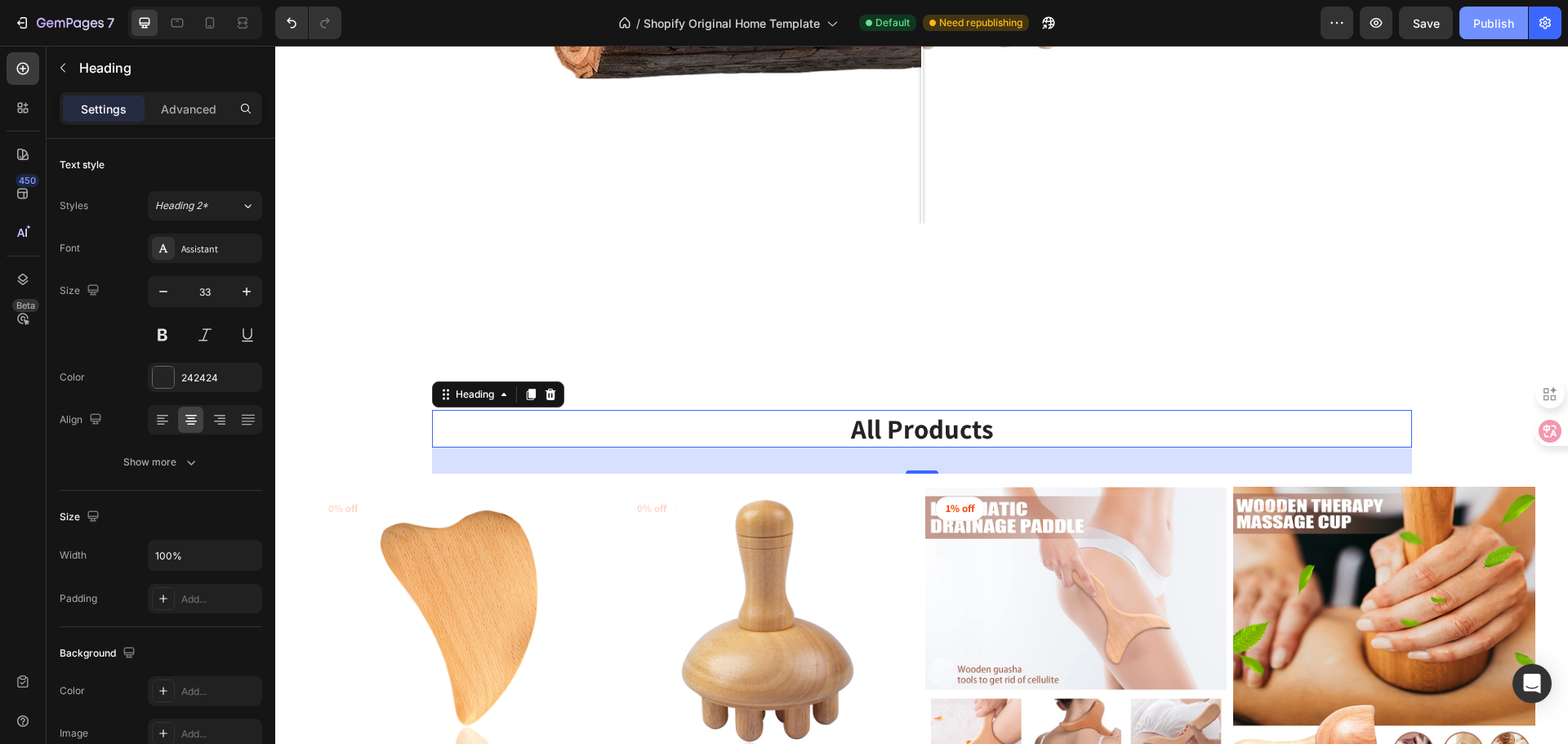
click at [1465, 31] on button "Publish" at bounding box center [1493, 23] width 69 height 32
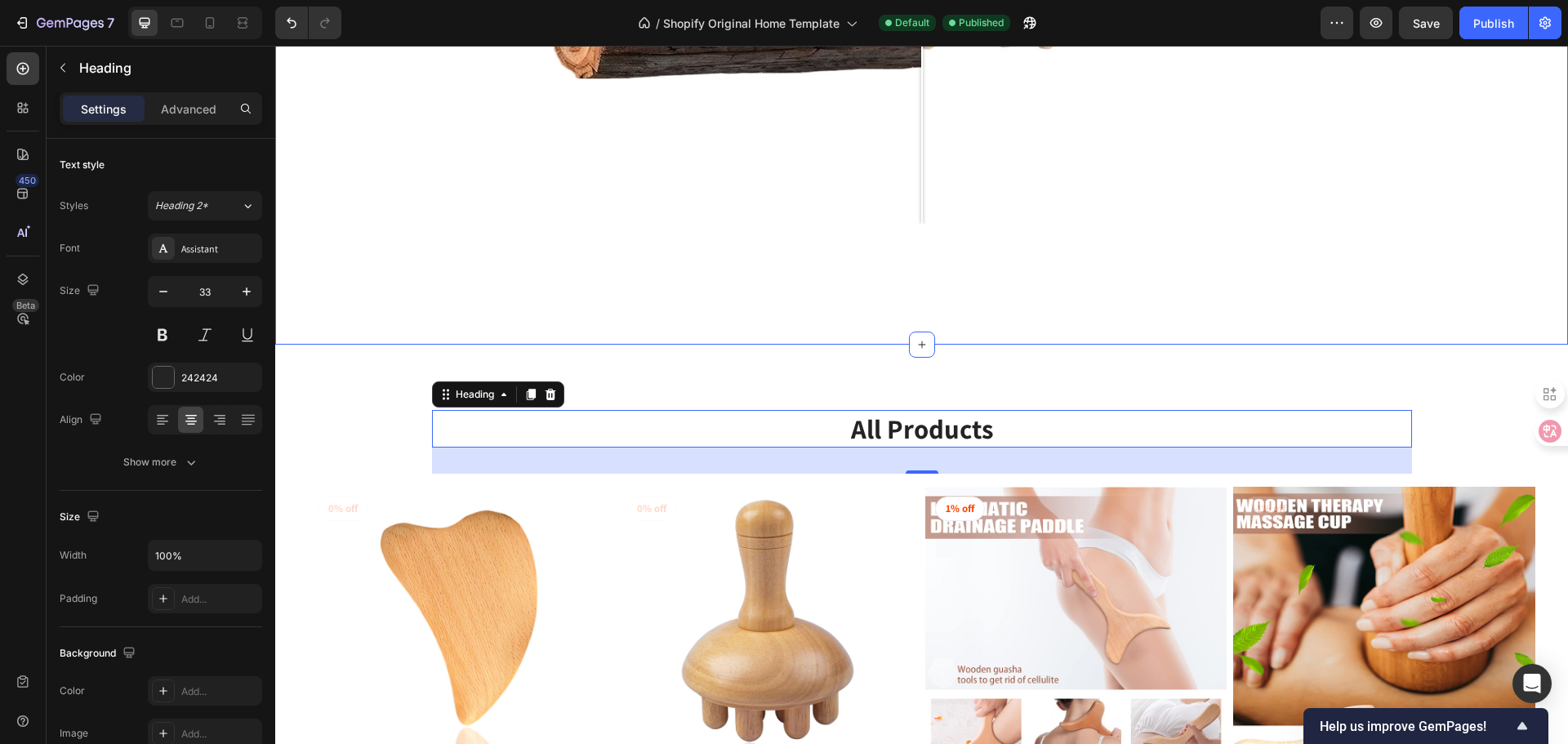
click at [1539, 246] on div "100% Natural Wood Heading Image Comparison Row" at bounding box center [920, 5] width 1292 height 626
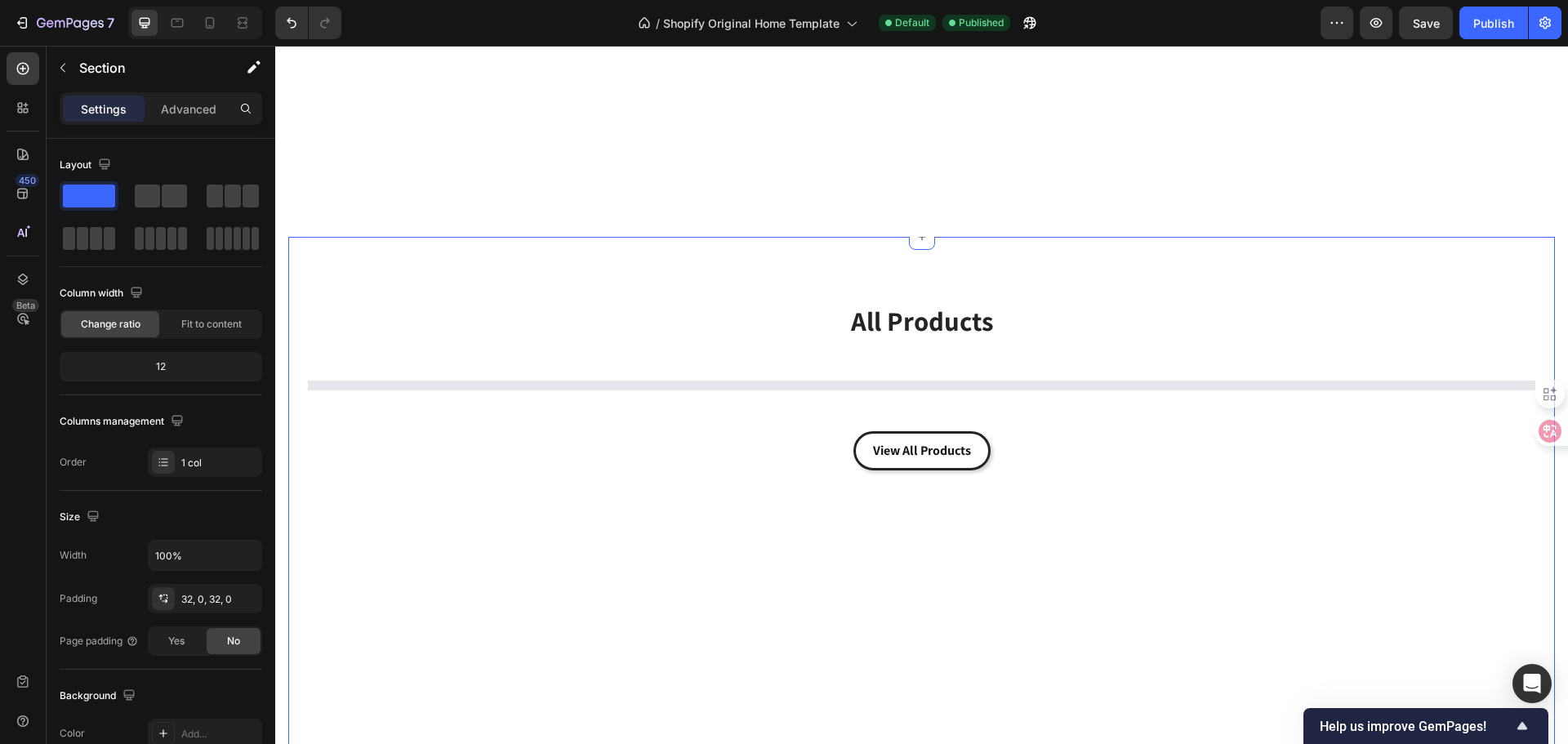
scroll to position [2603, 0]
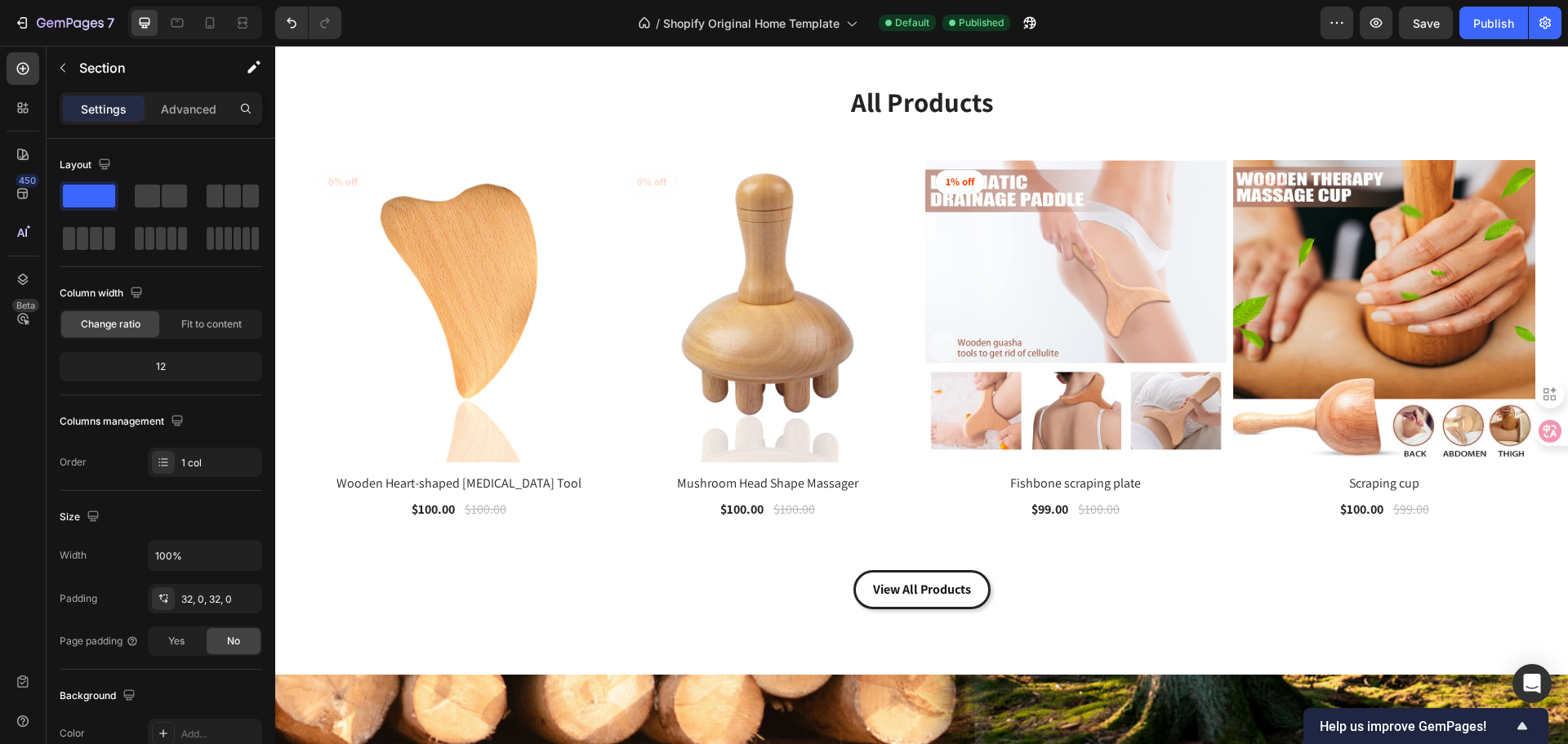
click at [0, 538] on div "450 Beta" at bounding box center [23, 396] width 46 height 699
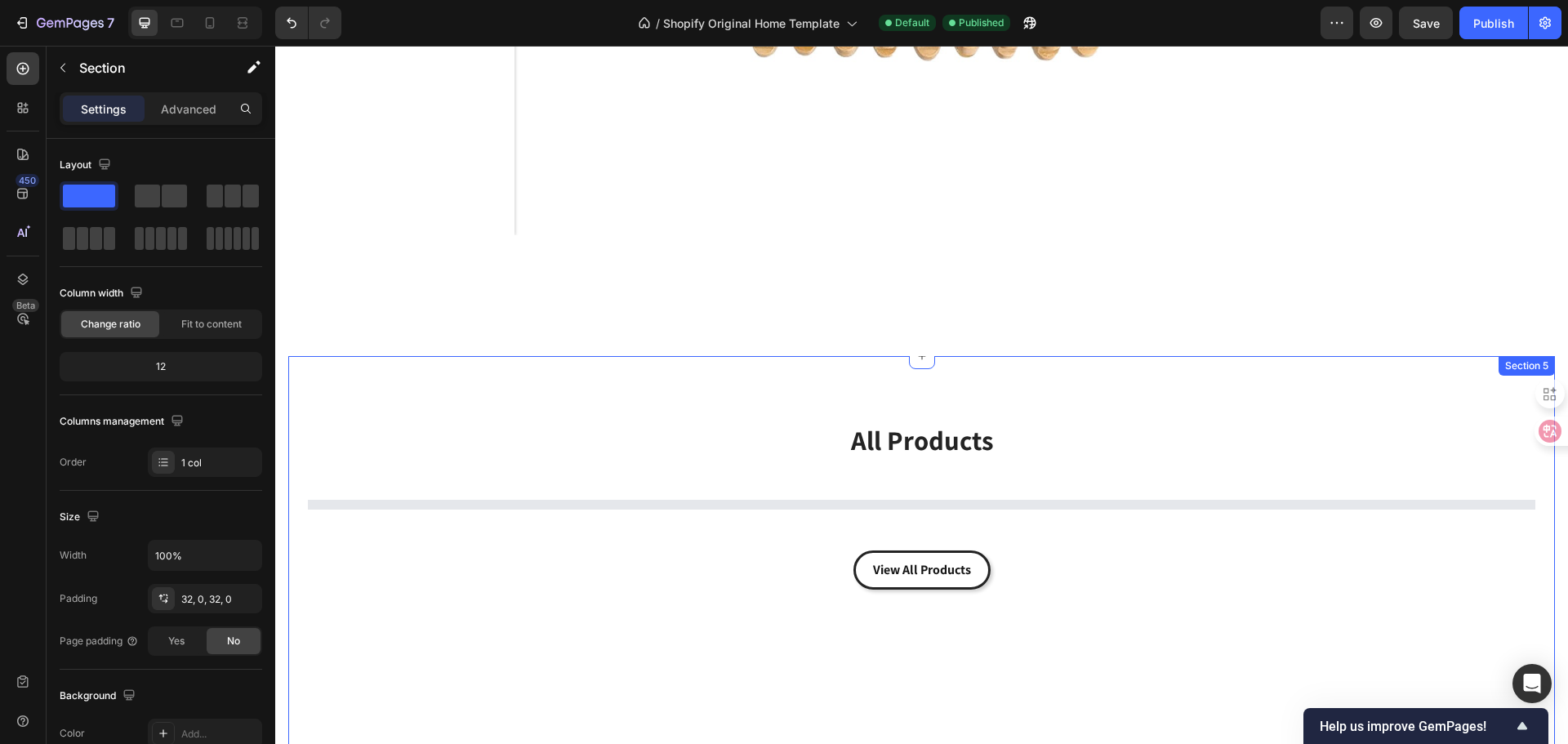
scroll to position [2167, 0]
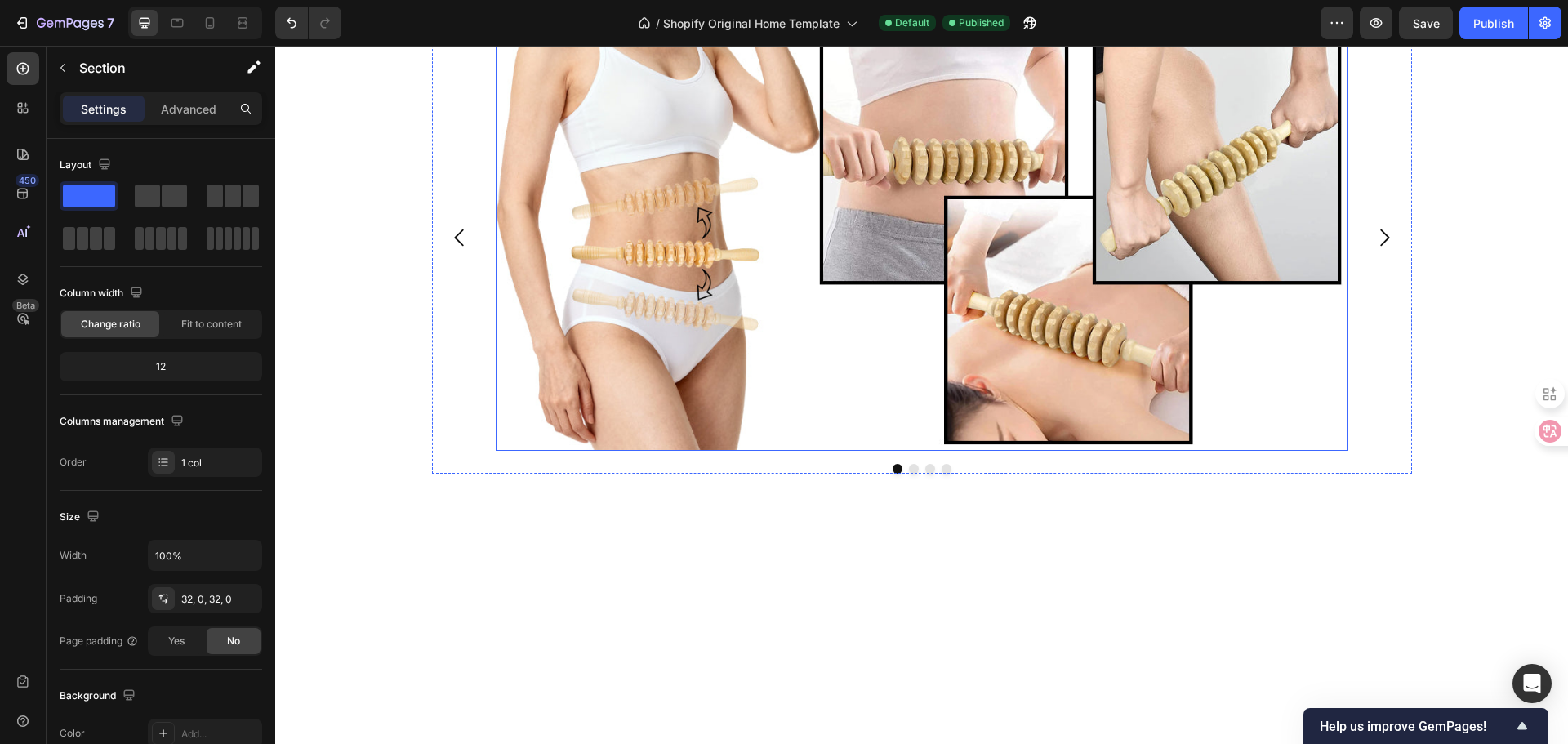
click at [867, 451] on img at bounding box center [921, 238] width 853 height 426
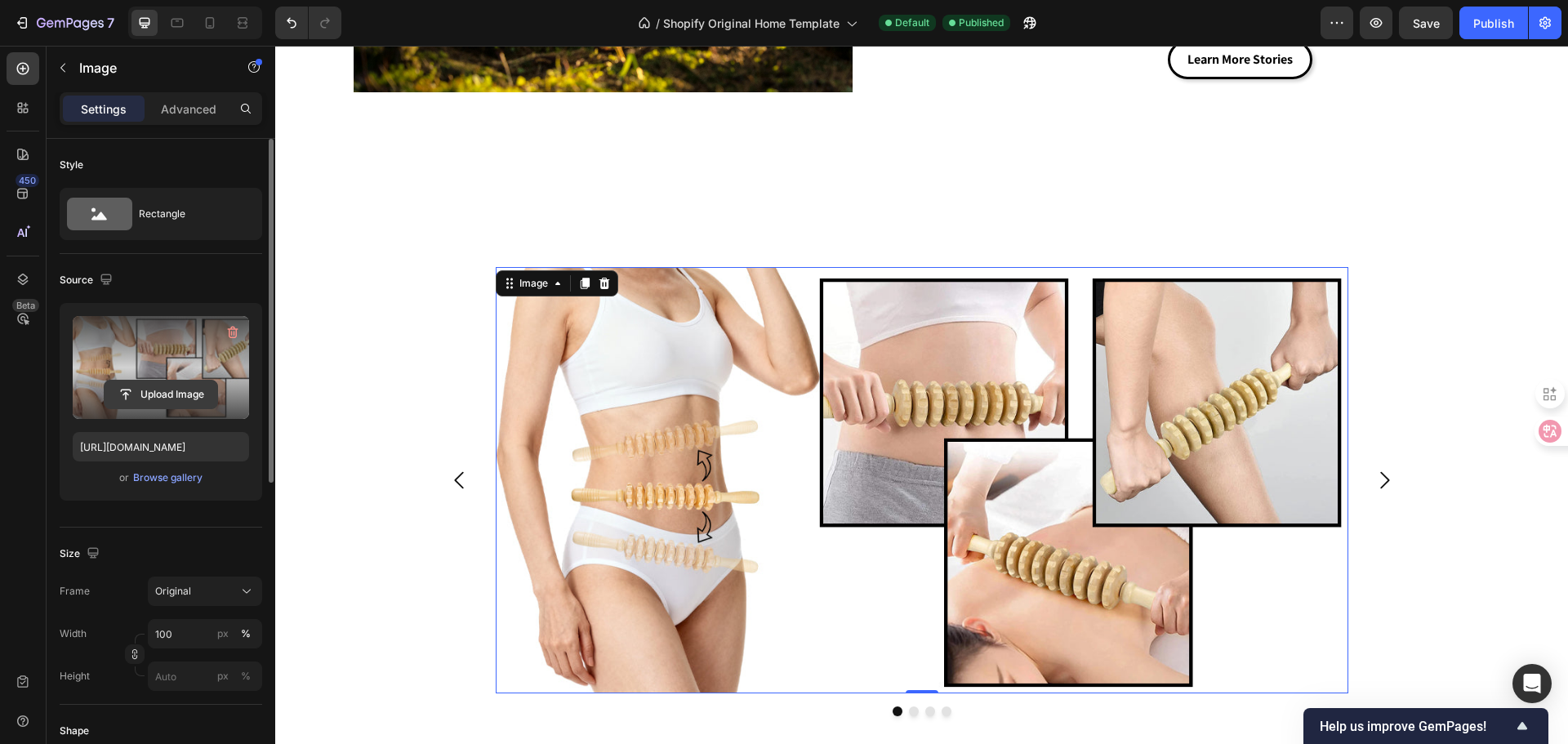
click at [167, 384] on input "file" at bounding box center [161, 395] width 113 height 27
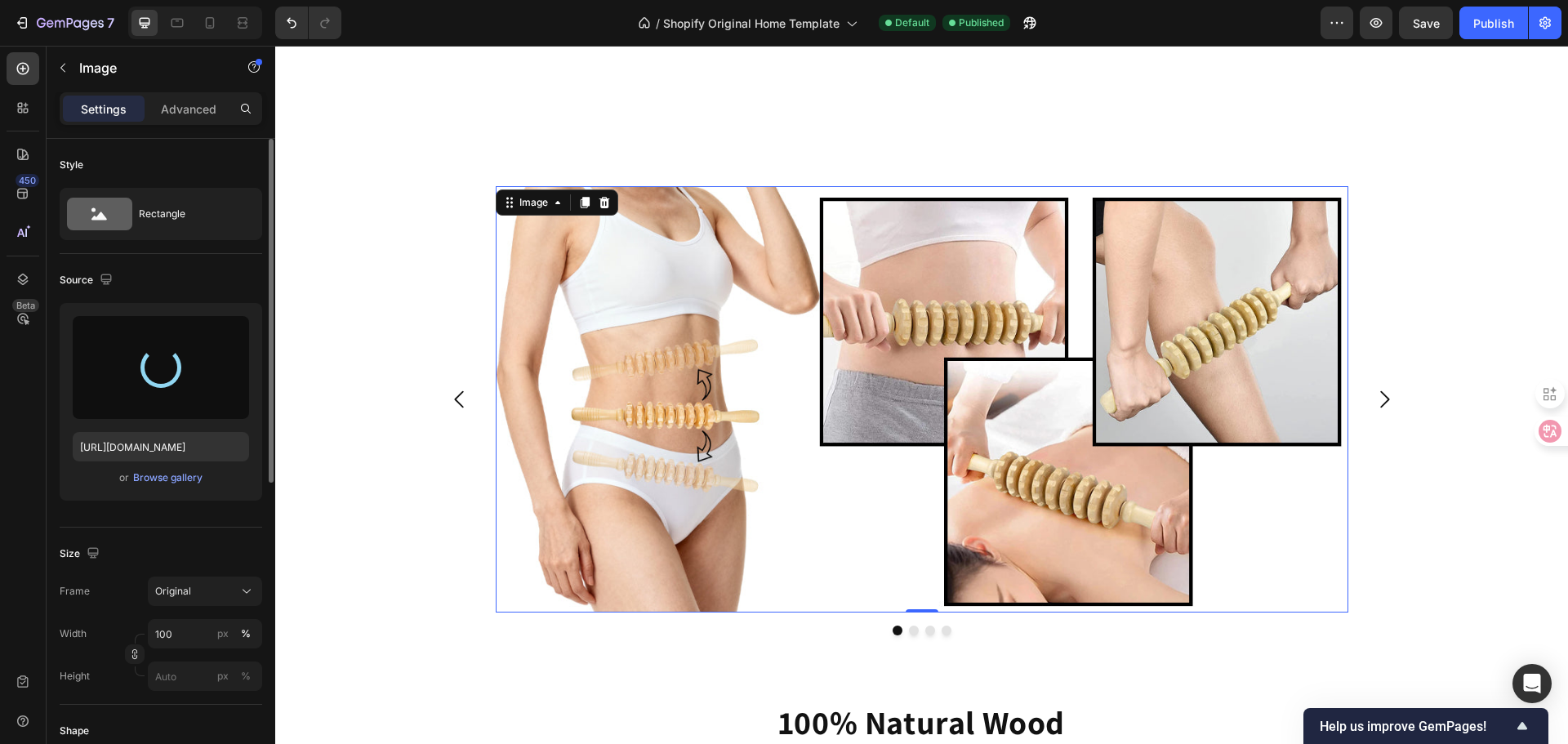
scroll to position [1268, 0]
type input "https://cdn.shopify.com/s/files/1/0686/6953/8357/files/gempages_581024341701952…"
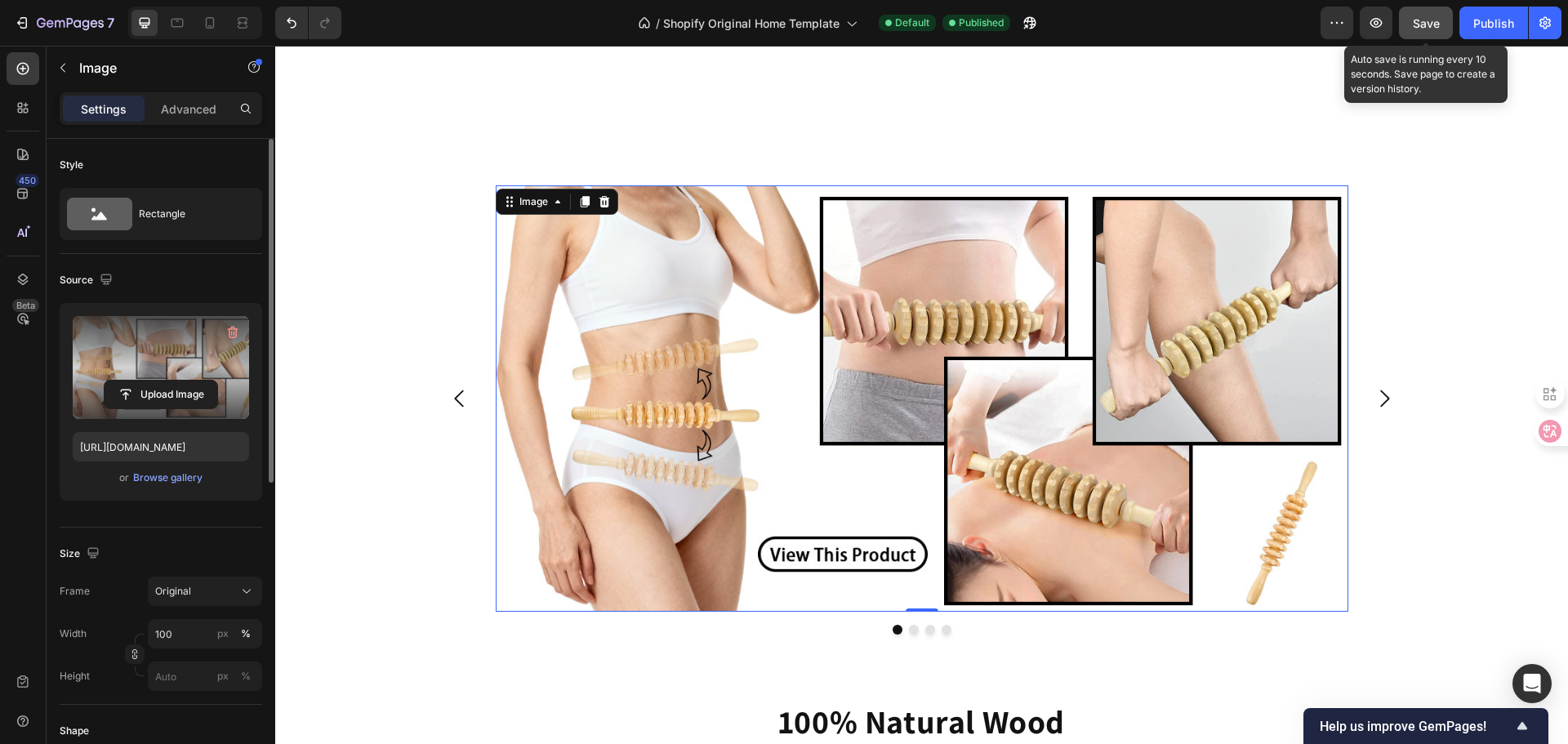
click at [1429, 25] on span "Save" at bounding box center [1426, 24] width 26 height 14
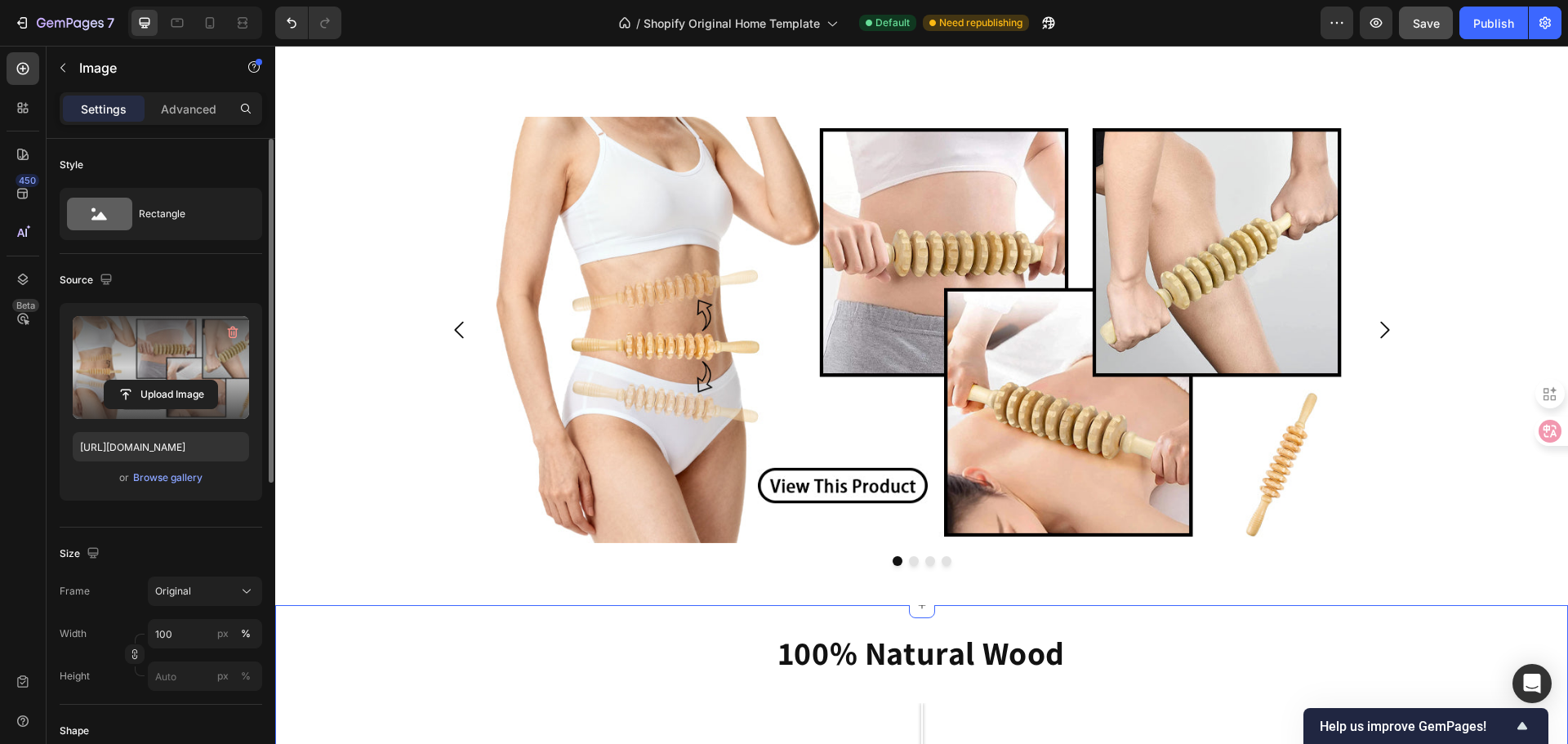
scroll to position [1187, 0]
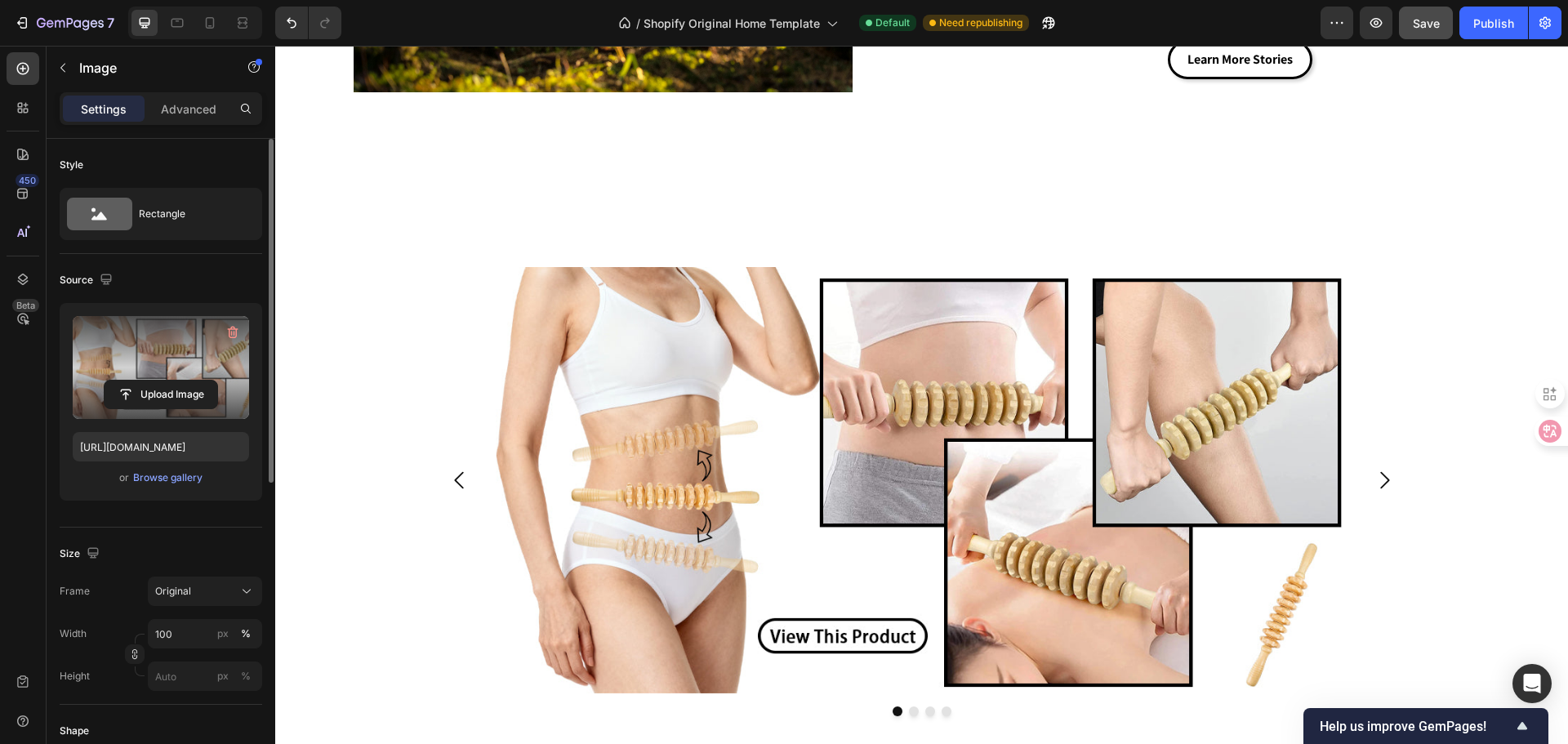
click at [903, 447] on img at bounding box center [921, 480] width 853 height 426
click at [329, 657] on div "Image Drop element here Drop element here Drop element here [GEOGRAPHIC_DATA]" at bounding box center [920, 498] width 1292 height 462
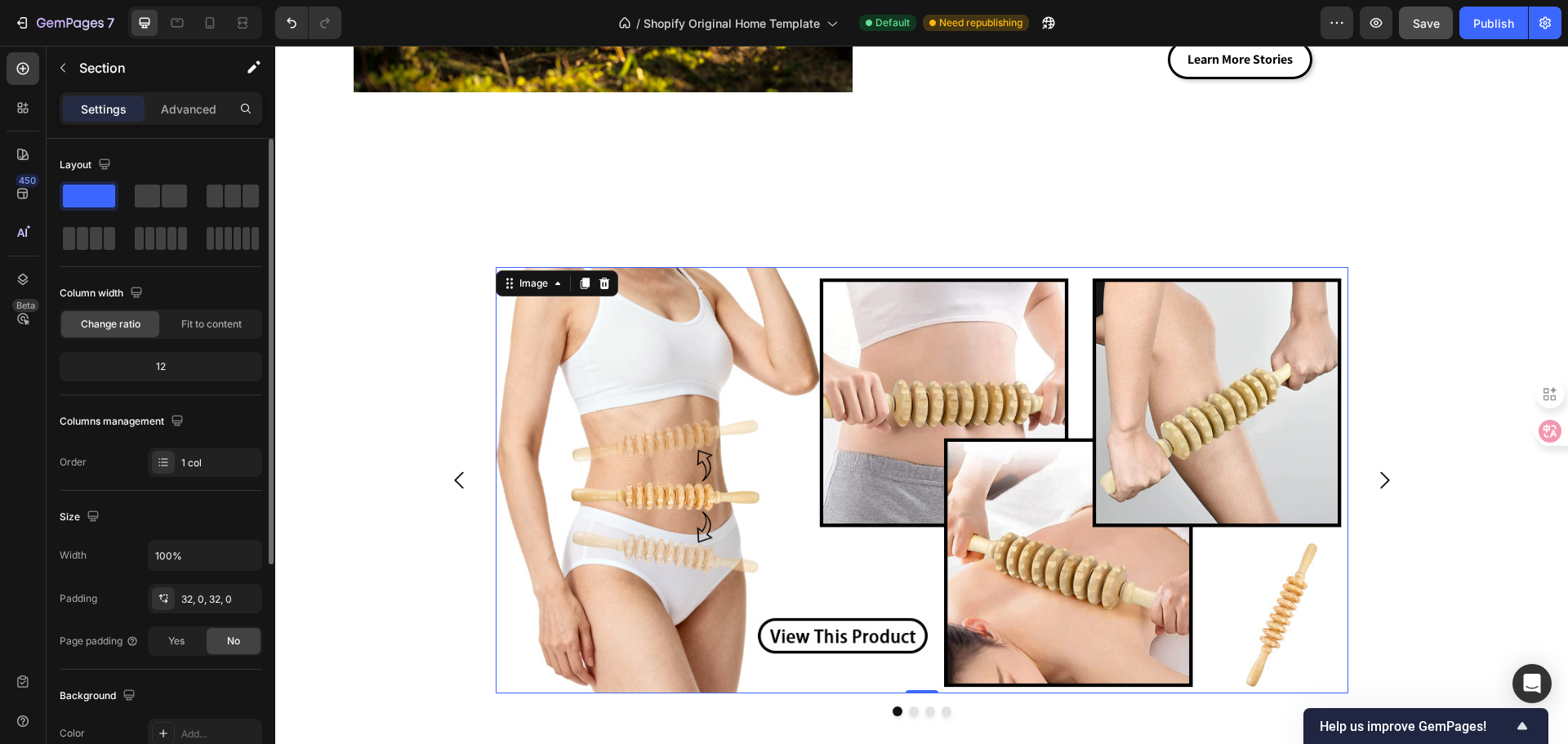
click at [718, 478] on img at bounding box center [921, 480] width 853 height 426
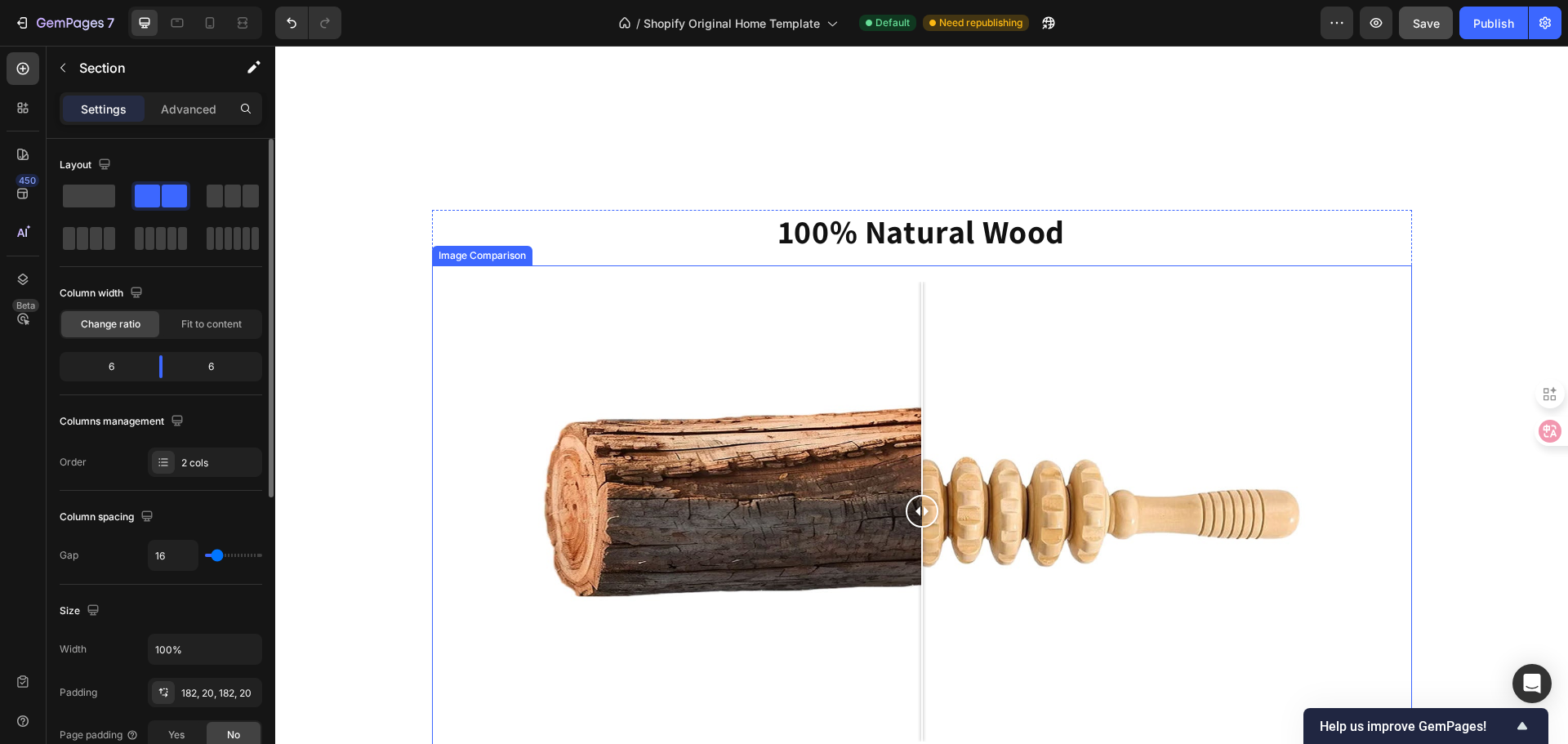
scroll to position [2330, 0]
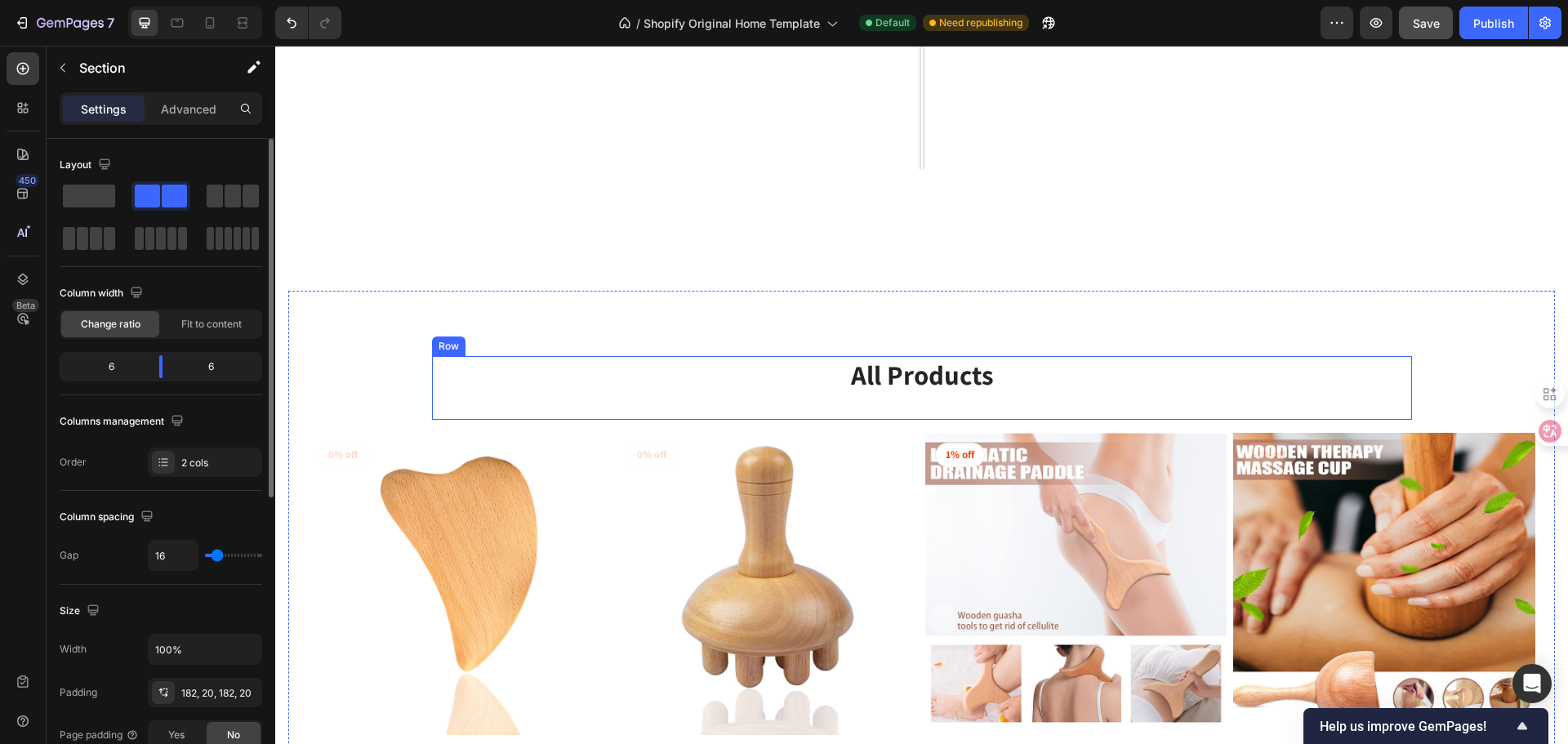
click at [641, 401] on div "All Products Heading" at bounding box center [921, 389] width 980 height 65
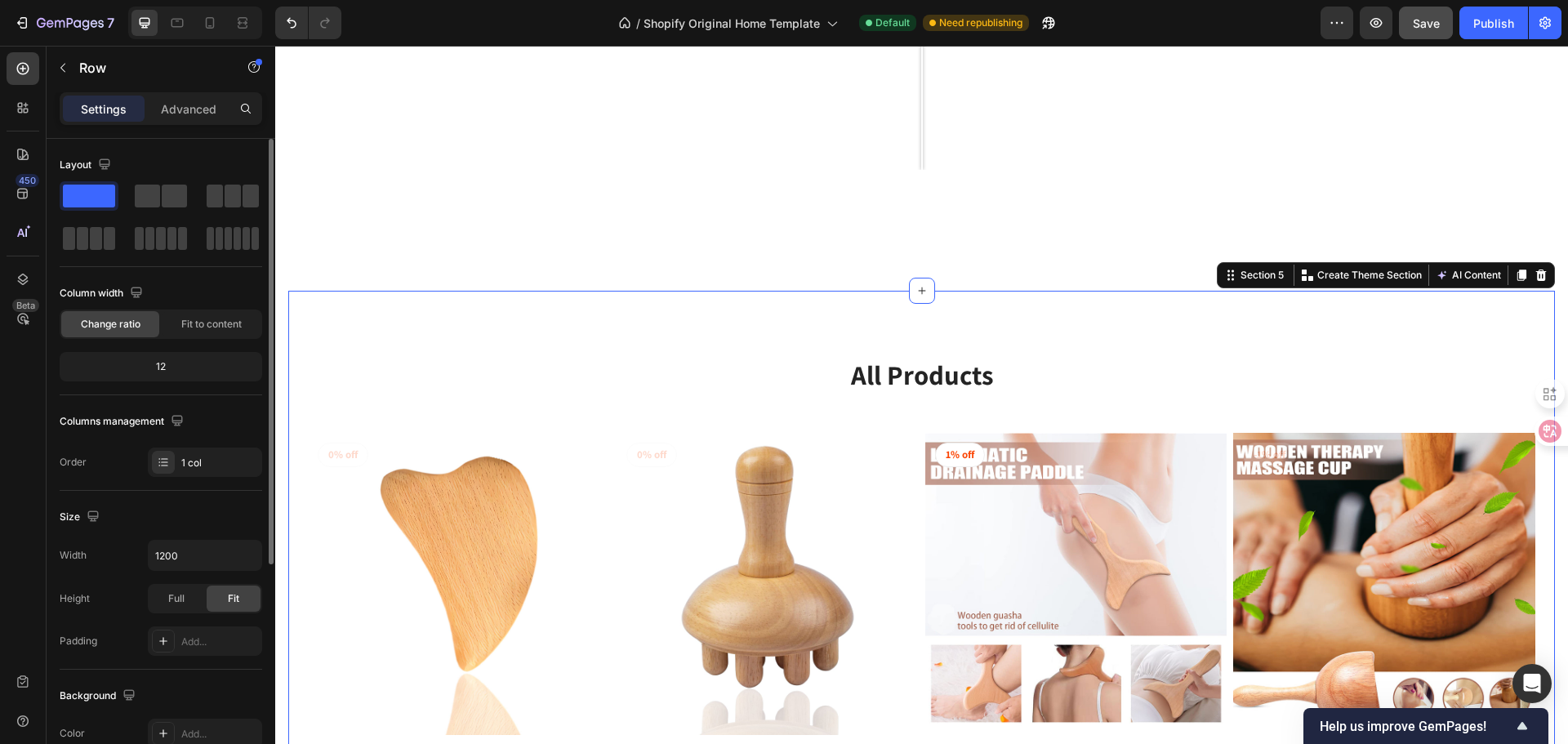
click at [391, 405] on div "All Products Heading Row (P) Images 0% off Product Badge Row Wooden Heart-shape…" at bounding box center [921, 619] width 1228 height 527
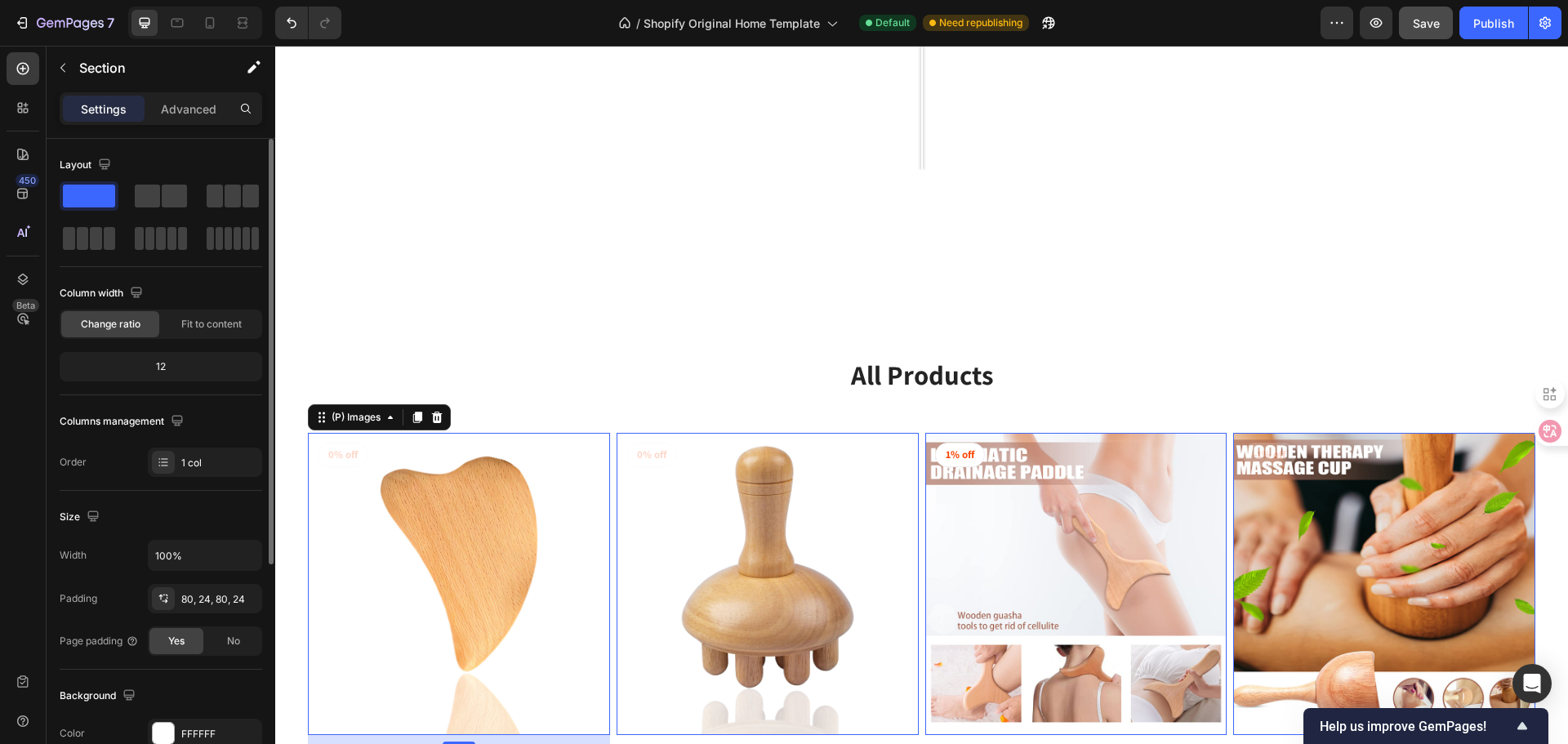
click at [426, 513] on img at bounding box center [459, 584] width 302 height 302
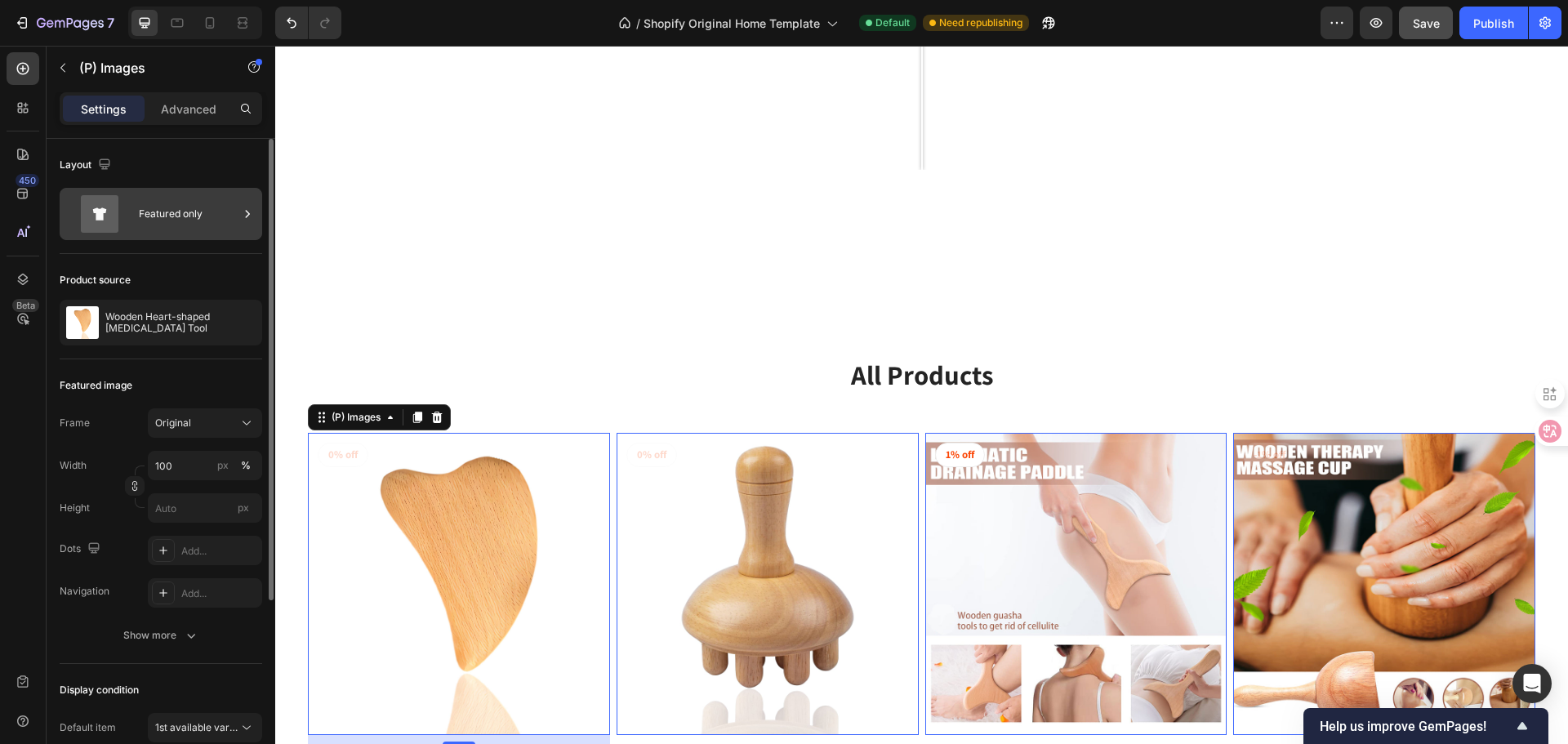
click at [178, 217] on div "Featured only" at bounding box center [188, 214] width 100 height 37
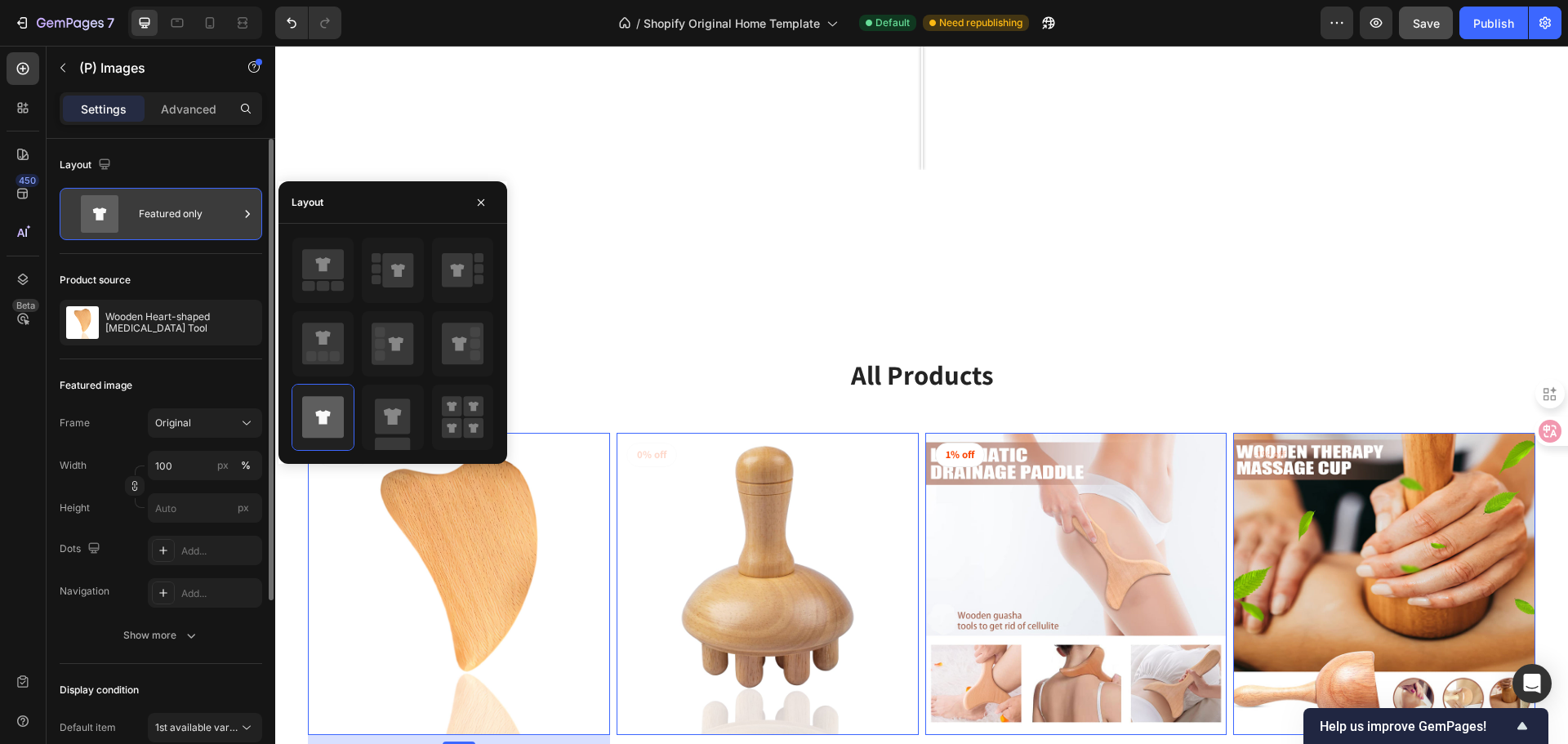
click at [178, 217] on div "Featured only" at bounding box center [188, 214] width 100 height 37
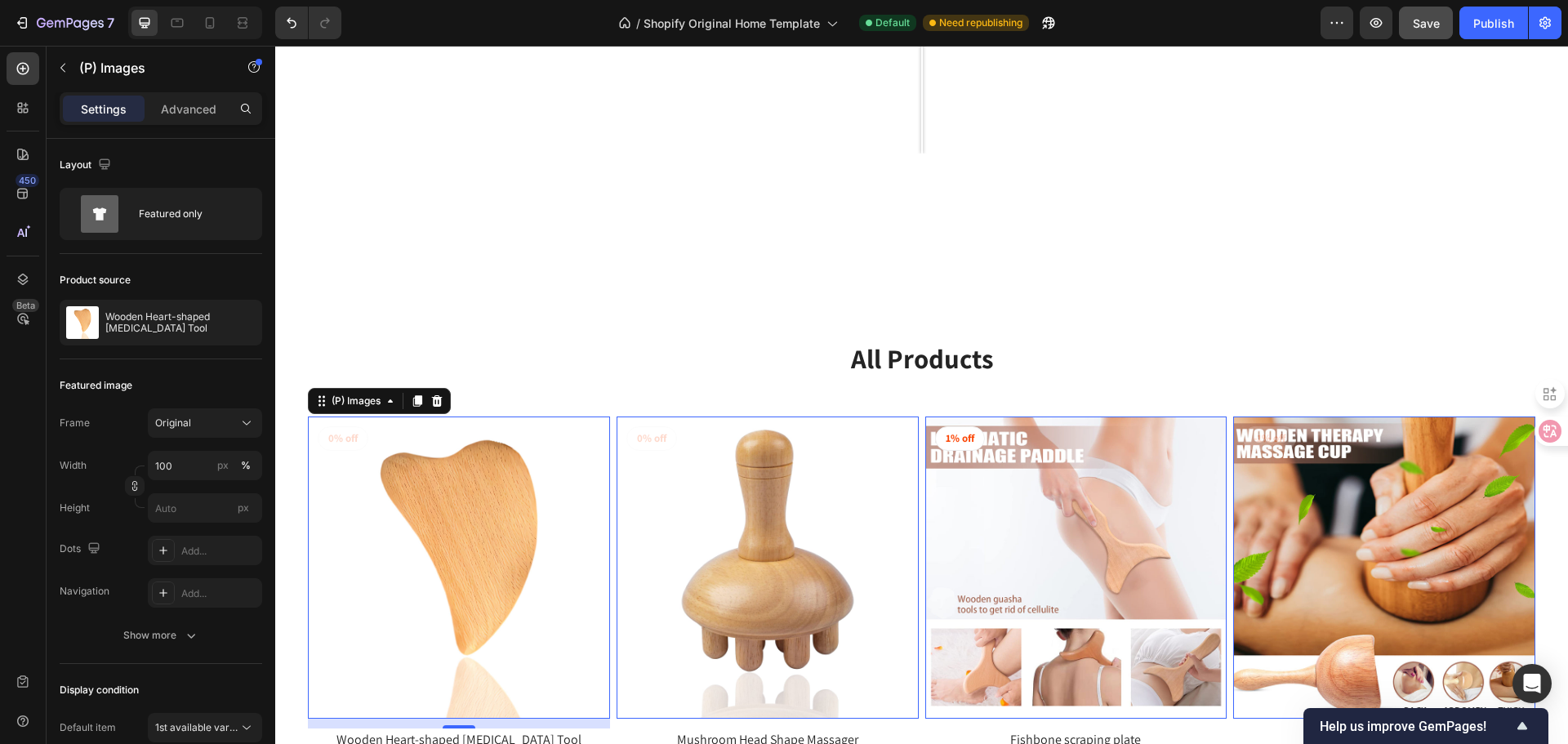
scroll to position [2657, 0]
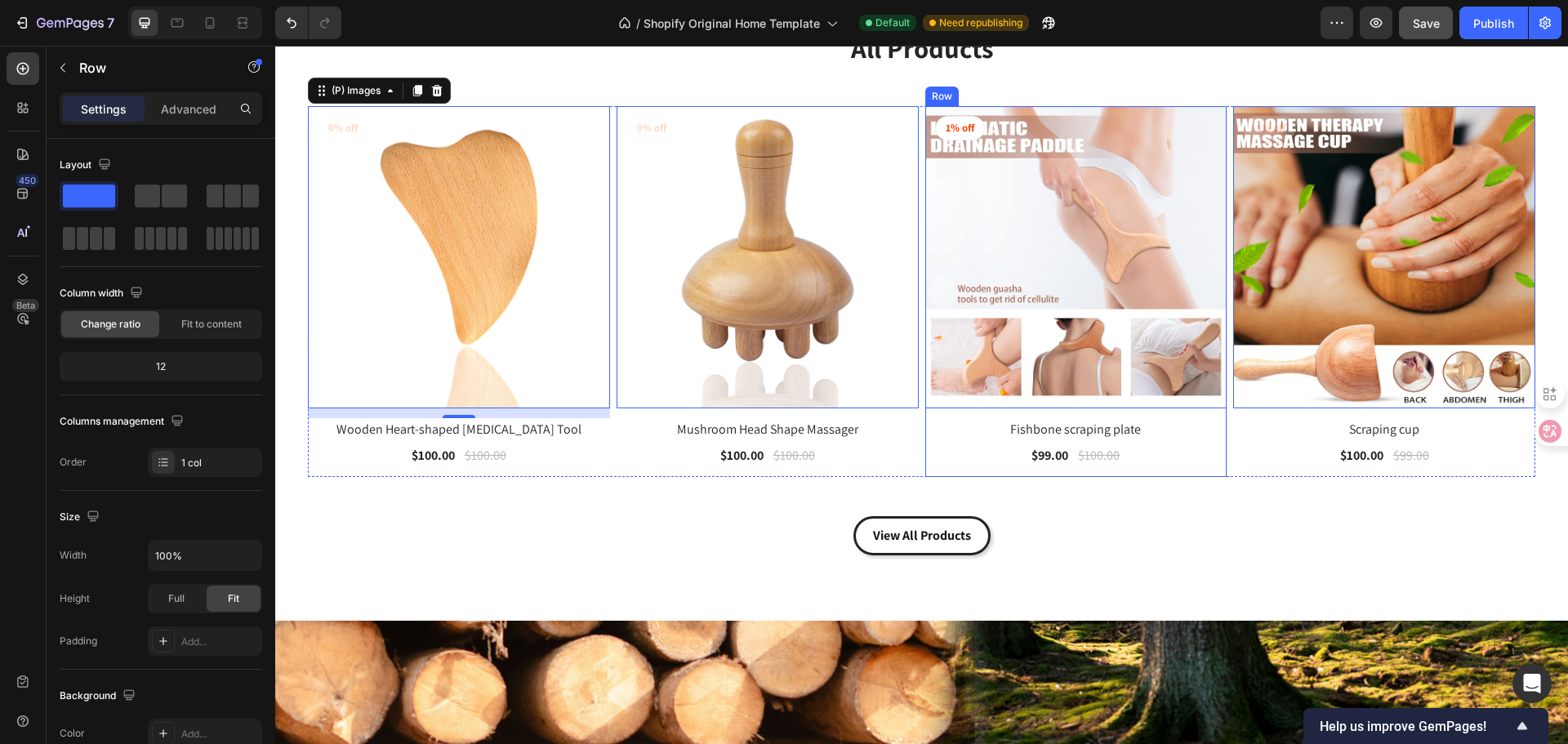
click at [1200, 472] on div "(P) Images 0 1% off Product Badge Row Fishbone scraping plate (P) Title $99.00 …" at bounding box center [1076, 292] width 302 height 371
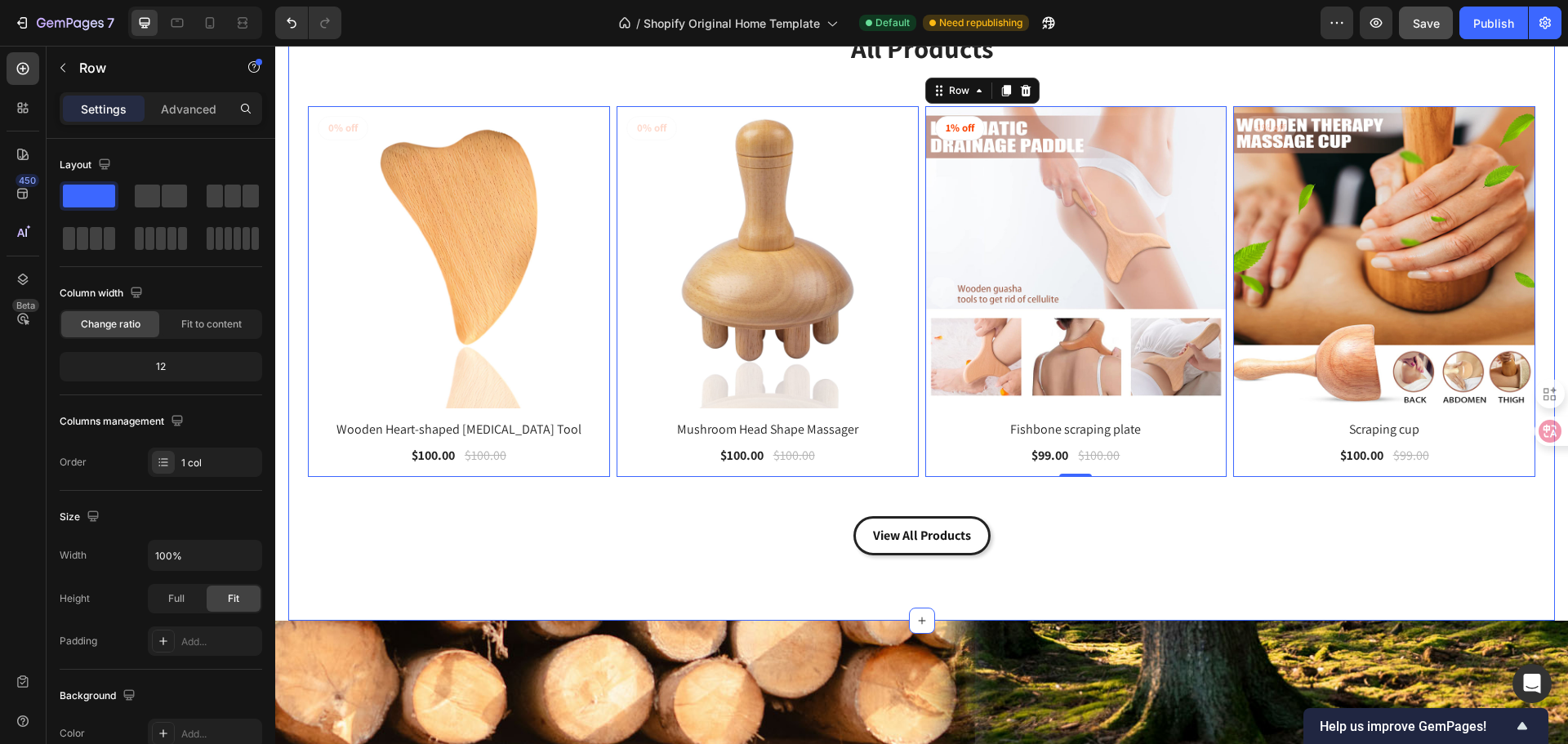
click at [659, 489] on div "All Products Heading Row (P) Images 0% off Product Badge Row Wooden Heart-shape…" at bounding box center [921, 292] width 1228 height 527
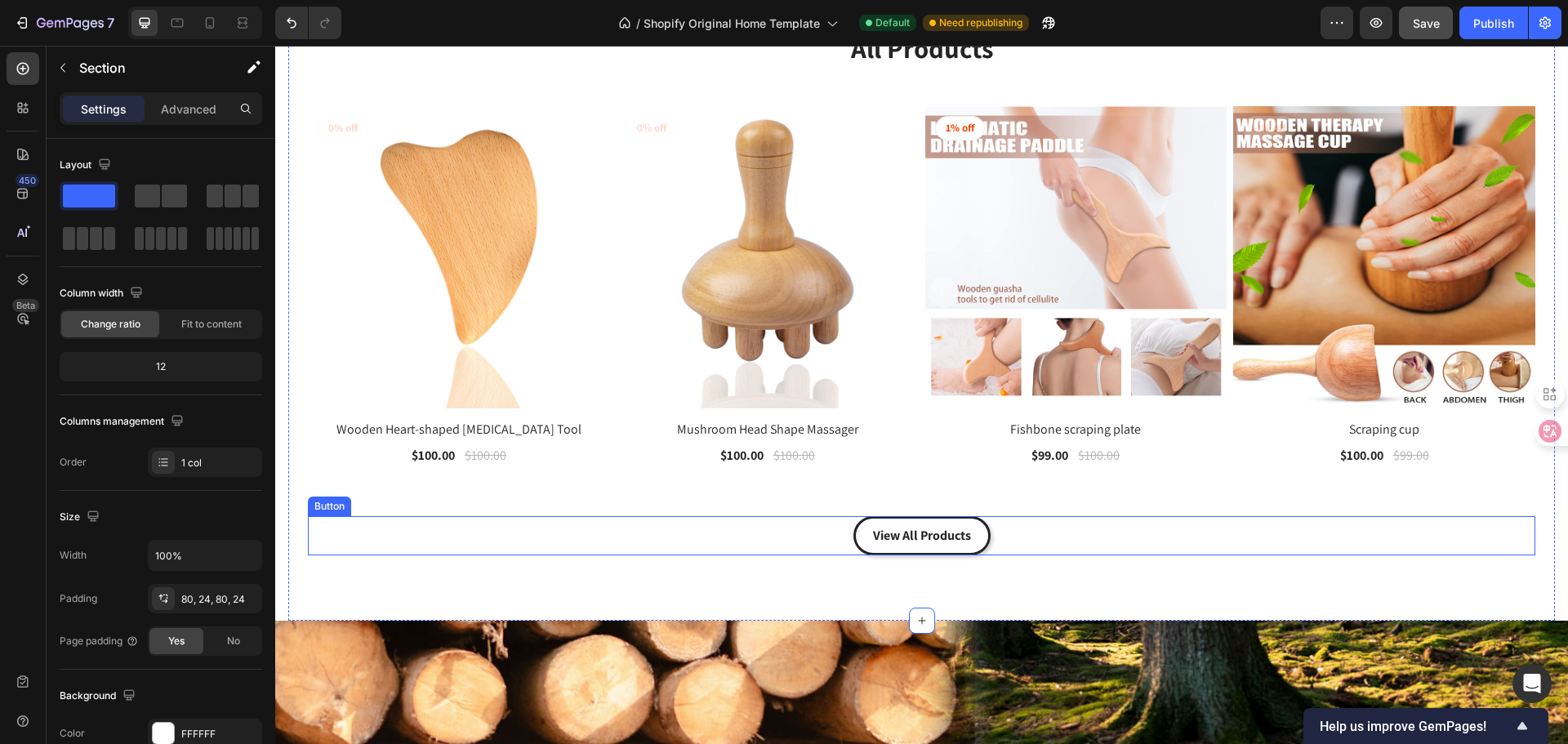
click at [966, 516] on link "View All Products" at bounding box center [922, 536] width 137 height 39
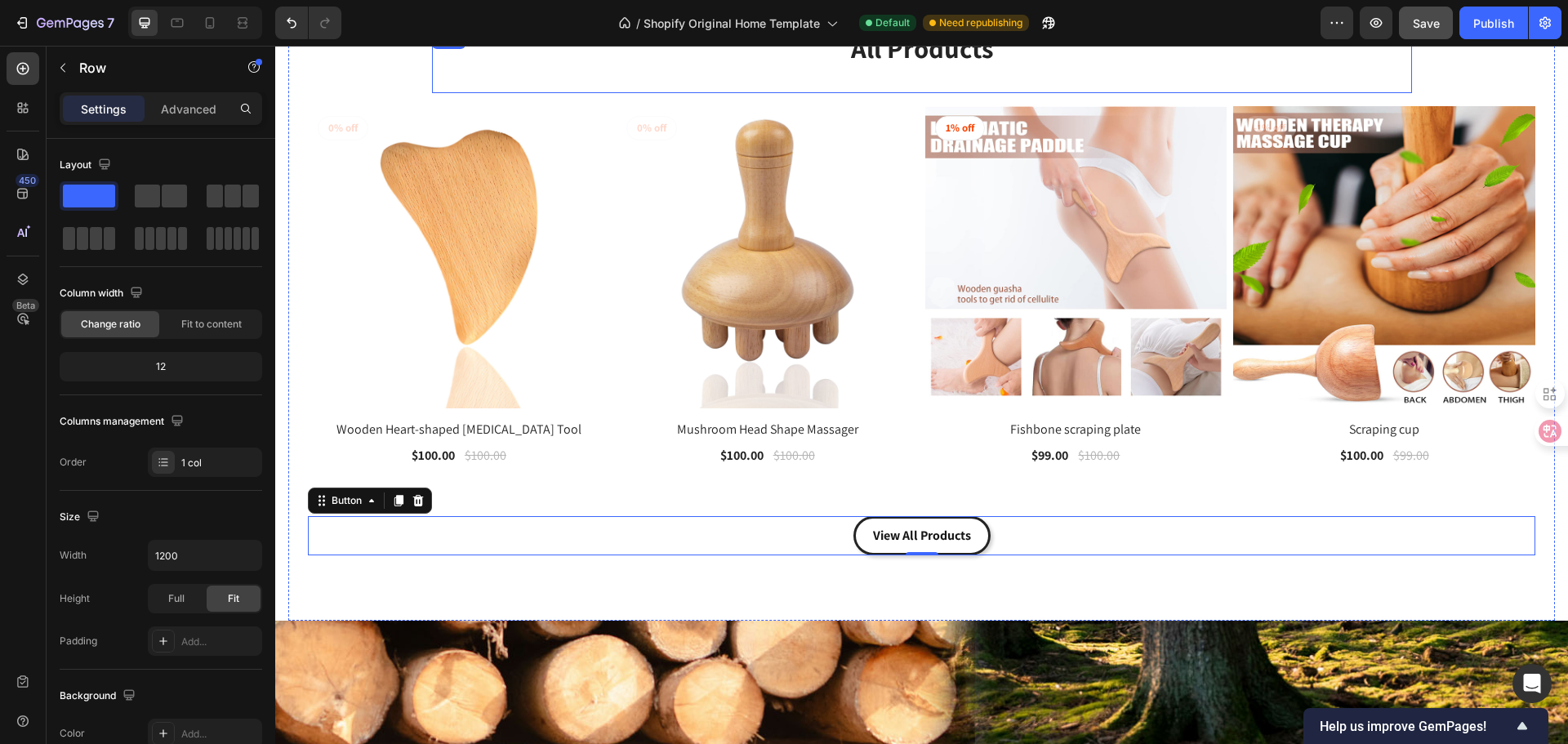
click at [887, 89] on div "All Products Heading" at bounding box center [921, 62] width 980 height 65
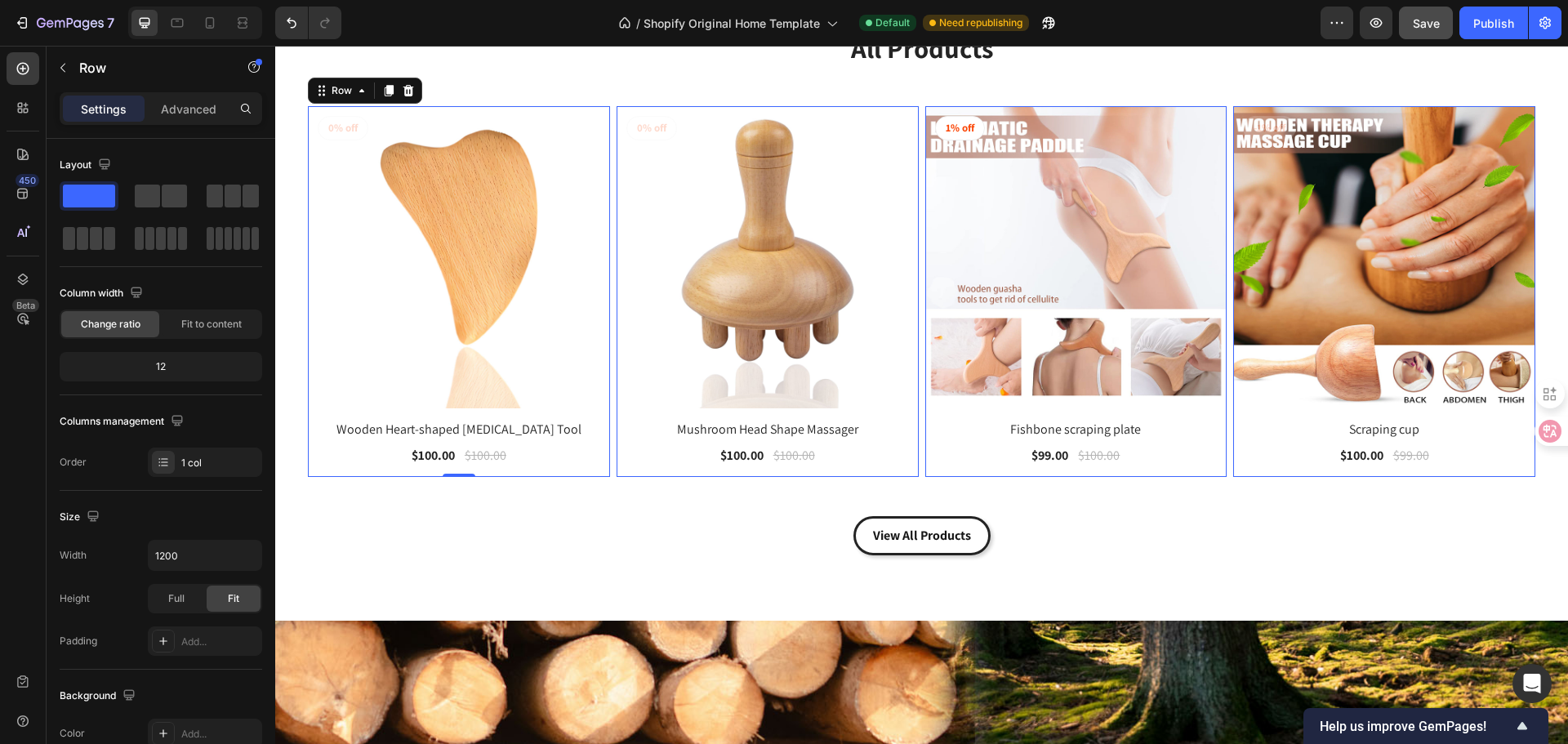
click at [529, 467] on div "(P) Images 0% off Product Badge Row Wooden Heart-shaped Gua Sha Tool (P) Title …" at bounding box center [459, 292] width 302 height 371
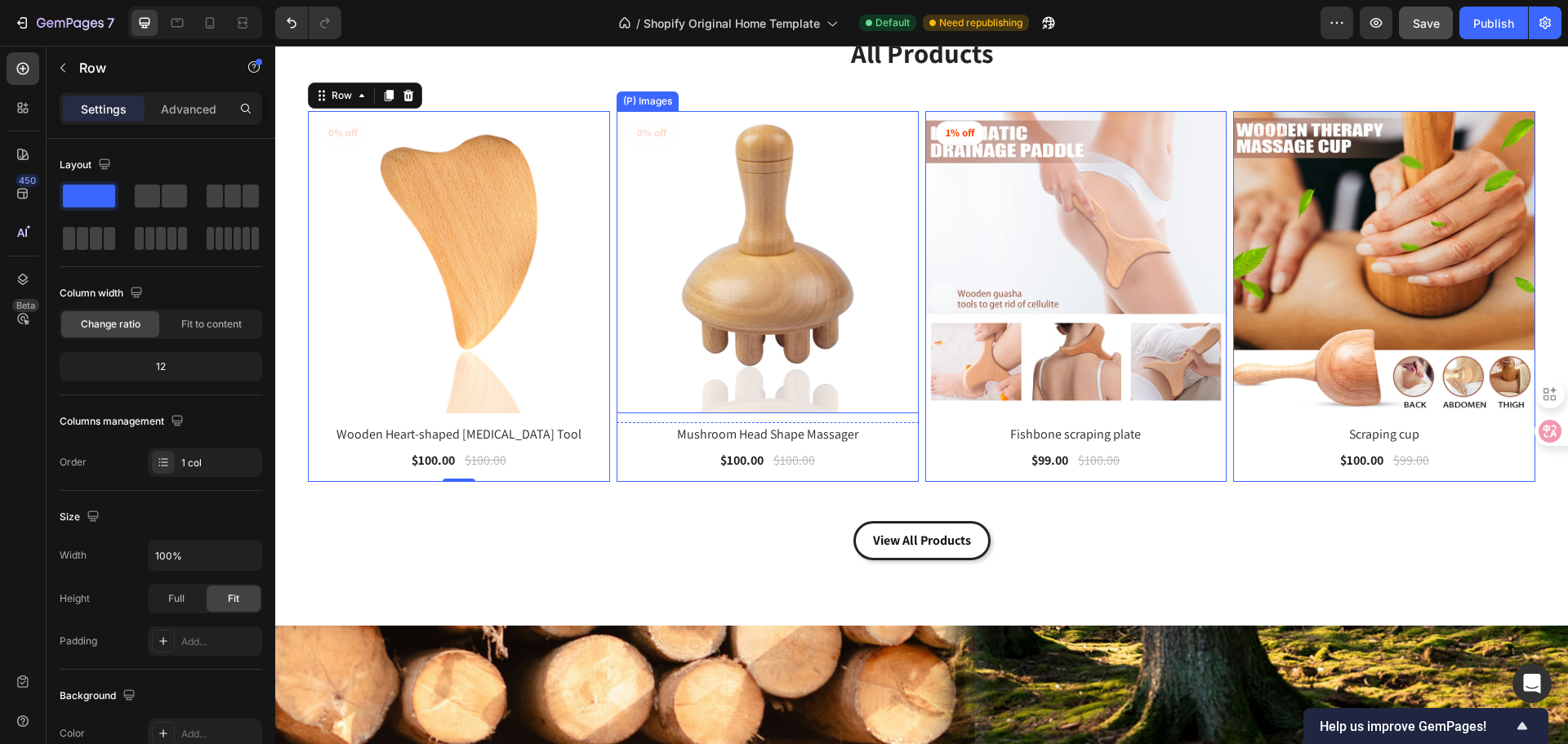
scroll to position [2821, 0]
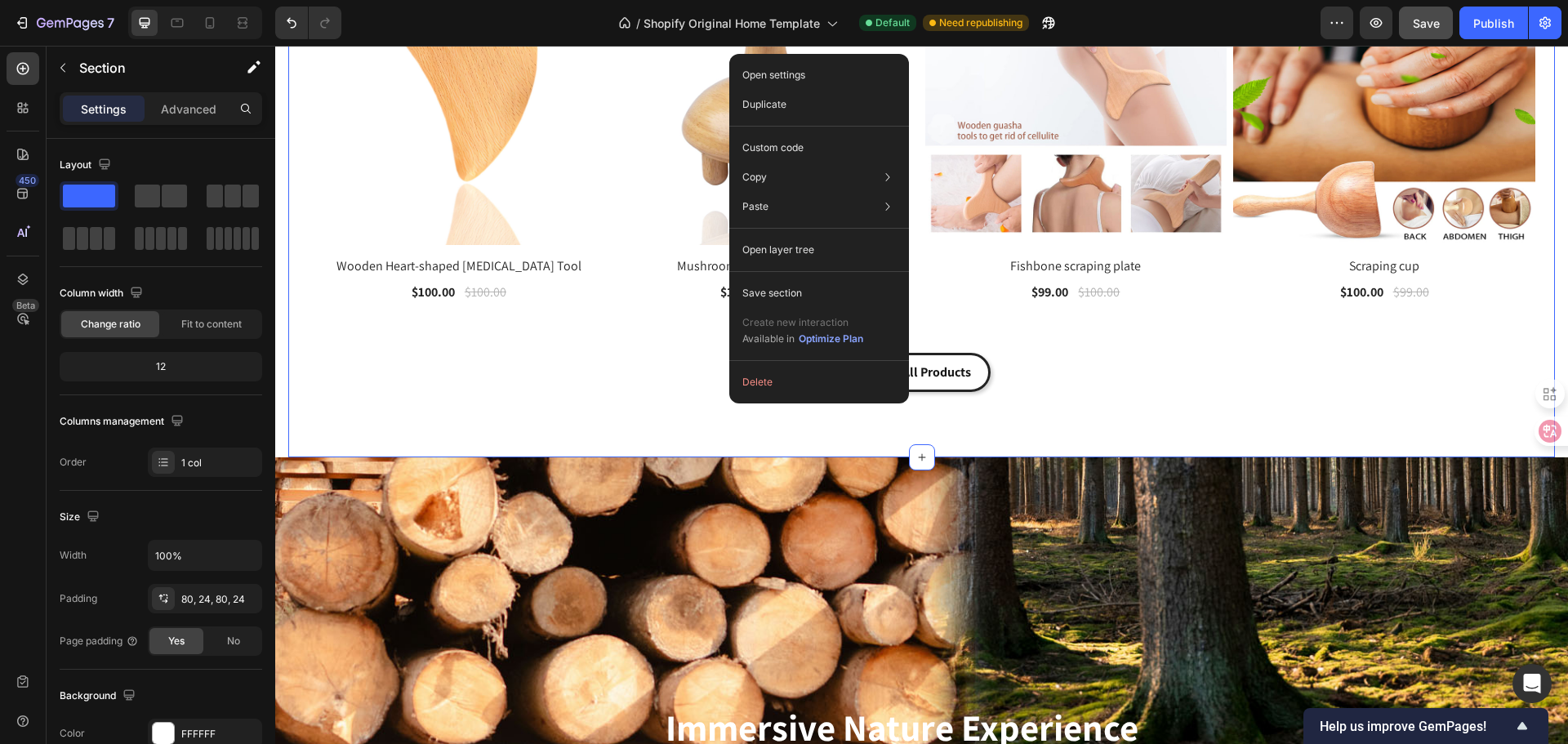
click at [1230, 425] on div "All Products Heading Row (P) Images 0% off Product Badge Row Wooden Heart-shape…" at bounding box center [921, 130] width 1267 height 658
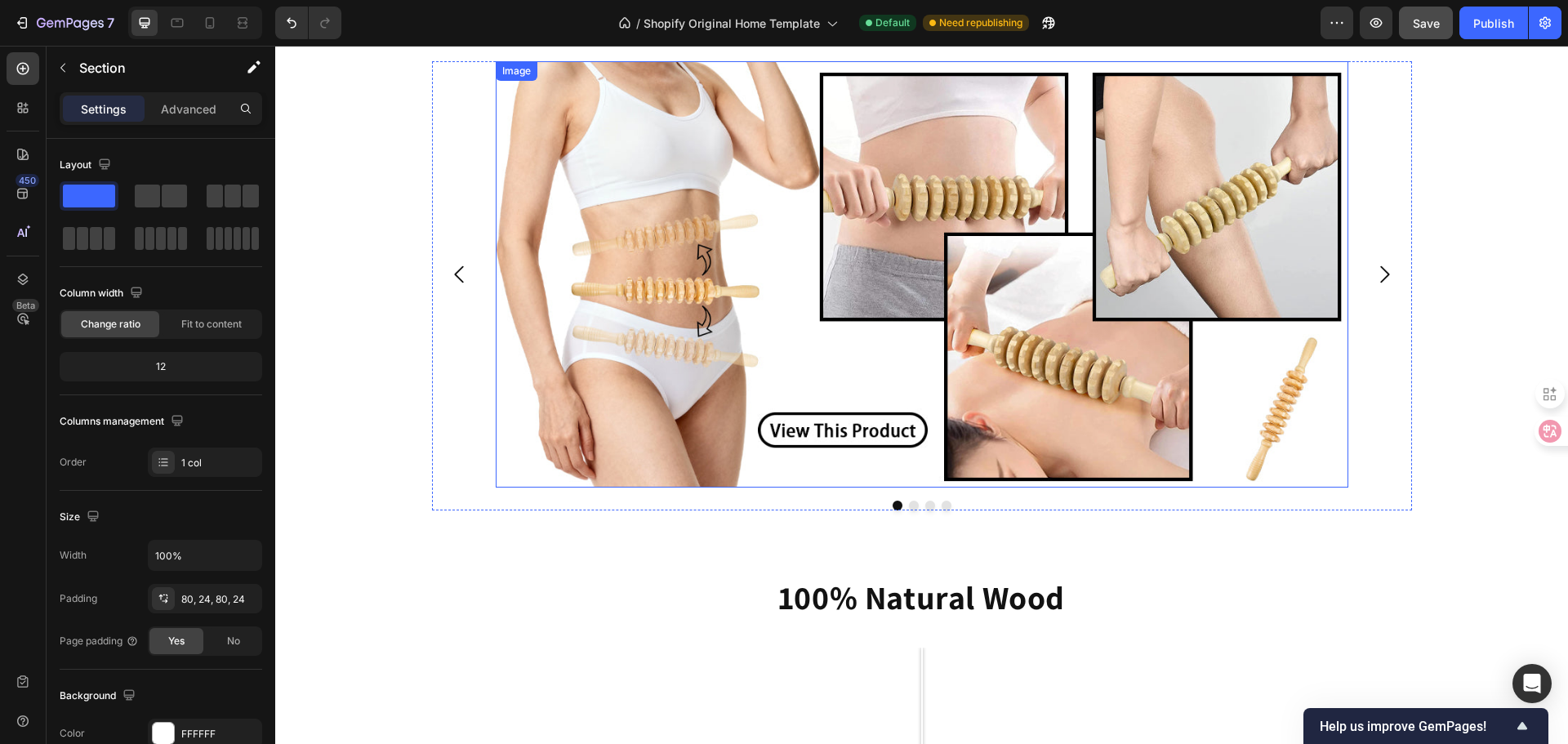
scroll to position [1432, 0]
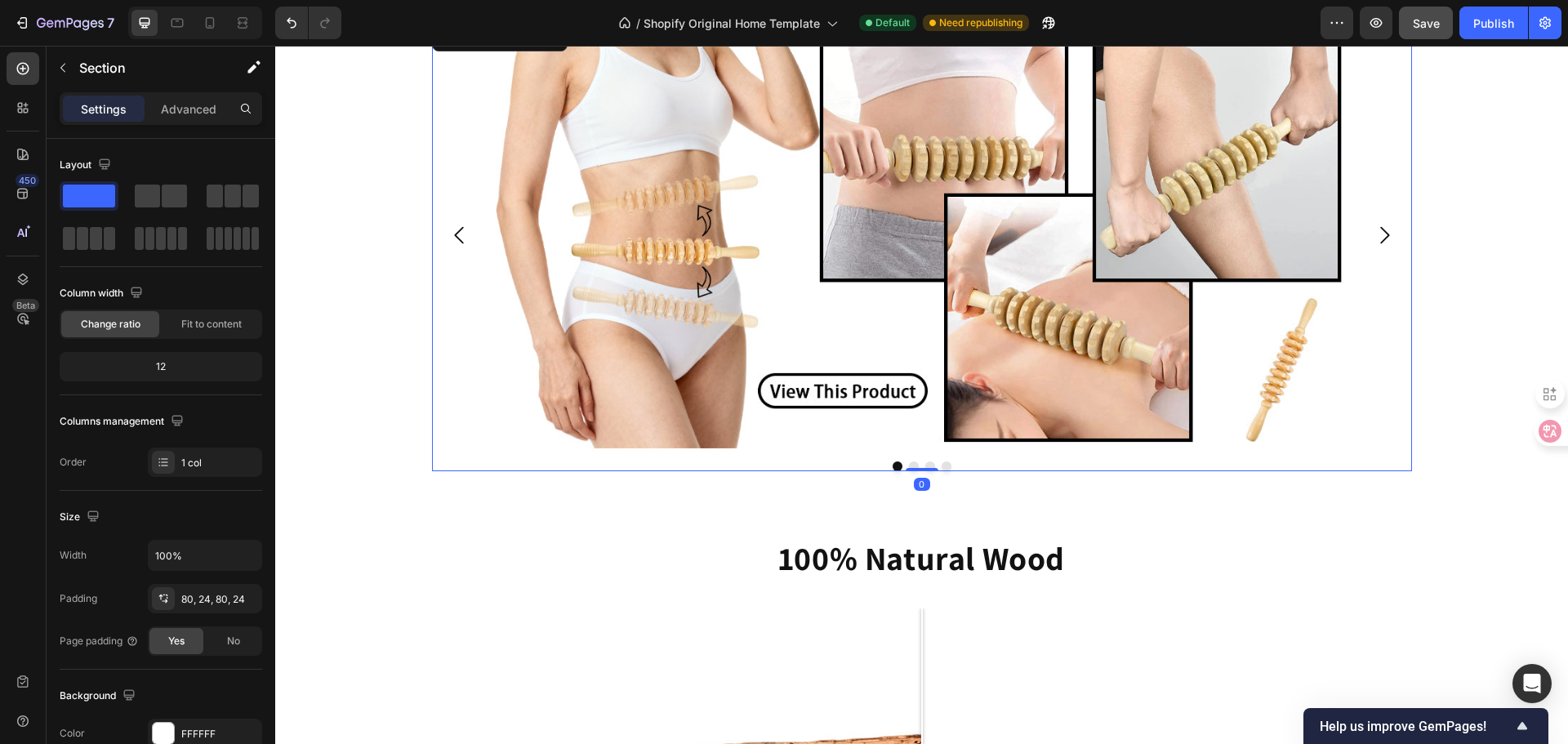
click at [1380, 245] on icon "Carousel Next Arrow" at bounding box center [1384, 235] width 25 height 25
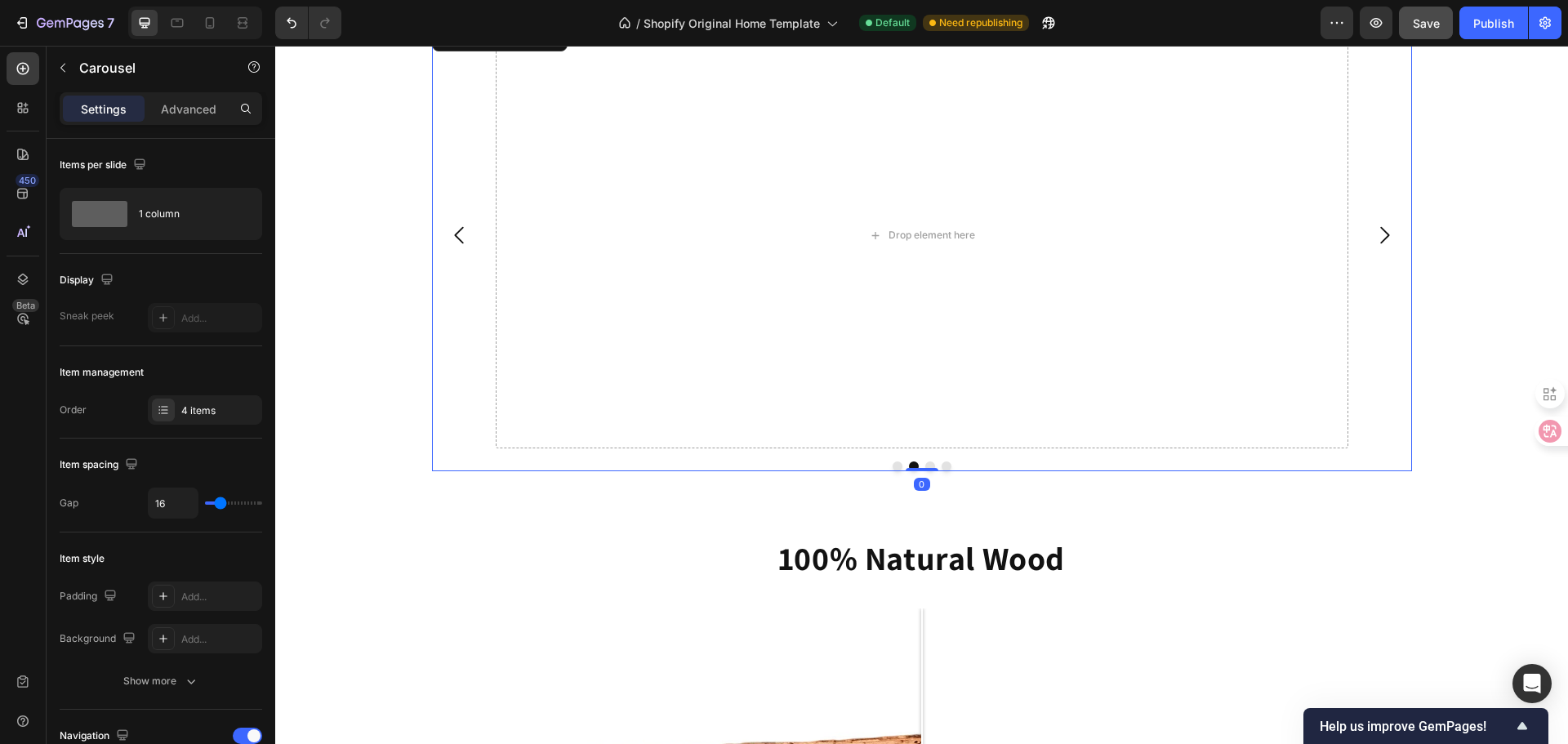
click at [435, 227] on button "Carousel Back Arrow" at bounding box center [460, 236] width 51 height 51
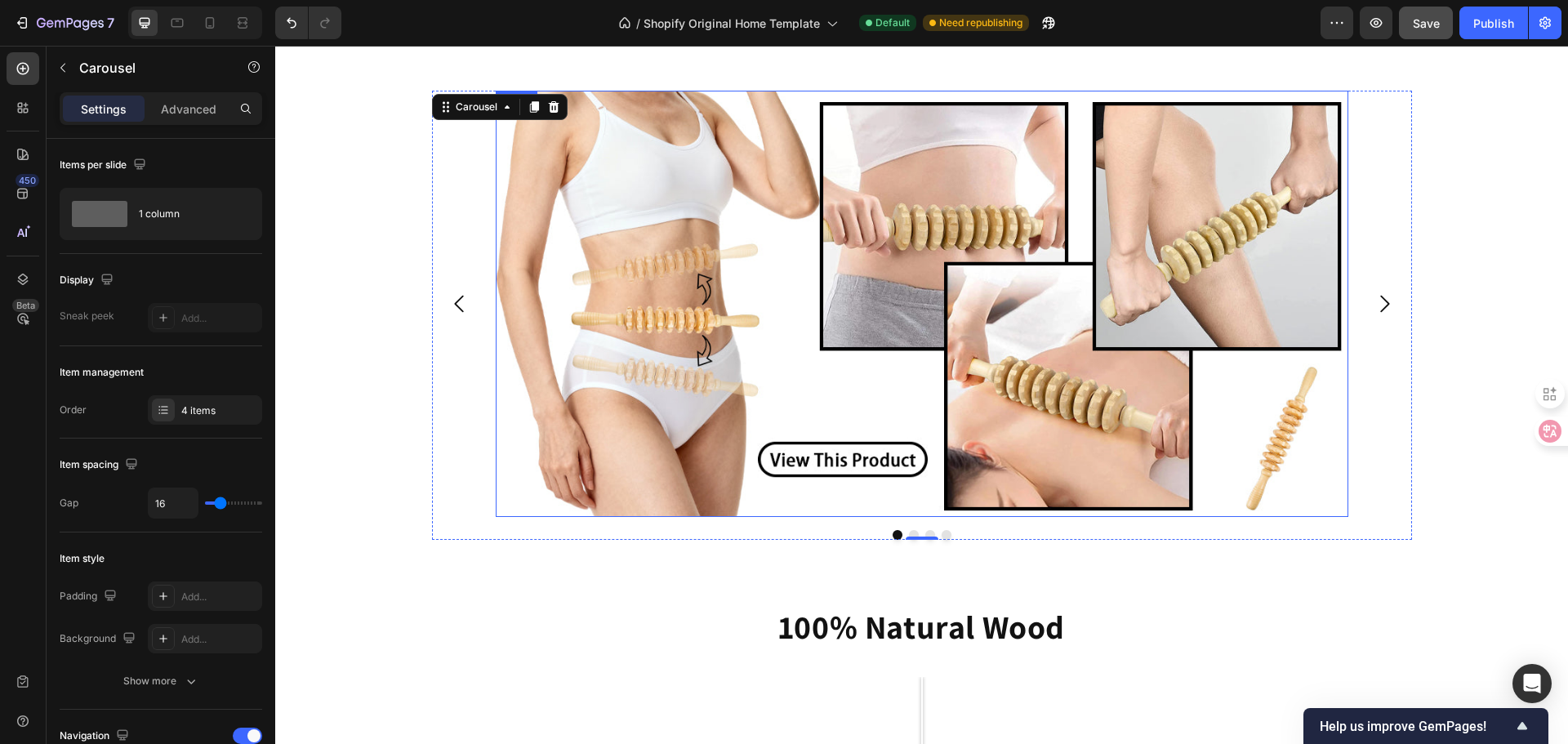
scroll to position [1268, 0]
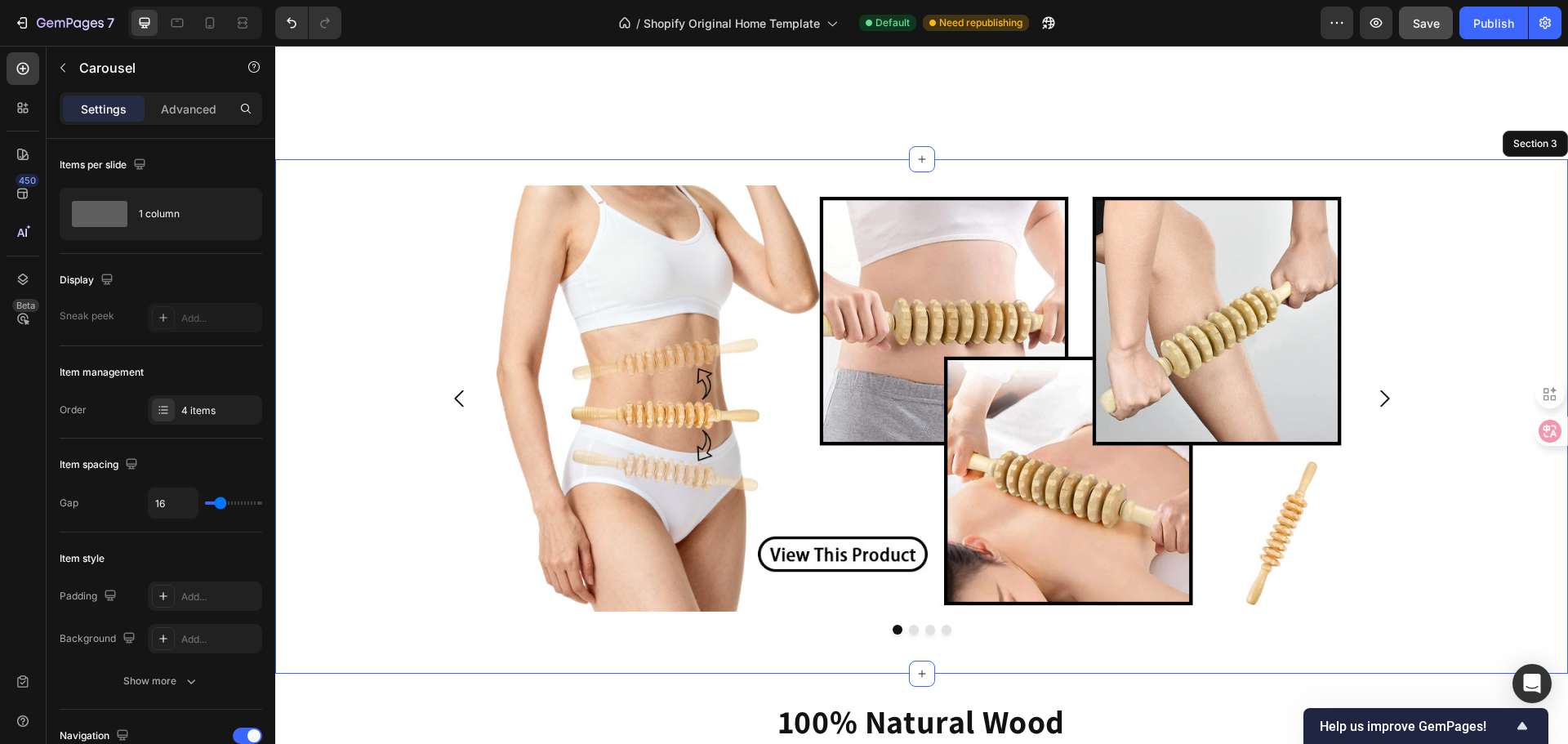
click at [319, 269] on div "Image Drop element here Drop element here Drop element here Carousel 0 Row" at bounding box center [920, 416] width 1292 height 462
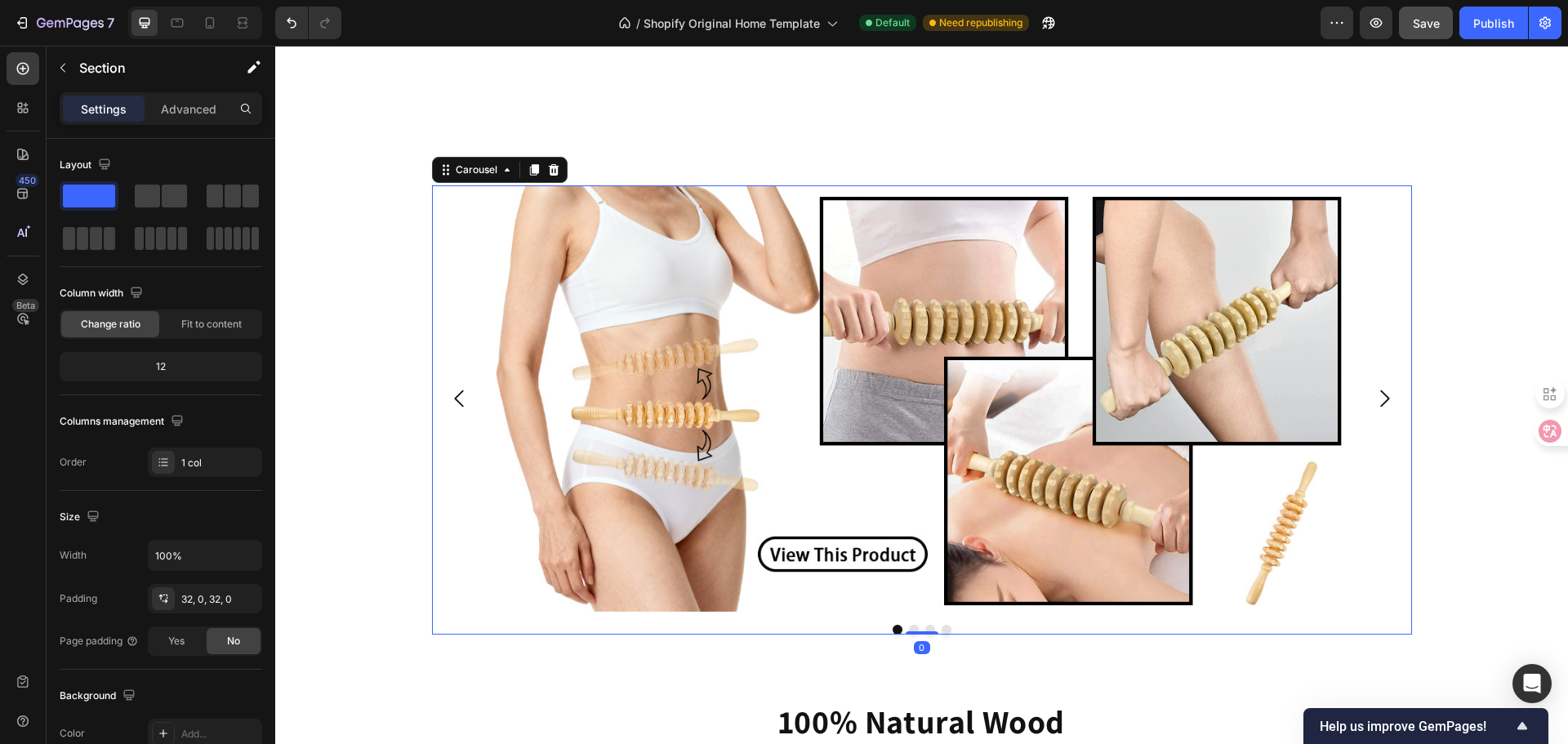
click at [455, 401] on icon "Carousel Back Arrow" at bounding box center [459, 399] width 25 height 25
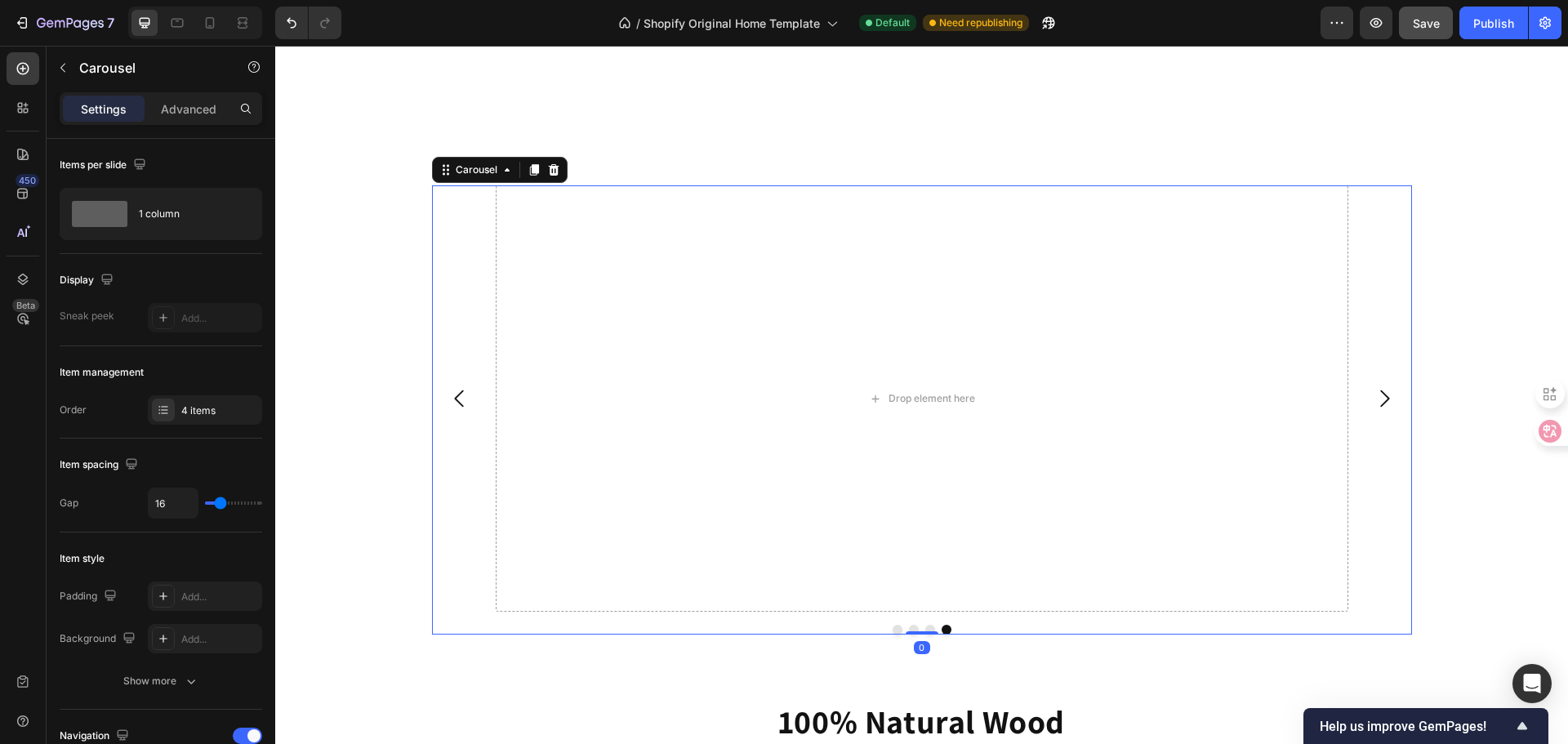
click at [1374, 397] on icon "Carousel Next Arrow" at bounding box center [1384, 399] width 25 height 25
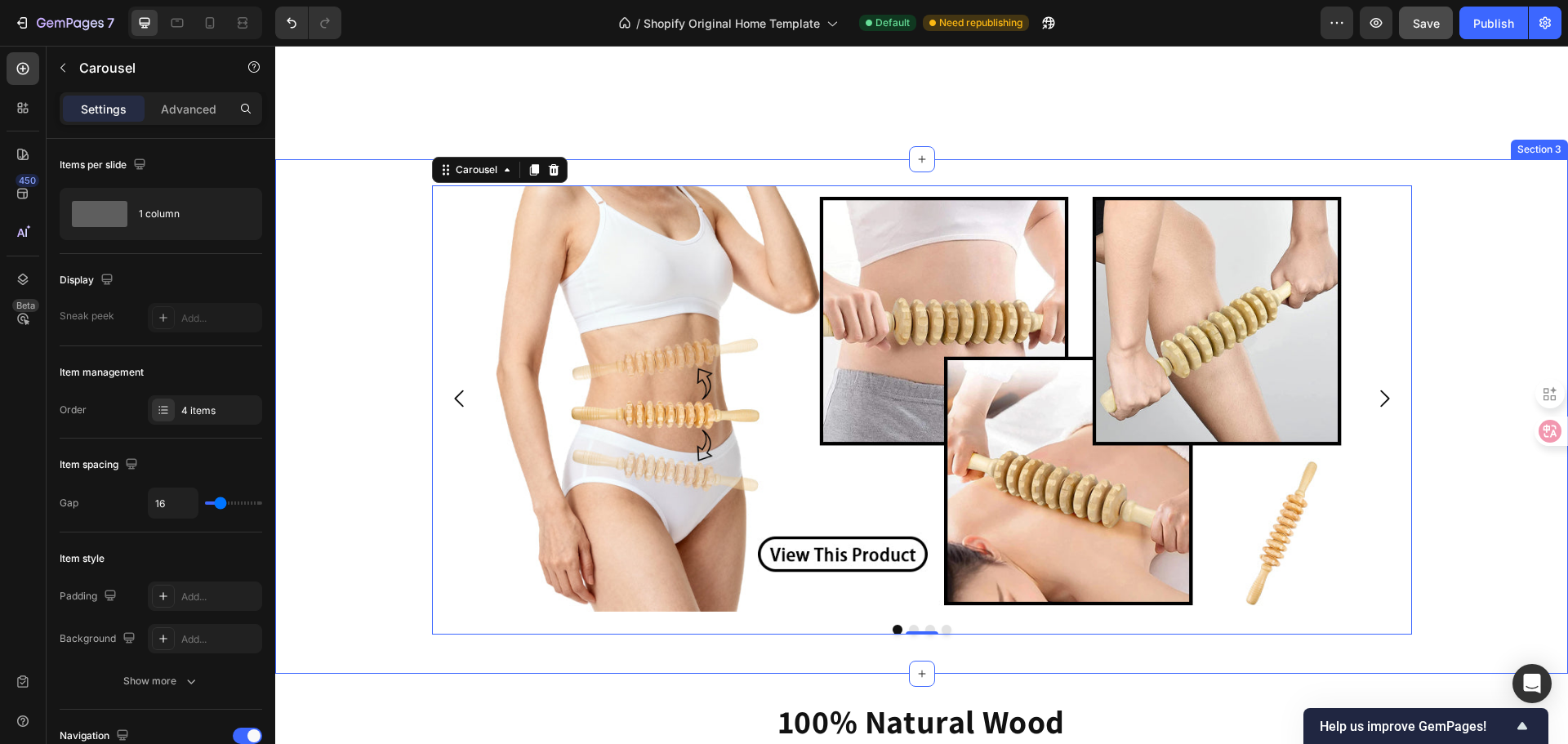
click at [1506, 377] on div "Image Drop element here Drop element here Drop element here Carousel 0 Row" at bounding box center [920, 416] width 1292 height 462
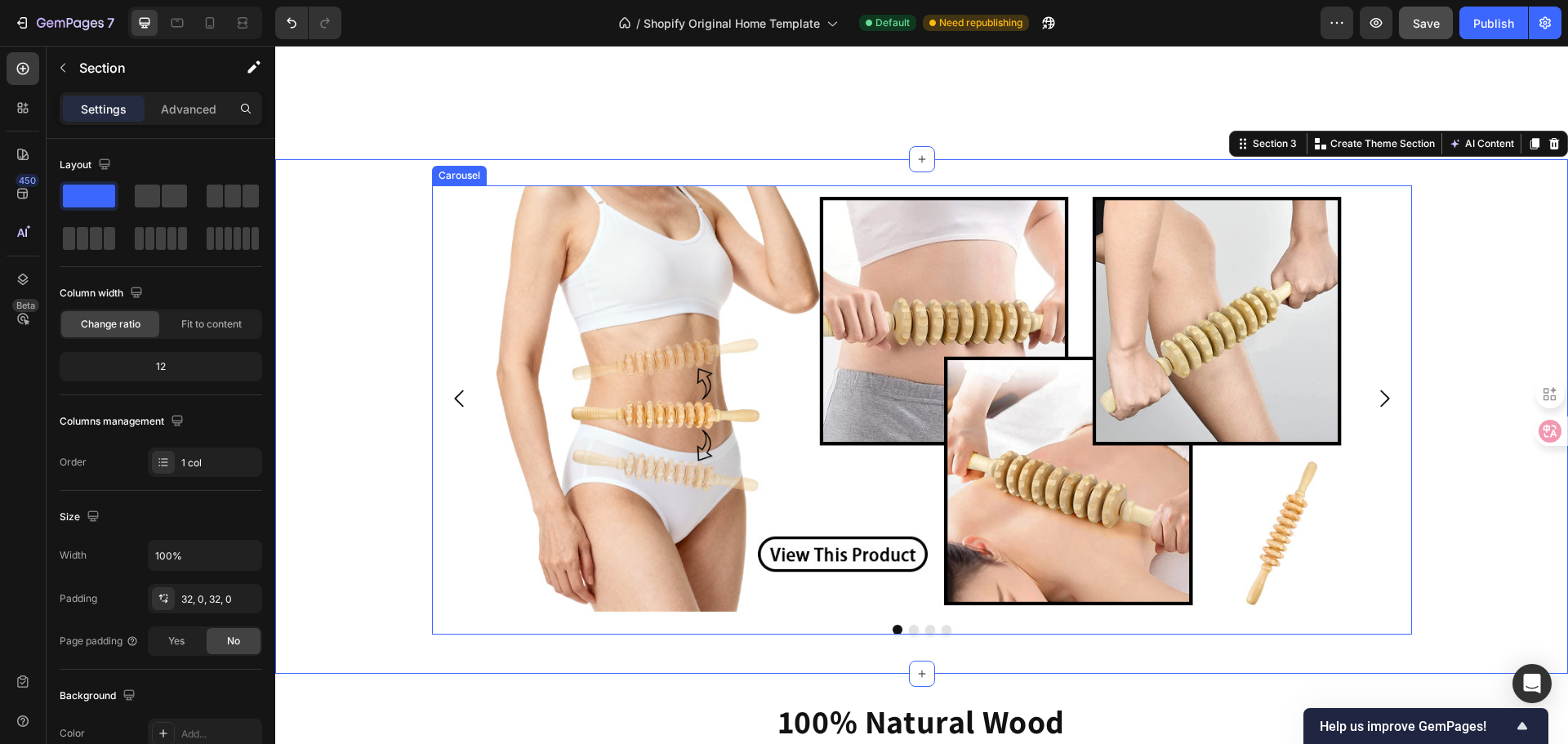
click at [1387, 396] on icon "Carousel Next Arrow" at bounding box center [1384, 399] width 25 height 25
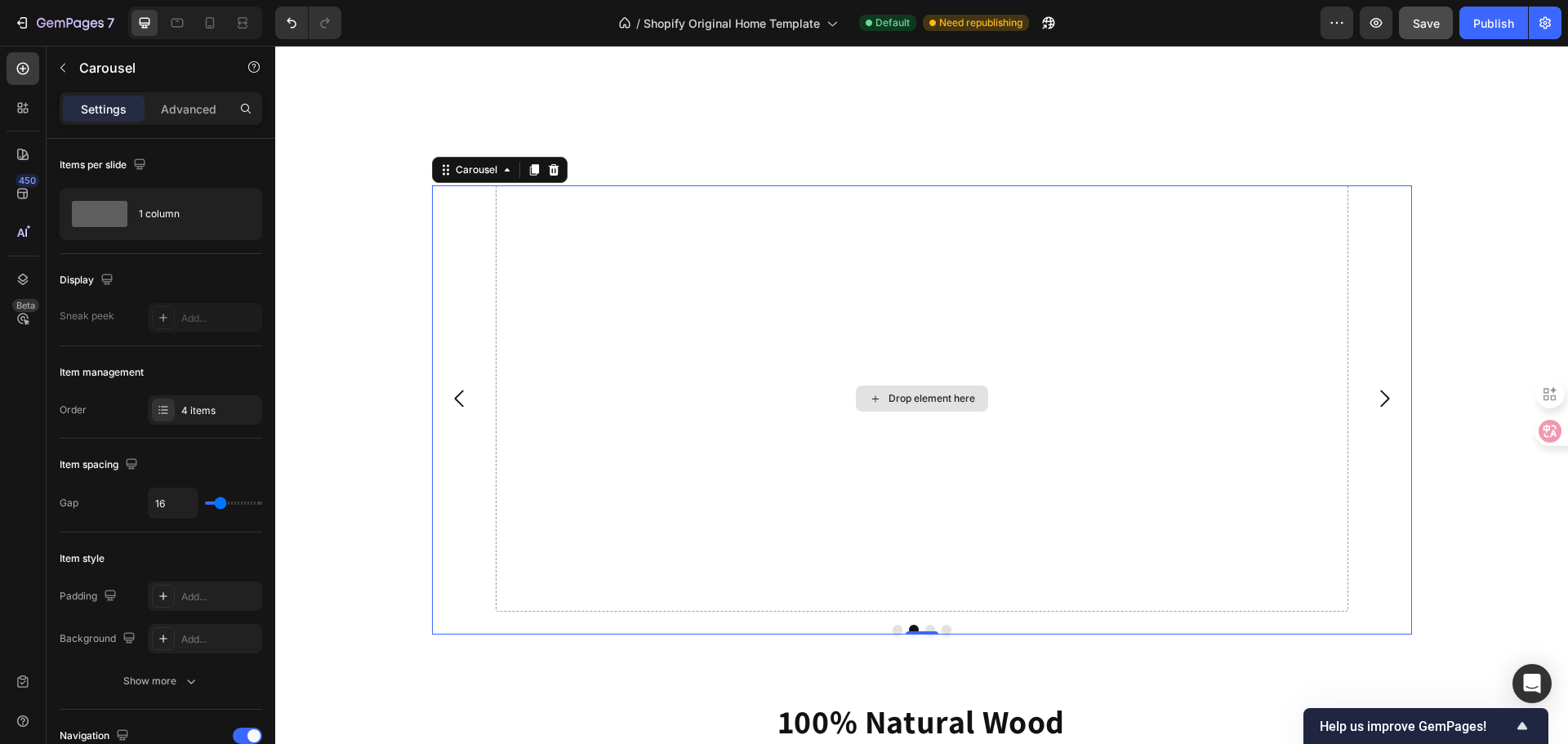
click at [589, 412] on div "Drop element here" at bounding box center [921, 399] width 853 height 426
click at [447, 399] on icon "Carousel Back Arrow" at bounding box center [459, 399] width 25 height 25
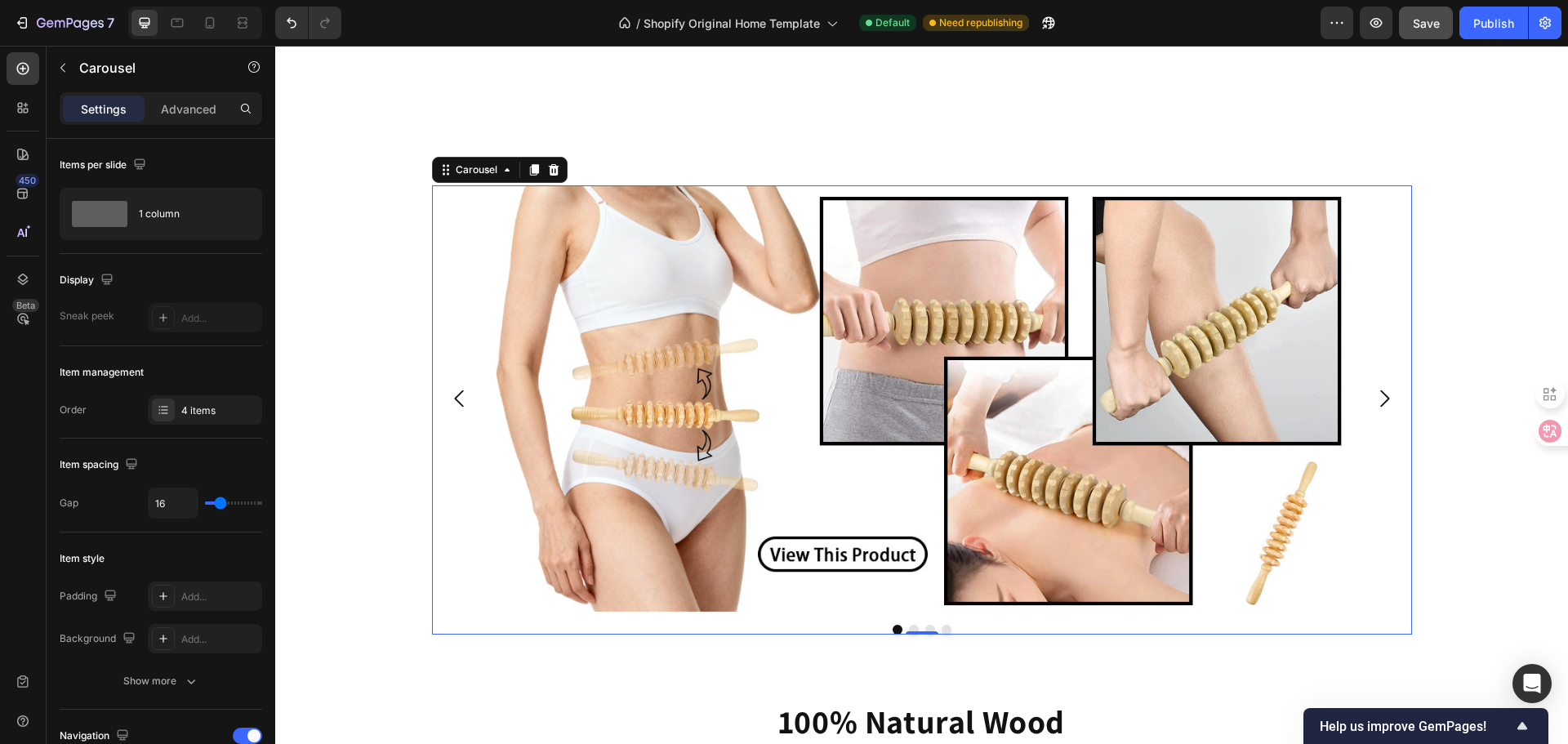
click at [1391, 397] on button "Carousel Next Arrow" at bounding box center [1385, 399] width 51 height 51
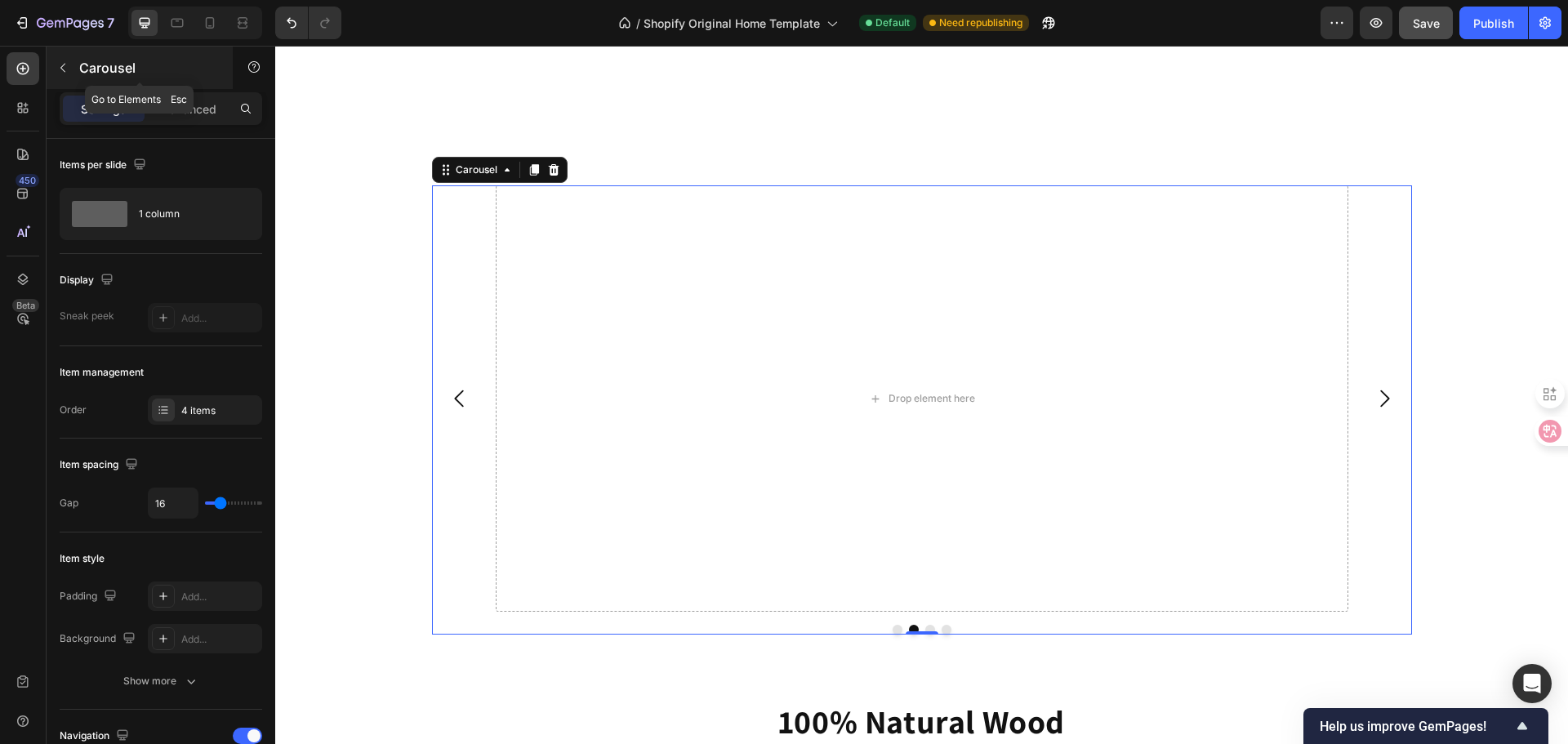
click at [76, 74] on button "button" at bounding box center [63, 68] width 26 height 27
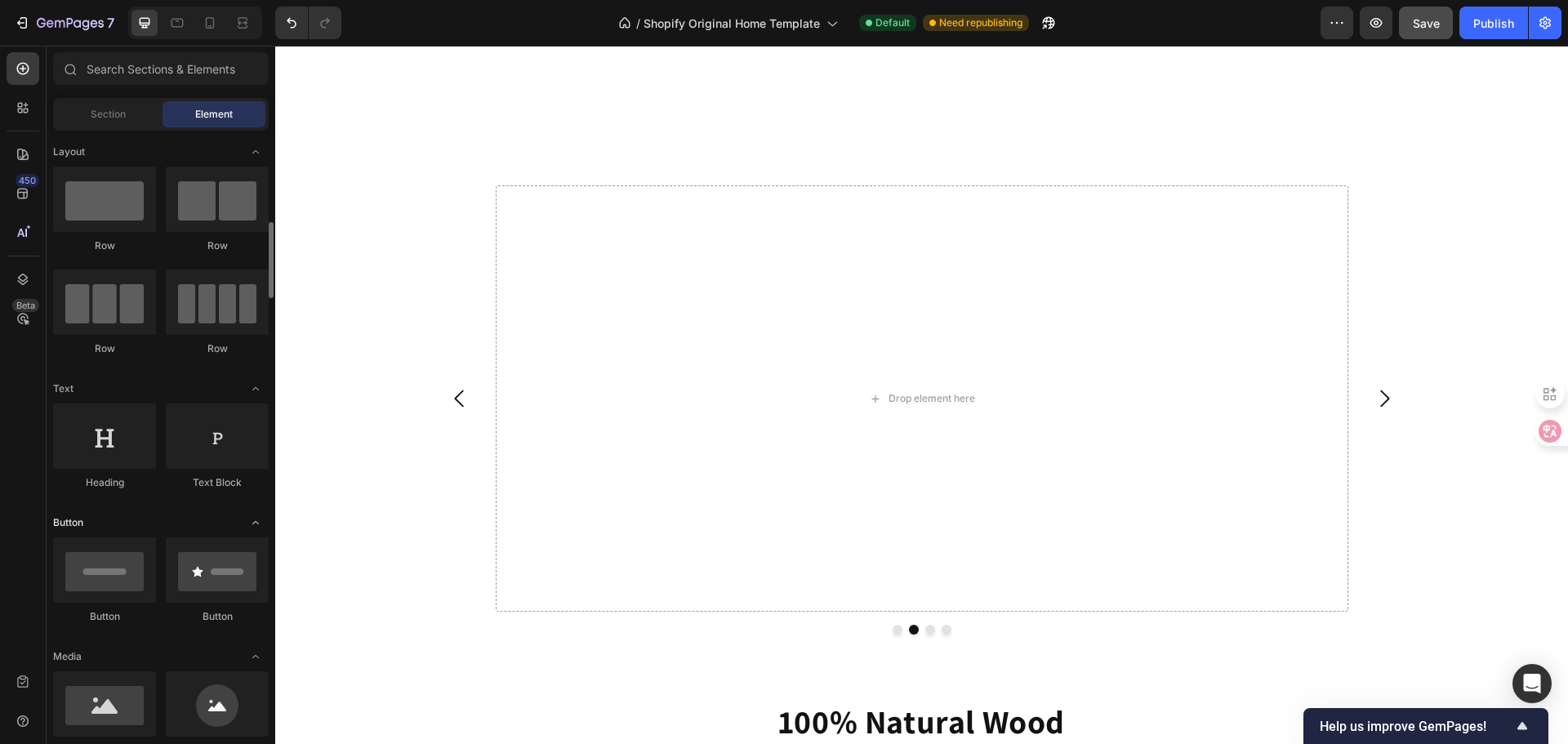
scroll to position [245, 0]
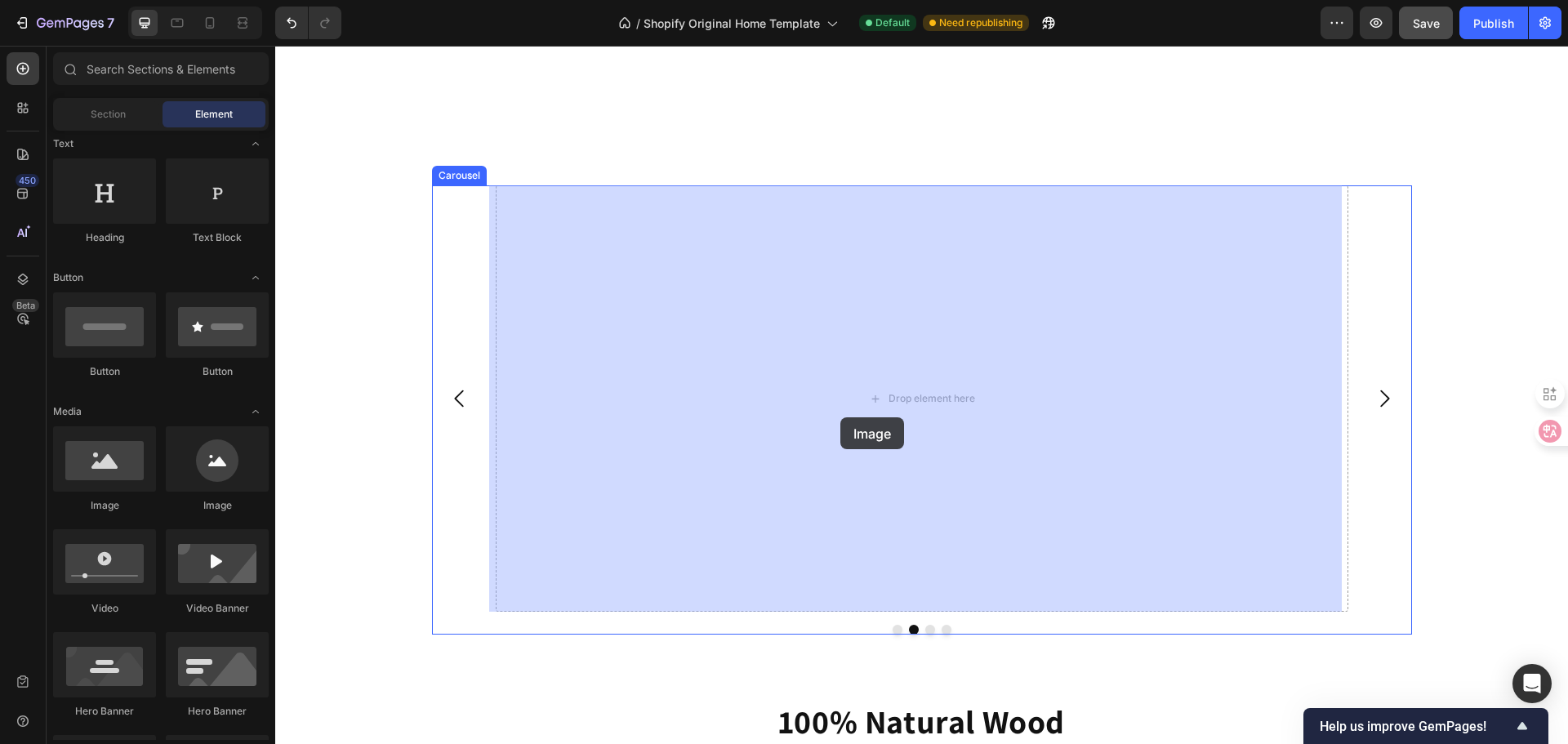
drag, startPoint x: 393, startPoint y: 490, endPoint x: 840, endPoint y: 417, distance: 452.9
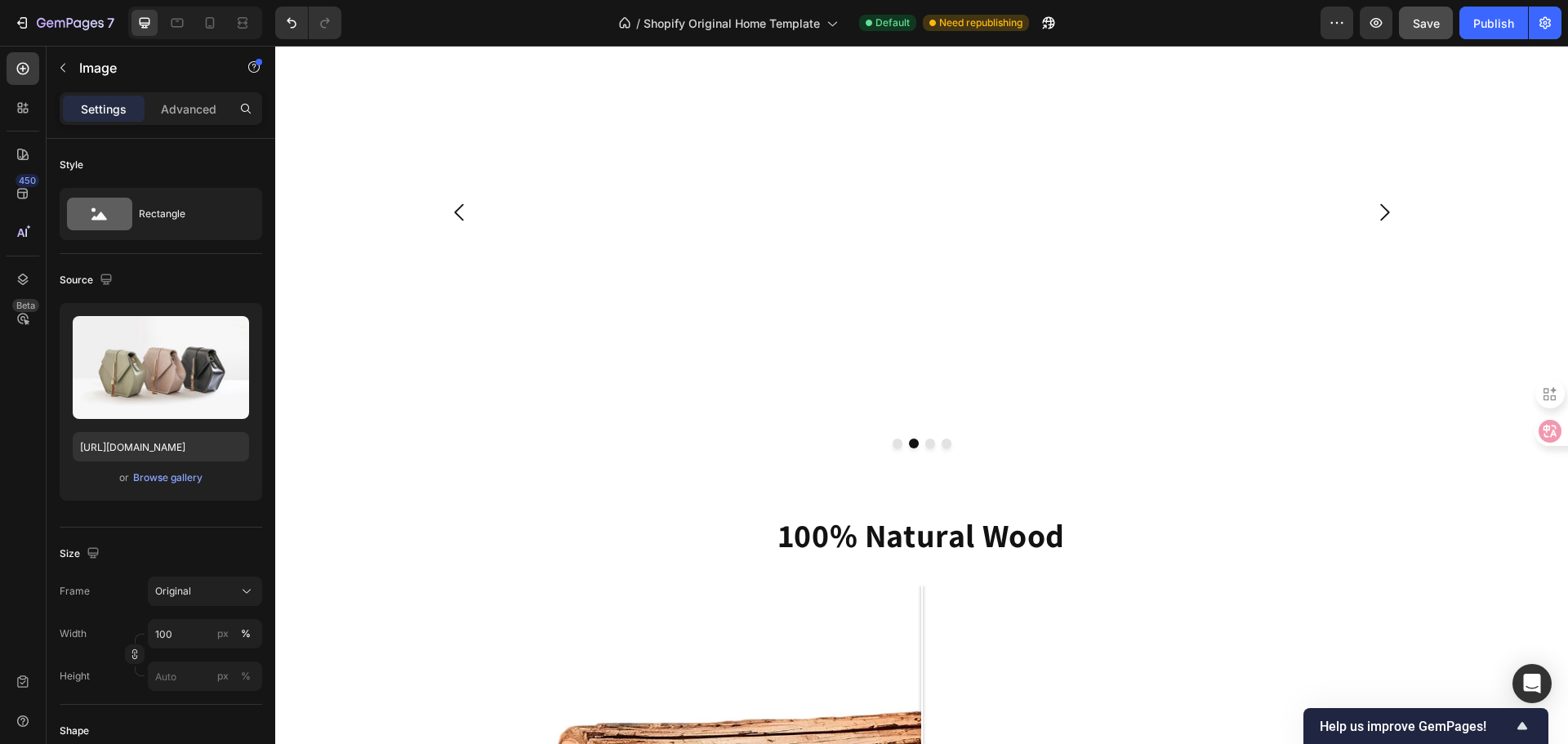
scroll to position [1595, 0]
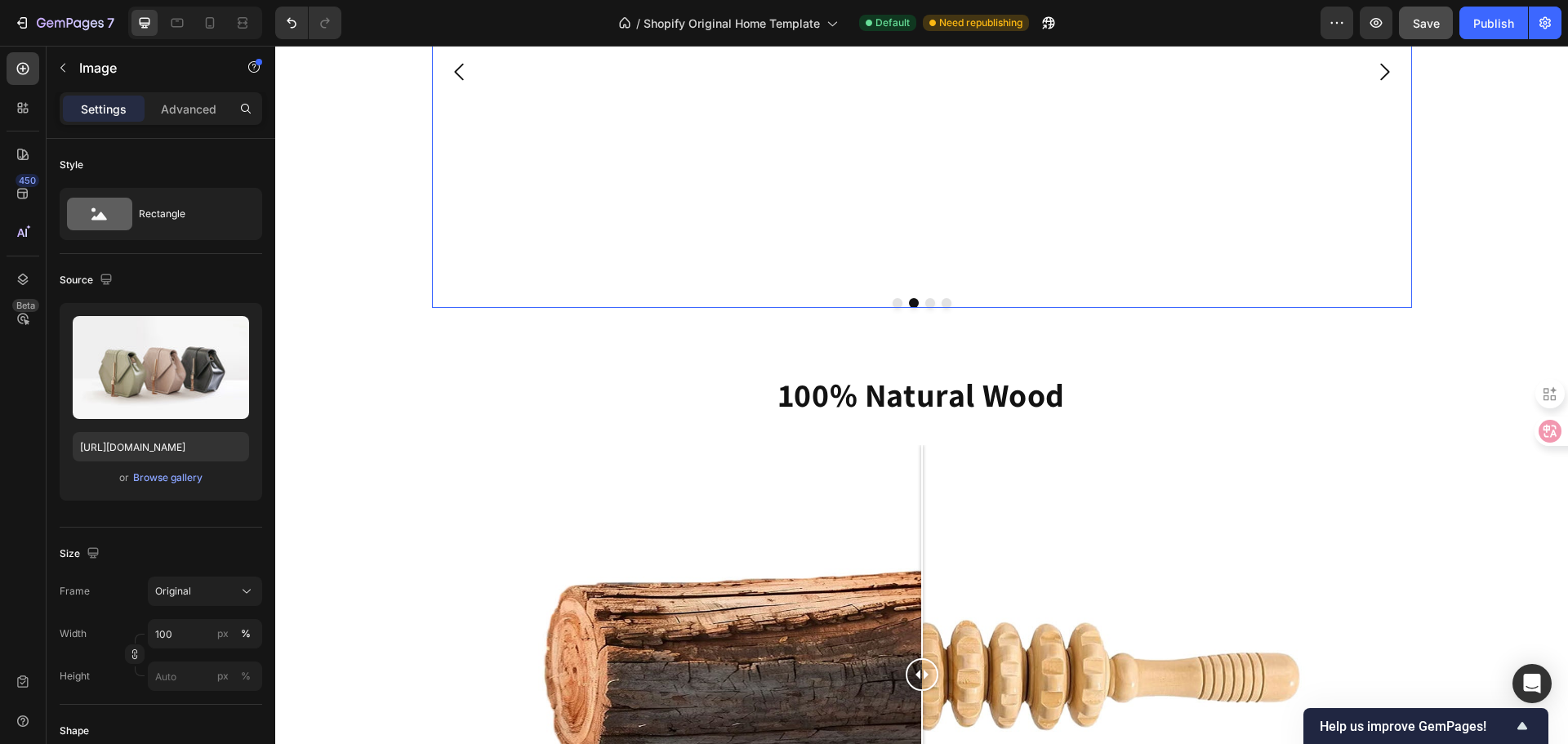
click at [441, 97] on button "Carousel Back Arrow" at bounding box center [460, 72] width 51 height 51
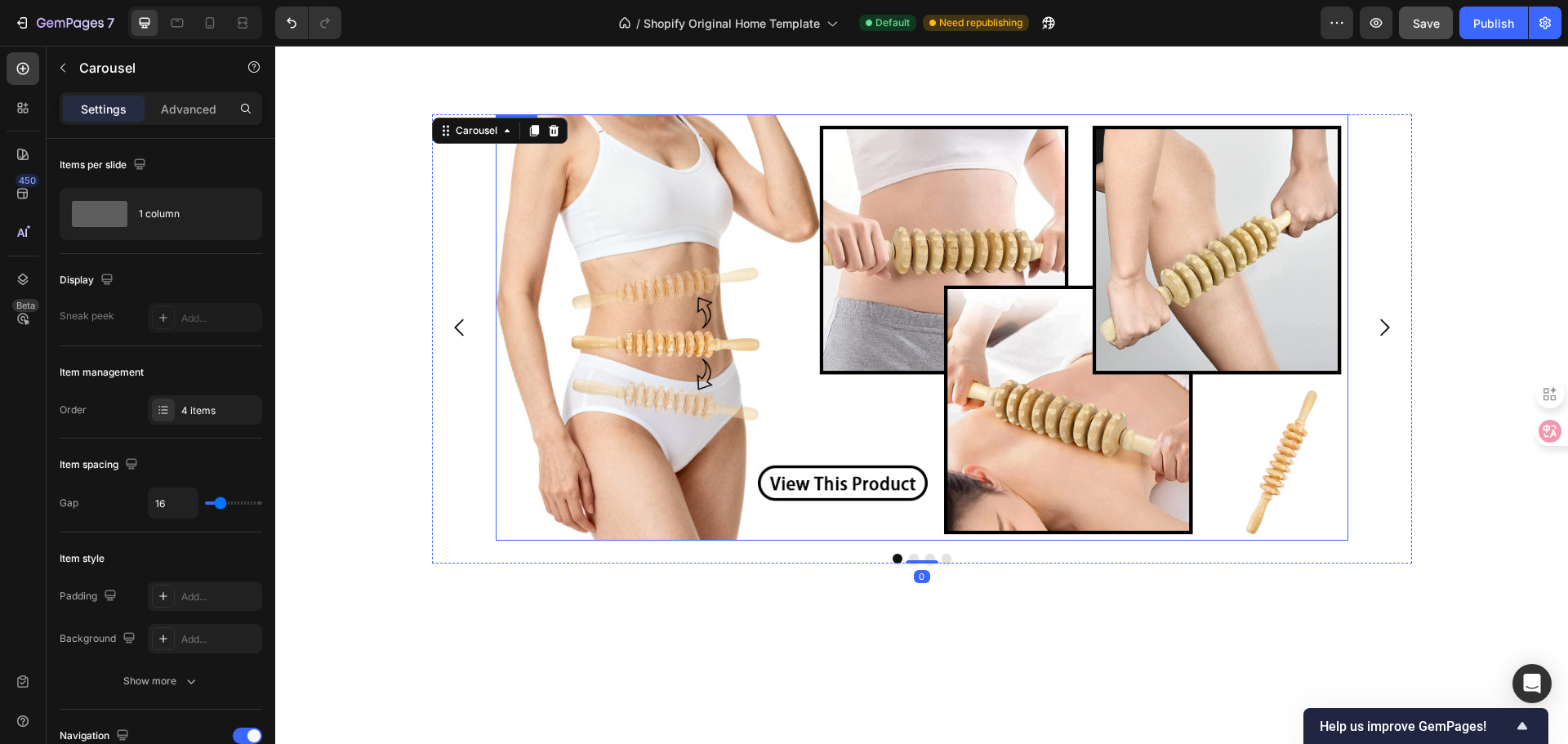
scroll to position [1268, 0]
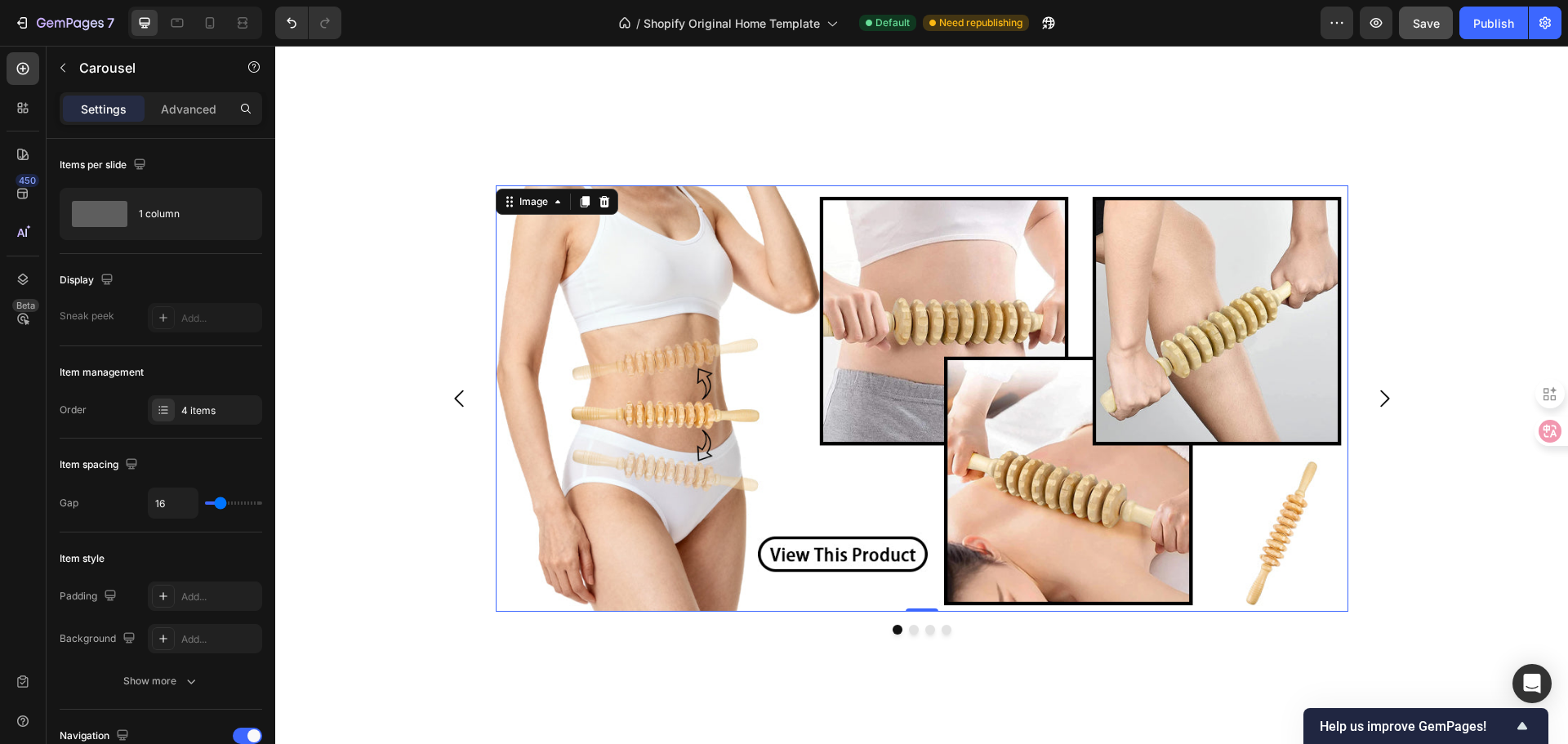
click at [808, 416] on img at bounding box center [921, 399] width 853 height 426
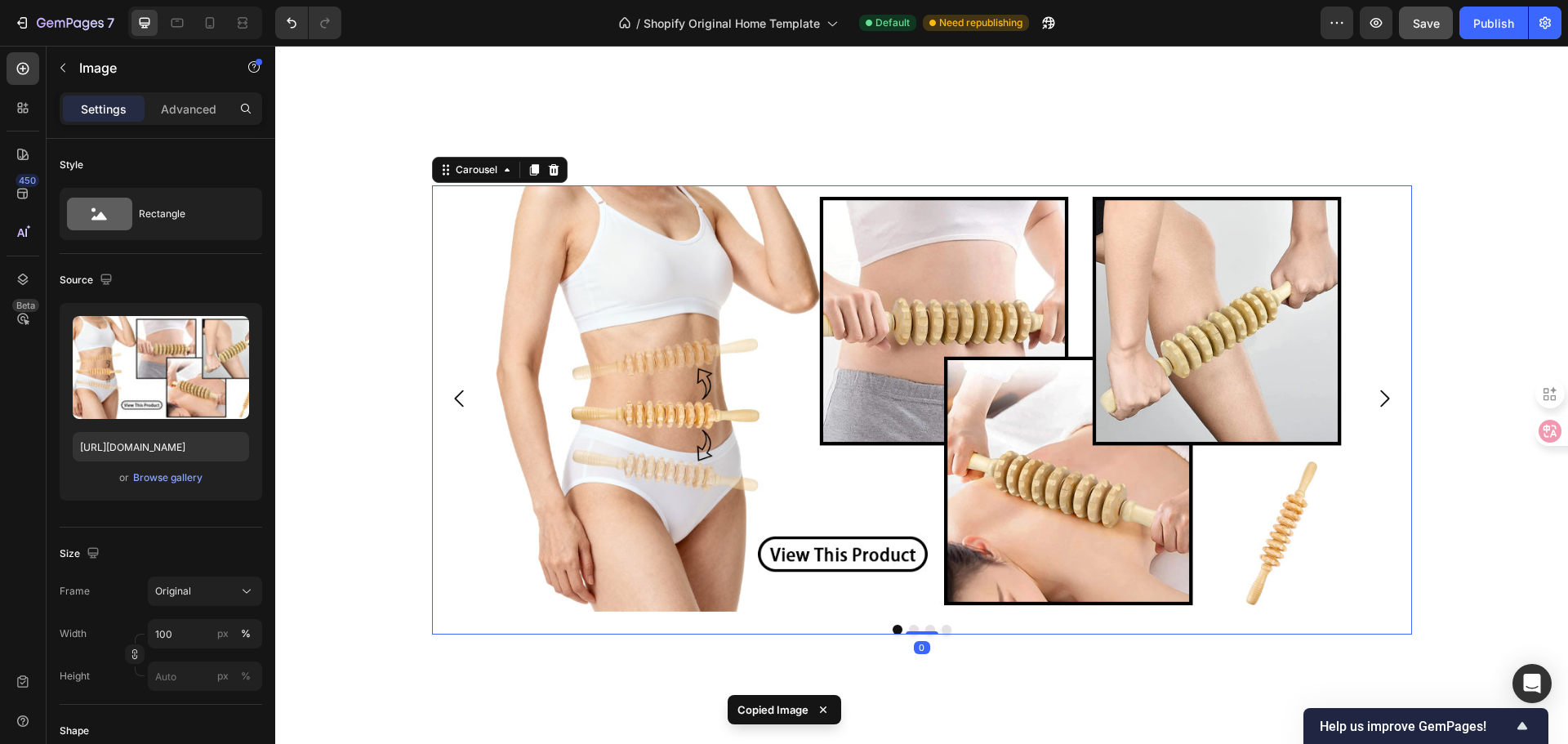
click at [1376, 411] on icon "Carousel Next Arrow" at bounding box center [1384, 399] width 25 height 25
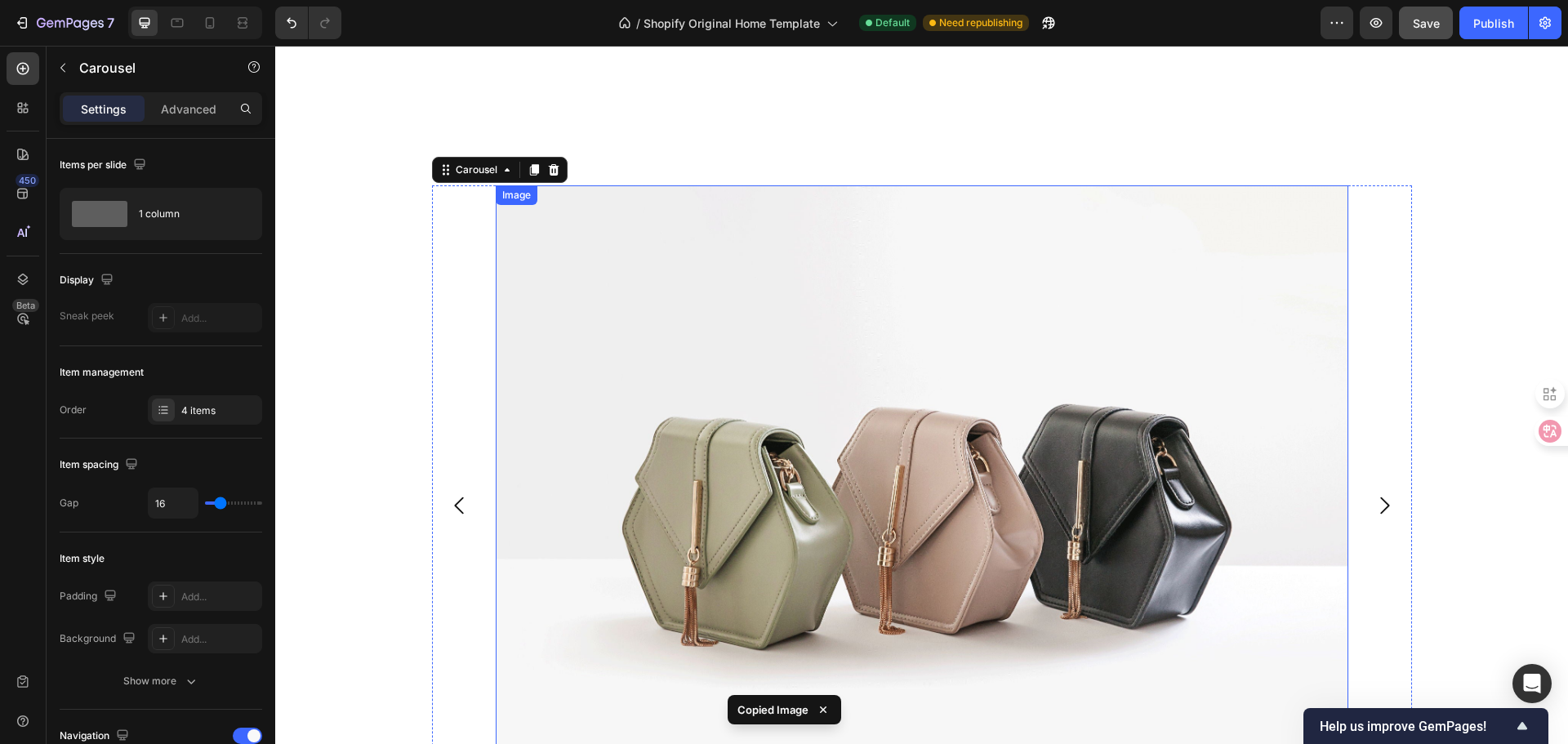
click at [893, 405] on img at bounding box center [921, 505] width 853 height 640
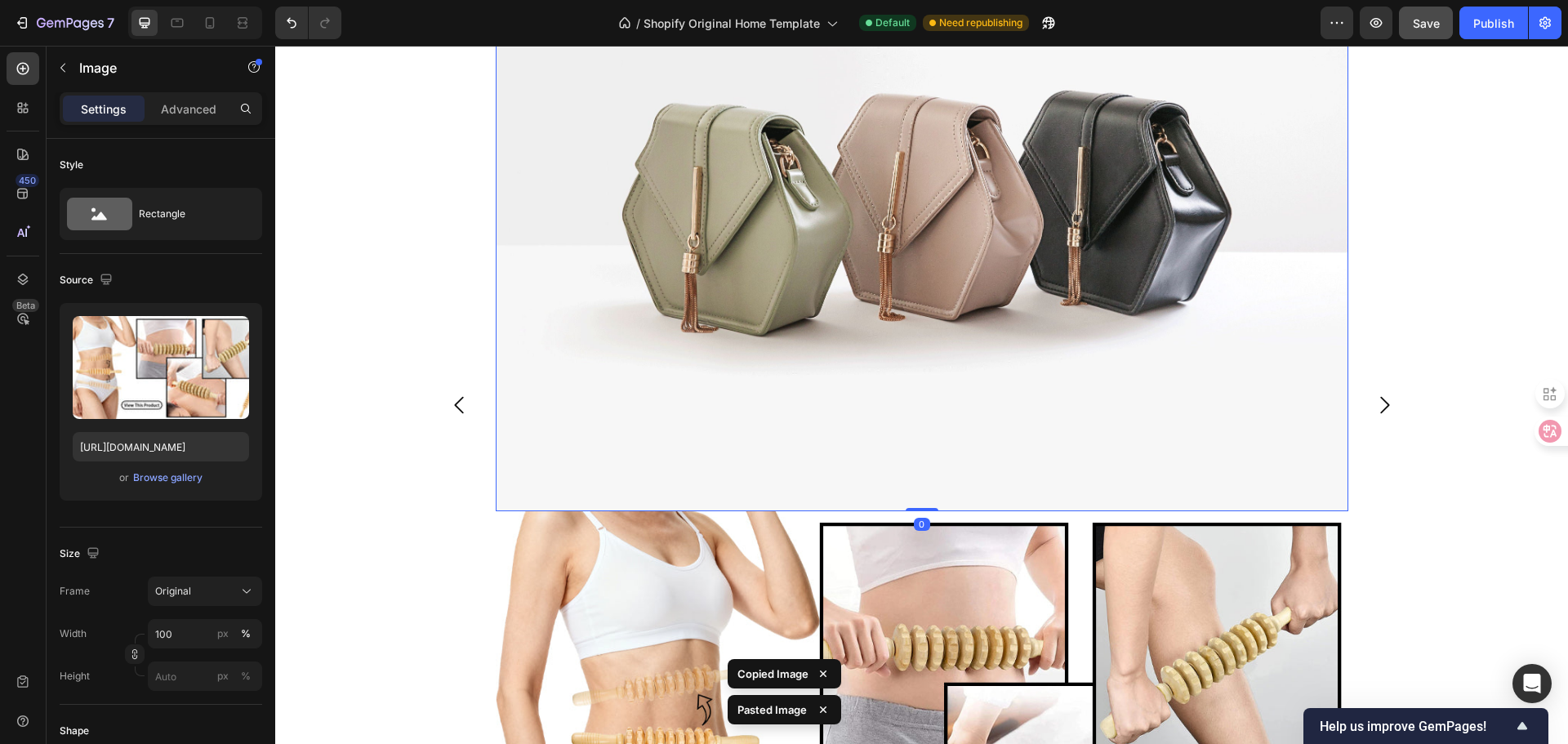
click at [898, 273] on img at bounding box center [921, 191] width 853 height 640
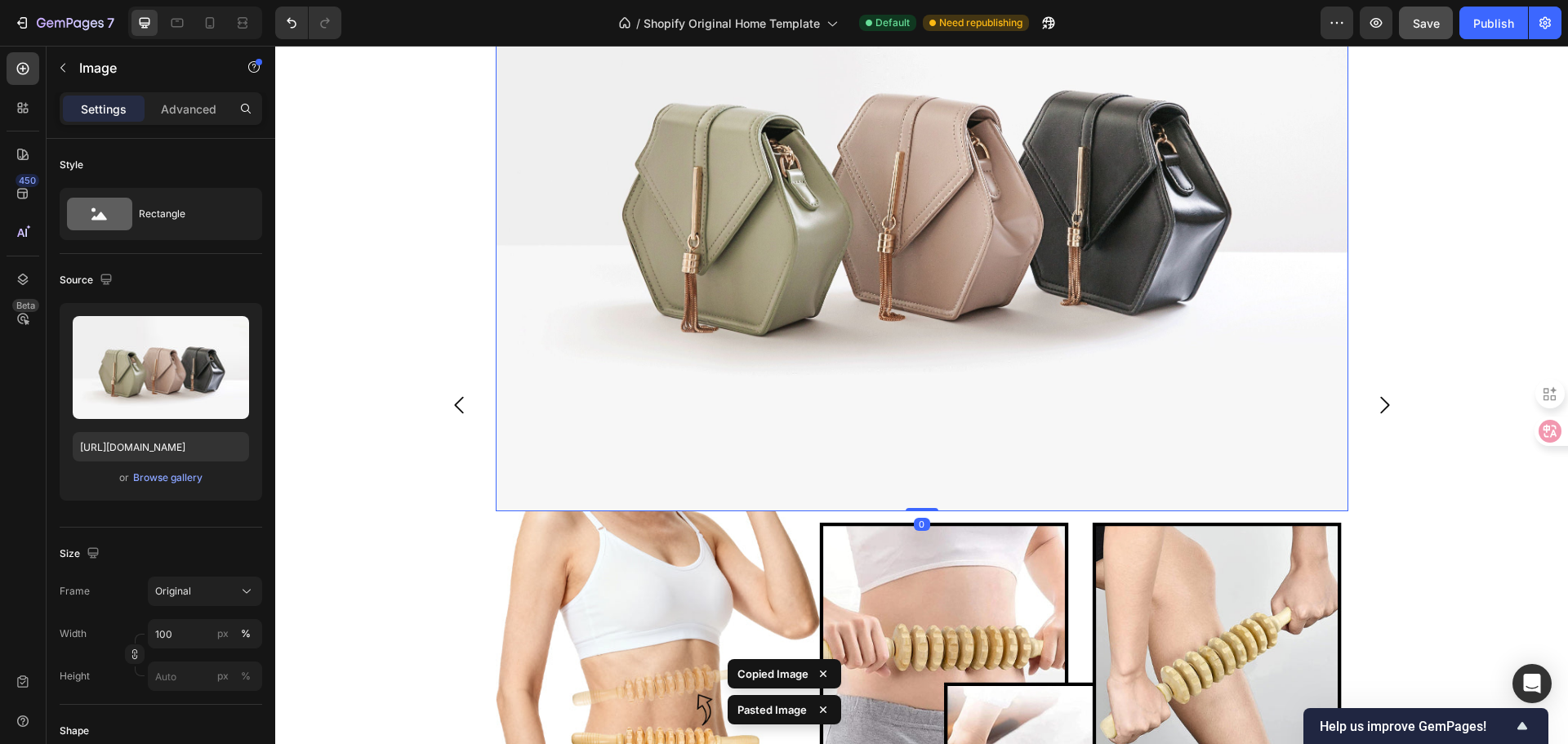
scroll to position [1262, 0]
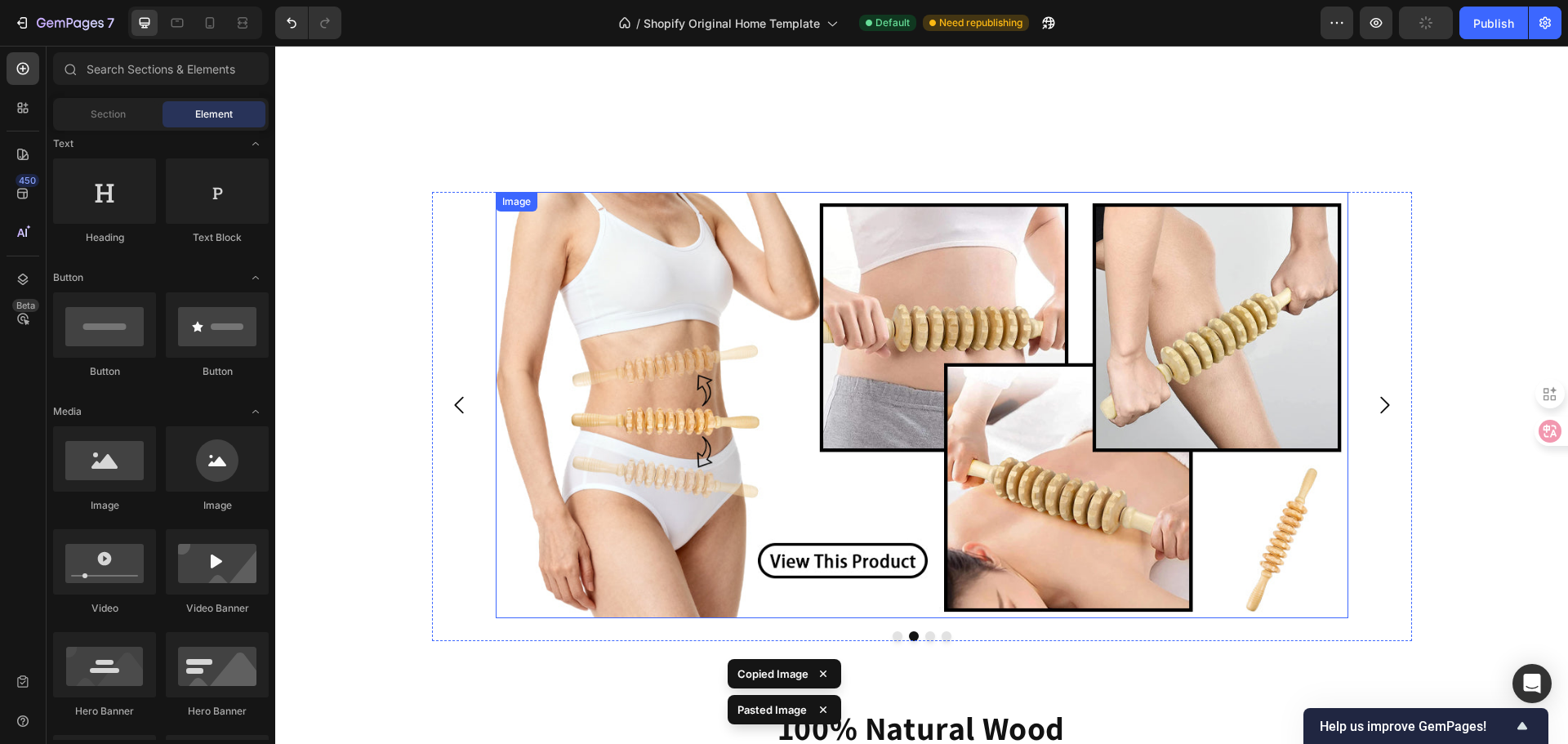
click at [808, 392] on img at bounding box center [921, 405] width 853 height 426
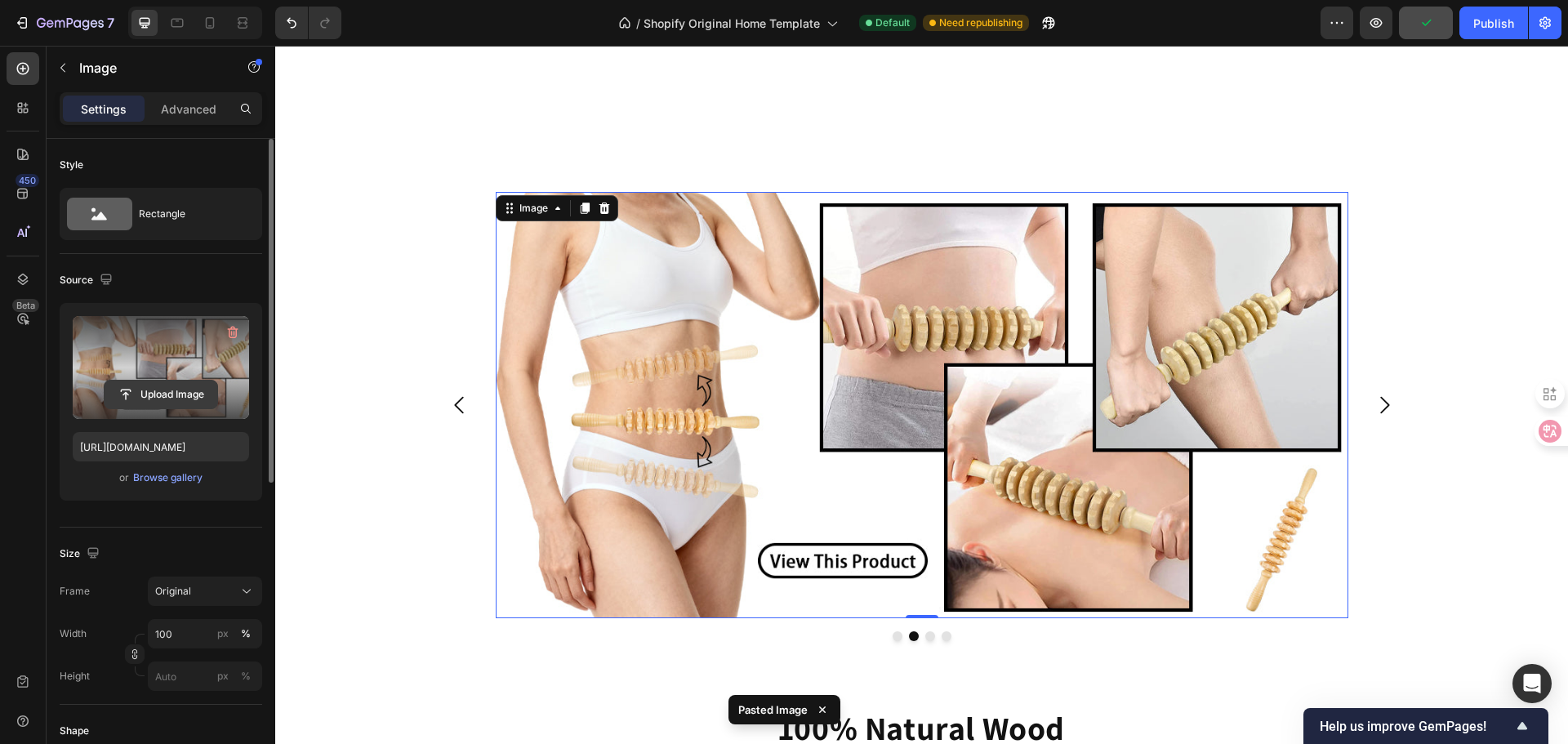
click at [183, 380] on button "Upload Image" at bounding box center [161, 395] width 115 height 29
click at [192, 397] on input "file" at bounding box center [161, 395] width 113 height 27
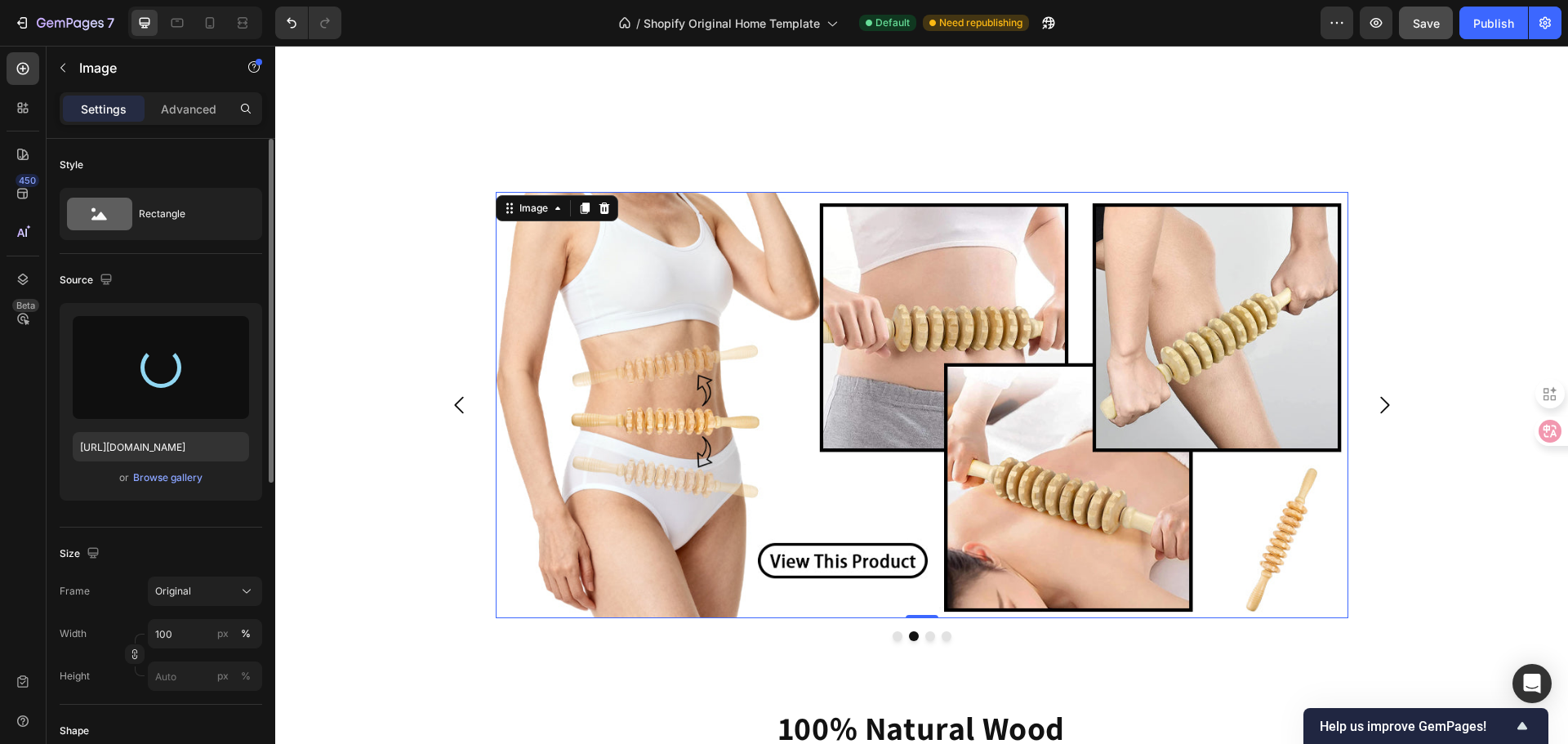
type input "https://cdn.shopify.com/s/files/1/0686/6953/8357/files/gempages_581024341701952…"
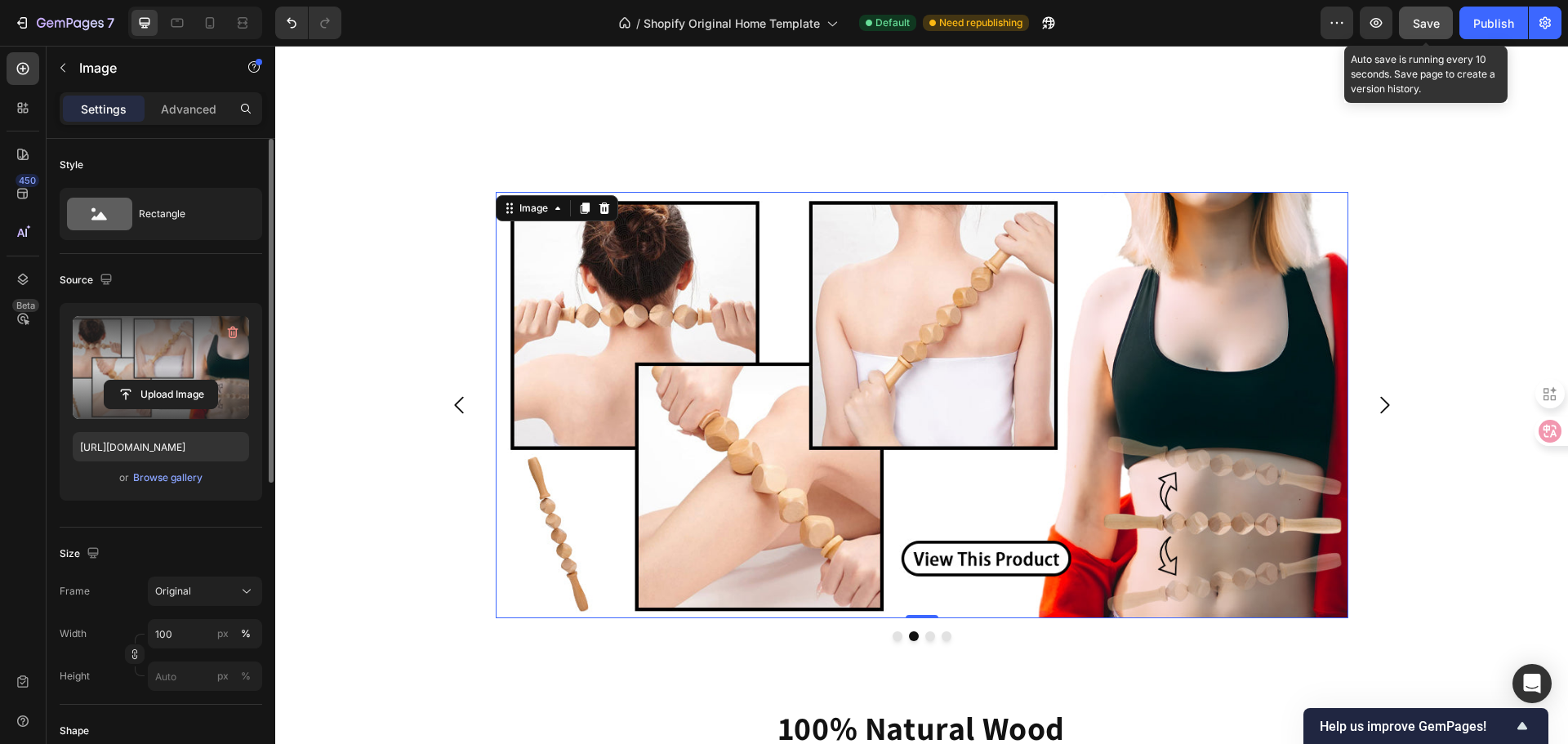
click at [1424, 34] on button "Save" at bounding box center [1426, 23] width 54 height 32
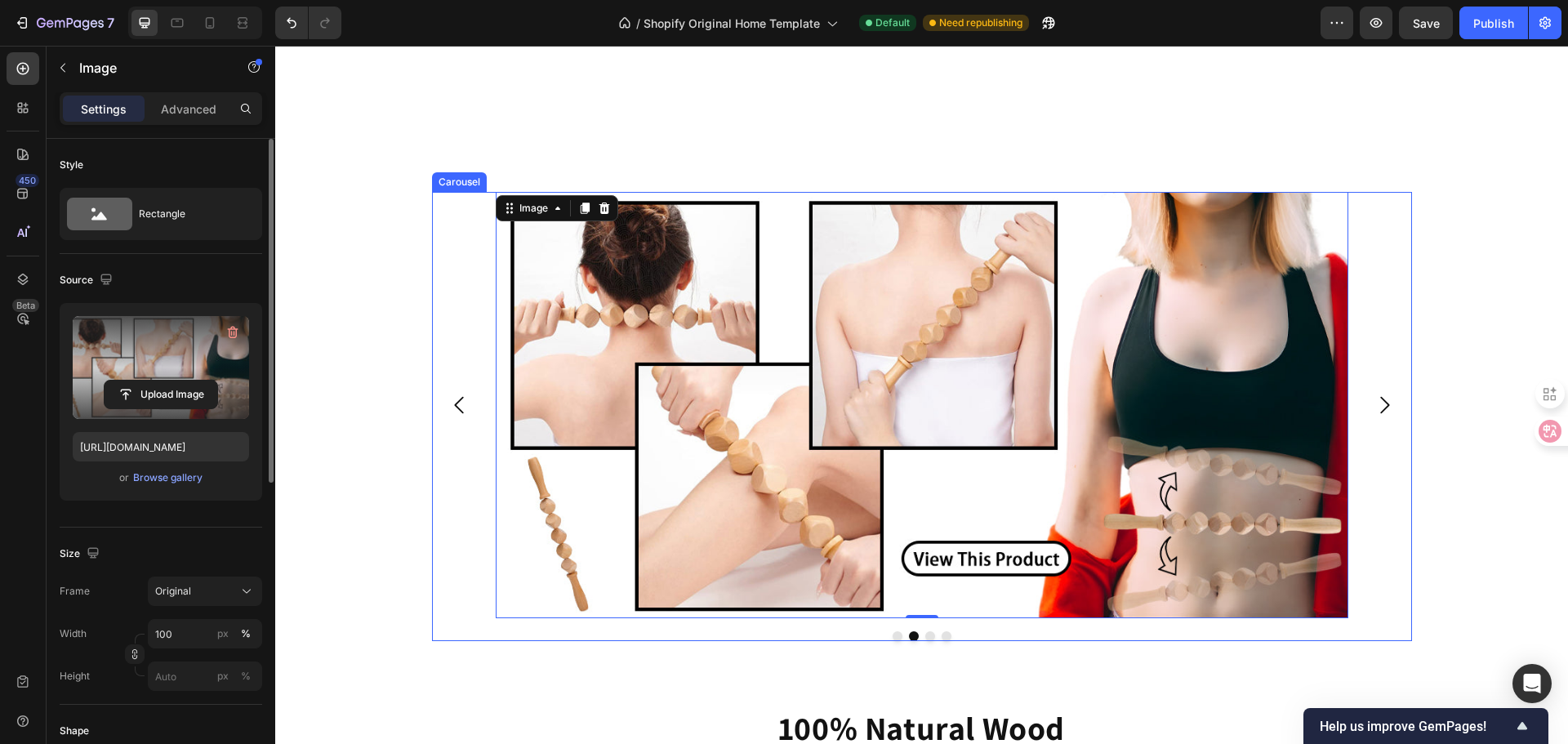
click at [468, 415] on button "Carousel Back Arrow" at bounding box center [460, 405] width 51 height 51
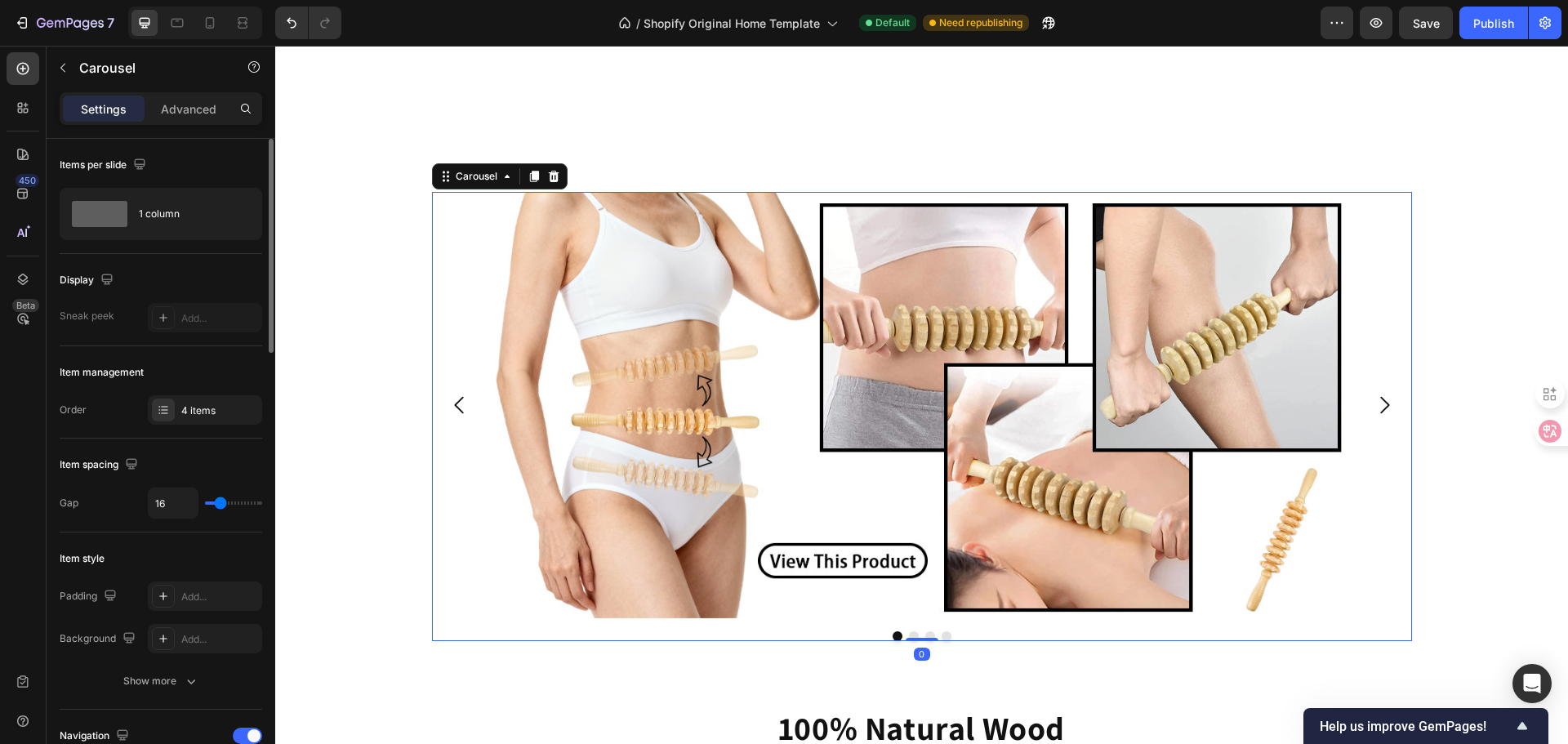
click at [1380, 413] on icon "Carousel Next Arrow" at bounding box center [1384, 404] width 25 height 25
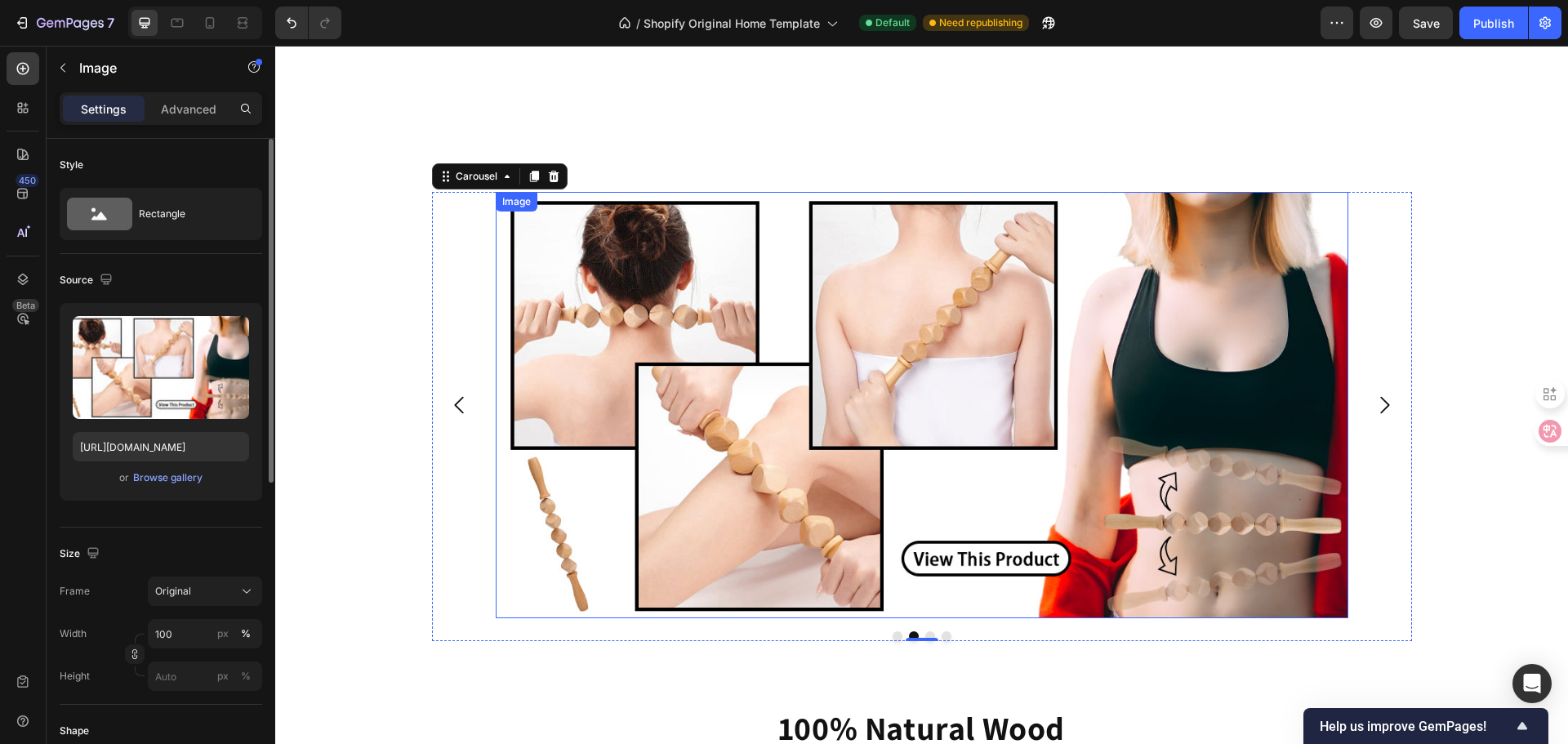
click at [937, 603] on img at bounding box center [921, 405] width 853 height 426
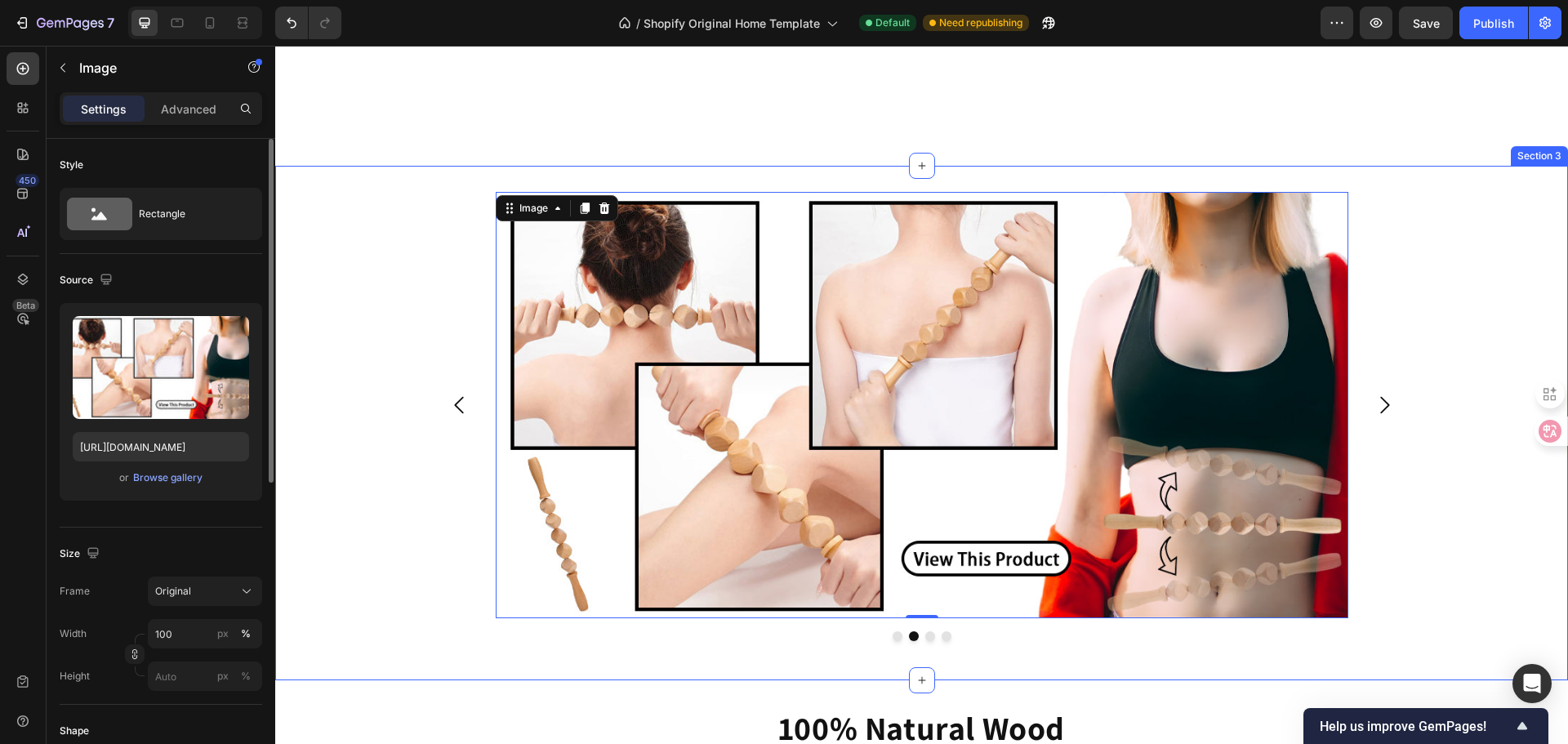
click at [1524, 474] on div "Image Image 0 Drop element here Drop element here Carousel Row" at bounding box center [920, 423] width 1292 height 462
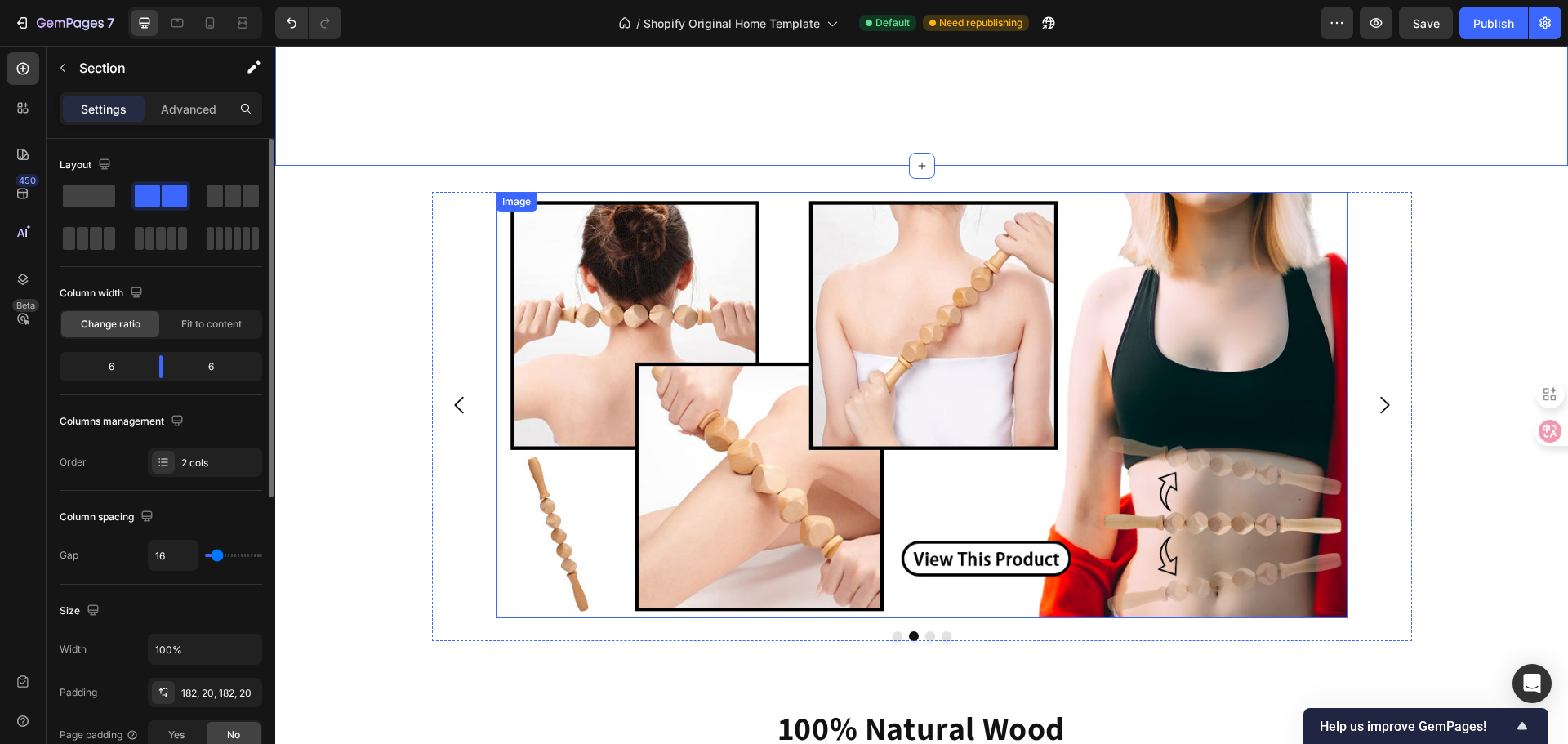
scroll to position [854, 0]
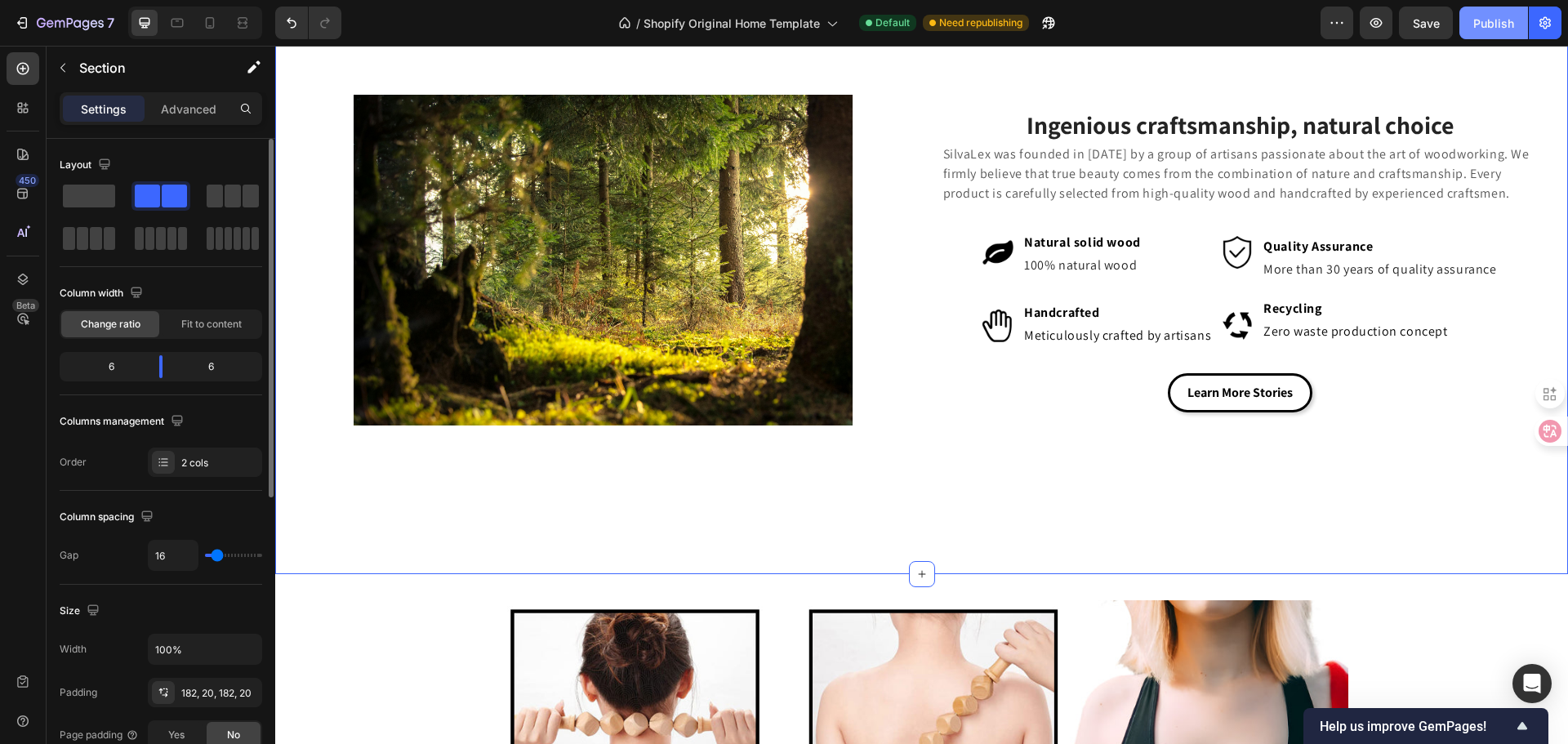
click at [1475, 11] on button "Publish" at bounding box center [1493, 23] width 69 height 32
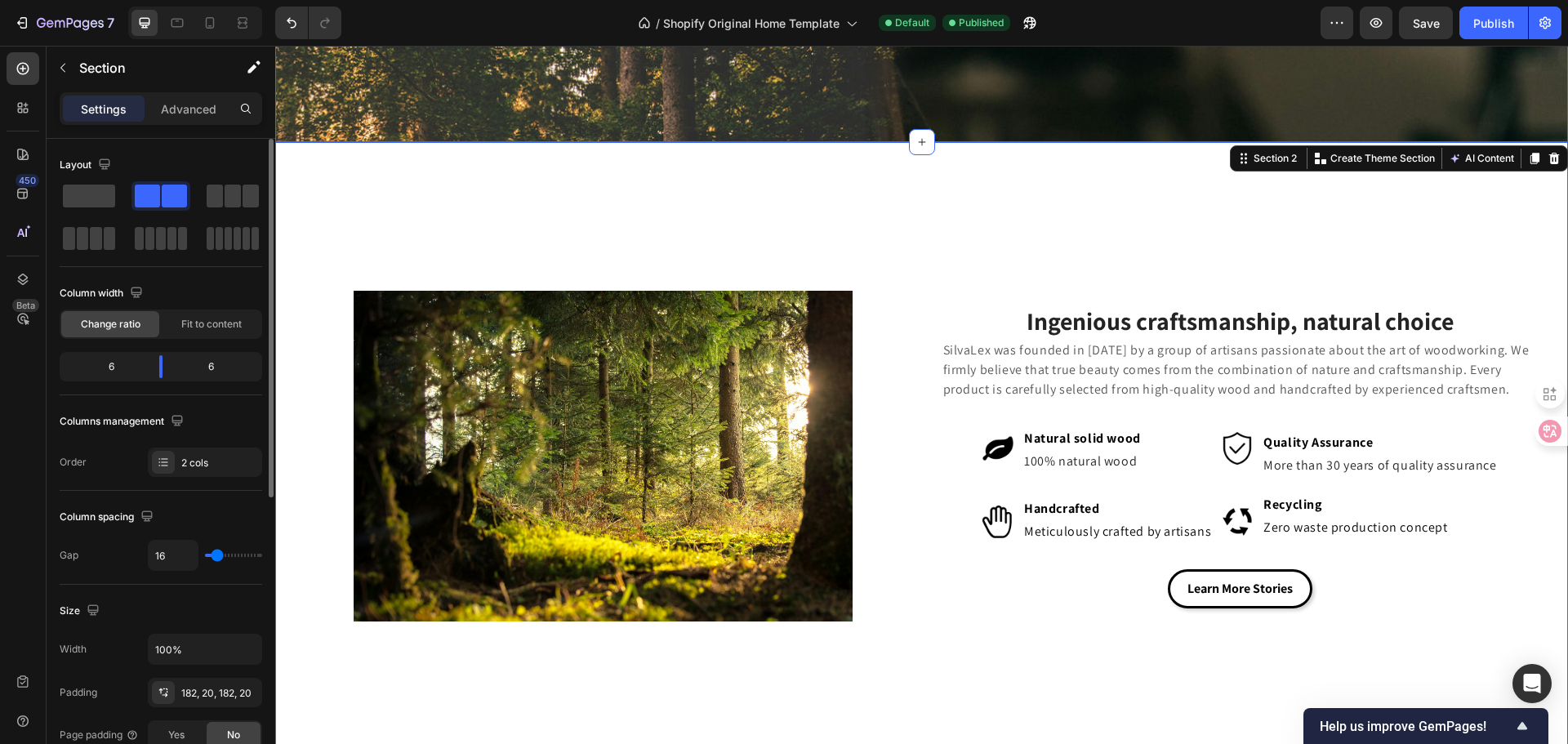
scroll to position [446, 0]
